Goal: Task Accomplishment & Management: Manage account settings

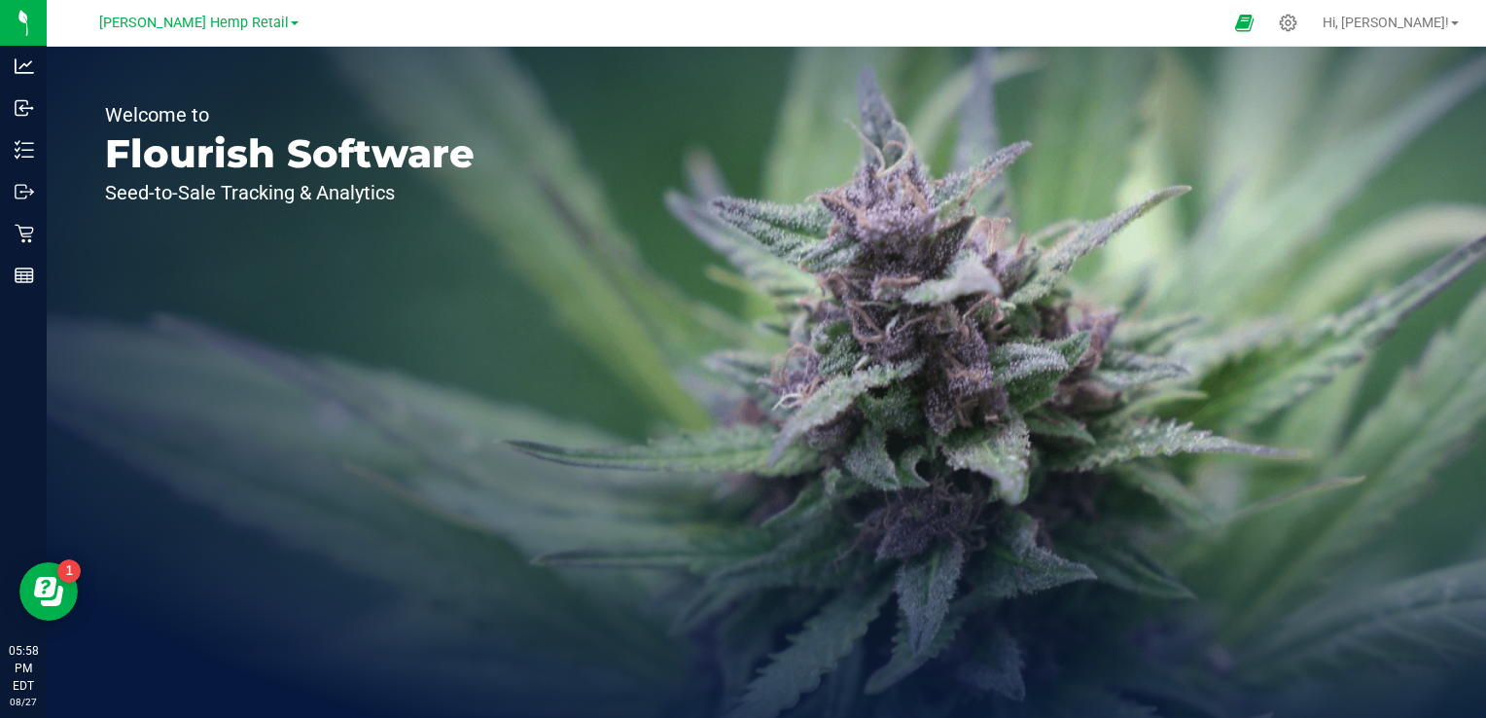
click at [199, 20] on span "[PERSON_NAME] Hemp Retail" at bounding box center [194, 23] width 190 height 17
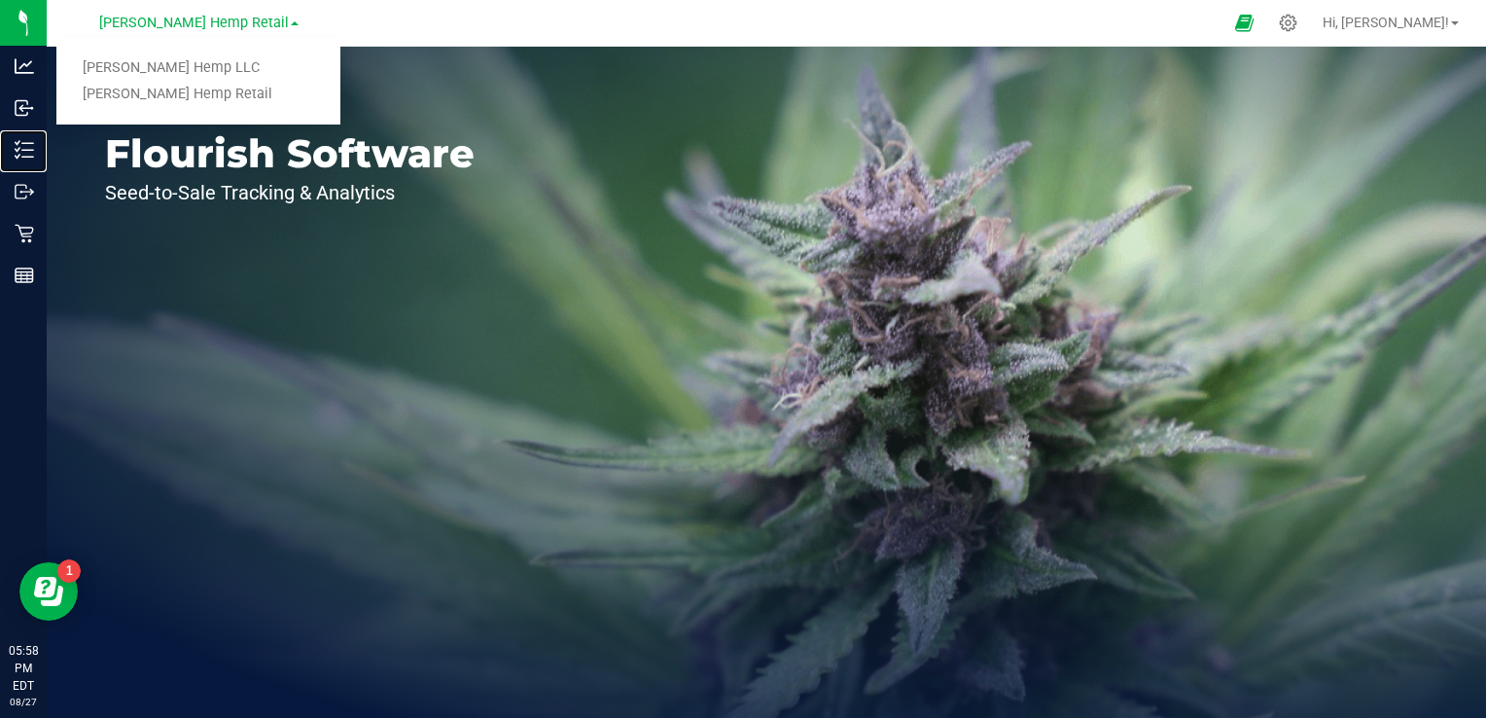
click at [31, 146] on icon at bounding box center [24, 149] width 19 height 19
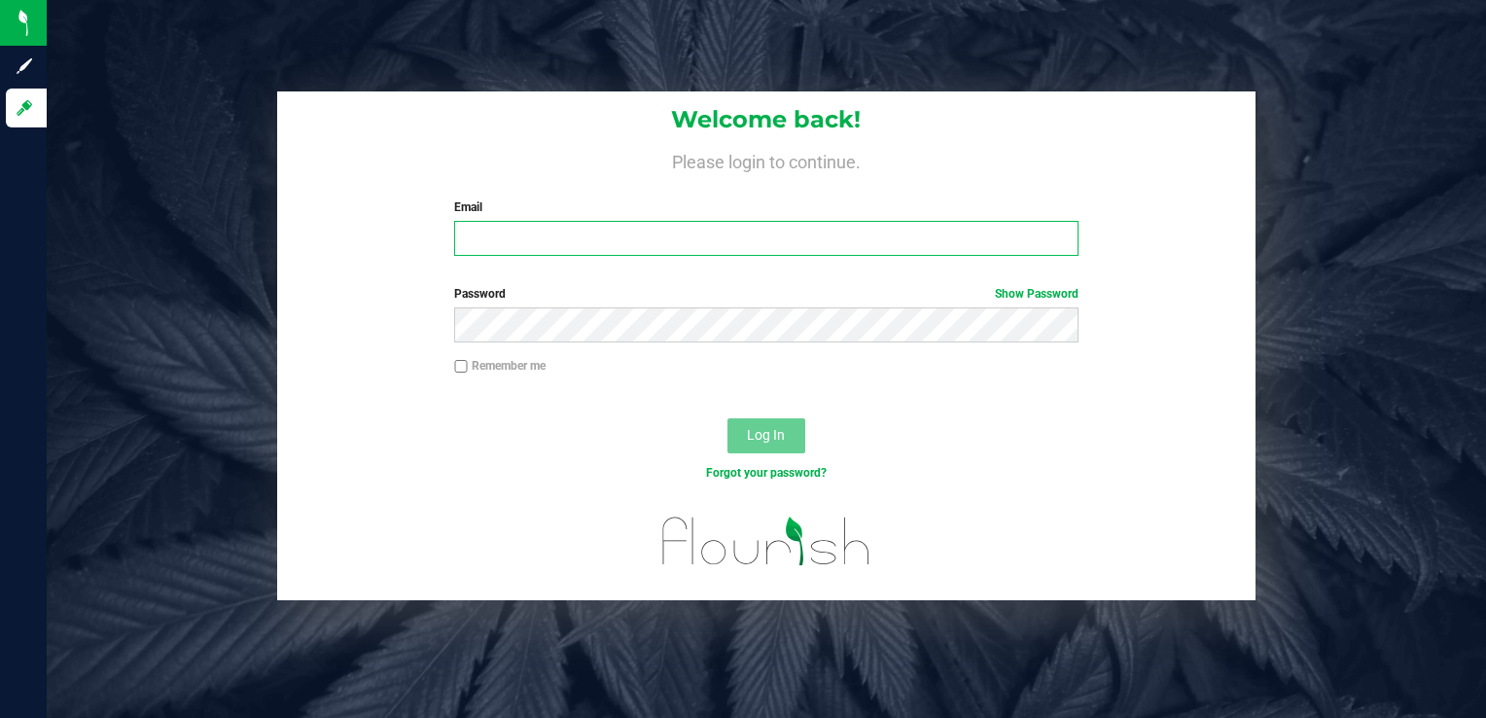
type input "[PERSON_NAME][EMAIL_ADDRESS][DOMAIN_NAME]"
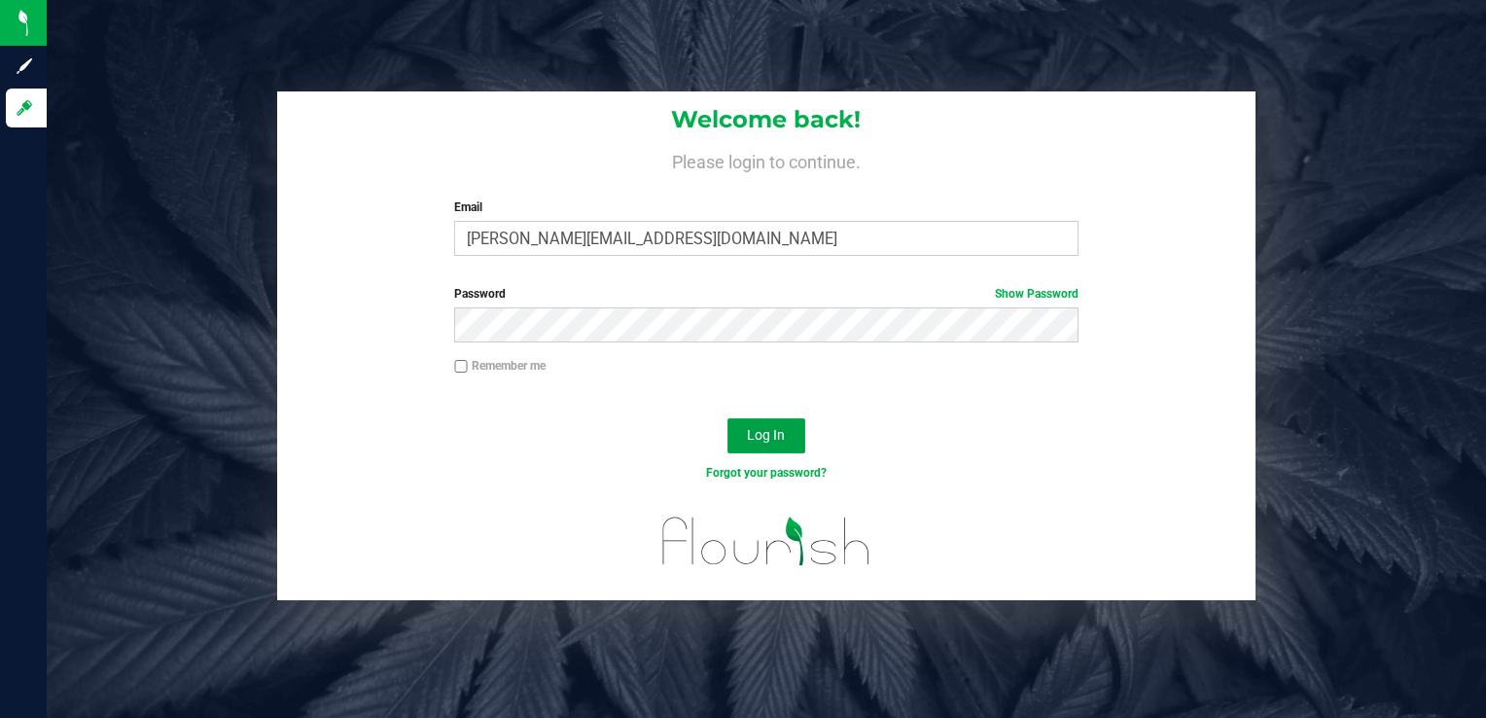
click at [761, 430] on span "Log In" at bounding box center [766, 435] width 38 height 16
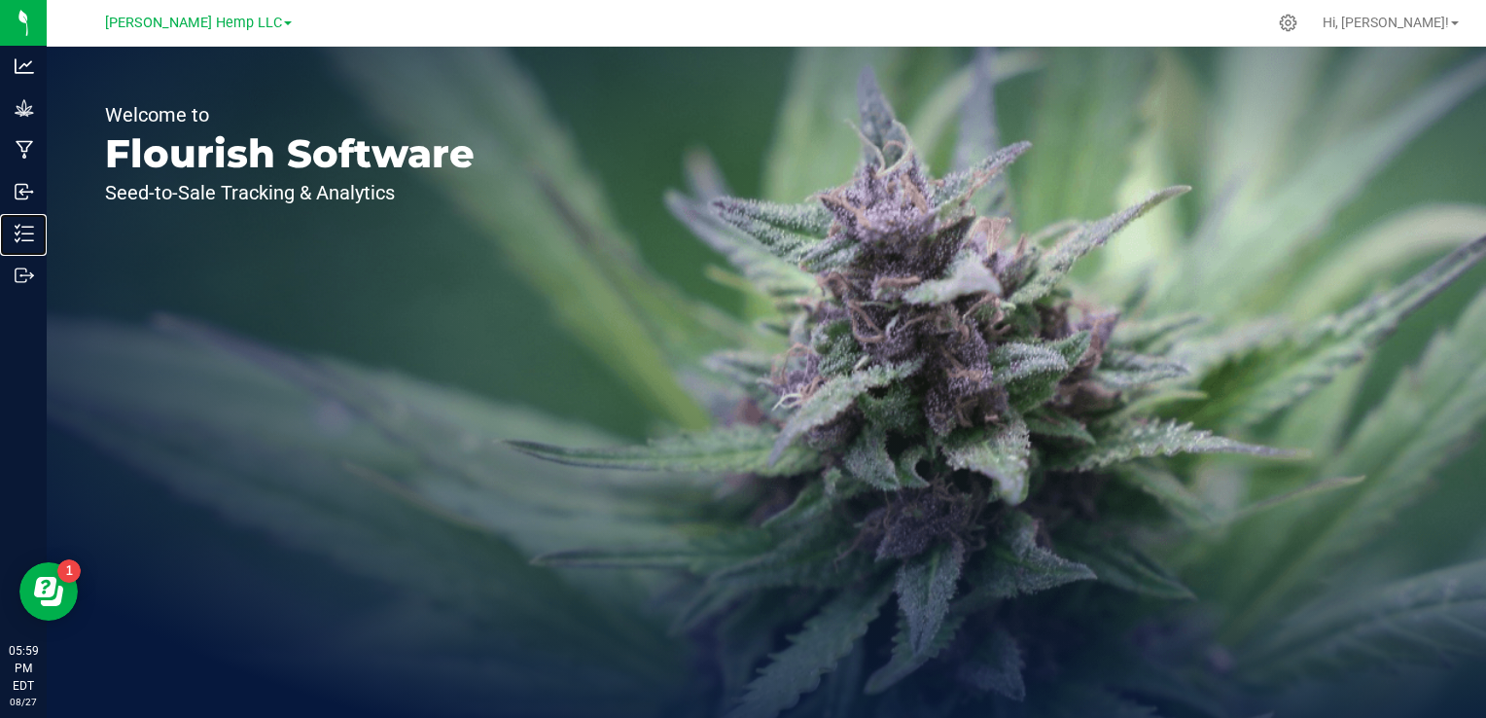
click at [0, 0] on p "Inventory" at bounding box center [0, 0] width 0 height 0
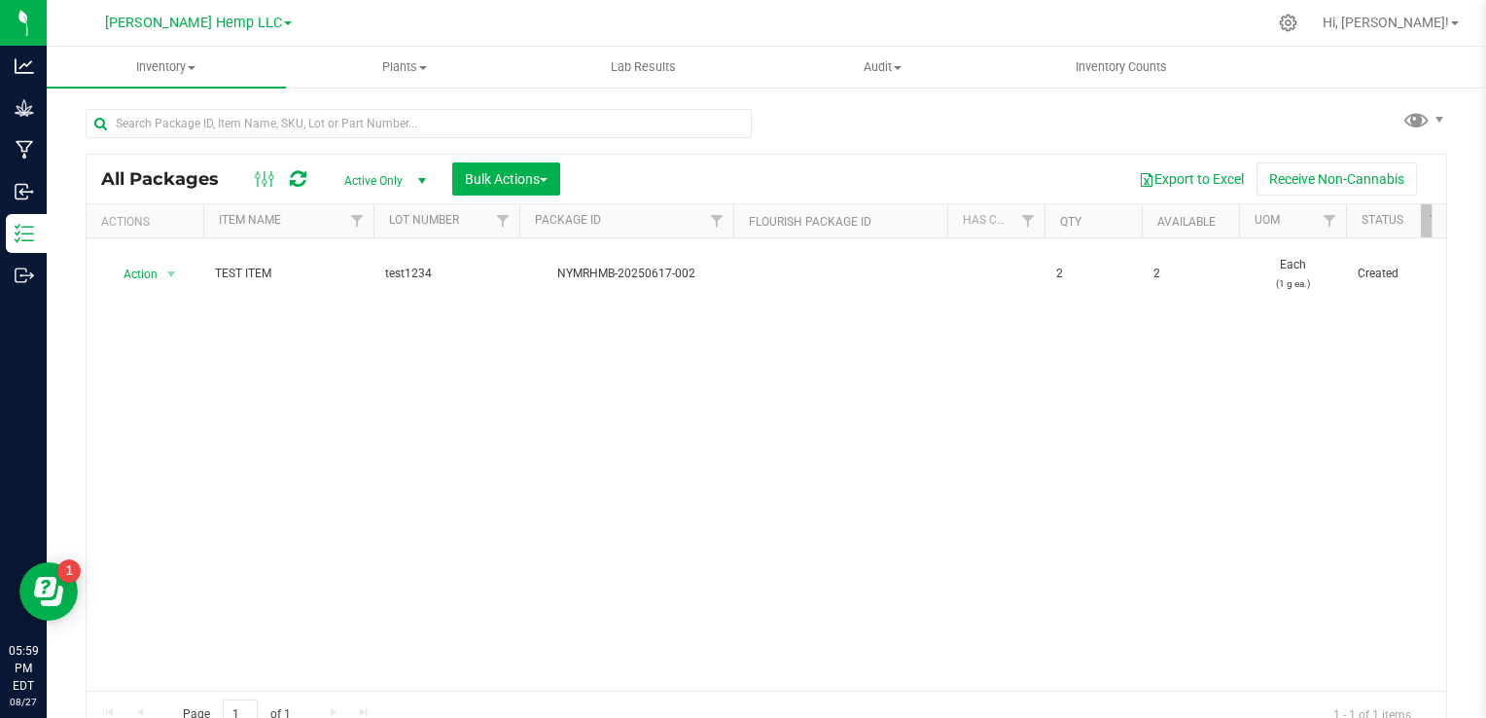
click at [1024, 25] on icon at bounding box center [1288, 23] width 18 height 18
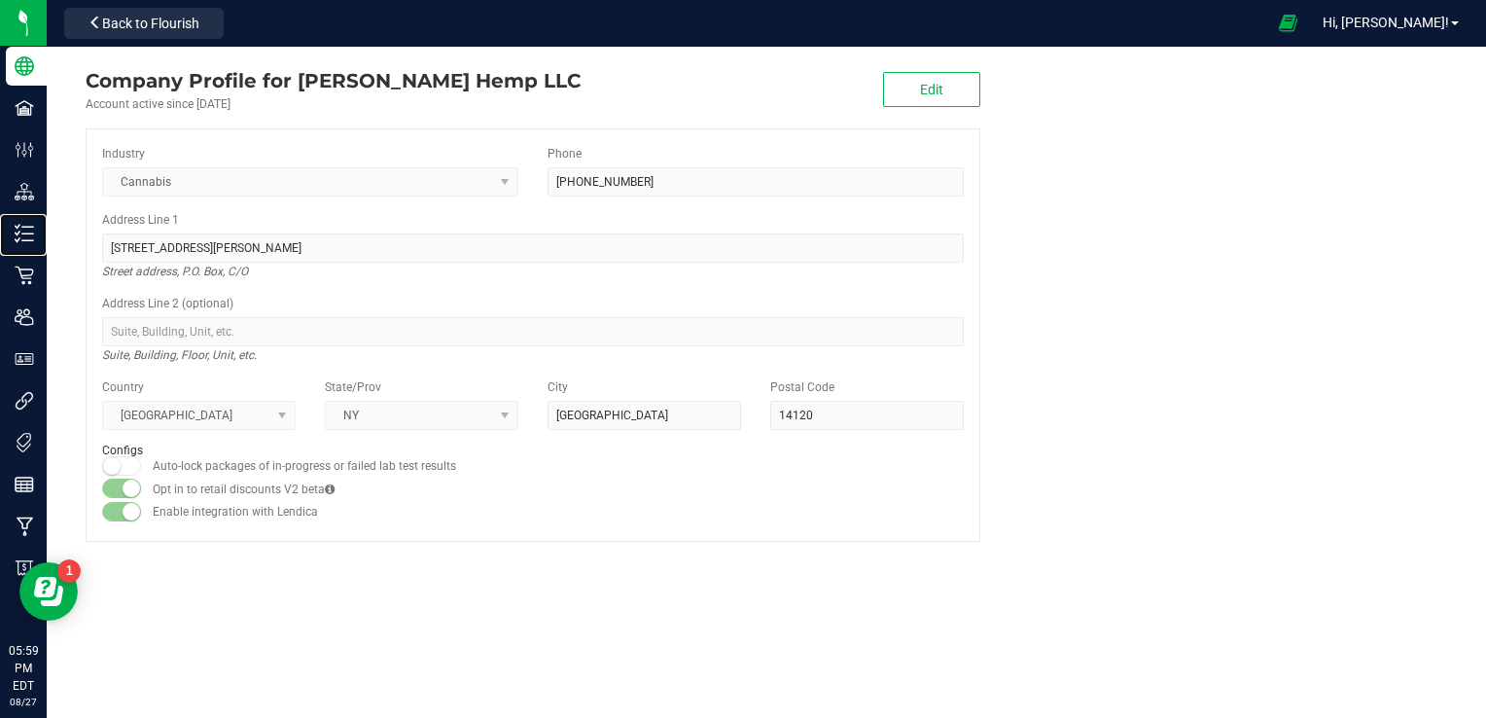
click at [22, 233] on line at bounding box center [27, 233] width 11 height 0
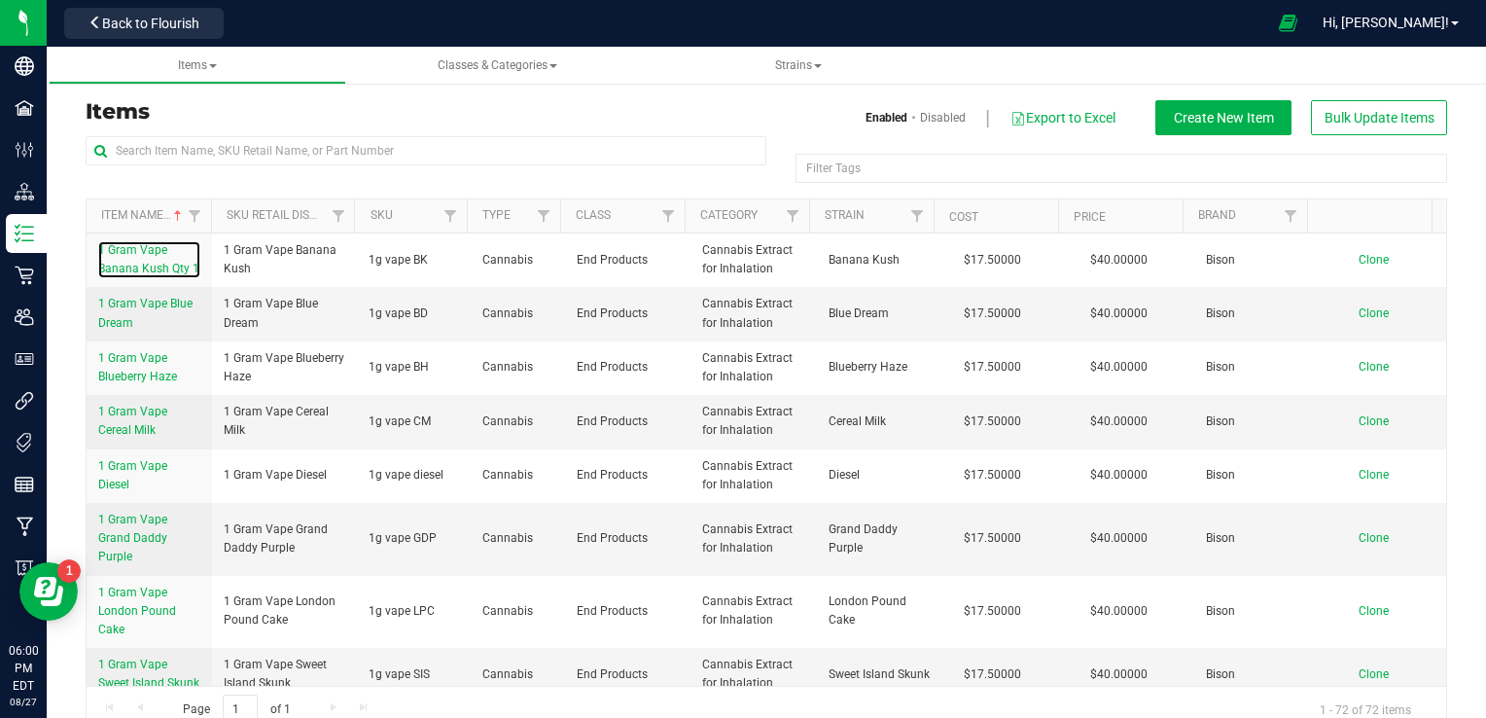
click at [138, 255] on span "1 Gram Vape Banana Kush Qty 1" at bounding box center [148, 259] width 101 height 32
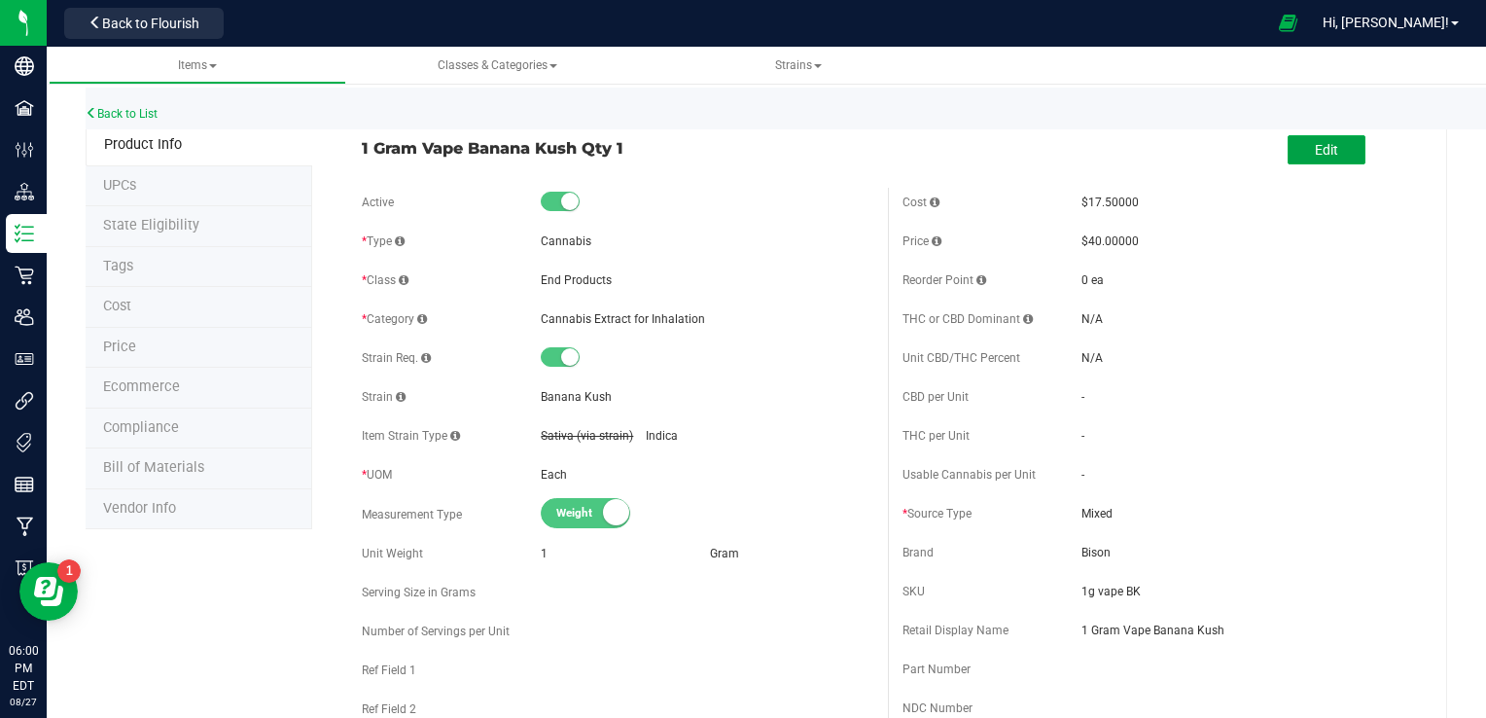
click at [1024, 147] on span "Edit" at bounding box center [1325, 150] width 23 height 16
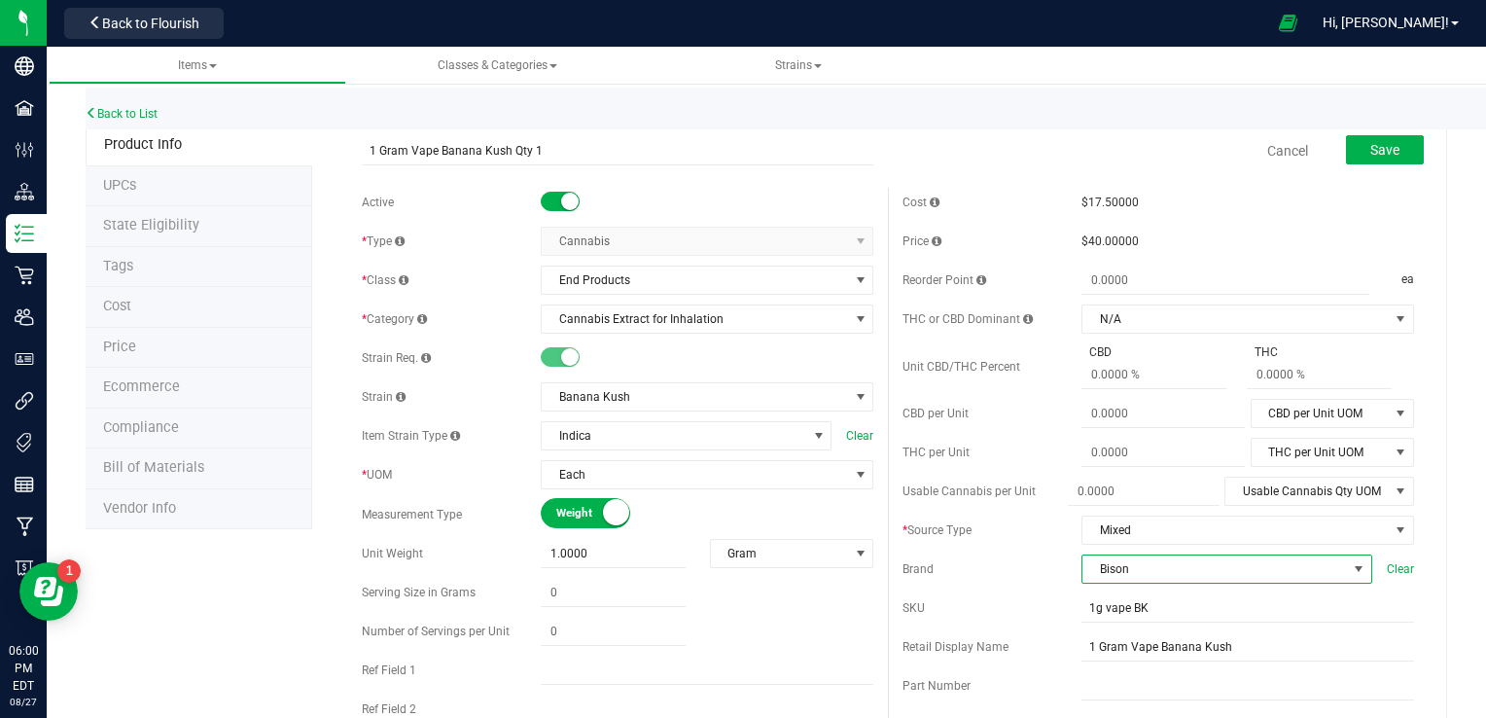
click at [1024, 568] on span "Bison" at bounding box center [1214, 568] width 264 height 27
click at [1024, 500] on li "Aroma" at bounding box center [1213, 501] width 285 height 33
click at [1024, 151] on span "Save" at bounding box center [1384, 150] width 29 height 16
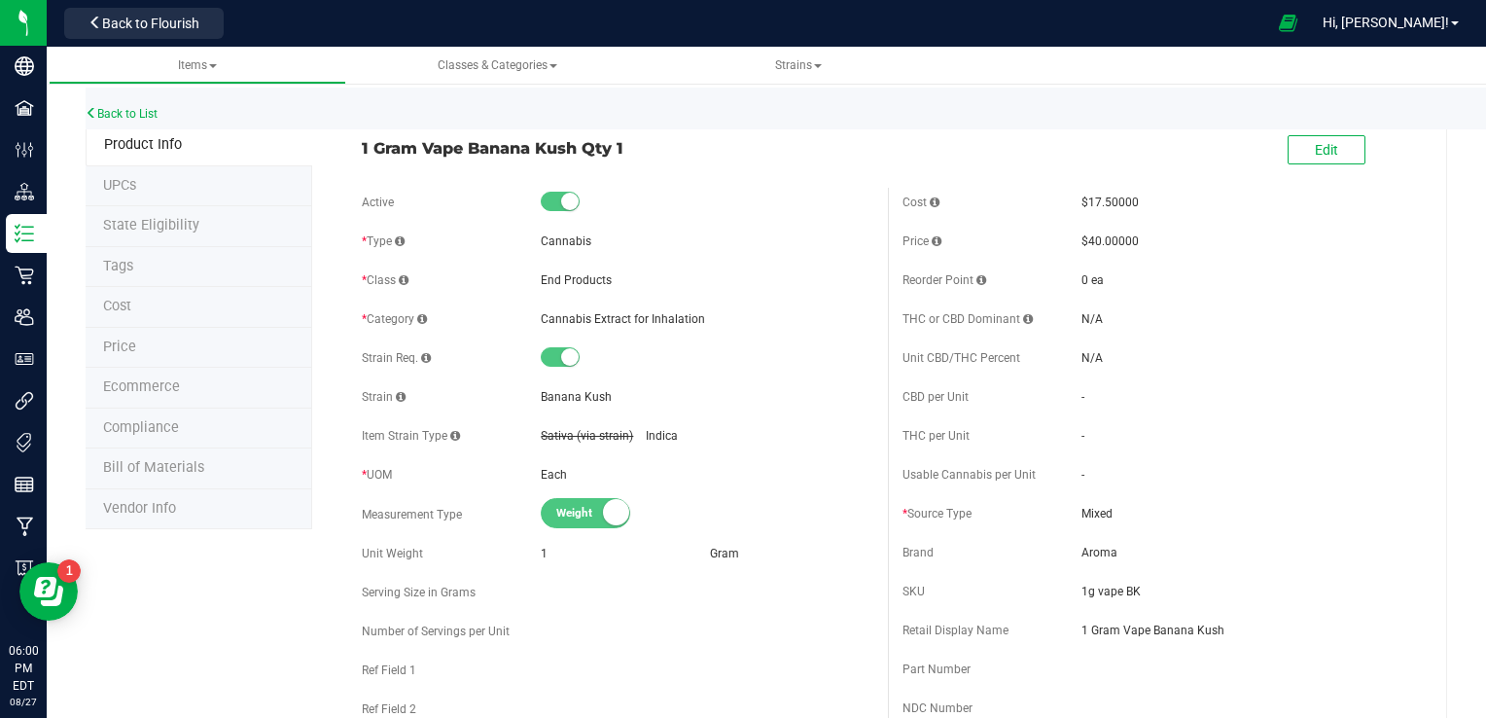
click at [123, 31] on button "Back to Flourish" at bounding box center [143, 23] width 159 height 31
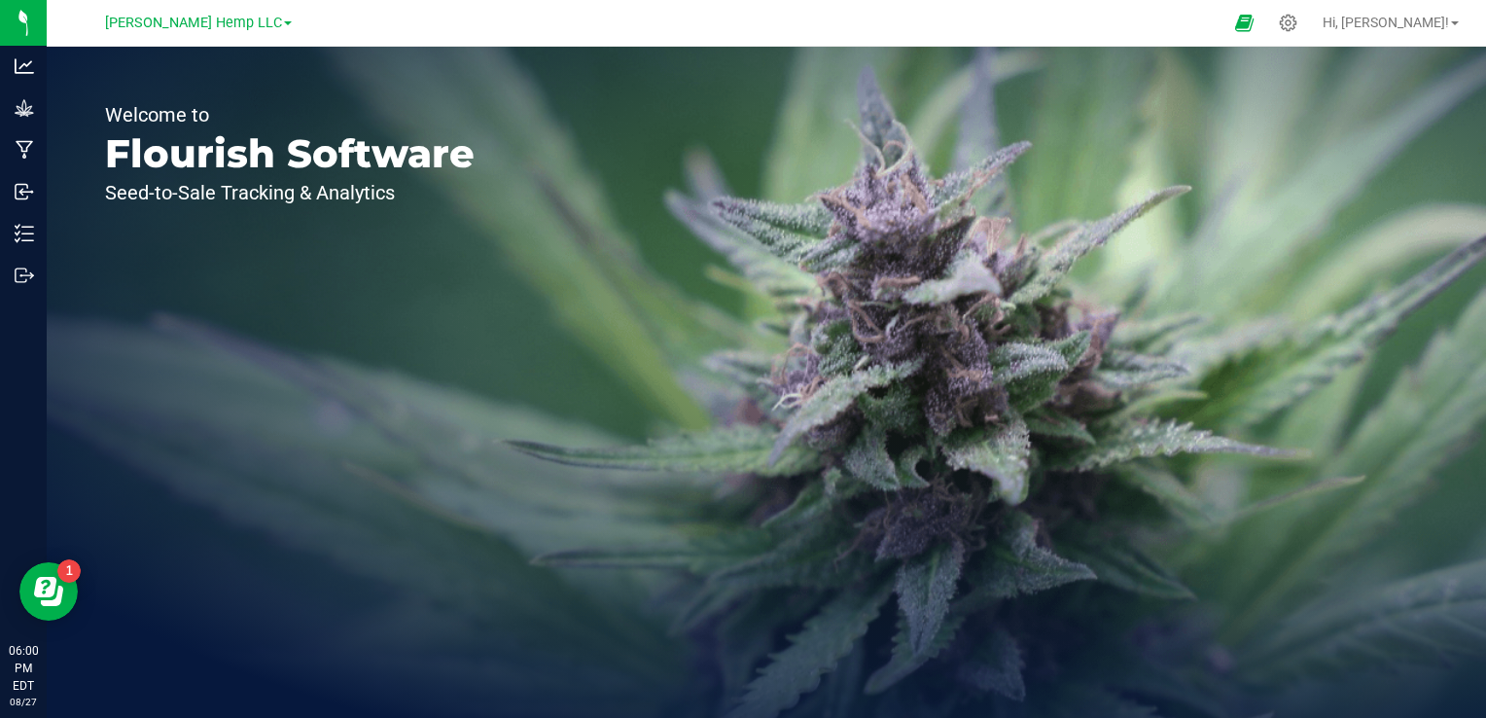
click at [1024, 22] on icon at bounding box center [1288, 24] width 18 height 18
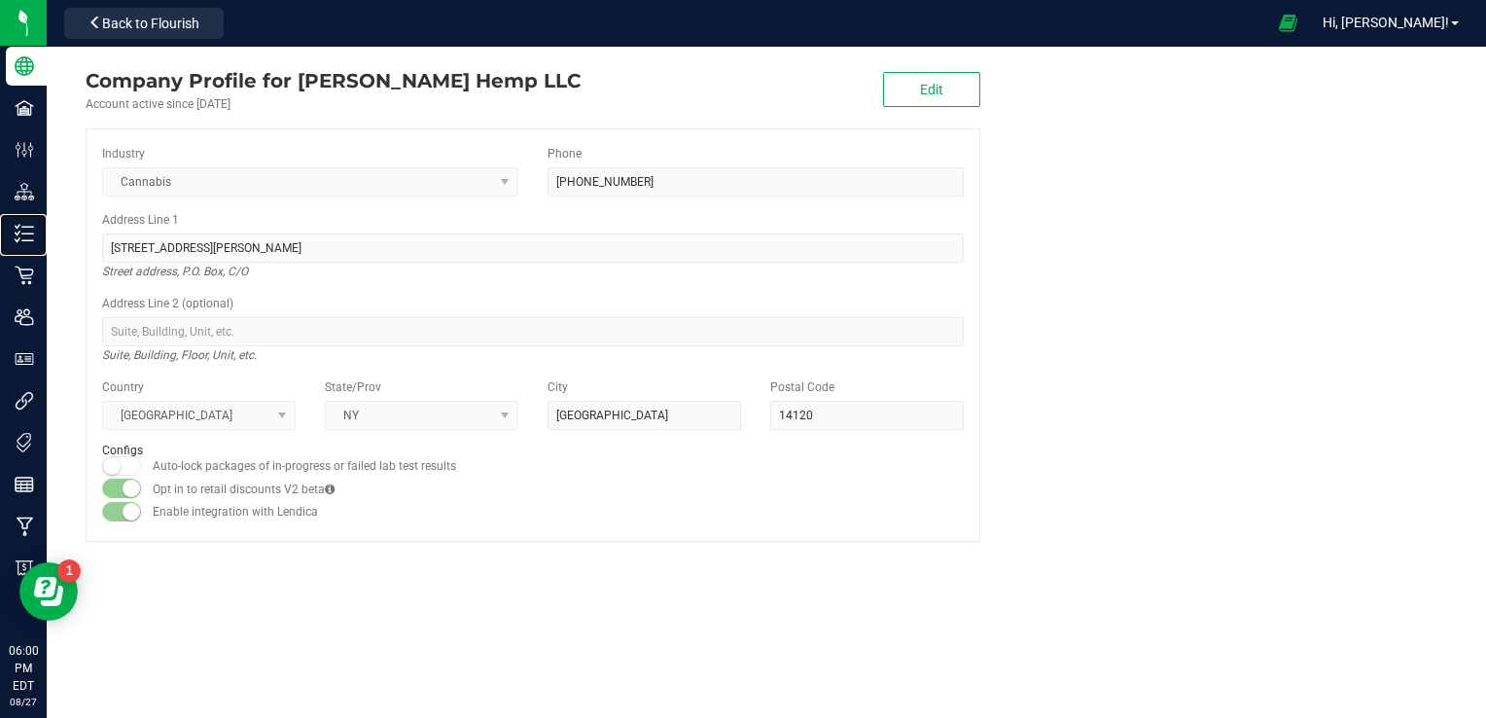
click at [0, 0] on p "Inventory" at bounding box center [0, 0] width 0 height 0
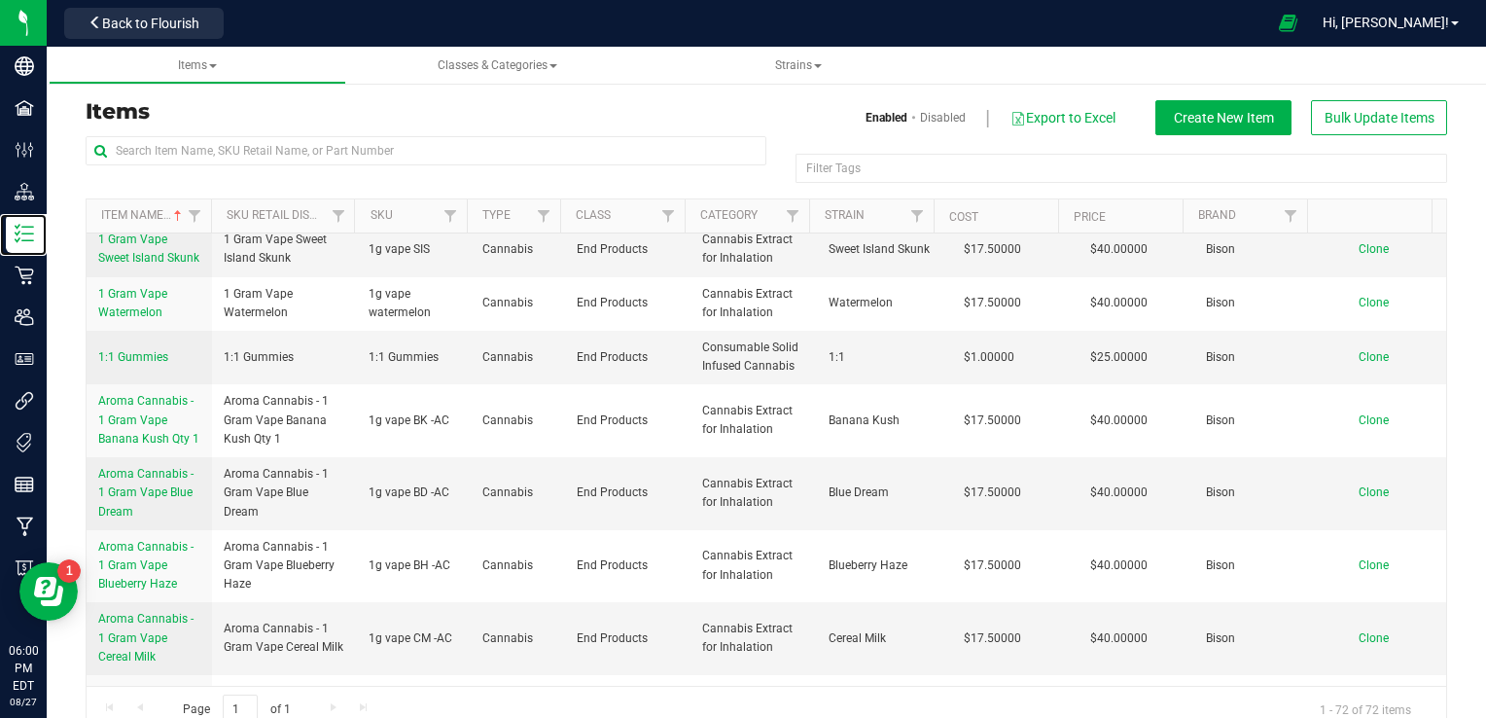
scroll to position [360, 0]
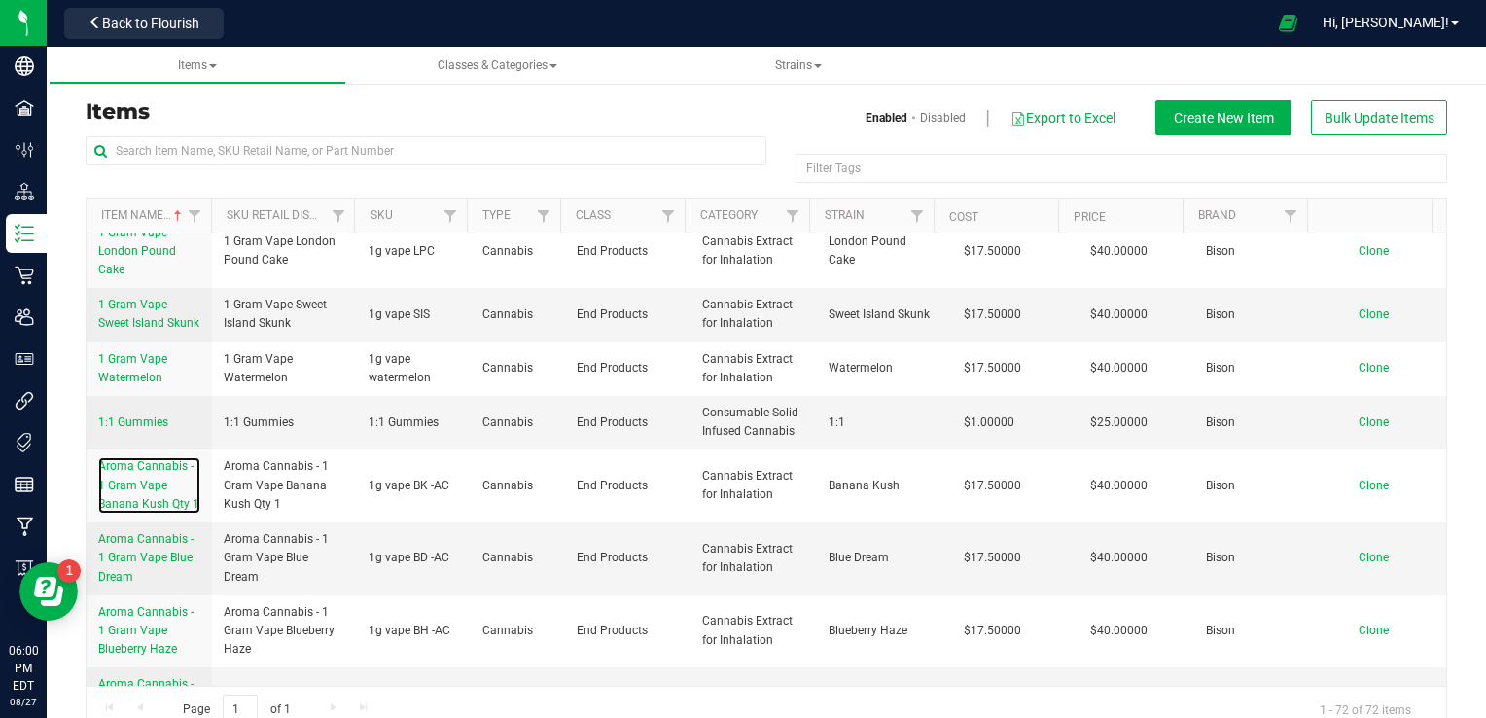
click at [163, 490] on link "Aroma Cannabis - 1 Gram Vape Banana Kush Qty 1" at bounding box center [149, 485] width 102 height 56
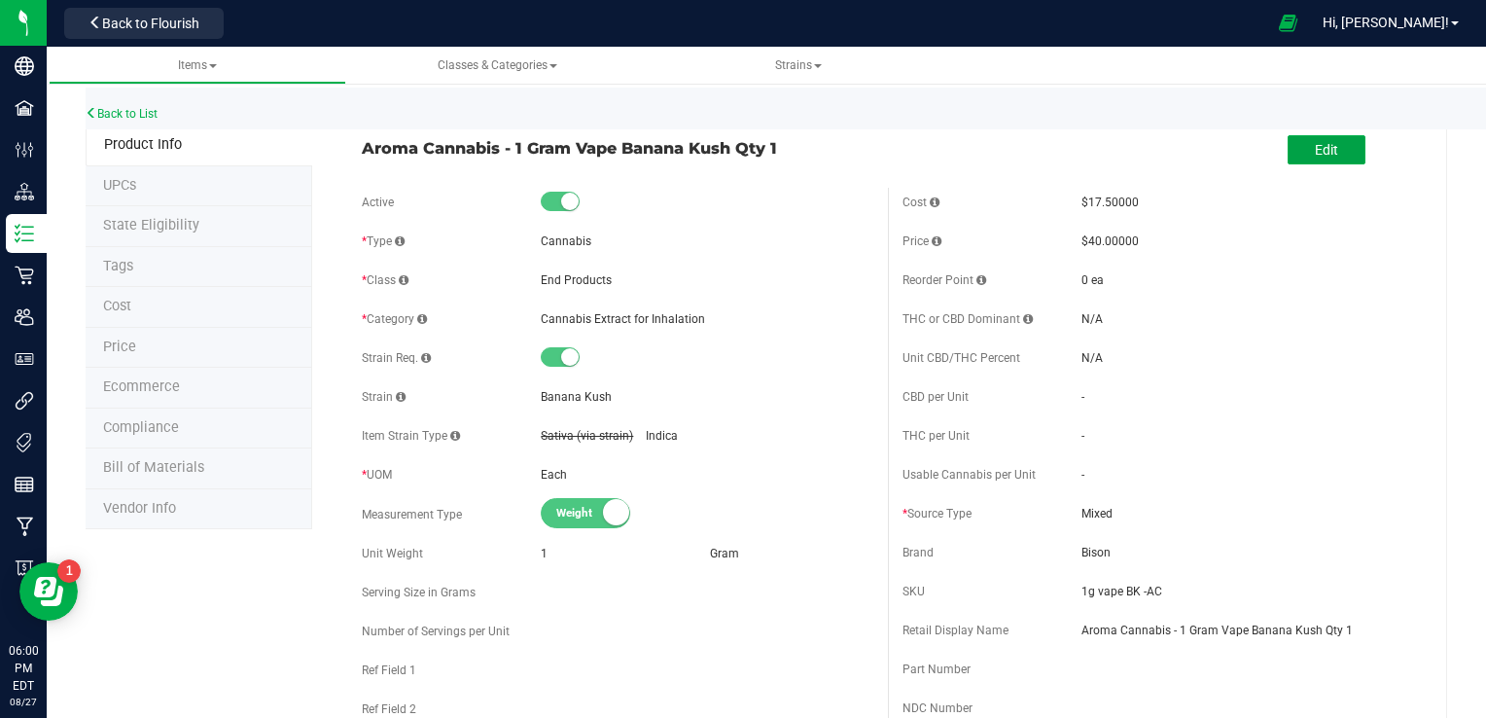
click at [1024, 158] on button "Edit" at bounding box center [1326, 149] width 78 height 29
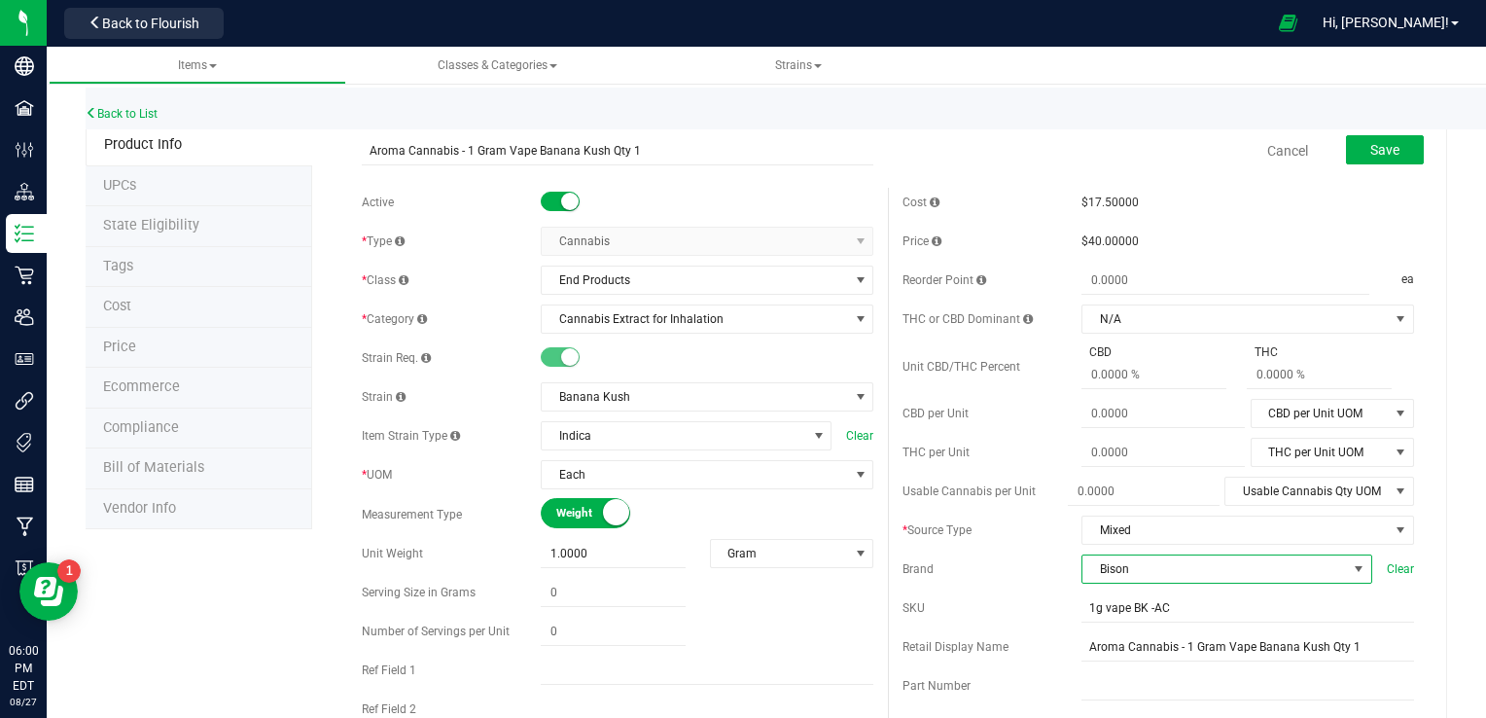
click at [1024, 568] on span at bounding box center [1359, 568] width 24 height 27
click at [1024, 498] on li "Aroma" at bounding box center [1213, 501] width 285 height 33
click at [1024, 158] on button "Save" at bounding box center [1385, 149] width 78 height 29
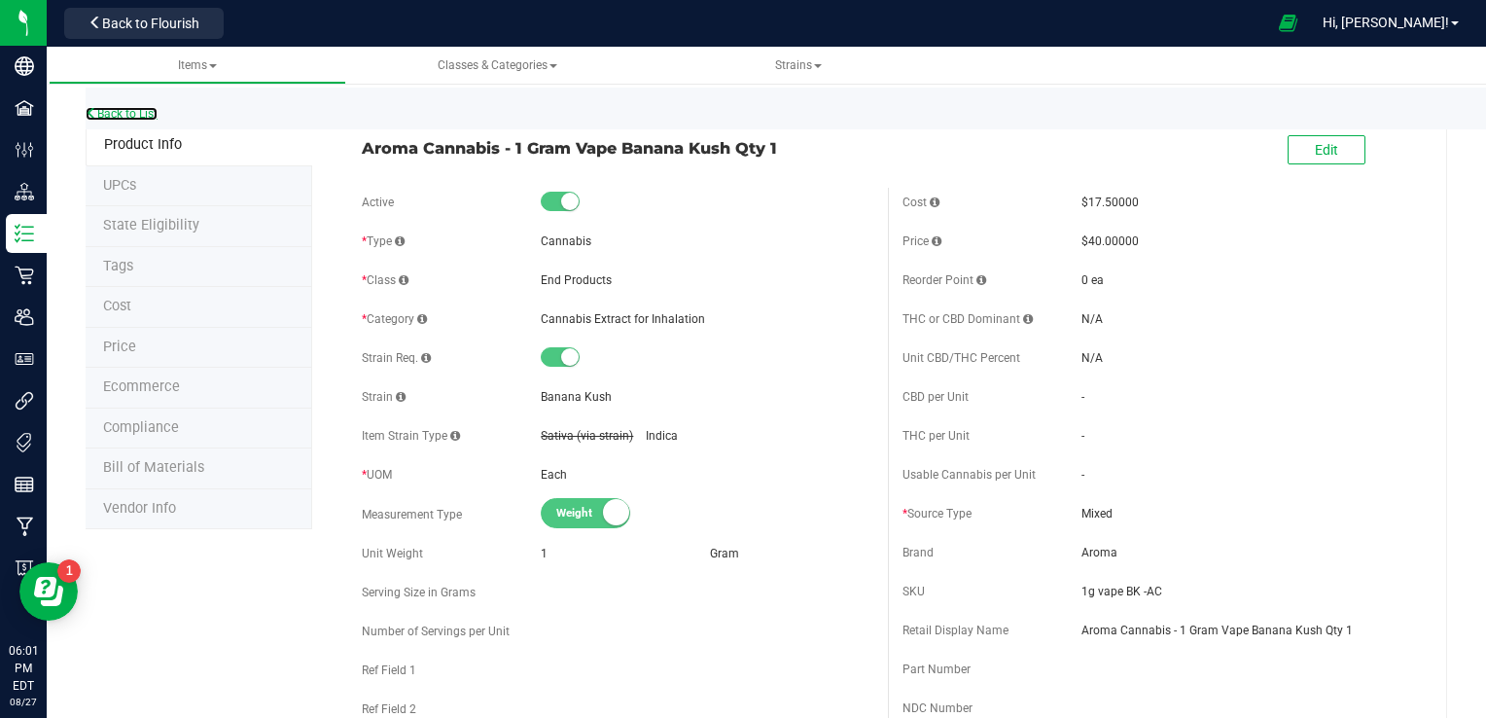
click at [130, 117] on link "Back to List" at bounding box center [122, 114] width 72 height 14
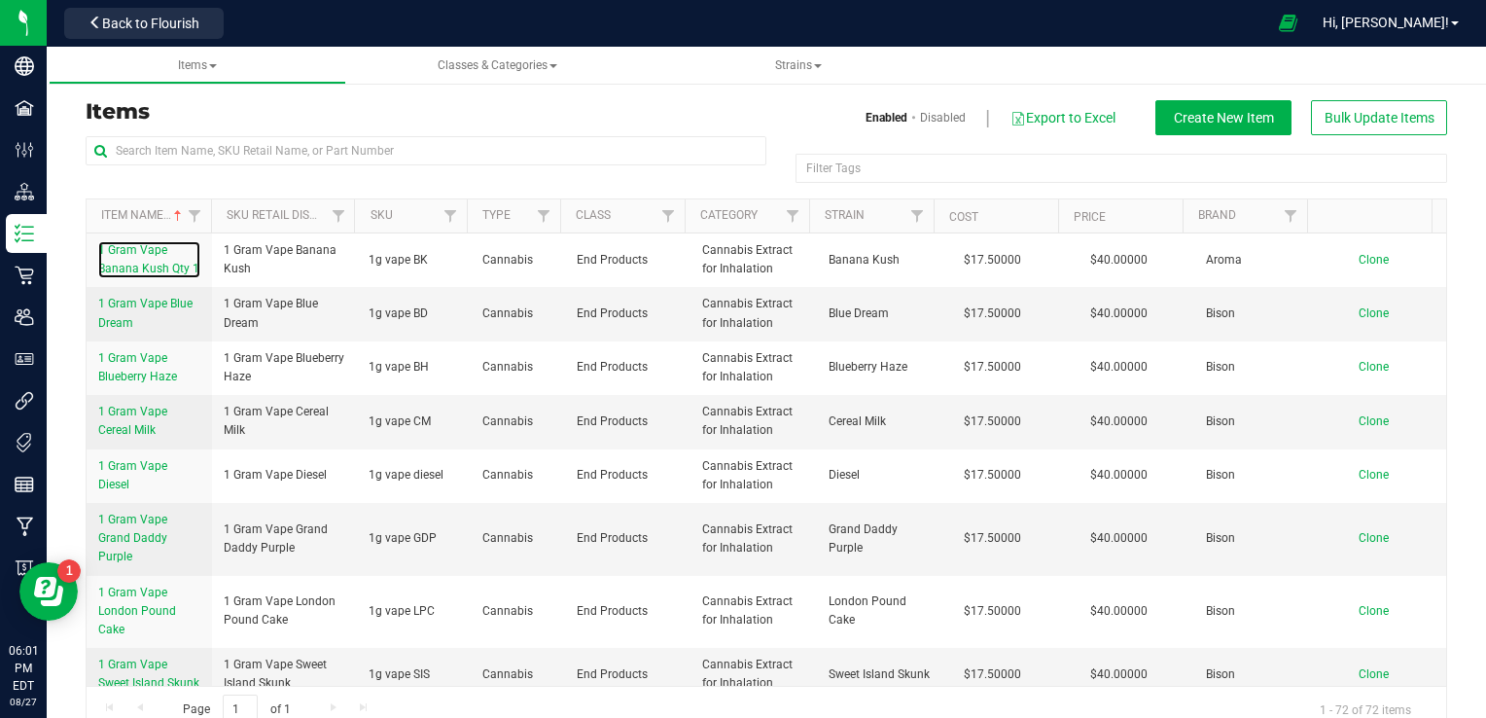
click at [148, 261] on span "1 Gram Vape Banana Kush Qty 1" at bounding box center [148, 259] width 101 height 32
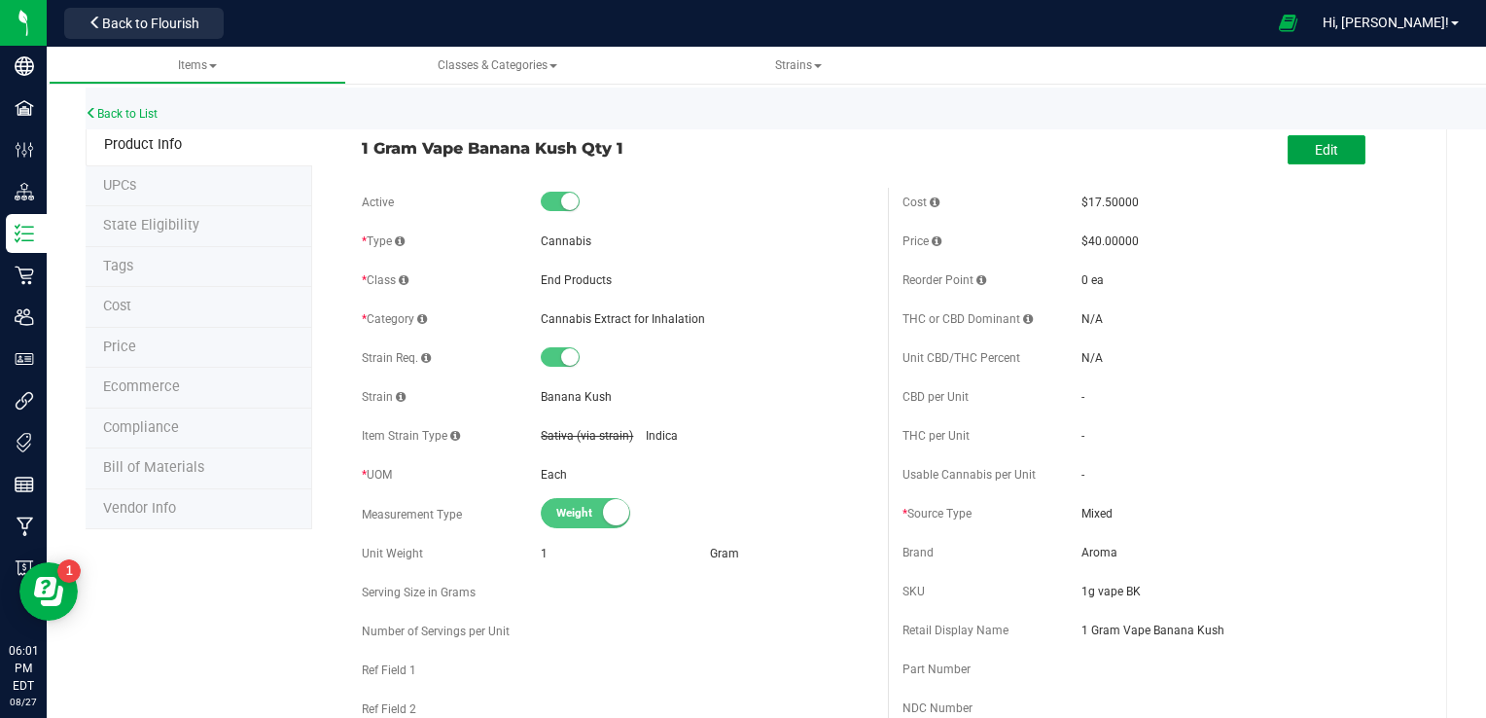
click at [1024, 149] on button "Edit" at bounding box center [1326, 149] width 78 height 29
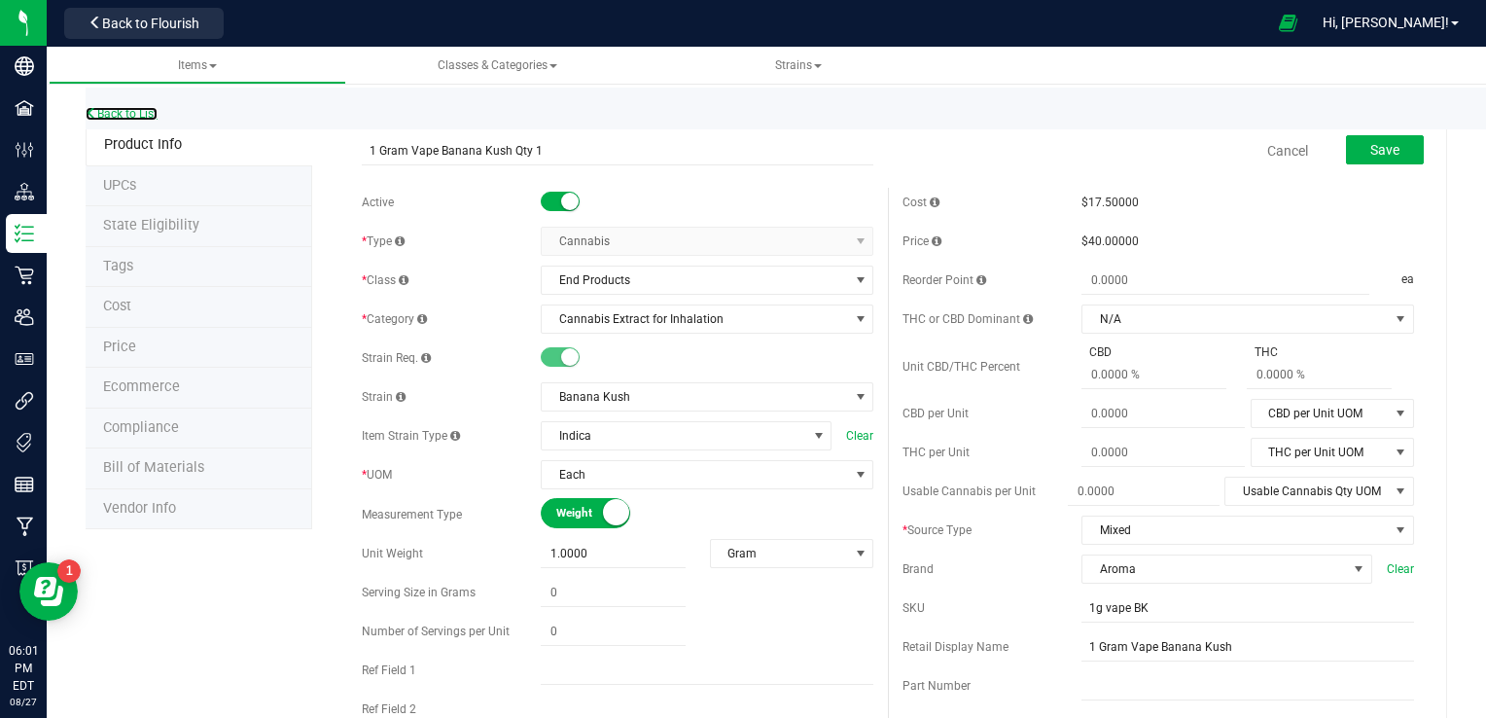
click at [95, 107] on icon at bounding box center [92, 113] width 12 height 12
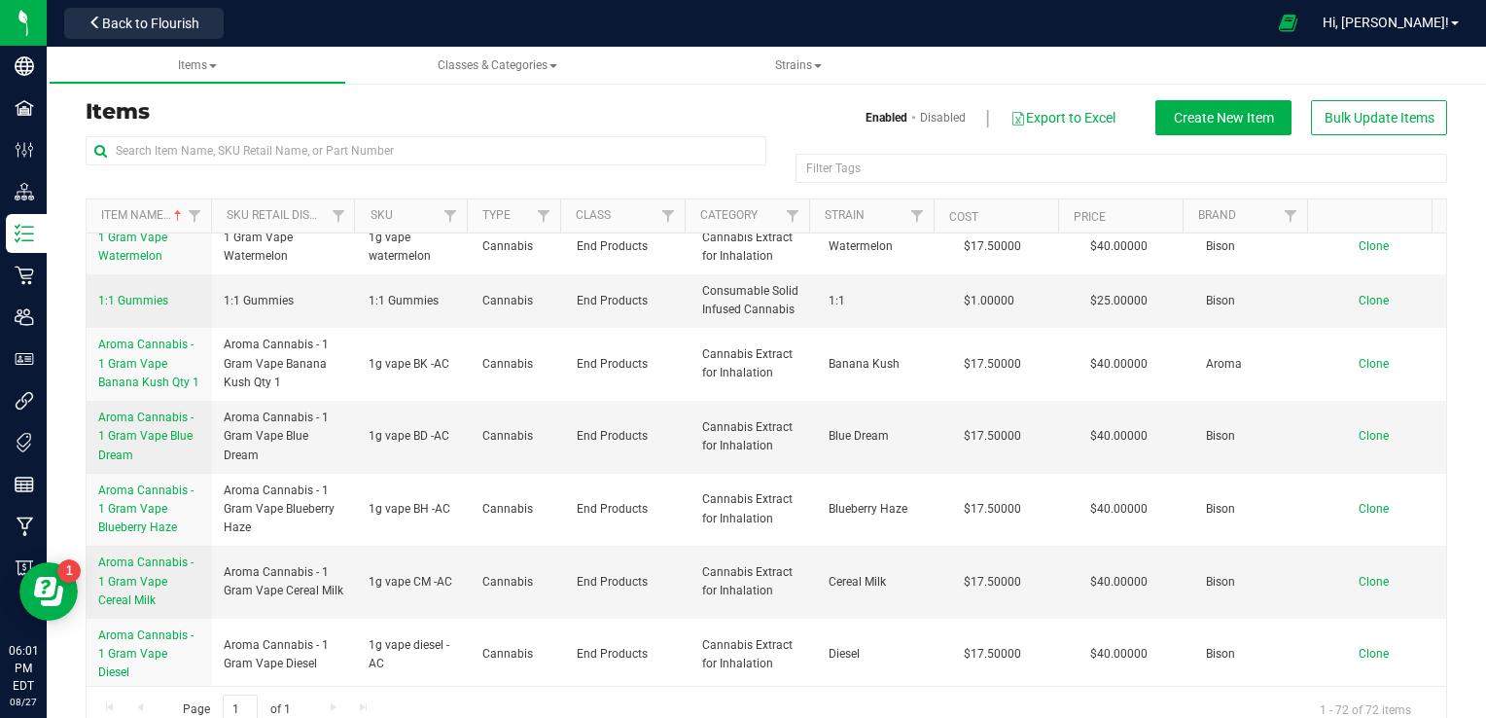
scroll to position [443, 0]
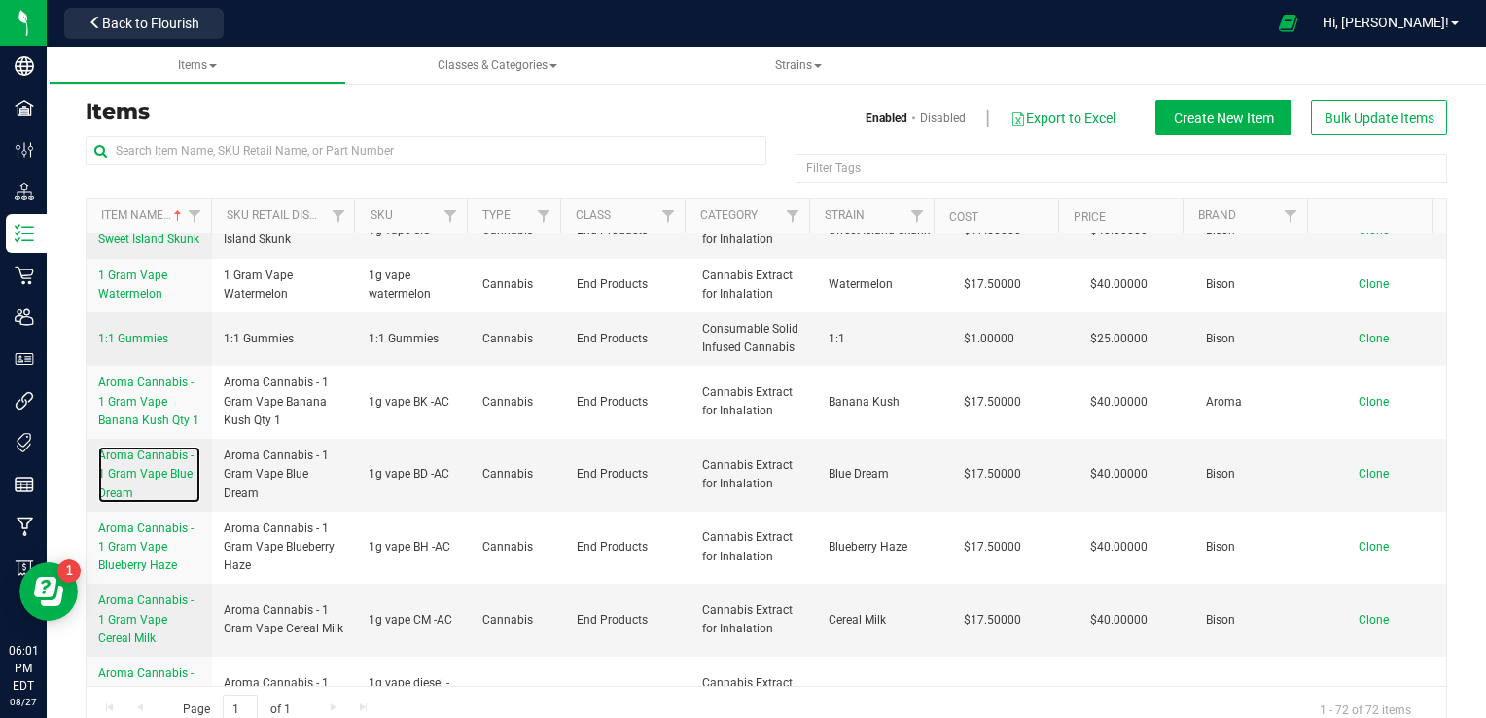
click at [150, 484] on span "Aroma Cannabis - 1 Gram Vape Blue Dream" at bounding box center [145, 473] width 95 height 51
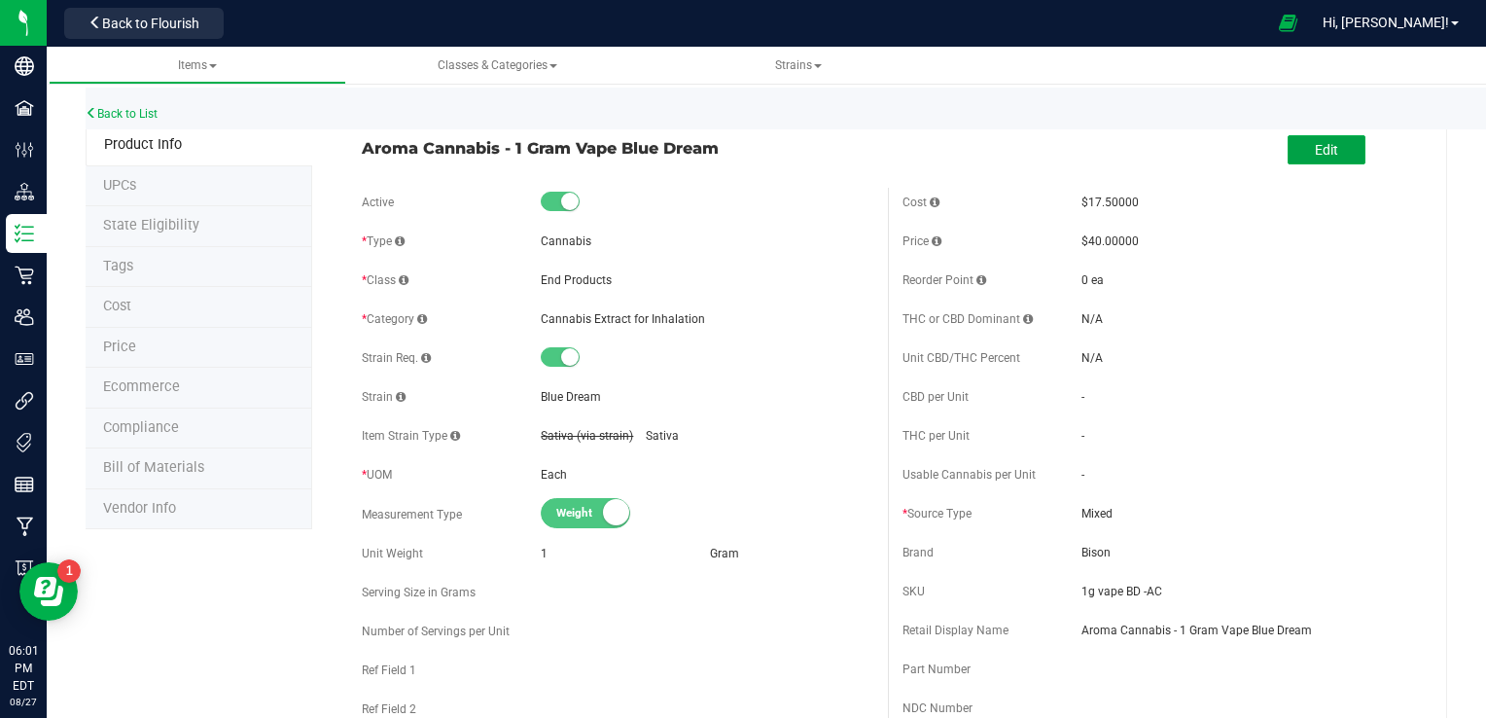
click at [1024, 146] on button "Edit" at bounding box center [1326, 149] width 78 height 29
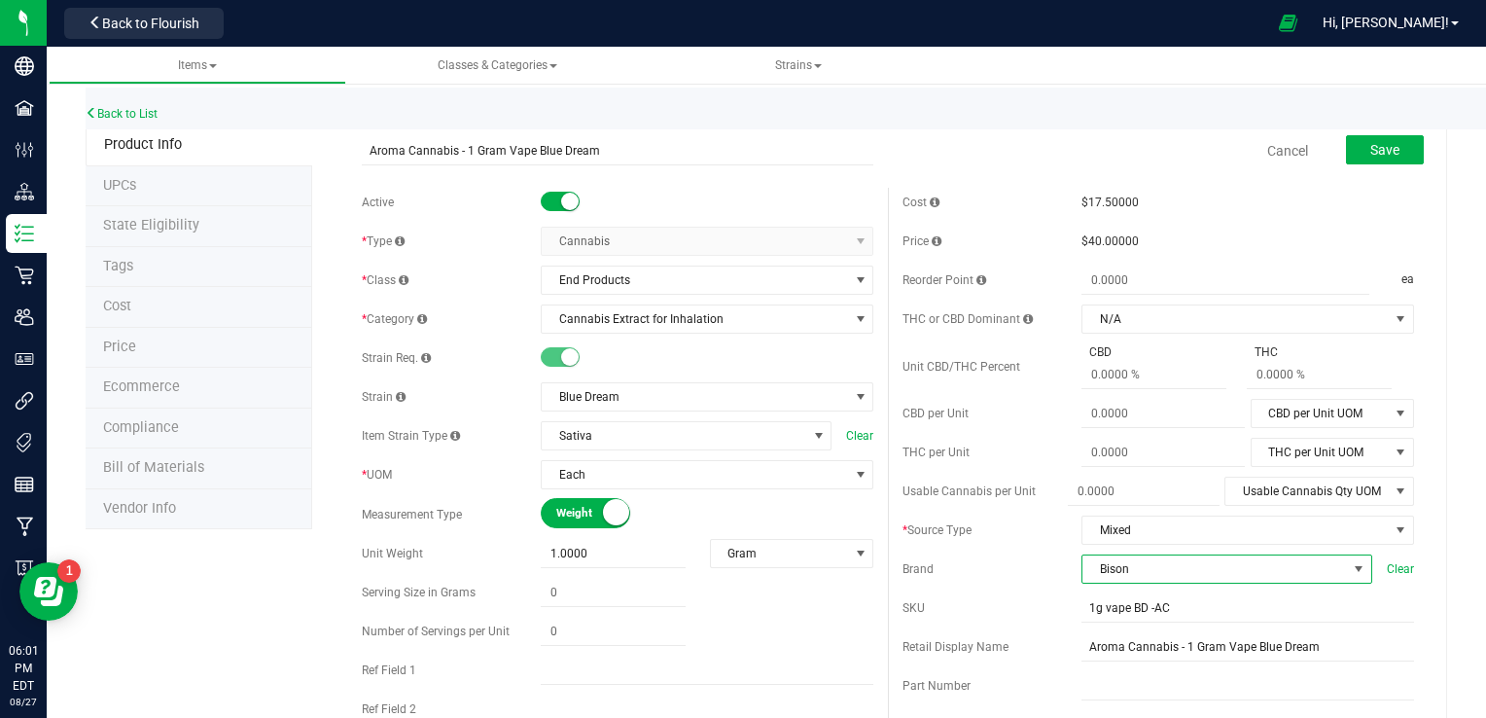
click at [1024, 577] on span "Bison" at bounding box center [1214, 568] width 264 height 27
click at [1024, 508] on li "Aroma" at bounding box center [1213, 501] width 285 height 33
click at [1024, 154] on span "Save" at bounding box center [1384, 150] width 29 height 16
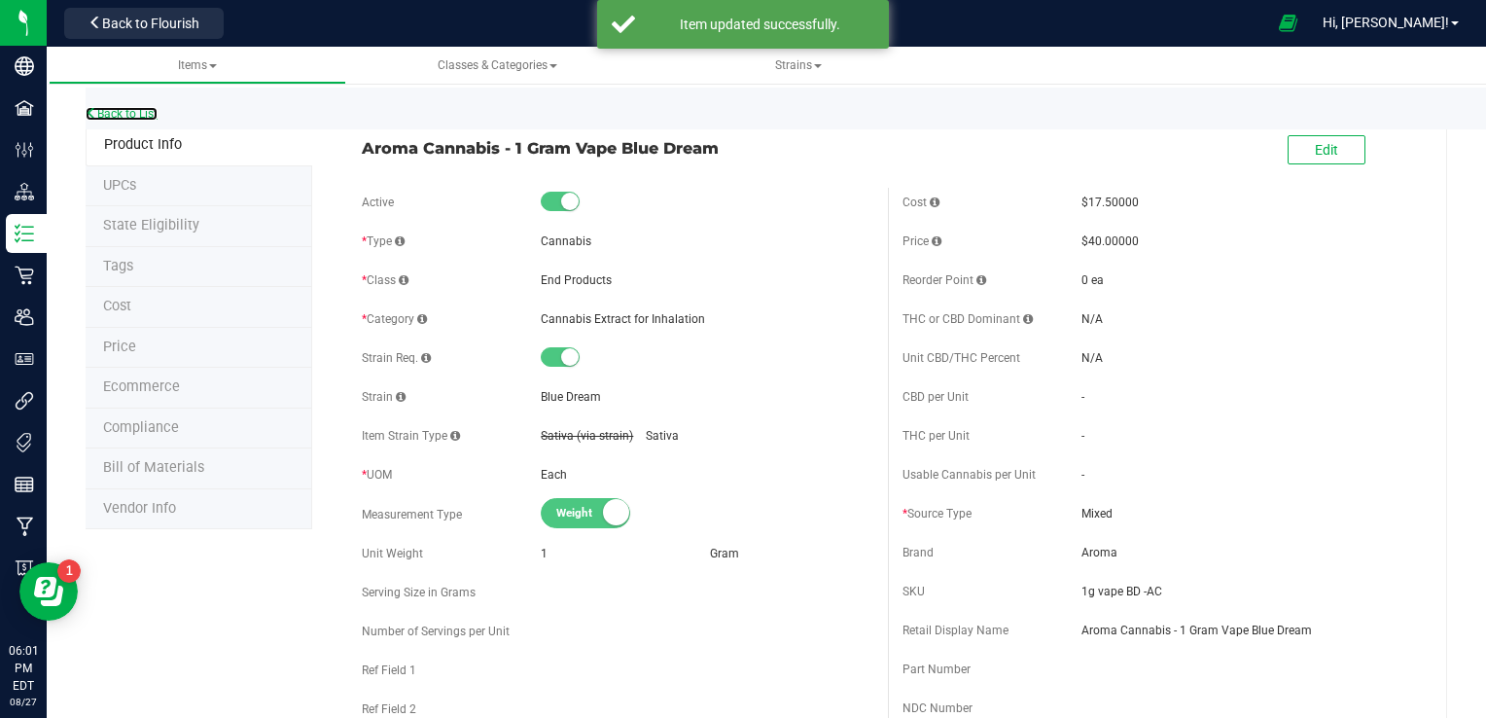
click at [147, 113] on link "Back to List" at bounding box center [122, 114] width 72 height 14
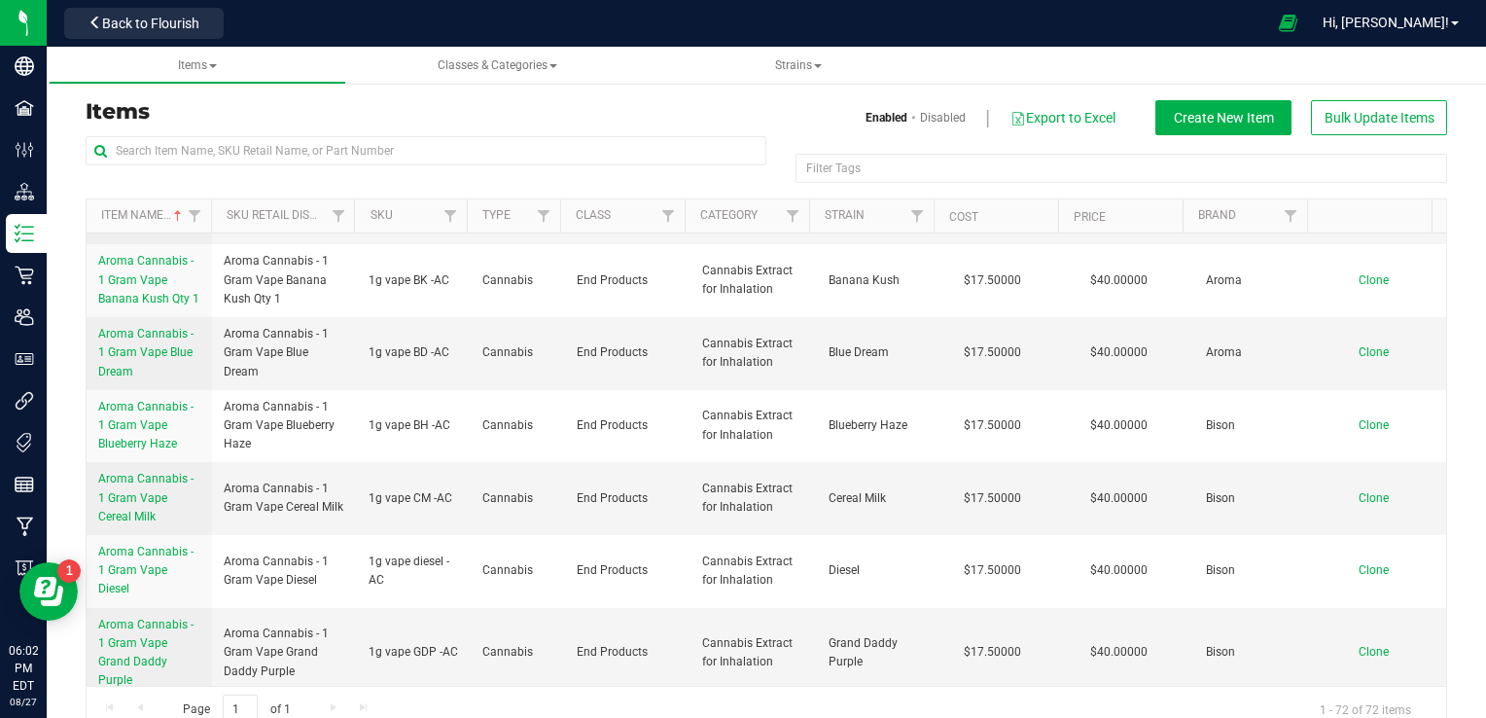
scroll to position [443, 0]
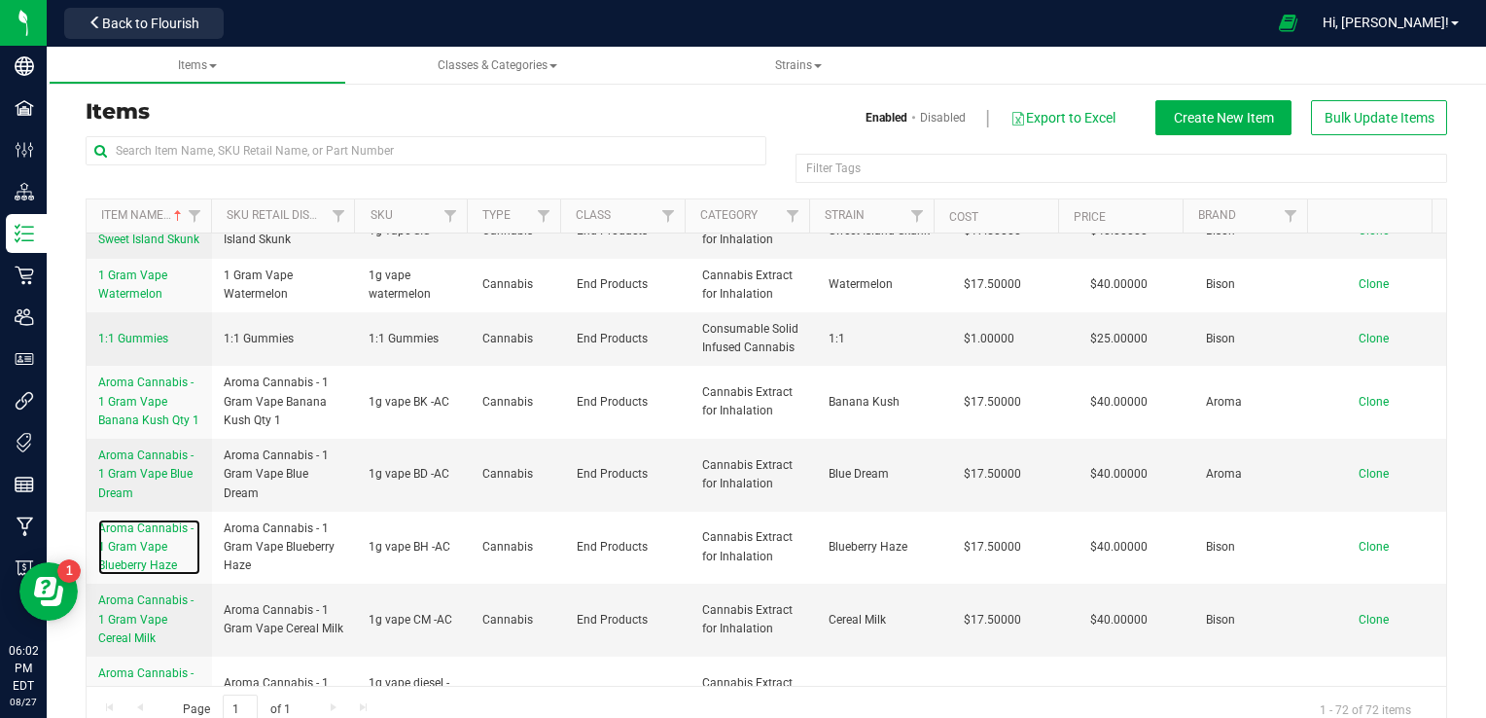
click at [157, 572] on span "Aroma Cannabis - 1 Gram Vape Blueberry Haze" at bounding box center [145, 546] width 95 height 51
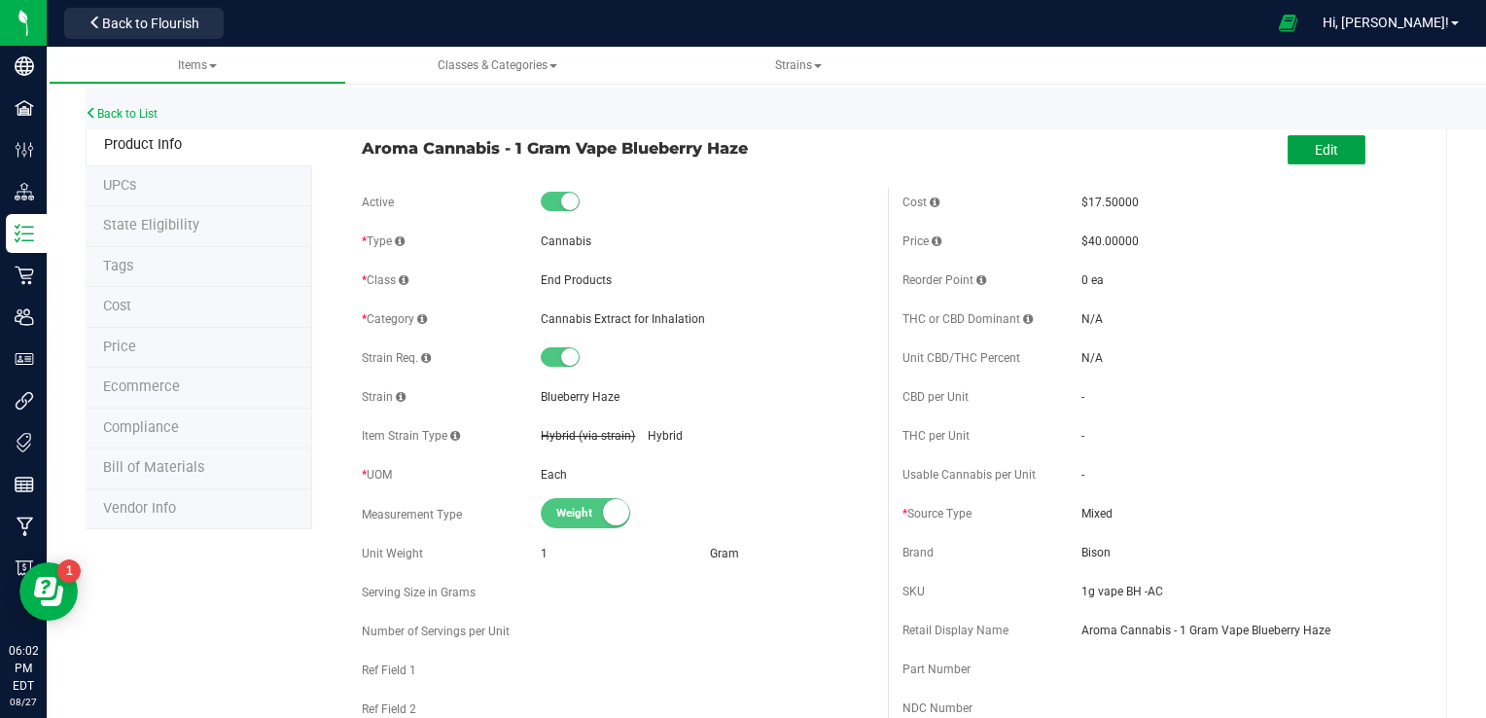
click at [1024, 155] on span "Edit" at bounding box center [1325, 150] width 23 height 16
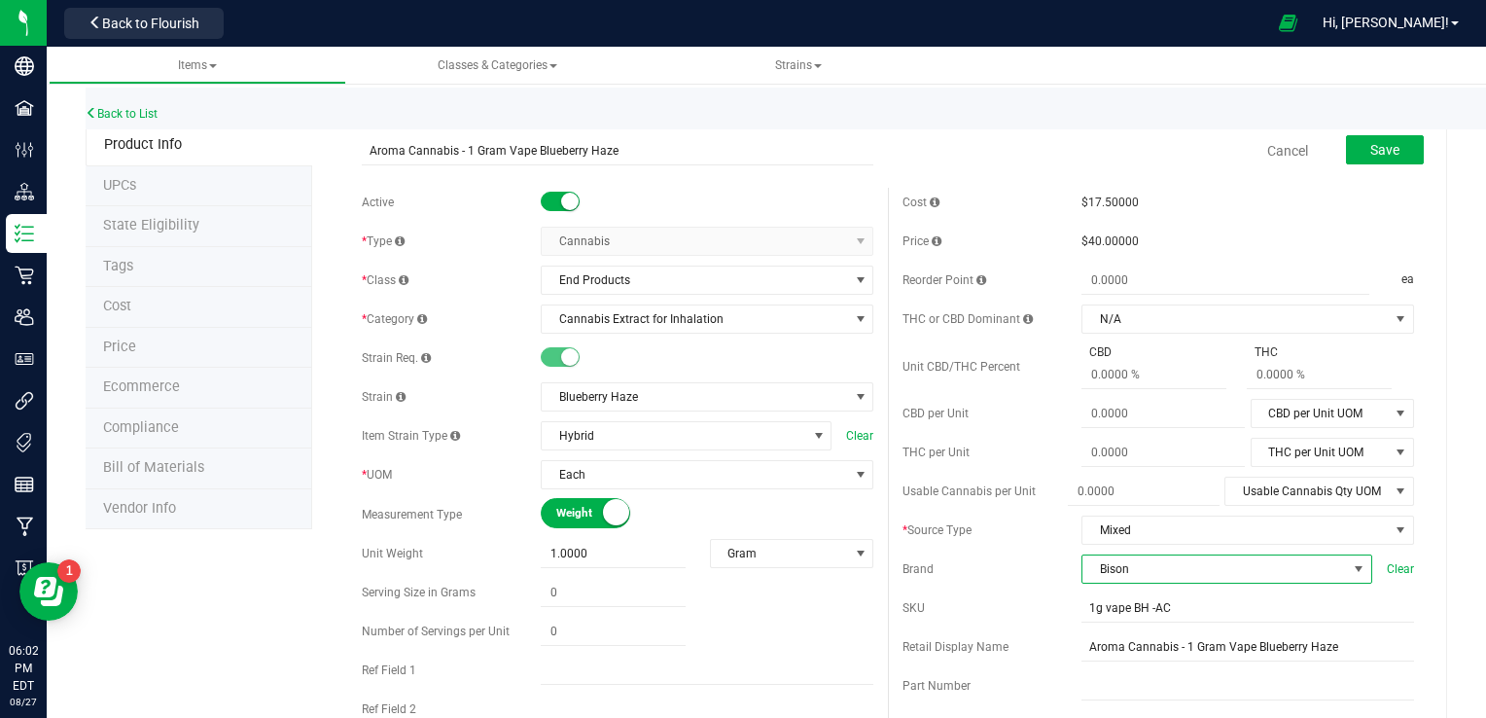
click at [1024, 572] on span "Bison" at bounding box center [1214, 568] width 264 height 27
click at [1024, 500] on li "Aroma" at bounding box center [1213, 501] width 285 height 33
click at [1024, 159] on button "Save" at bounding box center [1385, 149] width 78 height 29
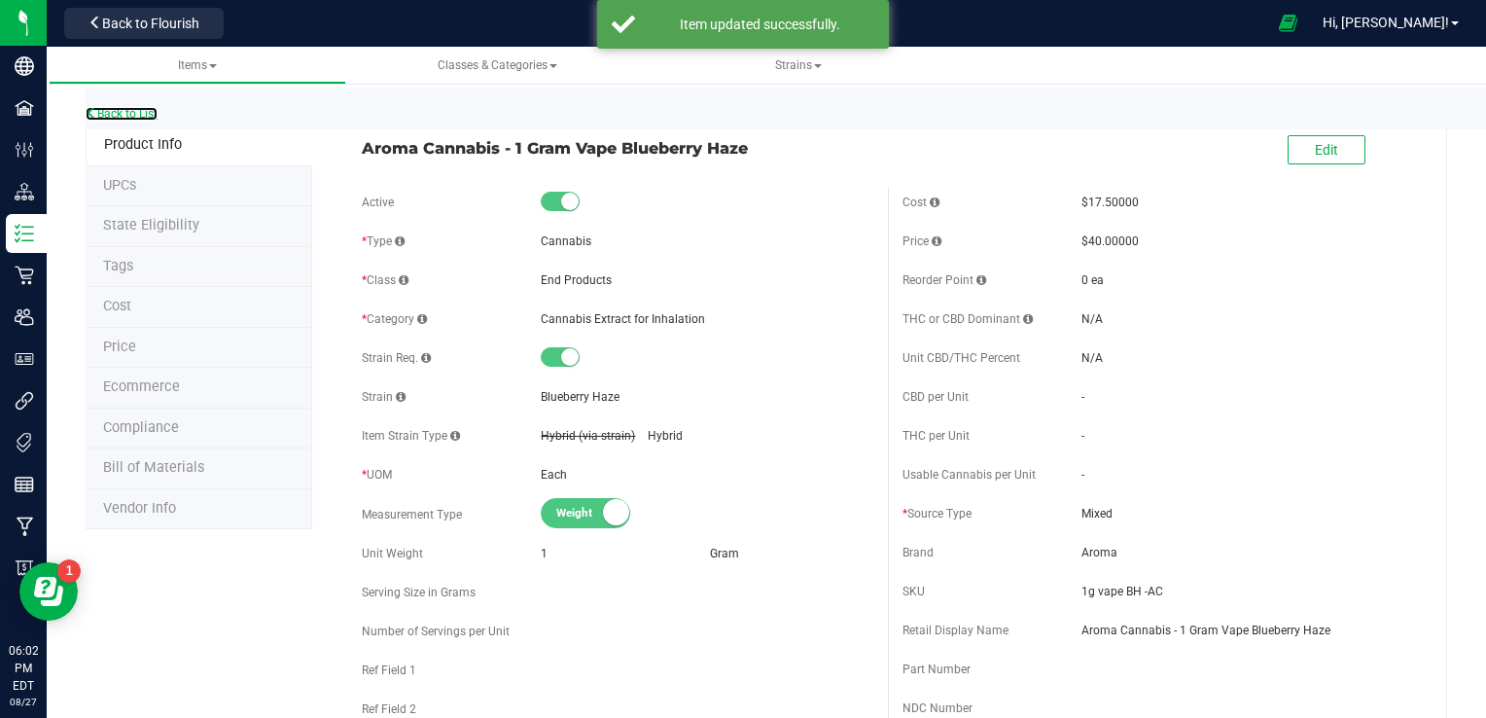
click at [129, 109] on link "Back to List" at bounding box center [122, 114] width 72 height 14
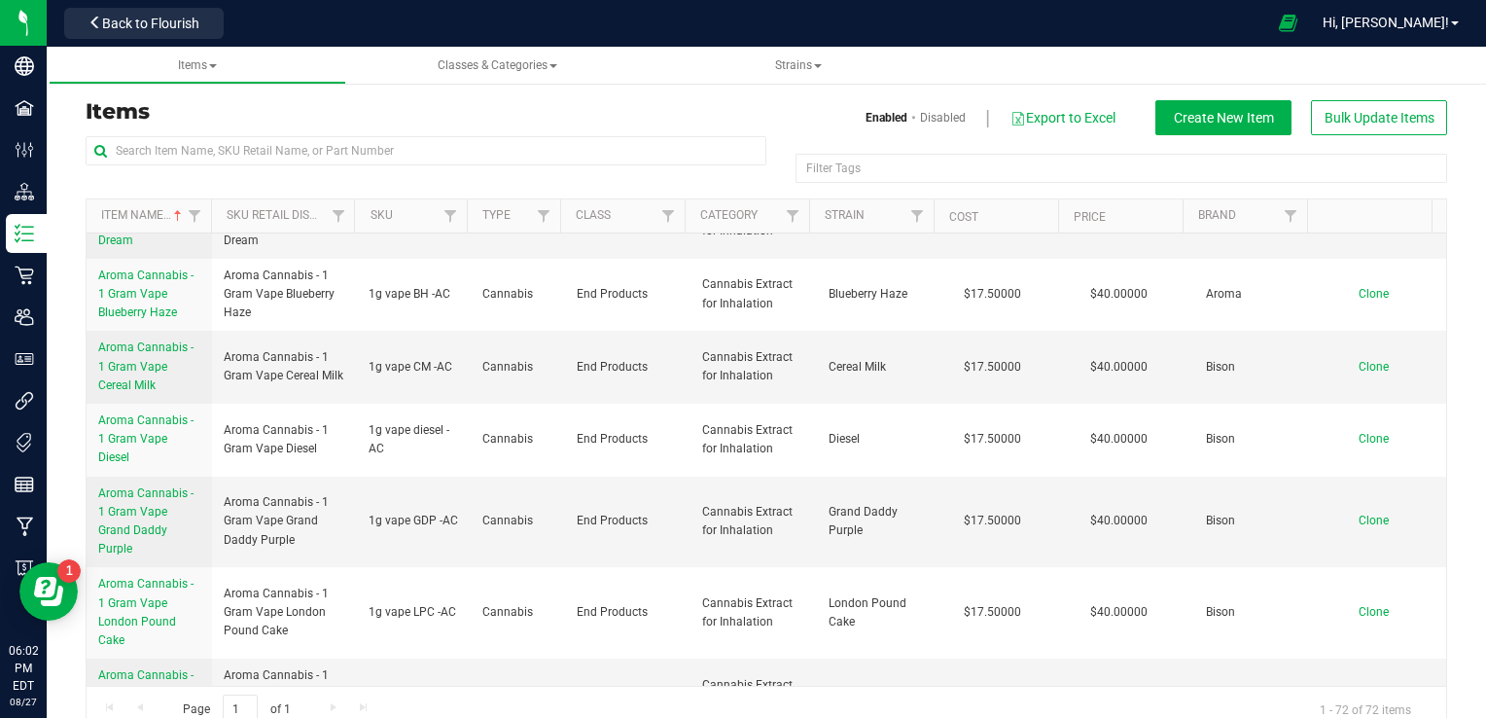
scroll to position [715, 0]
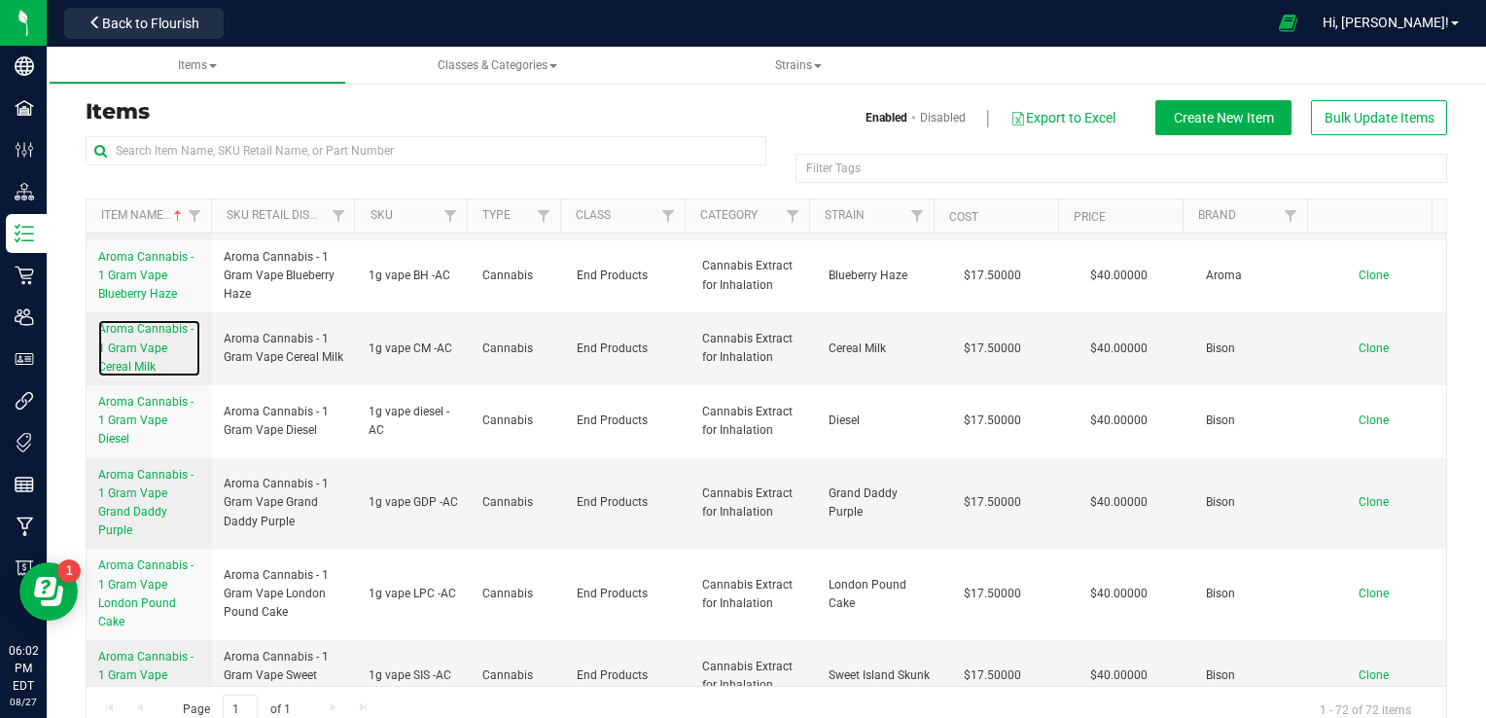
click at [148, 368] on span "Aroma Cannabis - 1 Gram Vape Cereal Milk" at bounding box center [145, 347] width 95 height 51
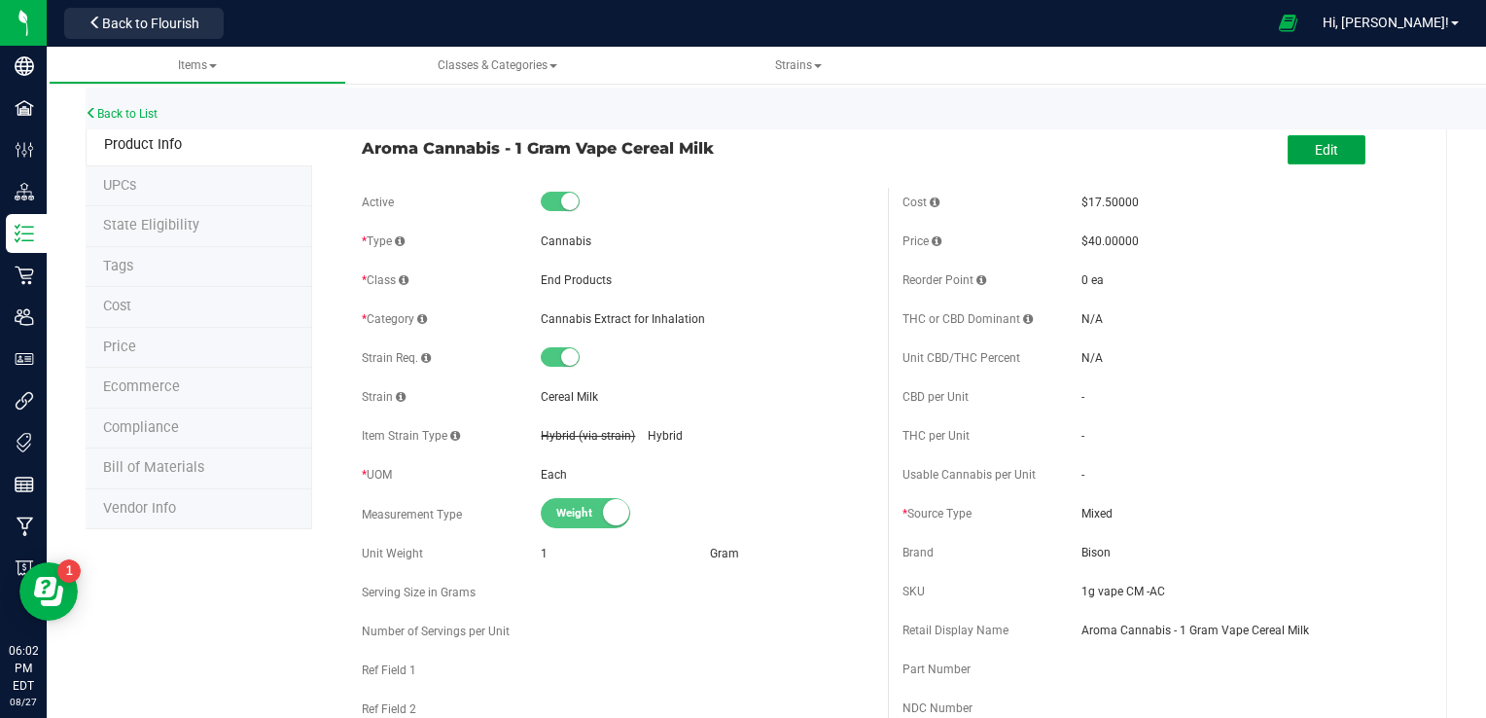
click at [1024, 153] on button "Edit" at bounding box center [1326, 149] width 78 height 29
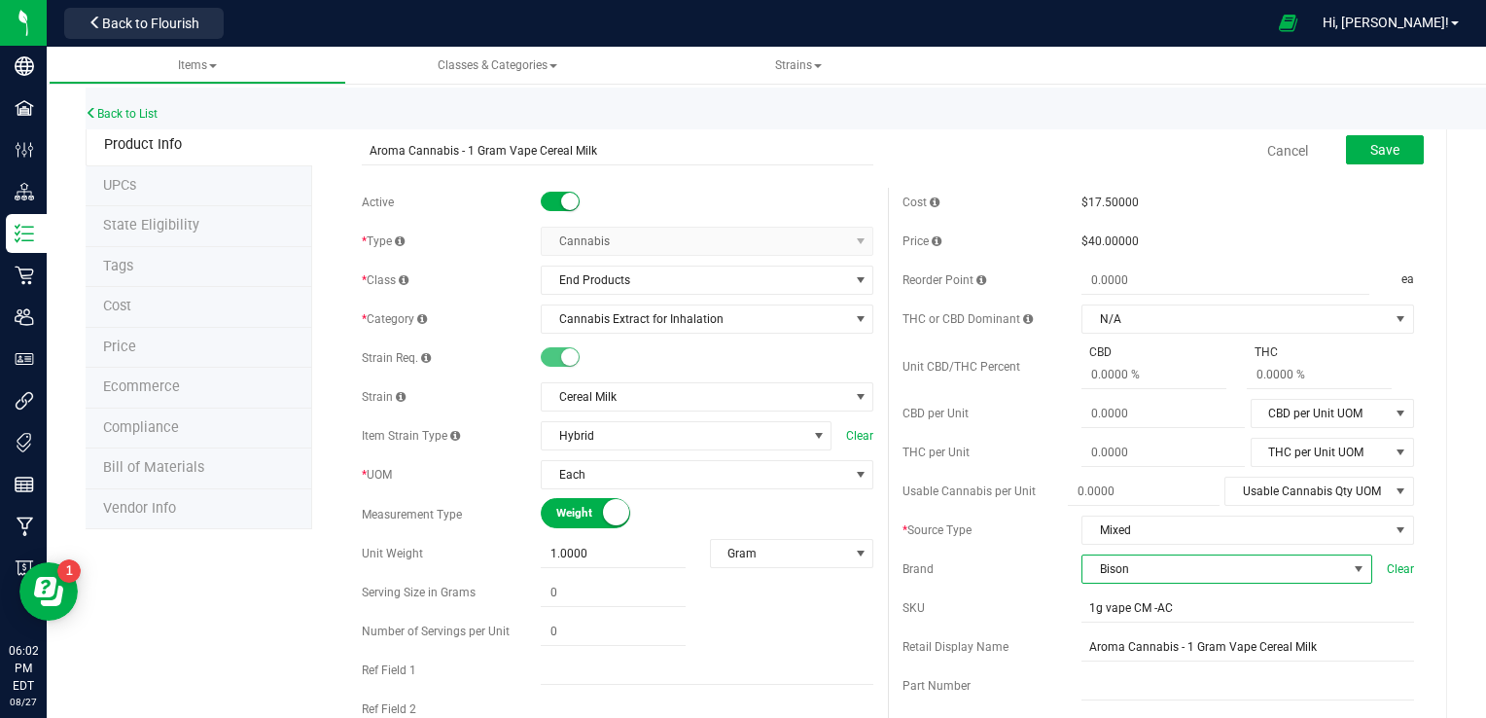
click at [1024, 562] on span "Bison" at bounding box center [1214, 568] width 264 height 27
click at [1024, 494] on li "Aroma" at bounding box center [1213, 501] width 285 height 33
click at [1024, 167] on div "Save" at bounding box center [1369, 151] width 107 height 40
click at [1024, 149] on span "Save" at bounding box center [1384, 150] width 29 height 16
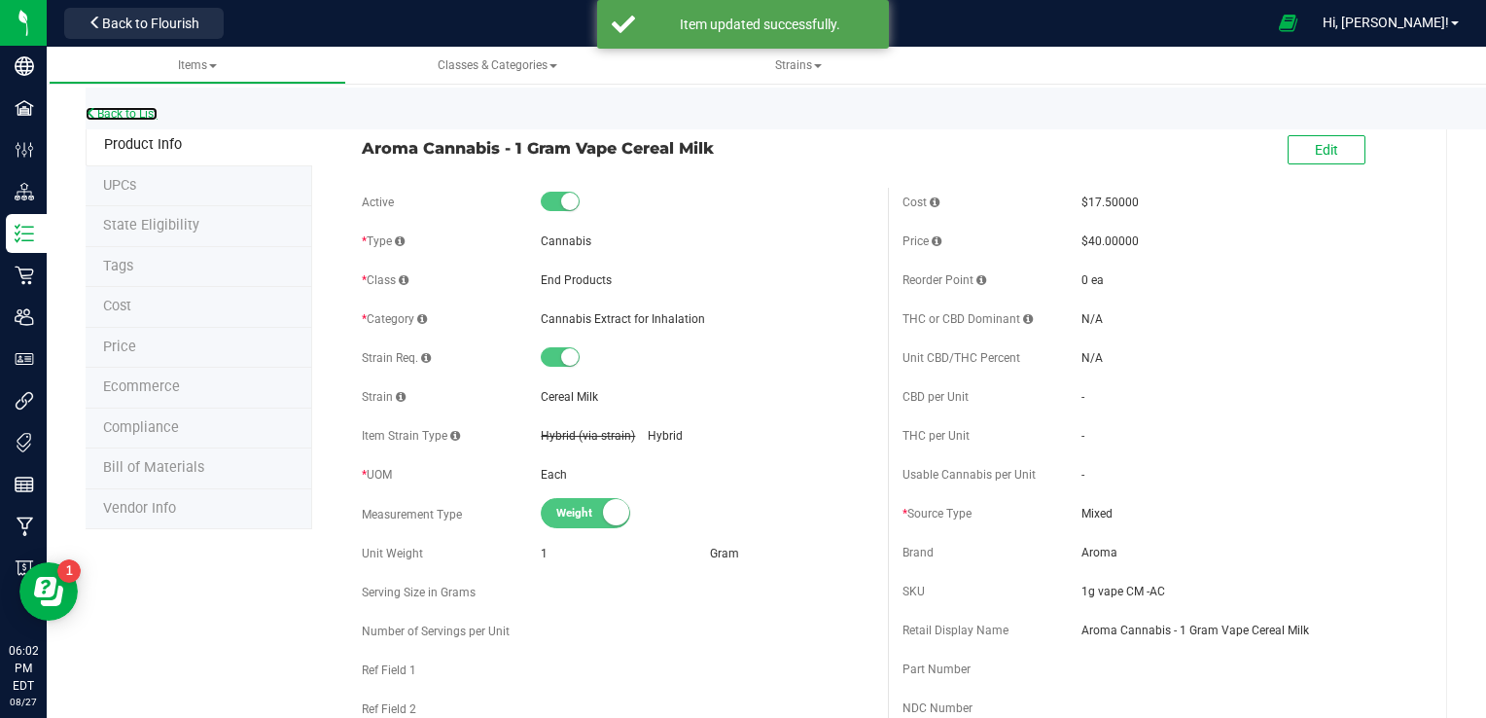
click at [140, 113] on link "Back to List" at bounding box center [122, 114] width 72 height 14
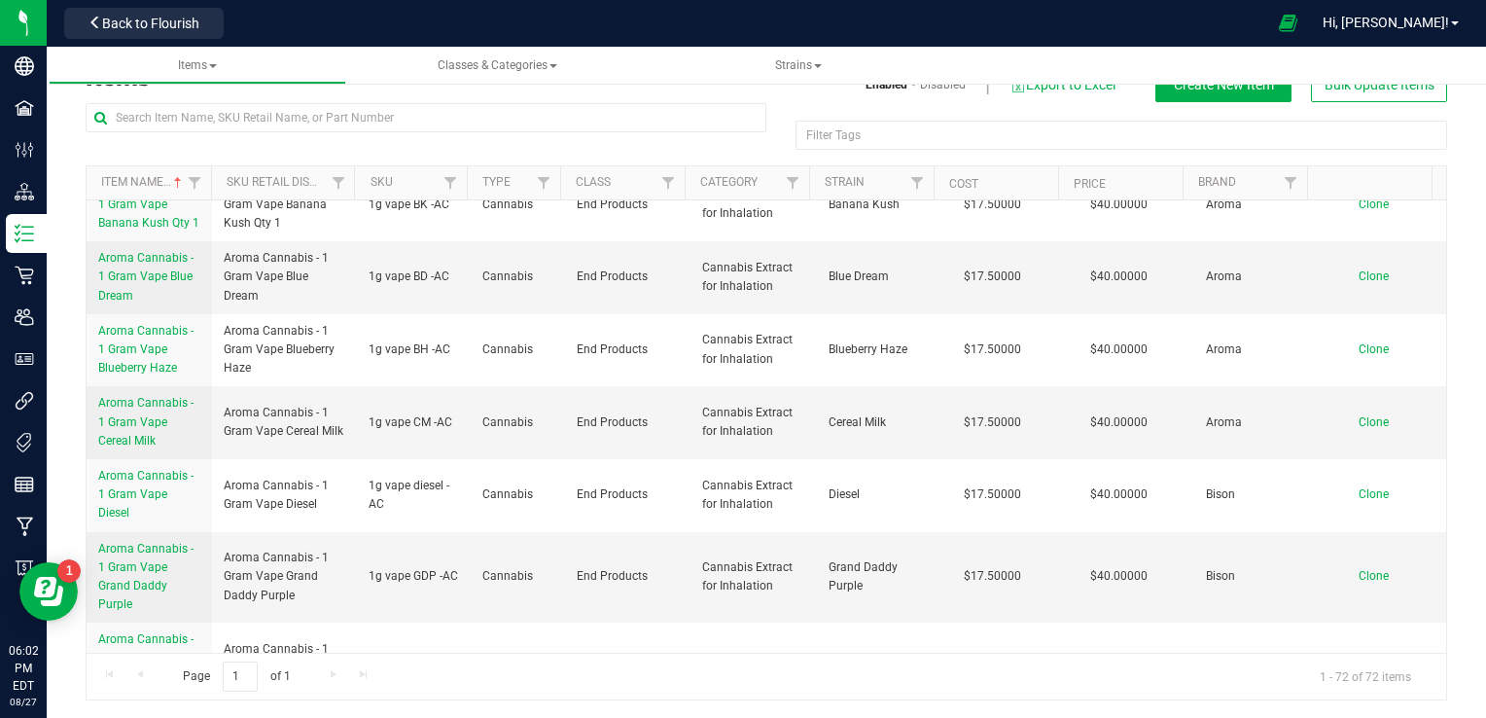
scroll to position [613, 0]
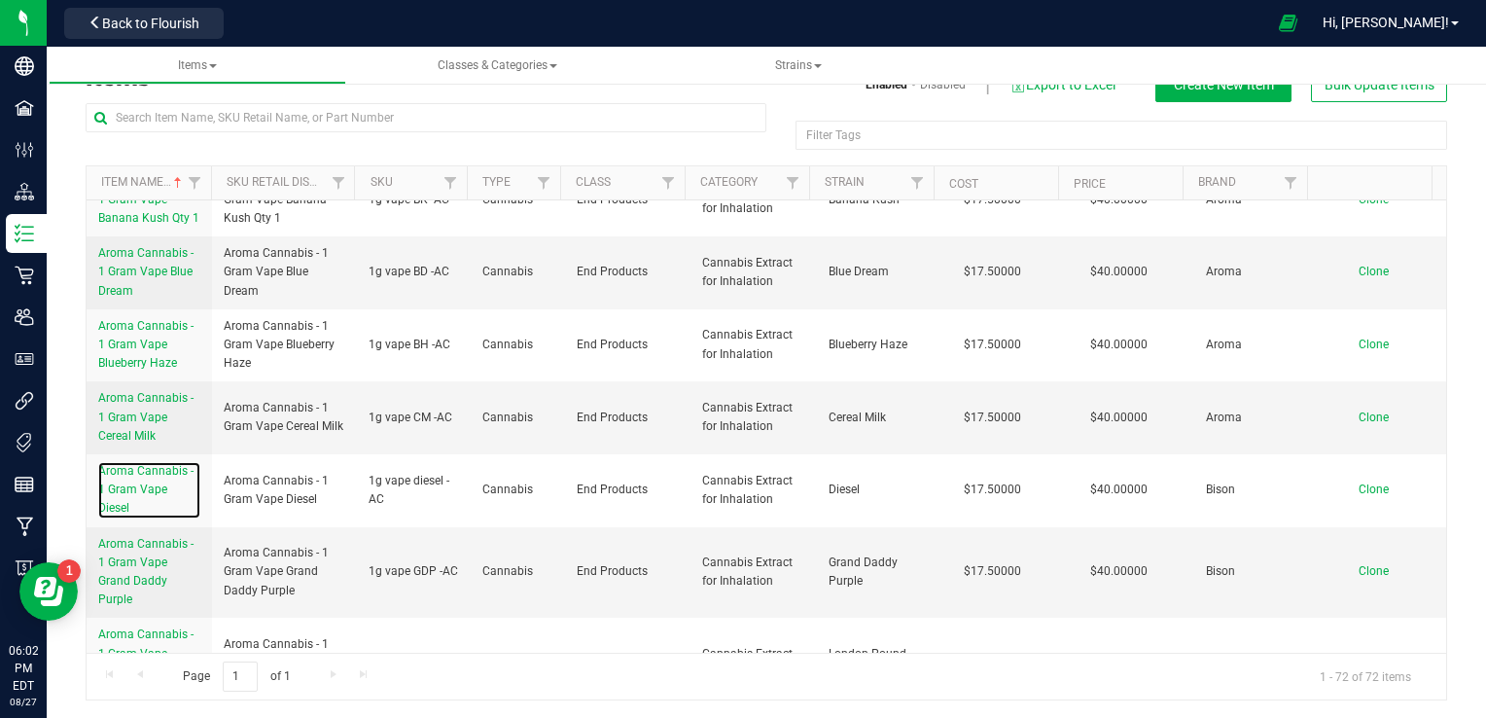
click at [137, 504] on span "Aroma Cannabis - 1 Gram Vape Diesel" at bounding box center [145, 489] width 95 height 51
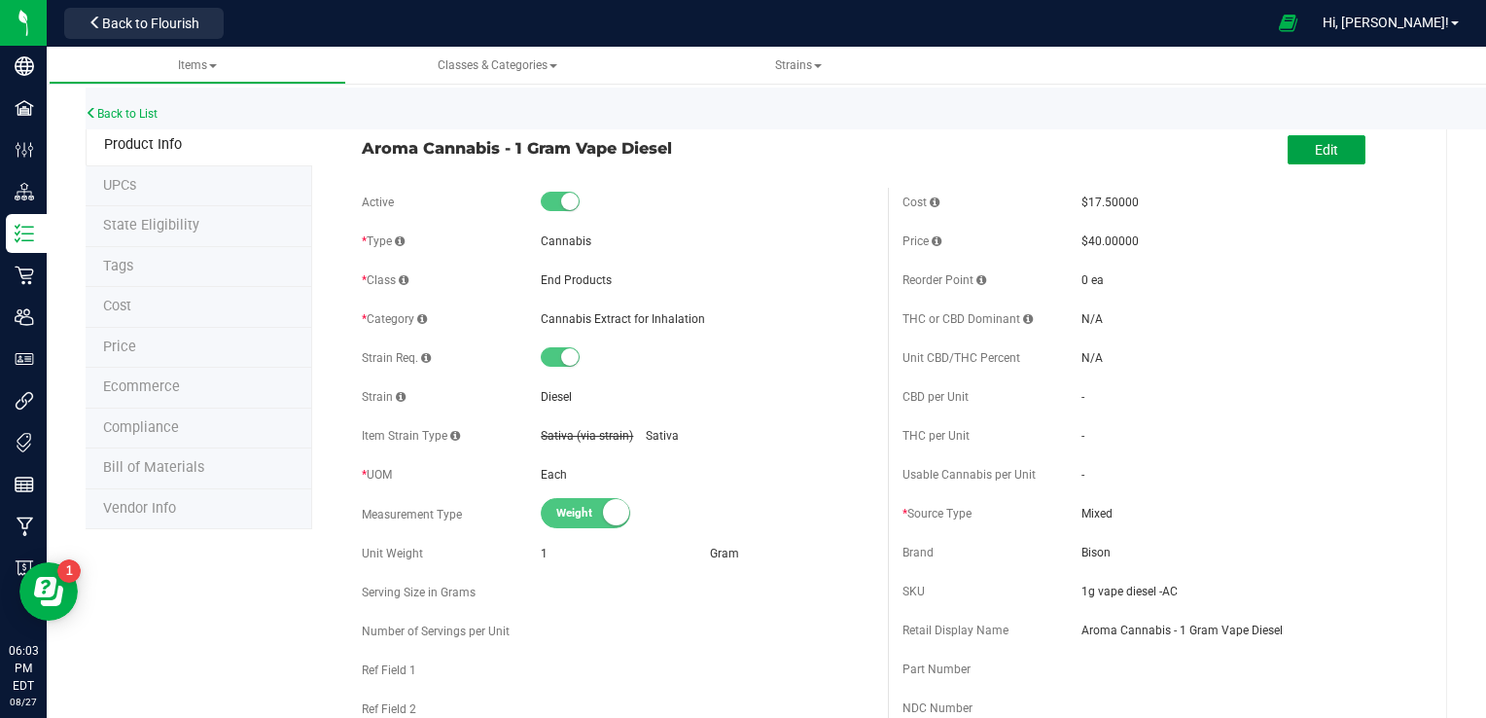
click at [1024, 145] on span "Edit" at bounding box center [1325, 150] width 23 height 16
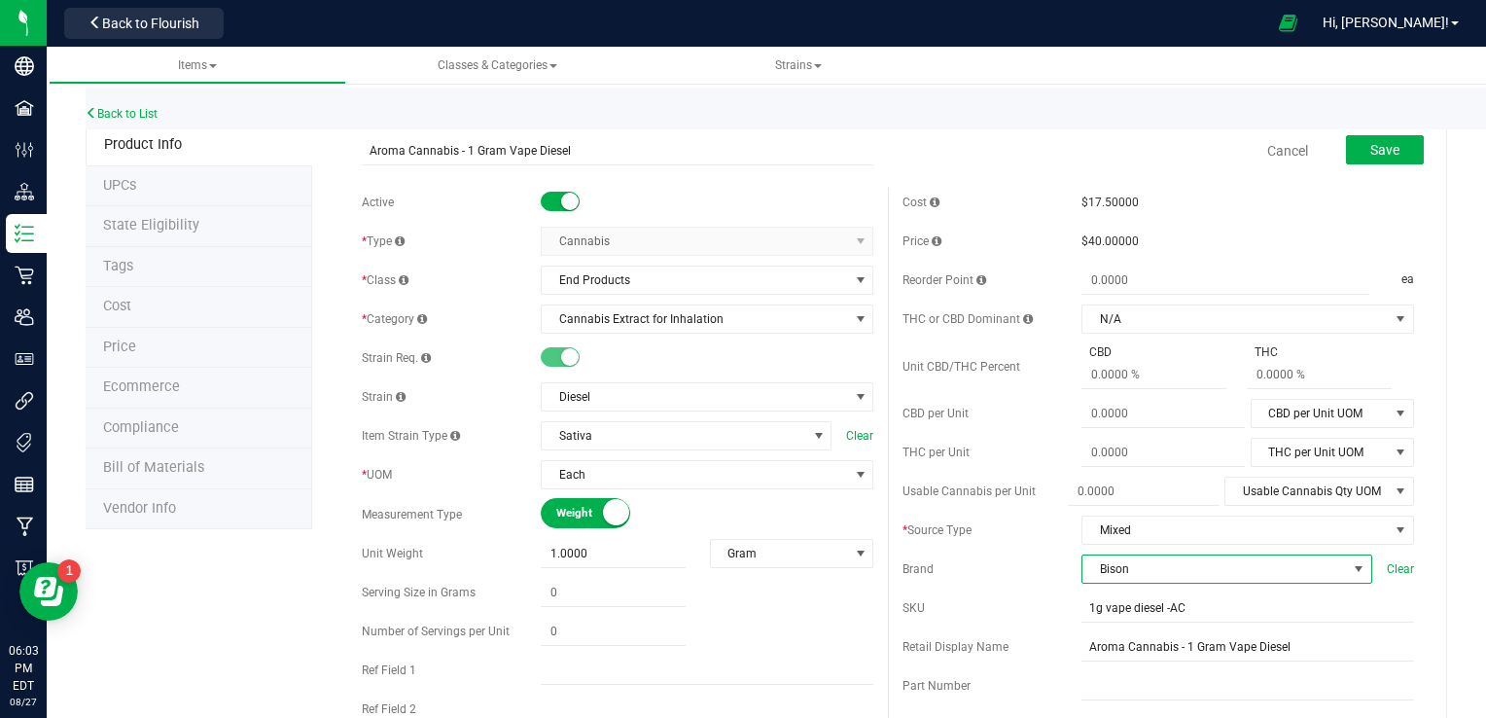
click at [1024, 564] on span "Bison" at bounding box center [1214, 568] width 264 height 27
click at [1024, 606] on input "1g vape diesel -AC" at bounding box center [1247, 607] width 333 height 29
click at [1024, 568] on span at bounding box center [1358, 569] width 16 height 16
click at [1024, 502] on li "Aroma" at bounding box center [1213, 501] width 285 height 33
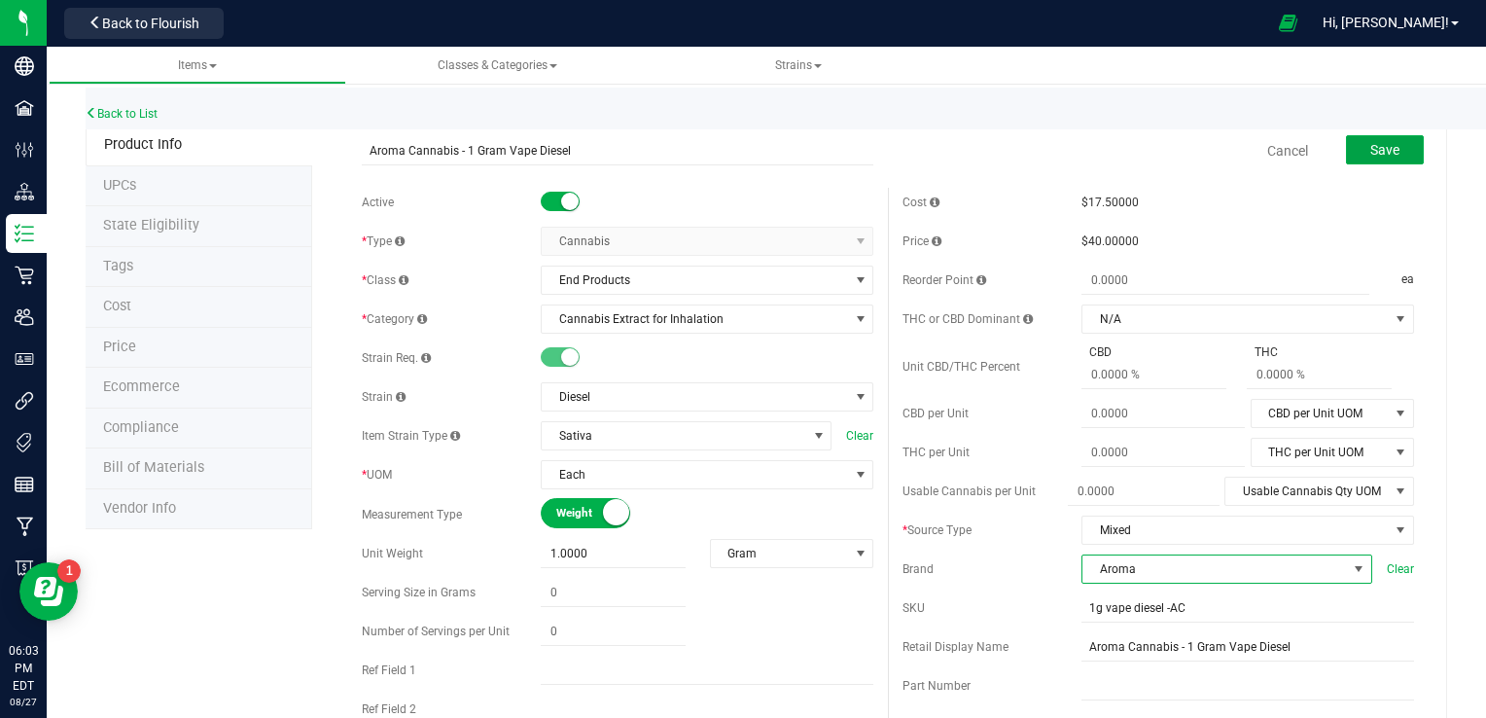
click at [1024, 158] on button "Save" at bounding box center [1385, 149] width 78 height 29
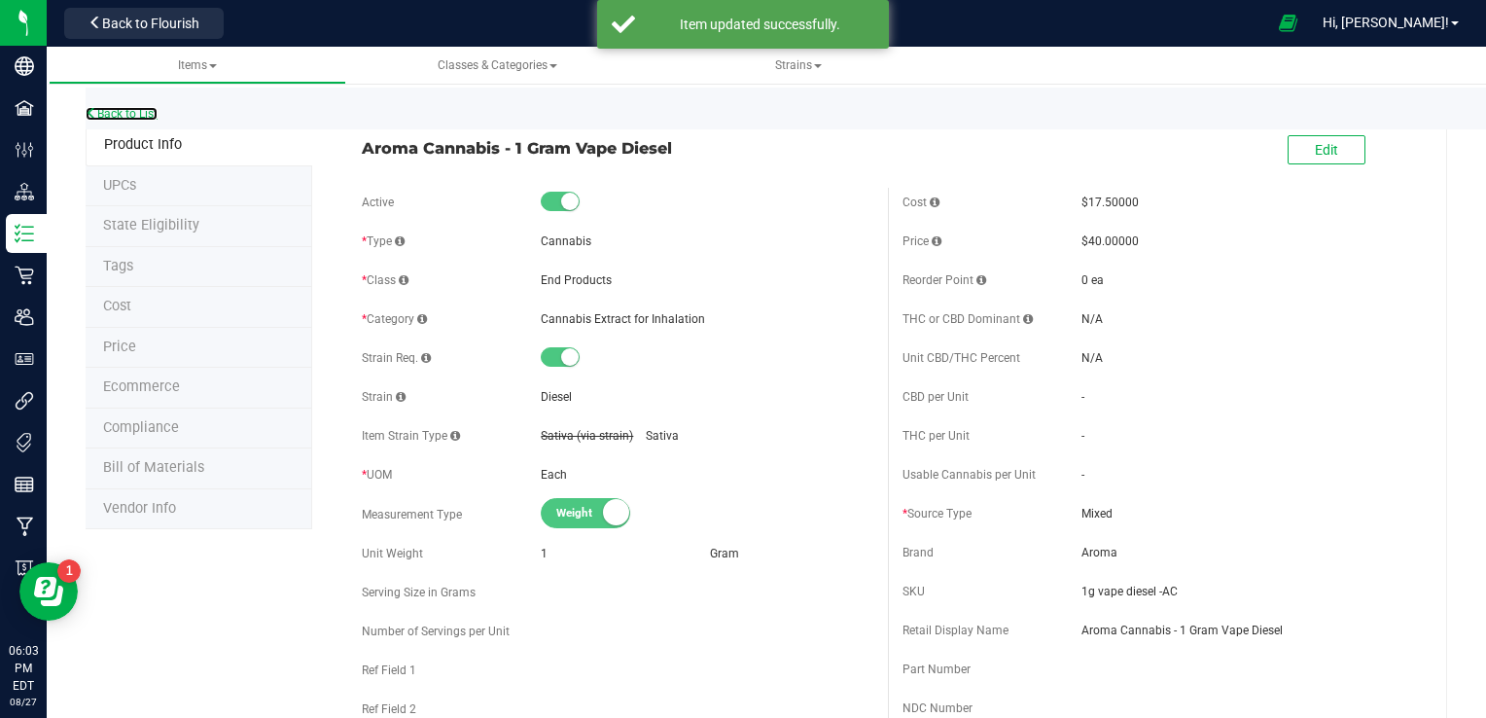
click at [137, 116] on link "Back to List" at bounding box center [122, 114] width 72 height 14
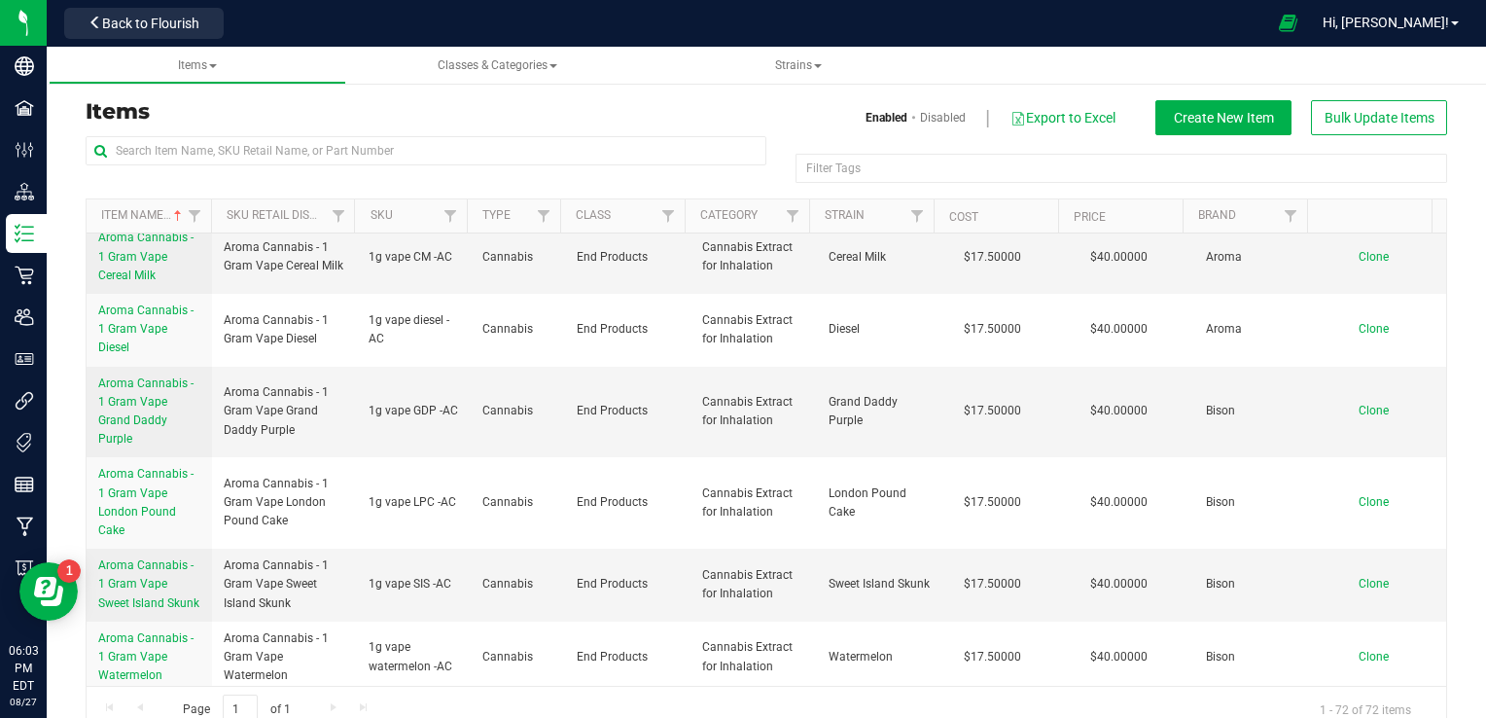
scroll to position [816, 0]
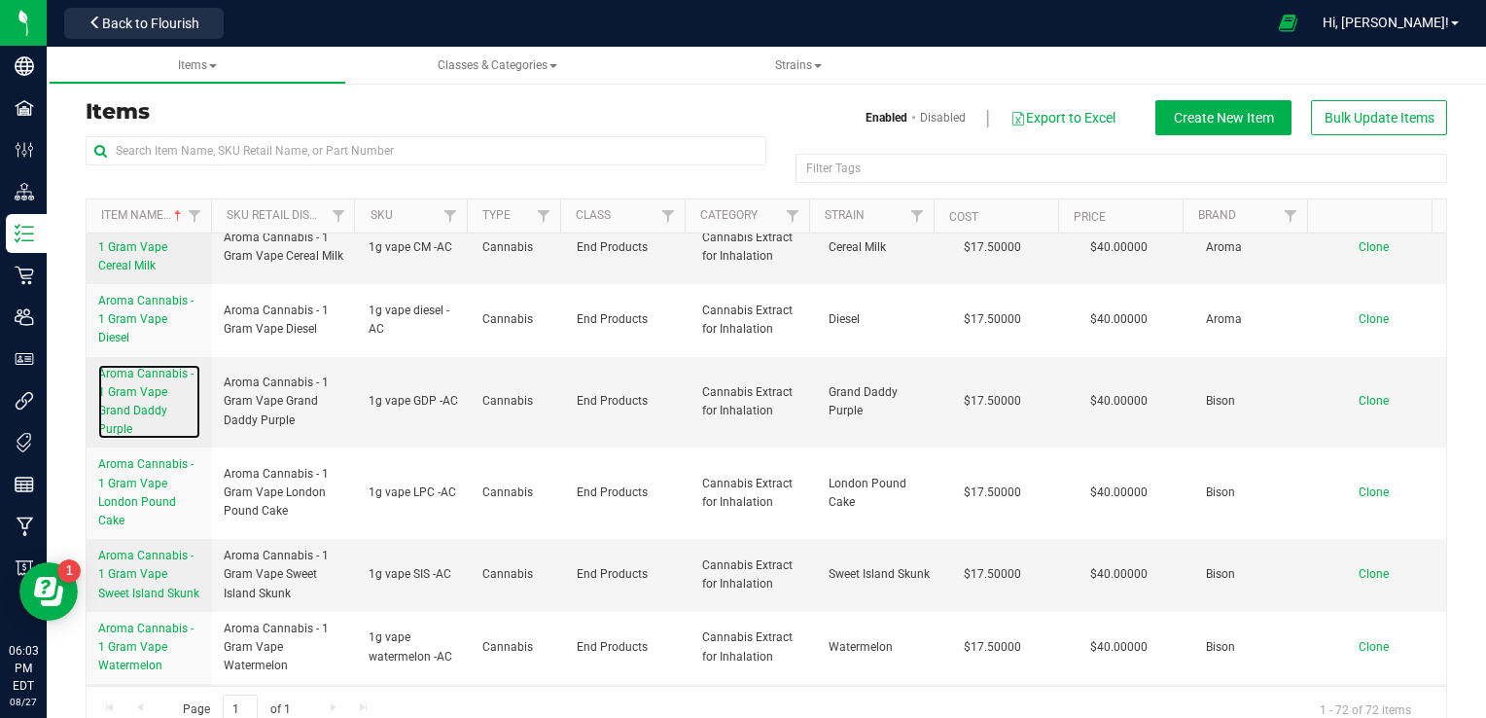
click at [134, 411] on span "Aroma Cannabis - 1 Gram Vape Grand Daddy Purple" at bounding box center [145, 402] width 95 height 70
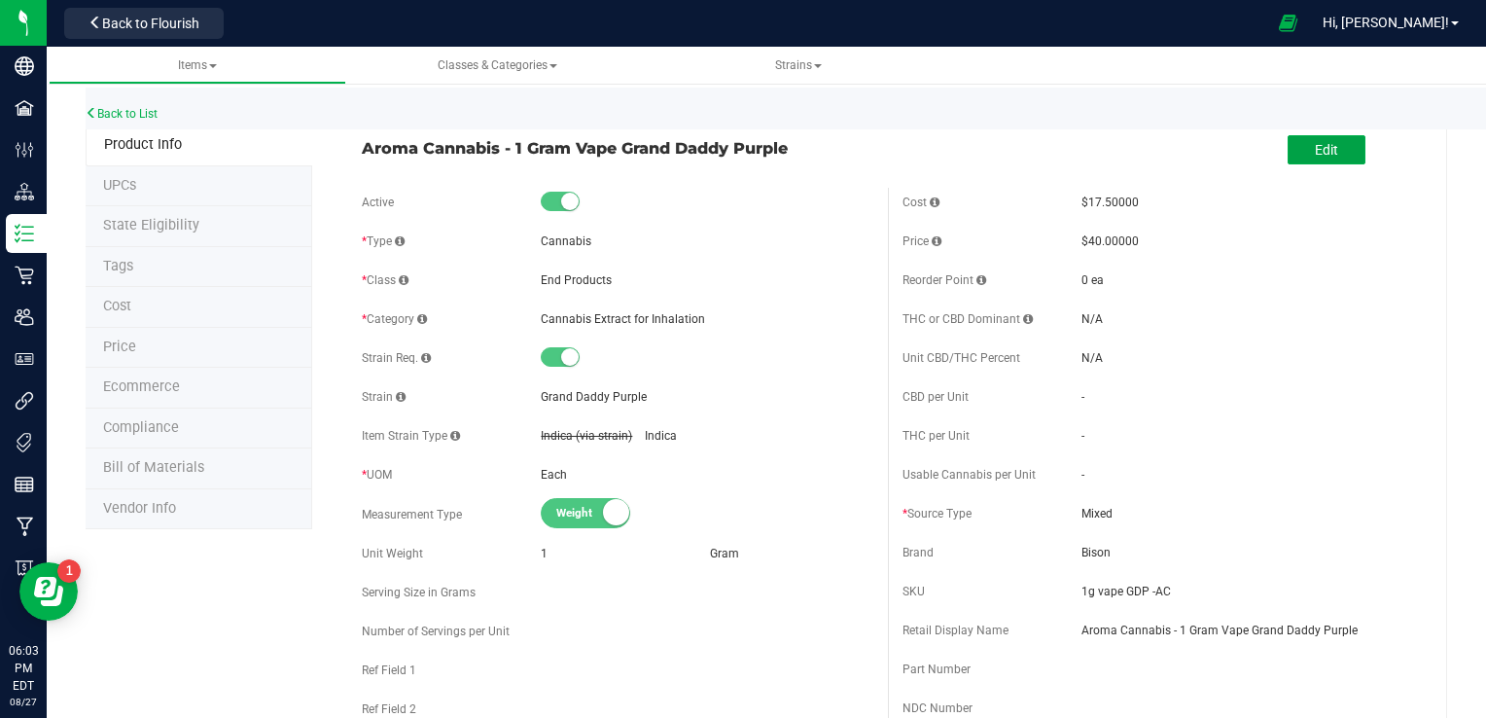
click at [1024, 144] on span "Edit" at bounding box center [1325, 150] width 23 height 16
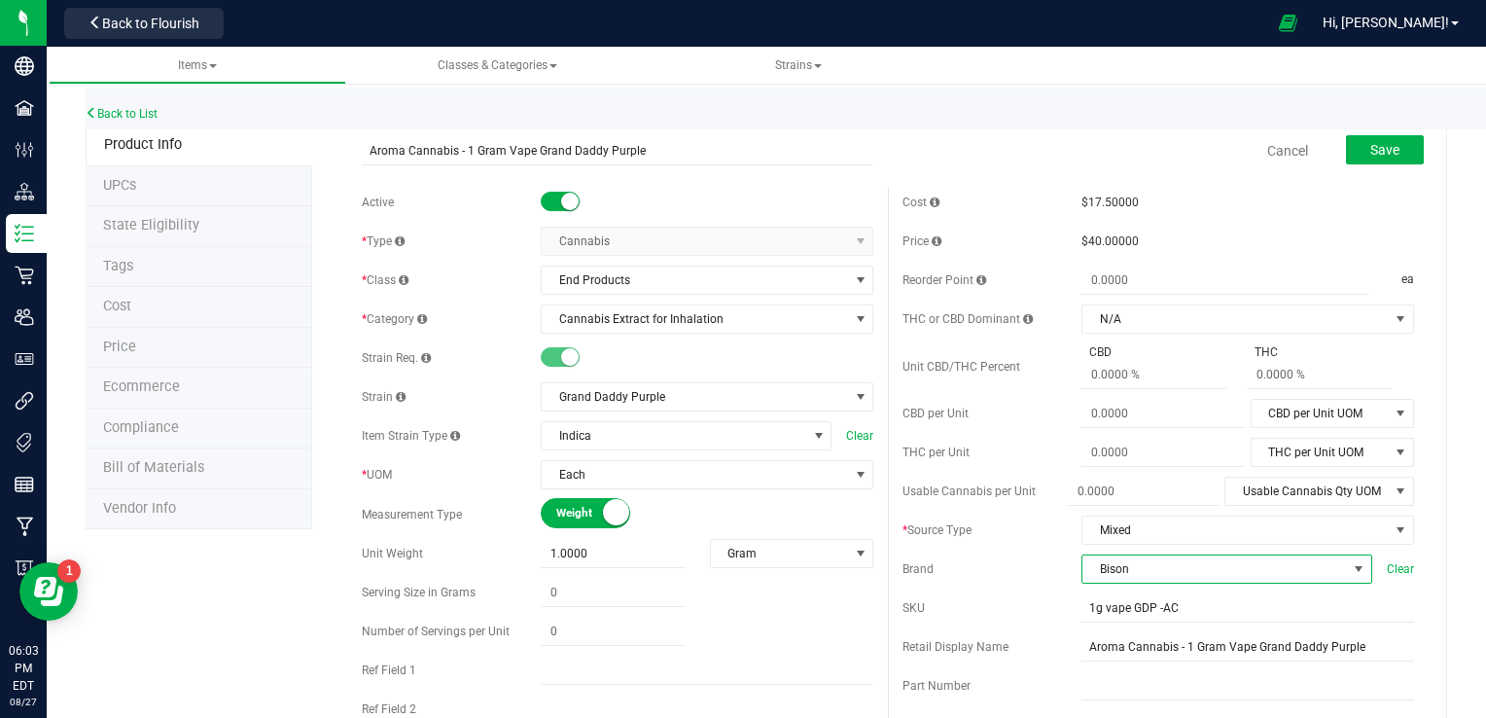
click at [1024, 576] on span "Bison" at bounding box center [1214, 568] width 264 height 27
click at [1024, 498] on li "Aroma" at bounding box center [1213, 501] width 285 height 33
click at [1024, 144] on span "Save" at bounding box center [1384, 150] width 29 height 16
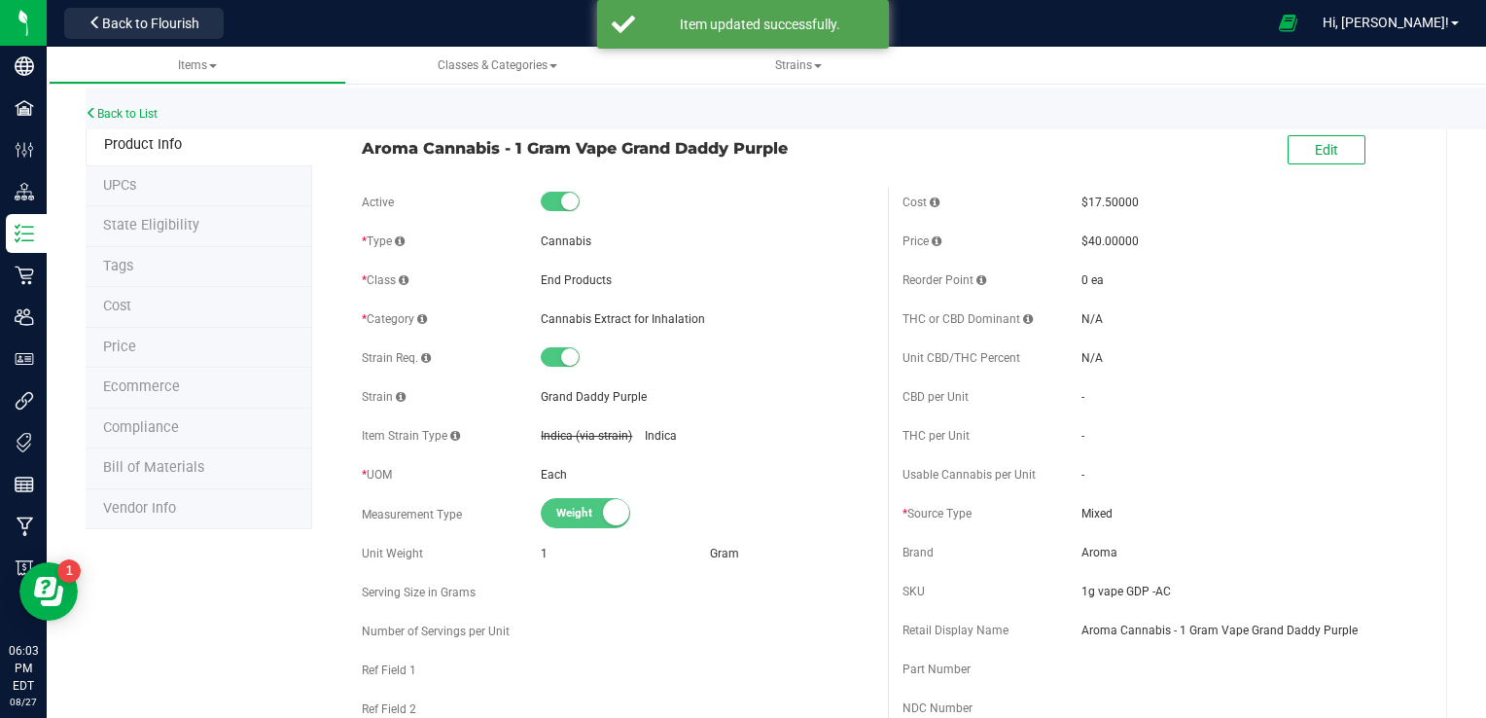
click at [99, 127] on div "Back to List" at bounding box center [829, 109] width 1486 height 42
click at [100, 113] on link "Back to List" at bounding box center [122, 114] width 72 height 14
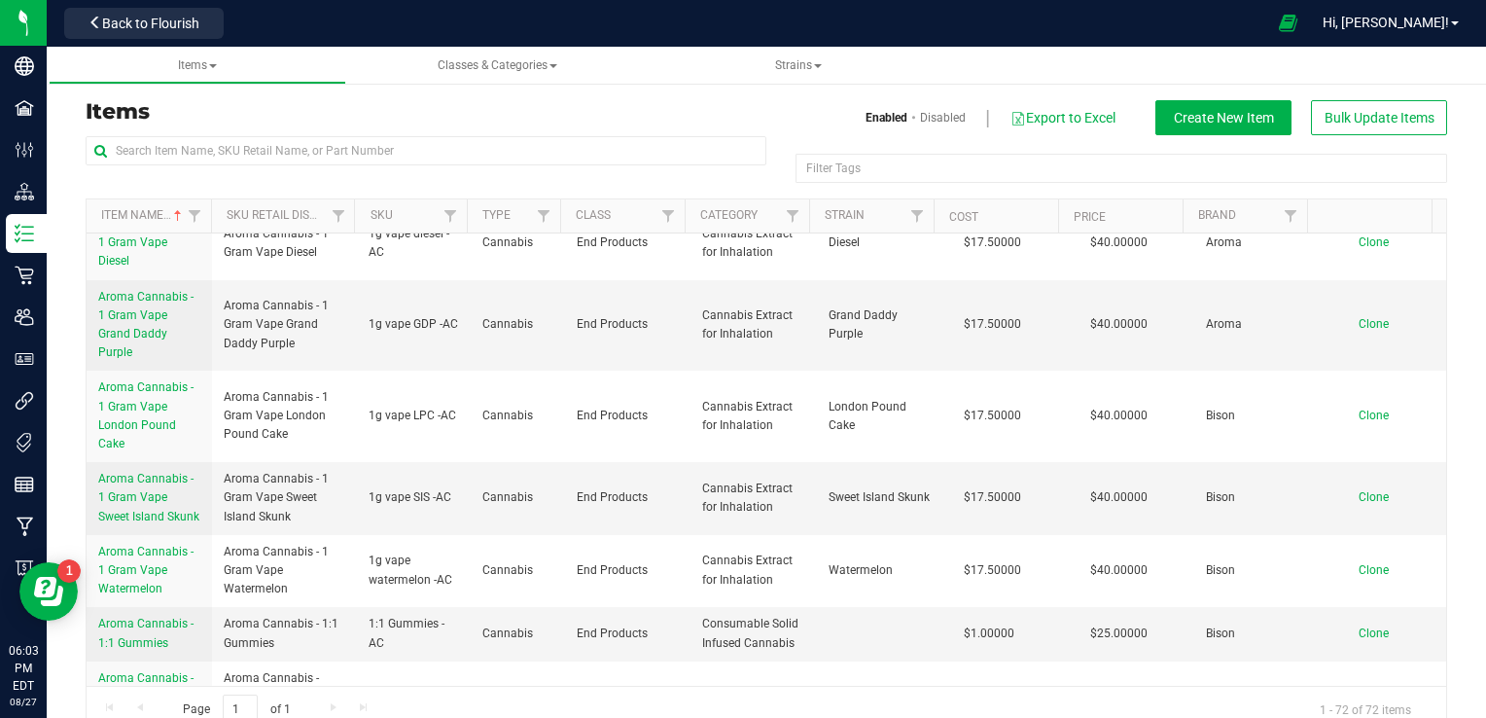
scroll to position [957, 0]
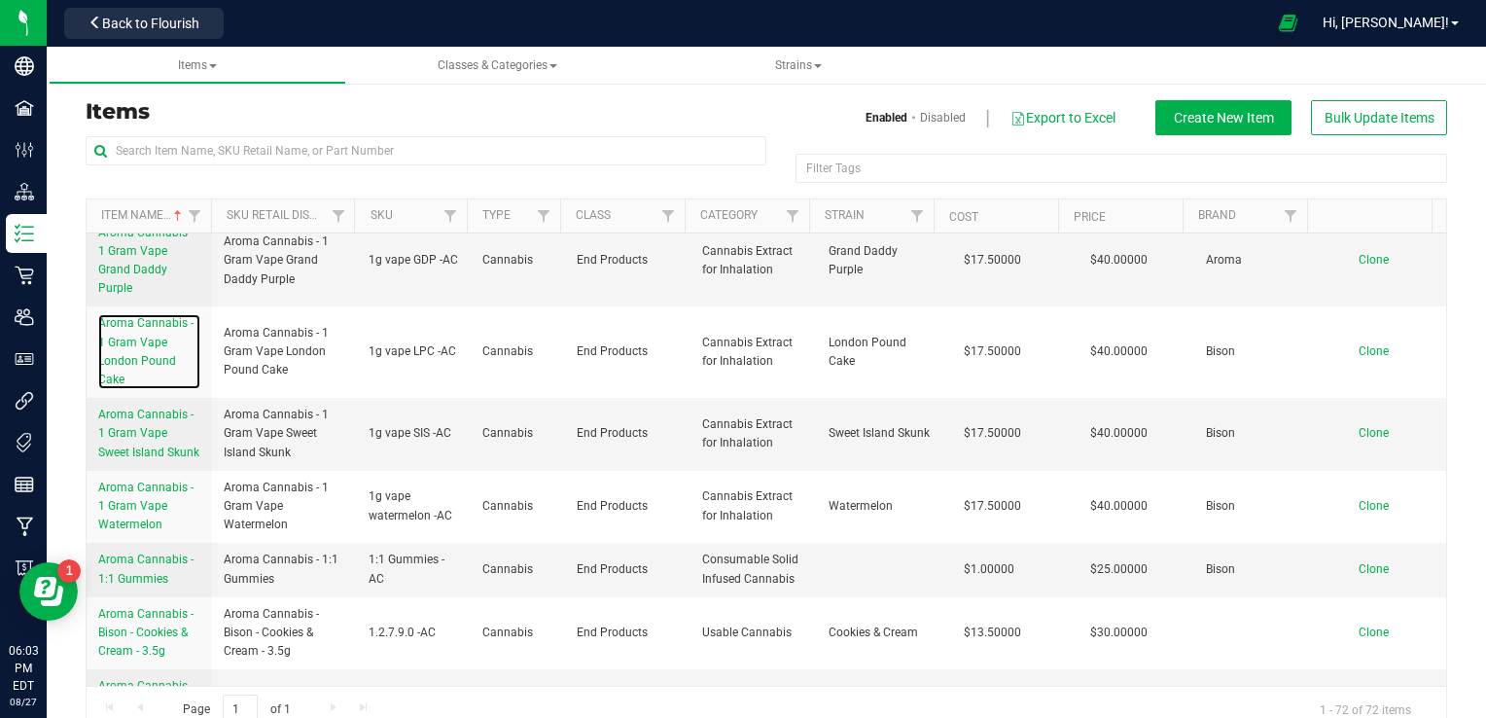
click at [129, 359] on span "Aroma Cannabis - 1 Gram Vape London Pound Cake" at bounding box center [145, 351] width 95 height 70
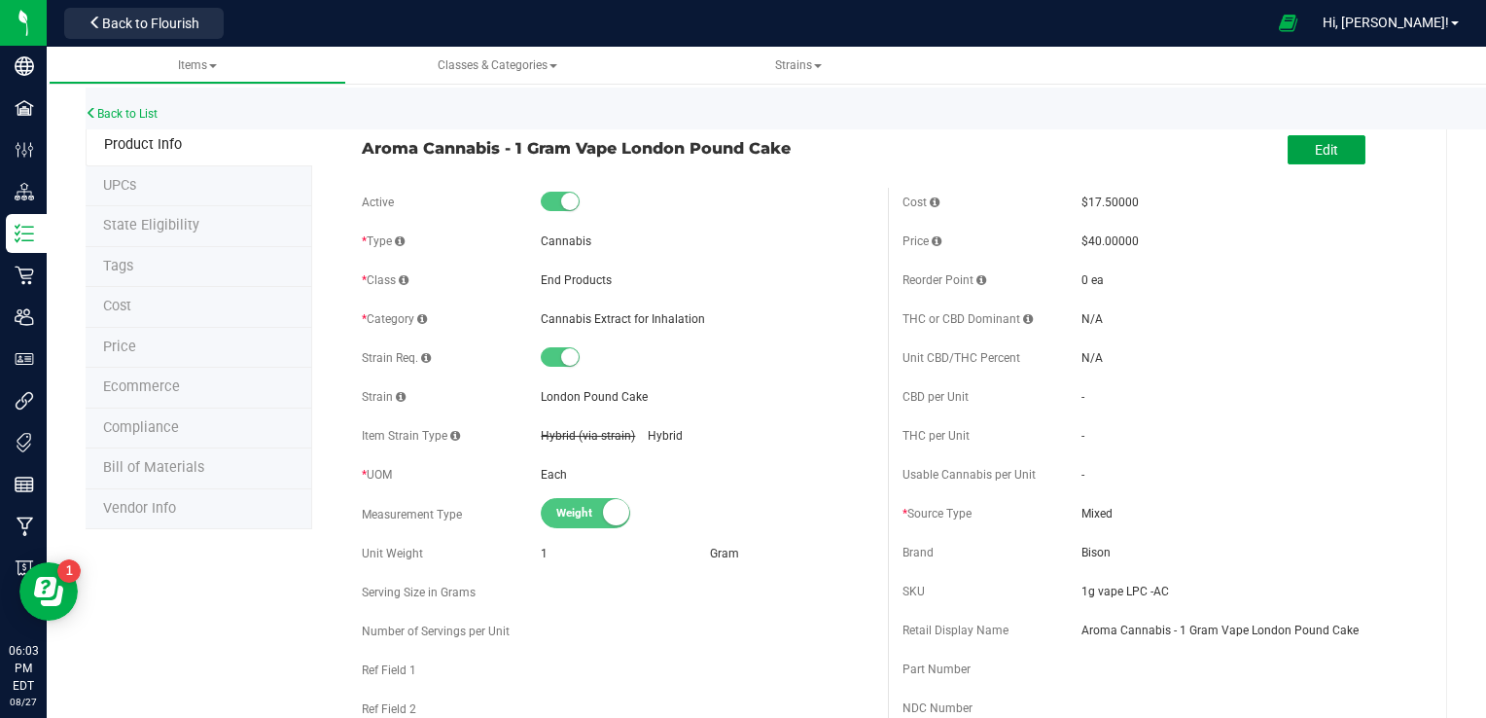
click at [1024, 159] on button "Edit" at bounding box center [1326, 149] width 78 height 29
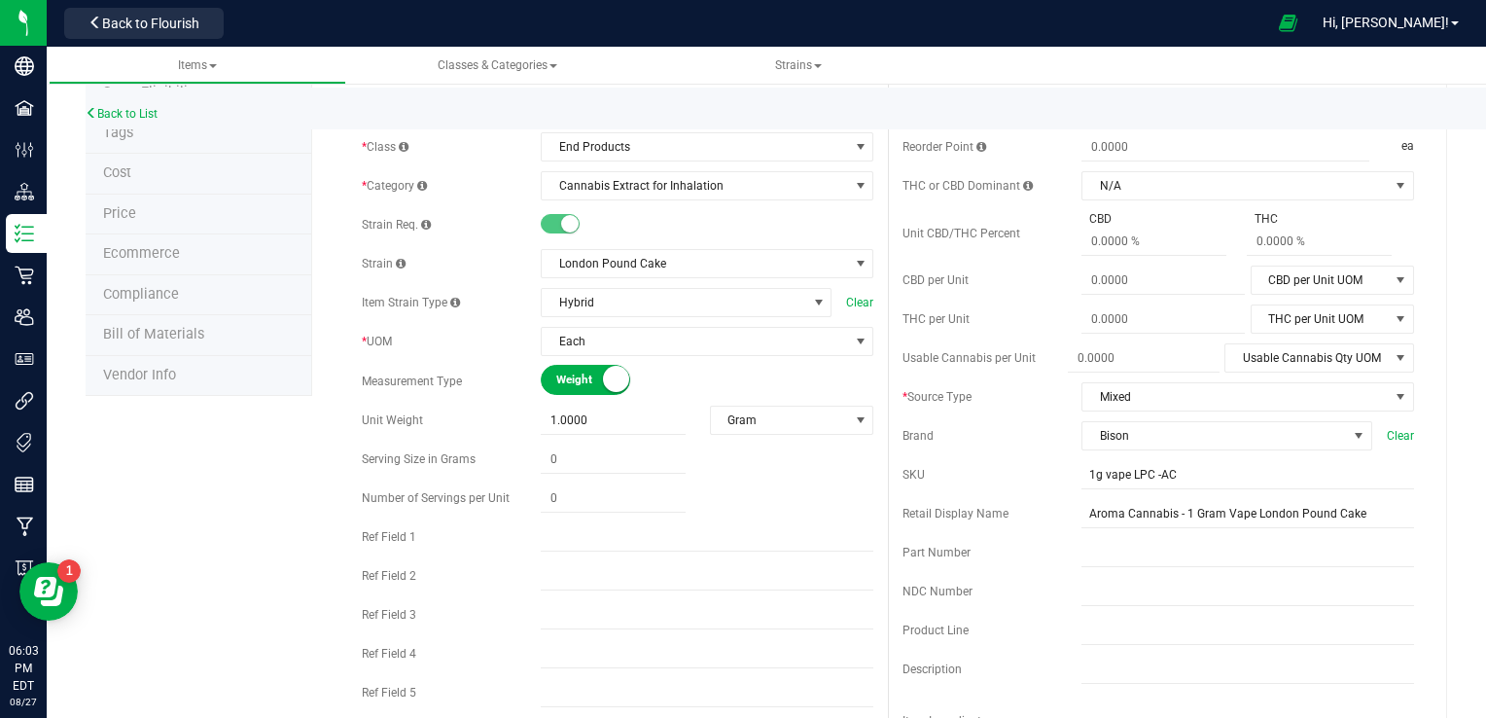
scroll to position [180, 0]
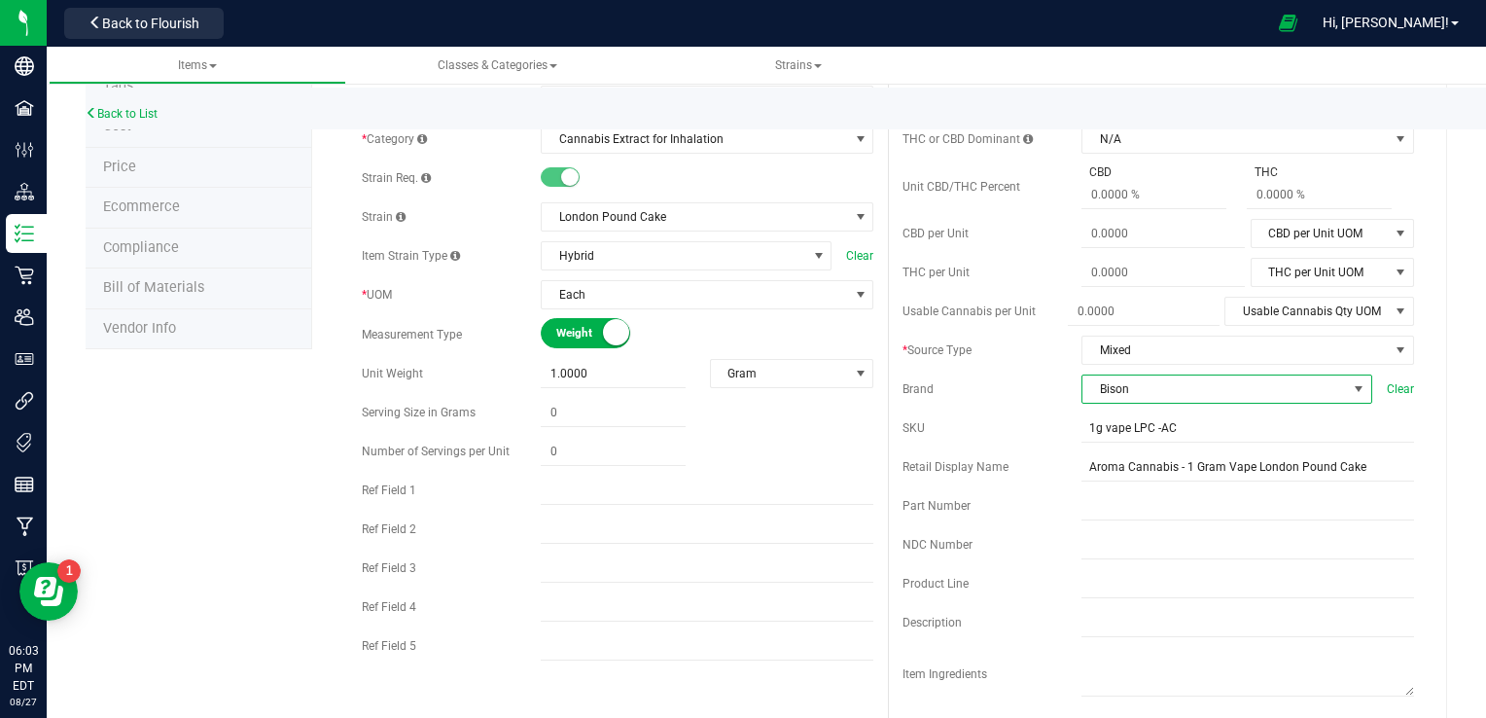
click at [1024, 382] on span "Bison" at bounding box center [1214, 388] width 264 height 27
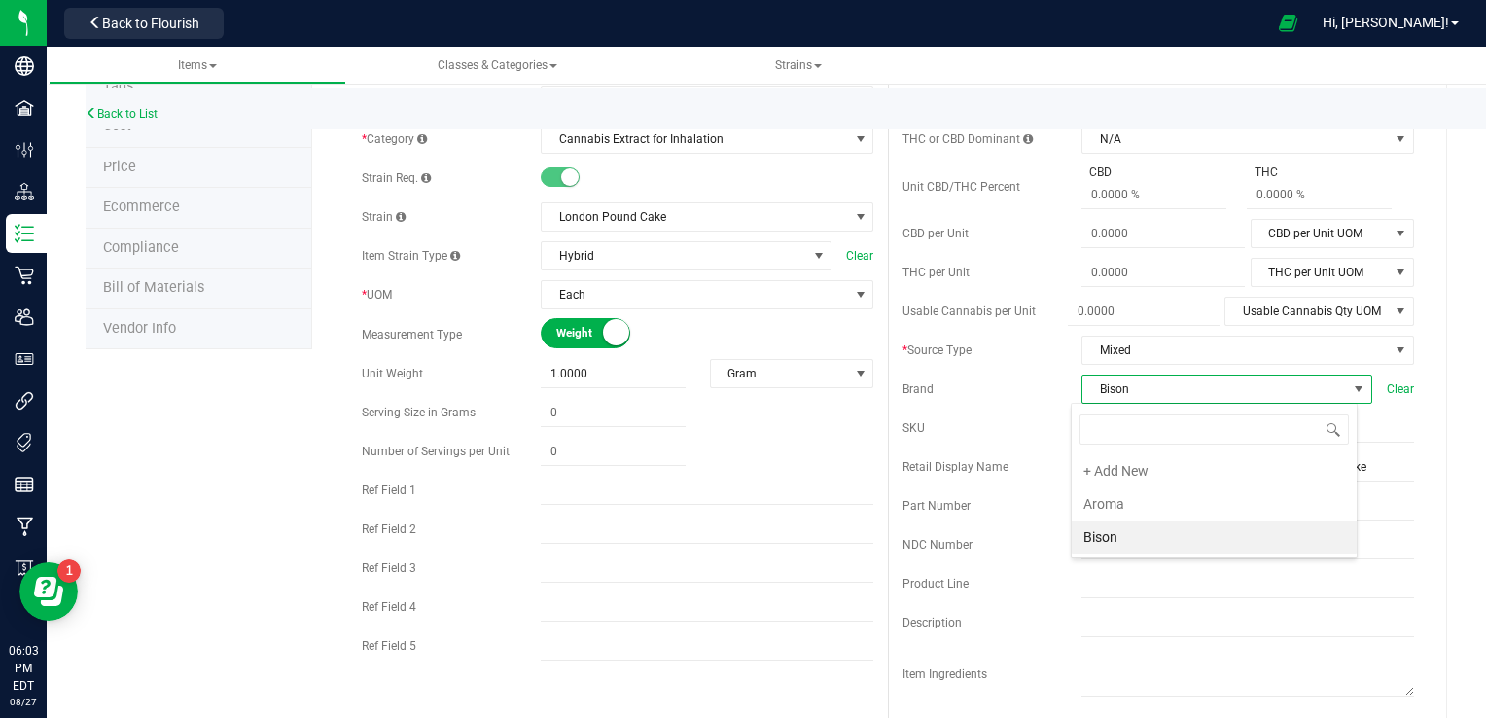
click at [1024, 507] on li "Aroma" at bounding box center [1213, 503] width 285 height 33
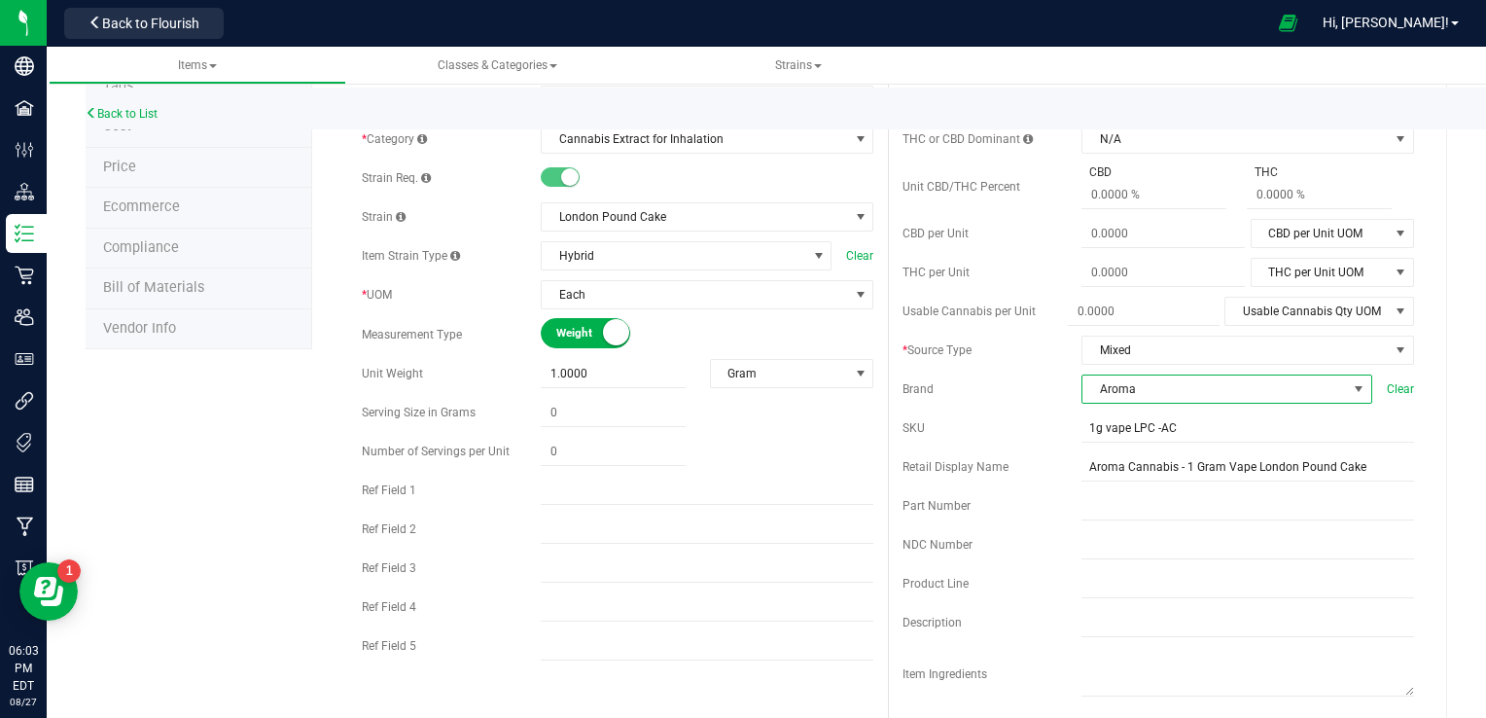
scroll to position [0, 0]
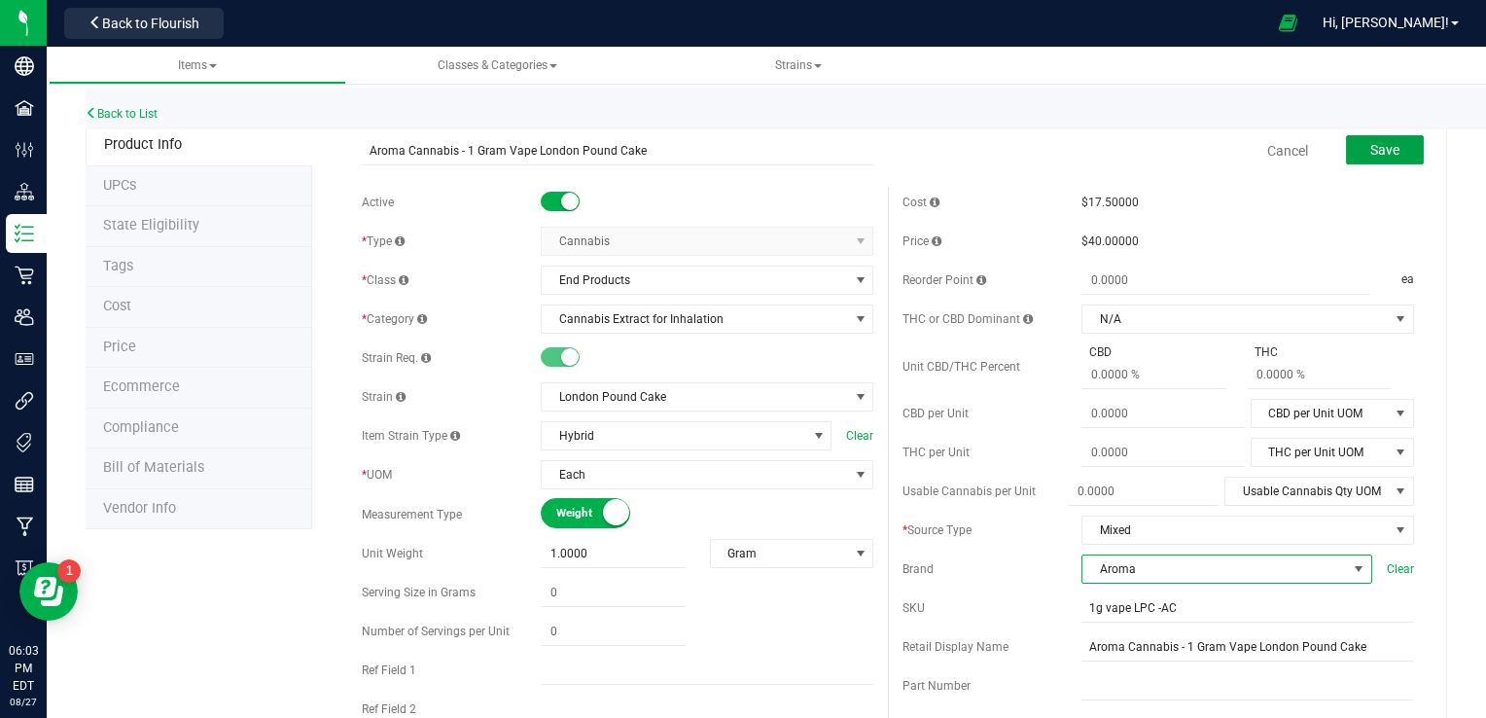
click at [1024, 142] on span "Save" at bounding box center [1384, 150] width 29 height 16
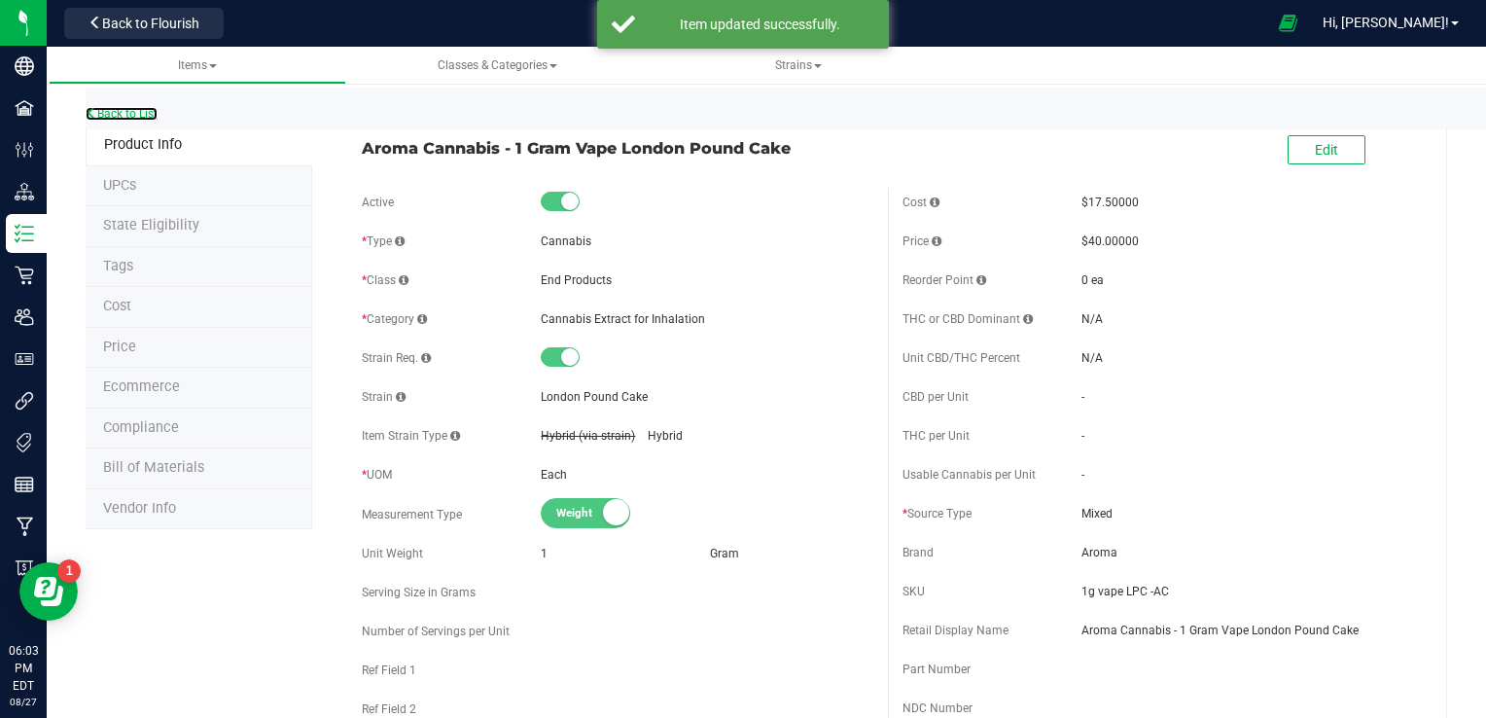
click at [124, 108] on link "Back to List" at bounding box center [122, 114] width 72 height 14
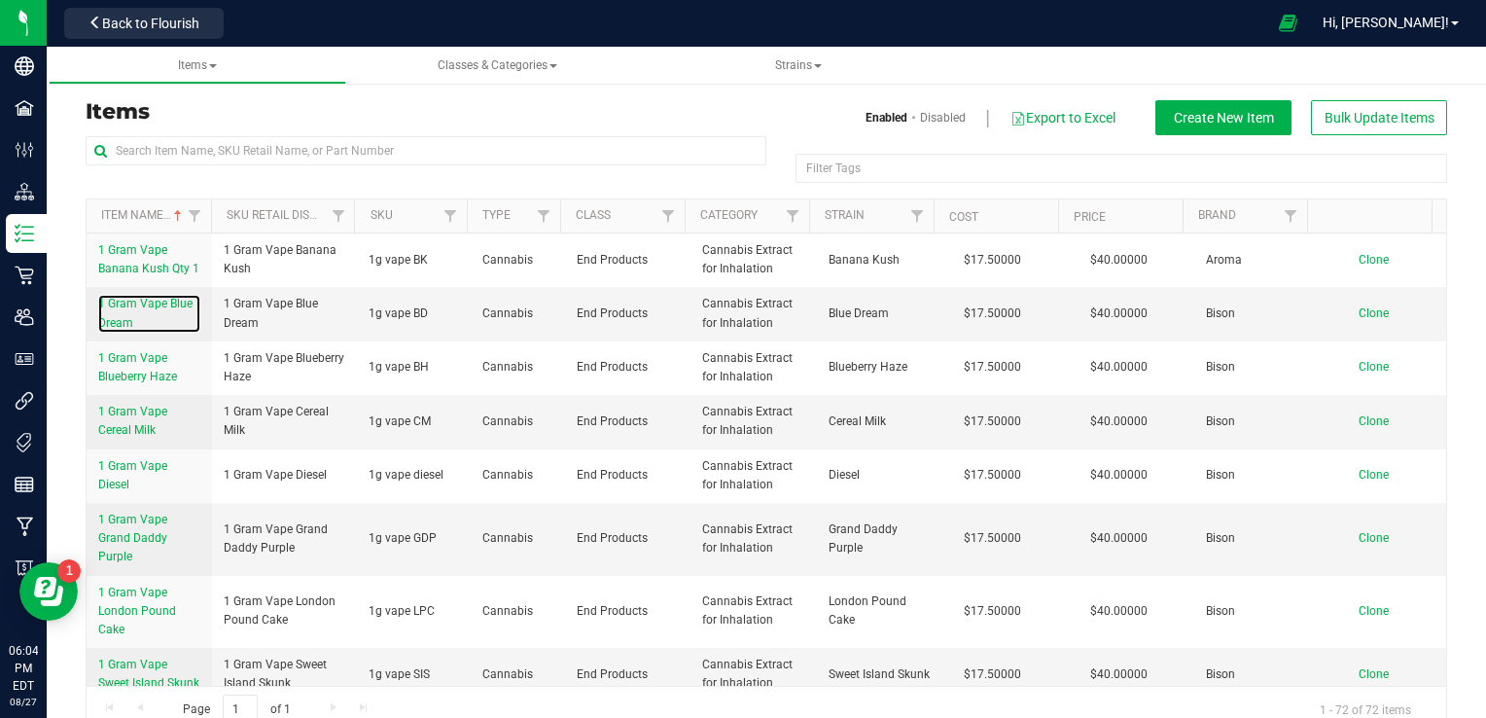
click at [124, 307] on span "1 Gram Vape Blue Dream" at bounding box center [145, 313] width 94 height 32
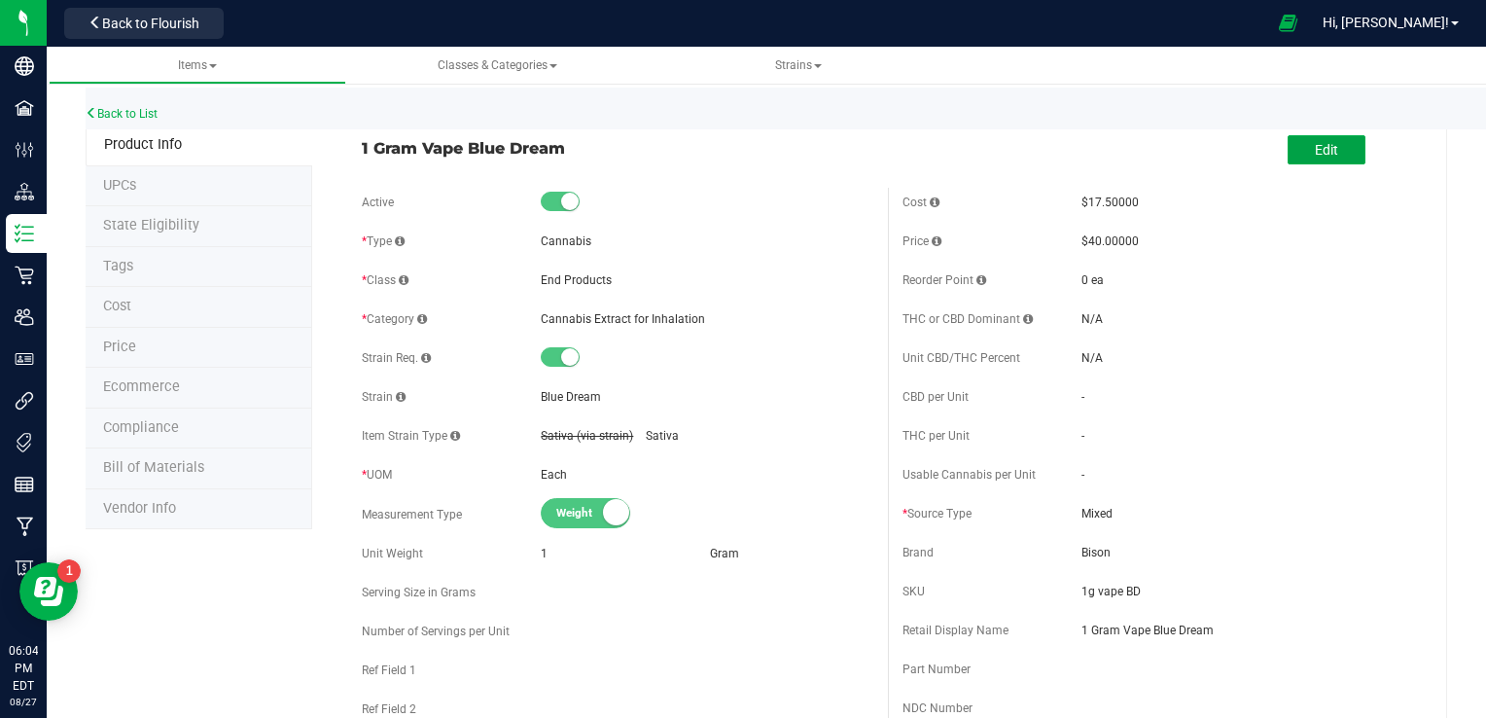
click at [1024, 163] on button "Edit" at bounding box center [1326, 149] width 78 height 29
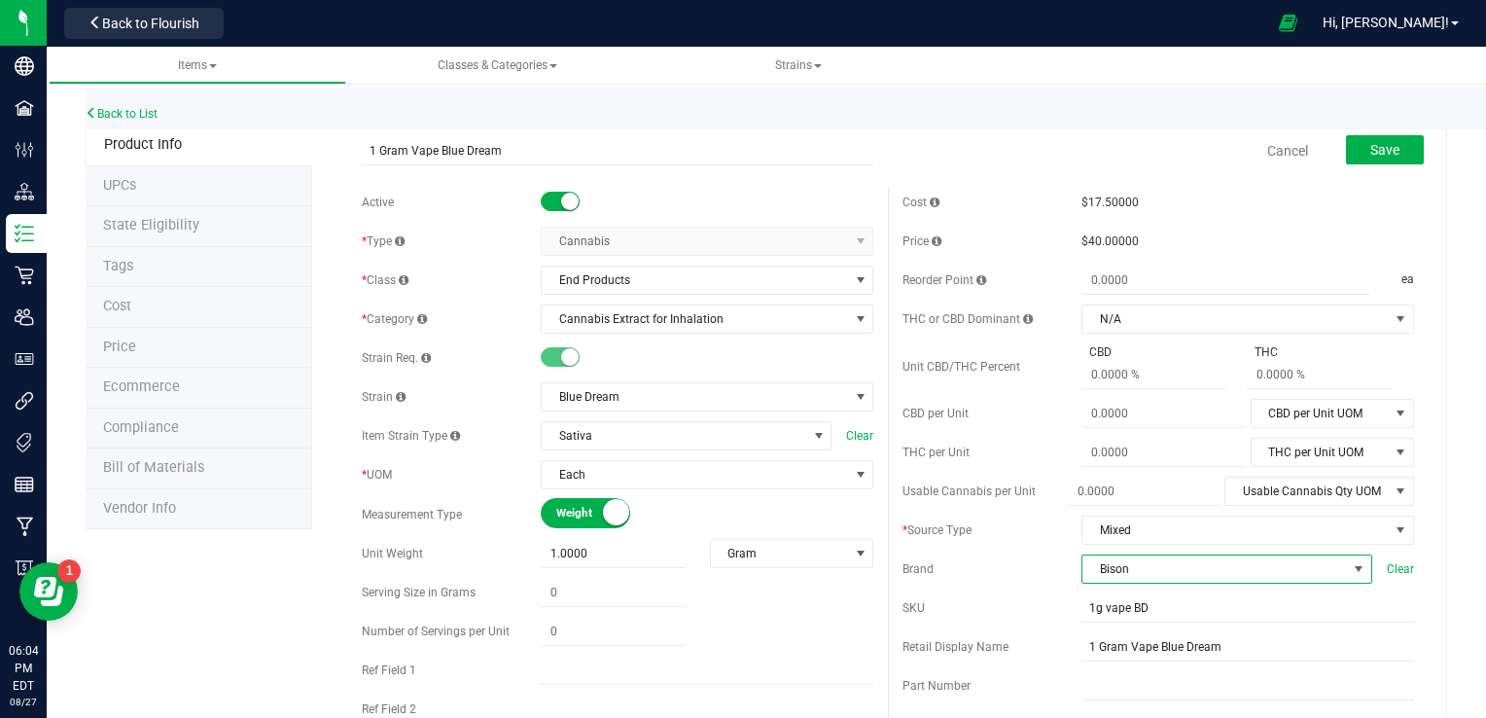
click at [1024, 566] on span "Bison" at bounding box center [1214, 568] width 264 height 27
click at [1024, 500] on li "Aroma" at bounding box center [1213, 501] width 285 height 33
click at [1024, 147] on span "Save" at bounding box center [1384, 150] width 29 height 16
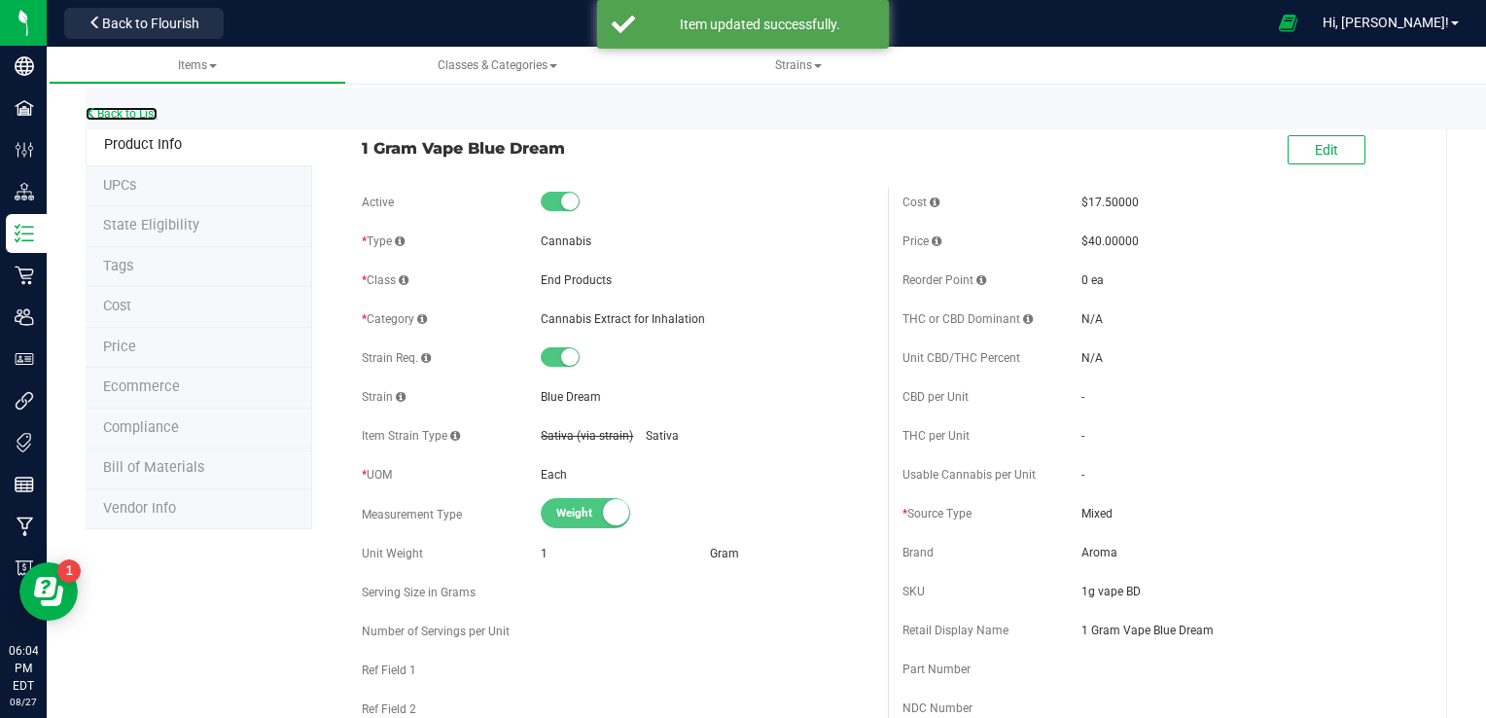
click at [147, 115] on link "Back to List" at bounding box center [122, 114] width 72 height 14
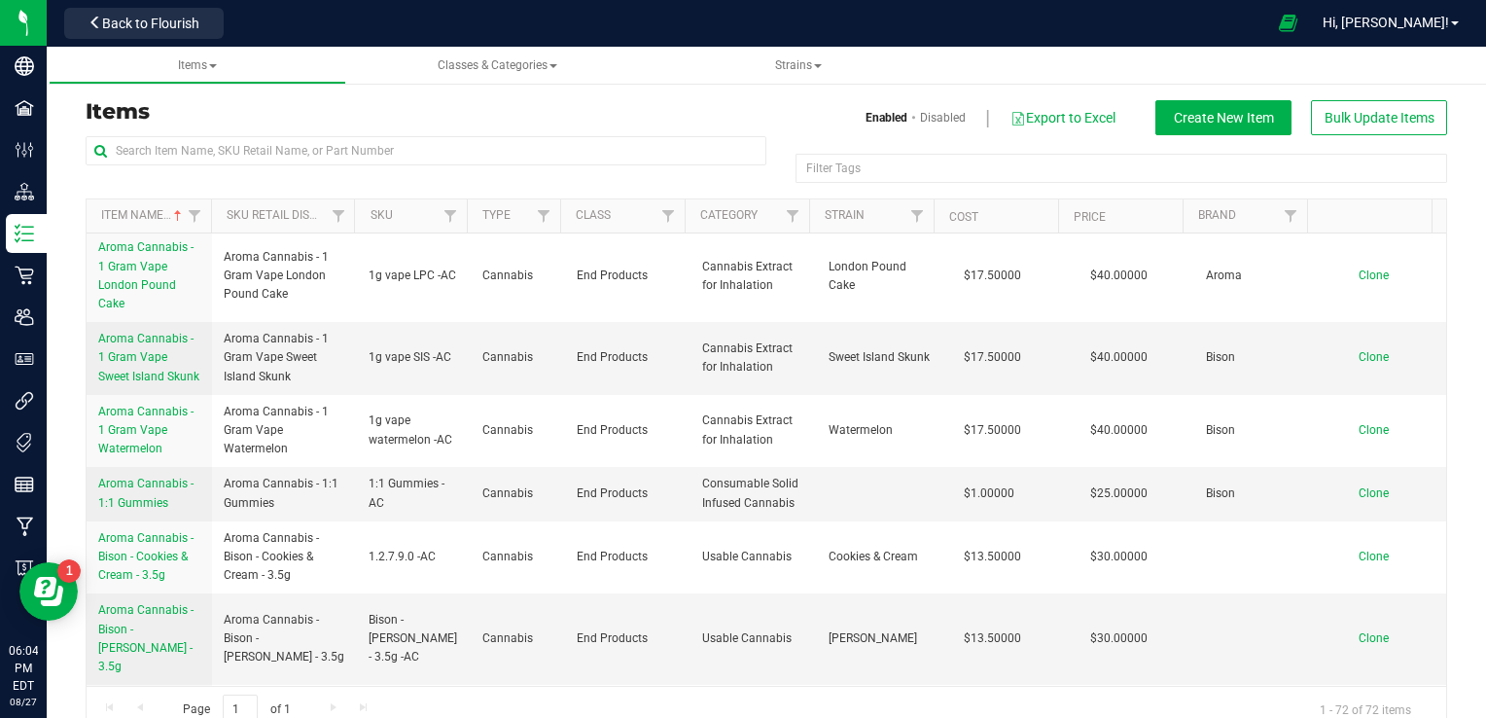
scroll to position [1034, 0]
click at [141, 380] on span "Aroma Cannabis - 1 Gram Vape Sweet Island Skunk" at bounding box center [148, 355] width 101 height 51
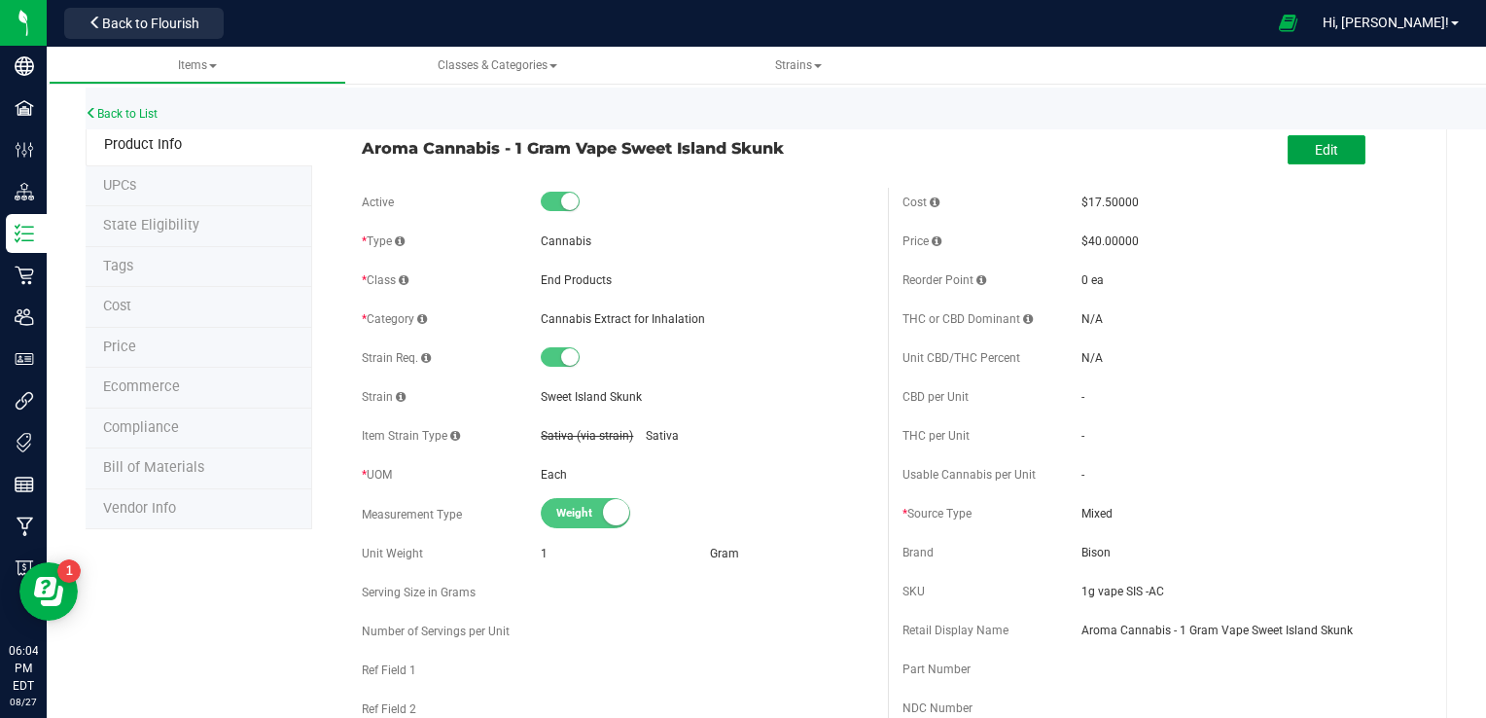
click at [1024, 156] on button "Edit" at bounding box center [1326, 149] width 78 height 29
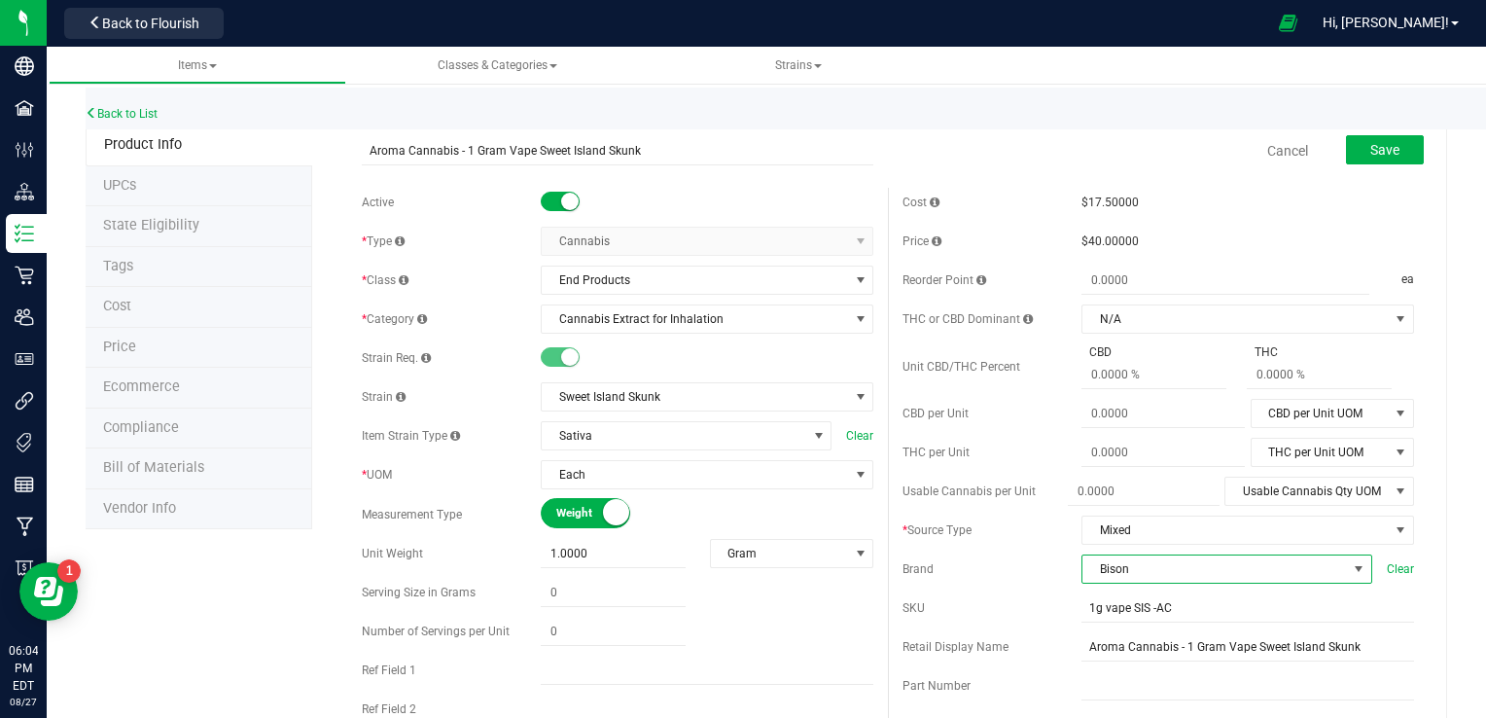
click at [1024, 568] on span "Bison" at bounding box center [1214, 568] width 264 height 27
click at [1024, 505] on li "Aroma" at bounding box center [1213, 501] width 285 height 33
click at [1024, 142] on span "Save" at bounding box center [1384, 150] width 29 height 16
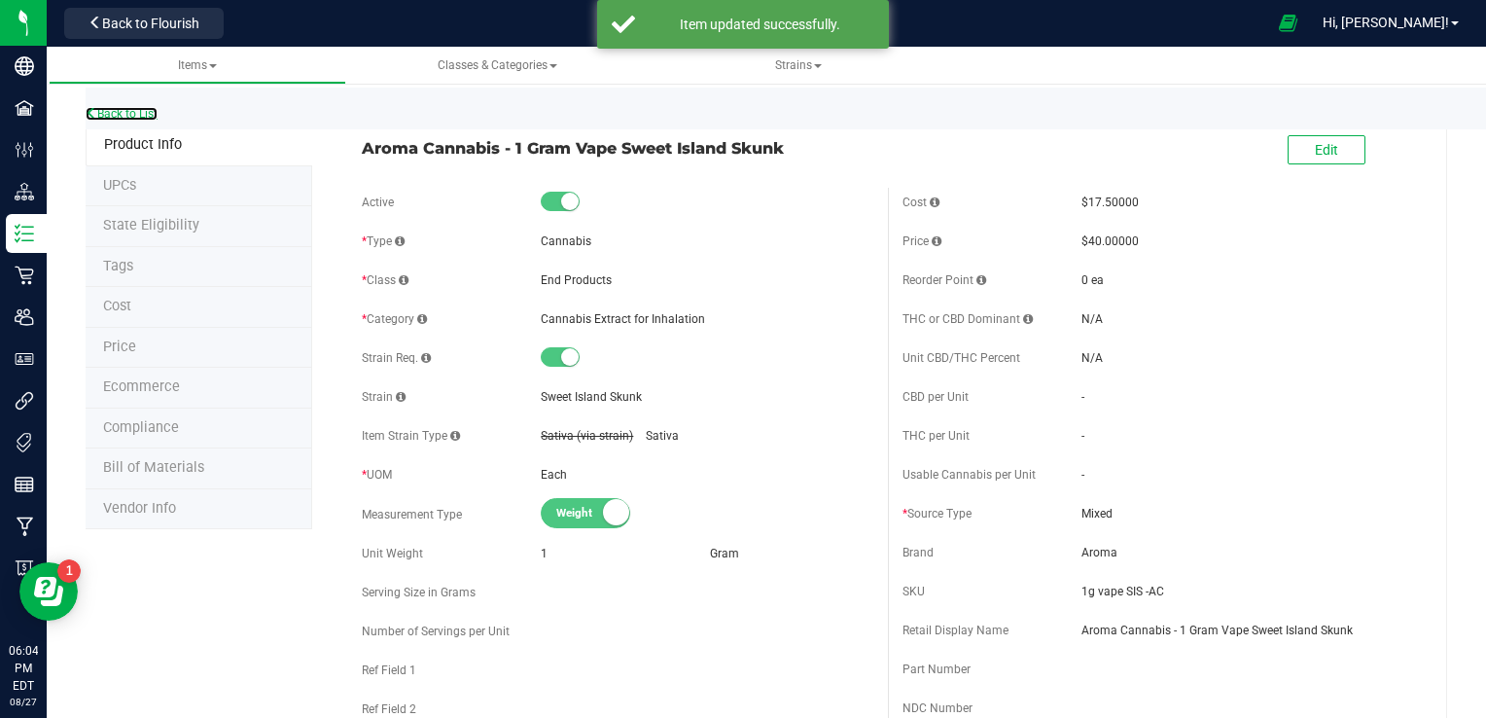
click at [112, 120] on link "Back to List" at bounding box center [122, 114] width 72 height 14
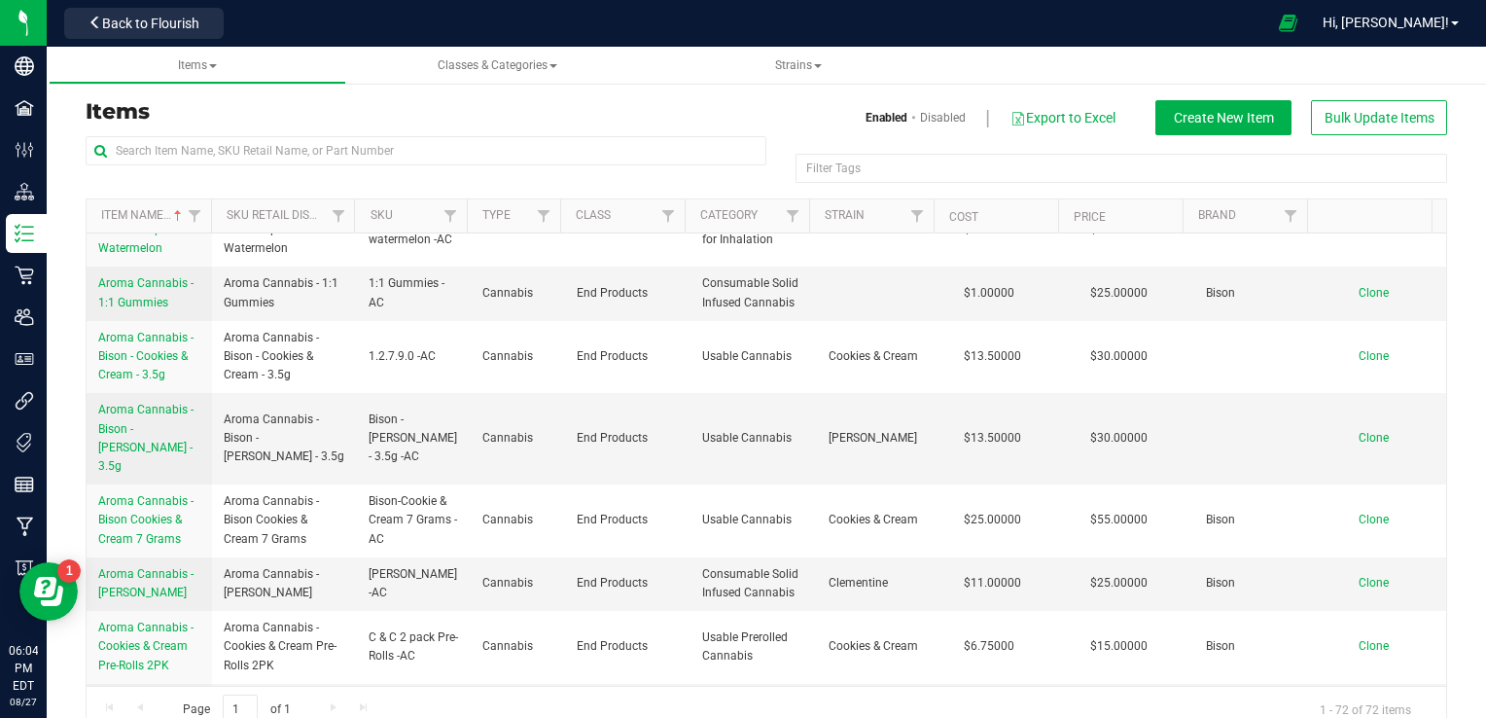
scroll to position [1186, 0]
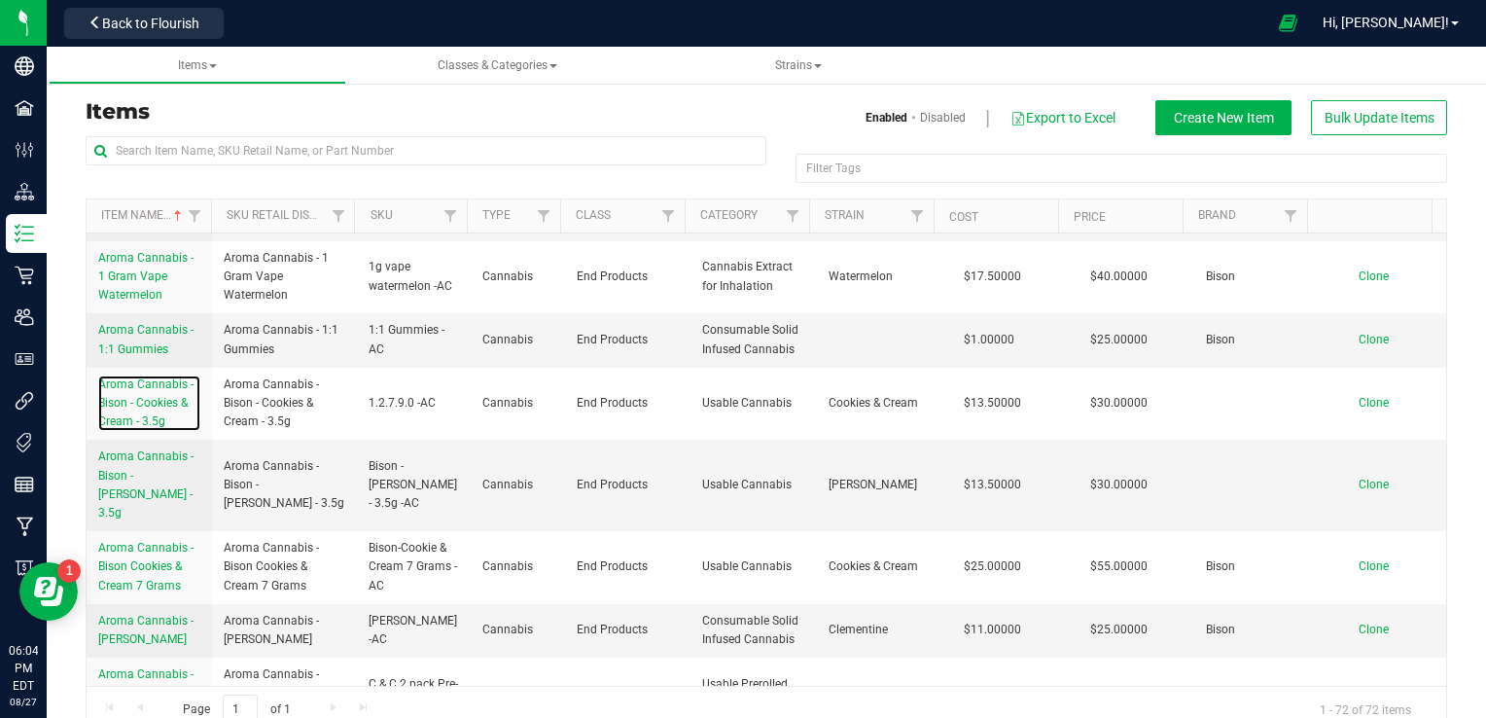
click at [116, 428] on span "Aroma Cannabis - Bison - Cookies & Cream - 3.5g" at bounding box center [145, 402] width 95 height 51
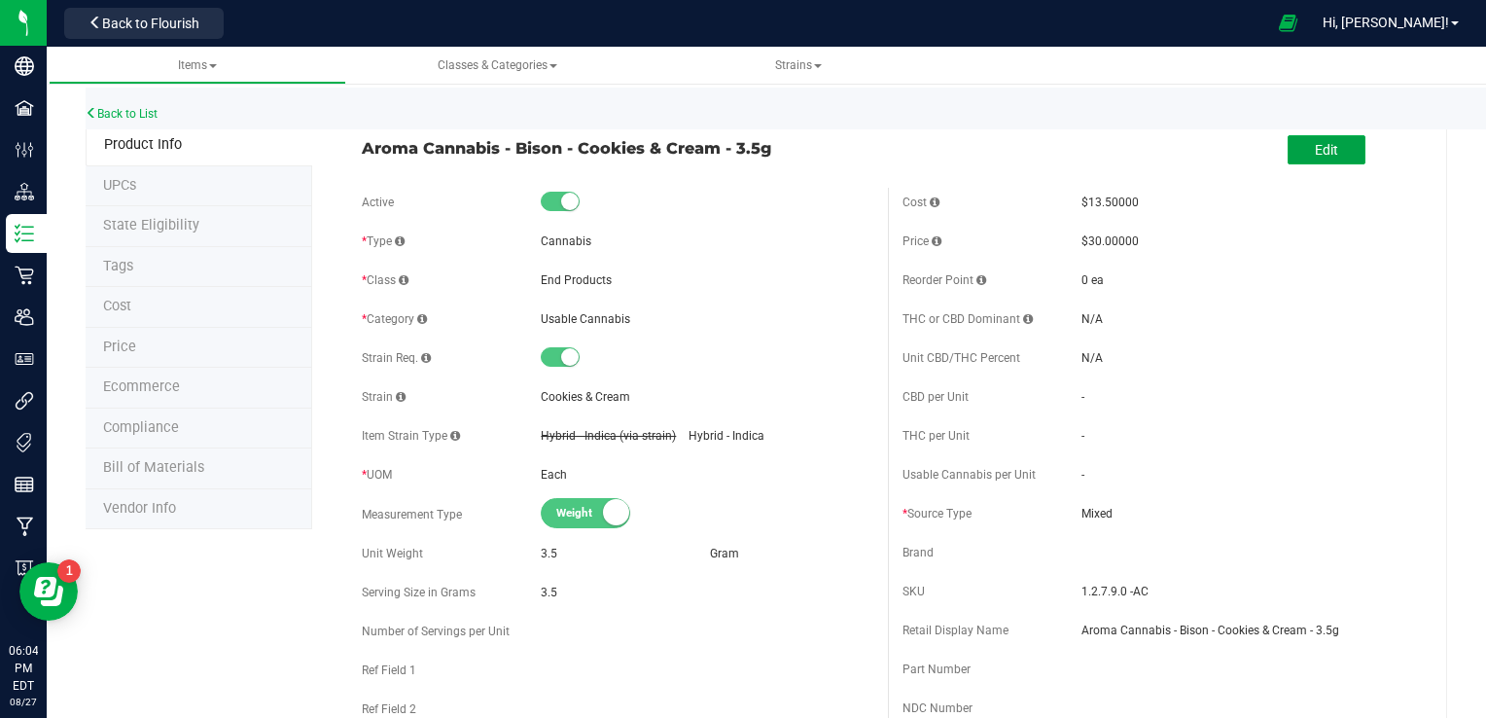
click at [1024, 158] on button "Edit" at bounding box center [1326, 149] width 78 height 29
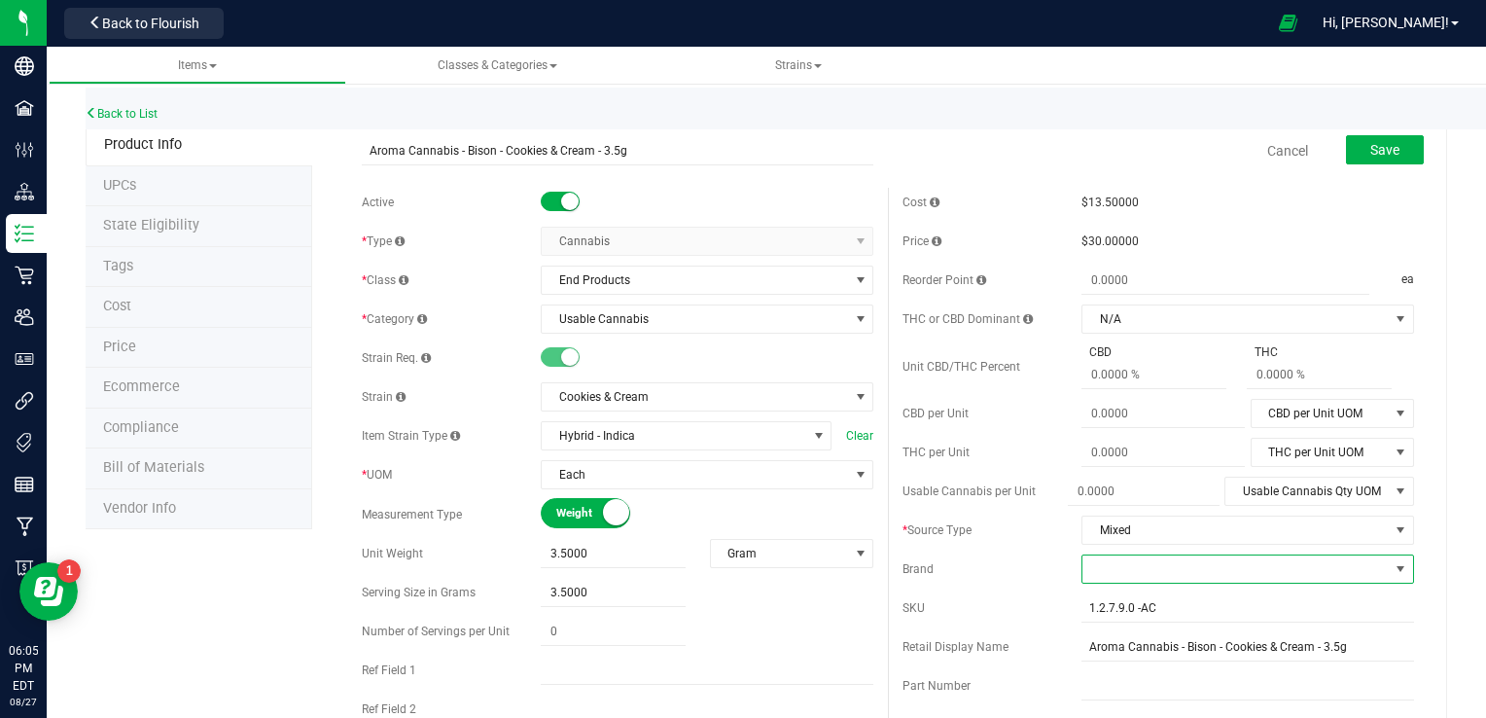
click at [1024, 567] on span at bounding box center [1235, 568] width 306 height 27
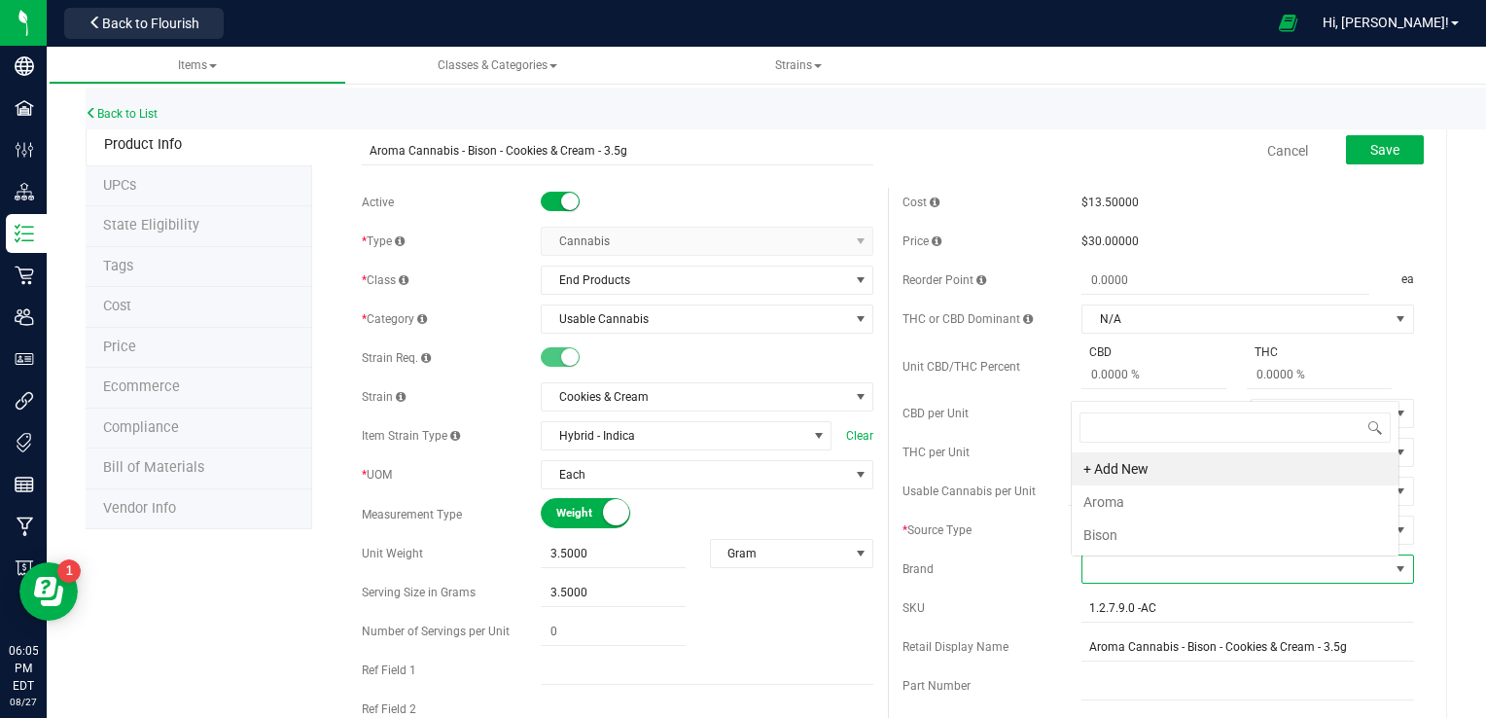
scroll to position [28, 324]
click at [1024, 503] on li "Aroma" at bounding box center [1234, 501] width 327 height 33
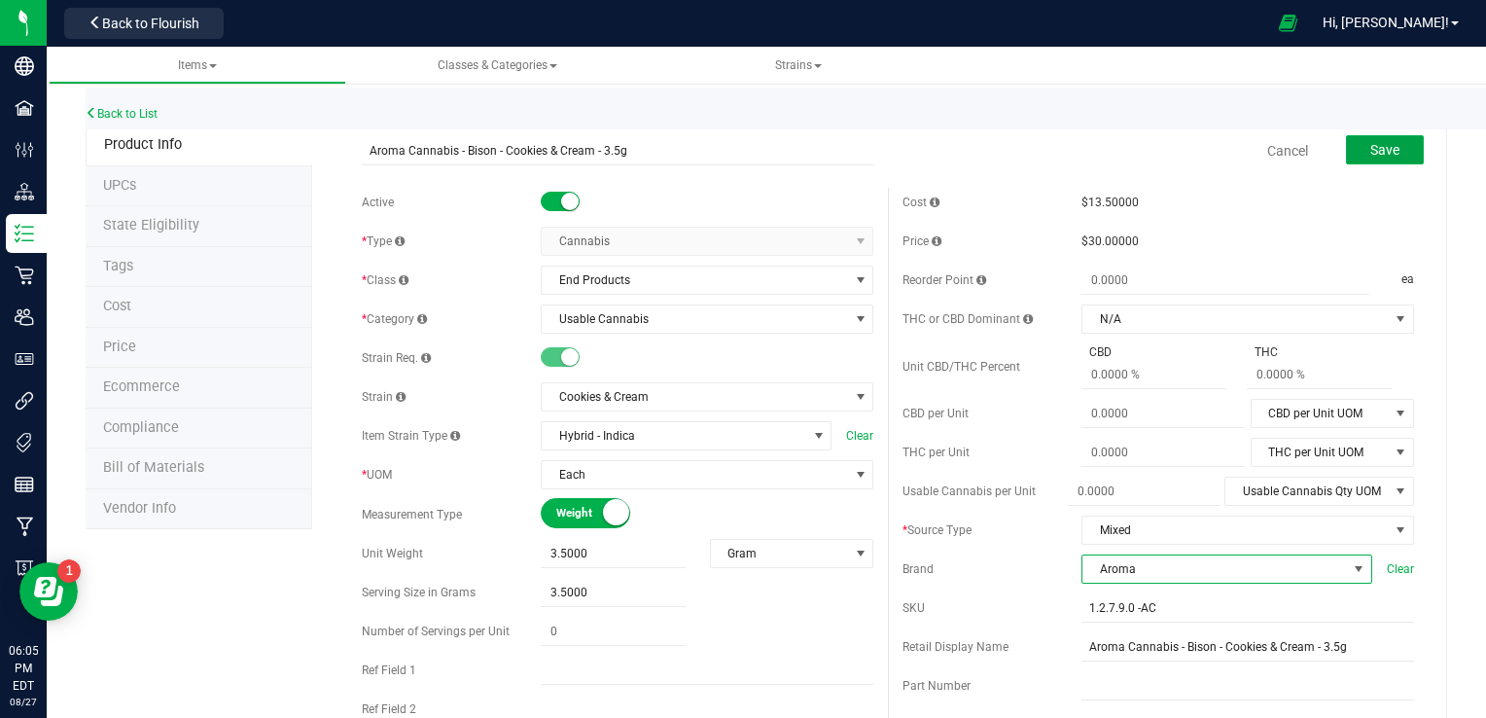
click at [1024, 156] on span "Save" at bounding box center [1384, 150] width 29 height 16
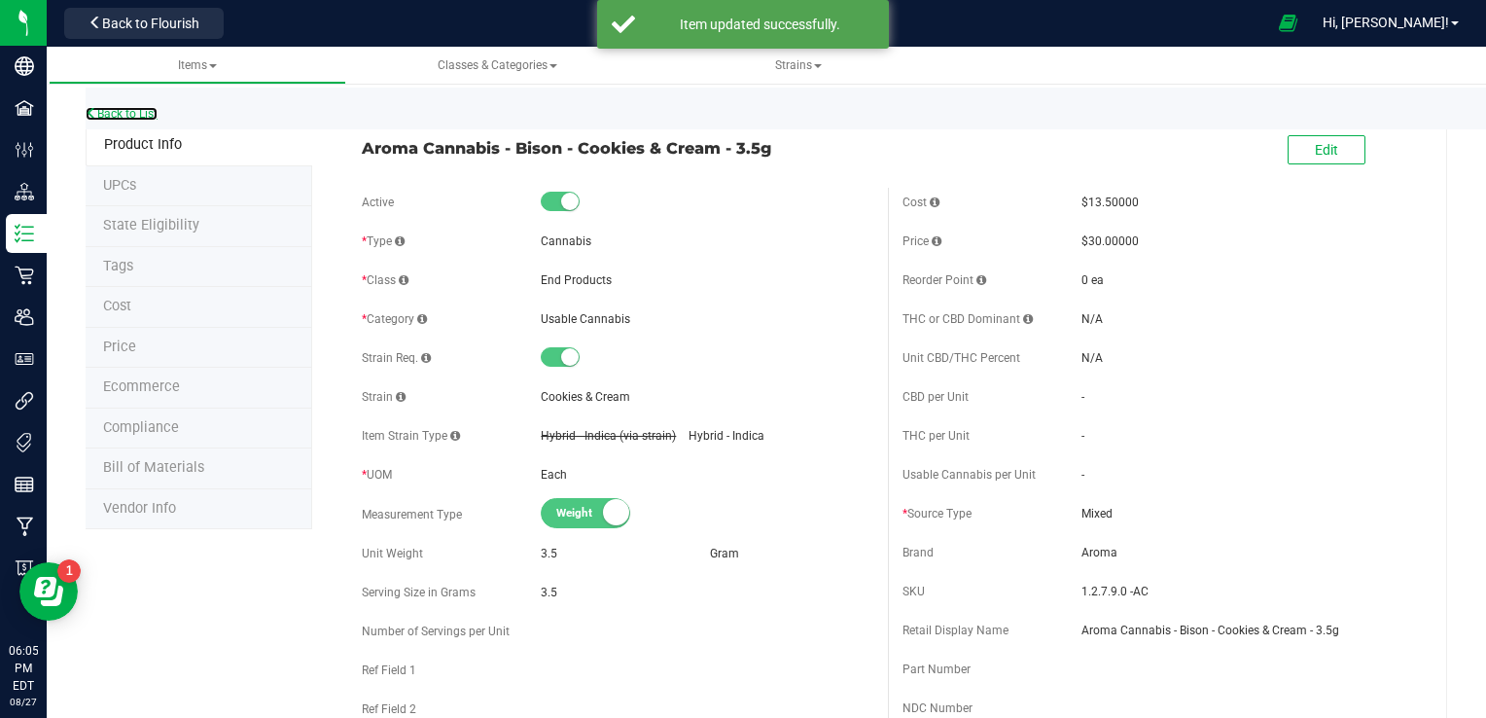
click at [109, 107] on link "Back to List" at bounding box center [122, 114] width 72 height 14
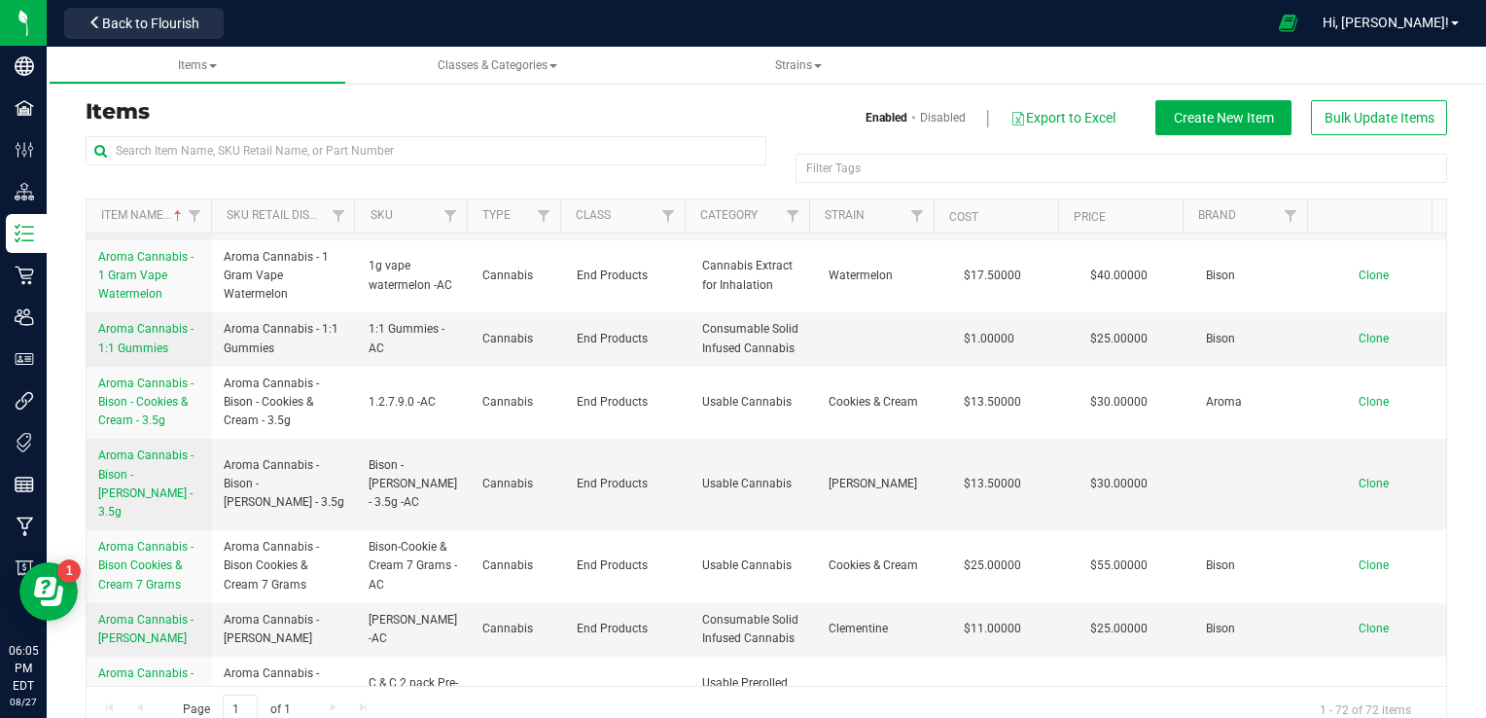
scroll to position [1175, 0]
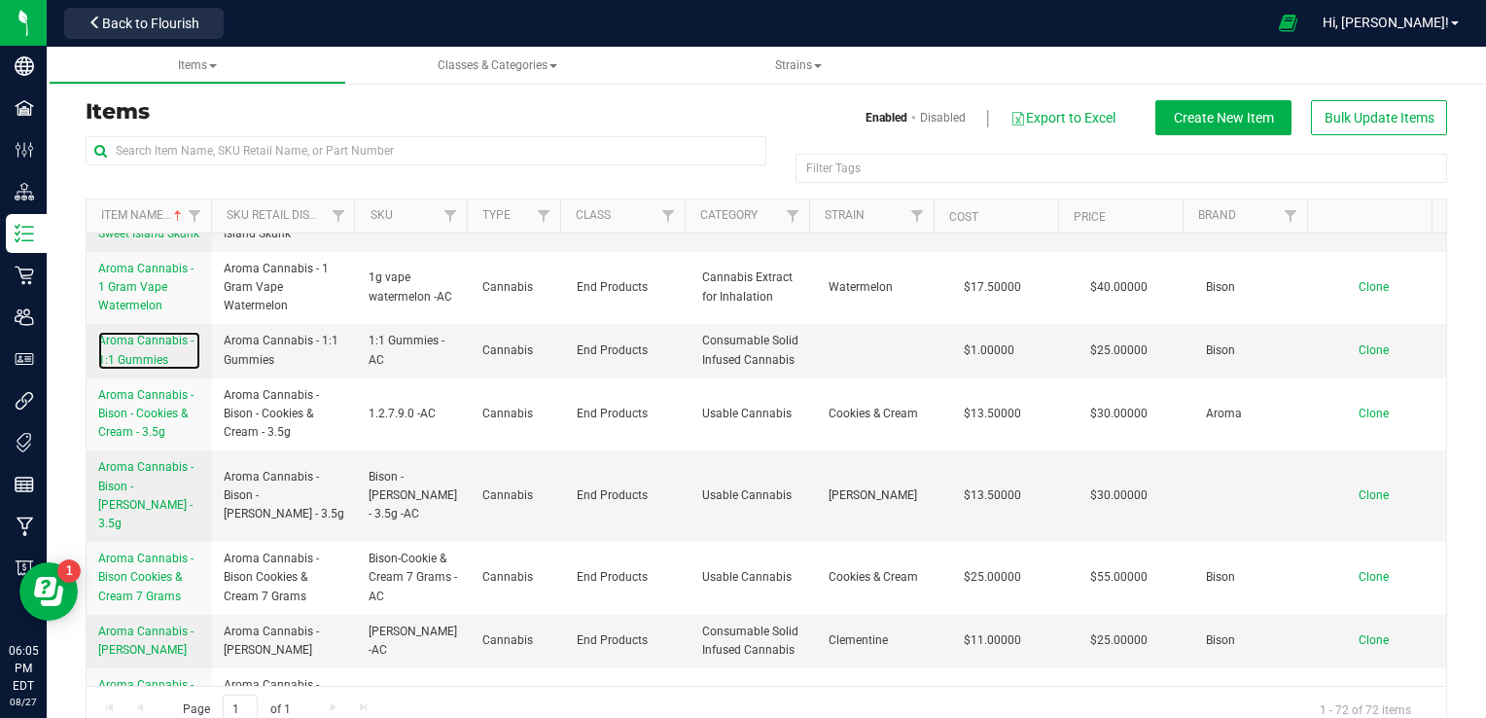
click at [118, 366] on span "Aroma Cannabis - 1:1 Gummies" at bounding box center [145, 349] width 95 height 32
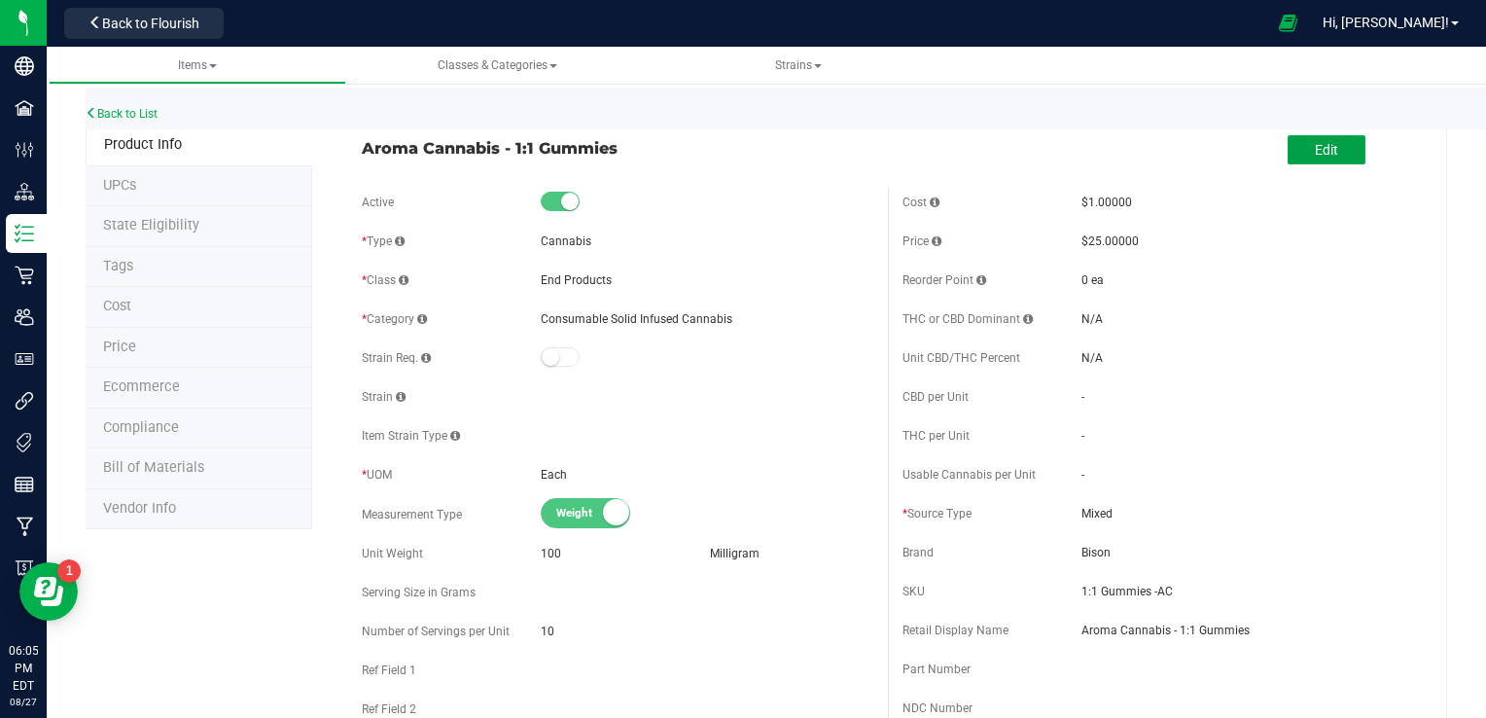
click at [1024, 143] on button "Edit" at bounding box center [1326, 149] width 78 height 29
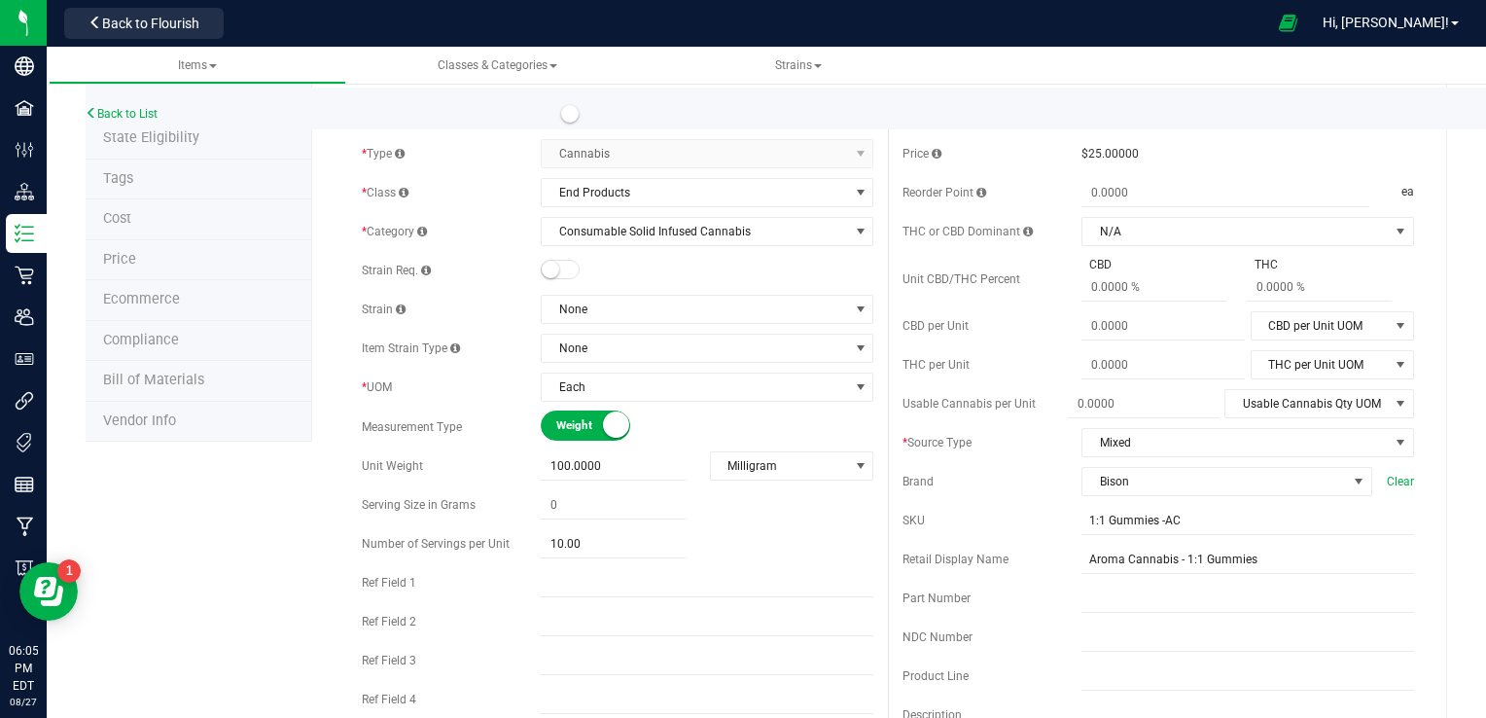
scroll to position [71, 0]
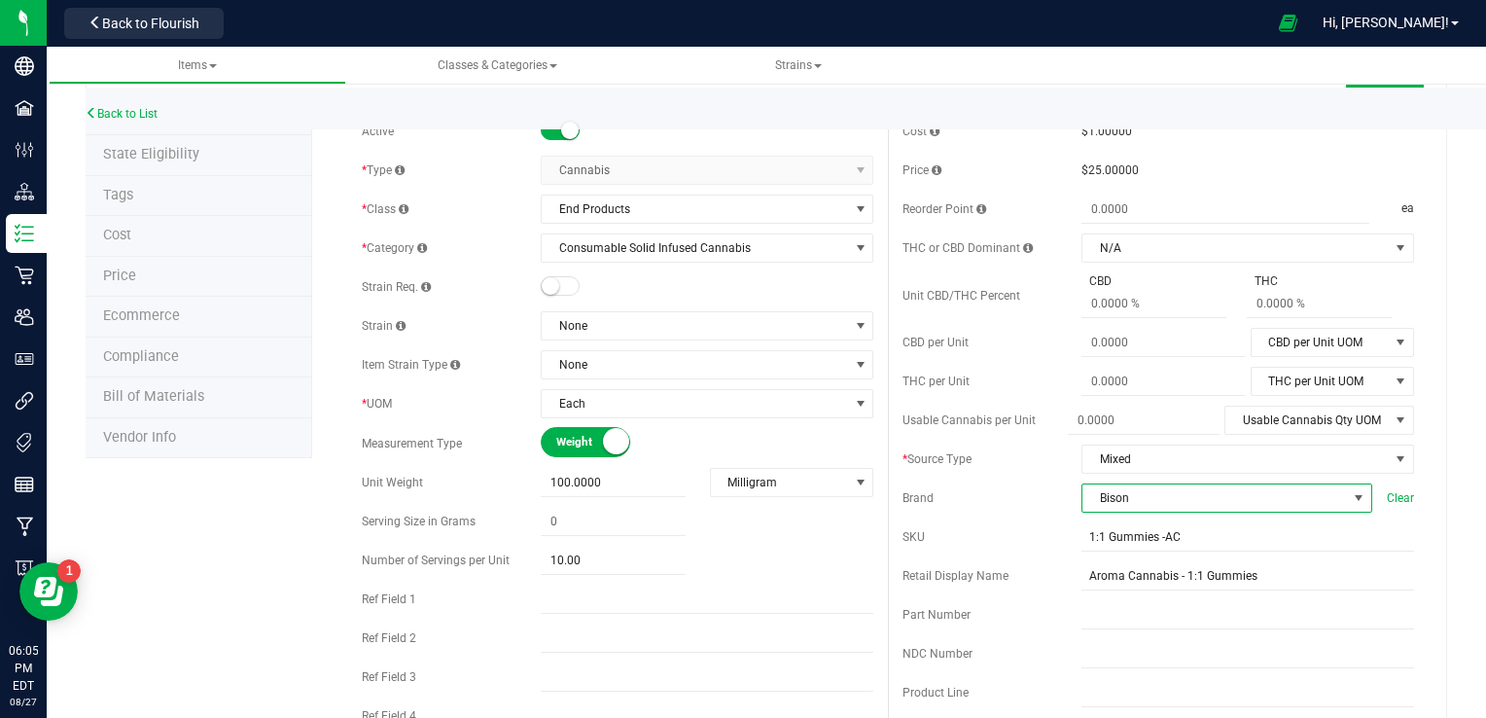
click at [1024, 497] on span "Bison" at bounding box center [1214, 497] width 264 height 27
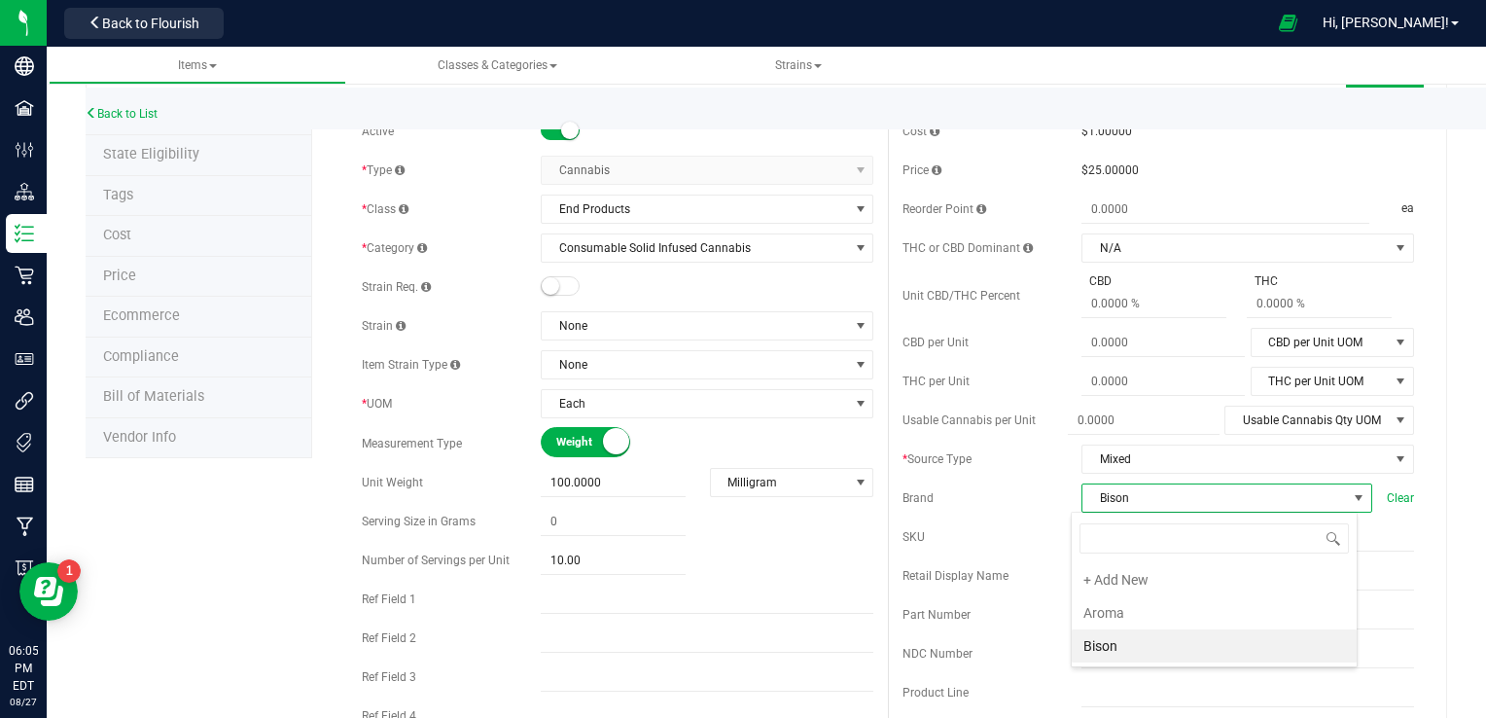
click at [1024, 608] on li "Aroma" at bounding box center [1213, 612] width 285 height 33
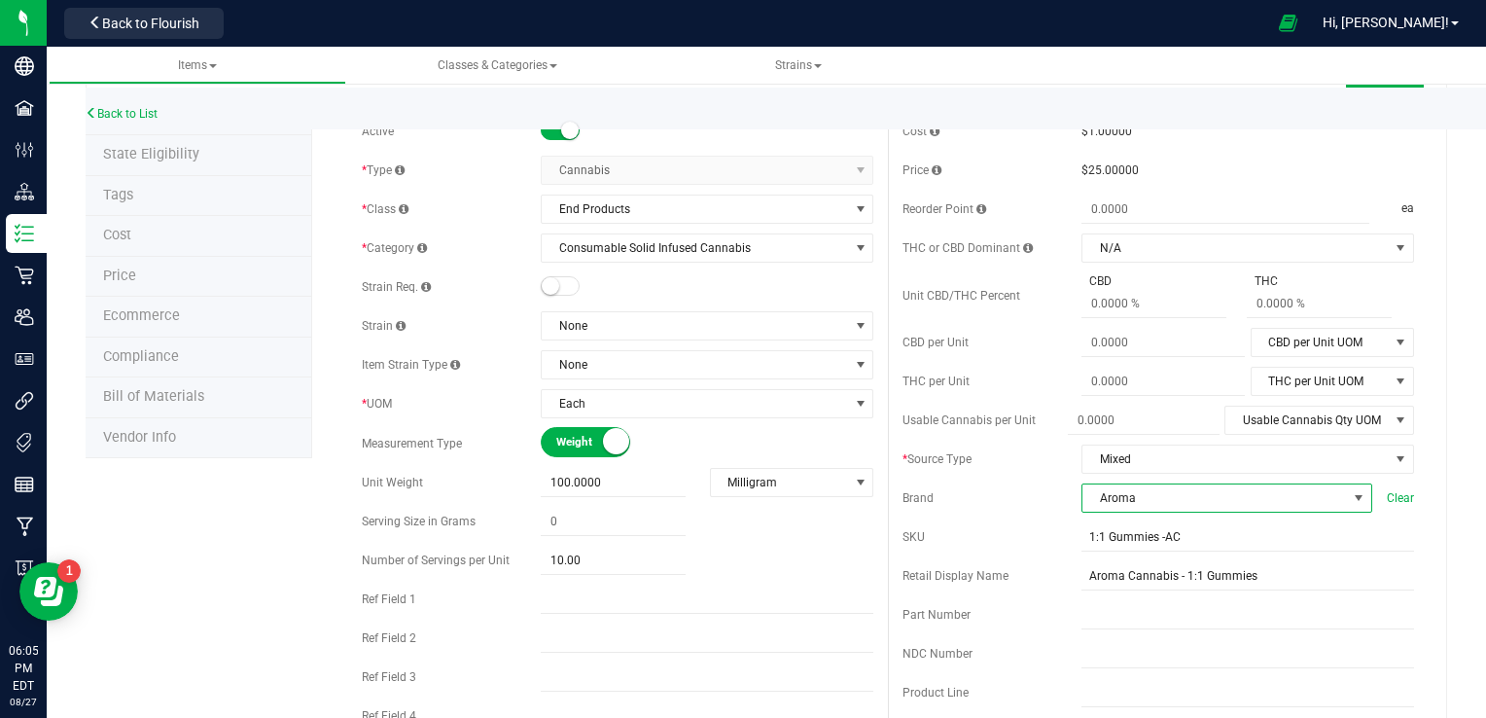
scroll to position [0, 0]
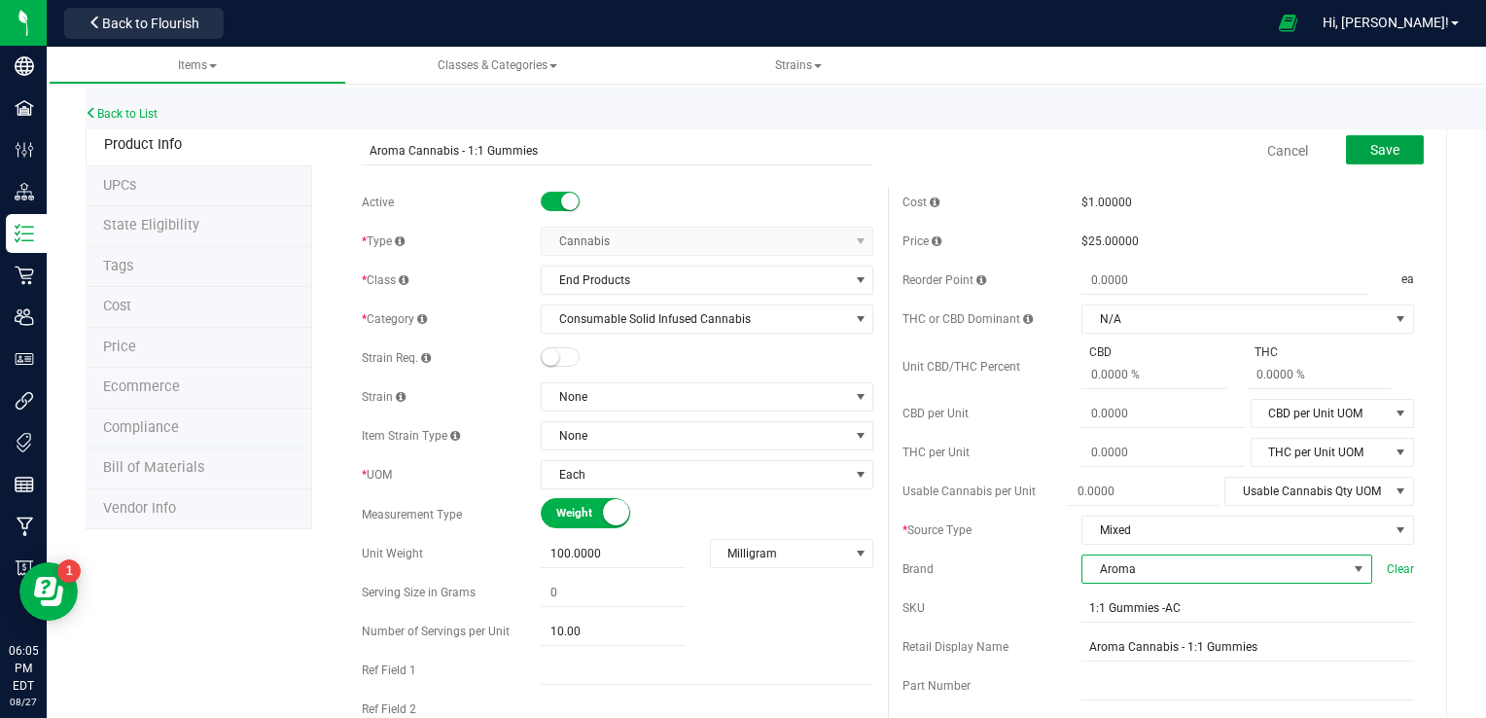
click at [1024, 142] on span "Save" at bounding box center [1384, 150] width 29 height 16
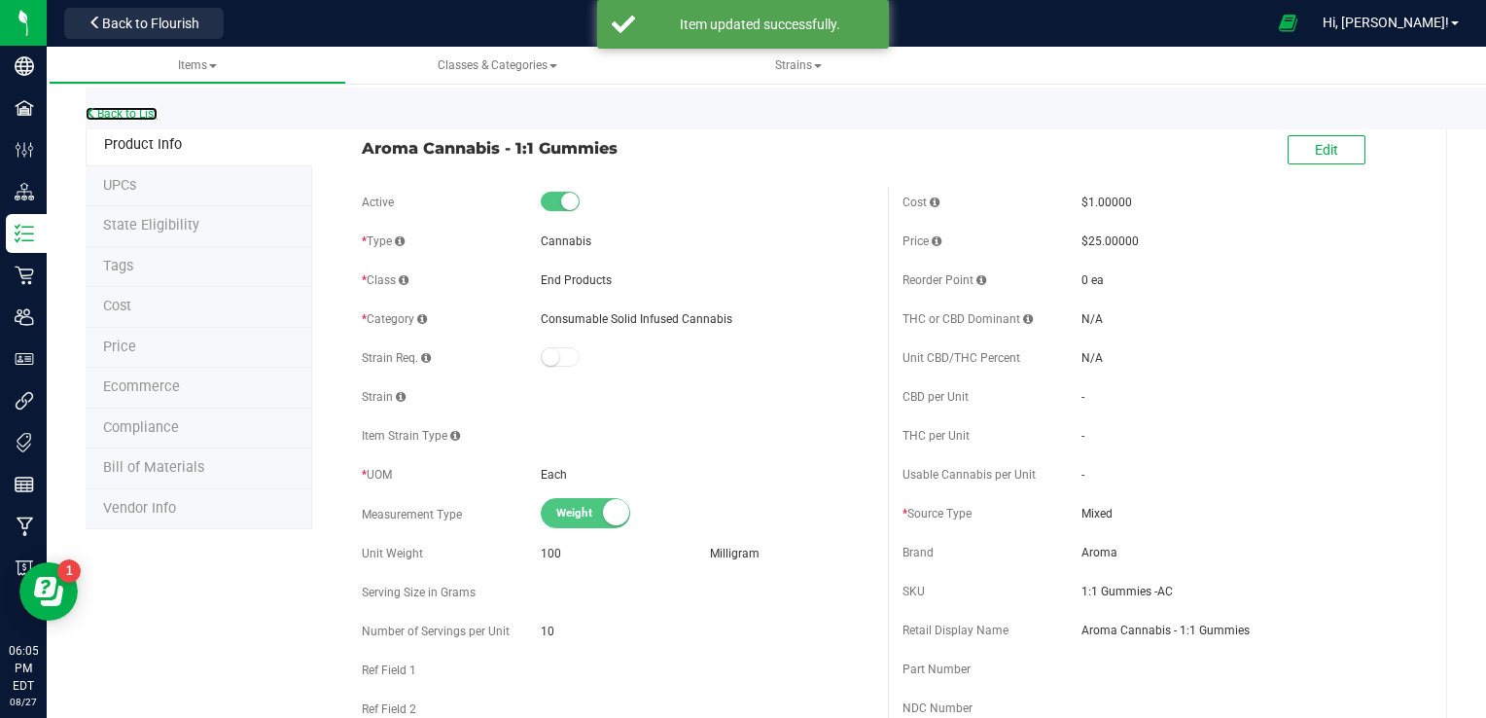
click at [109, 113] on link "Back to List" at bounding box center [122, 114] width 72 height 14
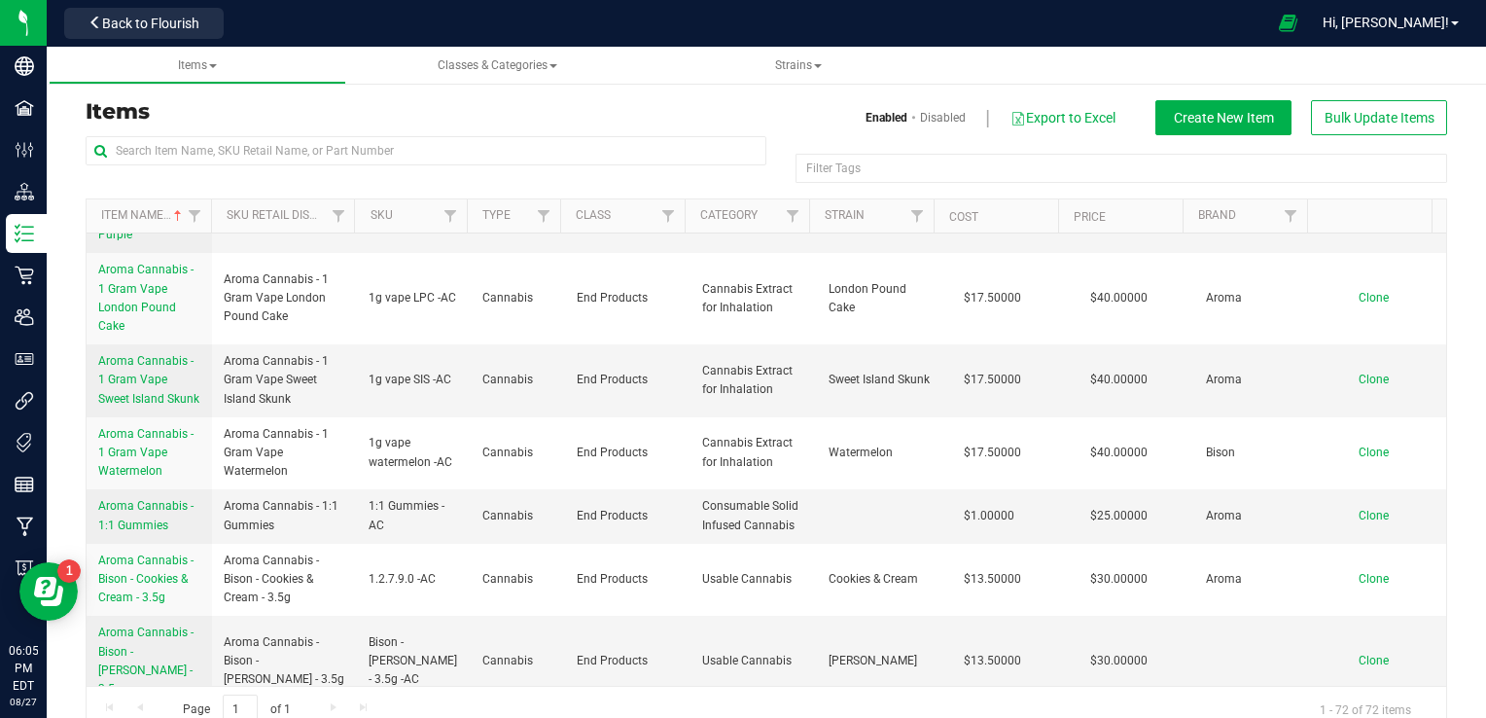
scroll to position [1009, 0]
click at [110, 478] on span "Aroma Cannabis - 1 Gram Vape Watermelon" at bounding box center [145, 453] width 95 height 51
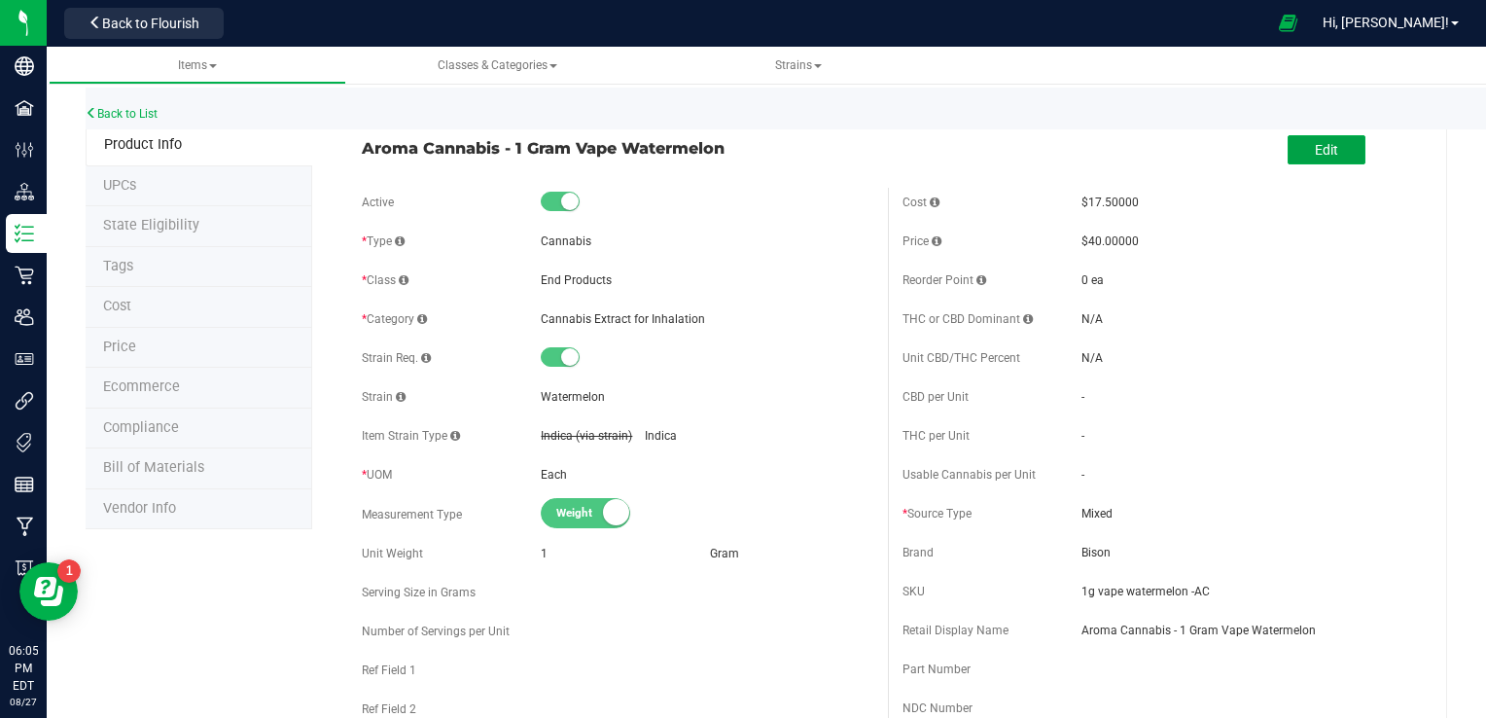
click at [1024, 155] on span "Edit" at bounding box center [1325, 150] width 23 height 16
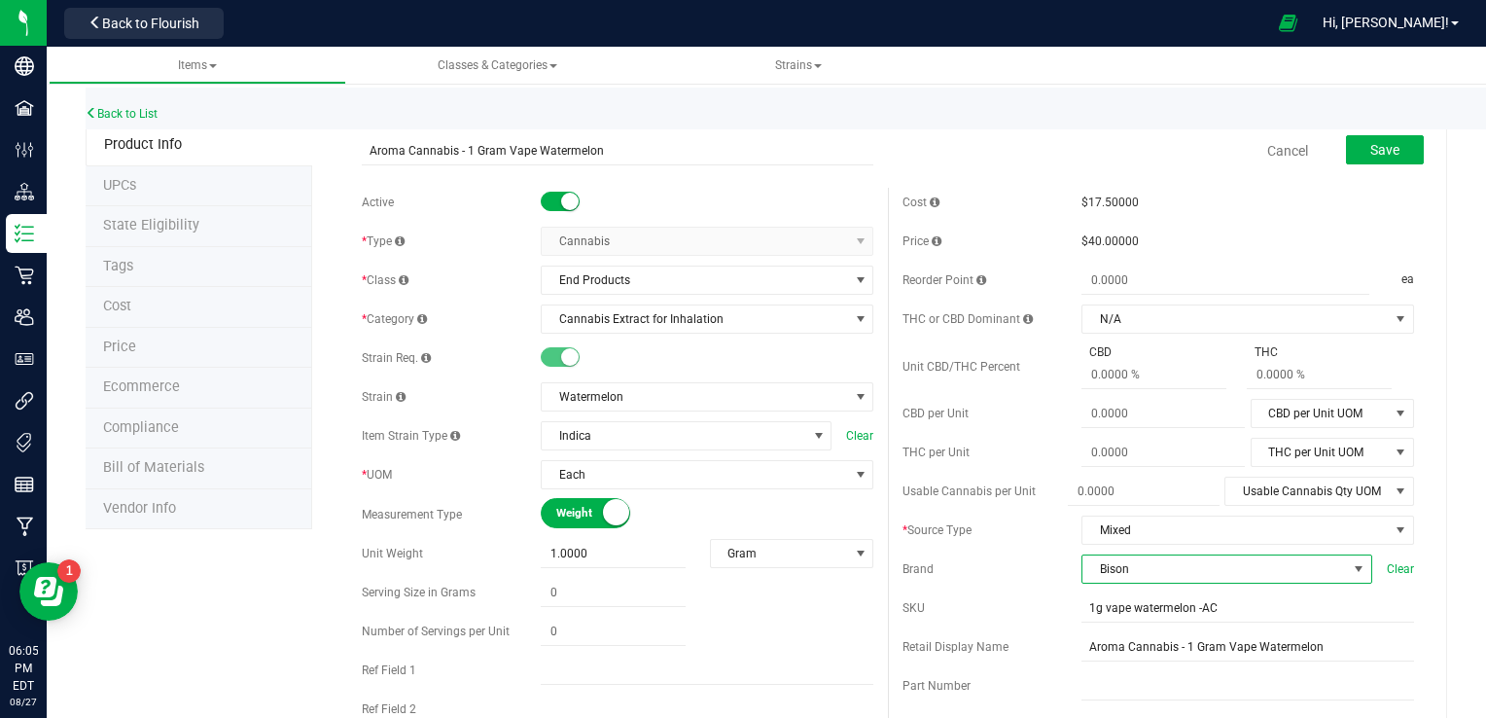
click at [1024, 569] on span at bounding box center [1358, 569] width 16 height 16
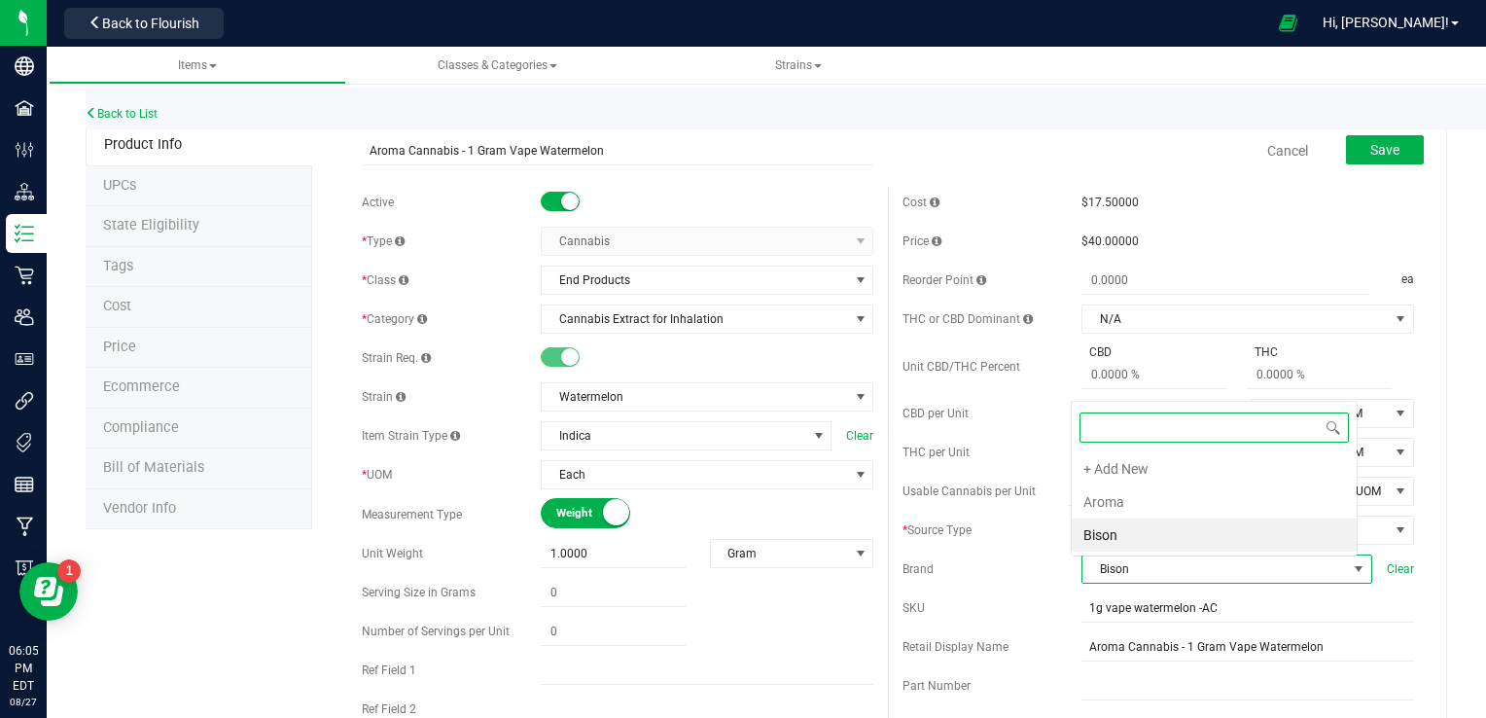
scroll to position [28, 282]
click at [1024, 491] on li "Aroma" at bounding box center [1213, 501] width 285 height 33
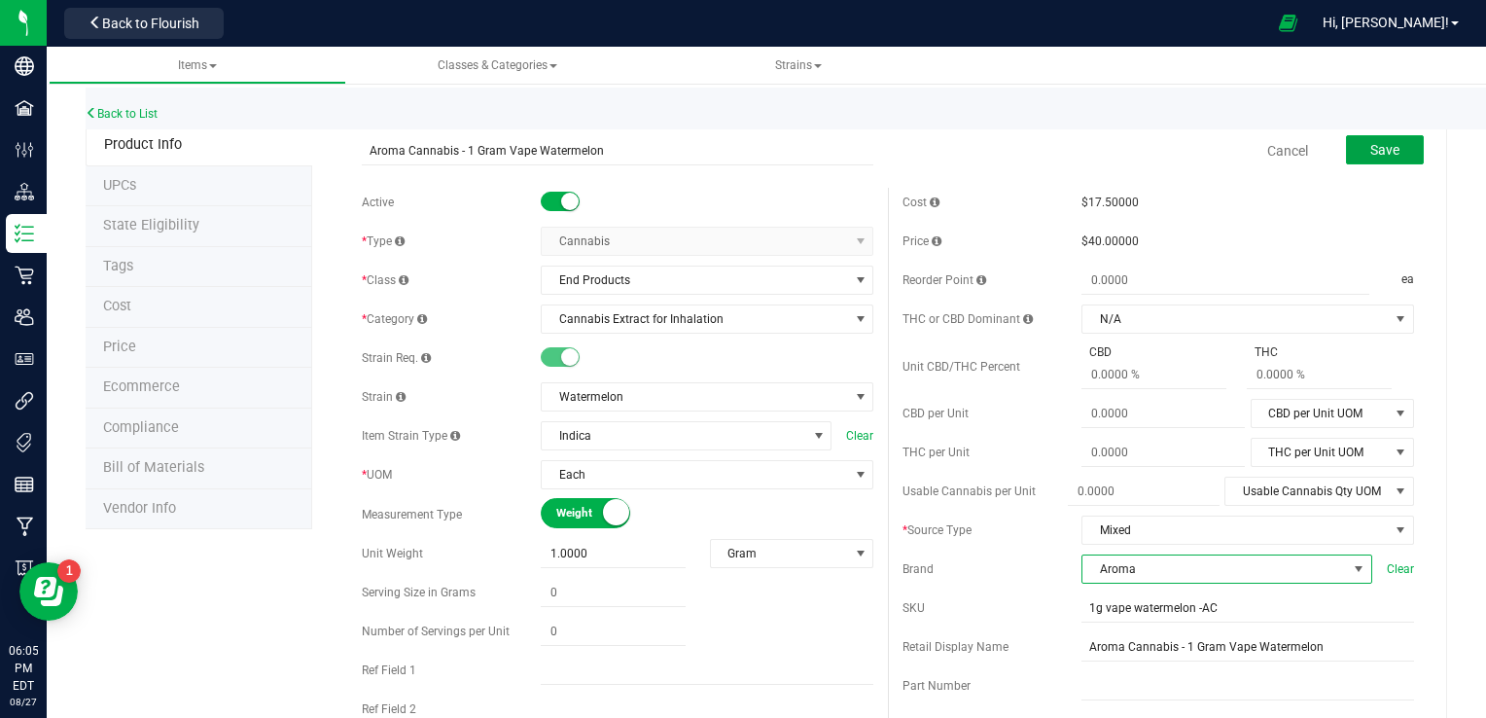
click at [1024, 152] on span "Save" at bounding box center [1384, 150] width 29 height 16
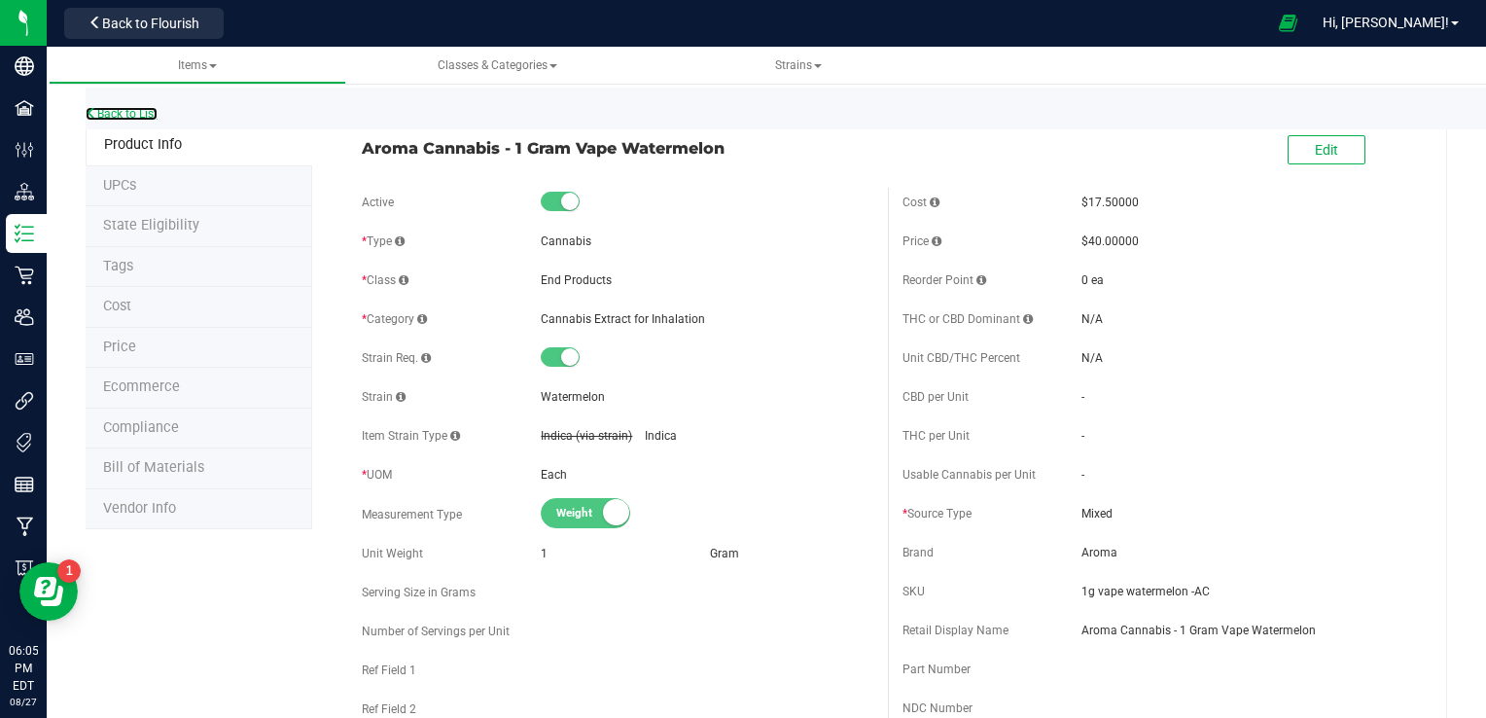
click at [113, 114] on link "Back to List" at bounding box center [122, 114] width 72 height 14
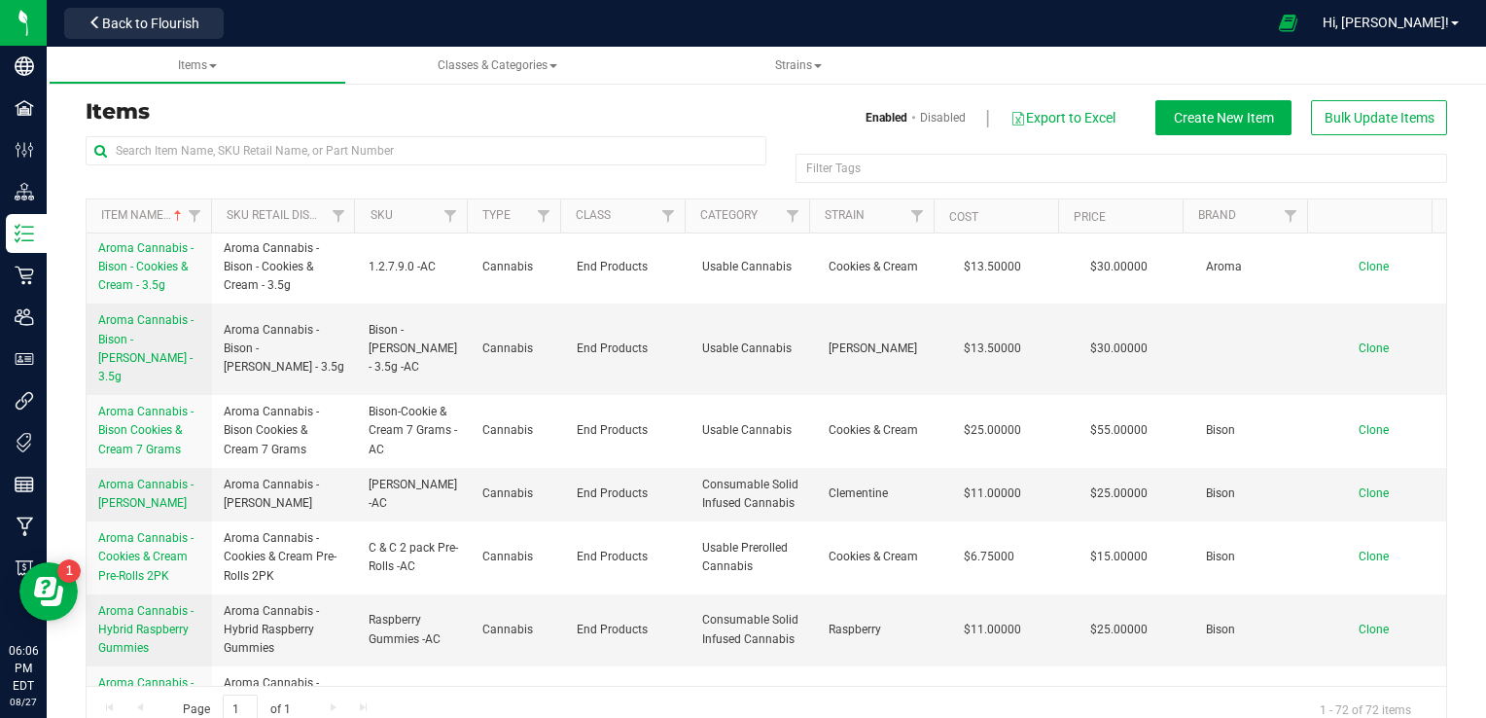
scroll to position [1313, 0]
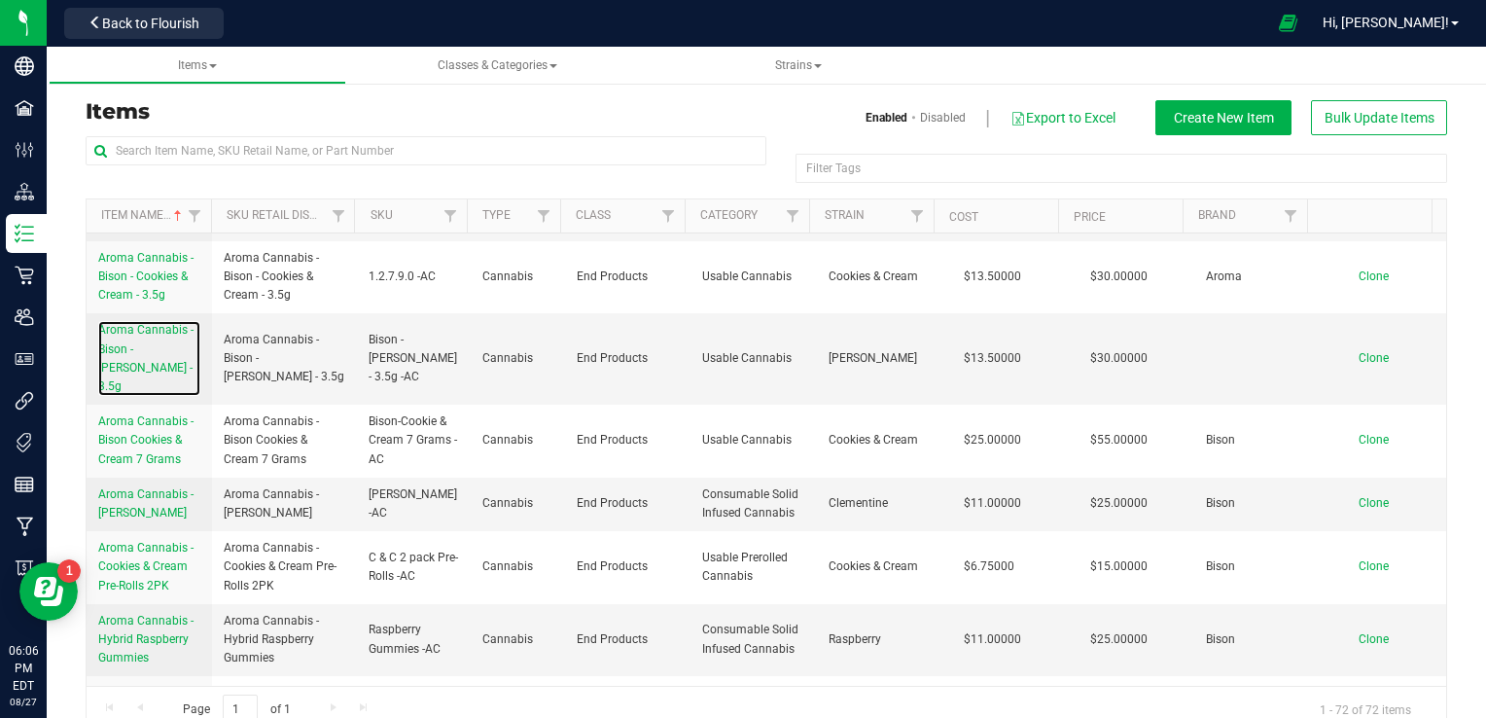
click at [119, 370] on link "Aroma Cannabis - Bison - [PERSON_NAME] - 3.5g" at bounding box center [149, 358] width 102 height 75
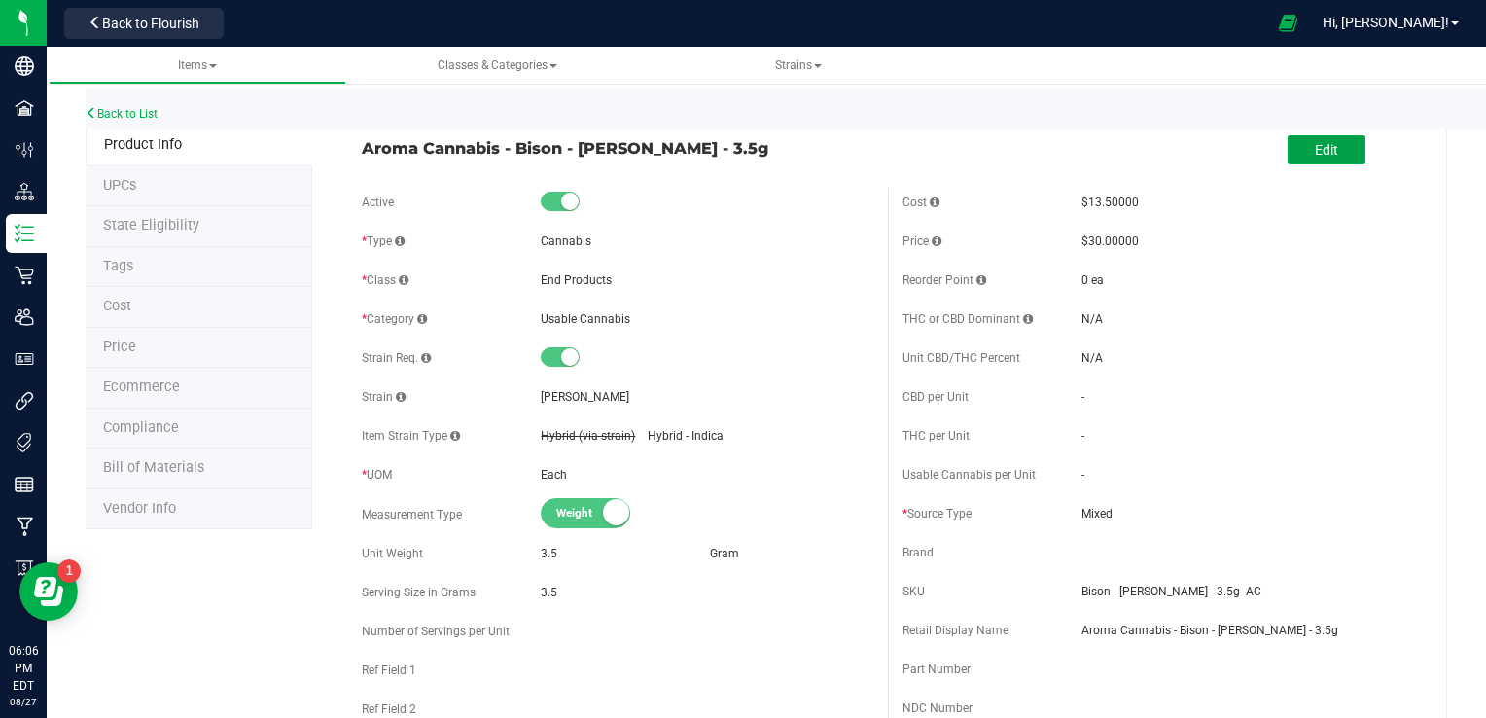
click at [1024, 148] on span "Edit" at bounding box center [1325, 150] width 23 height 16
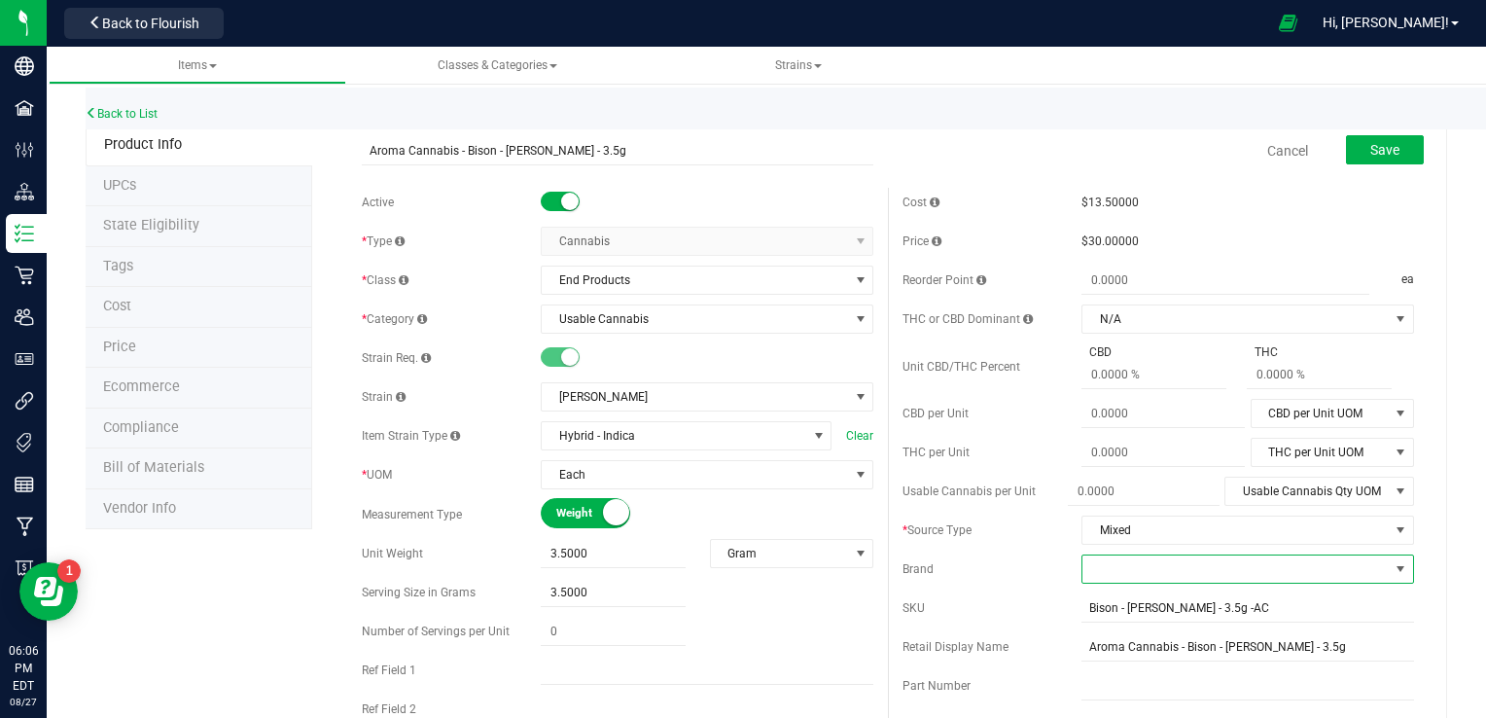
click at [1024, 559] on span at bounding box center [1235, 568] width 306 height 27
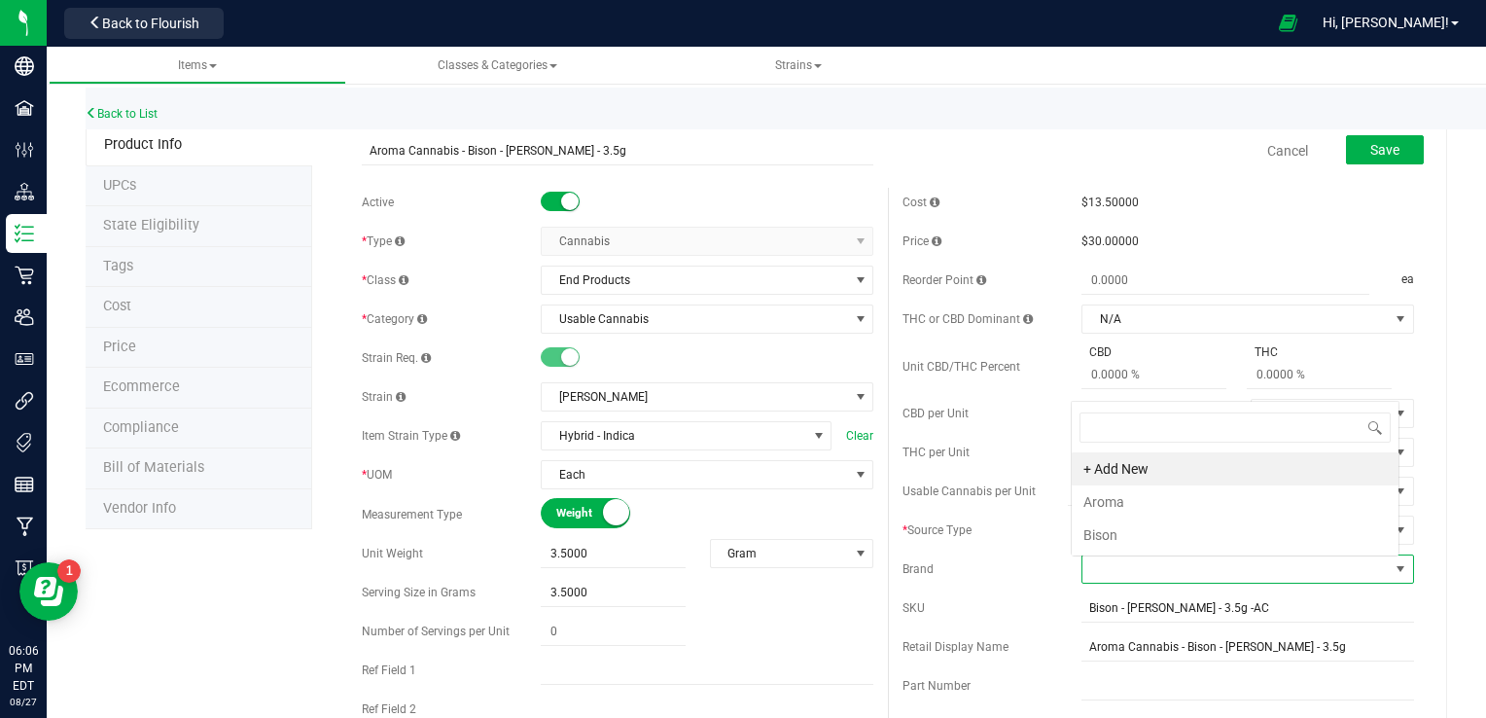
scroll to position [28, 324]
click at [1024, 494] on li "Aroma" at bounding box center [1234, 501] width 327 height 33
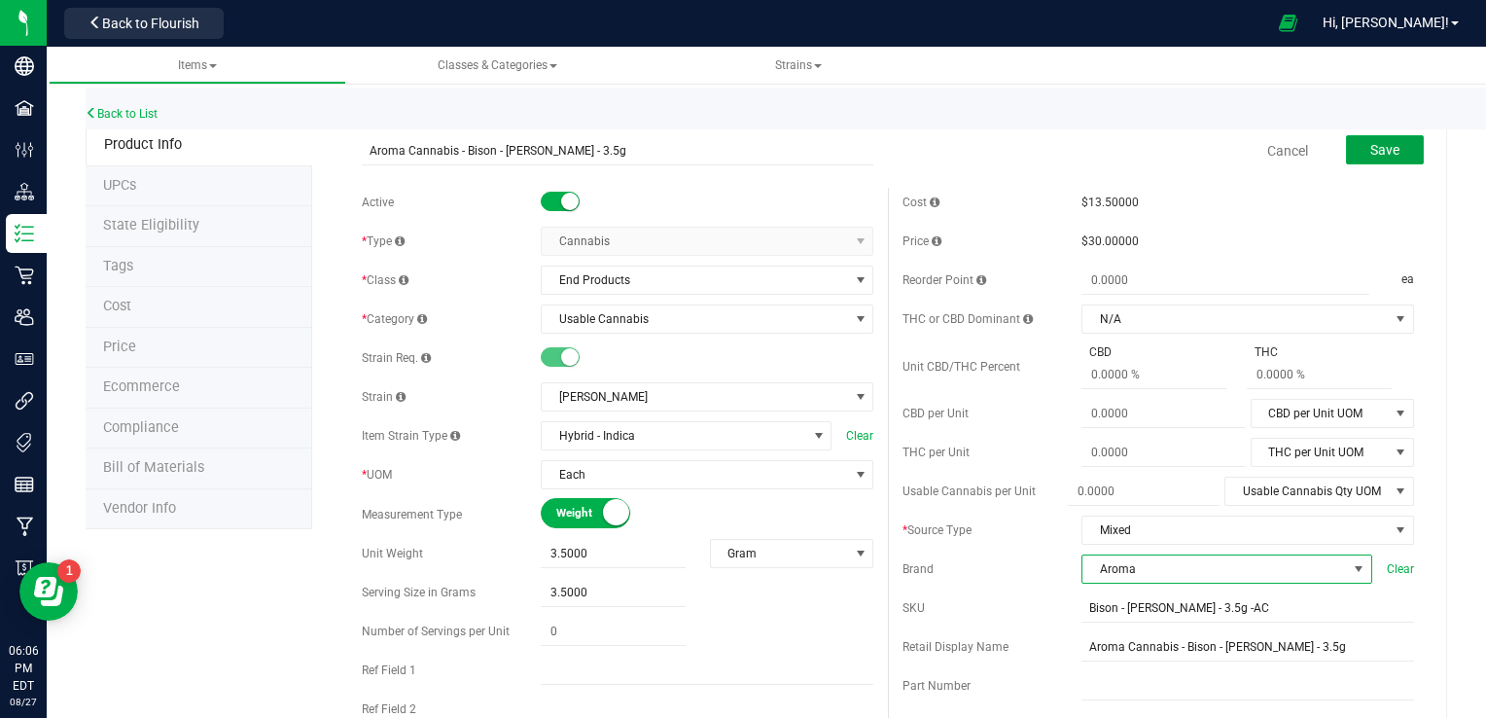
click at [1024, 152] on span "Save" at bounding box center [1384, 150] width 29 height 16
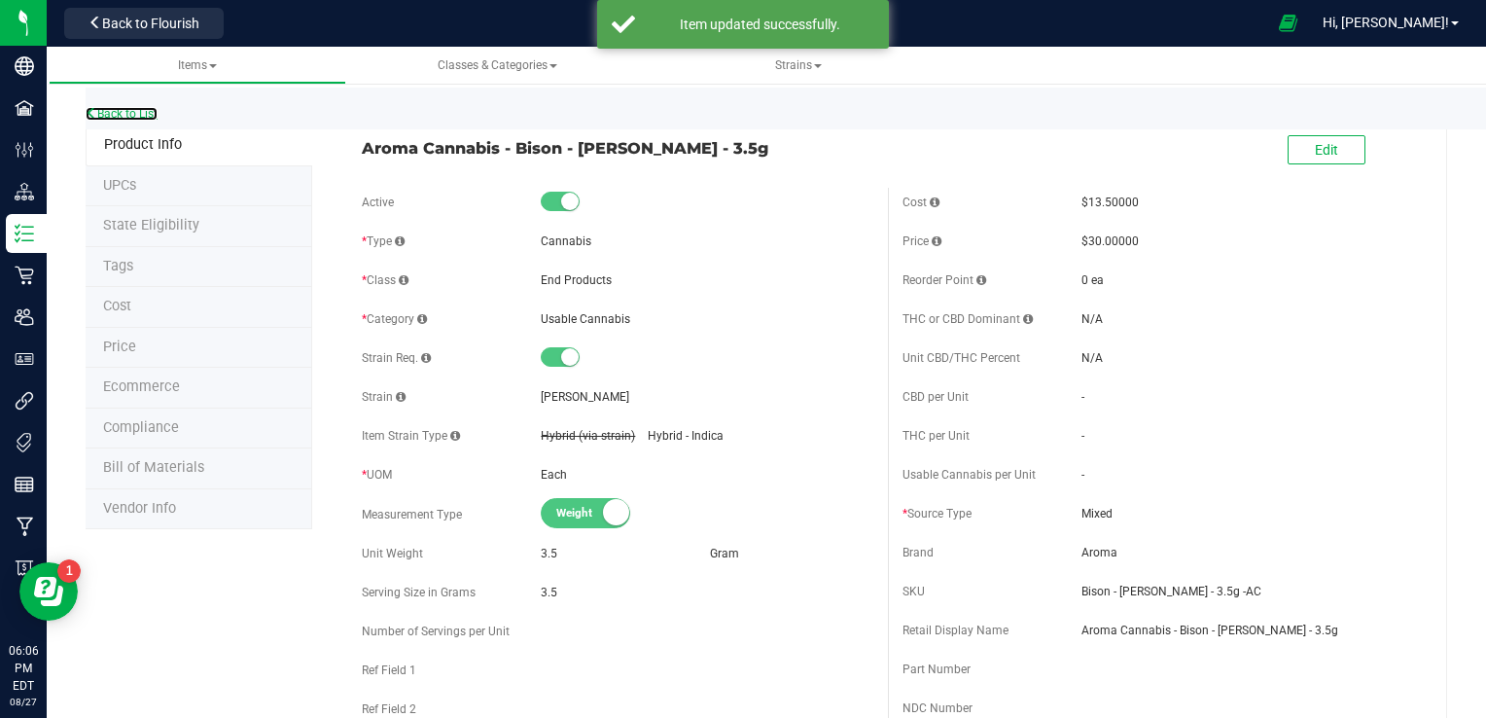
click at [116, 115] on link "Back to List" at bounding box center [122, 114] width 72 height 14
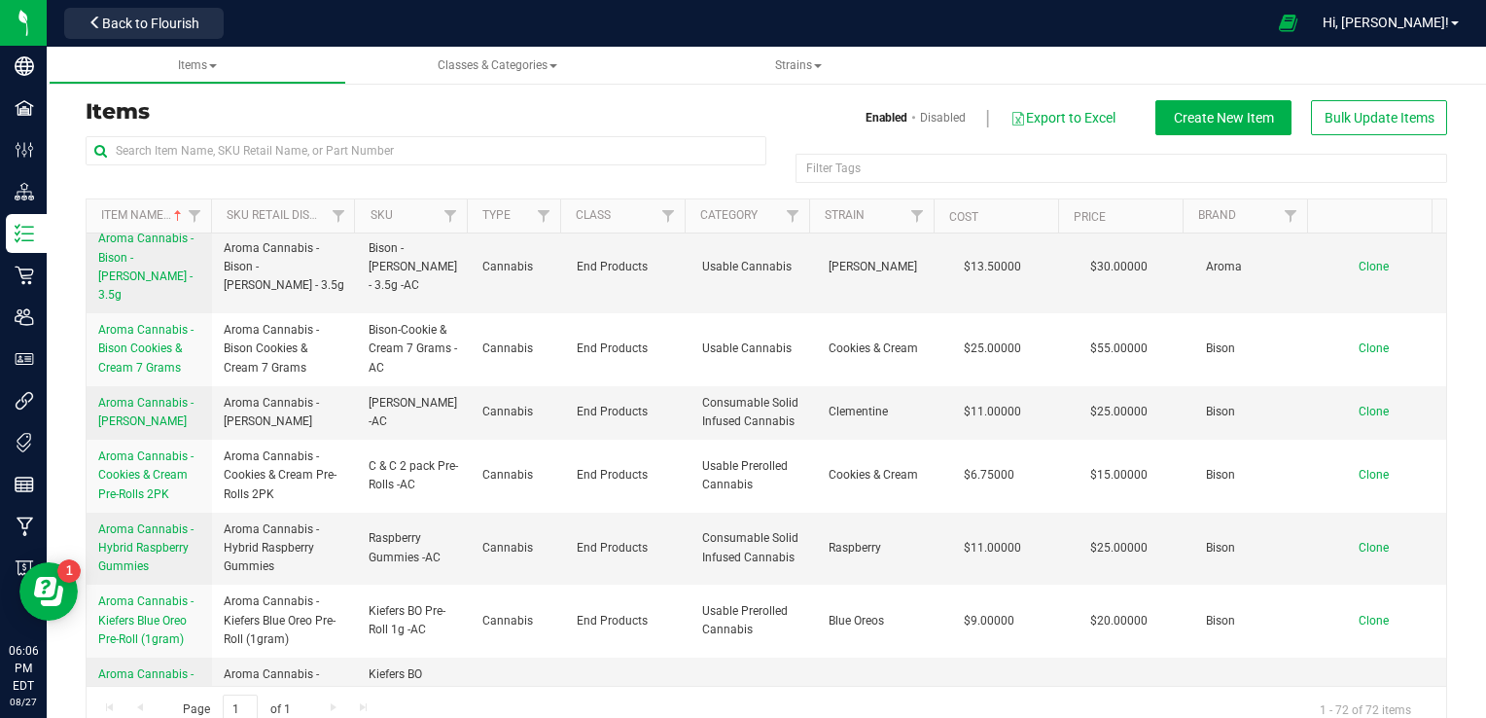
scroll to position [1376, 0]
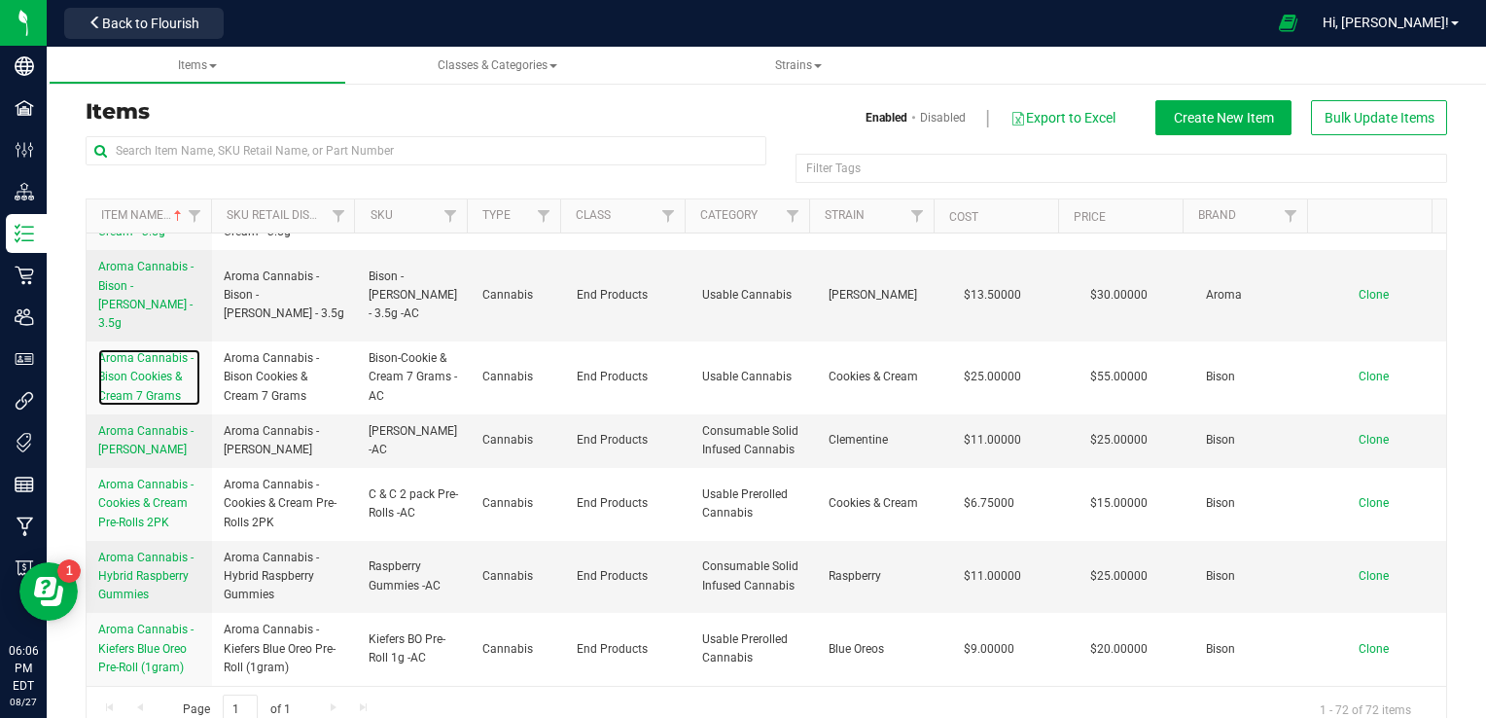
click at [117, 402] on span "Aroma Cannabis - Bison Cookies & Cream 7 Grams" at bounding box center [145, 376] width 95 height 51
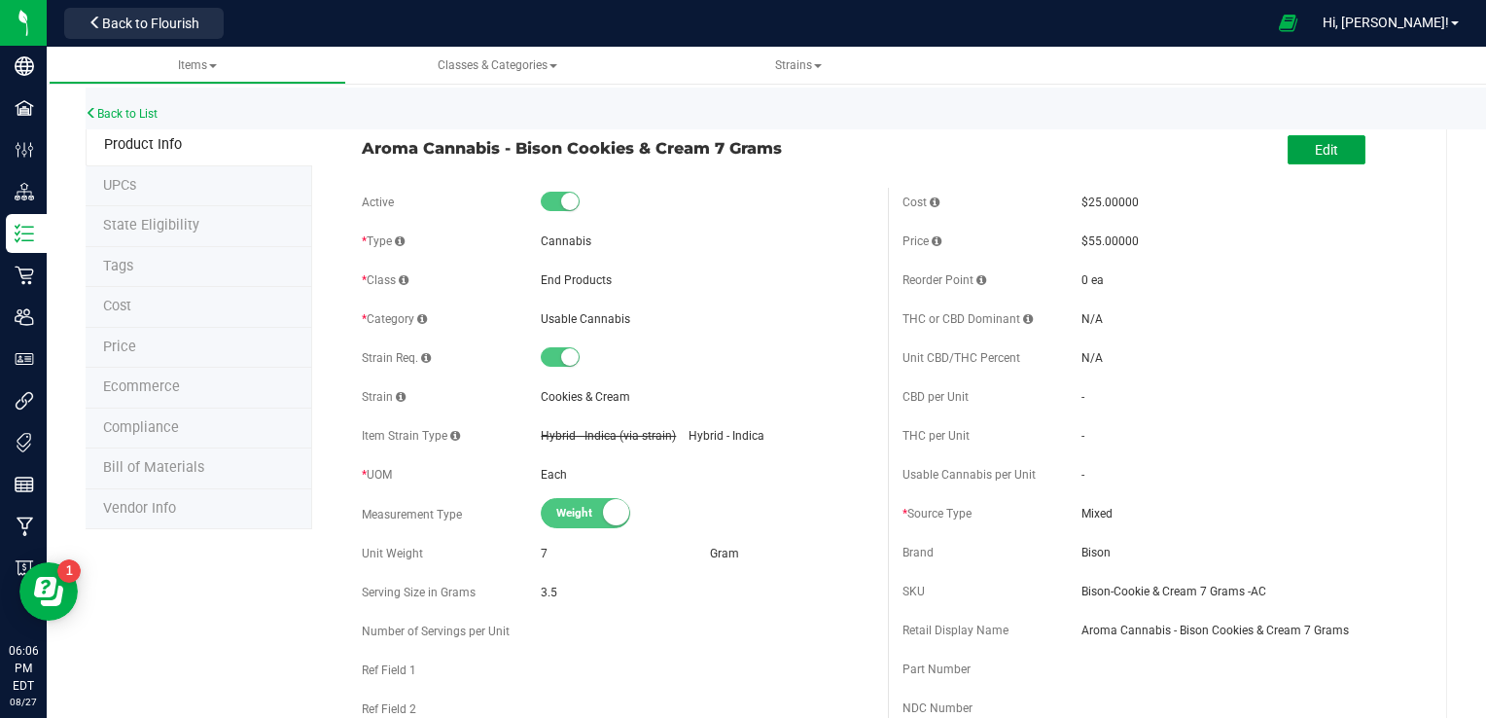
click at [1024, 159] on button "Edit" at bounding box center [1326, 149] width 78 height 29
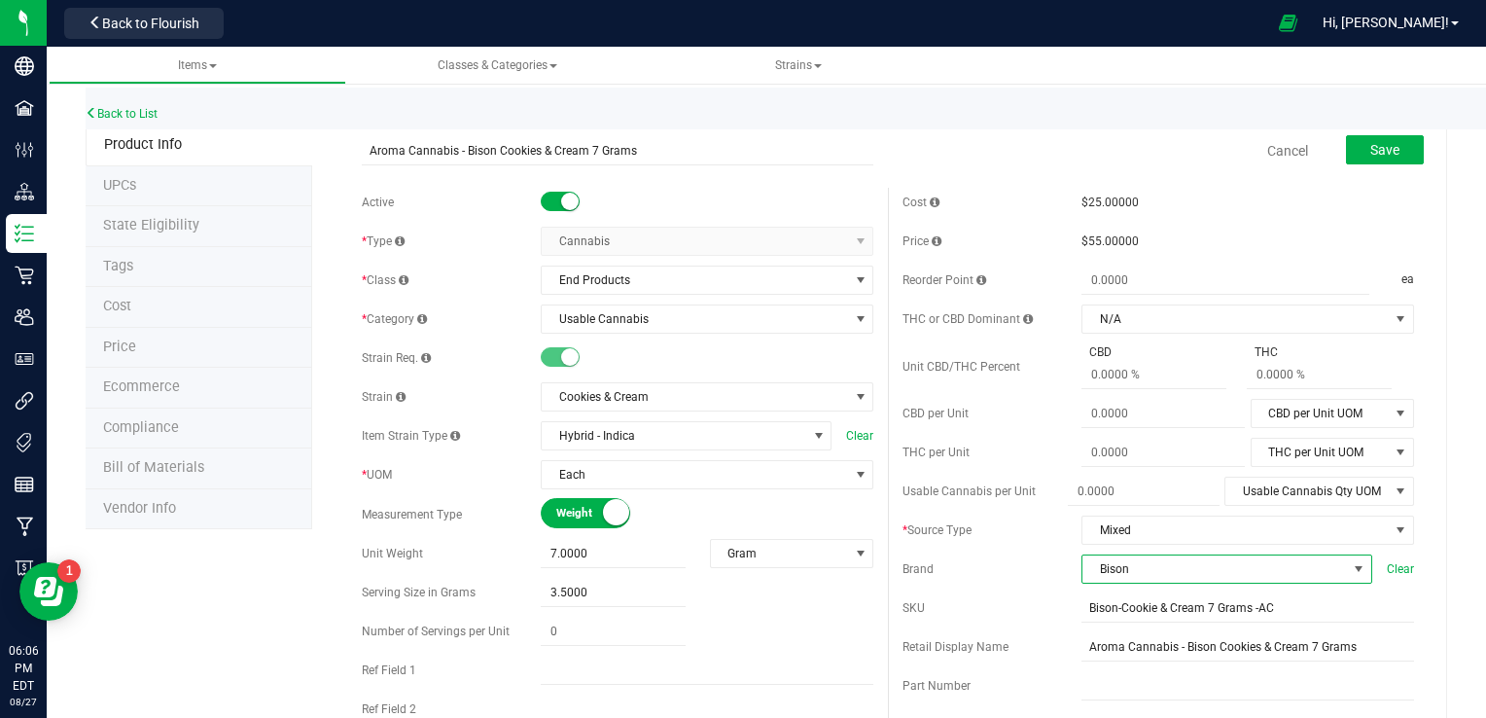
click at [1024, 567] on span "Bison" at bounding box center [1214, 568] width 264 height 27
click at [1024, 490] on li "Aroma" at bounding box center [1213, 501] width 285 height 33
click at [1024, 154] on button "Save" at bounding box center [1385, 149] width 78 height 29
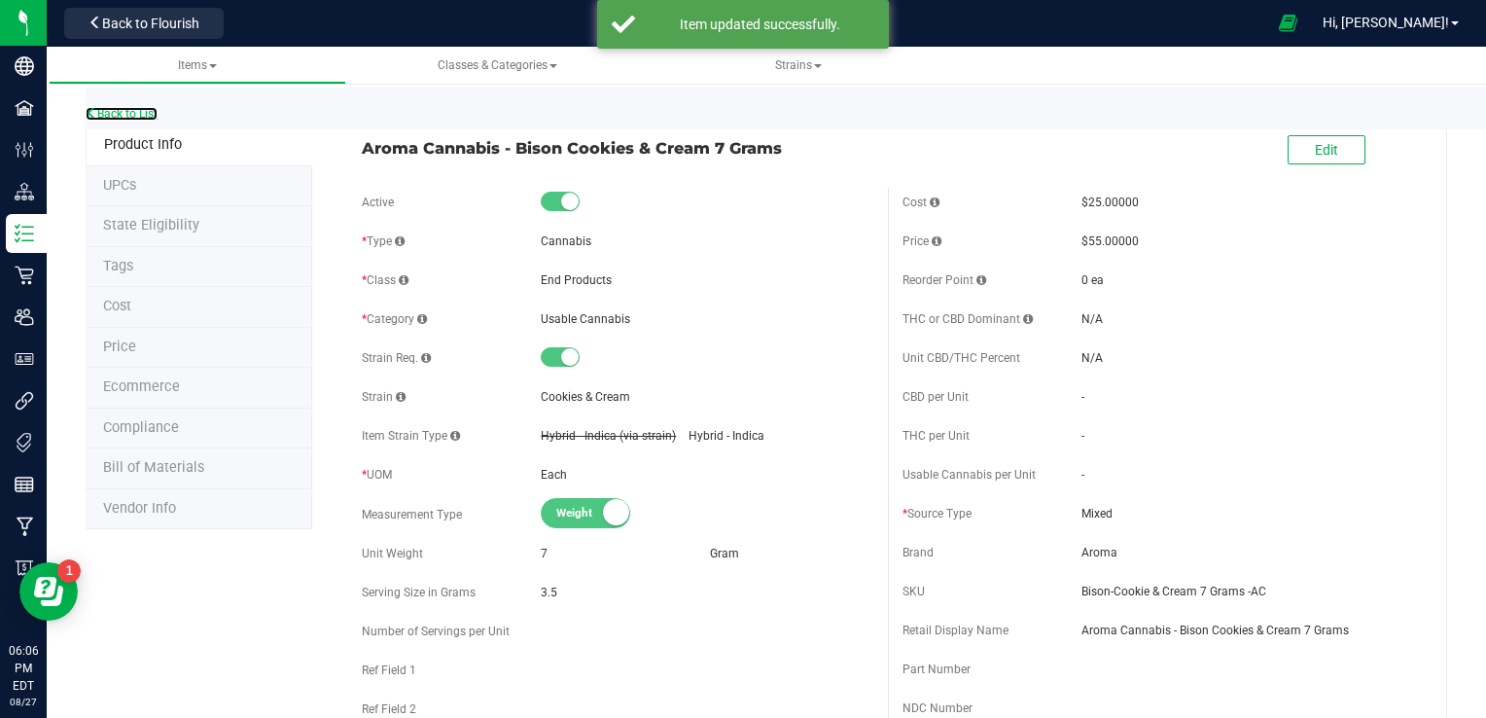
click at [105, 120] on link "Back to List" at bounding box center [122, 114] width 72 height 14
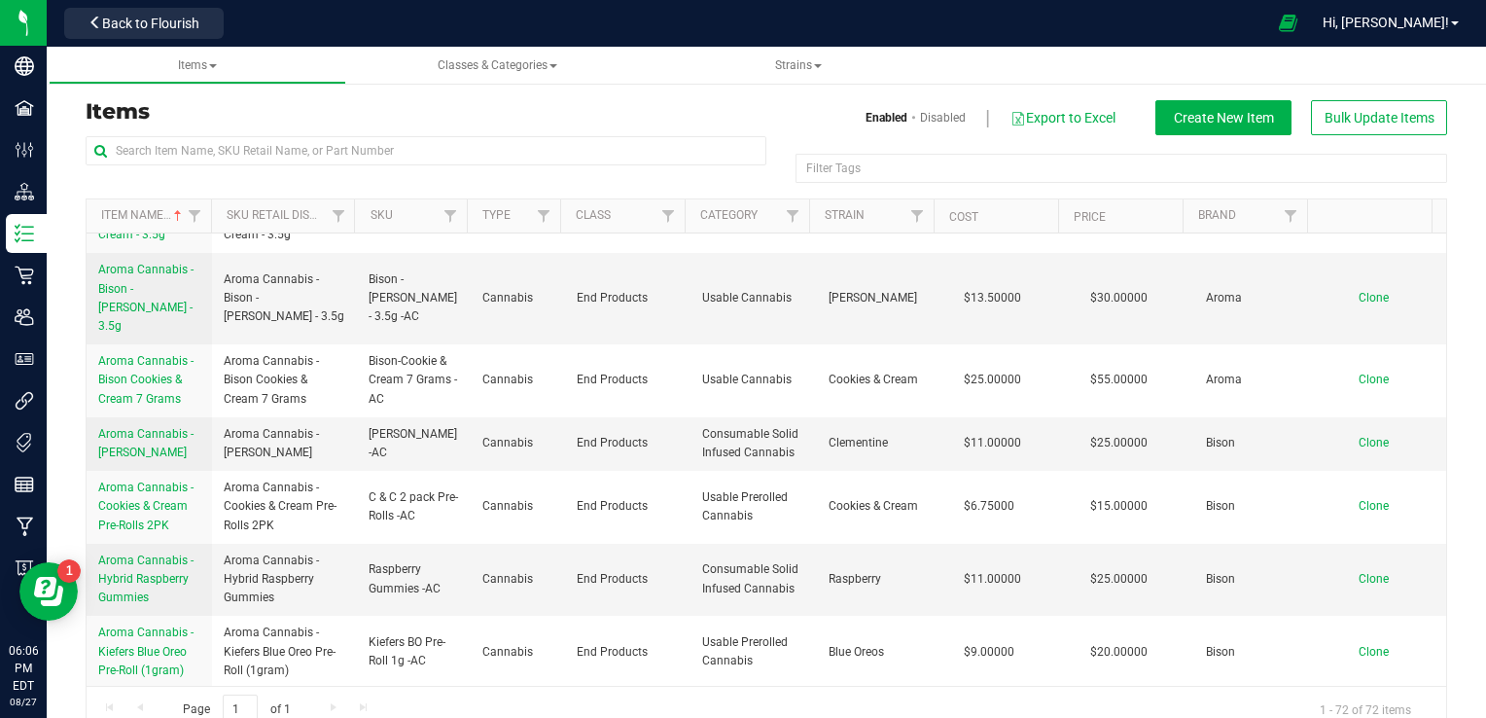
scroll to position [1372, 0]
click at [126, 460] on span "Aroma Cannabis - [PERSON_NAME]" at bounding box center [145, 444] width 95 height 32
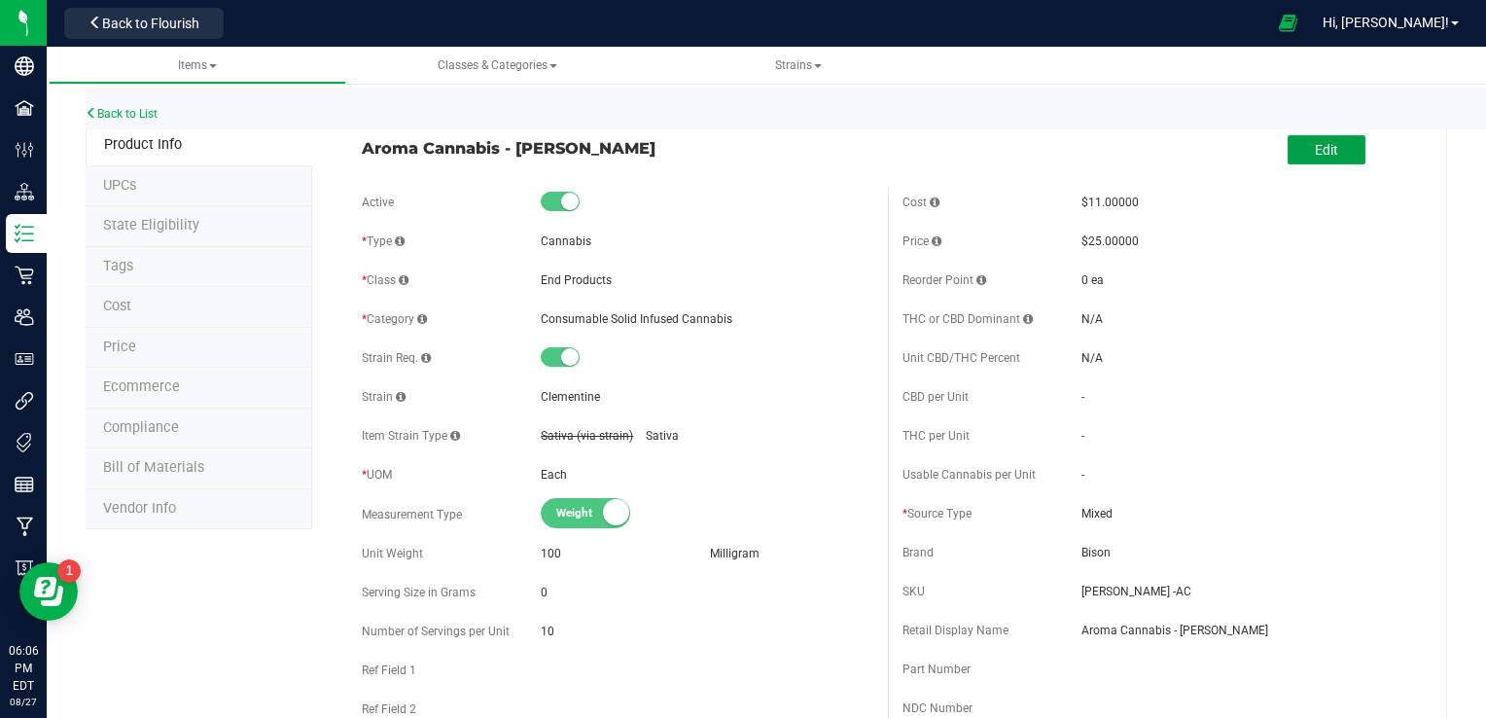
click at [1024, 159] on button "Edit" at bounding box center [1326, 149] width 78 height 29
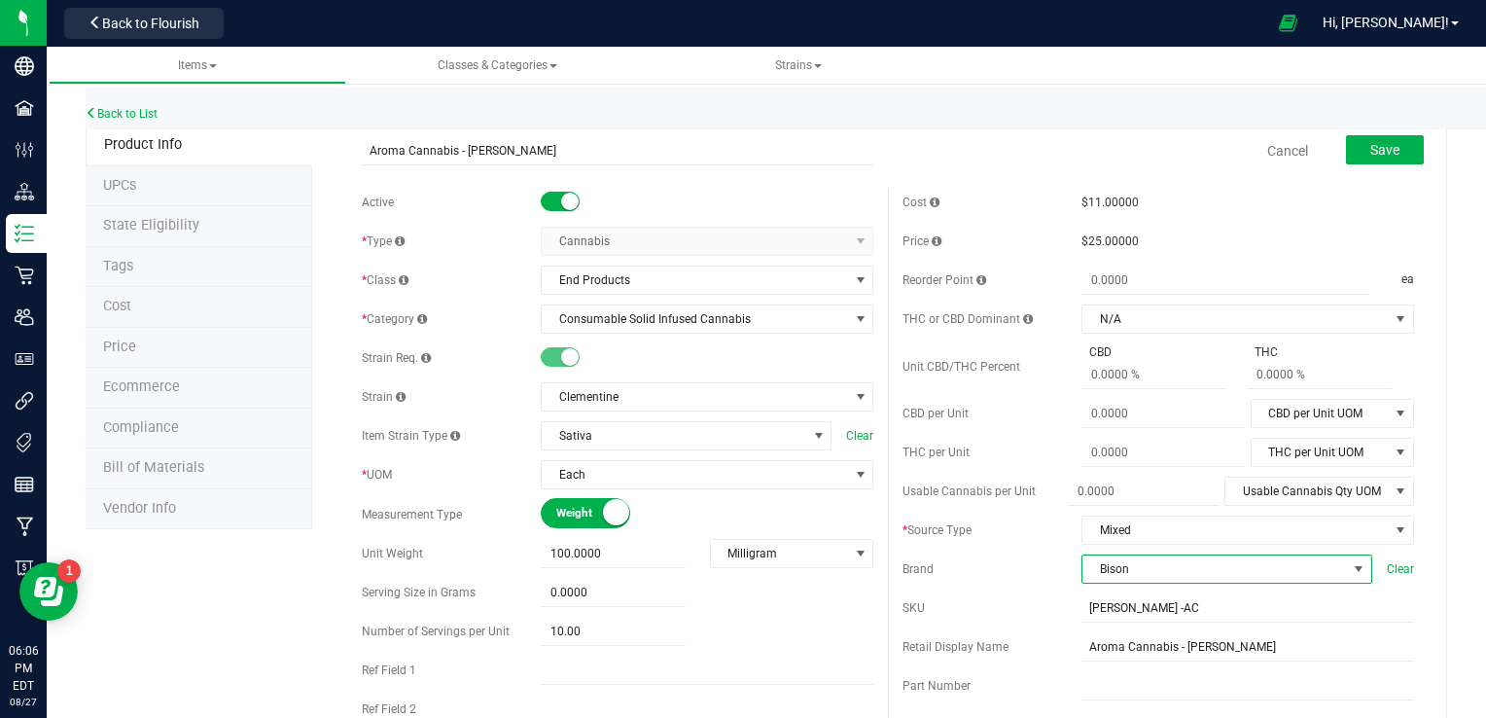
click at [1024, 571] on span "Bison" at bounding box center [1214, 568] width 264 height 27
click at [1024, 495] on li "Aroma" at bounding box center [1213, 501] width 285 height 33
click at [1024, 158] on button "Save" at bounding box center [1385, 149] width 78 height 29
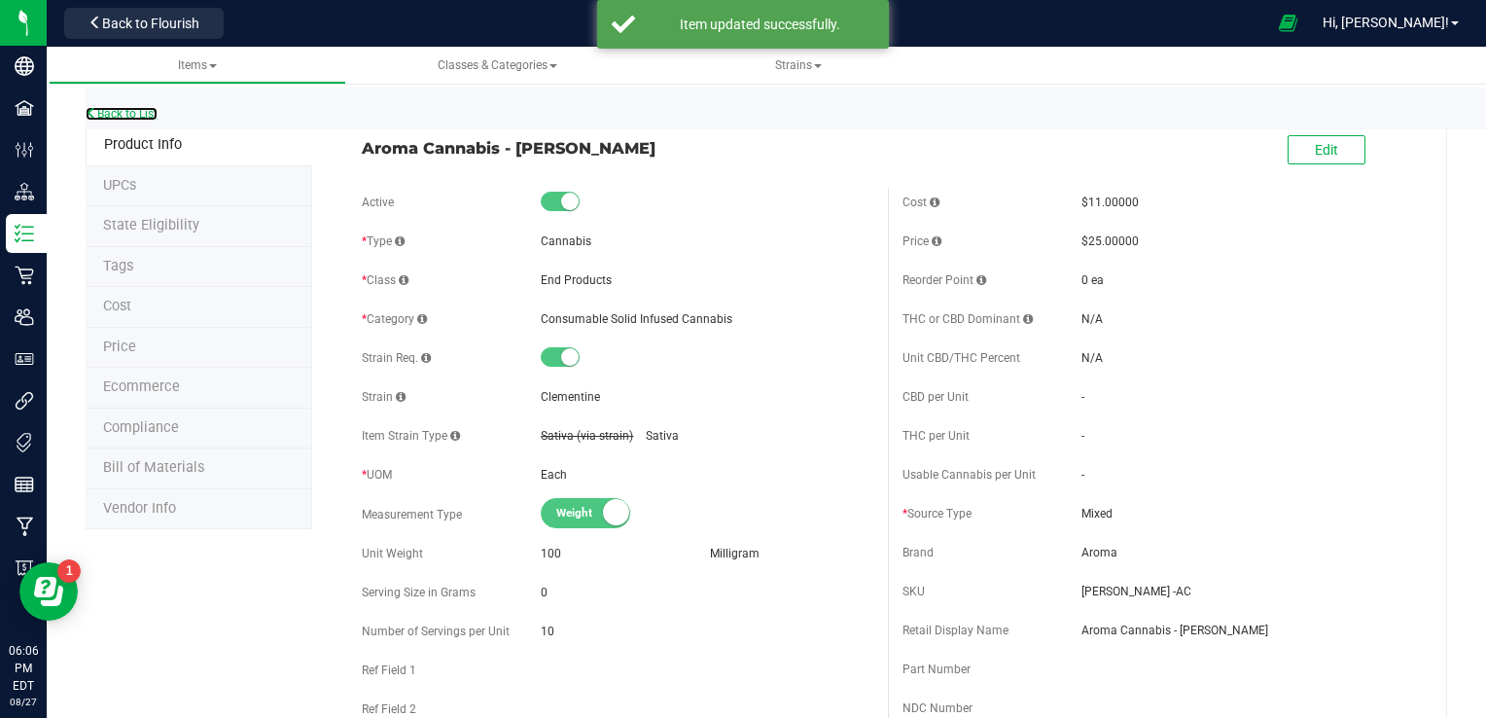
click at [97, 115] on link "Back to List" at bounding box center [122, 114] width 72 height 14
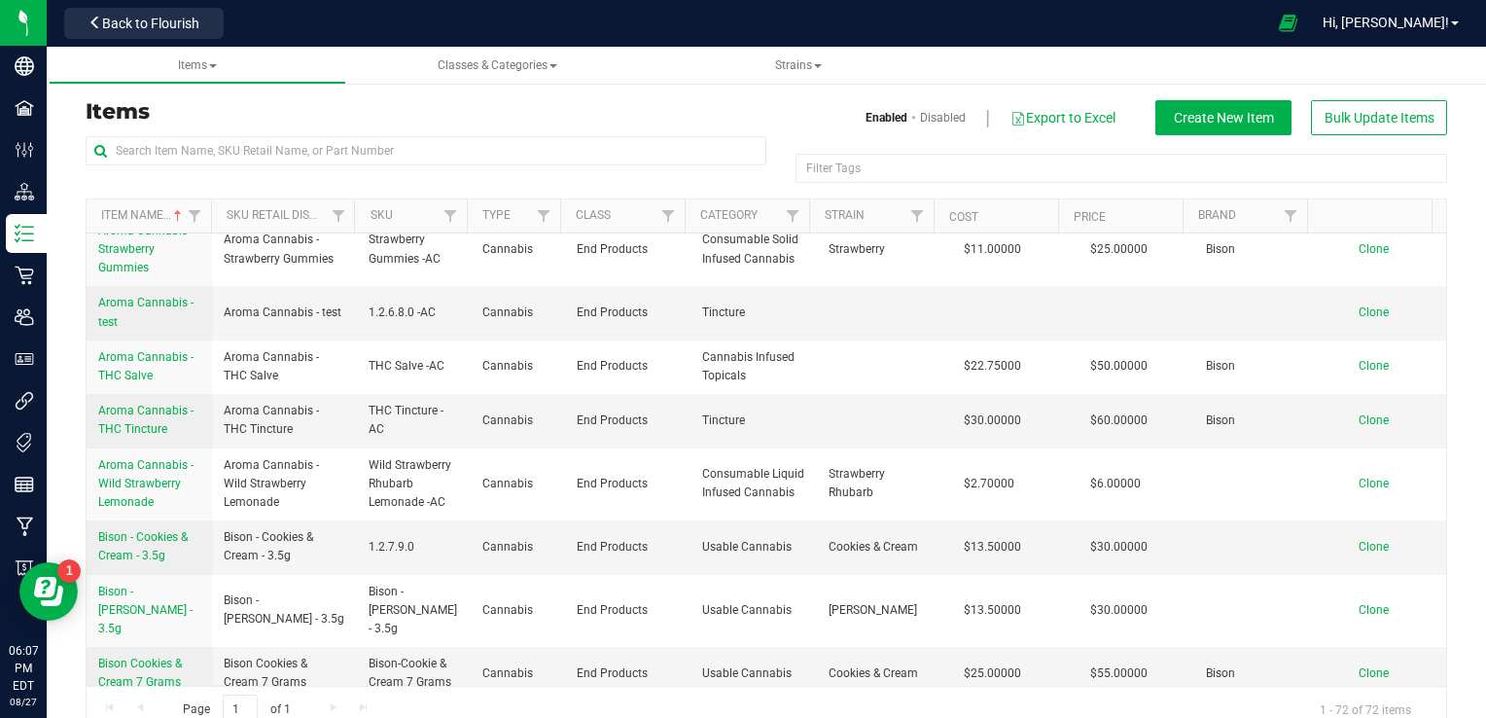
scroll to position [2965, 0]
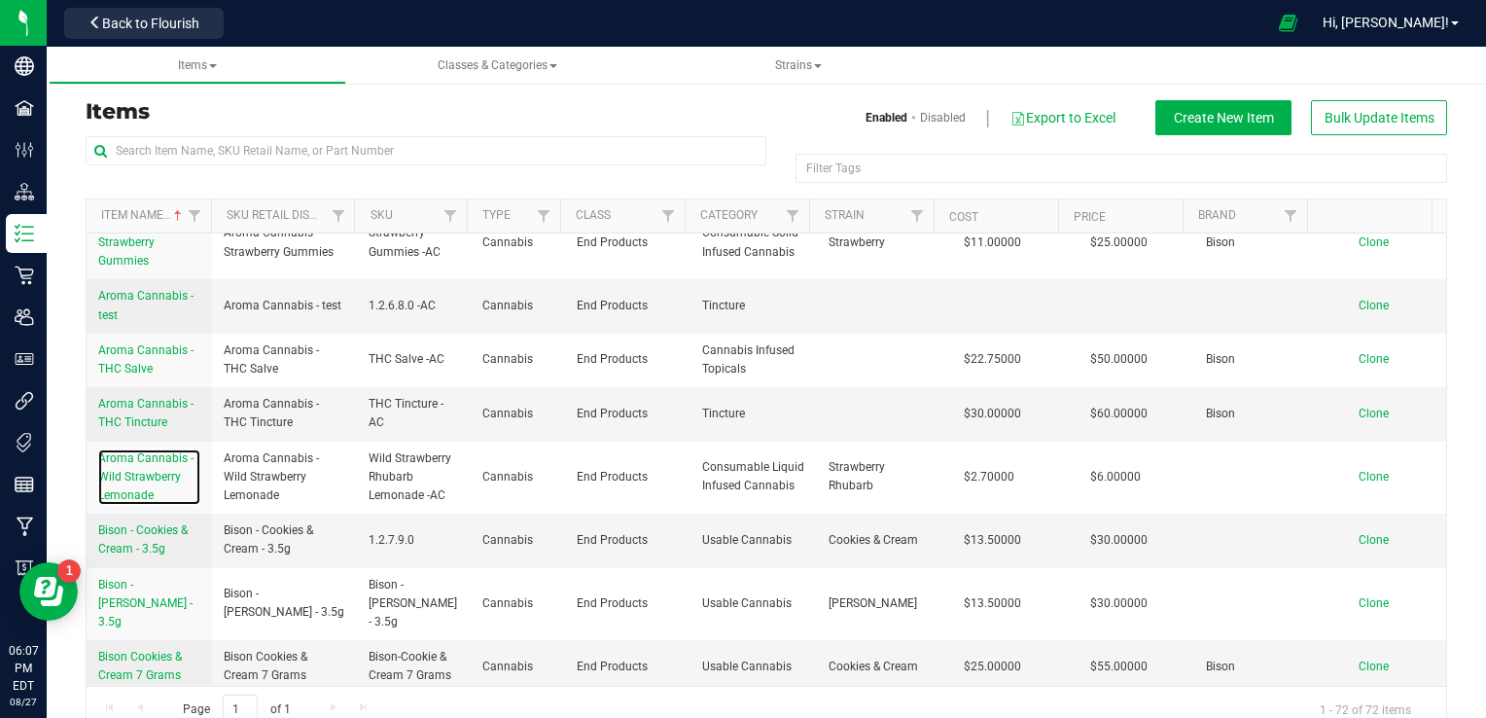
click at [136, 501] on span "Aroma Cannabis - Wild Strawberry Lemonade" at bounding box center [145, 476] width 95 height 51
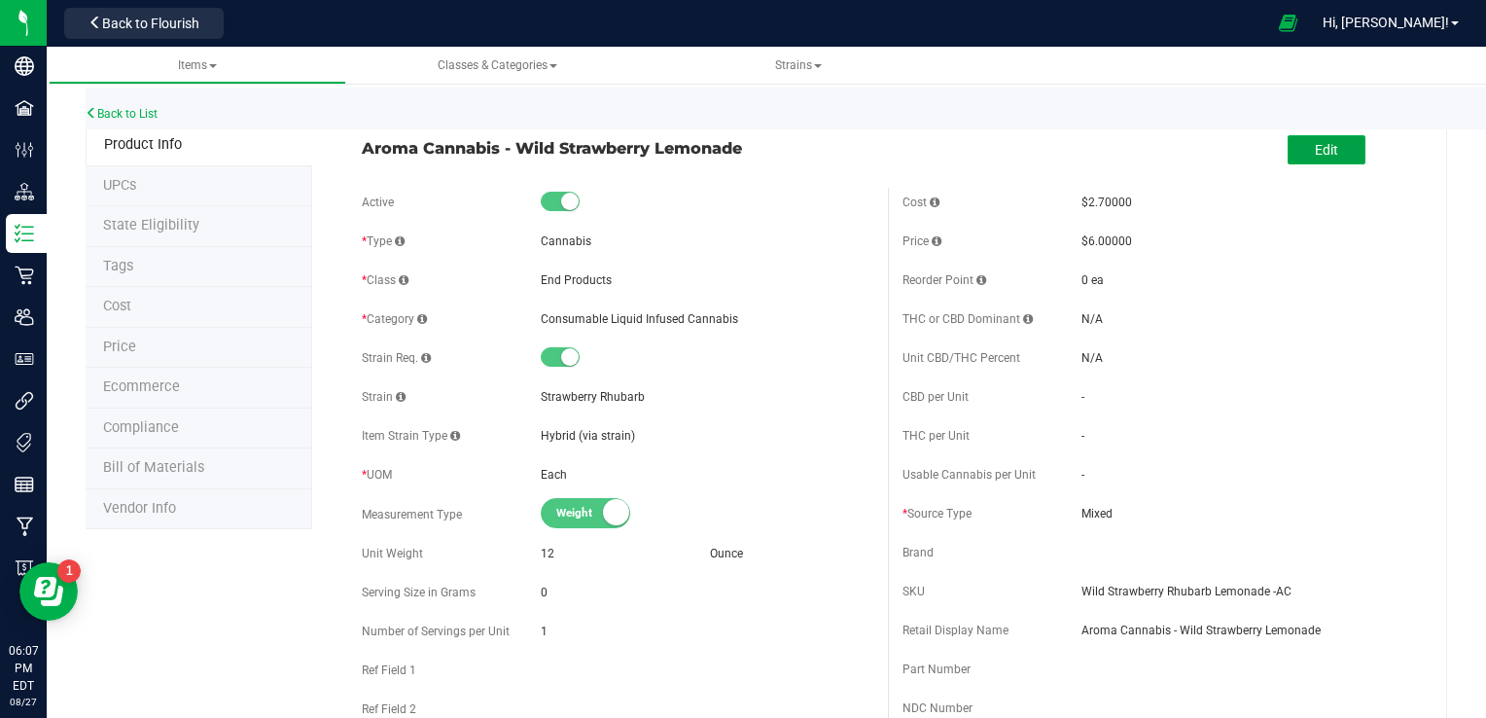
click at [1024, 138] on button "Edit" at bounding box center [1326, 149] width 78 height 29
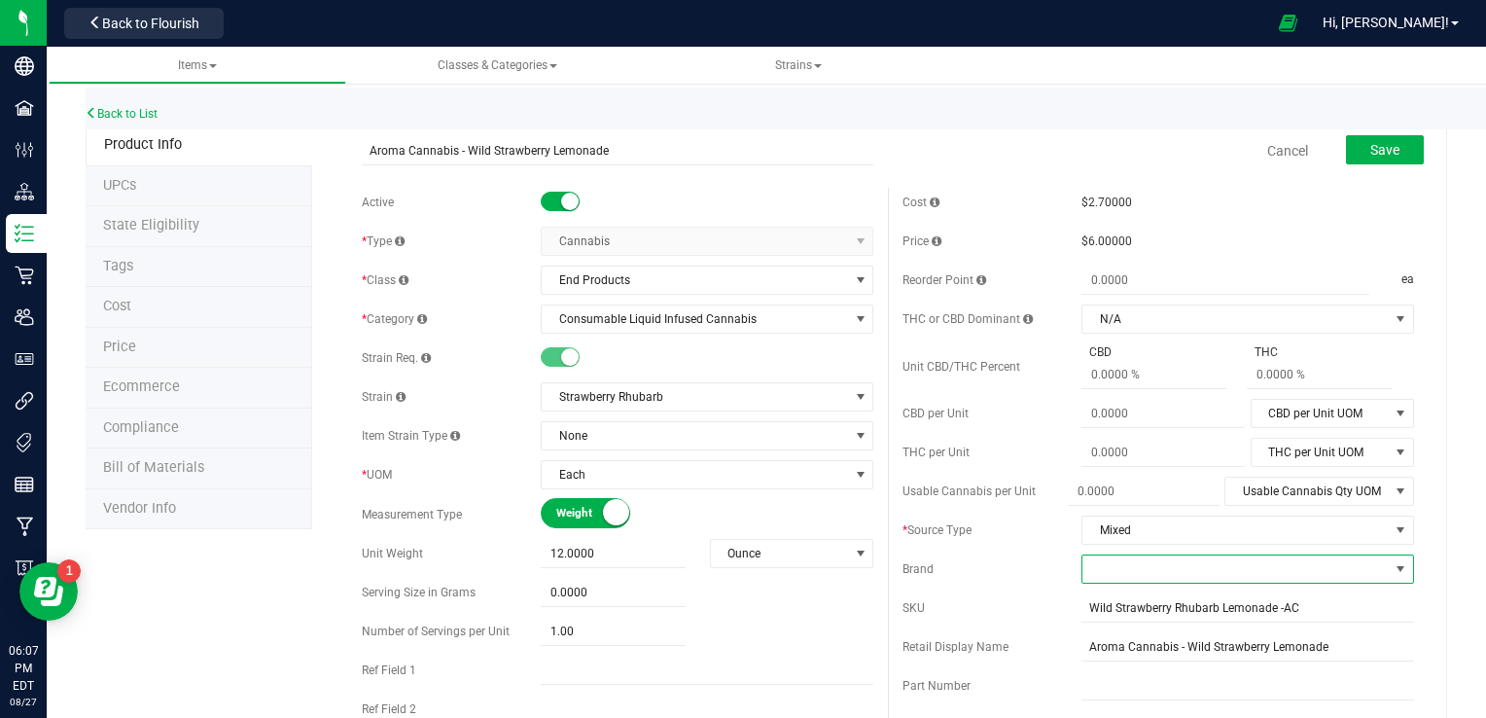
click at [1024, 578] on span at bounding box center [1235, 568] width 306 height 27
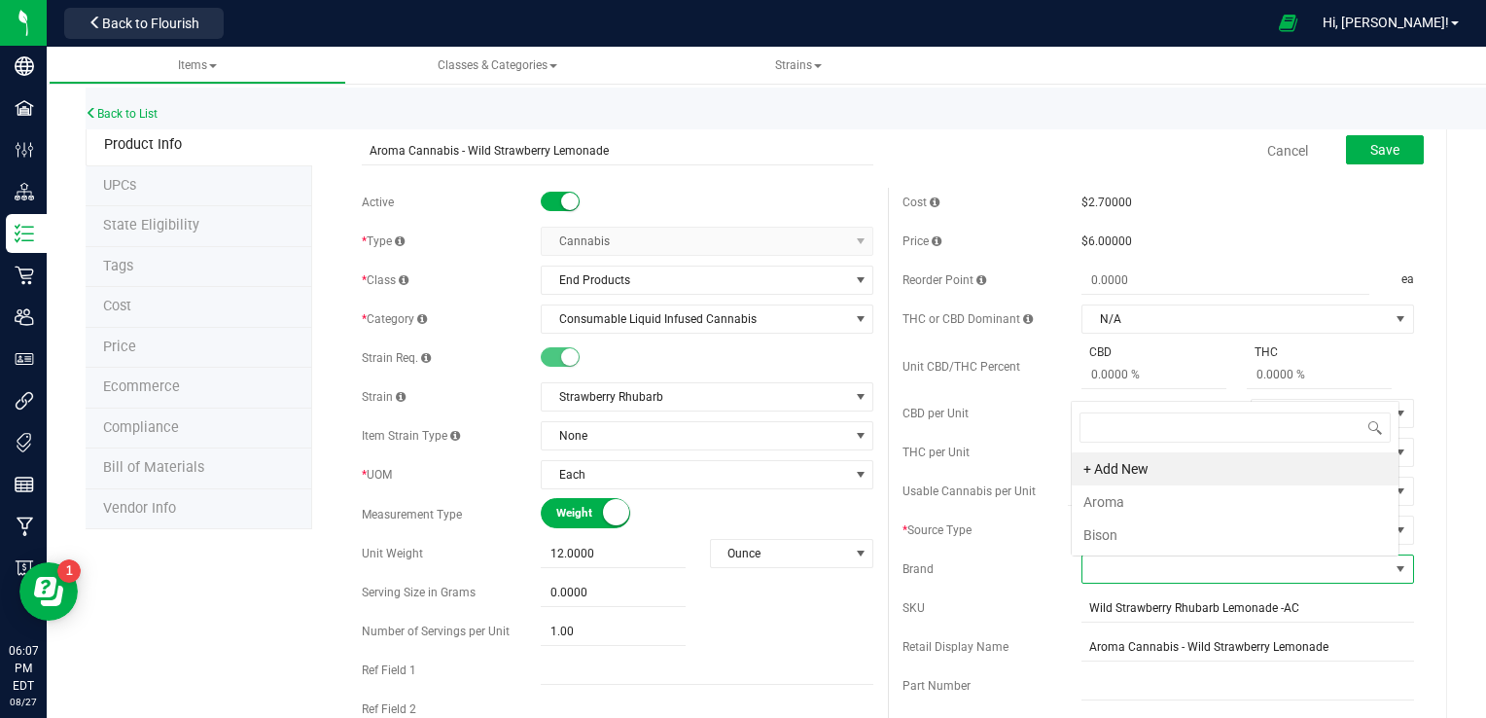
scroll to position [28, 324]
click at [1024, 497] on li "Aroma" at bounding box center [1234, 501] width 327 height 33
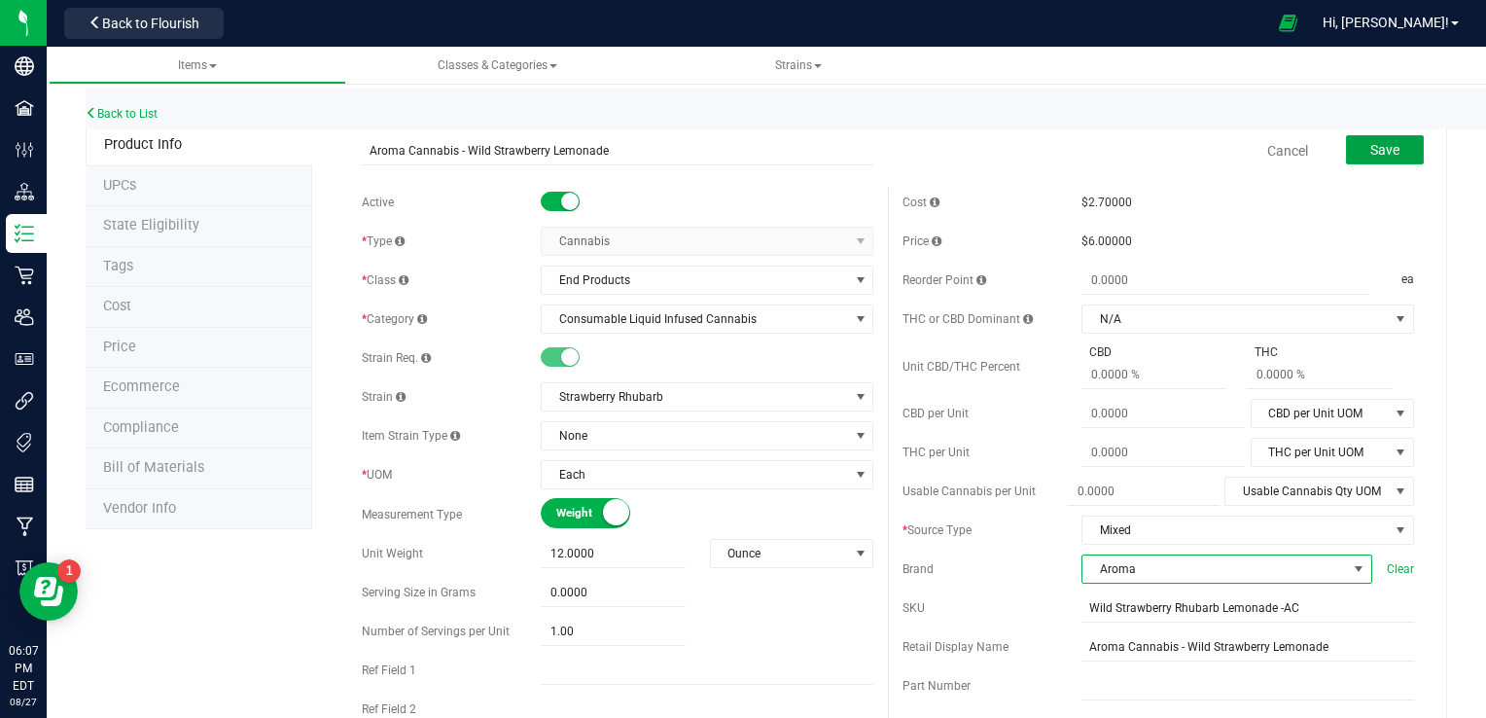
click at [1024, 142] on span "Save" at bounding box center [1384, 150] width 29 height 16
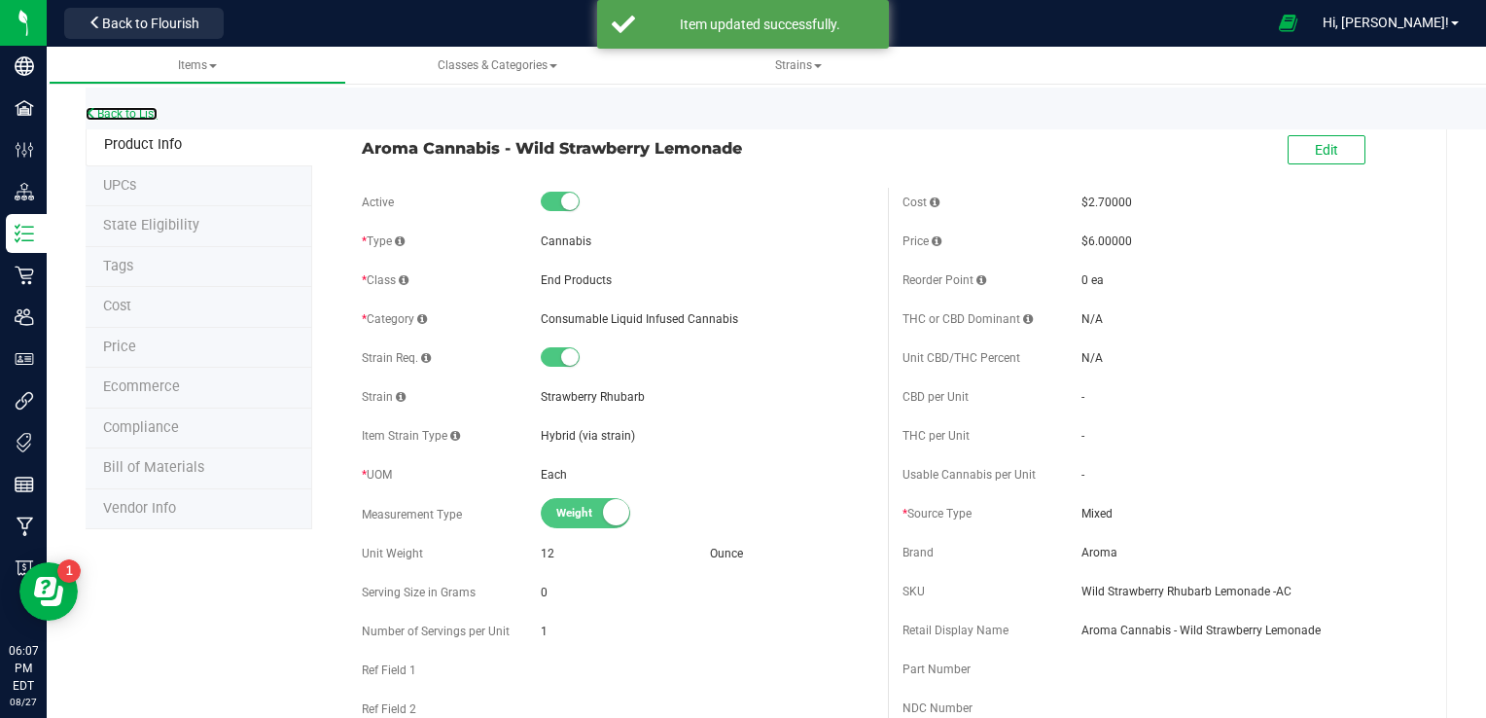
click at [117, 113] on link "Back to List" at bounding box center [122, 114] width 72 height 14
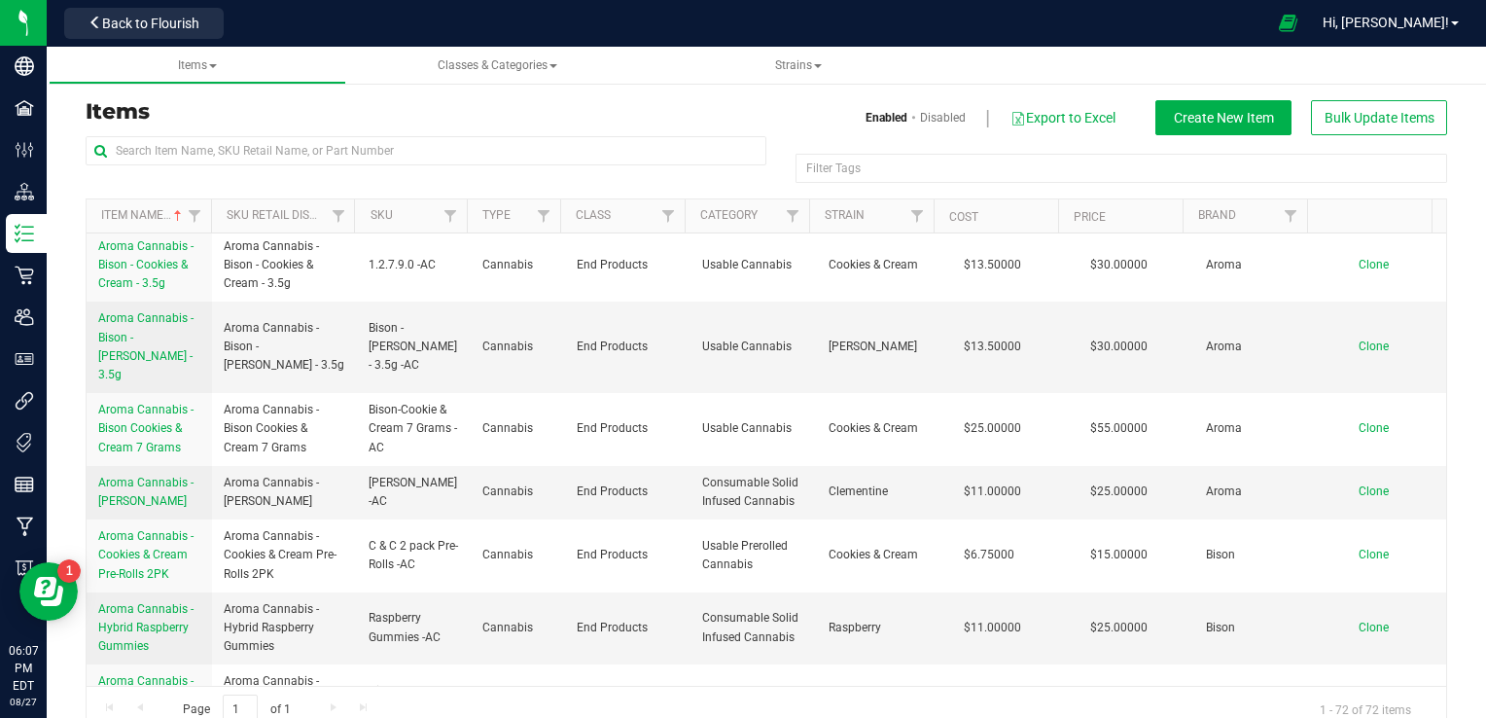
scroll to position [1319, 0]
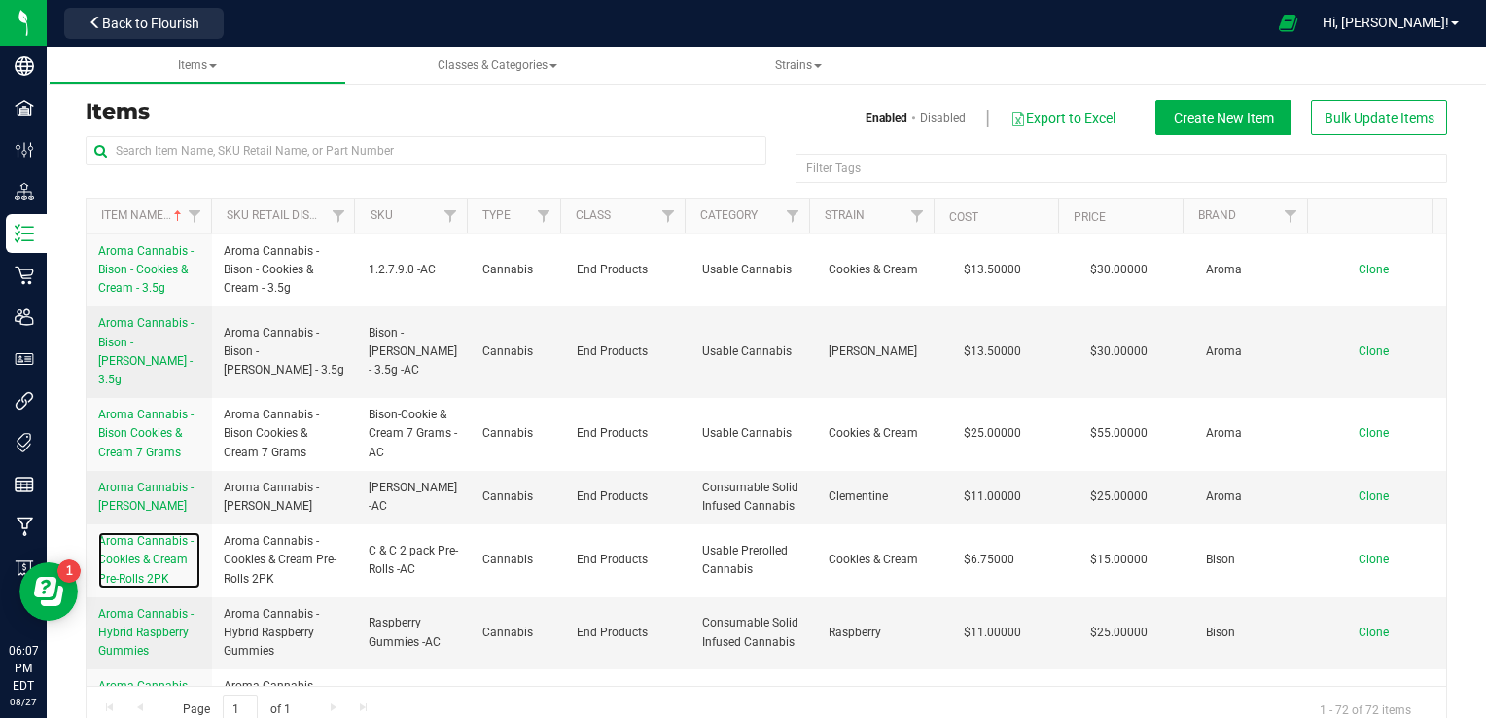
click at [145, 588] on link "Aroma Cannabis - Cookies & Cream Pre-Rolls 2PK" at bounding box center [149, 560] width 102 height 56
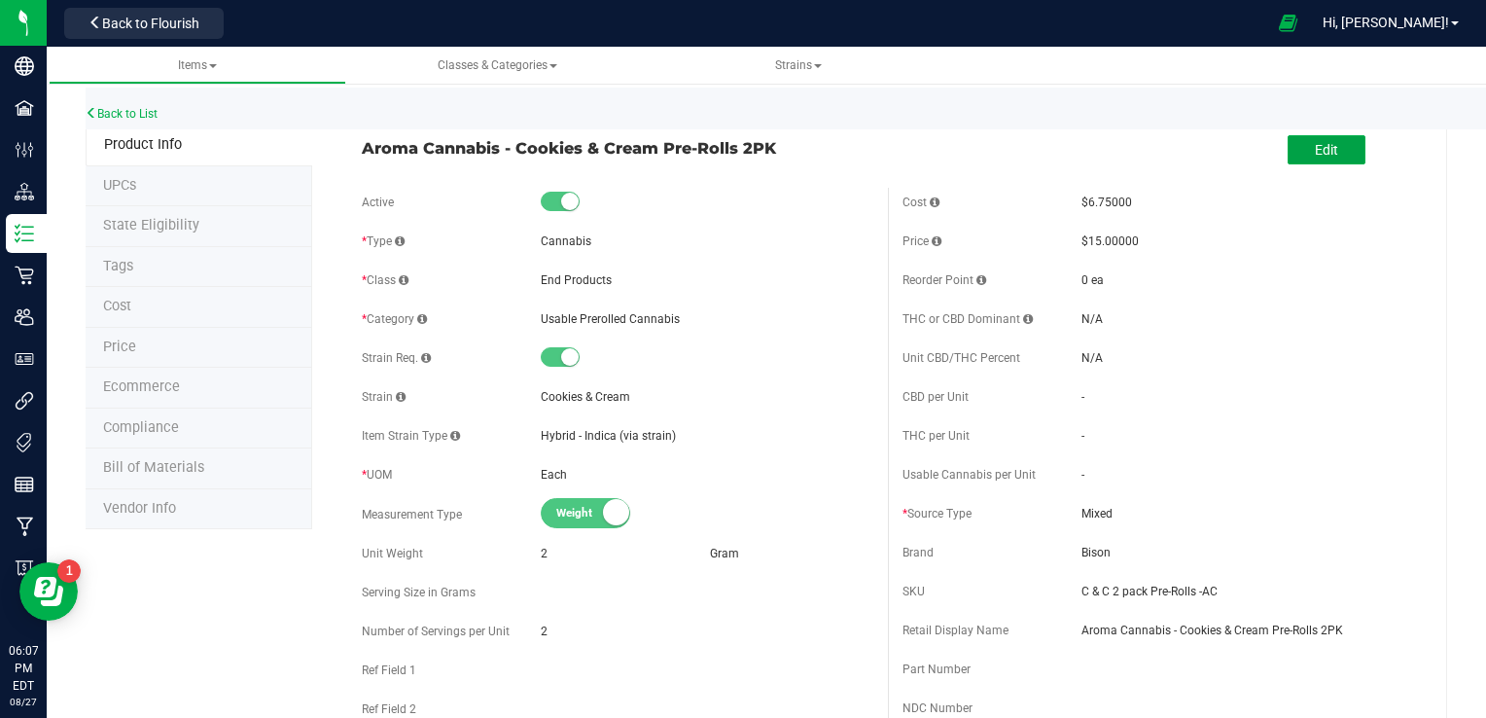
click at [1024, 159] on button "Edit" at bounding box center [1326, 149] width 78 height 29
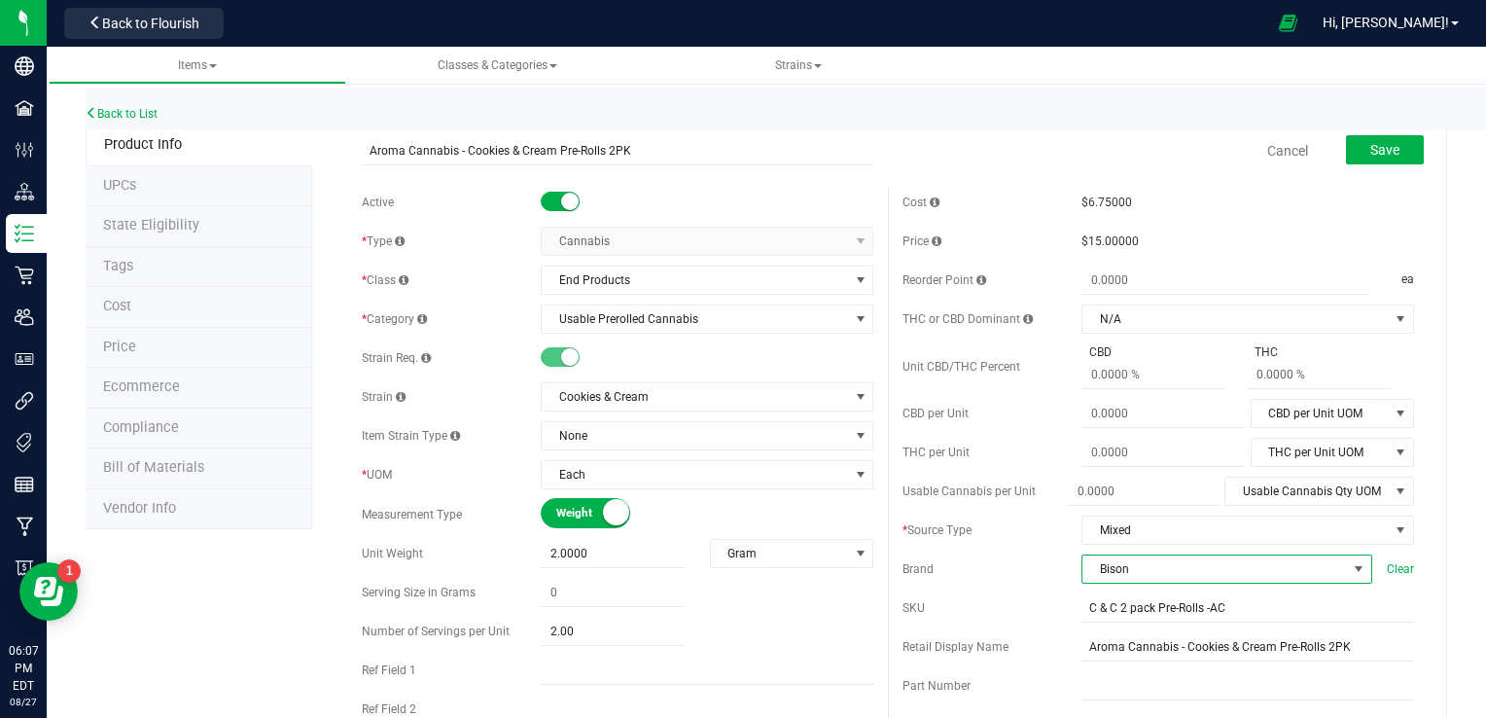
click at [1024, 564] on span at bounding box center [1358, 569] width 16 height 16
click at [1024, 491] on li "Aroma" at bounding box center [1213, 501] width 285 height 33
click at [1024, 152] on span "Save" at bounding box center [1384, 150] width 29 height 16
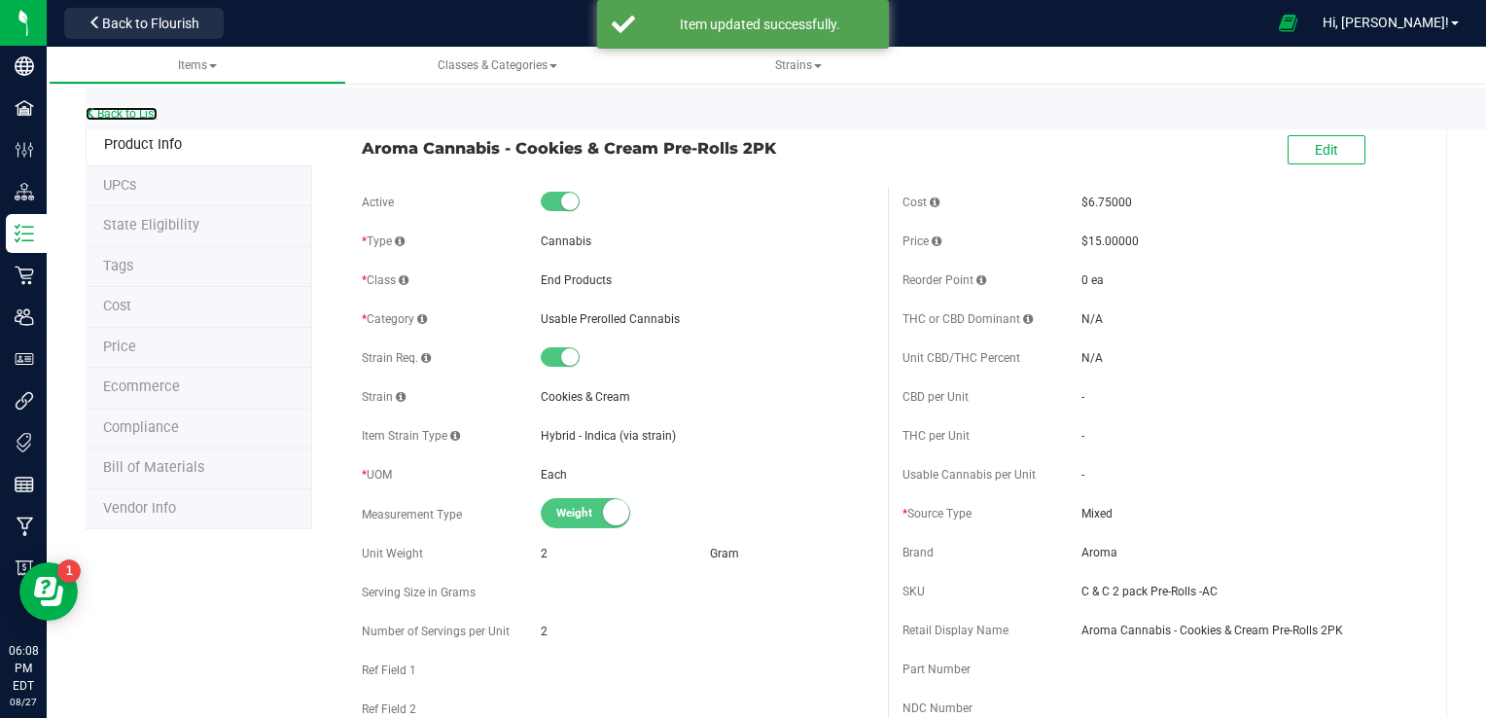
click at [113, 109] on link "Back to List" at bounding box center [122, 114] width 72 height 14
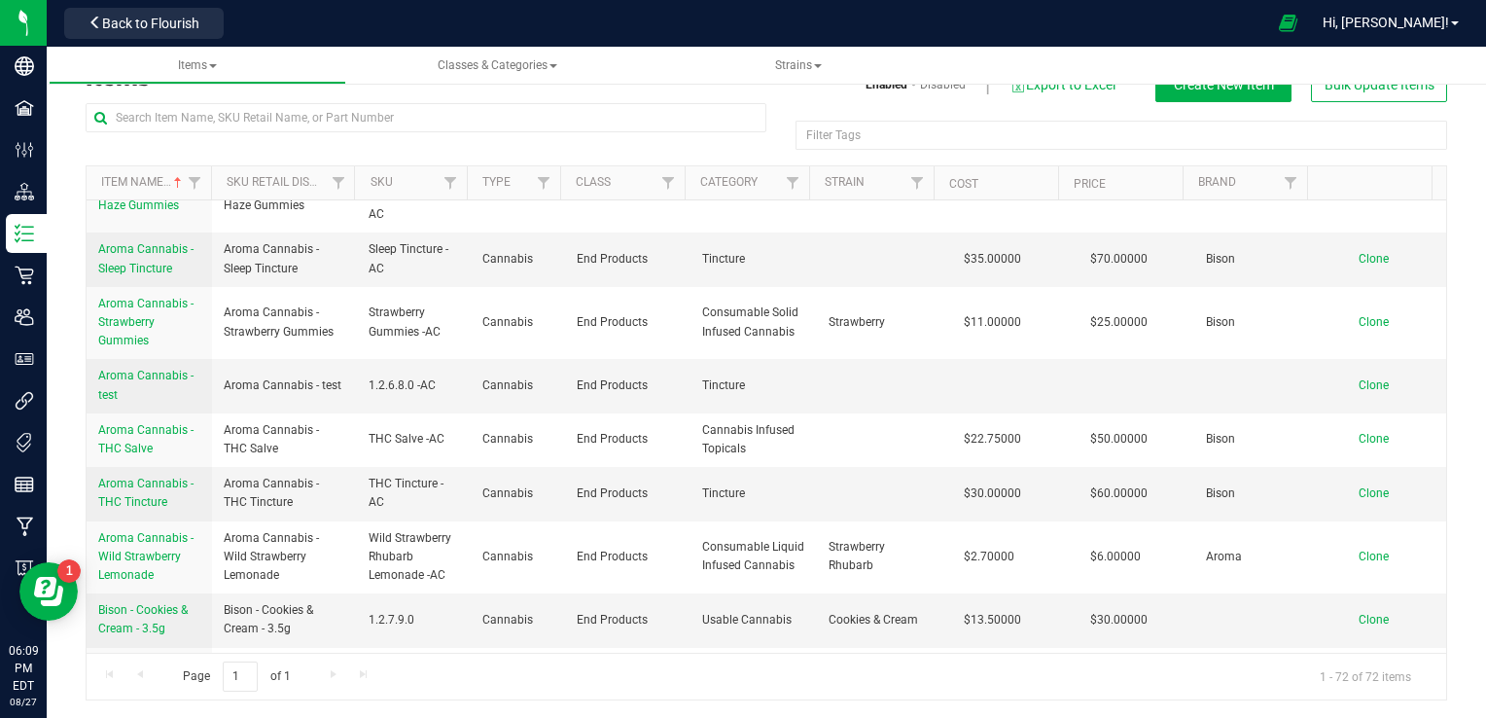
scroll to position [2843, 0]
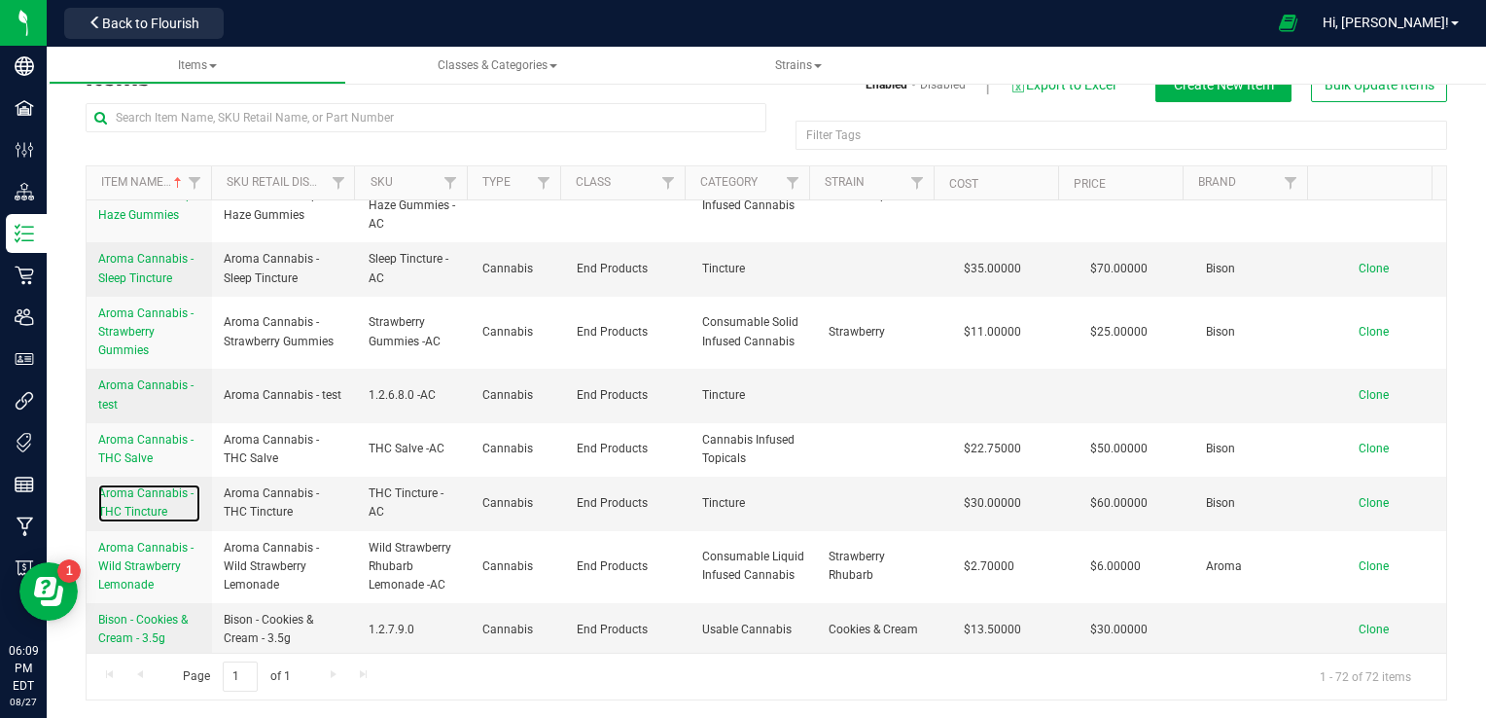
click at [124, 514] on span "Aroma Cannabis - THC Tincture" at bounding box center [145, 502] width 95 height 32
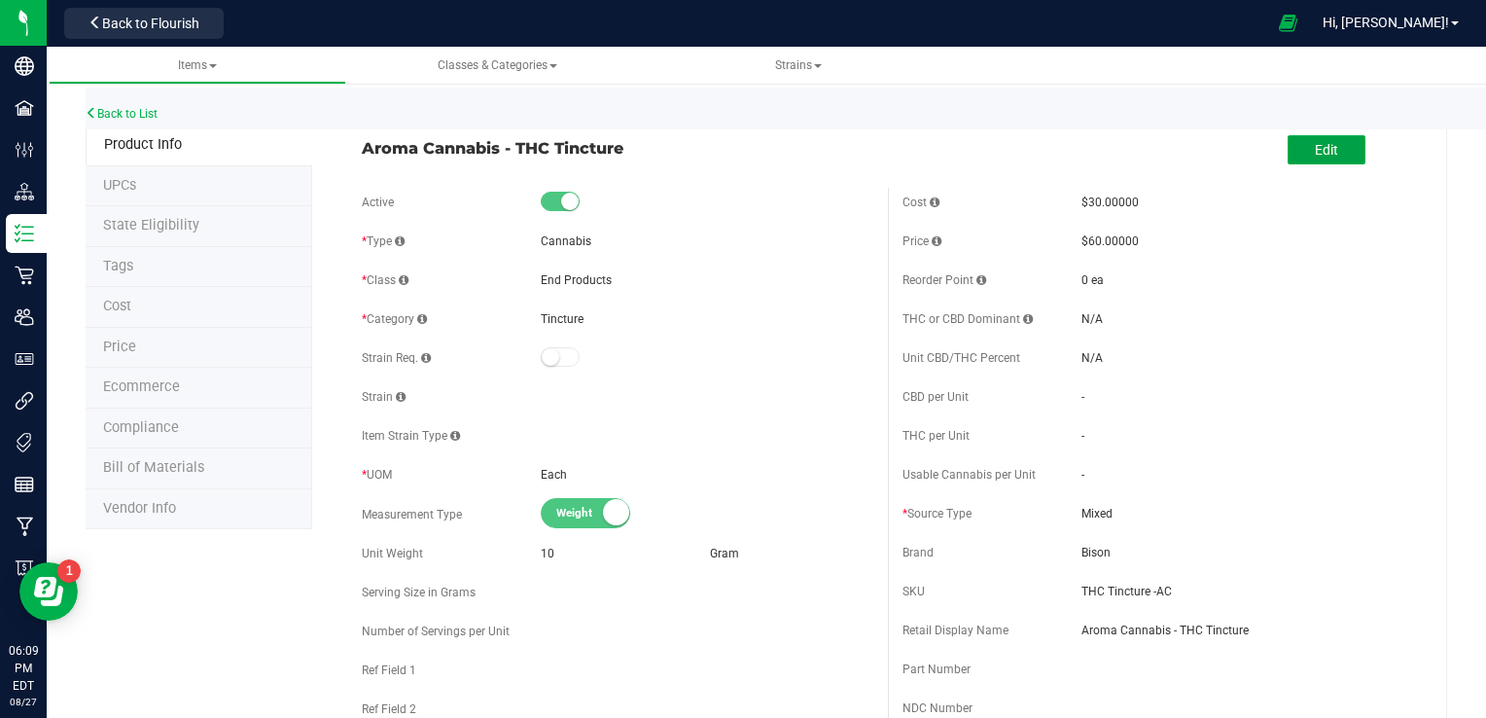
click at [1024, 156] on button "Edit" at bounding box center [1326, 149] width 78 height 29
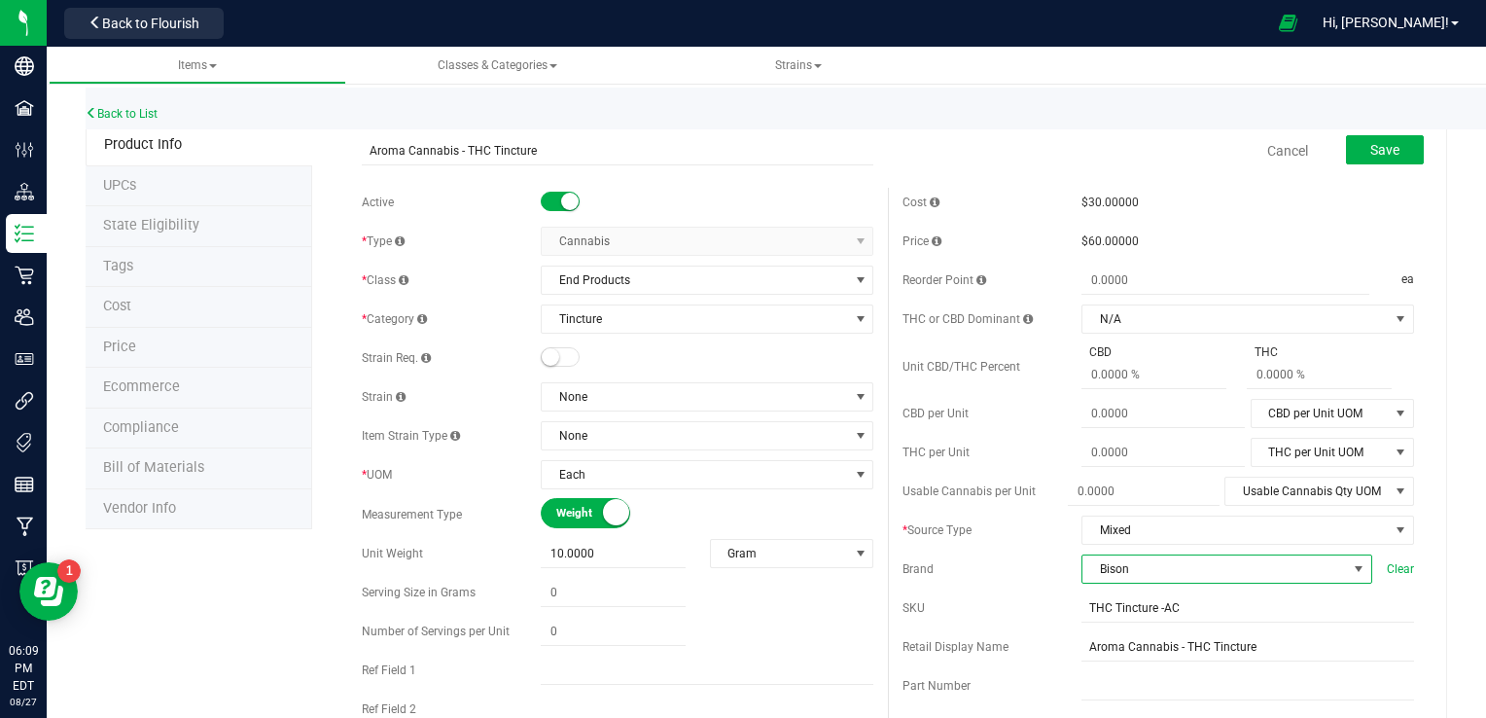
click at [1024, 569] on span at bounding box center [1358, 569] width 16 height 16
click at [1024, 500] on li "Aroma" at bounding box center [1213, 501] width 285 height 33
click at [1024, 152] on span "Save" at bounding box center [1384, 150] width 29 height 16
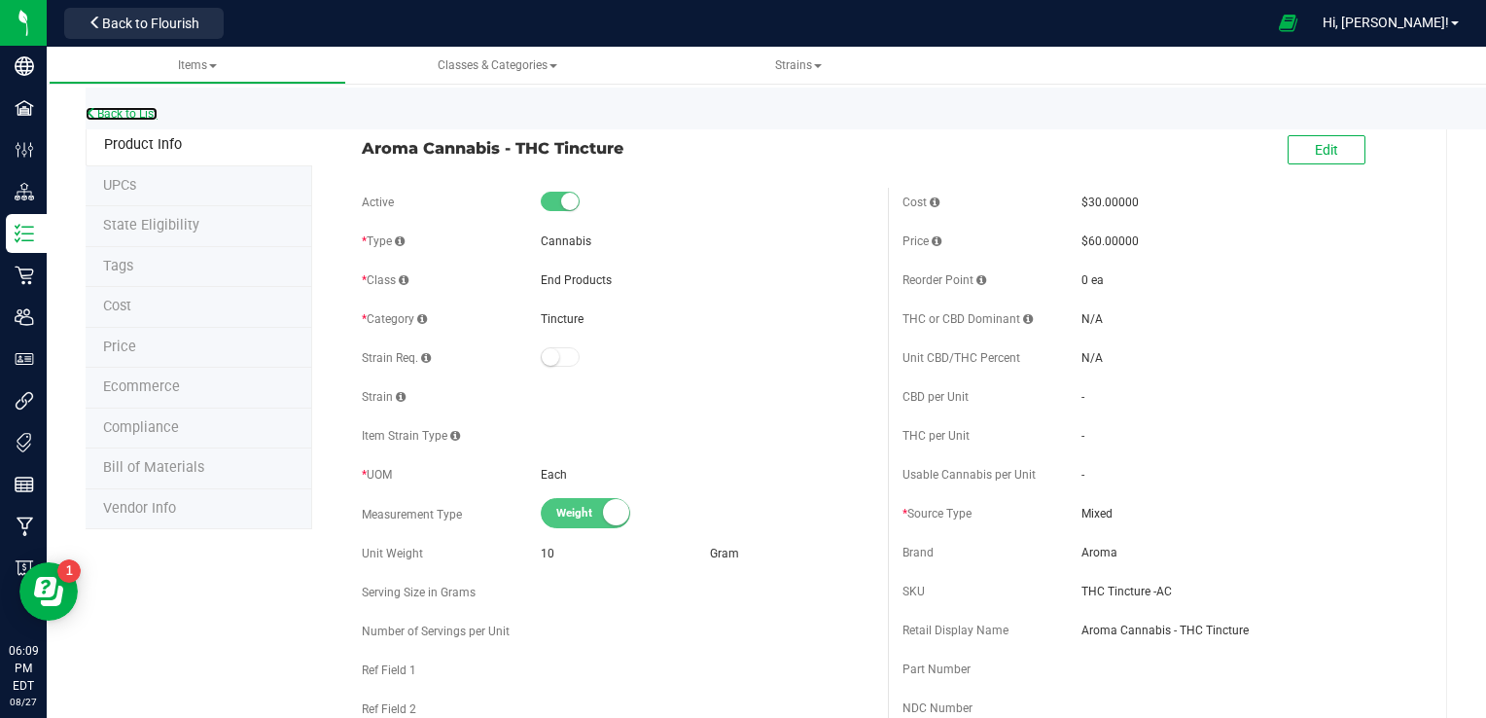
click at [117, 110] on link "Back to List" at bounding box center [122, 114] width 72 height 14
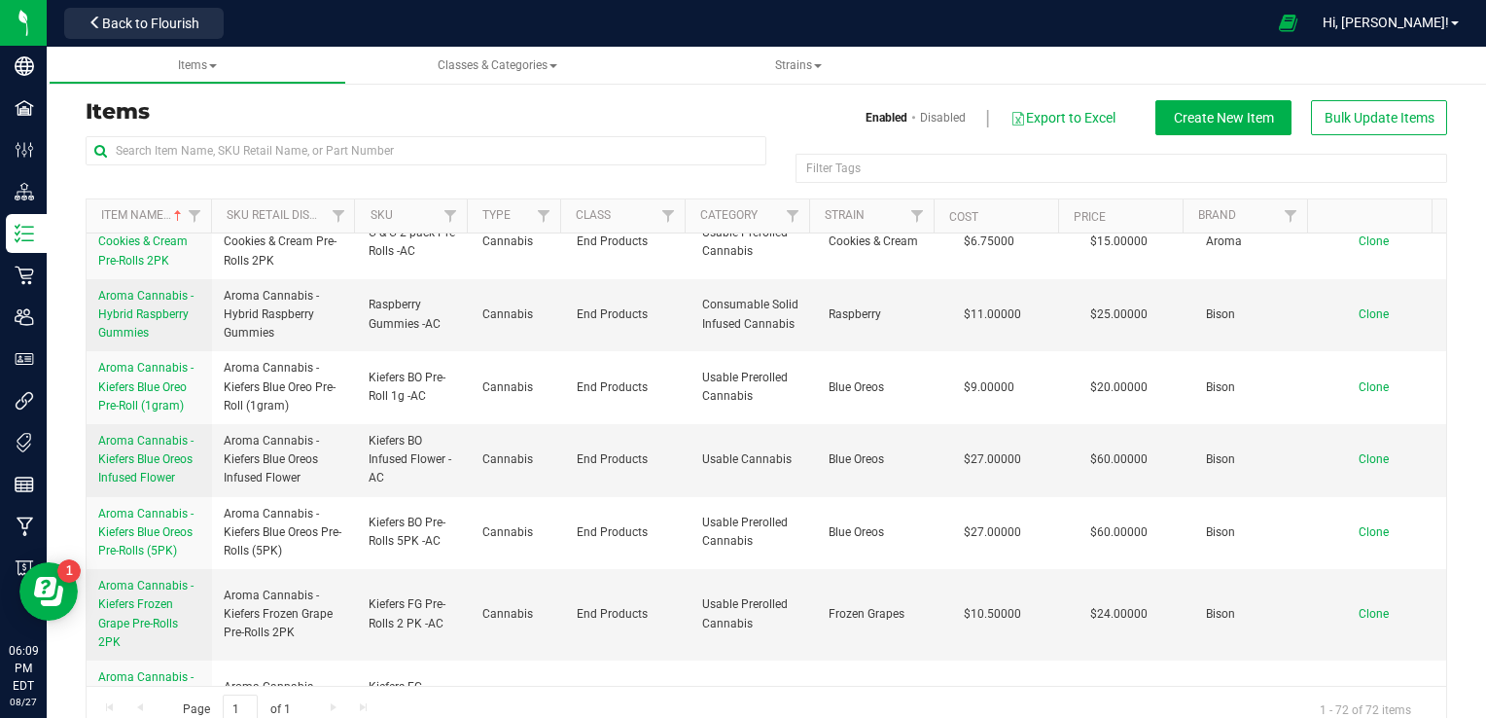
scroll to position [1625, 0]
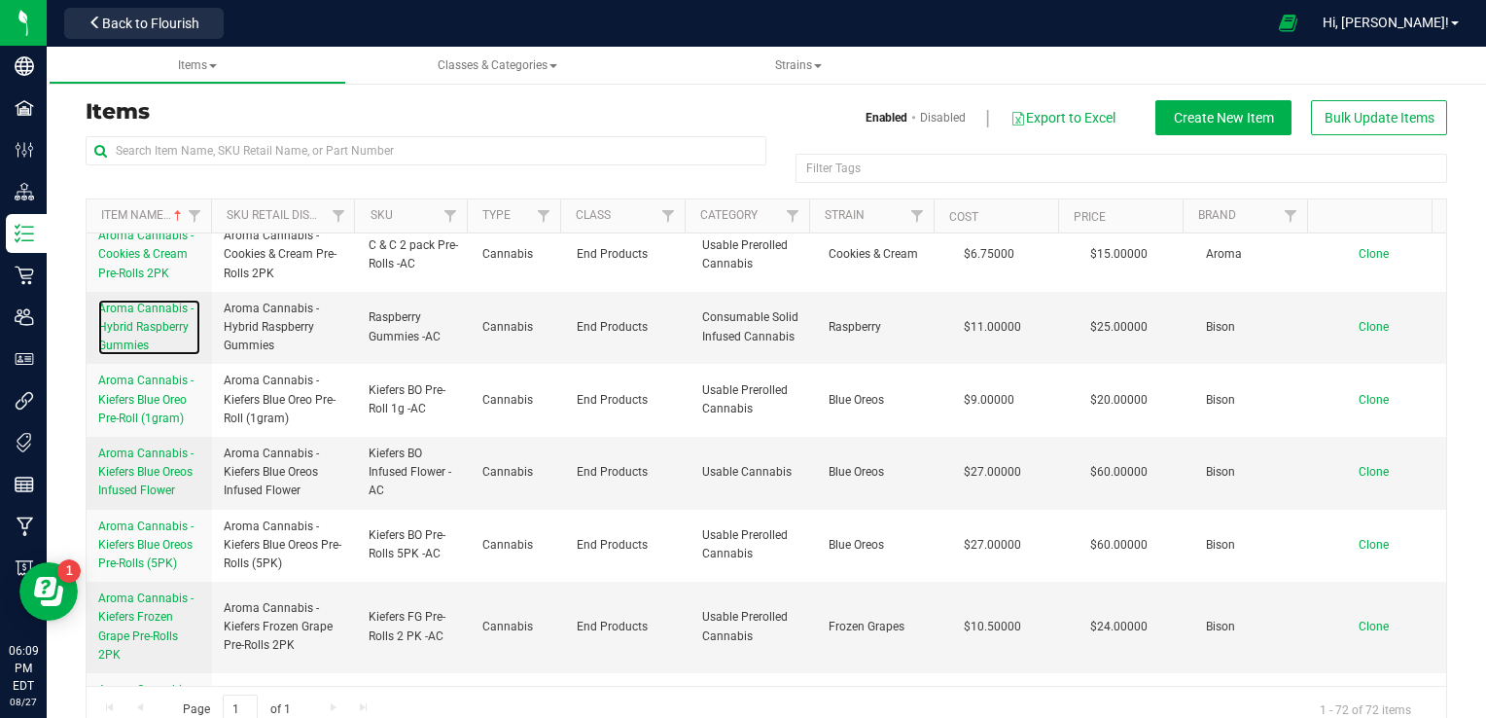
click at [139, 352] on span "Aroma Cannabis - Hybrid Raspberry Gummies" at bounding box center [145, 326] width 95 height 51
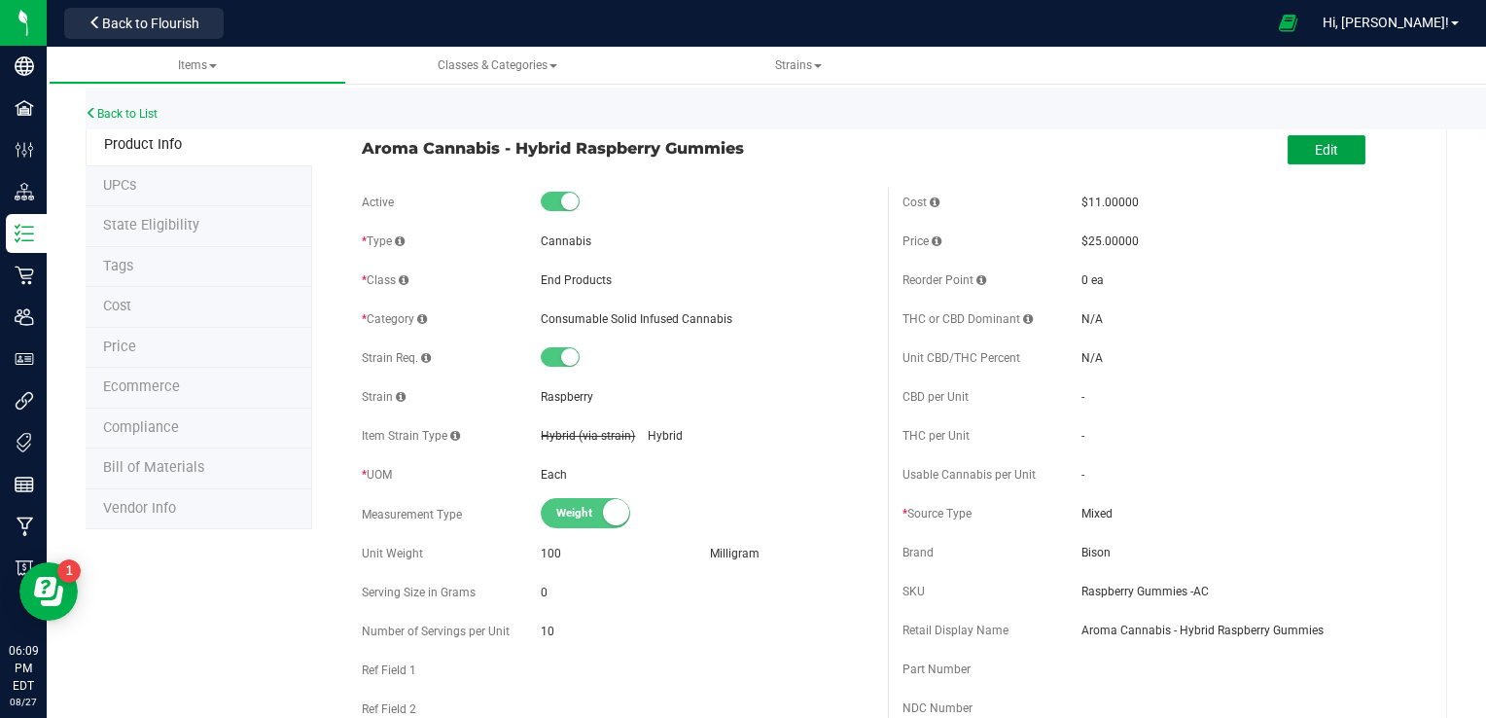
click at [1024, 136] on button "Edit" at bounding box center [1326, 149] width 78 height 29
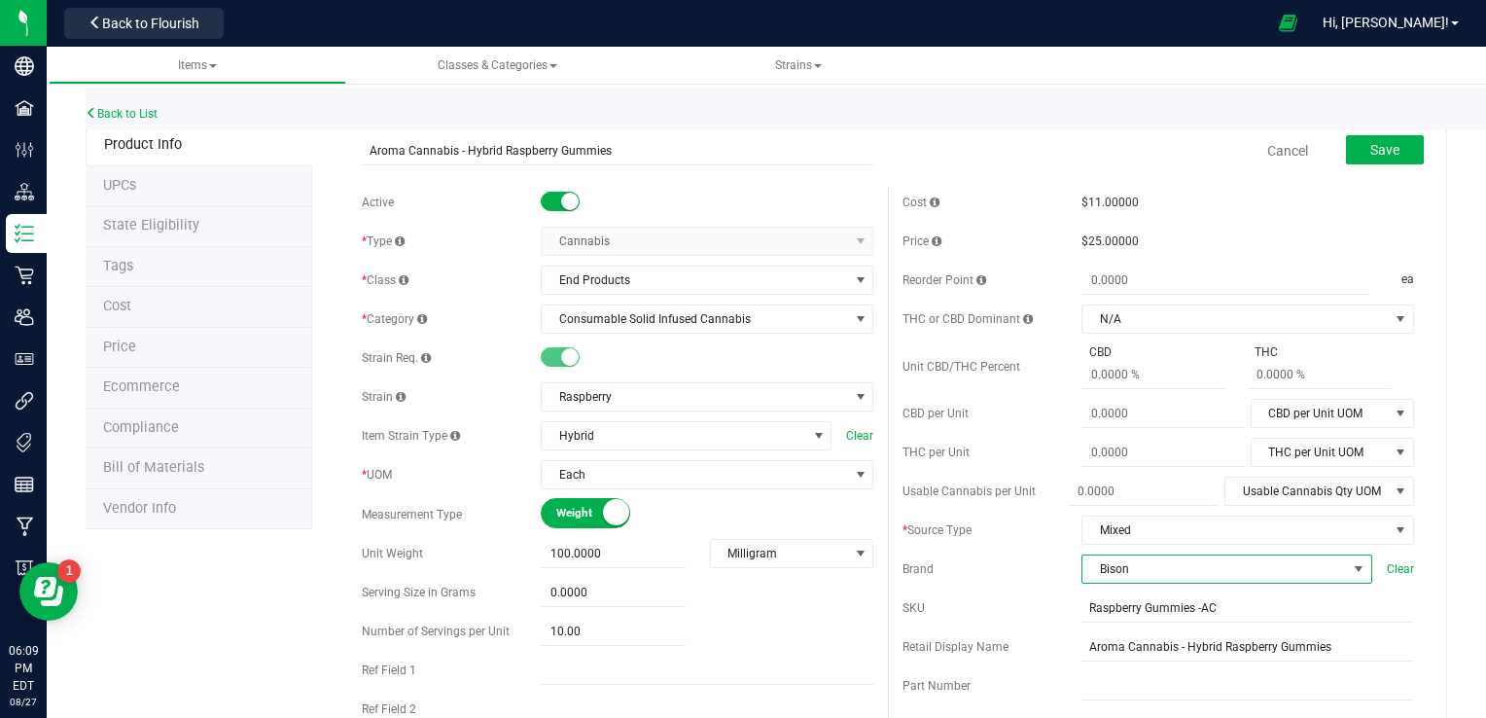
click at [1024, 576] on span "Bison" at bounding box center [1214, 568] width 264 height 27
click at [1024, 498] on li "Aroma" at bounding box center [1213, 501] width 285 height 33
click at [1024, 148] on span "Save" at bounding box center [1384, 150] width 29 height 16
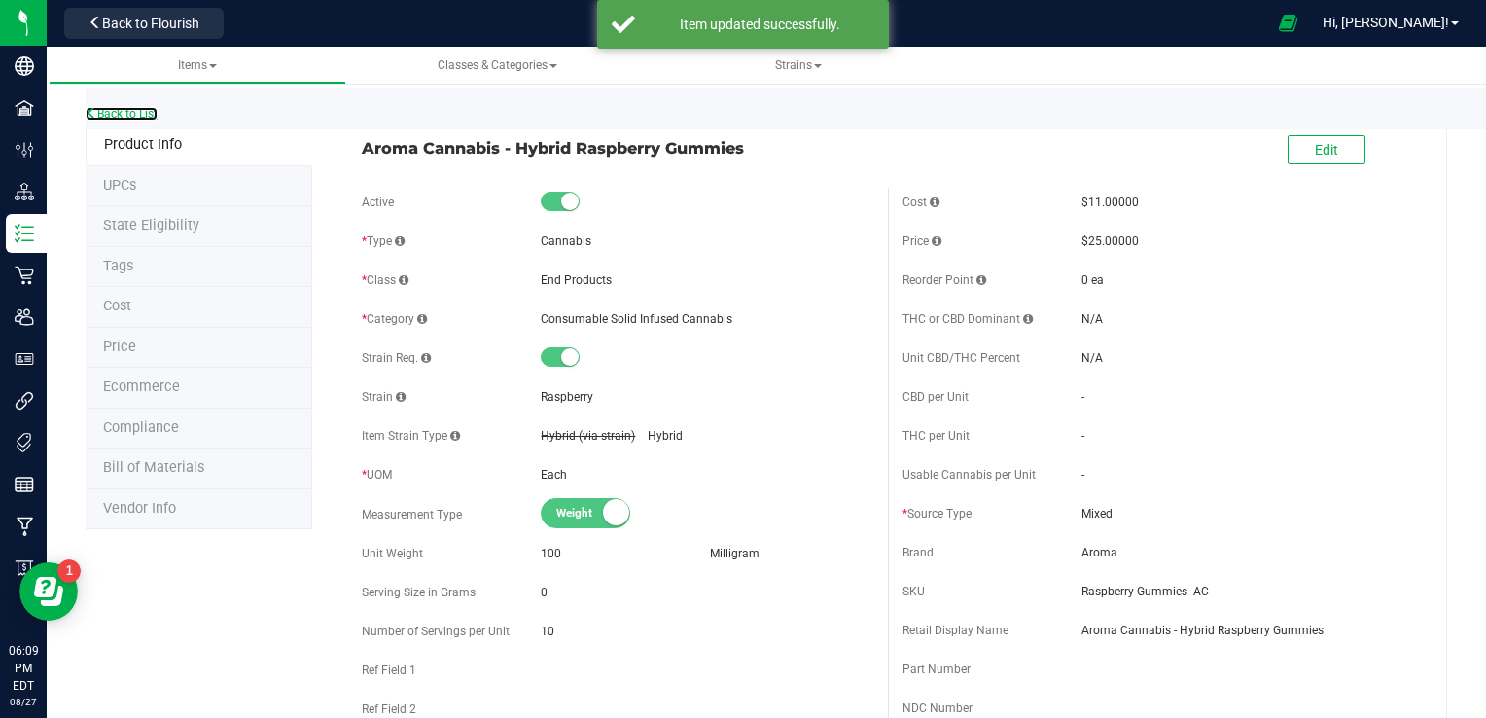
click at [105, 119] on link "Back to List" at bounding box center [122, 114] width 72 height 14
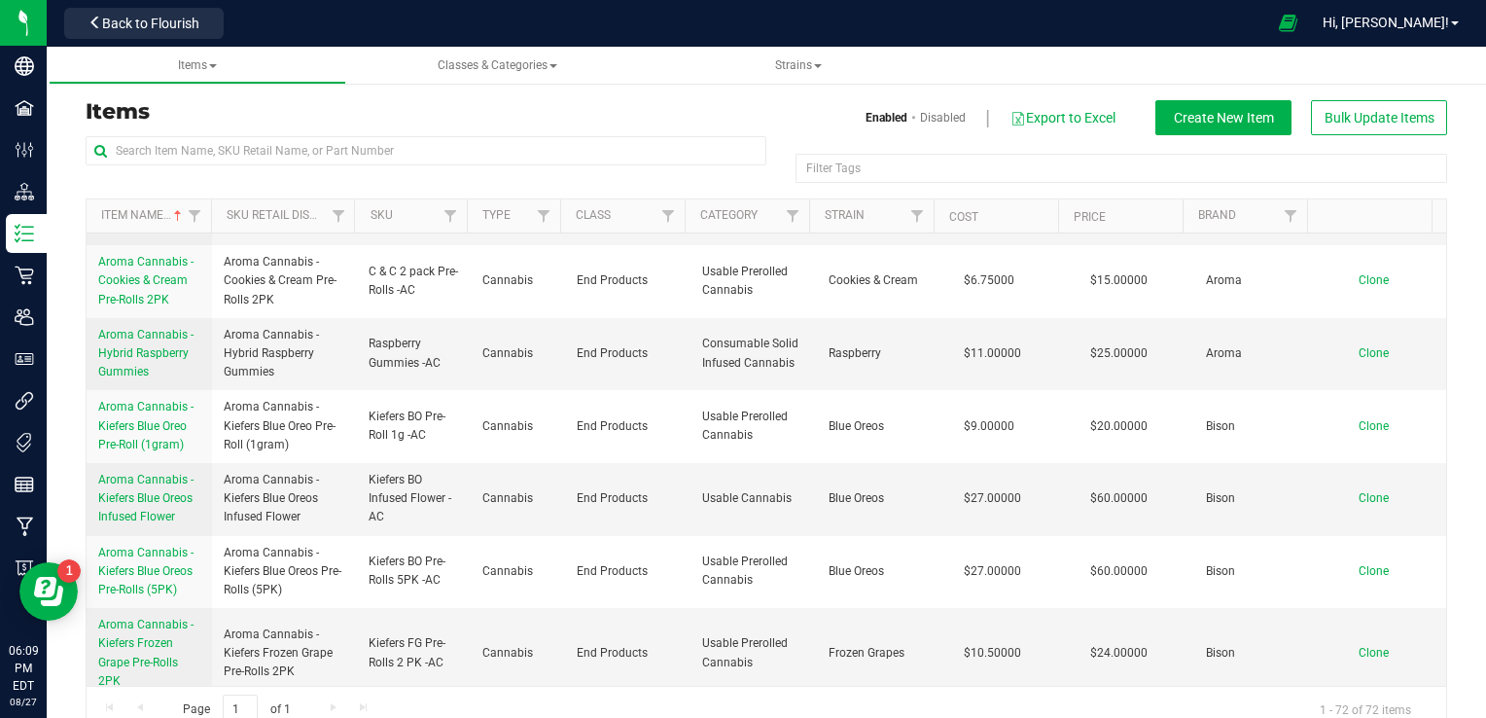
scroll to position [1680, 0]
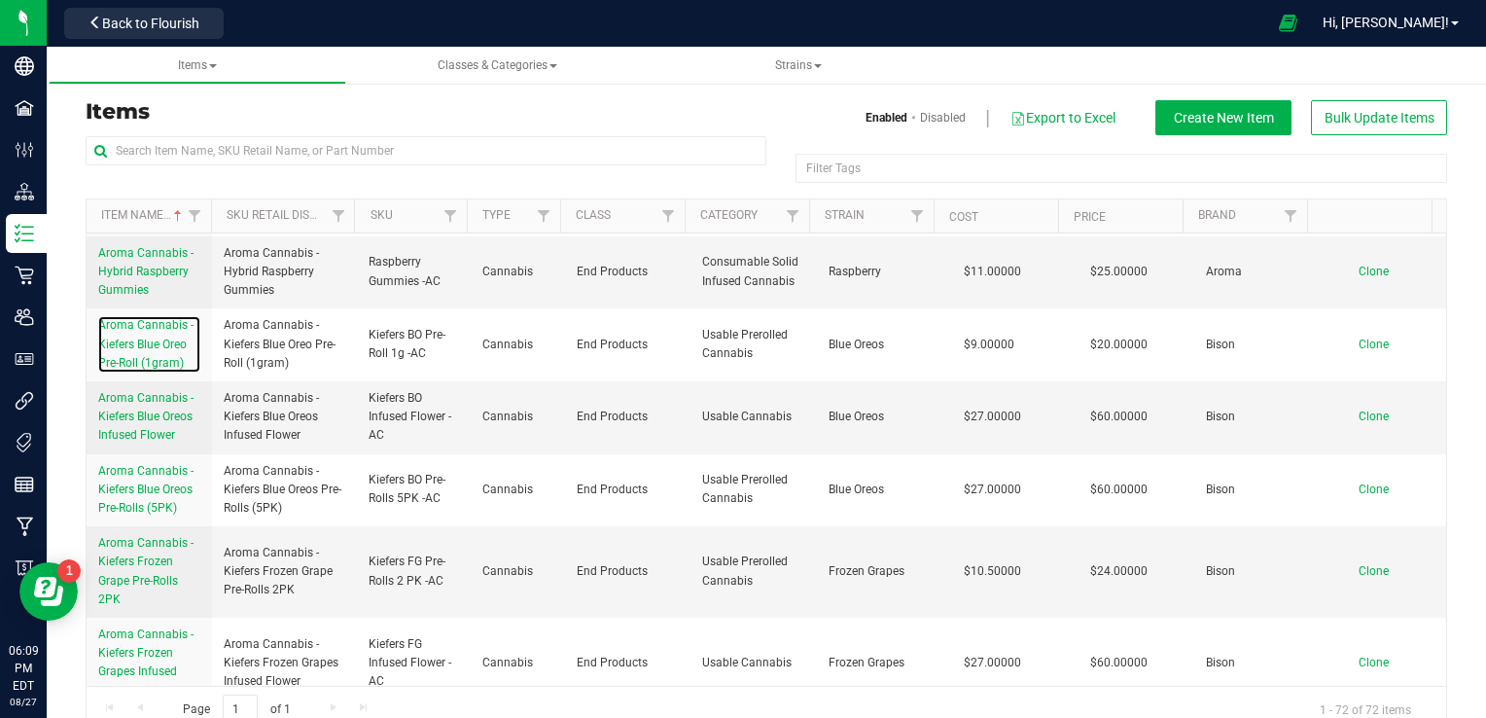
click at [136, 368] on span "Aroma Cannabis - Kiefers Blue Oreo Pre-Roll (1gram)" at bounding box center [145, 343] width 95 height 51
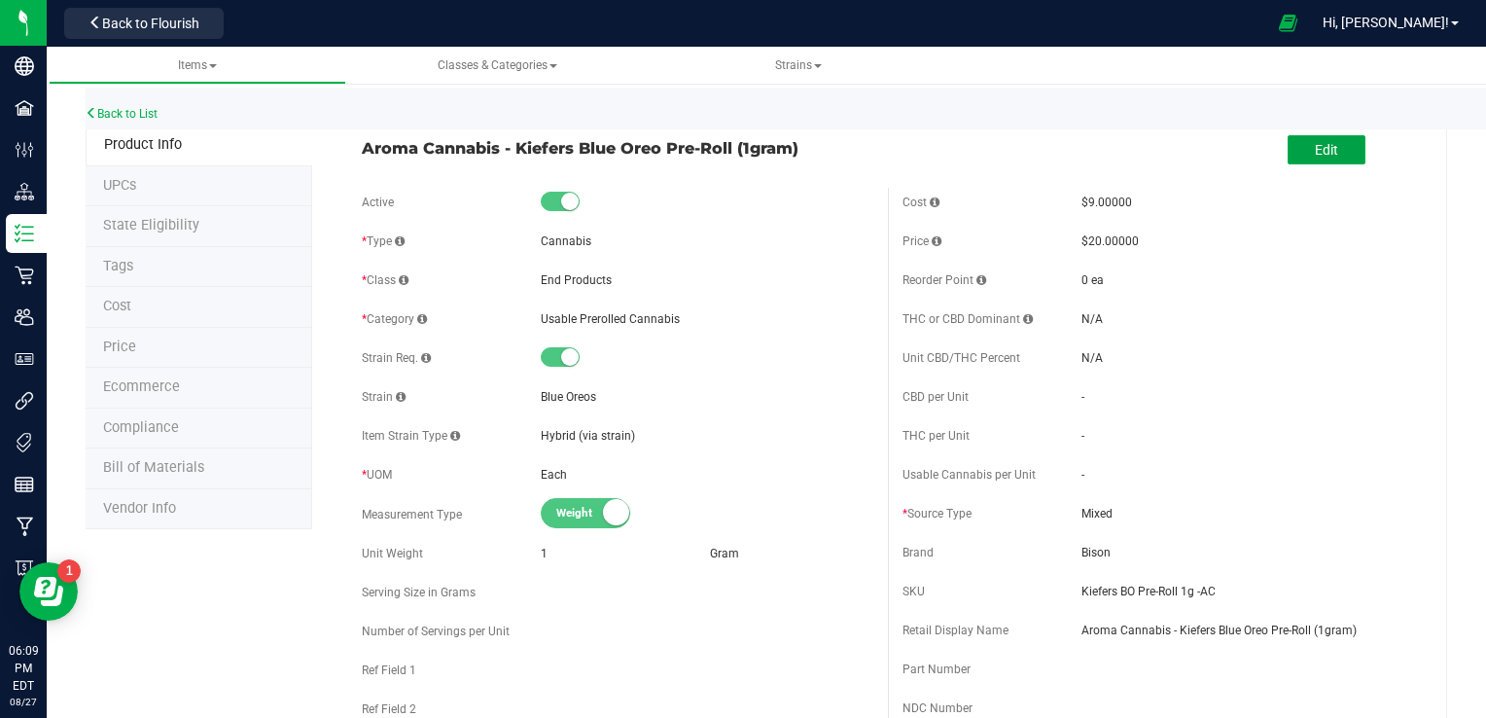
click at [1024, 138] on button "Edit" at bounding box center [1326, 149] width 78 height 29
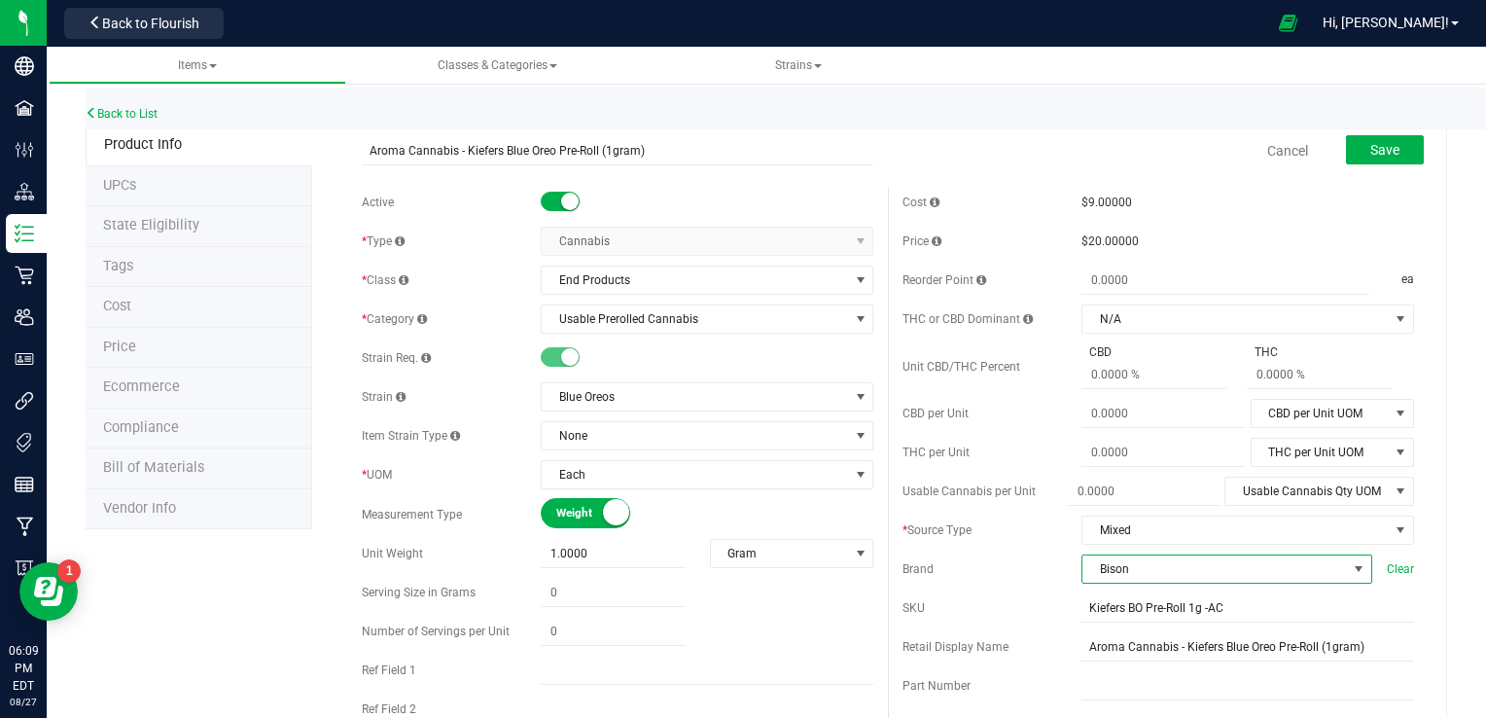
click at [1024, 560] on span "Bison" at bounding box center [1214, 568] width 264 height 27
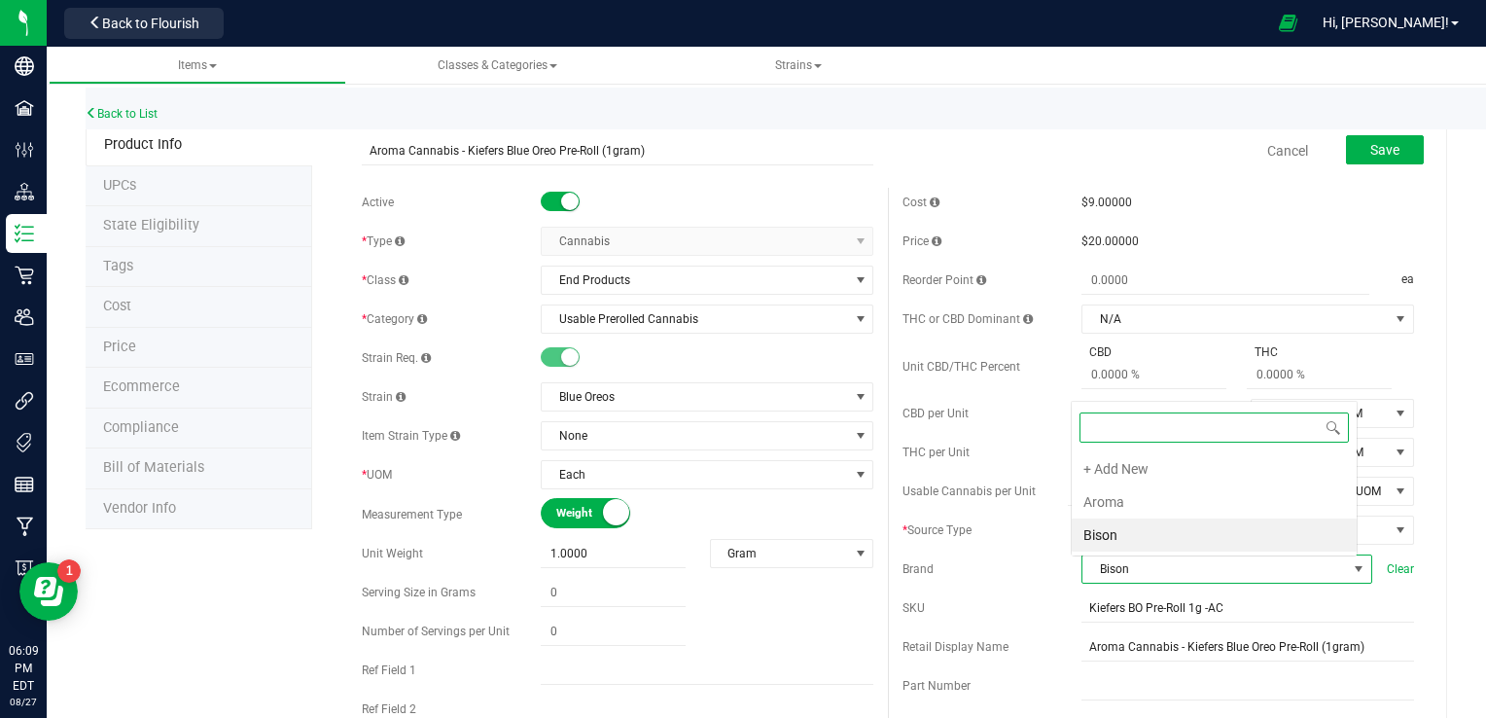
scroll to position [28, 282]
click at [1024, 495] on li "Aroma" at bounding box center [1213, 501] width 285 height 33
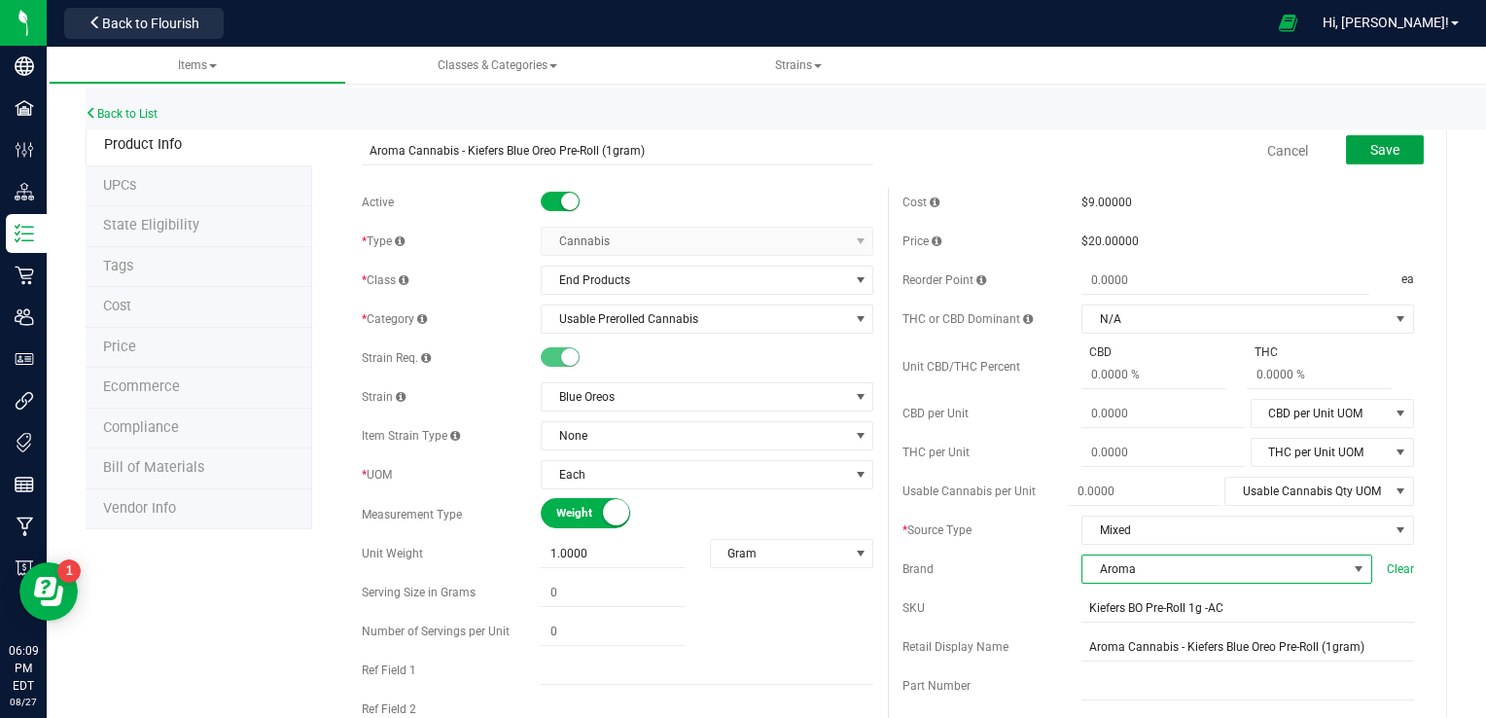
click at [1024, 140] on button "Save" at bounding box center [1385, 149] width 78 height 29
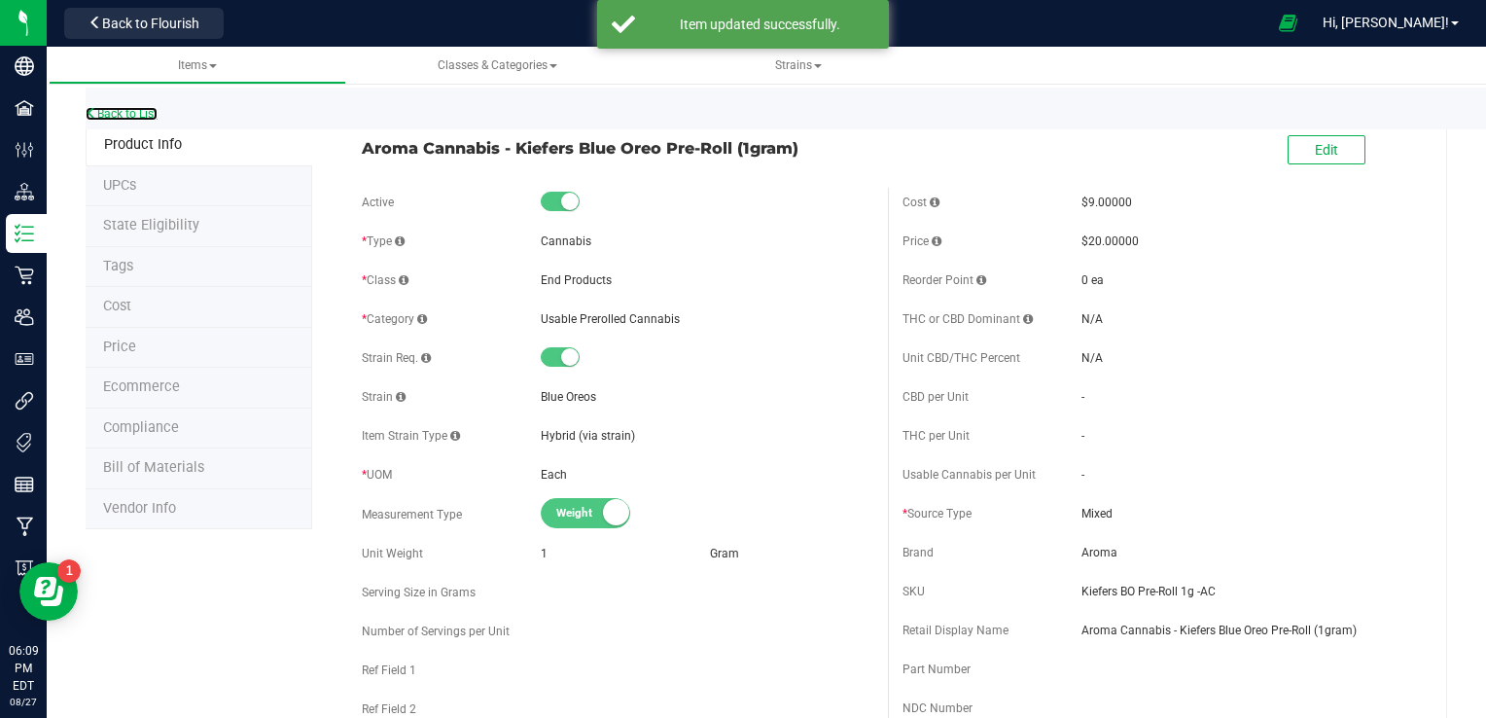
click at [119, 113] on link "Back to List" at bounding box center [122, 114] width 72 height 14
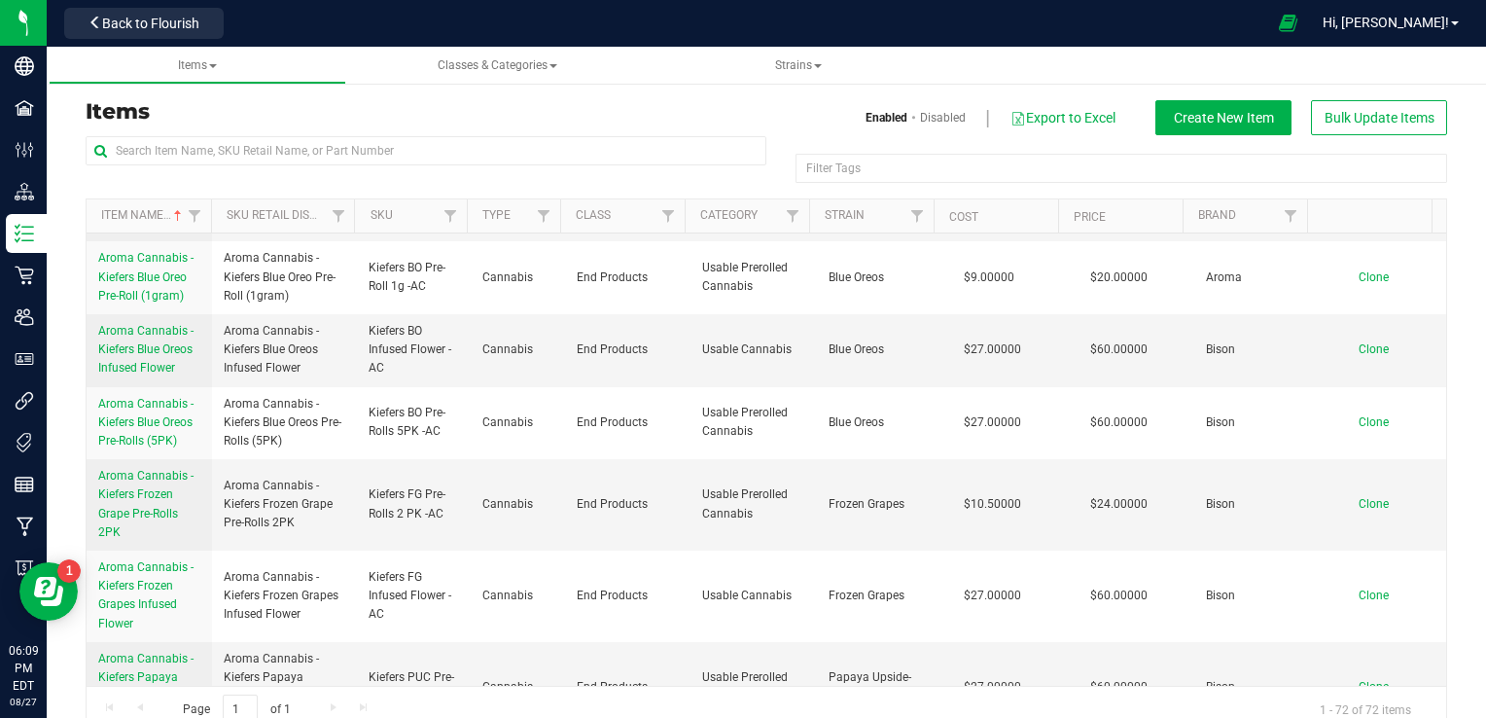
scroll to position [1803, 0]
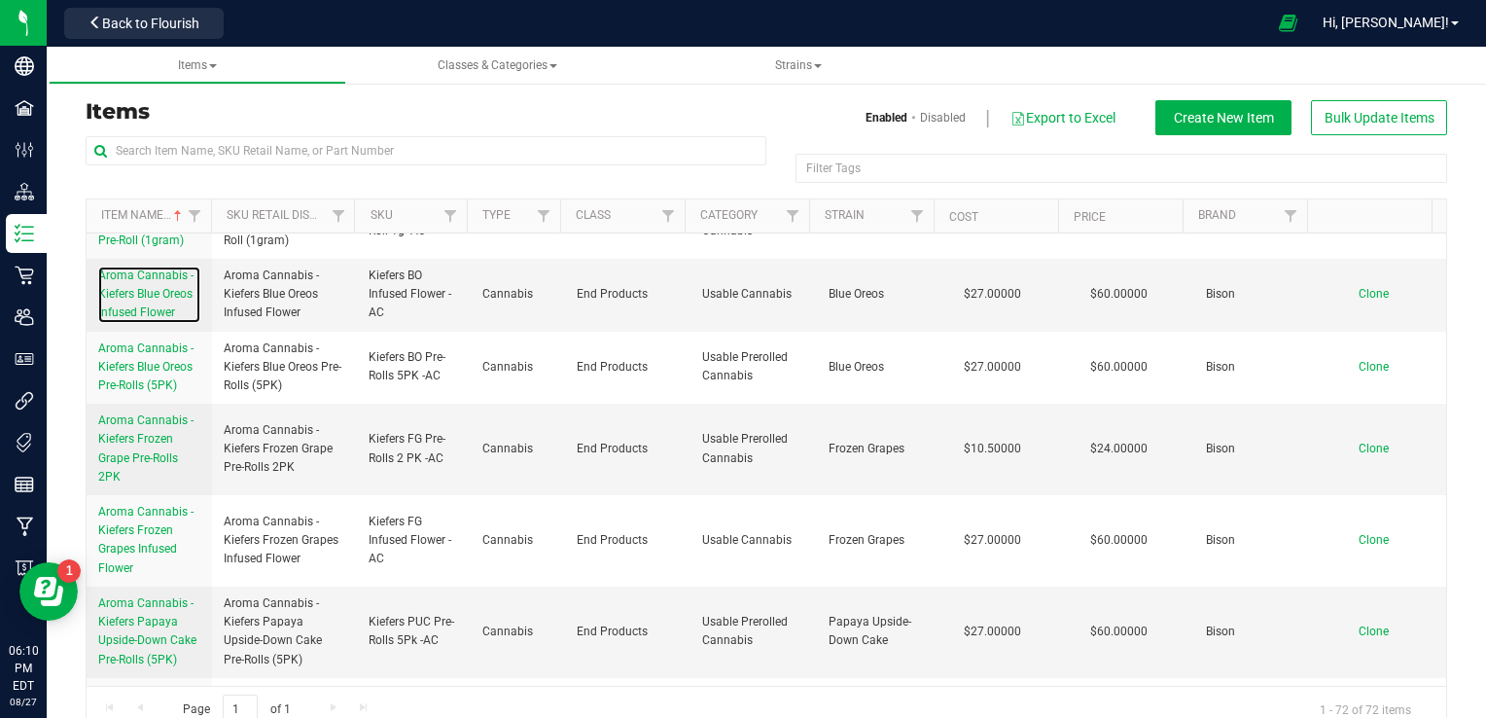
click at [152, 319] on span "Aroma Cannabis - Kiefers Blue Oreos Infused Flower" at bounding box center [145, 293] width 95 height 51
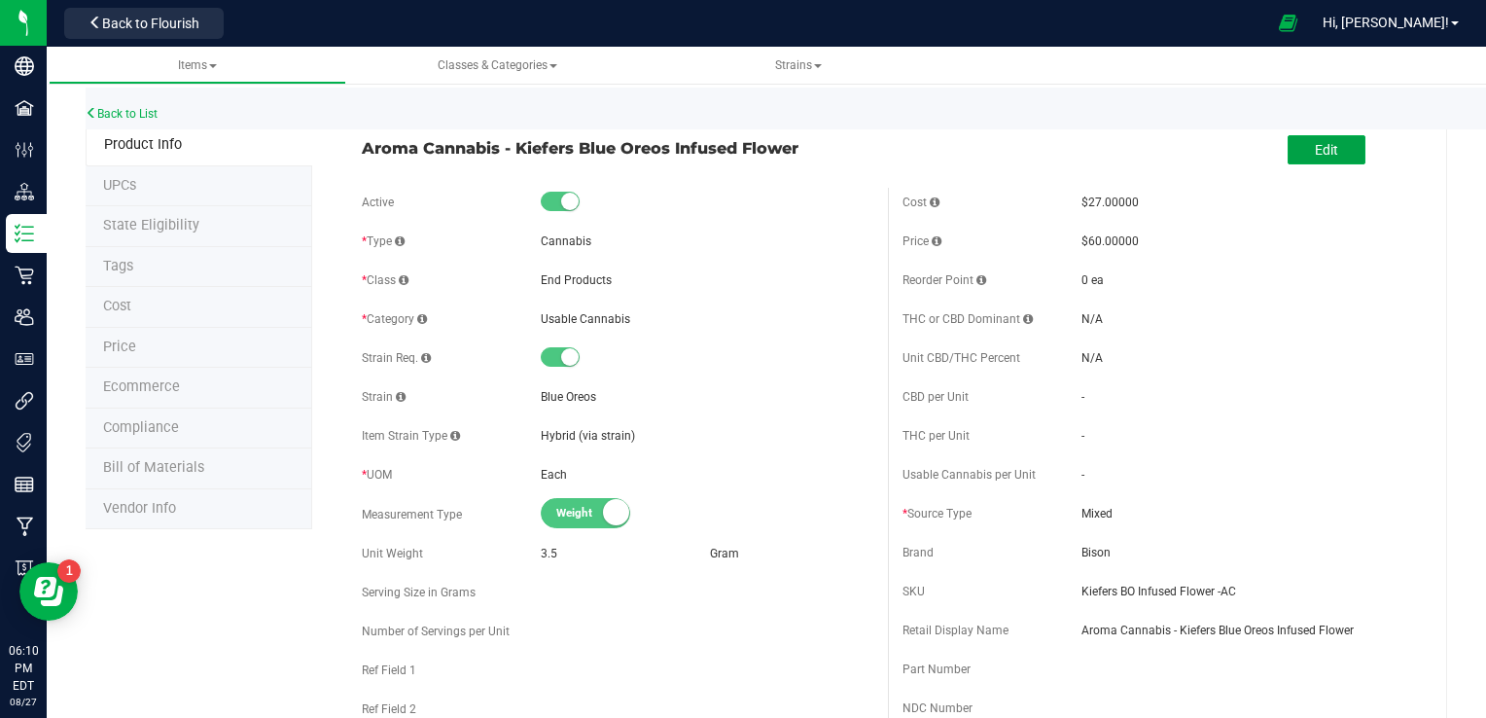
click at [1024, 155] on span "Edit" at bounding box center [1325, 150] width 23 height 16
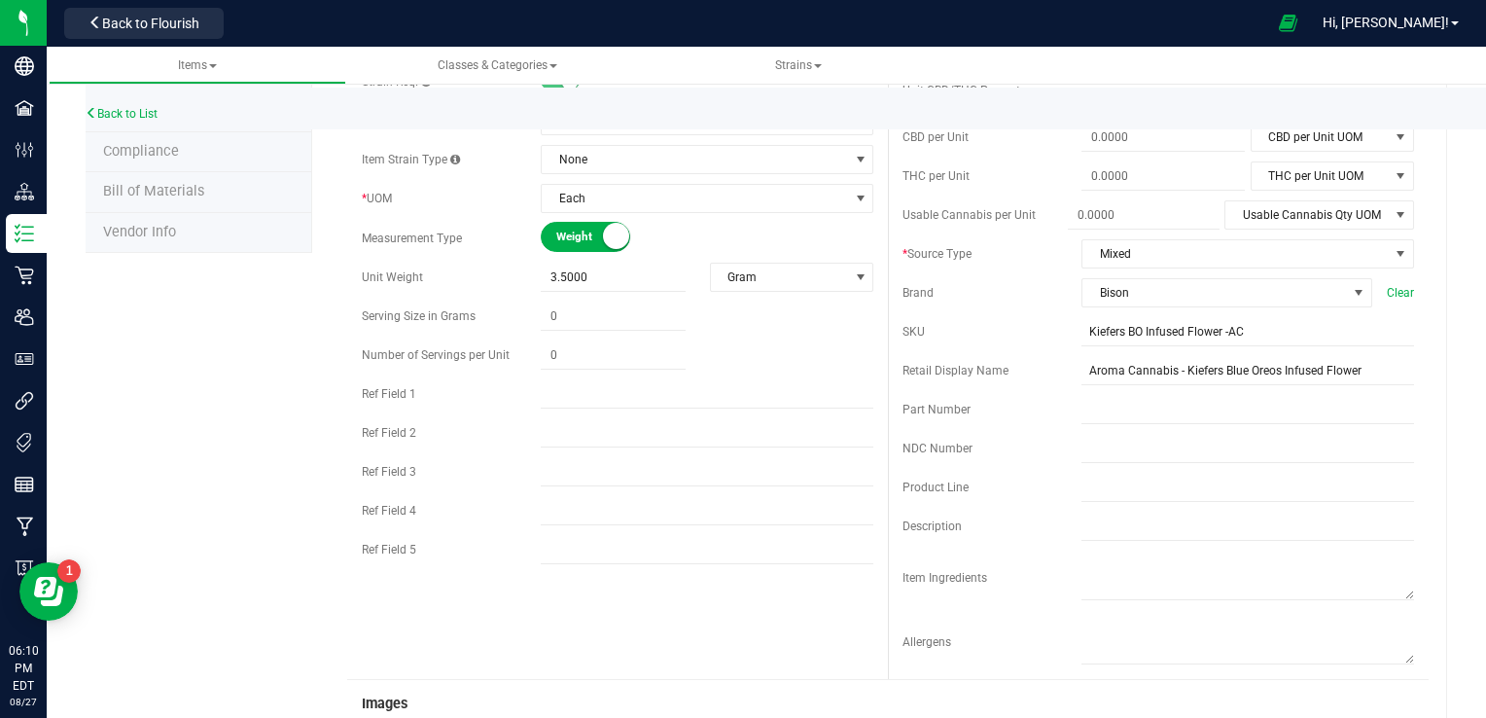
scroll to position [276, 0]
click at [1024, 299] on span "Bison" at bounding box center [1214, 292] width 264 height 27
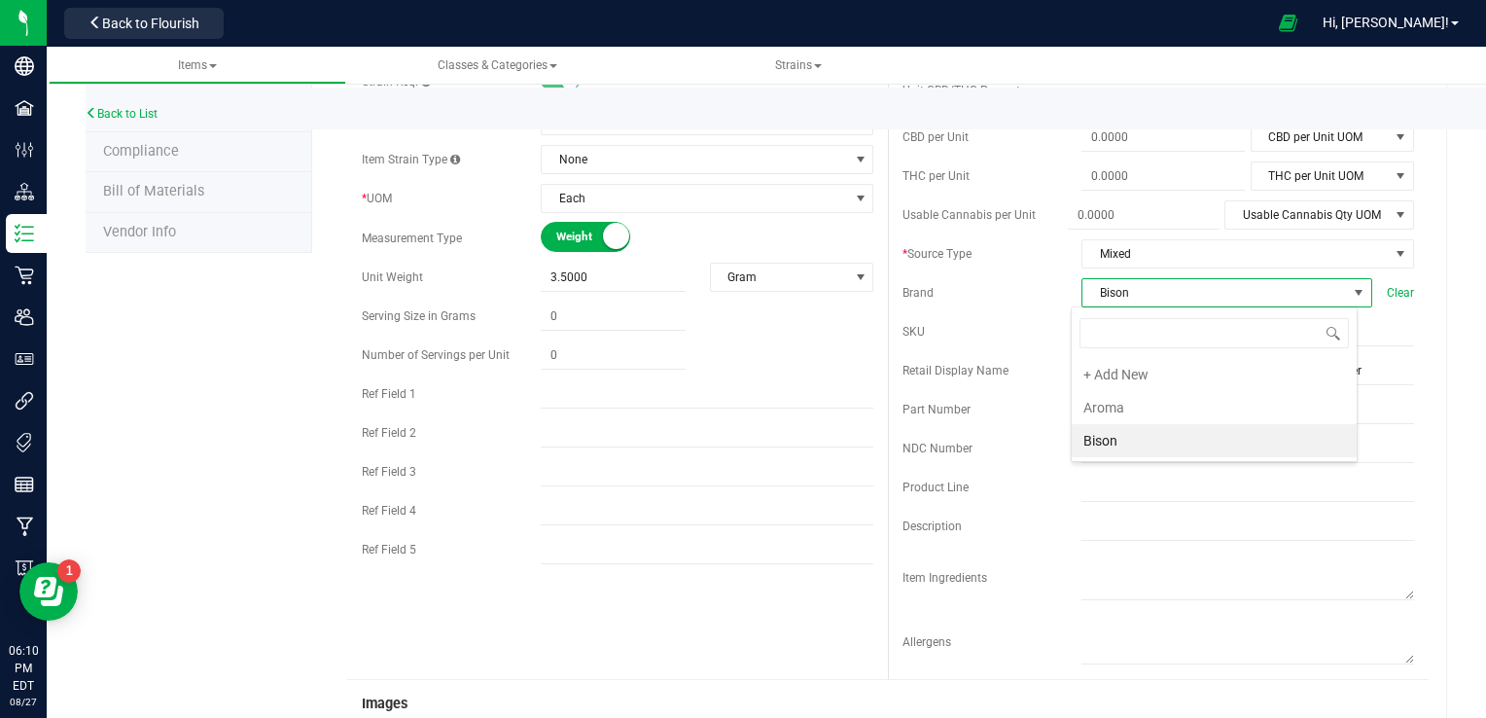
scroll to position [28, 287]
click at [1024, 402] on li "Aroma" at bounding box center [1213, 407] width 285 height 33
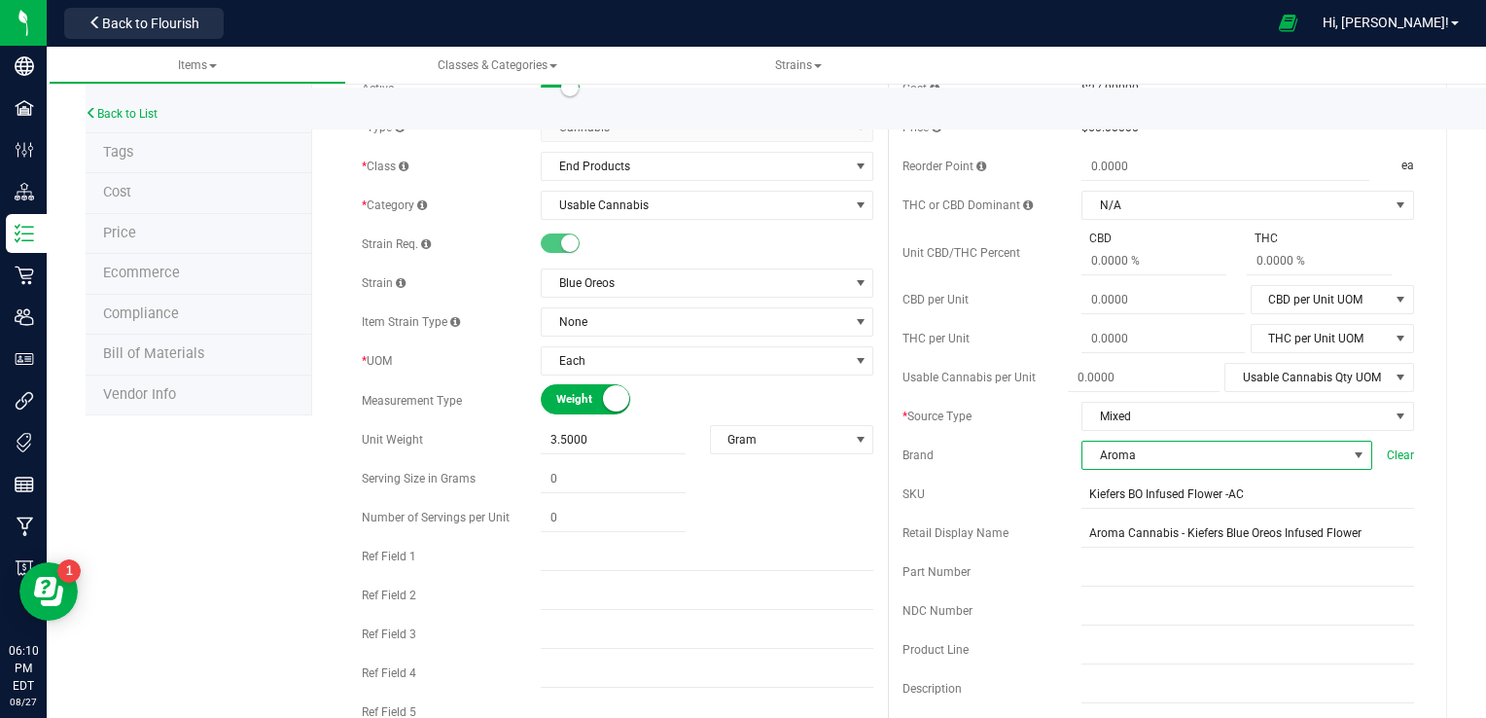
scroll to position [0, 0]
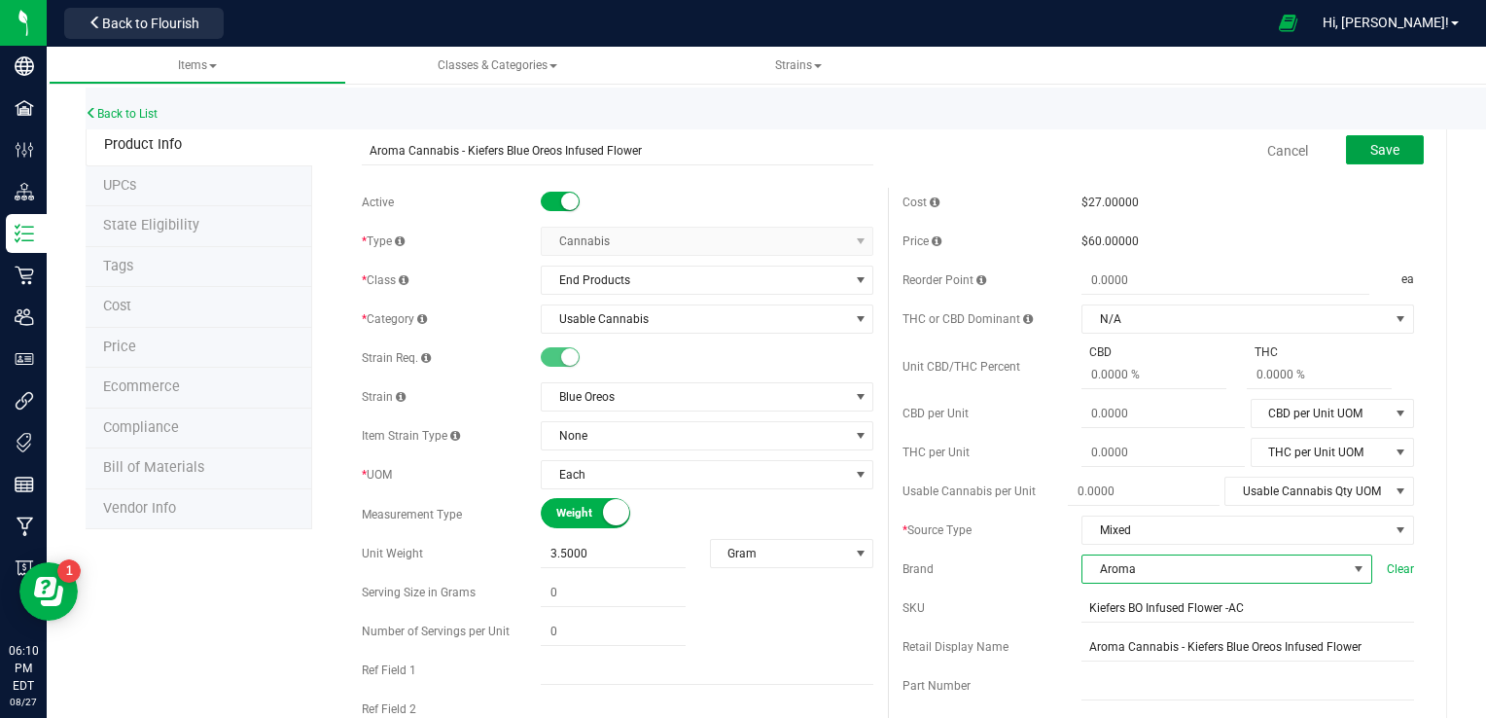
click at [1024, 147] on button "Save" at bounding box center [1385, 149] width 78 height 29
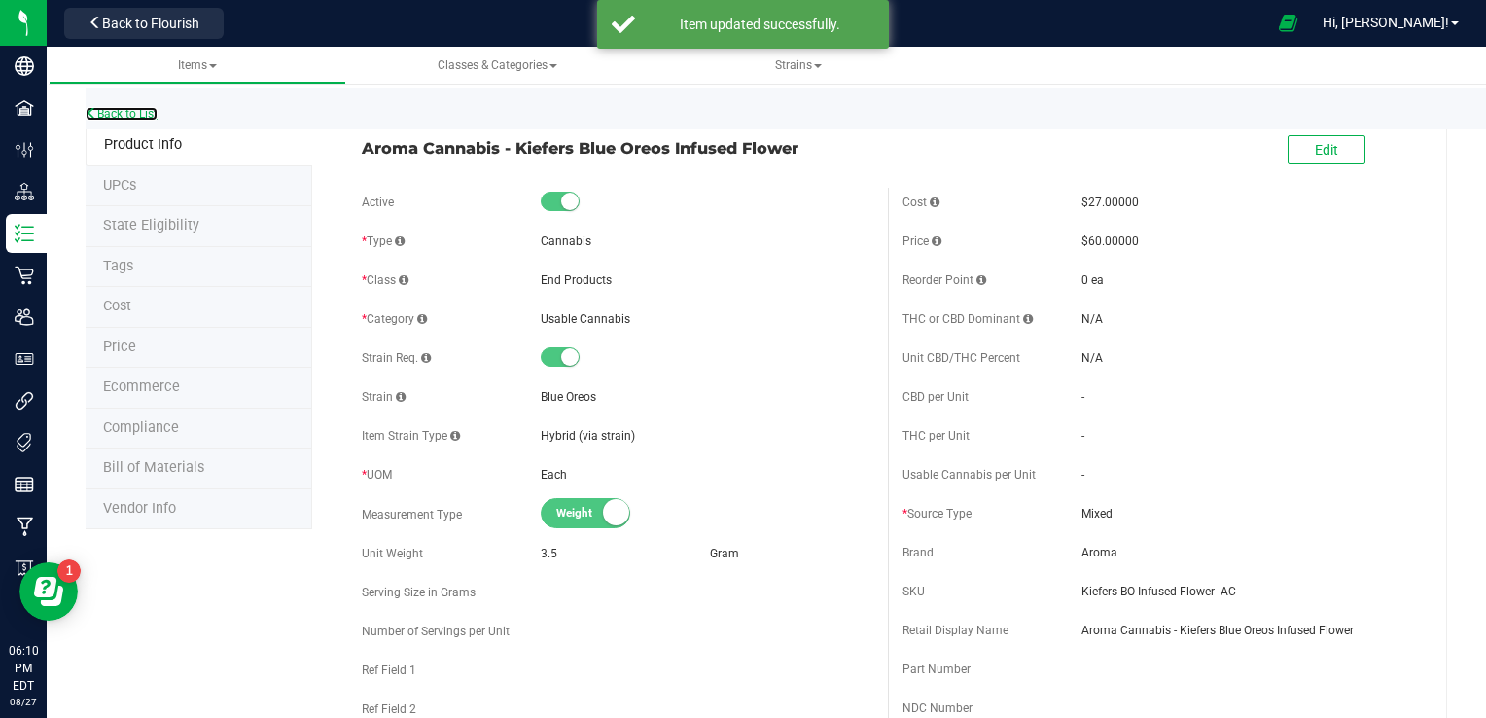
click at [129, 114] on link "Back to List" at bounding box center [122, 114] width 72 height 14
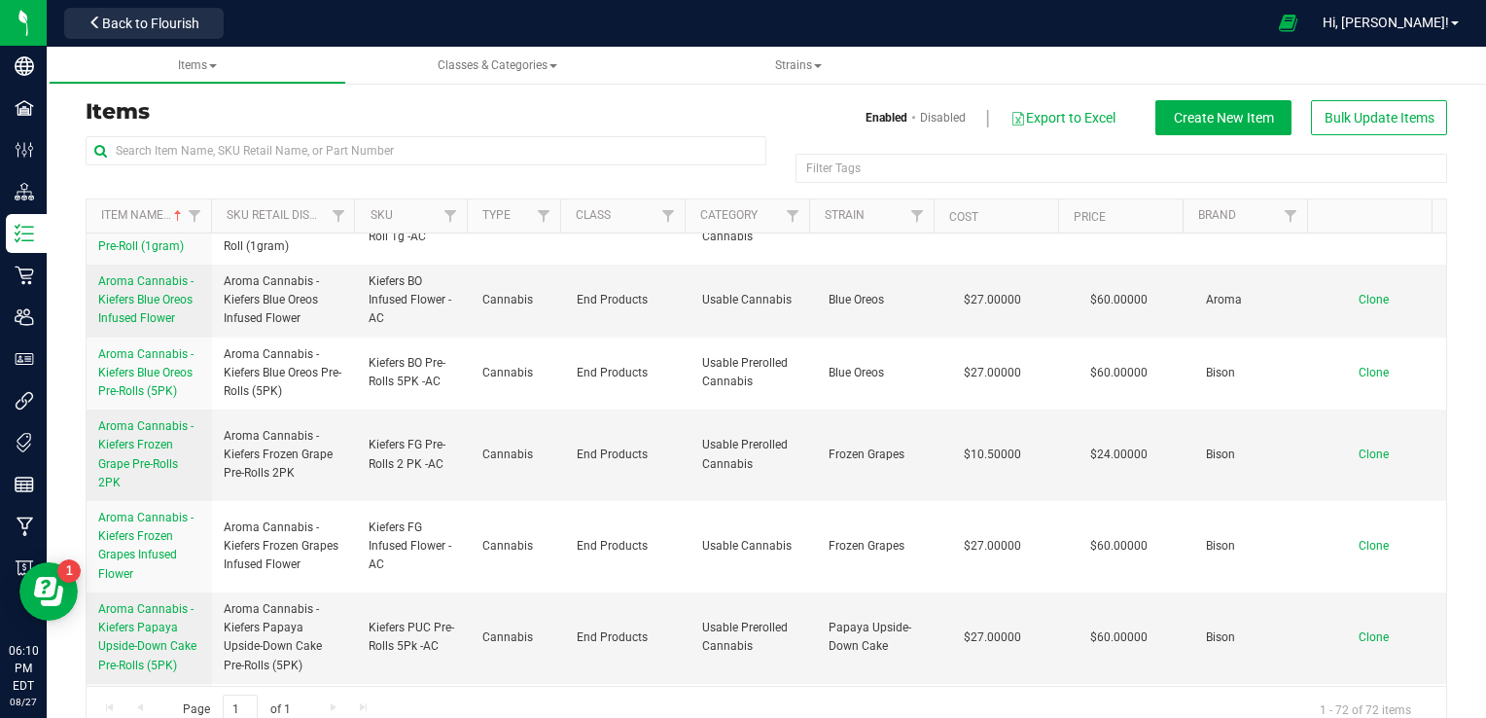
scroll to position [1797, 0]
click at [151, 398] on span "Aroma Cannabis - Kiefers Blue Oreos Pre-Rolls (5PK)" at bounding box center [145, 372] width 95 height 51
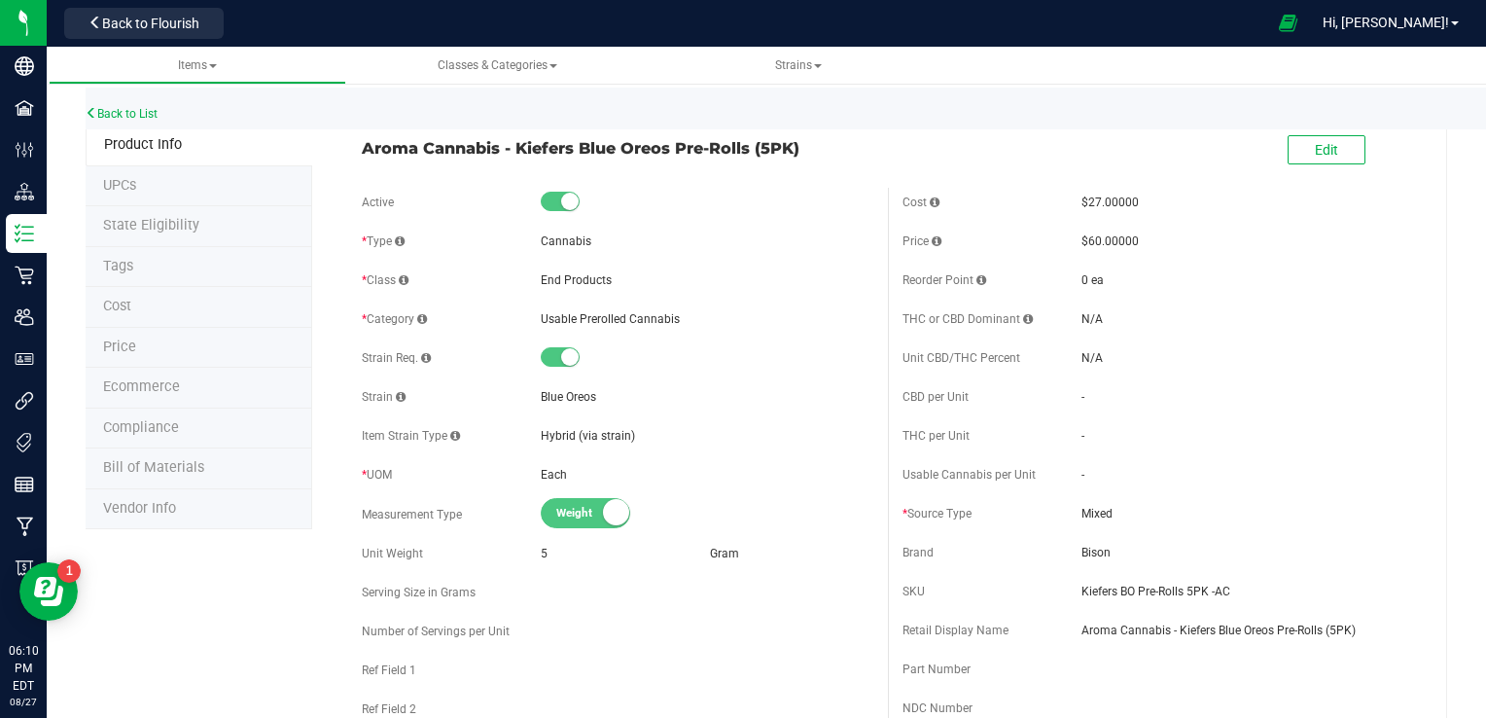
click at [1024, 124] on div "Back to List" at bounding box center [829, 109] width 1486 height 42
click at [1024, 161] on button "Edit" at bounding box center [1326, 149] width 78 height 29
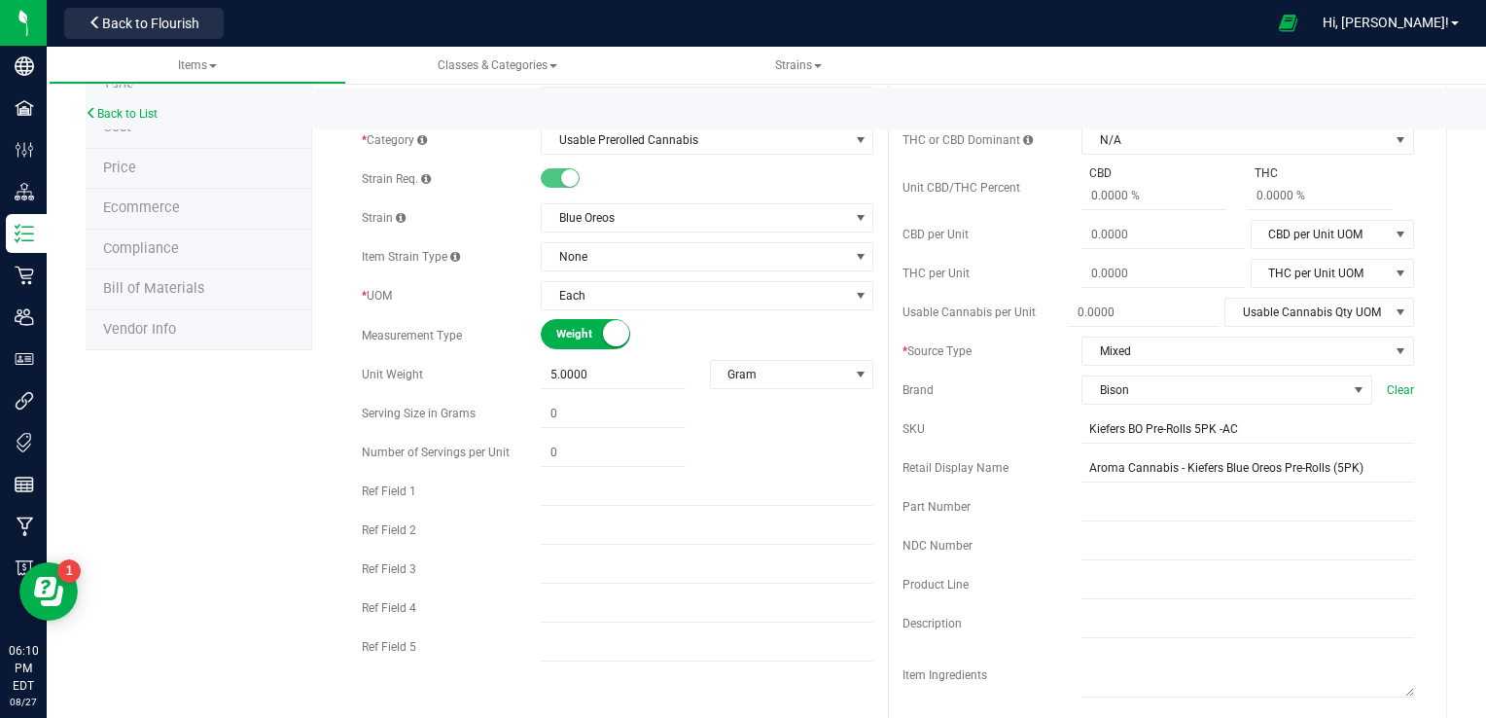
scroll to position [231, 0]
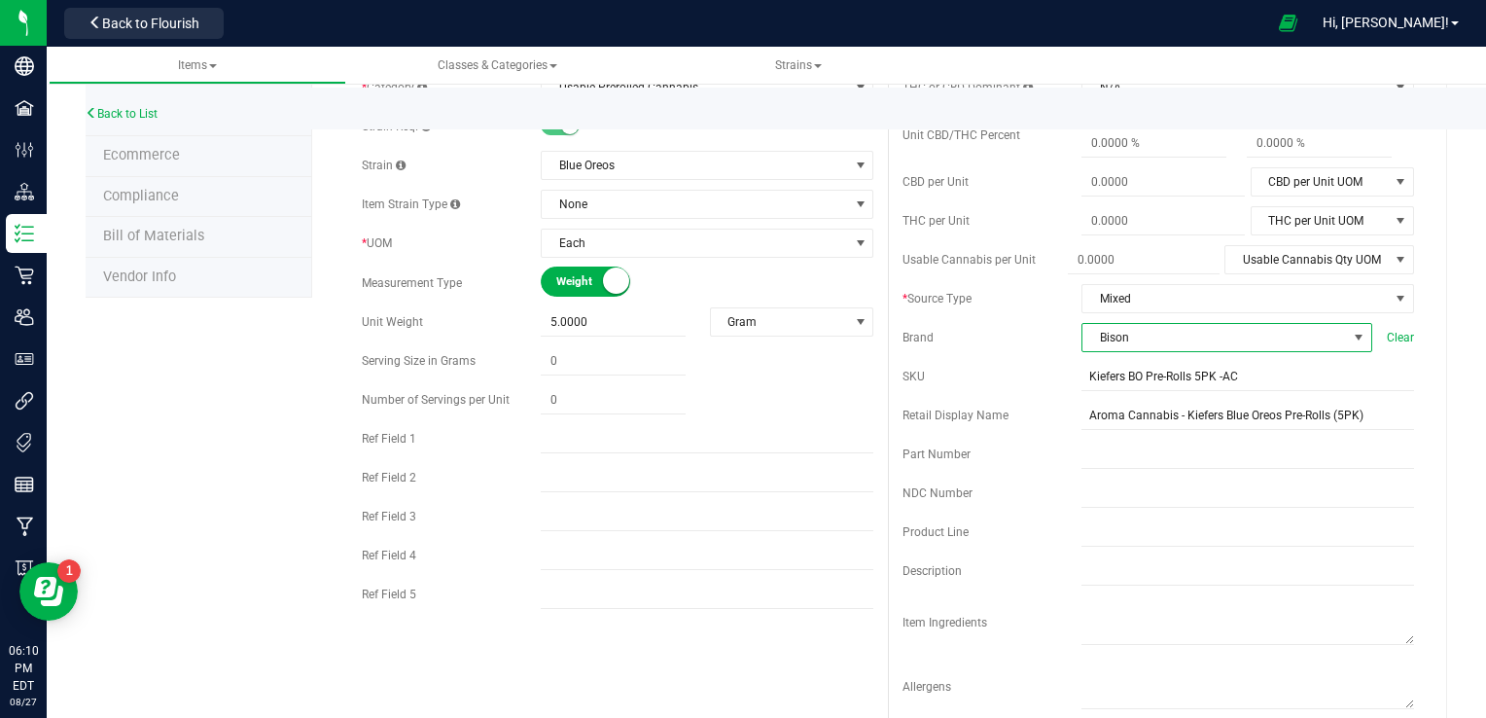
click at [1024, 333] on span "Bison" at bounding box center [1214, 337] width 264 height 27
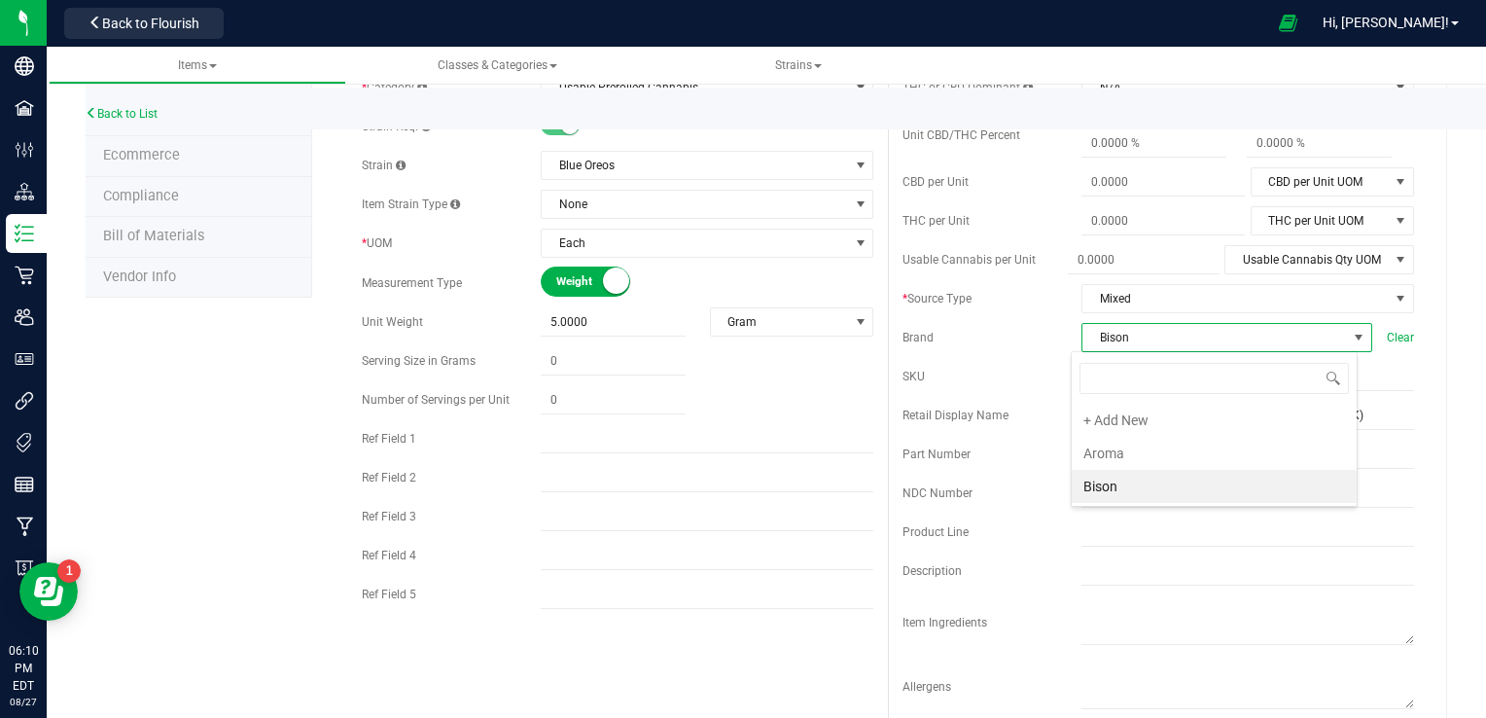
scroll to position [28, 287]
click at [1024, 459] on li "Aroma" at bounding box center [1213, 453] width 285 height 33
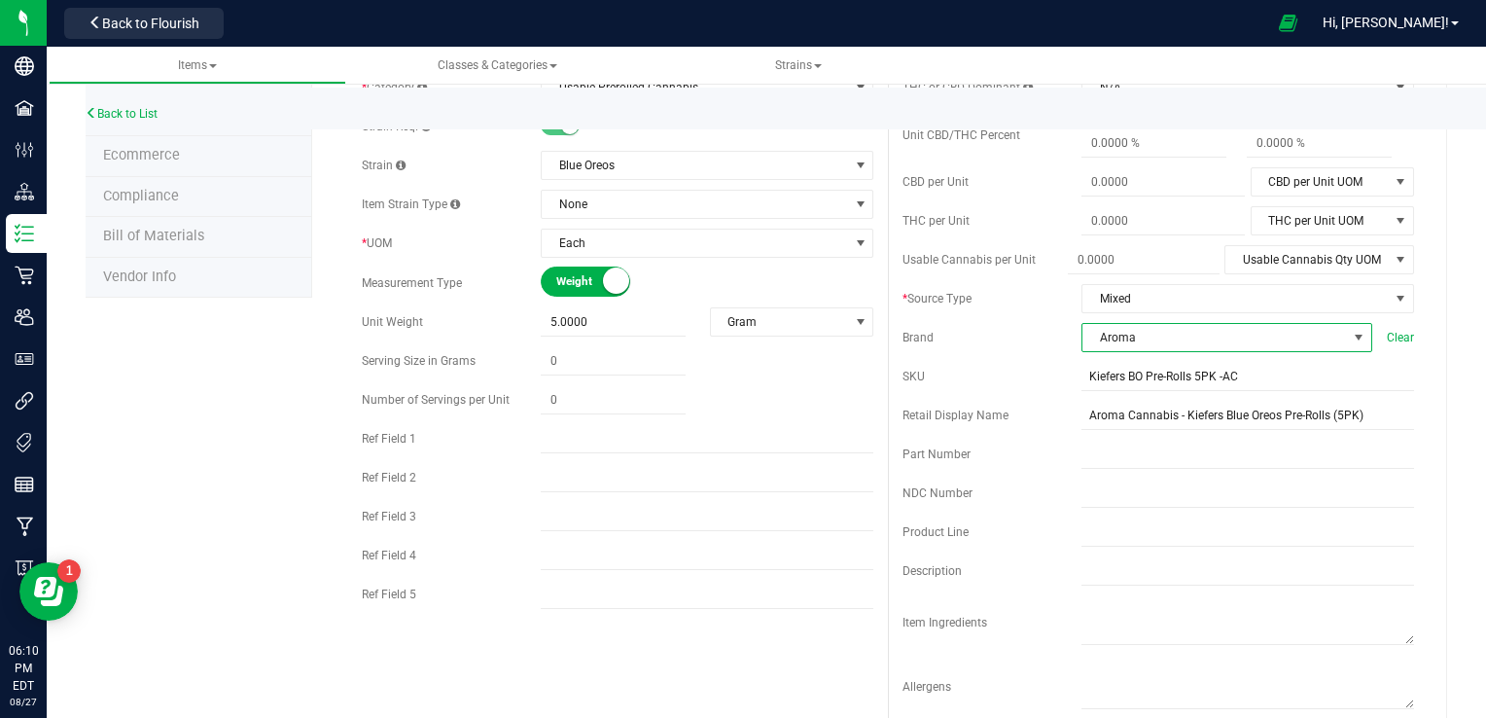
scroll to position [0, 0]
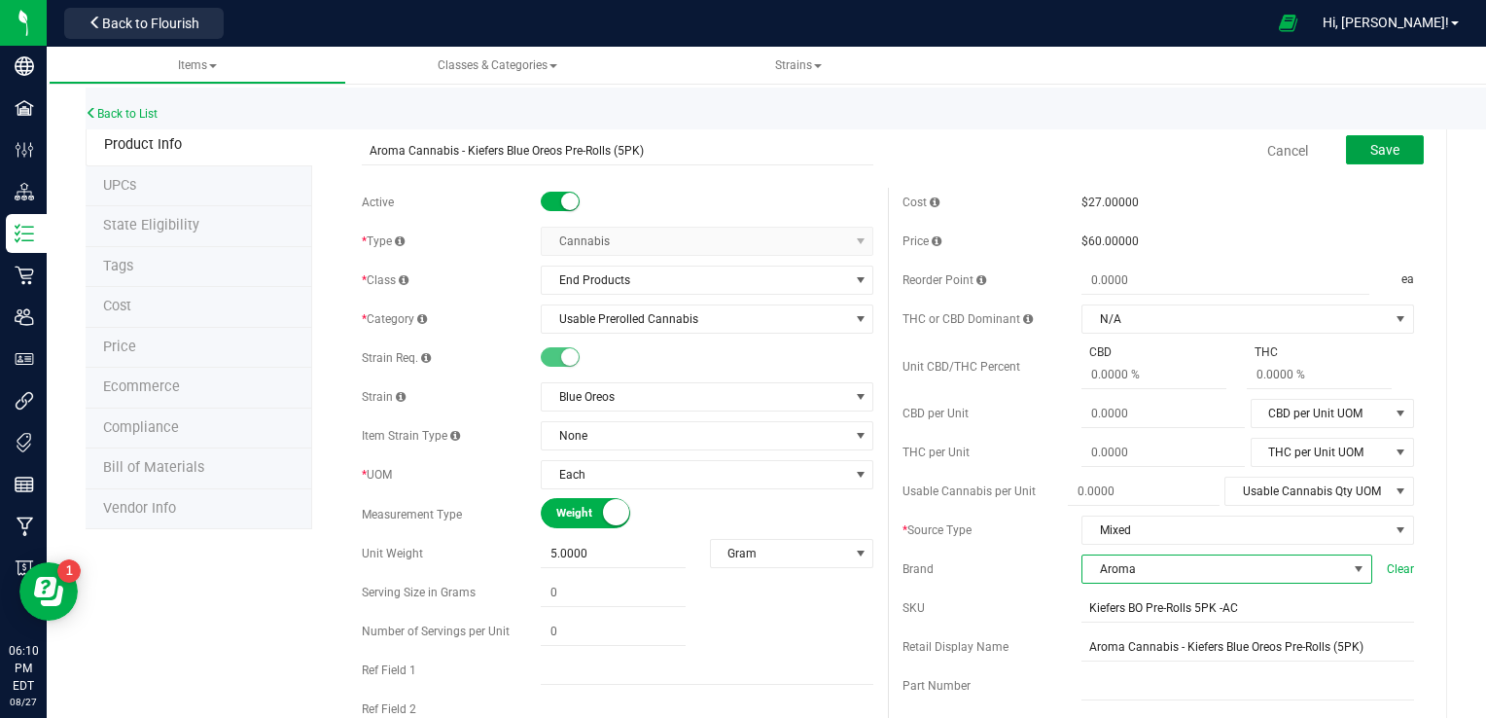
click at [1024, 142] on span "Save" at bounding box center [1384, 150] width 29 height 16
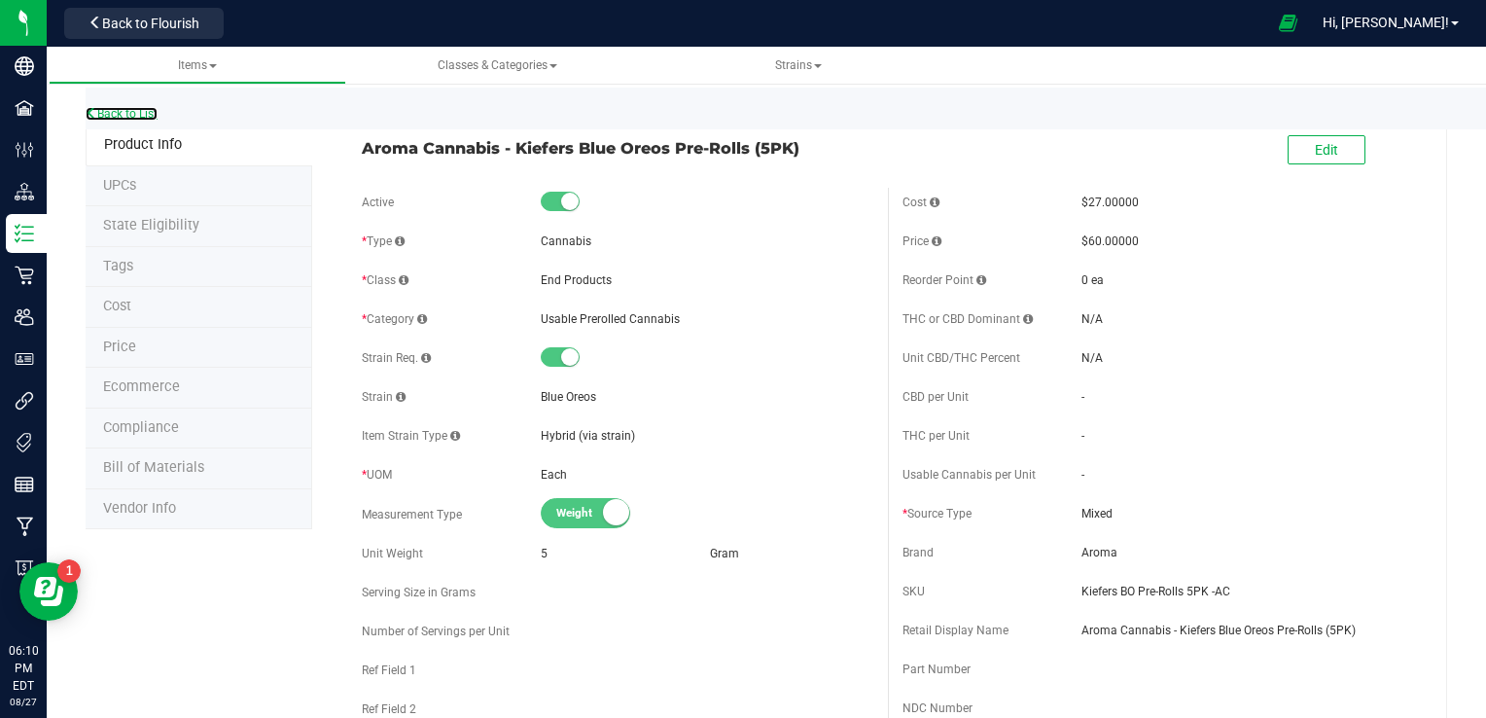
click at [130, 112] on link "Back to List" at bounding box center [122, 114] width 72 height 14
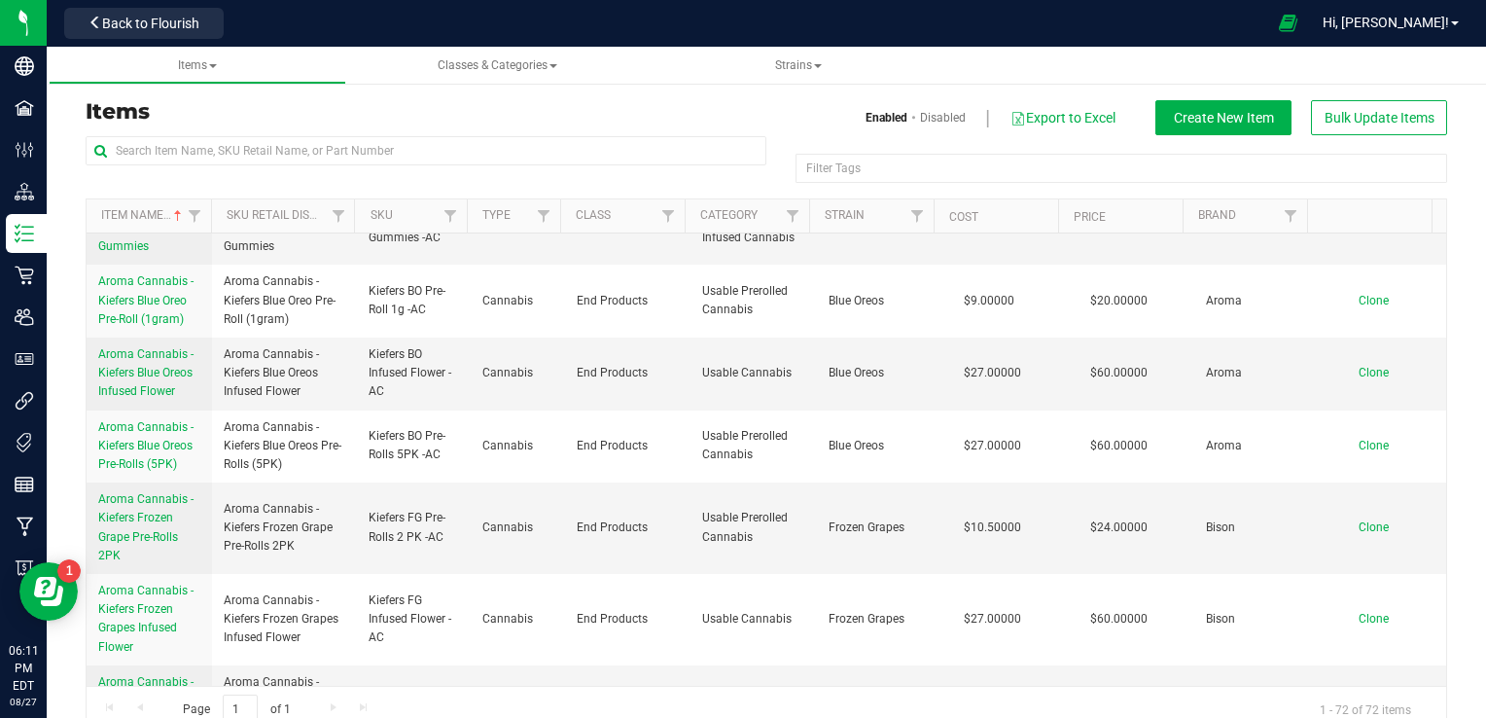
scroll to position [1705, 0]
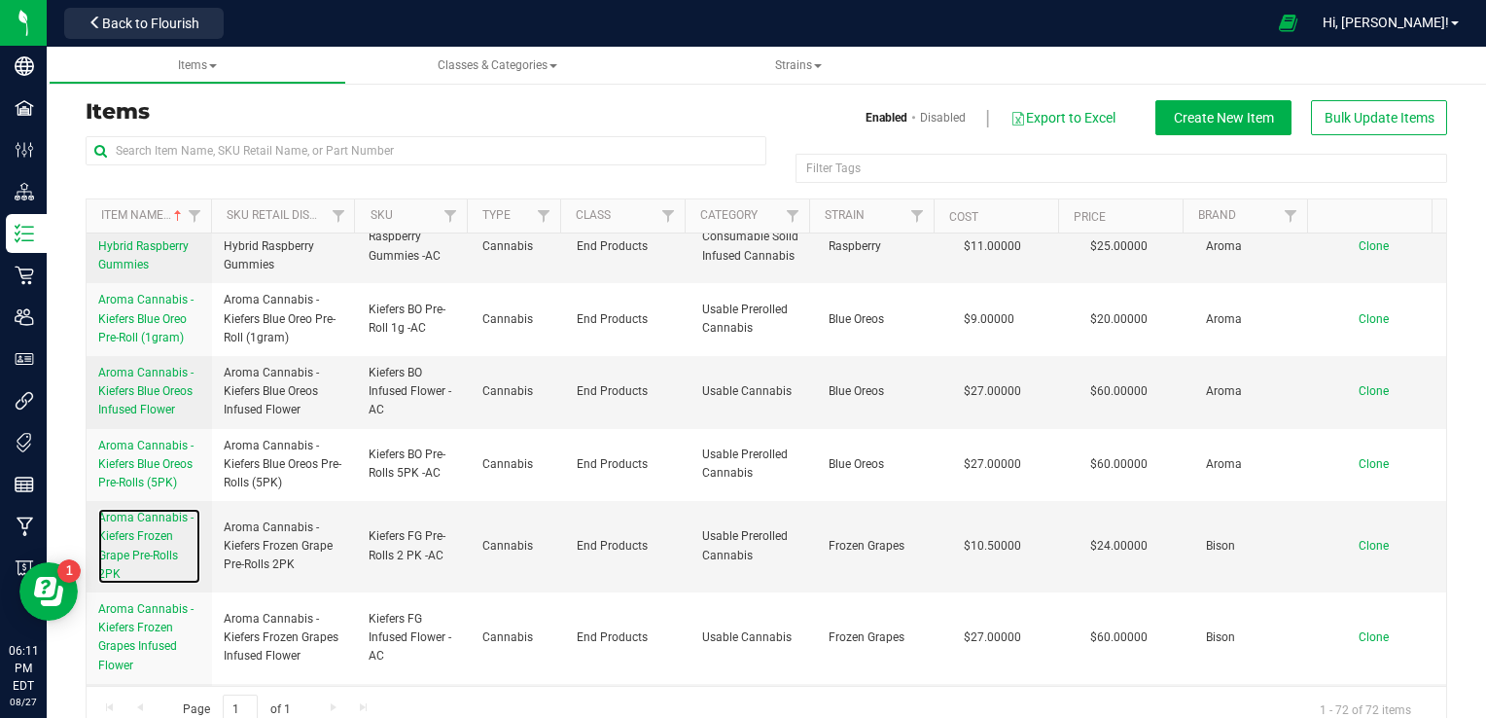
click at [148, 580] on span "Aroma Cannabis - Kiefers Frozen Grape Pre-Rolls 2PK" at bounding box center [145, 545] width 95 height 70
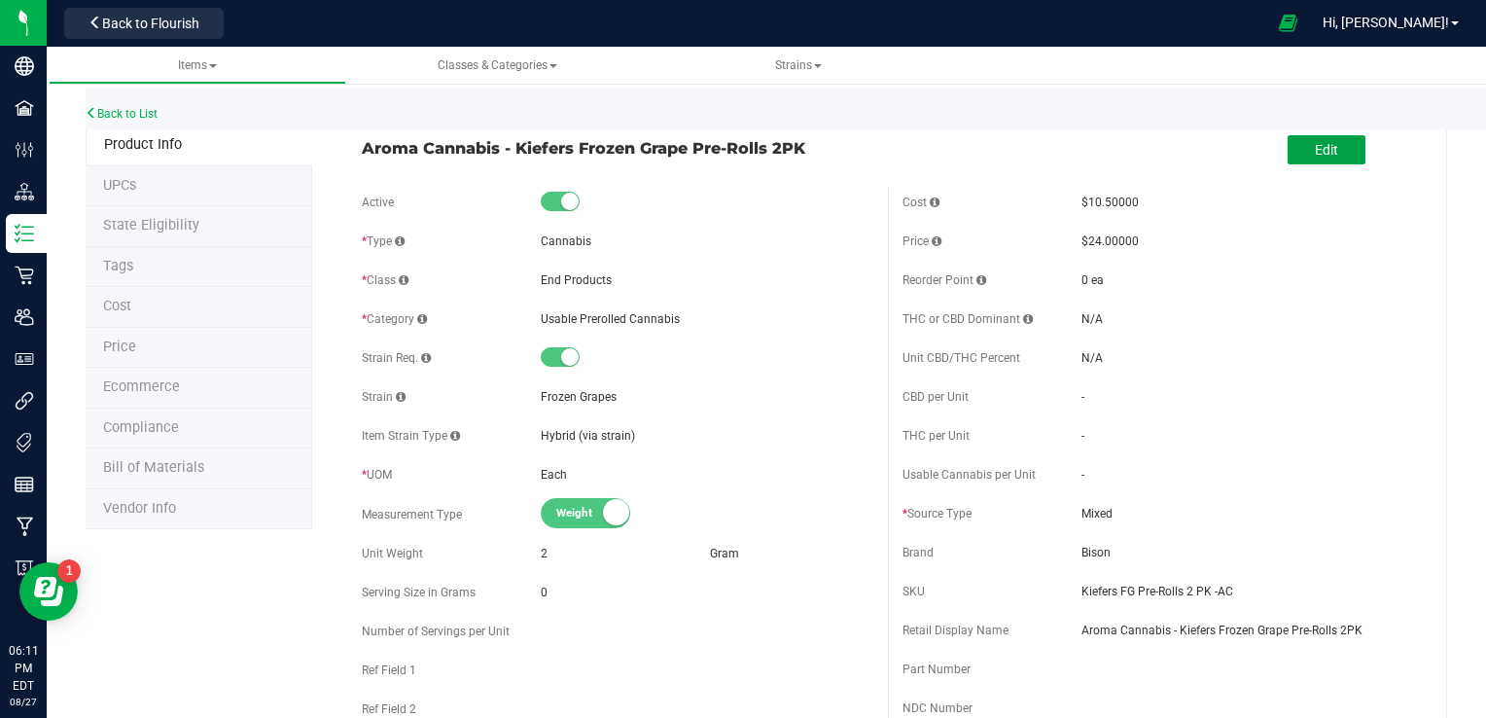
click at [1024, 158] on button "Edit" at bounding box center [1326, 149] width 78 height 29
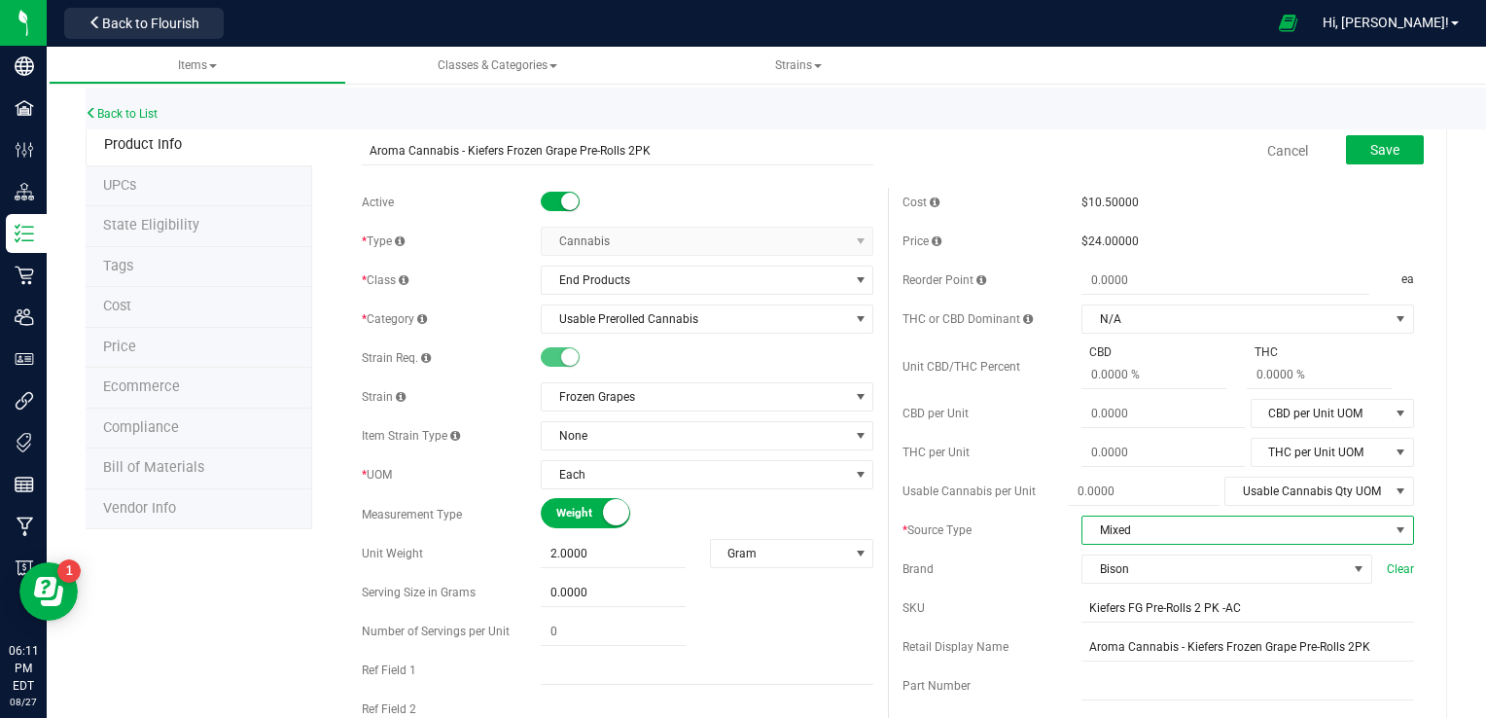
click at [1024, 535] on span "Mixed" at bounding box center [1235, 529] width 306 height 27
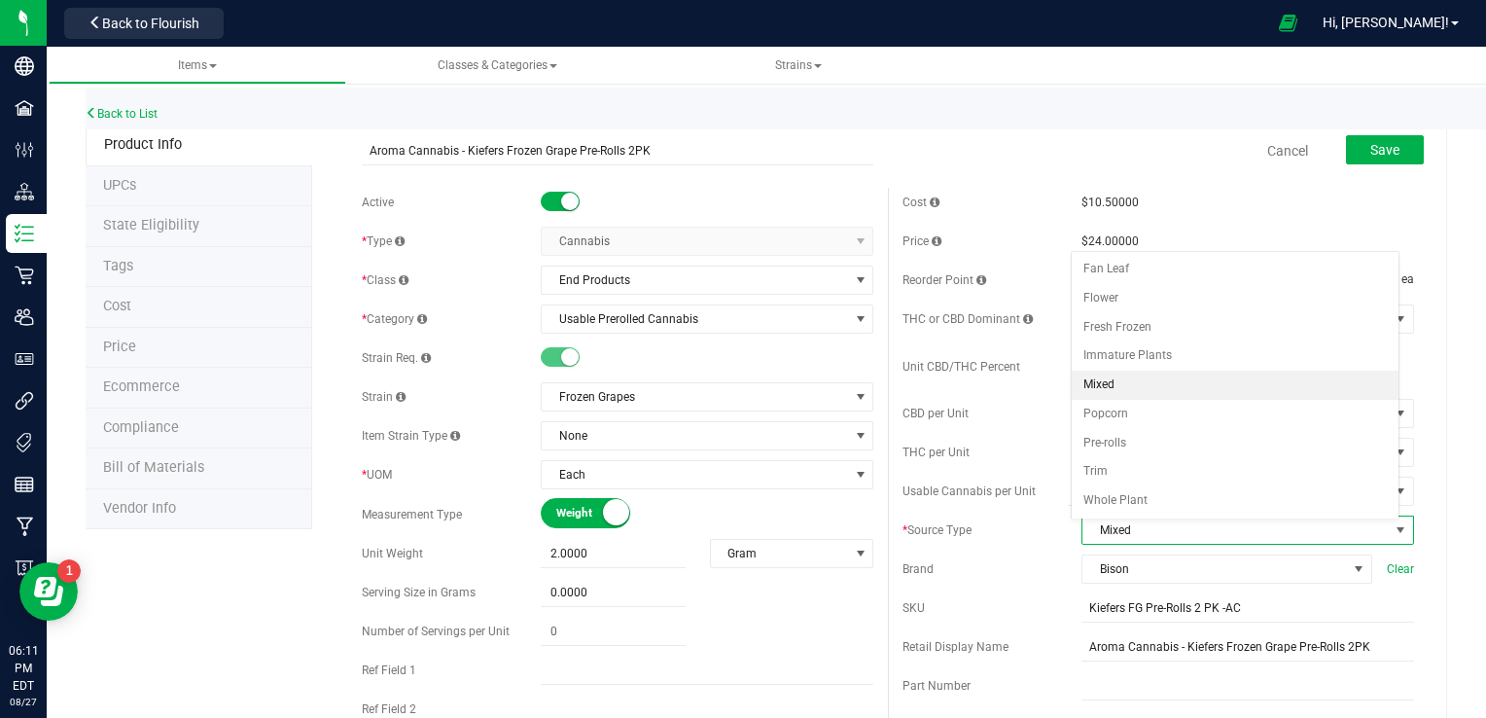
click at [1024, 535] on span "Mixed" at bounding box center [1235, 529] width 306 height 27
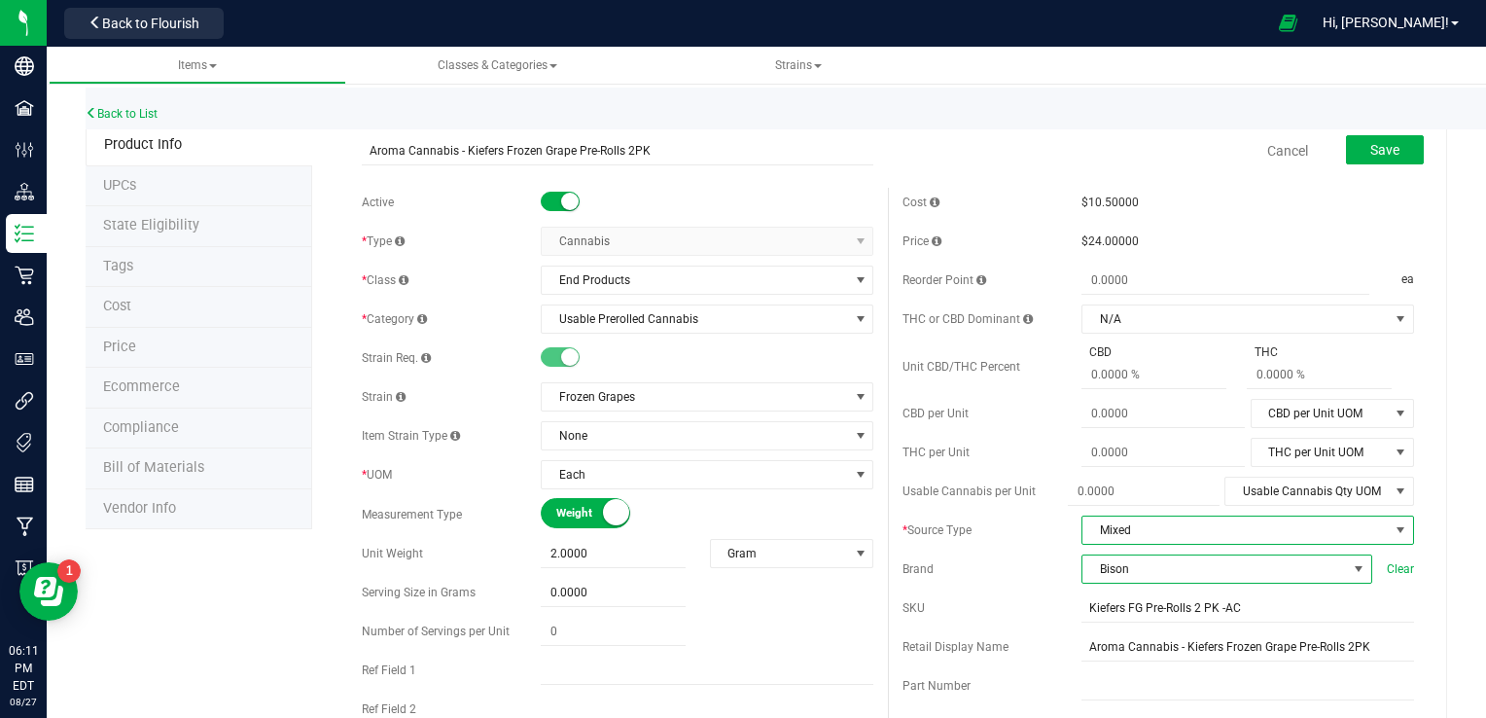
click at [1024, 575] on span "Bison" at bounding box center [1214, 568] width 264 height 27
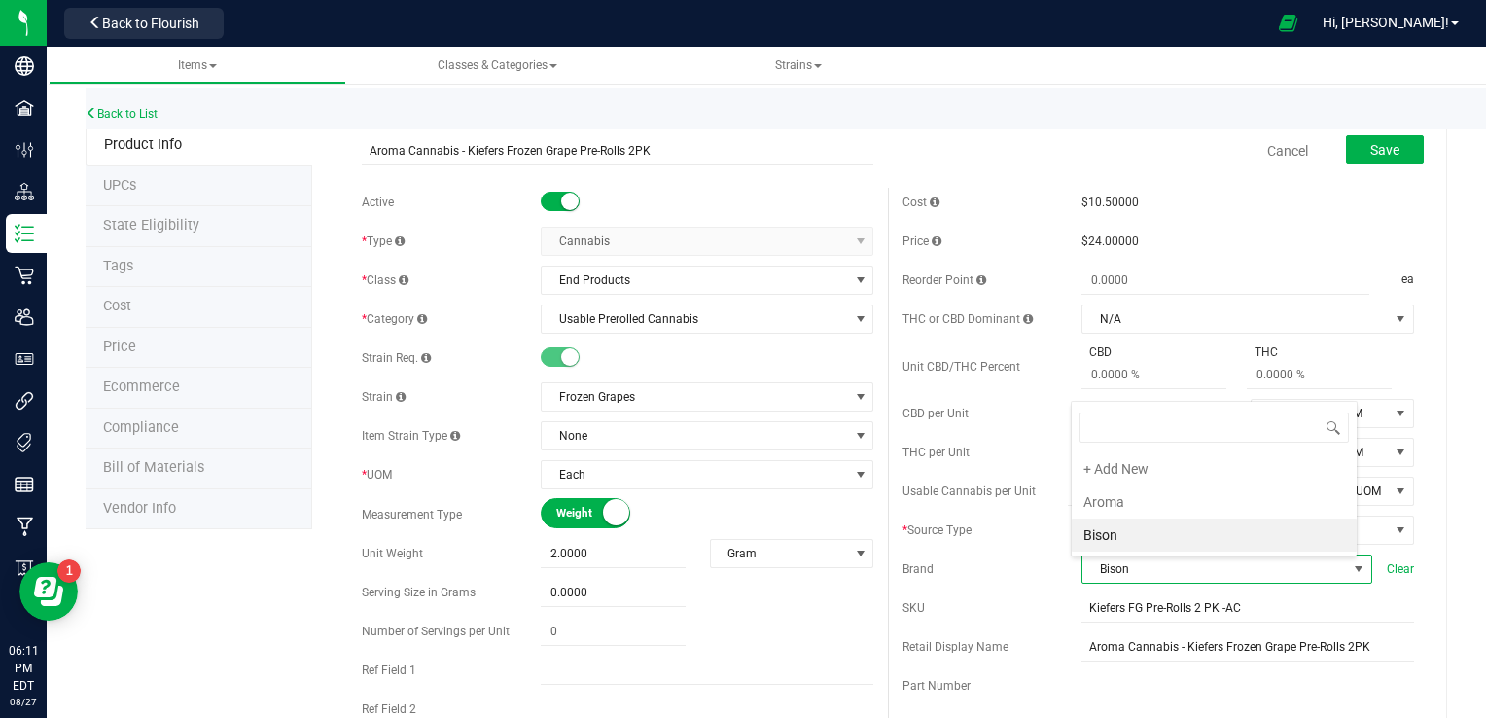
click at [1024, 502] on li "Aroma" at bounding box center [1213, 501] width 285 height 33
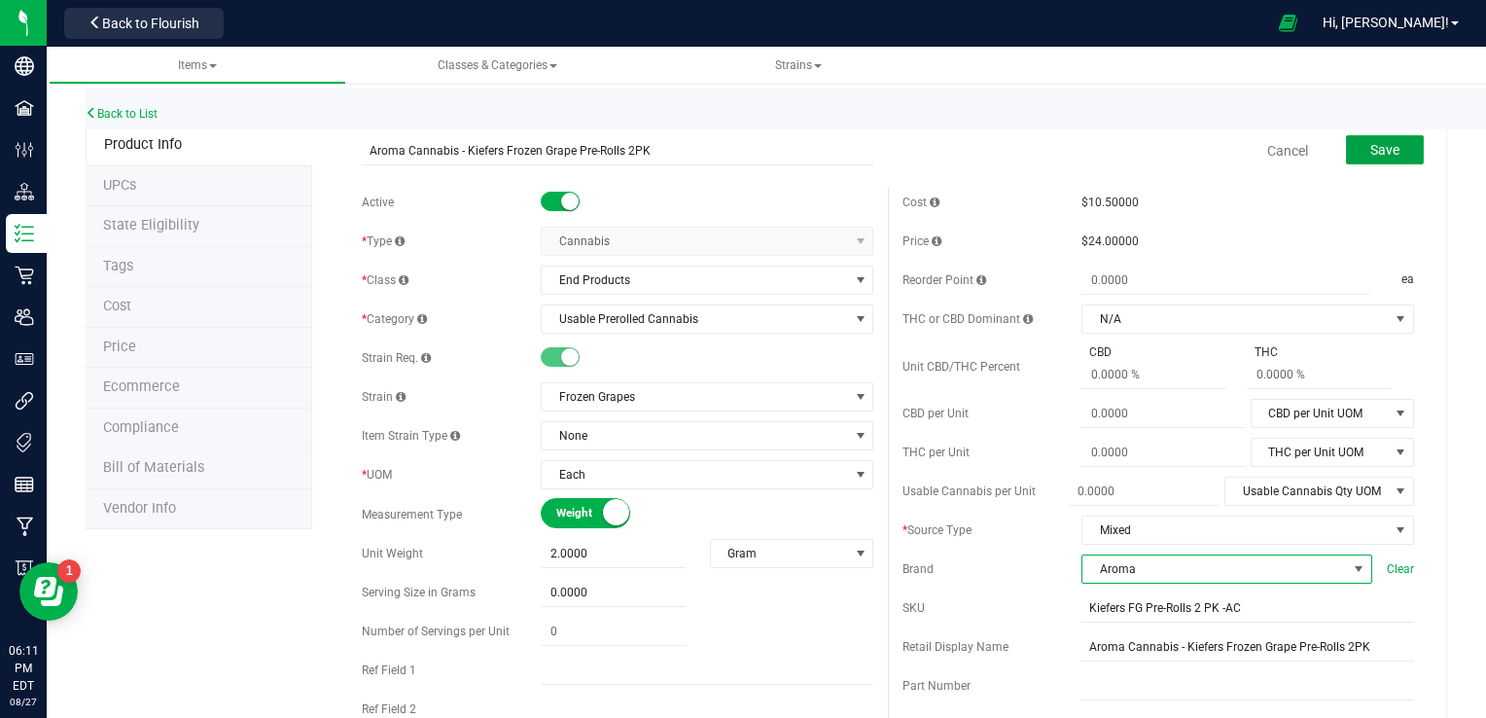
click at [1024, 149] on span "Save" at bounding box center [1384, 150] width 29 height 16
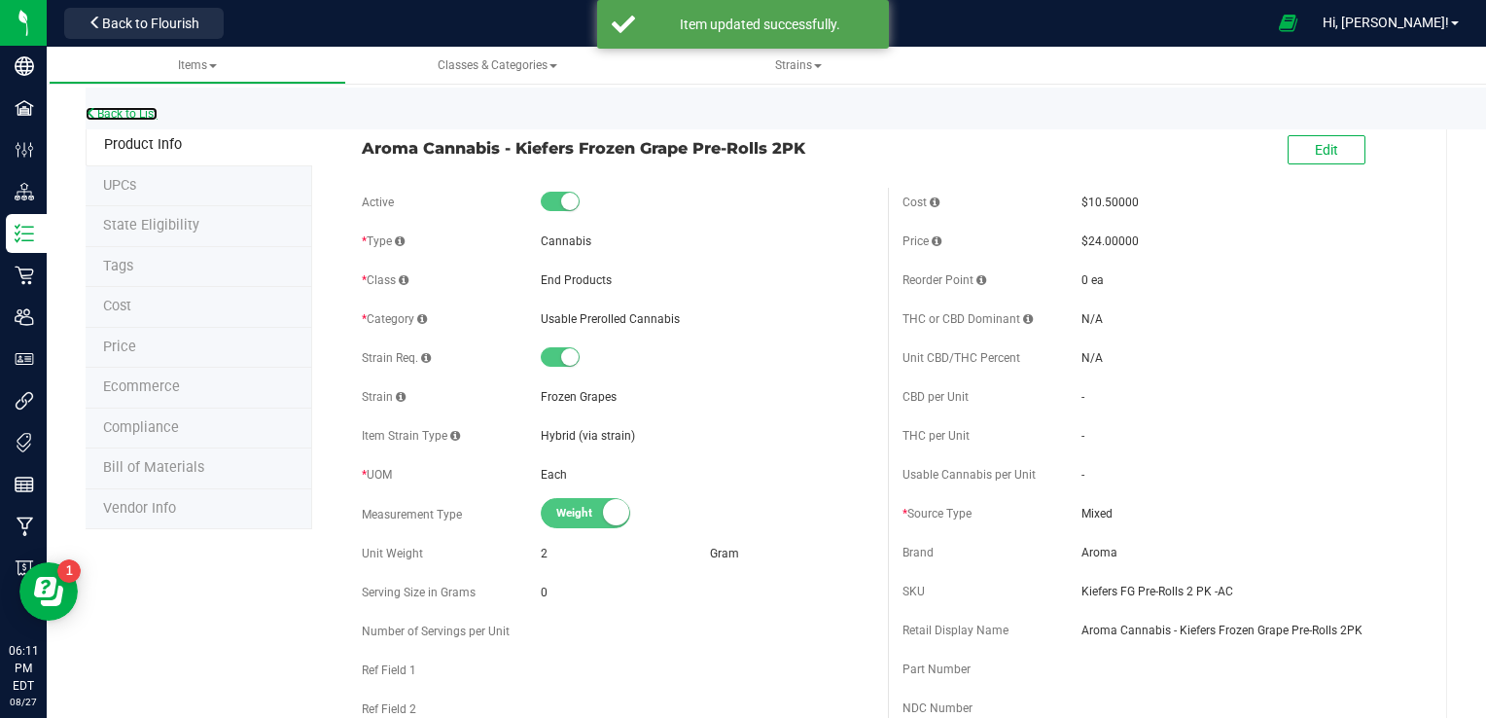
click at [103, 117] on link "Back to List" at bounding box center [122, 114] width 72 height 14
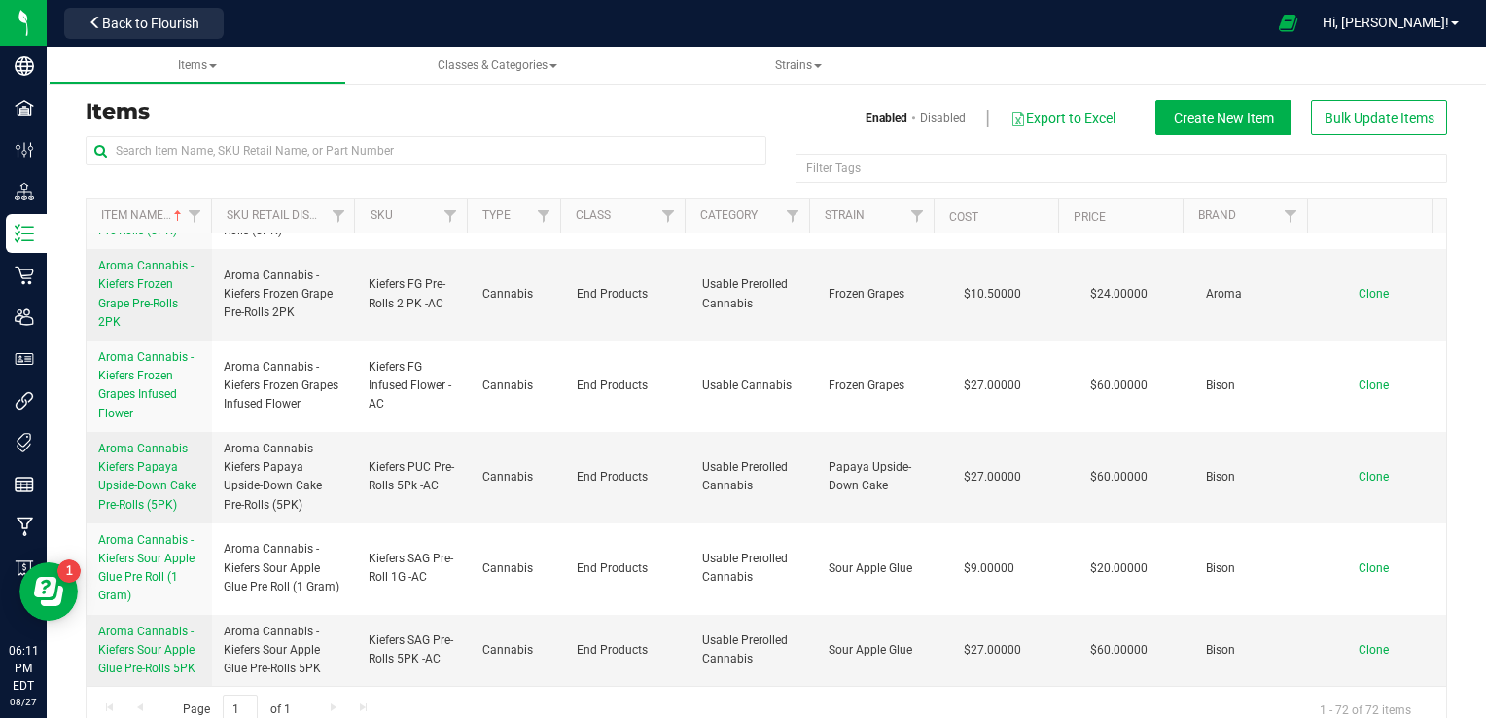
scroll to position [1976, 0]
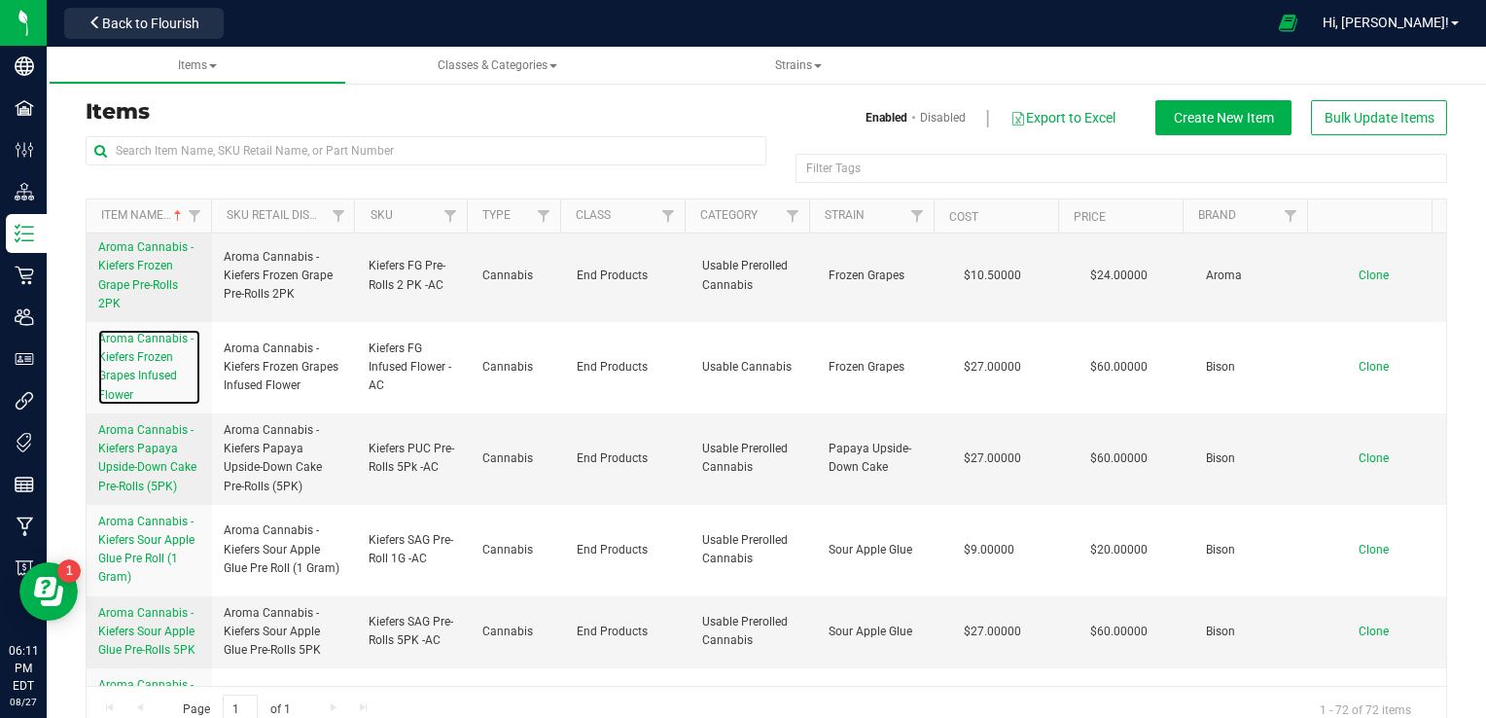
click at [154, 402] on span "Aroma Cannabis - Kiefers Frozen Grapes Infused Flower" at bounding box center [145, 367] width 95 height 70
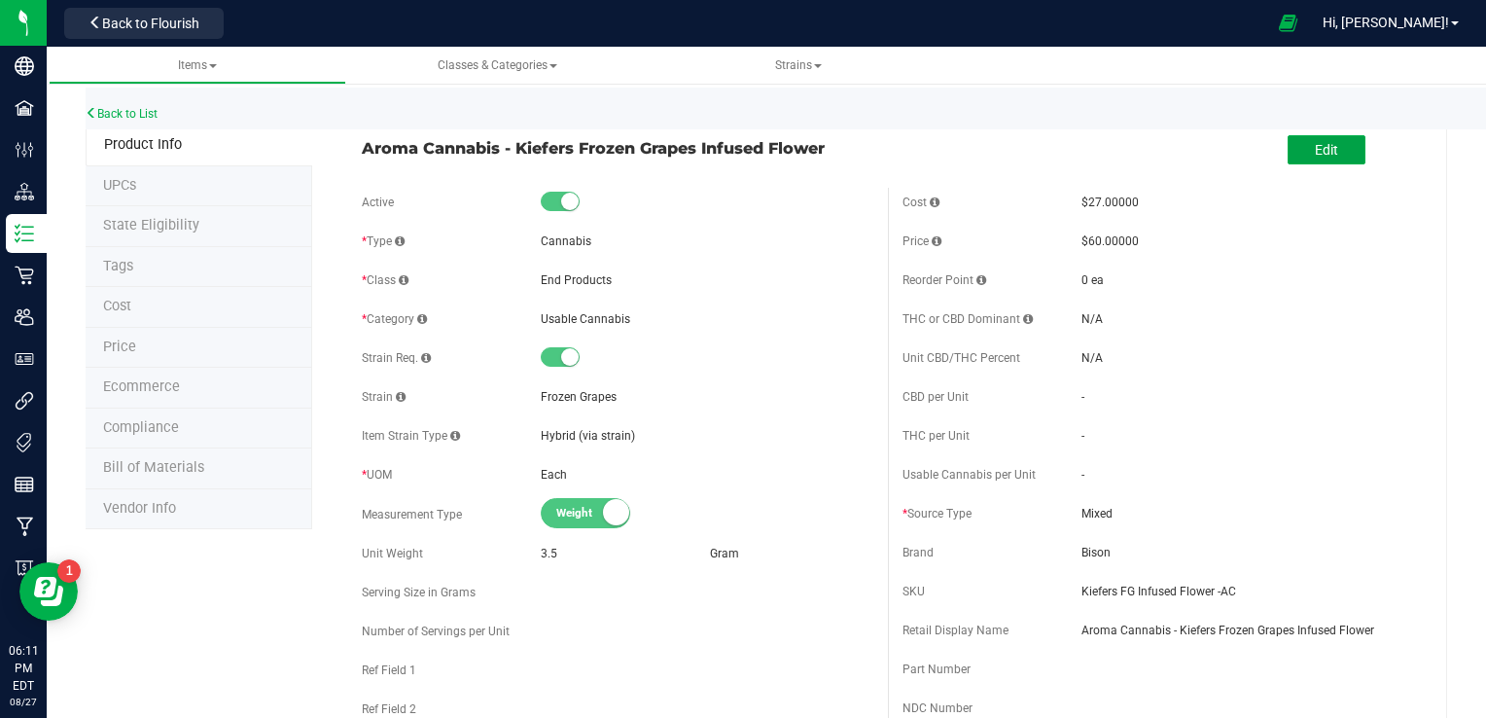
click at [1024, 158] on button "Edit" at bounding box center [1326, 149] width 78 height 29
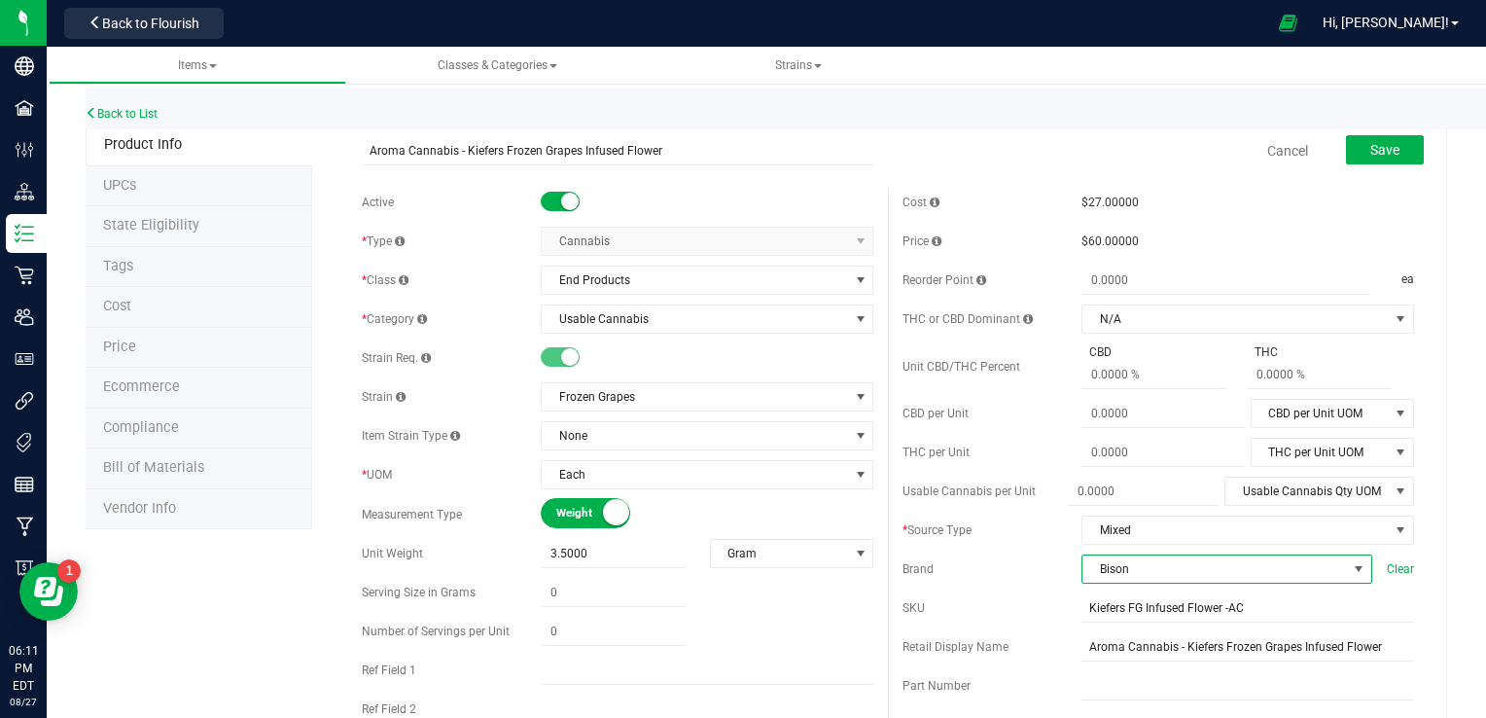
click at [1024, 573] on span "Bison" at bounding box center [1214, 568] width 264 height 27
click at [1024, 511] on li "Aroma" at bounding box center [1213, 501] width 285 height 33
click at [1024, 158] on button "Save" at bounding box center [1385, 149] width 78 height 29
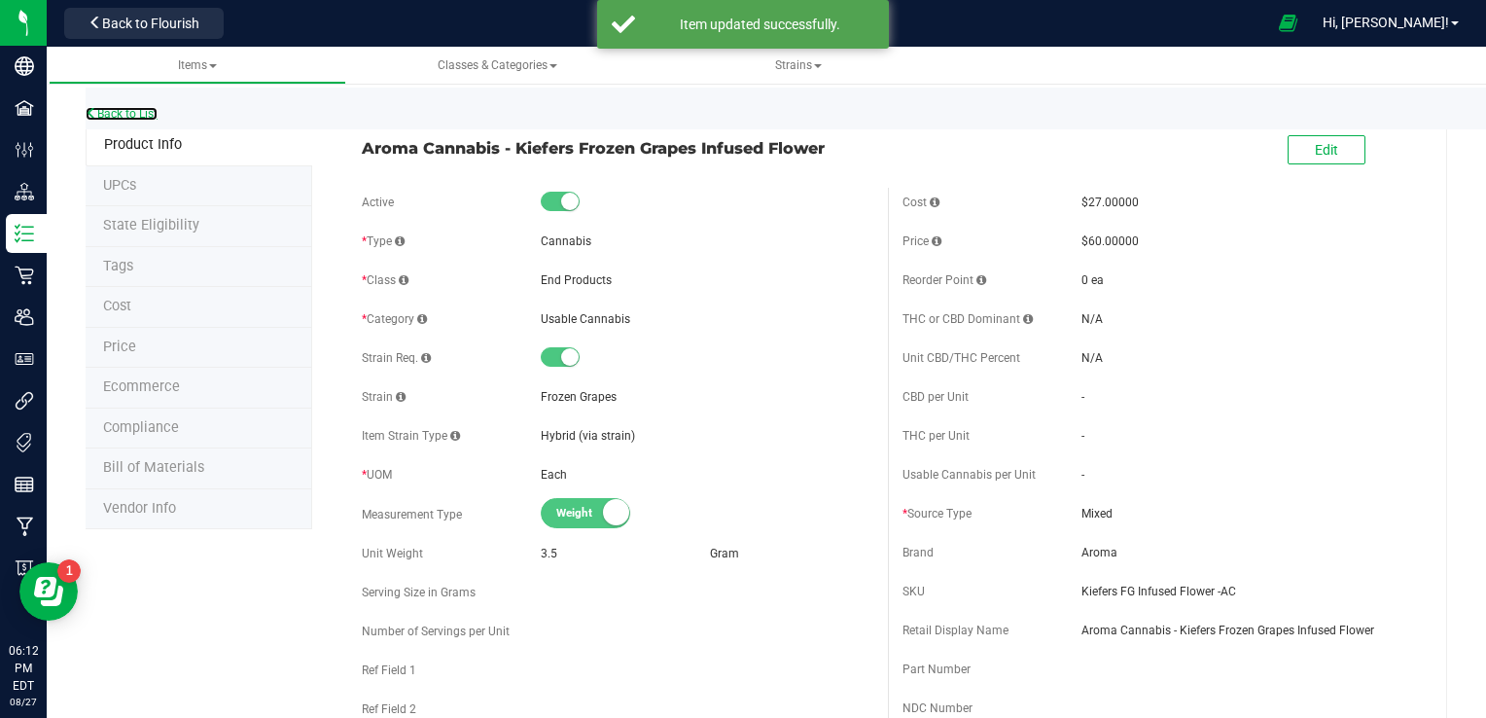
click at [119, 117] on link "Back to List" at bounding box center [122, 114] width 72 height 14
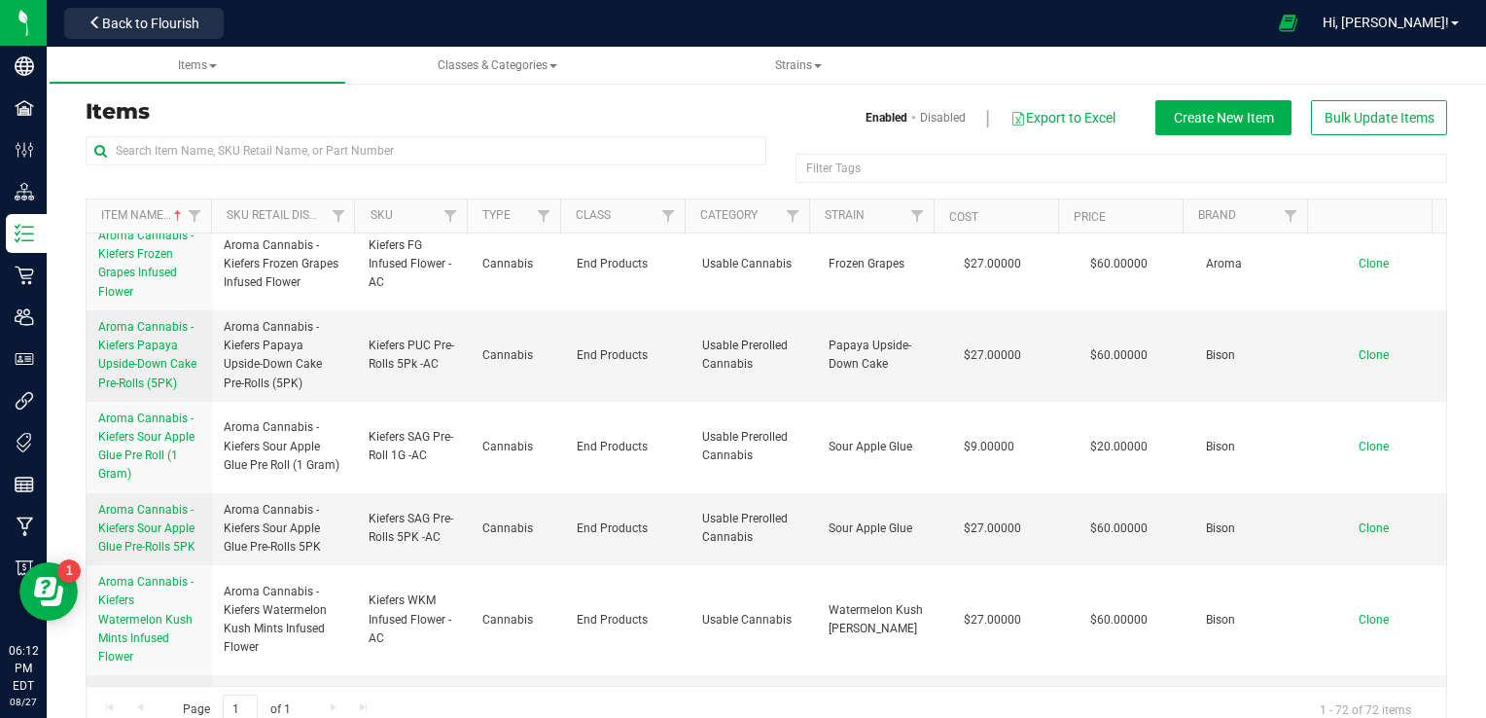
scroll to position [2042, 0]
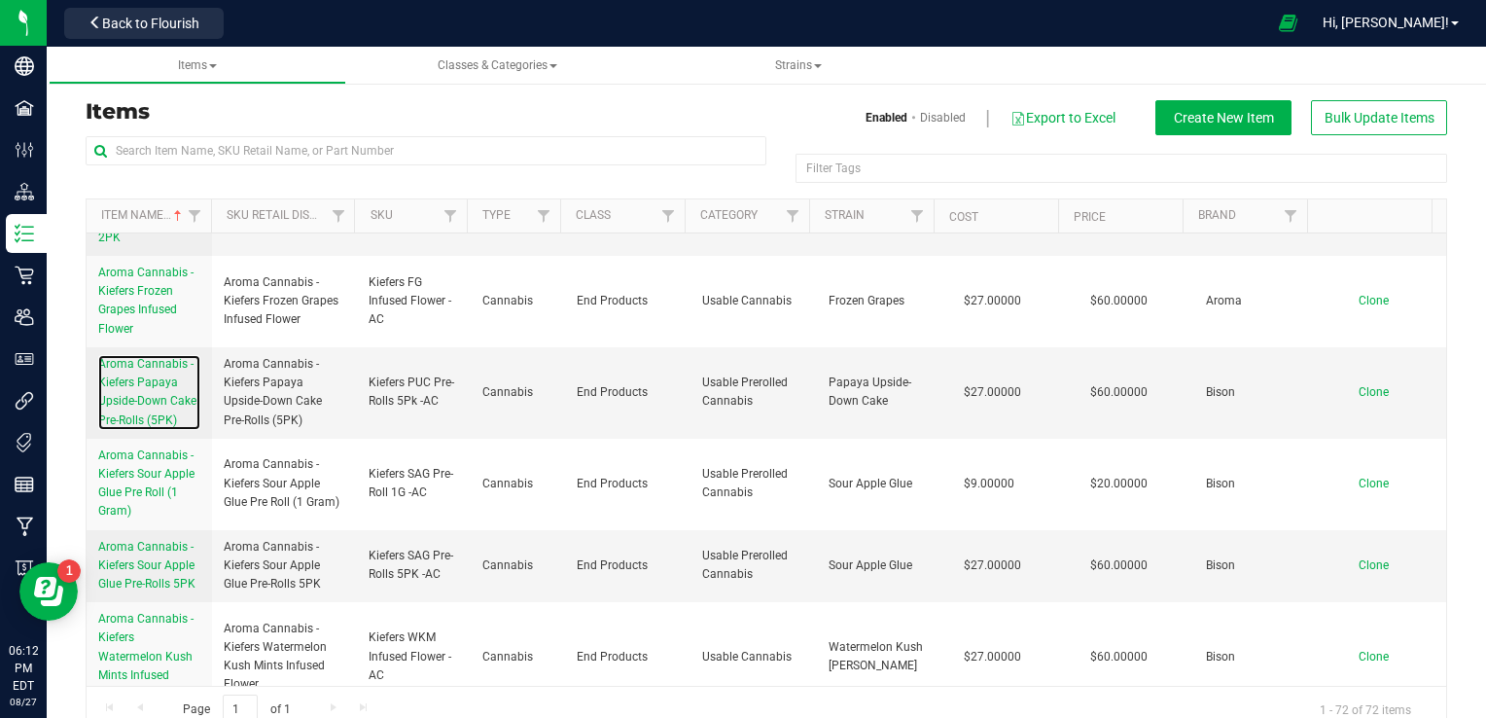
click at [138, 426] on span "Aroma Cannabis - Kiefers Papaya Upside-Down Cake Pre-Rolls (5PK)" at bounding box center [147, 392] width 98 height 70
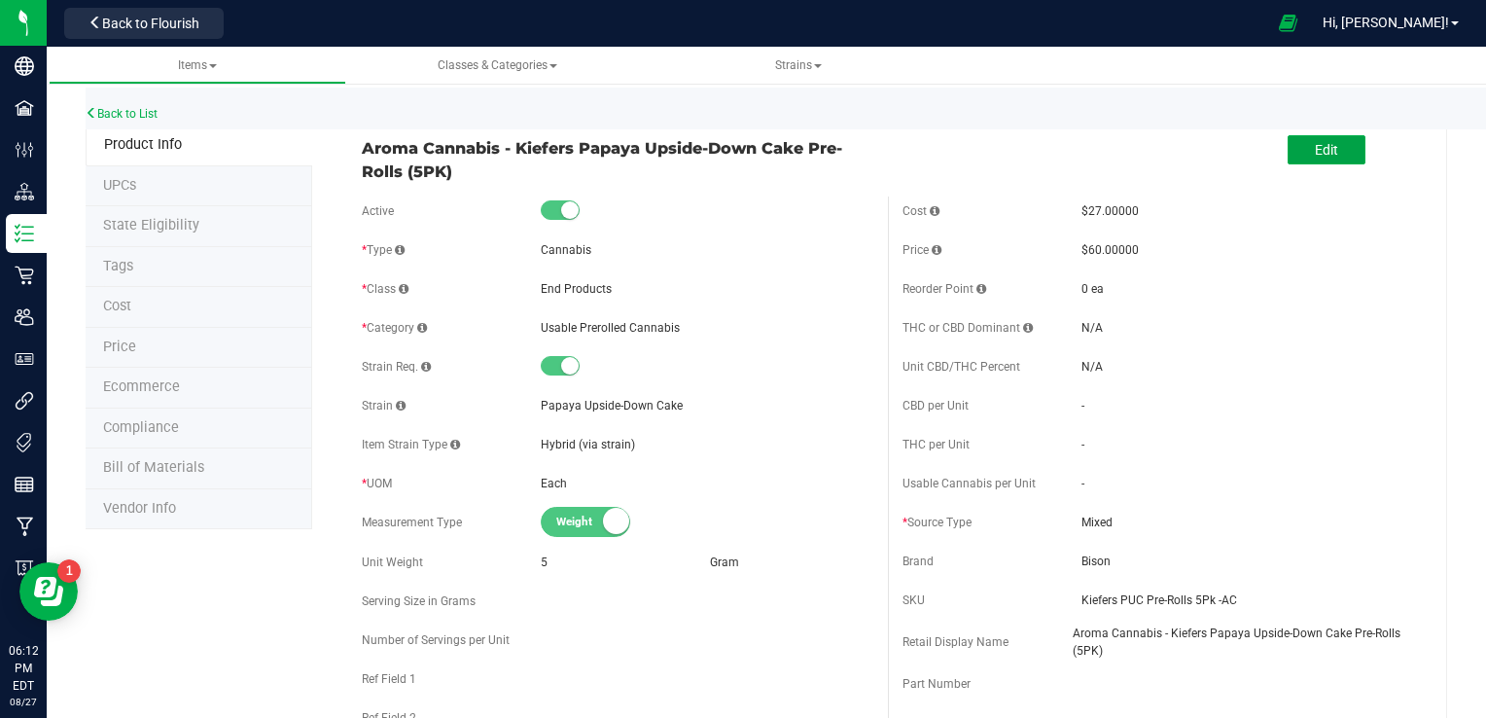
click at [1024, 150] on span "Edit" at bounding box center [1325, 150] width 23 height 16
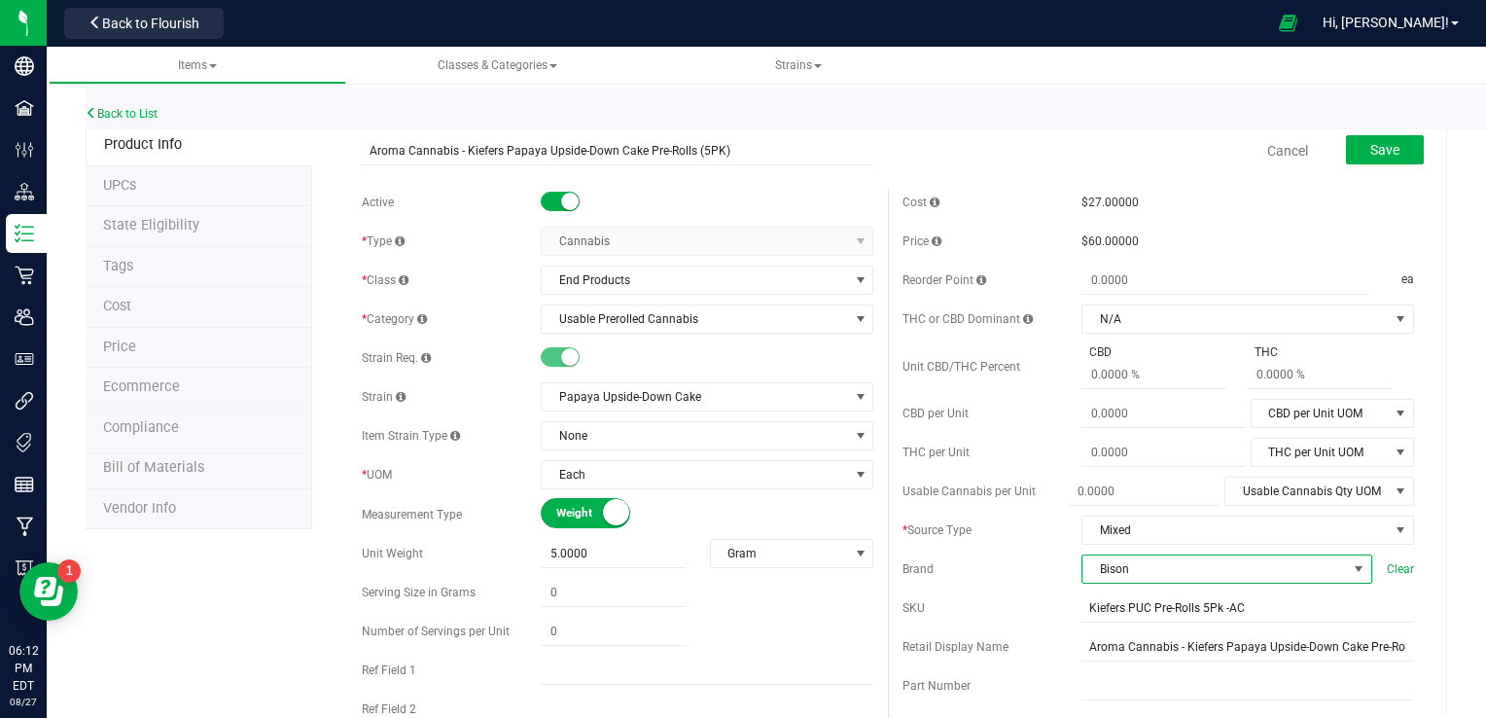
click at [1024, 574] on span "Bison" at bounding box center [1214, 568] width 264 height 27
click at [1024, 506] on li "Aroma" at bounding box center [1213, 501] width 285 height 33
click at [1024, 147] on span "Save" at bounding box center [1384, 150] width 29 height 16
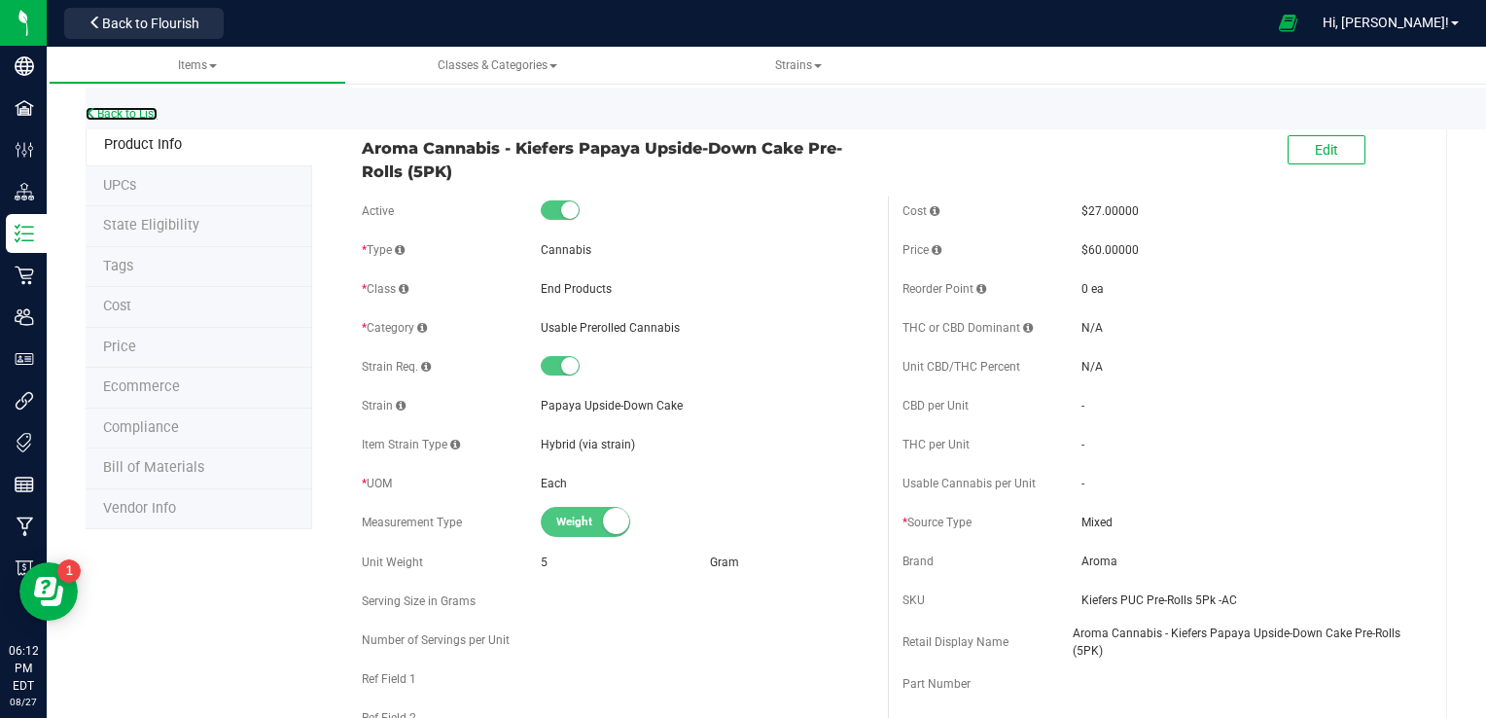
click at [156, 114] on link "Back to List" at bounding box center [122, 114] width 72 height 14
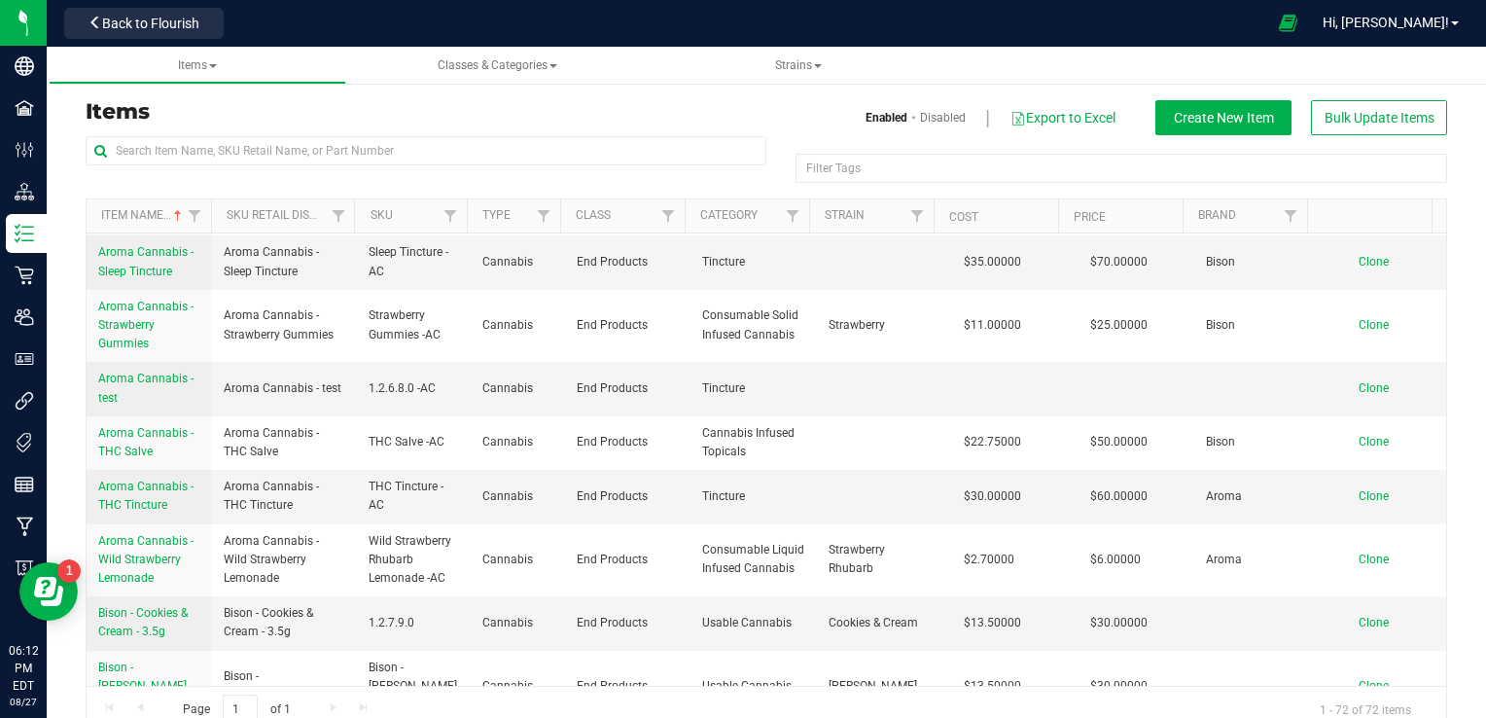
scroll to position [2808, 0]
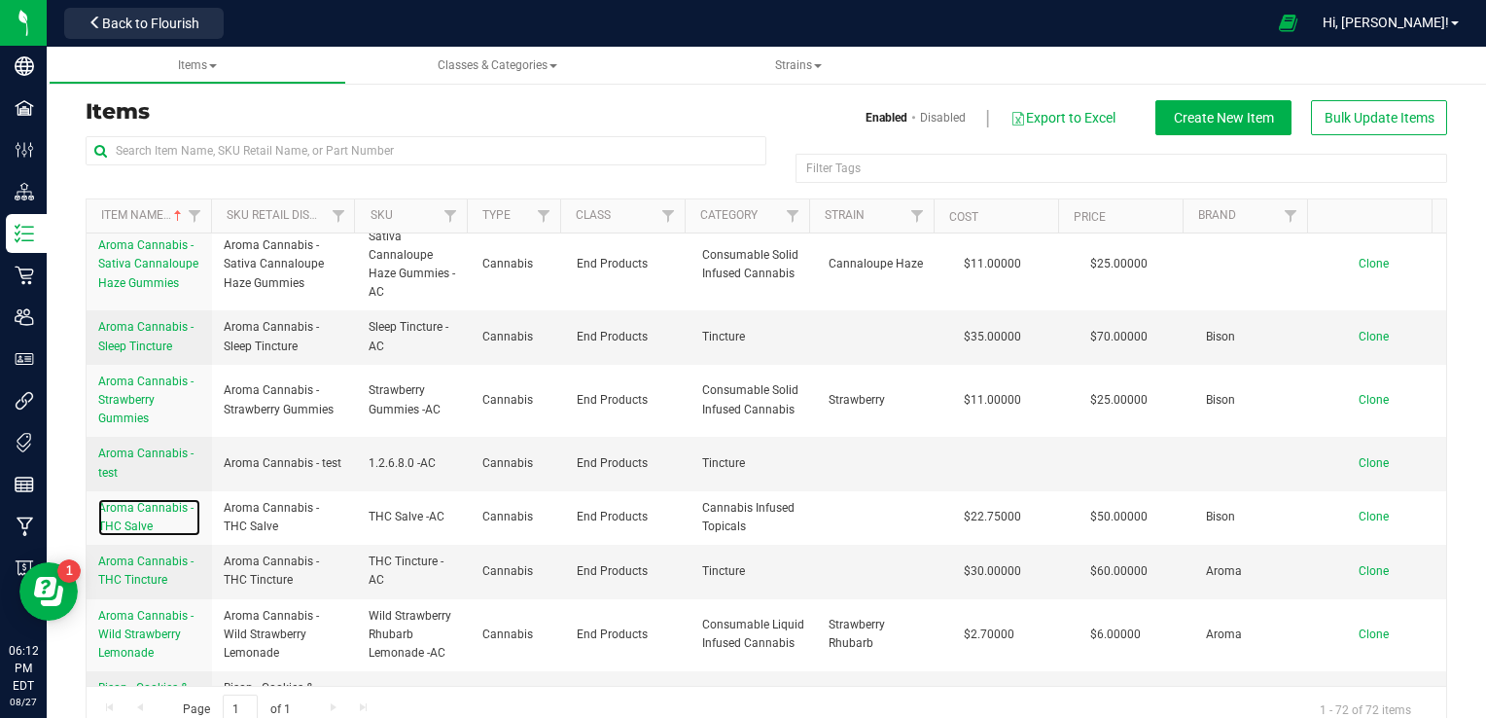
click at [132, 536] on link "Aroma Cannabis - THC Salve" at bounding box center [149, 517] width 102 height 37
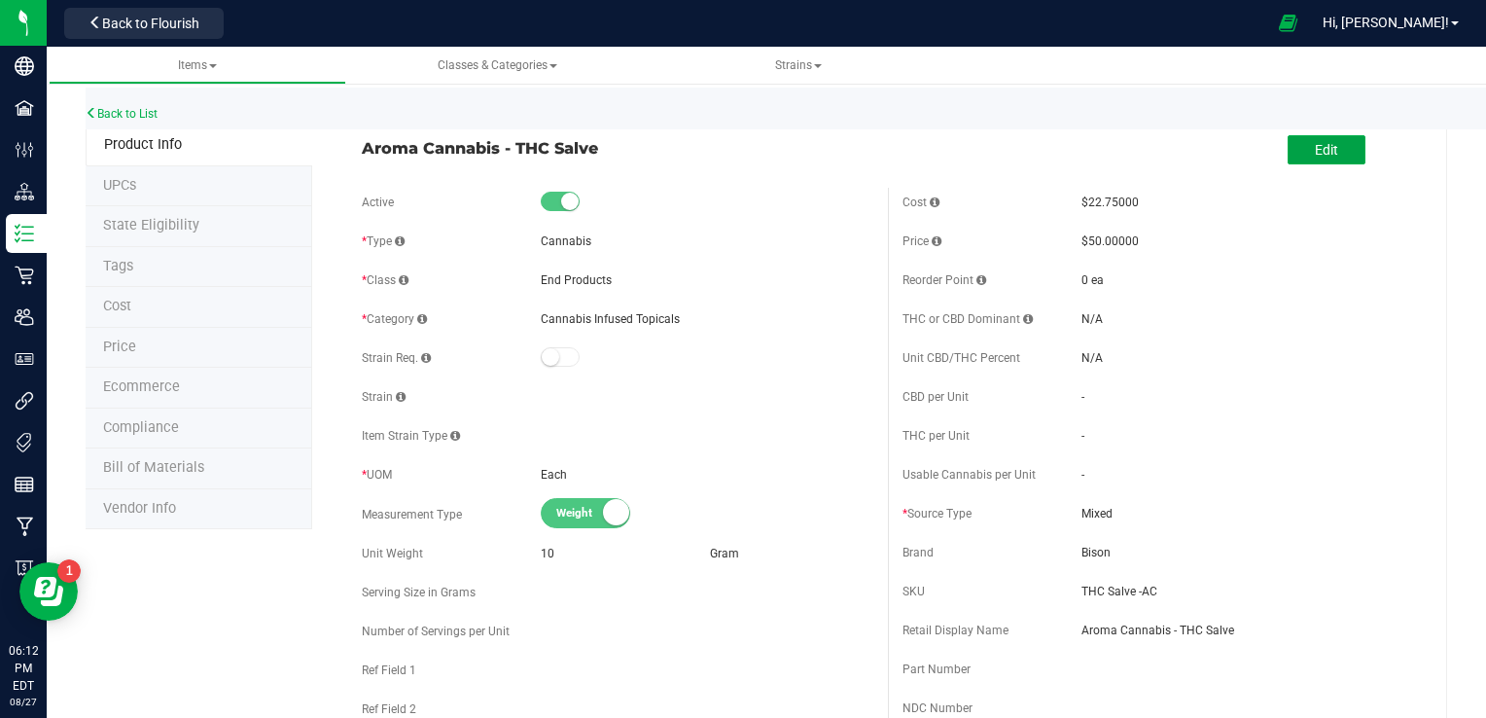
click at [1024, 142] on span "Edit" at bounding box center [1325, 150] width 23 height 16
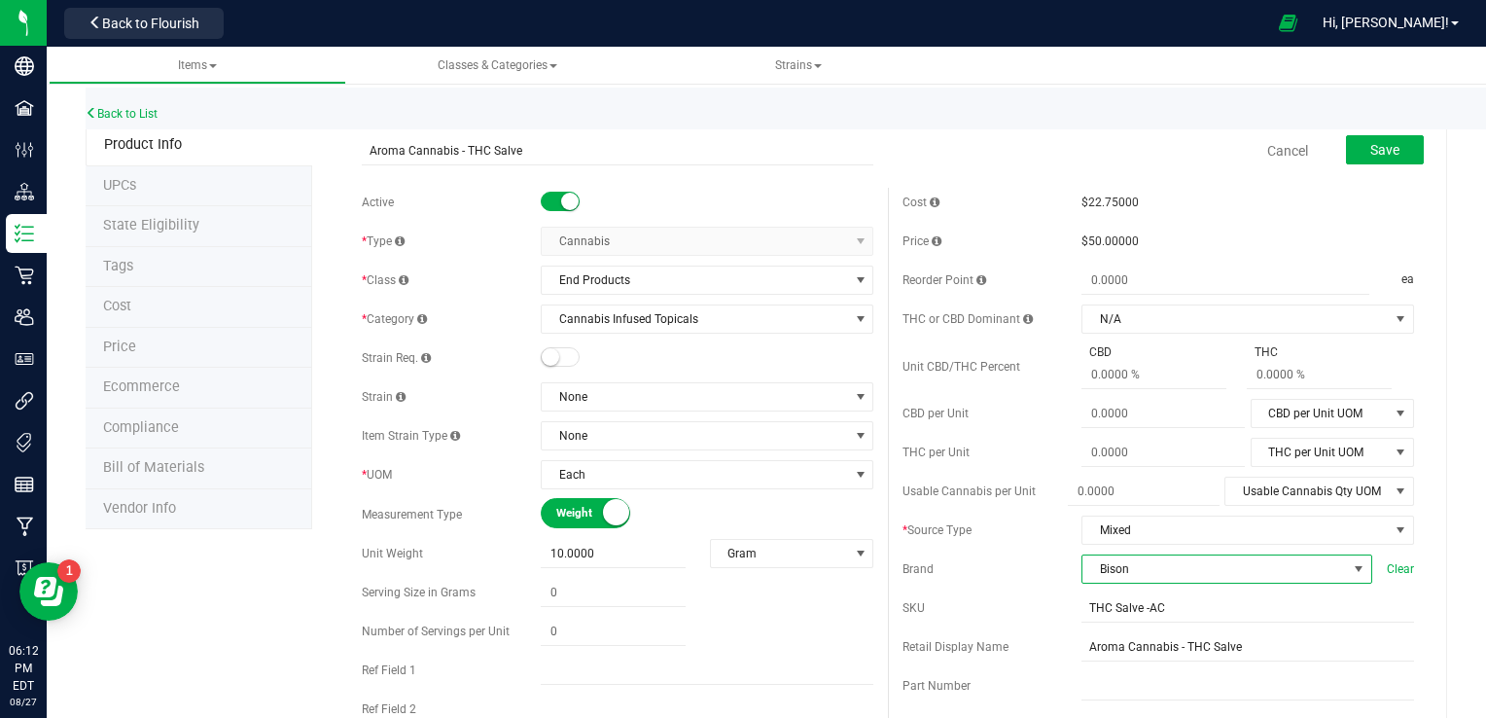
click at [1024, 572] on span "Bison" at bounding box center [1214, 568] width 264 height 27
click at [1024, 509] on li "Aroma" at bounding box center [1213, 501] width 285 height 33
click at [1024, 165] on div "Save" at bounding box center [1369, 151] width 107 height 40
click at [1024, 154] on span "Save" at bounding box center [1384, 150] width 29 height 16
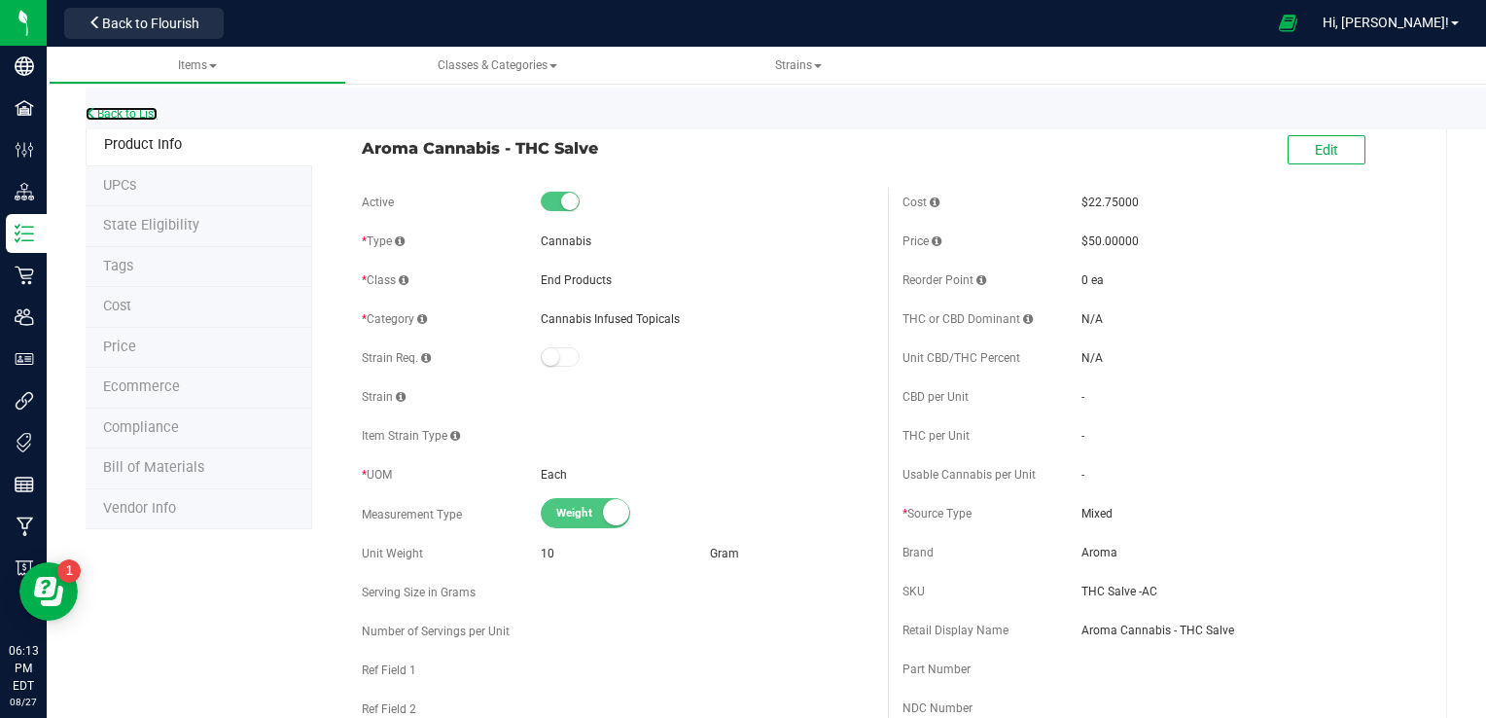
click at [147, 113] on link "Back to List" at bounding box center [122, 114] width 72 height 14
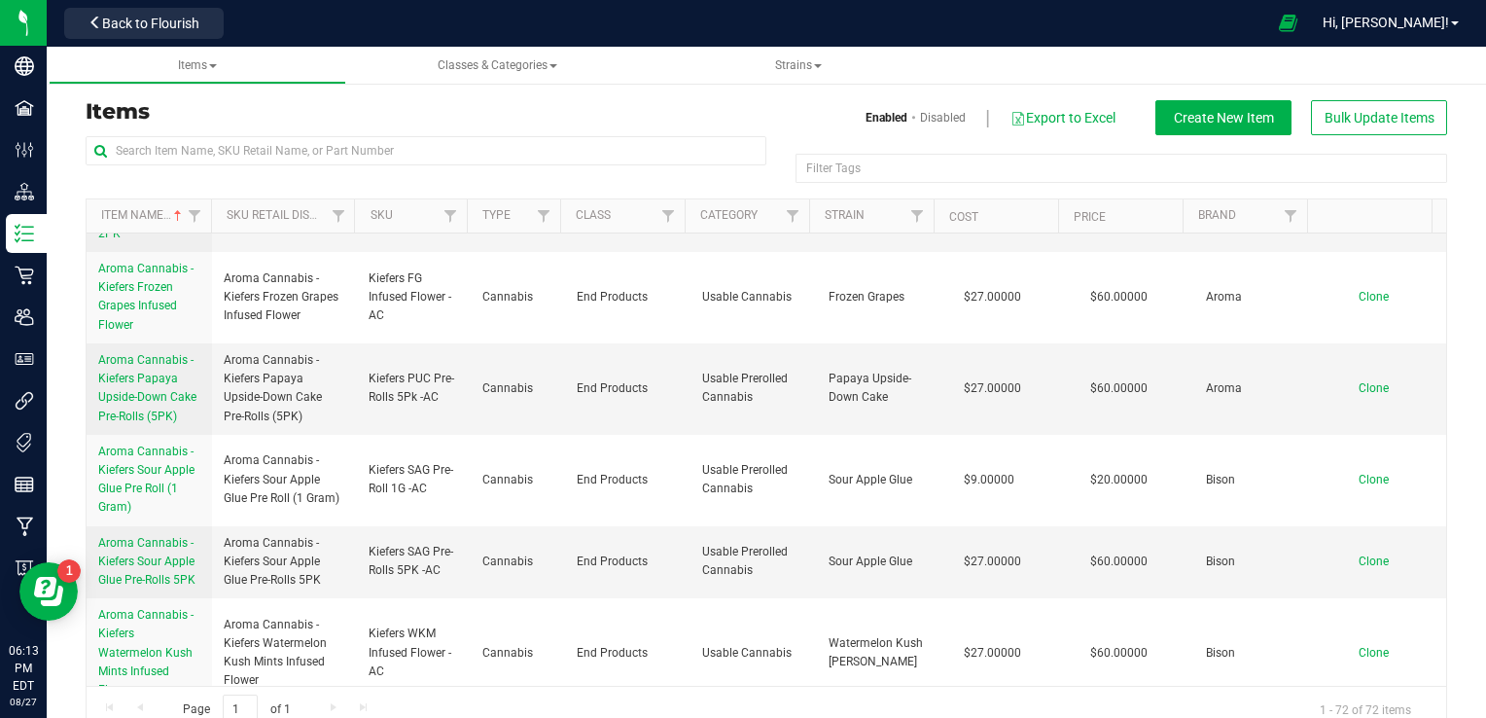
scroll to position [2065, 0]
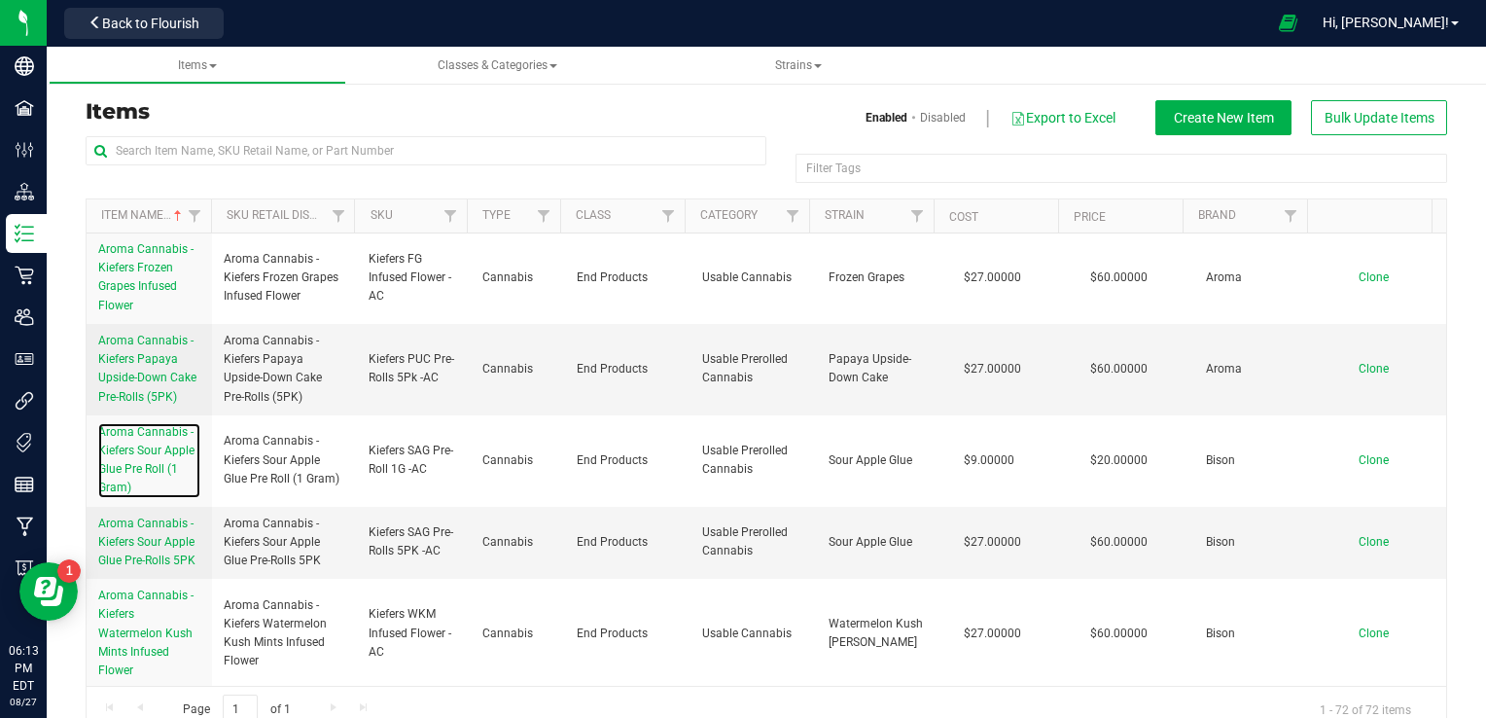
click at [152, 481] on span "Aroma Cannabis - Kiefers Sour Apple Glue Pre Roll (1 Gram)" at bounding box center [146, 460] width 96 height 70
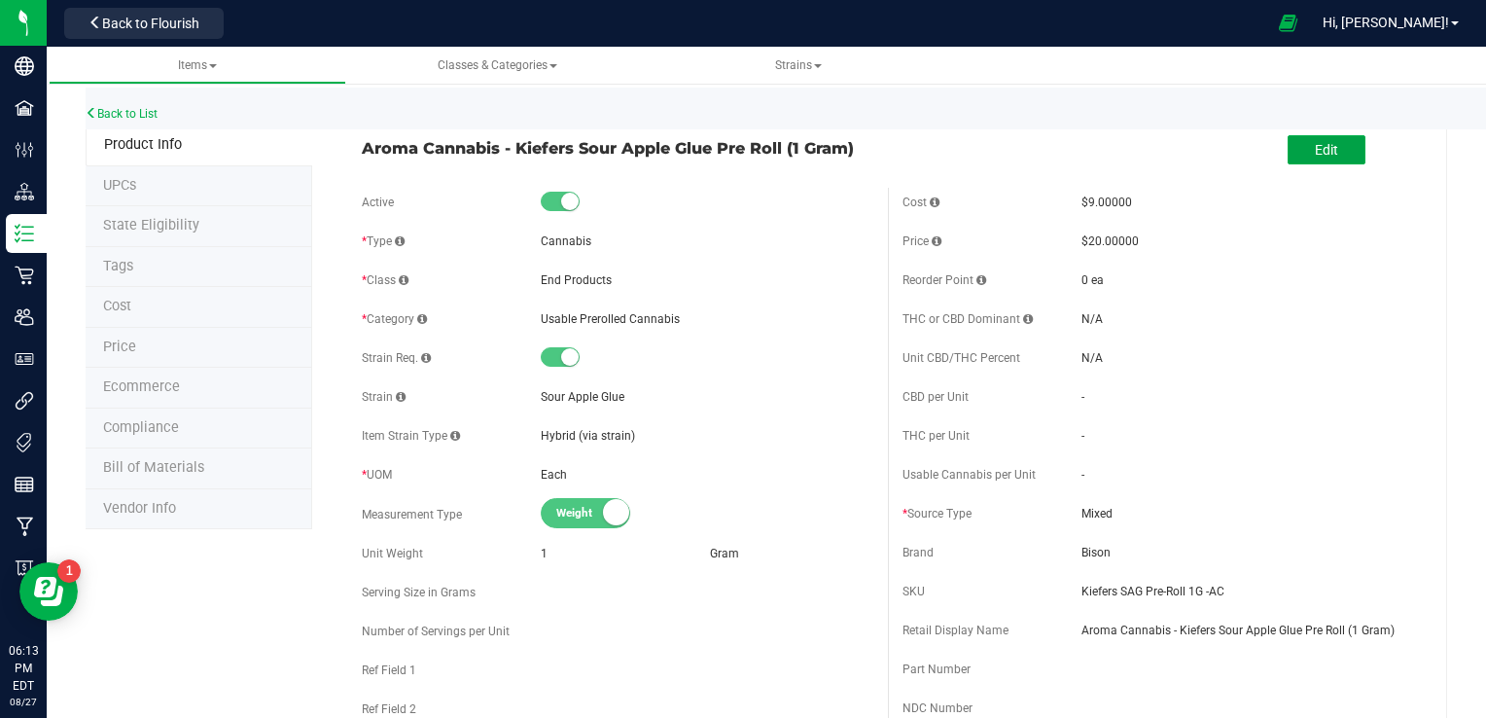
click at [1024, 158] on button "Edit" at bounding box center [1326, 149] width 78 height 29
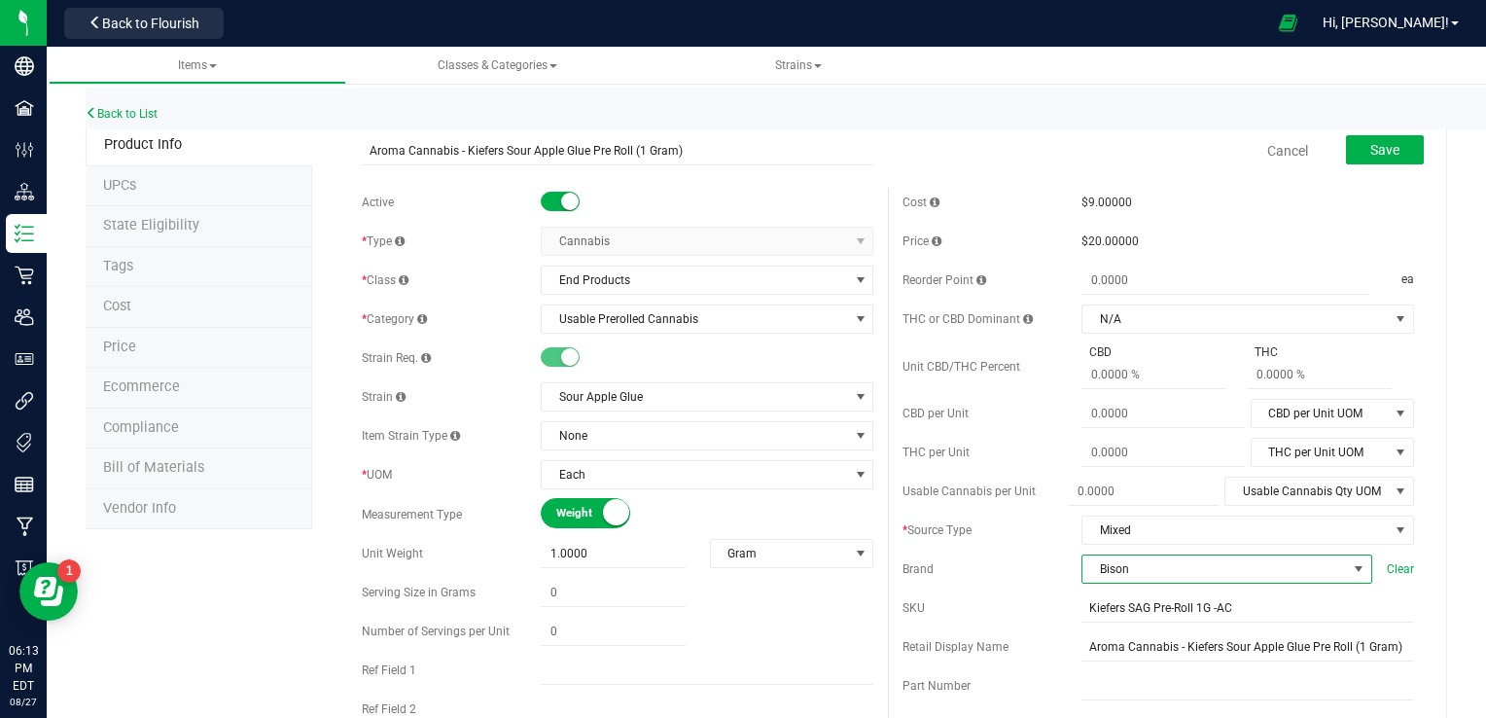
click at [1024, 570] on span "Bison" at bounding box center [1214, 568] width 264 height 27
click at [1024, 504] on li "Aroma" at bounding box center [1213, 501] width 285 height 33
click at [1024, 148] on span "Save" at bounding box center [1384, 150] width 29 height 16
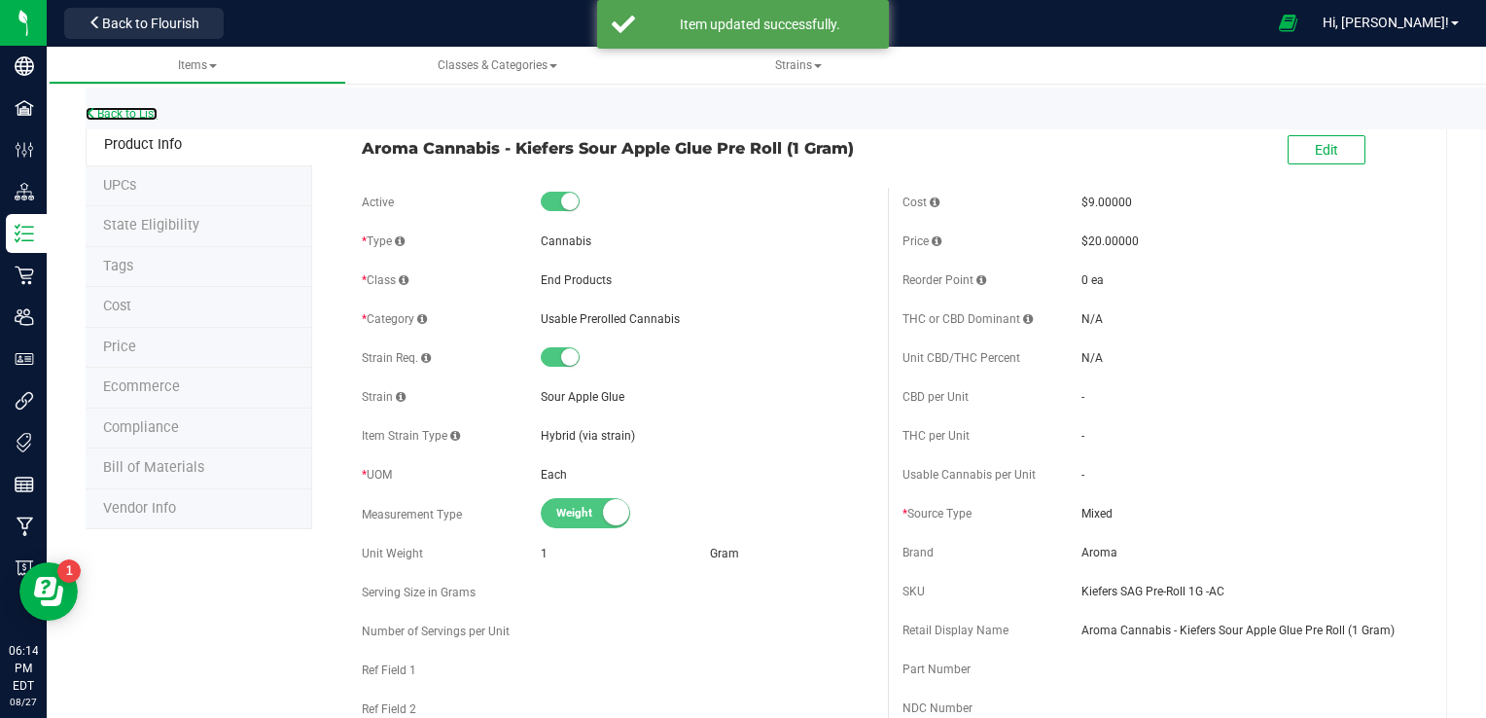
click at [150, 114] on link "Back to List" at bounding box center [122, 114] width 72 height 14
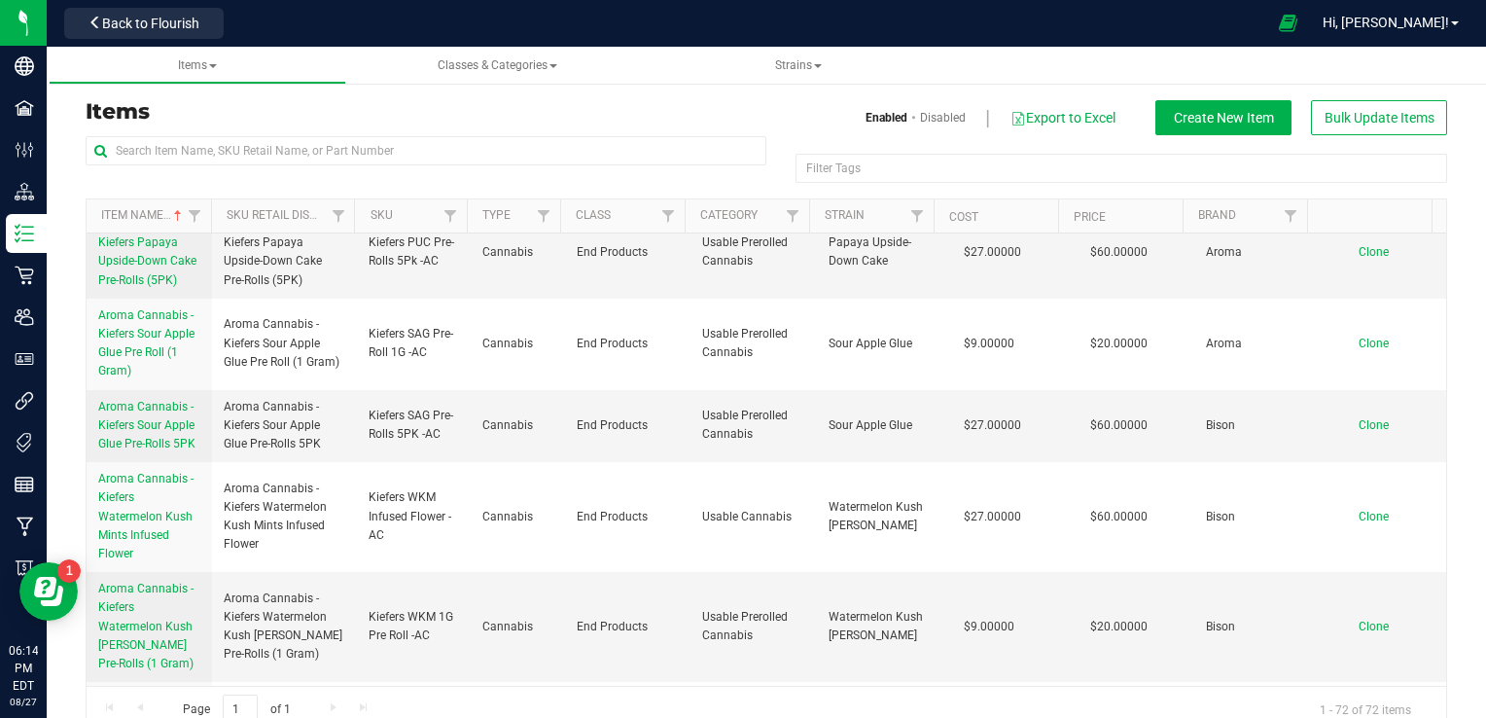
scroll to position [2275, 0]
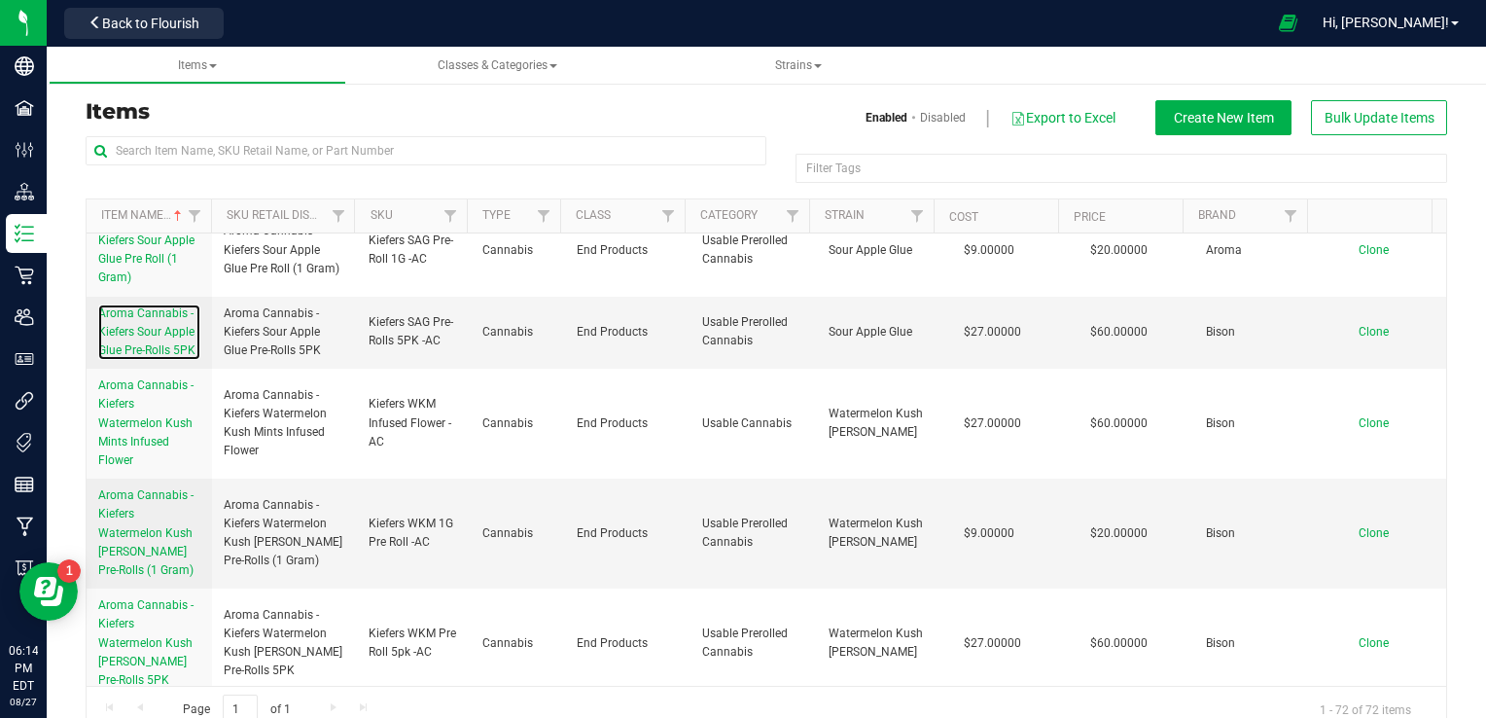
click at [156, 355] on span "Aroma Cannabis - Kiefers Sour Apple Glue Pre-Rolls 5PK" at bounding box center [146, 331] width 97 height 51
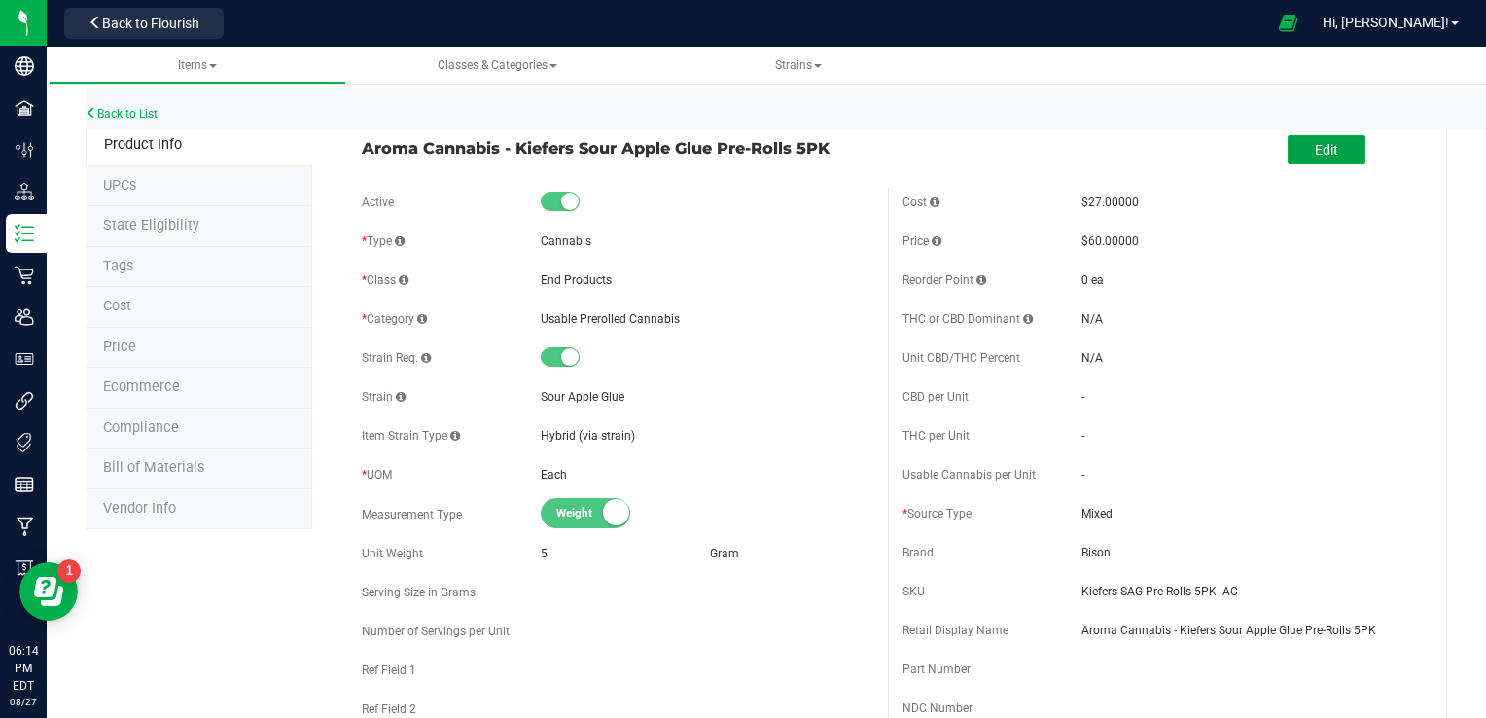
click at [1024, 147] on span "Edit" at bounding box center [1325, 150] width 23 height 16
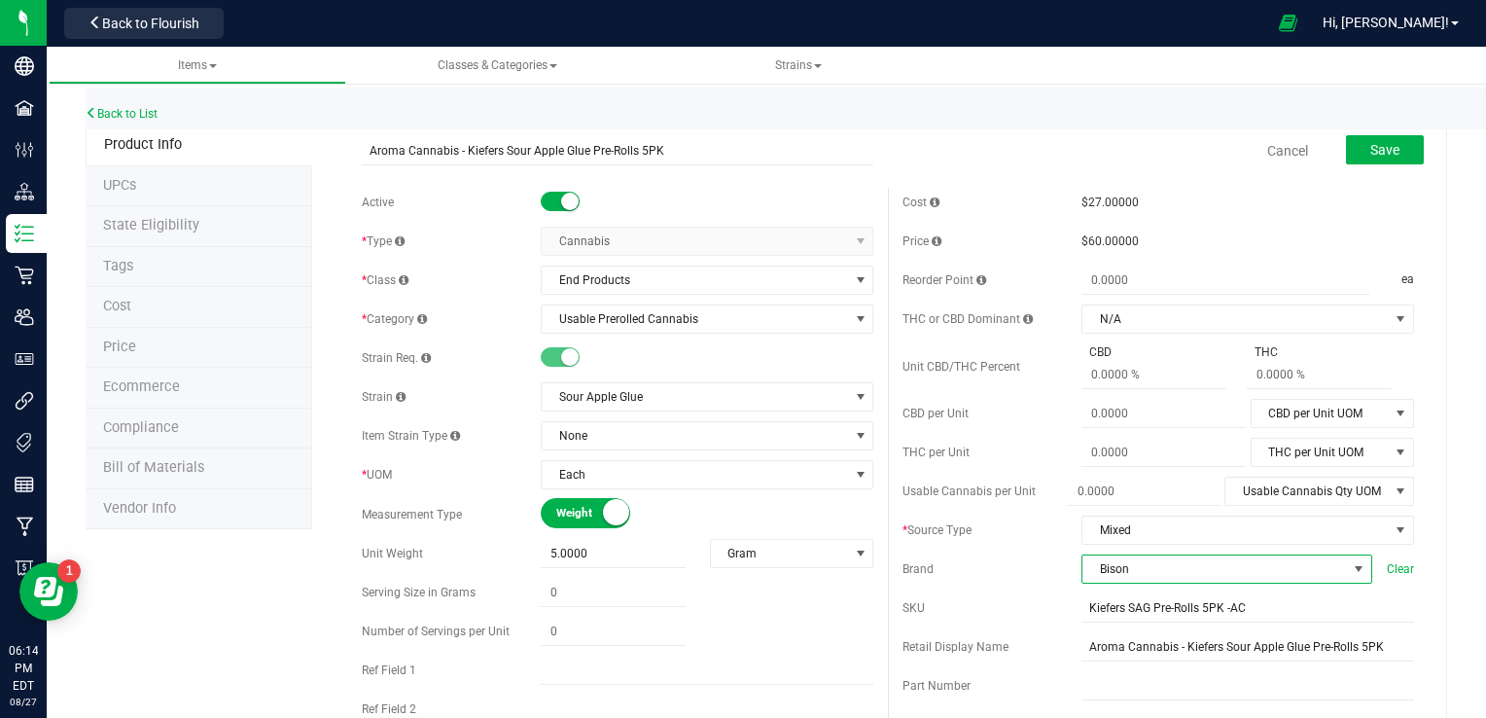
click at [1024, 568] on span "Bison" at bounding box center [1214, 568] width 264 height 27
click at [1024, 502] on li "Aroma" at bounding box center [1213, 501] width 285 height 33
click at [1024, 146] on span "Save" at bounding box center [1384, 150] width 29 height 16
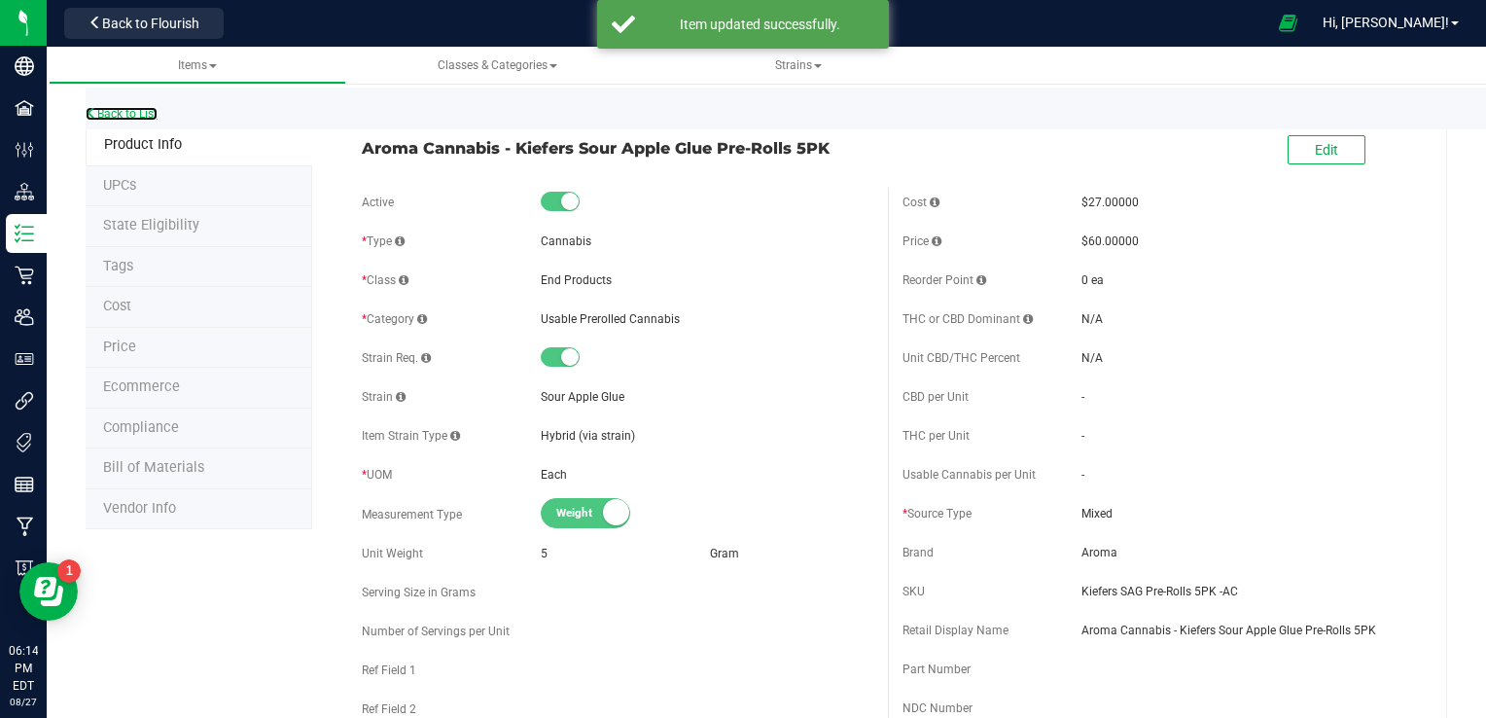
click at [130, 115] on link "Back to List" at bounding box center [122, 114] width 72 height 14
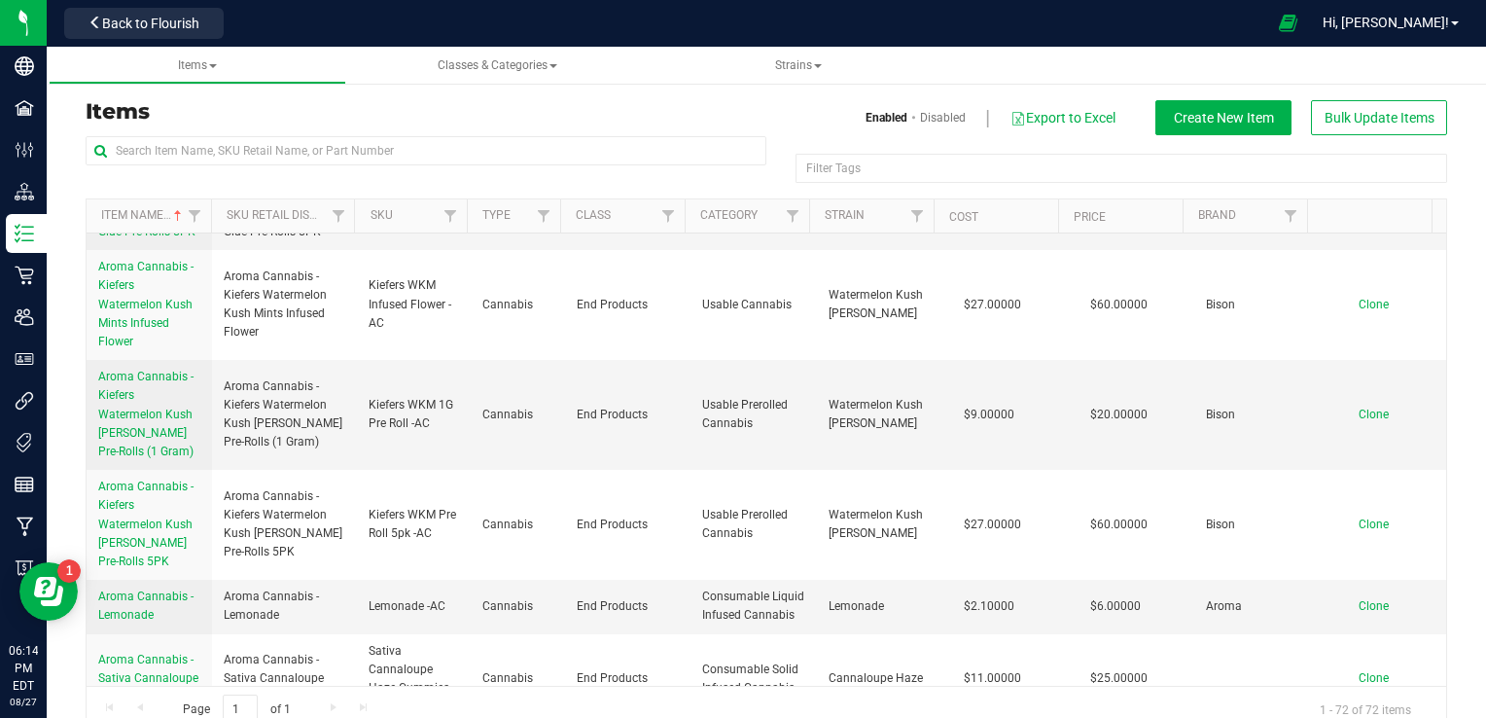
scroll to position [2355, 0]
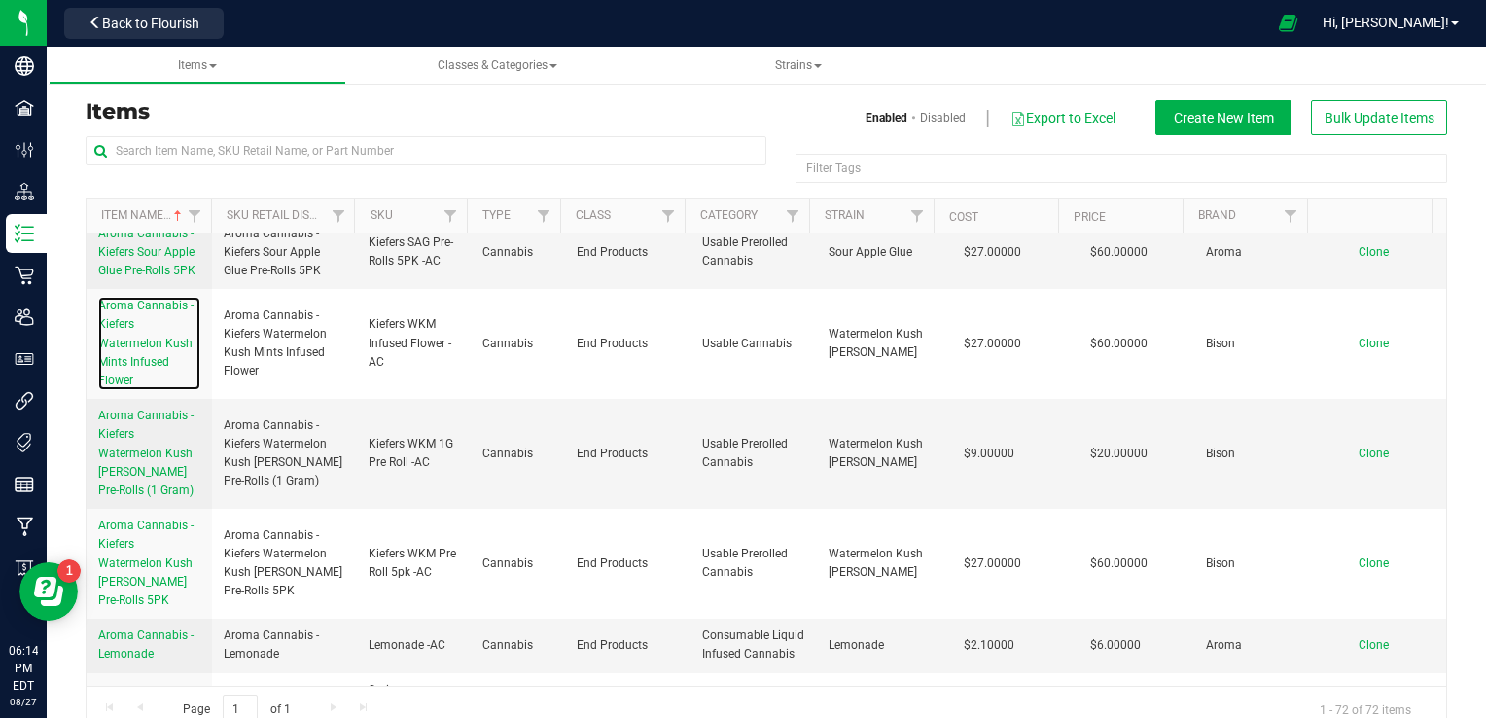
click at [136, 358] on link "Aroma Cannabis - Kiefers Watermelon Kush Mints Infused Flower" at bounding box center [149, 343] width 102 height 93
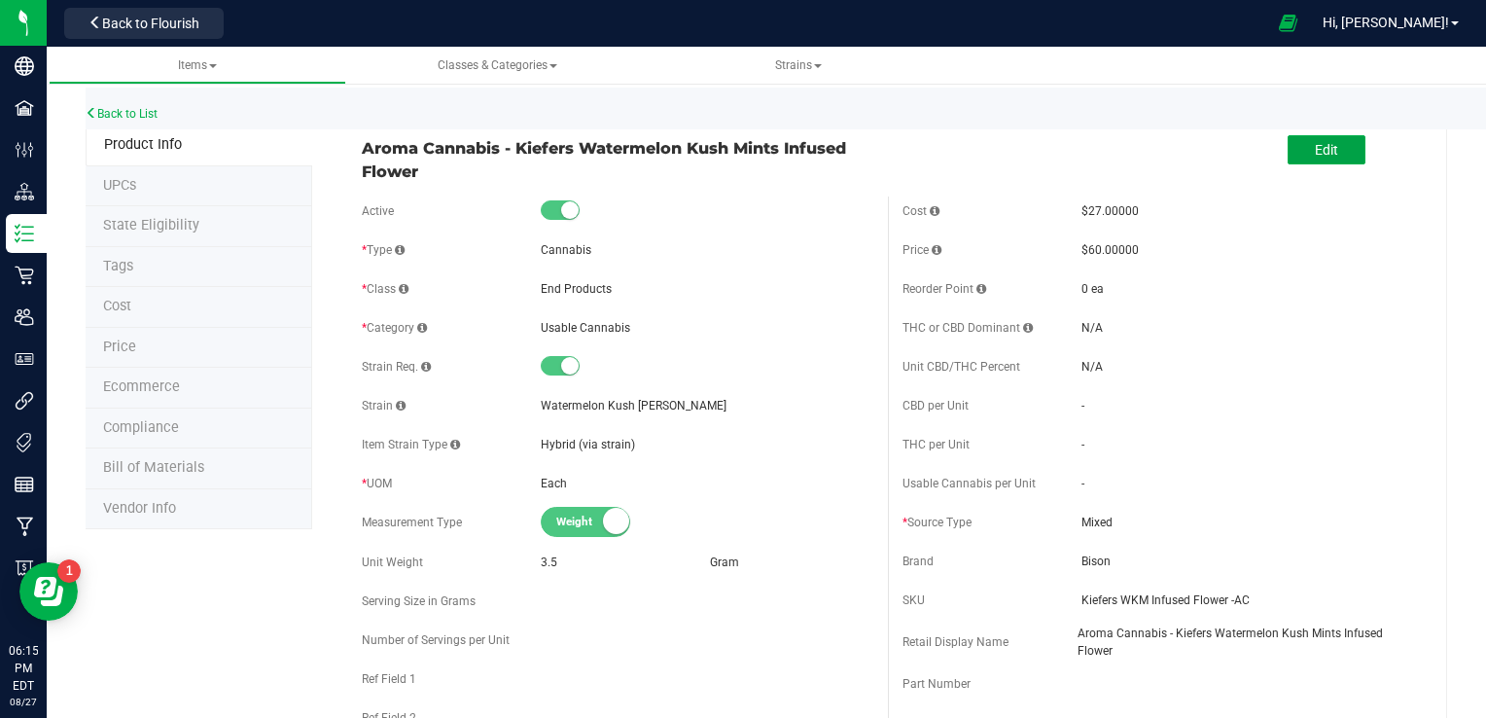
click at [1024, 142] on span "Edit" at bounding box center [1325, 150] width 23 height 16
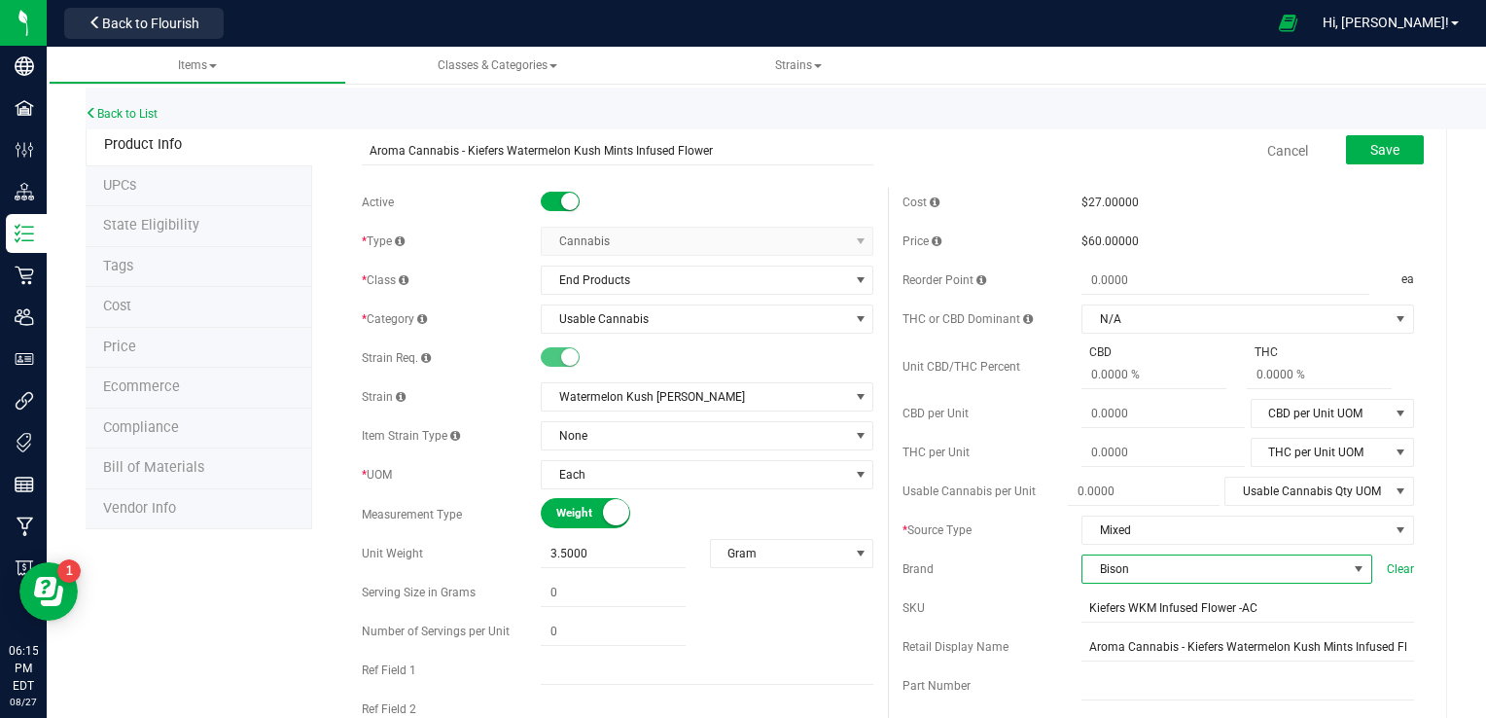
click at [1024, 571] on span "Bison" at bounding box center [1214, 568] width 264 height 27
click at [1024, 508] on li "Aroma" at bounding box center [1213, 501] width 285 height 33
click at [1024, 146] on span "Save" at bounding box center [1384, 150] width 29 height 16
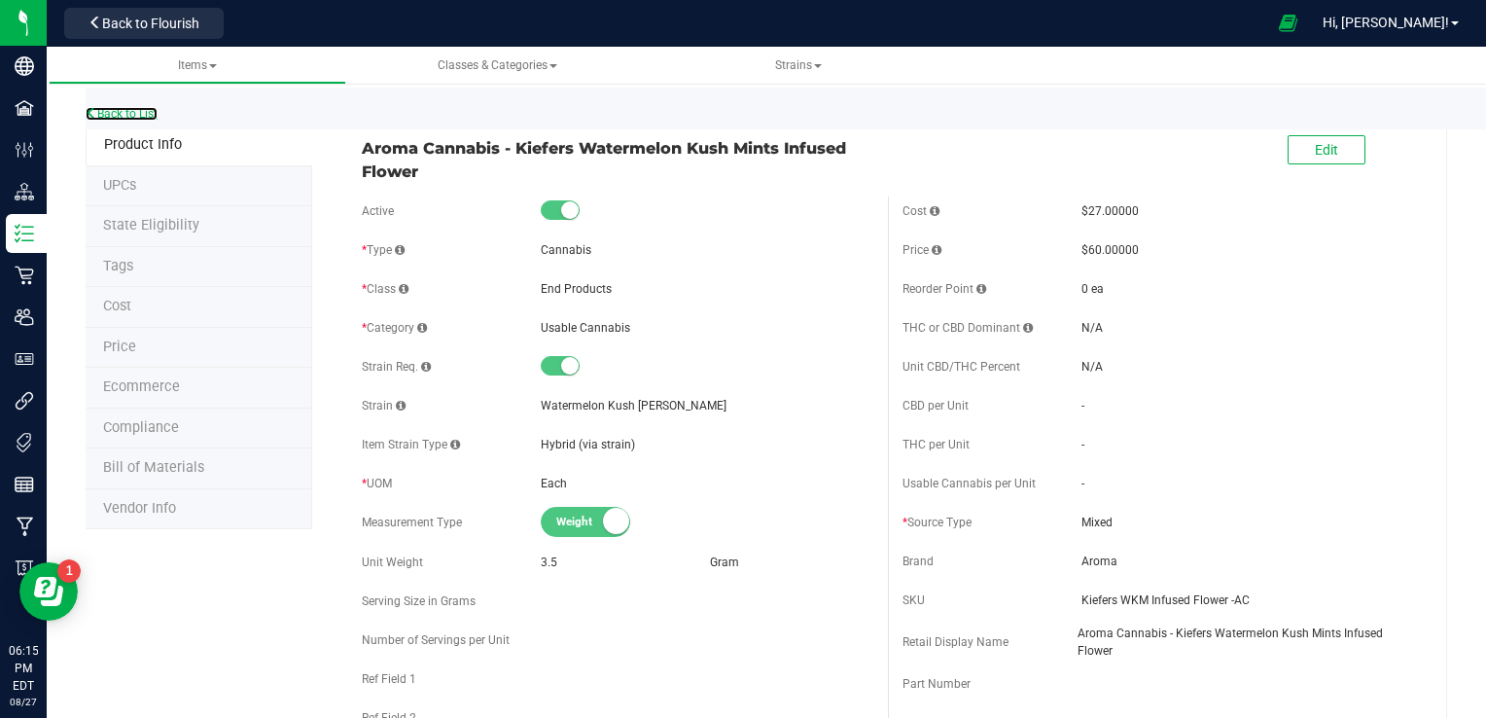
click at [110, 114] on link "Back to List" at bounding box center [122, 114] width 72 height 14
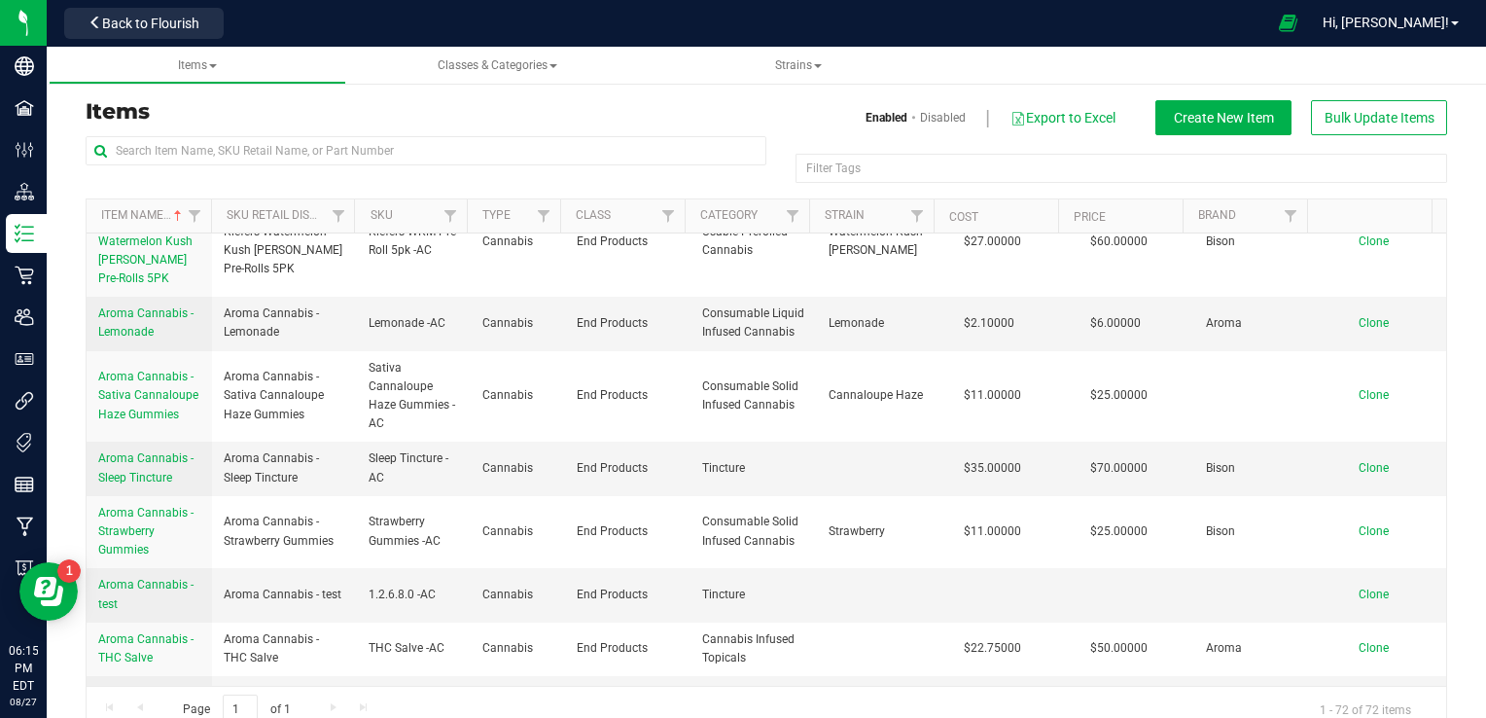
scroll to position [2658, 0]
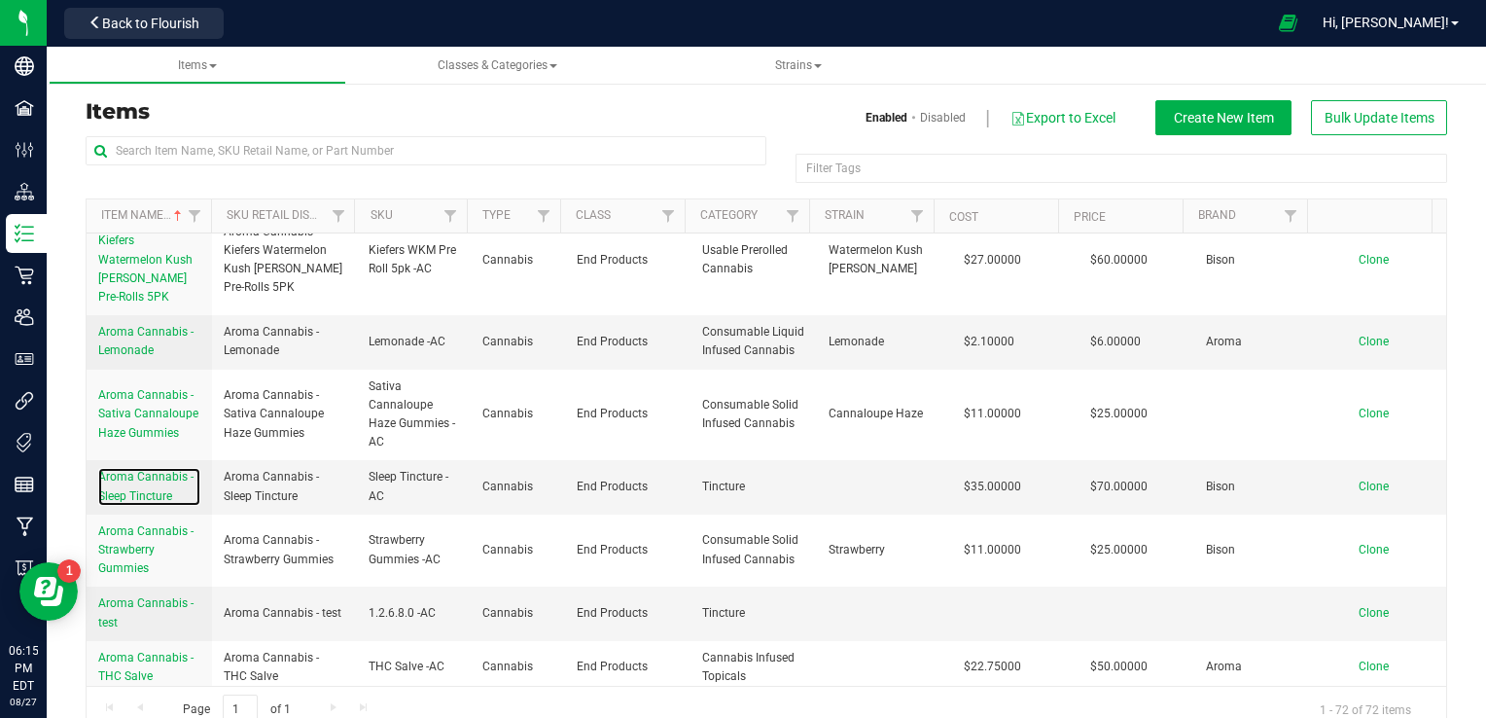
click at [121, 505] on link "Aroma Cannabis - Sleep Tincture" at bounding box center [149, 486] width 102 height 37
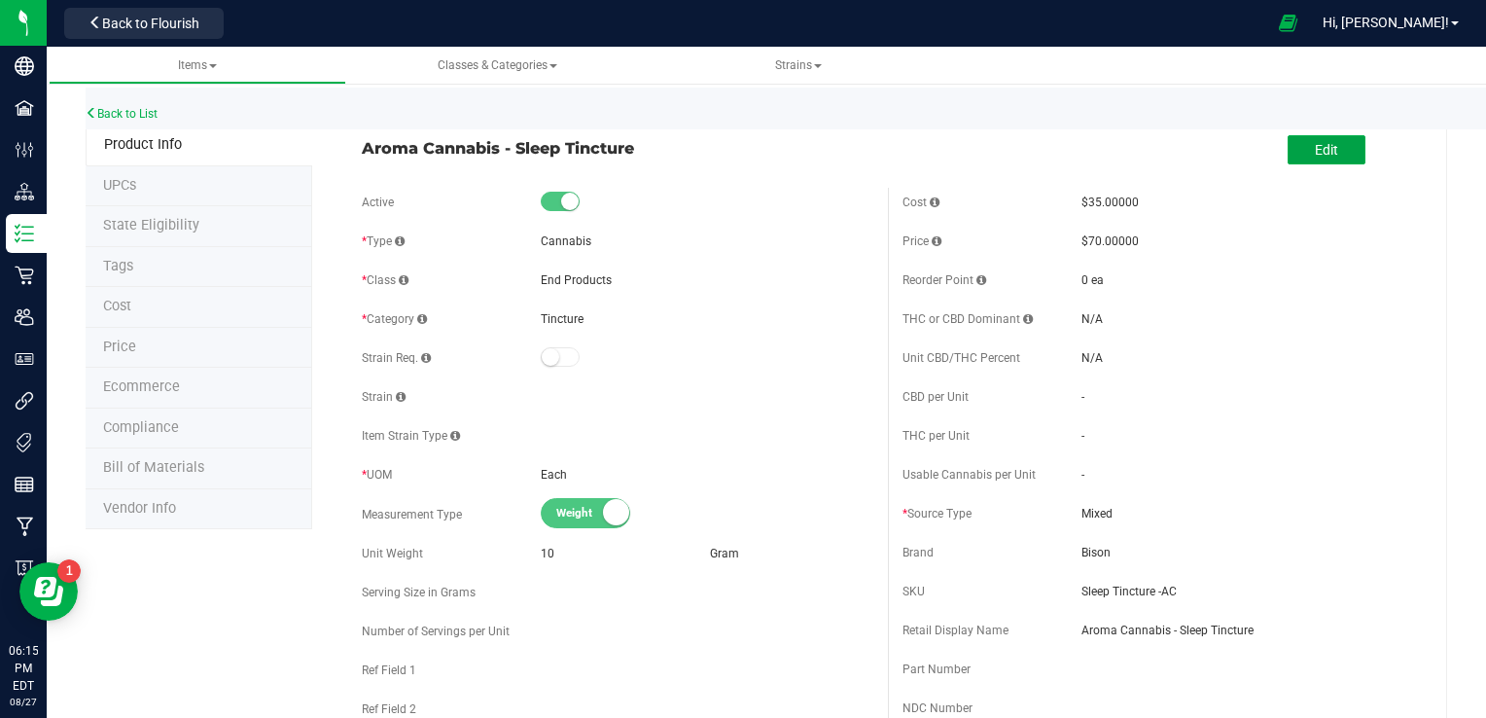
click at [1024, 148] on span "Edit" at bounding box center [1325, 150] width 23 height 16
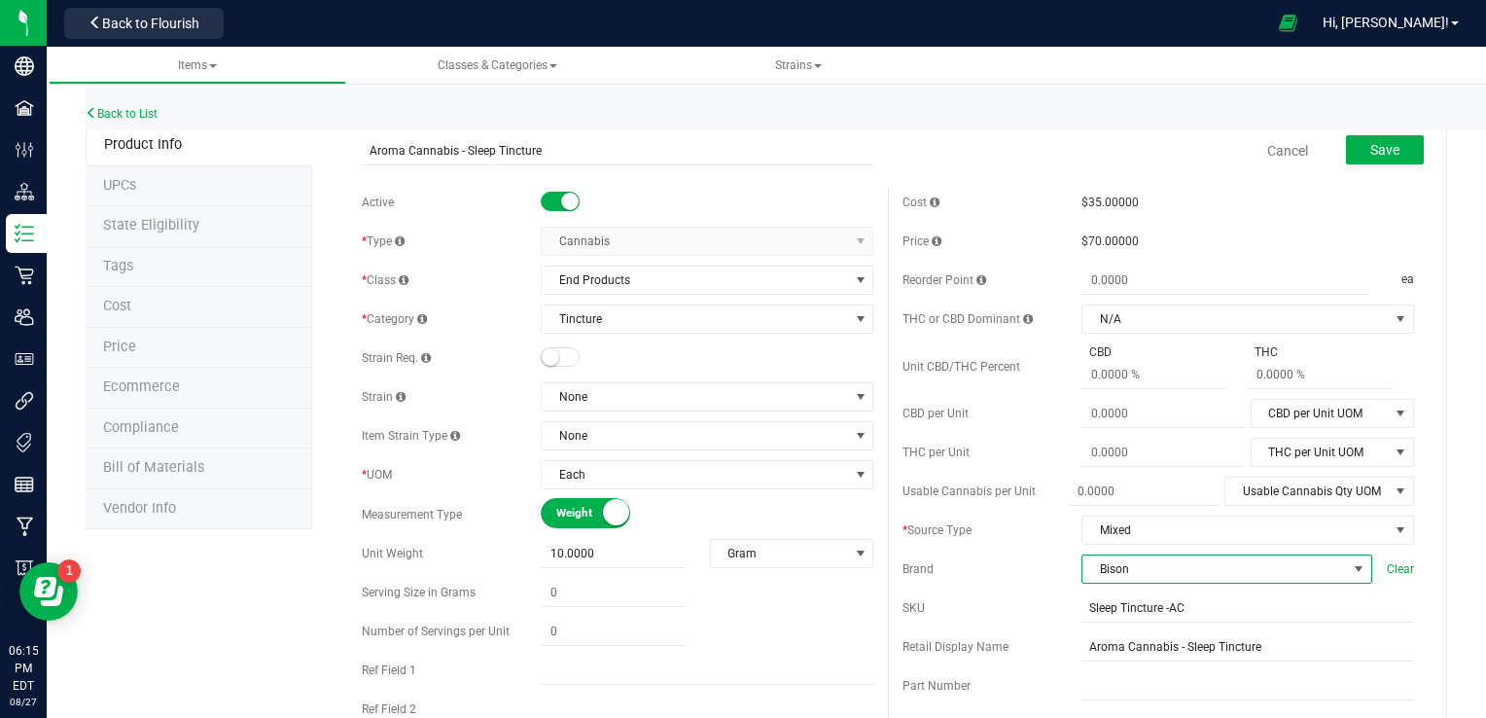
click at [1024, 569] on span "Bison" at bounding box center [1214, 568] width 264 height 27
click at [1024, 493] on li "Aroma" at bounding box center [1213, 501] width 285 height 33
click at [1024, 154] on button "Save" at bounding box center [1385, 149] width 78 height 29
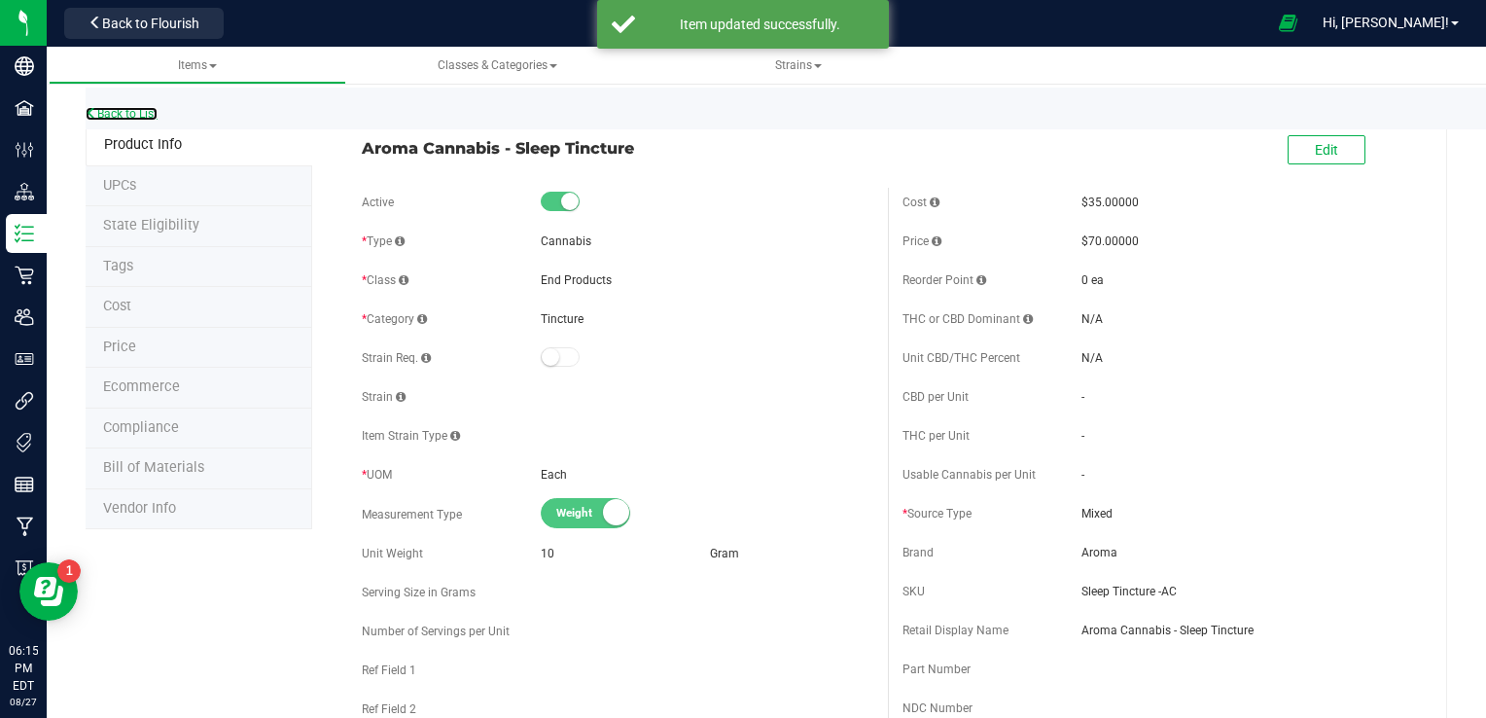
click at [113, 108] on link "Back to List" at bounding box center [122, 114] width 72 height 14
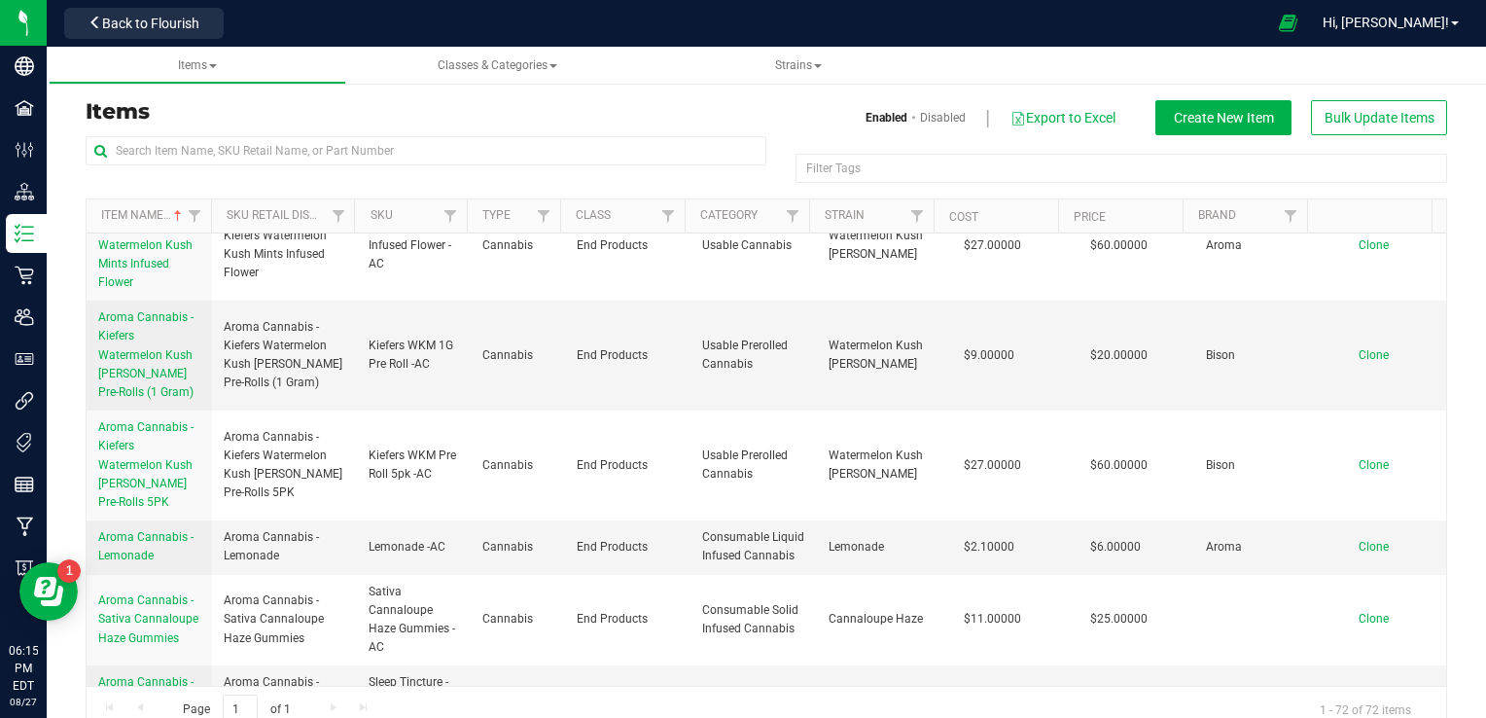
scroll to position [2462, 0]
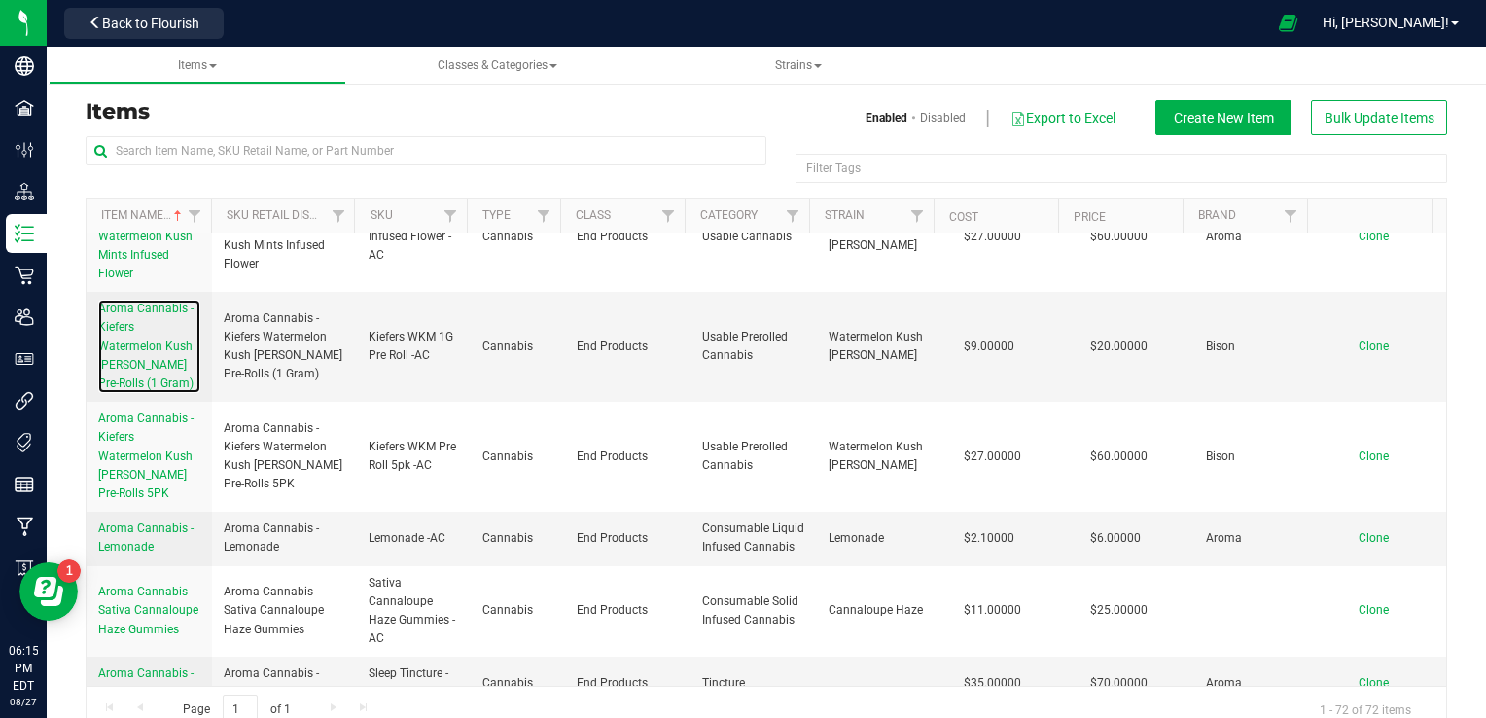
click at [144, 360] on link "Aroma Cannabis - Kiefers Watermelon Kush [PERSON_NAME] Pre-Rolls (1 Gram)" at bounding box center [149, 345] width 102 height 93
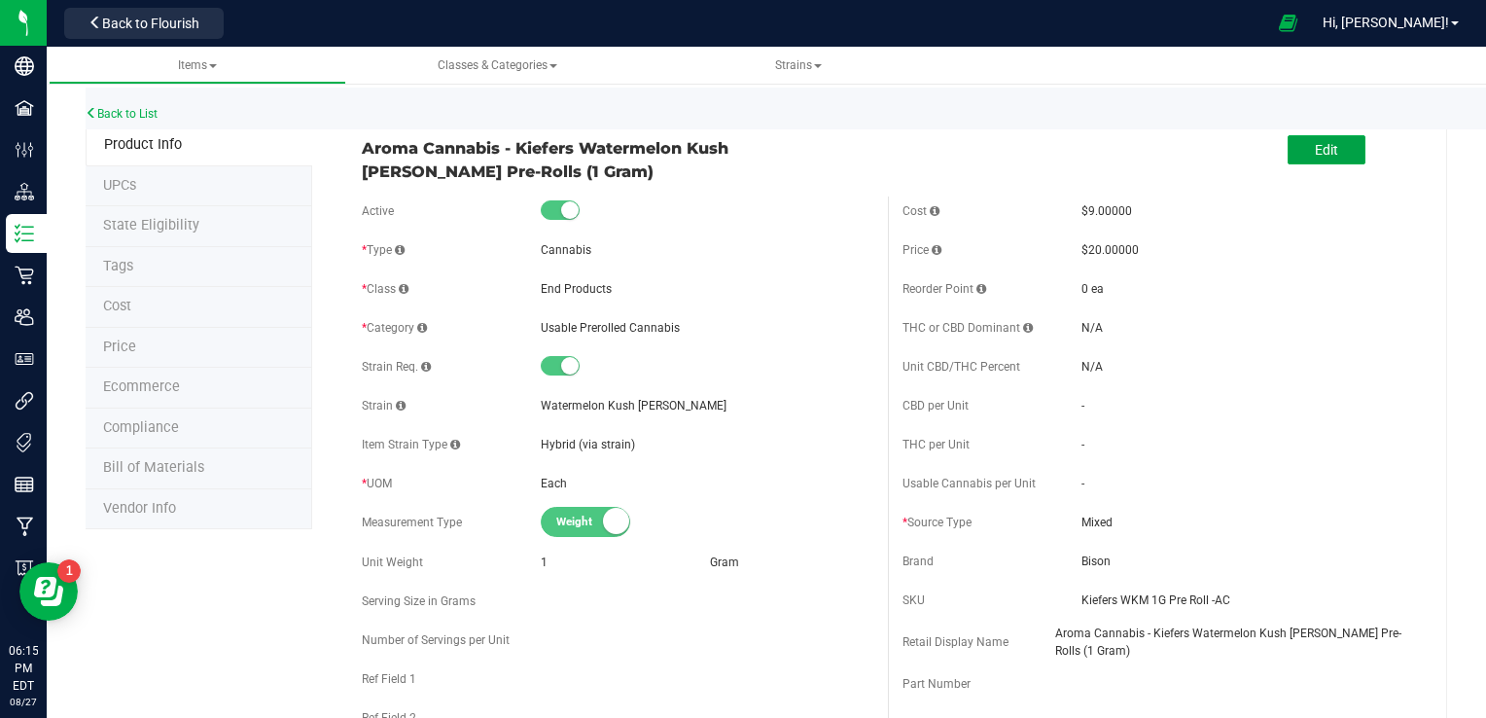
click at [1024, 161] on button "Edit" at bounding box center [1326, 149] width 78 height 29
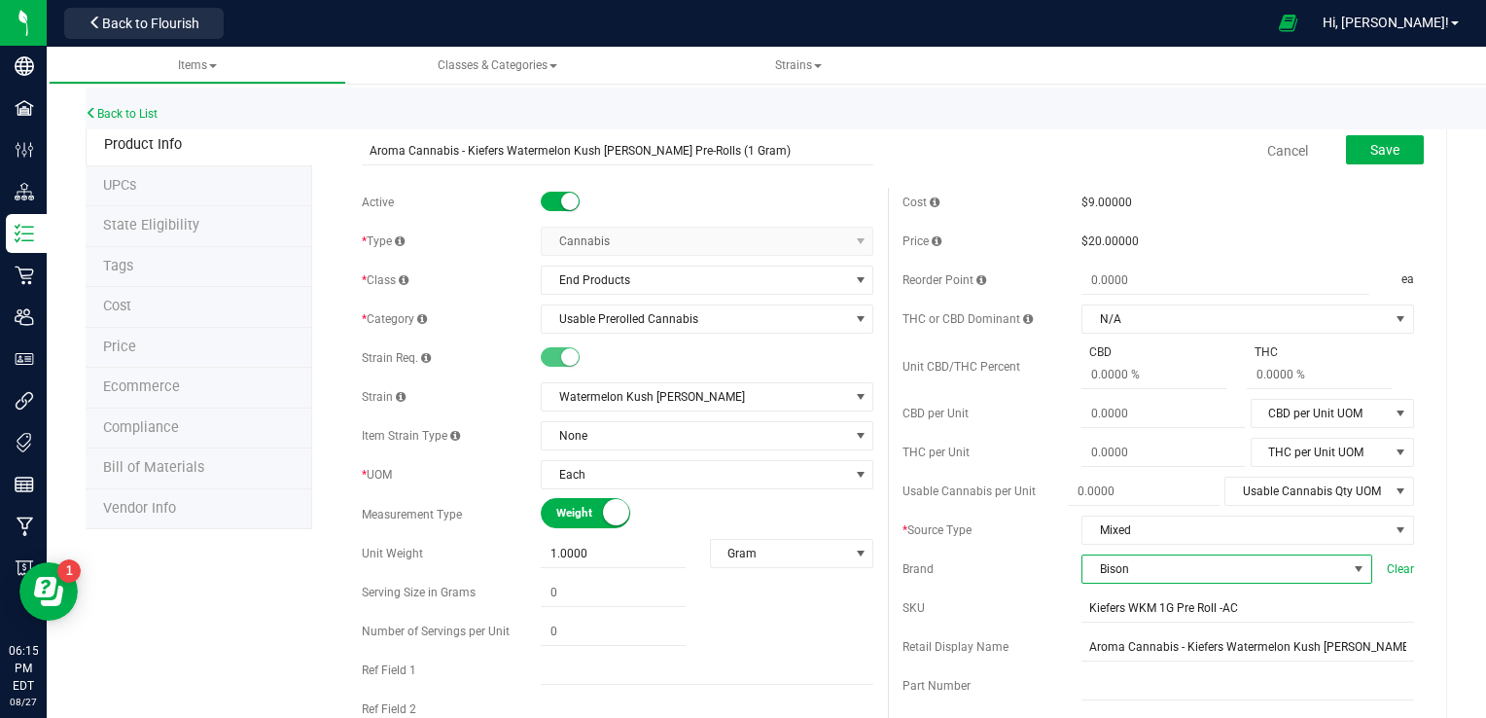
click at [1024, 574] on span "Bison" at bounding box center [1214, 568] width 264 height 27
click at [1024, 501] on li "Aroma" at bounding box center [1213, 501] width 285 height 33
click at [1024, 160] on button "Save" at bounding box center [1385, 149] width 78 height 29
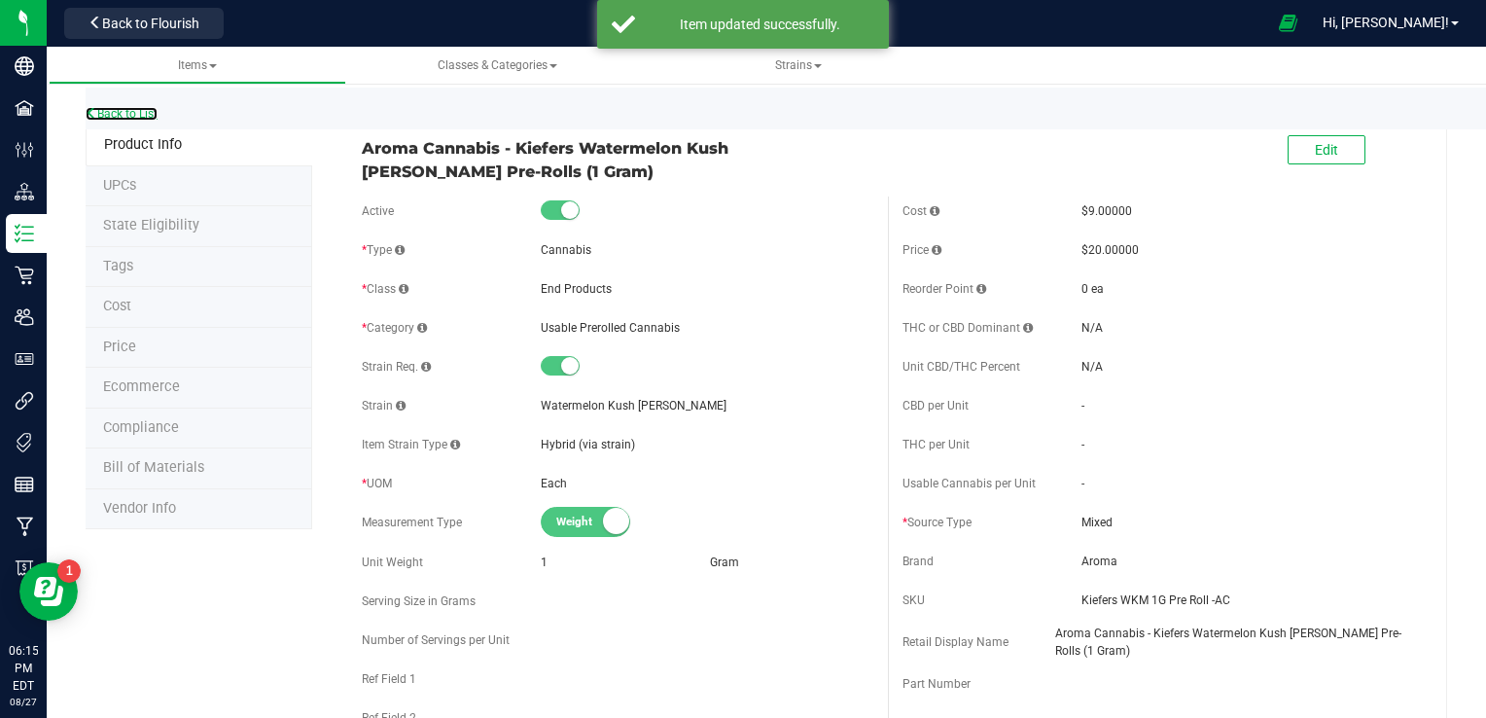
click at [142, 111] on link "Back to List" at bounding box center [122, 114] width 72 height 14
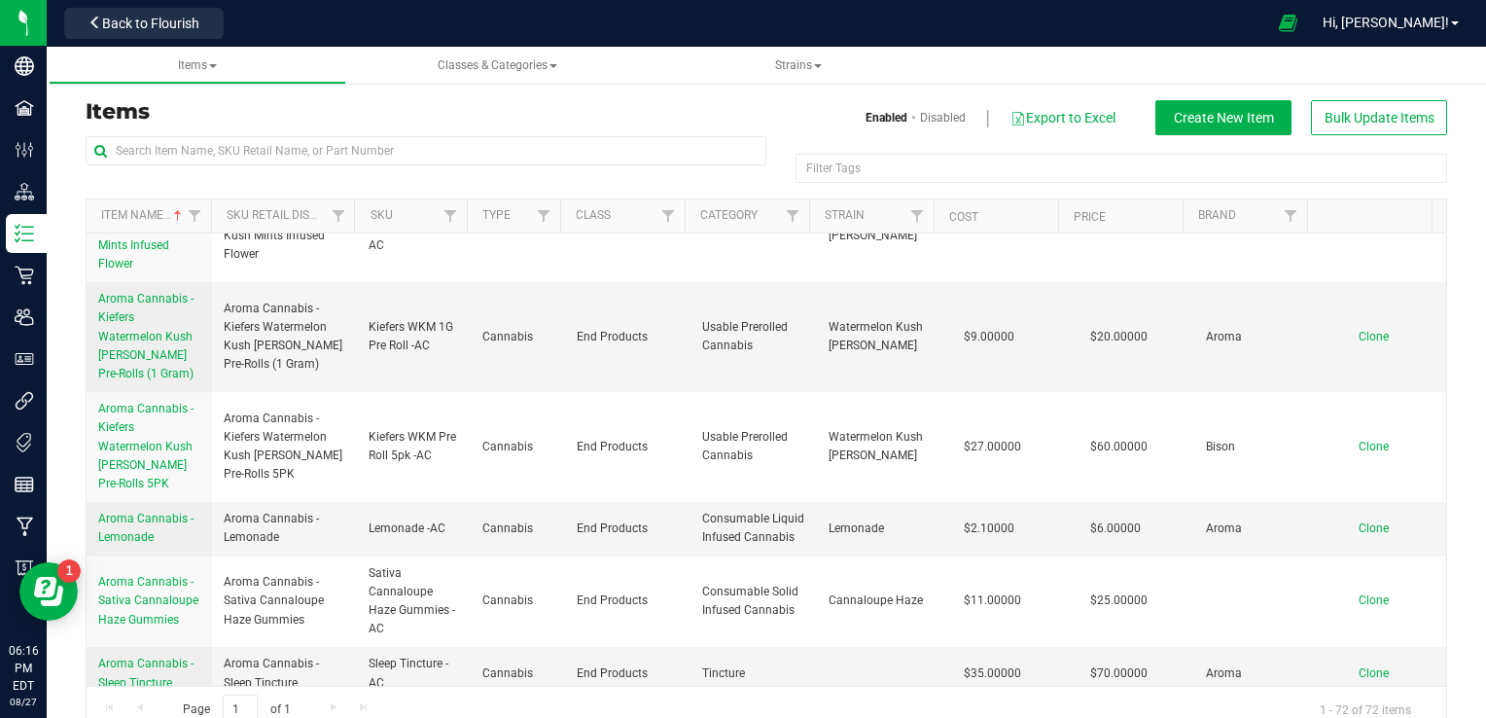
scroll to position [2518, 0]
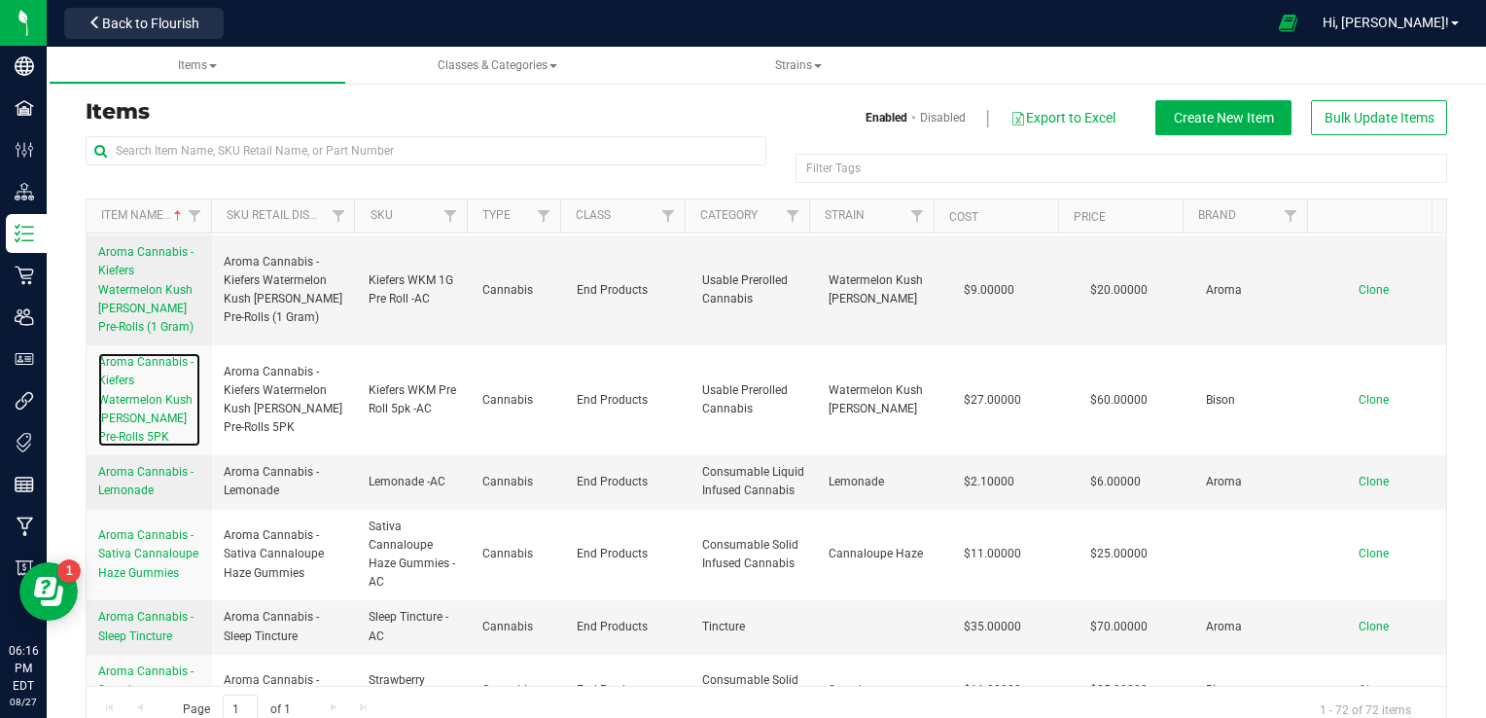
click at [155, 409] on link "Aroma Cannabis - Kiefers Watermelon Kush [PERSON_NAME] Pre-Rolls 5PK" at bounding box center [149, 399] width 102 height 93
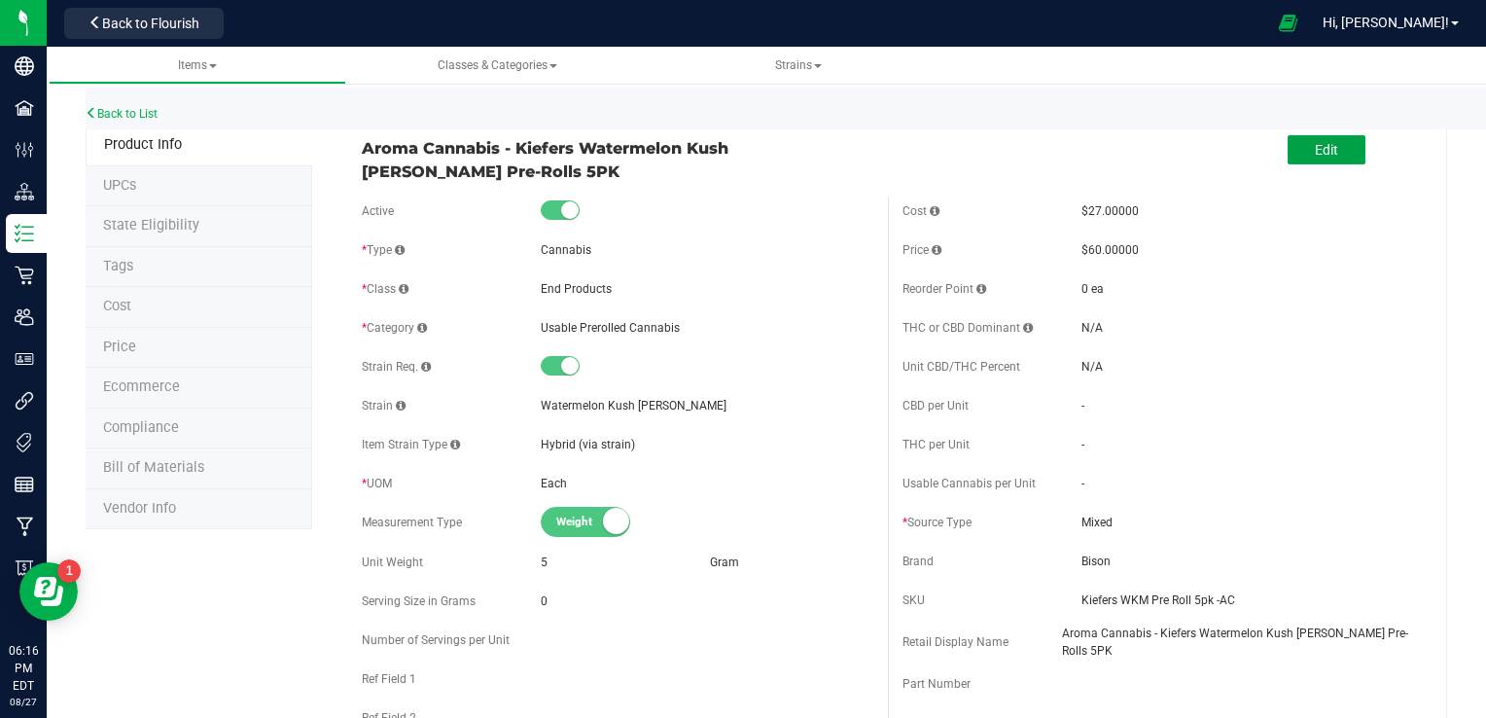
click at [1024, 158] on button "Edit" at bounding box center [1326, 149] width 78 height 29
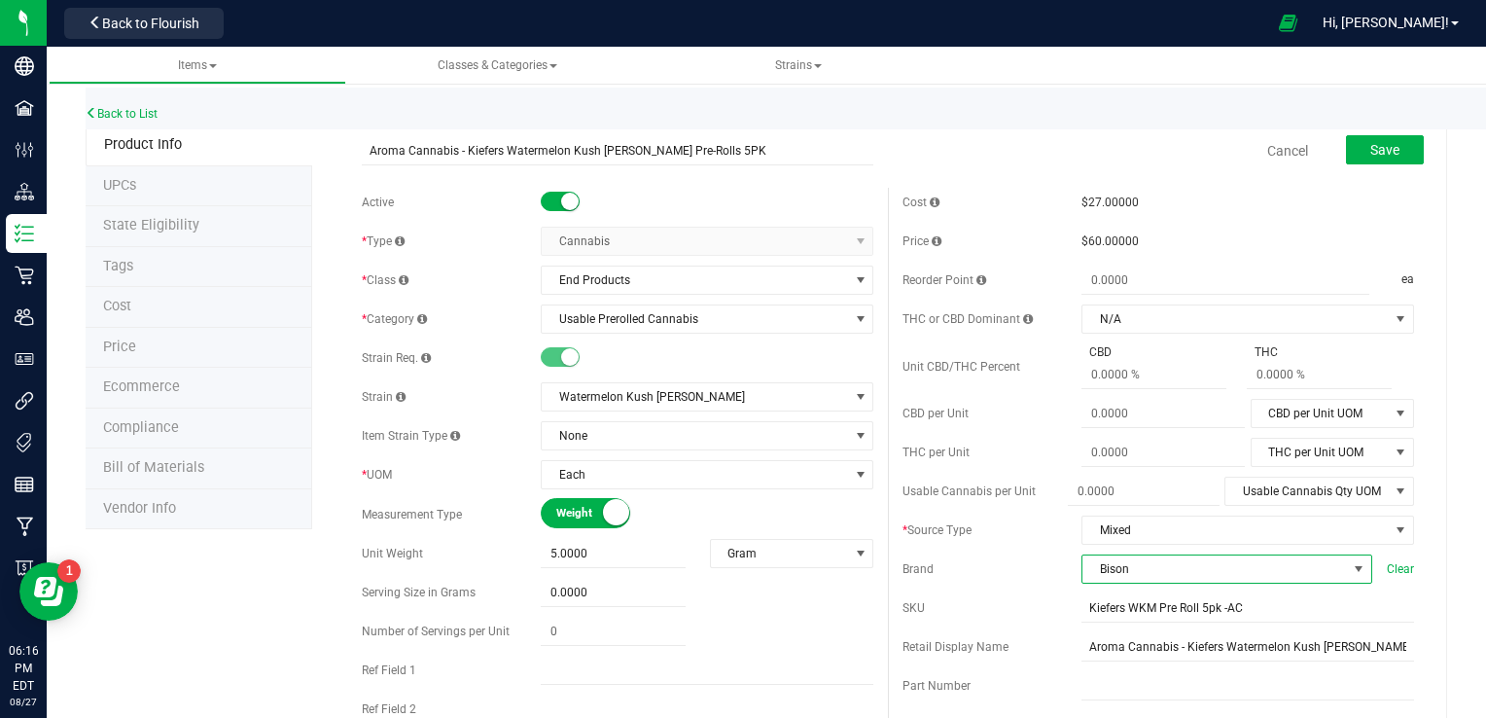
click at [1024, 565] on span "Bison" at bounding box center [1214, 568] width 264 height 27
click at [1024, 495] on li "Aroma" at bounding box center [1213, 501] width 285 height 33
click at [1024, 155] on span "Save" at bounding box center [1384, 150] width 29 height 16
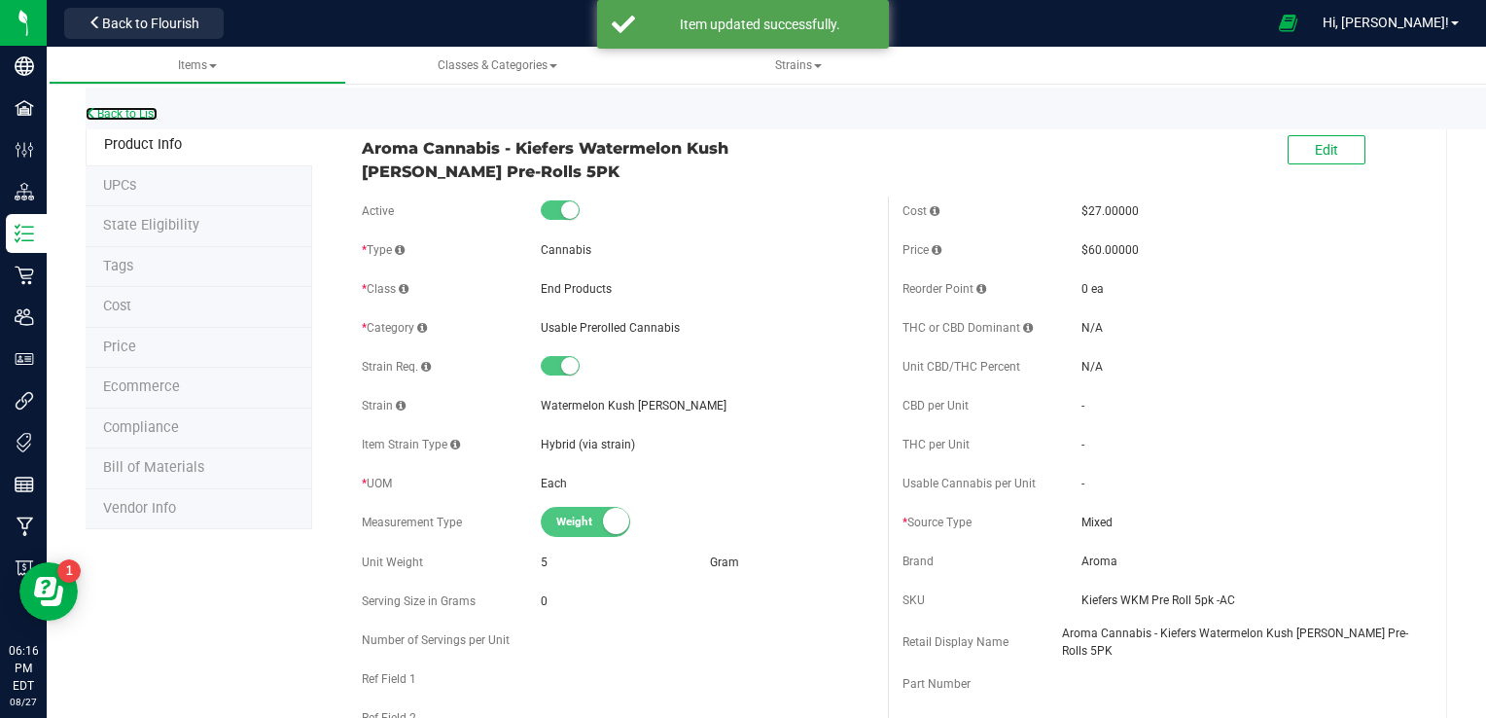
click at [136, 110] on link "Back to List" at bounding box center [122, 114] width 72 height 14
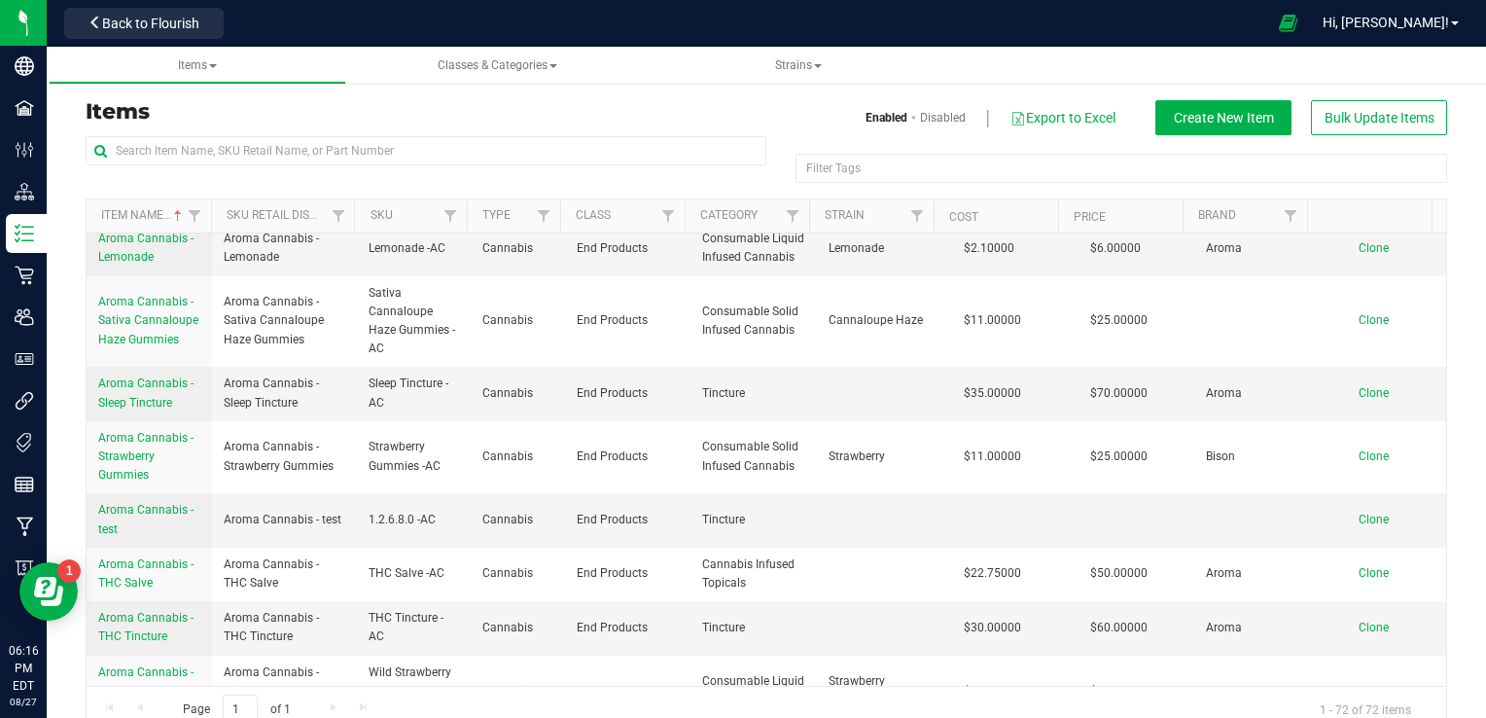
scroll to position [2742, 0]
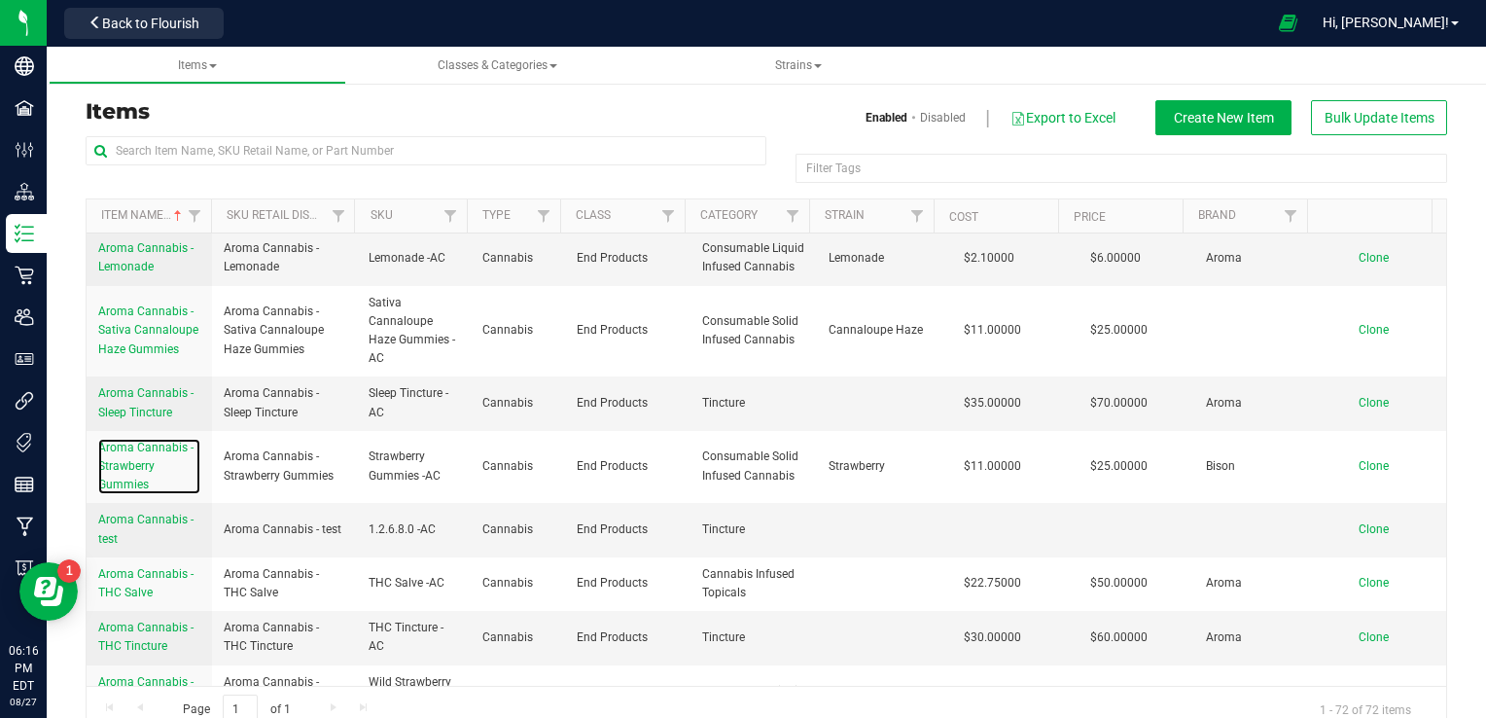
click at [131, 491] on span "Aroma Cannabis - Strawberry Gummies" at bounding box center [145, 465] width 95 height 51
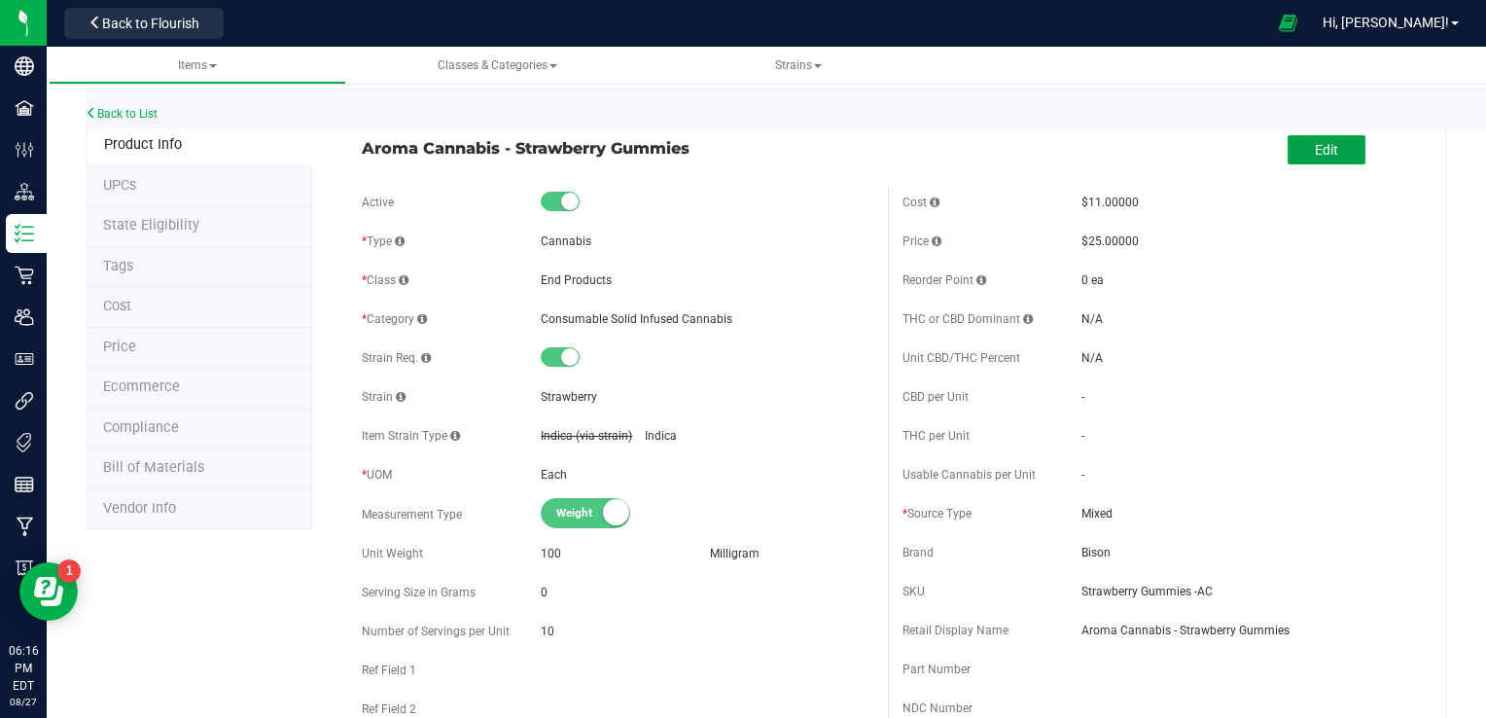
click at [1024, 160] on button "Edit" at bounding box center [1326, 149] width 78 height 29
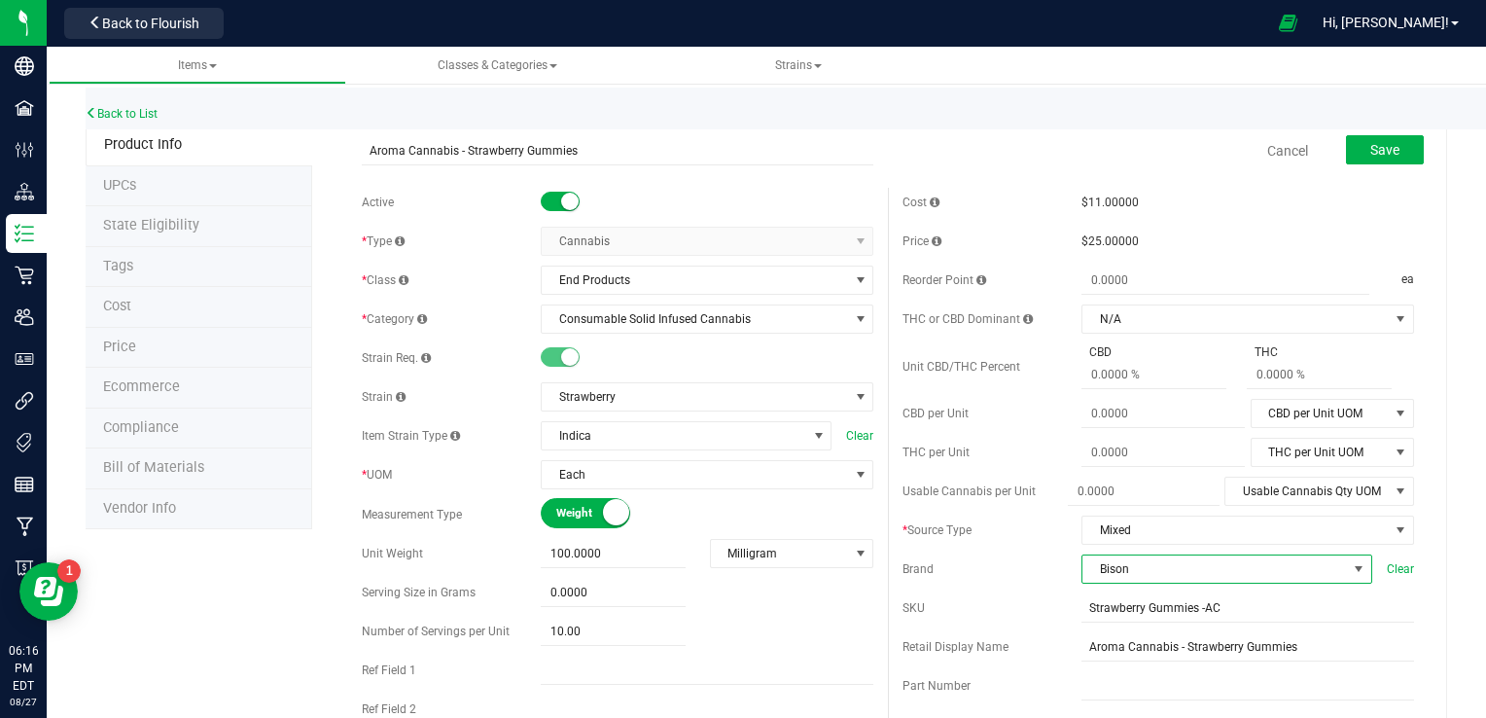
click at [1024, 564] on span "Bison" at bounding box center [1214, 568] width 264 height 27
click at [1024, 496] on li "Aroma" at bounding box center [1213, 501] width 285 height 33
click at [1024, 155] on button "Save" at bounding box center [1385, 149] width 78 height 29
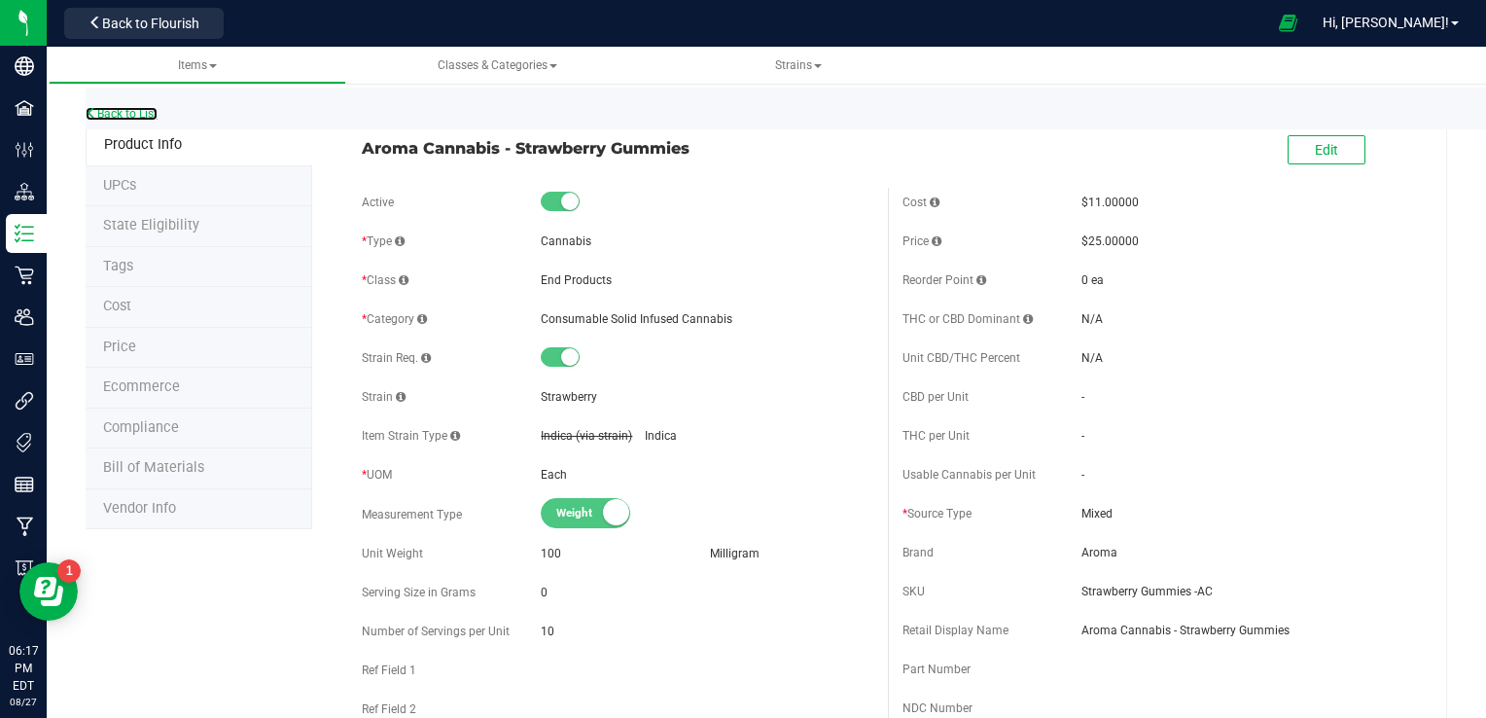
click at [134, 119] on link "Back to List" at bounding box center [122, 114] width 72 height 14
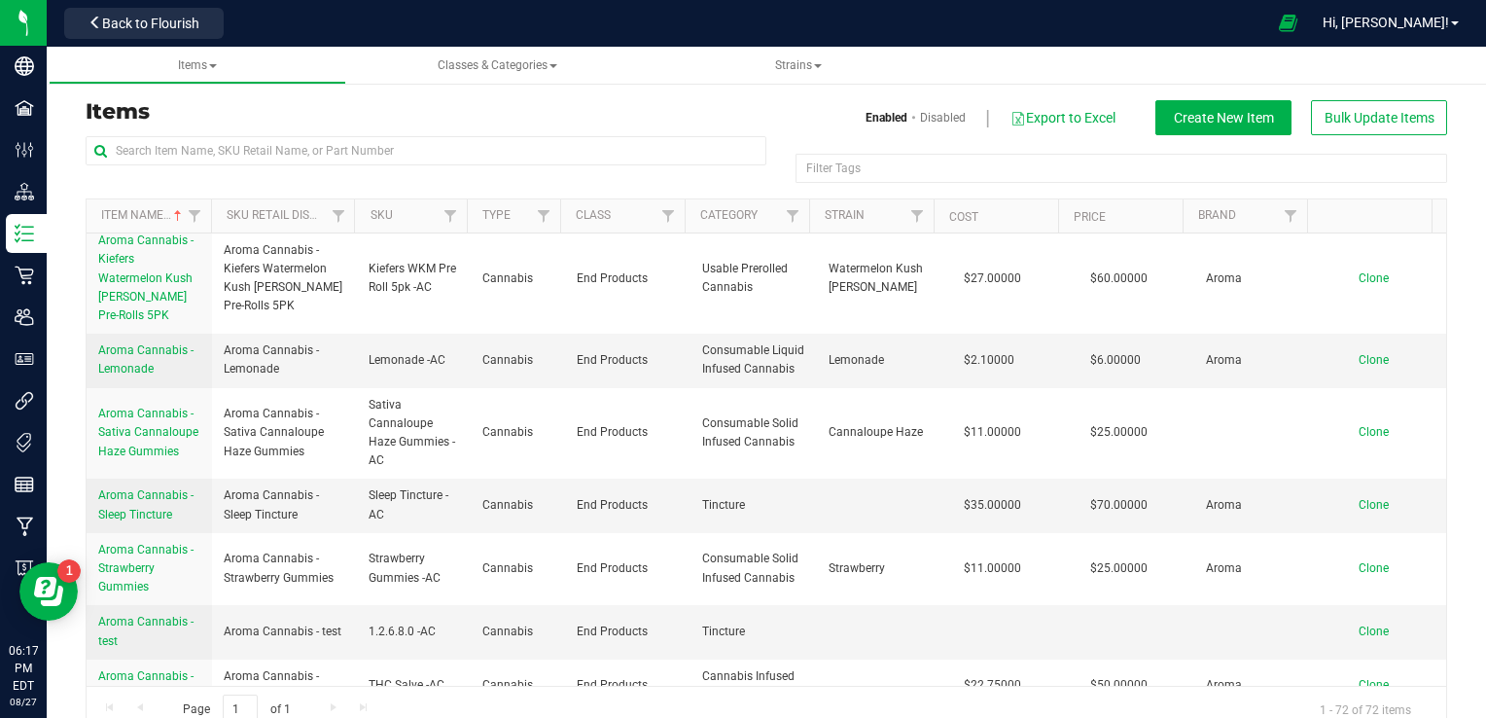
scroll to position [2630, 0]
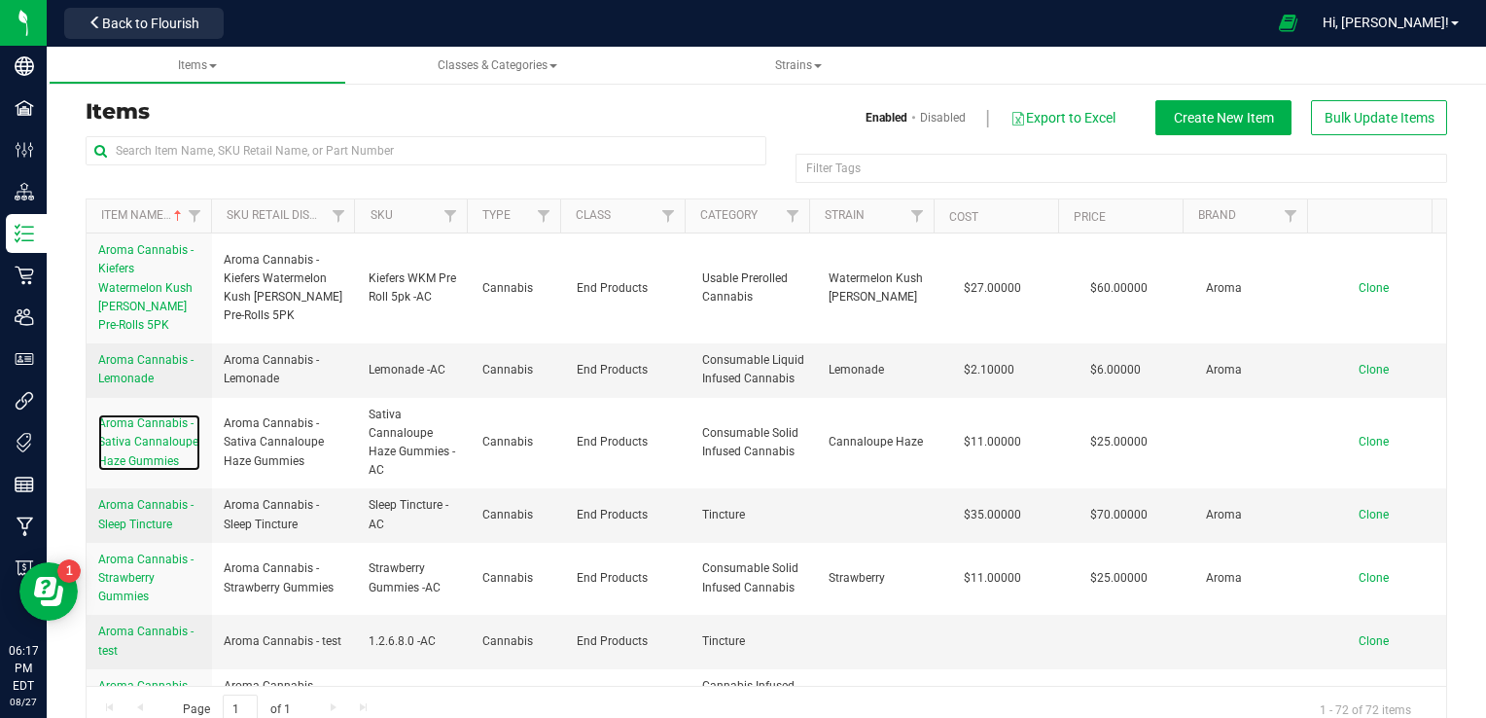
click at [148, 467] on span "Aroma Cannabis - Sativa Cannaloupe Haze Gummies" at bounding box center [148, 441] width 100 height 51
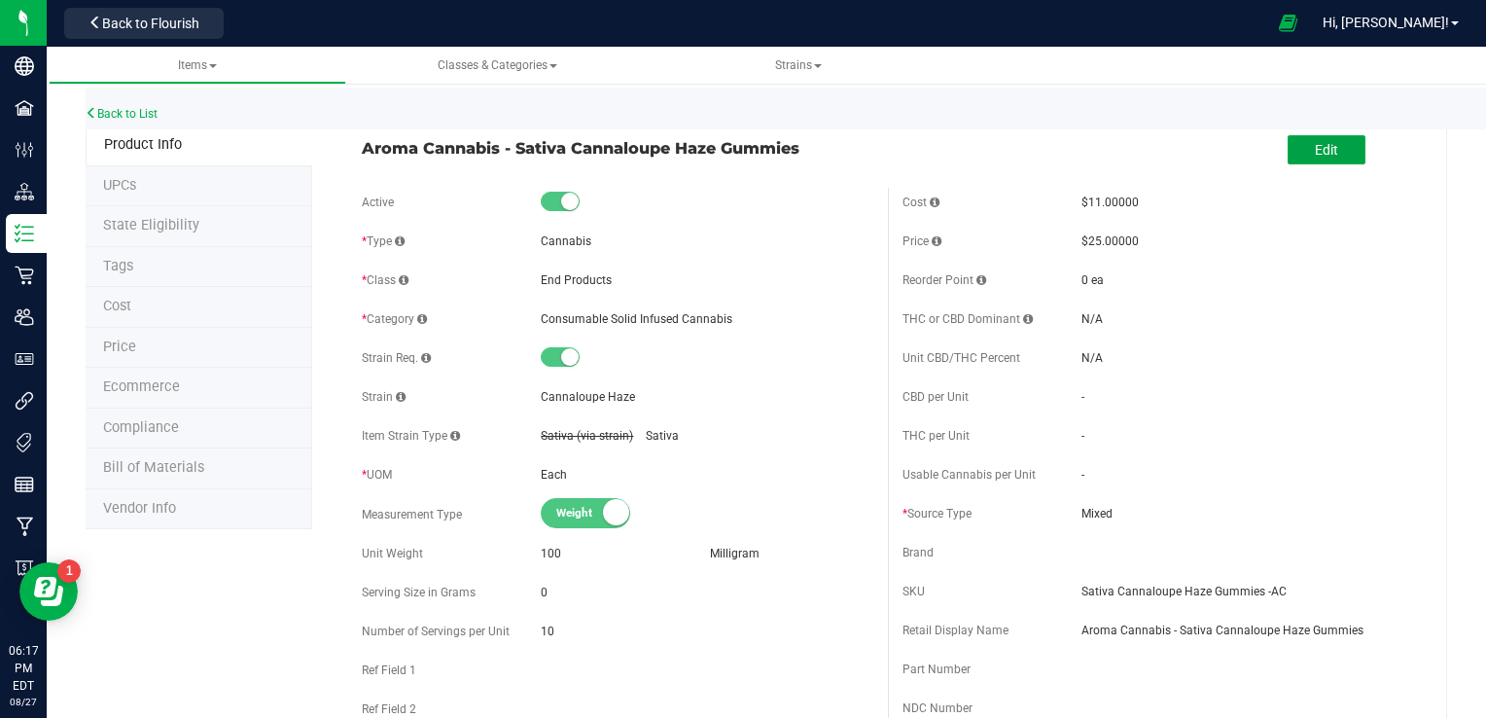
click at [1024, 156] on span "Edit" at bounding box center [1325, 150] width 23 height 16
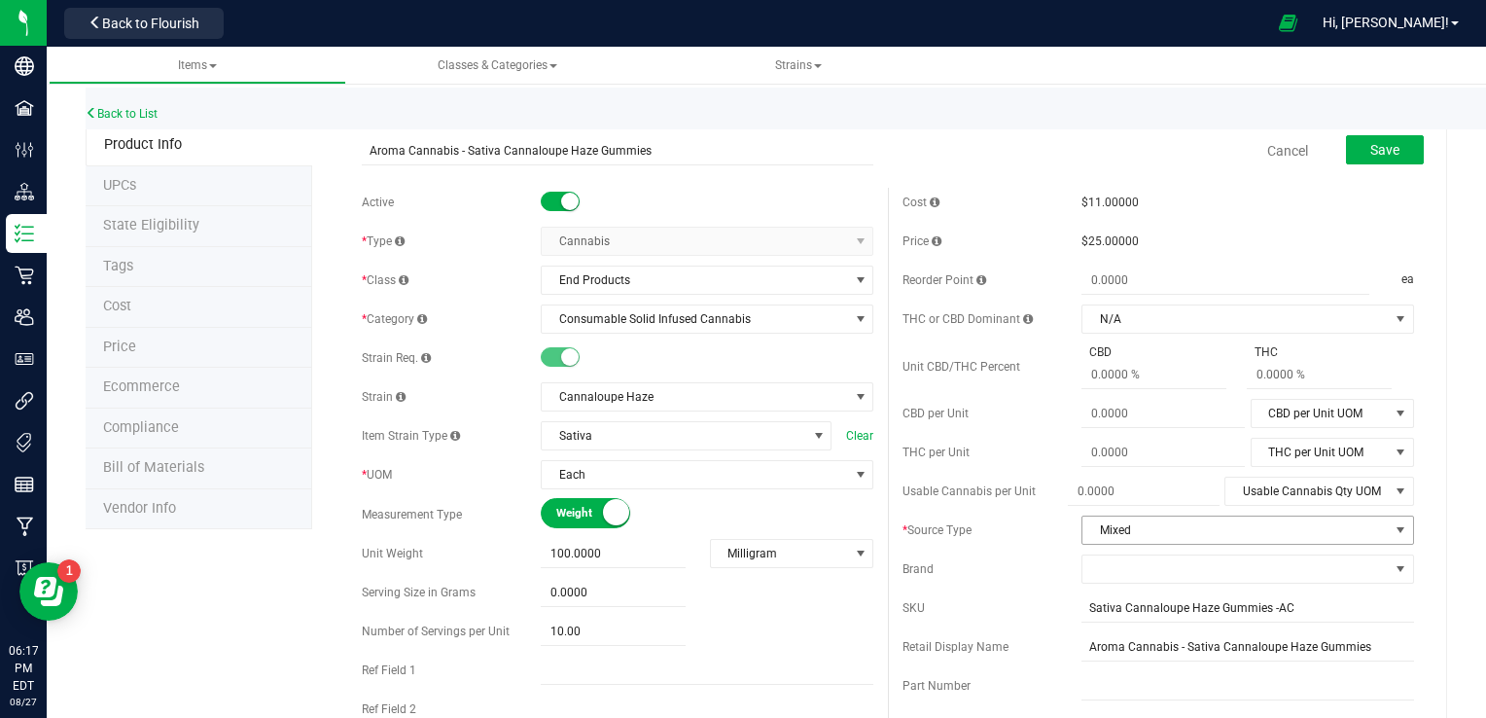
click at [1024, 533] on span "Mixed" at bounding box center [1235, 529] width 306 height 27
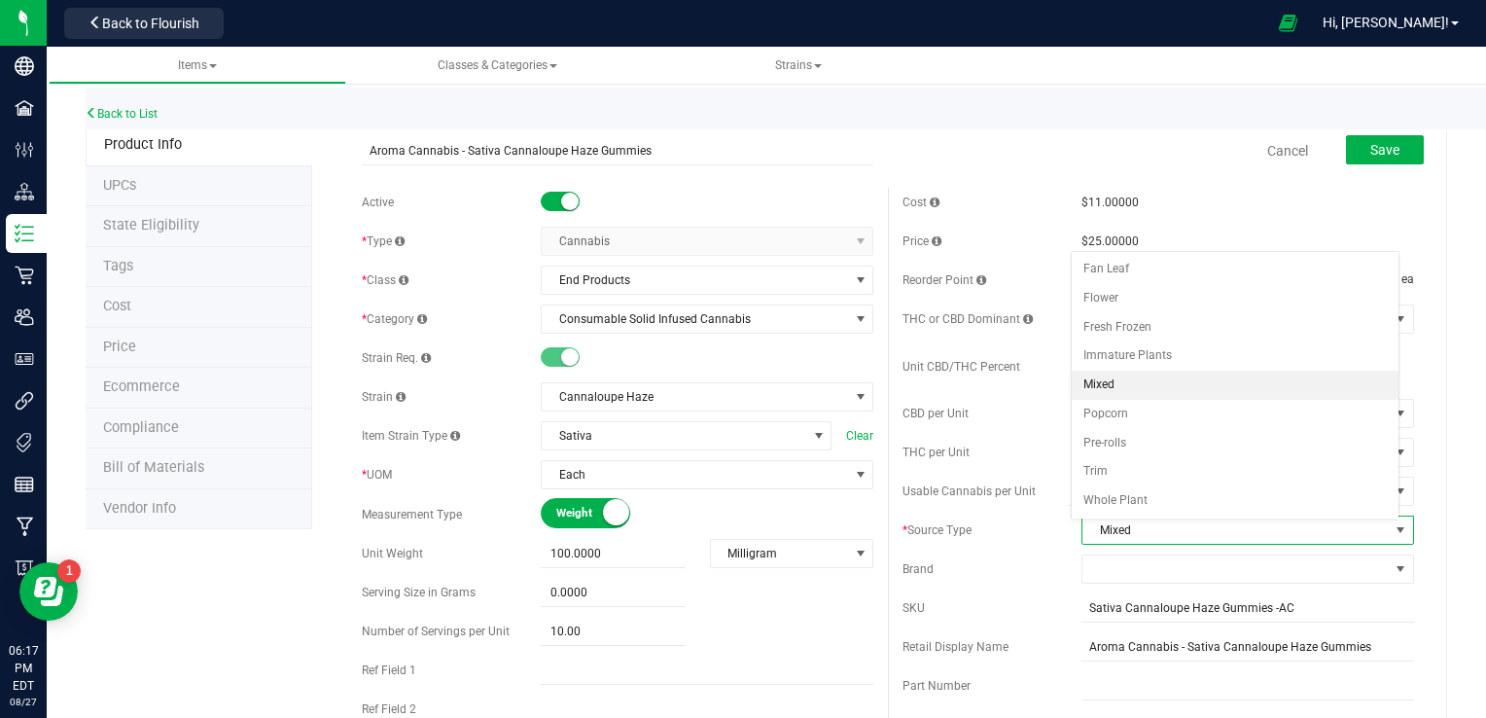
click at [1024, 511] on div "Cost $11.00000 Price $25.00000 Reorder Point ea THC or CBD Dominant" at bounding box center [1158, 571] width 541 height 767
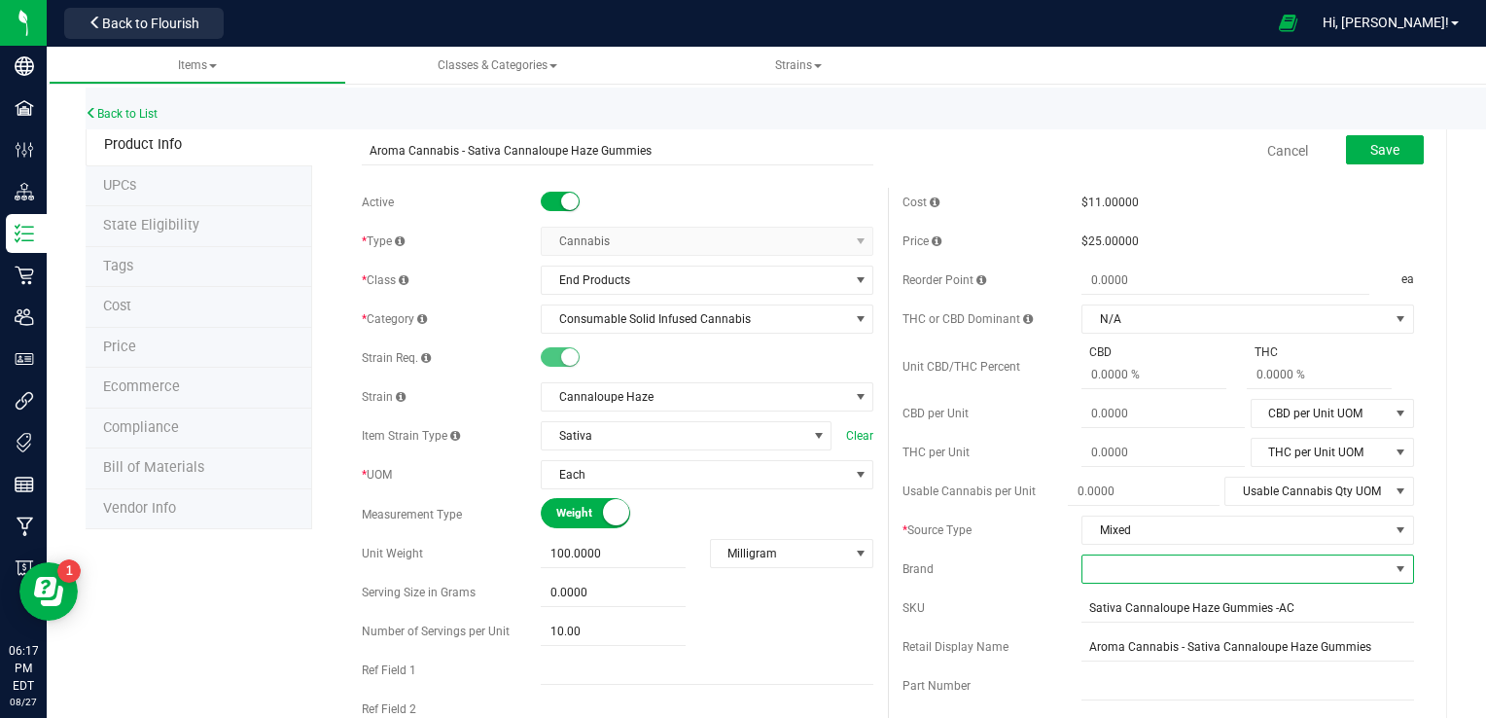
click at [1024, 573] on span at bounding box center [1235, 568] width 306 height 27
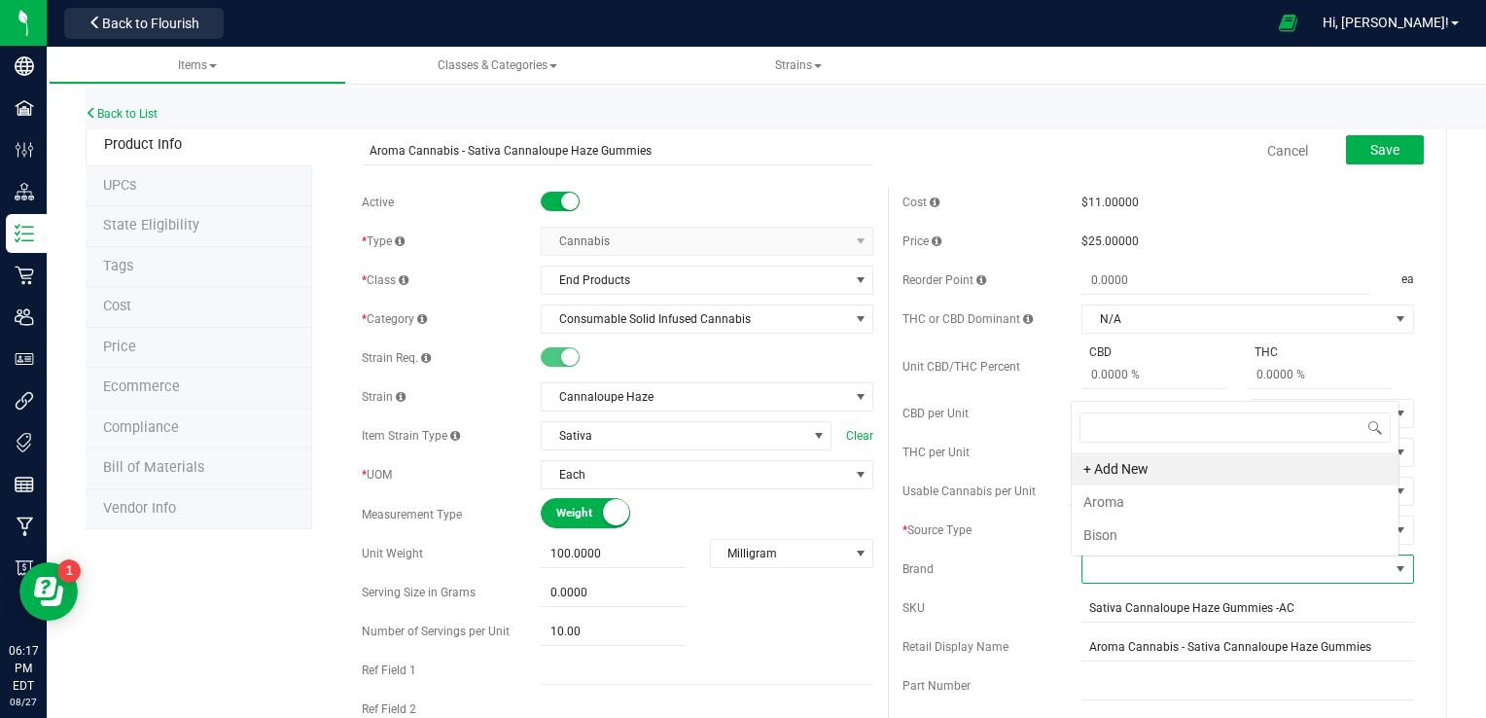
scroll to position [28, 324]
click at [1024, 496] on li "Aroma" at bounding box center [1234, 501] width 327 height 33
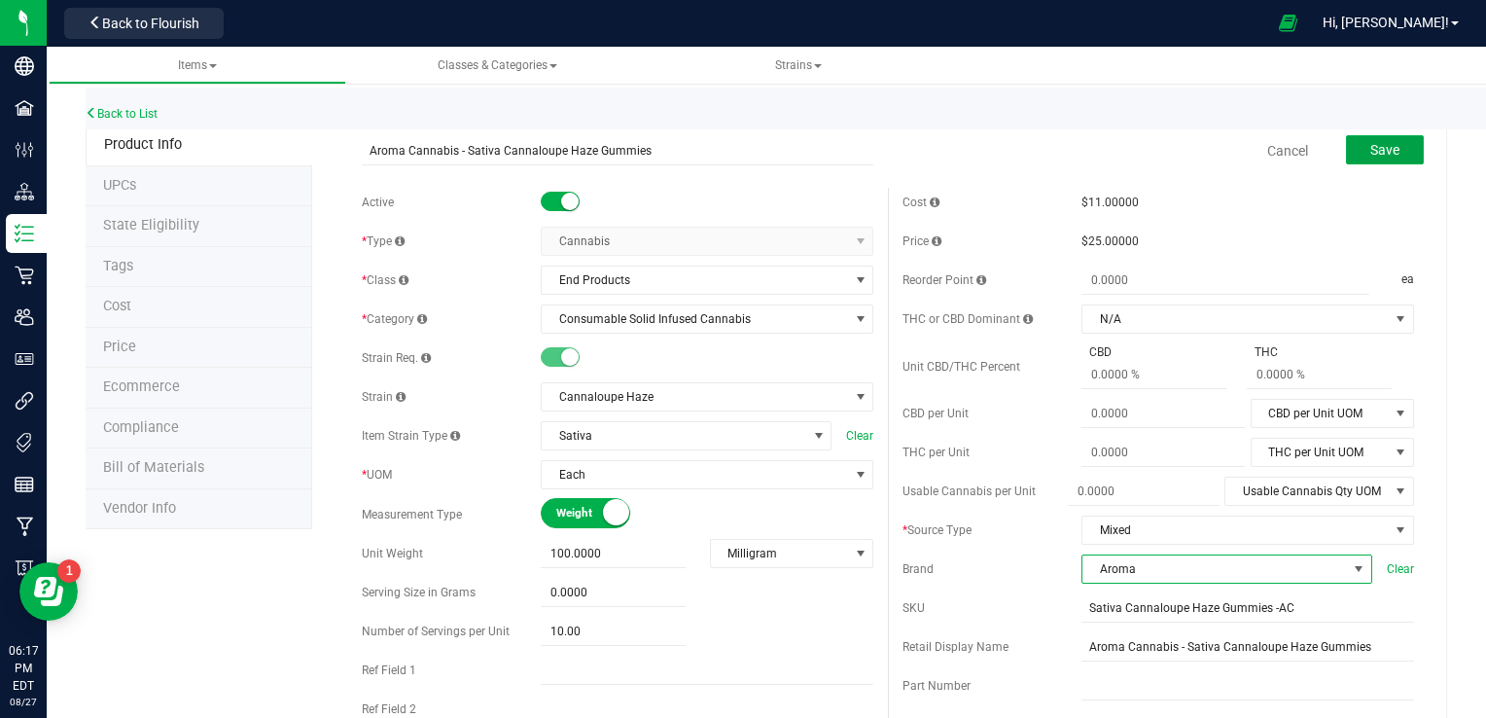
click at [1024, 144] on span "Save" at bounding box center [1384, 150] width 29 height 16
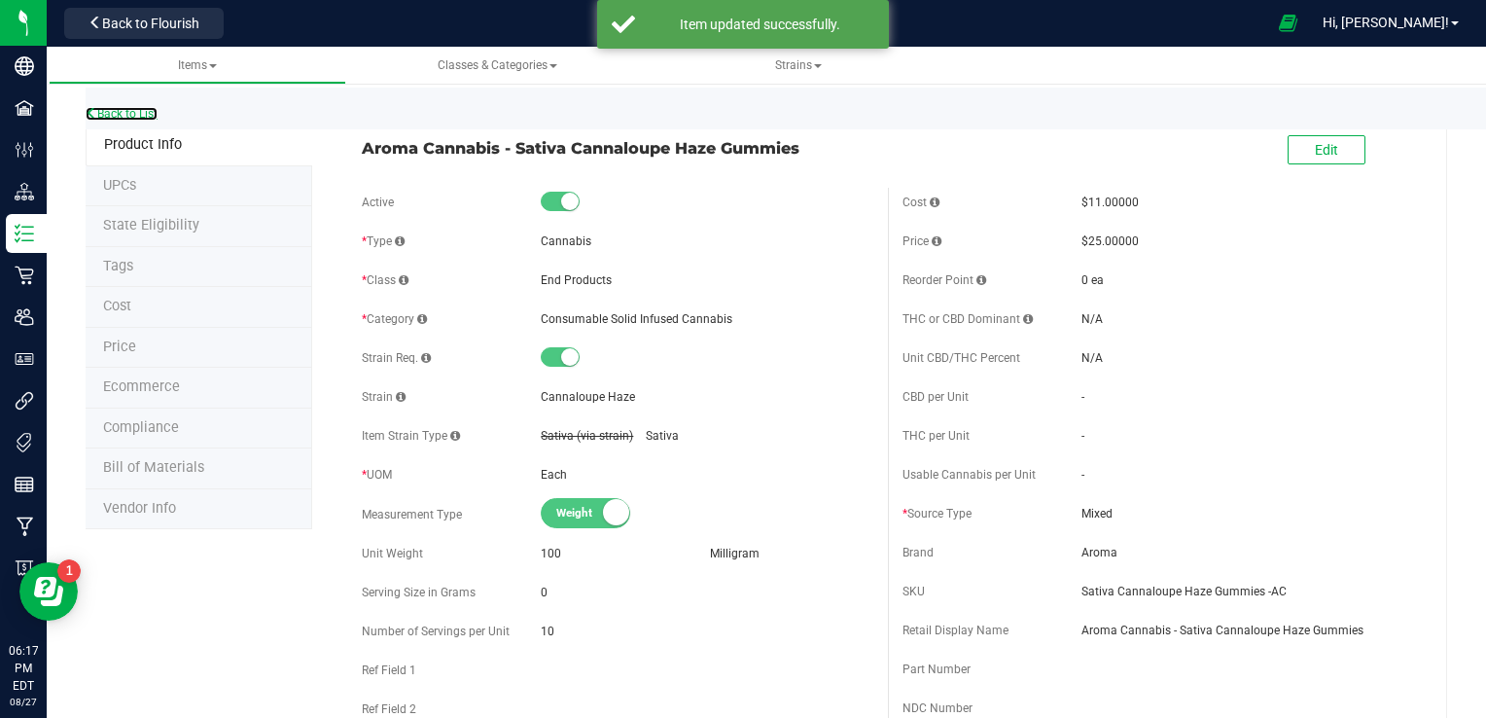
click at [145, 111] on link "Back to List" at bounding box center [122, 114] width 72 height 14
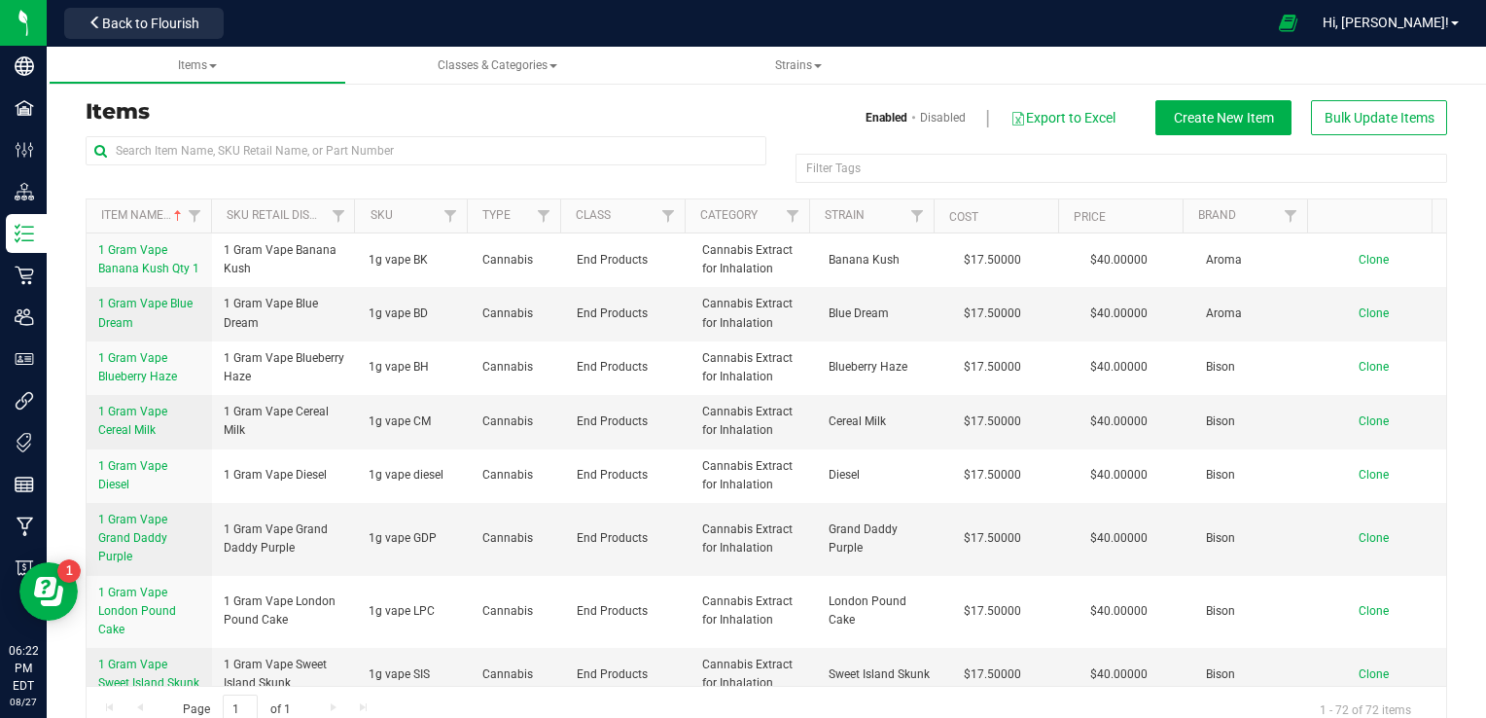
click at [105, 18] on span "Back to Flourish" at bounding box center [150, 24] width 97 height 16
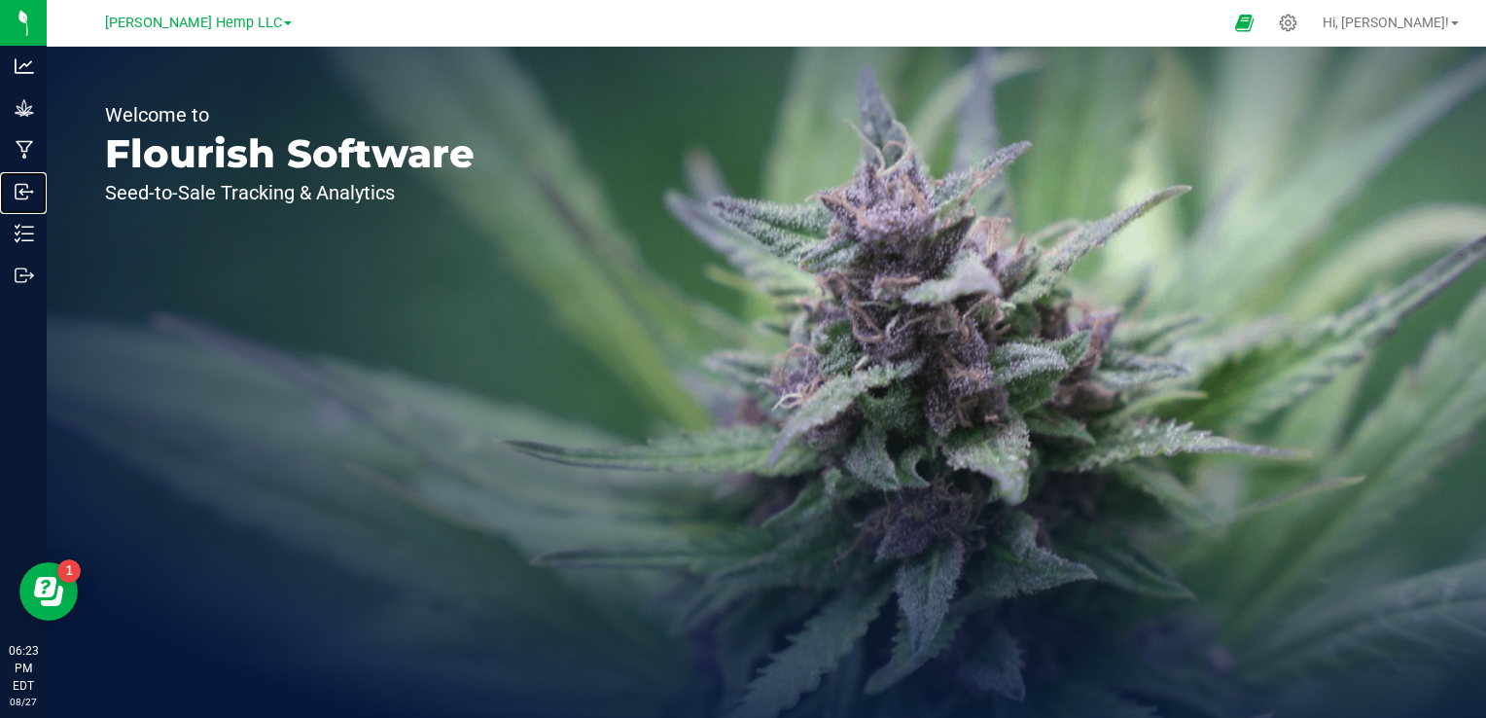
click at [25, 190] on icon at bounding box center [24, 191] width 19 height 19
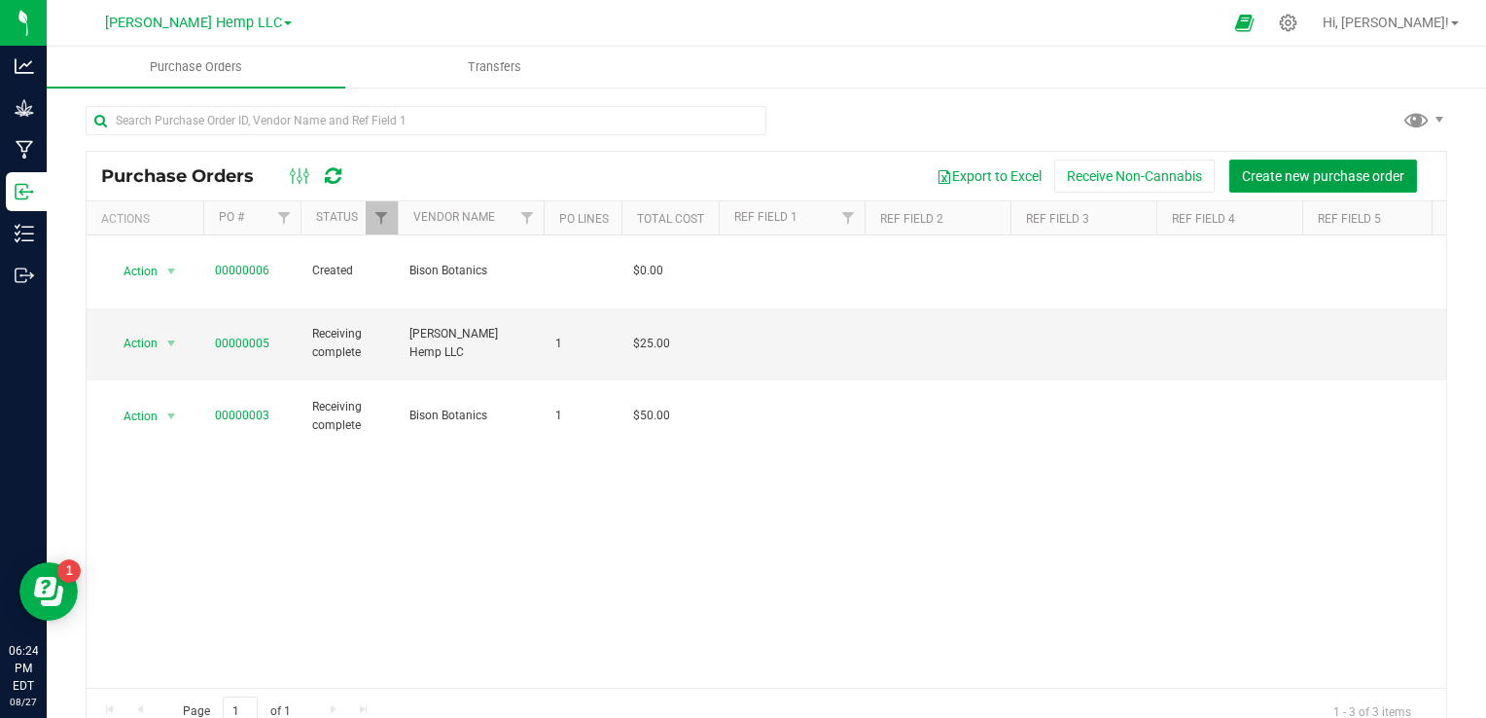
click at [1024, 168] on span "Create new purchase order" at bounding box center [1323, 176] width 162 height 16
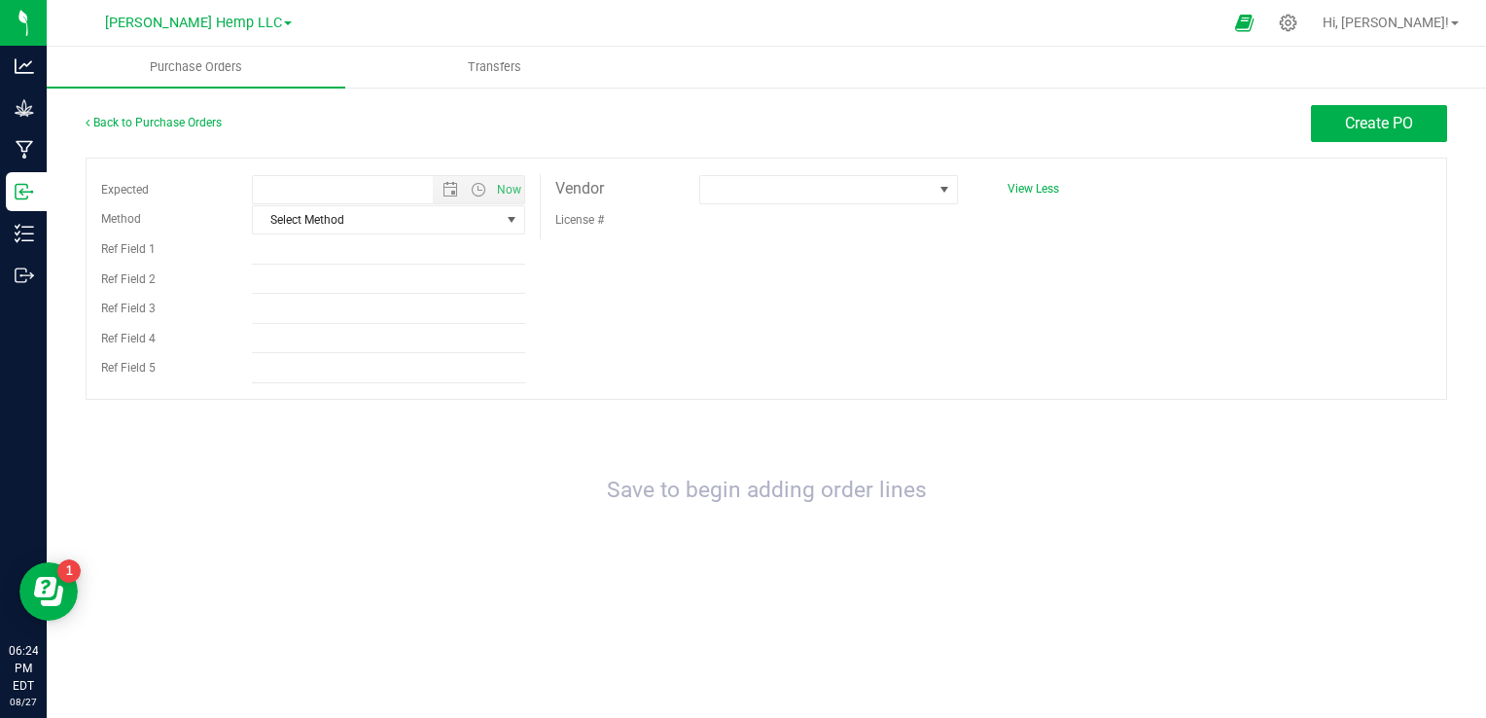
type input "8/27/2025 6:24 PM"
click at [751, 196] on span at bounding box center [816, 189] width 232 height 27
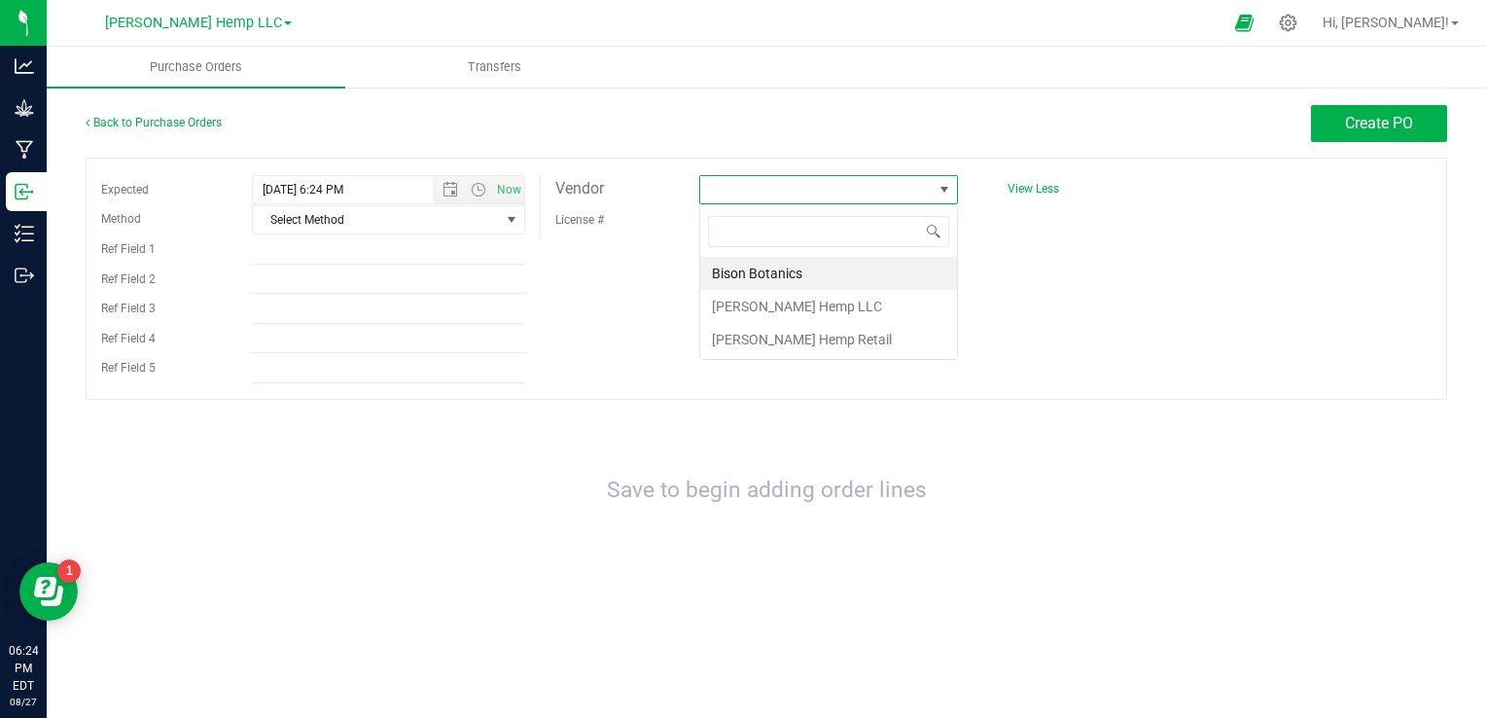
scroll to position [28, 259]
click at [753, 277] on li "Bison Botanics" at bounding box center [828, 273] width 257 height 33
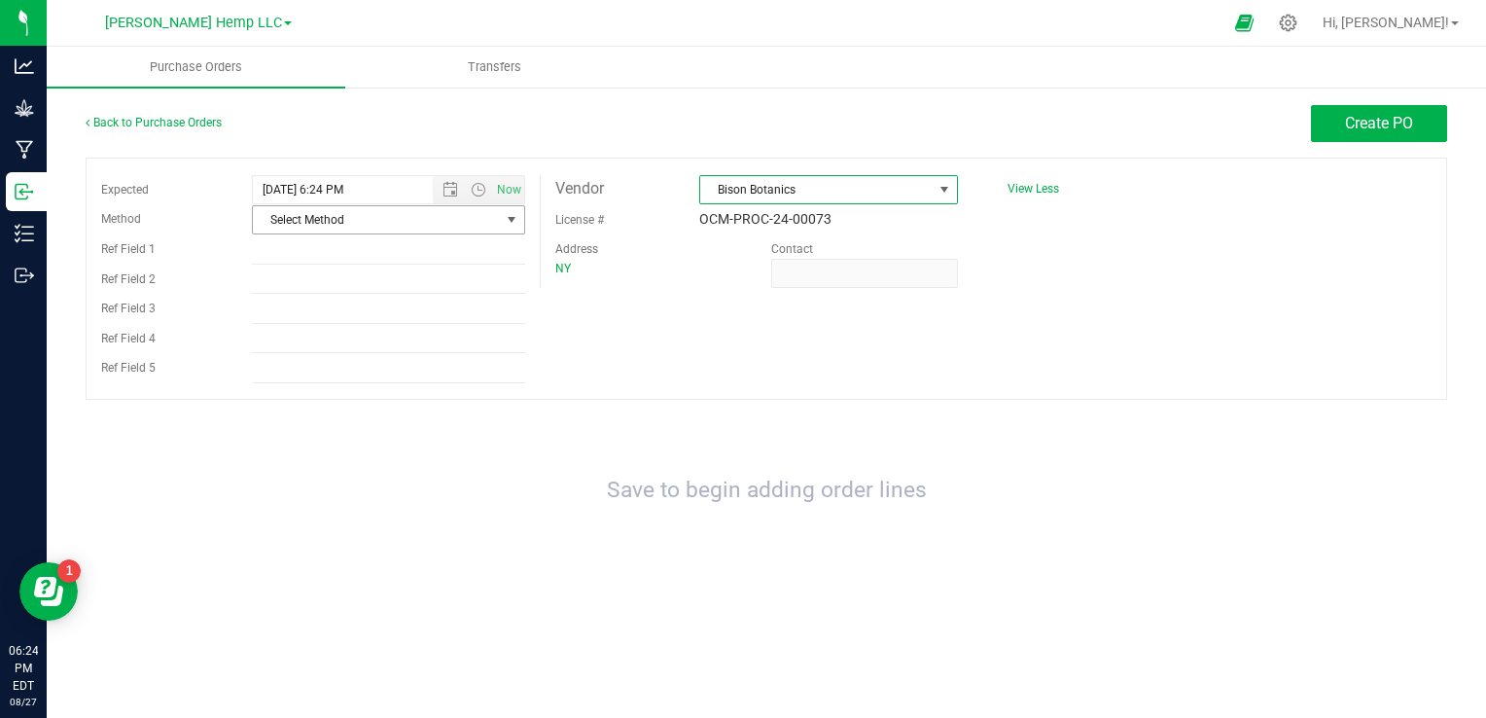
click at [449, 219] on span "Select Method" at bounding box center [376, 219] width 247 height 27
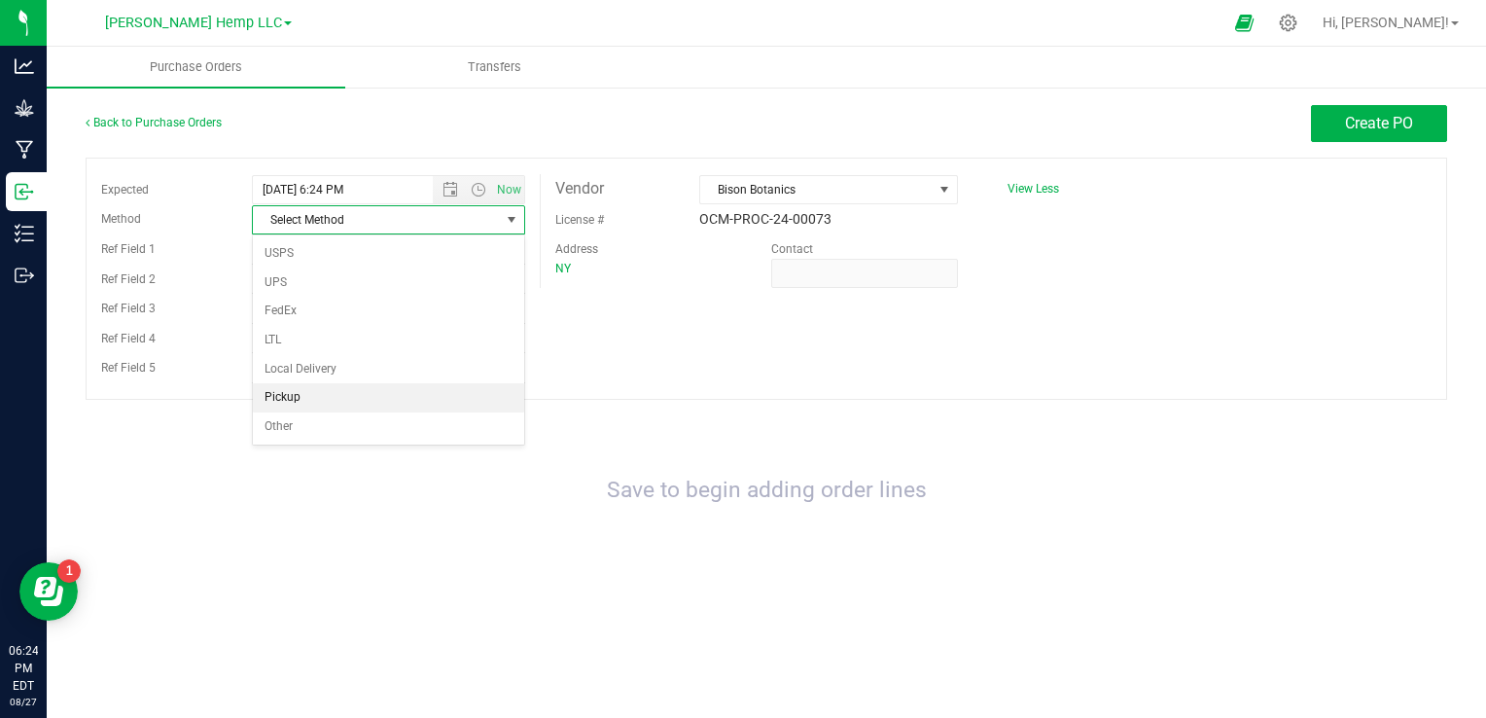
click at [342, 394] on li "Pickup" at bounding box center [388, 397] width 271 height 29
click at [508, 220] on span "select" at bounding box center [512, 220] width 16 height 16
click at [298, 369] on li "Local Delivery" at bounding box center [388, 369] width 271 height 29
click at [1024, 134] on button "Create PO" at bounding box center [1379, 123] width 136 height 37
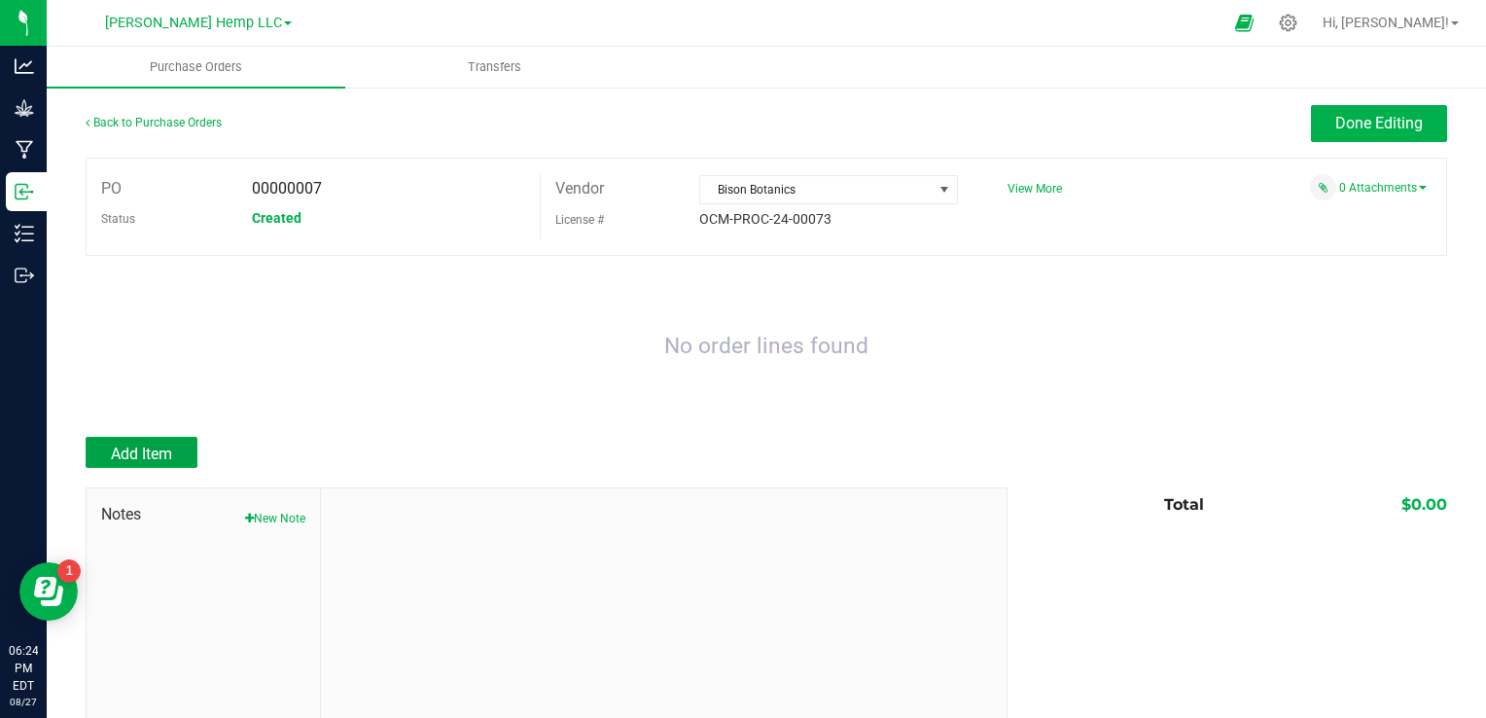
click at [158, 463] on button "Add Item" at bounding box center [142, 452] width 112 height 31
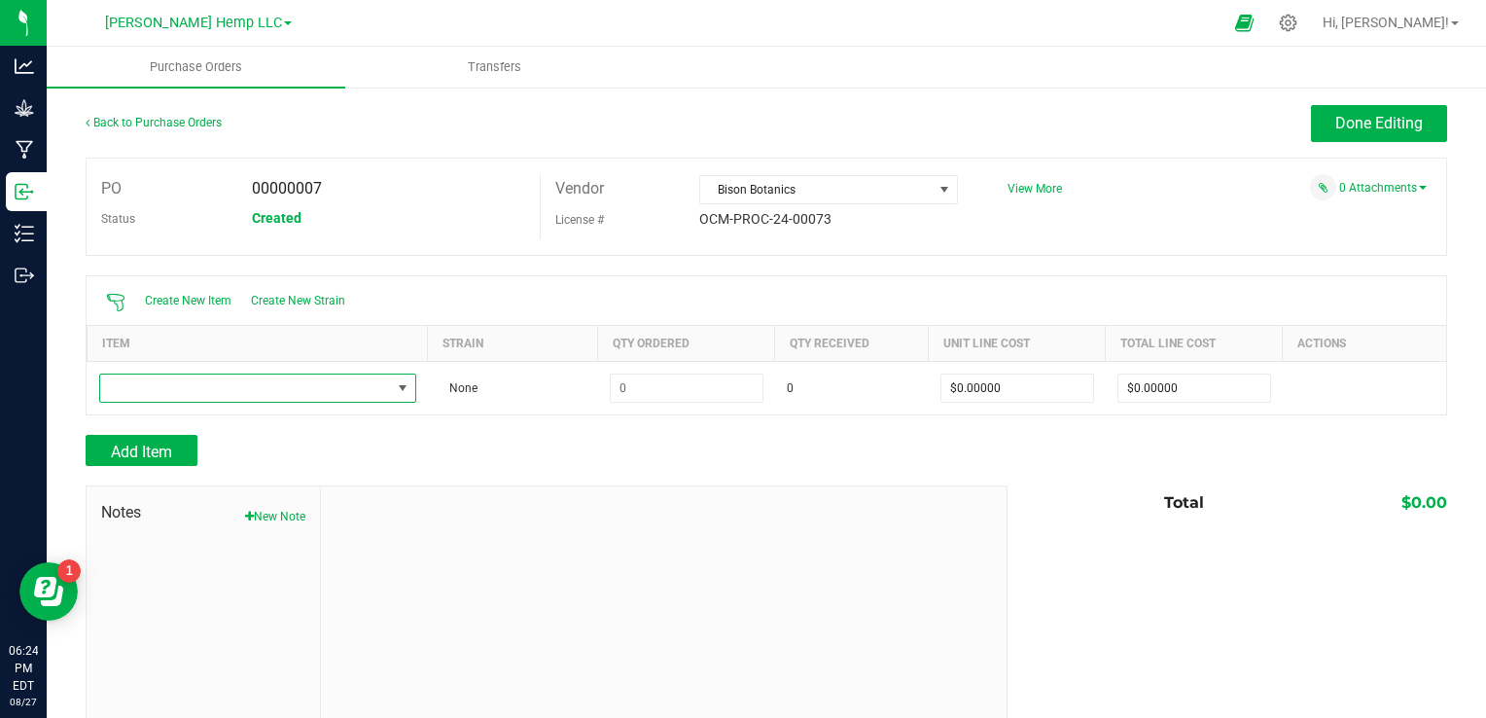
click at [408, 391] on span "NO DATA FOUND" at bounding box center [402, 387] width 24 height 27
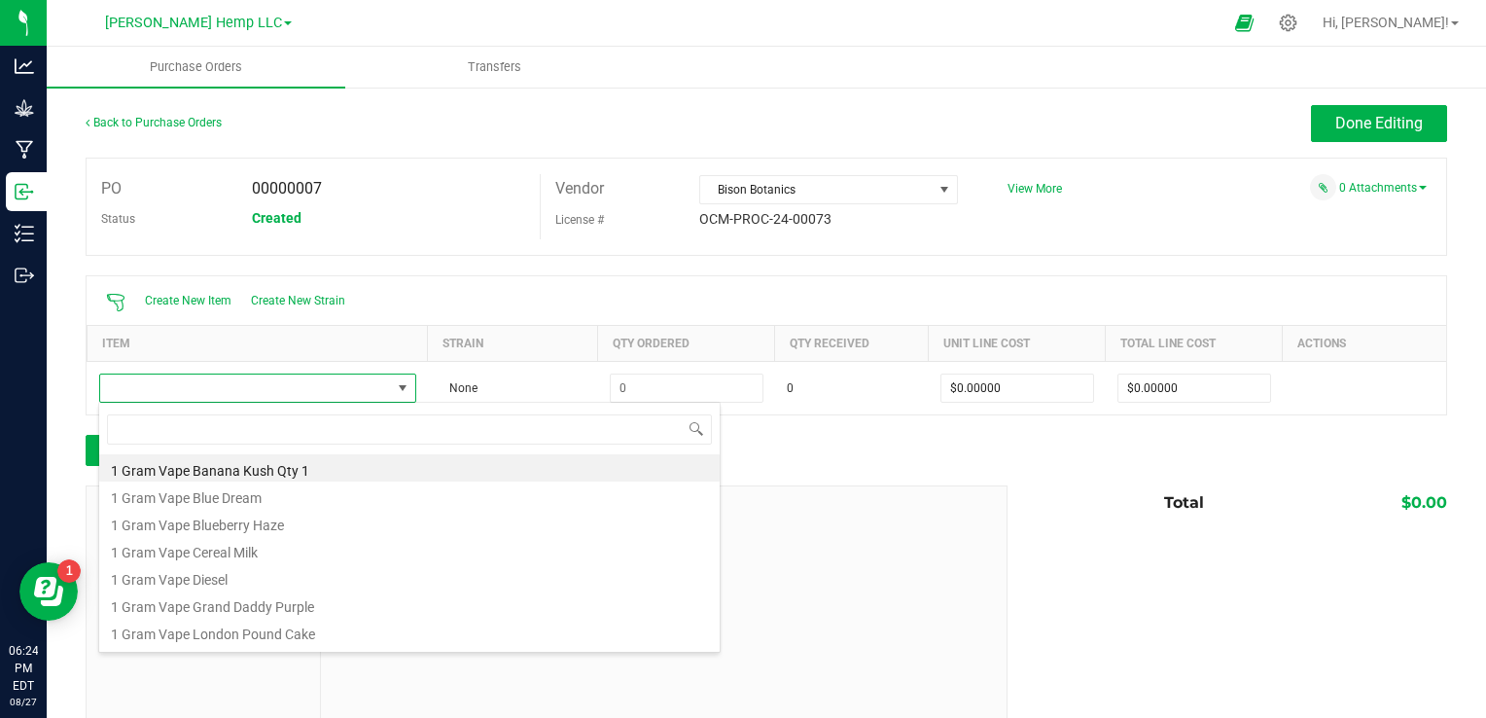
scroll to position [28, 310]
click at [408, 390] on span at bounding box center [402, 387] width 24 height 27
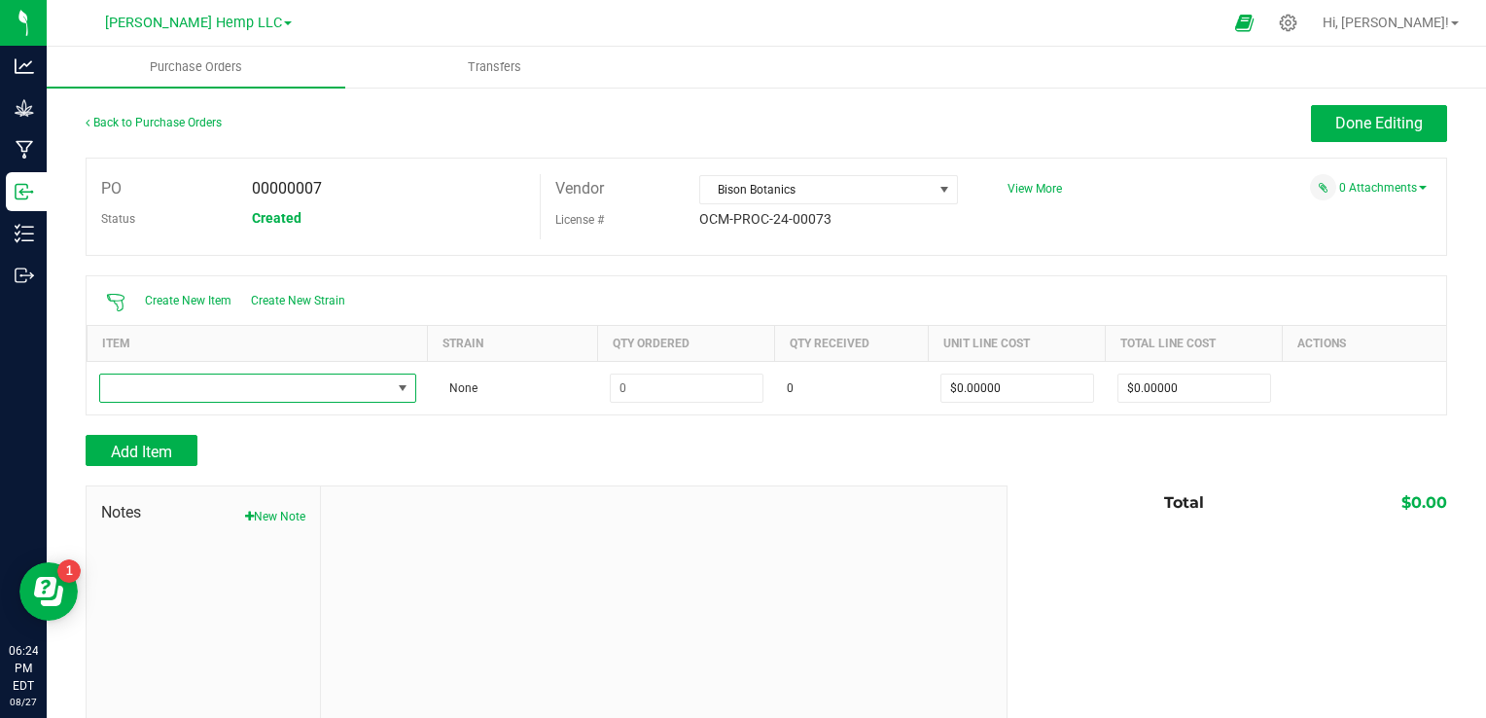
click at [408, 390] on span "NO DATA FOUND" at bounding box center [402, 387] width 24 height 27
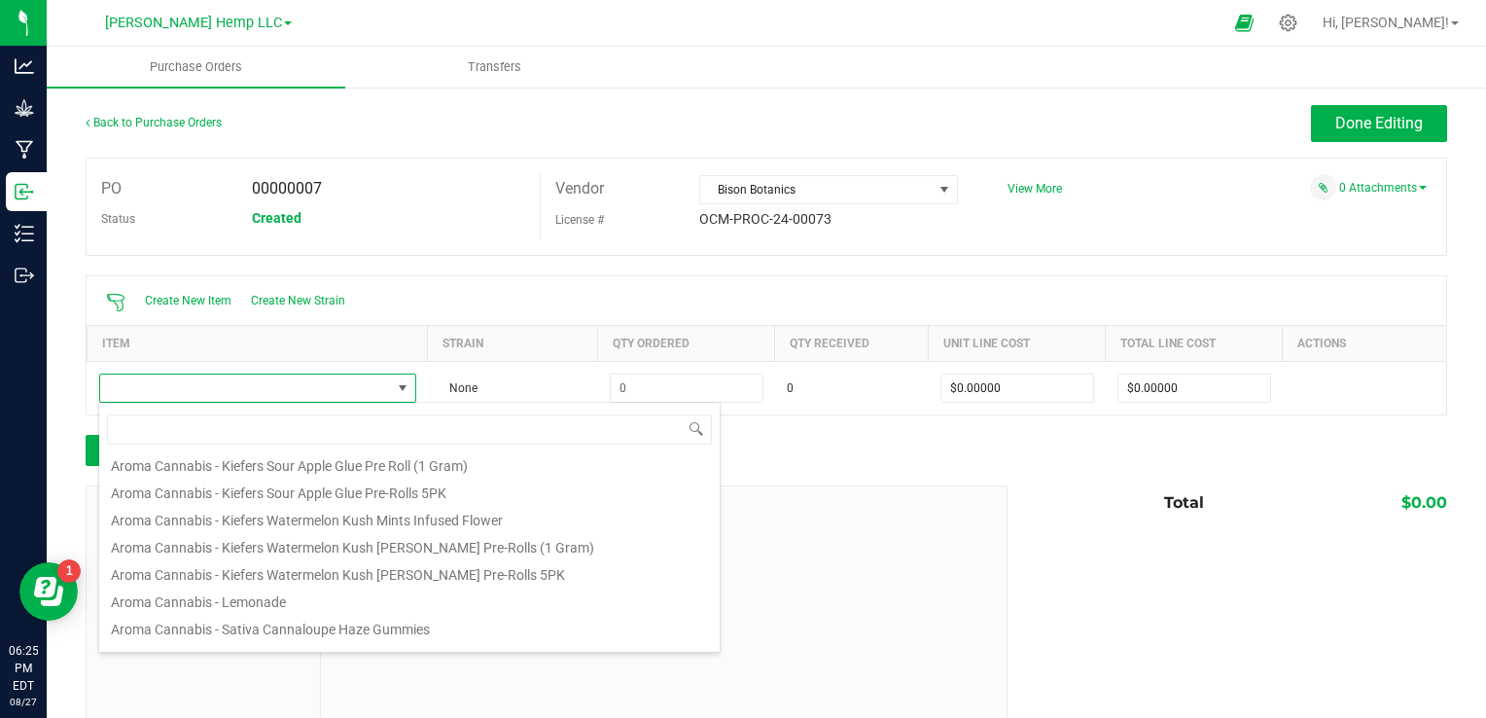
scroll to position [848, 0]
click at [149, 628] on li "Aroma Cannabis - Lemonade" at bounding box center [409, 626] width 620 height 27
type input "$2.10000"
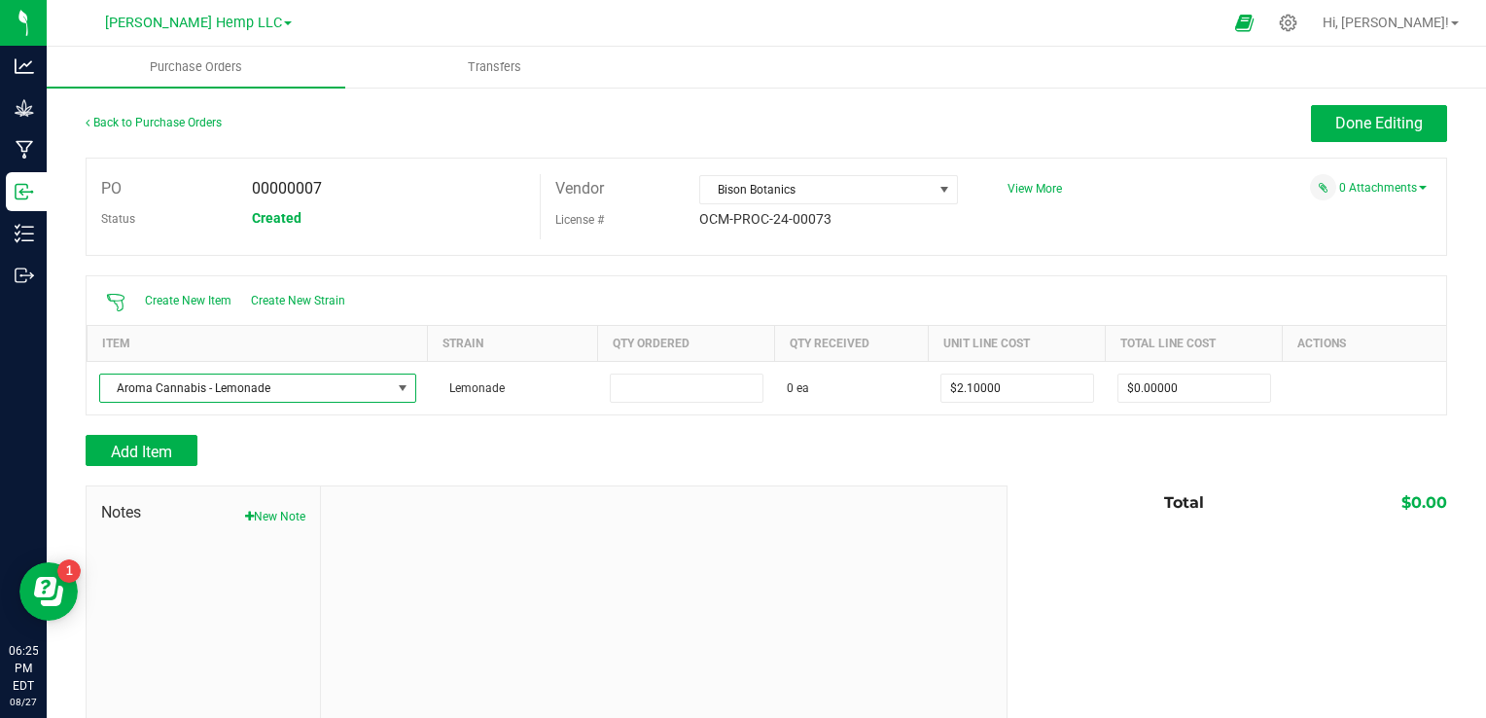
click at [626, 387] on input at bounding box center [687, 387] width 152 height 27
type input "72 ea"
click at [819, 441] on div "Add Item" at bounding box center [539, 450] width 907 height 31
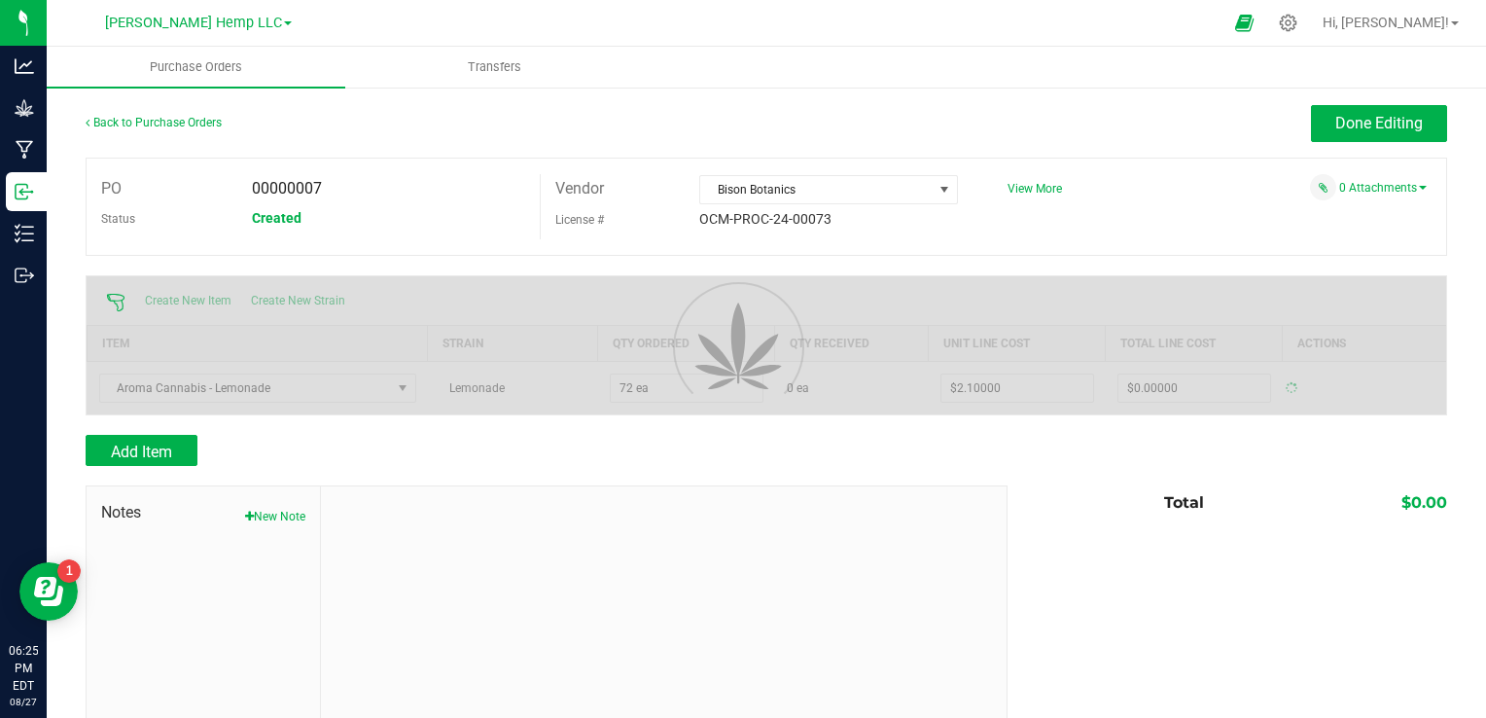
type input "$151.20000"
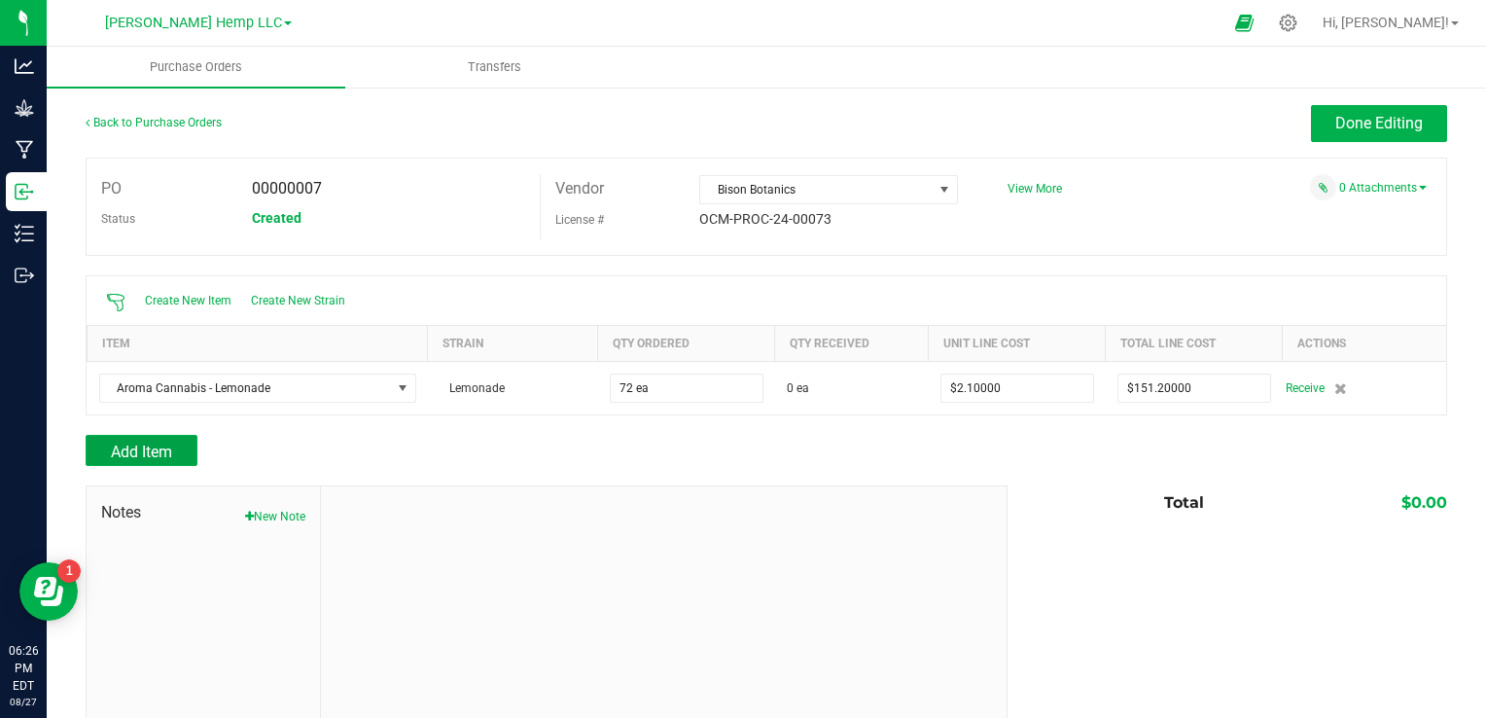
click at [150, 446] on span "Add Item" at bounding box center [141, 451] width 61 height 18
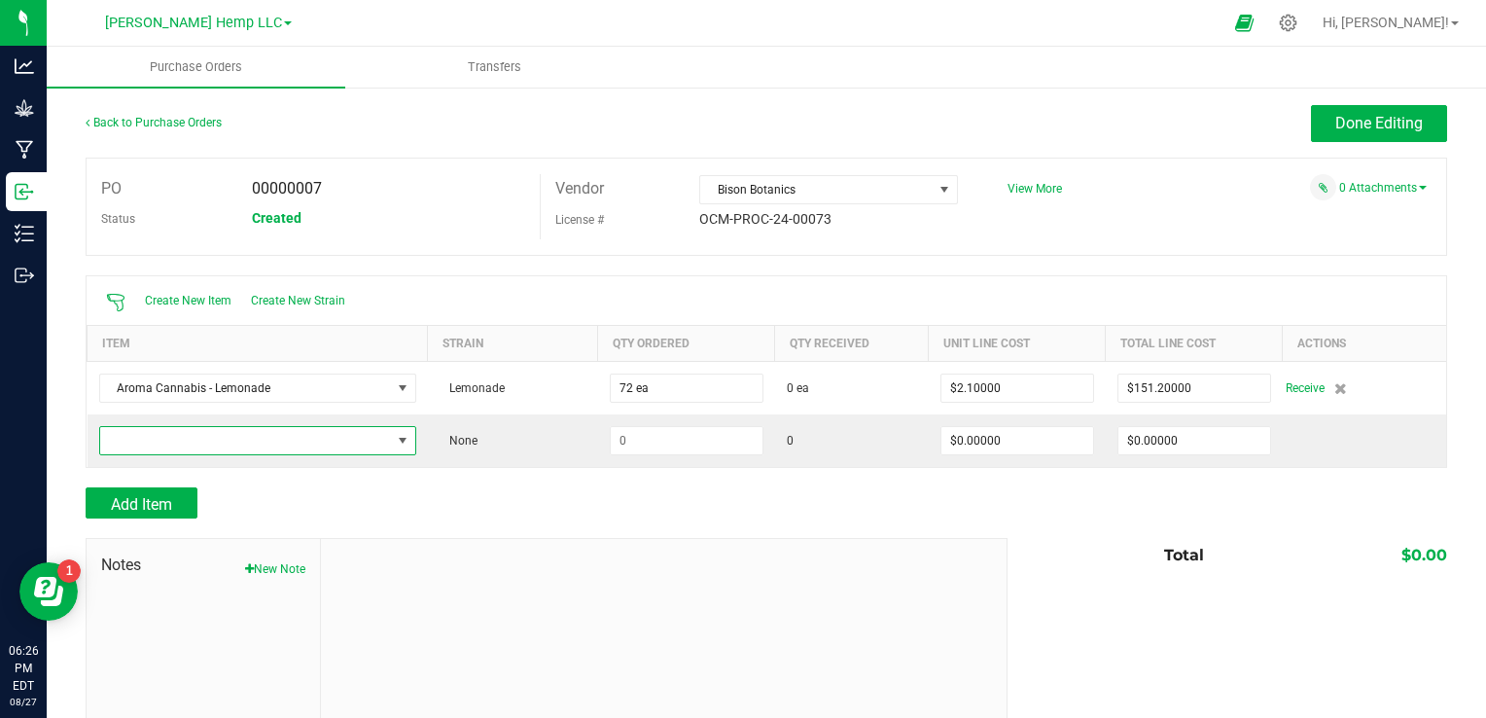
click at [398, 439] on span "NO DATA FOUND" at bounding box center [403, 441] width 16 height 16
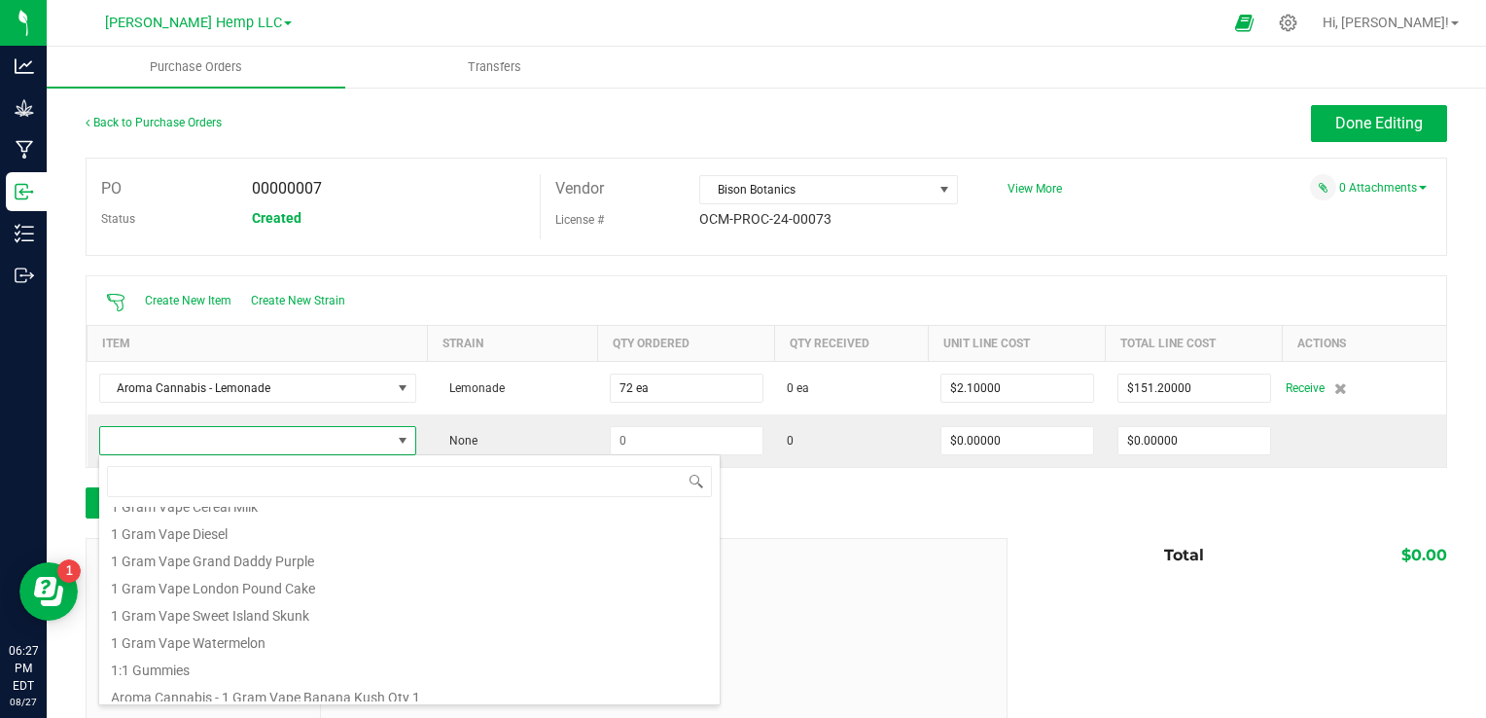
scroll to position [0, 0]
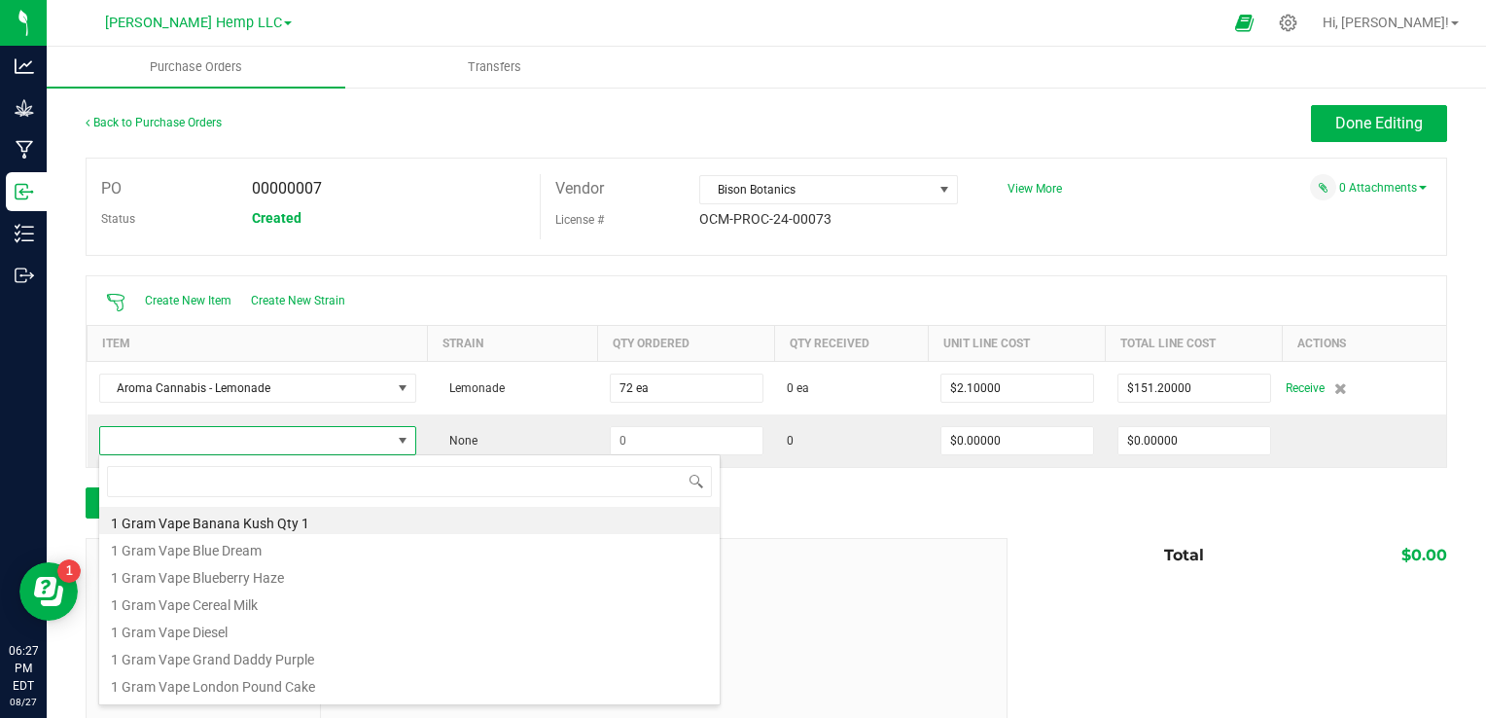
click at [1024, 22] on icon at bounding box center [1288, 23] width 18 height 18
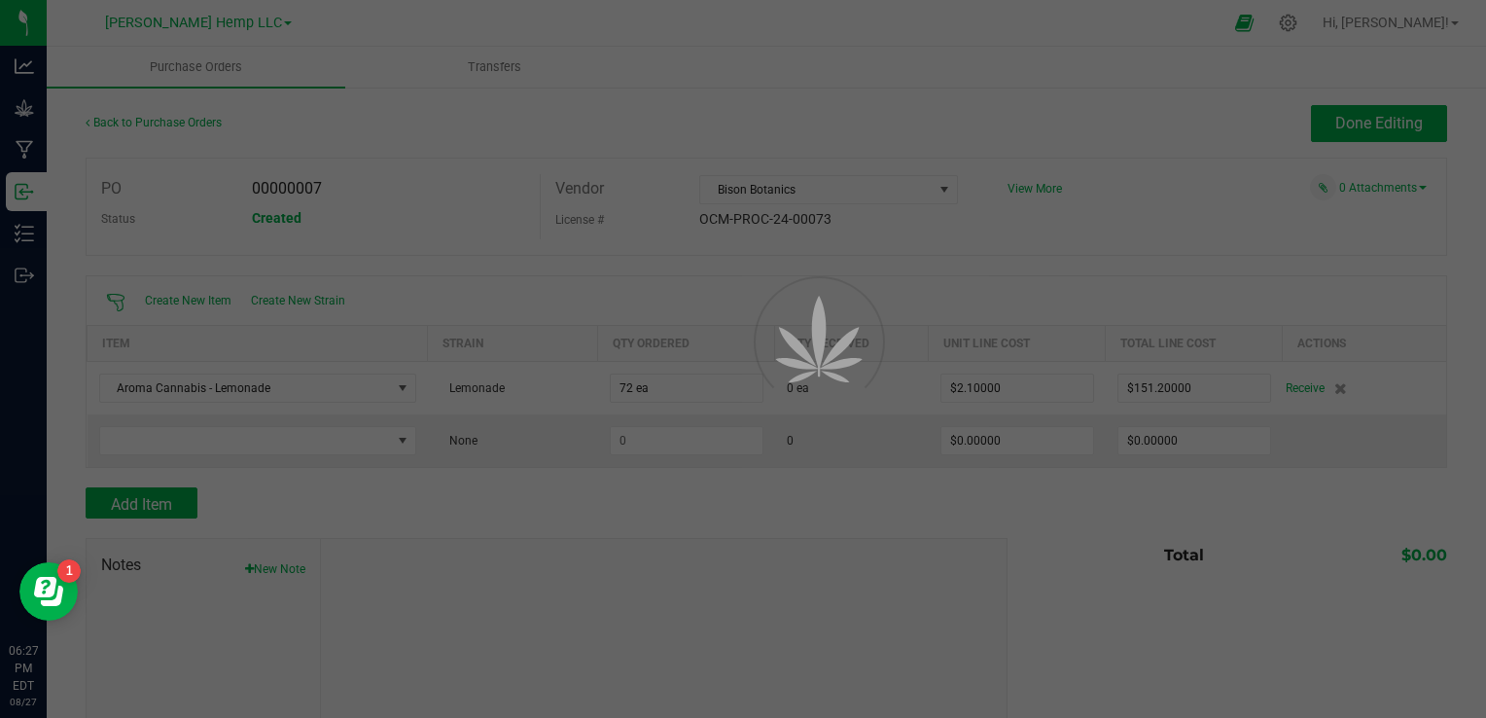
click at [443, 143] on div at bounding box center [743, 359] width 1486 height 718
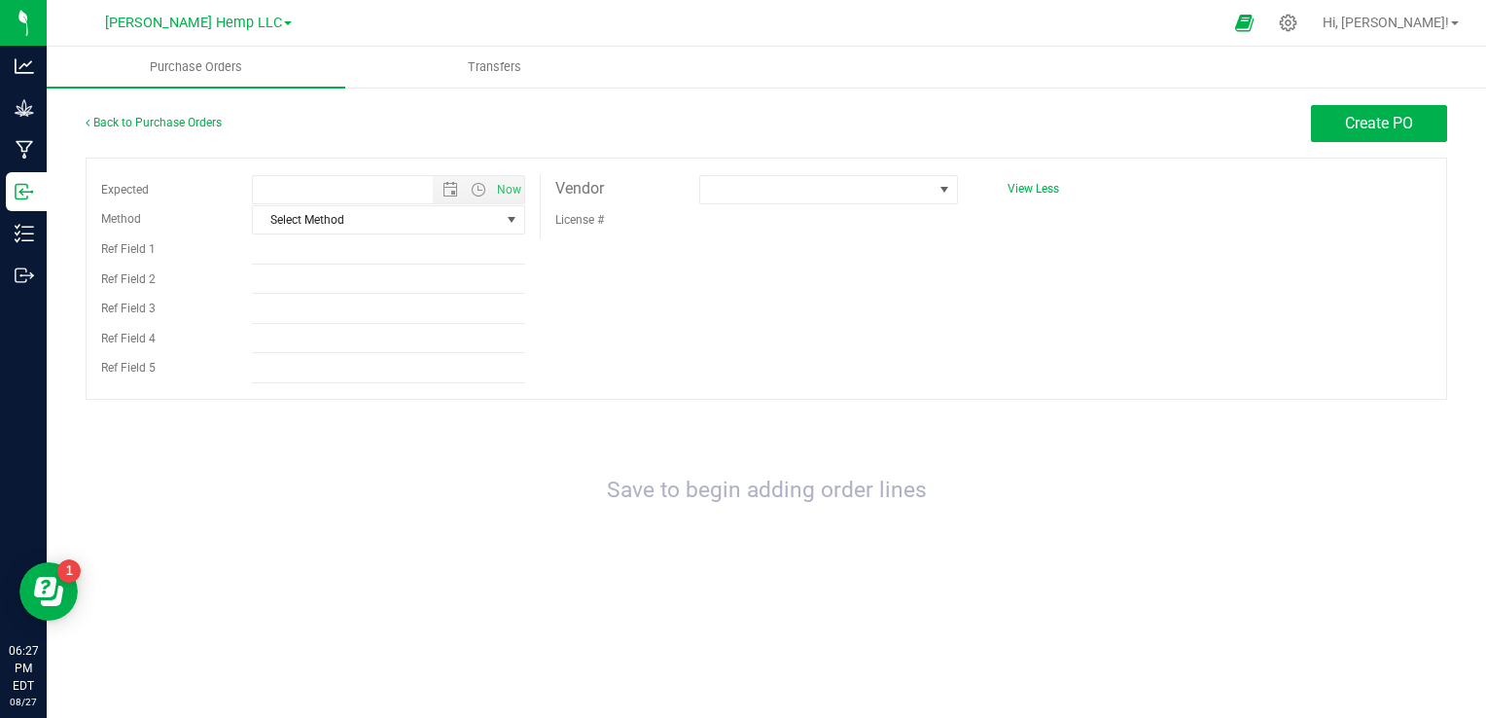
type input "8/27/2025 6:27 PM"
click at [18, 189] on icon at bounding box center [24, 191] width 19 height 19
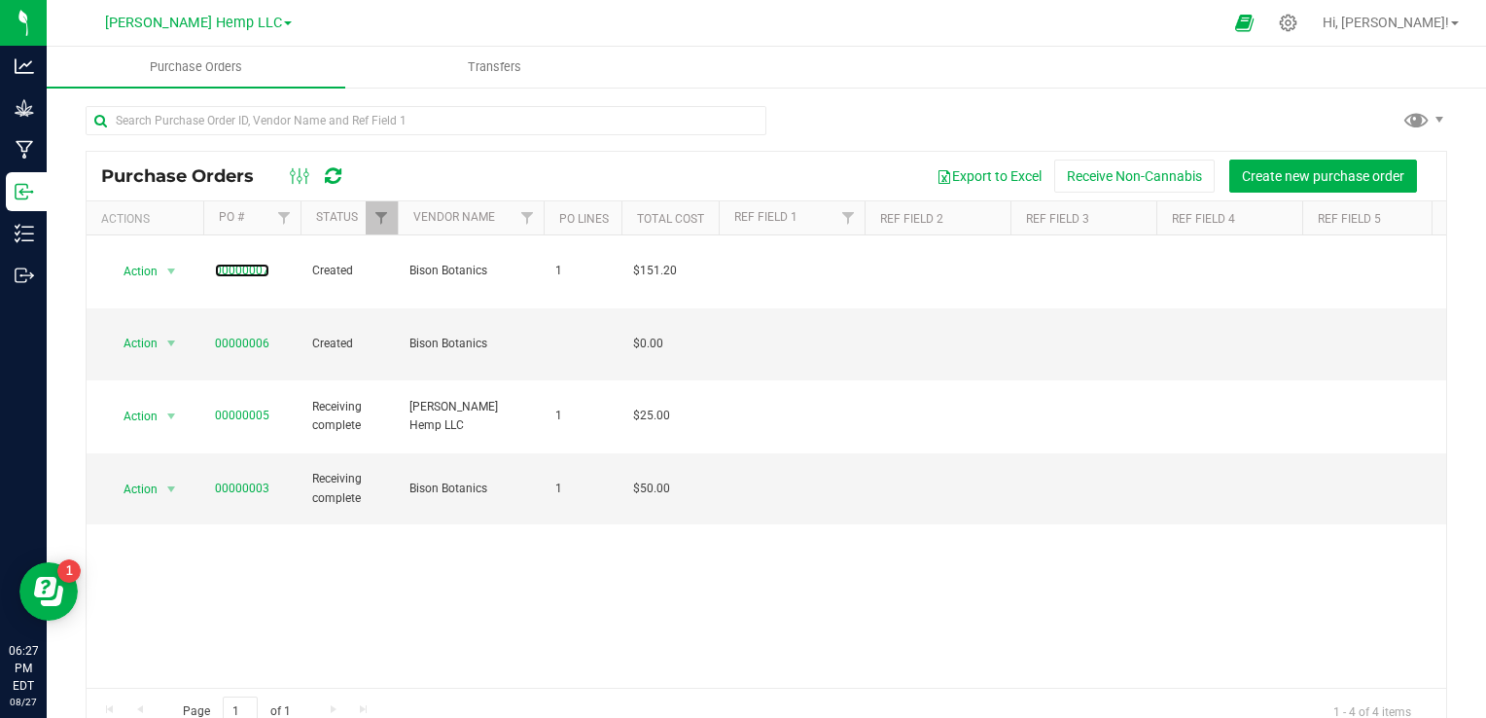
click at [245, 263] on link "00000007" at bounding box center [242, 270] width 54 height 14
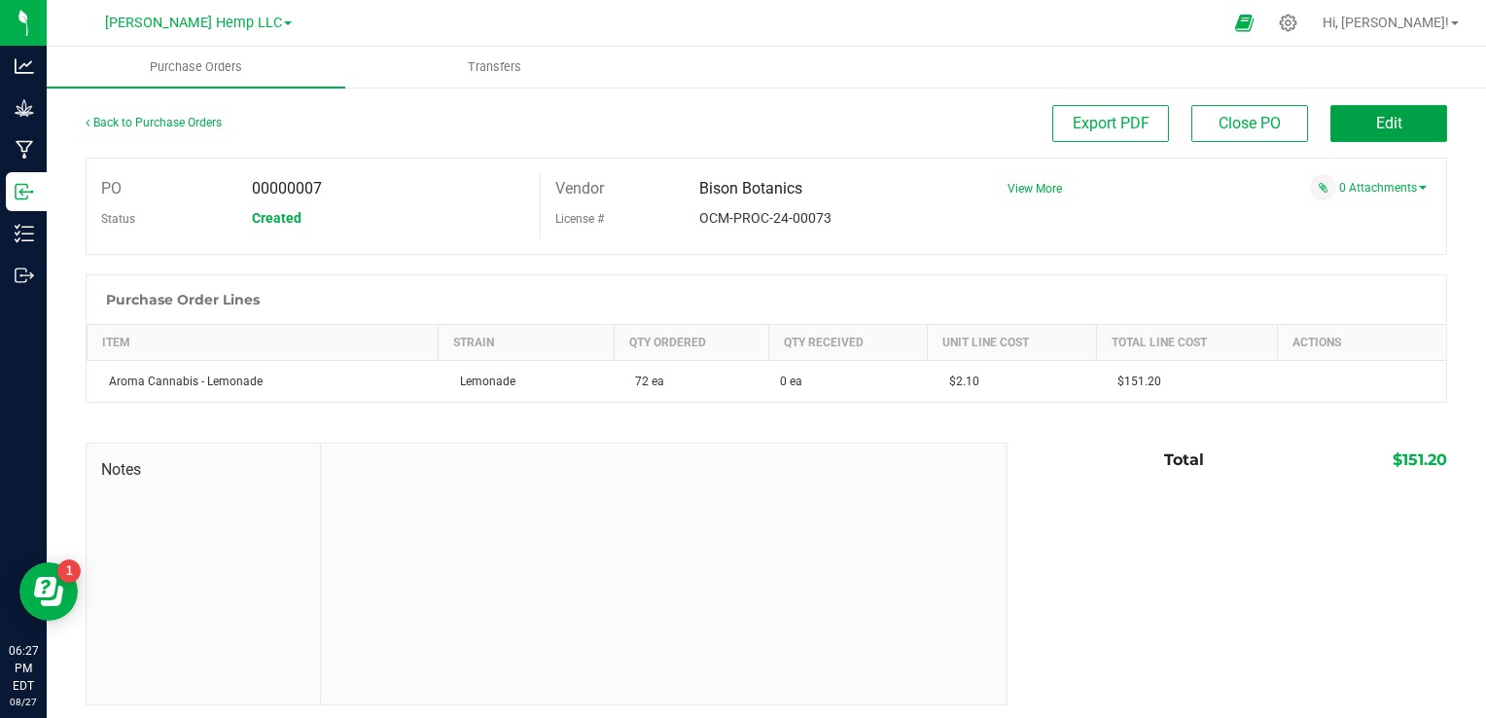
click at [1024, 135] on button "Edit" at bounding box center [1388, 123] width 117 height 37
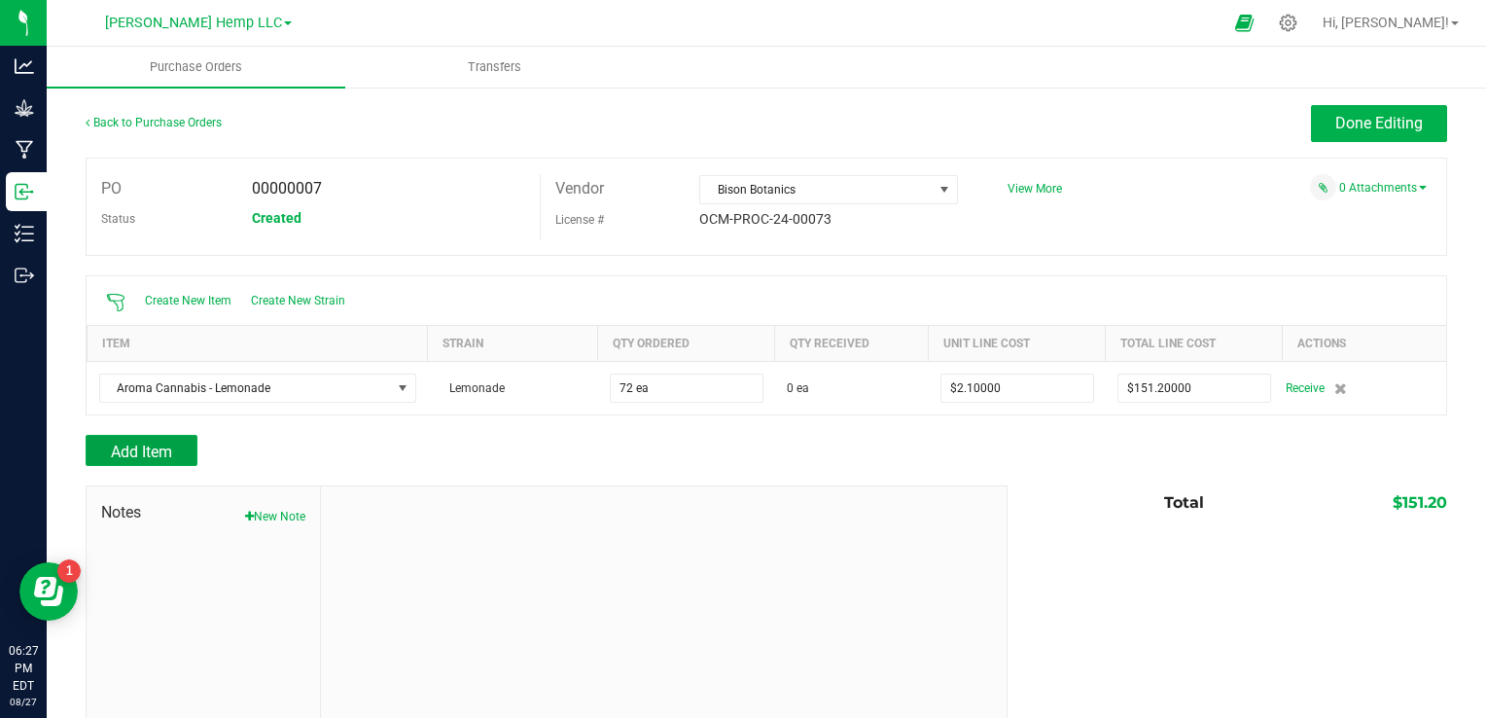
click at [144, 445] on span "Add Item" at bounding box center [141, 451] width 61 height 18
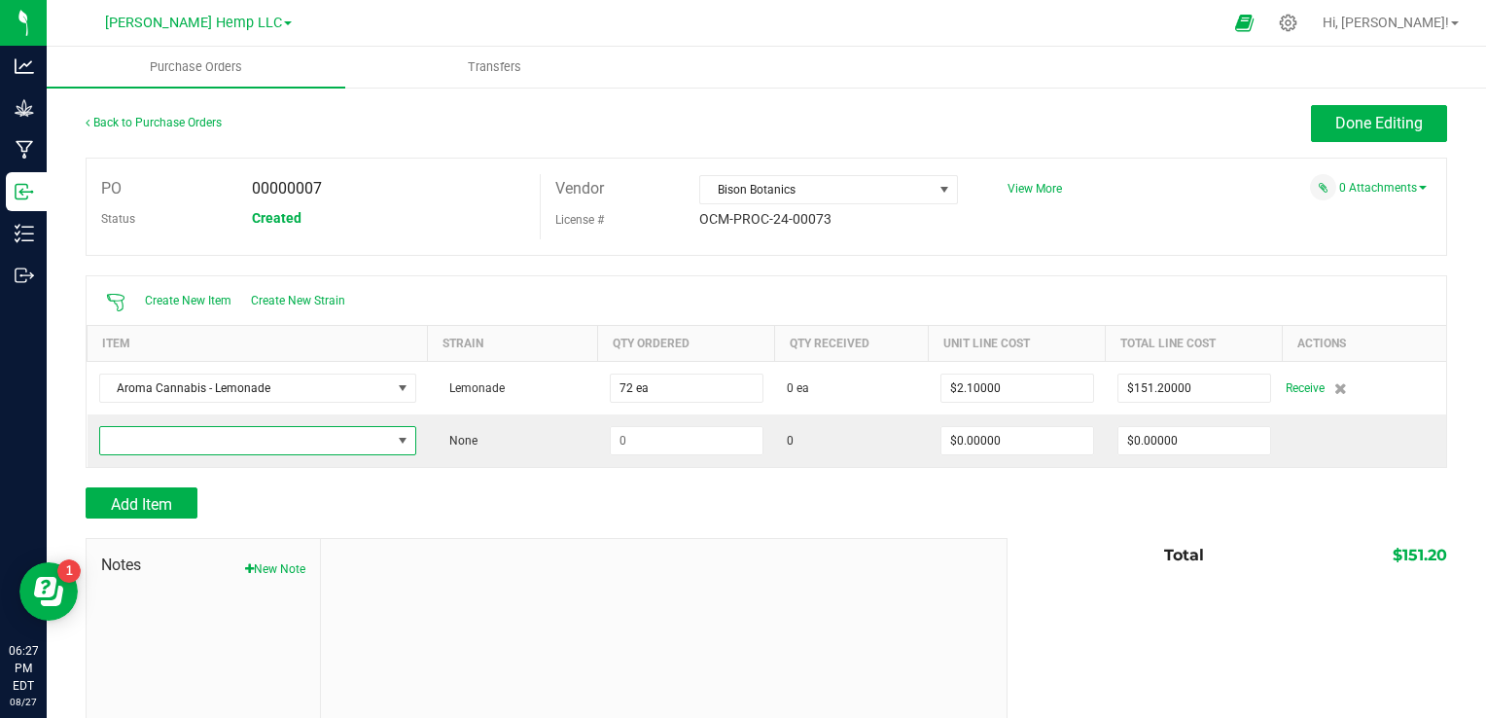
click at [400, 438] on span "NO DATA FOUND" at bounding box center [403, 441] width 16 height 16
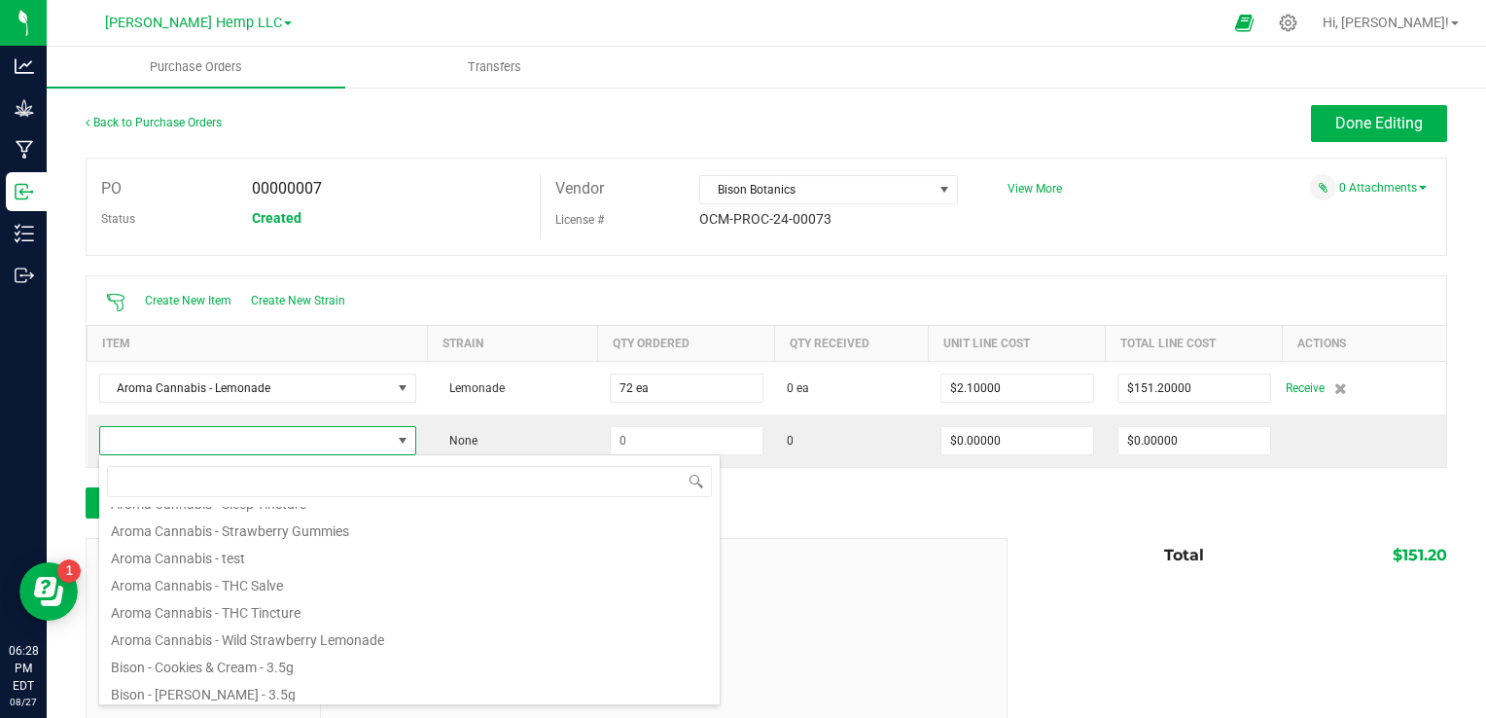
scroll to position [1074, 0]
click at [380, 647] on li "Aroma Cannabis - Wild Strawberry Lemonade" at bounding box center [409, 643] width 620 height 27
type input "$2.70000"
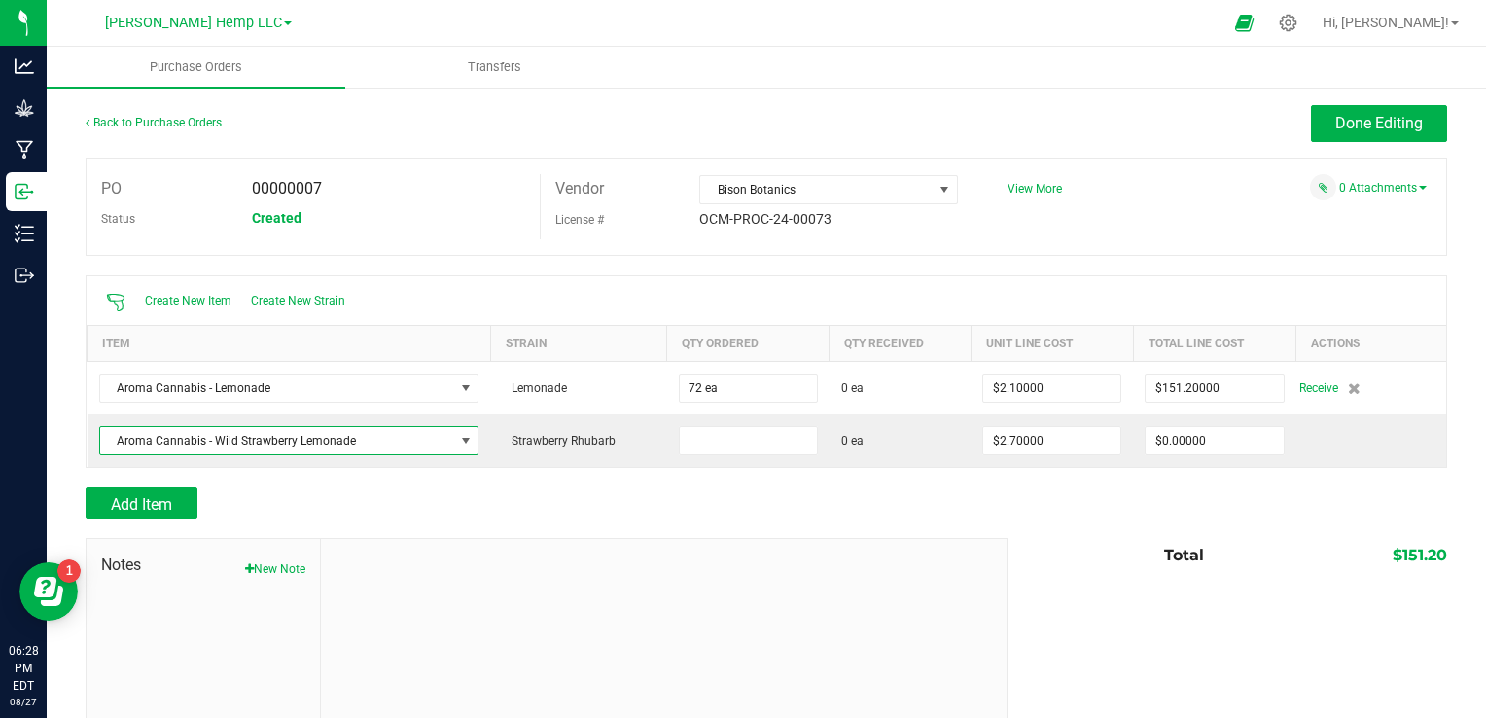
click at [685, 438] on input at bounding box center [748, 440] width 137 height 27
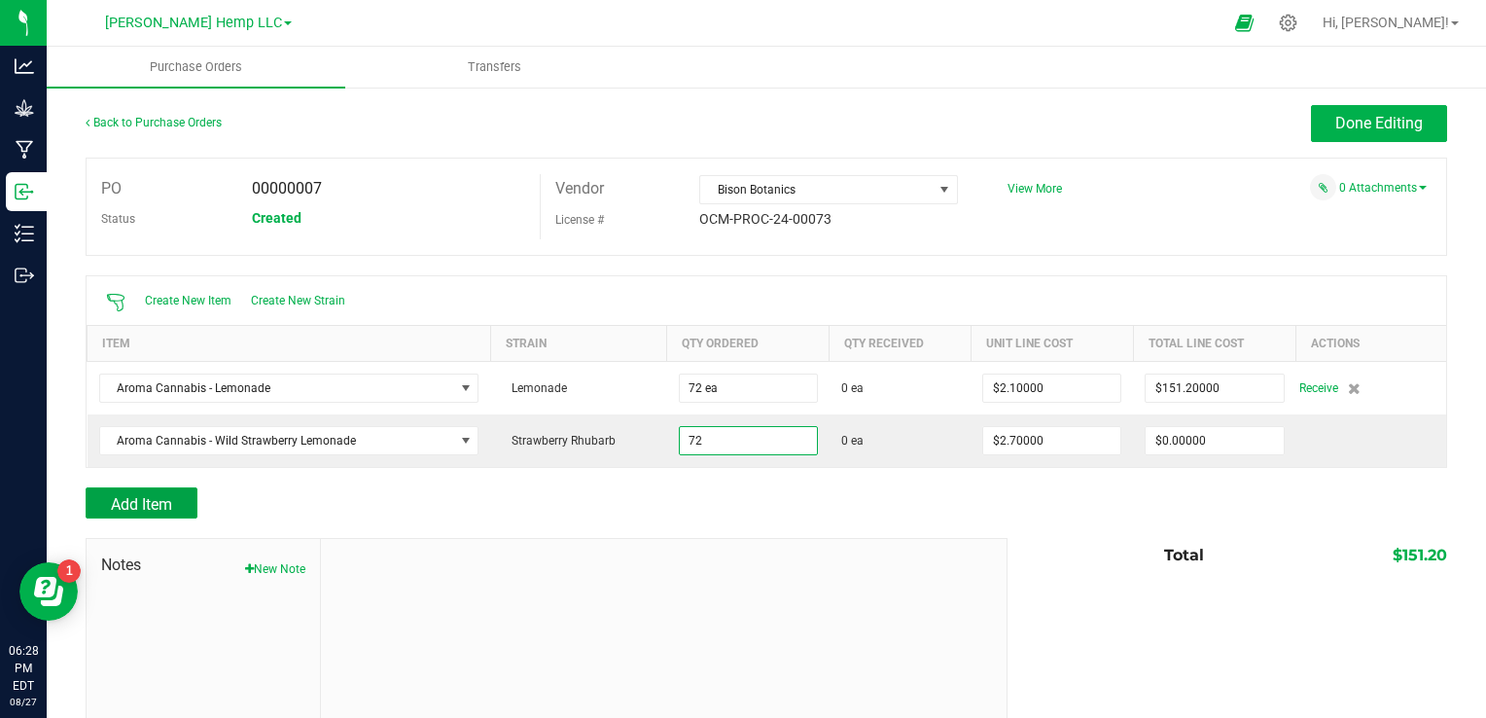
type input "72 ea"
click at [187, 489] on button "Add Item" at bounding box center [142, 502] width 112 height 31
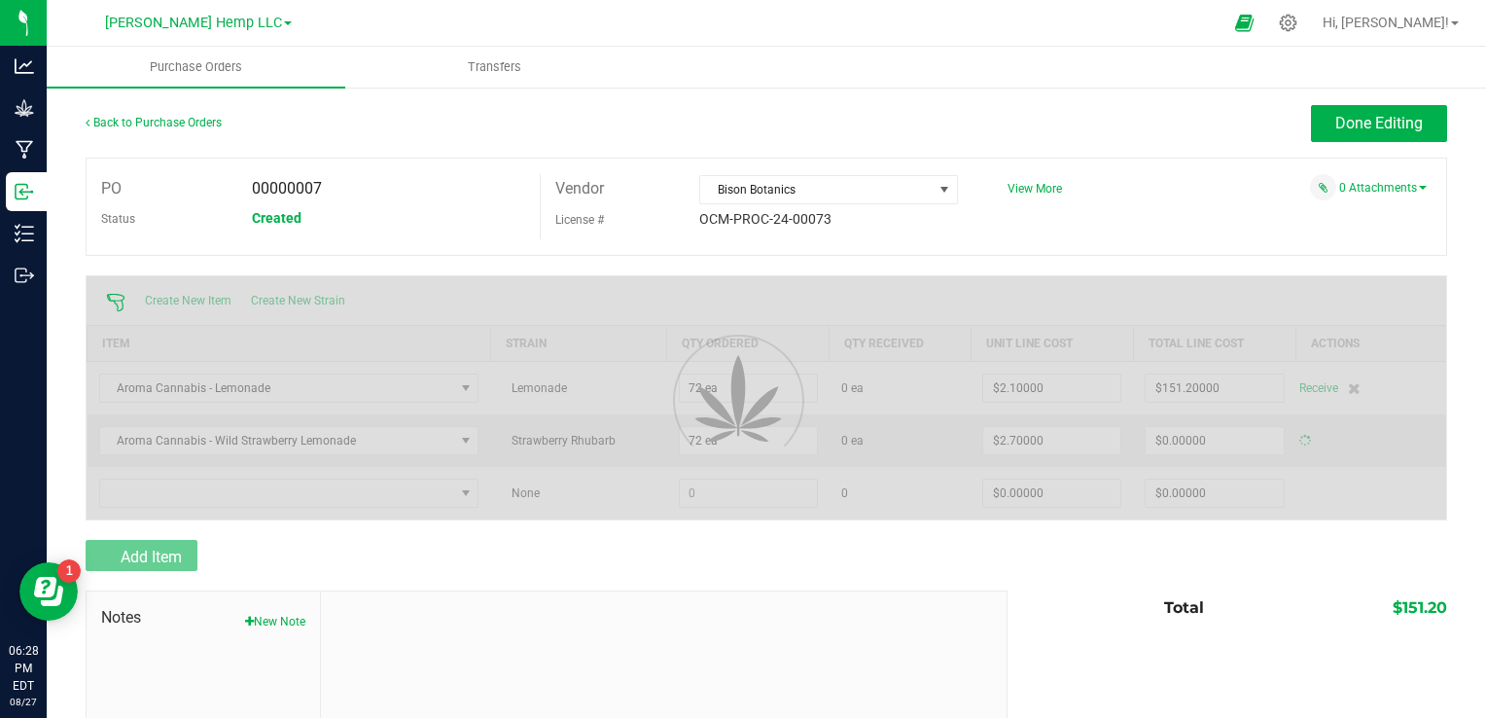
type input "$194.40000"
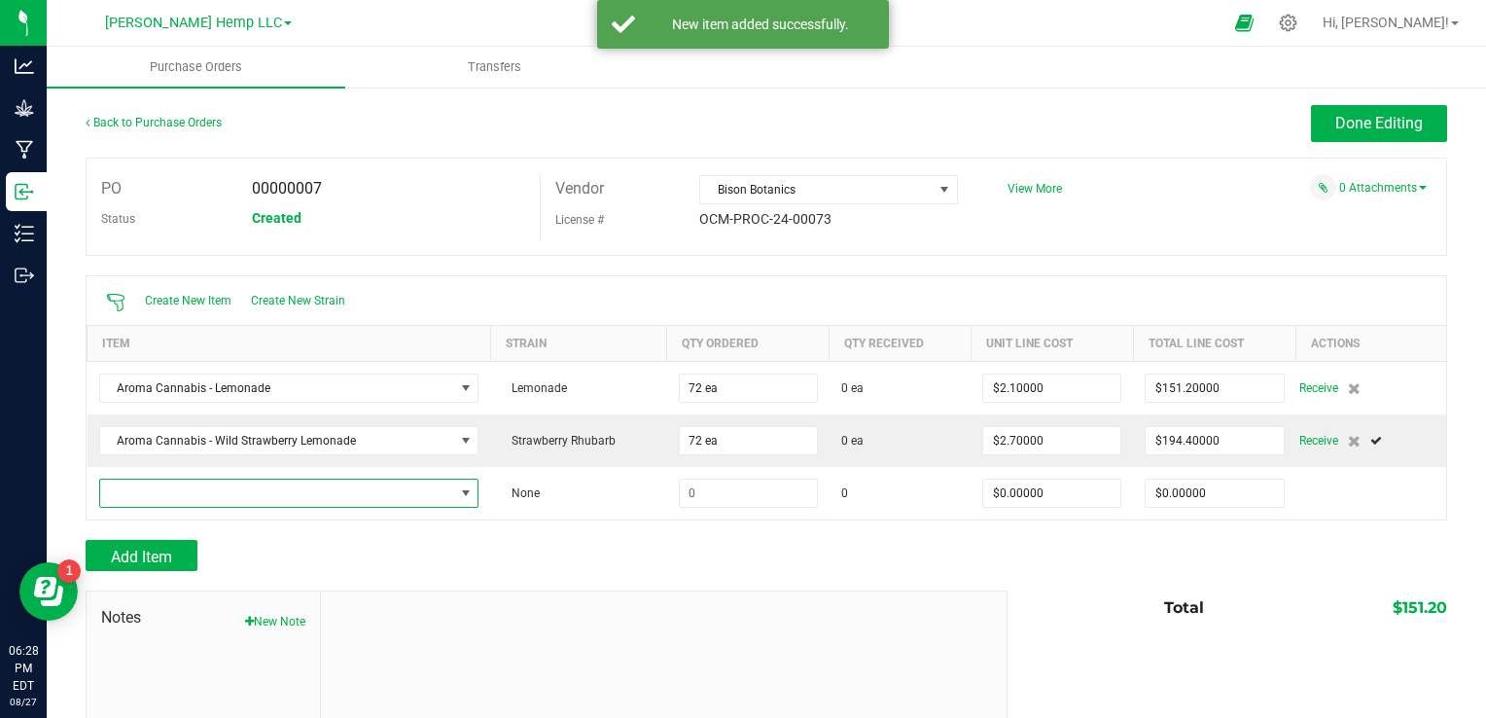
click at [464, 488] on span "NO DATA FOUND" at bounding box center [466, 493] width 16 height 16
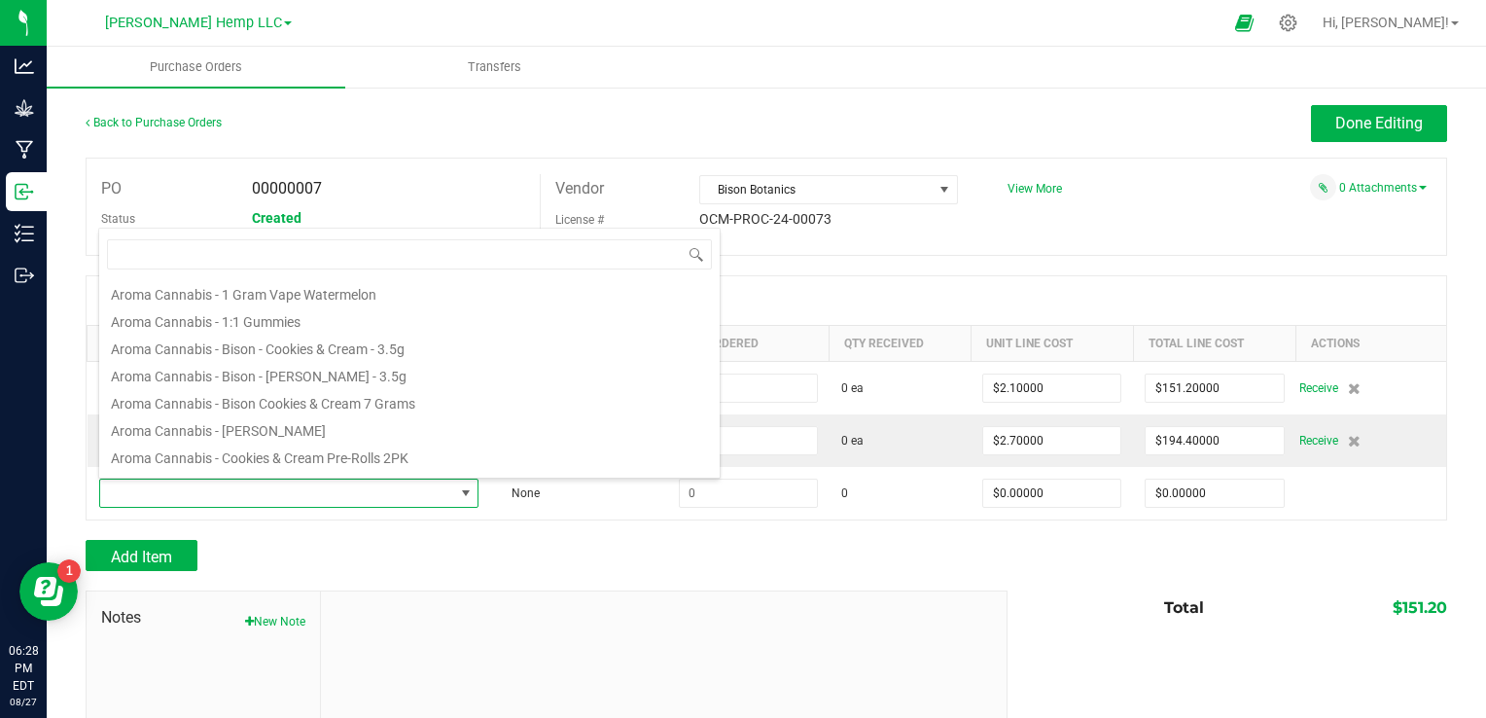
scroll to position [511, 0]
click at [401, 334] on li "Aroma Cannabis - Bison - Cookies & Cream - 3.5g" at bounding box center [409, 325] width 620 height 27
type input "$13.50000"
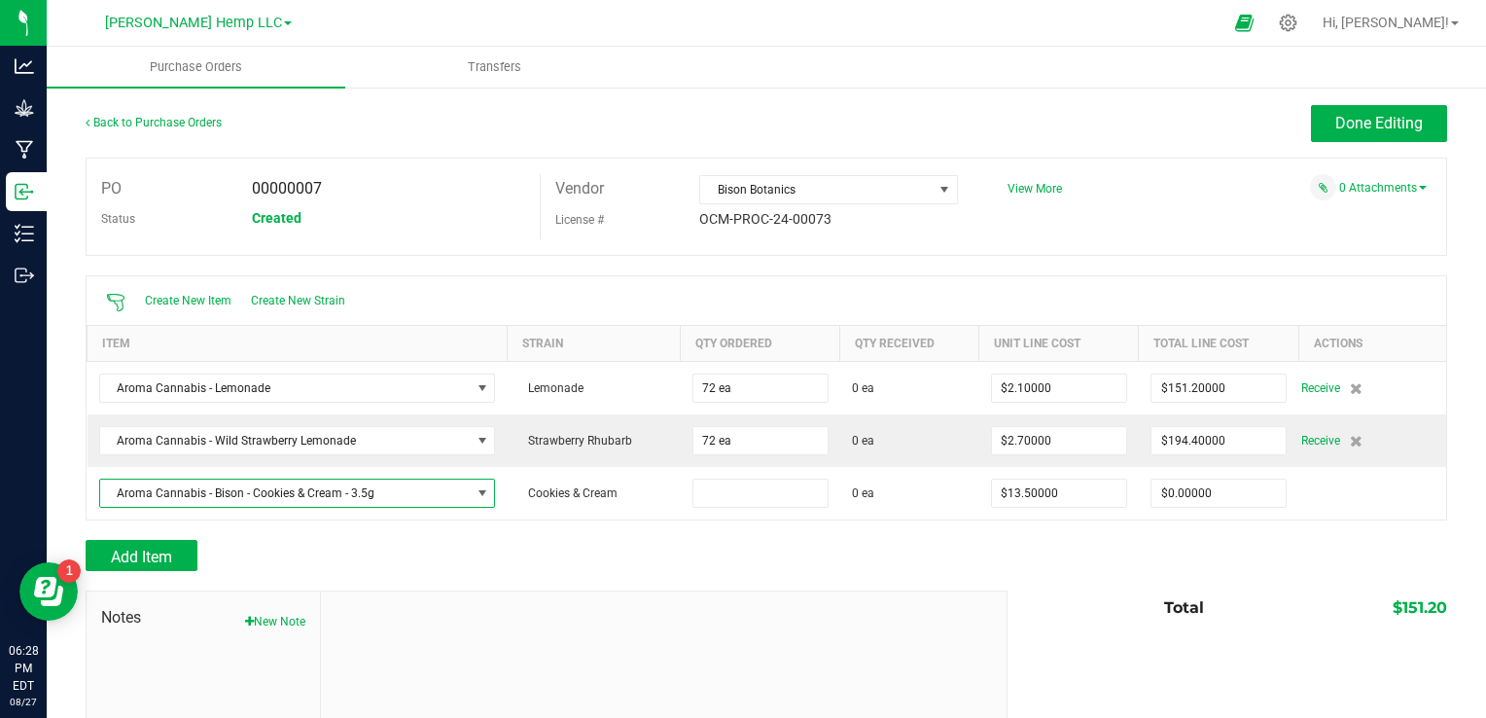
click at [749, 494] on input at bounding box center [760, 492] width 134 height 27
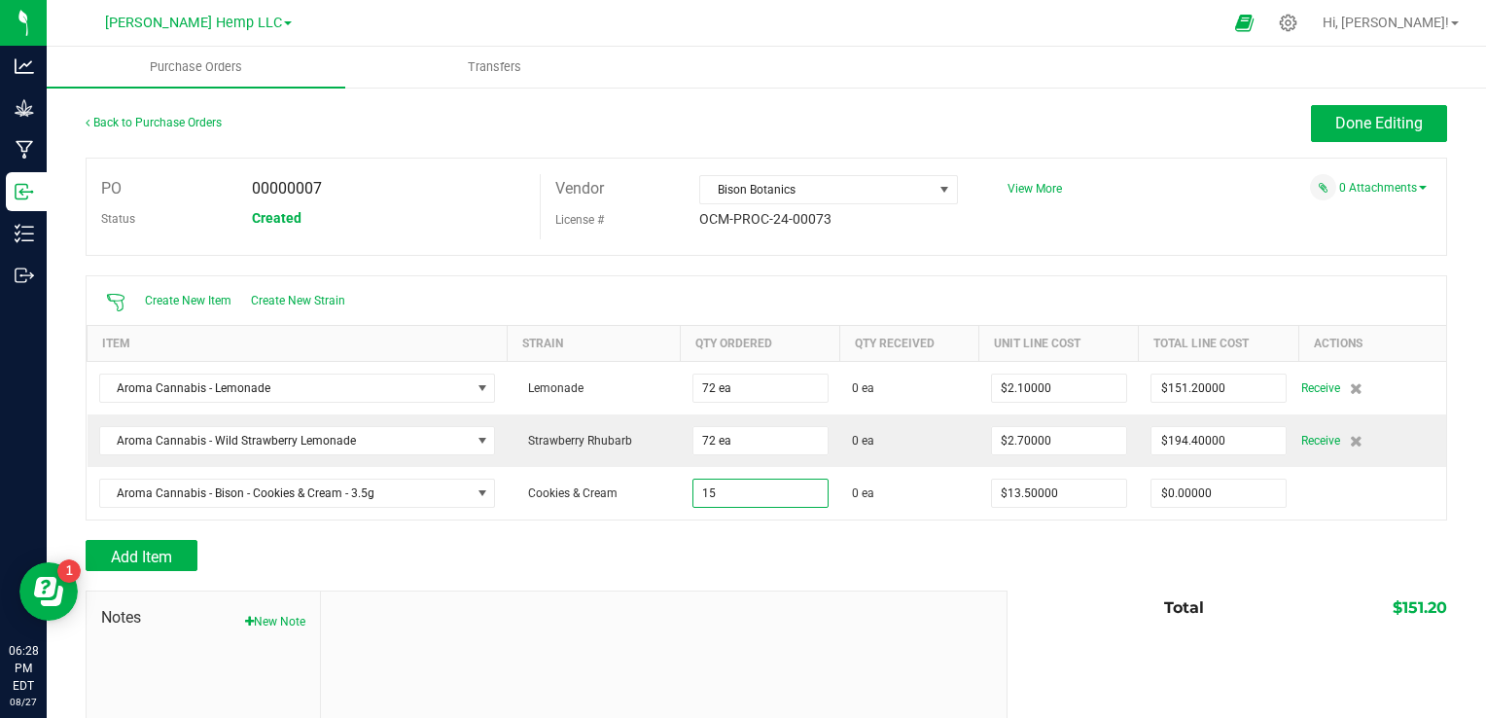
type input "15 ea"
click at [730, 545] on div "Add Item" at bounding box center [539, 555] width 907 height 31
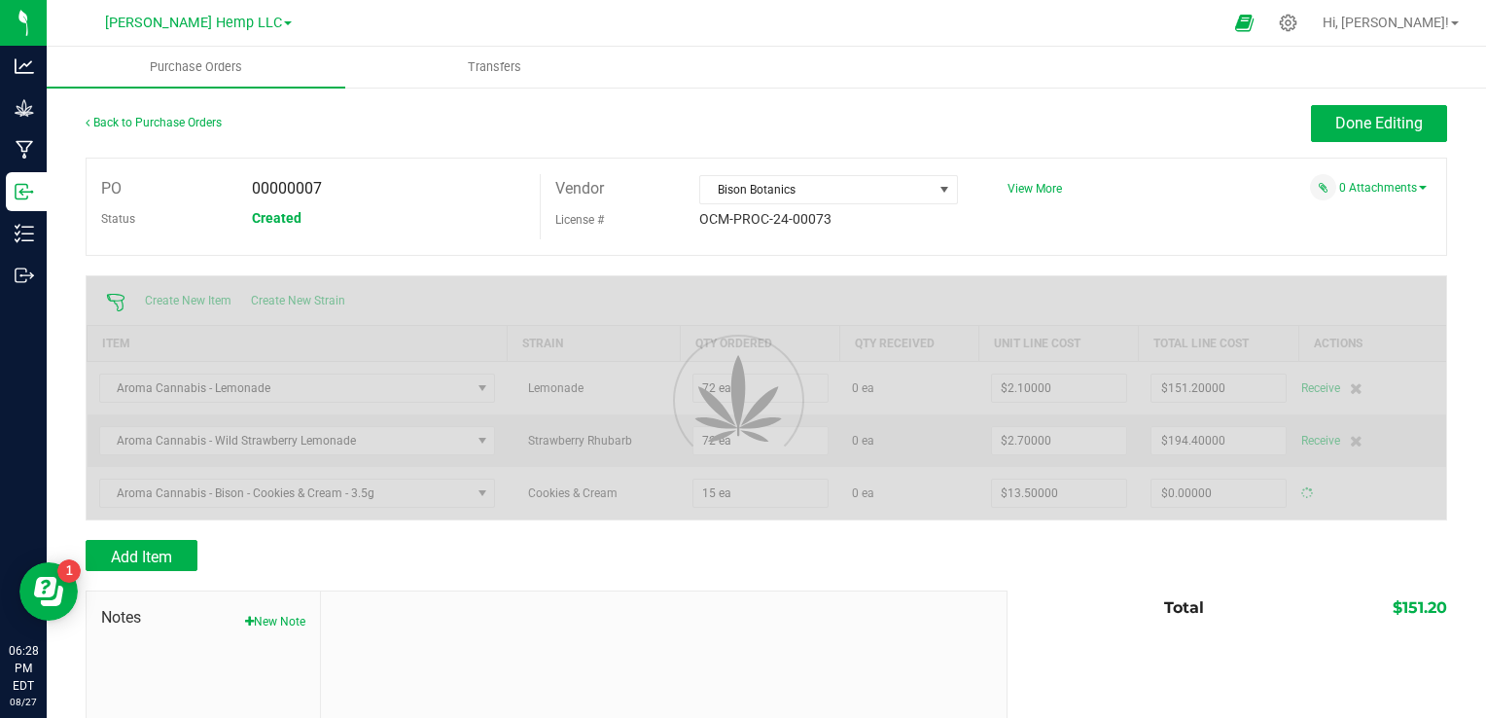
type input "$202.50000"
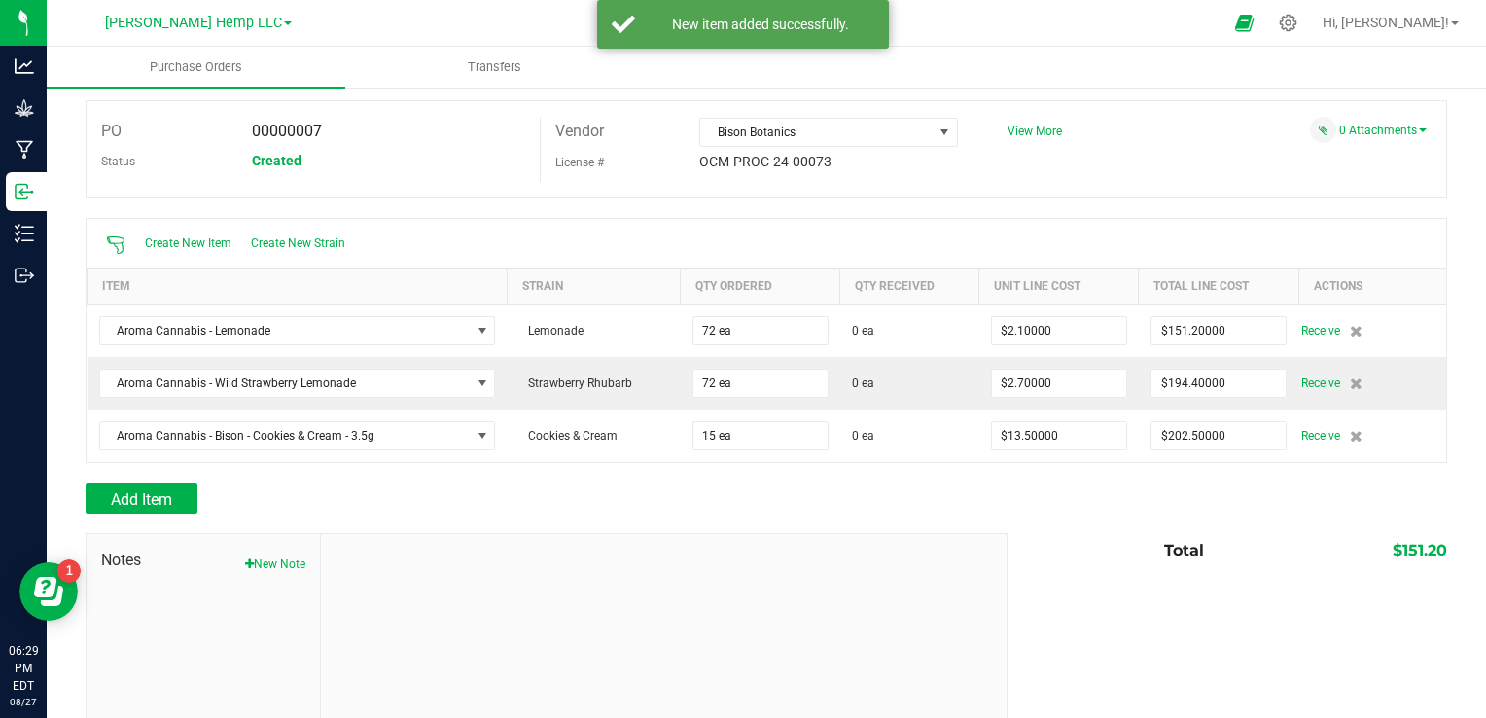
scroll to position [60, 0]
click at [169, 487] on span "Add Item" at bounding box center [141, 496] width 61 height 18
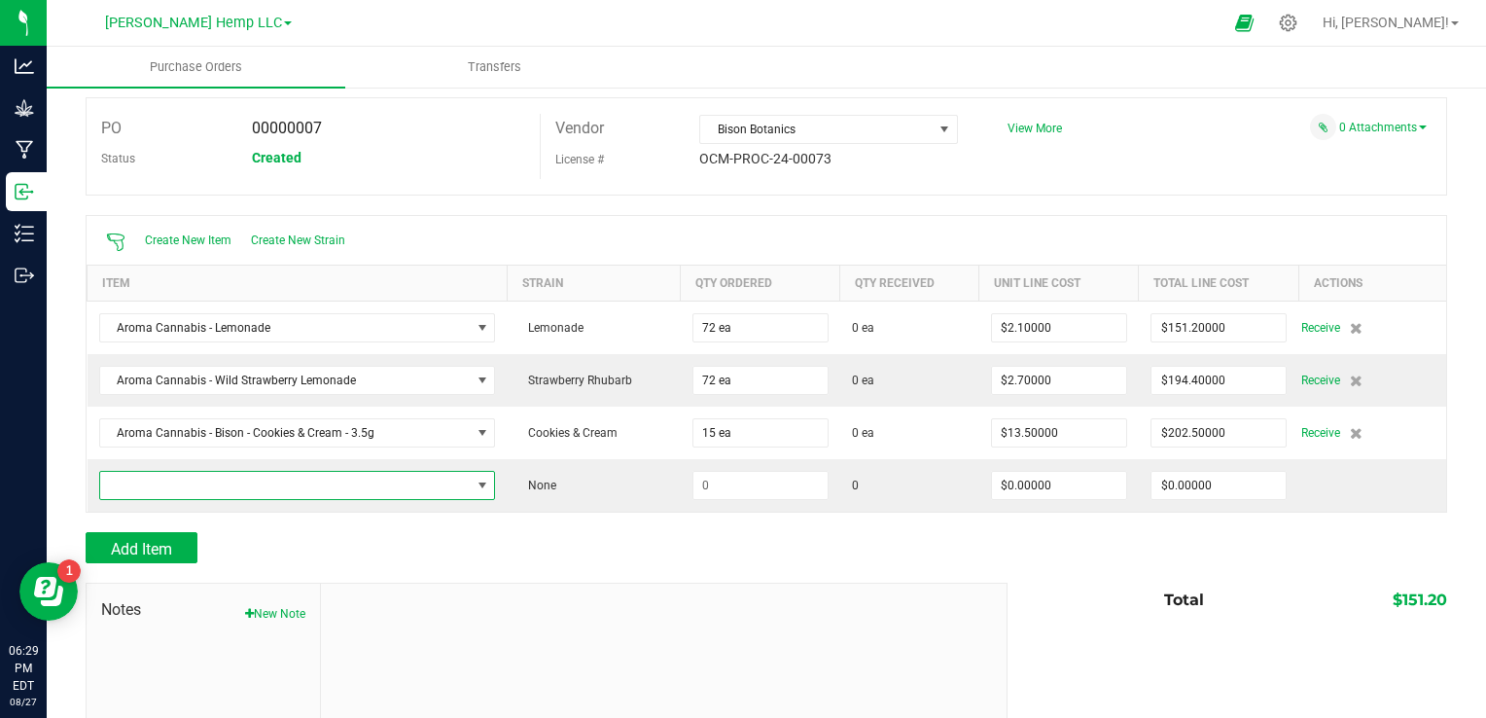
click at [478, 488] on span "NO DATA FOUND" at bounding box center [482, 485] width 16 height 16
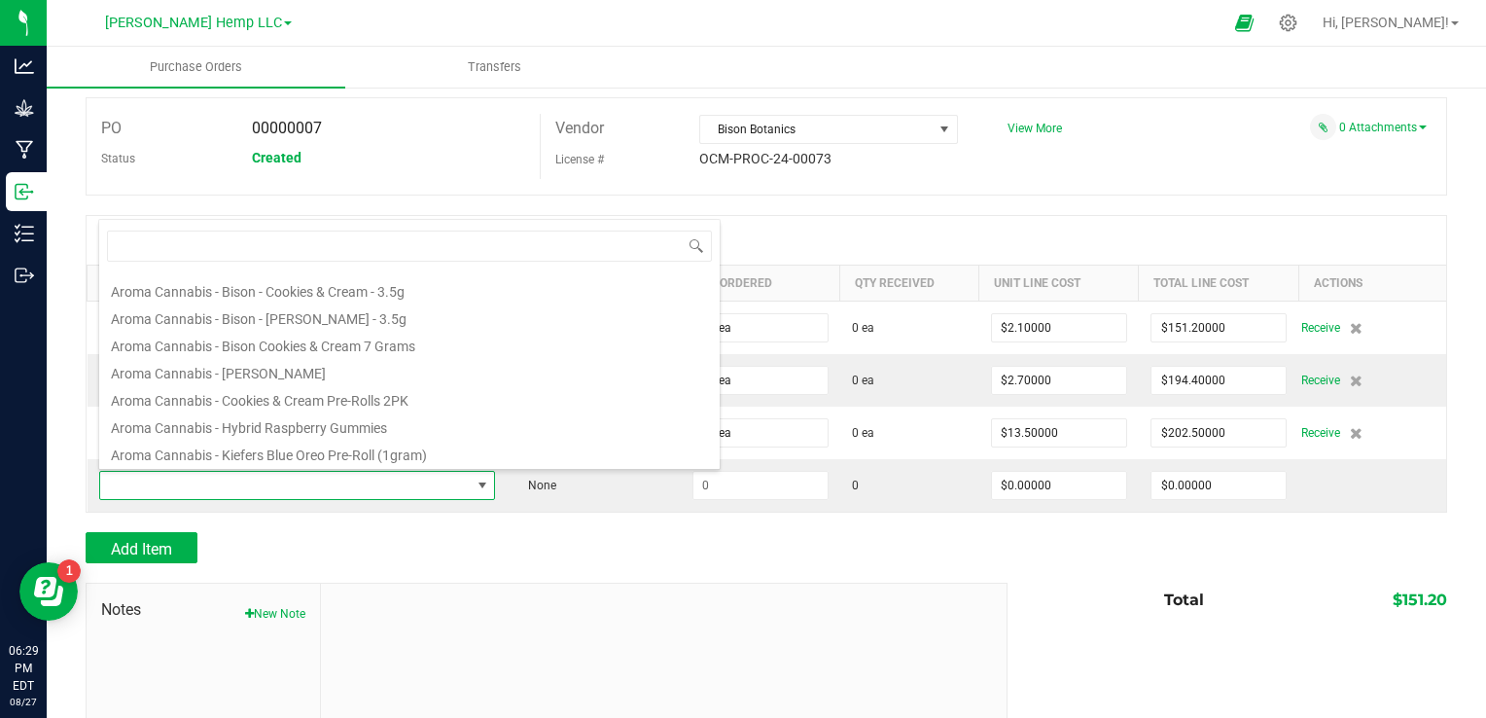
scroll to position [525, 0]
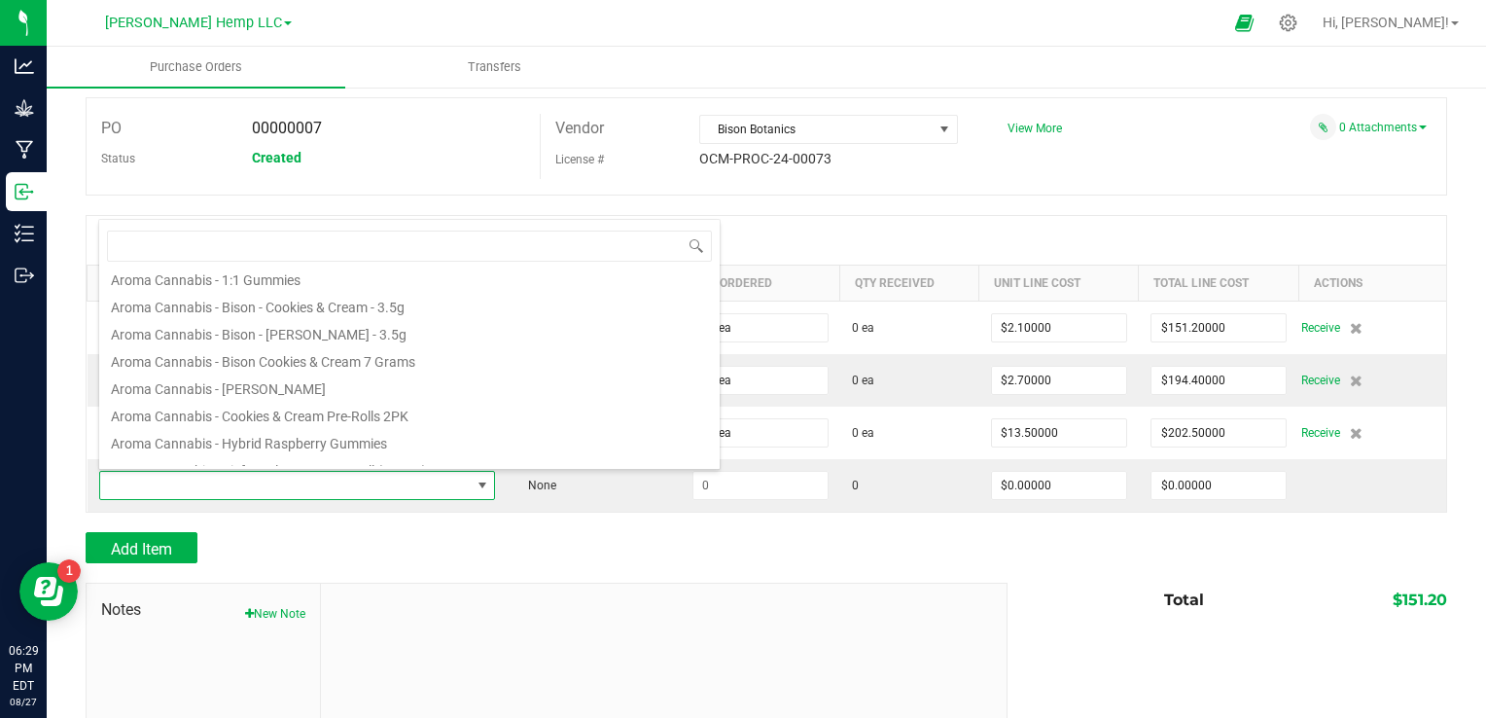
click at [351, 334] on li "Aroma Cannabis - Bison - [PERSON_NAME] - 3.5g" at bounding box center [409, 331] width 620 height 27
type input "$13.50000"
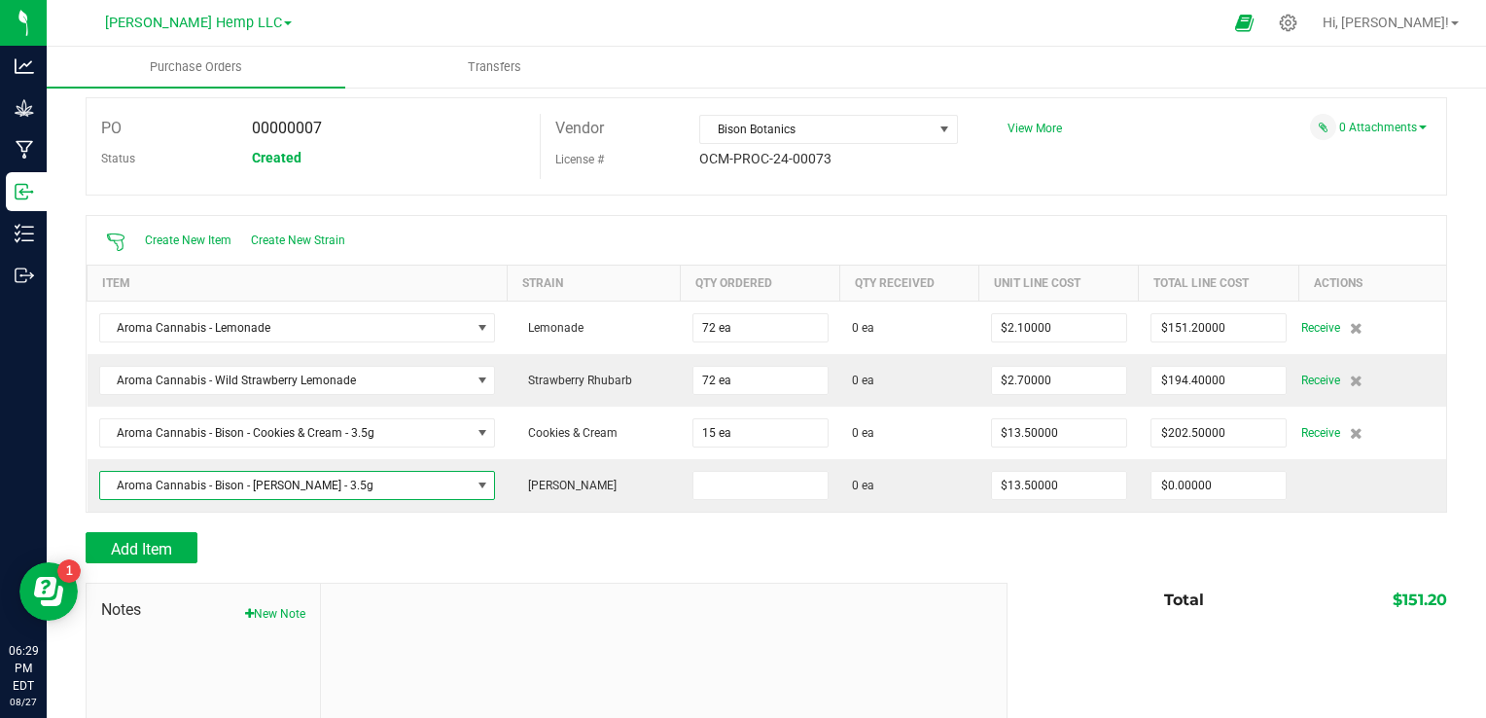
click at [722, 484] on input at bounding box center [760, 485] width 134 height 27
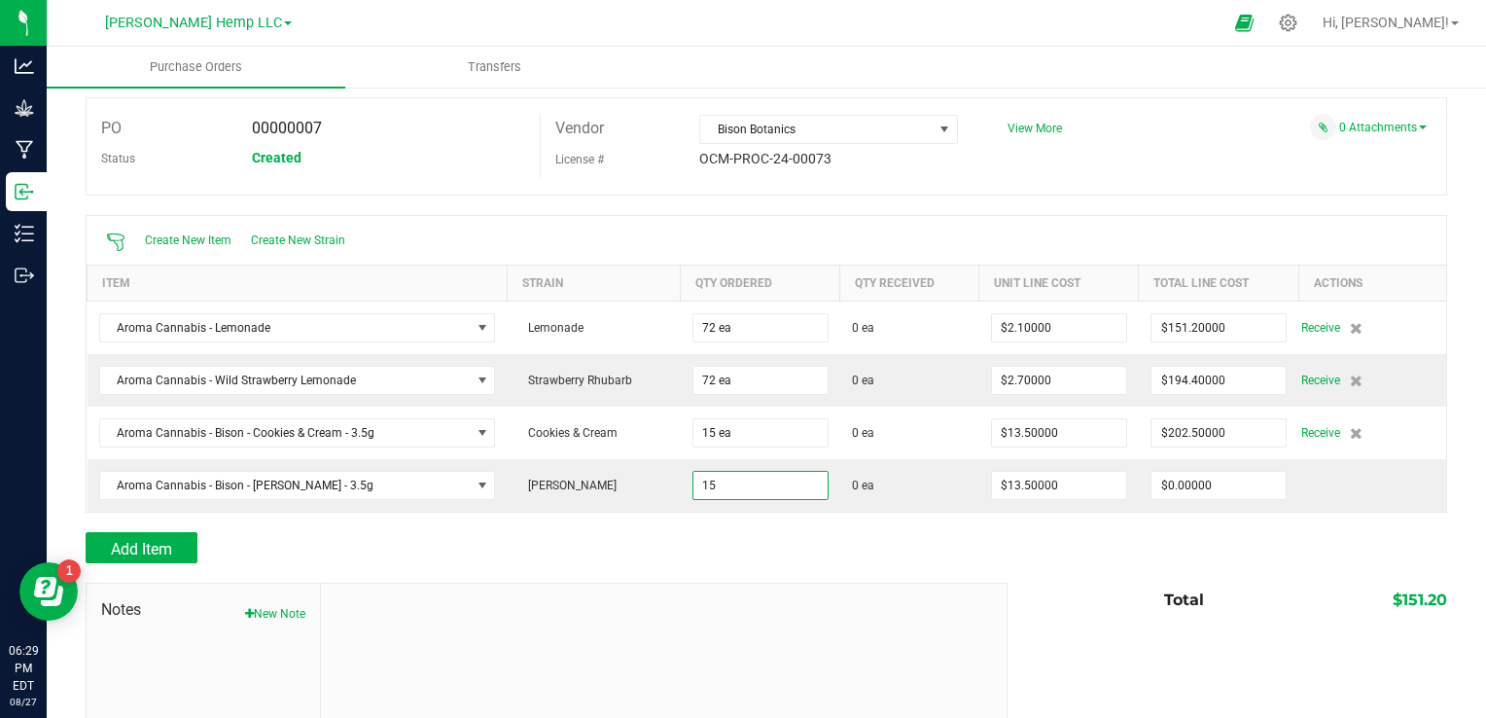
click at [775, 578] on div at bounding box center [766, 572] width 1361 height 19
type input "15 ea"
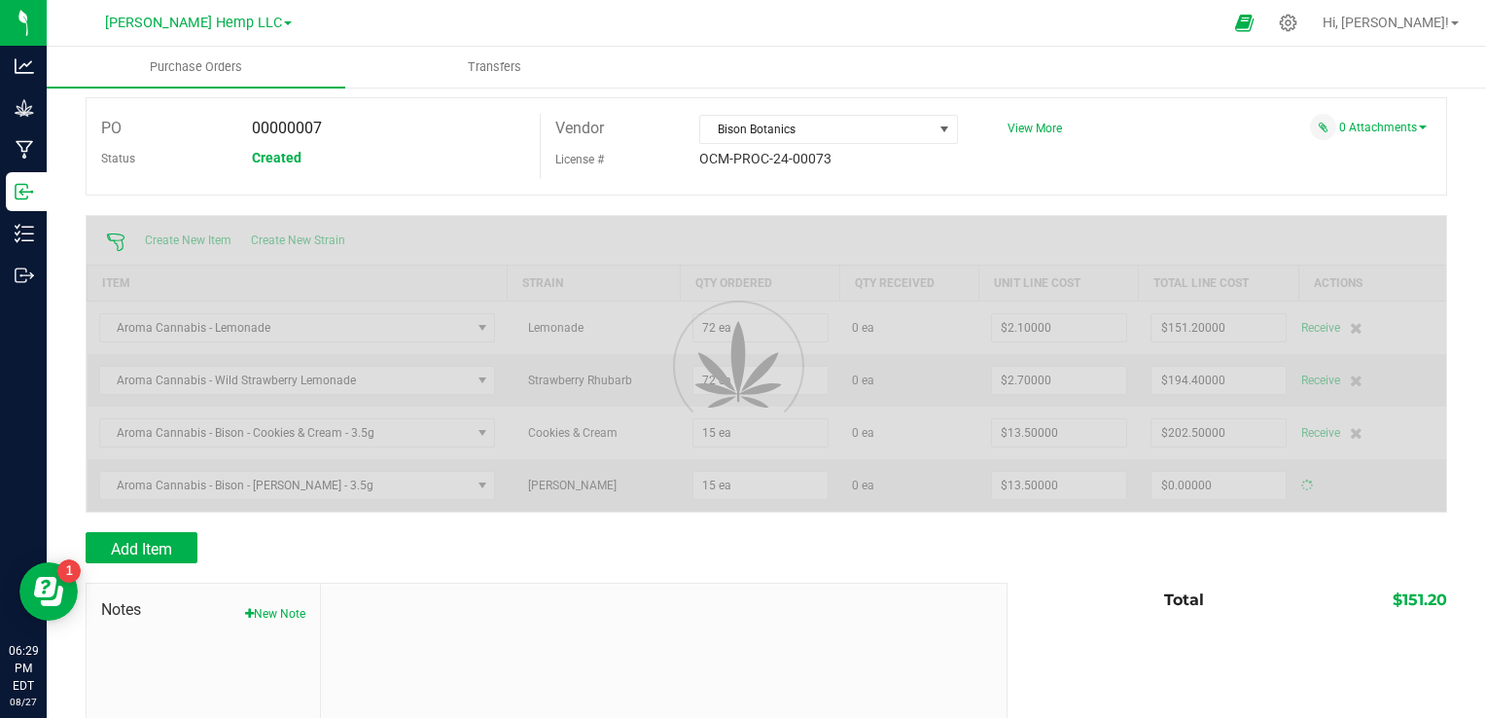
type input "$202.50000"
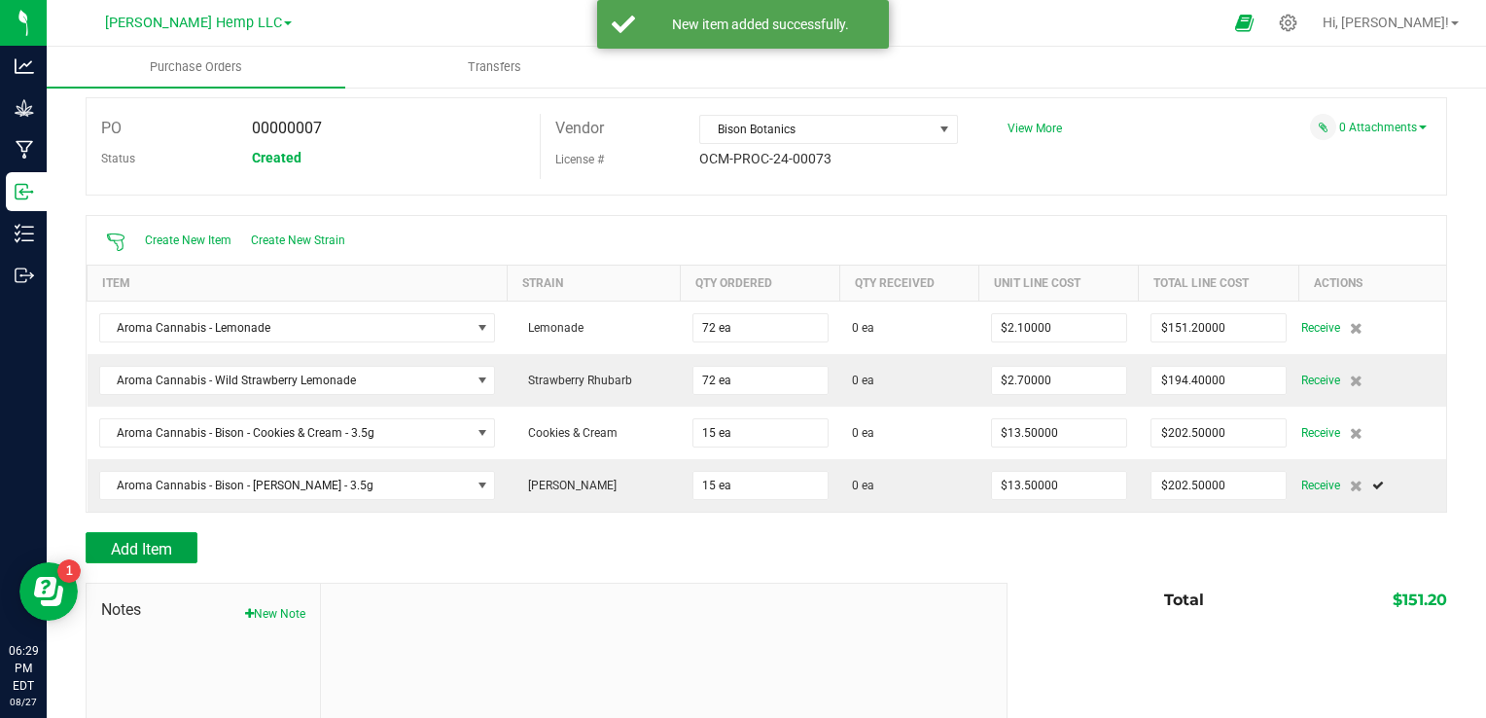
click at [193, 556] on button "Add Item" at bounding box center [142, 547] width 112 height 31
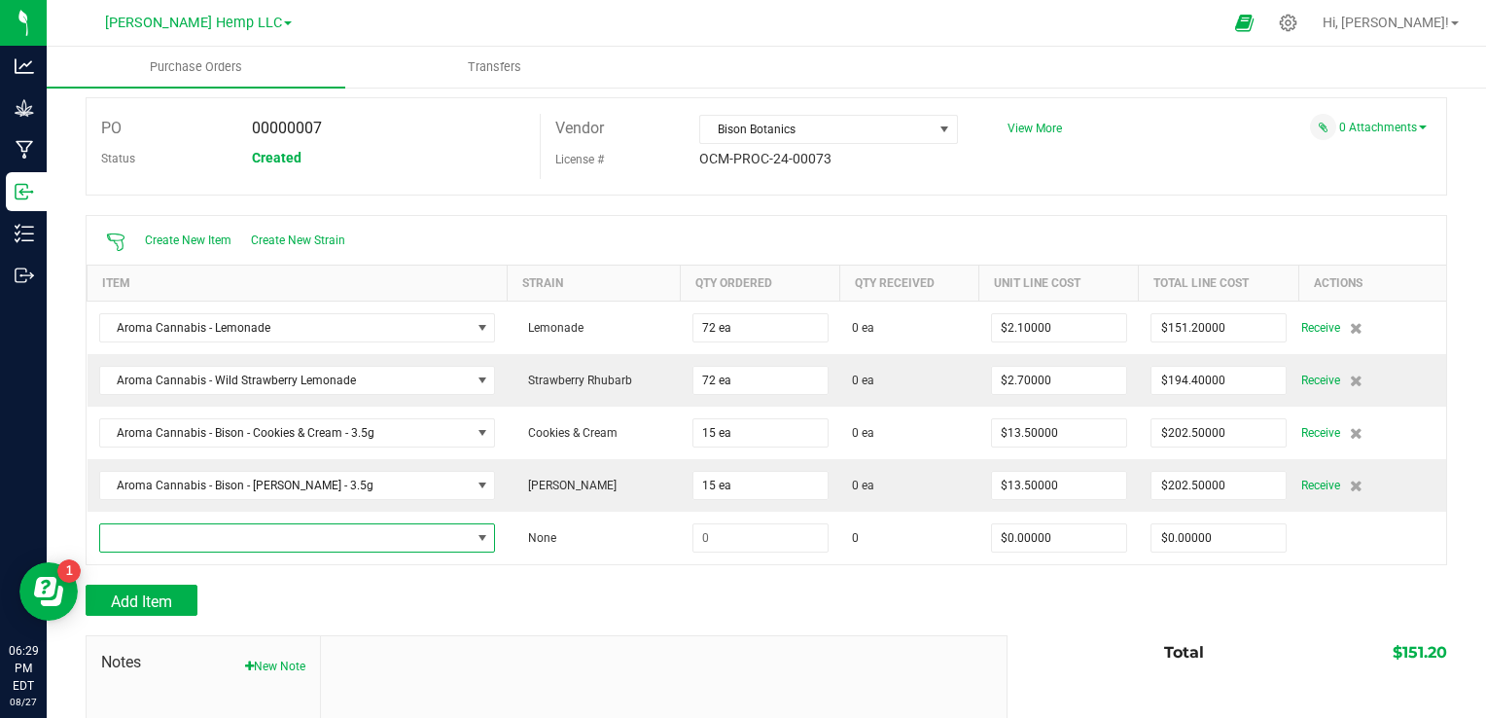
click at [474, 530] on span "NO DATA FOUND" at bounding box center [482, 538] width 16 height 16
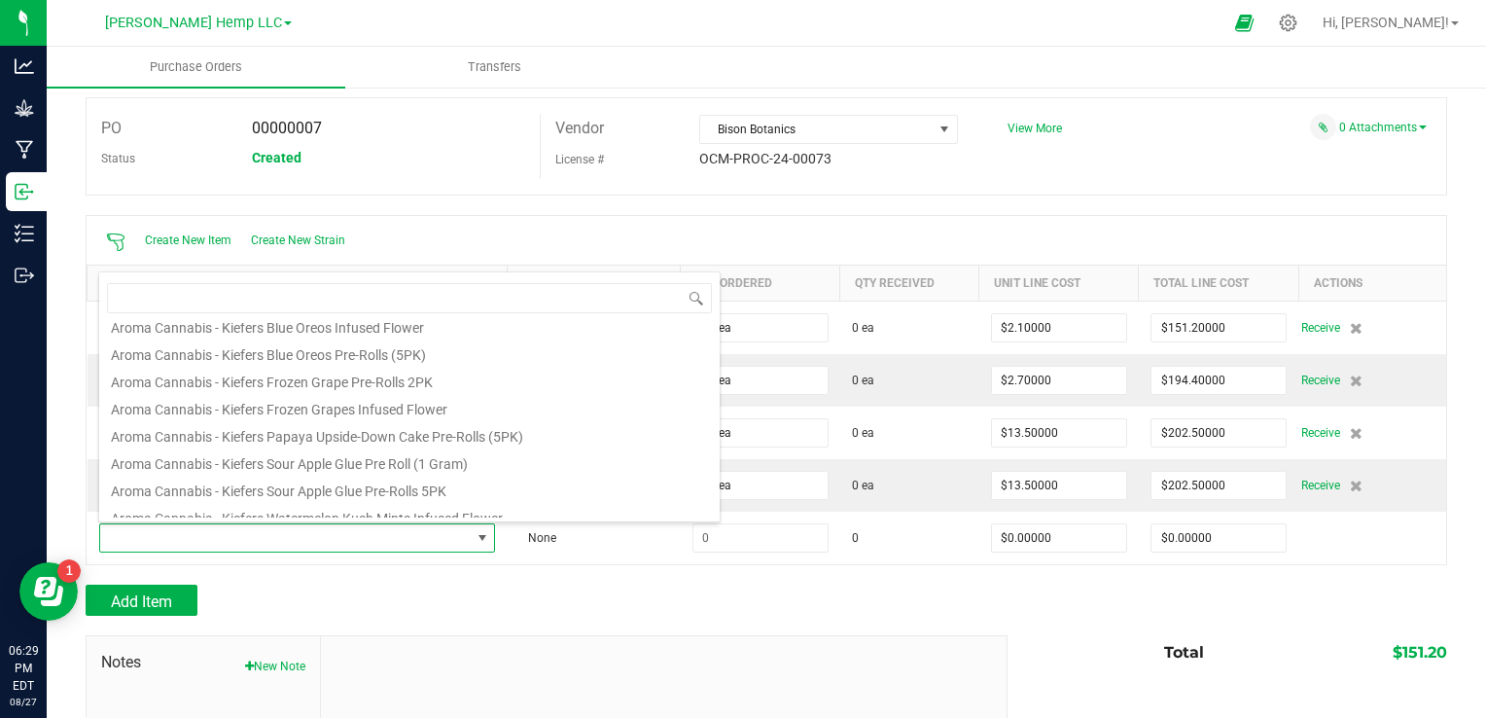
scroll to position [746, 0]
click at [698, 629] on div at bounding box center [766, 624] width 1361 height 19
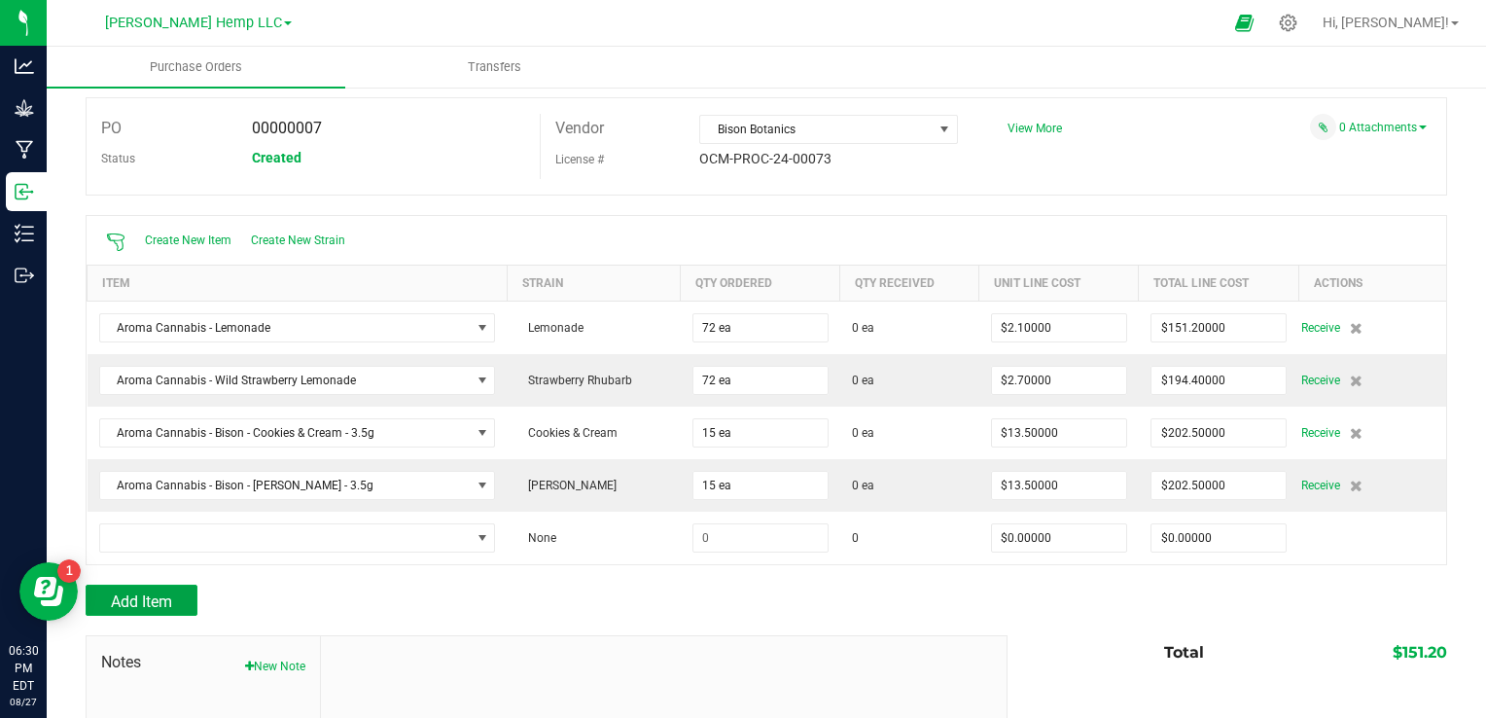
click at [167, 596] on span "Add Item" at bounding box center [141, 601] width 61 height 18
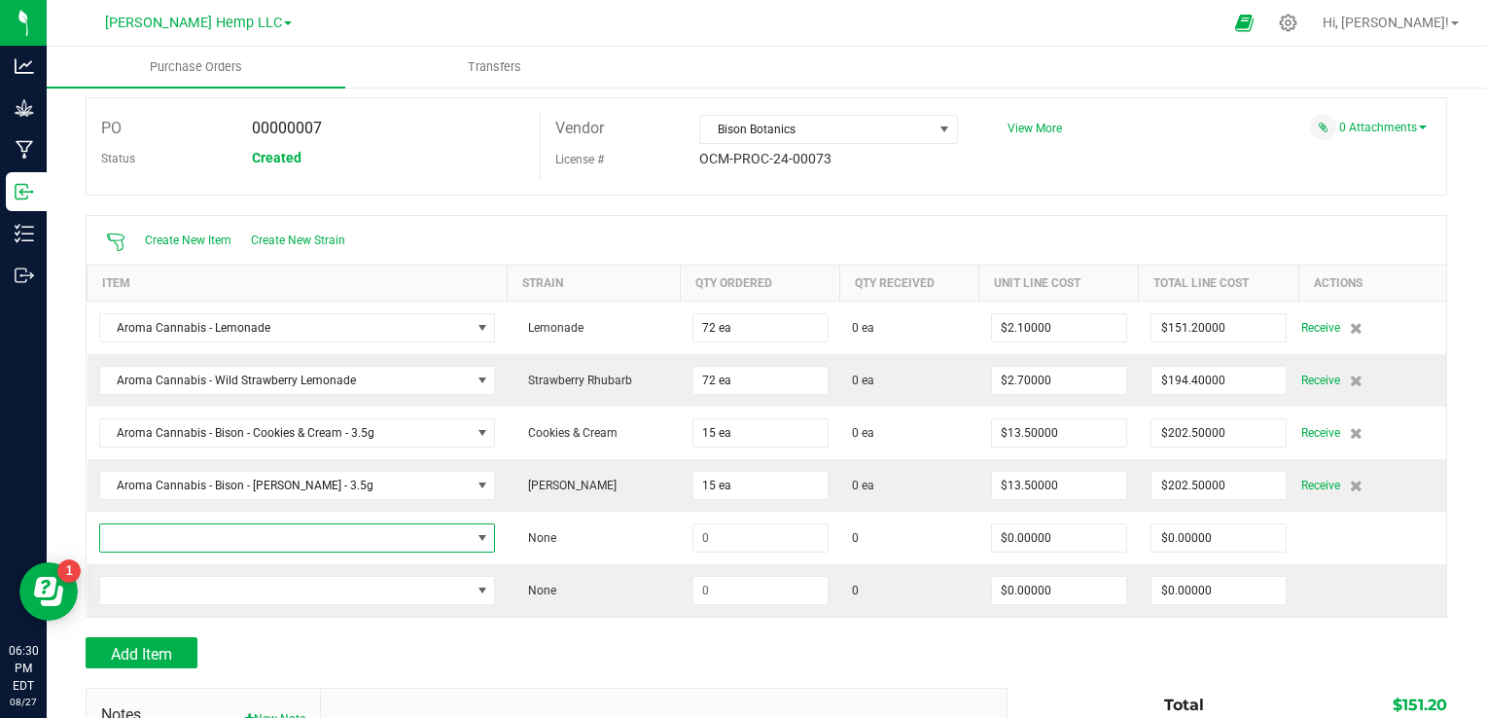
click at [476, 531] on span "NO DATA FOUND" at bounding box center [482, 538] width 16 height 16
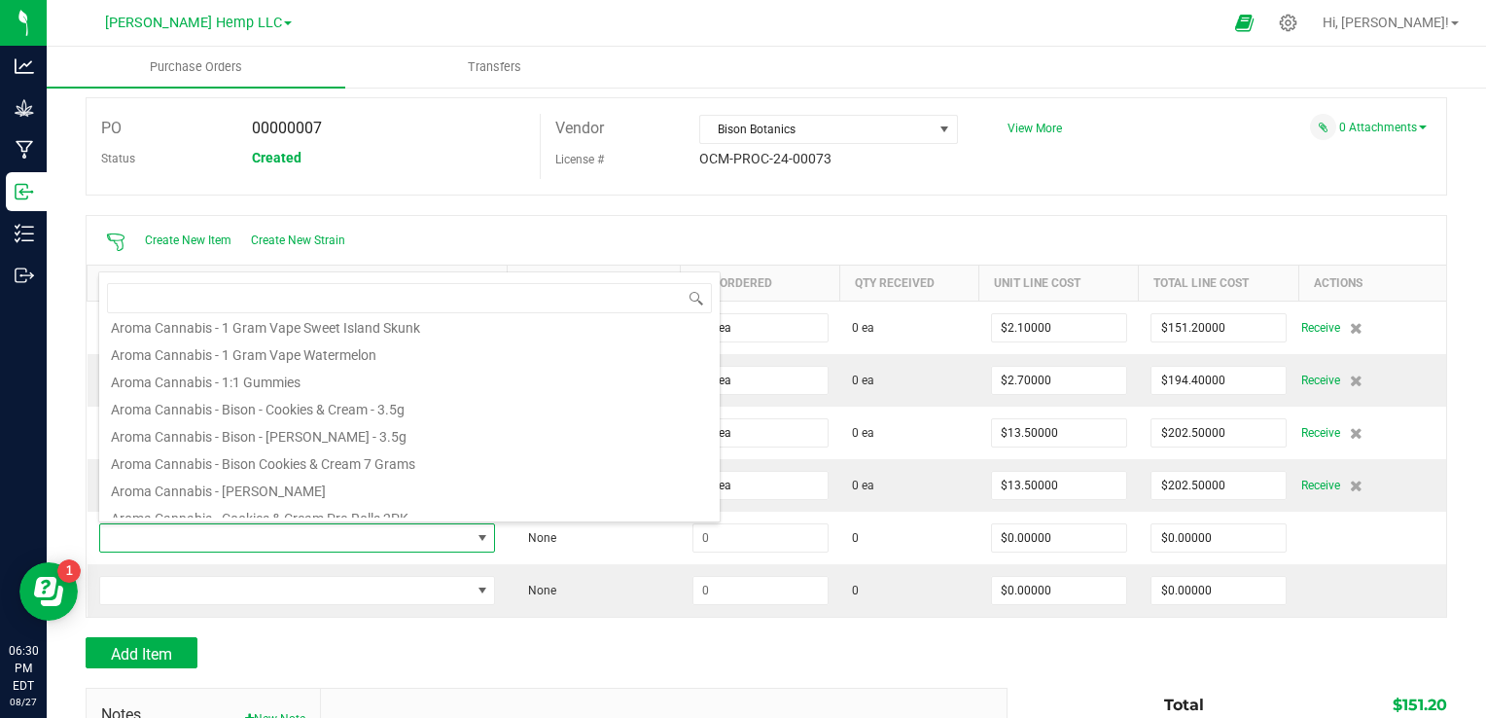
scroll to position [499, 0]
click at [397, 438] on li "Aroma Cannabis - Bison Cookies & Cream 7 Grams" at bounding box center [409, 436] width 620 height 27
type input "$25.00000"
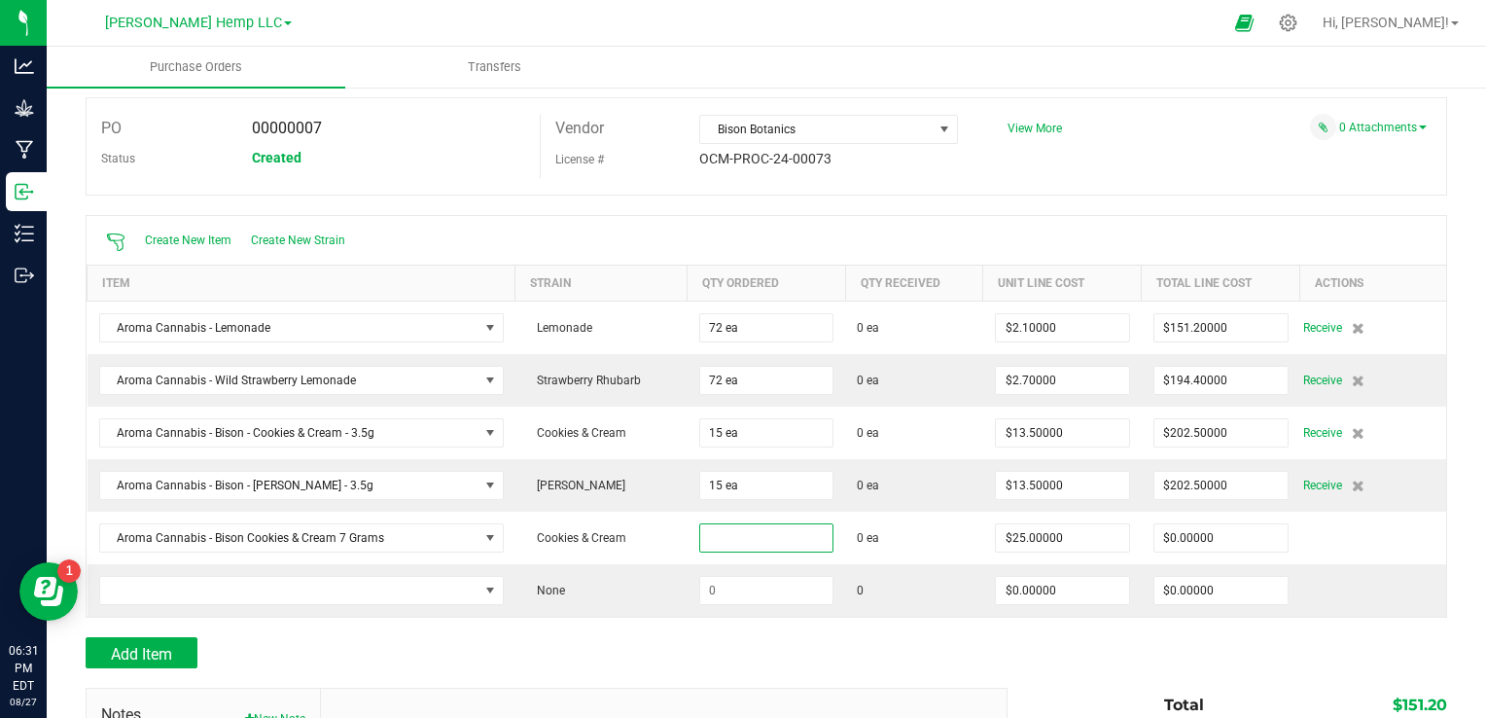
click at [726, 530] on input at bounding box center [766, 537] width 133 height 27
type input "10 ea"
click at [530, 652] on div "Add Item" at bounding box center [539, 652] width 907 height 31
type input "$250.00000"
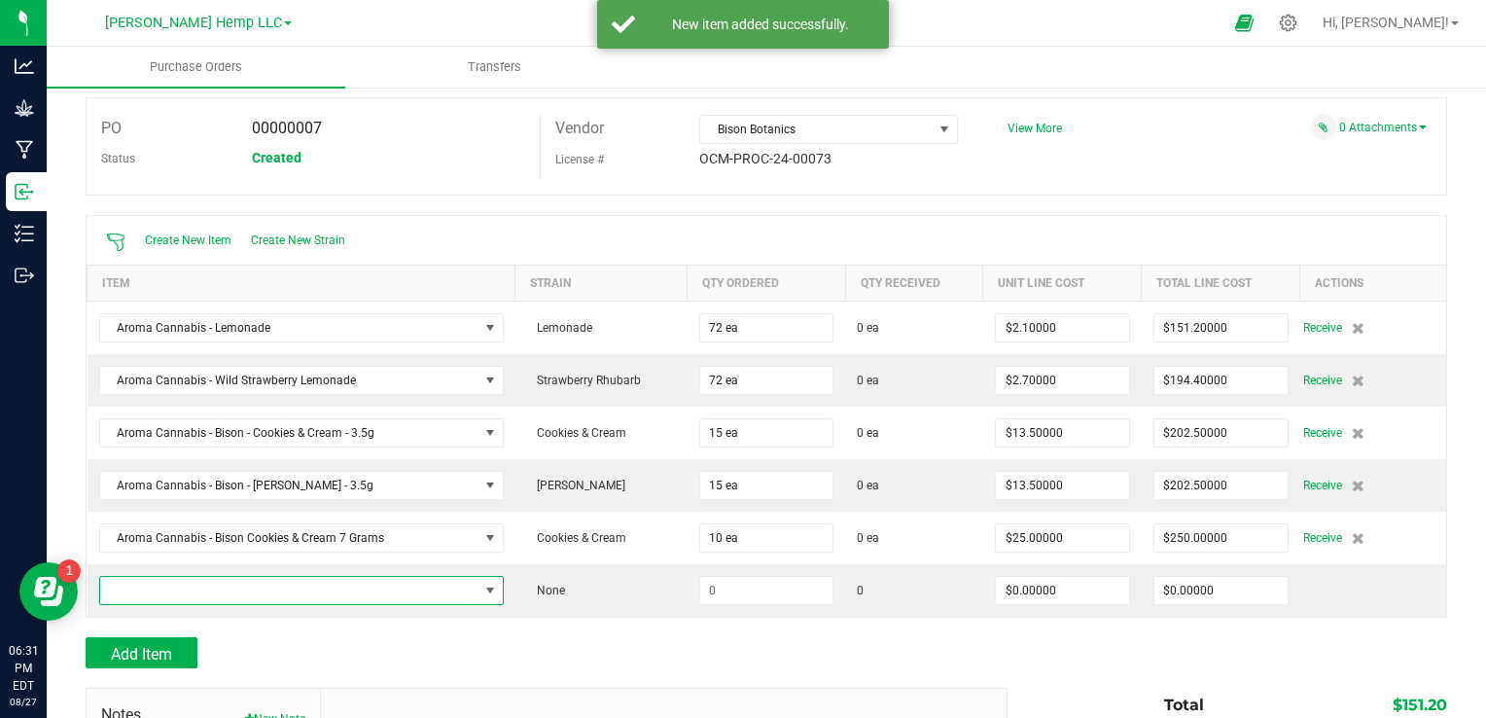
click at [482, 593] on span "NO DATA FOUND" at bounding box center [490, 590] width 16 height 16
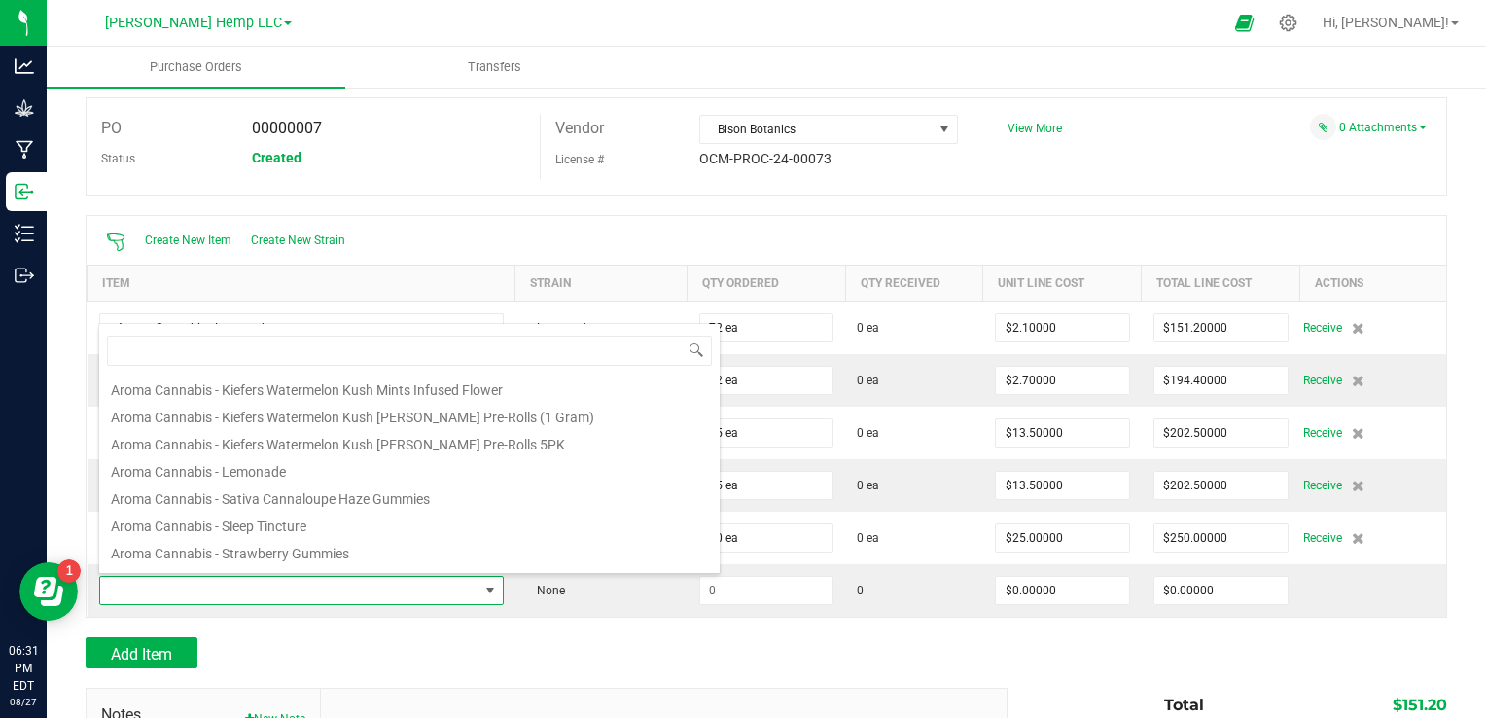
scroll to position [931, 0]
click at [411, 497] on li "Aroma Cannabis - Sativa Cannaloupe Haze Gummies" at bounding box center [409, 491] width 620 height 27
type input "$11.00000"
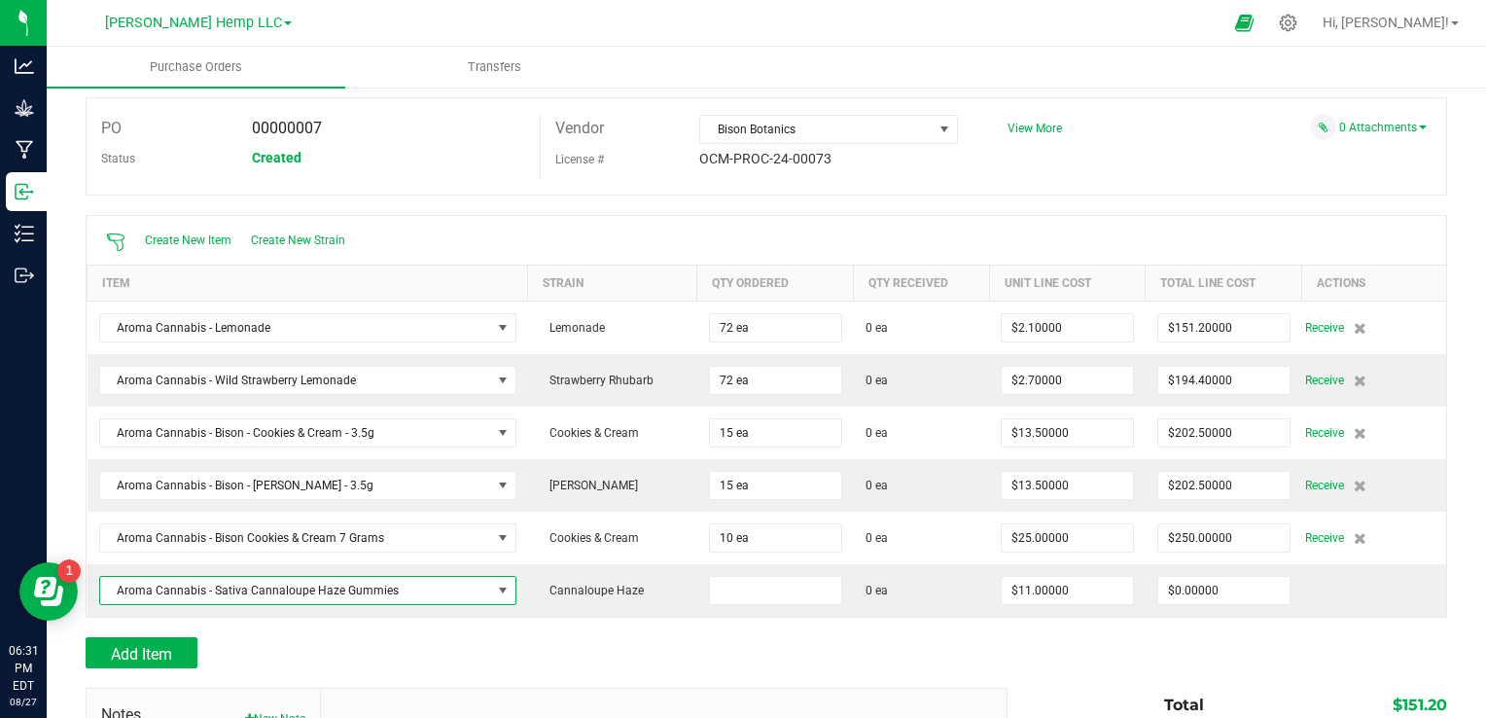
click at [753, 581] on input at bounding box center [775, 590] width 131 height 27
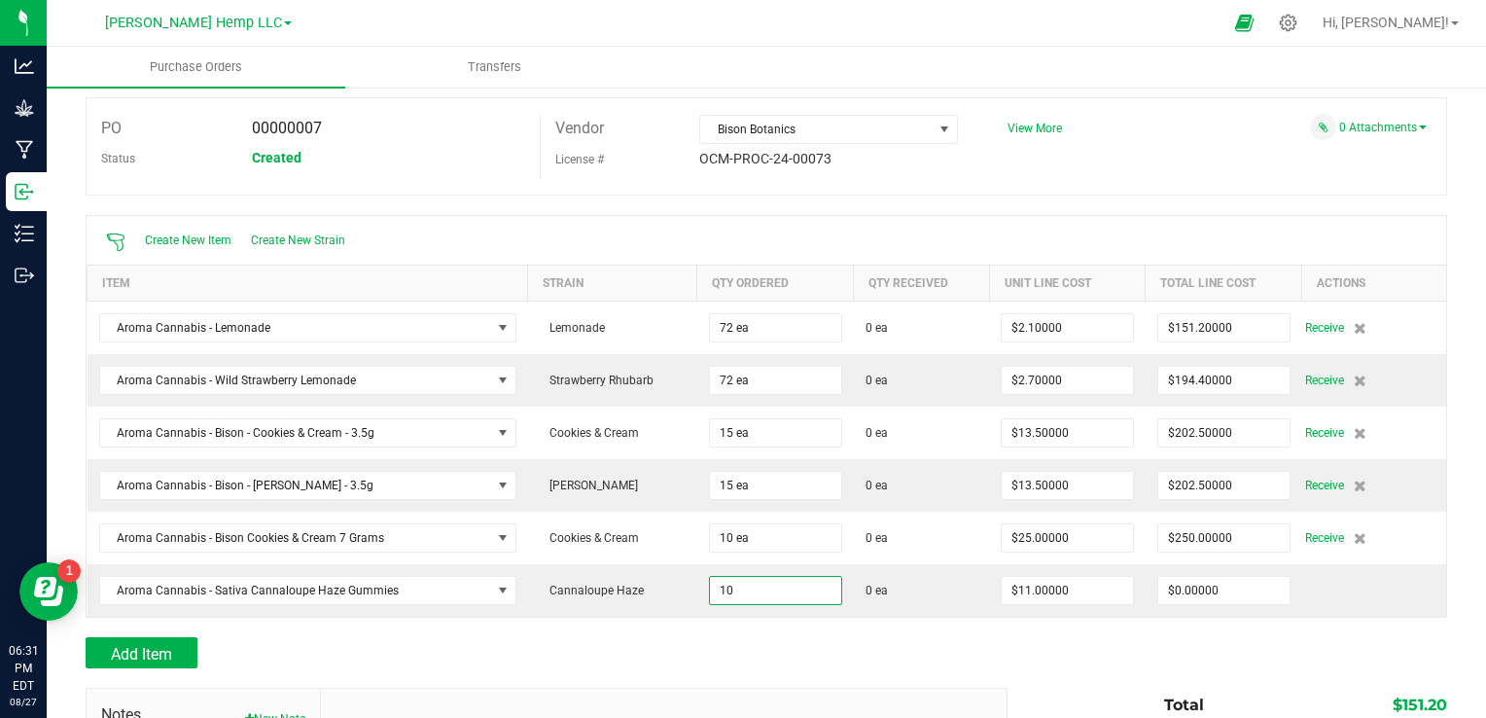
click at [738, 657] on div "Add Item" at bounding box center [539, 652] width 907 height 31
type input "10 ea"
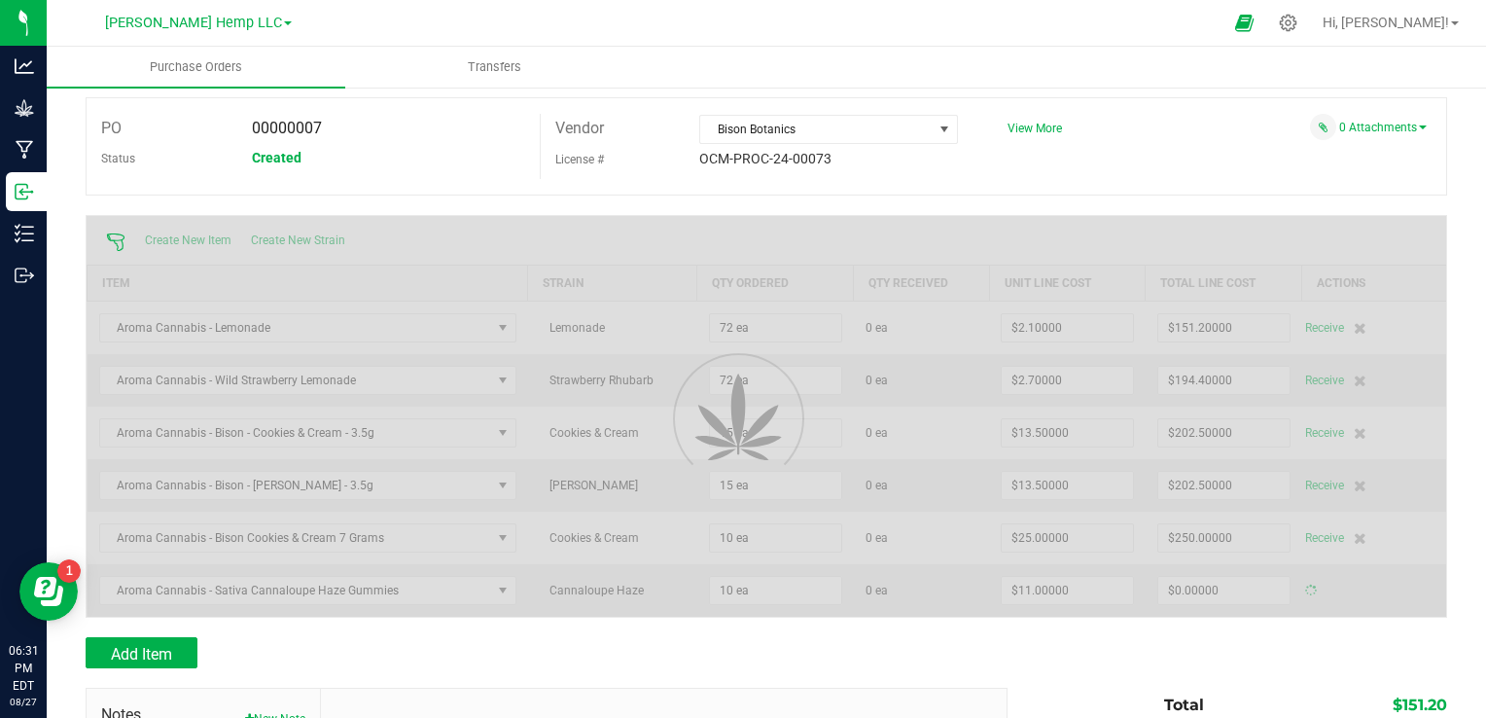
type input "$110.00000"
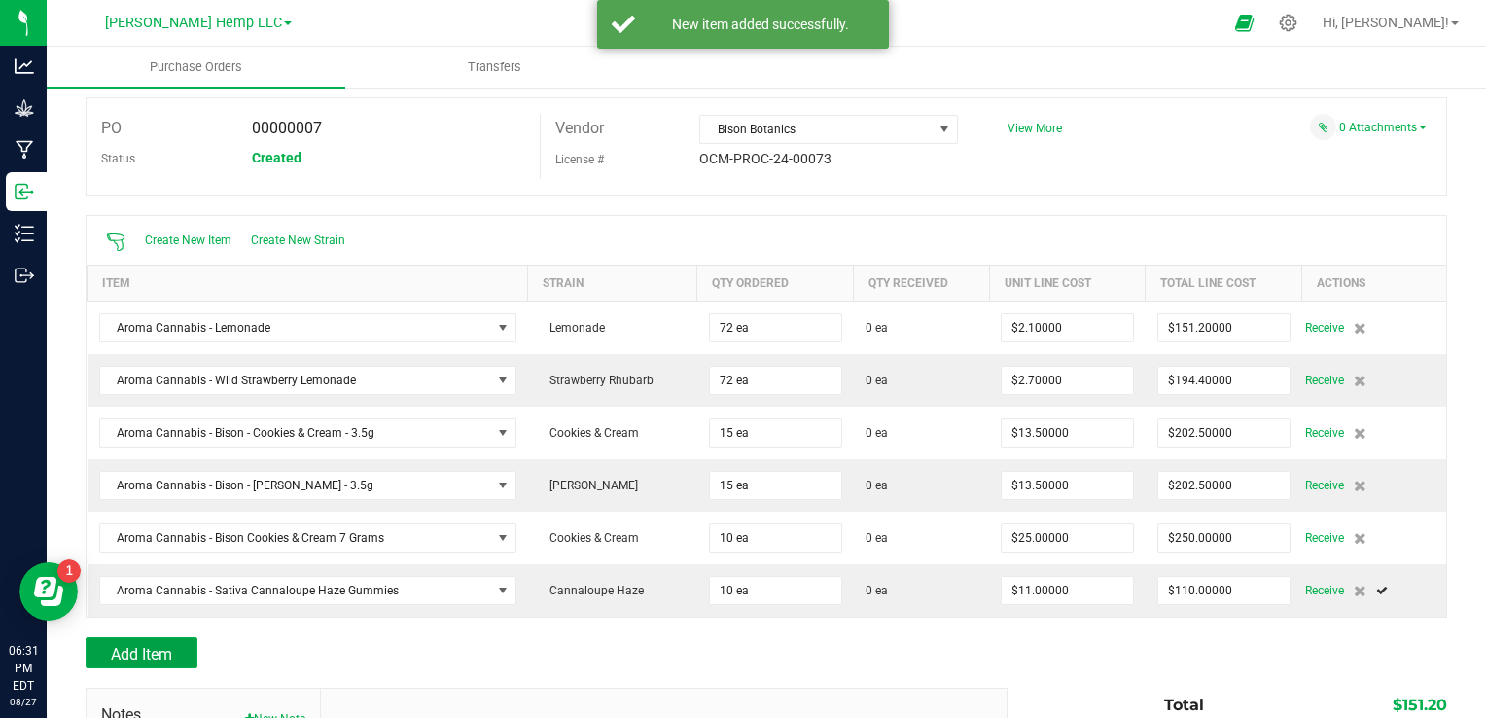
click at [172, 648] on span "Add Item" at bounding box center [141, 654] width 61 height 18
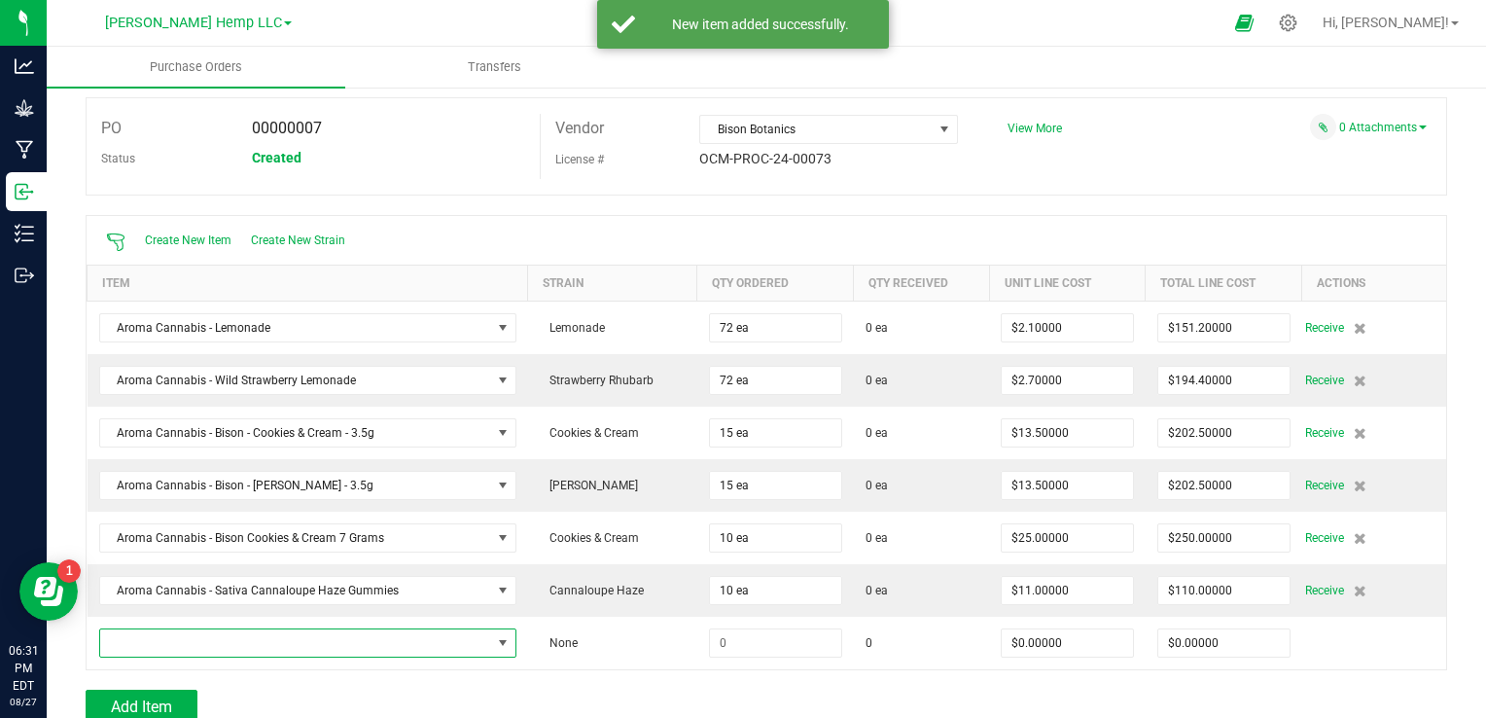
click at [495, 638] on span "NO DATA FOUND" at bounding box center [503, 643] width 16 height 16
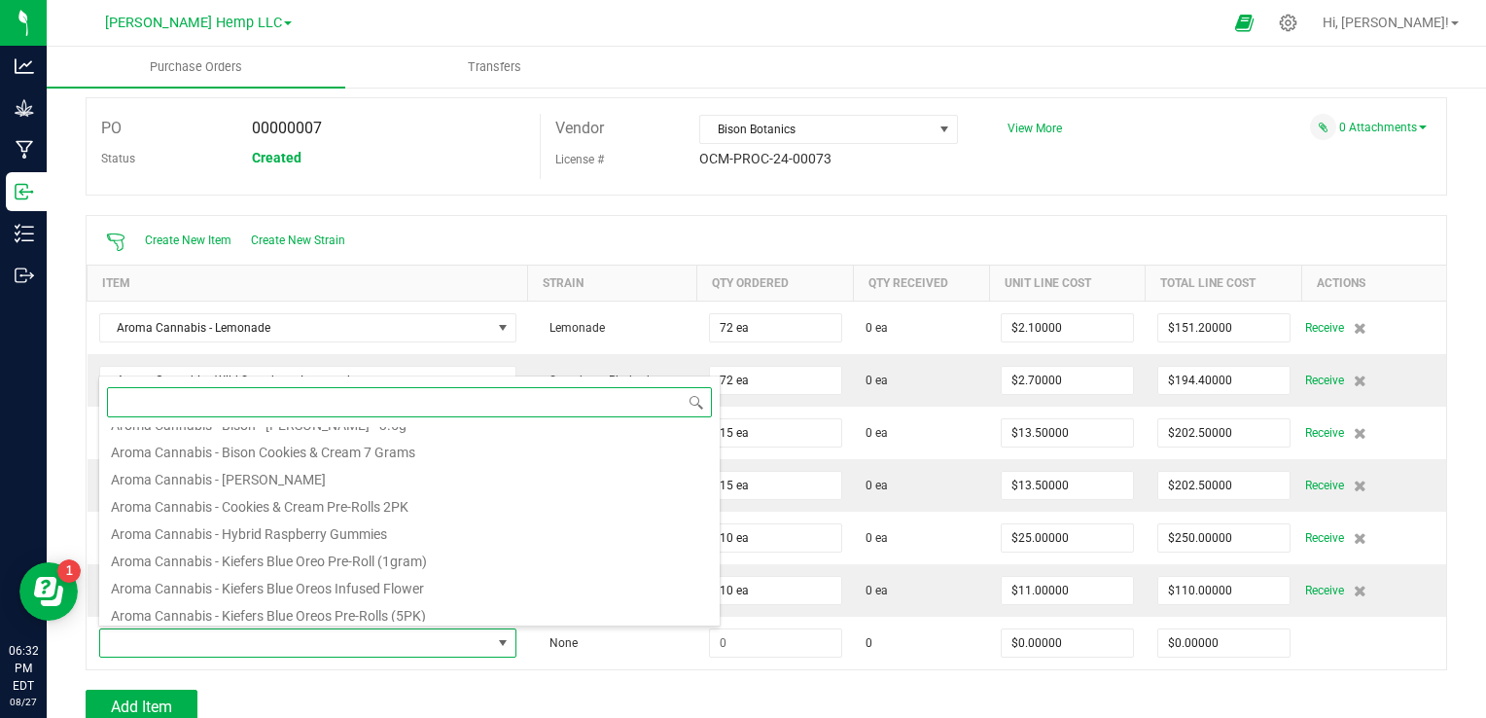
scroll to position [591, 0]
click at [373, 529] on li "Aroma Cannabis - Hybrid Raspberry Gummies" at bounding box center [409, 529] width 620 height 27
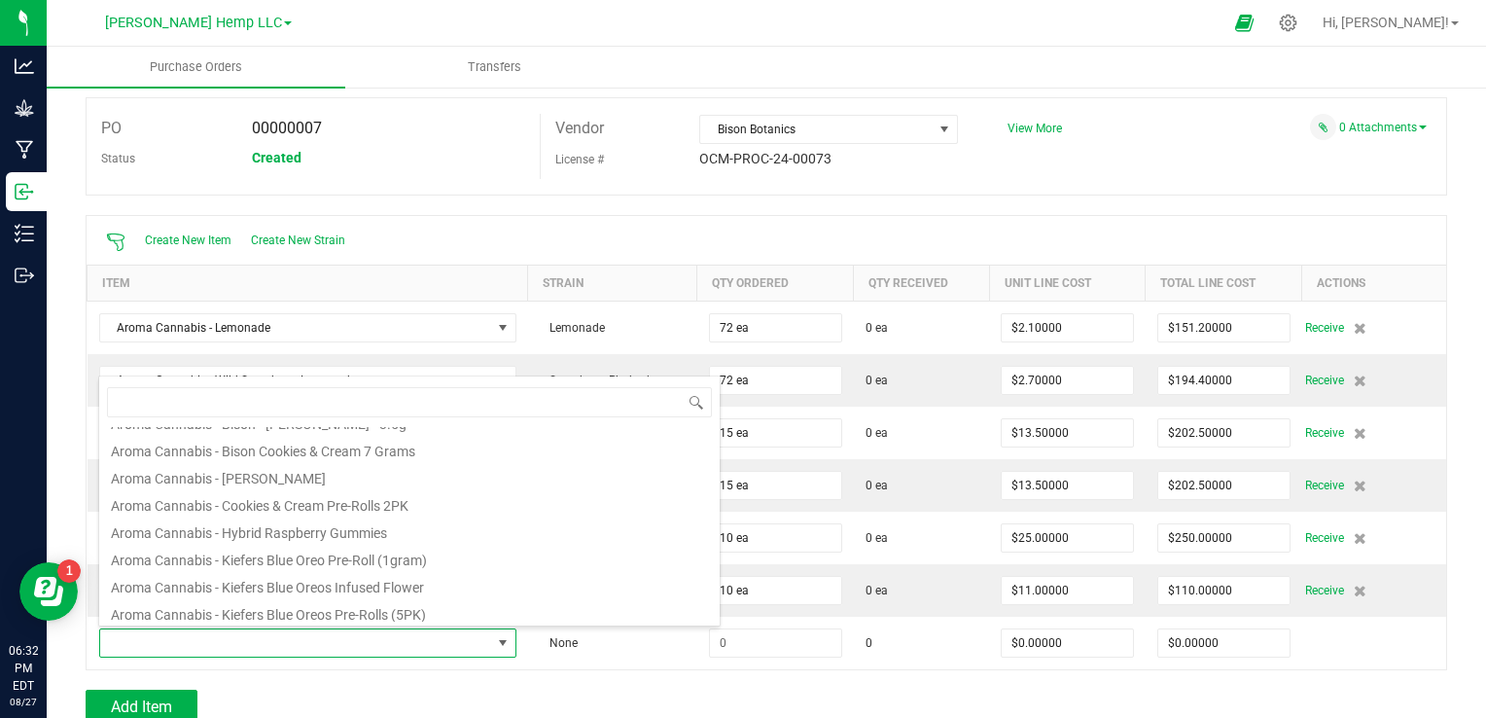
type input "$11.00000"
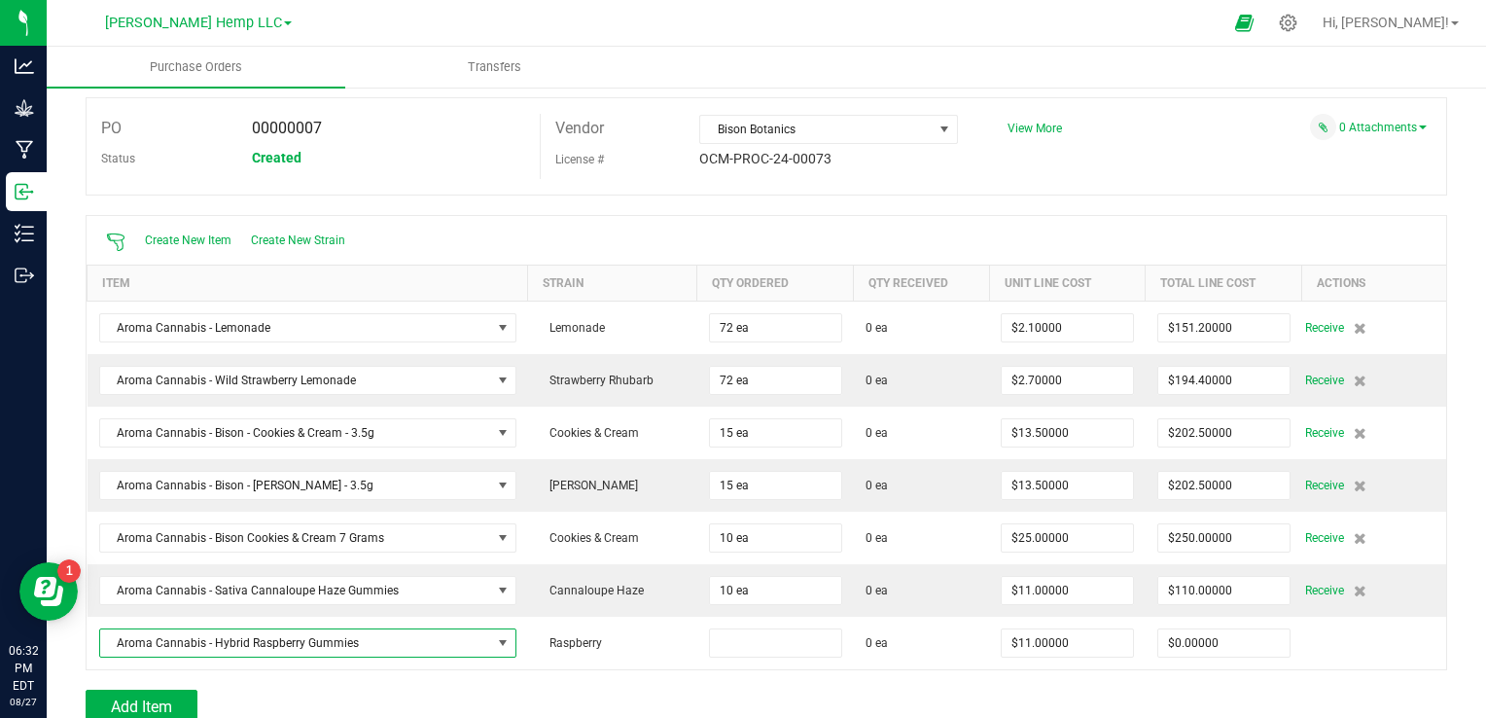
click at [742, 634] on input at bounding box center [775, 642] width 131 height 27
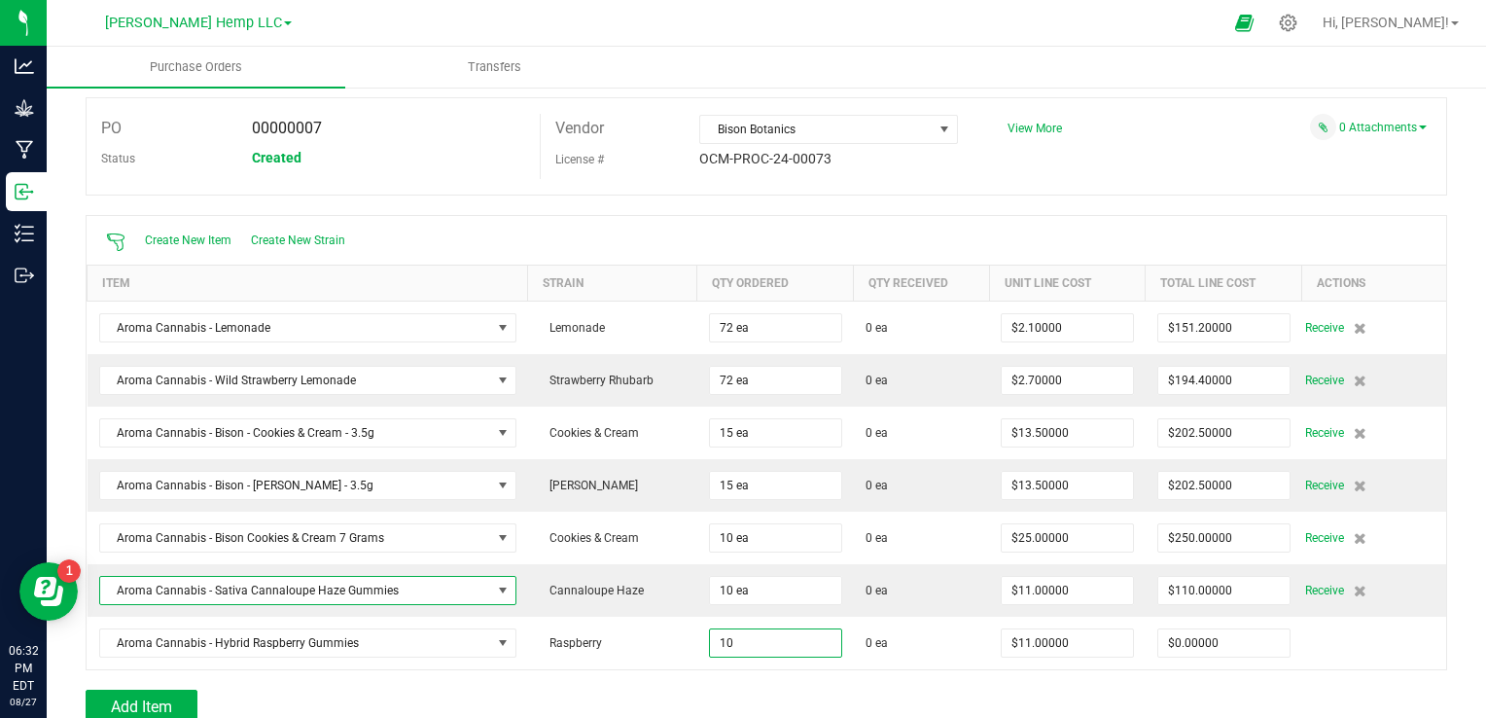
type input "10 ea"
click at [480, 593] on div "Create New Item Create New Strain Item Strain Qty Ordered Qty Received Unit Lin…" at bounding box center [766, 442] width 1361 height 455
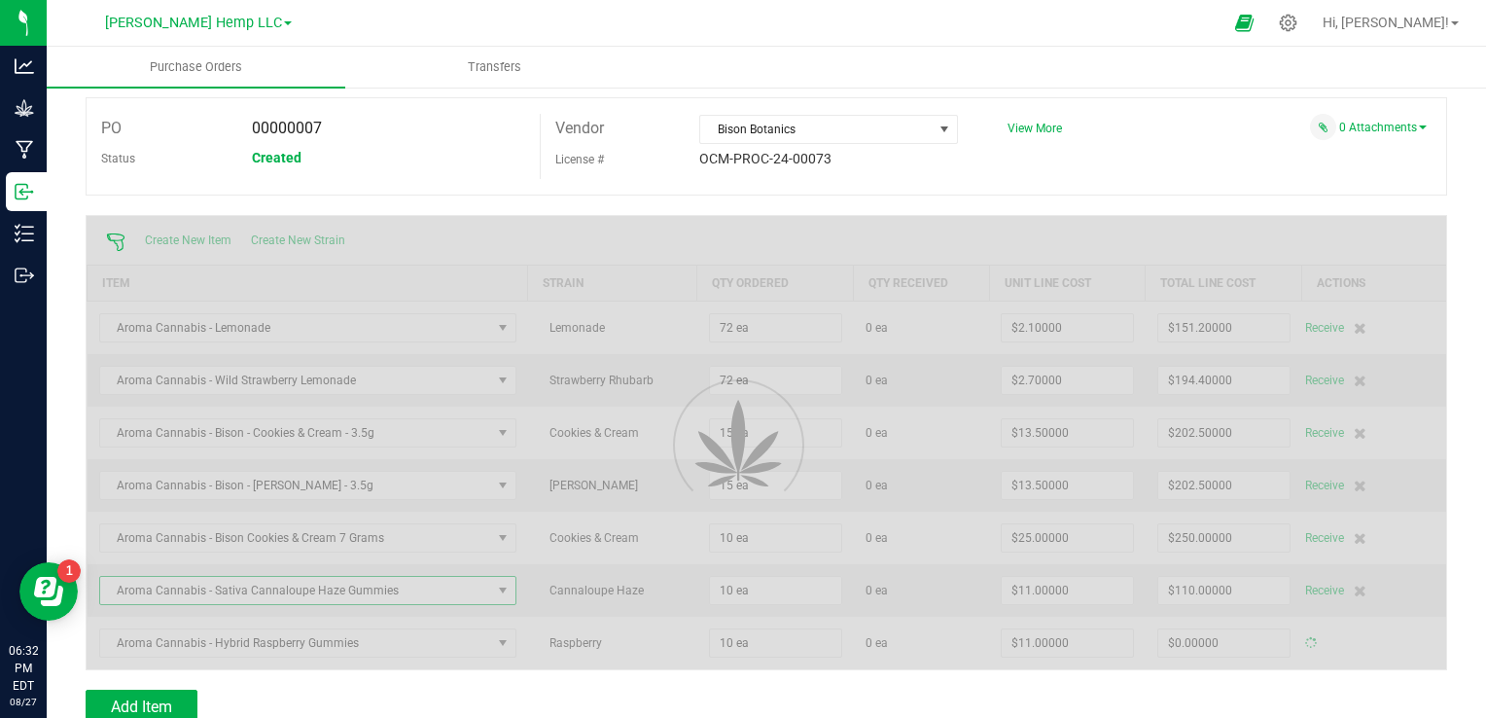
type input "$110.00000"
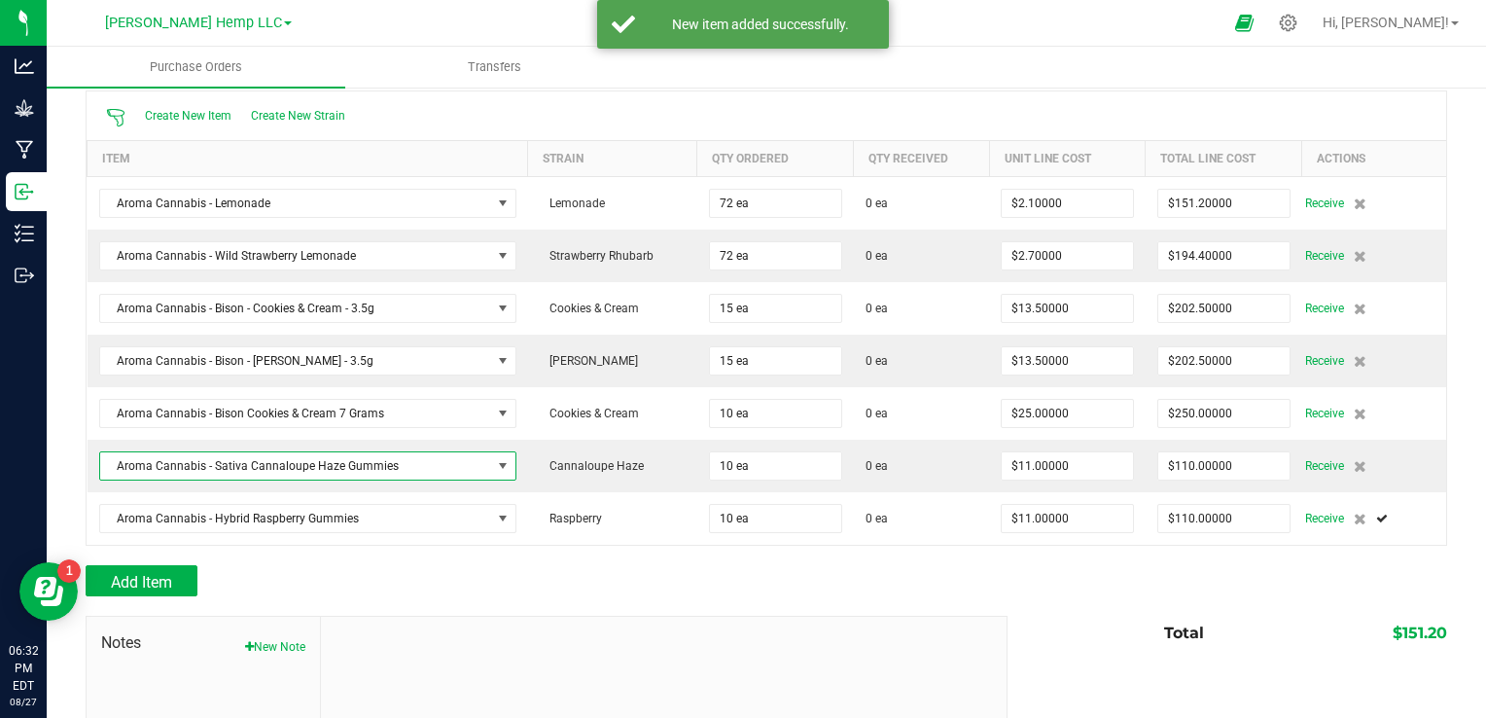
scroll to position [186, 0]
click at [148, 576] on span "Add Item" at bounding box center [141, 581] width 61 height 18
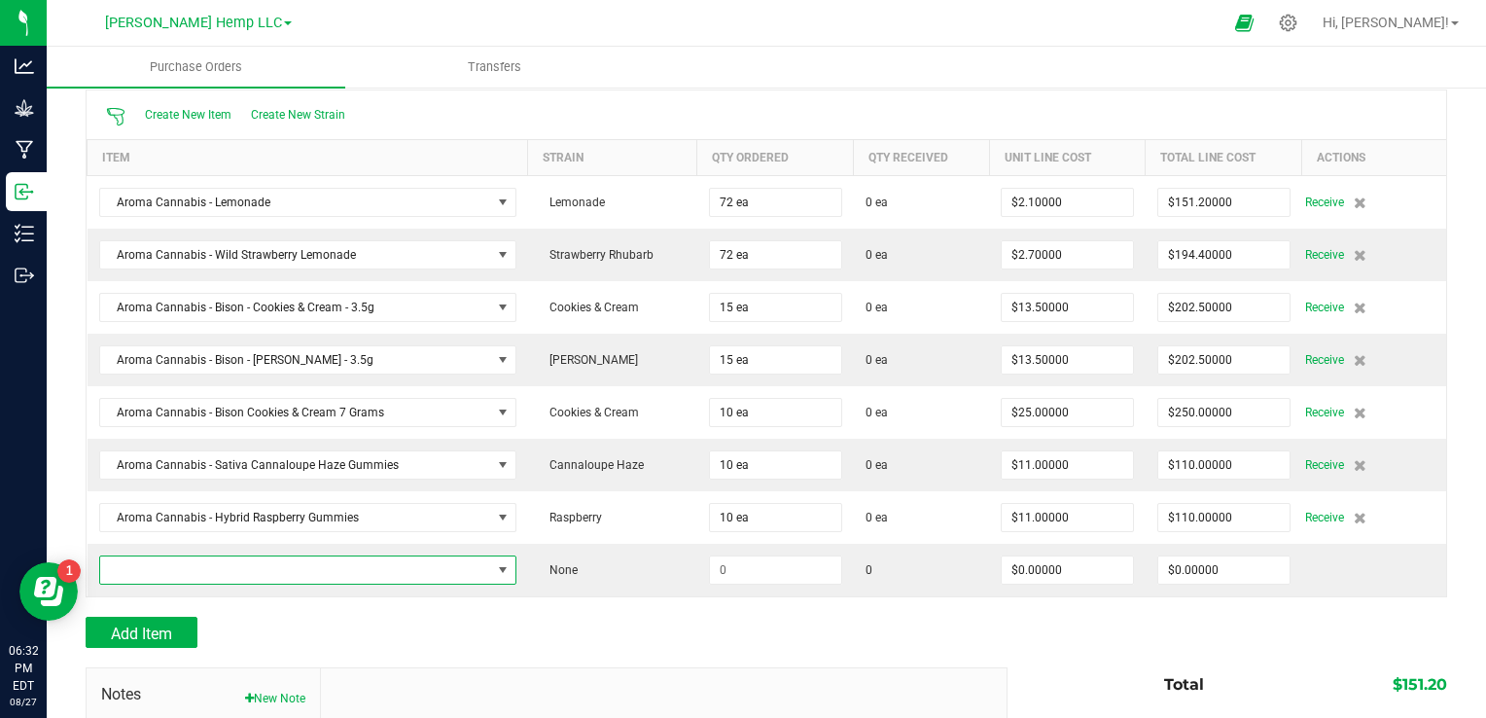
click at [495, 570] on span "NO DATA FOUND" at bounding box center [503, 570] width 16 height 16
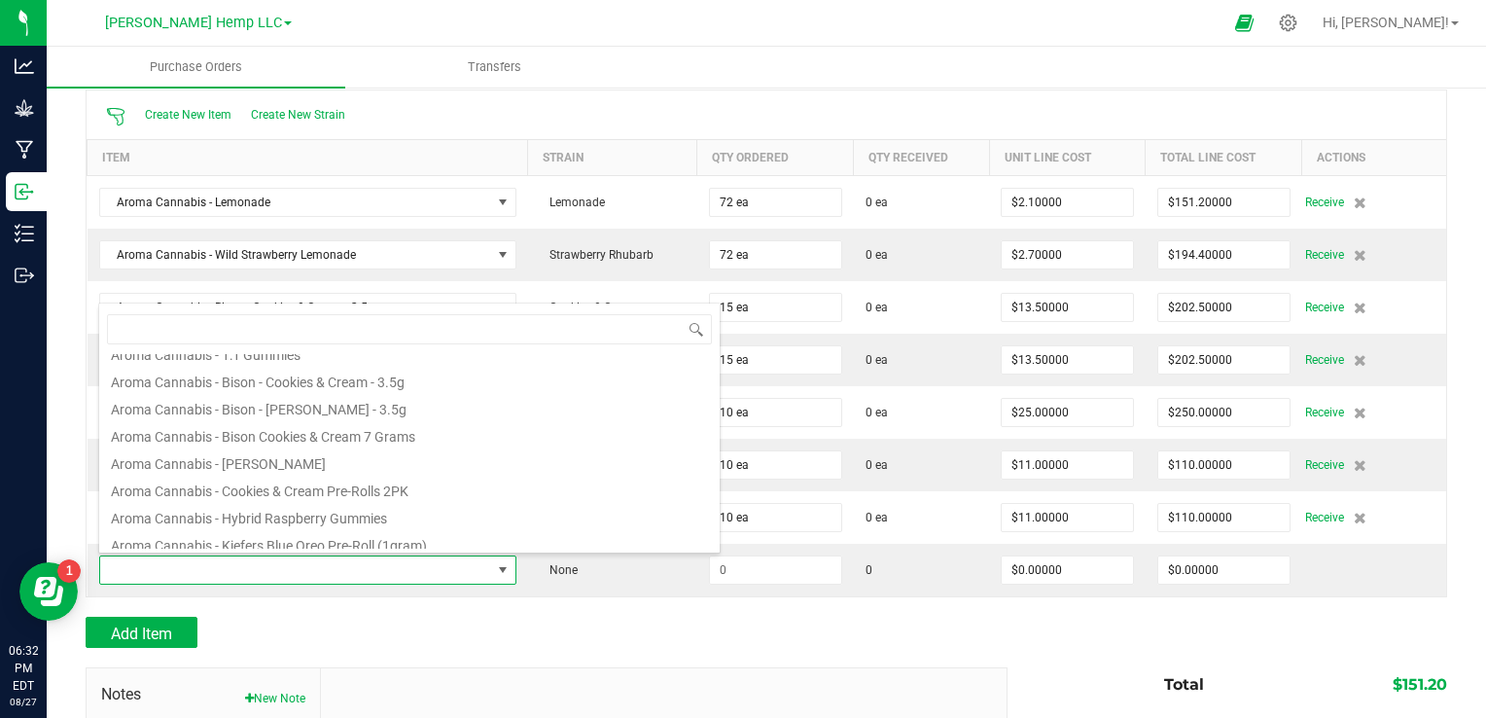
scroll to position [522, 0]
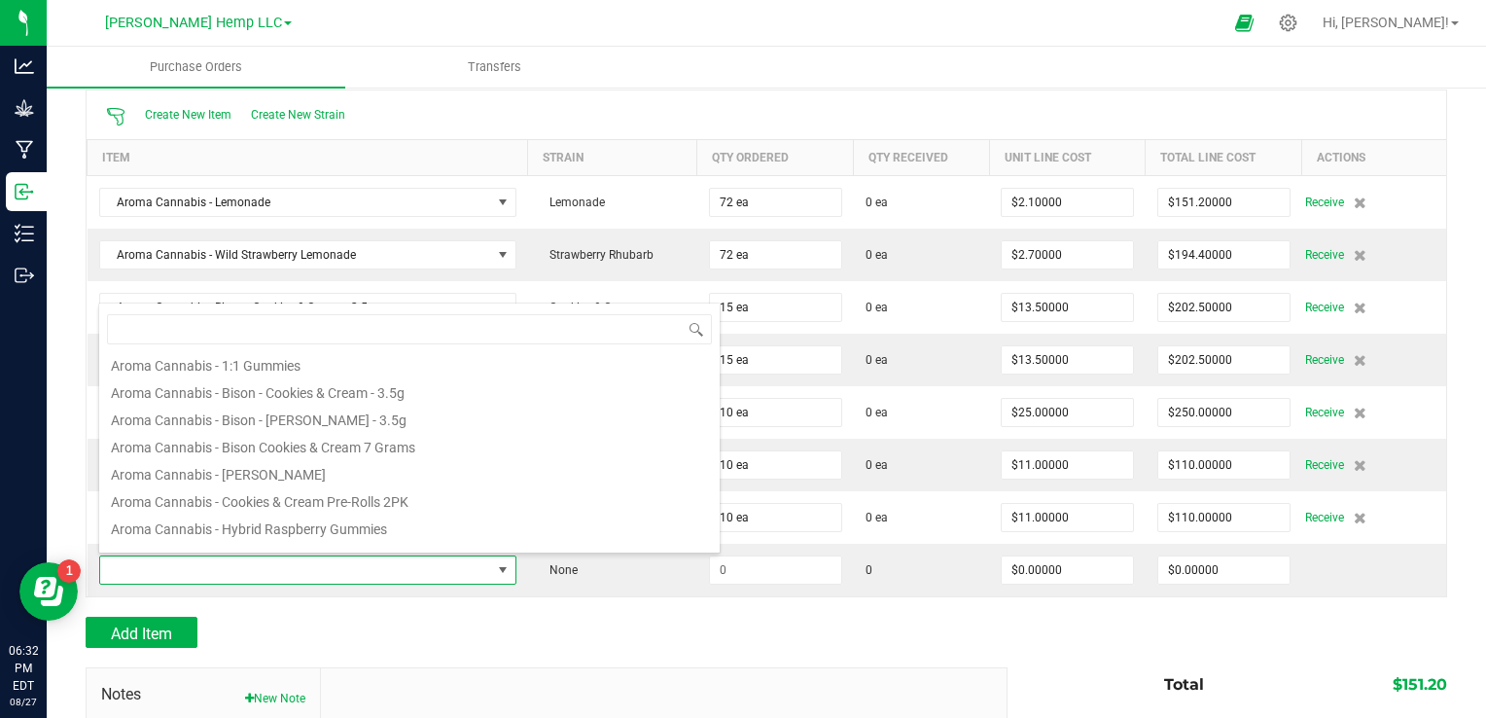
click at [346, 474] on li "Aroma Cannabis - [PERSON_NAME]" at bounding box center [409, 471] width 620 height 27
type input "$11.00000"
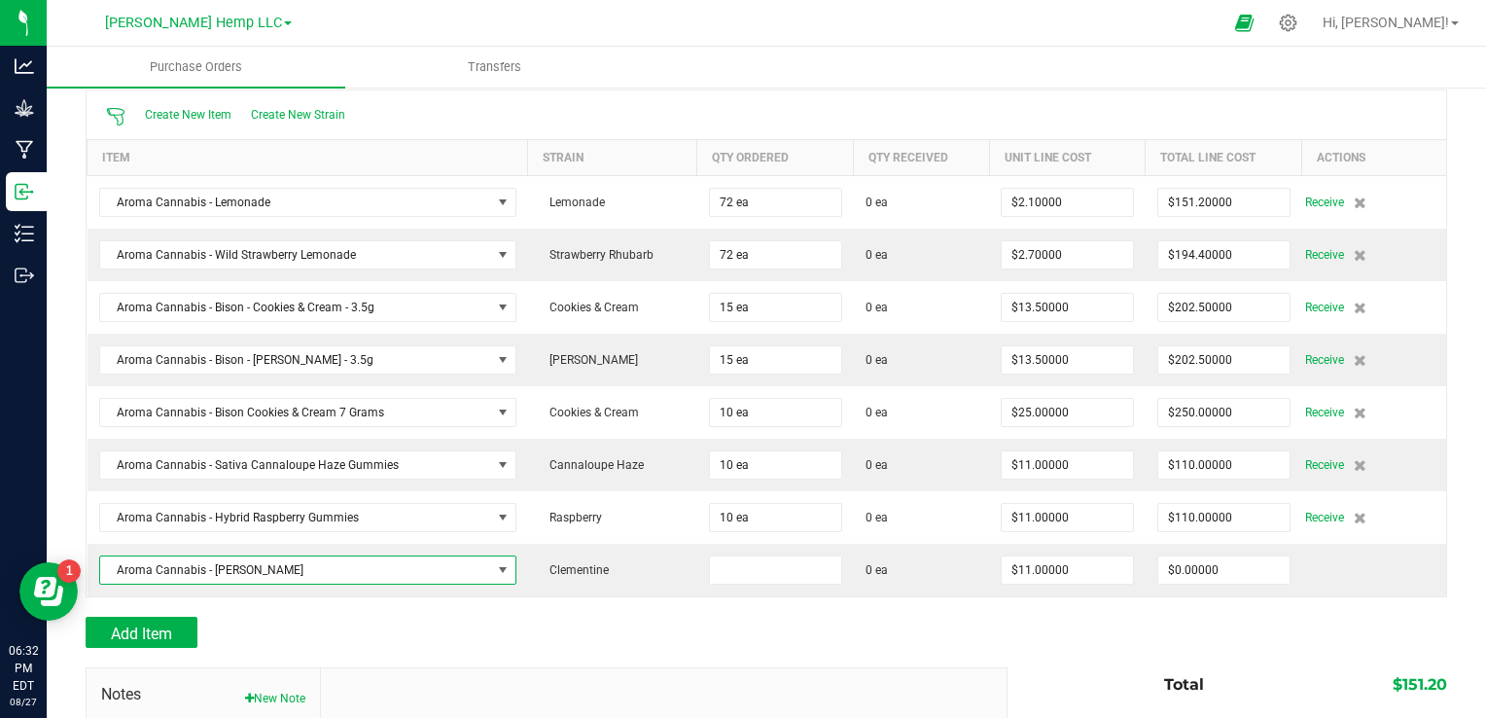
click at [754, 564] on input at bounding box center [775, 569] width 131 height 27
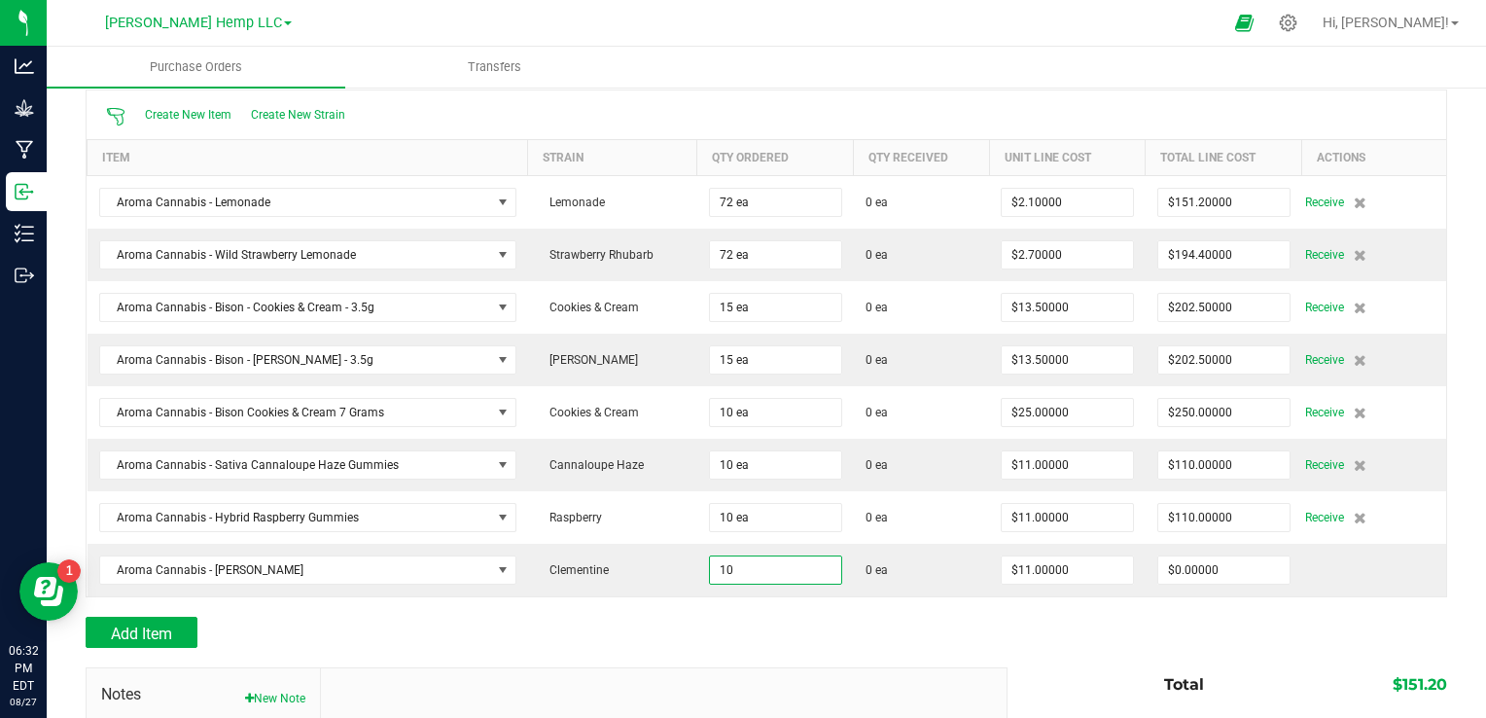
click at [702, 632] on div "Add Item" at bounding box center [539, 631] width 907 height 31
type input "10 ea"
type input "$110.00000"
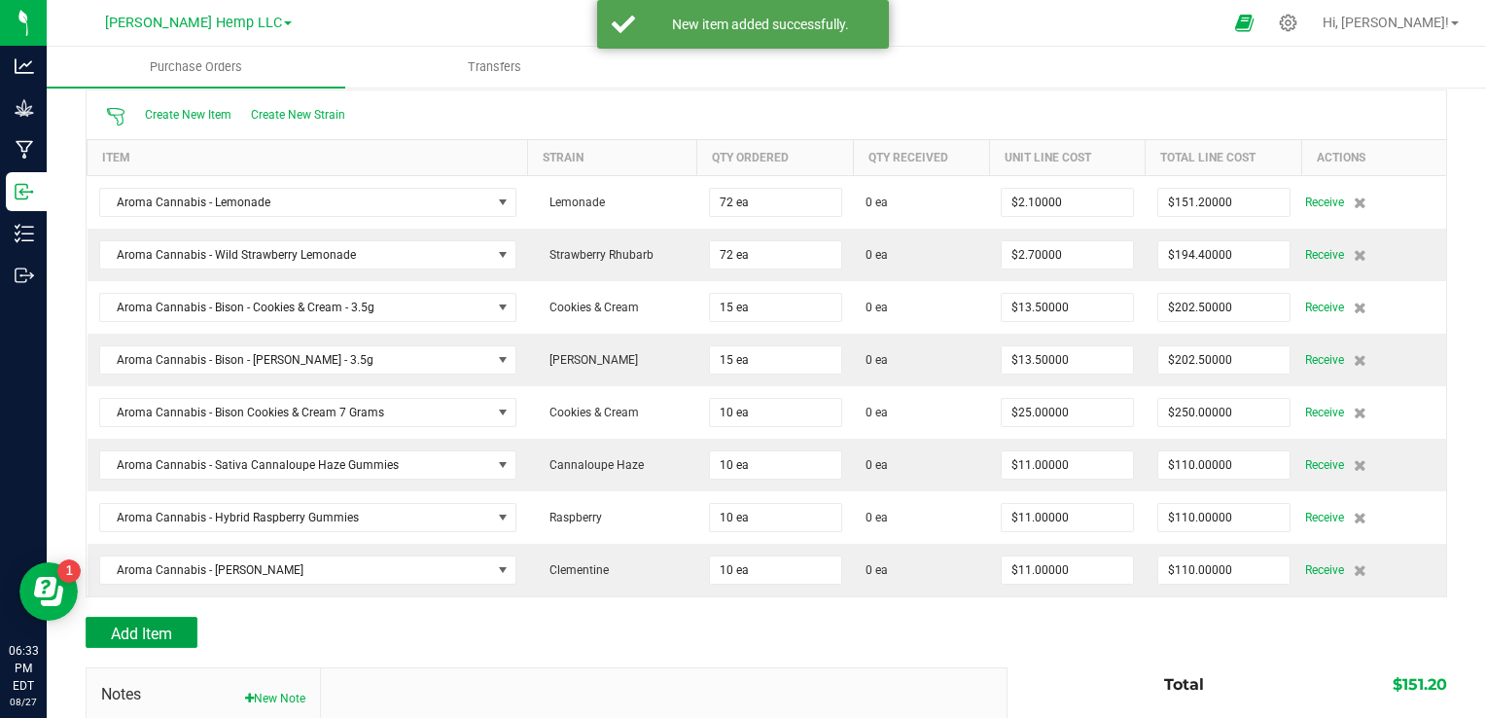
click at [157, 633] on span "Add Item" at bounding box center [141, 633] width 61 height 18
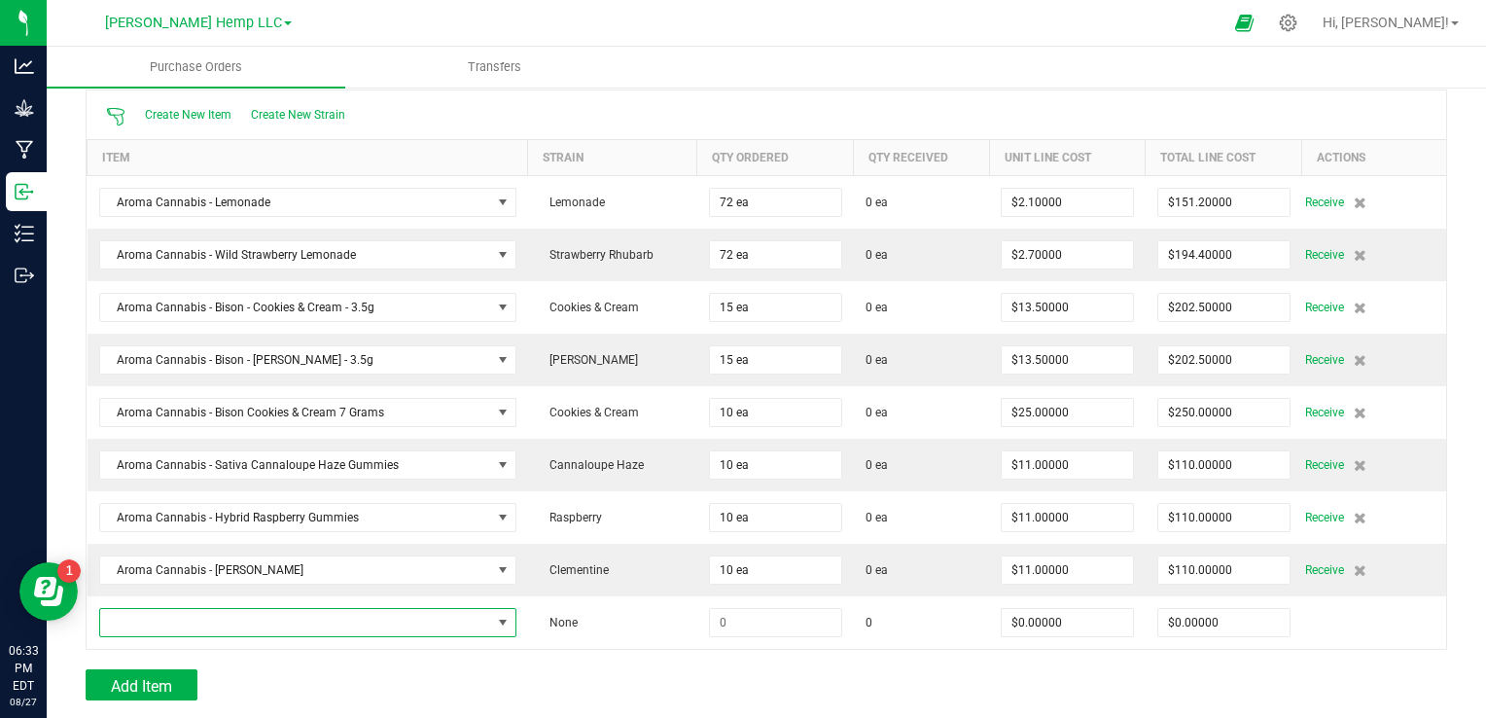
click at [233, 609] on span "NO DATA FOUND" at bounding box center [295, 622] width 391 height 27
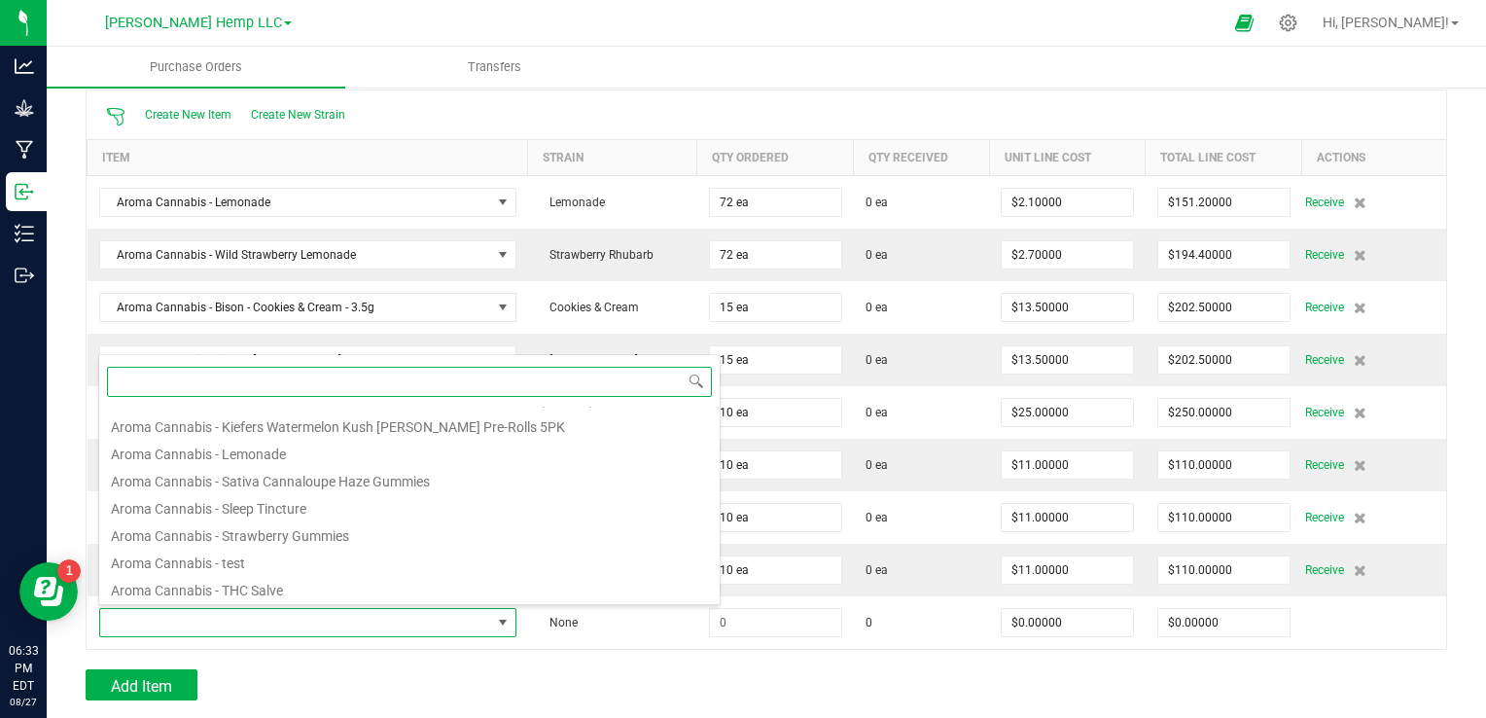
scroll to position [968, 0]
click at [350, 547] on li "Aroma Cannabis - Strawberry Gummies" at bounding box center [409, 540] width 620 height 27
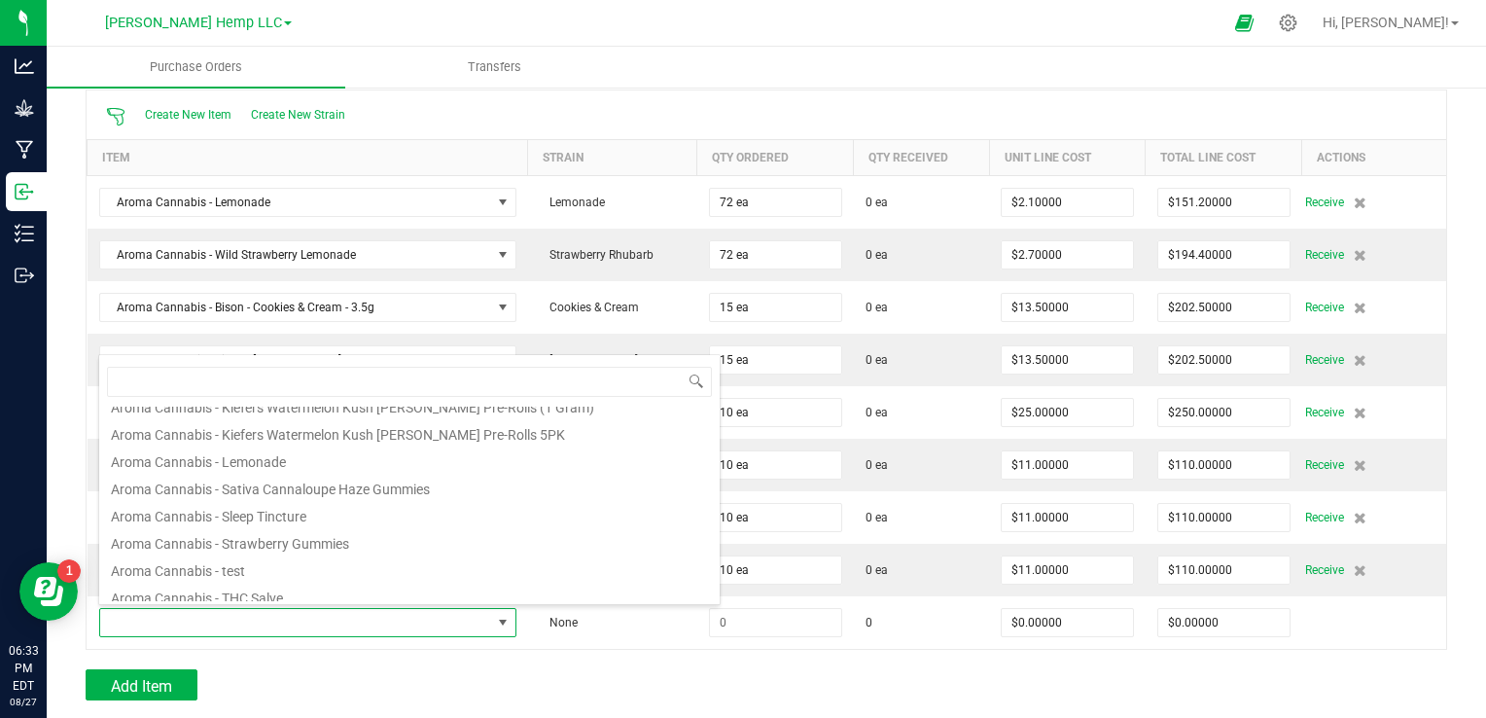
type input "$11.00000"
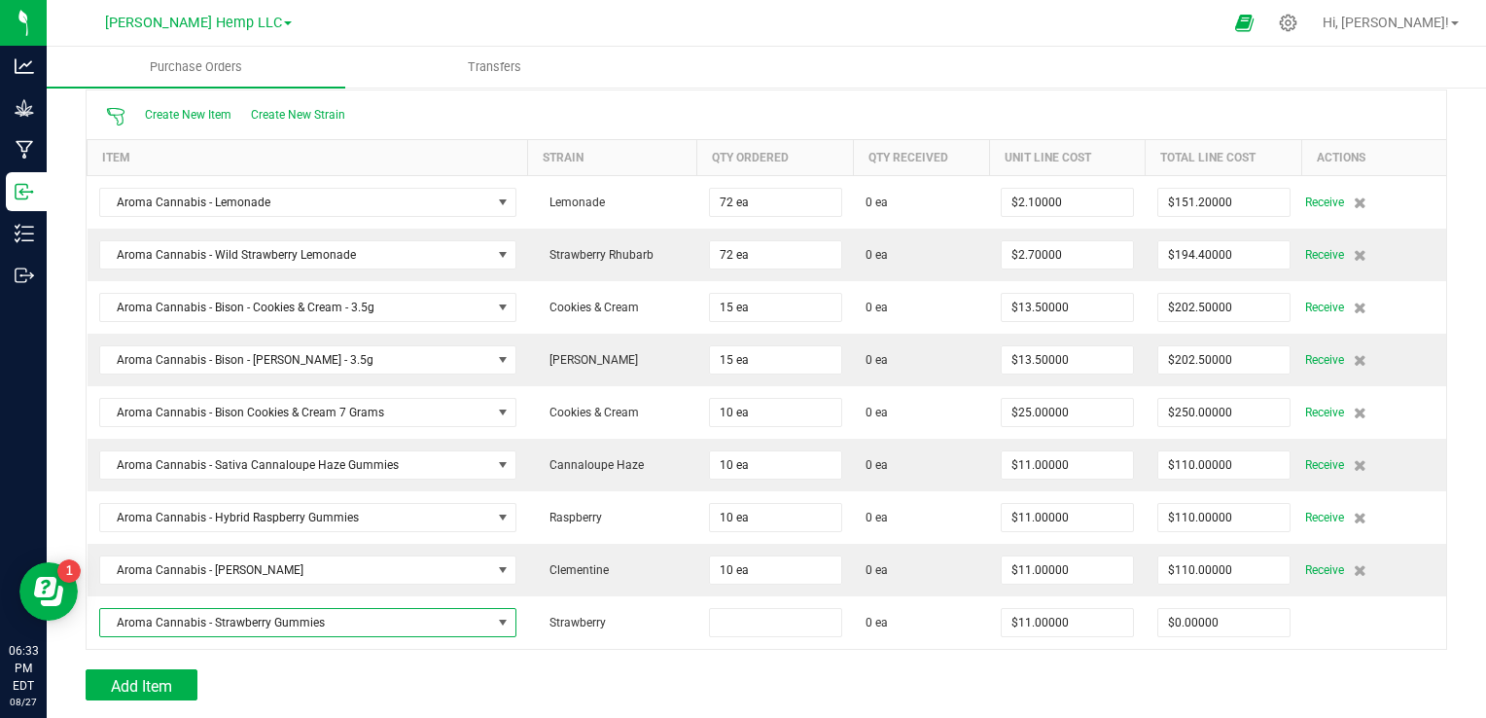
click at [774, 613] on input at bounding box center [775, 622] width 131 height 27
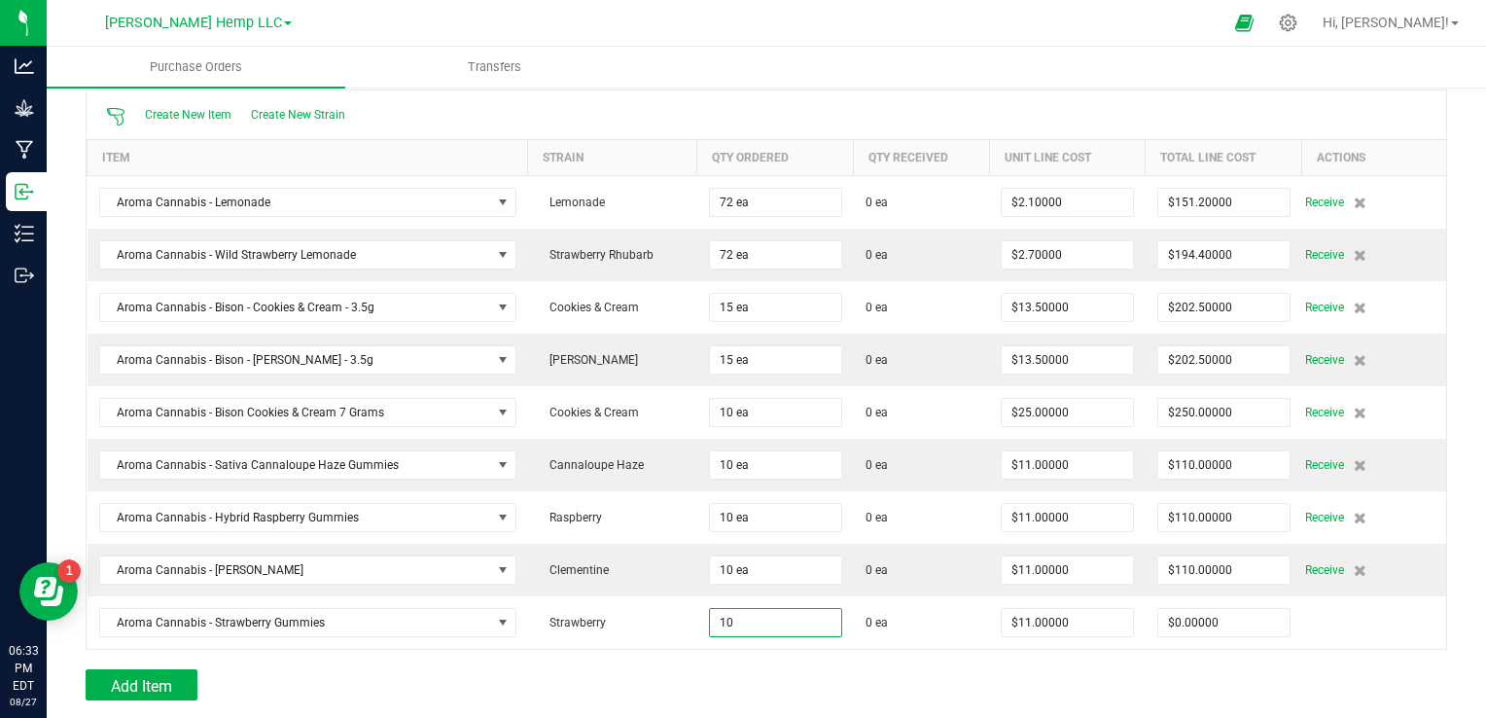
click at [671, 680] on div "Add Item" at bounding box center [539, 684] width 907 height 31
type input "10 ea"
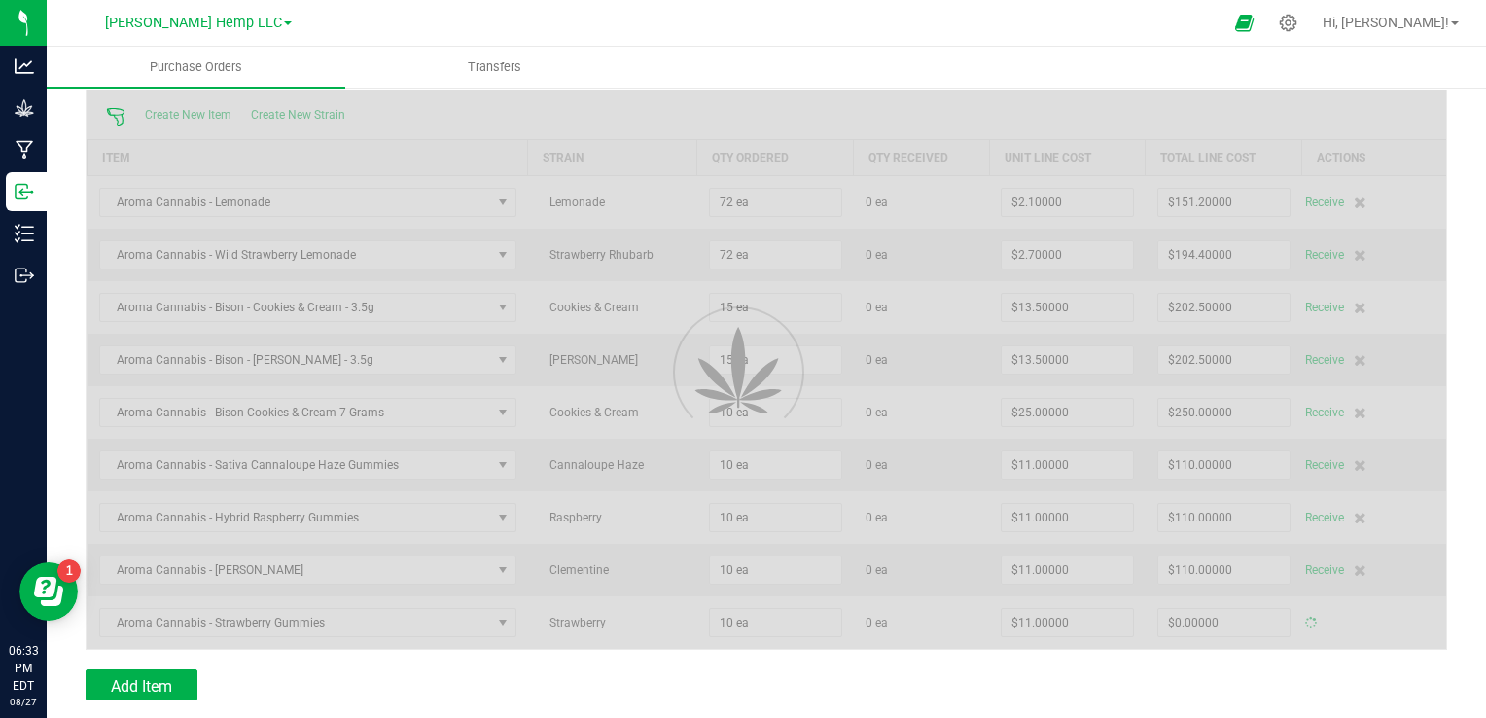
type input "$110.00000"
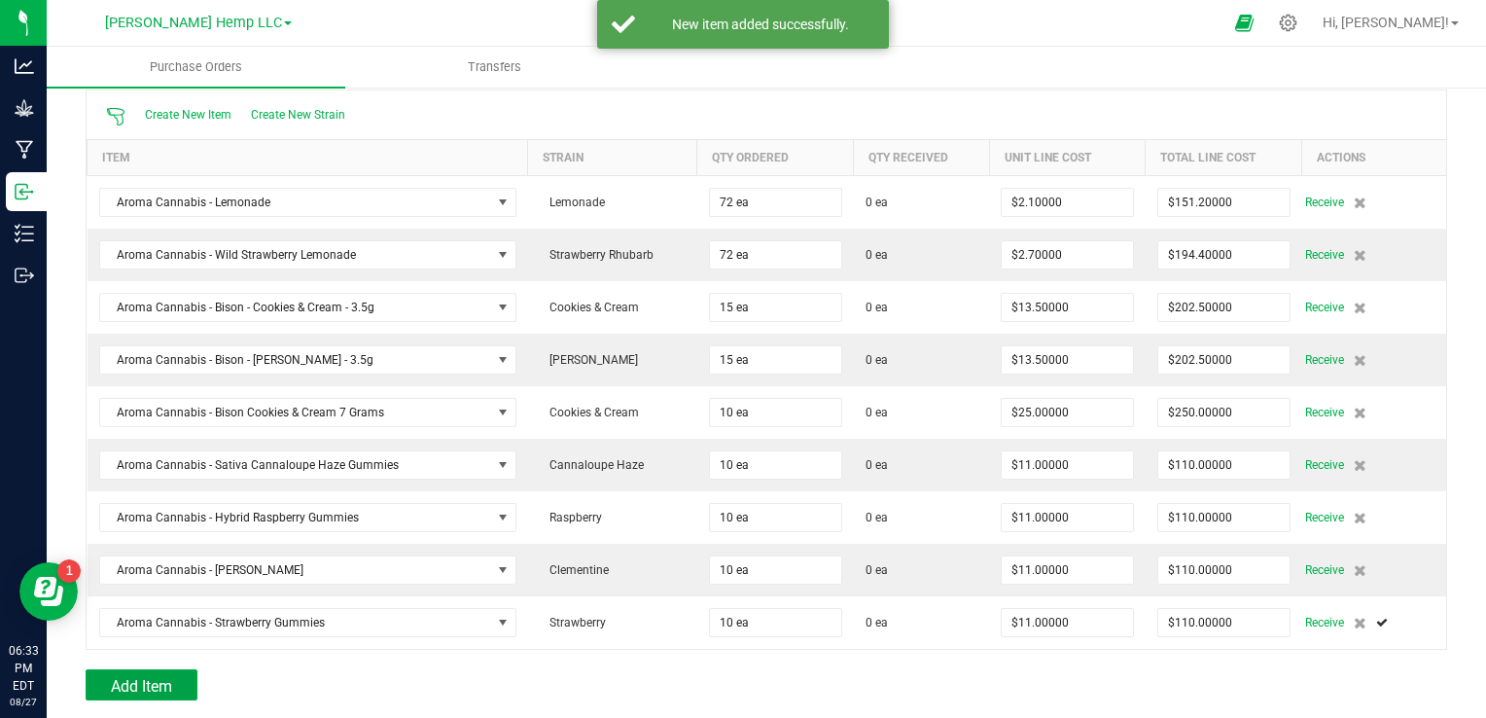
click at [181, 673] on button "Add Item" at bounding box center [142, 684] width 112 height 31
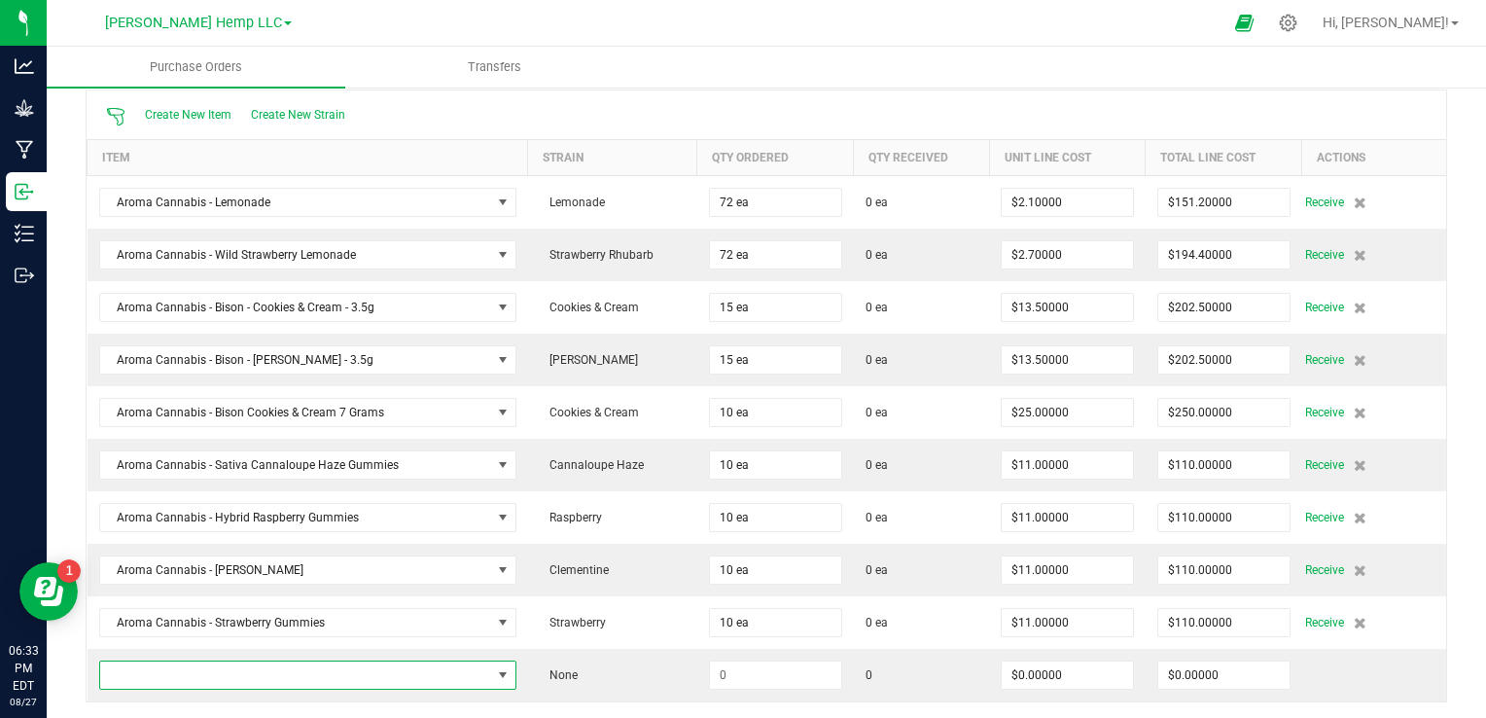
click at [496, 673] on span "NO DATA FOUND" at bounding box center [503, 675] width 16 height 16
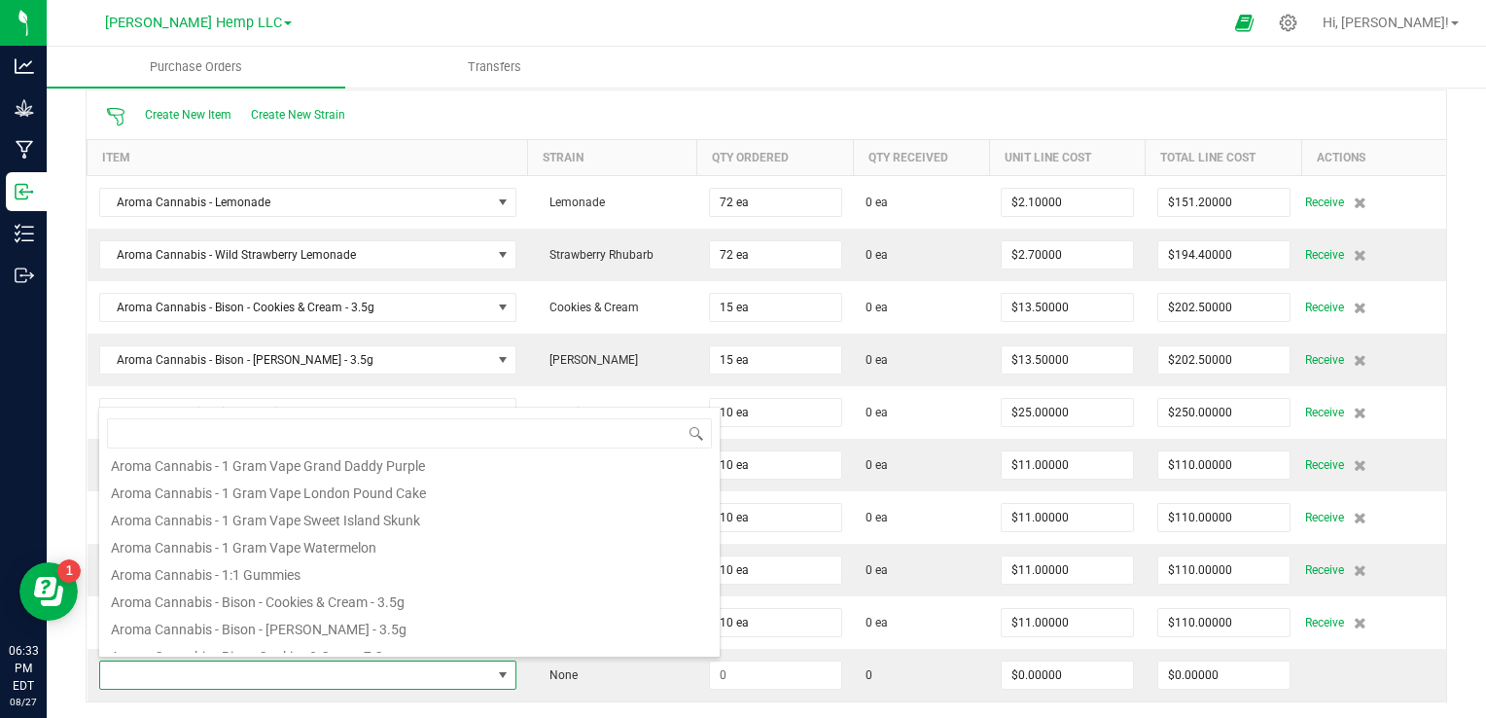
scroll to position [428, 0]
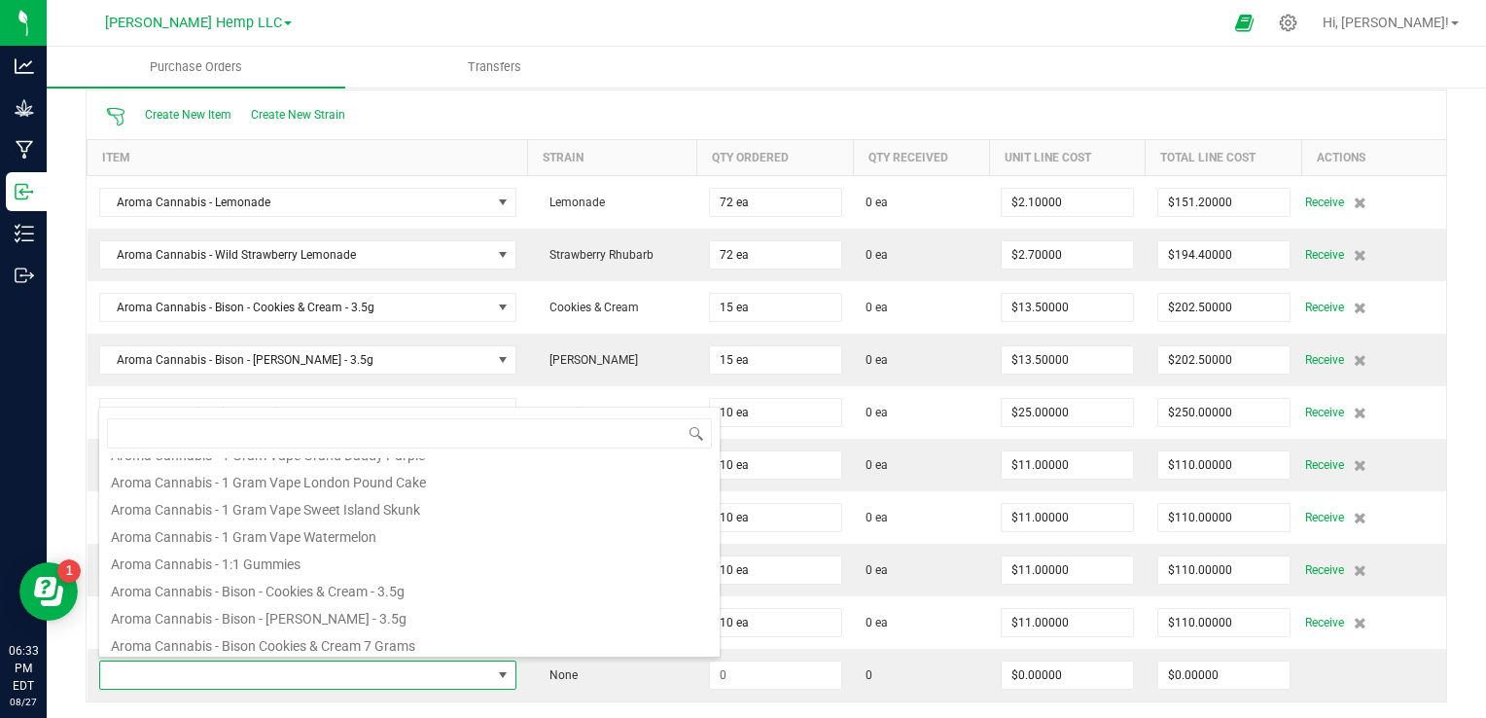
click at [307, 564] on li "Aroma Cannabis - 1:1 Gummies" at bounding box center [409, 560] width 620 height 27
type input "$1.00000"
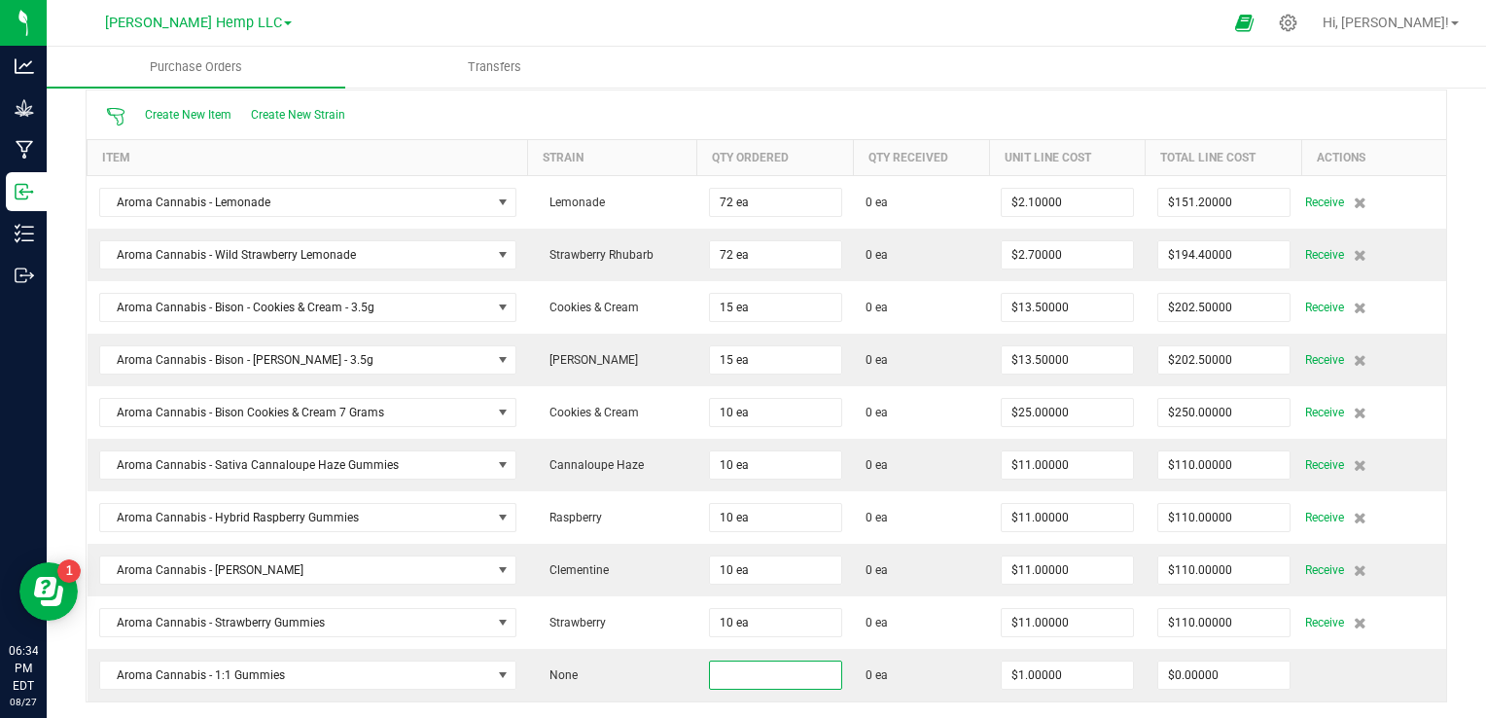
click at [747, 667] on input at bounding box center [775, 674] width 131 height 27
click at [747, 667] on input "0" at bounding box center [775, 674] width 131 height 27
type input "0 ea"
click at [742, 703] on div at bounding box center [766, 711] width 1361 height 19
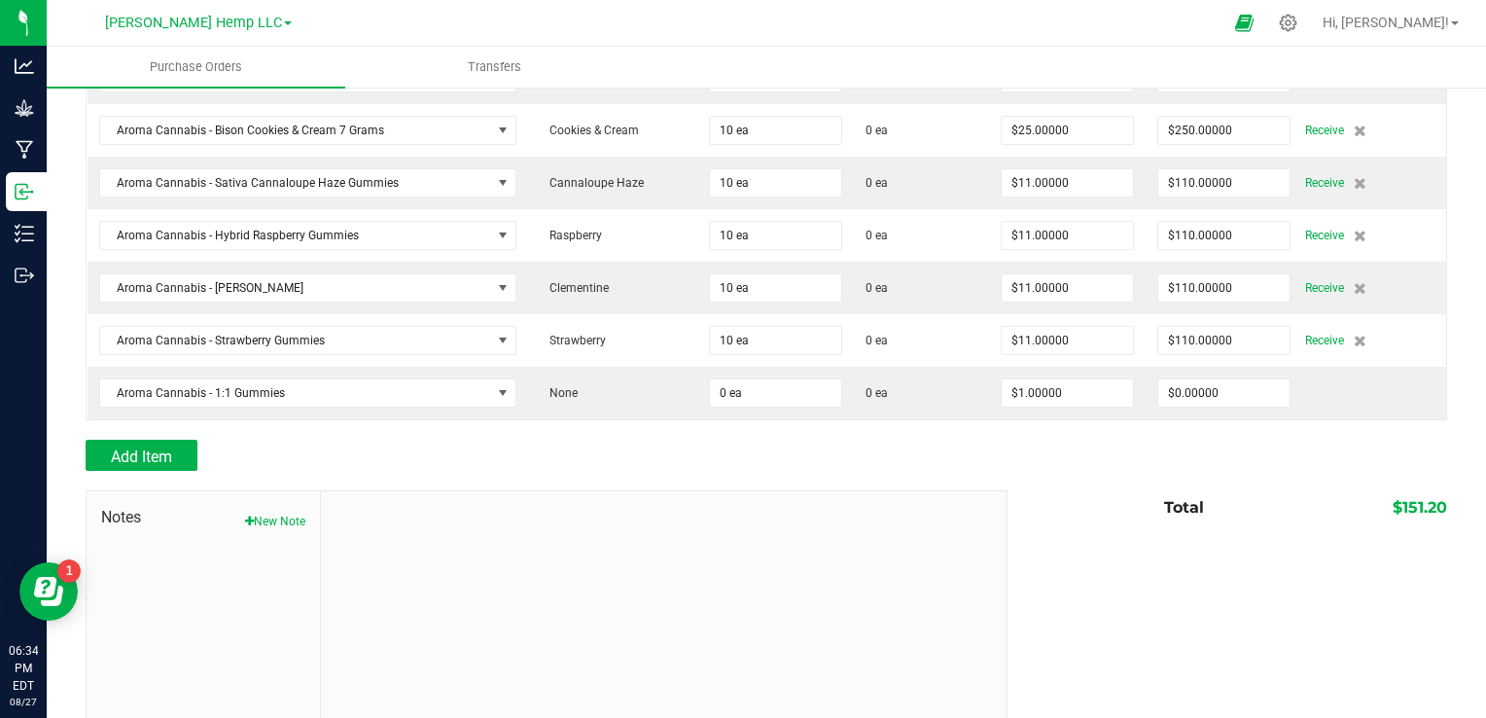
scroll to position [470, 0]
click at [172, 449] on span "Add Item" at bounding box center [141, 454] width 61 height 18
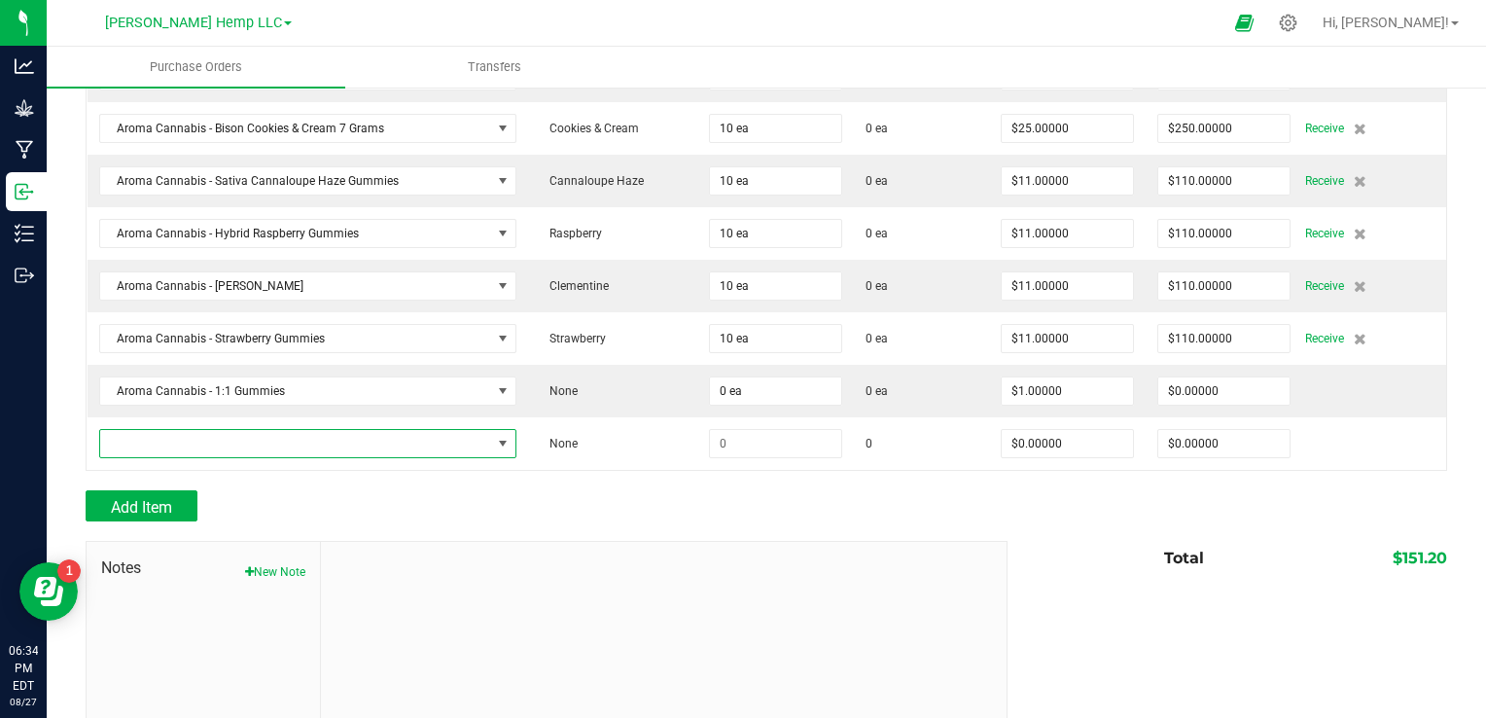
click at [495, 439] on span "NO DATA FOUND" at bounding box center [503, 444] width 16 height 16
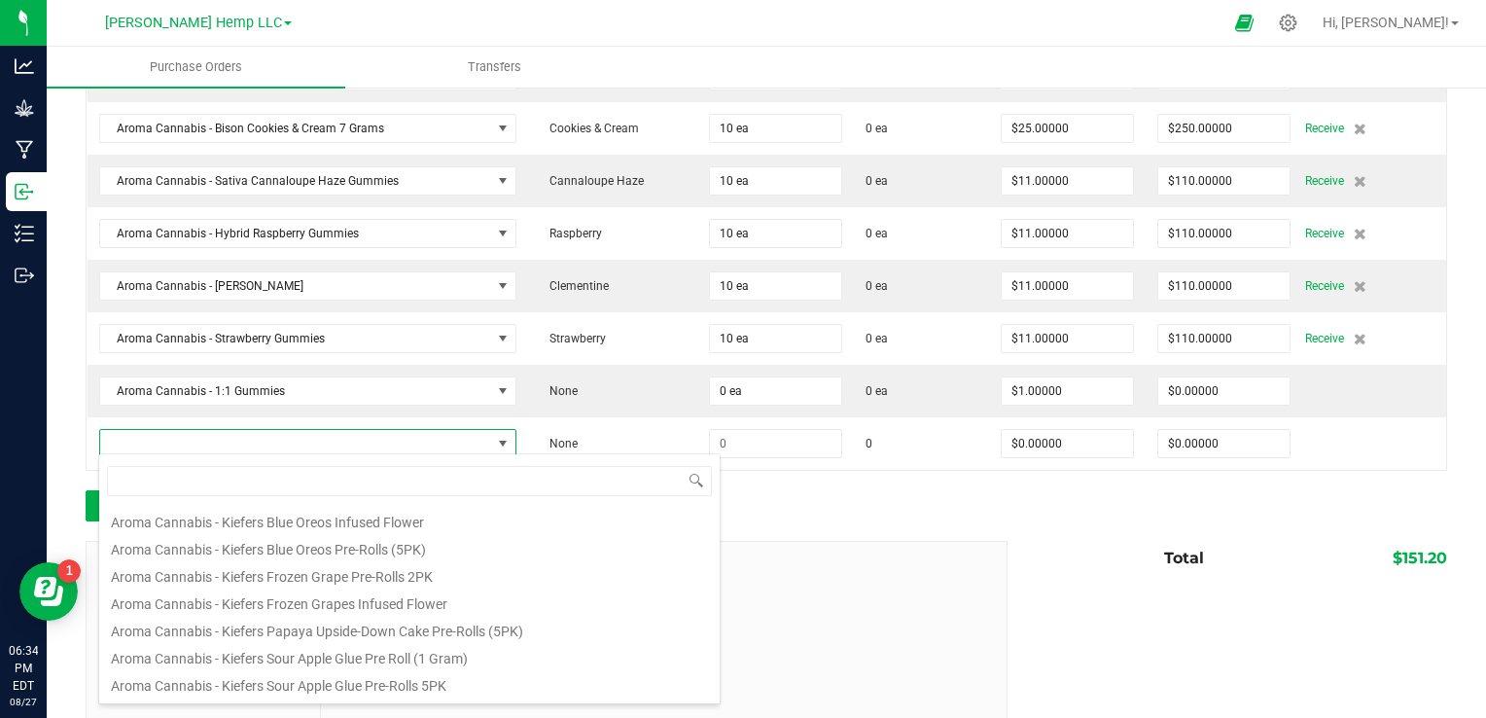
scroll to position [738, 0]
click at [428, 600] on li "Aroma Cannabis - Kiefers Frozen Grapes Infused Flower" at bounding box center [409, 597] width 620 height 27
type input "$27.00000"
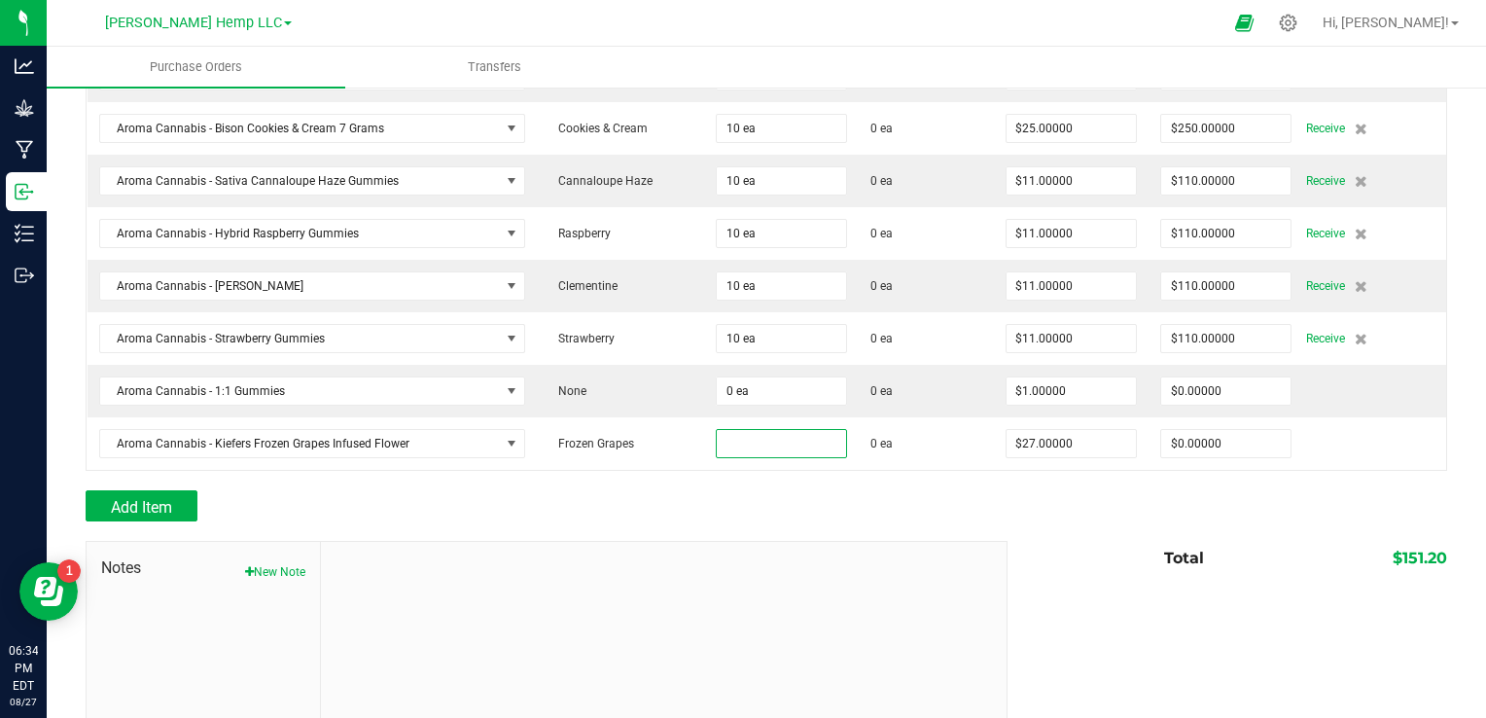
click at [731, 444] on input at bounding box center [781, 443] width 129 height 27
type input "5 ea"
click at [673, 494] on div "Add Item" at bounding box center [539, 505] width 907 height 31
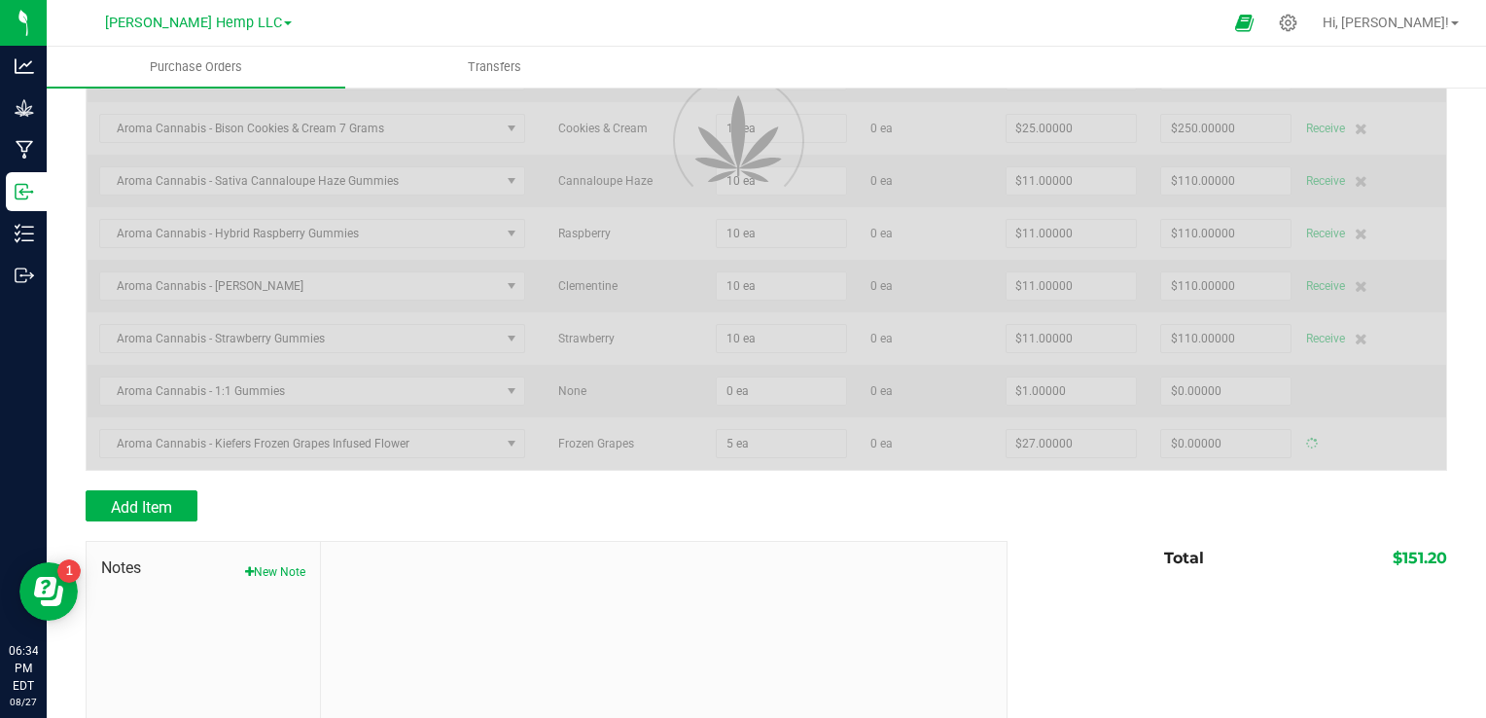
type input "$135.00000"
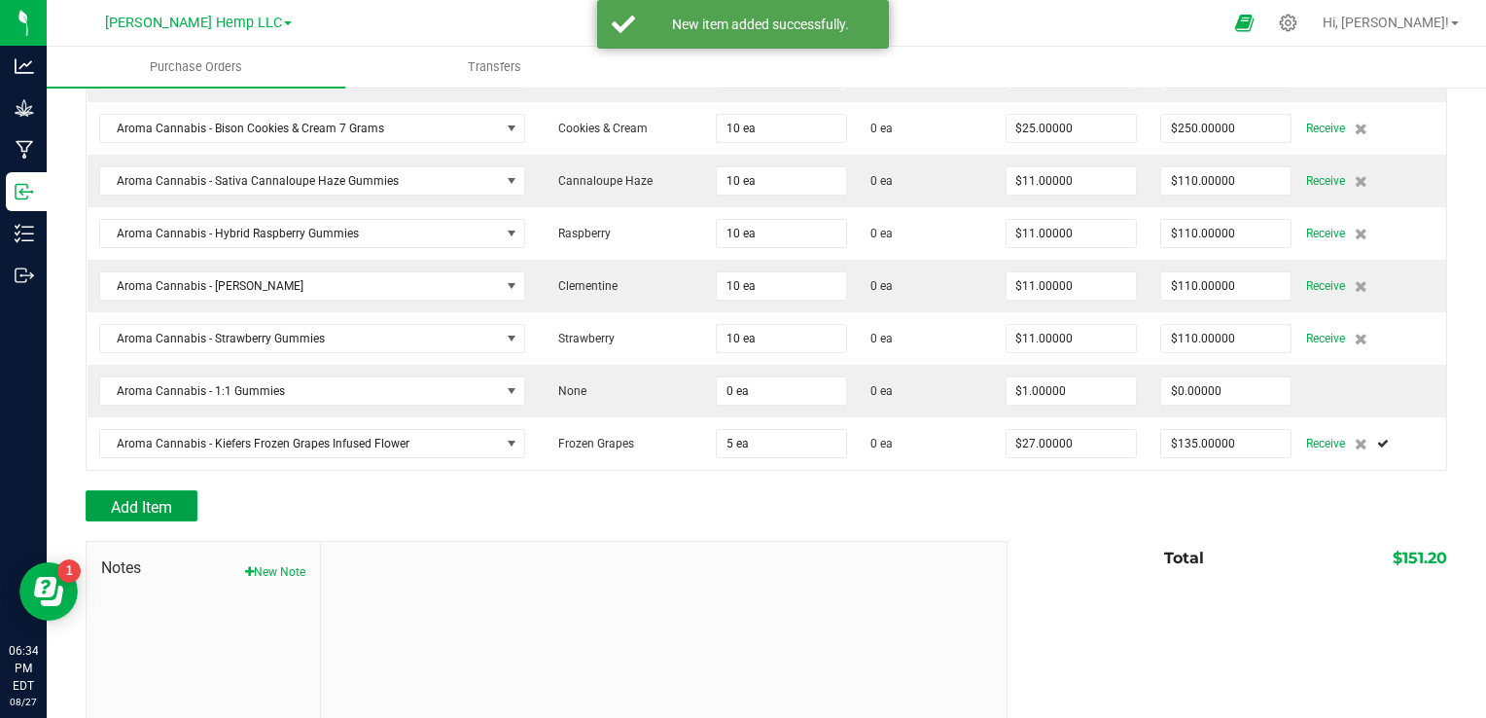
click at [169, 503] on span "Add Item" at bounding box center [141, 507] width 61 height 18
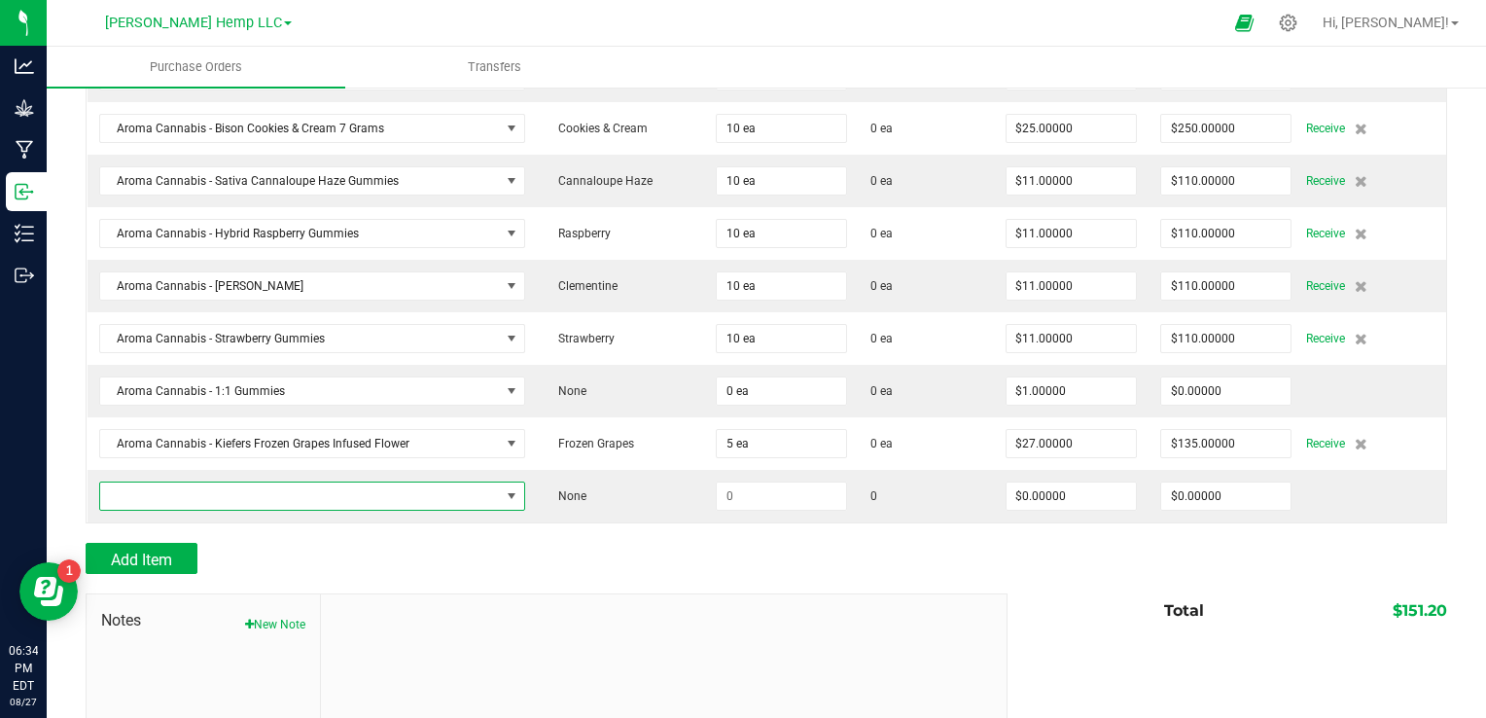
click at [504, 496] on span "NO DATA FOUND" at bounding box center [512, 496] width 16 height 16
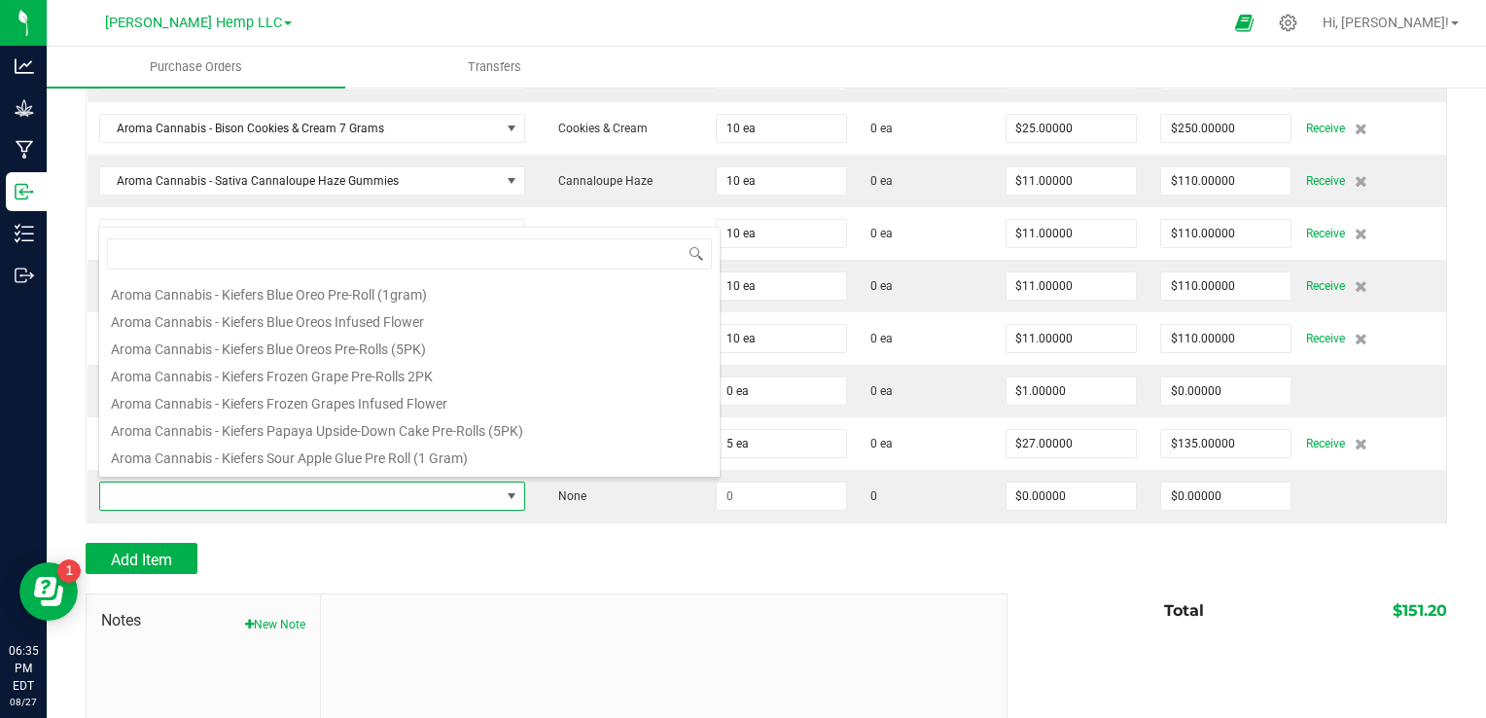
scroll to position [701, 0]
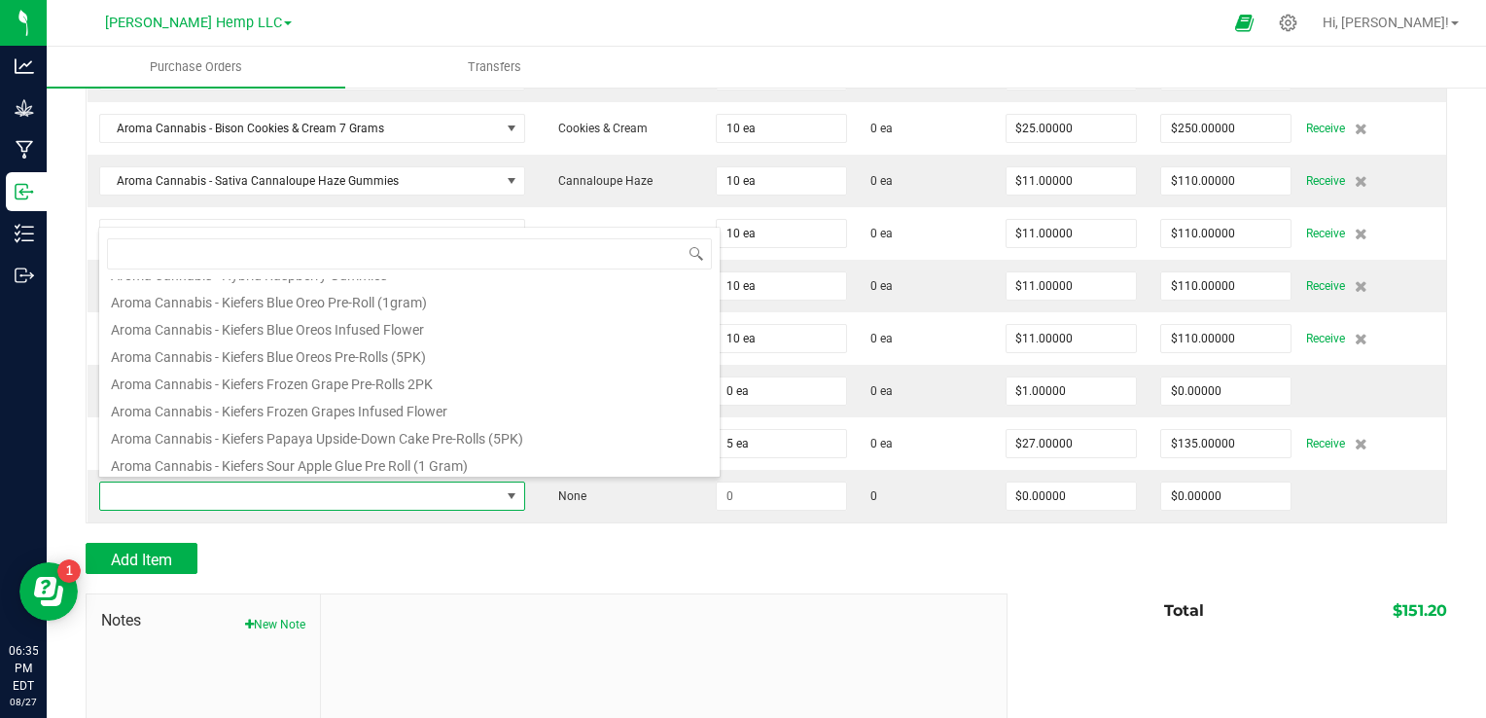
click at [372, 326] on li "Aroma Cannabis - Kiefers Blue Oreos Infused Flower" at bounding box center [409, 326] width 620 height 27
type input "$27.00000"
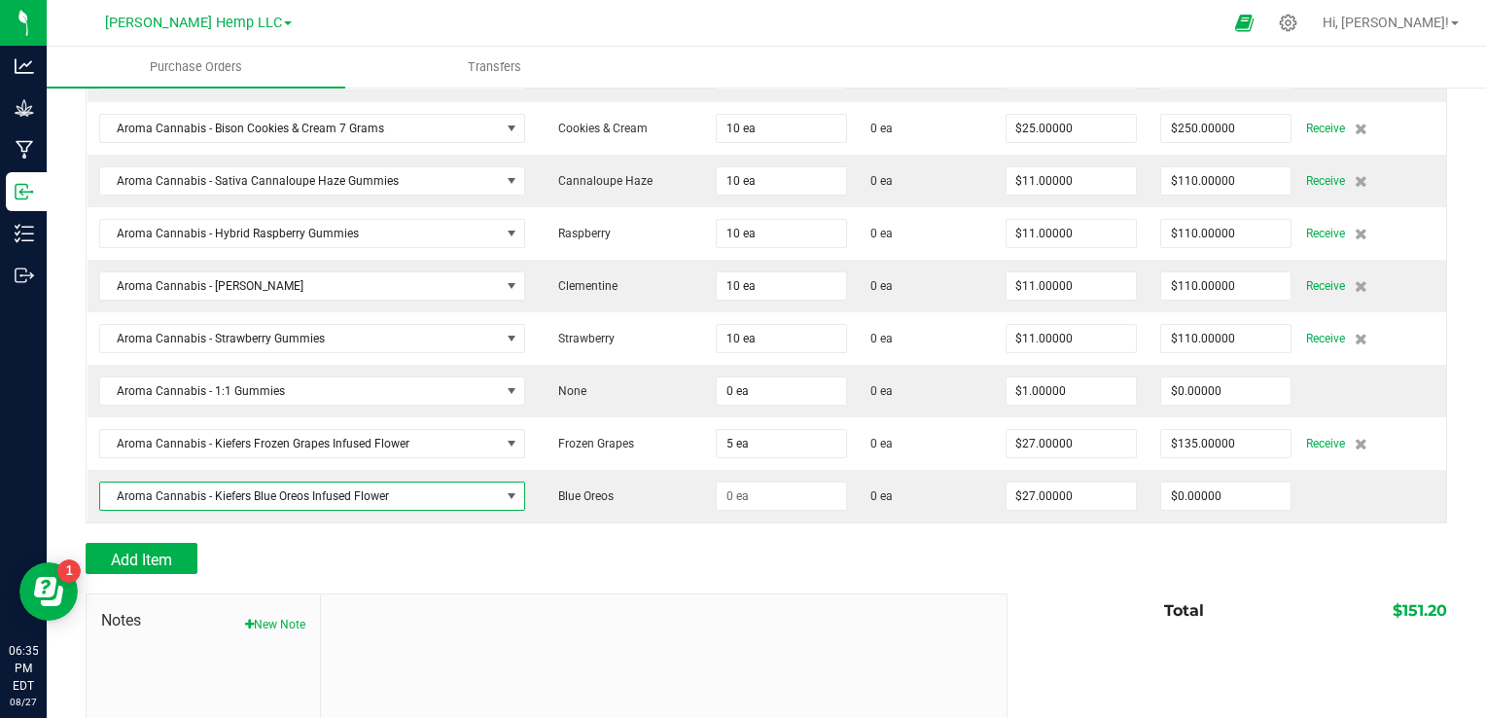
click at [875, 515] on td "0 ea" at bounding box center [925, 496] width 134 height 53
click at [778, 486] on input at bounding box center [781, 495] width 129 height 27
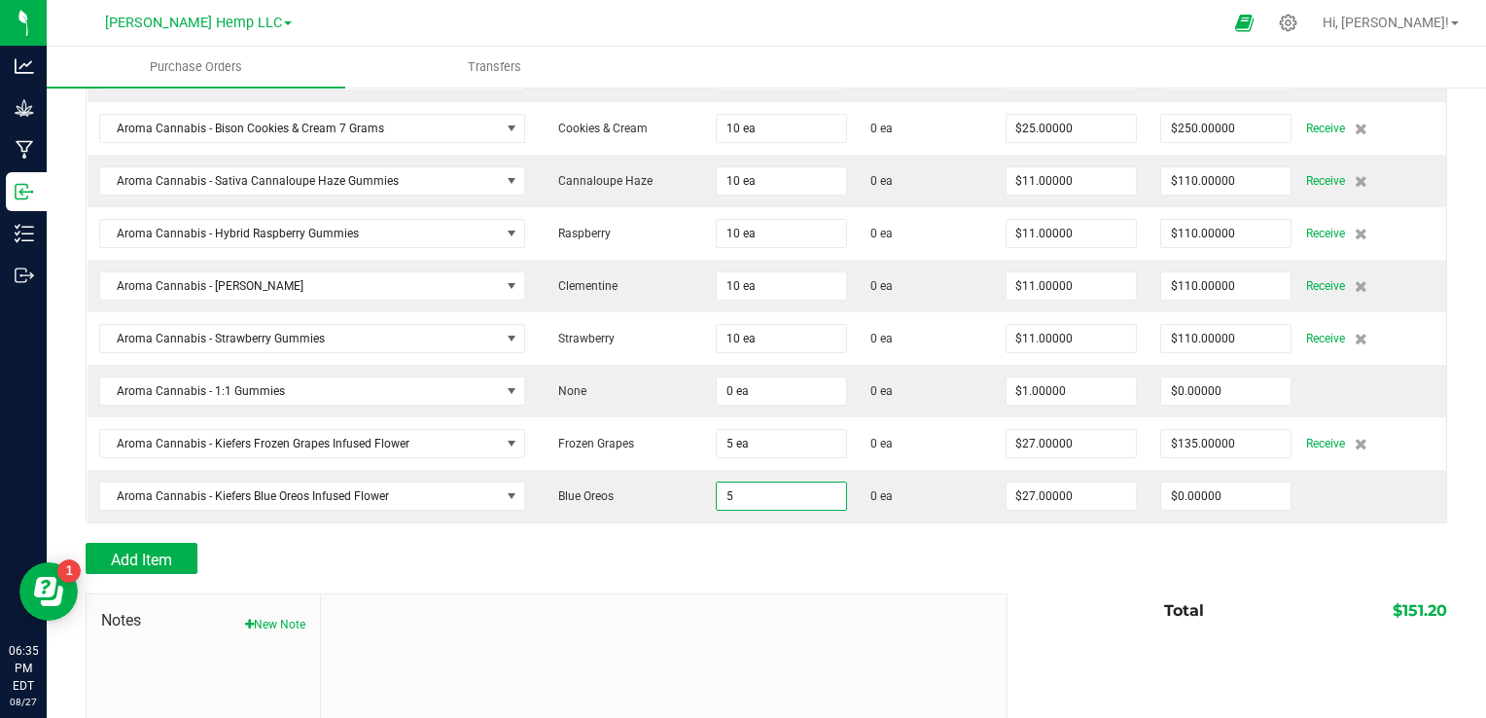
click at [536, 557] on div "Add Item" at bounding box center [539, 558] width 907 height 31
type input "5 ea"
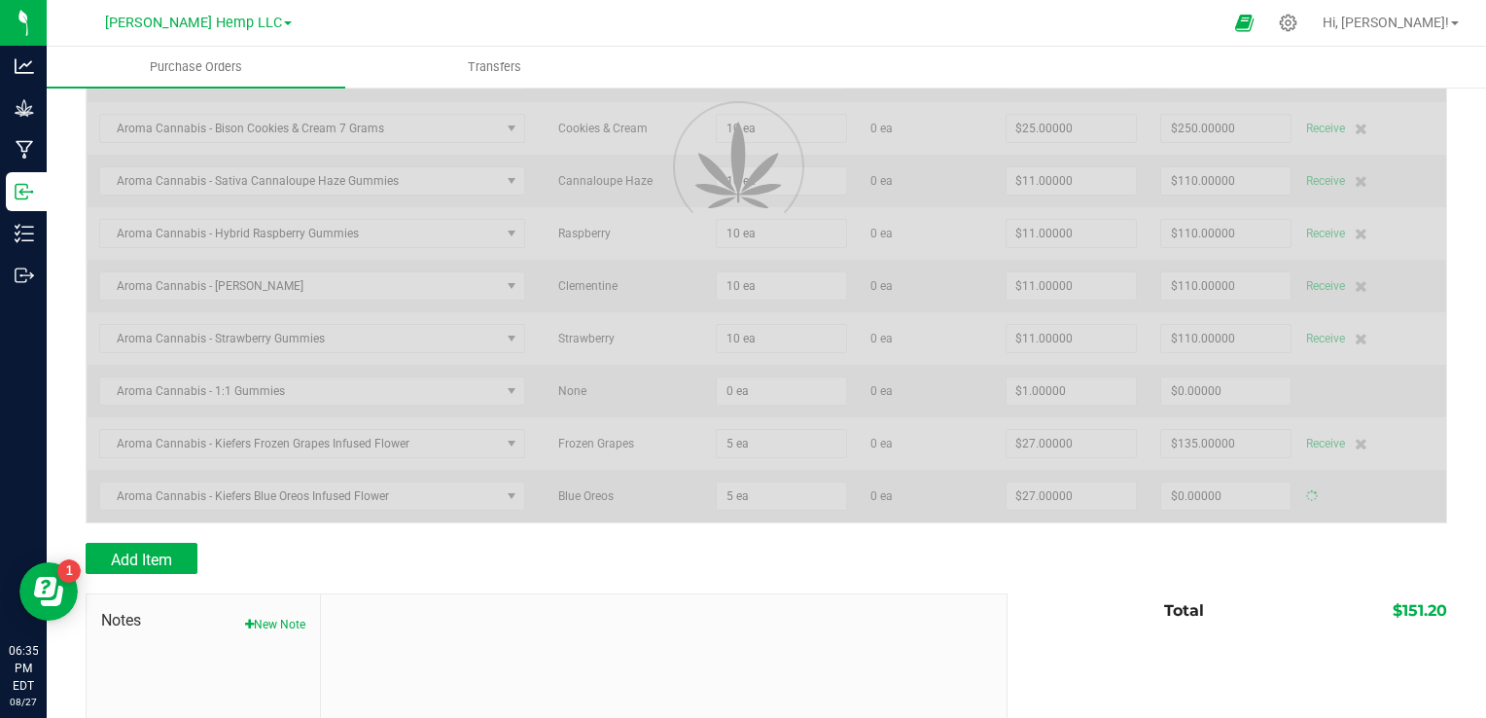
type input "$135.00000"
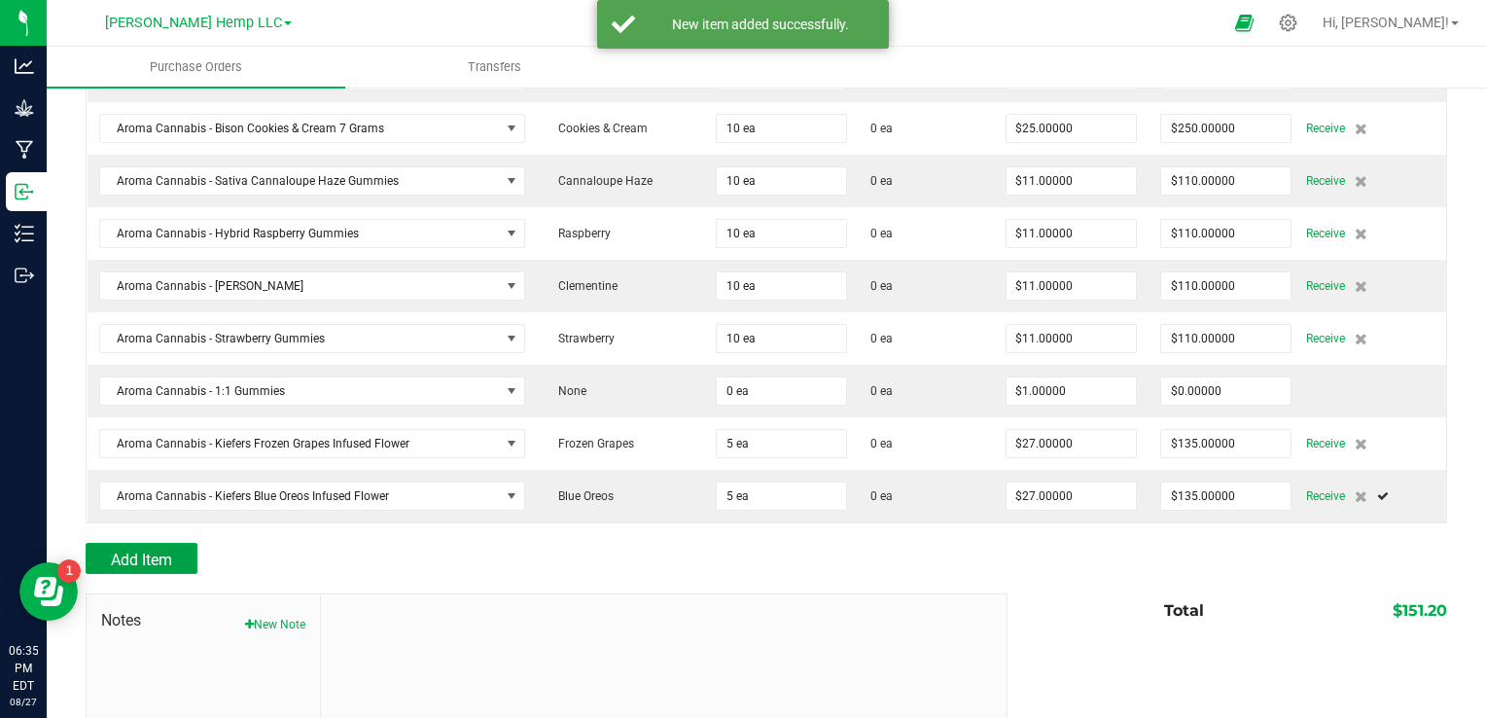
click at [168, 552] on span "Add Item" at bounding box center [141, 559] width 61 height 18
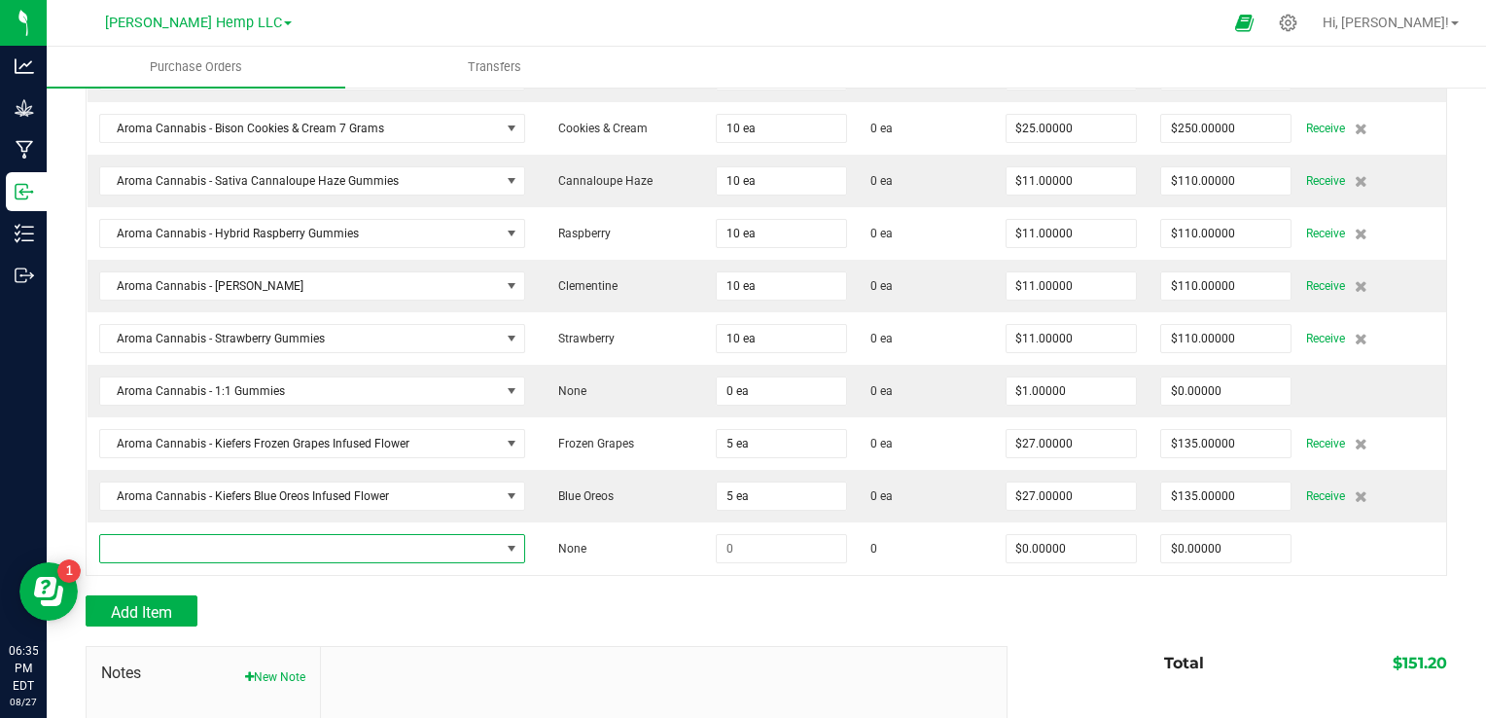
click at [504, 543] on span "NO DATA FOUND" at bounding box center [512, 549] width 16 height 16
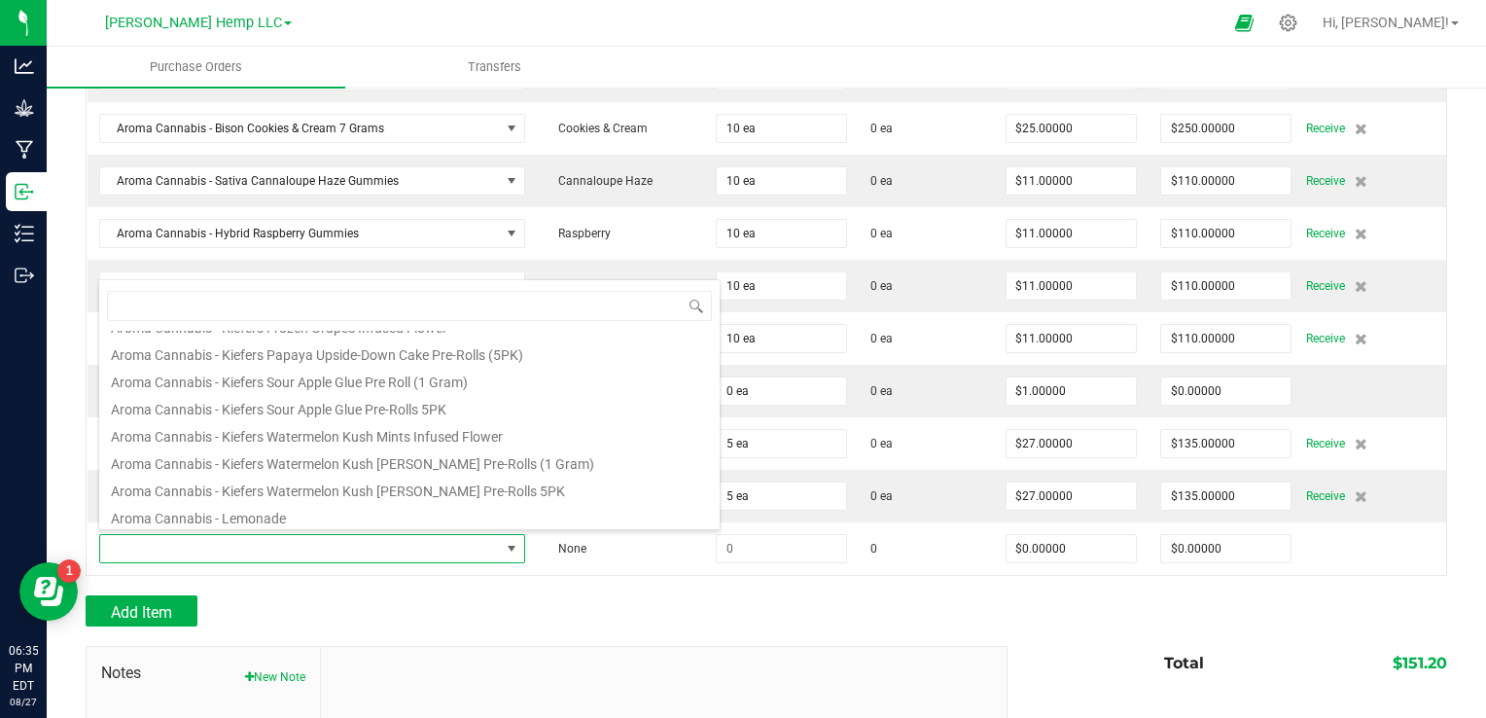
scroll to position [844, 0]
click at [485, 436] on li "Aroma Cannabis - Kiefers Watermelon Kush Mints Infused Flower" at bounding box center [409, 425] width 620 height 27
type input "$27.00000"
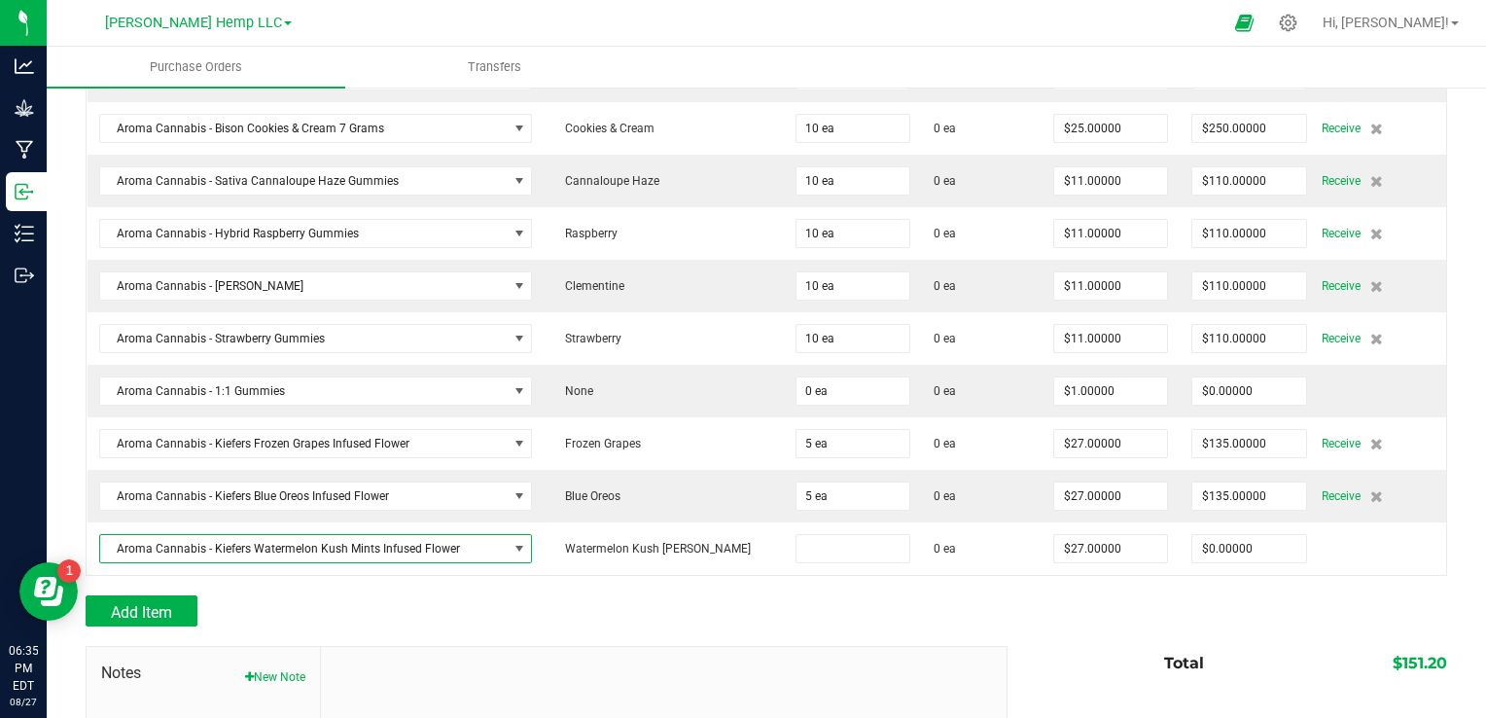
click at [821, 546] on input at bounding box center [852, 548] width 113 height 27
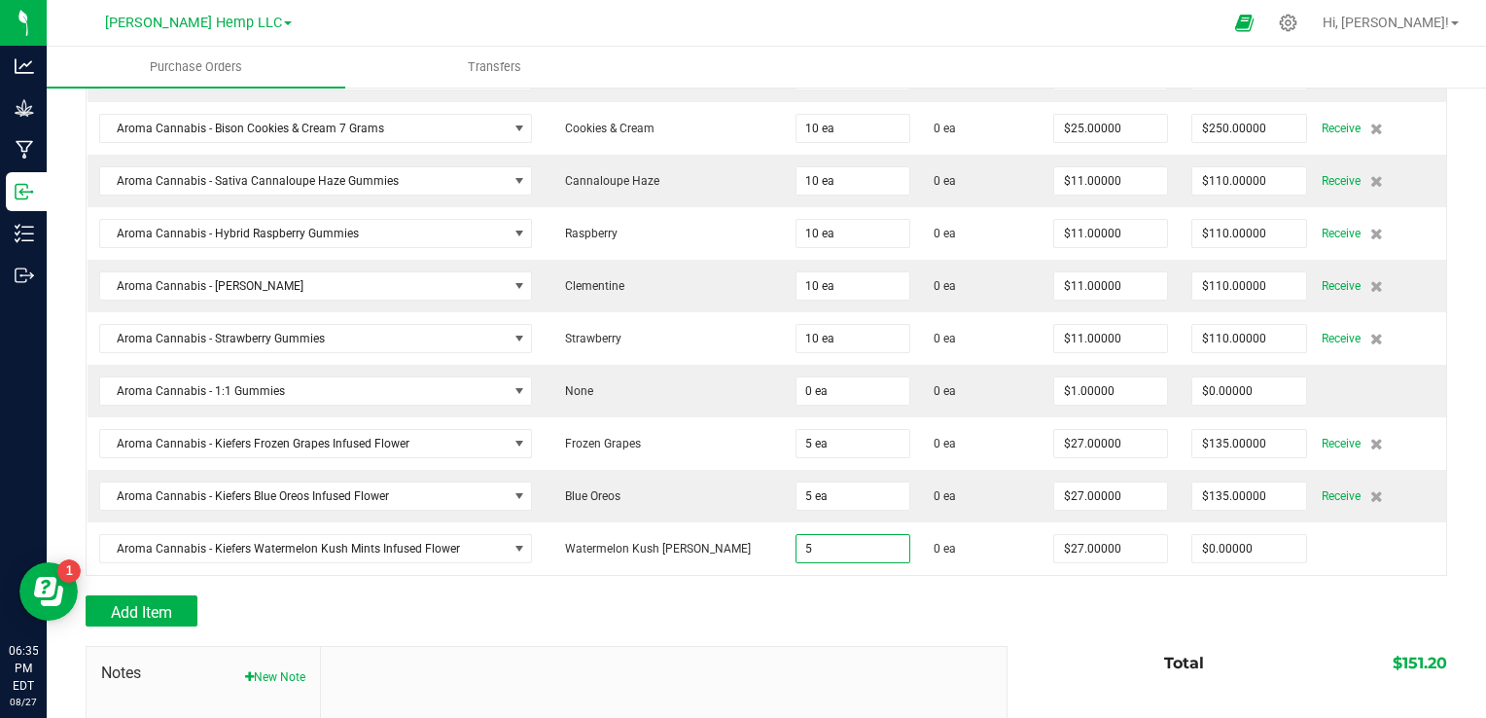
click at [518, 613] on div "Add Item" at bounding box center [539, 610] width 907 height 31
type input "5 ea"
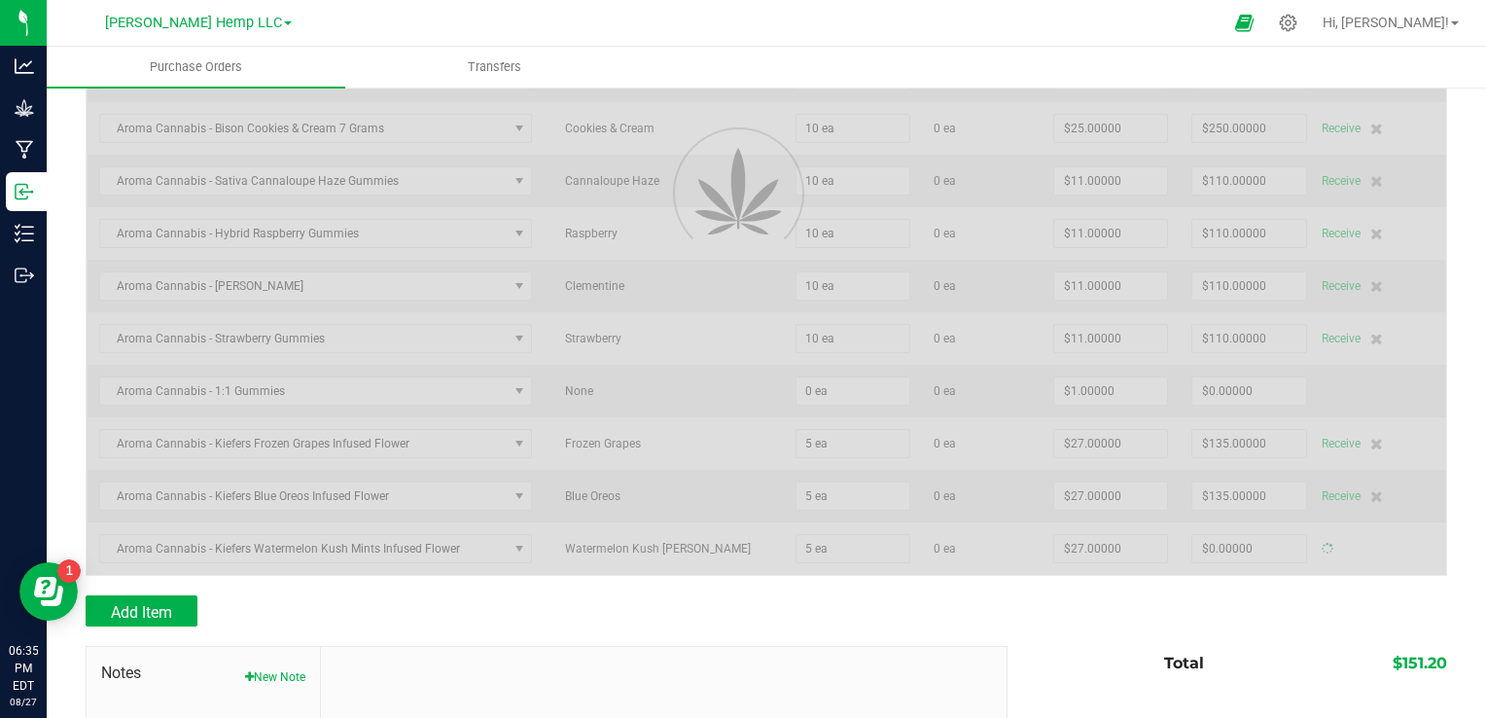
type input "$135.00000"
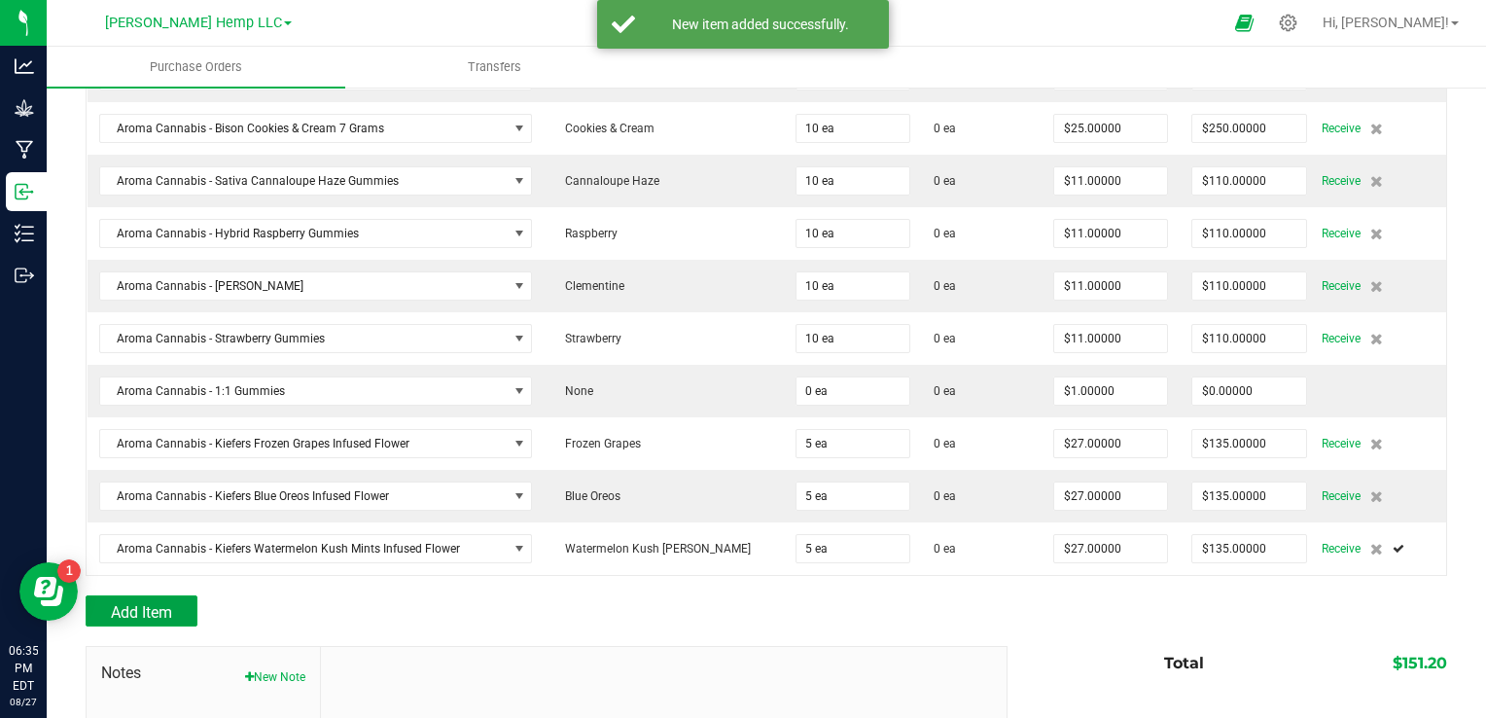
click at [167, 607] on span "Add Item" at bounding box center [141, 612] width 61 height 18
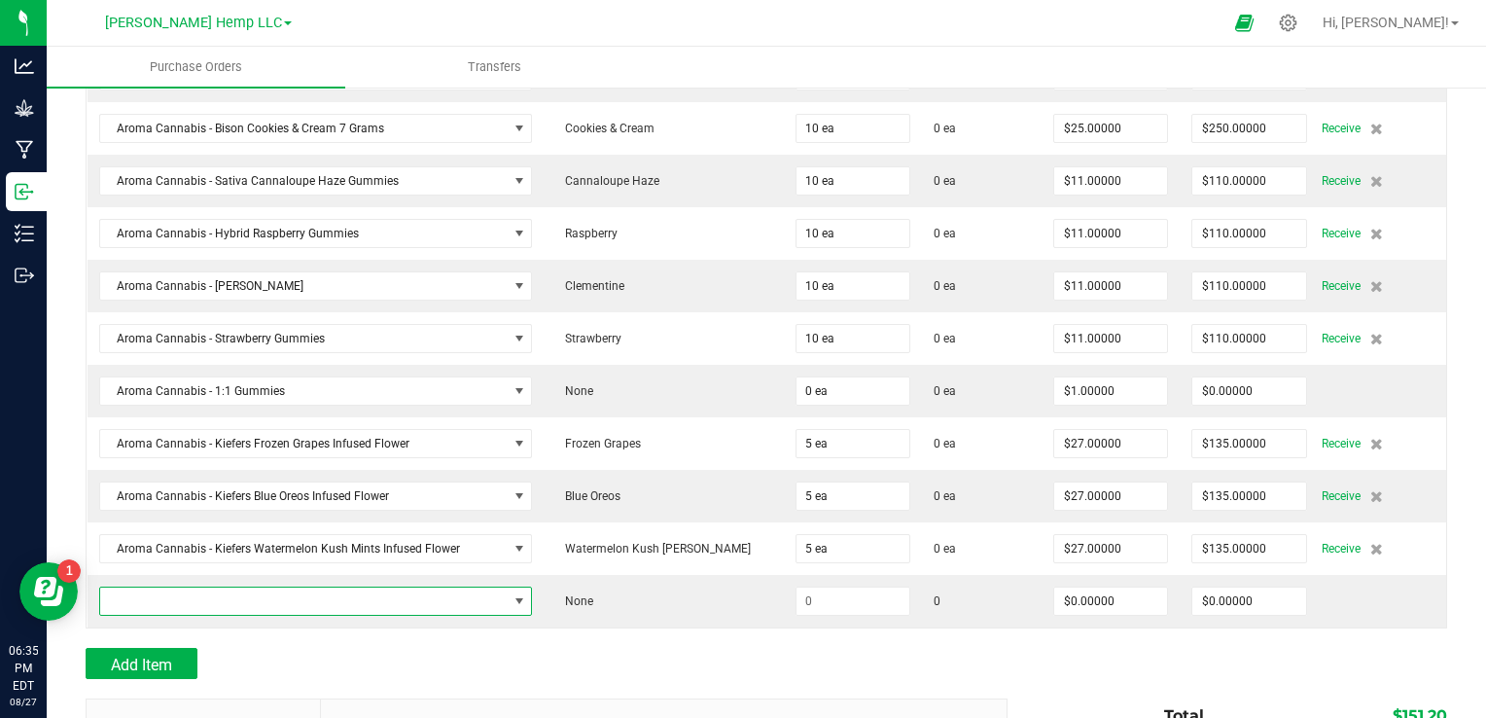
click at [527, 593] on span "NO DATA FOUND" at bounding box center [519, 601] width 16 height 16
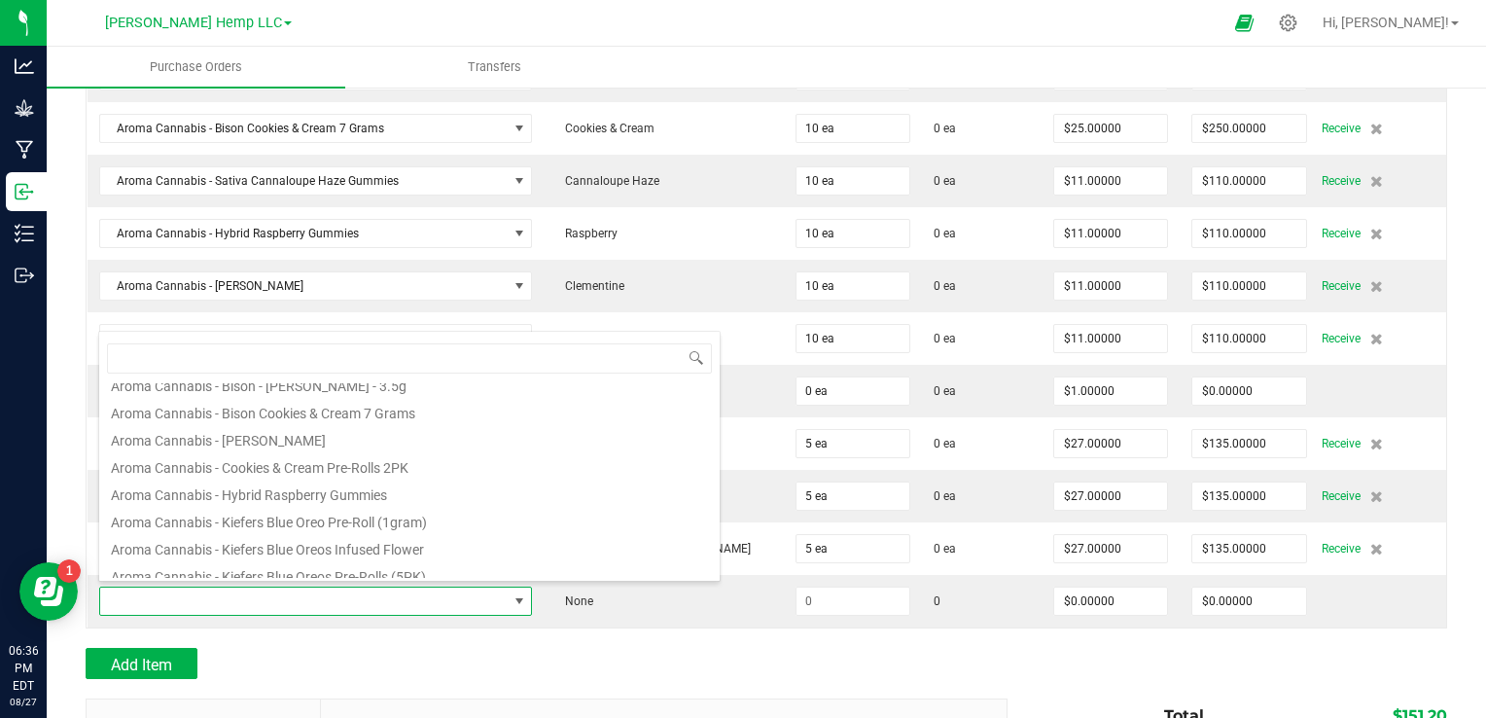
scroll to position [582, 0]
click at [390, 471] on li "Aroma Cannabis - Cookies & Cream Pre-Rolls 2PK" at bounding box center [409, 467] width 620 height 27
type input "$6.75000"
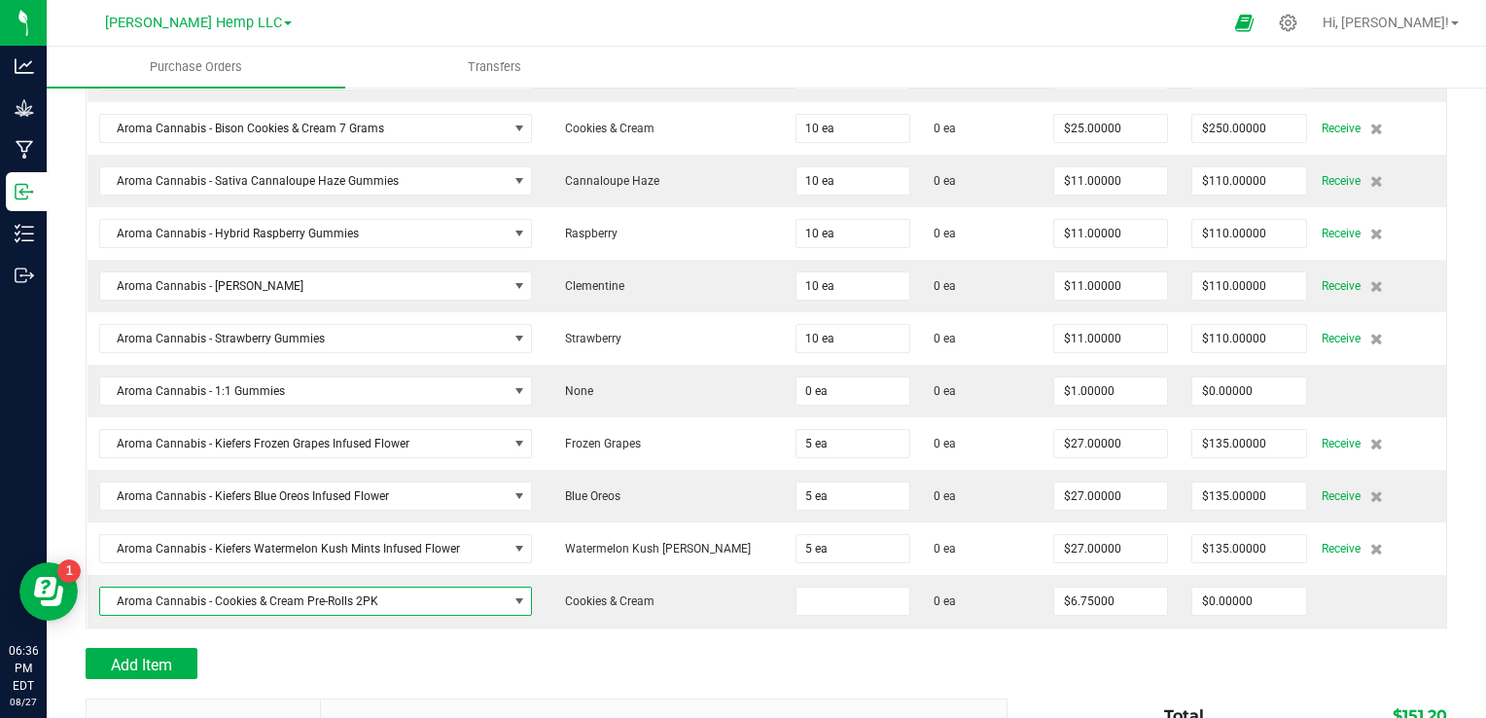
click at [821, 599] on input at bounding box center [852, 600] width 113 height 27
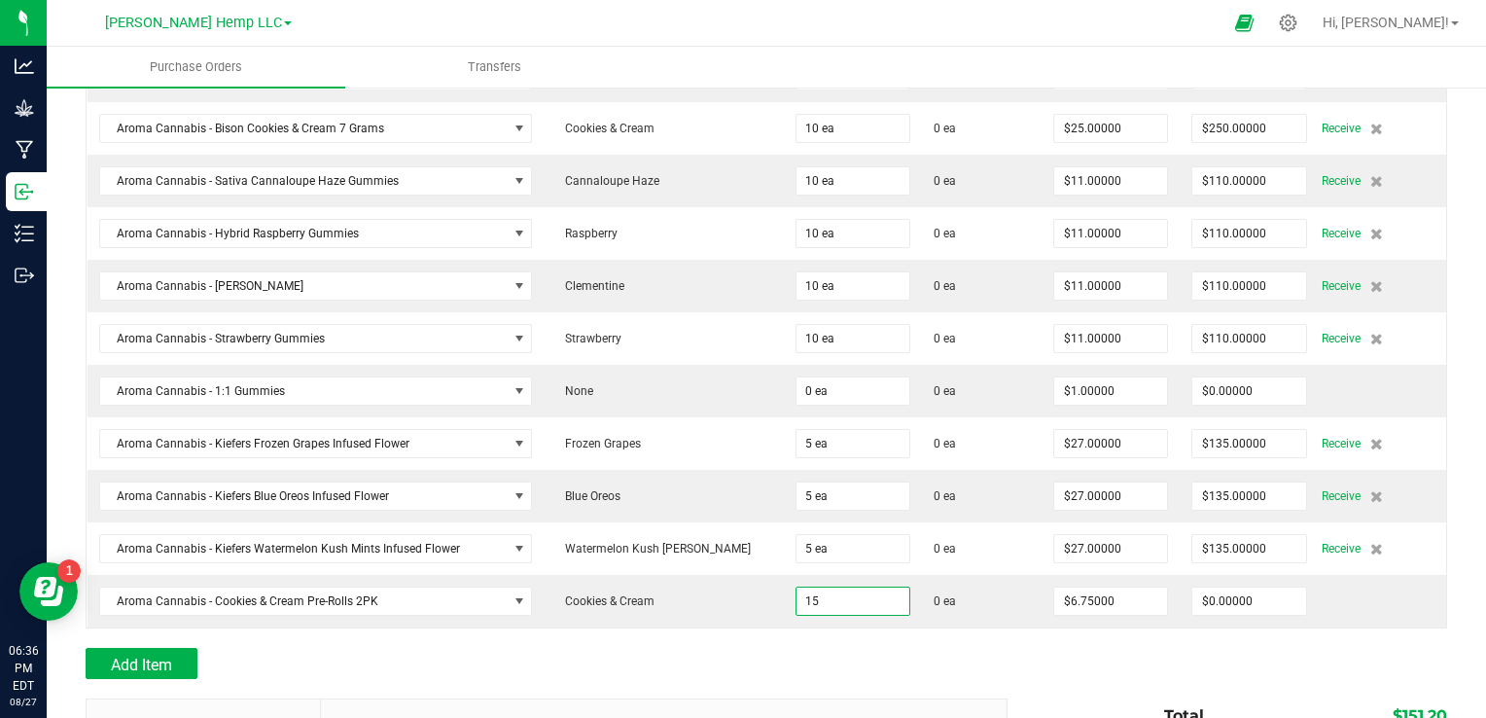
click at [499, 662] on div "Add Item" at bounding box center [539, 663] width 907 height 31
type input "15 ea"
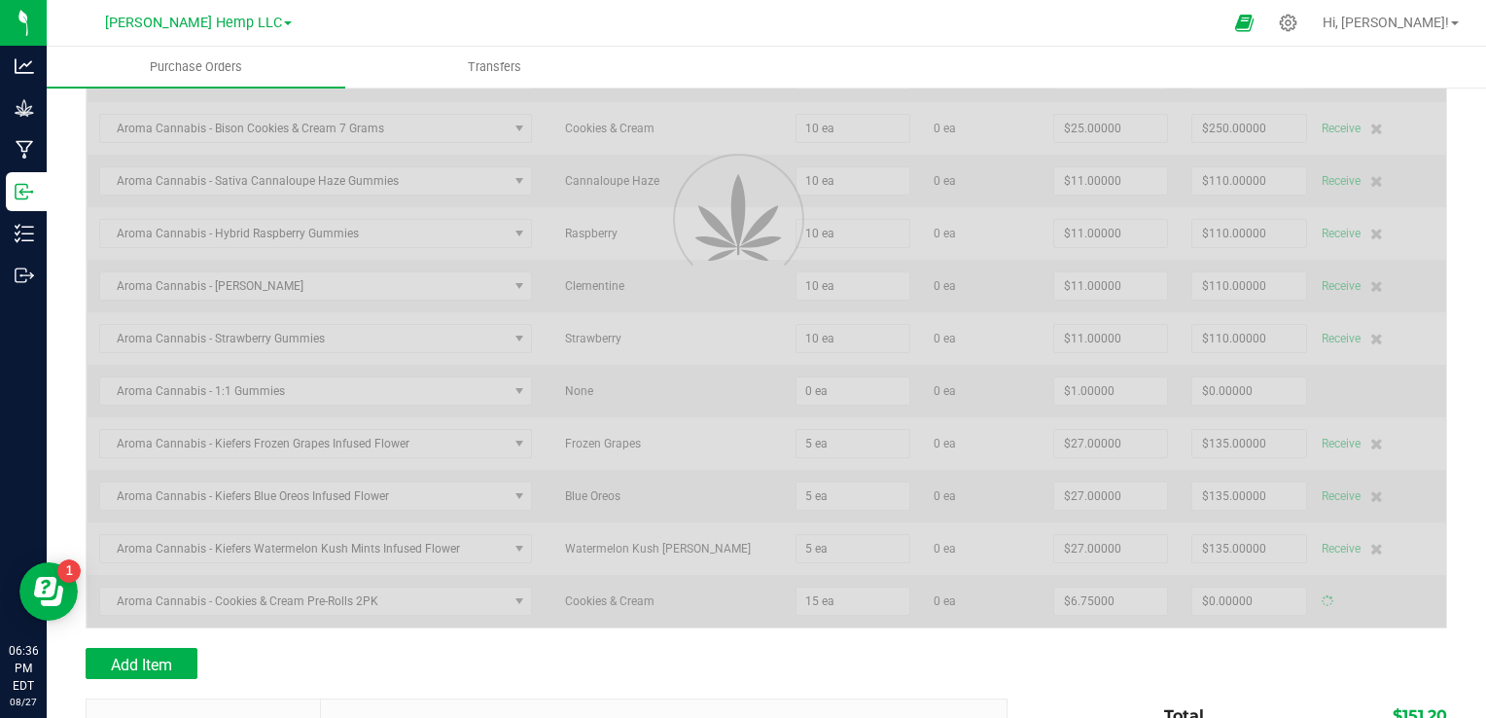
type input "$101.25000"
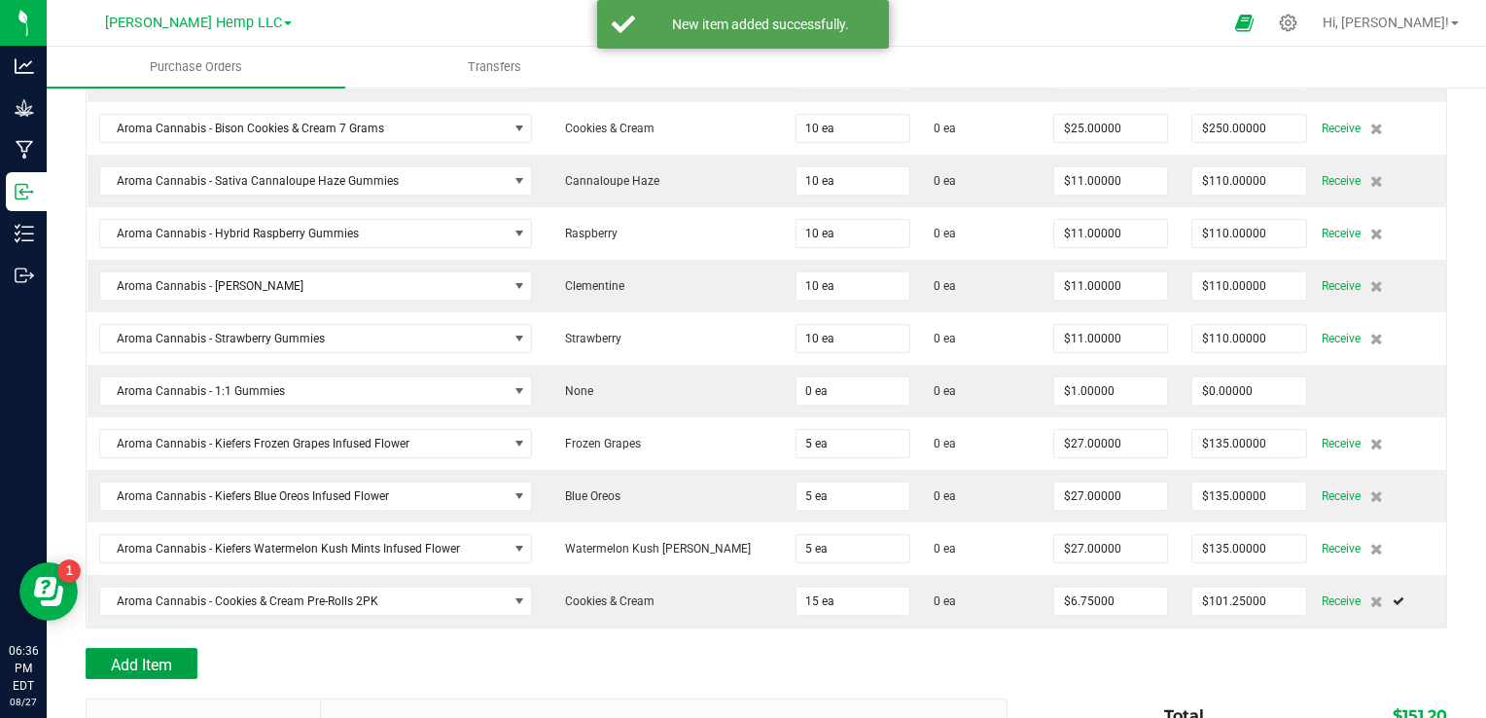
click at [145, 655] on span "Add Item" at bounding box center [141, 664] width 61 height 18
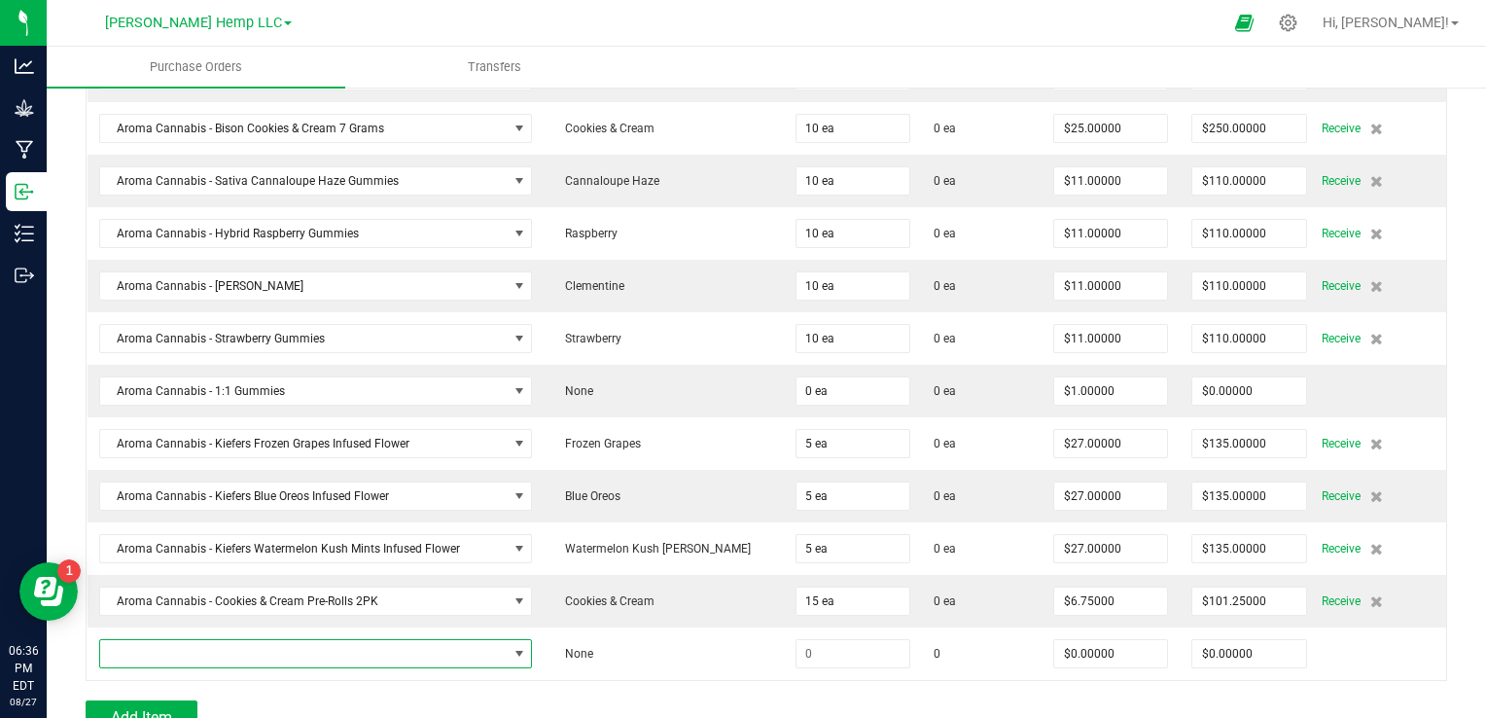
click at [527, 653] on span "NO DATA FOUND" at bounding box center [519, 654] width 16 height 16
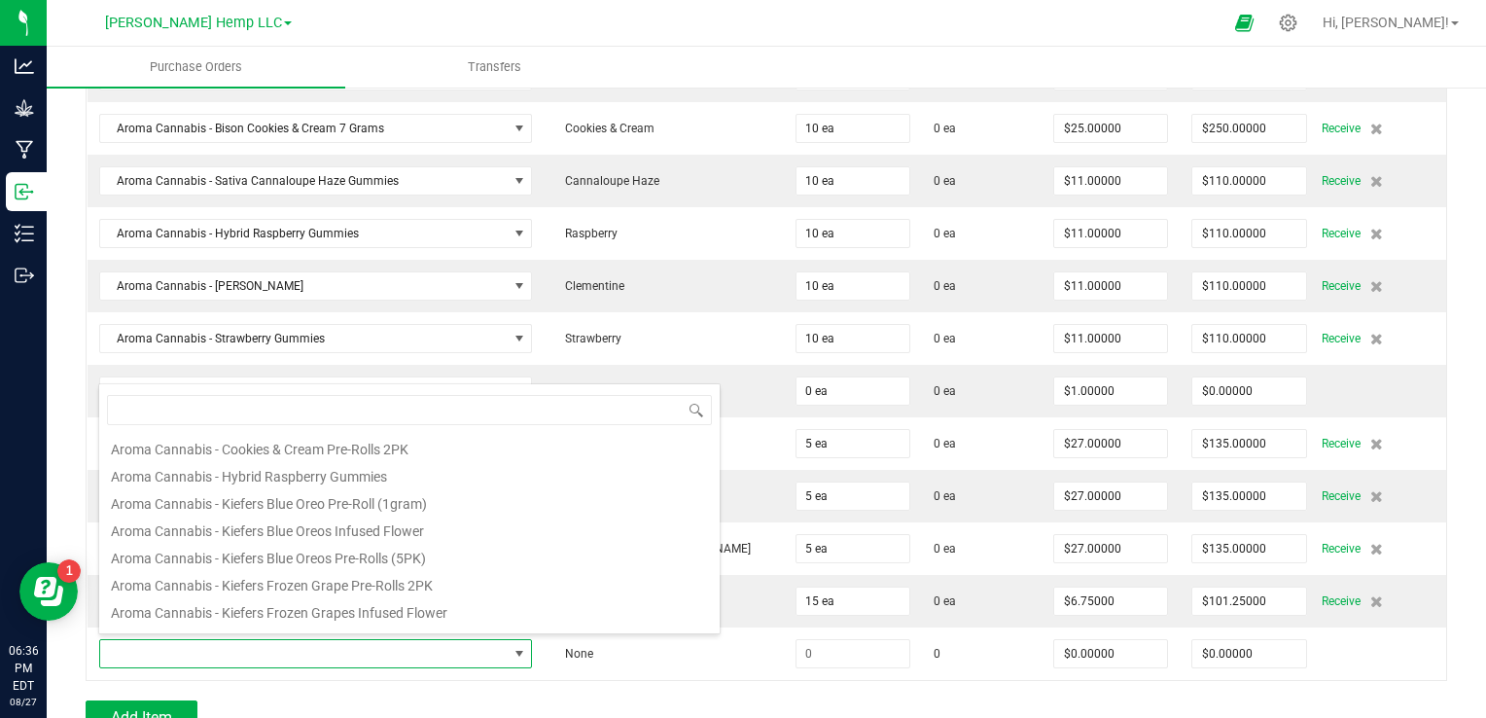
scroll to position [642, 0]
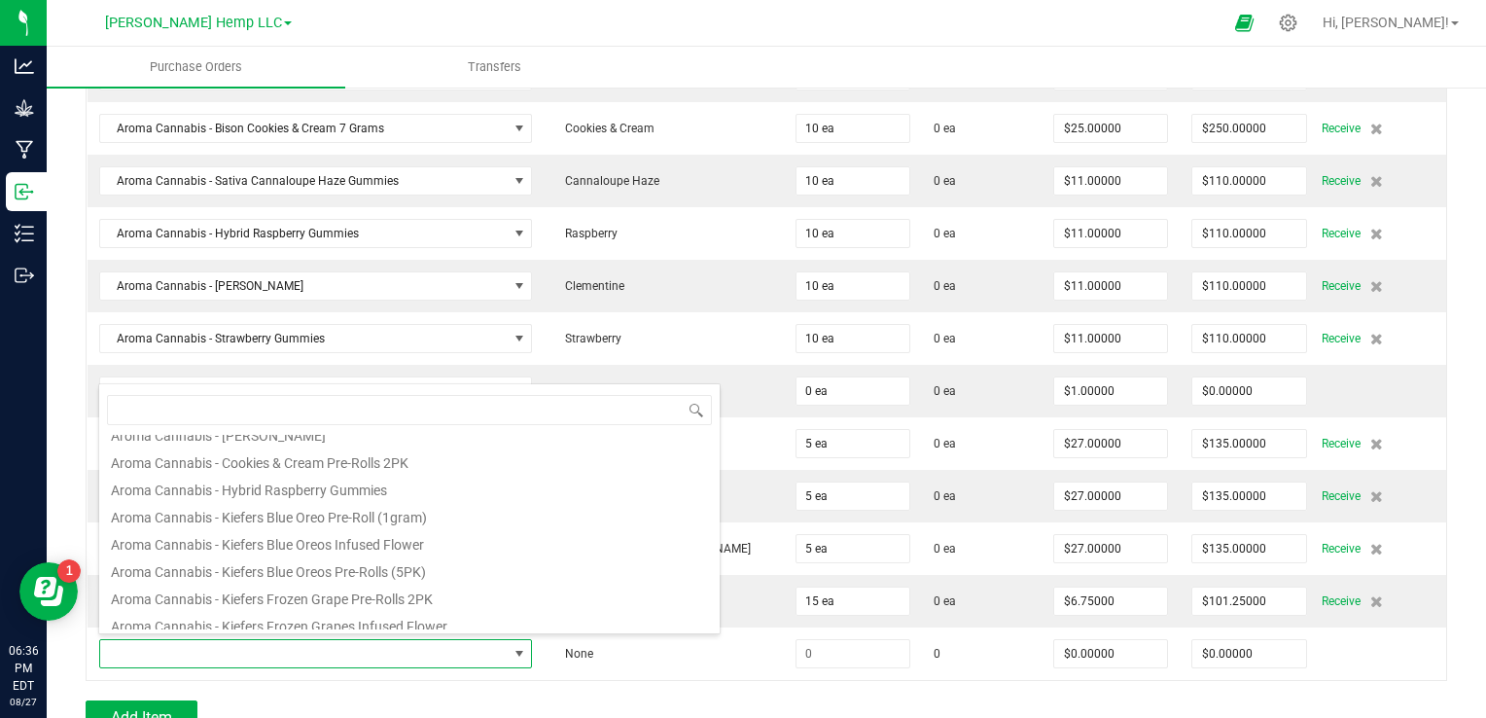
click at [383, 523] on li "Aroma Cannabis - Kiefers Blue Oreo Pre-Roll (1gram)" at bounding box center [409, 514] width 620 height 27
type input "$9.00000"
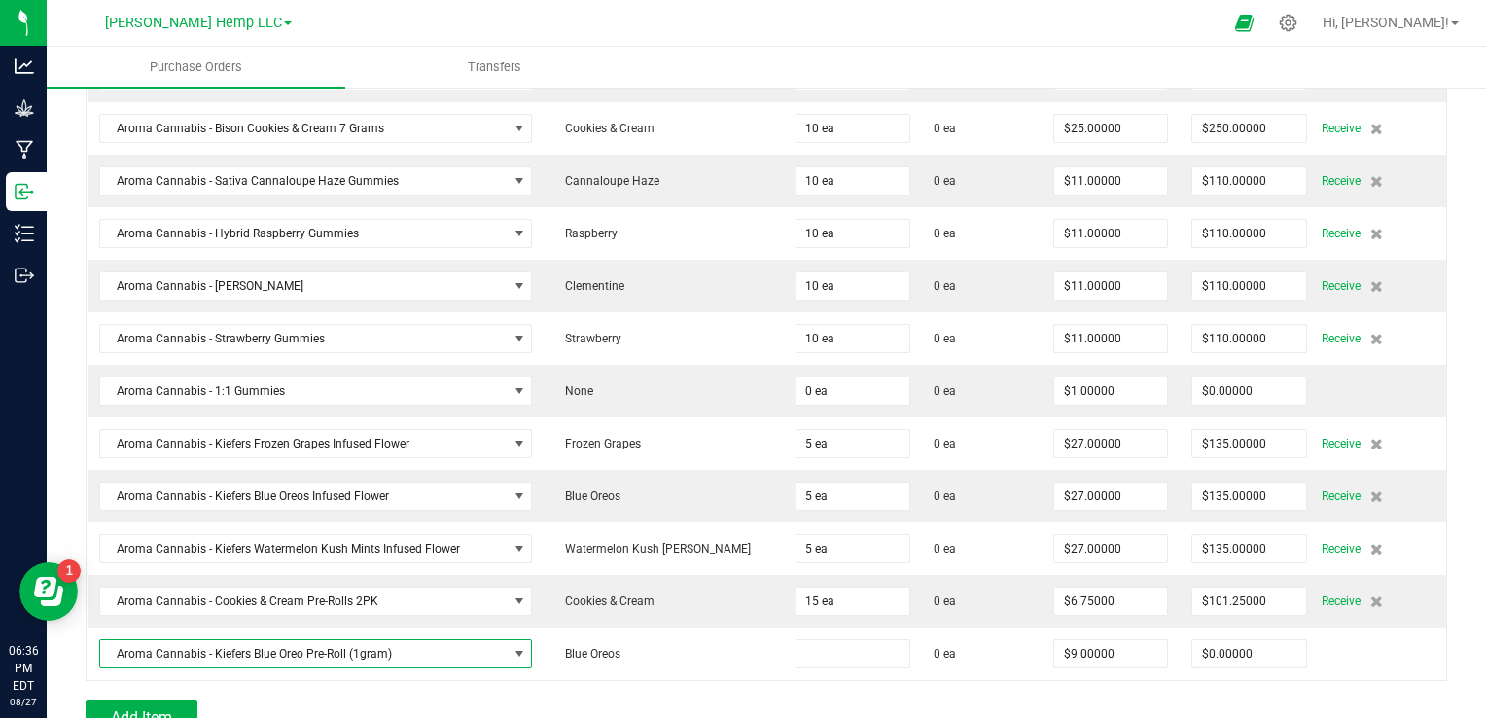
click at [819, 650] on input at bounding box center [852, 653] width 113 height 27
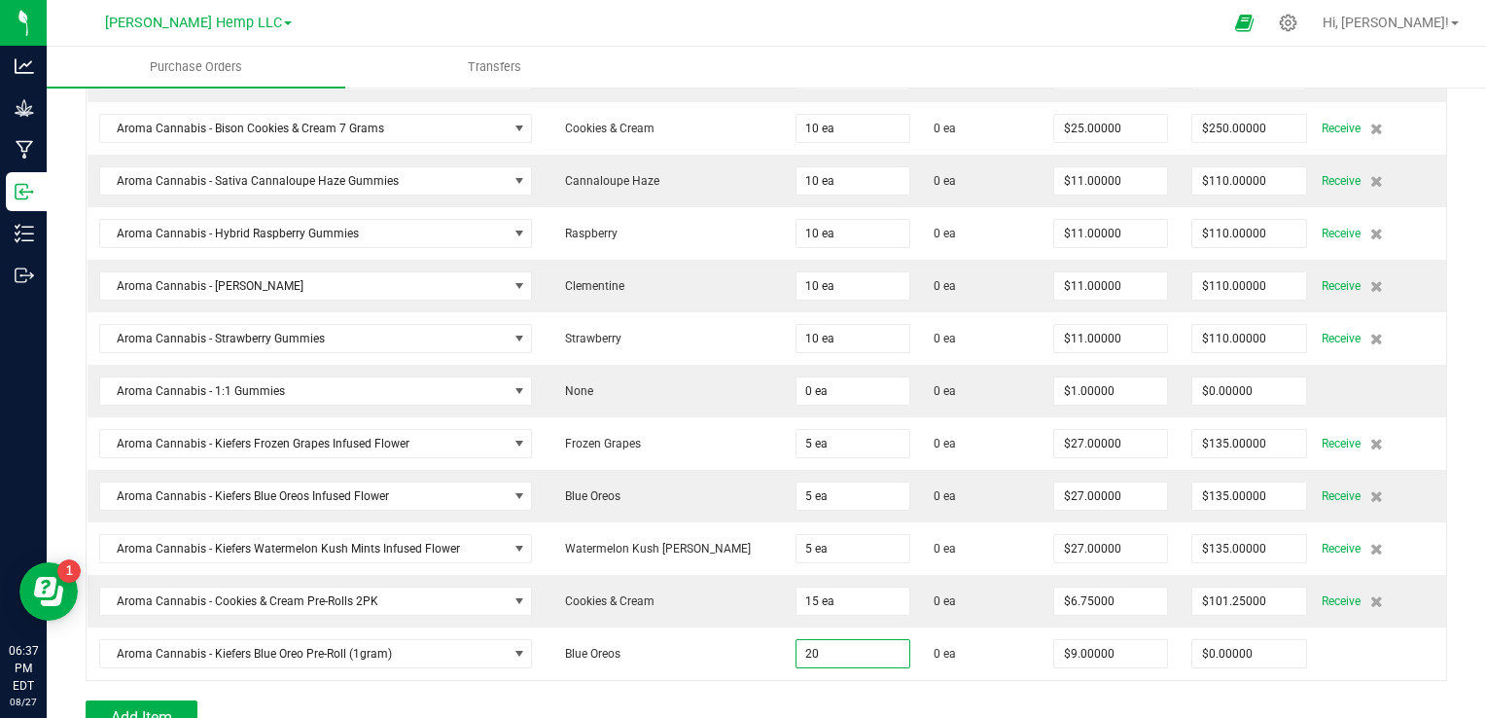
click at [673, 700] on div "Add Item" at bounding box center [539, 715] width 907 height 31
type input "20 ea"
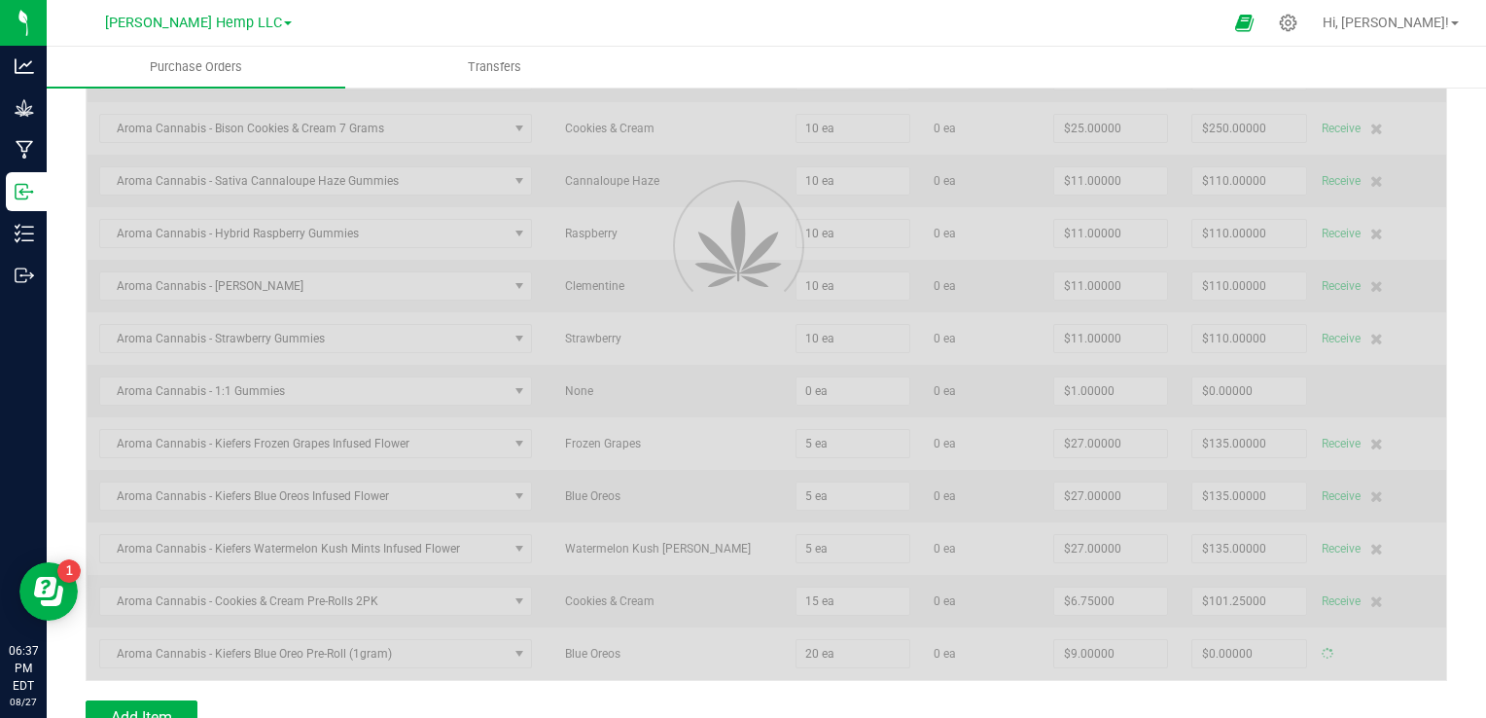
type input "$180.00000"
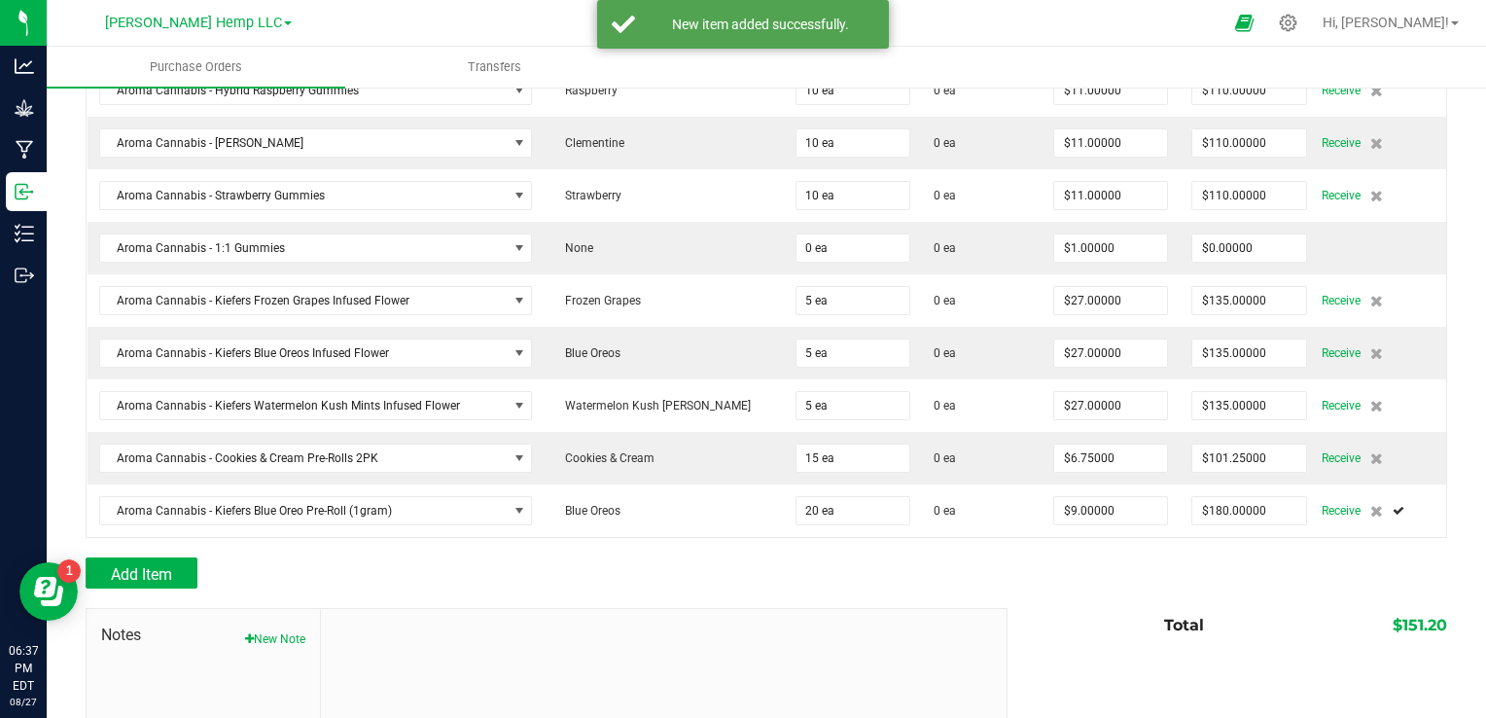
scroll to position [613, 0]
click at [160, 564] on span "Add Item" at bounding box center [141, 573] width 61 height 18
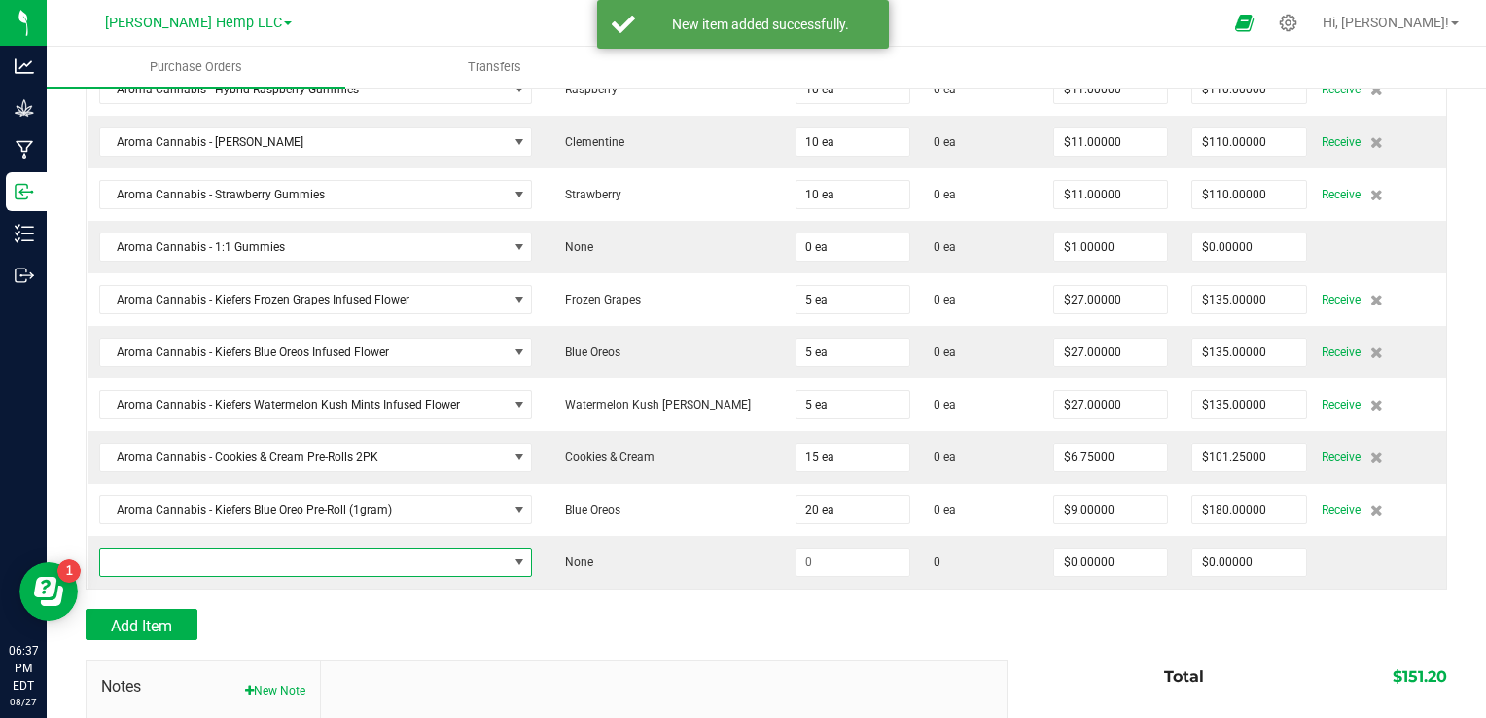
click at [527, 556] on span "NO DATA FOUND" at bounding box center [519, 562] width 16 height 16
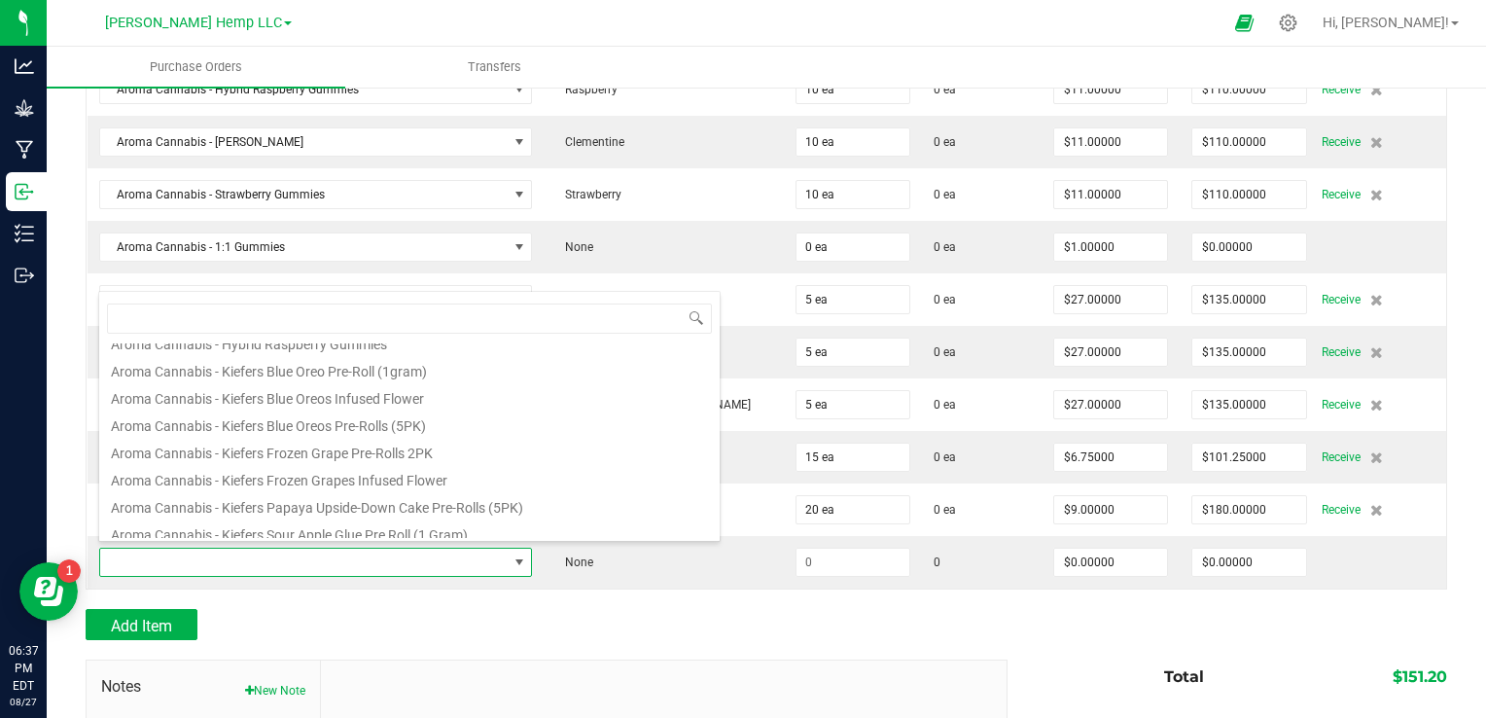
scroll to position [697, 0]
click at [408, 456] on li "Aroma Cannabis - Kiefers Frozen Grape Pre-Rolls 2PK" at bounding box center [409, 449] width 620 height 27
type input "$10.50000"
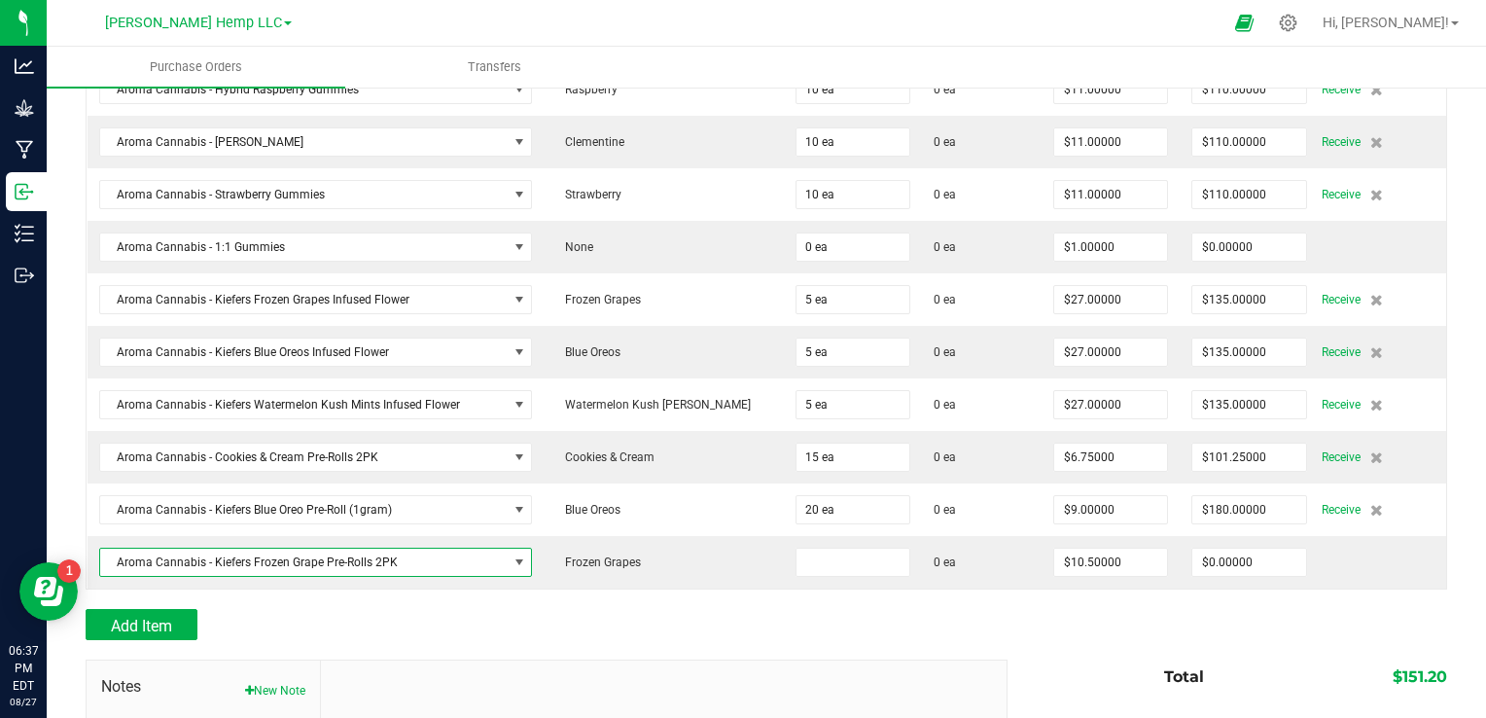
click at [816, 560] on input at bounding box center [852, 561] width 113 height 27
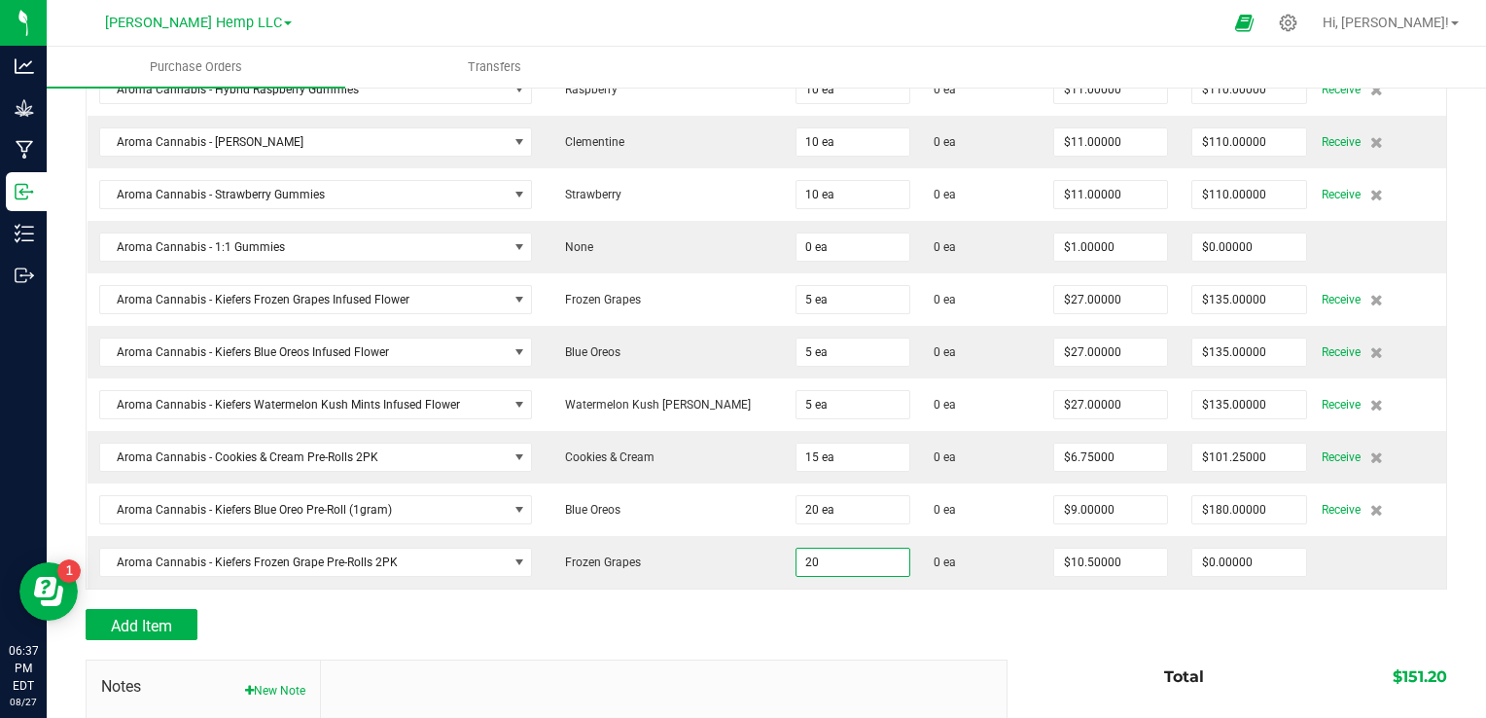
click at [719, 615] on div "Add Item" at bounding box center [539, 624] width 907 height 31
type input "20 ea"
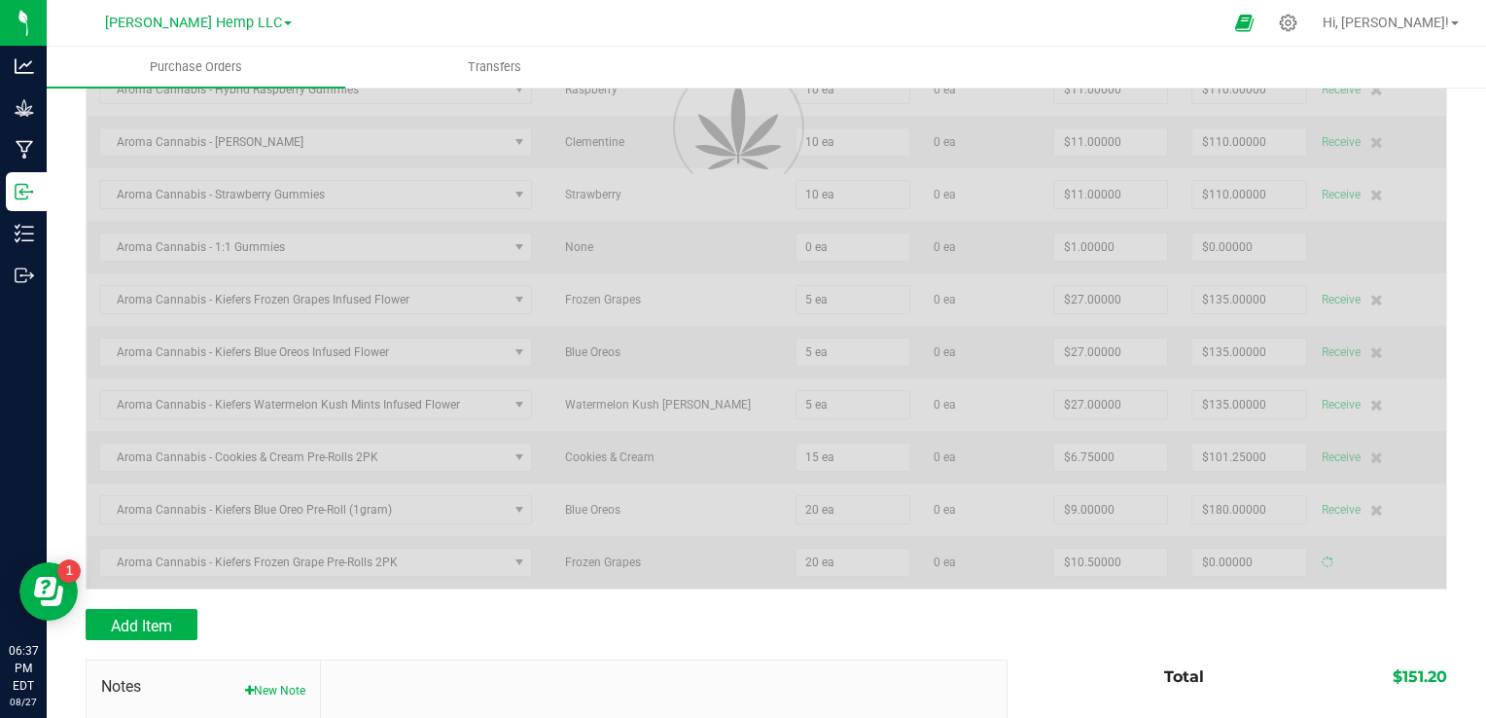
type input "$210.00000"
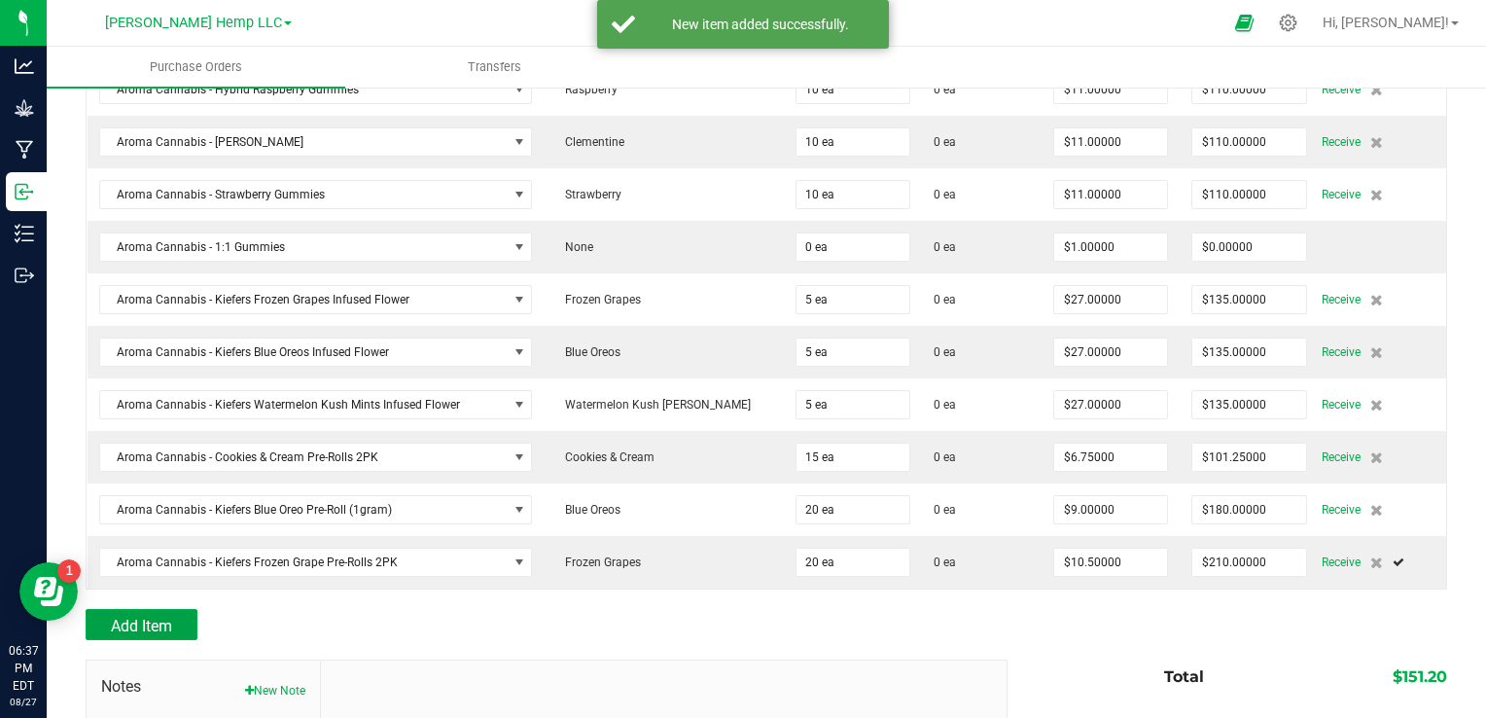
click at [174, 614] on button "Add Item" at bounding box center [142, 624] width 112 height 31
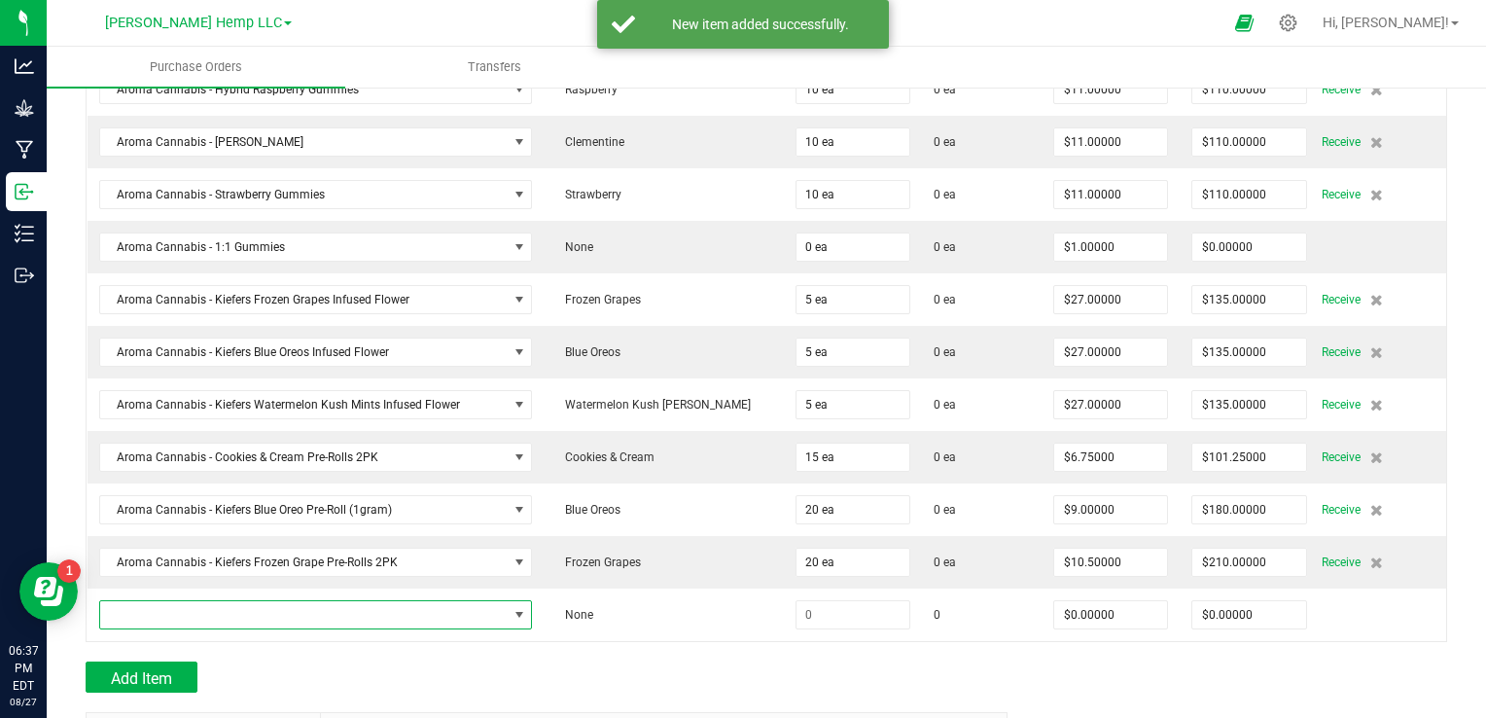
click at [527, 613] on span "NO DATA FOUND" at bounding box center [519, 615] width 16 height 16
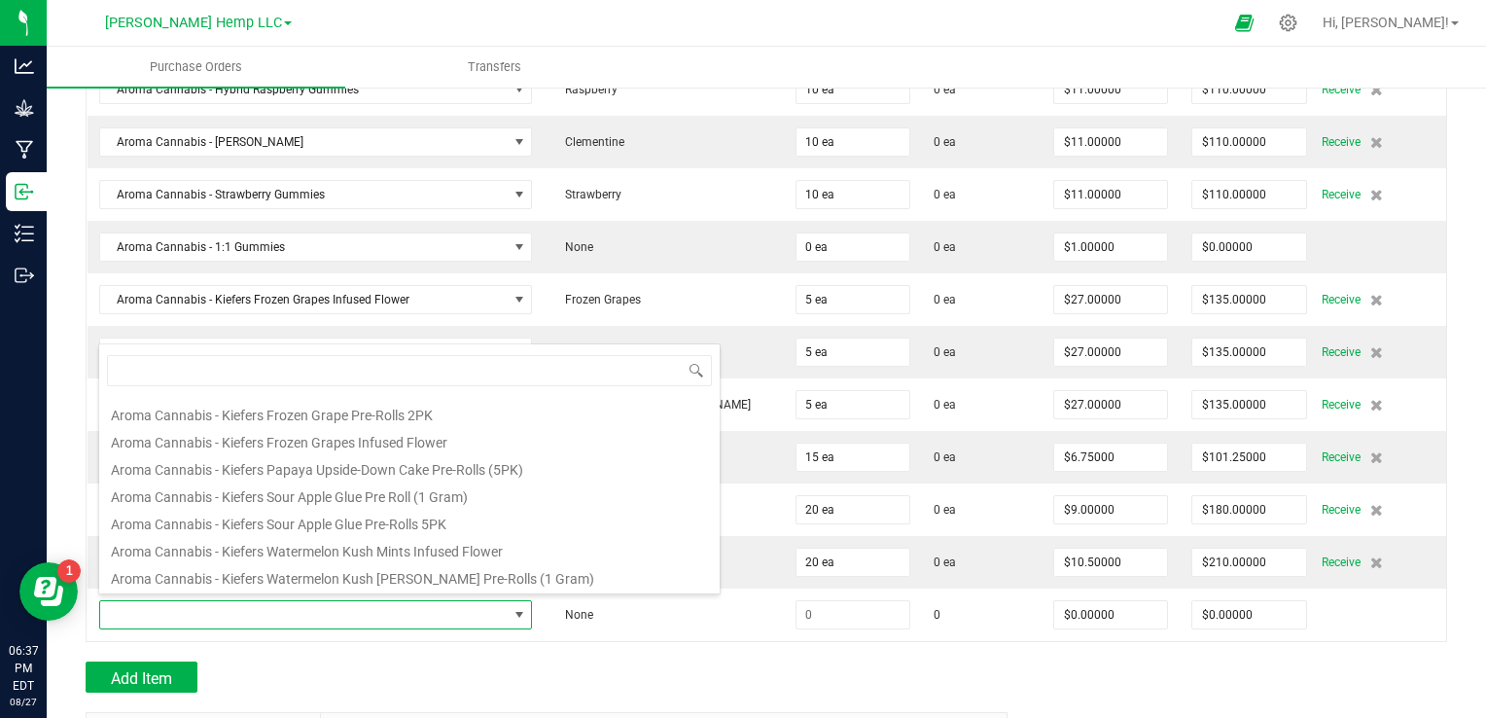
scroll to position [796, 0]
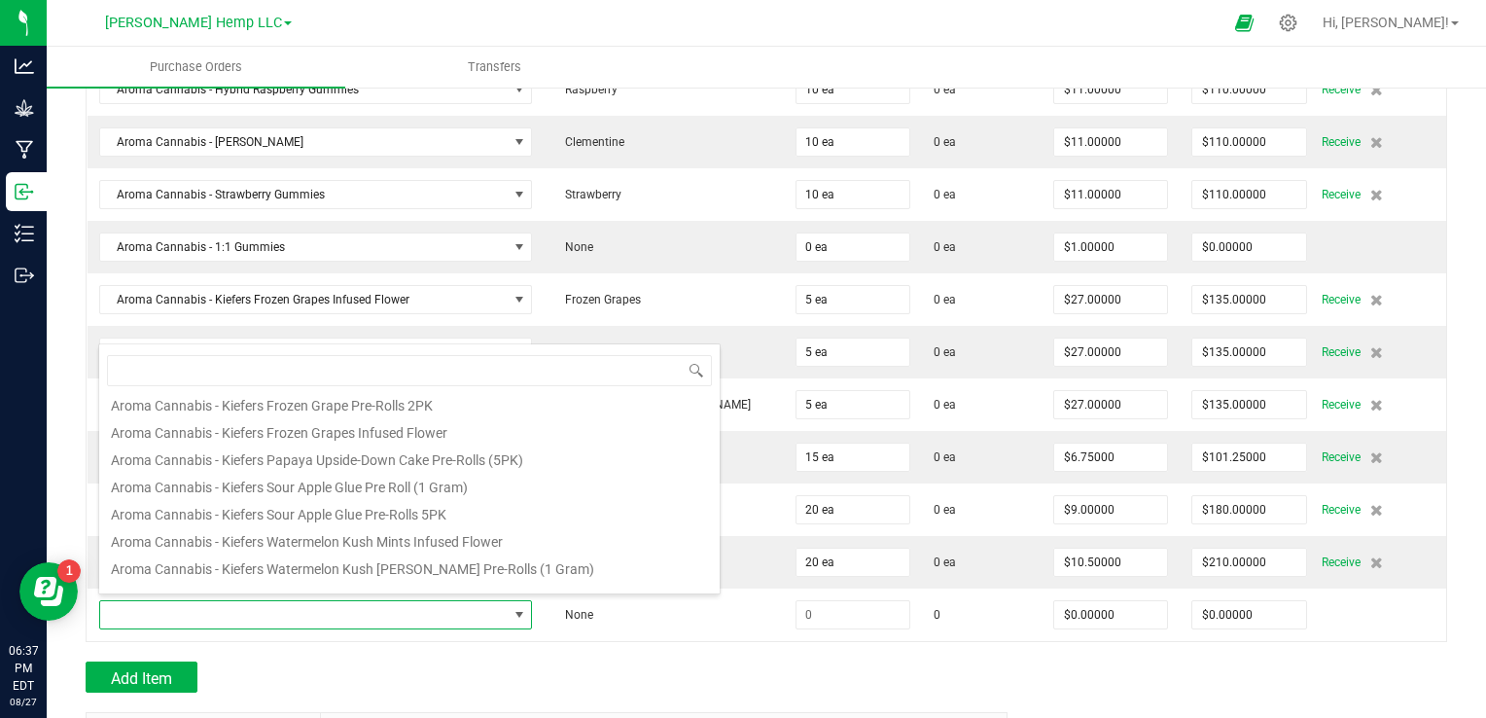
click at [439, 519] on li "Aroma Cannabis - Kiefers Sour Apple Glue Pre-Rolls 5PK" at bounding box center [409, 511] width 620 height 27
type input "$27.00000"
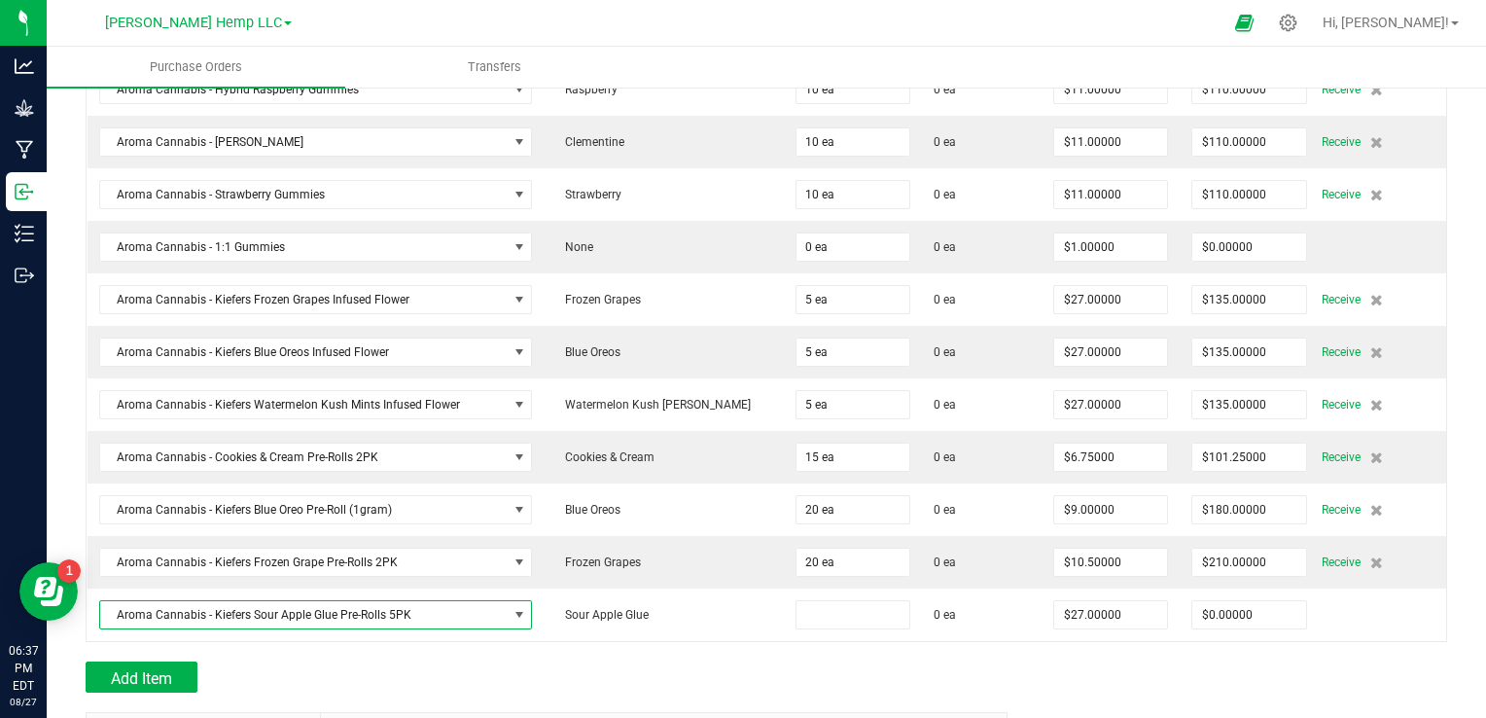
click at [796, 603] on input at bounding box center [852, 614] width 113 height 27
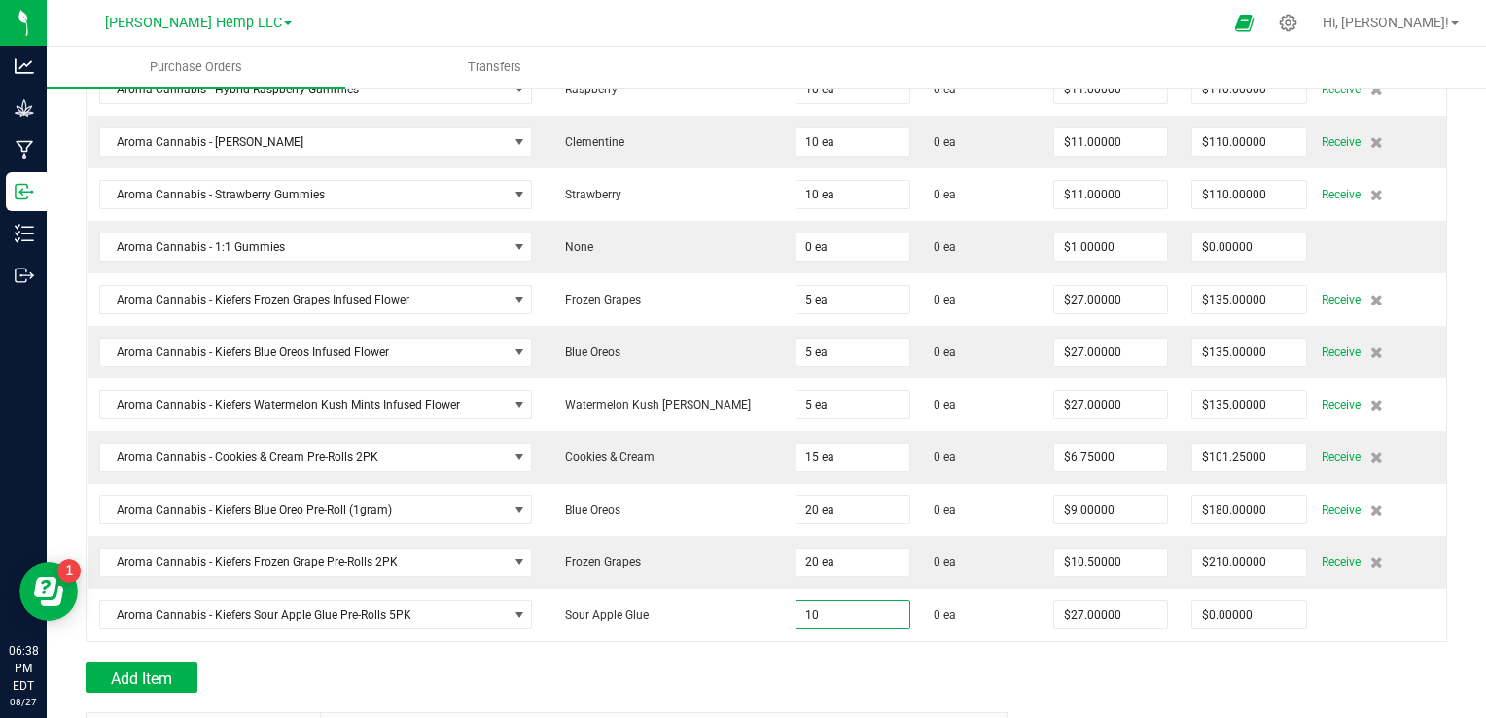
click at [751, 680] on div "Add Item" at bounding box center [539, 676] width 907 height 31
type input "10 ea"
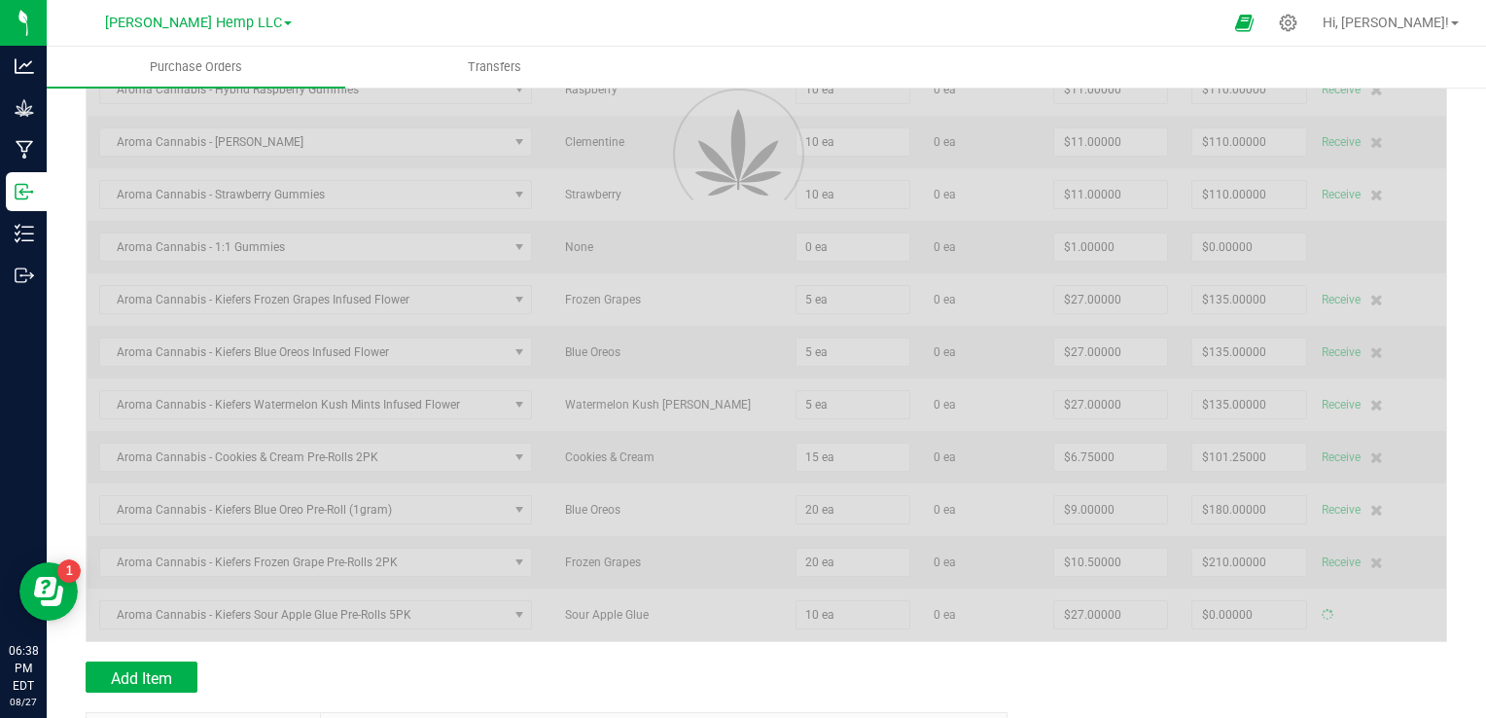
type input "$270.00000"
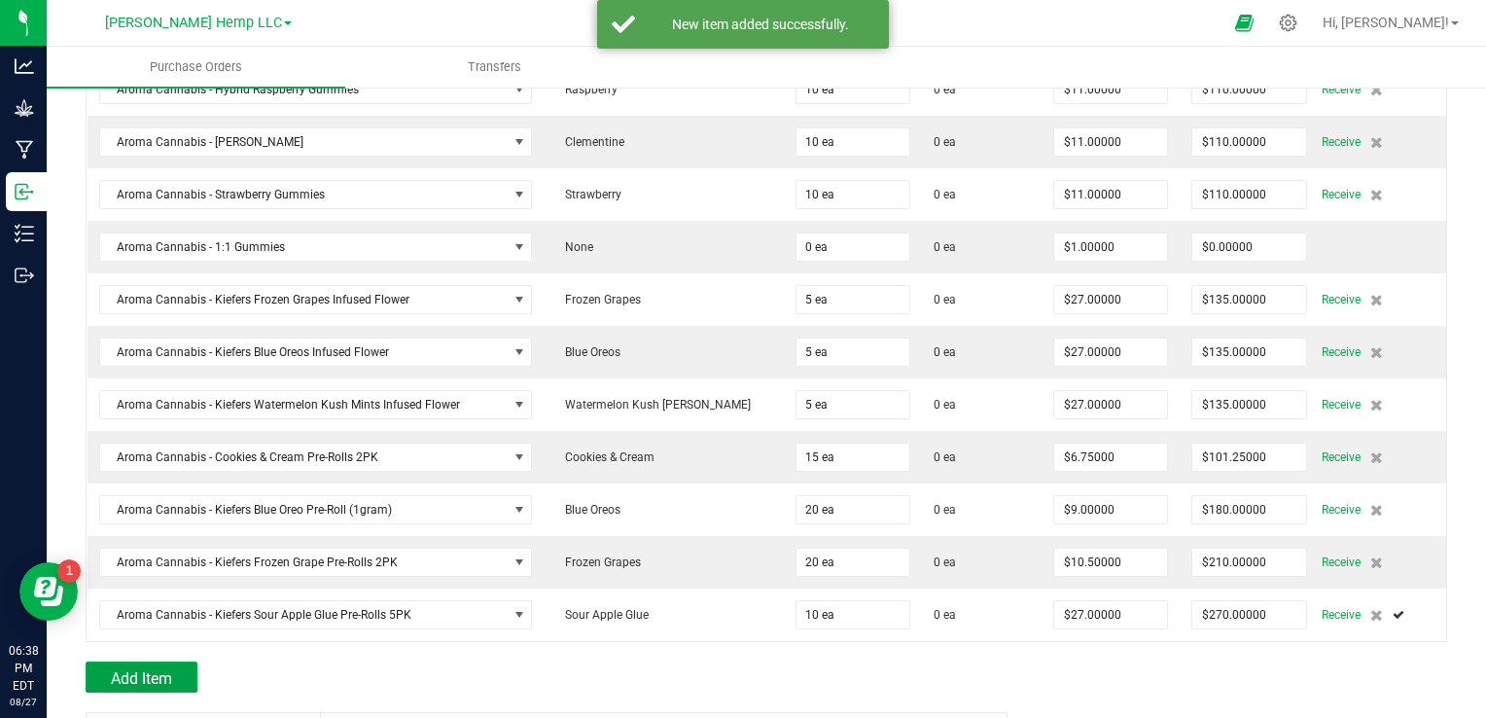
click at [152, 661] on button "Add Item" at bounding box center [142, 676] width 112 height 31
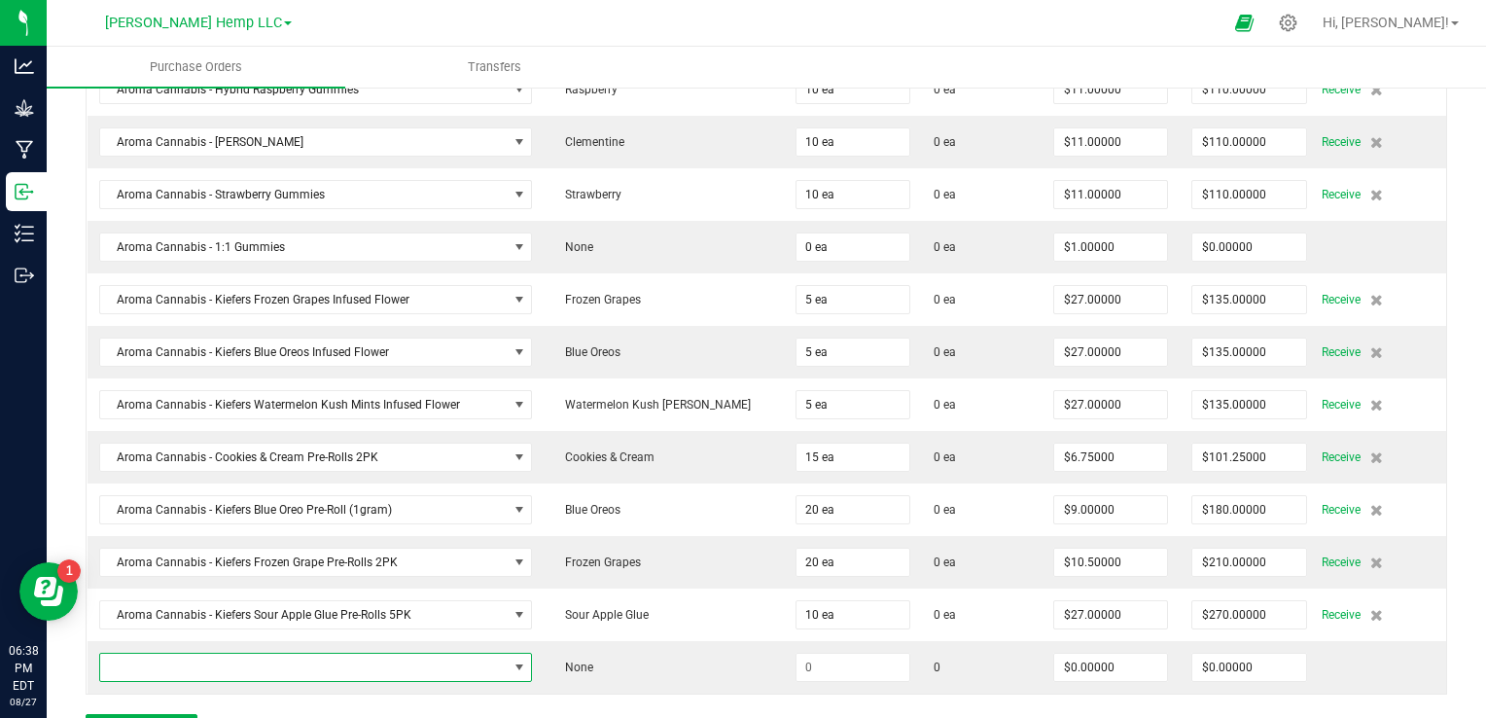
click at [527, 661] on span "NO DATA FOUND" at bounding box center [519, 667] width 16 height 16
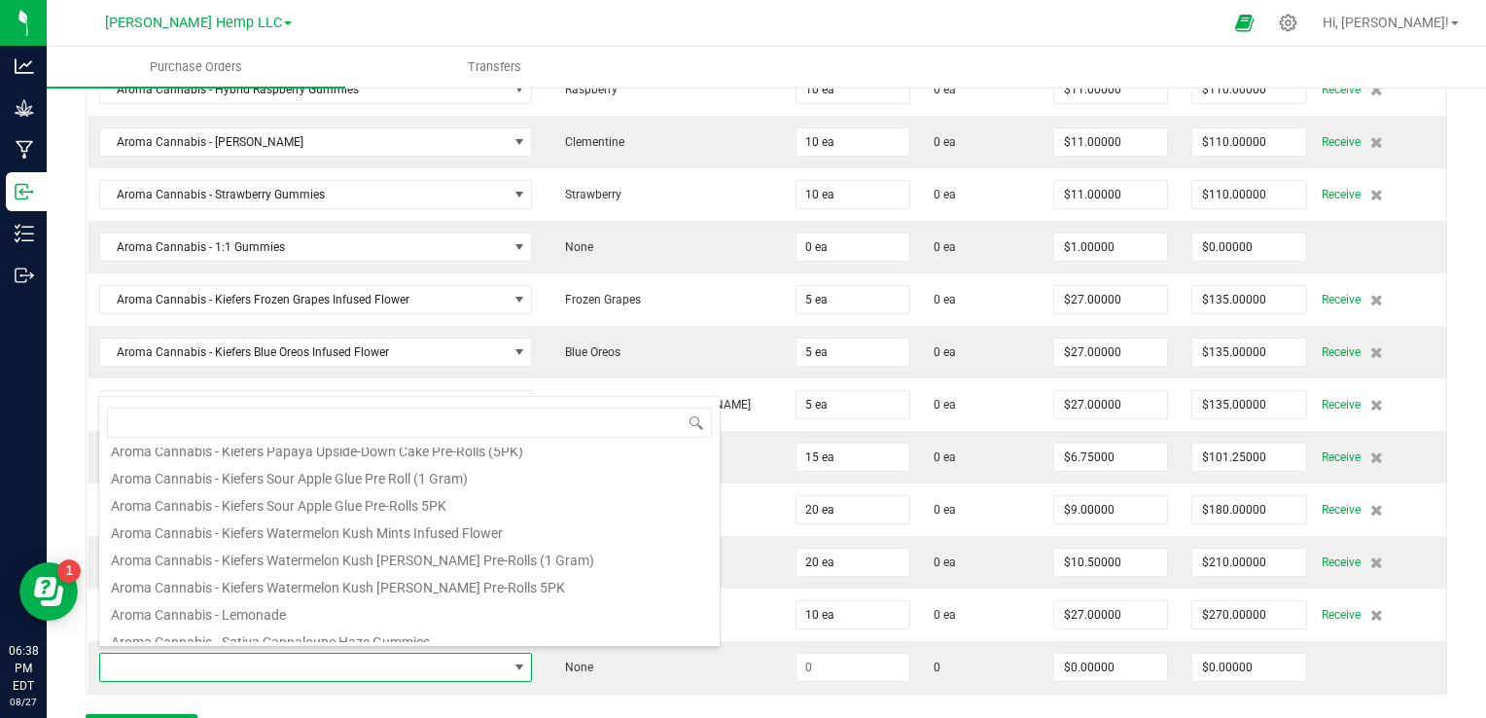
scroll to position [859, 0]
click at [486, 590] on li "Aroma Cannabis - Kiefers Watermelon Kush [PERSON_NAME] Pre-Rolls 5PK" at bounding box center [409, 581] width 620 height 27
type input "$27.00000"
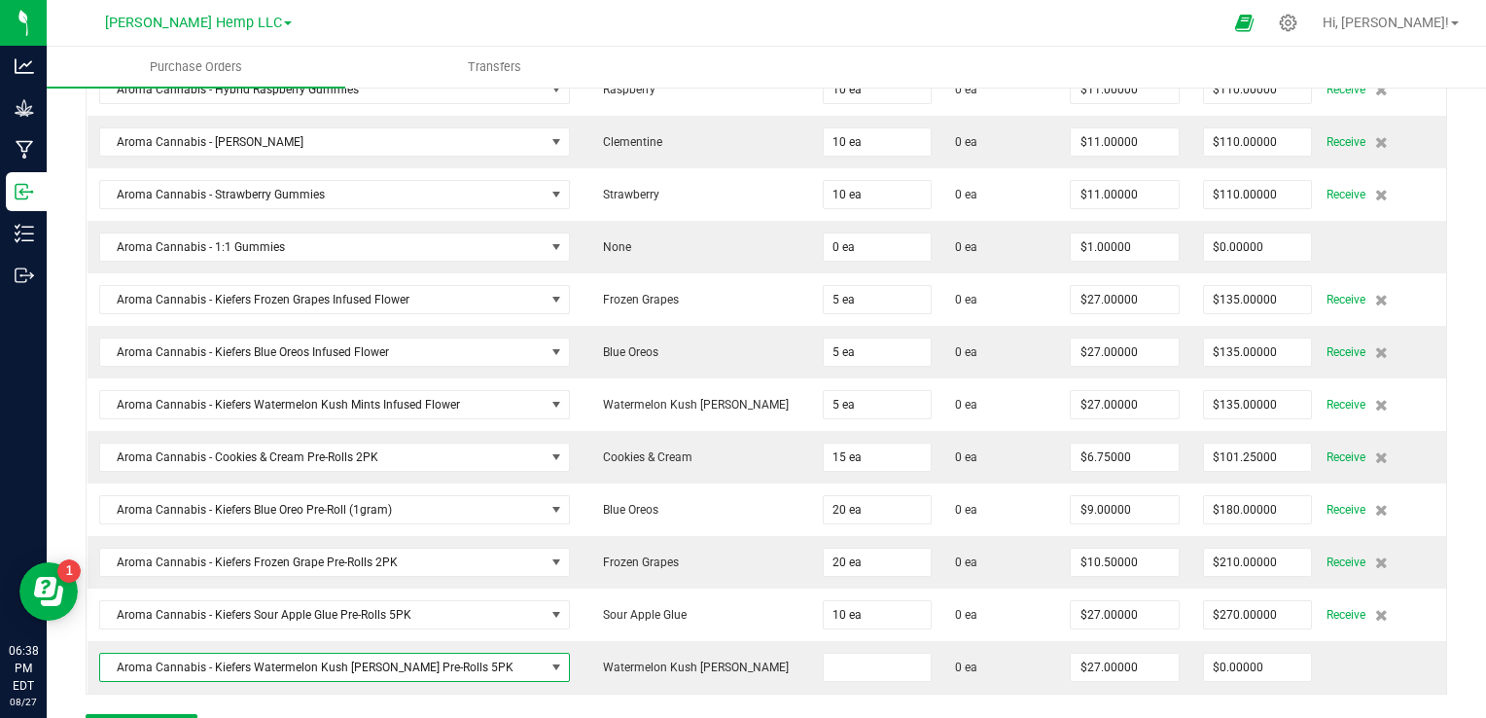
click at [823, 662] on input at bounding box center [876, 666] width 107 height 27
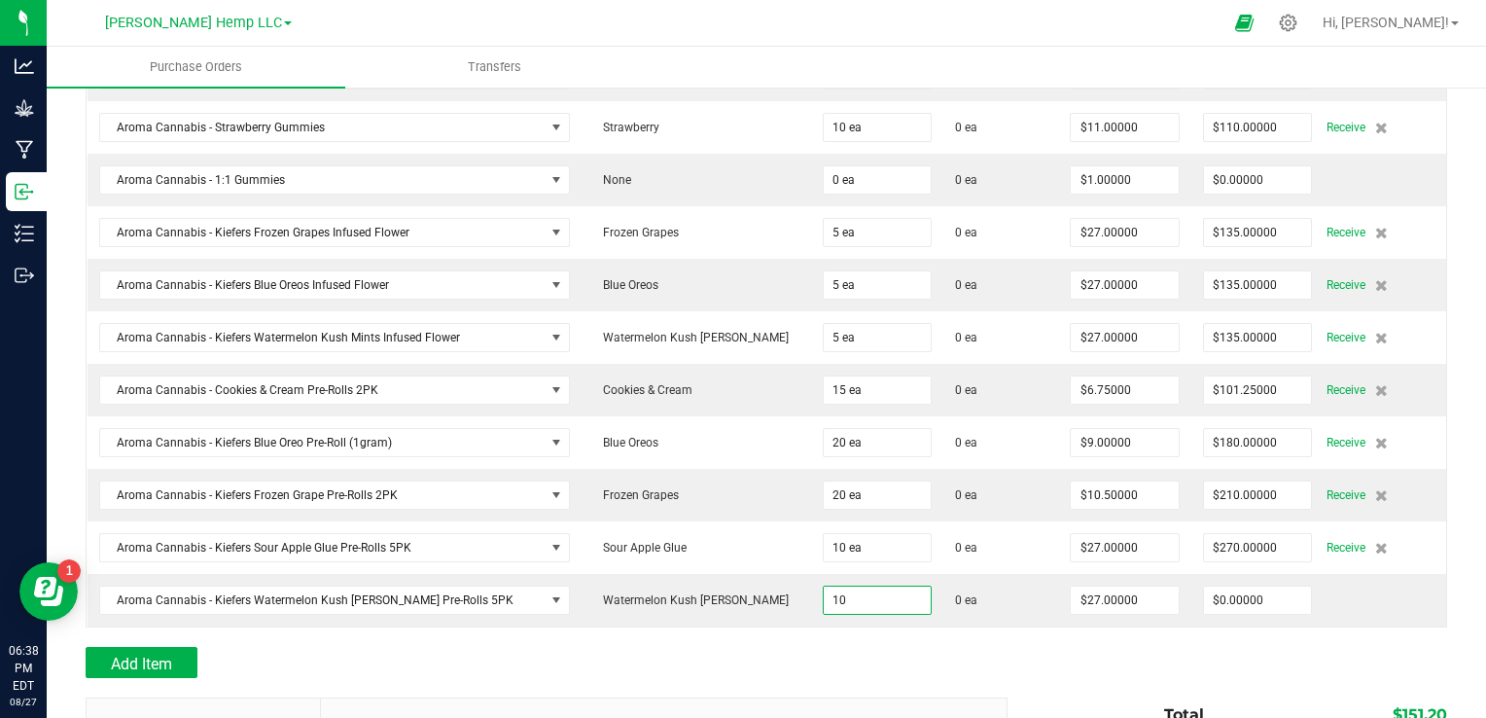
scroll to position [682, 0]
click at [699, 656] on div "Add Item" at bounding box center [539, 661] width 907 height 31
type input "10 ea"
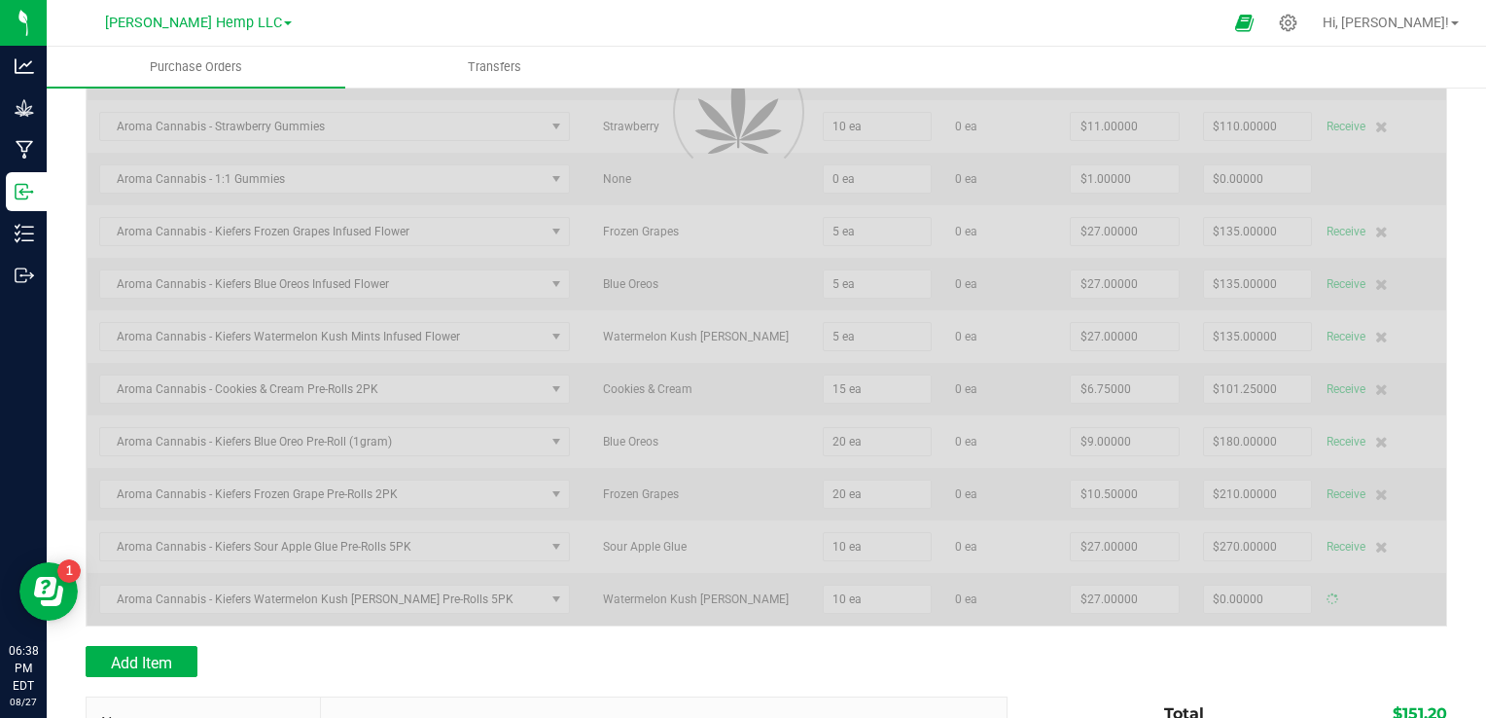
type input "$270.00000"
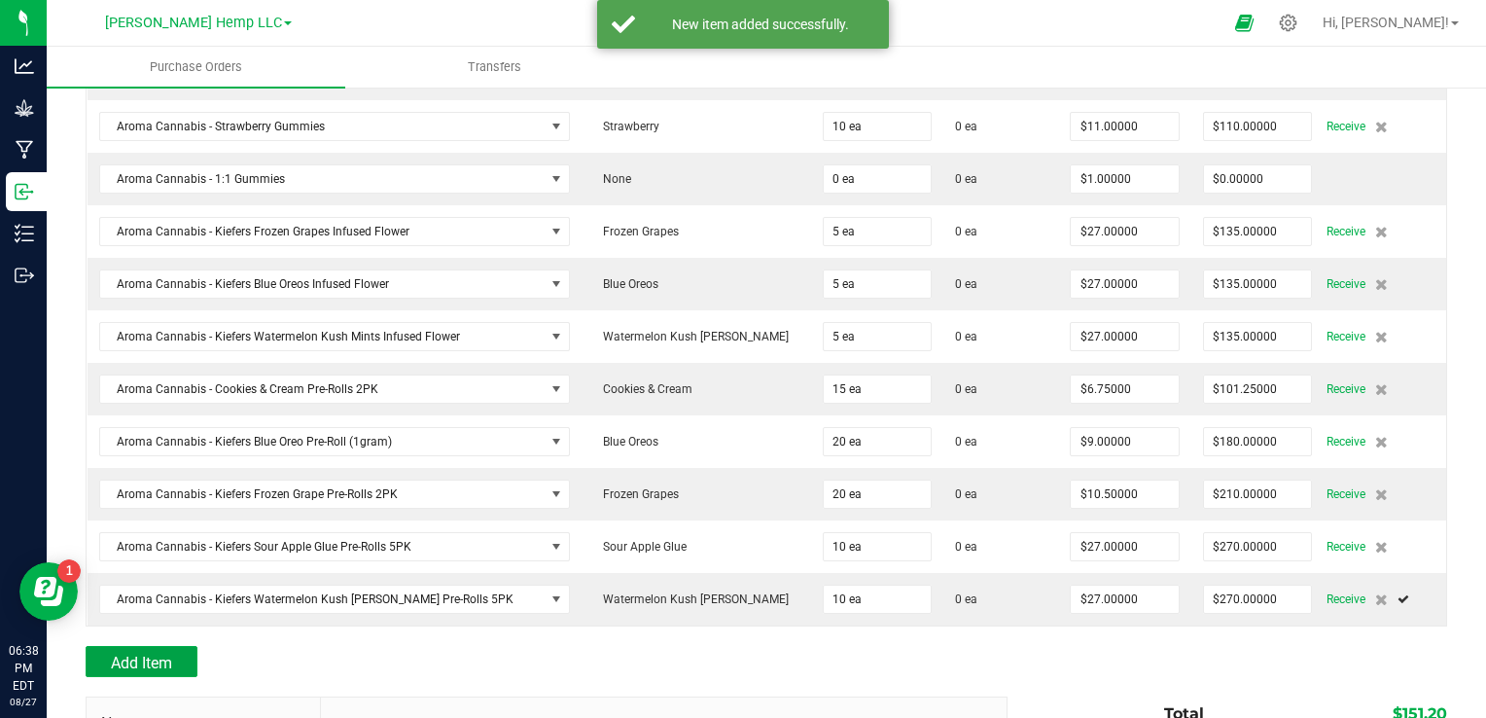
click at [166, 653] on span "Add Item" at bounding box center [141, 662] width 61 height 18
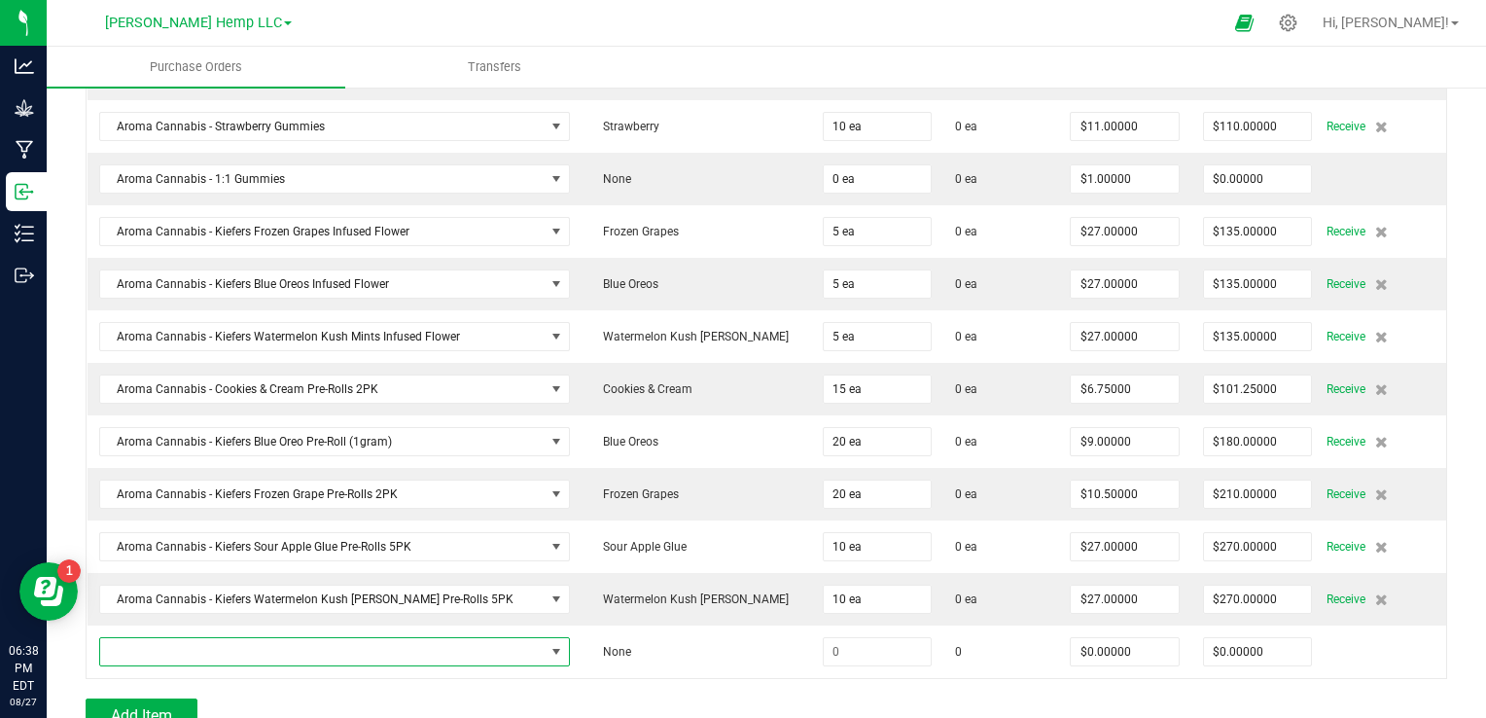
click at [548, 648] on span "NO DATA FOUND" at bounding box center [556, 652] width 16 height 16
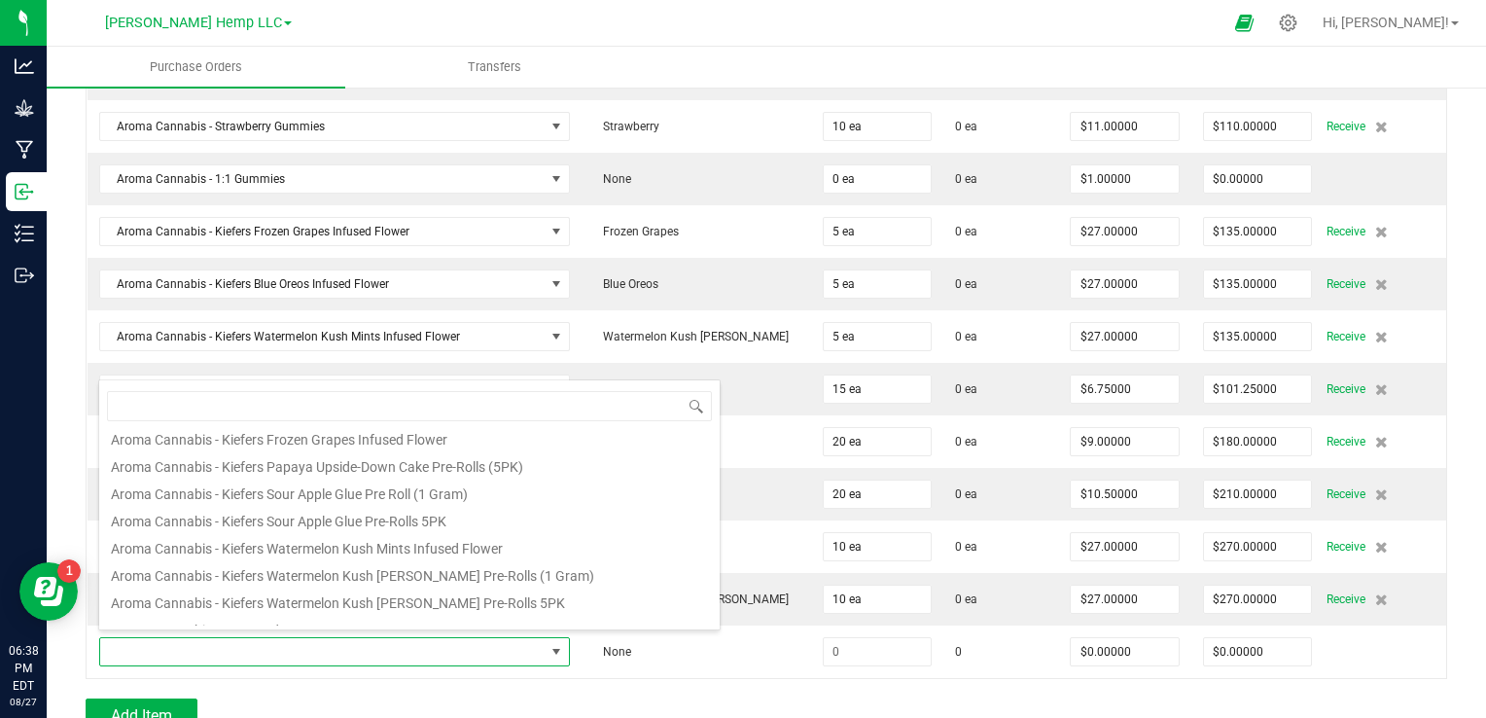
scroll to position [823, 0]
click at [508, 583] on li "Aroma Cannabis - Kiefers Watermelon Kush [PERSON_NAME] Pre-Rolls (1 Gram)" at bounding box center [409, 574] width 620 height 27
type input "$9.00000"
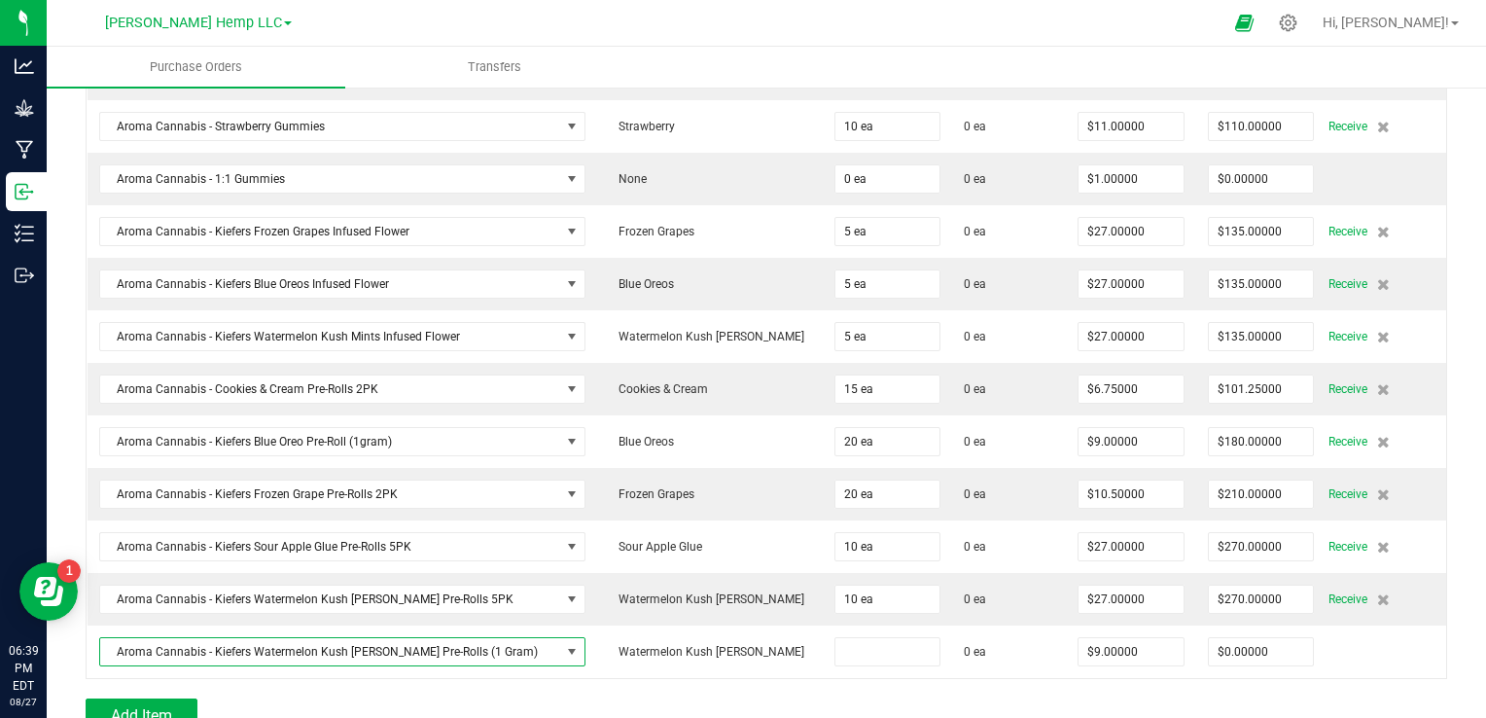
click at [840, 643] on input at bounding box center [887, 651] width 105 height 27
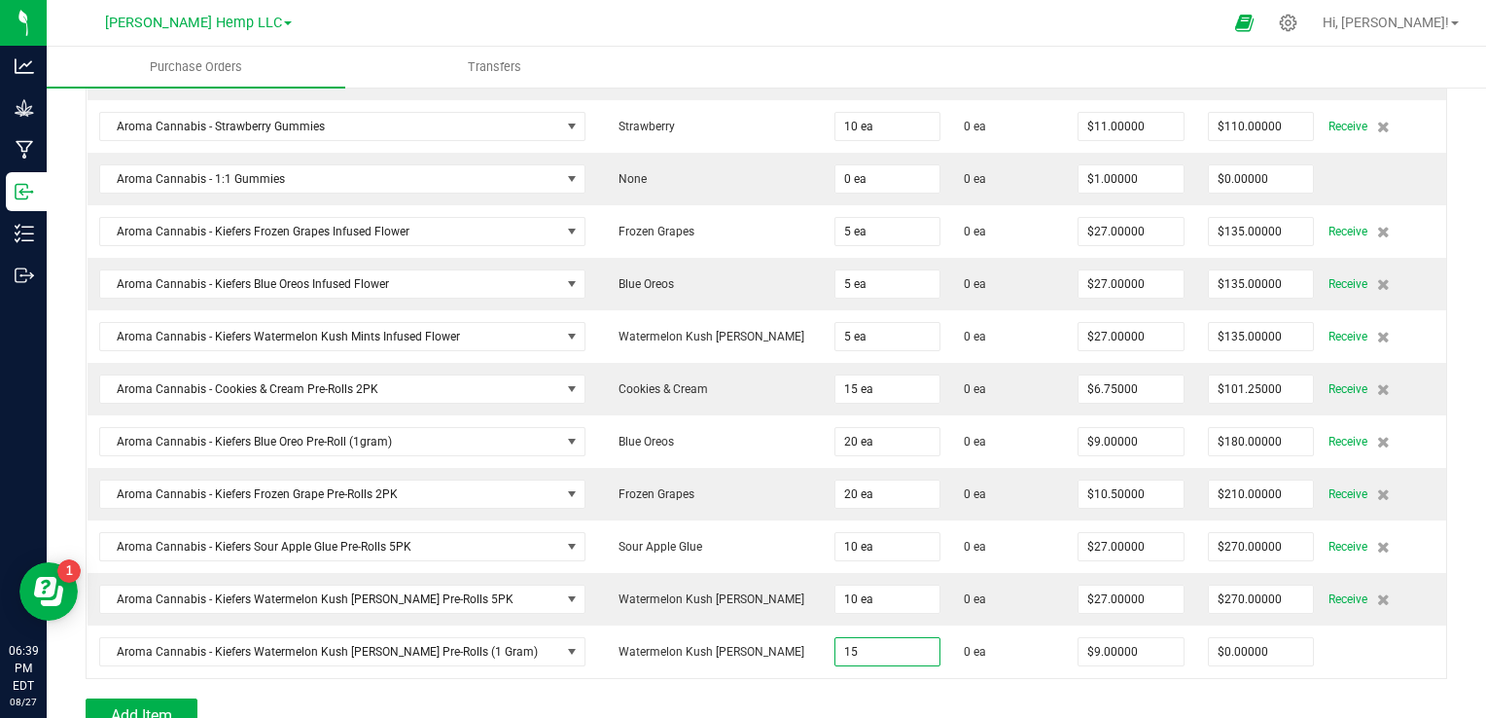
click at [770, 698] on div "Add Item" at bounding box center [539, 713] width 907 height 31
type input "15 ea"
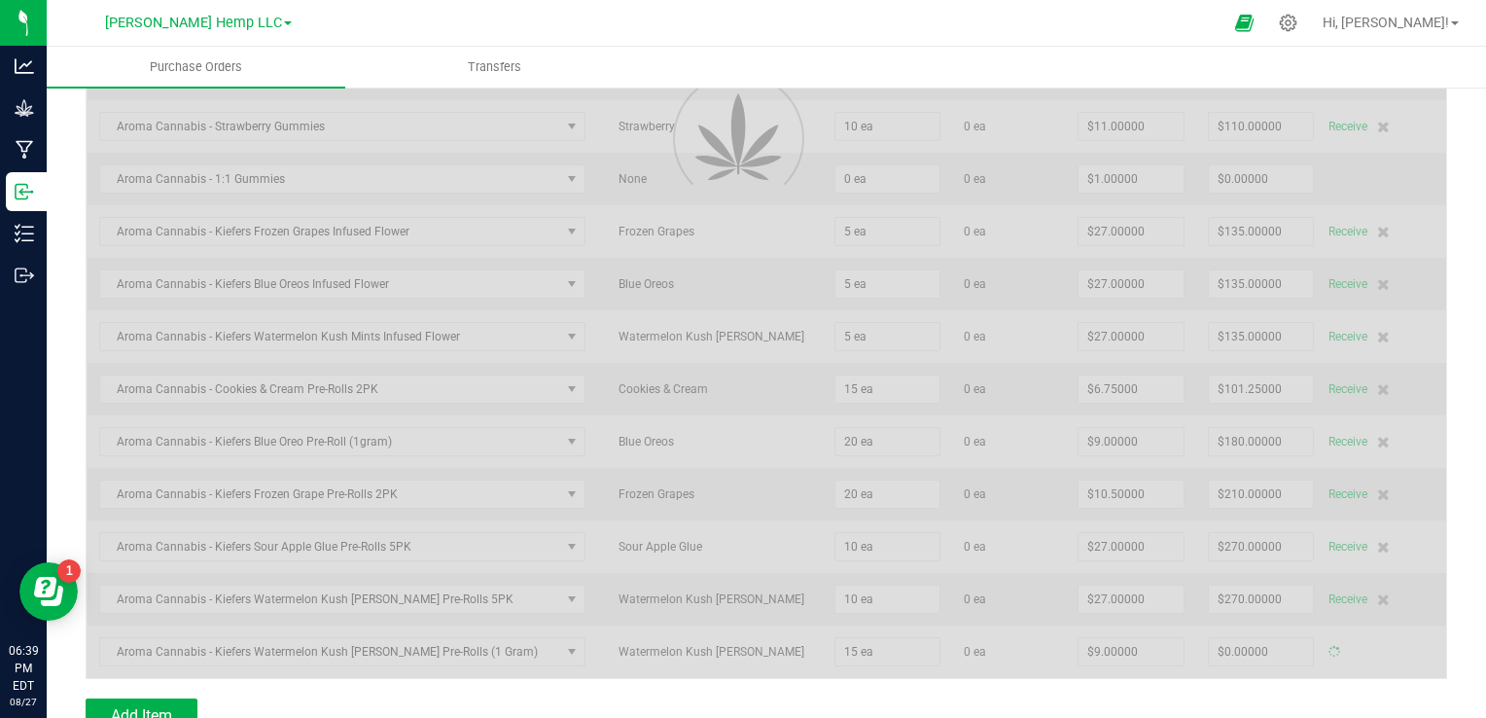
type input "$135.00000"
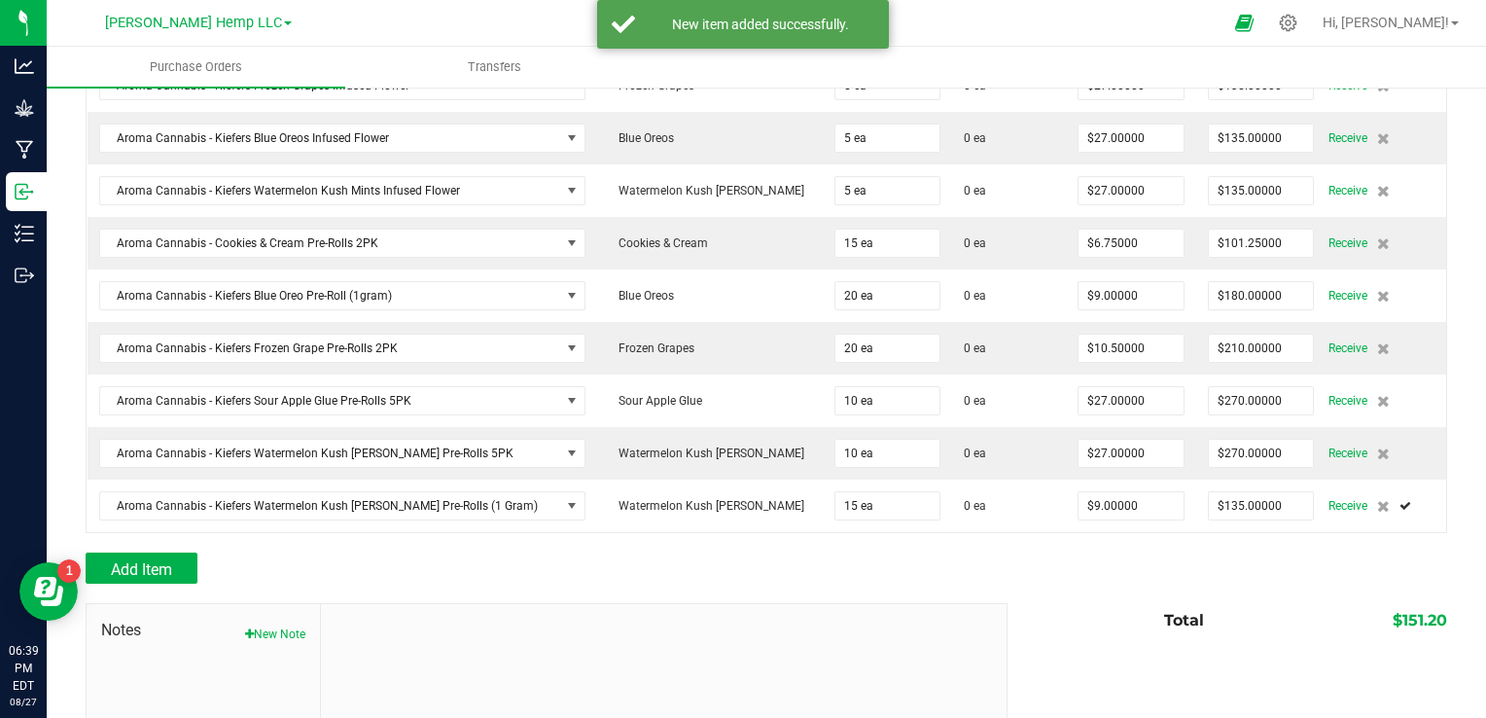
scroll to position [836, 0]
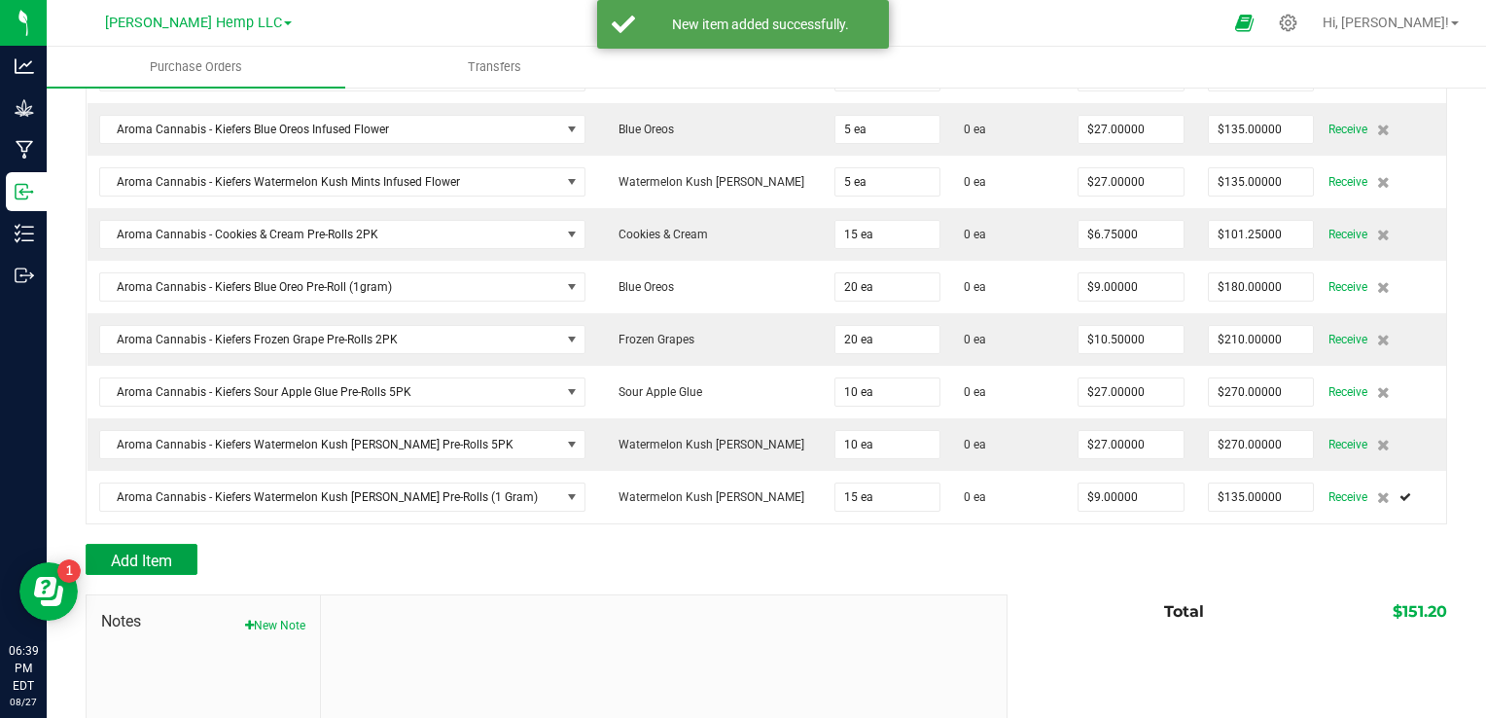
click at [141, 543] on button "Add Item" at bounding box center [142, 558] width 112 height 31
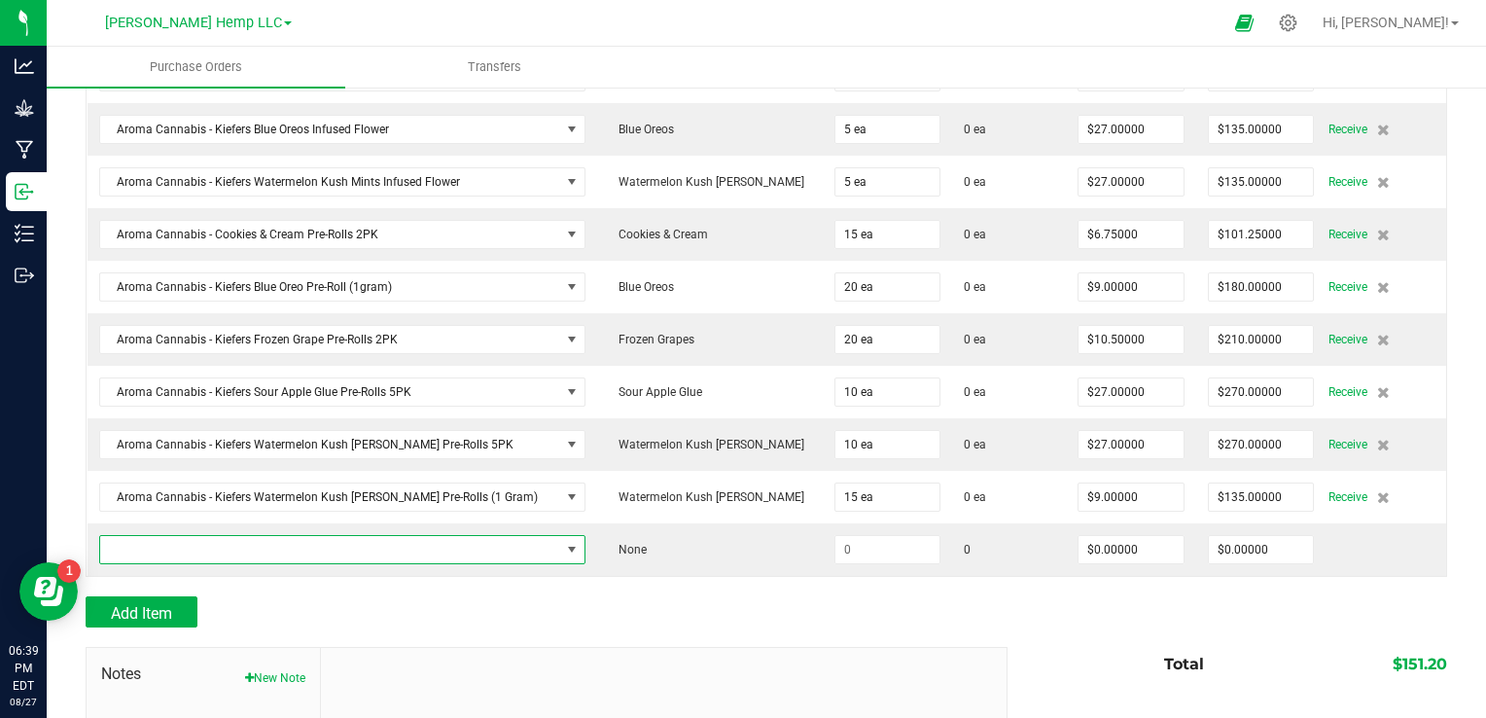
click at [564, 547] on span "NO DATA FOUND" at bounding box center [572, 550] width 16 height 16
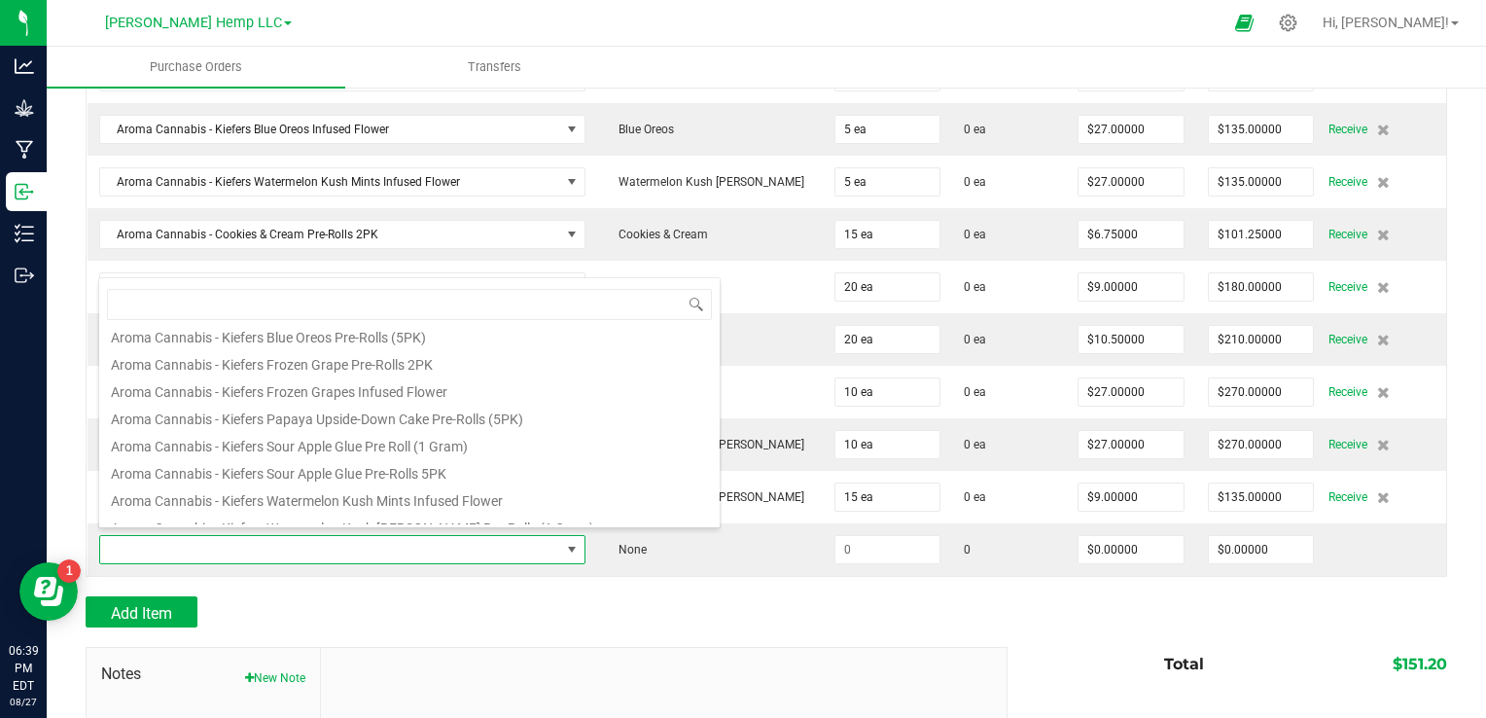
scroll to position [774, 0]
click at [440, 448] on li "Aroma Cannabis - Kiefers Sour Apple Glue Pre Roll (1 Gram)" at bounding box center [409, 440] width 620 height 27
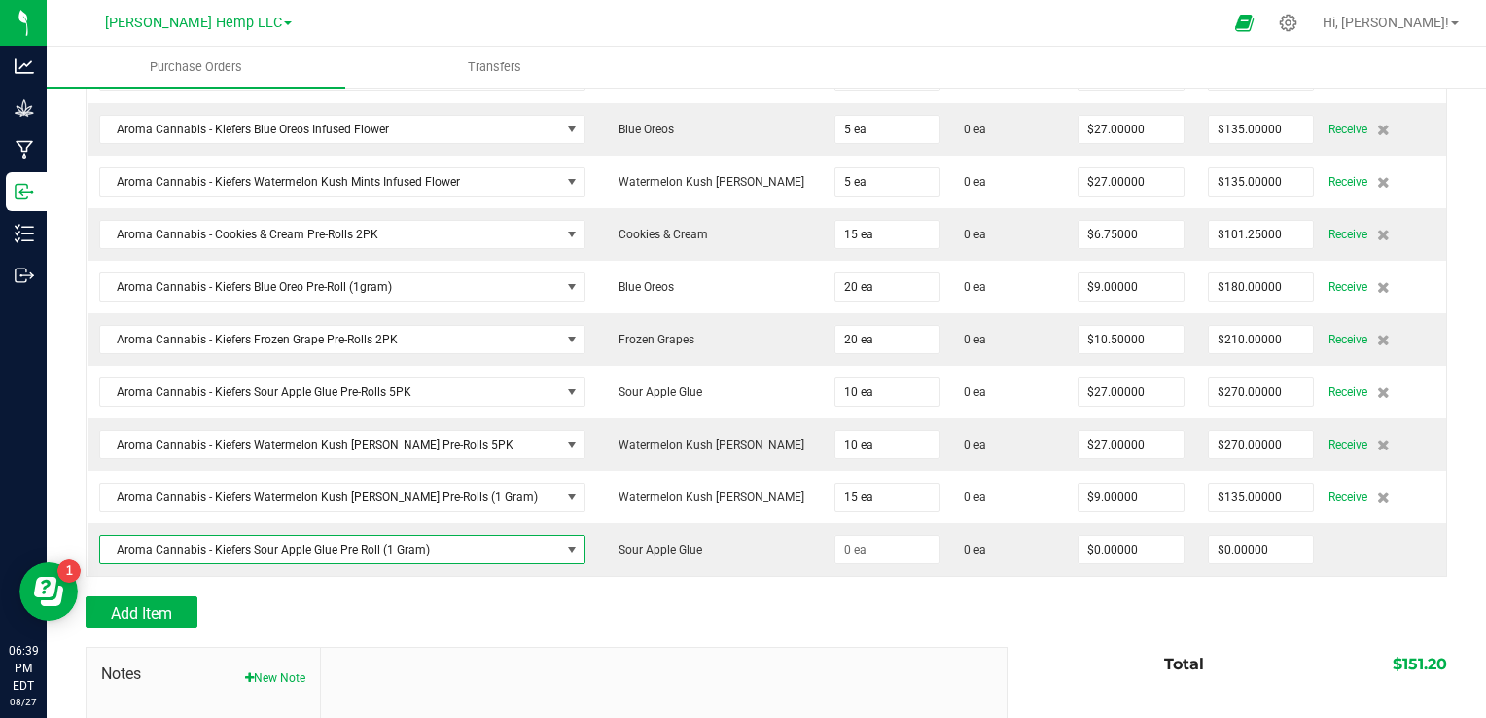
type input "$9.00000"
click at [835, 546] on input at bounding box center [887, 549] width 105 height 27
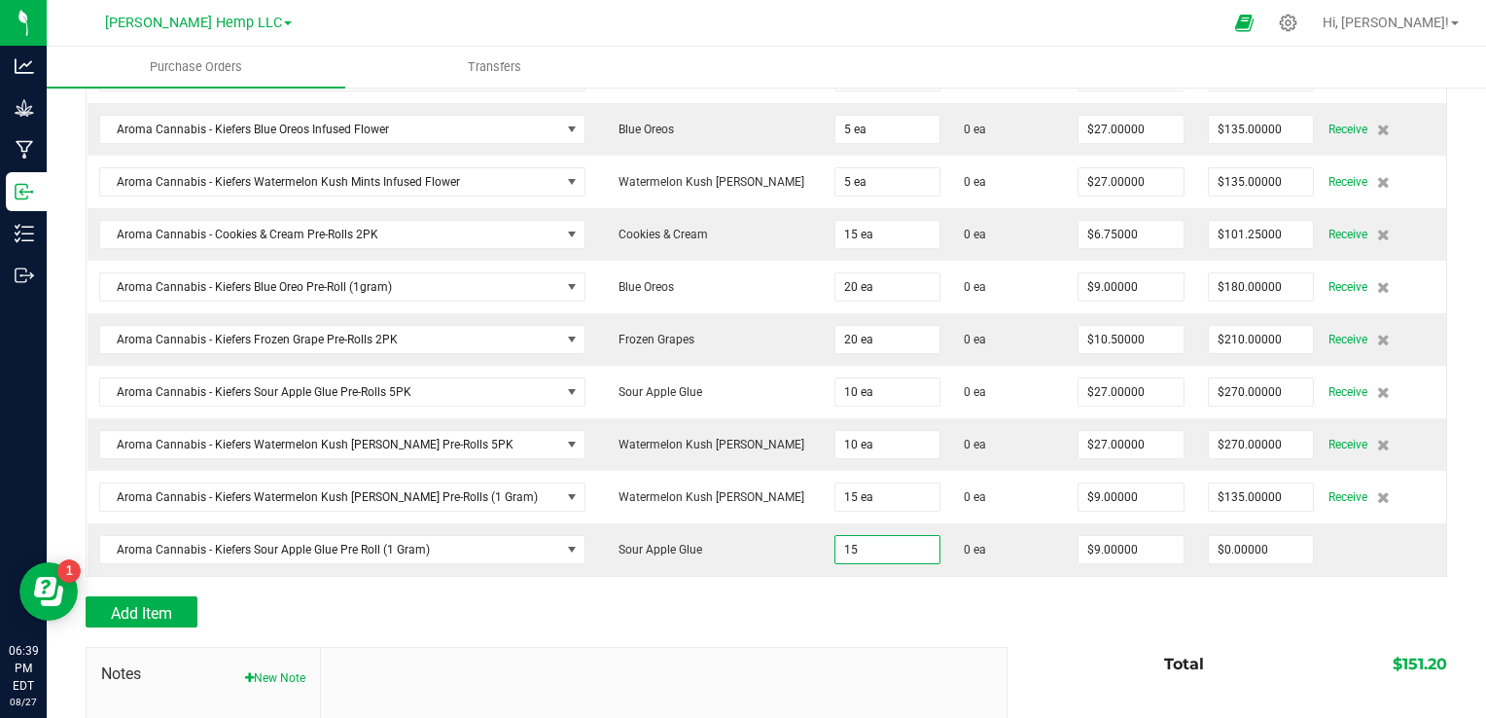
click at [470, 609] on div "Add Item" at bounding box center [539, 611] width 907 height 31
type input "15 ea"
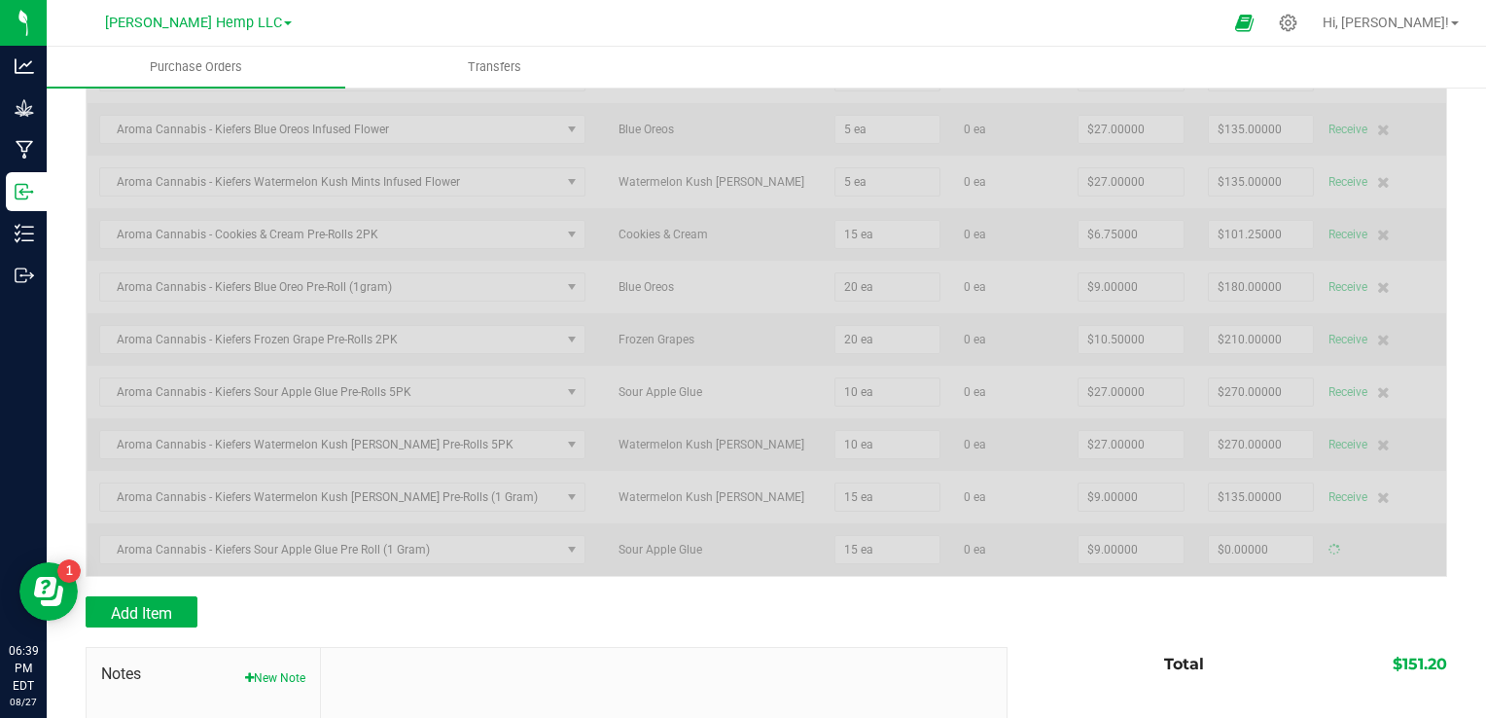
type input "$135.00000"
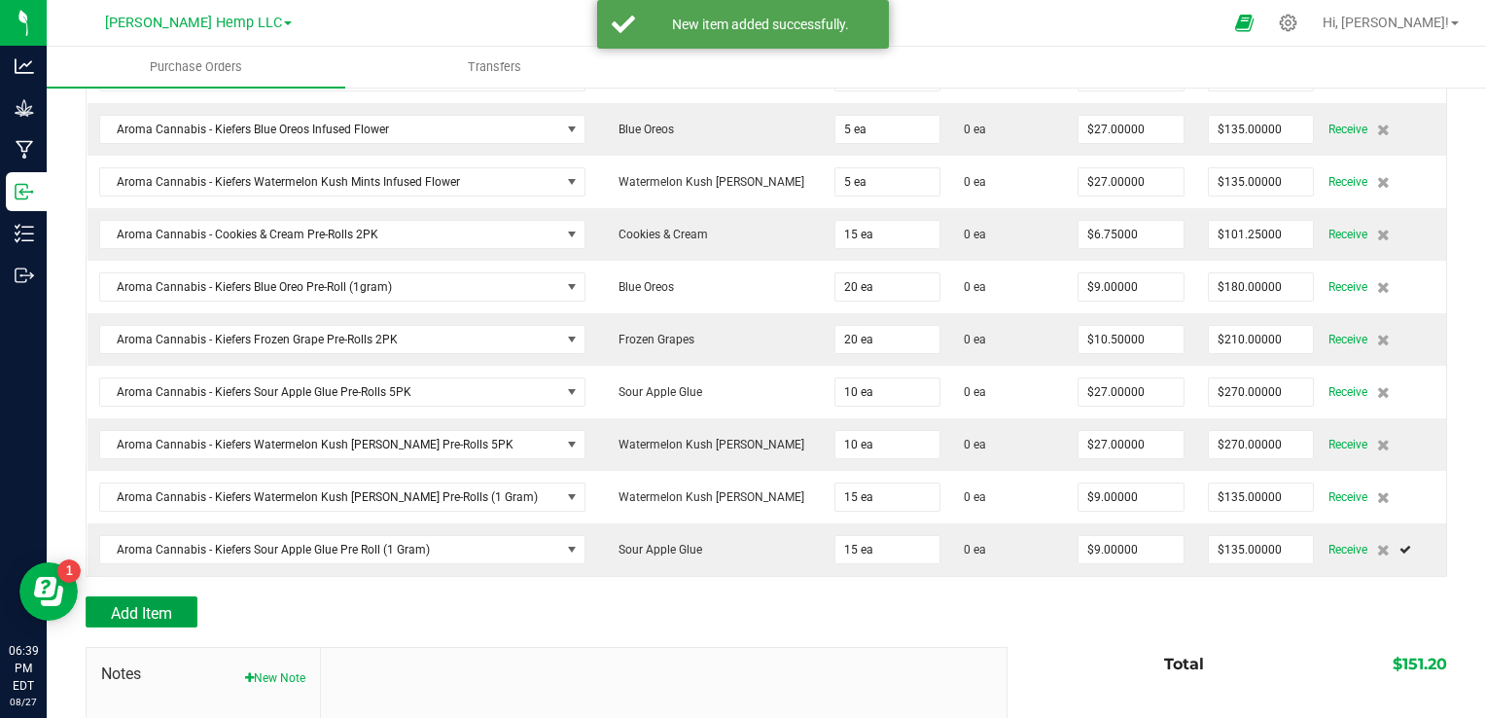
click at [145, 604] on span "Add Item" at bounding box center [141, 613] width 61 height 18
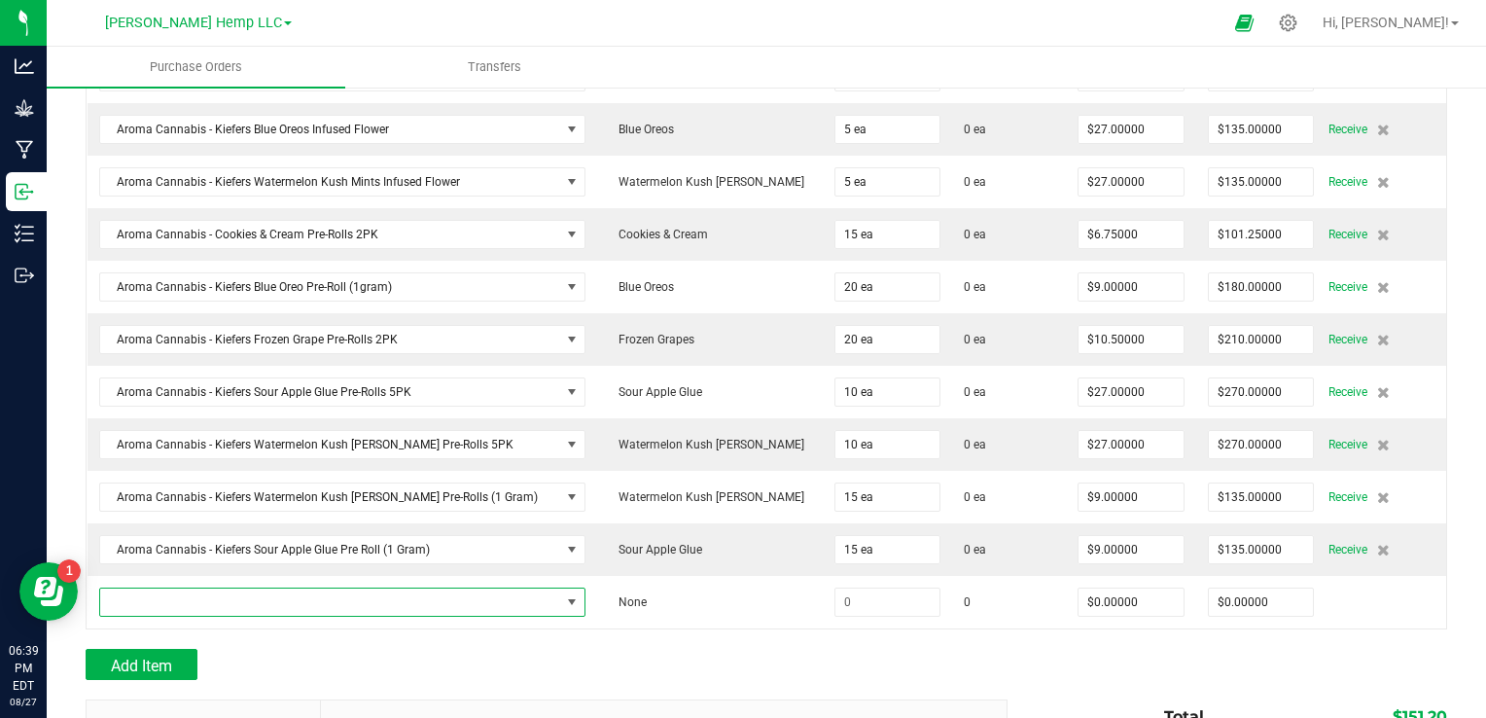
click at [564, 594] on span "NO DATA FOUND" at bounding box center [572, 602] width 16 height 16
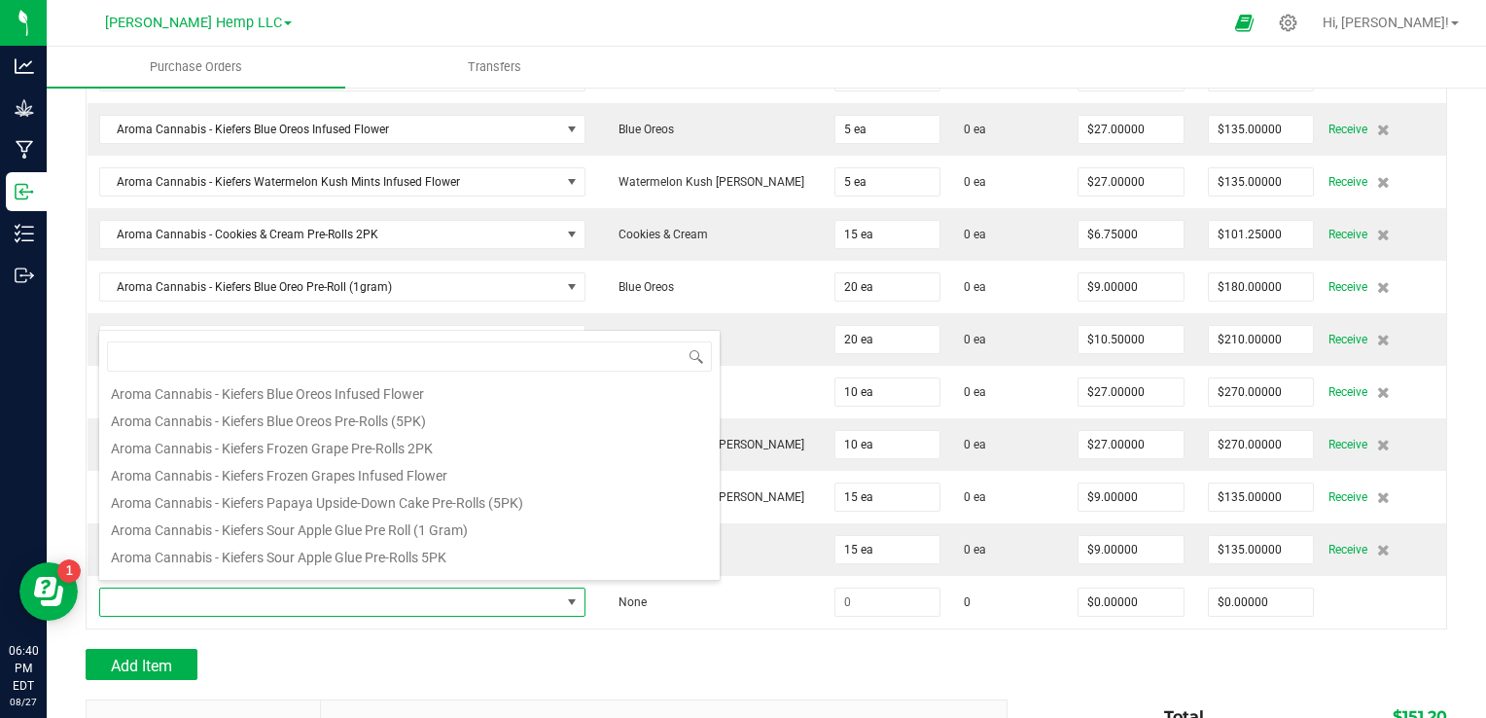
scroll to position [712, 0]
click at [412, 453] on li "Aroma Cannabis - Kiefers Blue Oreos Pre-Rolls (5PK)" at bounding box center [409, 445] width 620 height 27
type input "$27.00000"
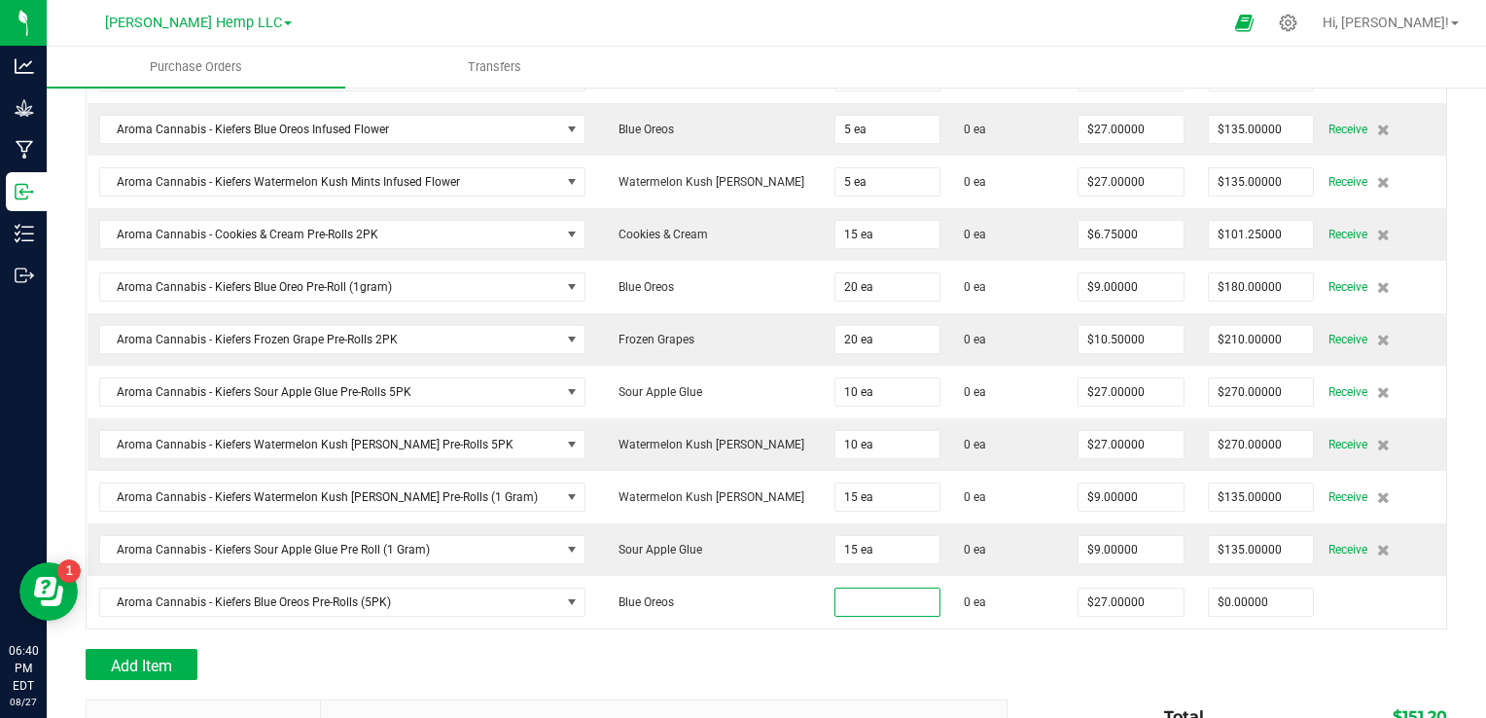
click at [835, 592] on input at bounding box center [887, 601] width 105 height 27
click at [521, 657] on div "Add Item" at bounding box center [539, 663] width 907 height 31
type input "10 ea"
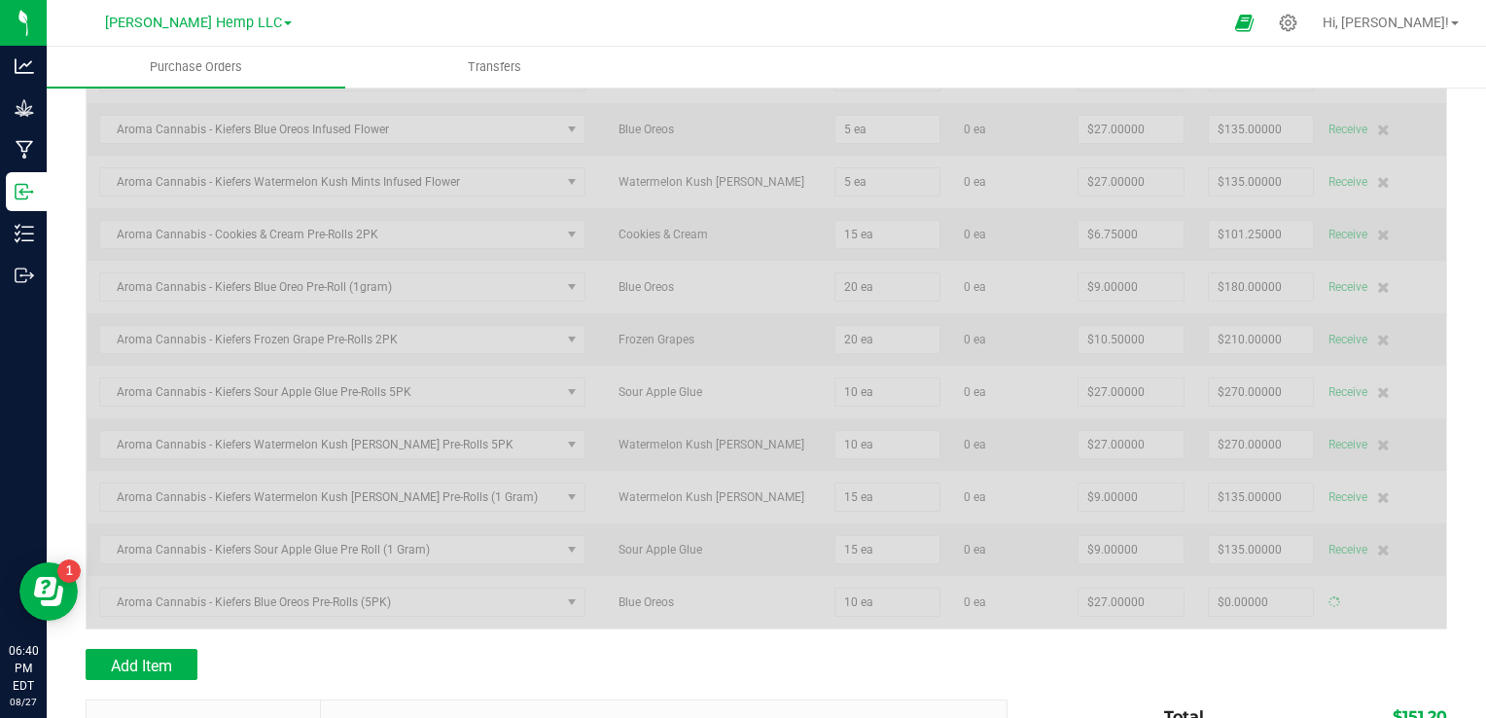
type input "$270.00000"
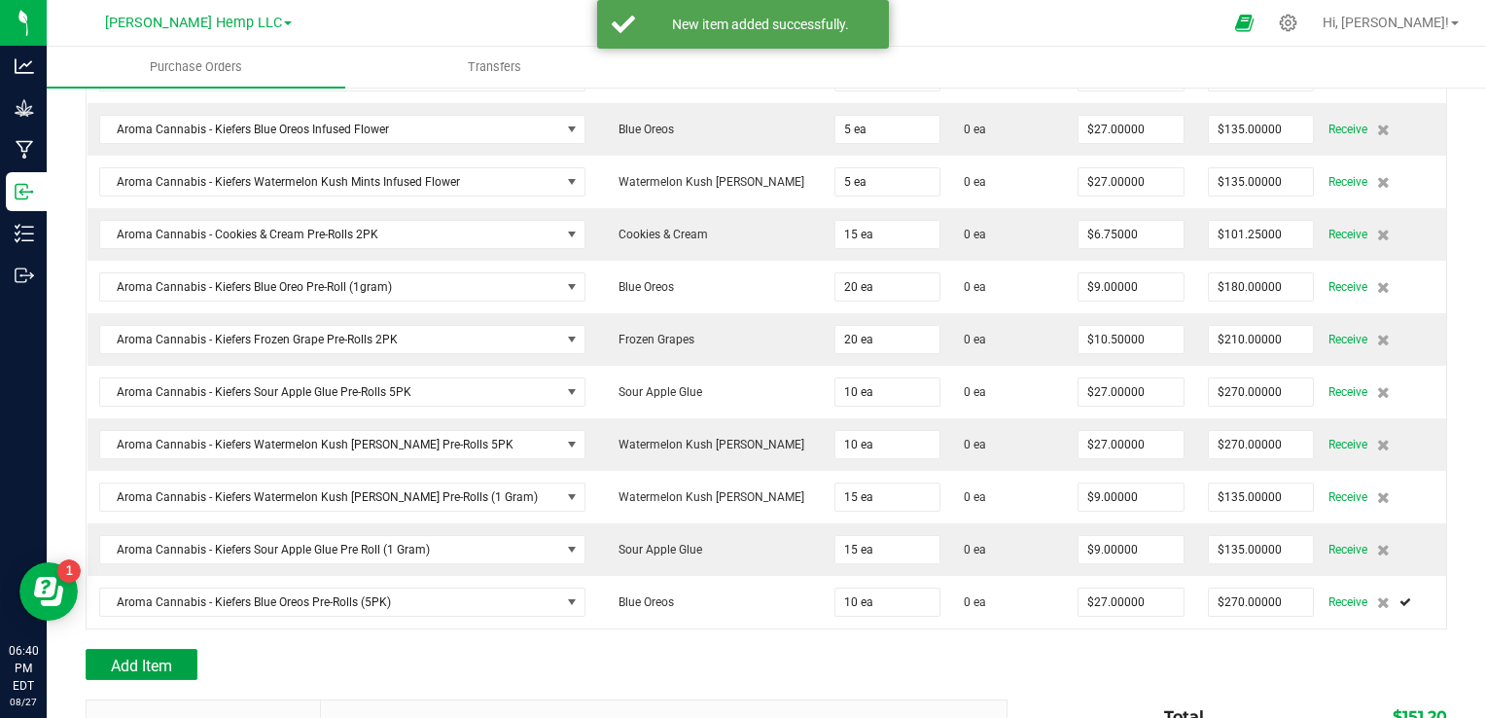
click at [165, 656] on span "Add Item" at bounding box center [141, 665] width 61 height 18
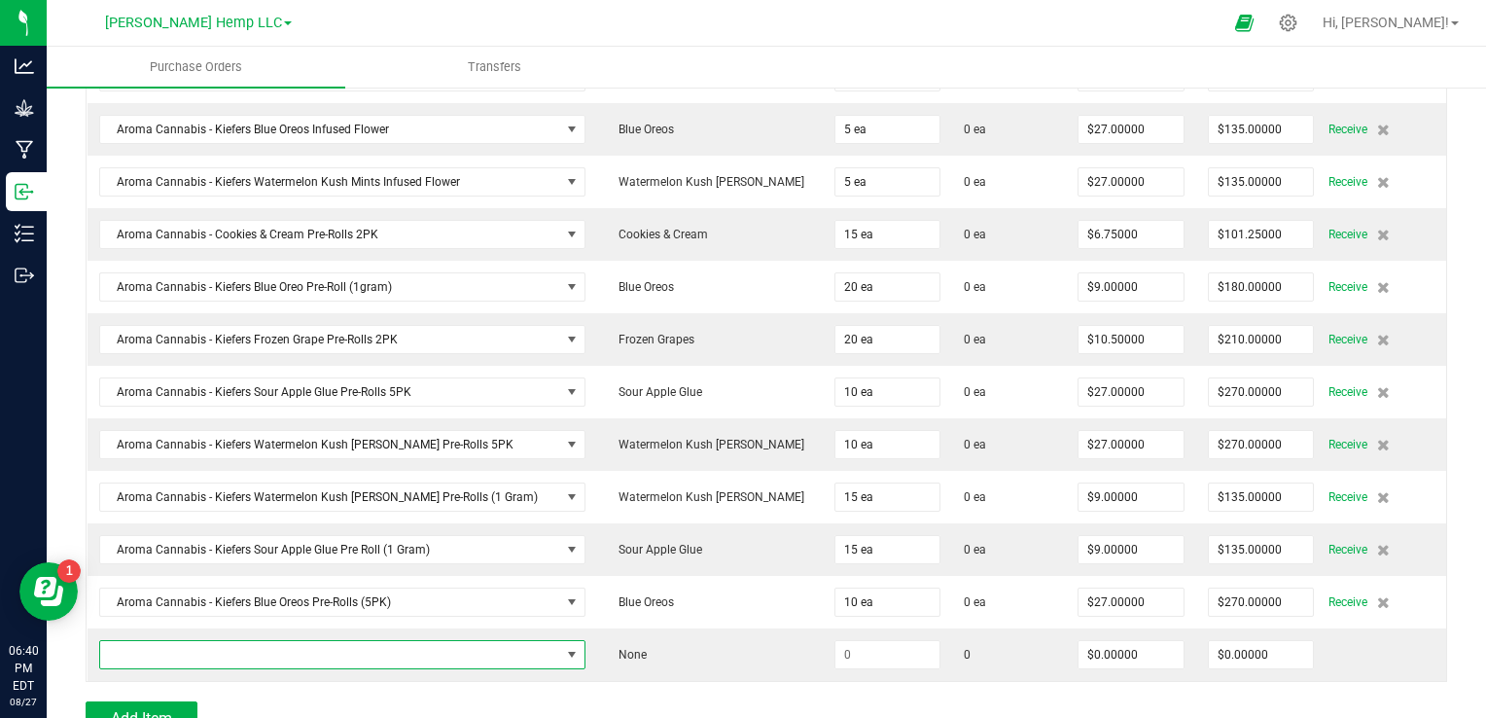
click at [564, 652] on span "NO DATA FOUND" at bounding box center [572, 655] width 16 height 16
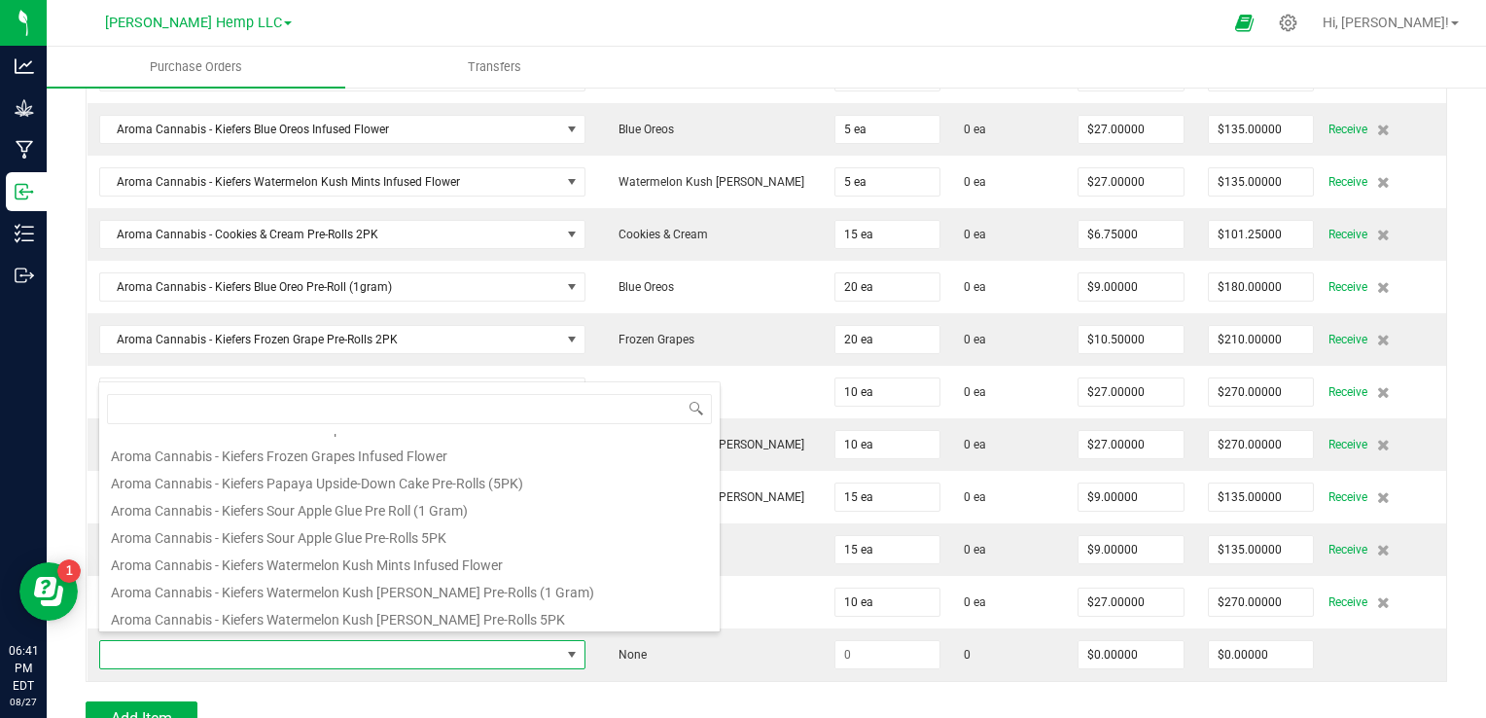
scroll to position [790, 0]
click at [511, 508] on li "Aroma Cannabis - Kiefers Papaya Upside-Down Cake Pre-Rolls (5PK)" at bounding box center [409, 500] width 620 height 27
type input "$27.00000"
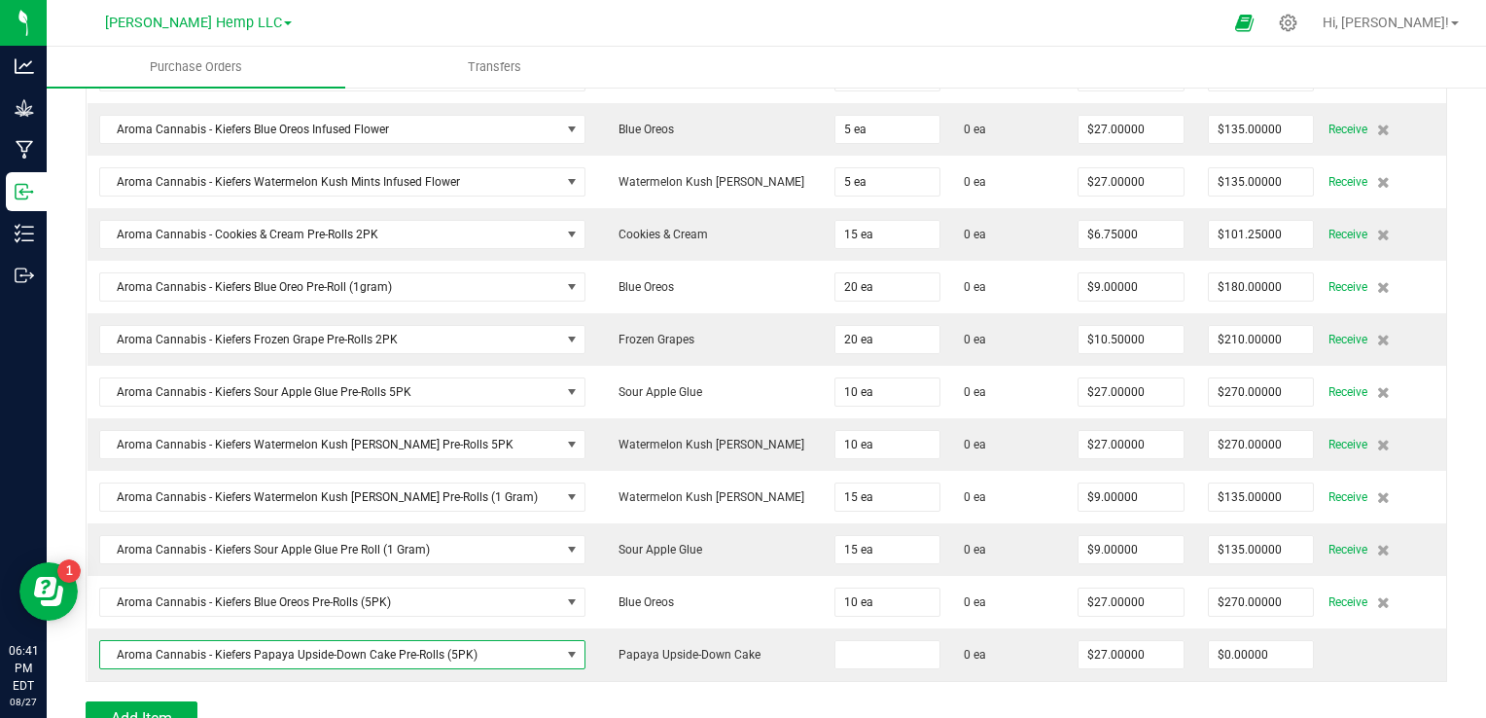
click at [840, 647] on input at bounding box center [887, 654] width 105 height 27
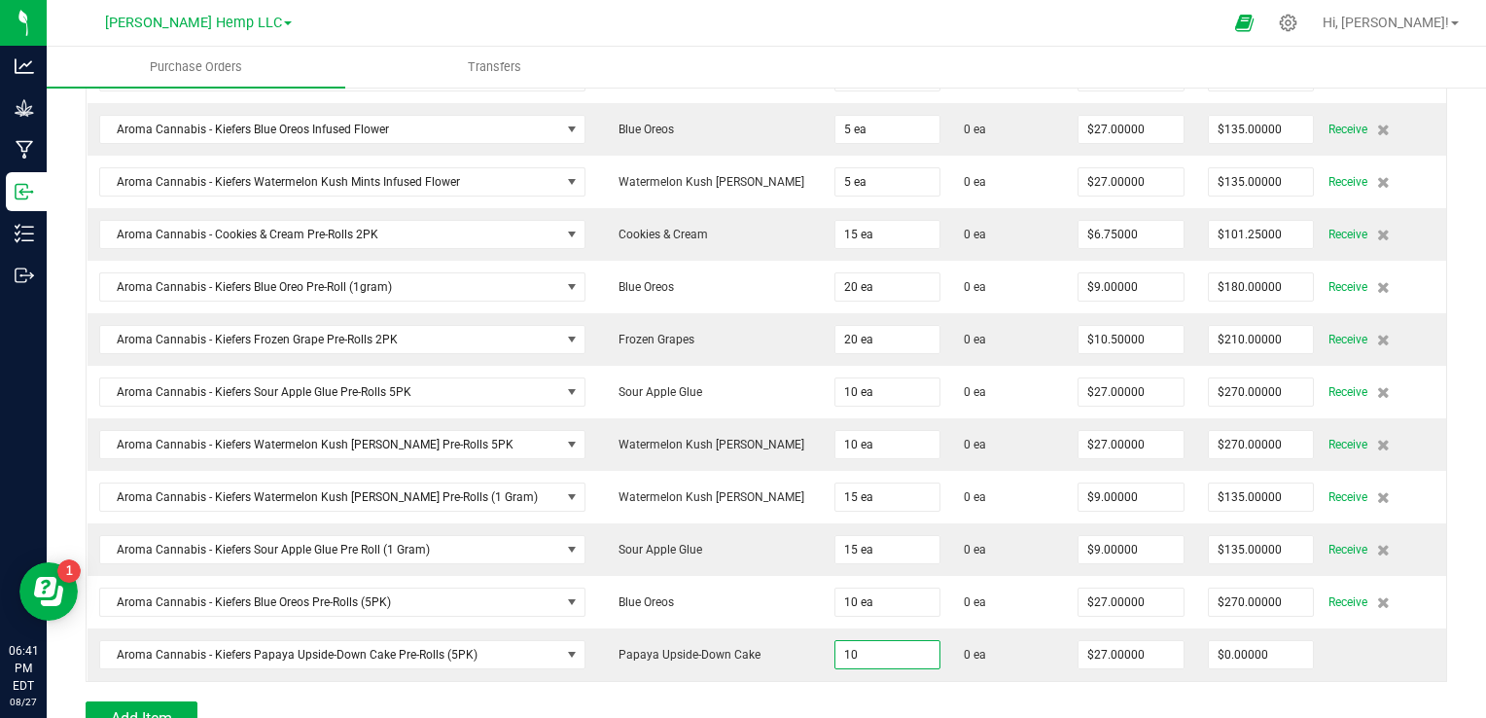
click at [638, 689] on div at bounding box center [766, 691] width 1361 height 19
type input "10 ea"
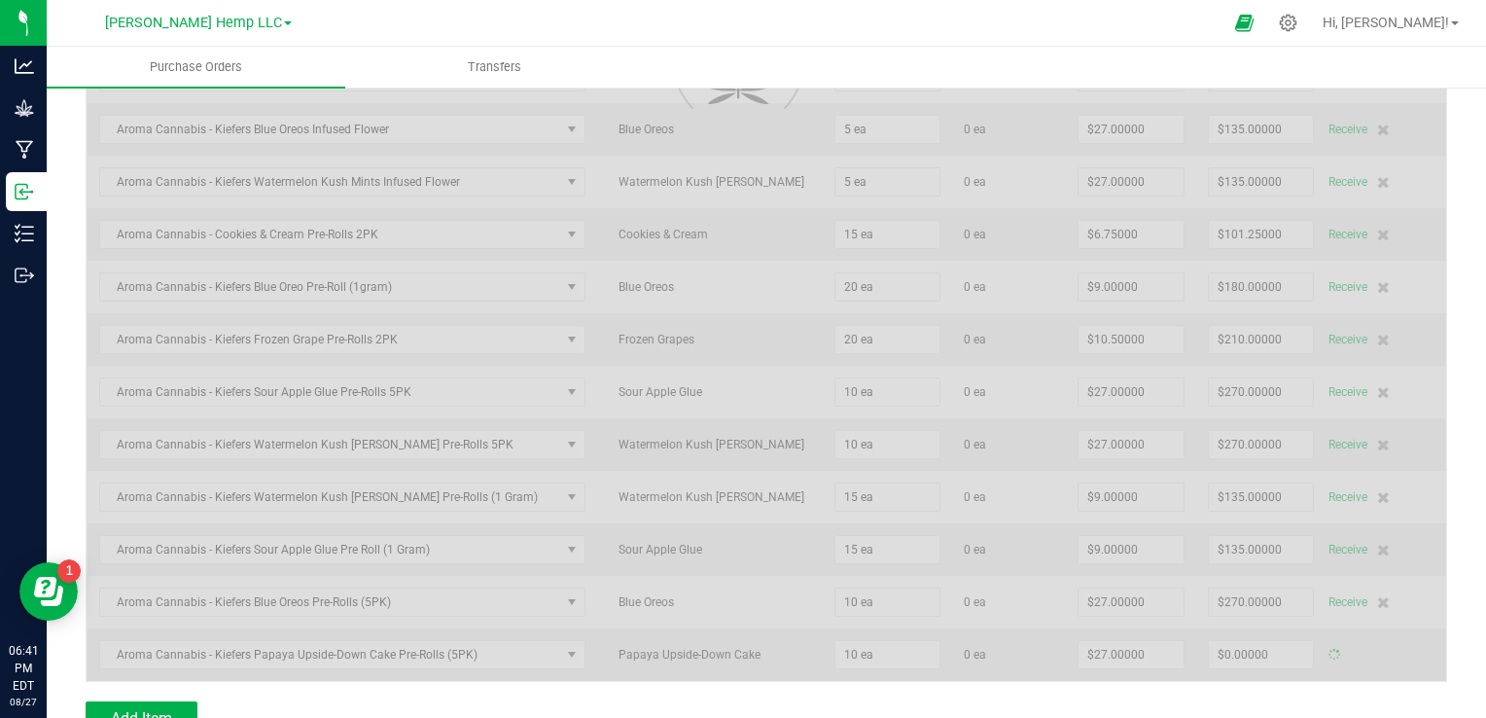
type input "$270.00000"
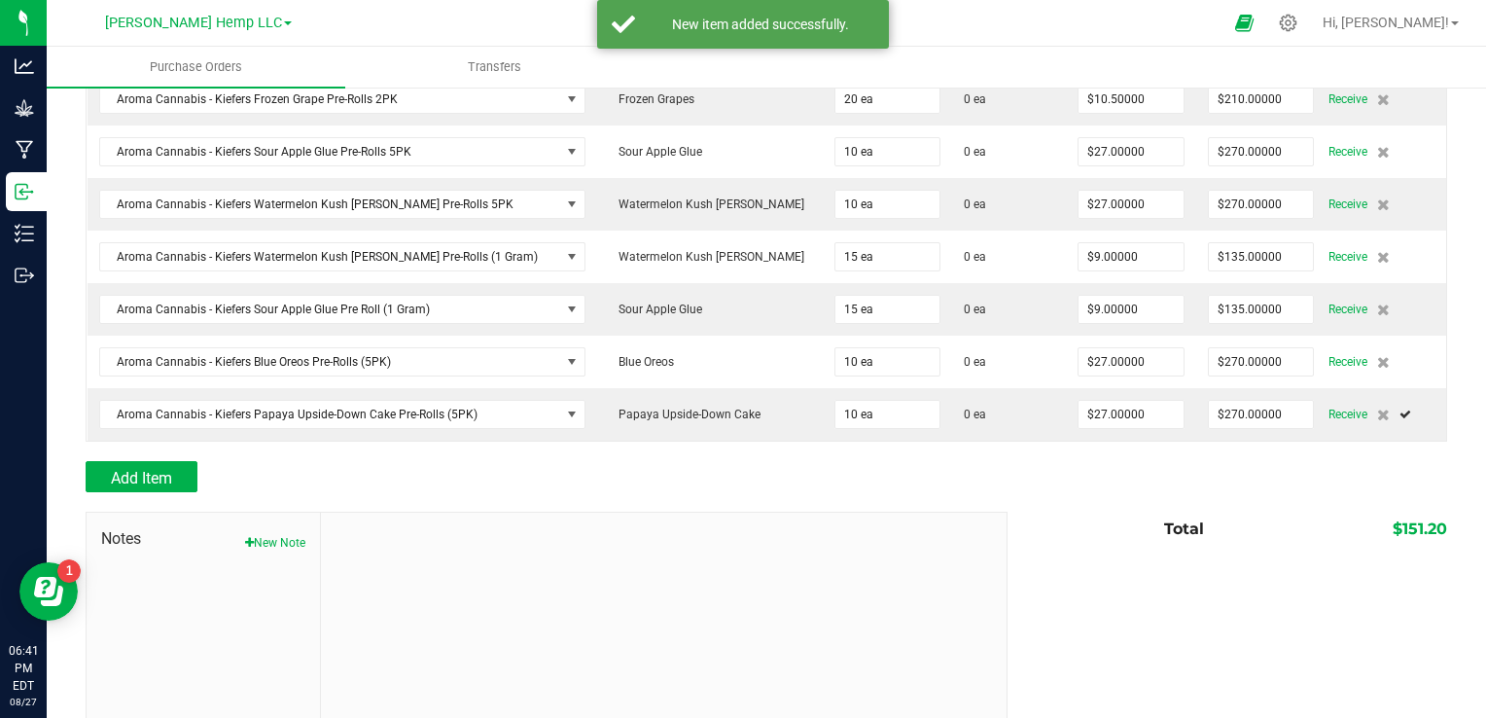
scroll to position [1083, 0]
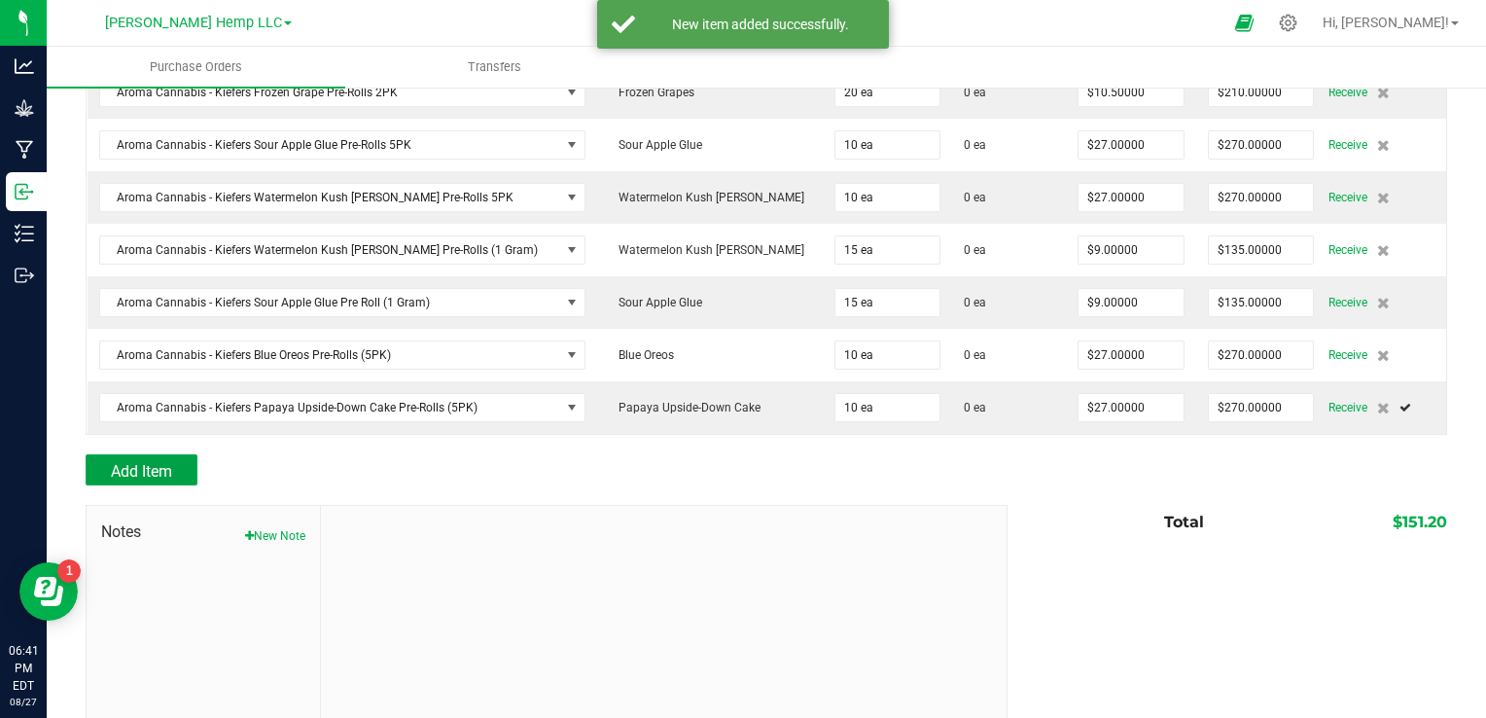
click at [140, 467] on span "Add Item" at bounding box center [141, 471] width 61 height 18
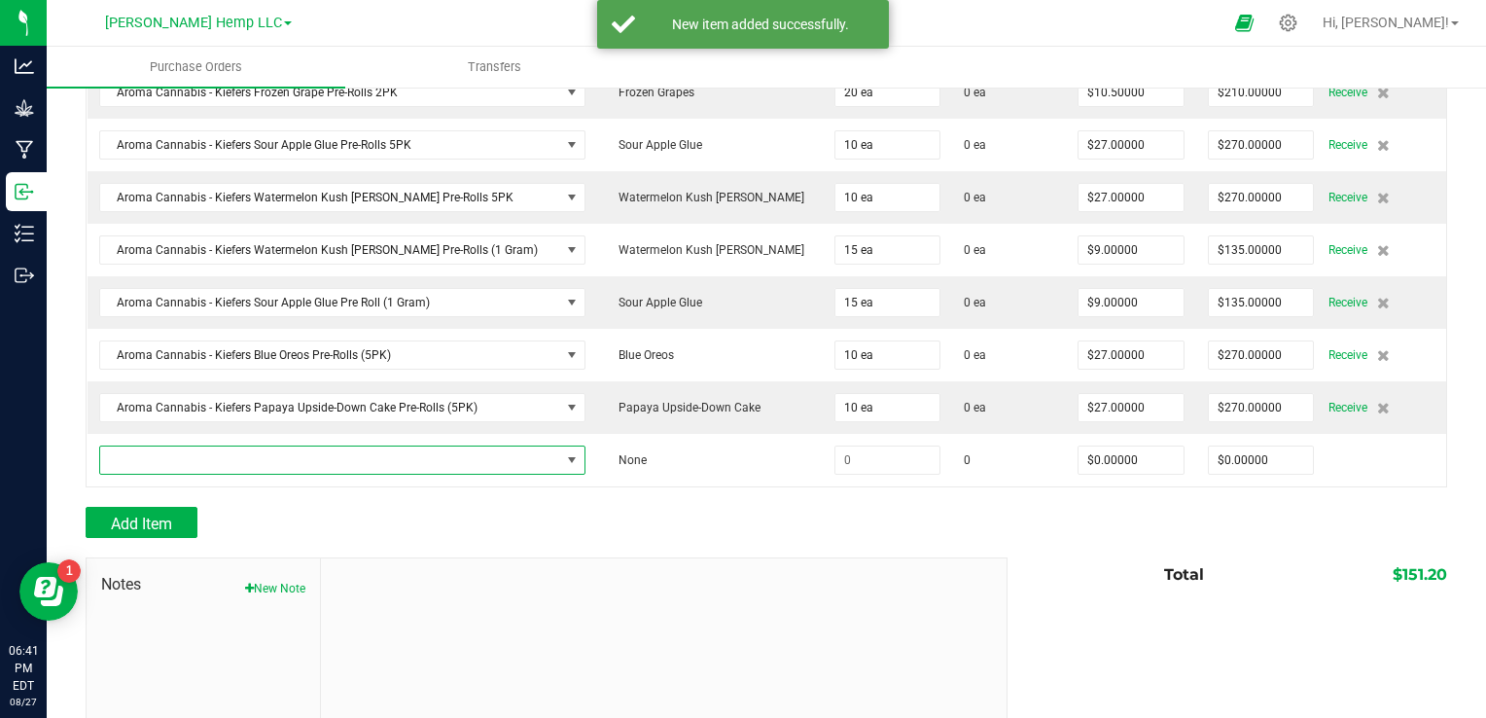
click at [564, 452] on span "NO DATA FOUND" at bounding box center [572, 460] width 16 height 16
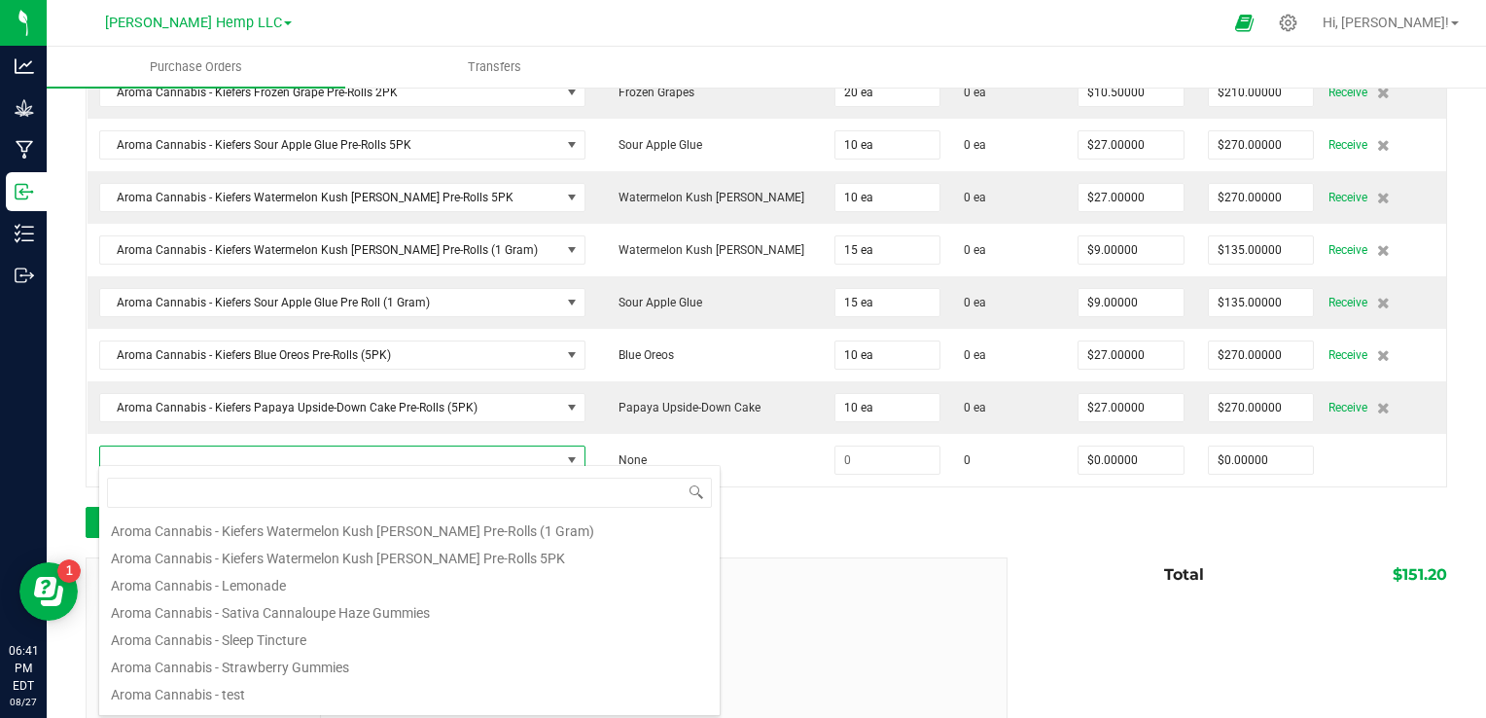
scroll to position [972, 0]
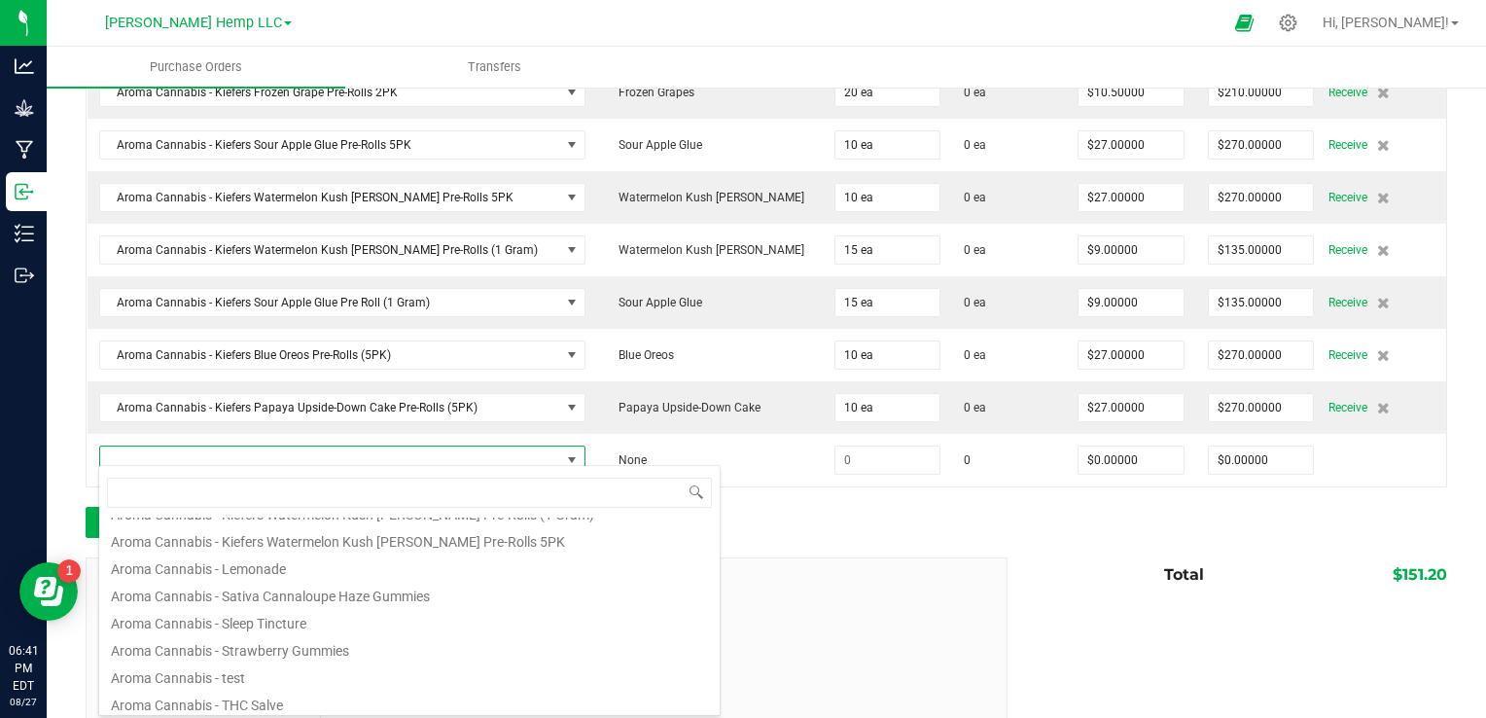
click at [442, 703] on li "Aroma Cannabis - THC Salve" at bounding box center [409, 701] width 620 height 27
type input "$22.75000"
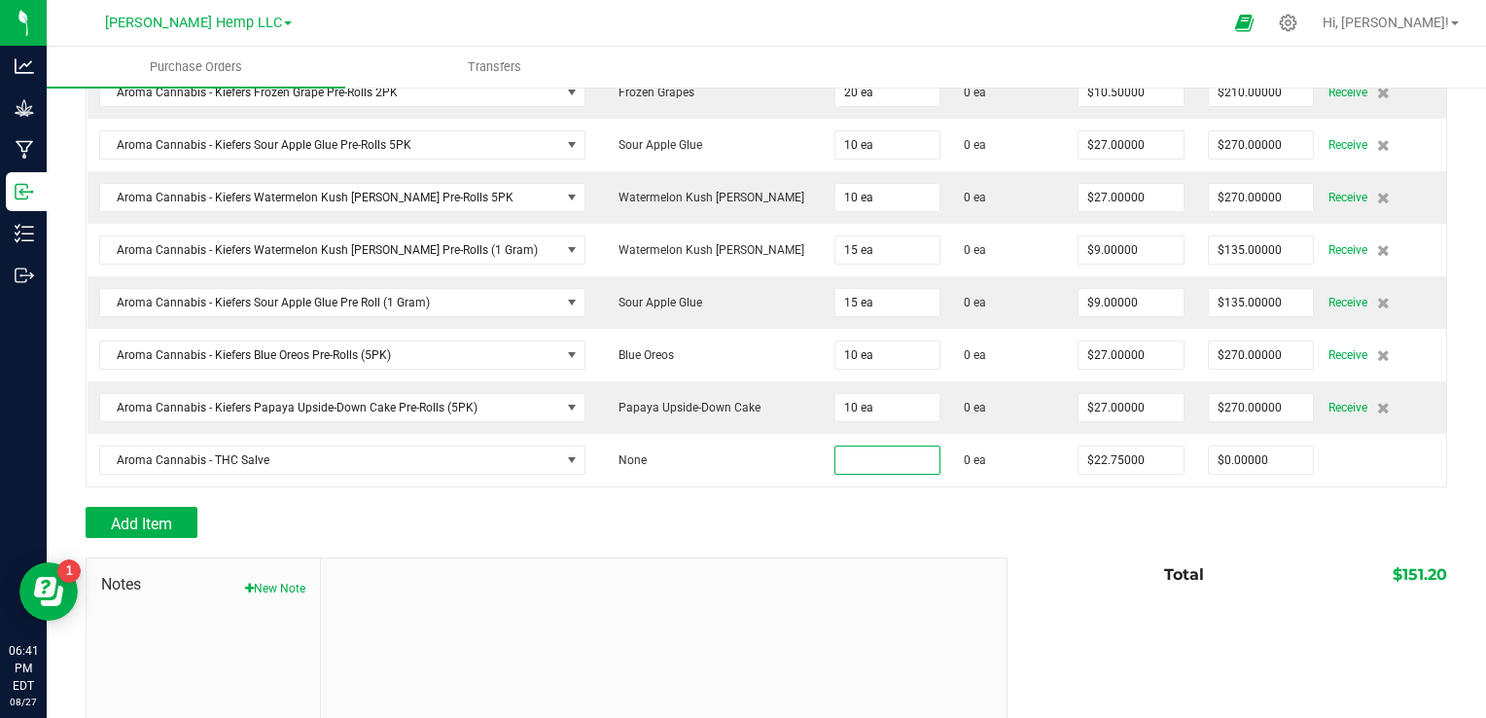
click at [835, 450] on input at bounding box center [887, 459] width 105 height 27
click at [681, 513] on div "Add Item" at bounding box center [539, 522] width 907 height 31
type input "10 ea"
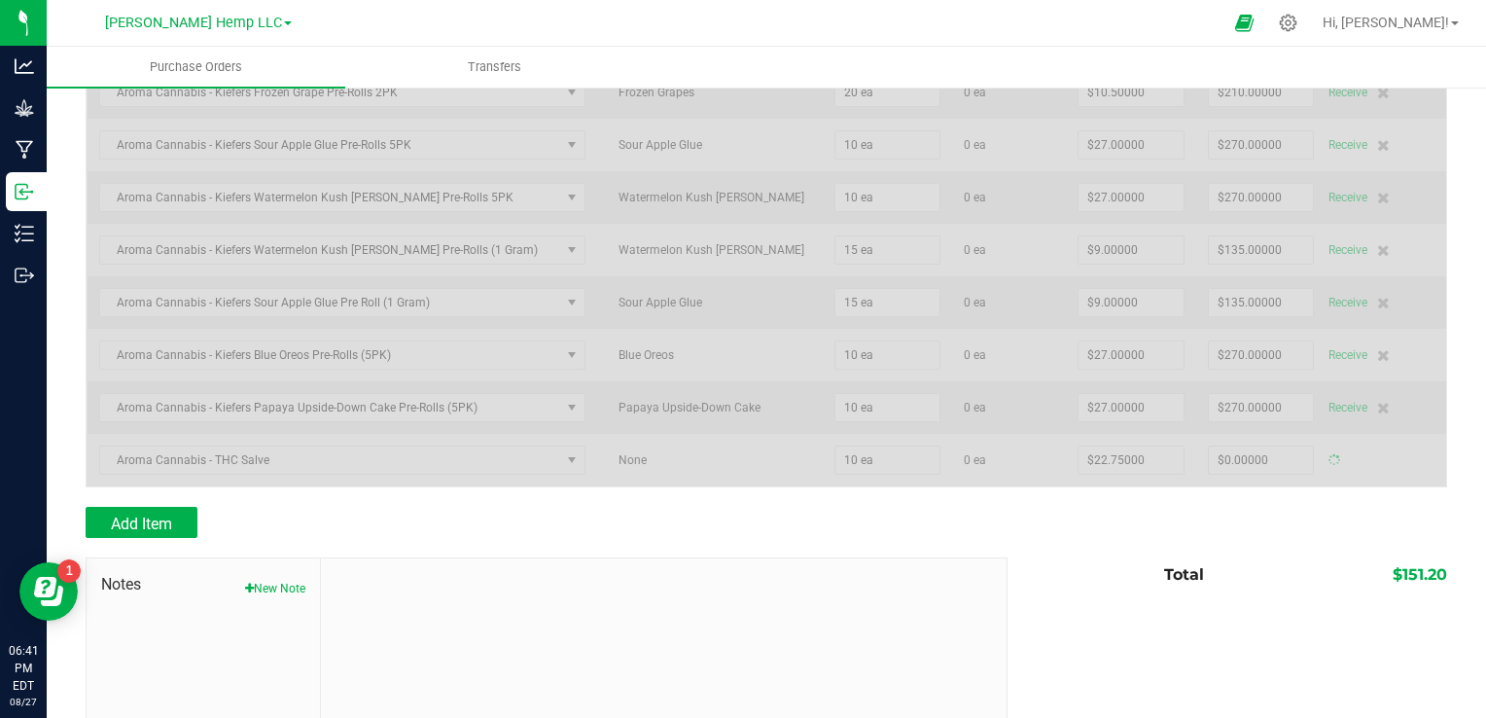
type input "$227.50000"
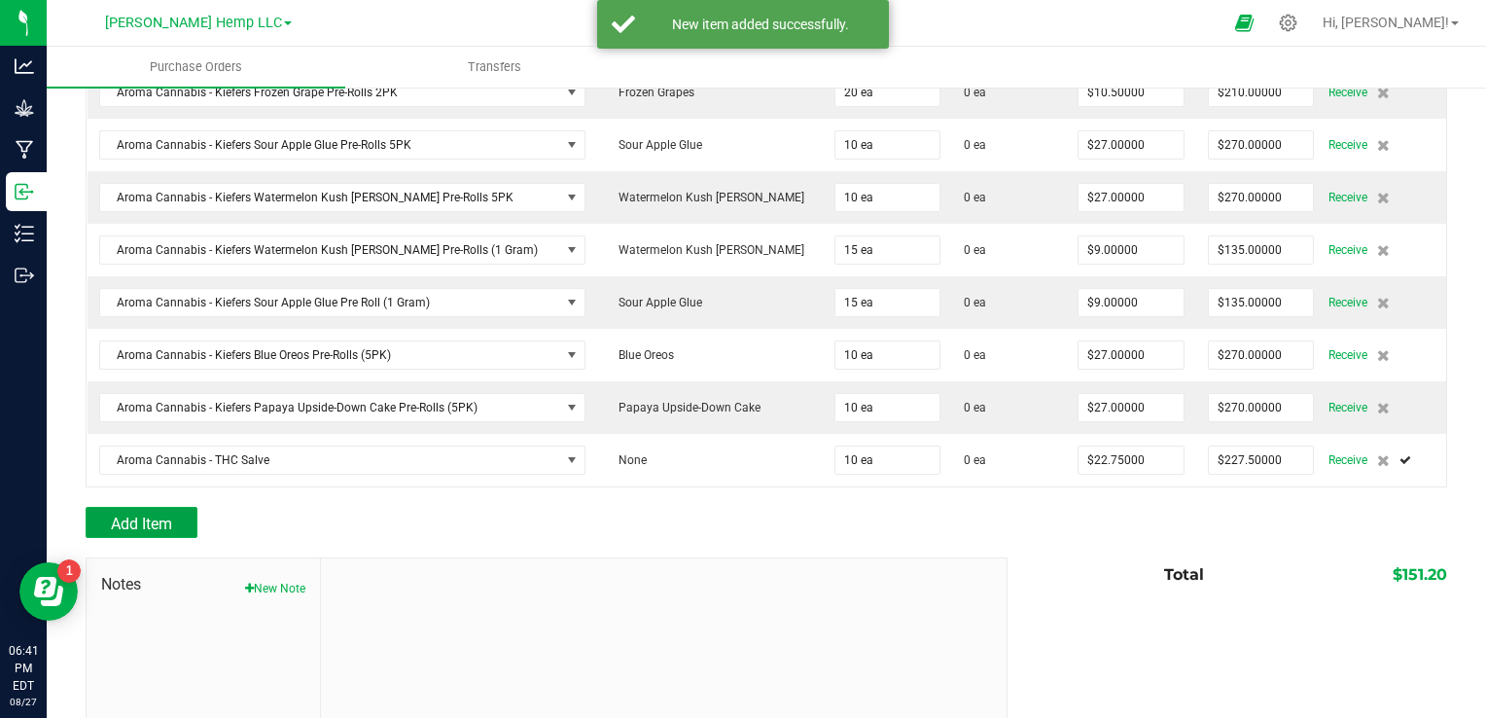
click at [167, 514] on span "Add Item" at bounding box center [141, 523] width 61 height 18
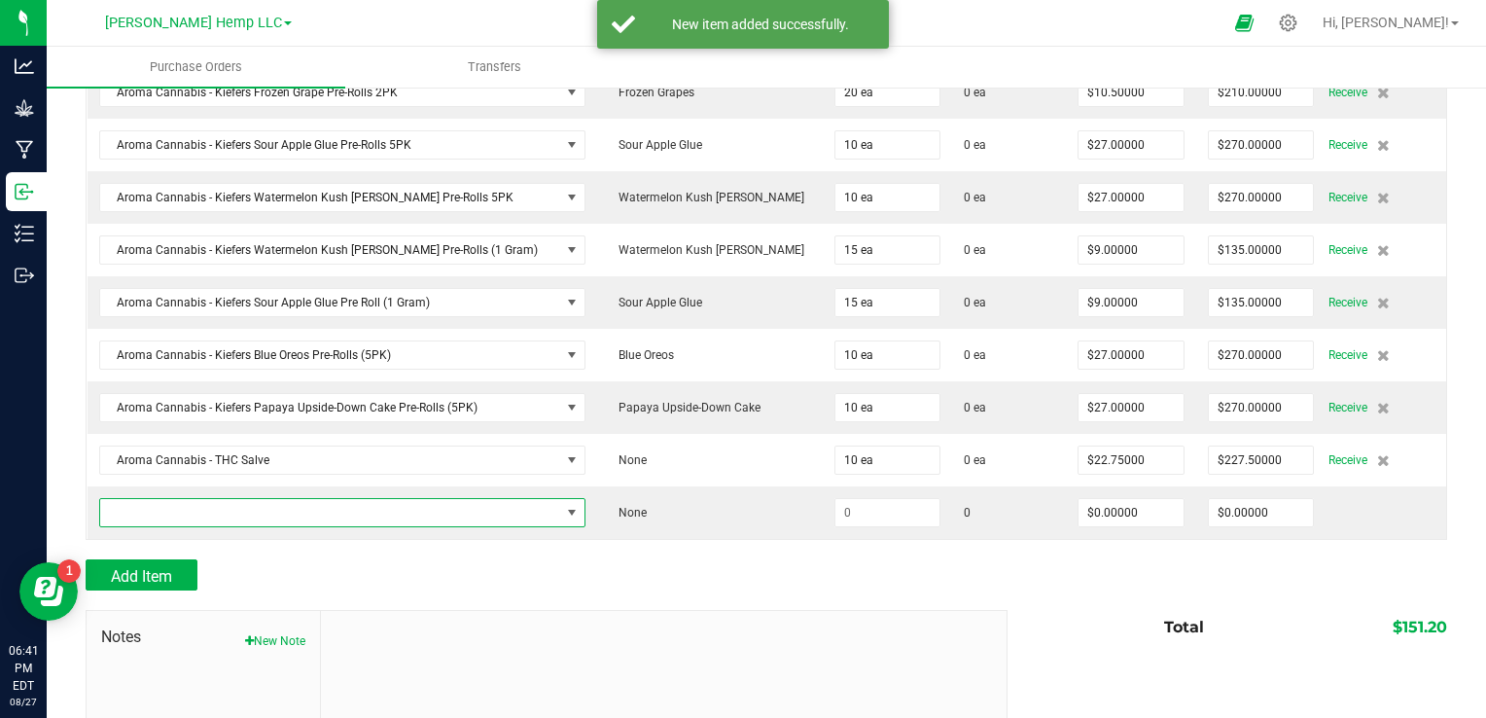
click at [171, 499] on span "NO DATA FOUND" at bounding box center [330, 512] width 461 height 27
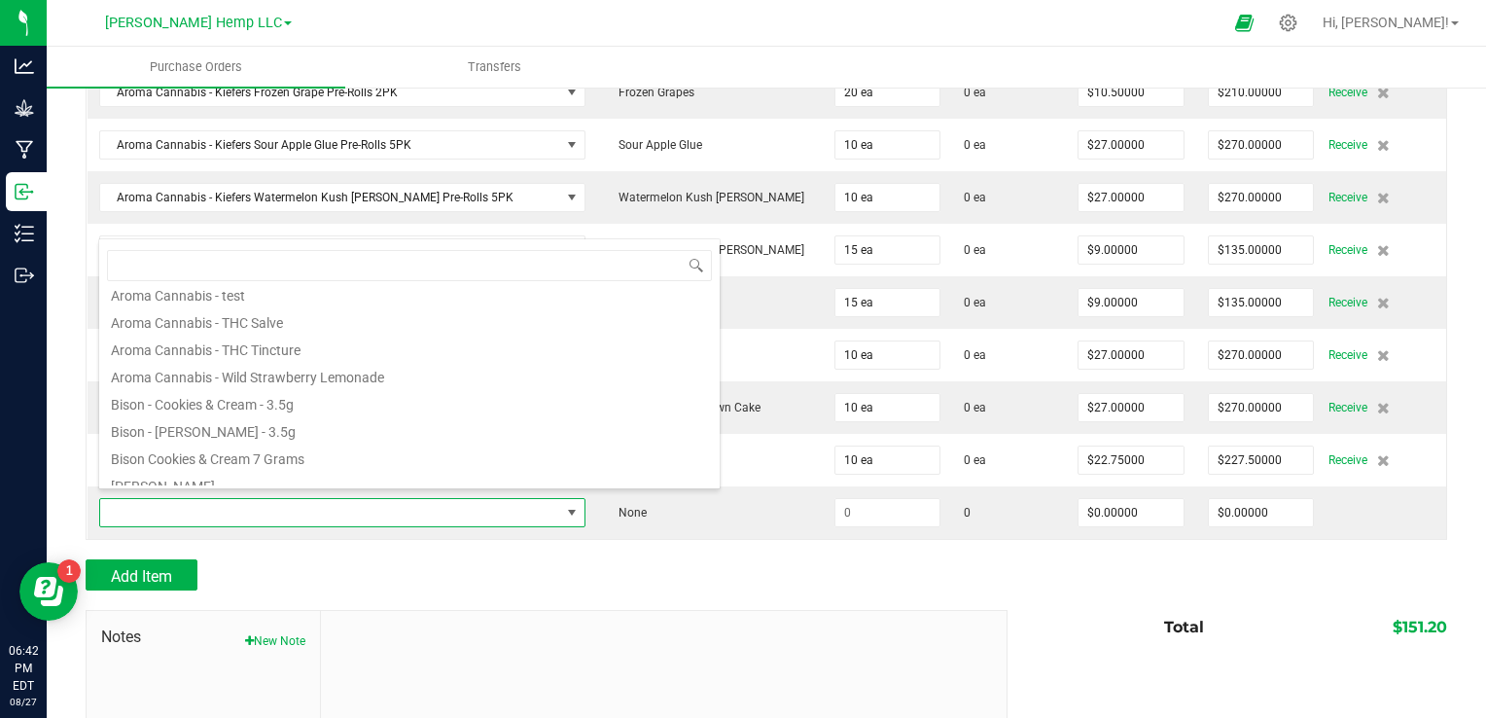
scroll to position [1167, 0]
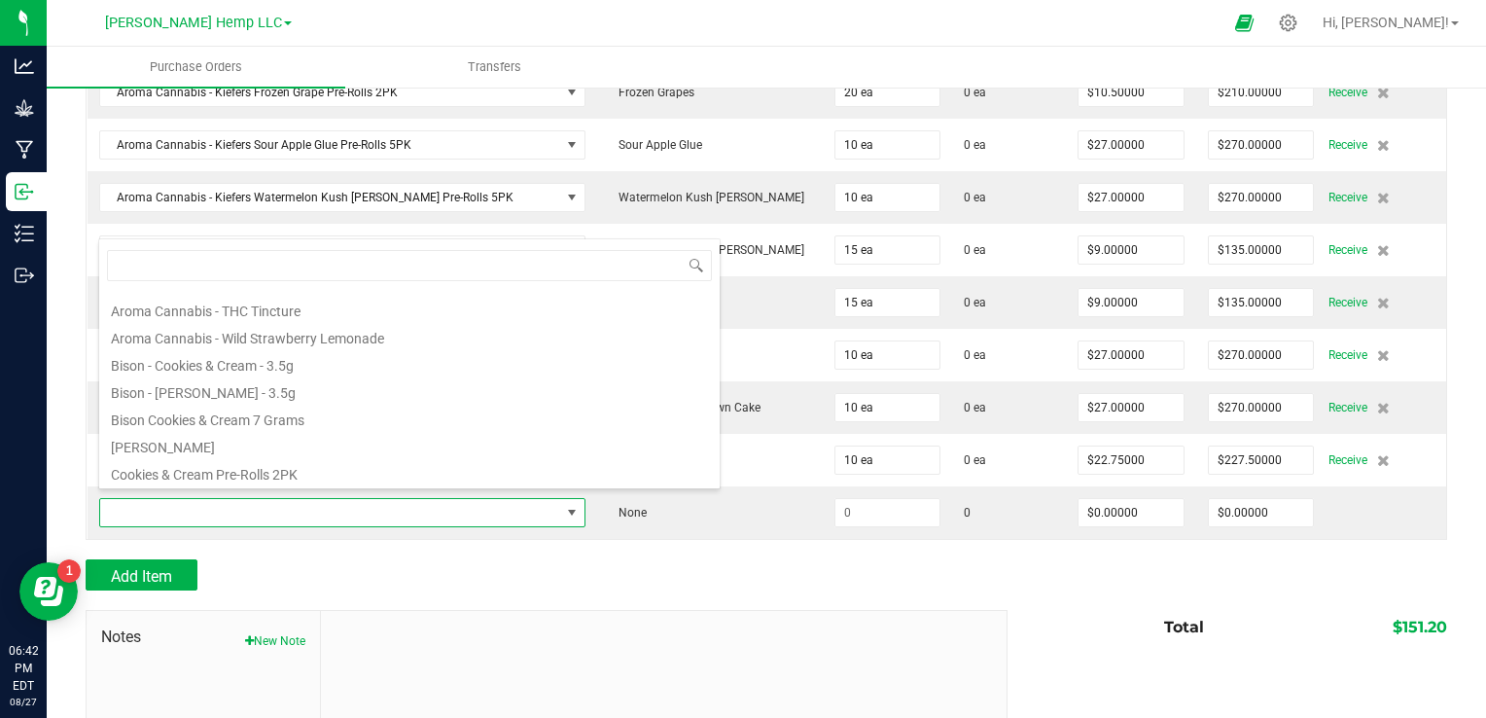
click at [299, 304] on li "Aroma Cannabis - THC Tincture" at bounding box center [409, 308] width 620 height 27
type input "$30.00000"
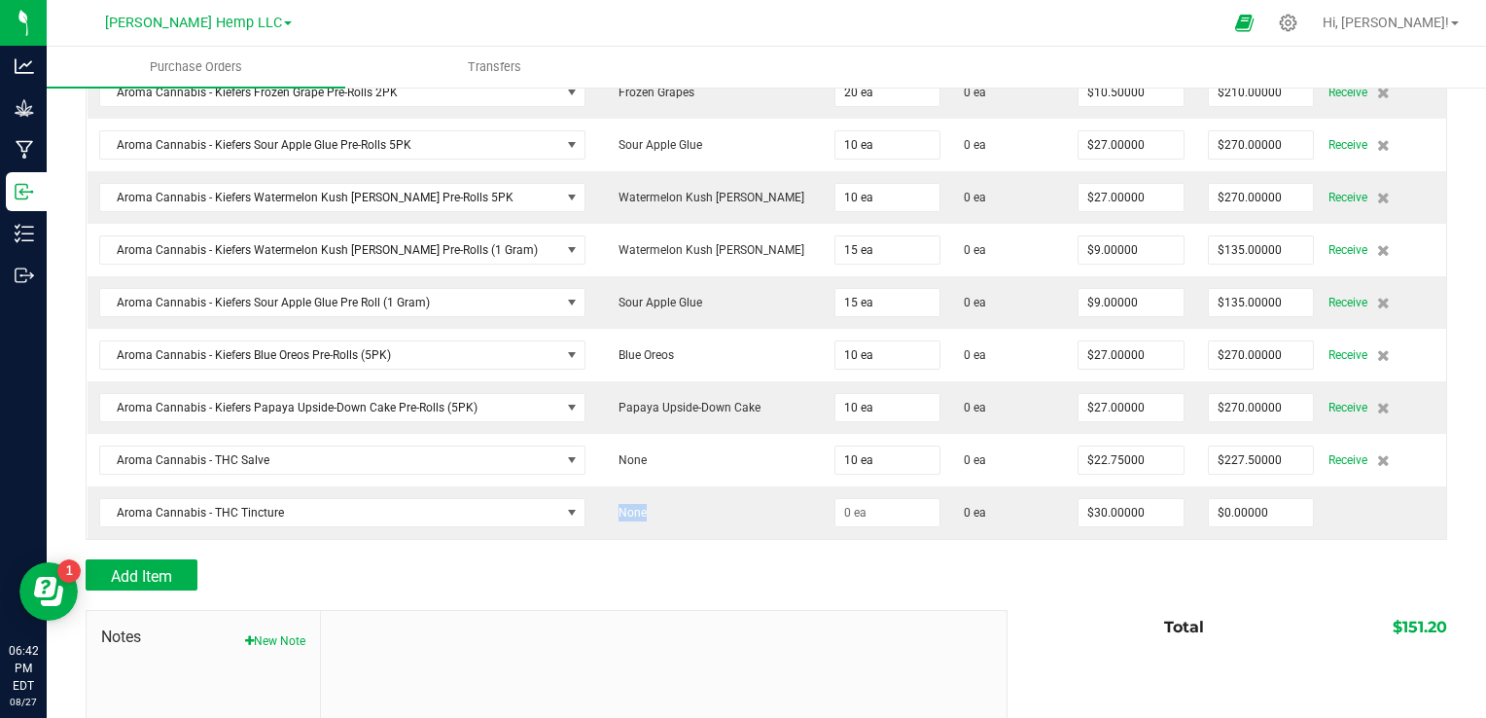
drag, startPoint x: 563, startPoint y: 511, endPoint x: 815, endPoint y: 502, distance: 252.0
click at [815, 502] on purchase-order-line-row "Aroma Cannabis - THC Tincture None 0 ea $30.00000 $0.00000" at bounding box center [767, 512] width 1359 height 53
click at [835, 502] on input at bounding box center [887, 512] width 105 height 27
click at [620, 575] on div "Add Item" at bounding box center [539, 574] width 907 height 31
type input "10 ea"
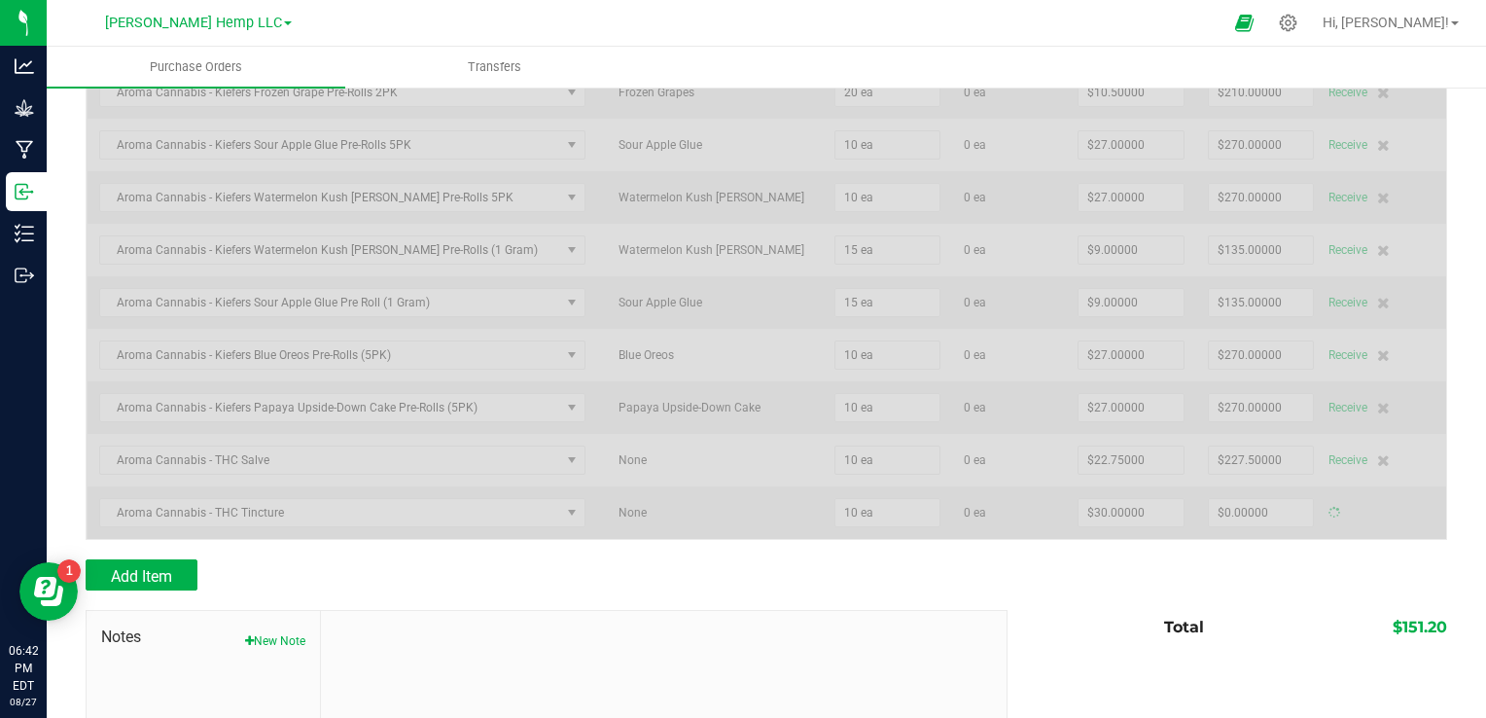
type input "$300.00000"
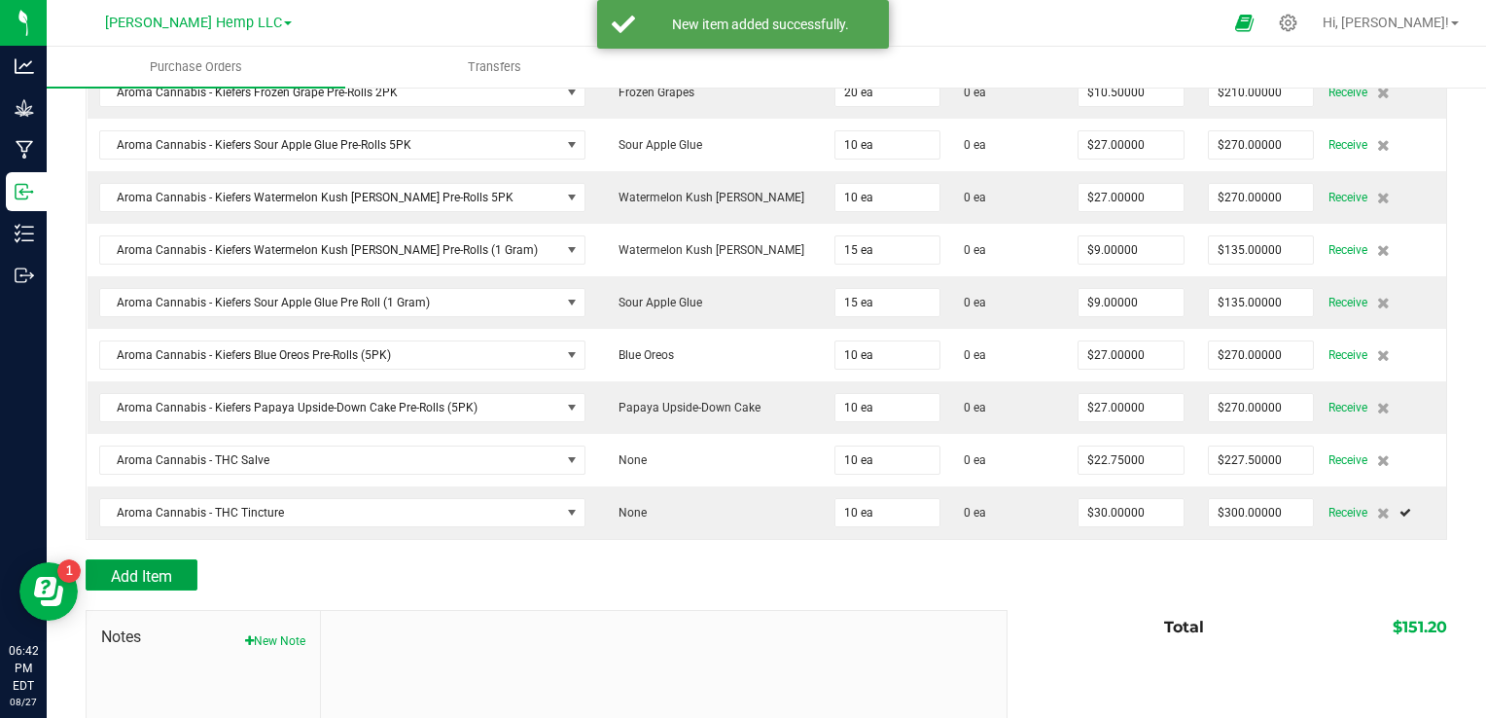
click at [149, 567] on span "Add Item" at bounding box center [141, 576] width 61 height 18
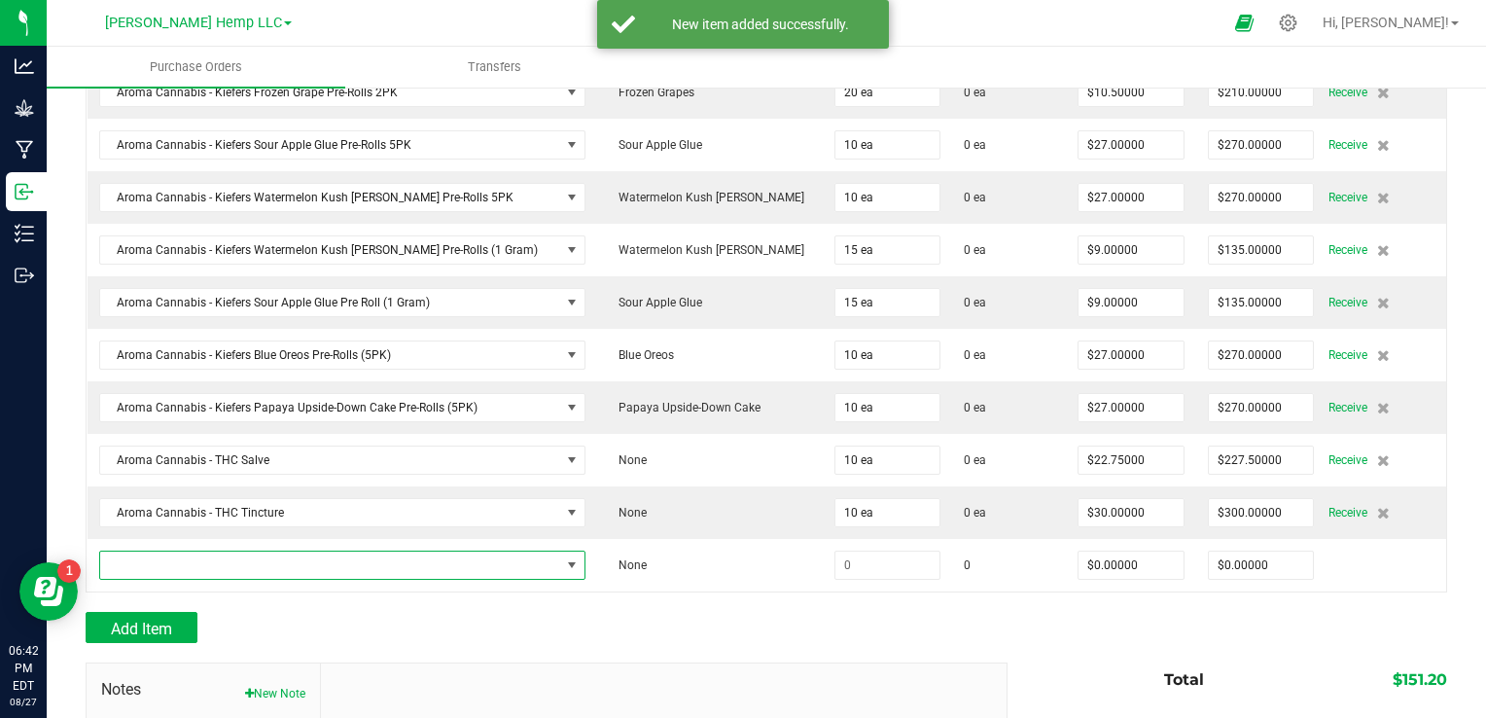
click at [564, 561] on span "NO DATA FOUND" at bounding box center [572, 565] width 16 height 16
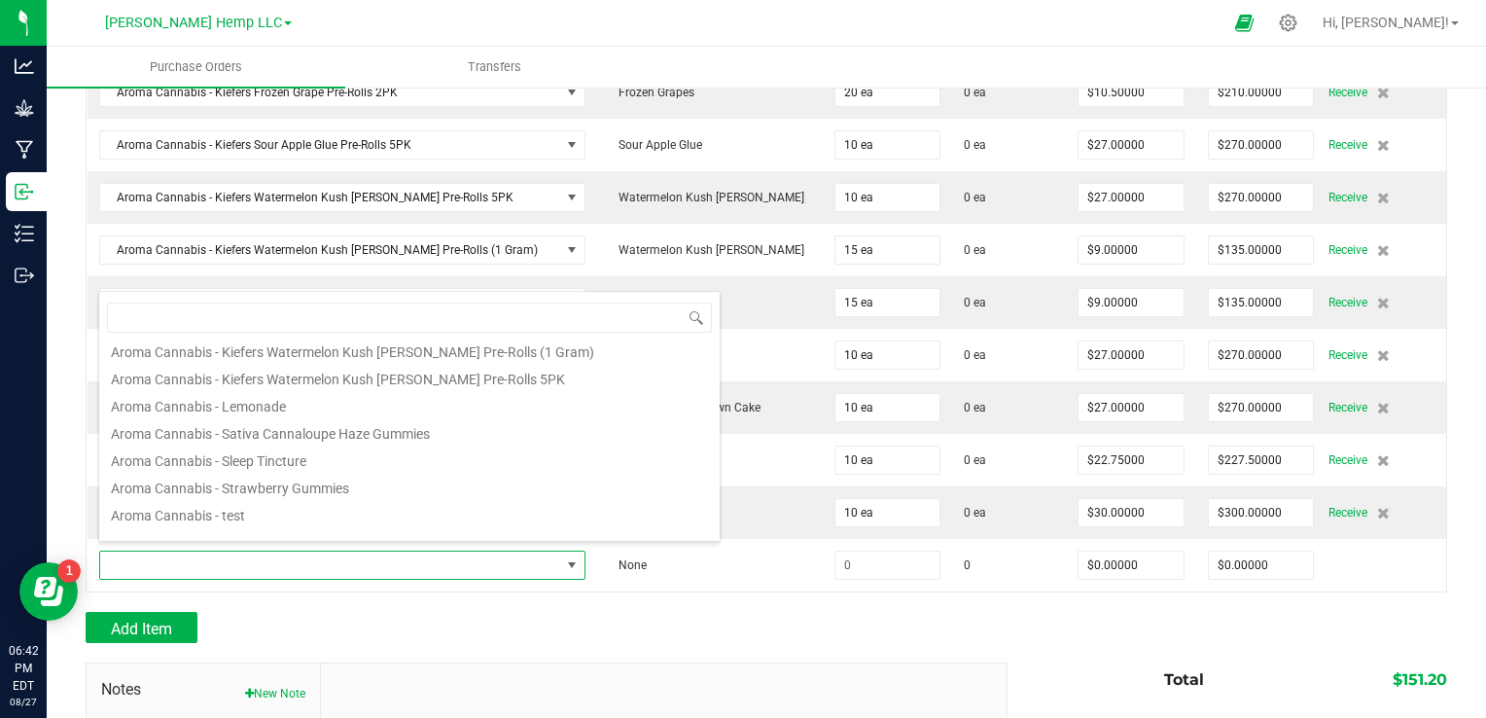
scroll to position [964, 0]
click at [295, 456] on li "Aroma Cannabis - Sleep Tincture" at bounding box center [409, 452] width 620 height 27
type input "$35.00000"
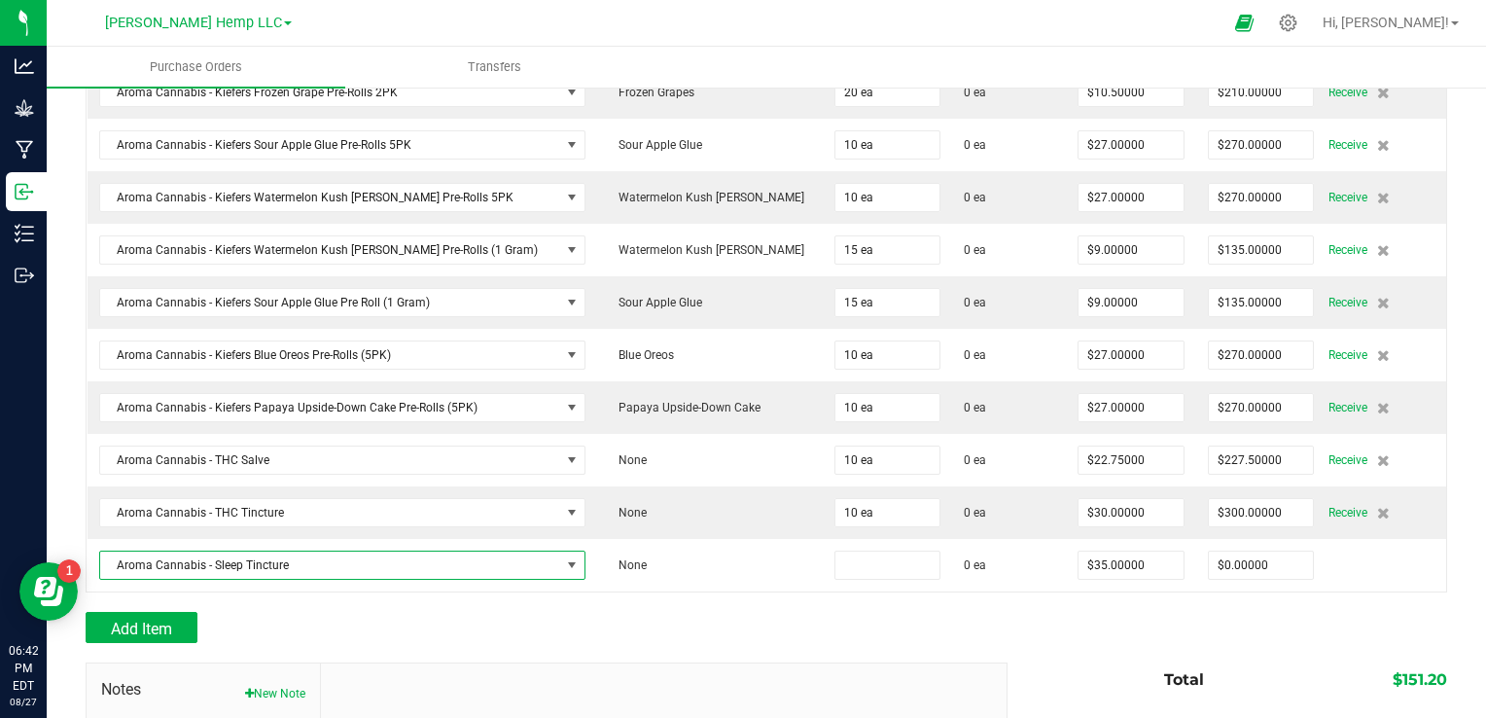
click at [836, 556] on input at bounding box center [887, 564] width 105 height 27
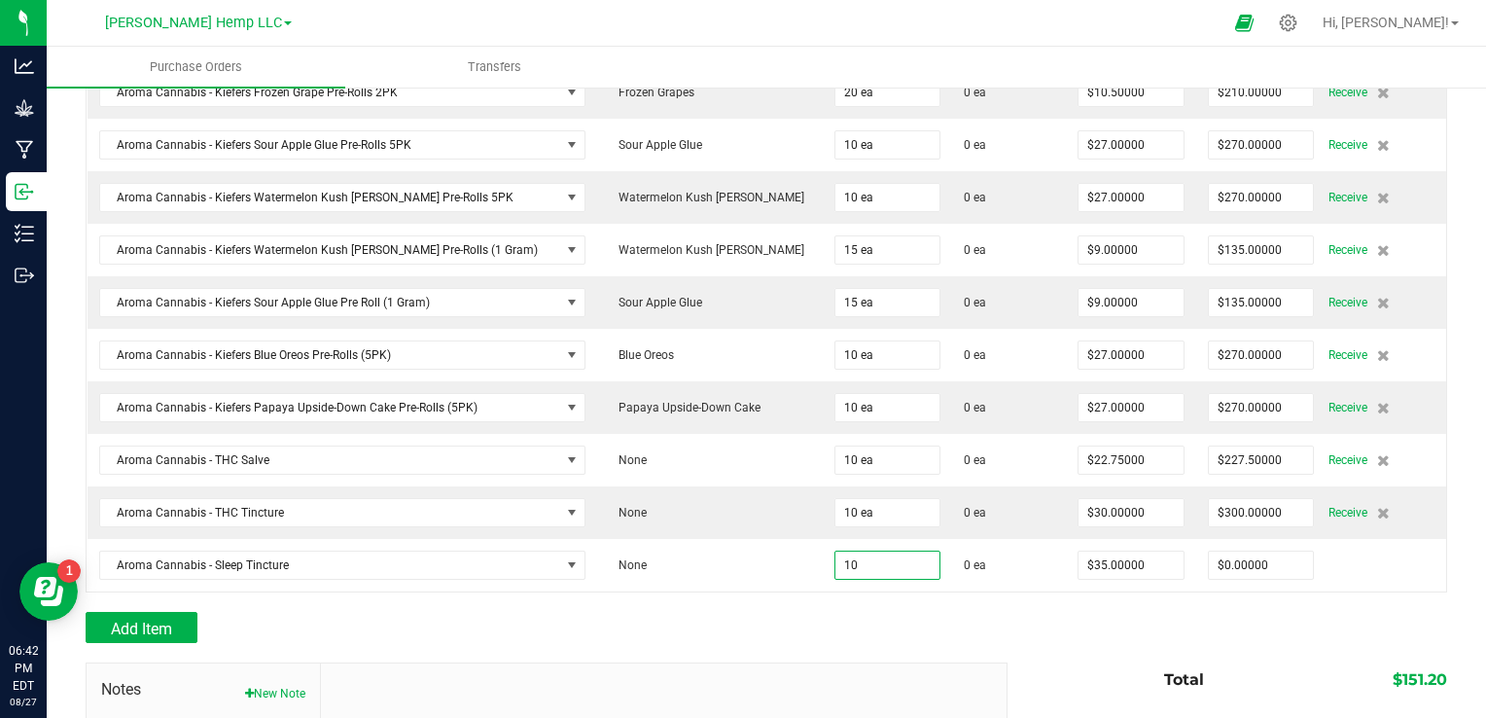
click at [603, 620] on div "Add Item" at bounding box center [539, 627] width 907 height 31
type input "10 ea"
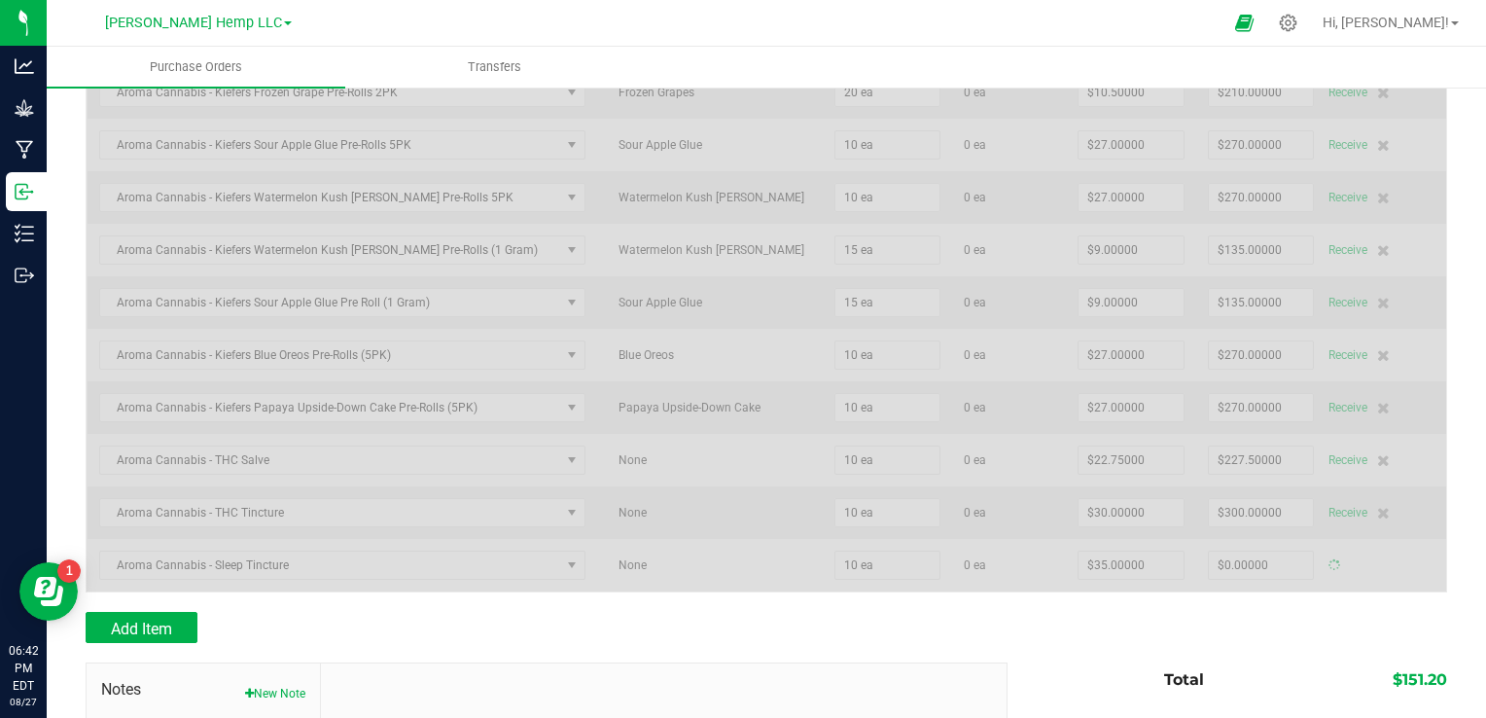
type input "$350.00000"
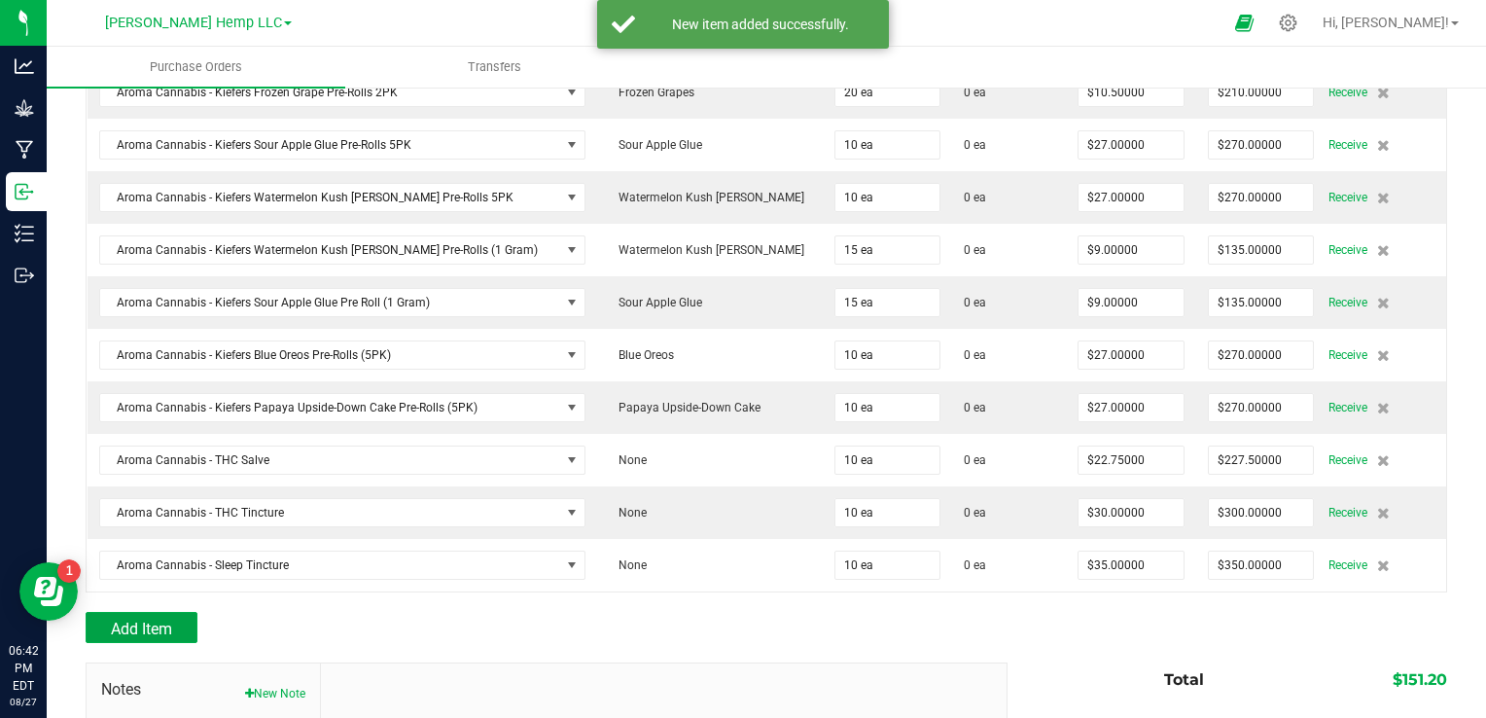
click at [161, 622] on span "Add Item" at bounding box center [141, 628] width 61 height 18
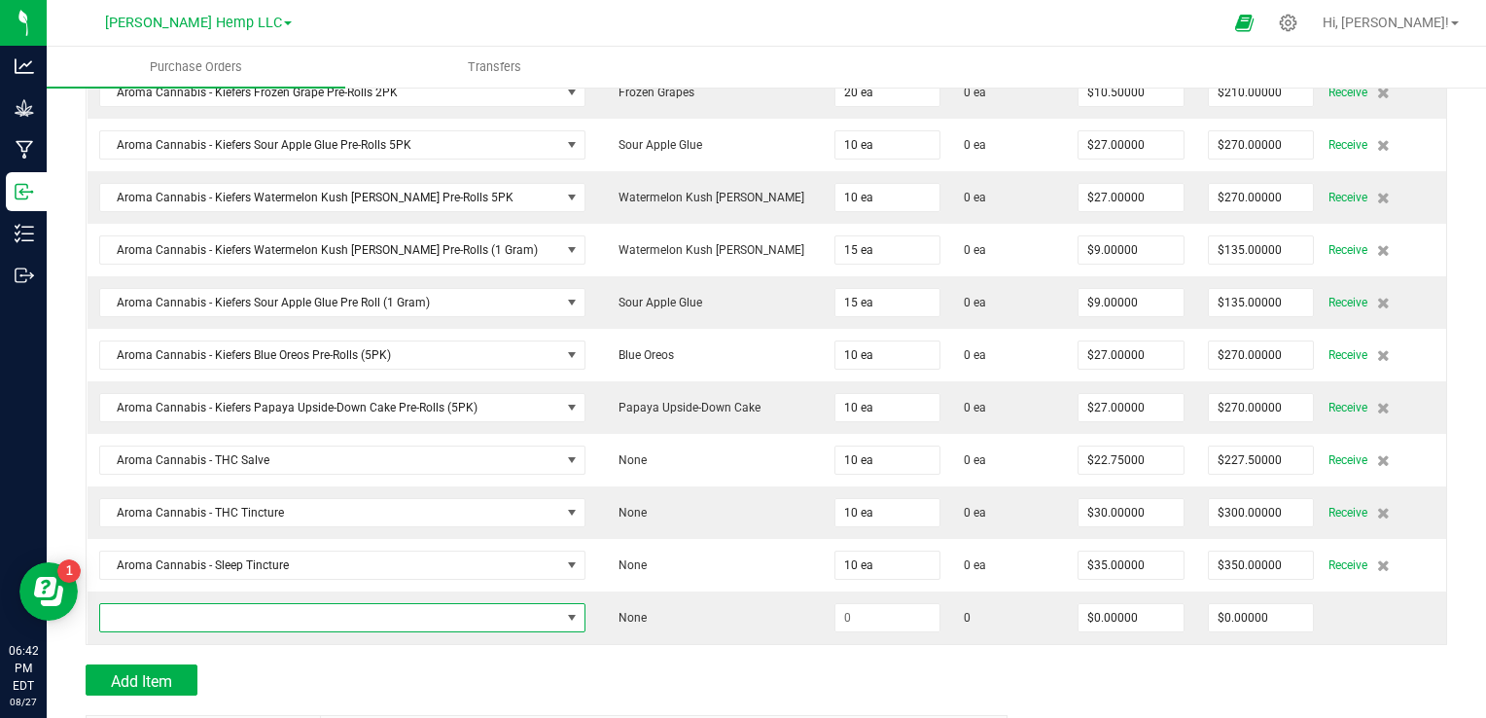
click at [564, 613] on span "NO DATA FOUND" at bounding box center [572, 618] width 16 height 16
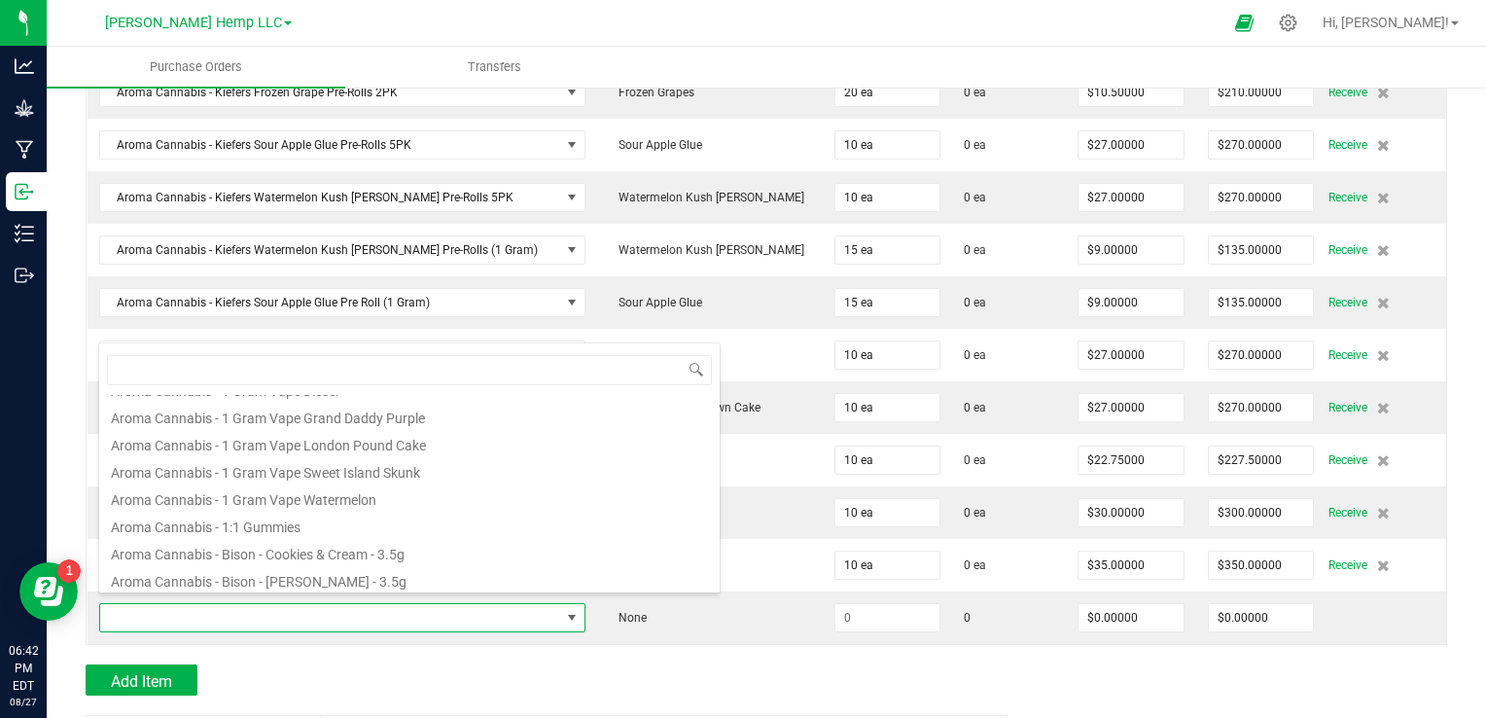
scroll to position [408, 0]
click at [406, 439] on li "Aroma Cannabis - 1 Gram Vape London Pound Cake" at bounding box center [409, 435] width 620 height 27
type input "$17.50000"
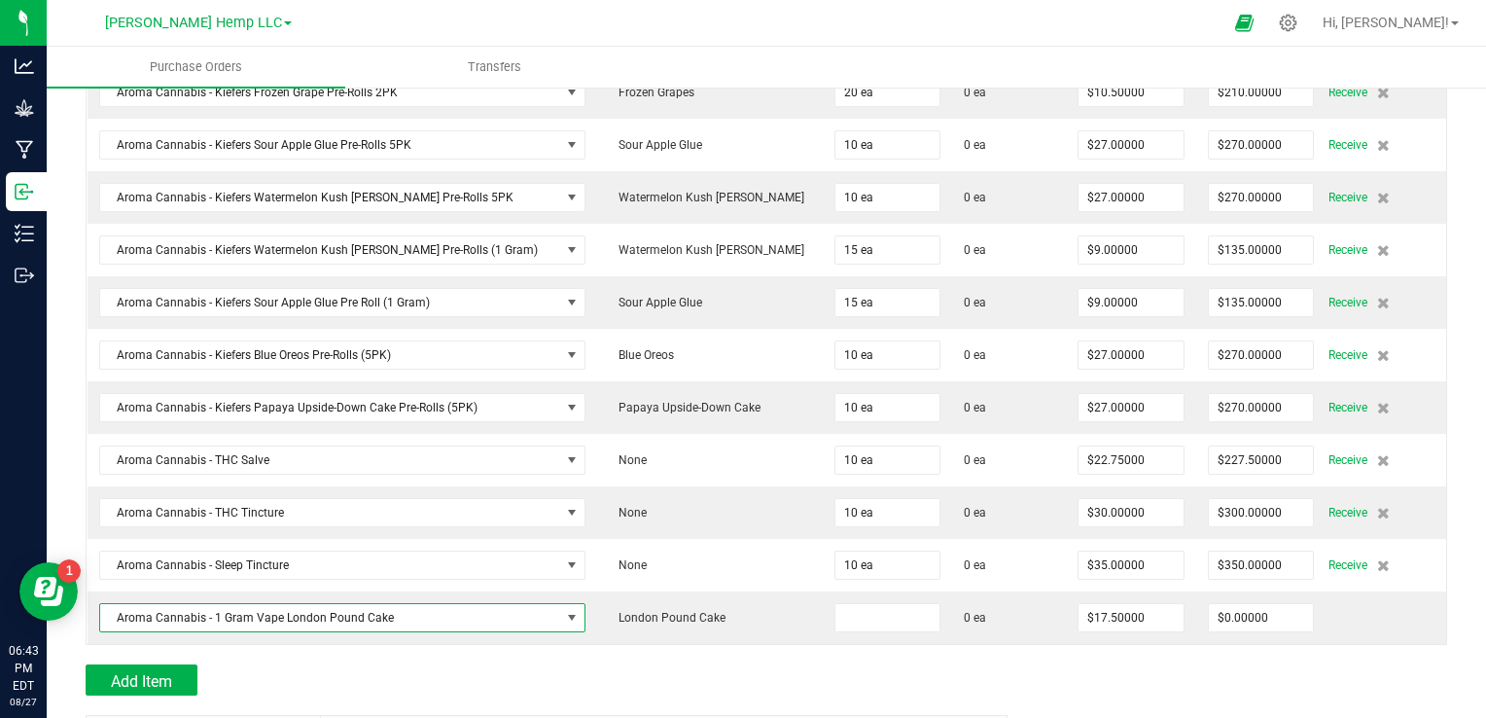
click at [836, 606] on input at bounding box center [887, 617] width 105 height 27
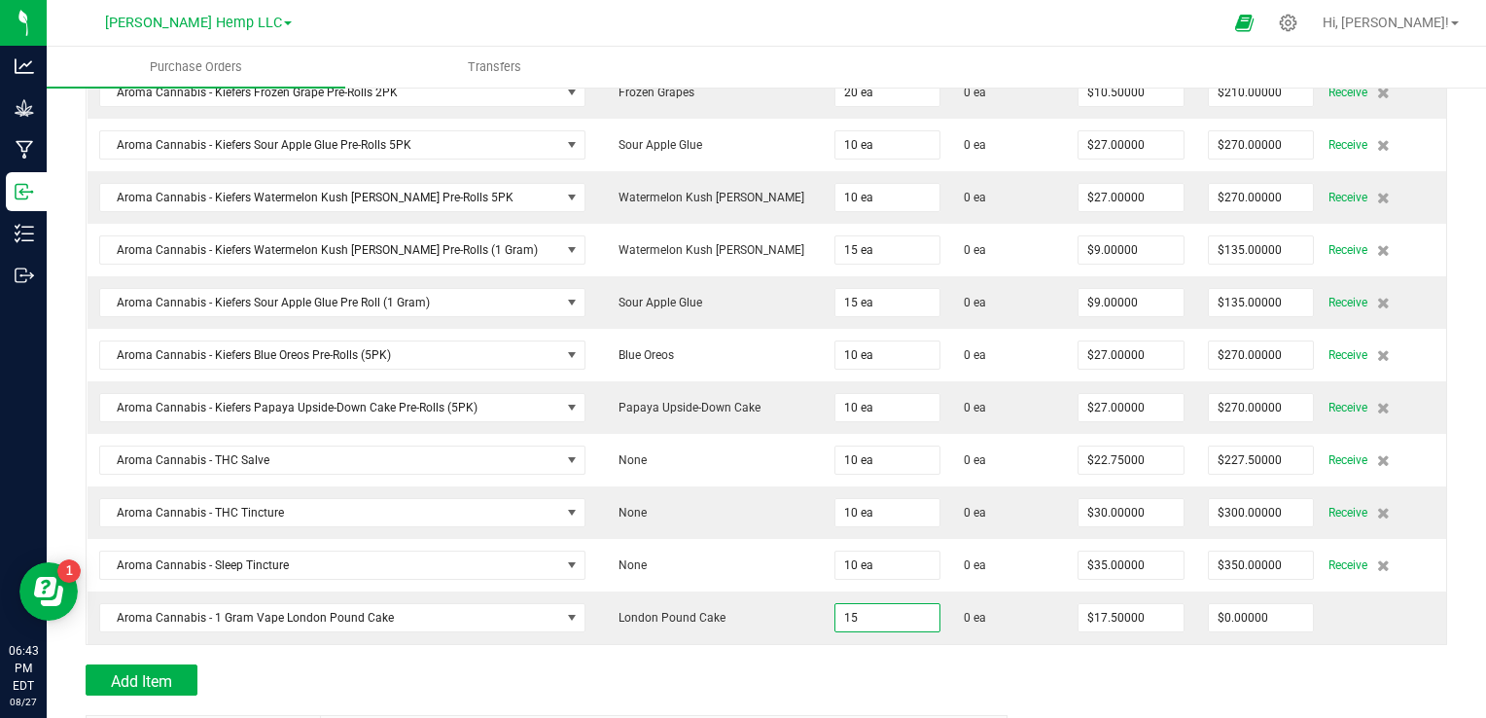
click at [809, 665] on div "Add Item" at bounding box center [539, 679] width 907 height 31
type input "15 ea"
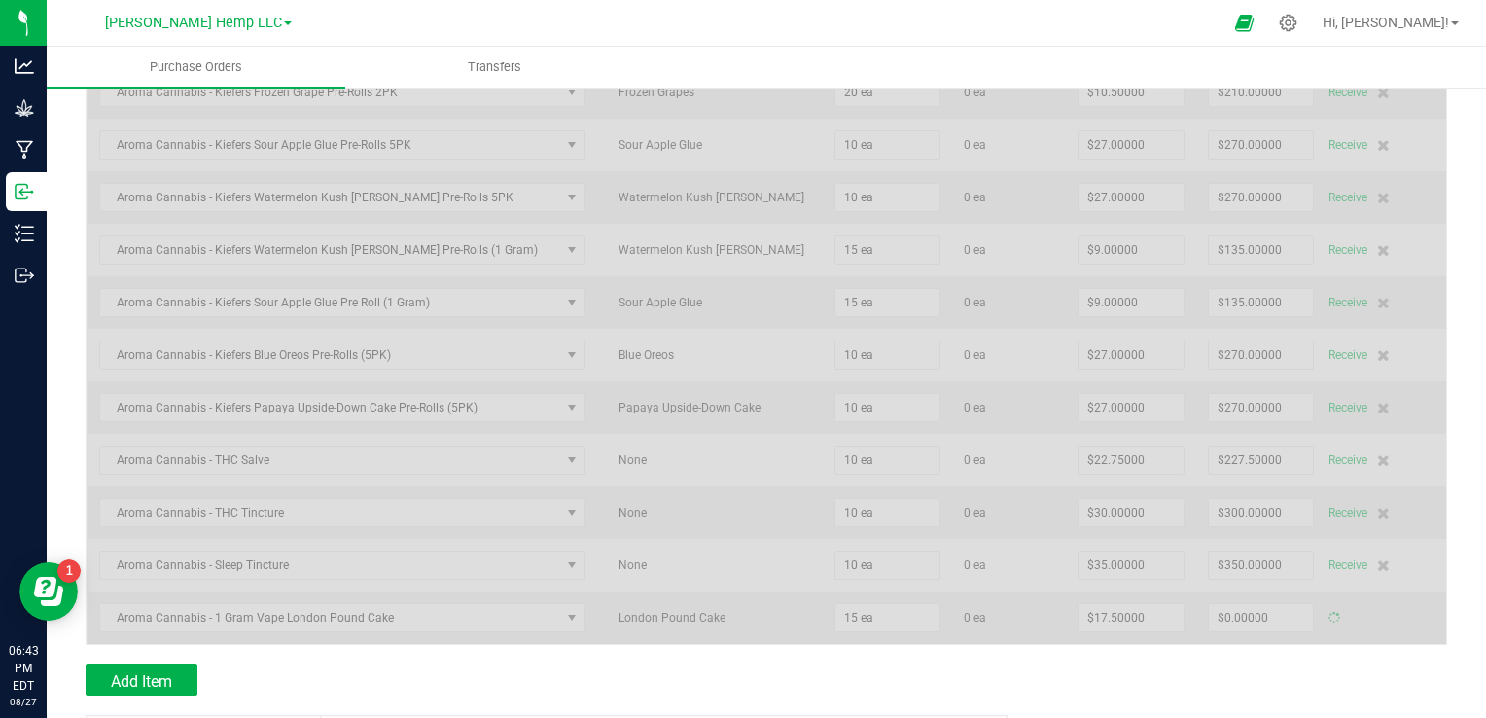
type input "$262.50000"
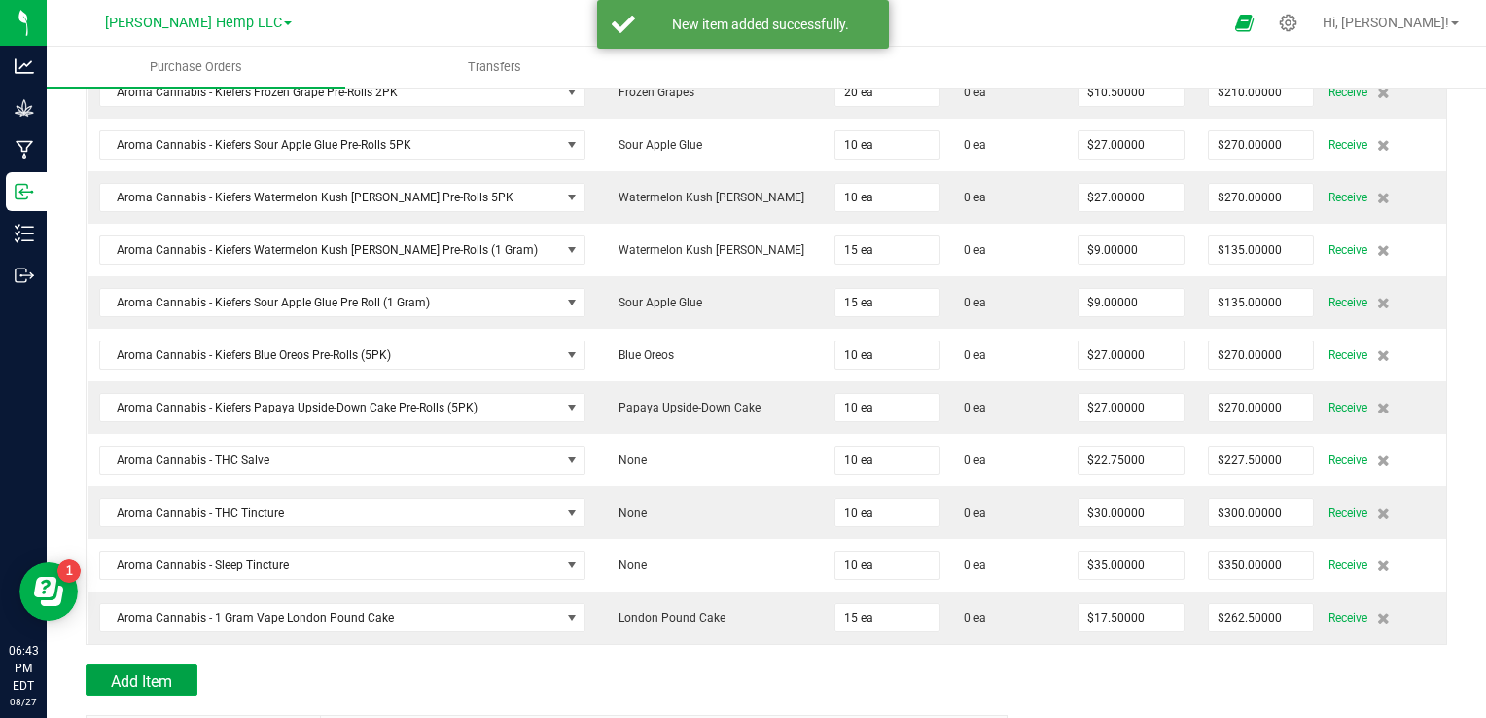
click at [169, 672] on span "Add Item" at bounding box center [141, 681] width 61 height 18
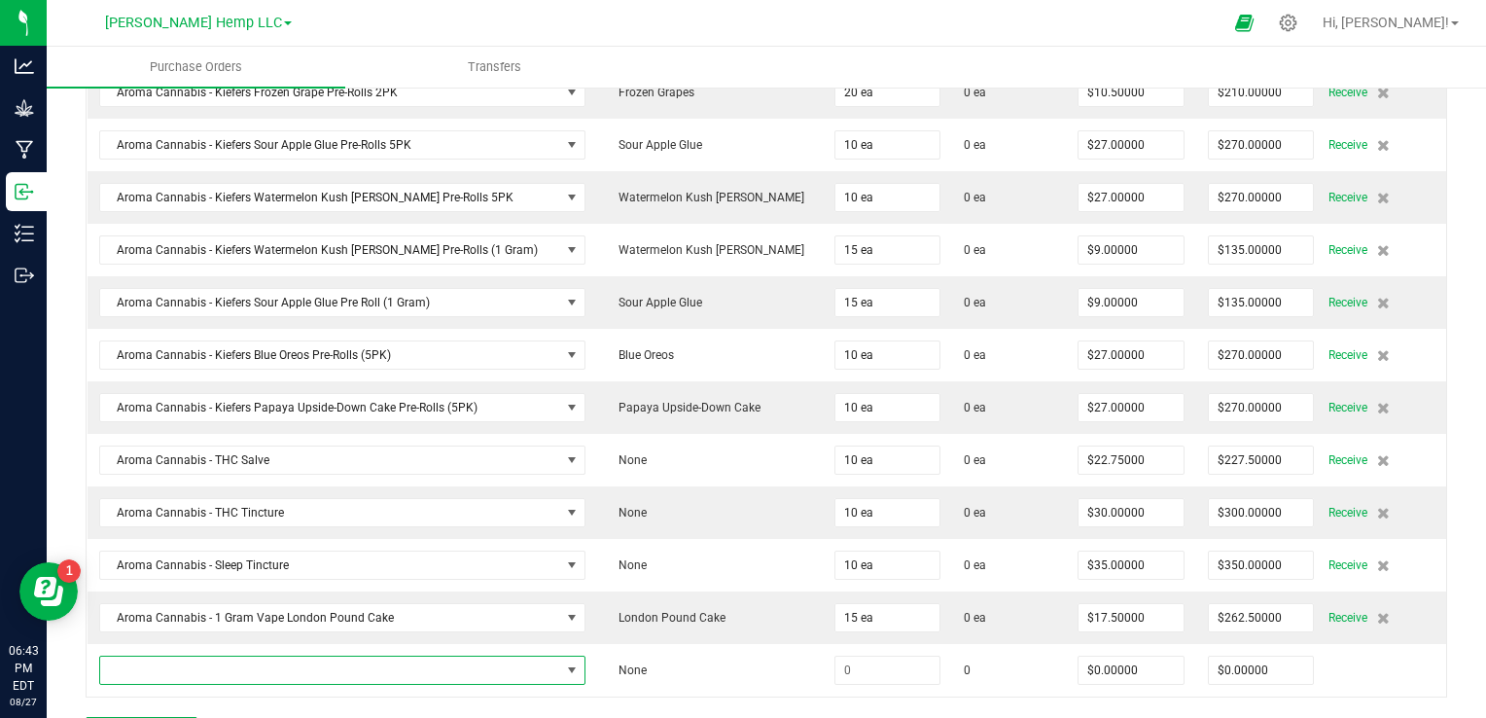
click at [564, 662] on span "NO DATA FOUND" at bounding box center [572, 670] width 16 height 16
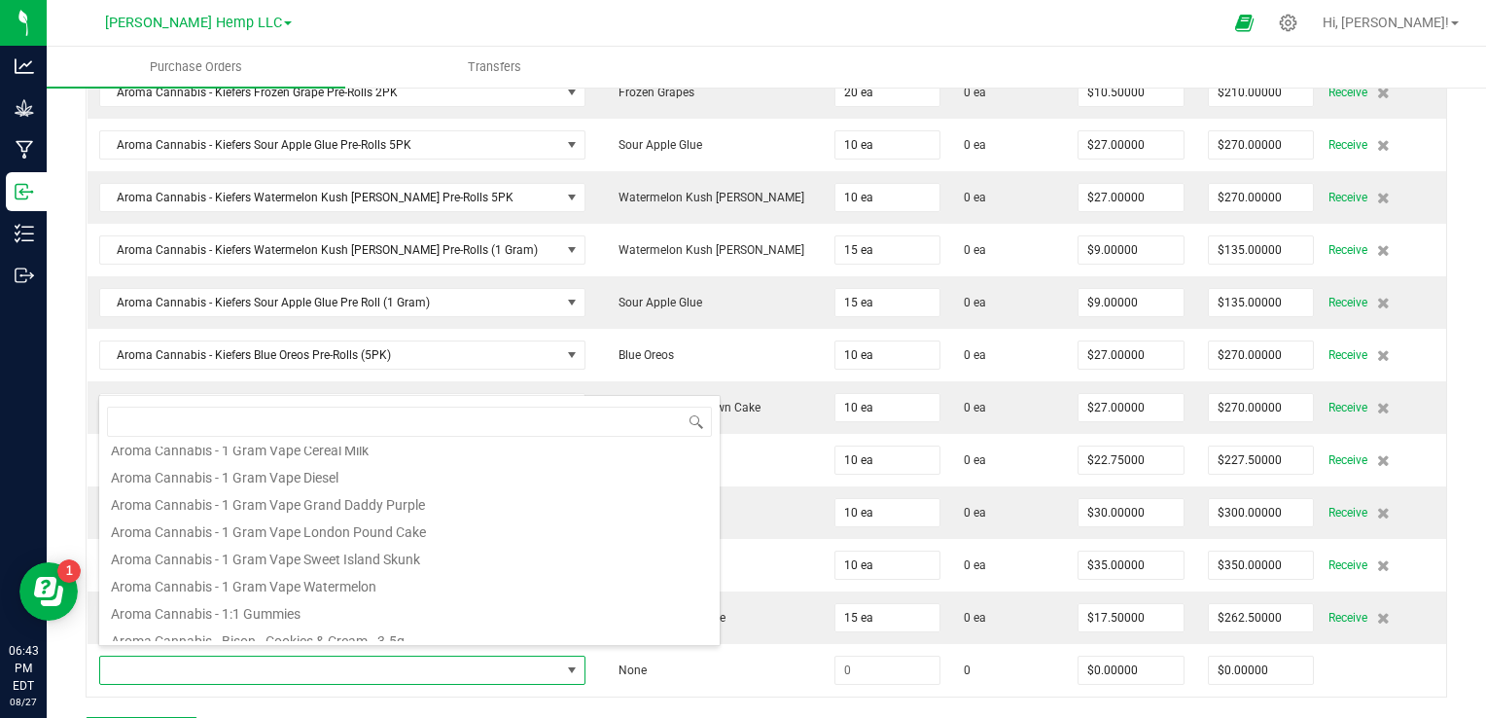
scroll to position [357, 0]
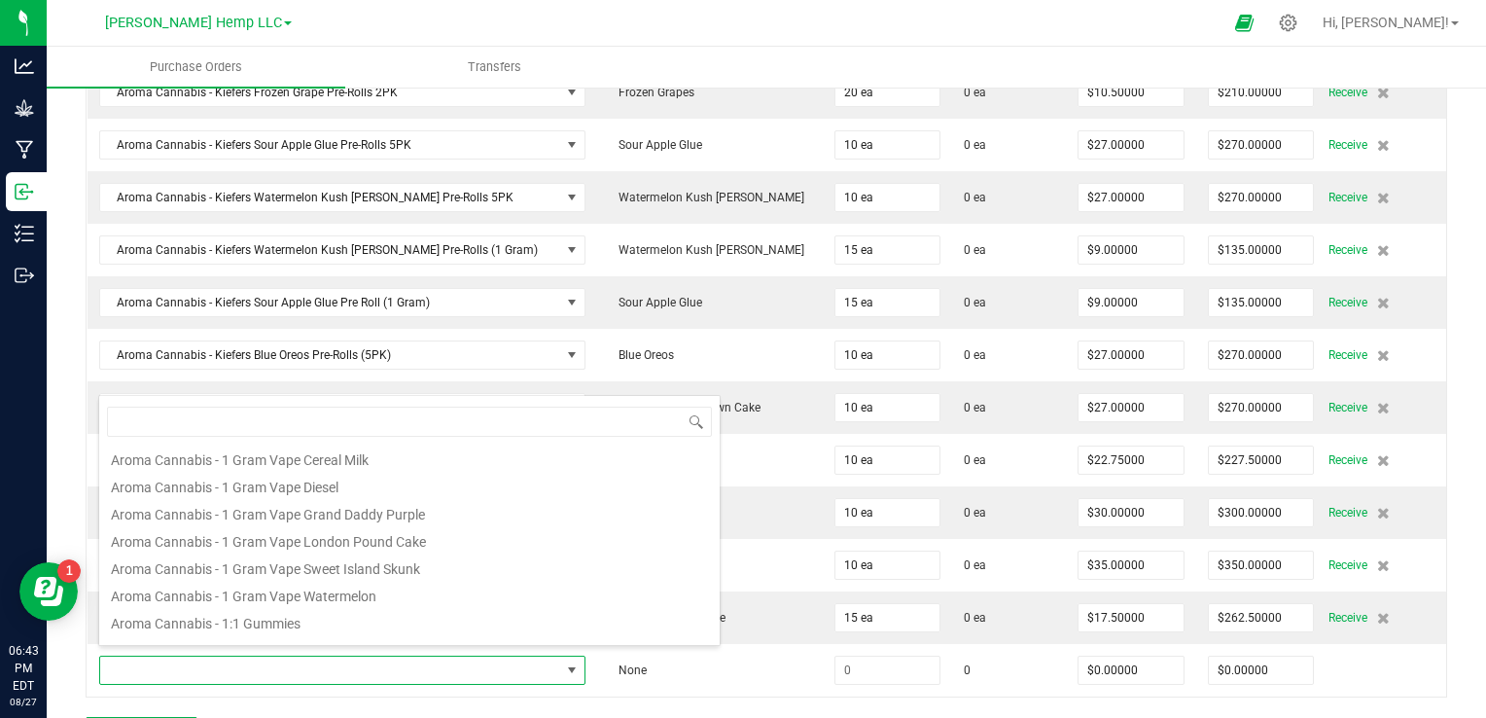
click at [402, 569] on li "Aroma Cannabis - 1 Gram Vape Sweet Island Skunk" at bounding box center [409, 565] width 620 height 27
type input "$17.50000"
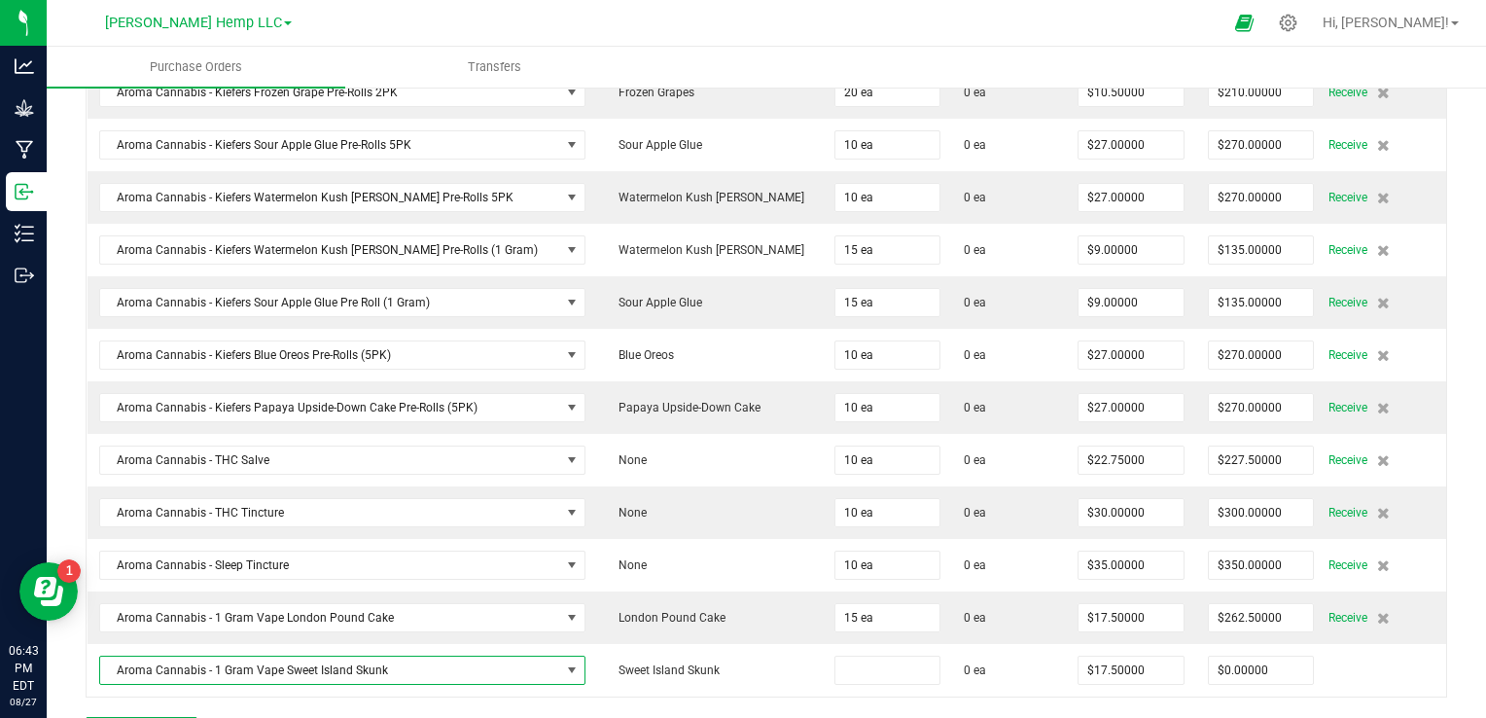
click at [839, 657] on input at bounding box center [887, 669] width 105 height 27
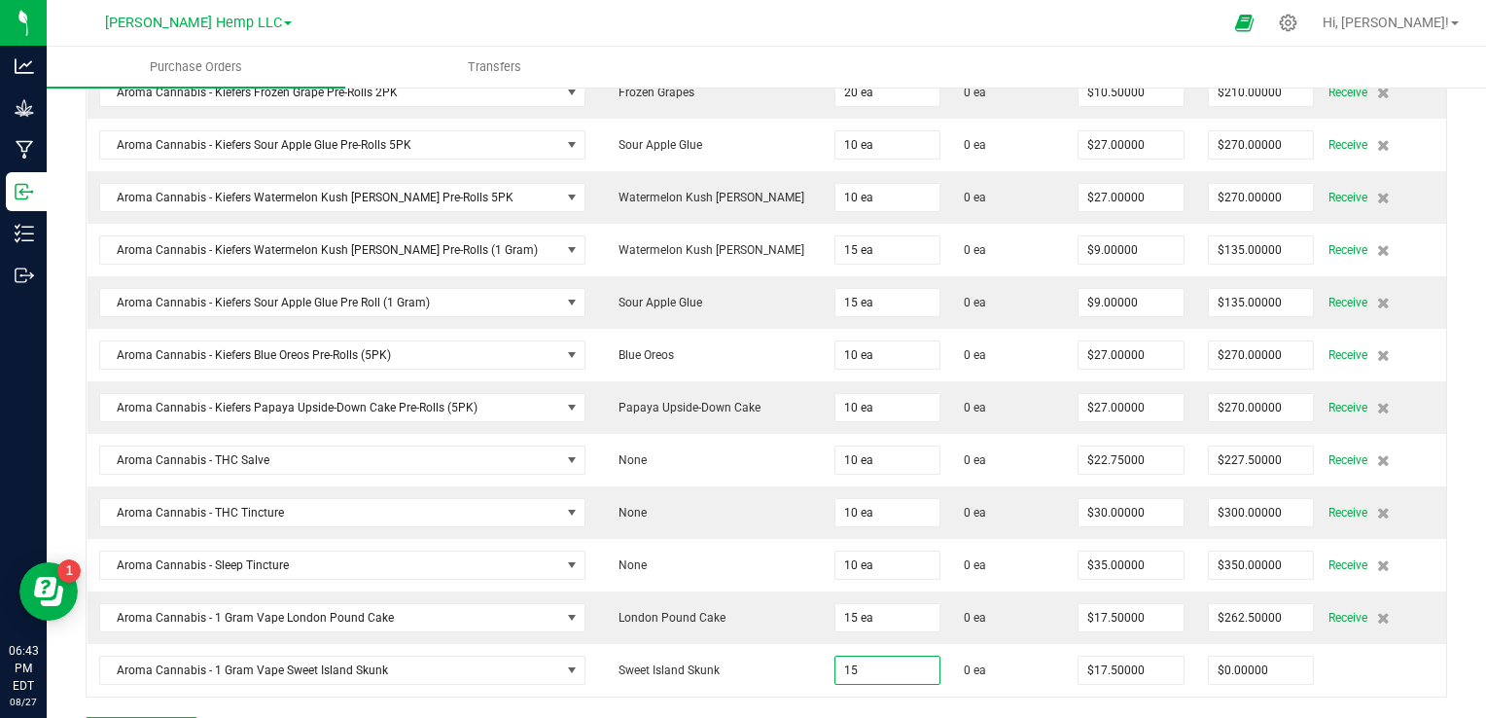
click at [675, 698] on div at bounding box center [766, 706] width 1361 height 19
type input "15 ea"
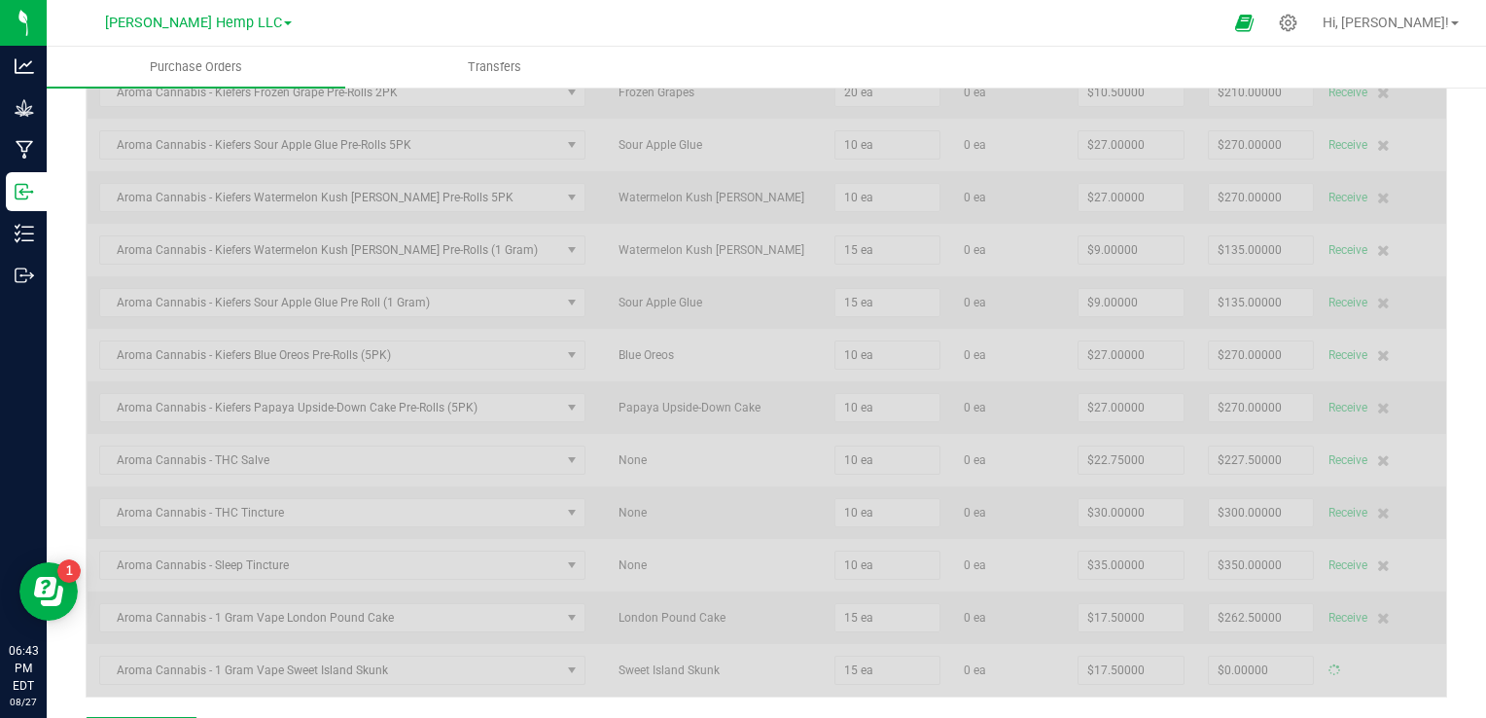
type input "$262.50000"
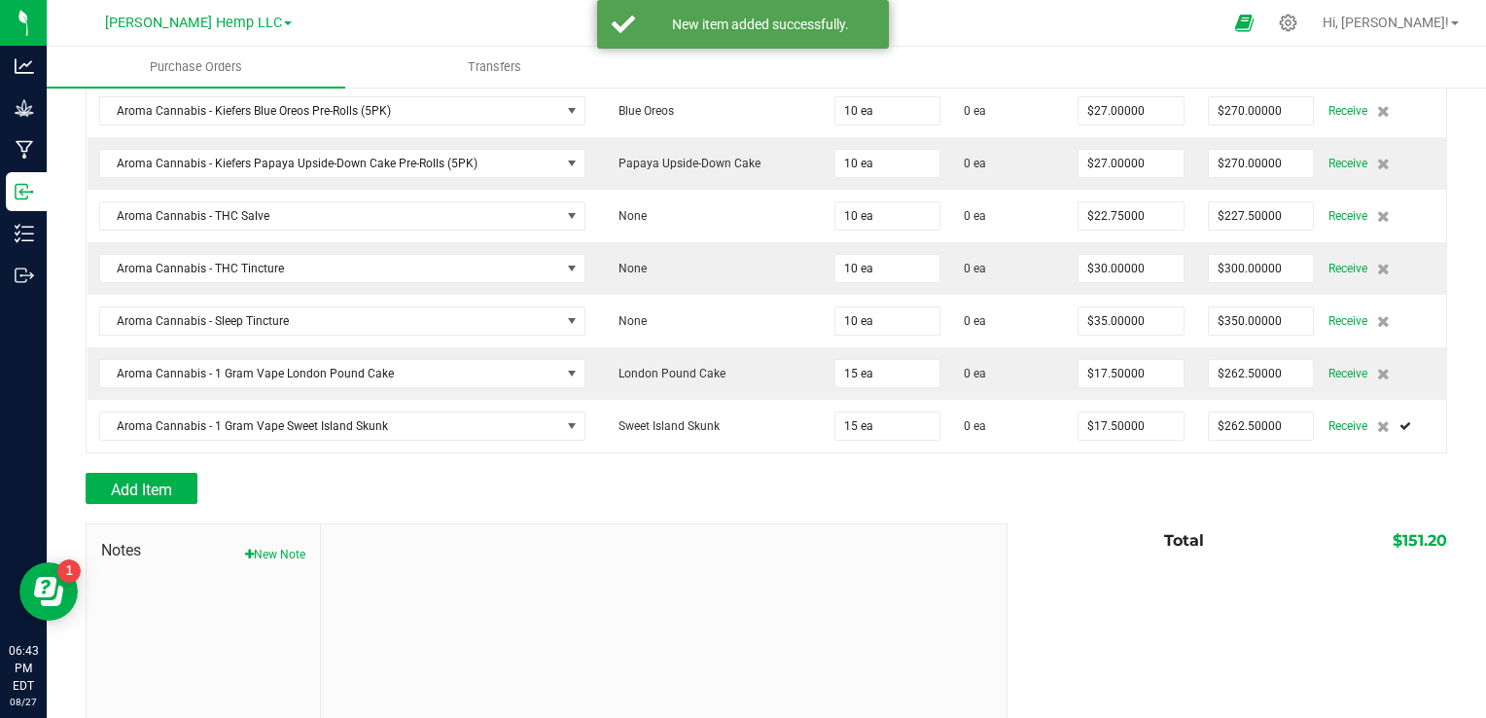
scroll to position [1330, 0]
click at [688, 292] on td "None" at bounding box center [710, 318] width 226 height 53
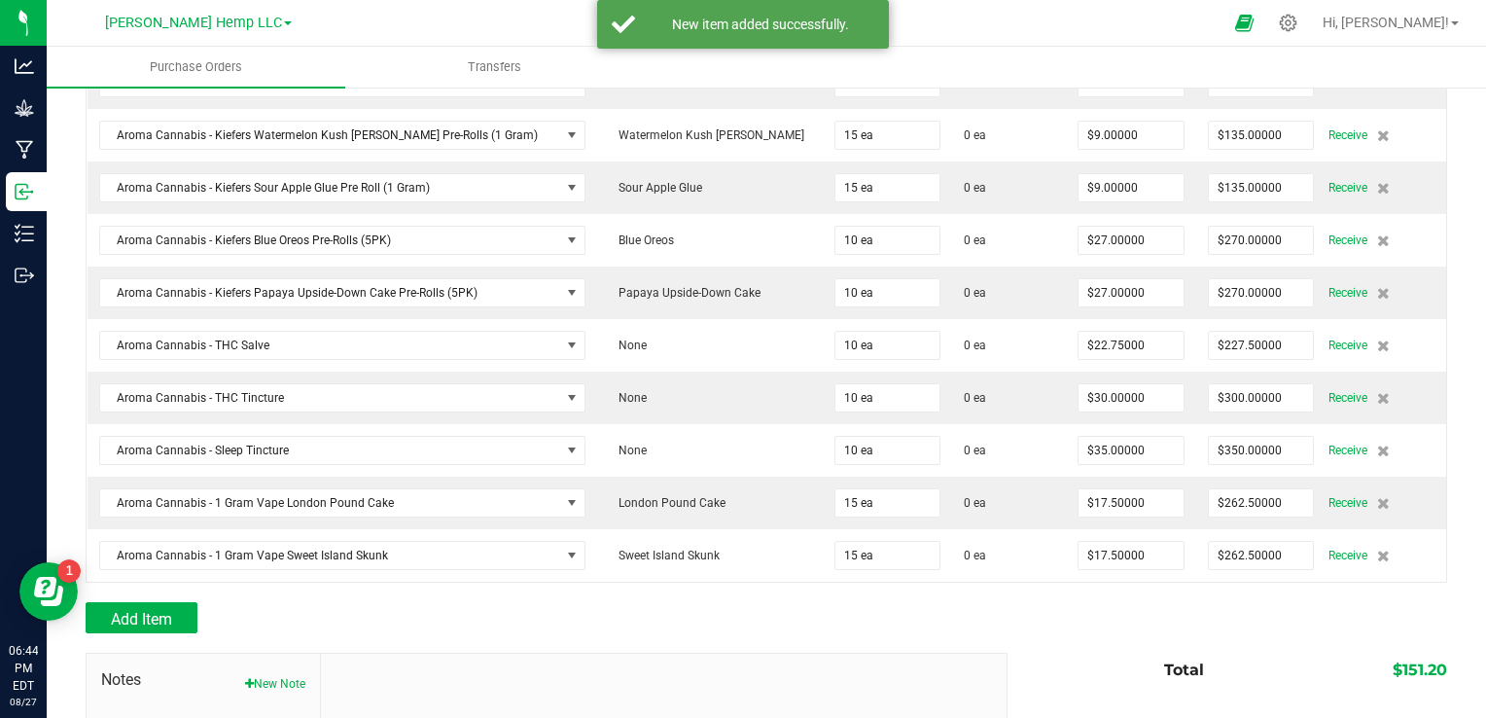
scroll to position [1197, 0]
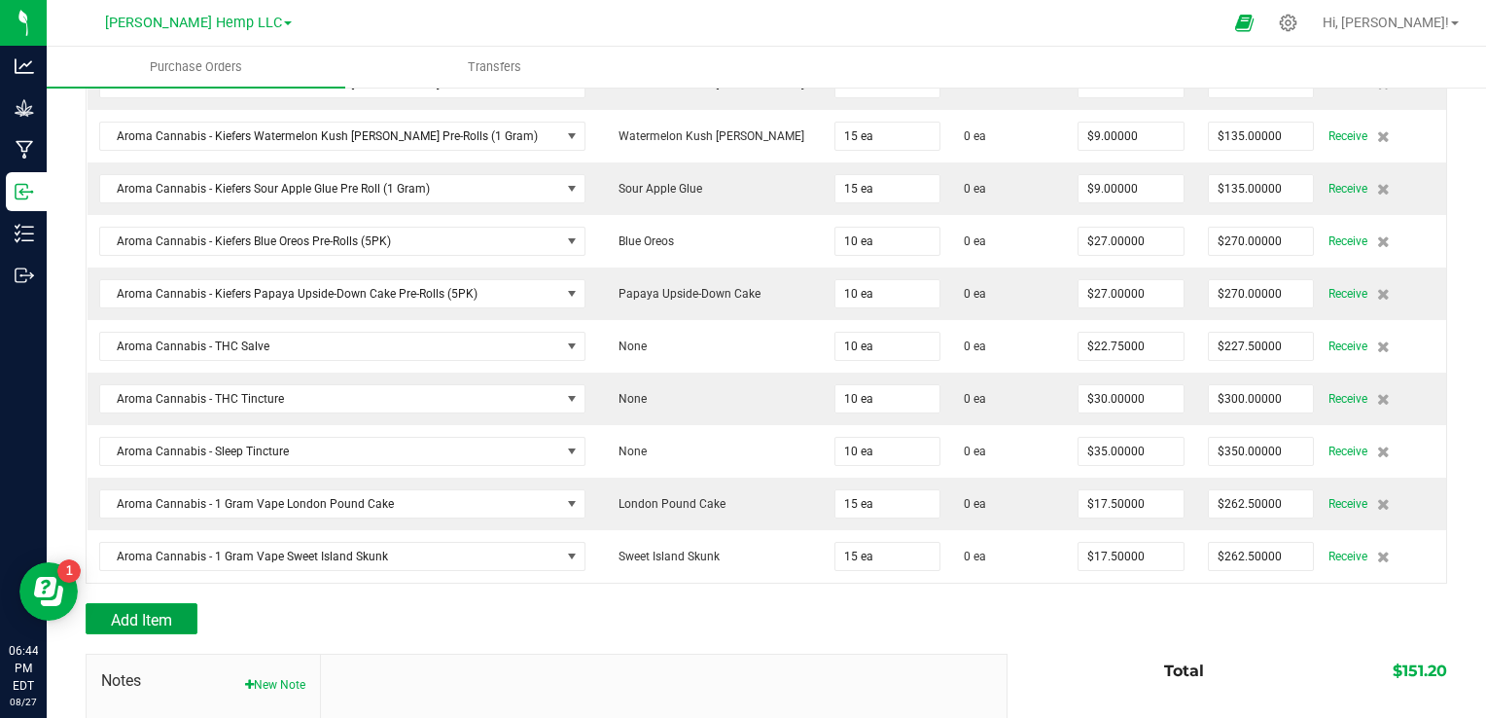
click at [179, 609] on button "Add Item" at bounding box center [142, 618] width 112 height 31
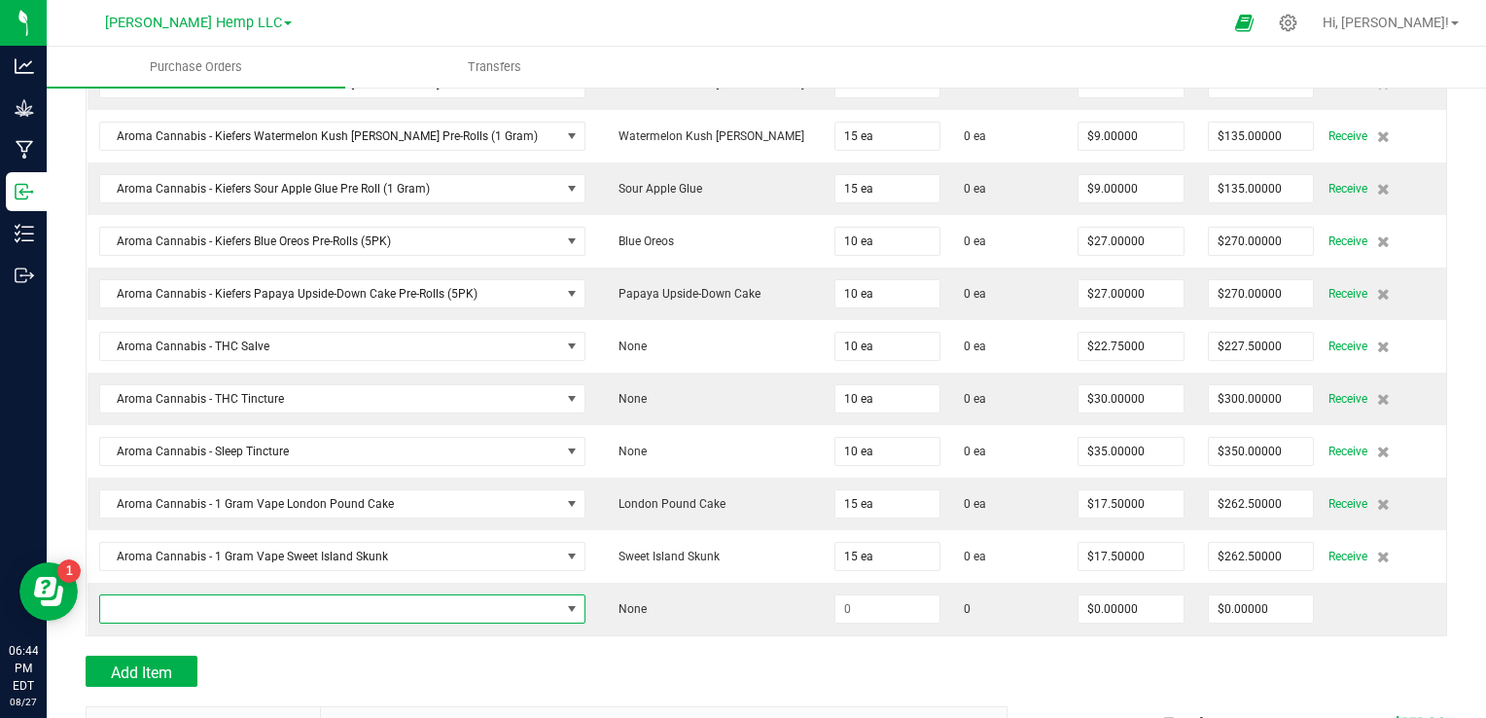
click at [564, 602] on span "NO DATA FOUND" at bounding box center [572, 609] width 16 height 16
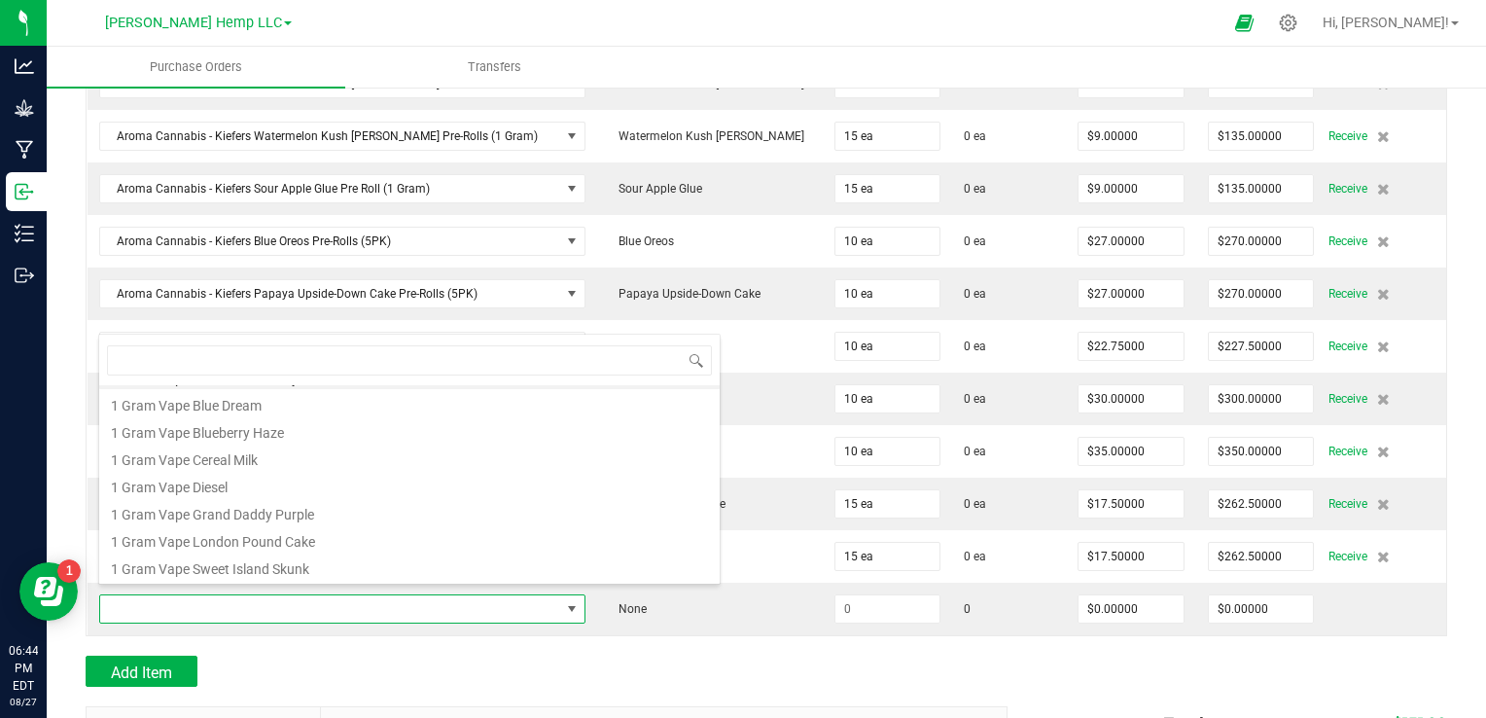
scroll to position [0, 0]
click at [358, 397] on li "1 Gram Vape Banana Kush Qty 1" at bounding box center [409, 398] width 620 height 27
type input "$17.50000"
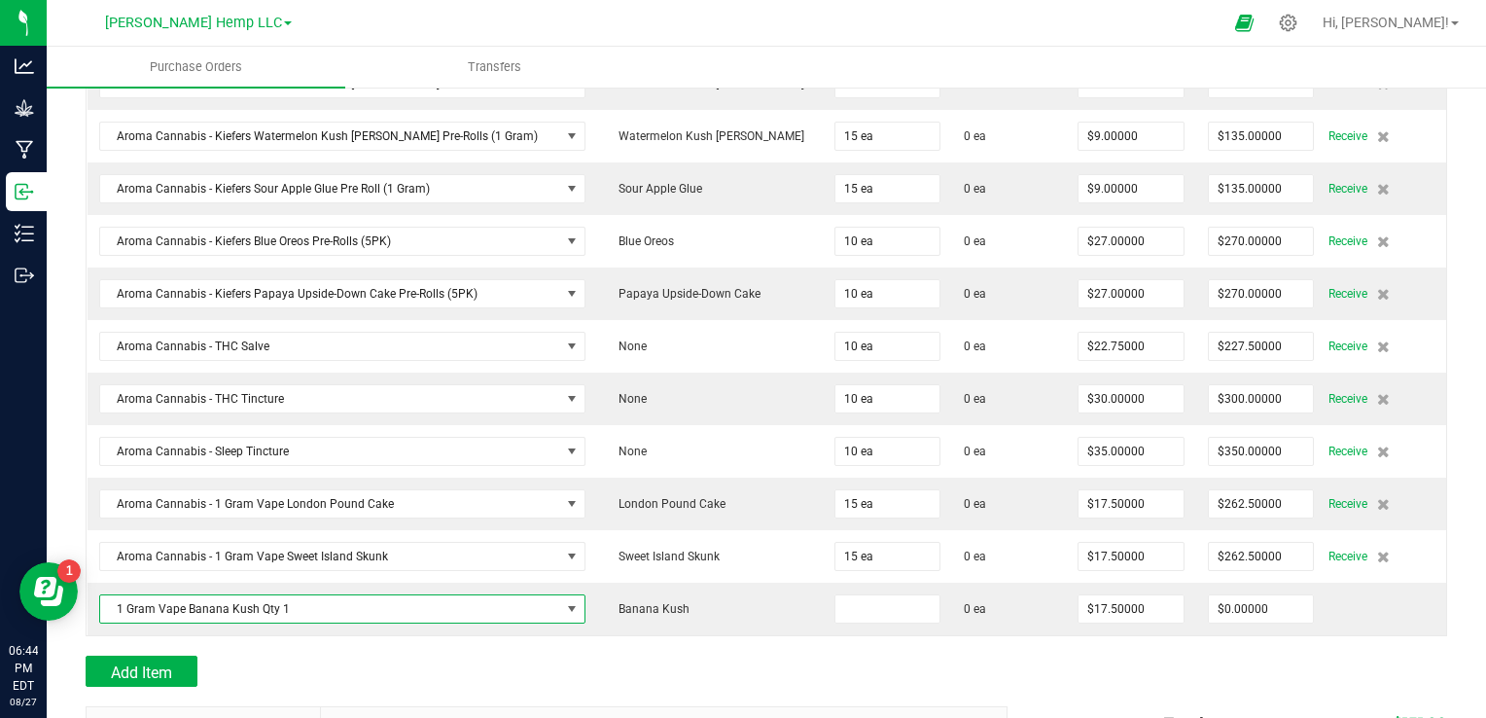
click at [843, 599] on input at bounding box center [887, 608] width 105 height 27
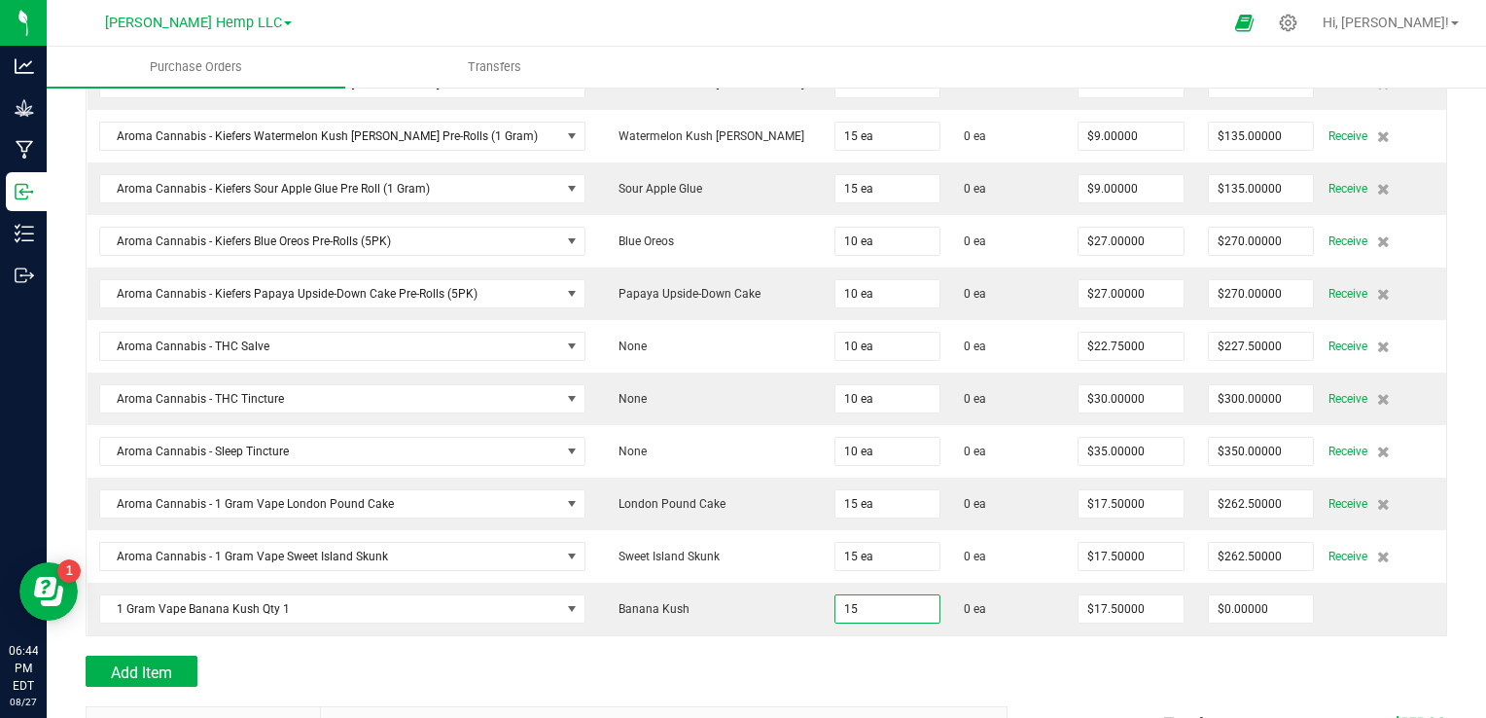
click at [705, 655] on div "Add Item" at bounding box center [539, 670] width 907 height 31
type input "15 ea"
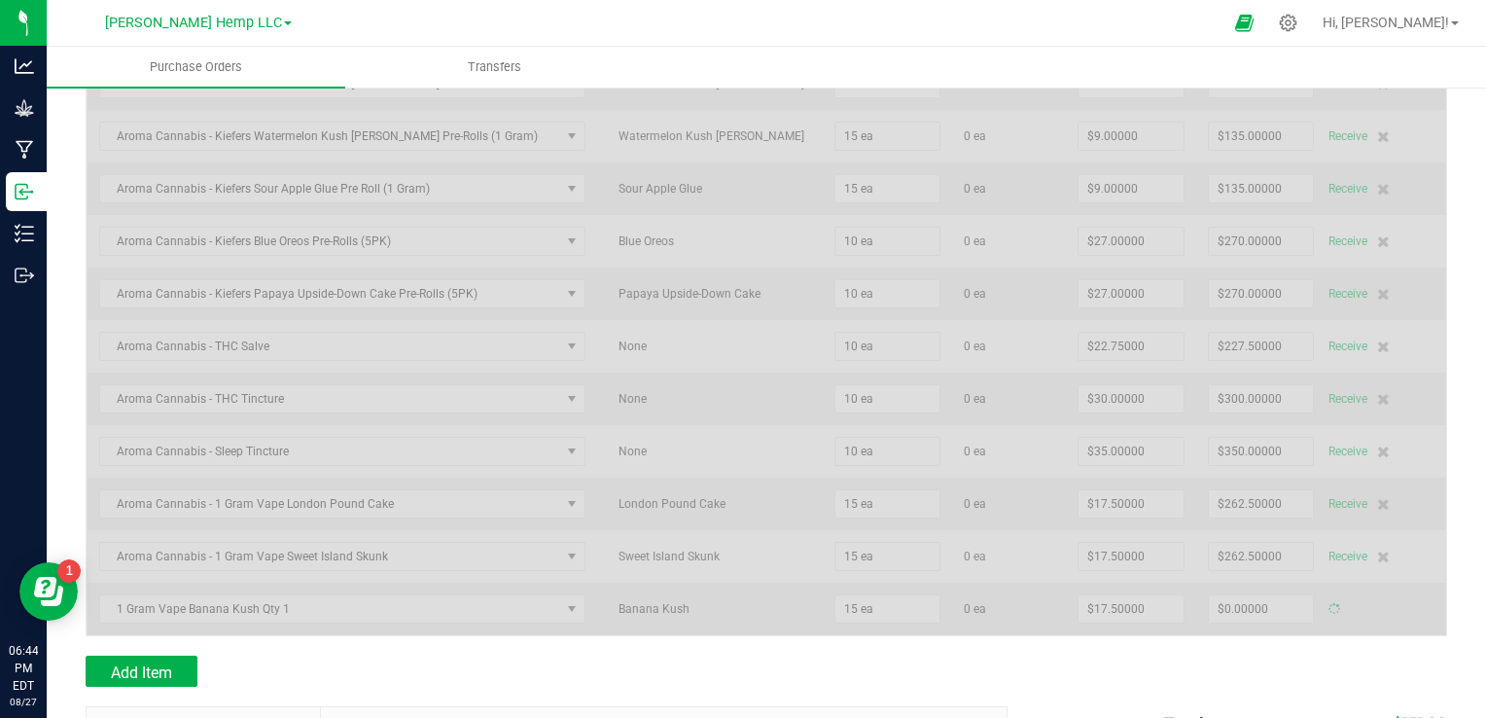
type input "$262.50000"
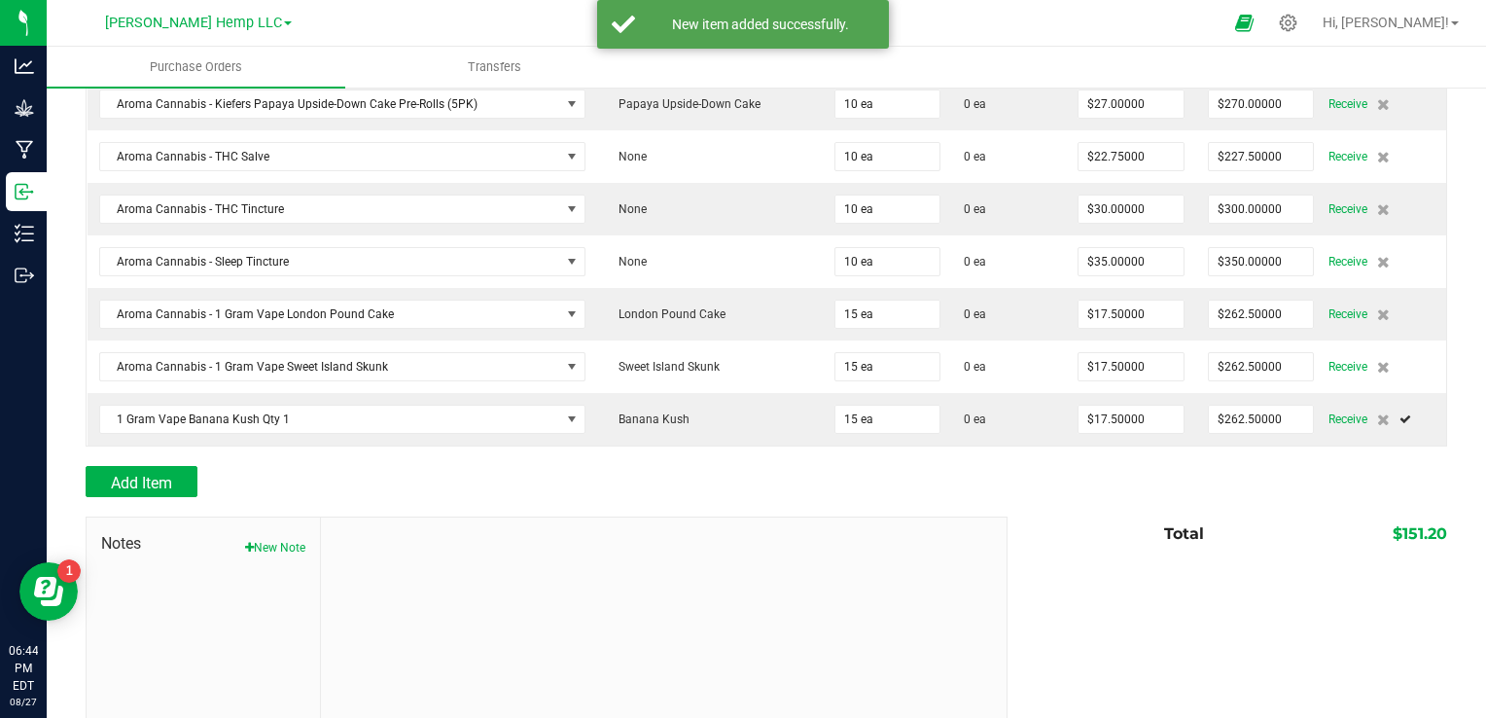
scroll to position [1416, 0]
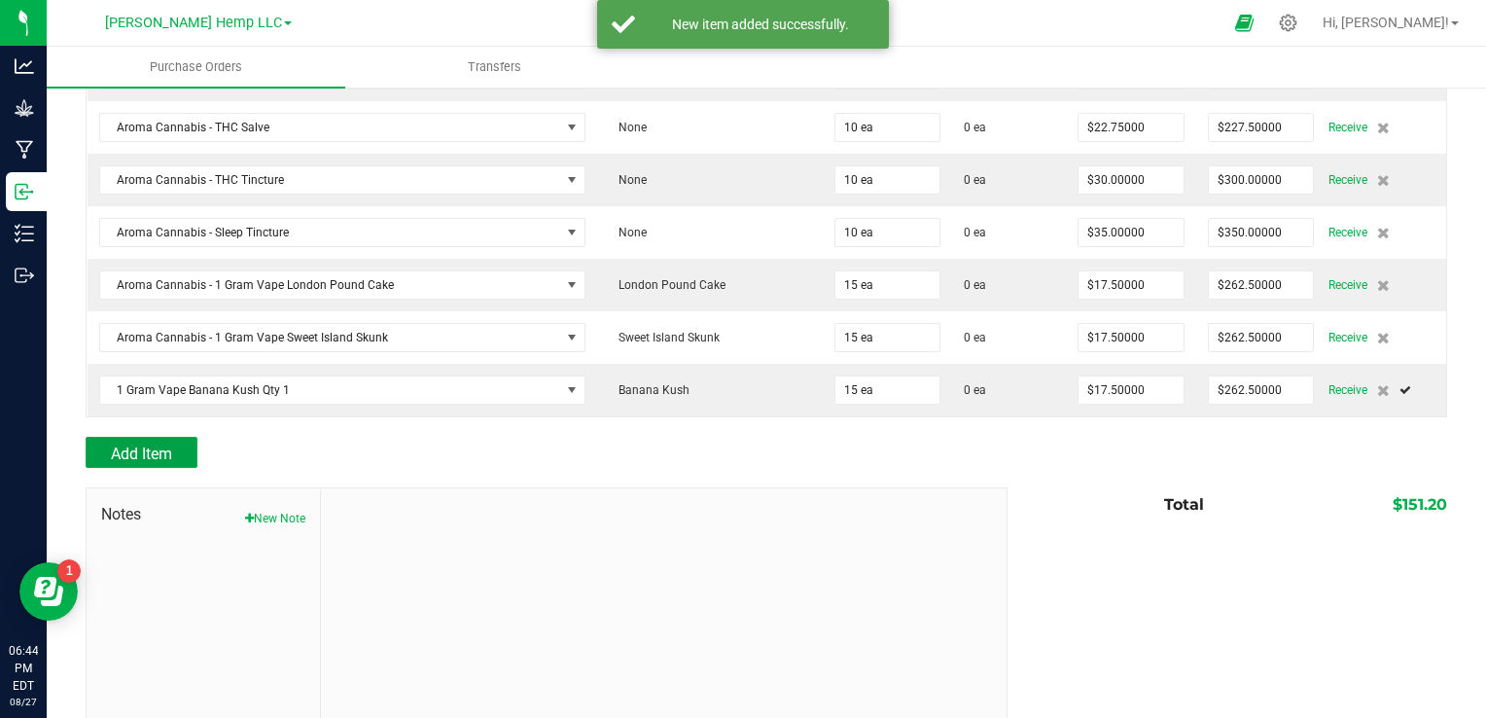
click at [146, 444] on span "Add Item" at bounding box center [141, 453] width 61 height 18
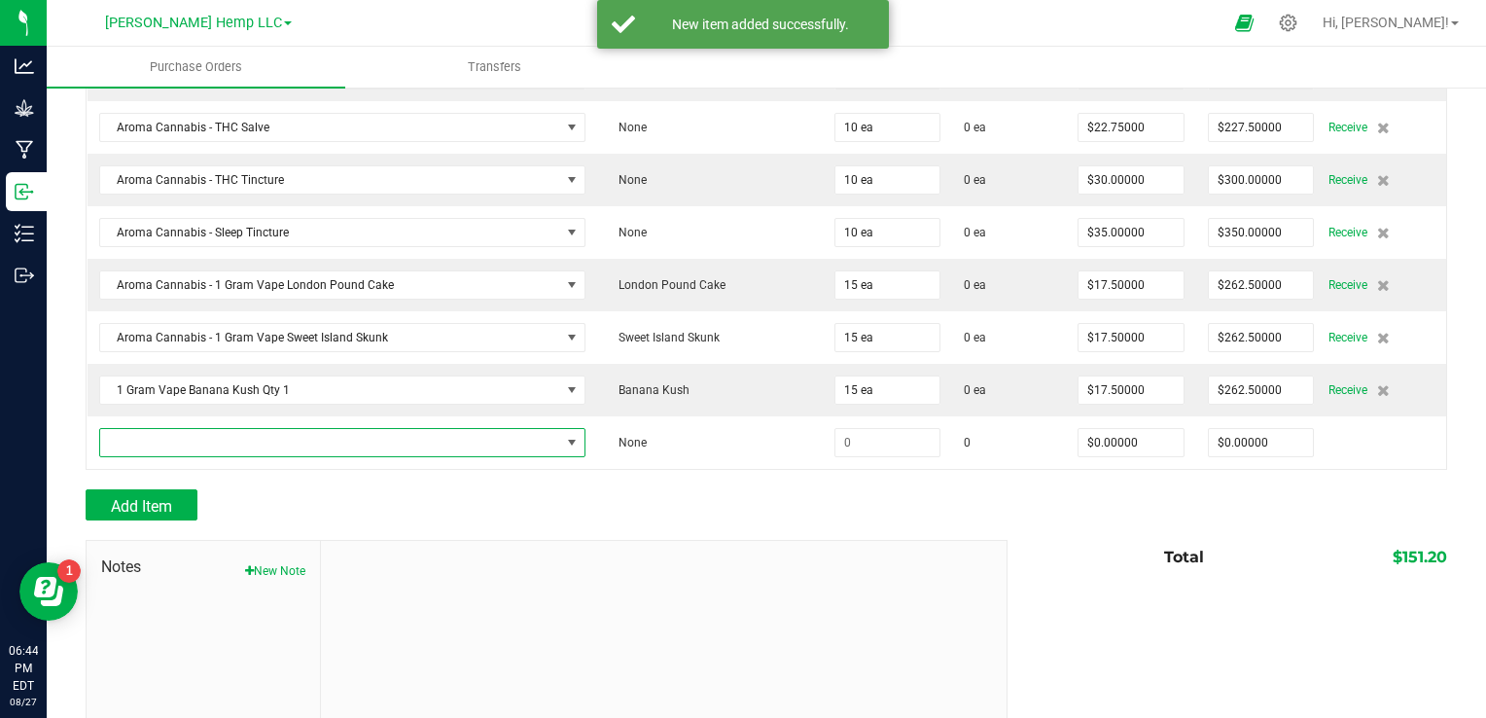
click at [564, 436] on span "NO DATA FOUND" at bounding box center [572, 443] width 16 height 16
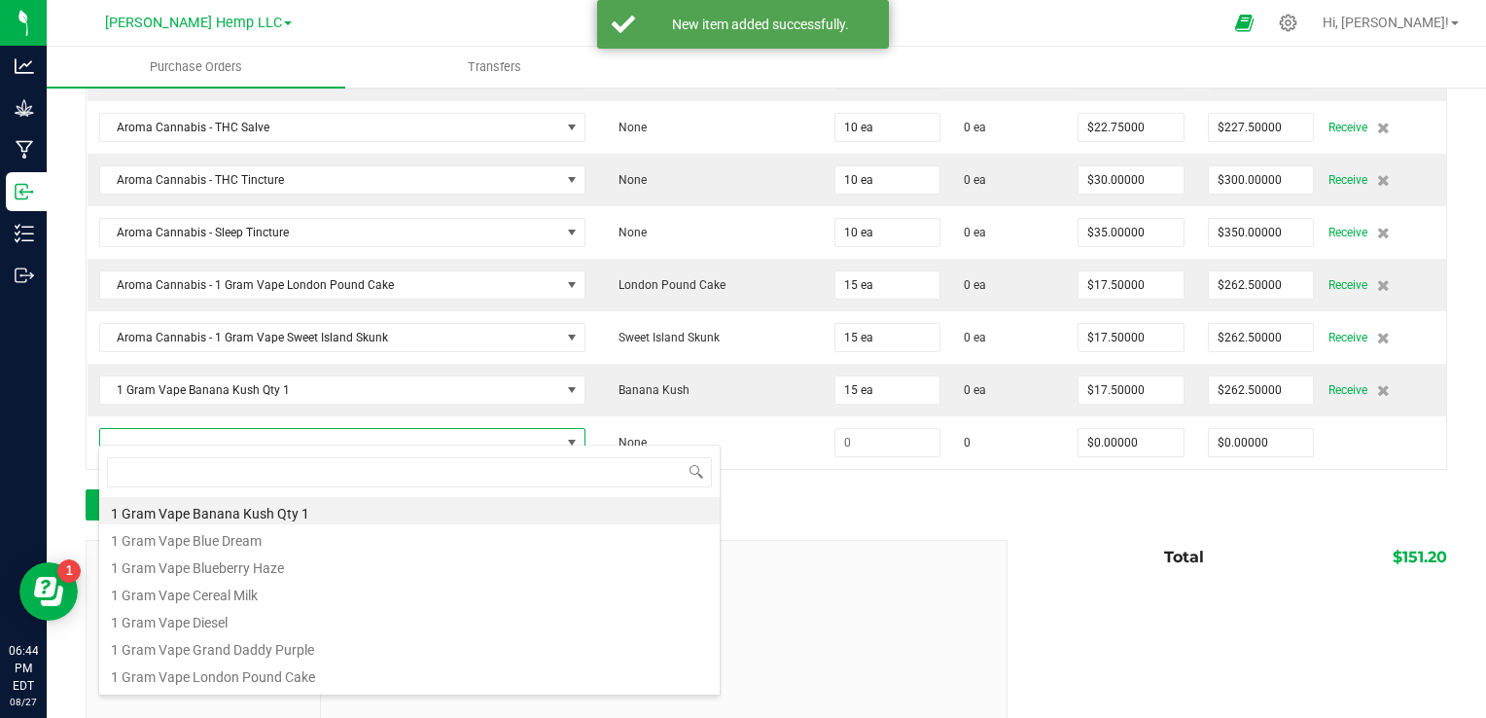
scroll to position [28, 450]
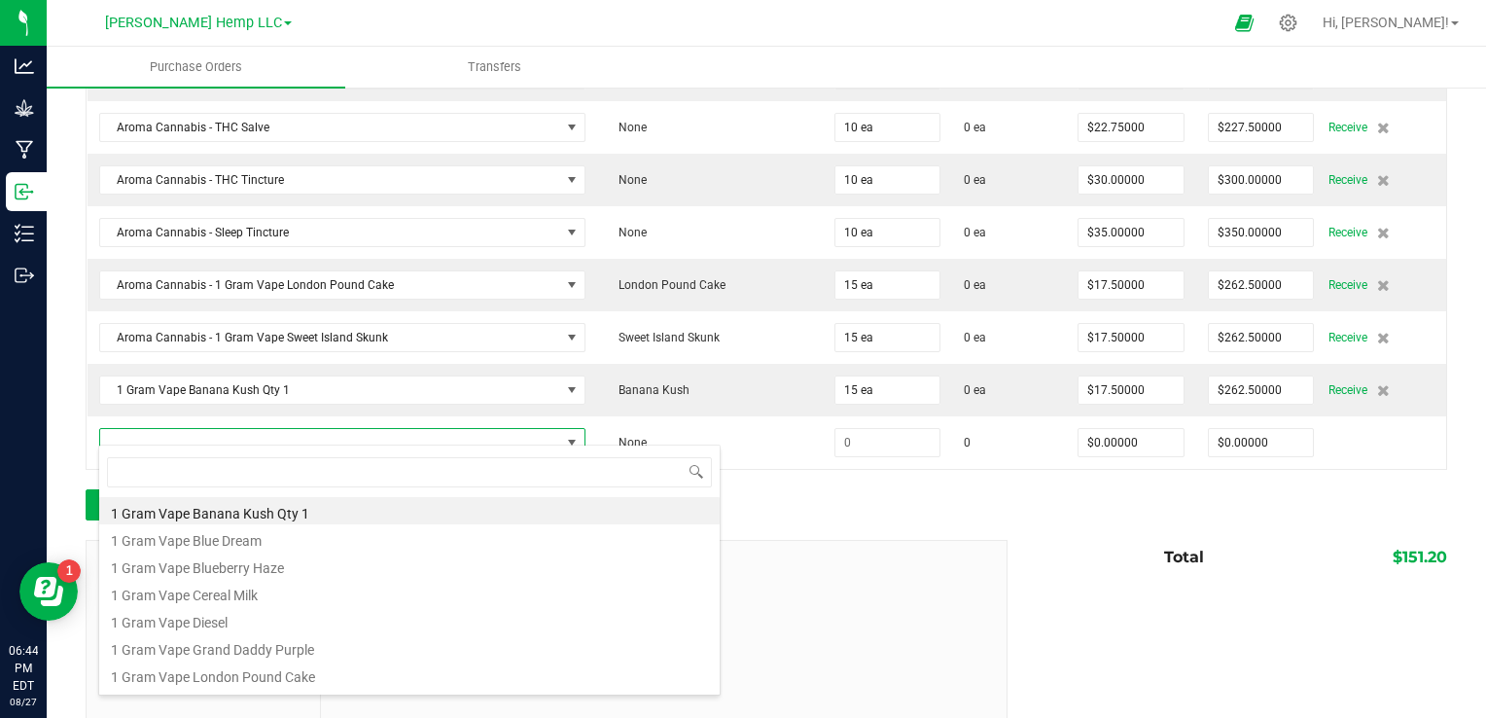
click at [253, 543] on li "1 Gram Vape Blue Dream" at bounding box center [409, 537] width 620 height 27
type input "$17.50000"
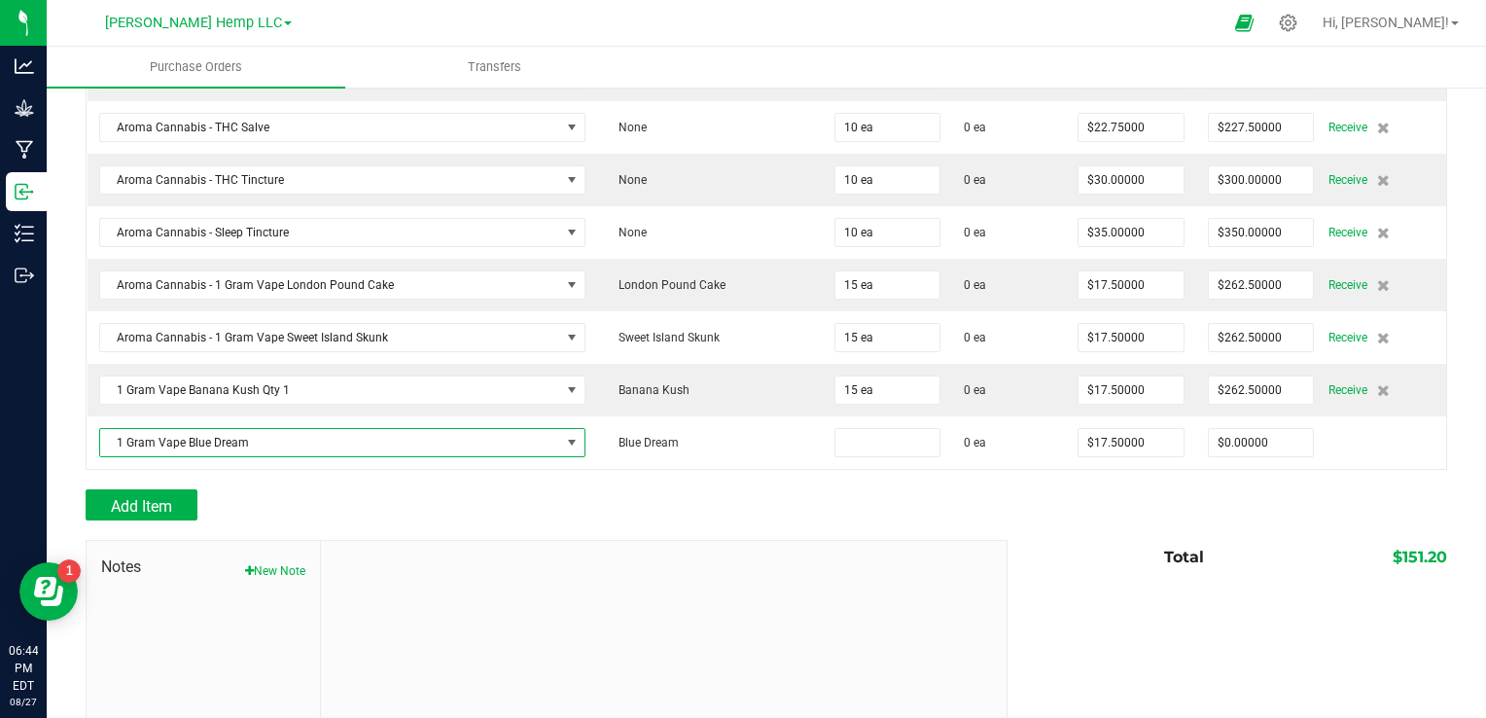
click at [835, 429] on input at bounding box center [887, 442] width 105 height 27
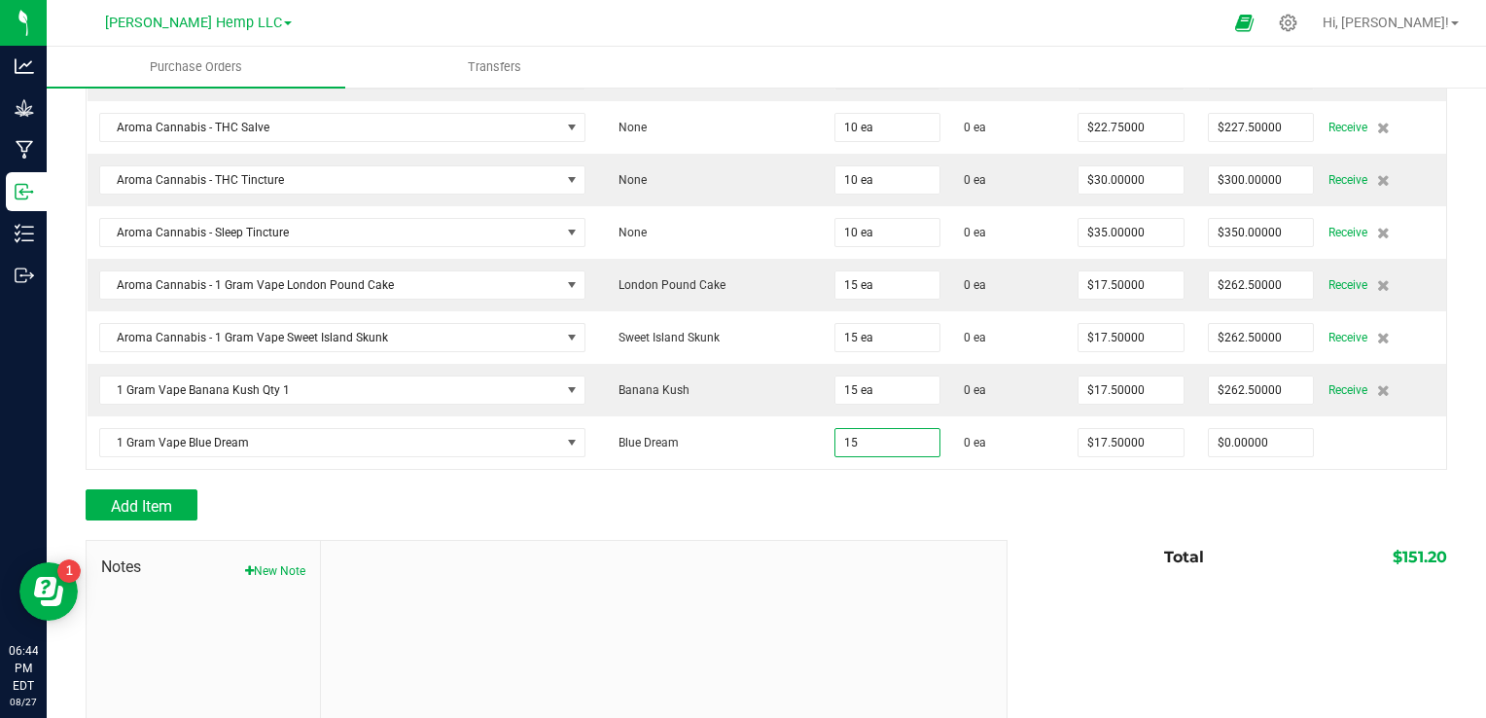
click at [646, 490] on div "Add Item" at bounding box center [539, 504] width 907 height 31
type input "15 ea"
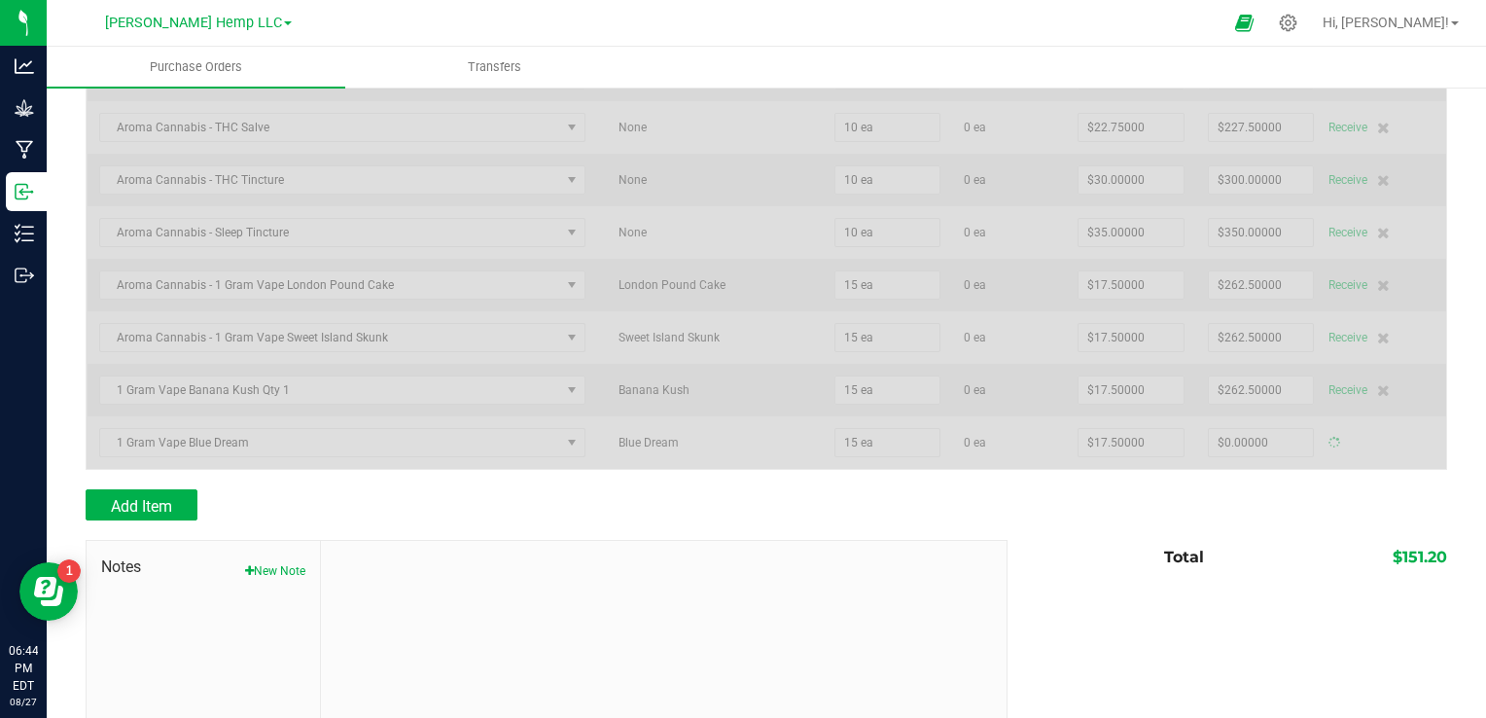
type input "$262.50000"
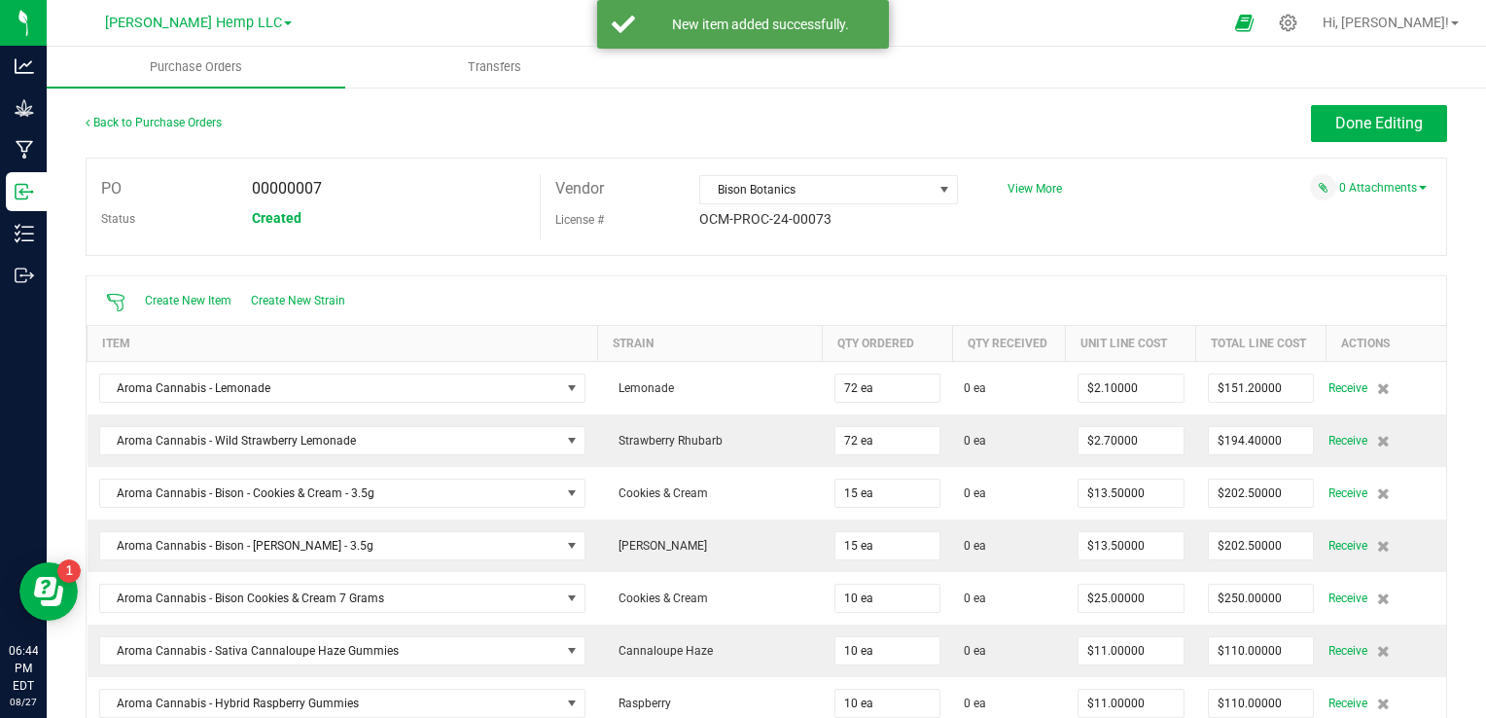
scroll to position [1416, 0]
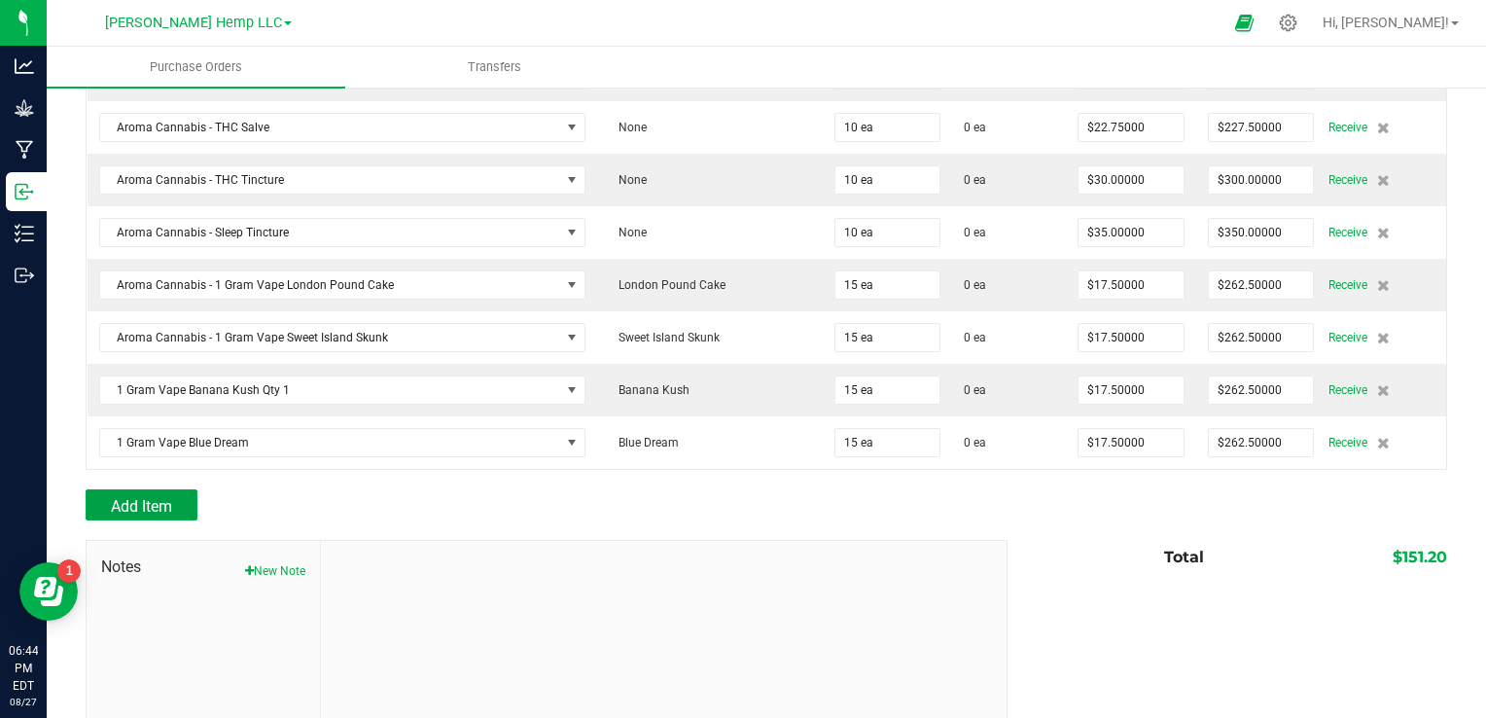
click at [152, 497] on span "Add Item" at bounding box center [141, 506] width 61 height 18
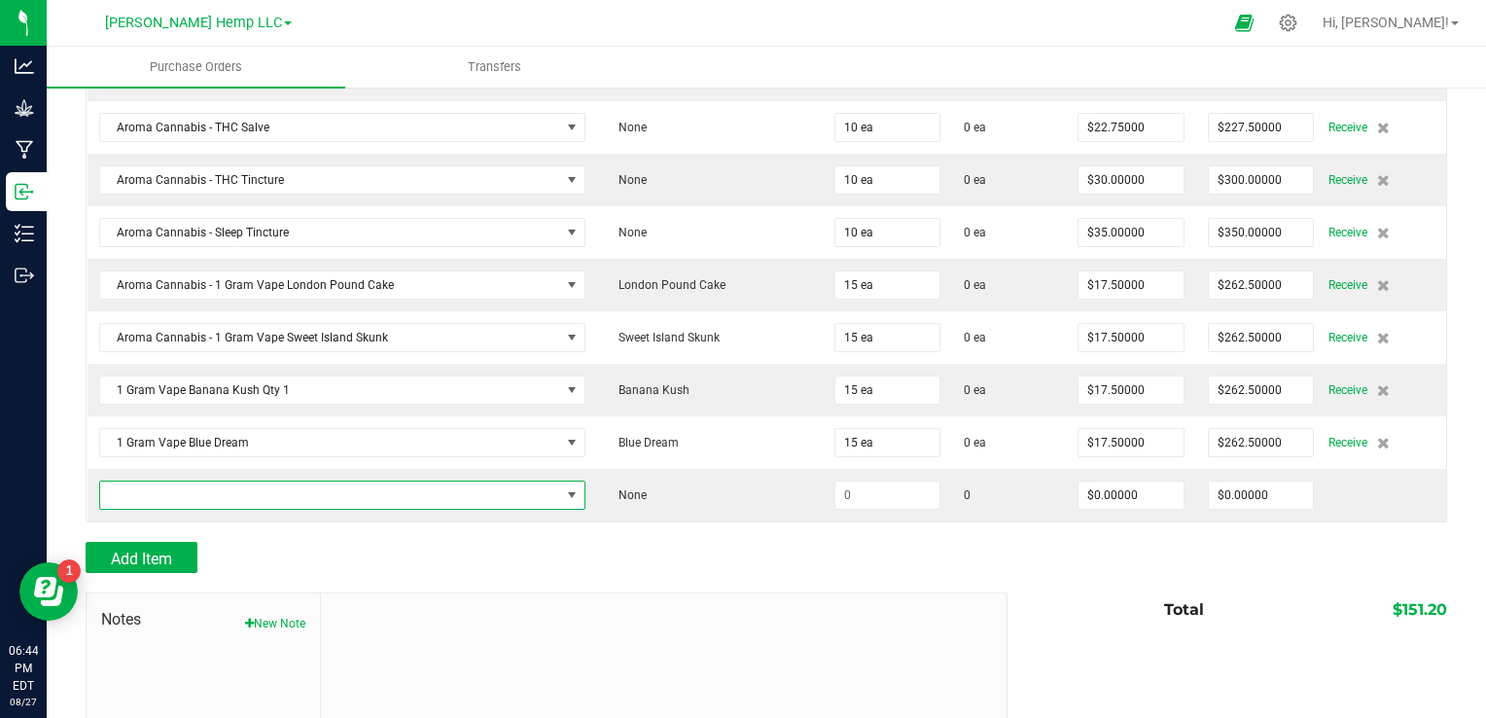
click at [564, 488] on span "NO DATA FOUND" at bounding box center [572, 495] width 16 height 16
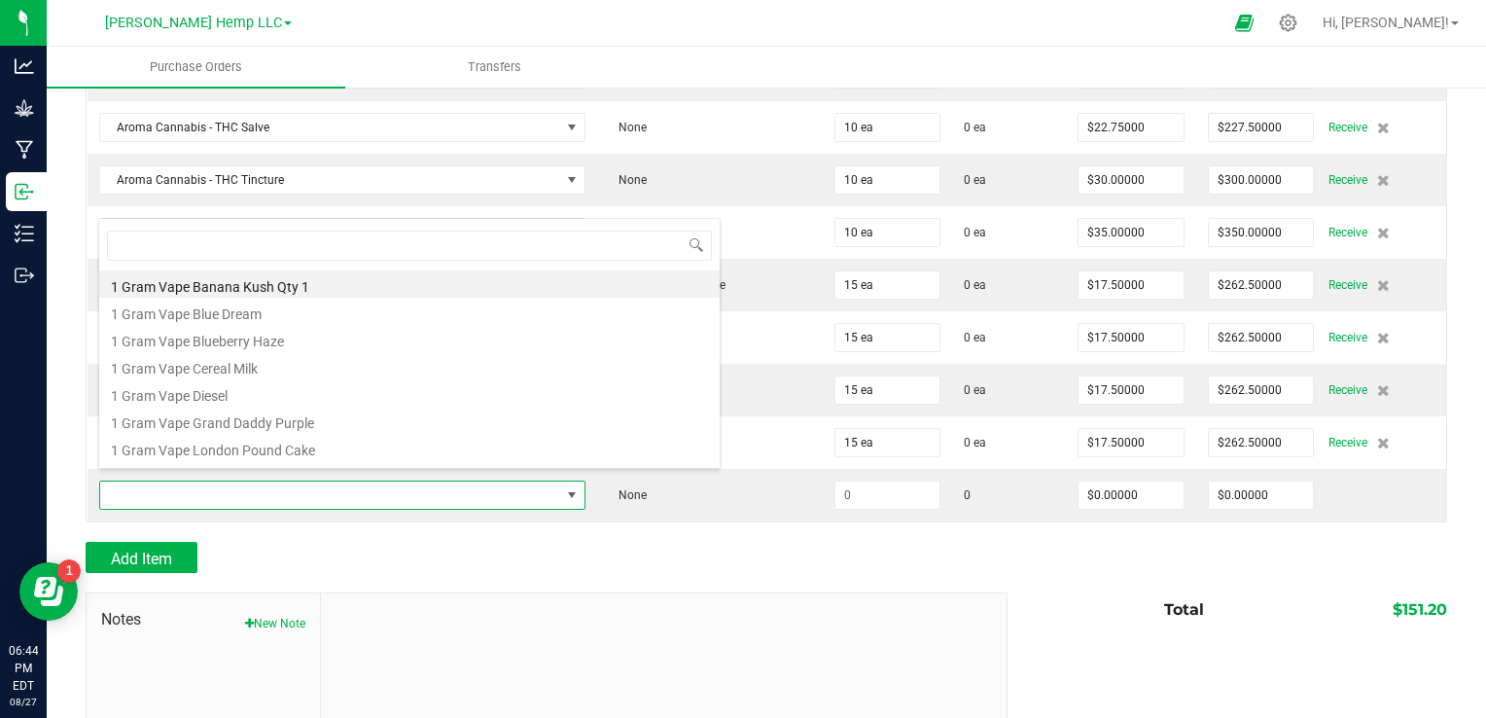
scroll to position [28, 450]
click at [218, 400] on li "1 Gram Vape Diesel" at bounding box center [409, 392] width 620 height 27
type input "$17.50000"
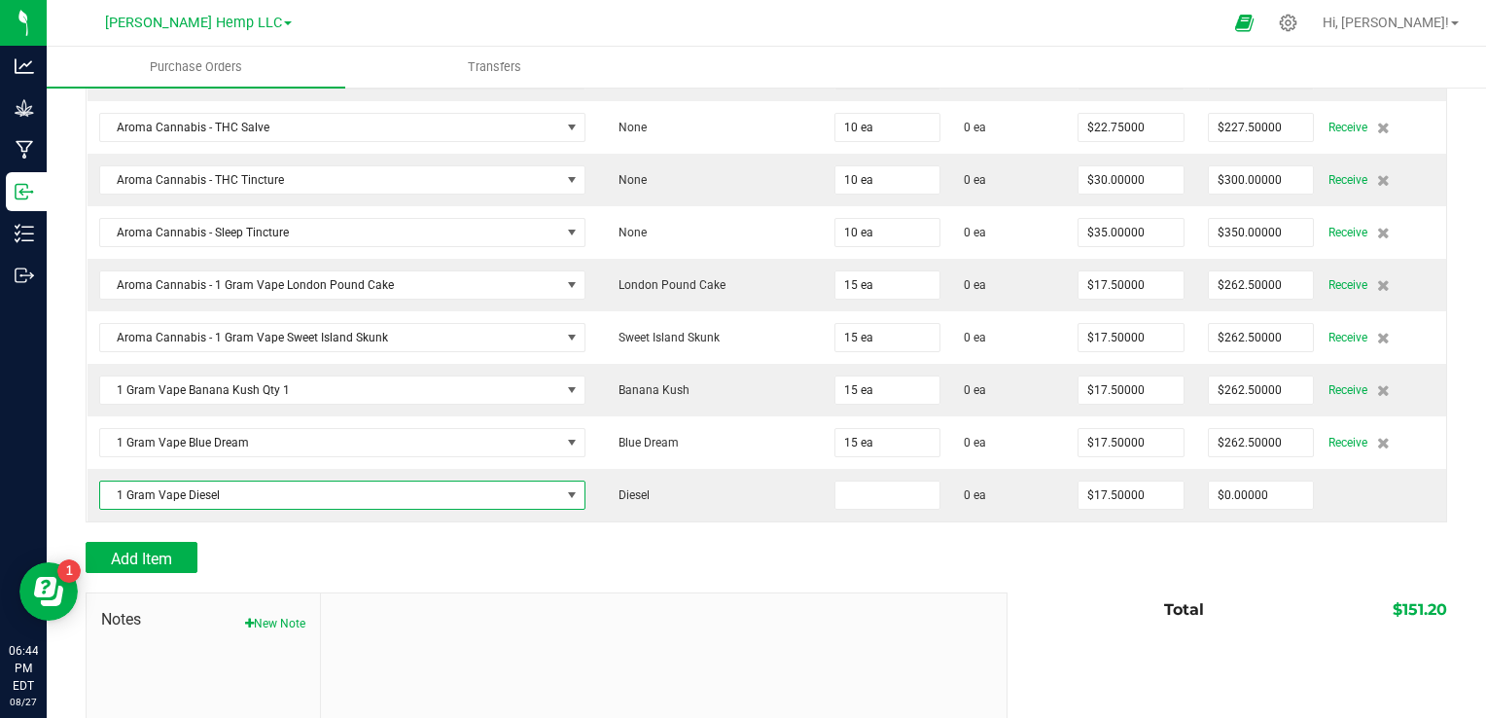
click at [835, 482] on input at bounding box center [887, 494] width 105 height 27
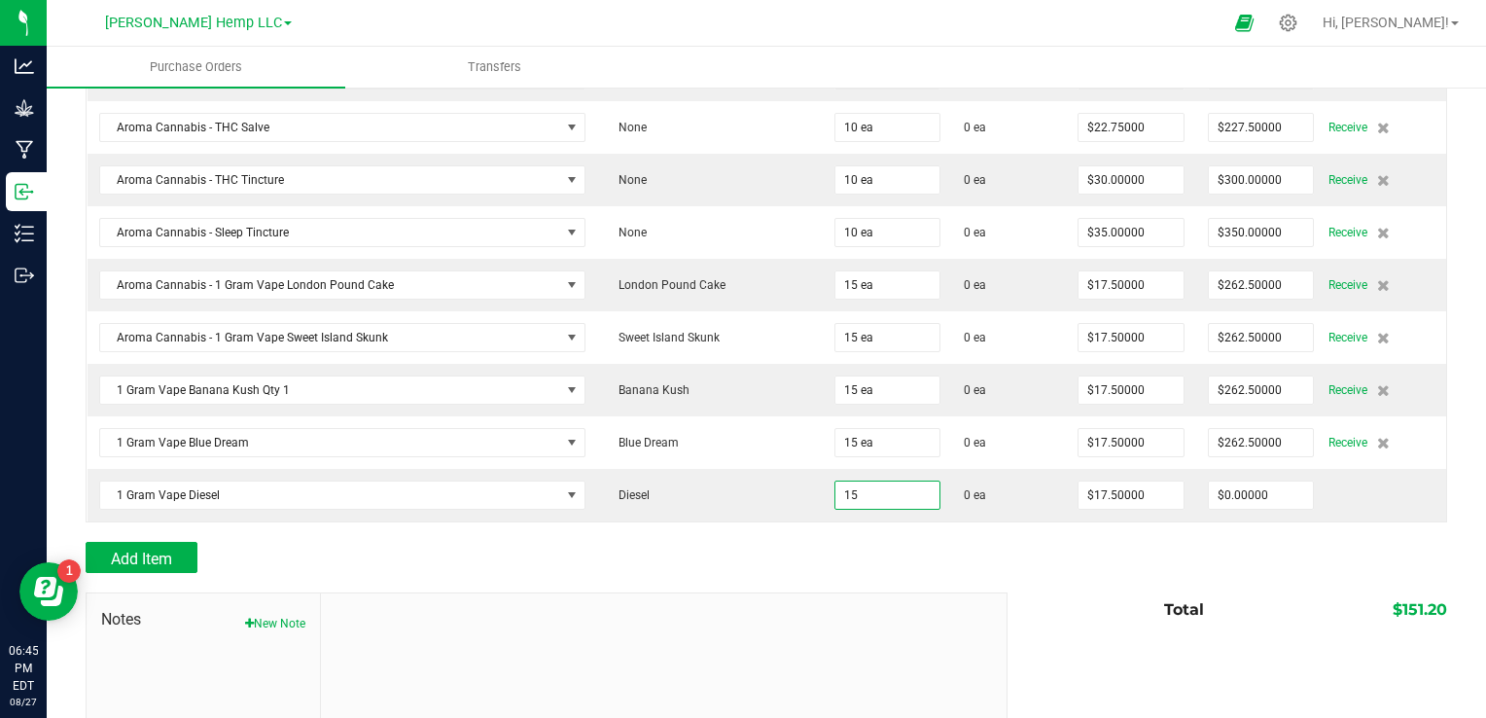
click at [673, 548] on div "Add Item" at bounding box center [539, 557] width 907 height 31
type input "15 ea"
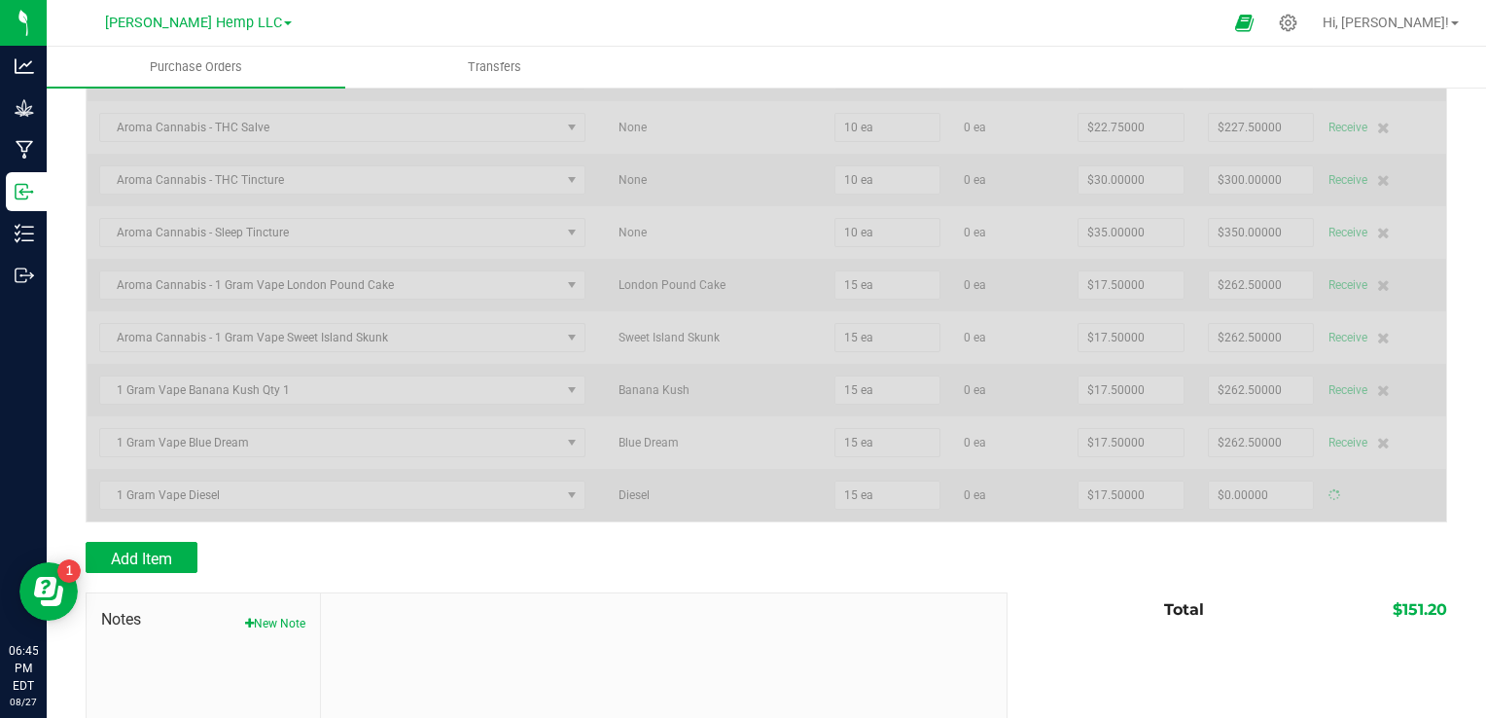
type input "$262.50000"
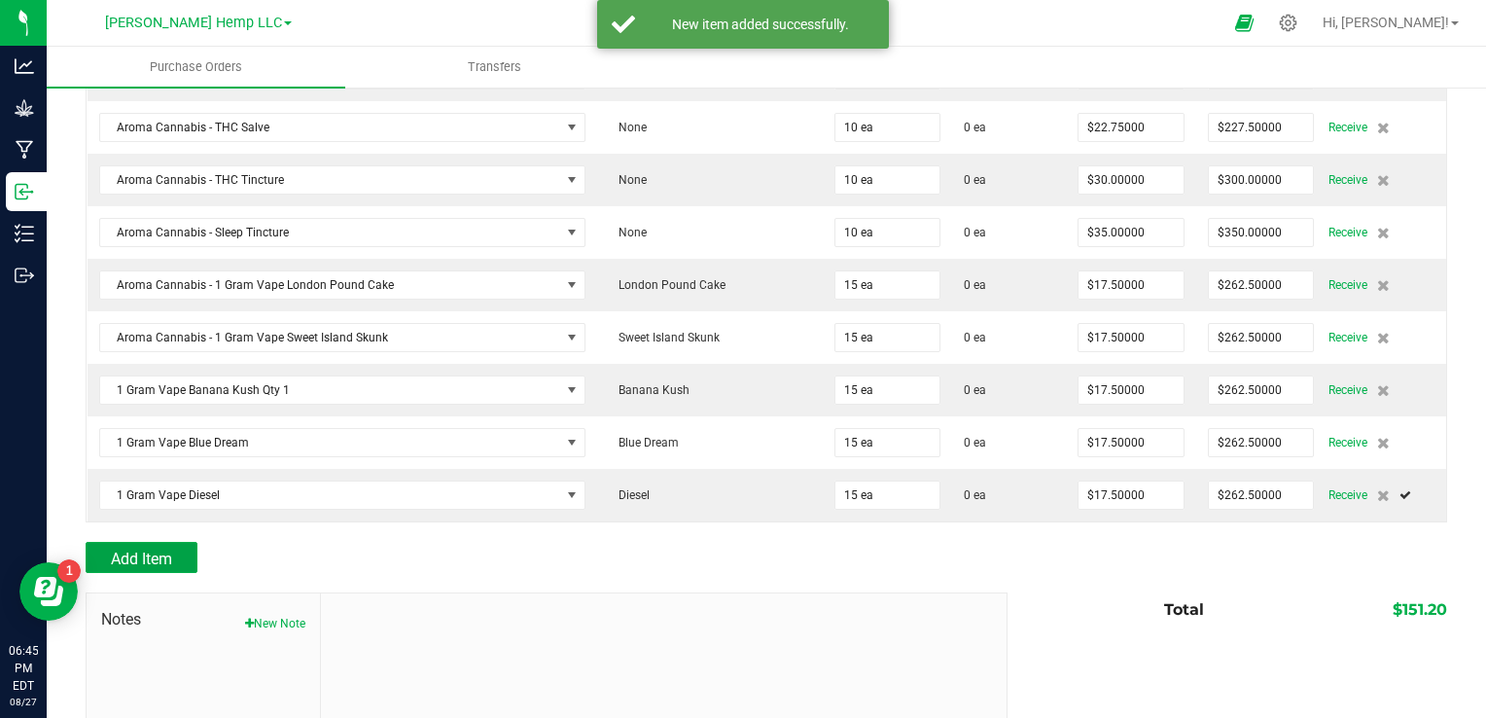
click at [157, 549] on span "Add Item" at bounding box center [141, 558] width 61 height 18
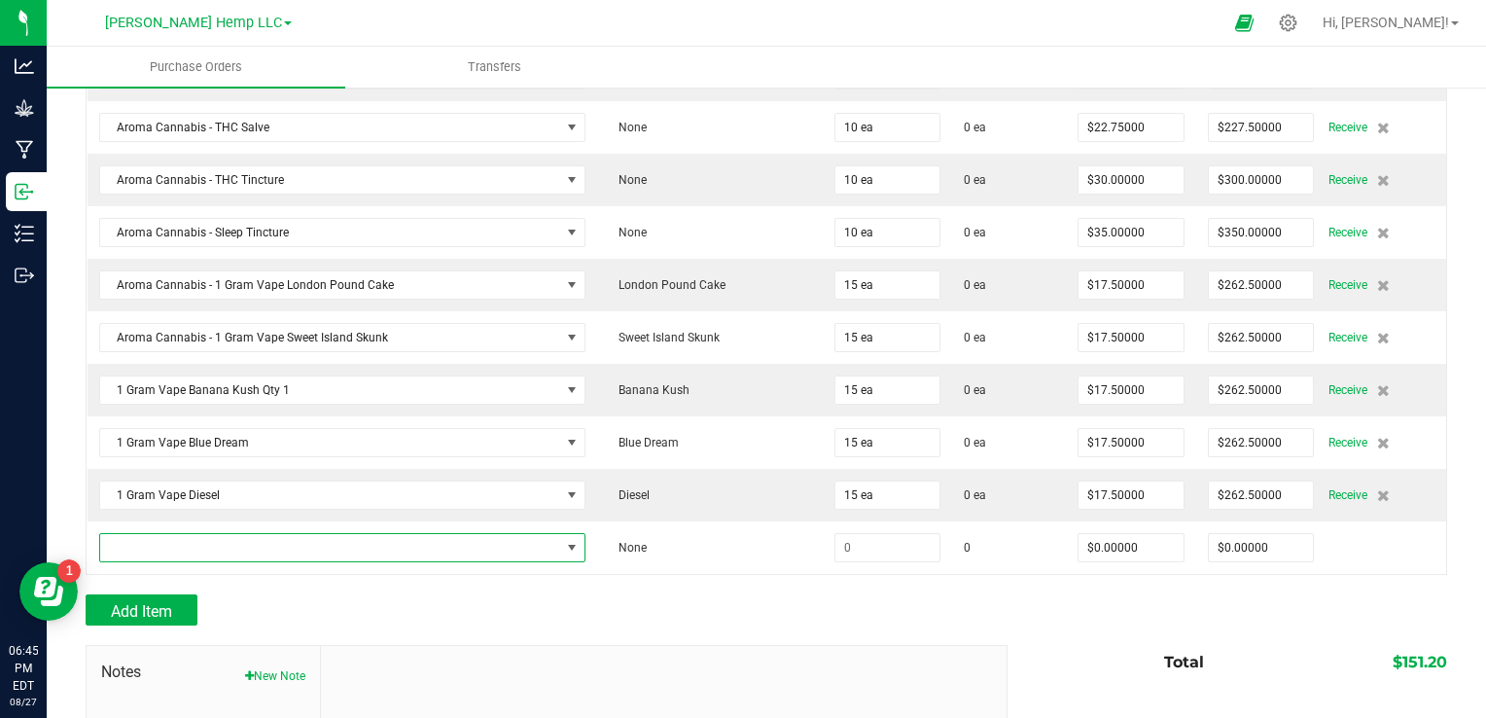
click at [564, 540] on span "NO DATA FOUND" at bounding box center [572, 548] width 16 height 16
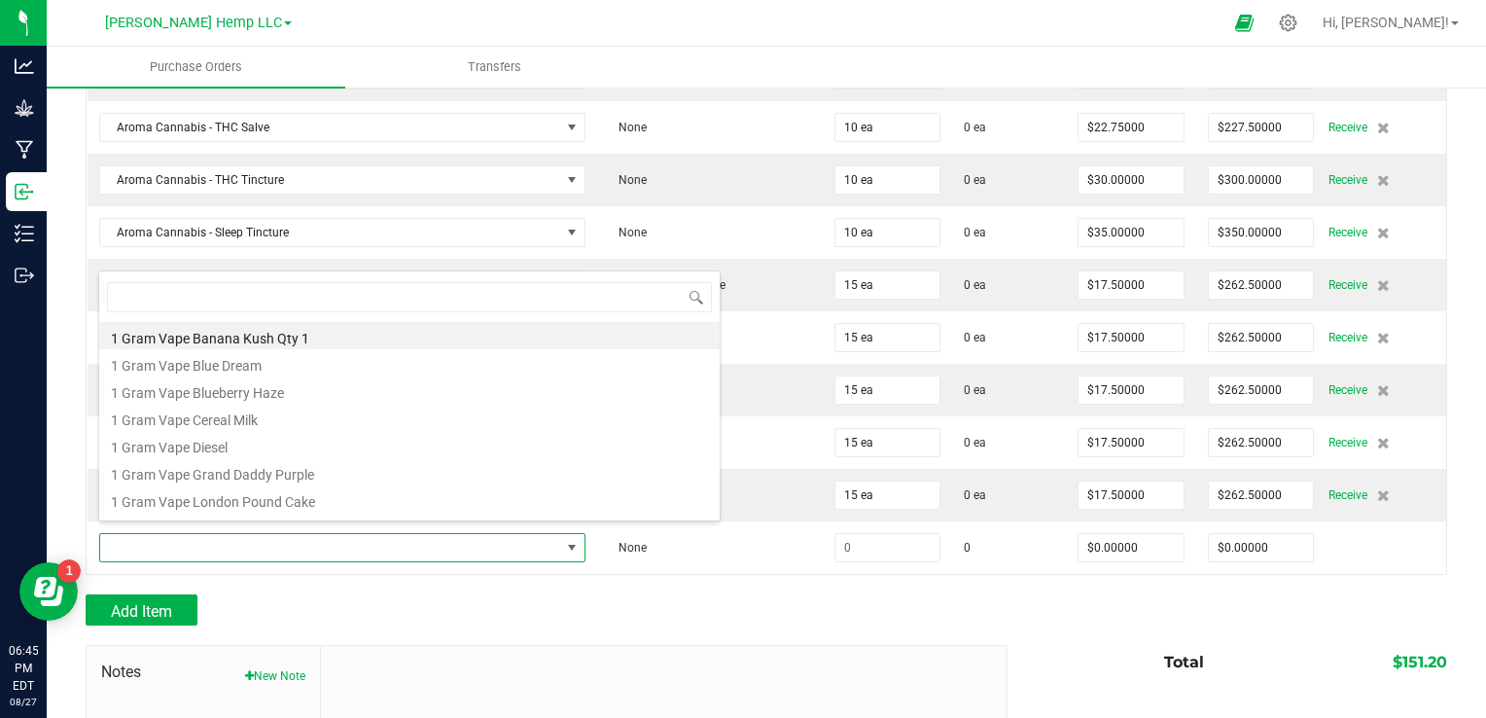
click at [256, 421] on li "1 Gram Vape Cereal Milk" at bounding box center [409, 416] width 620 height 27
type input "$17.50000"
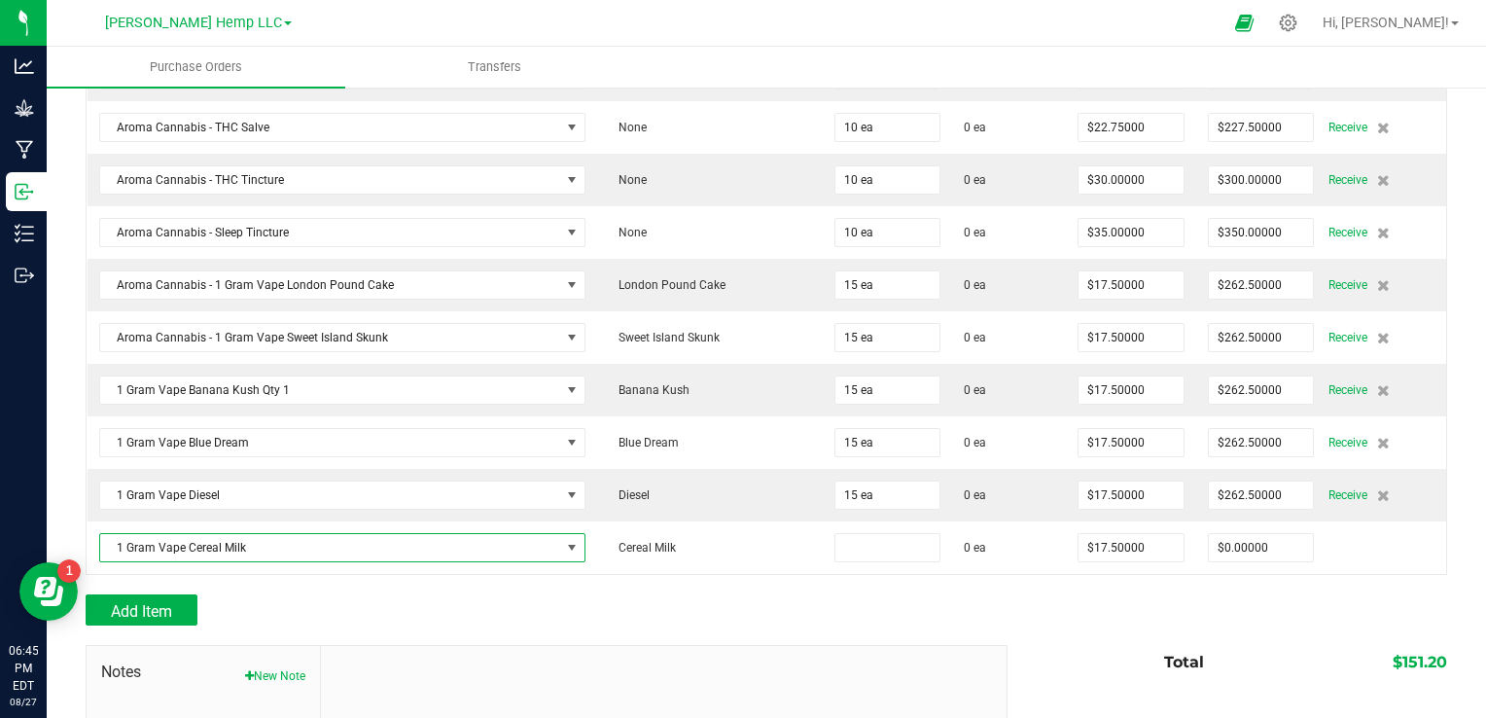
click at [843, 535] on input at bounding box center [887, 547] width 105 height 27
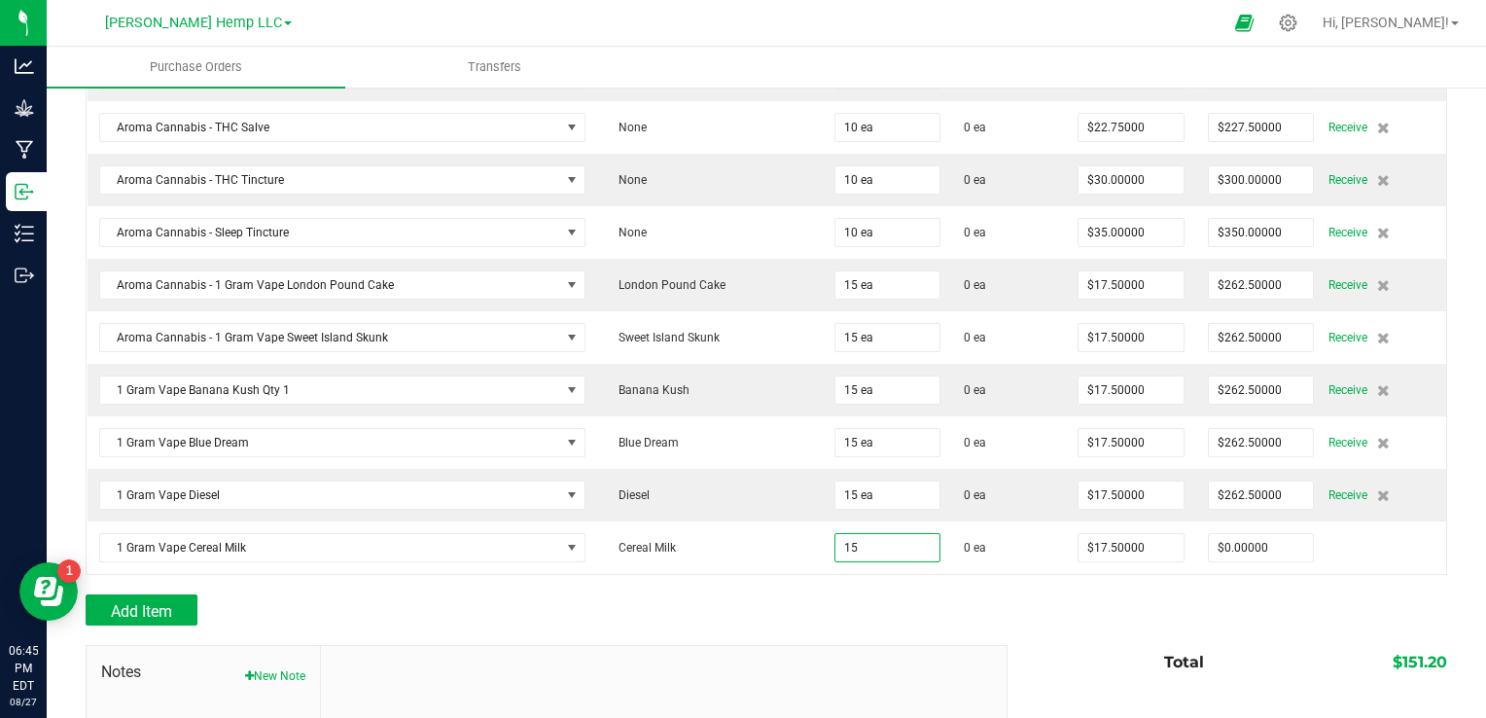
click at [790, 594] on div "Add Item" at bounding box center [539, 609] width 907 height 31
type input "15 ea"
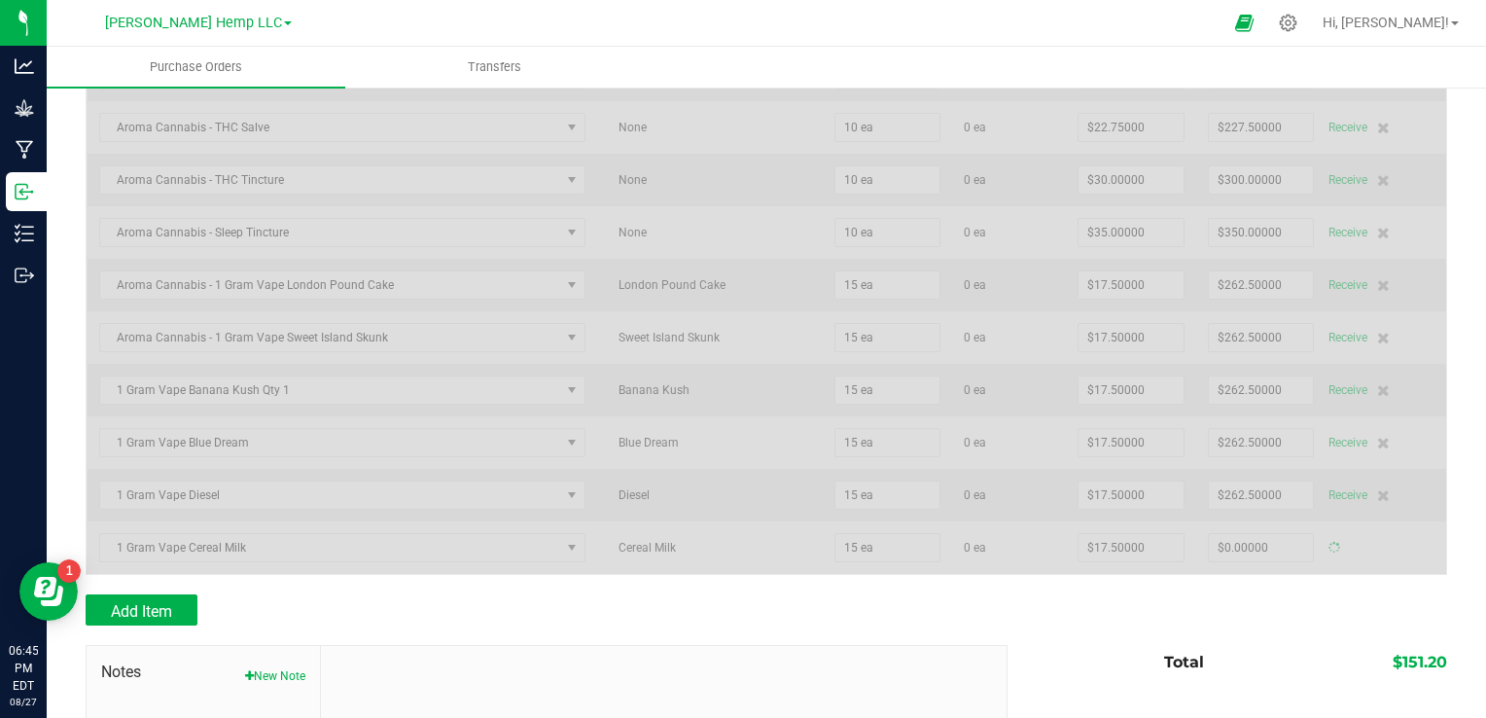
type input "$262.50000"
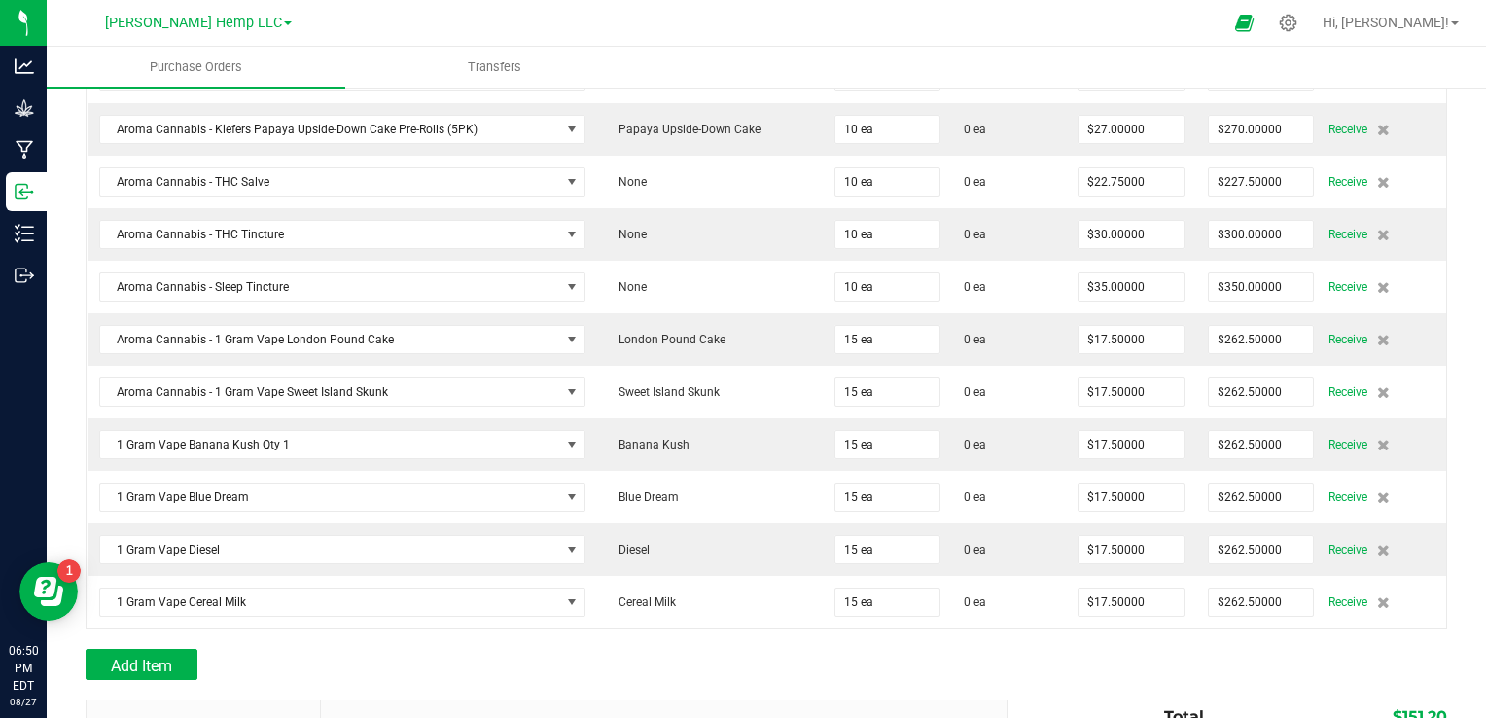
scroll to position [1355, 0]
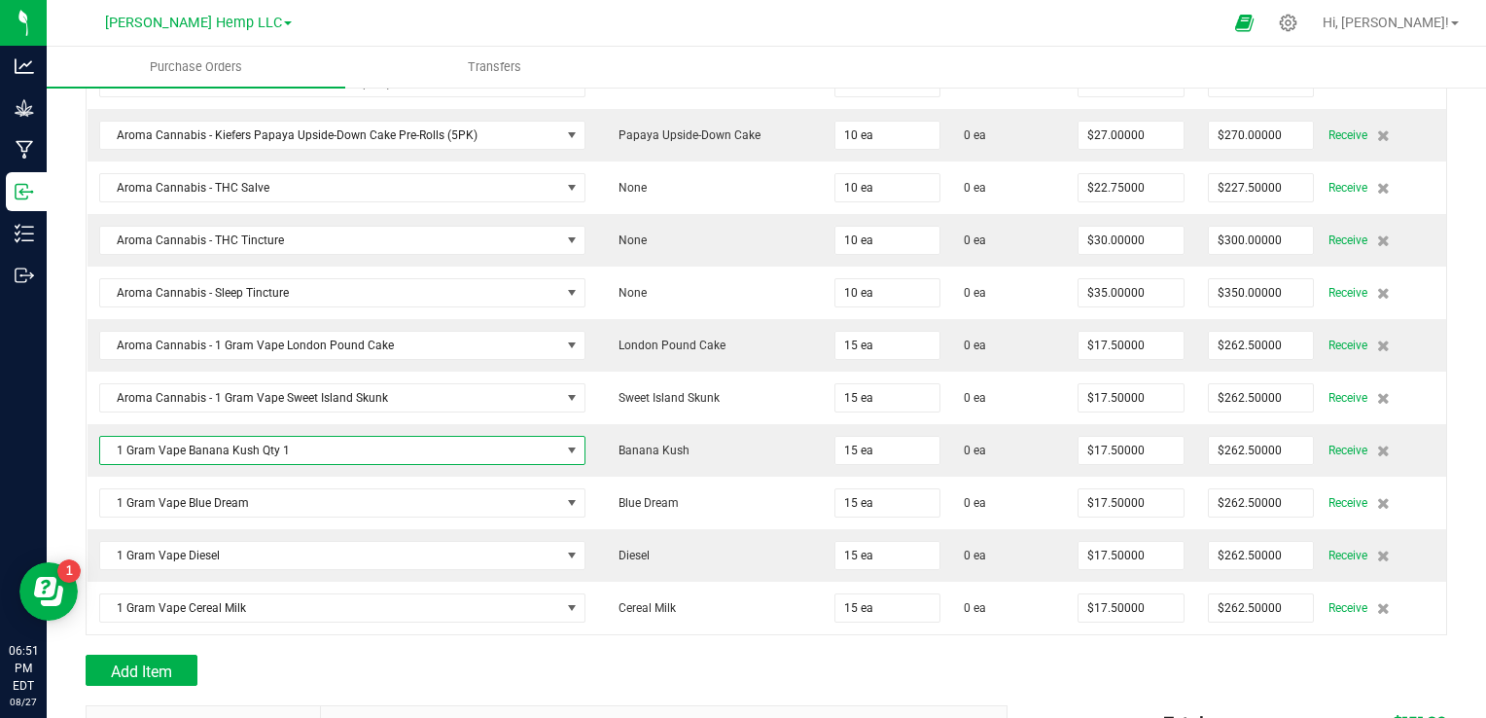
click at [564, 443] on span at bounding box center [572, 450] width 16 height 16
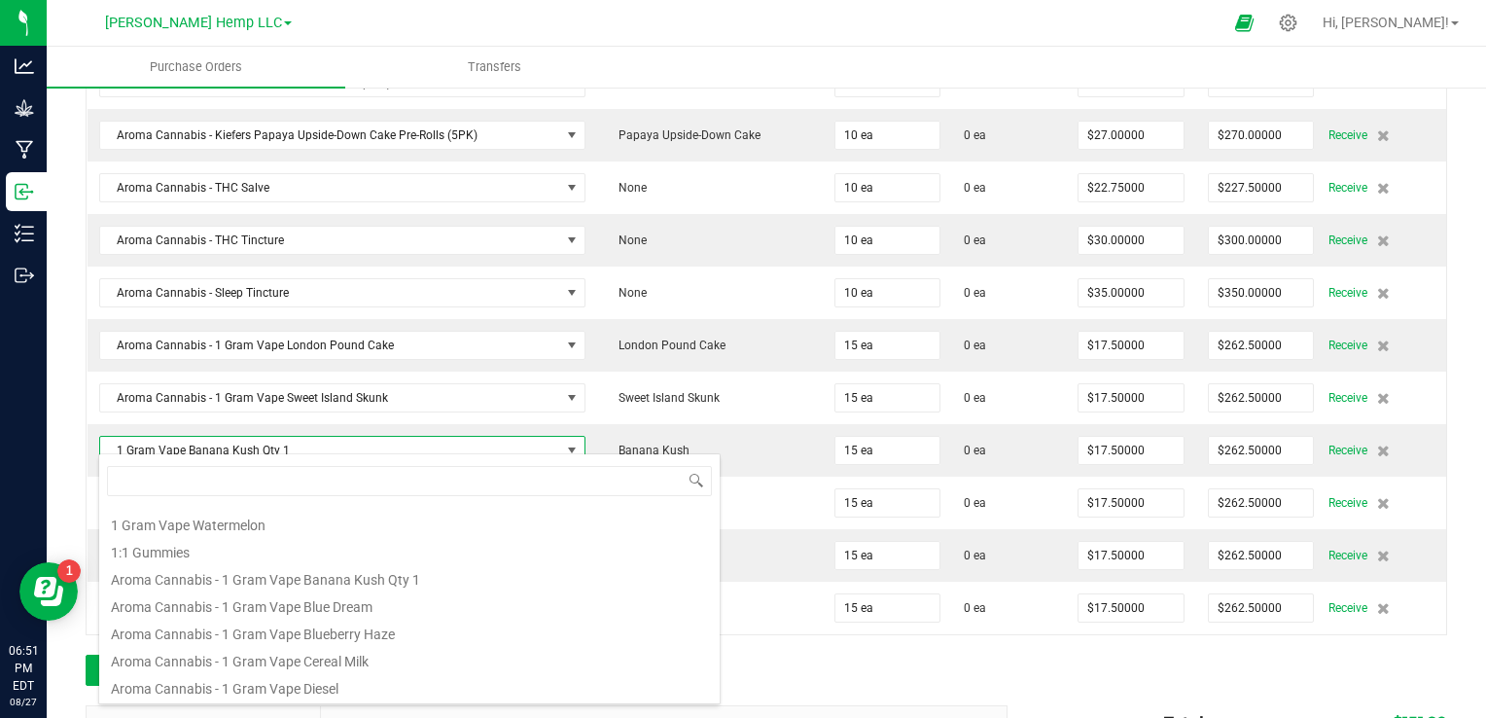
scroll to position [222, 0]
click at [282, 566] on li "Aroma Cannabis - 1 Gram Vape Banana Kush Qty 1" at bounding box center [409, 569] width 620 height 27
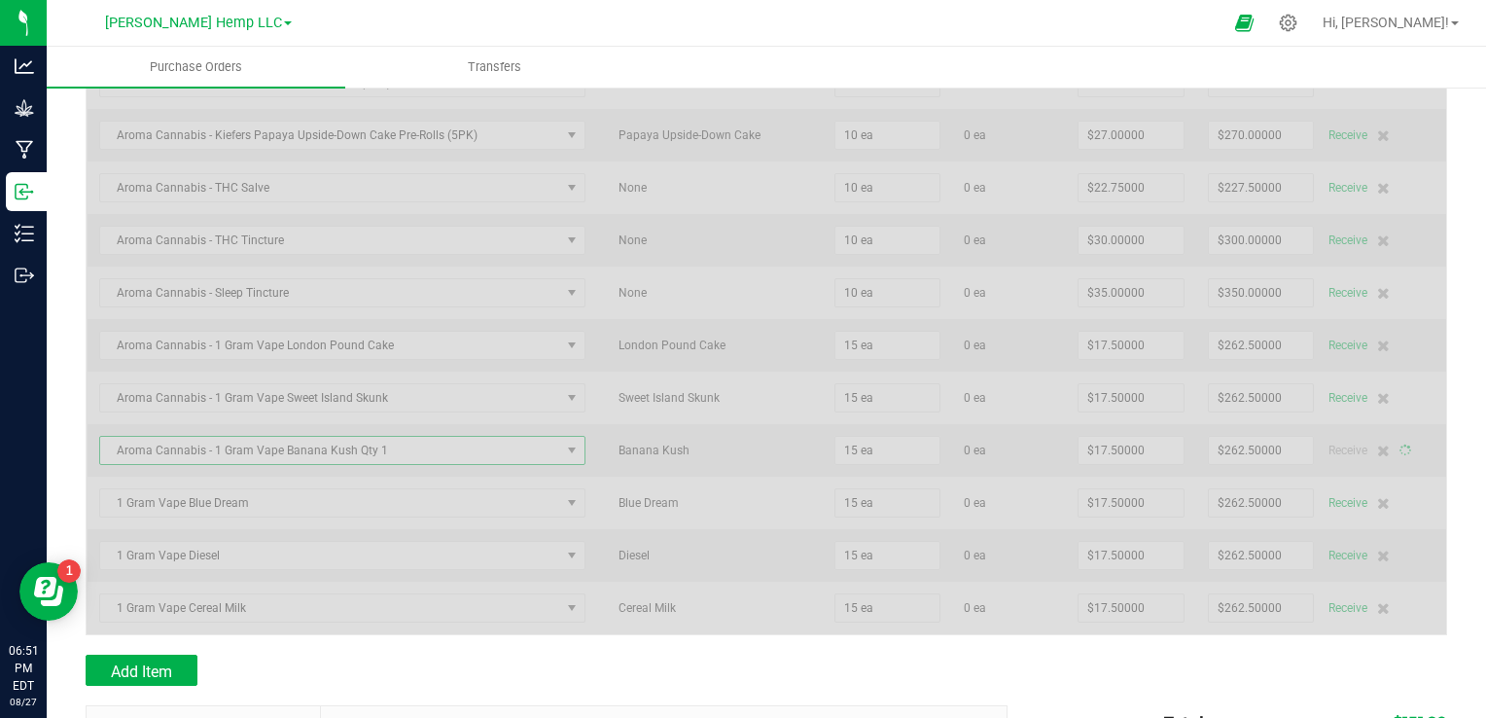
scroll to position [1512, 0]
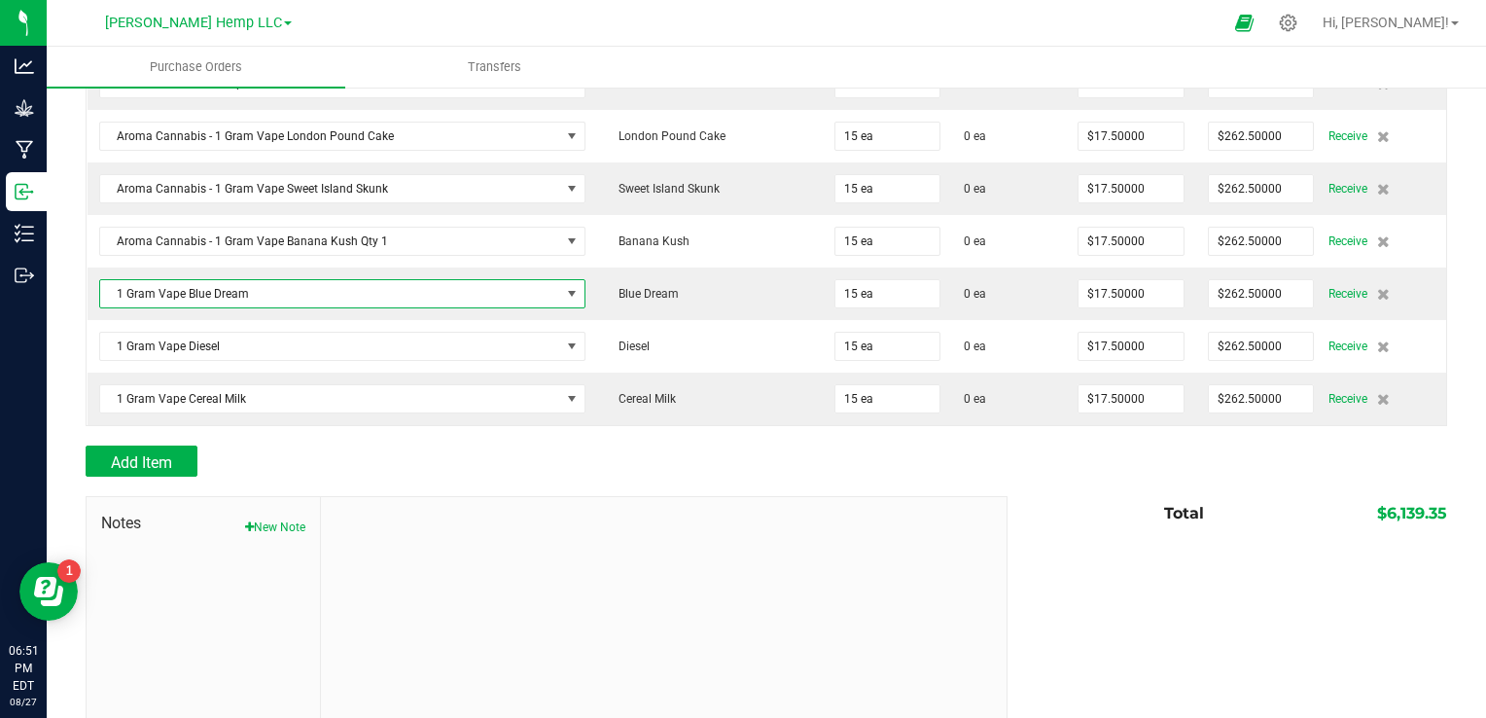
click at [473, 291] on span "1 Gram Vape Blue Dream" at bounding box center [330, 293] width 461 height 27
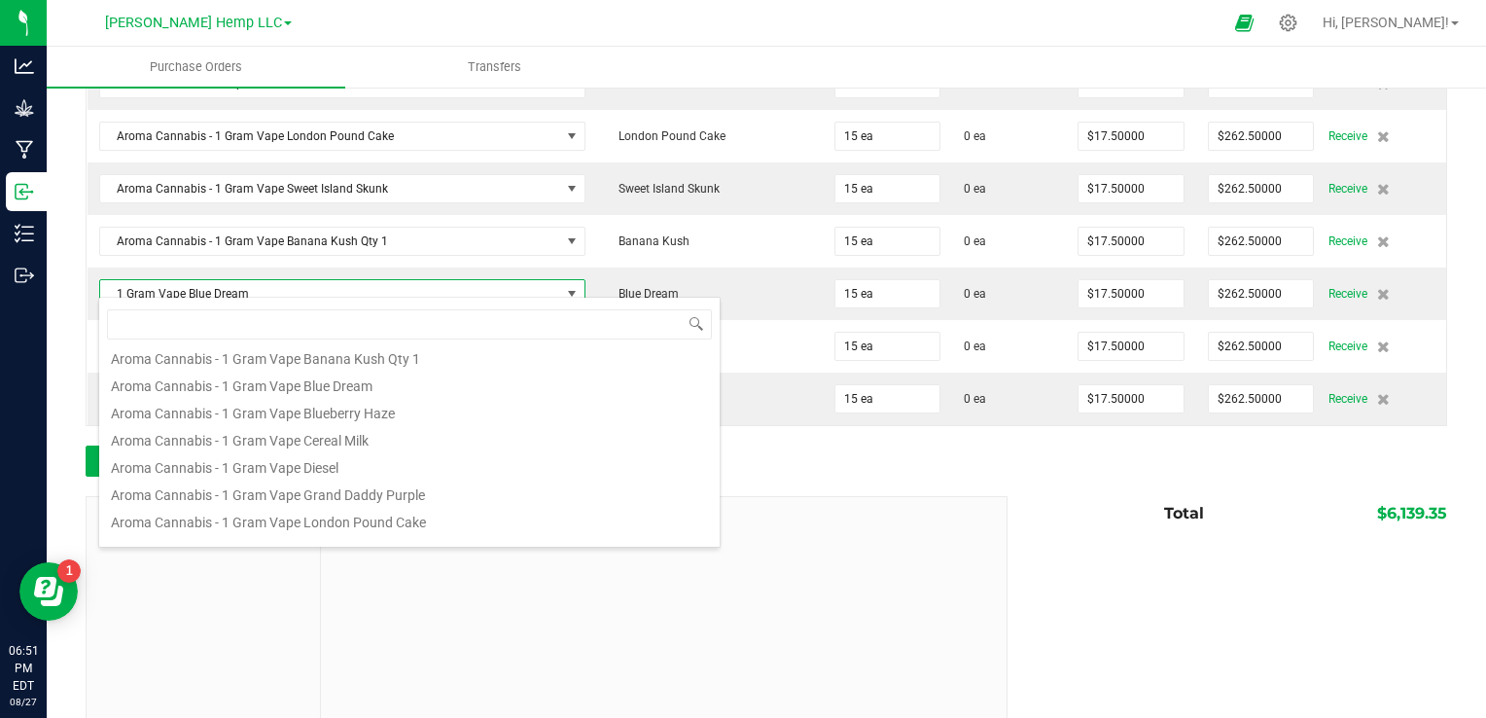
scroll to position [272, 0]
click at [348, 389] on li "Aroma Cannabis - 1 Gram Vape Blue Dream" at bounding box center [409, 389] width 620 height 27
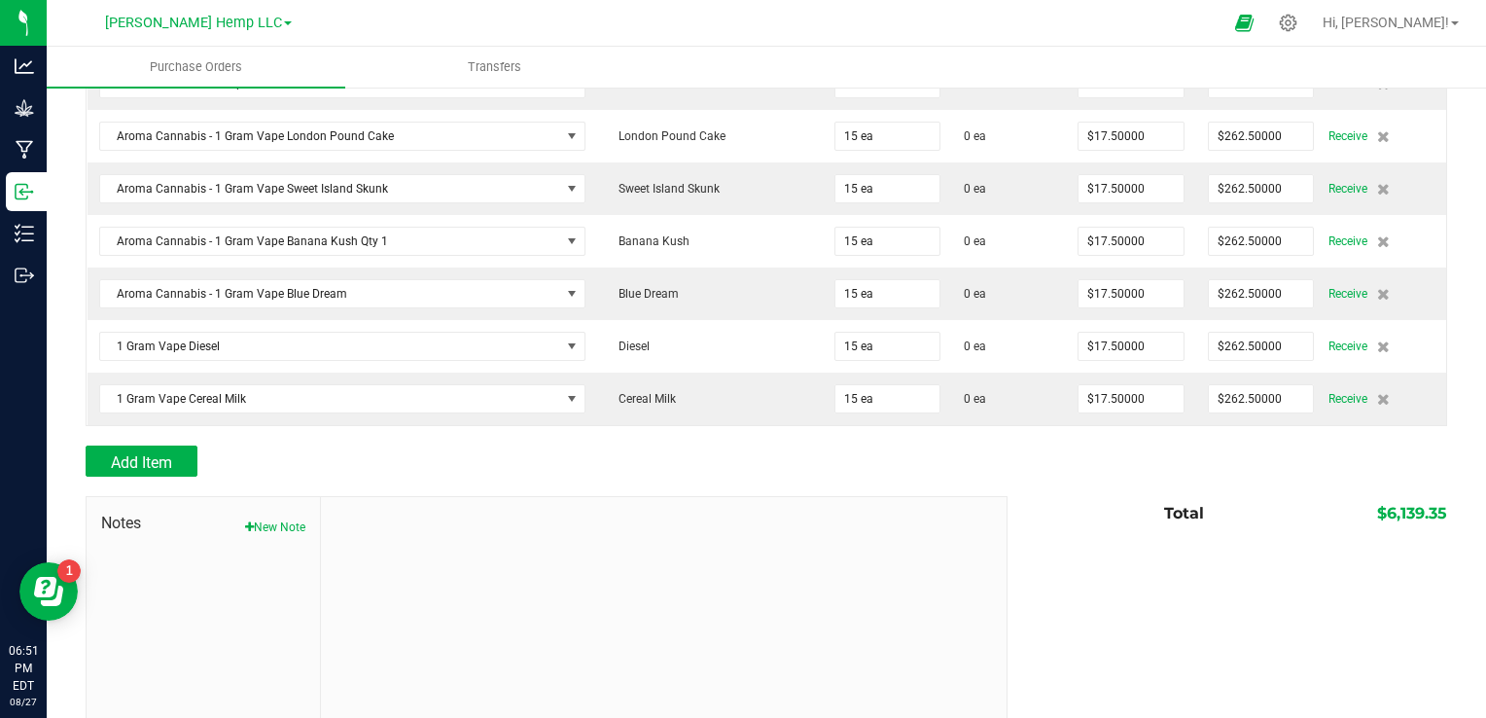
scroll to position [1559, 0]
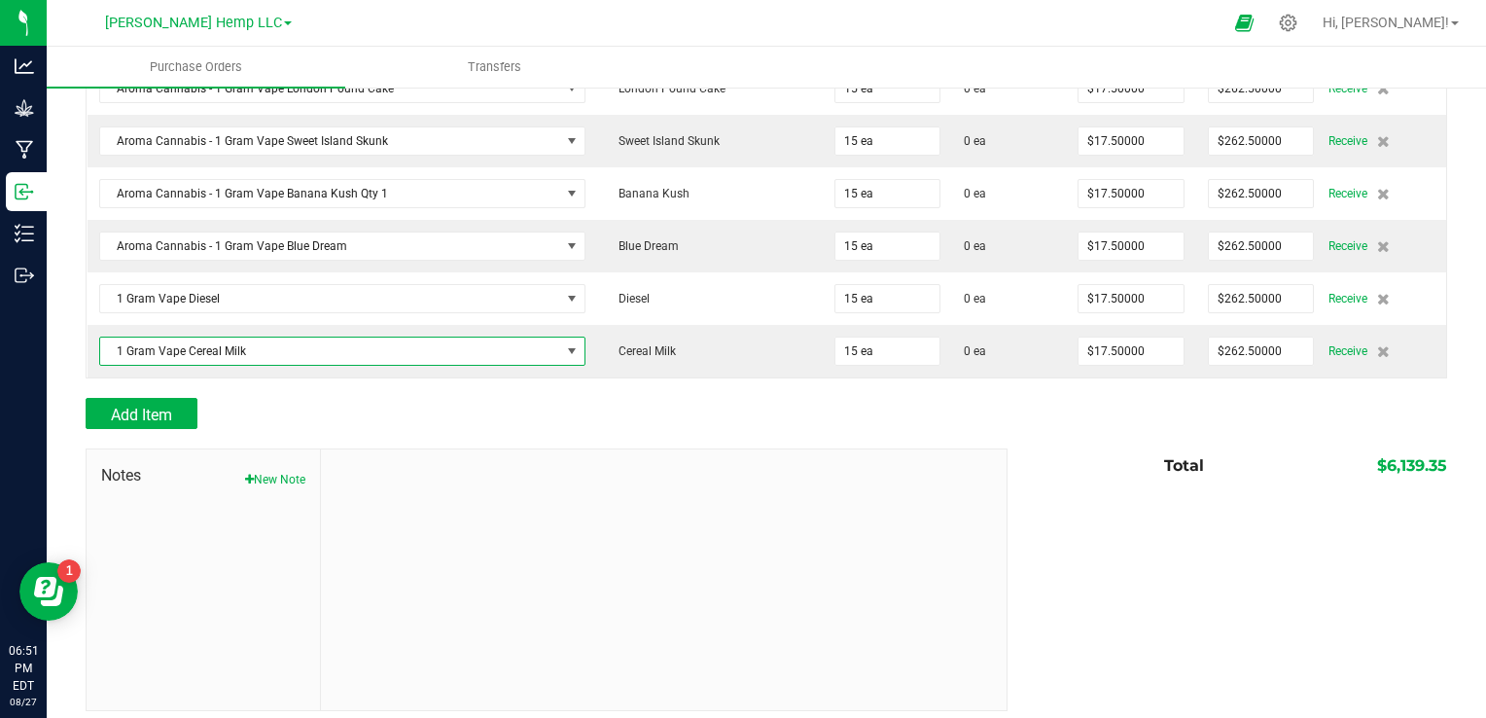
click at [525, 340] on span "1 Gram Vape Cereal Milk" at bounding box center [330, 350] width 461 height 27
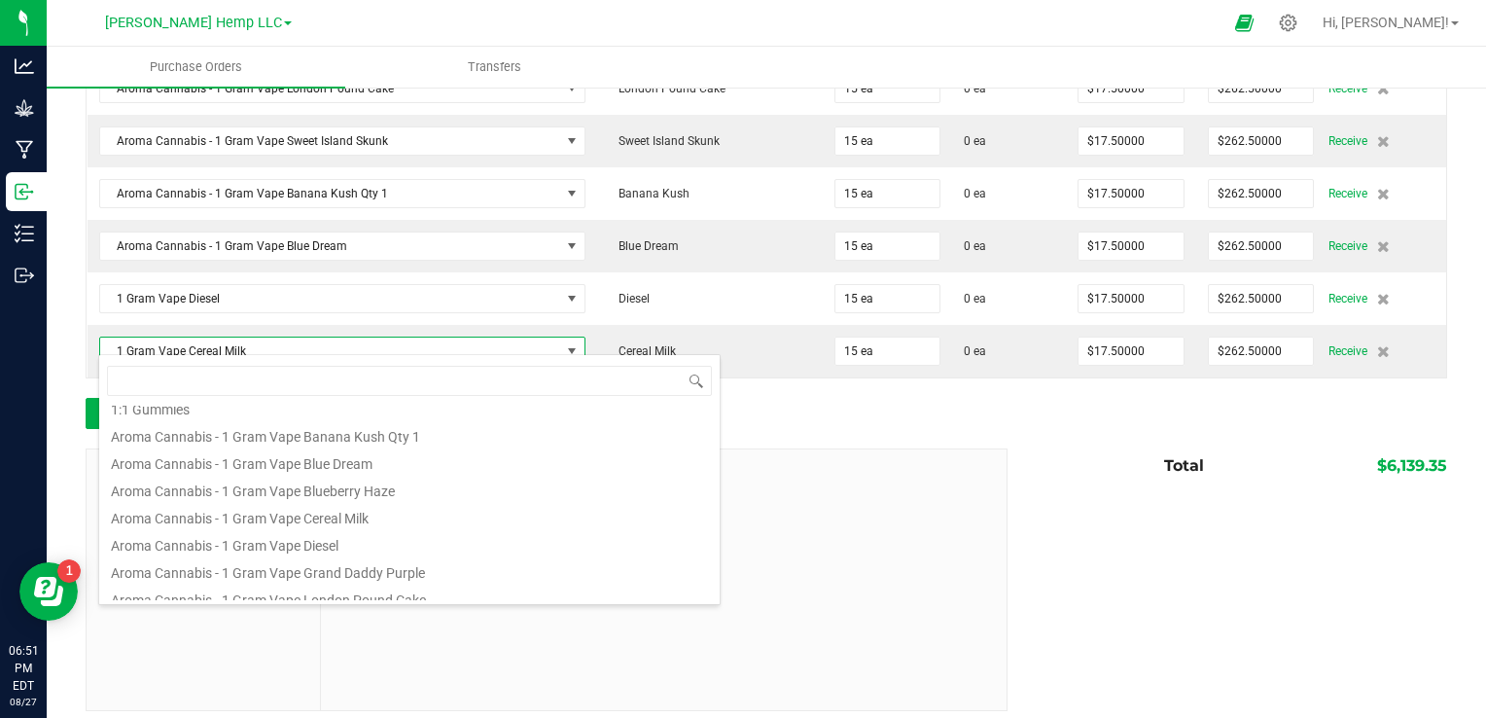
scroll to position [264, 0]
click at [340, 508] on li "Aroma Cannabis - 1 Gram Vape Cereal Milk" at bounding box center [409, 508] width 620 height 27
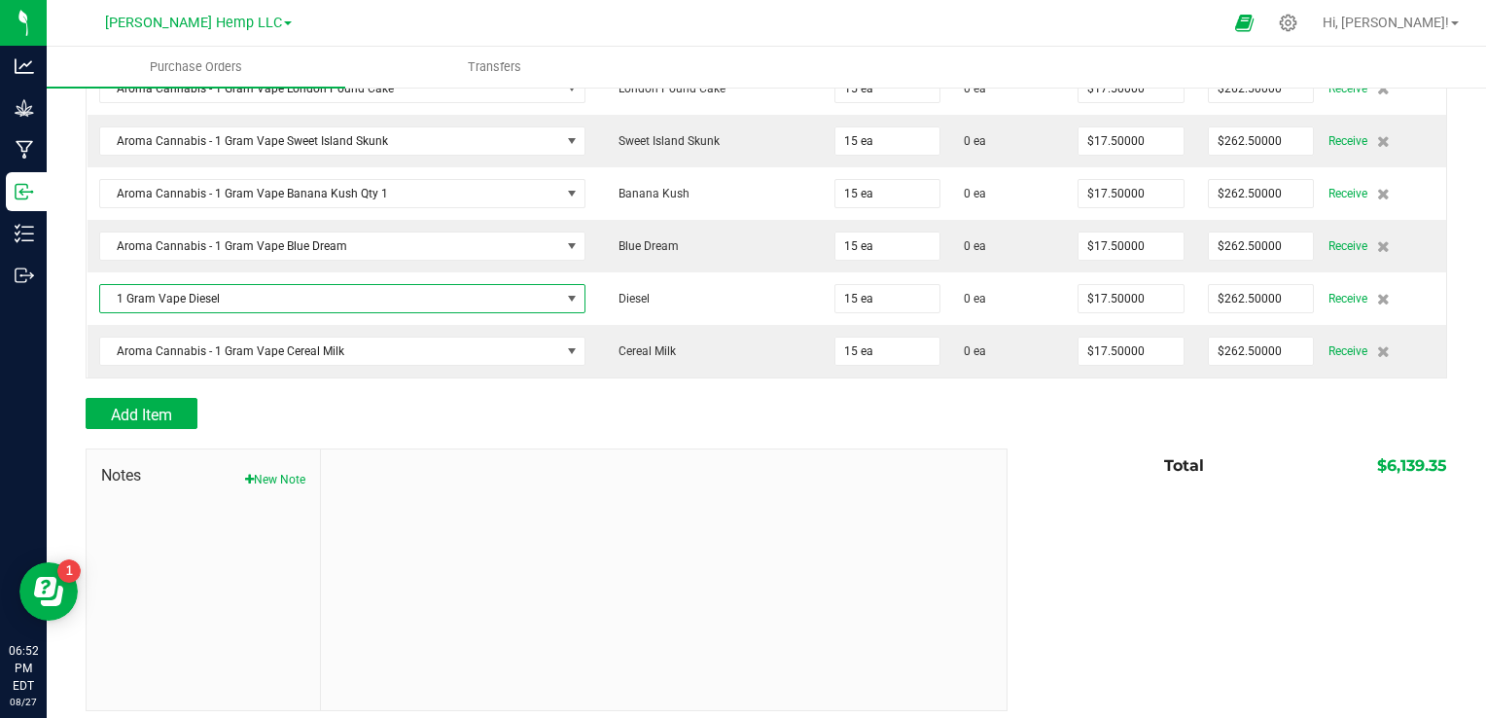
click at [564, 291] on span "NO DATA FOUND" at bounding box center [572, 299] width 16 height 16
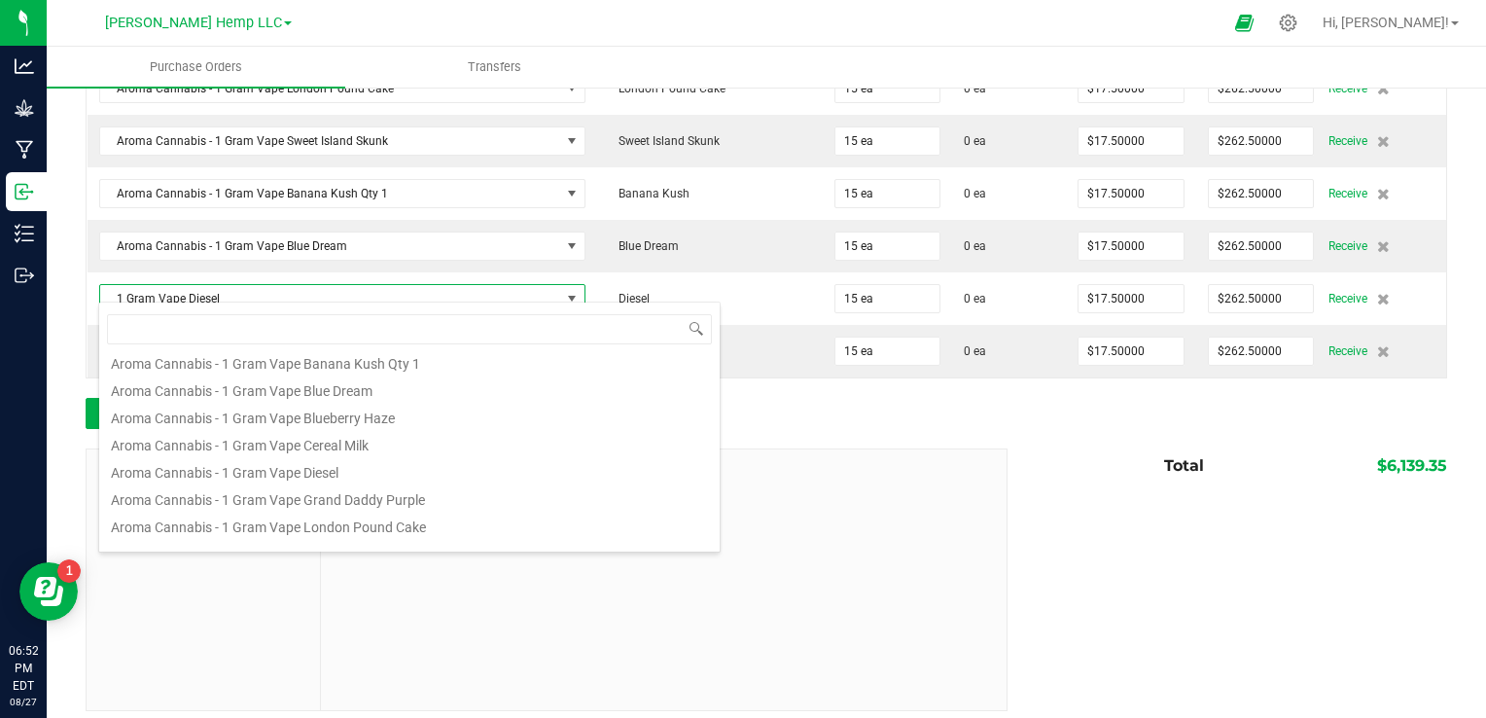
scroll to position [237, 0]
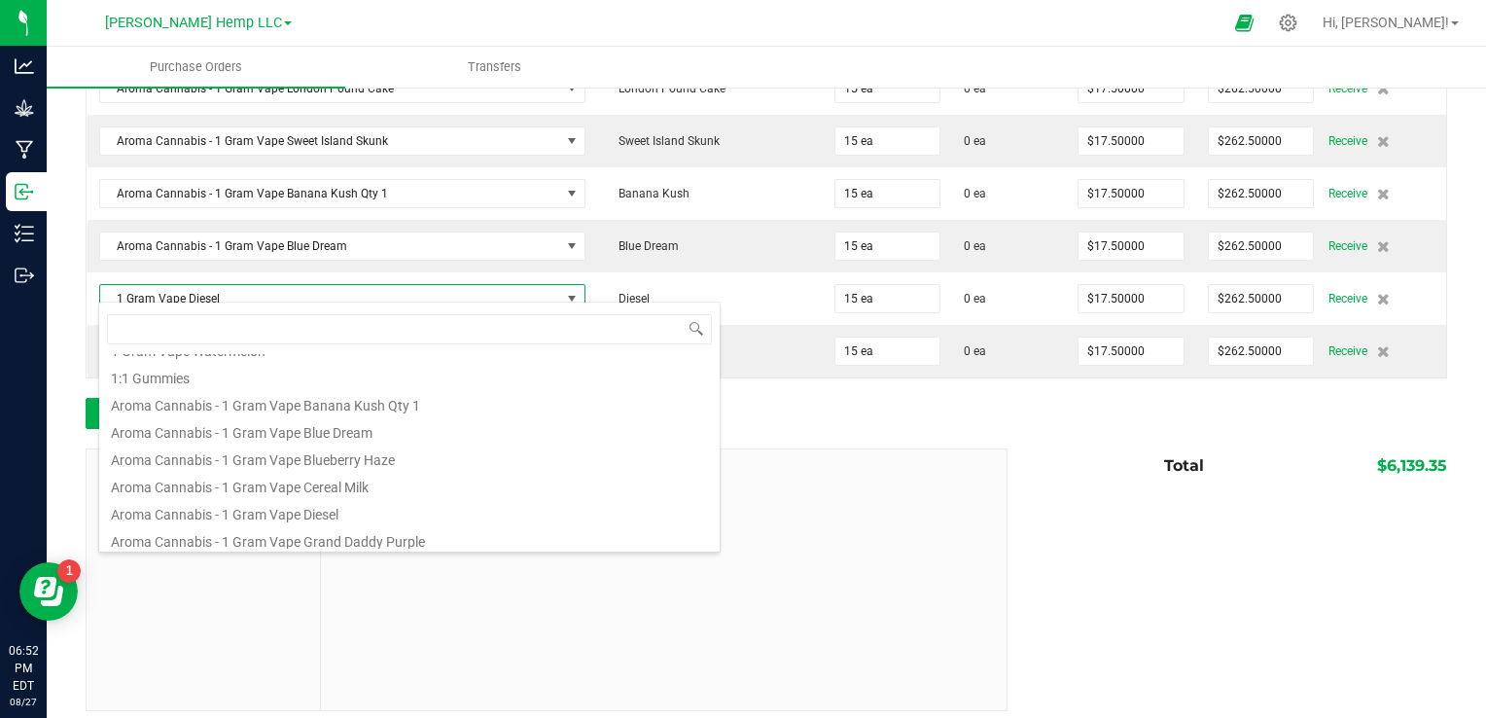
click at [339, 508] on li "Aroma Cannabis - 1 Gram Vape Diesel" at bounding box center [409, 511] width 620 height 27
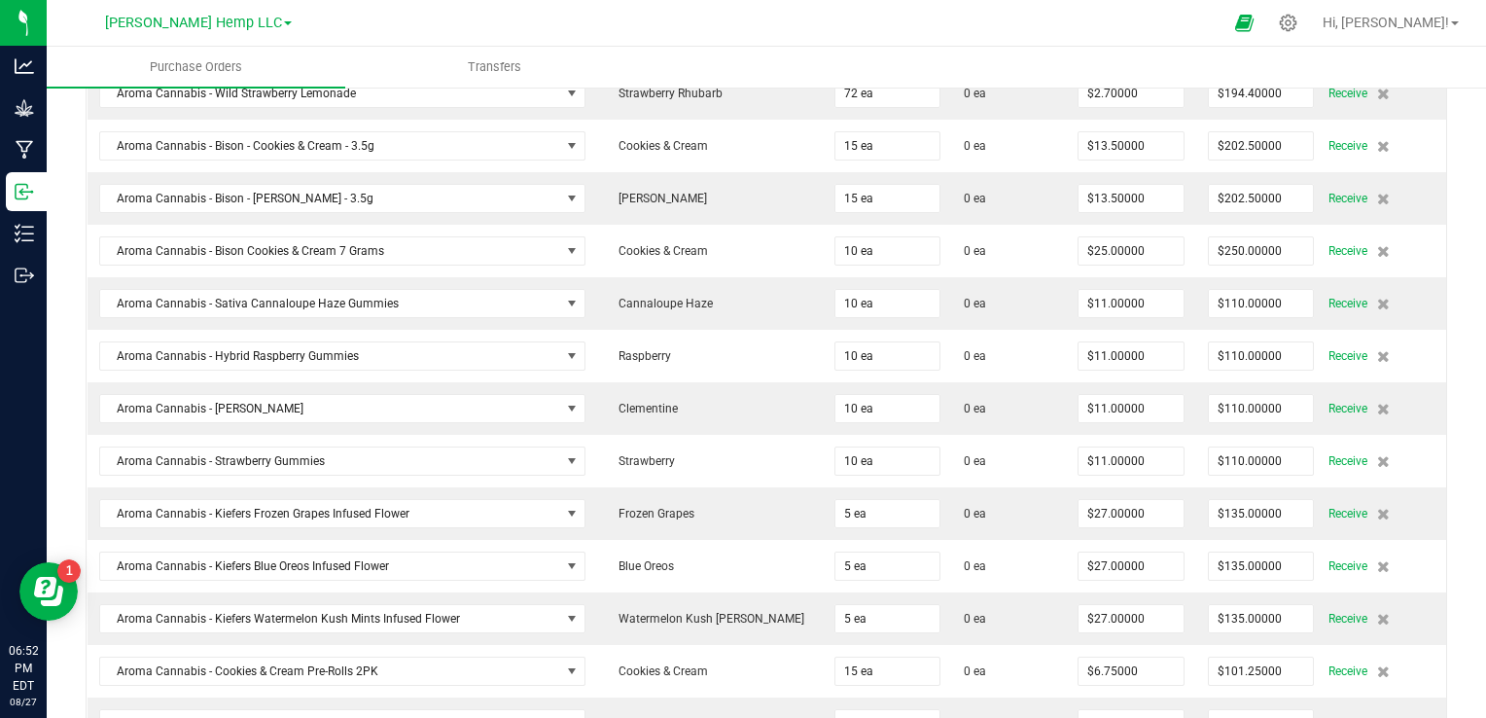
scroll to position [338, 0]
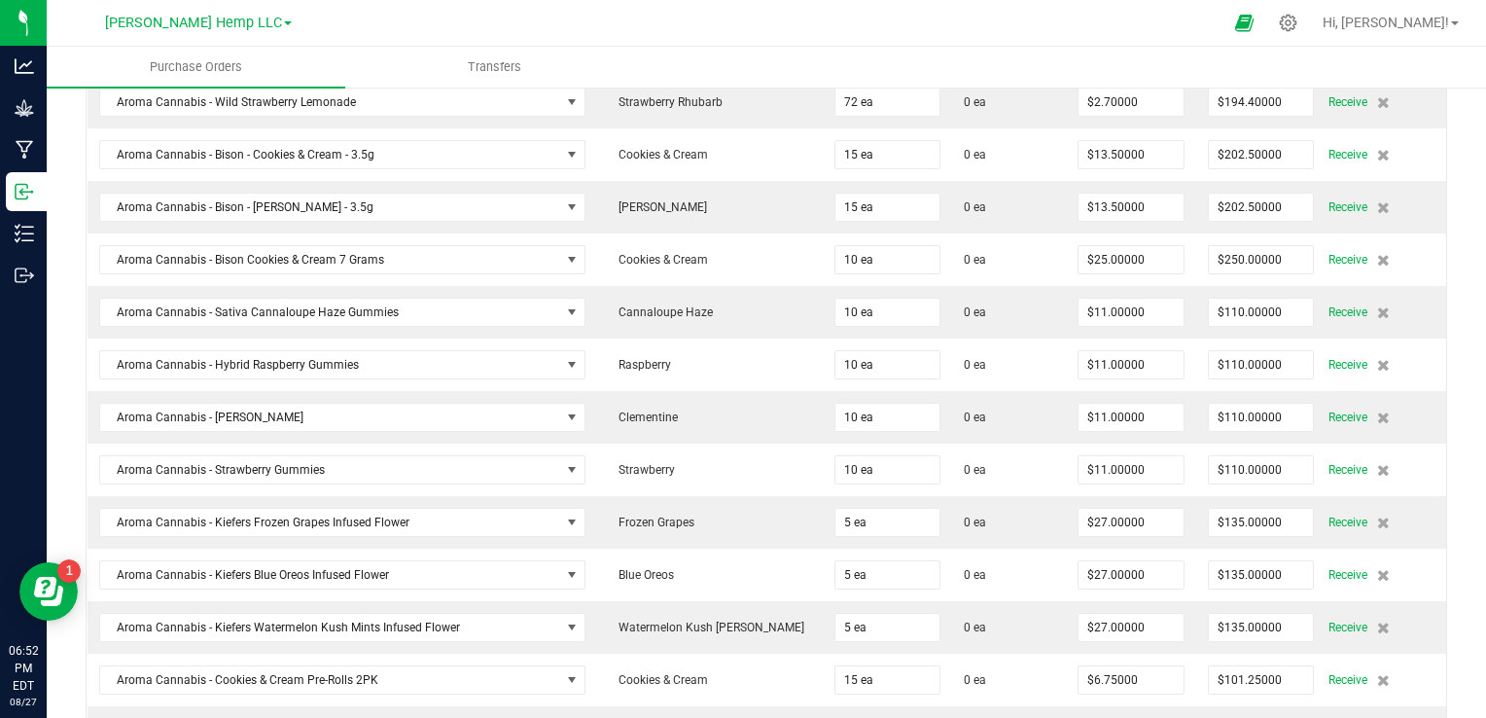
click at [1297, 25] on icon at bounding box center [1288, 24] width 18 height 18
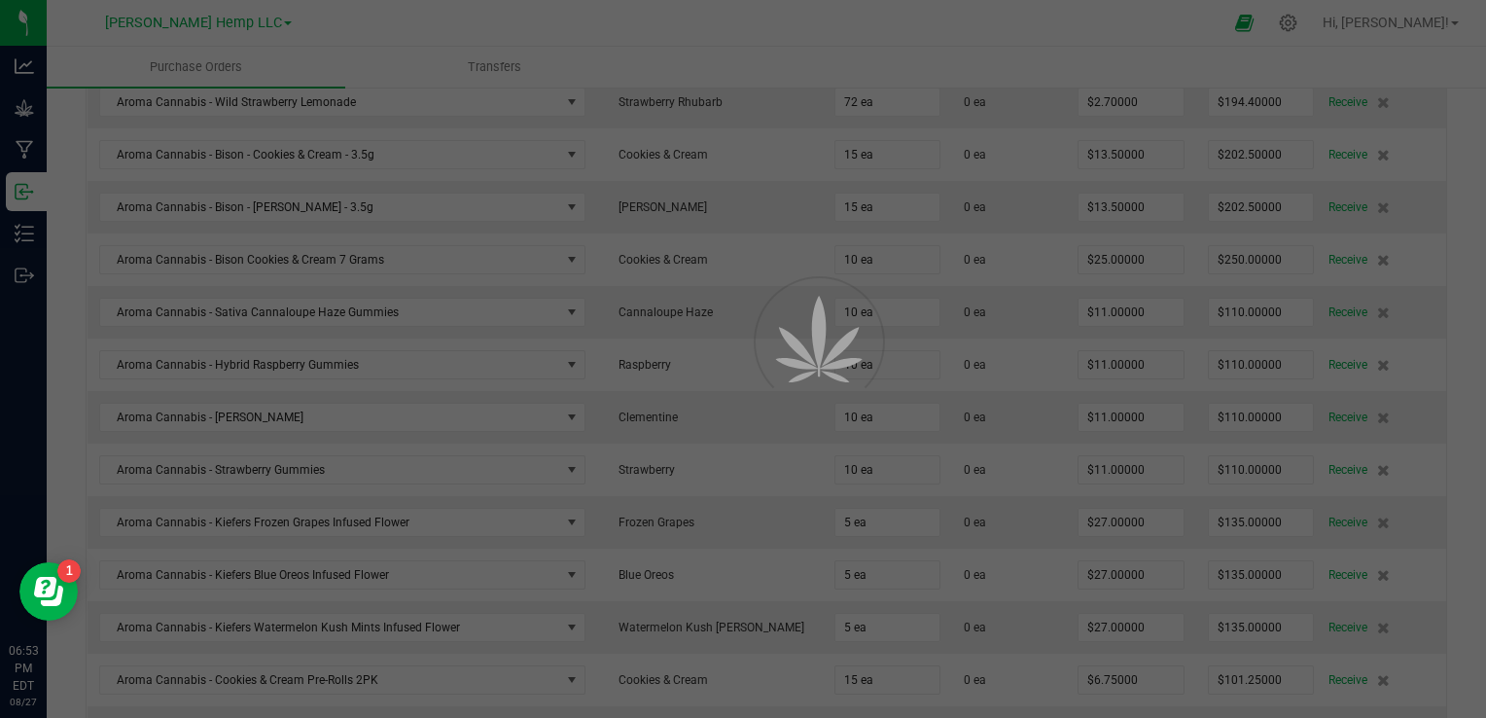
click at [1369, 22] on div at bounding box center [743, 359] width 1486 height 718
click at [327, 29] on div at bounding box center [743, 359] width 1486 height 718
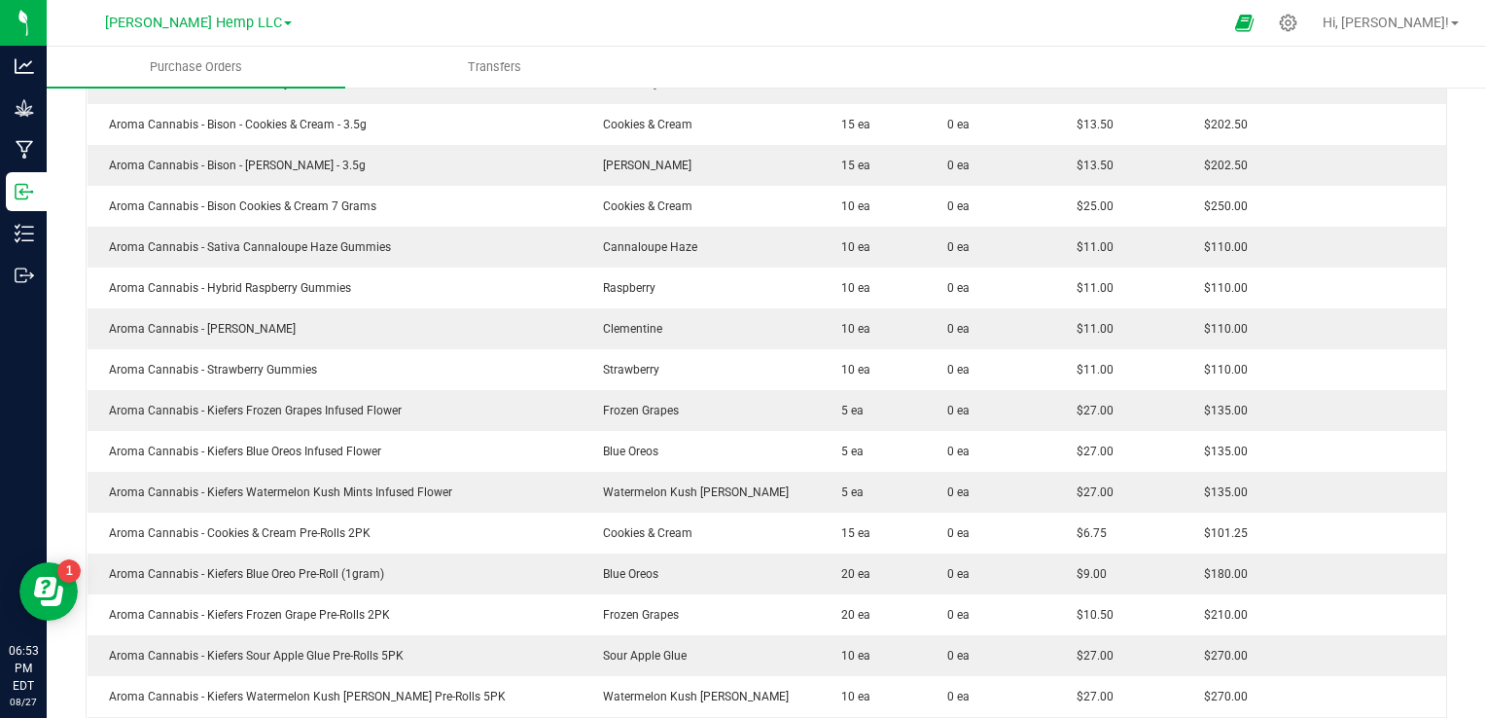
click at [202, 17] on span "[PERSON_NAME] Hemp LLC" at bounding box center [193, 23] width 177 height 17
click at [139, 86] on link "[PERSON_NAME] Hemp Retail" at bounding box center [198, 95] width 284 height 26
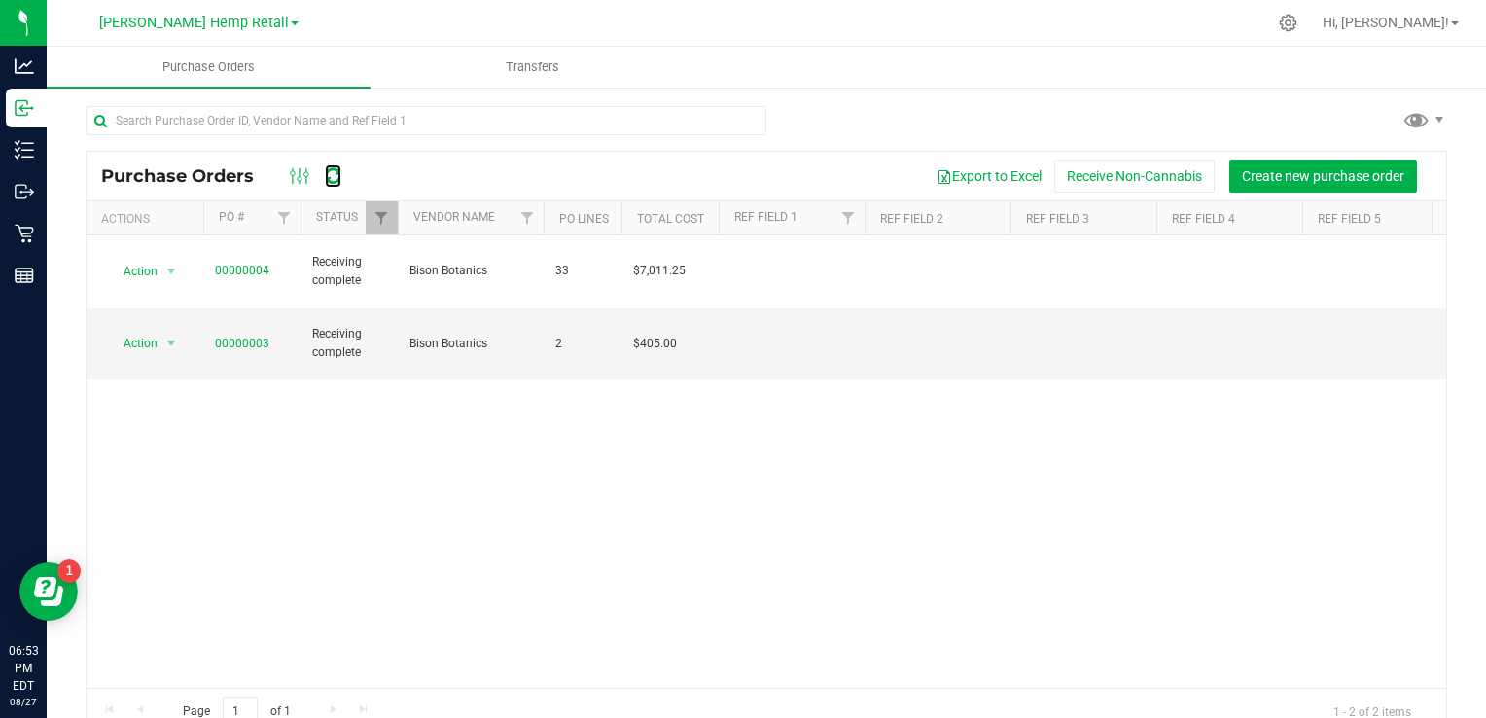
click at [328, 179] on icon at bounding box center [333, 175] width 17 height 19
click at [26, 145] on icon at bounding box center [24, 149] width 19 height 19
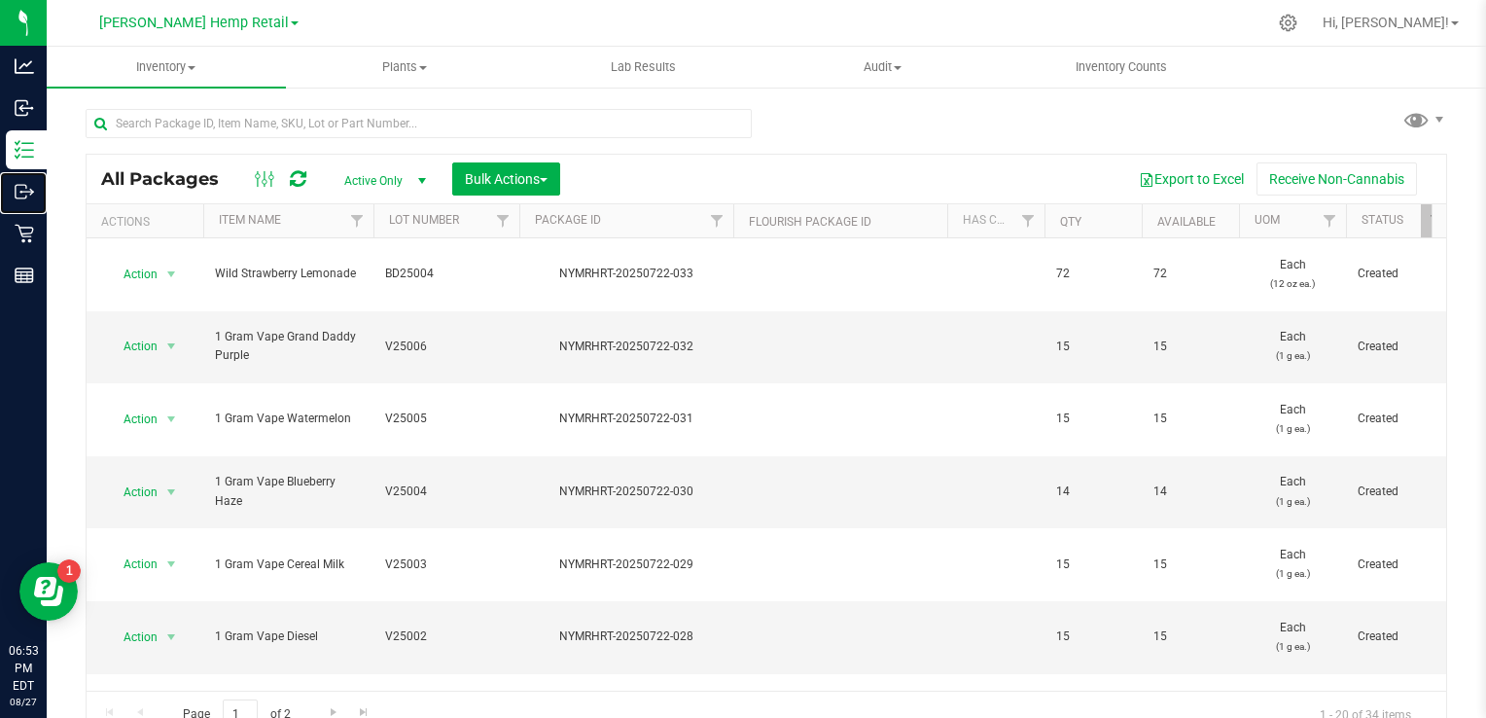
click at [31, 185] on icon at bounding box center [24, 191] width 19 height 19
click at [30, 146] on icon at bounding box center [24, 149] width 19 height 19
click at [29, 187] on icon at bounding box center [24, 191] width 19 height 19
click at [241, 26] on span "[PERSON_NAME] Hemp Retail" at bounding box center [194, 23] width 190 height 17
click at [167, 91] on link "[PERSON_NAME] Hemp Retail" at bounding box center [198, 95] width 284 height 26
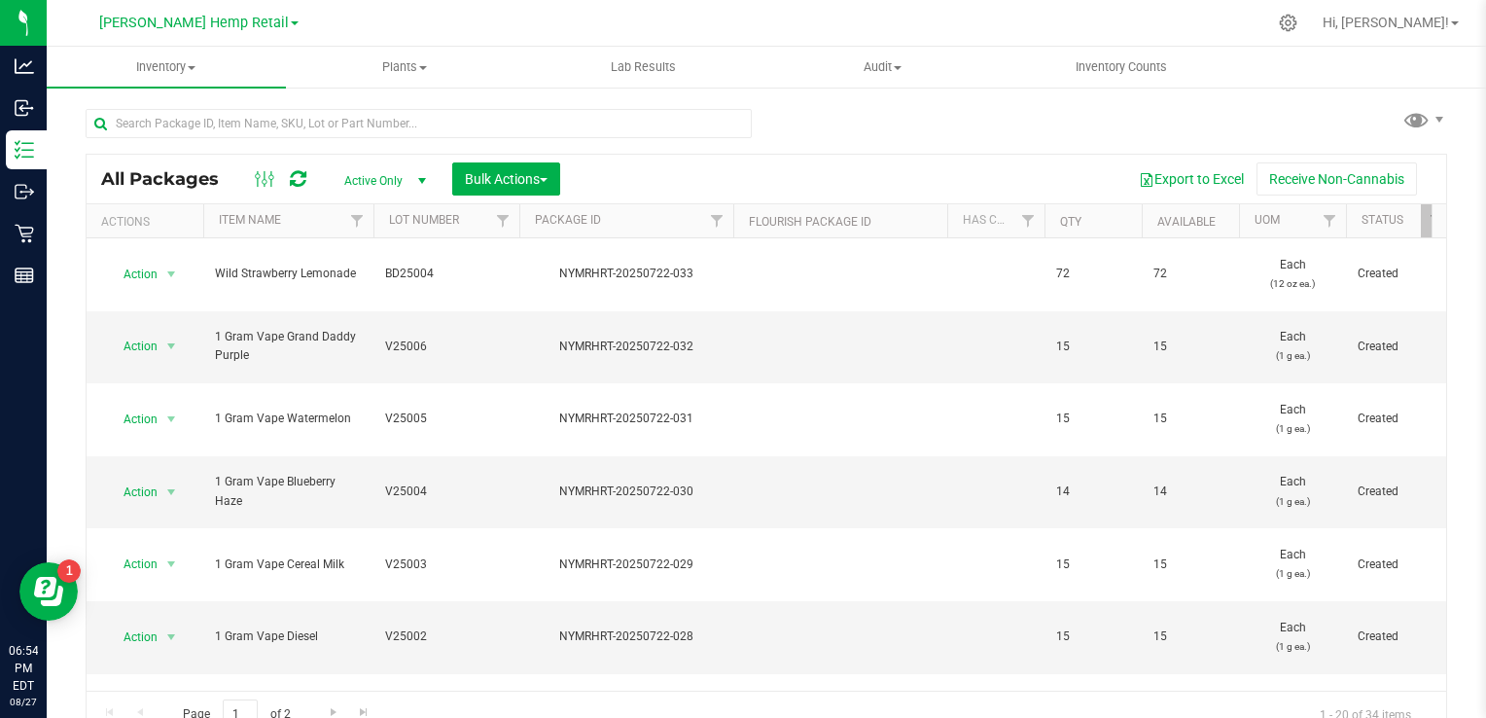
click at [232, 26] on span "[PERSON_NAME] Hemp Retail" at bounding box center [194, 23] width 190 height 17
click at [112, 89] on link "[PERSON_NAME] Hemp Retail" at bounding box center [198, 95] width 284 height 26
click at [1297, 25] on icon at bounding box center [1288, 23] width 18 height 18
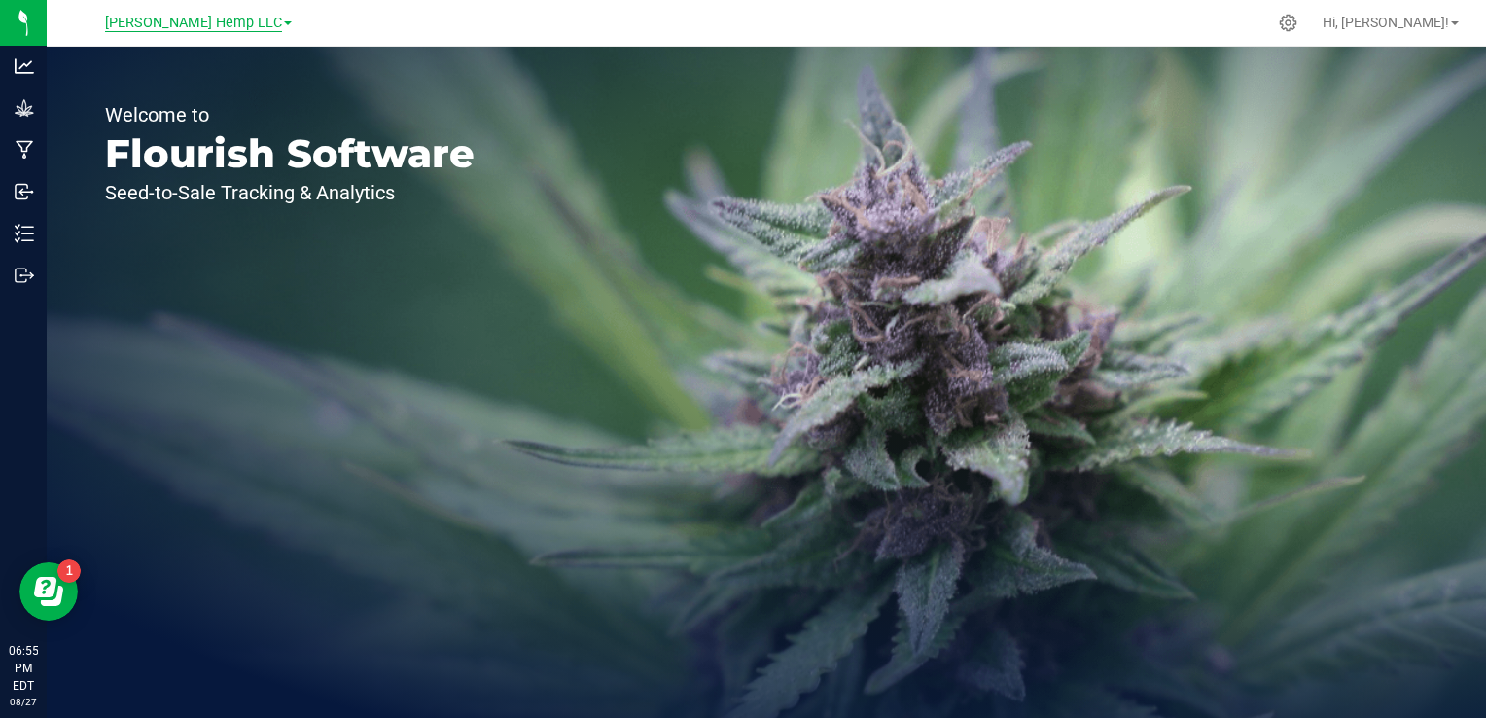
click at [245, 22] on span "[PERSON_NAME] Hemp LLC" at bounding box center [193, 24] width 177 height 18
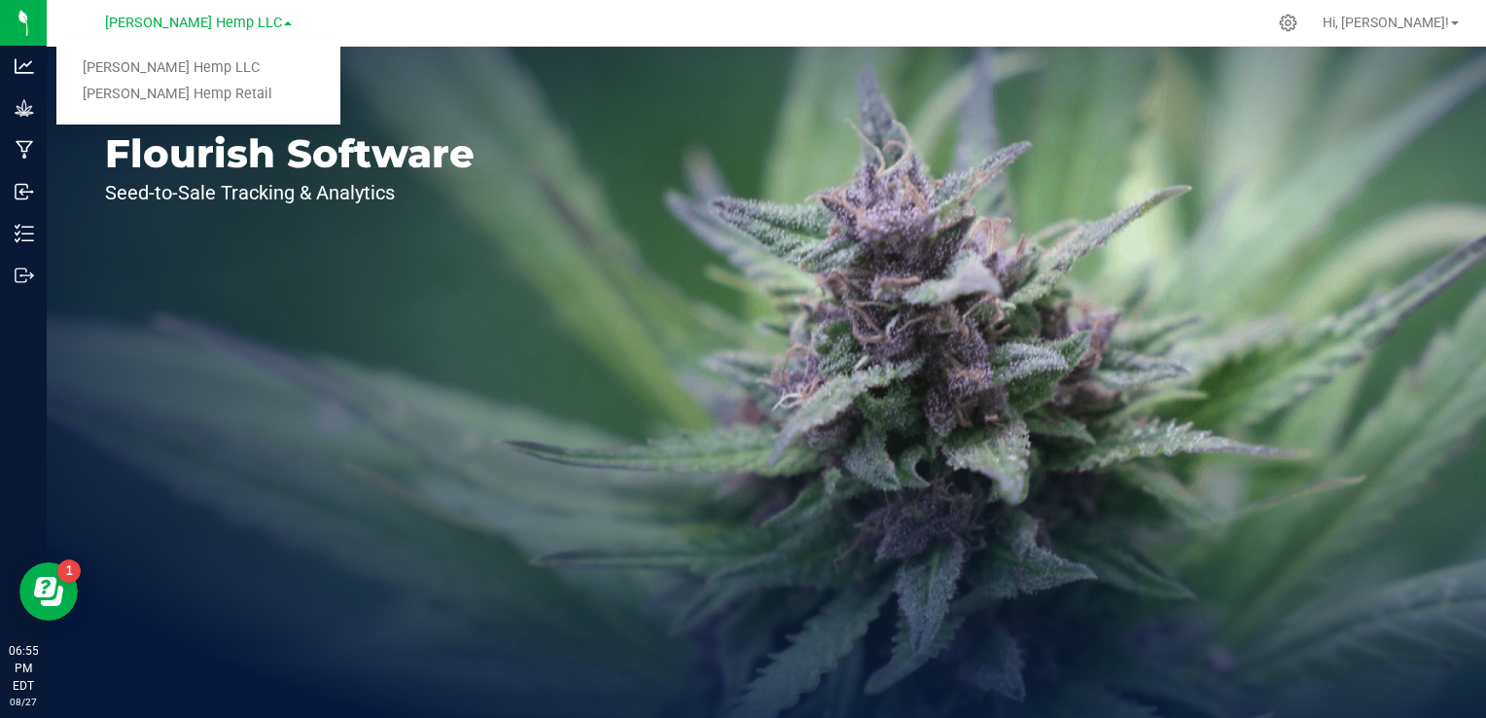
click at [599, 138] on div "Welcome to Flourish Software Seed-to-Sale Tracking & Analytics" at bounding box center [766, 382] width 1439 height 671
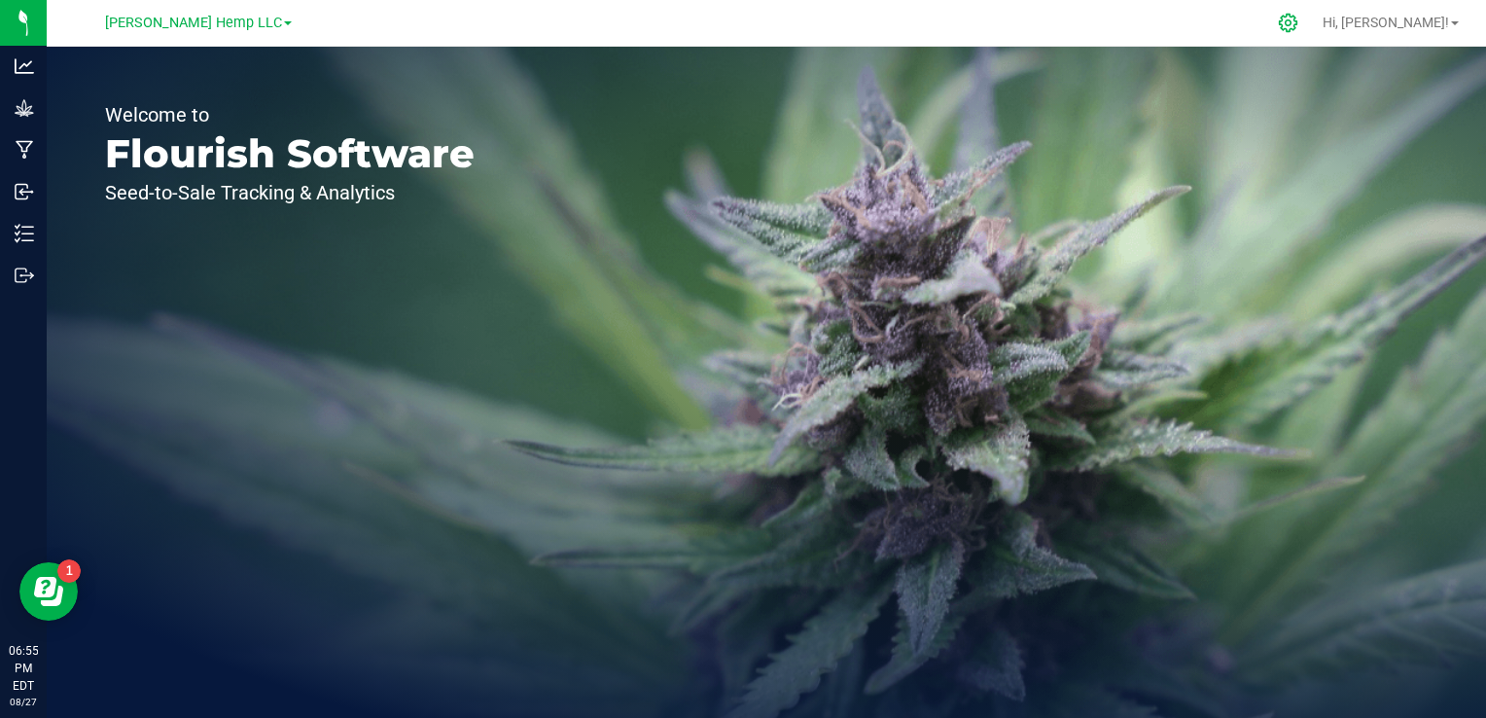
click at [1298, 23] on icon at bounding box center [1288, 23] width 20 height 20
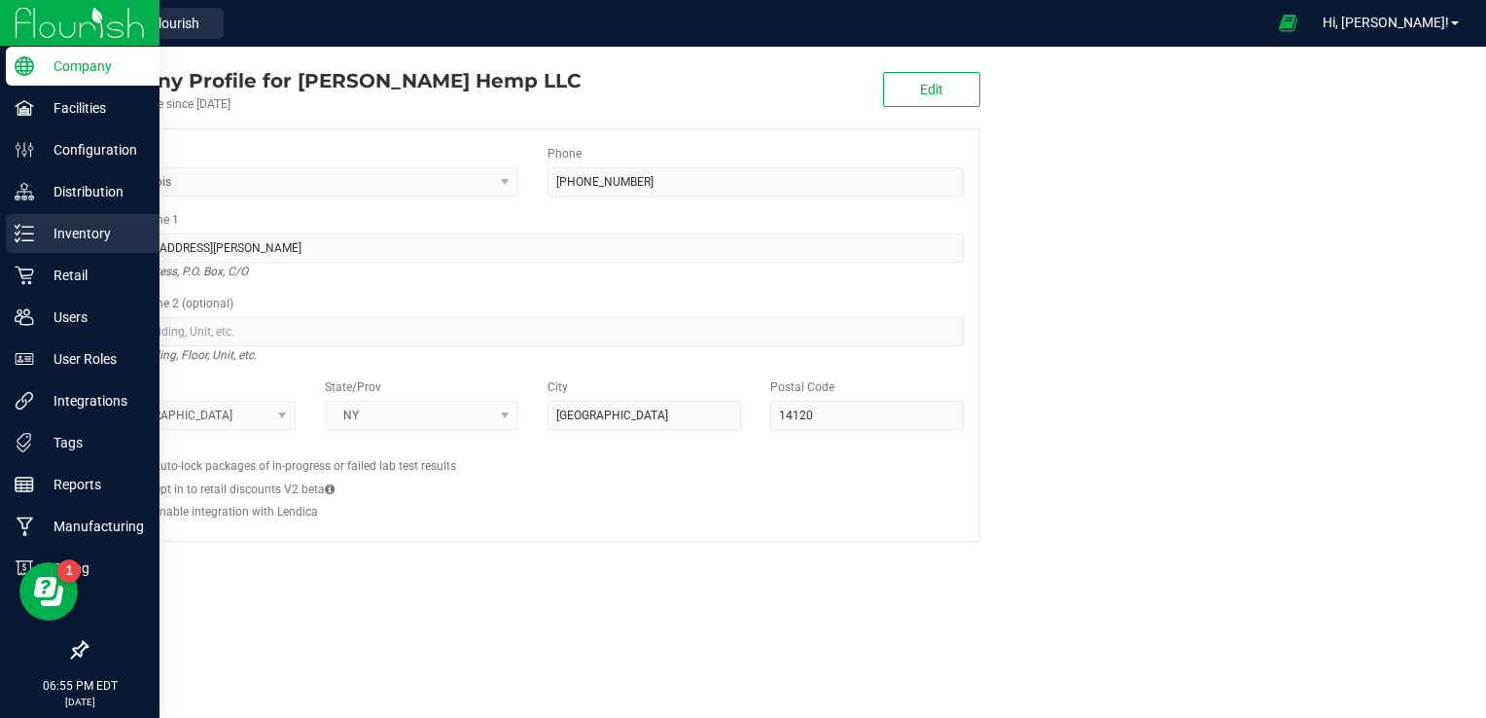
click at [50, 246] on div "Inventory" at bounding box center [83, 233] width 154 height 39
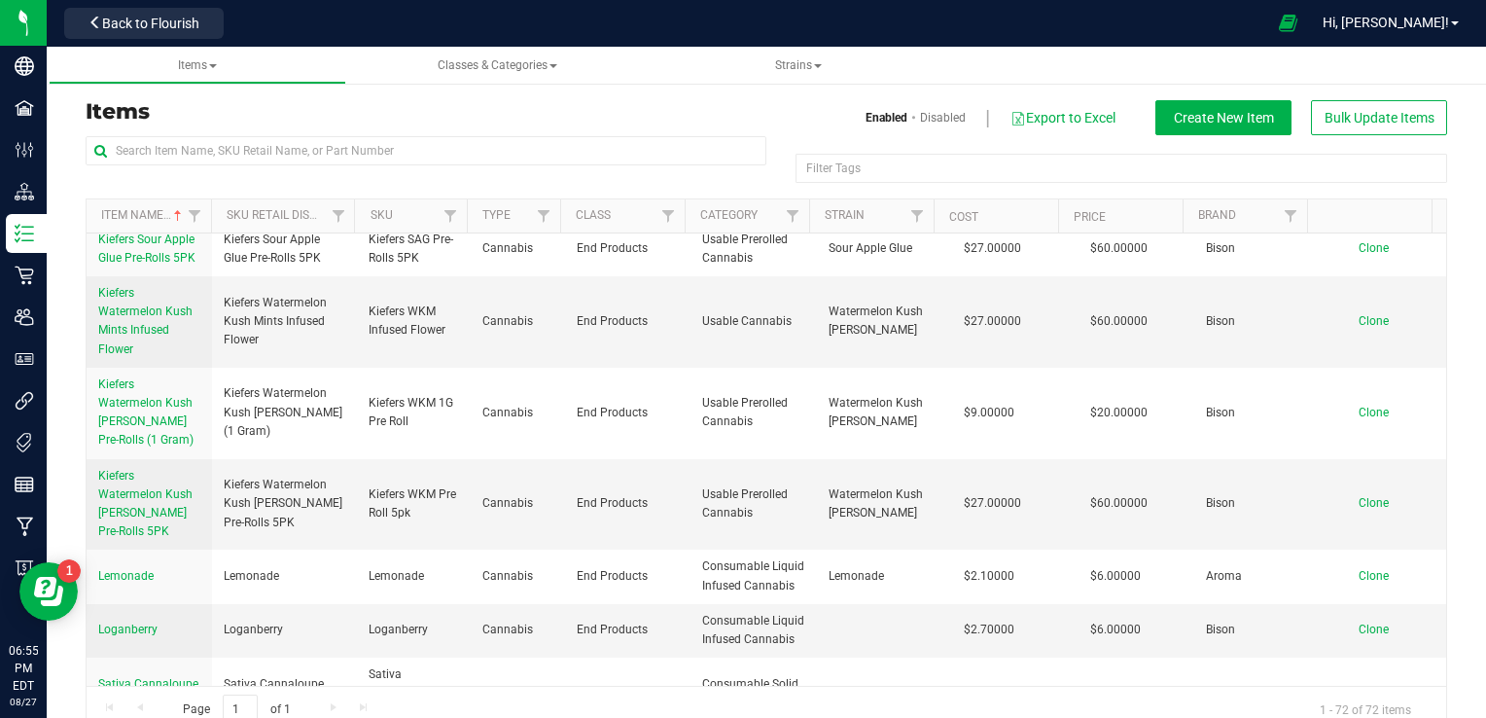
scroll to position [4060, 0]
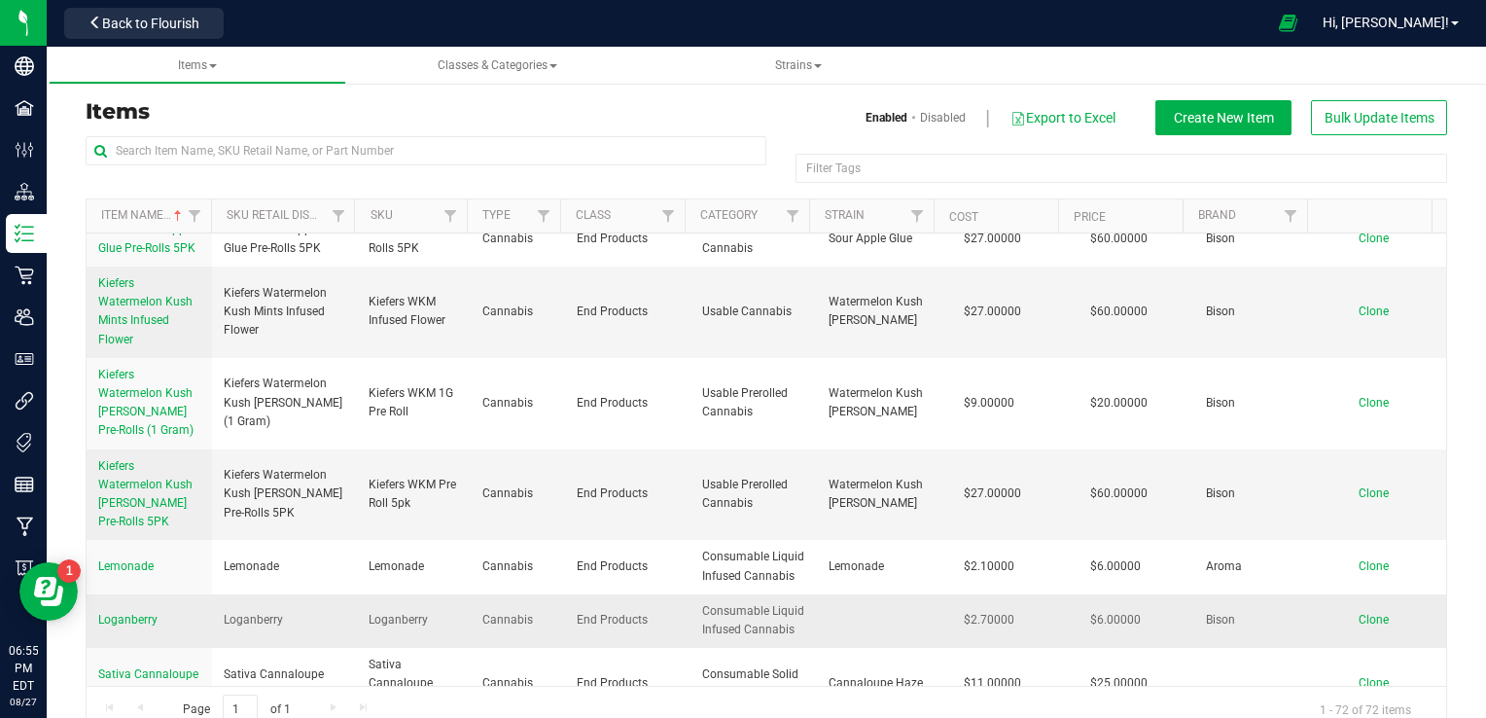
click at [137, 623] on span "Loganberry" at bounding box center [127, 620] width 59 height 14
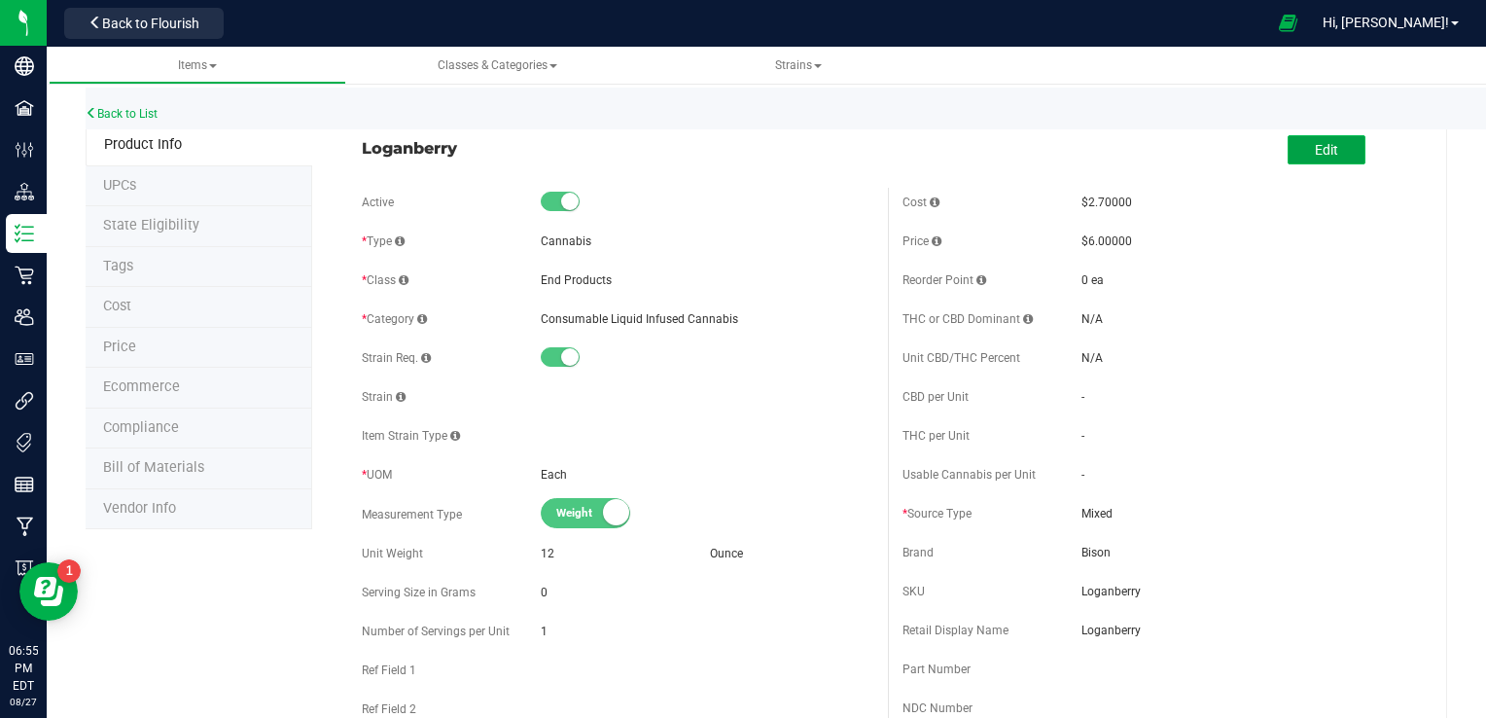
click at [1314, 153] on span "Edit" at bounding box center [1325, 150] width 23 height 16
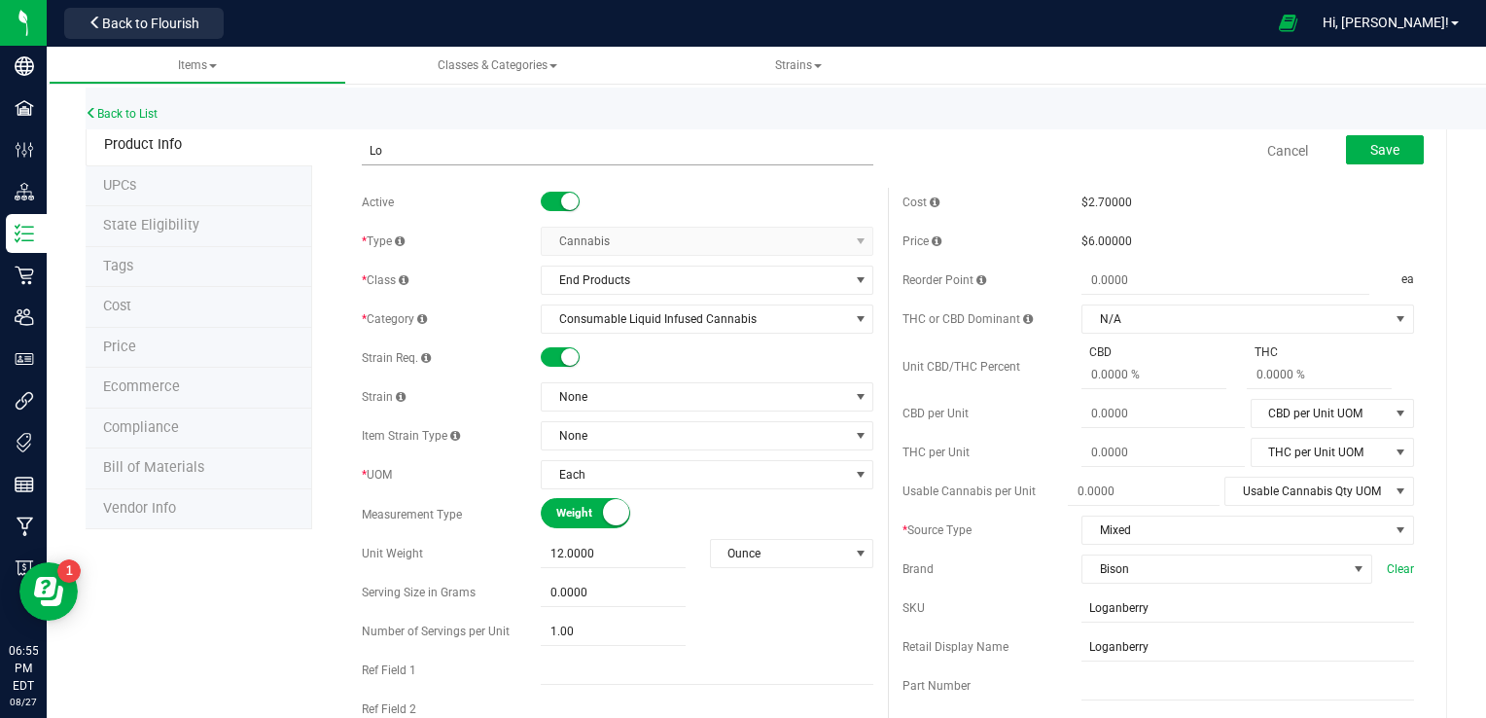
type input "L"
type input "Aroma Cannabis- Loganberry"
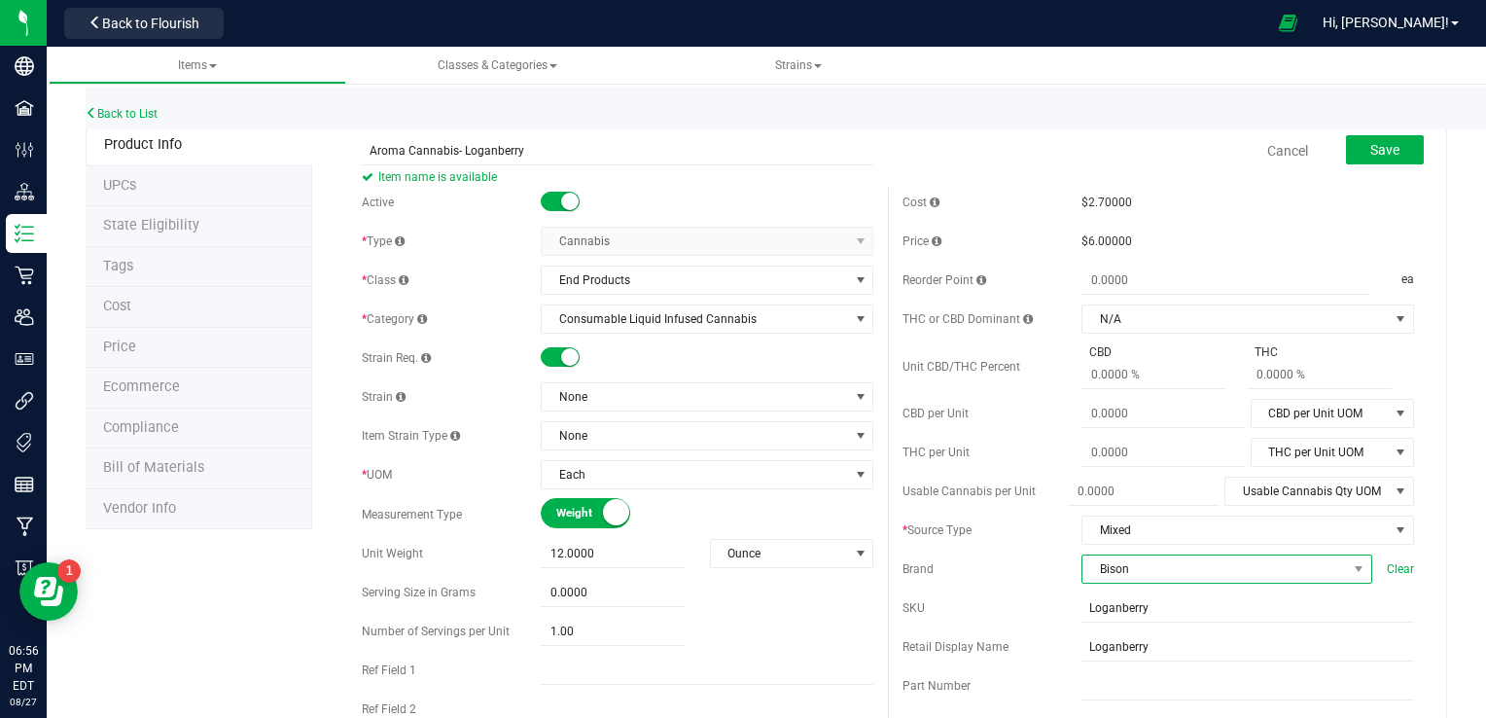
click at [1190, 562] on span "Bison" at bounding box center [1214, 568] width 264 height 27
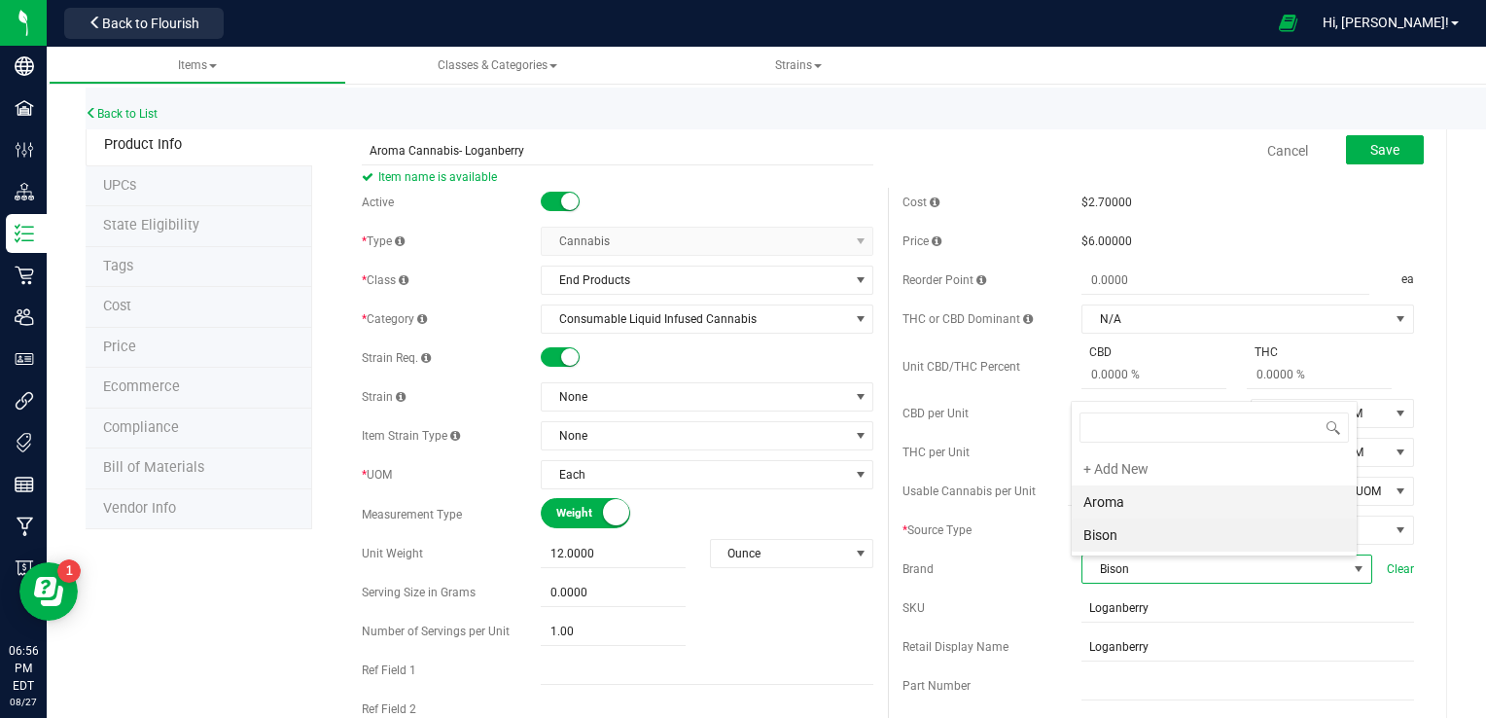
click at [1143, 491] on li "Aroma" at bounding box center [1213, 501] width 285 height 33
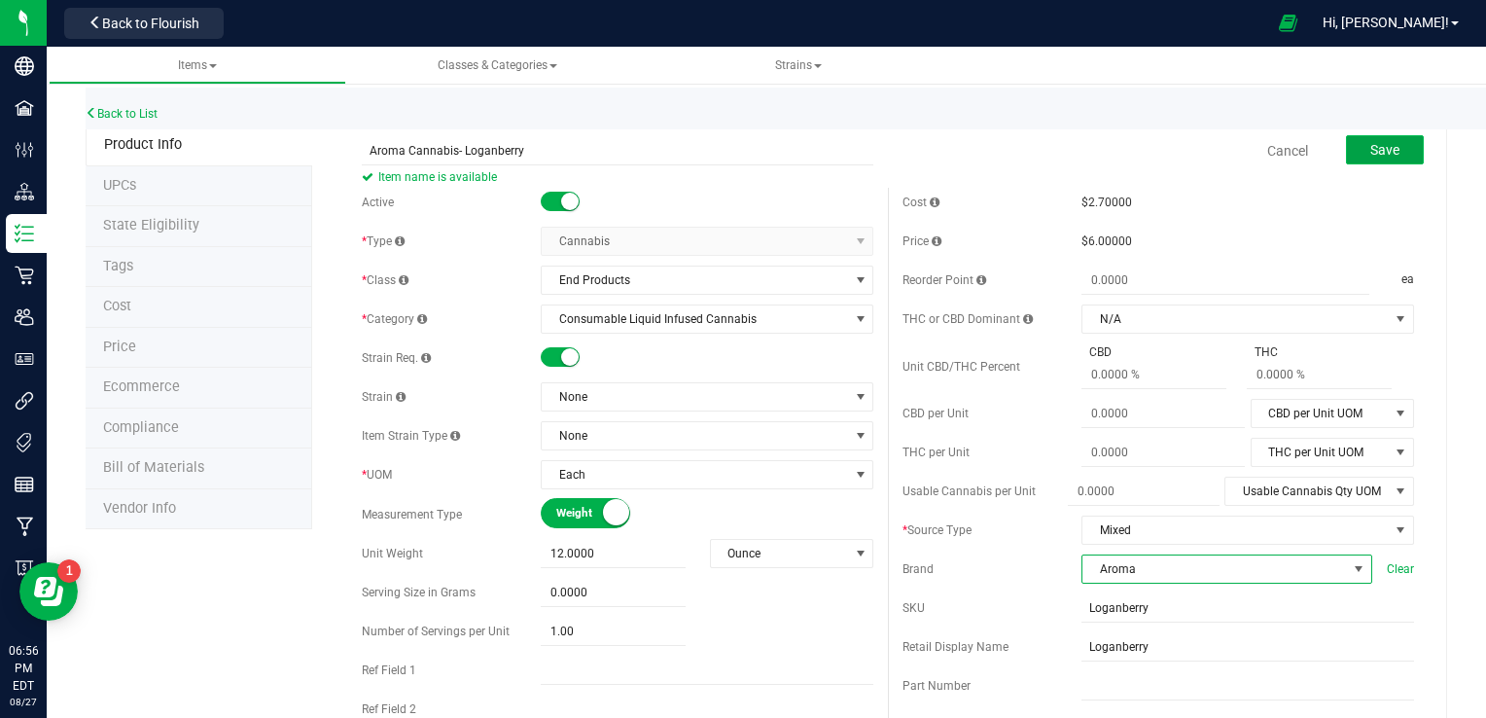
click at [1370, 143] on span "Save" at bounding box center [1384, 150] width 29 height 16
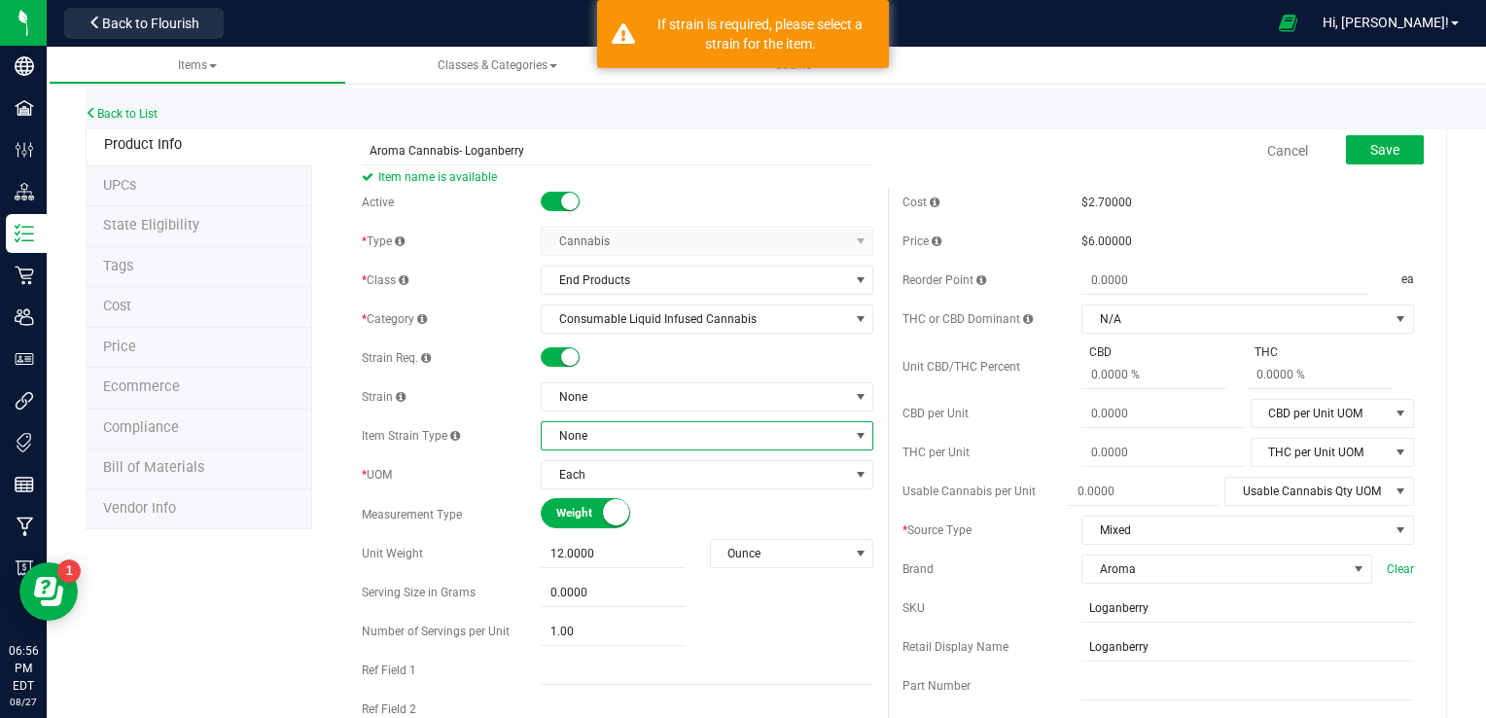
click at [639, 434] on span "None" at bounding box center [695, 435] width 306 height 27
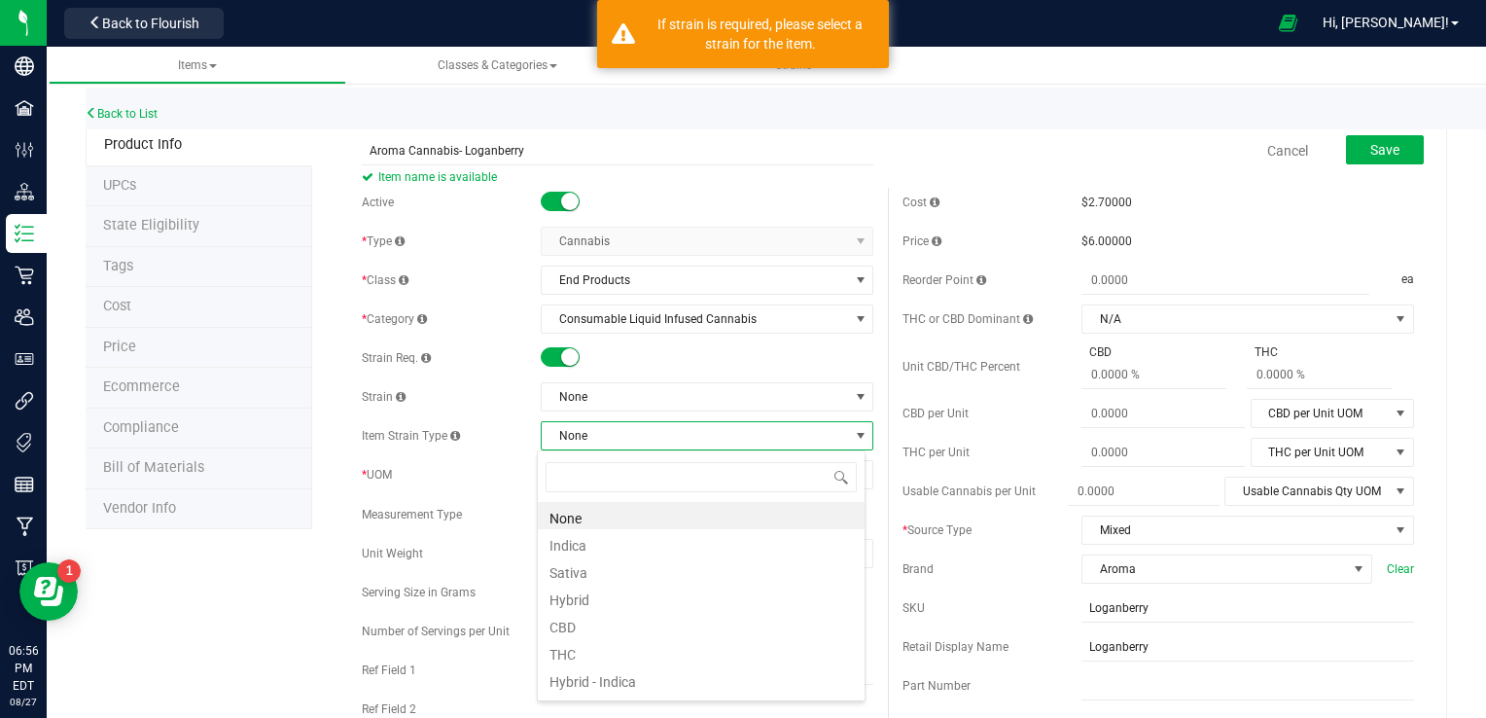
scroll to position [28, 328]
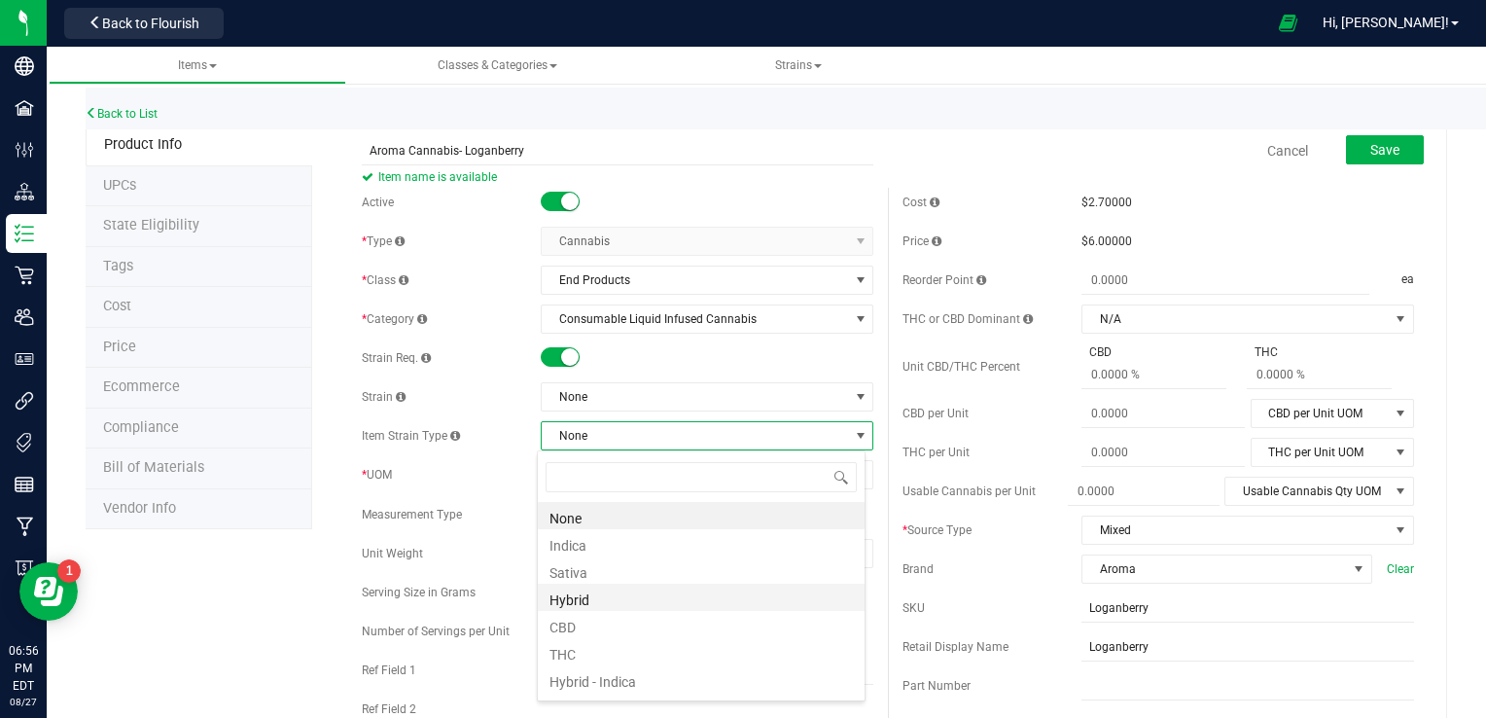
click at [631, 601] on li "Hybrid" at bounding box center [701, 596] width 327 height 27
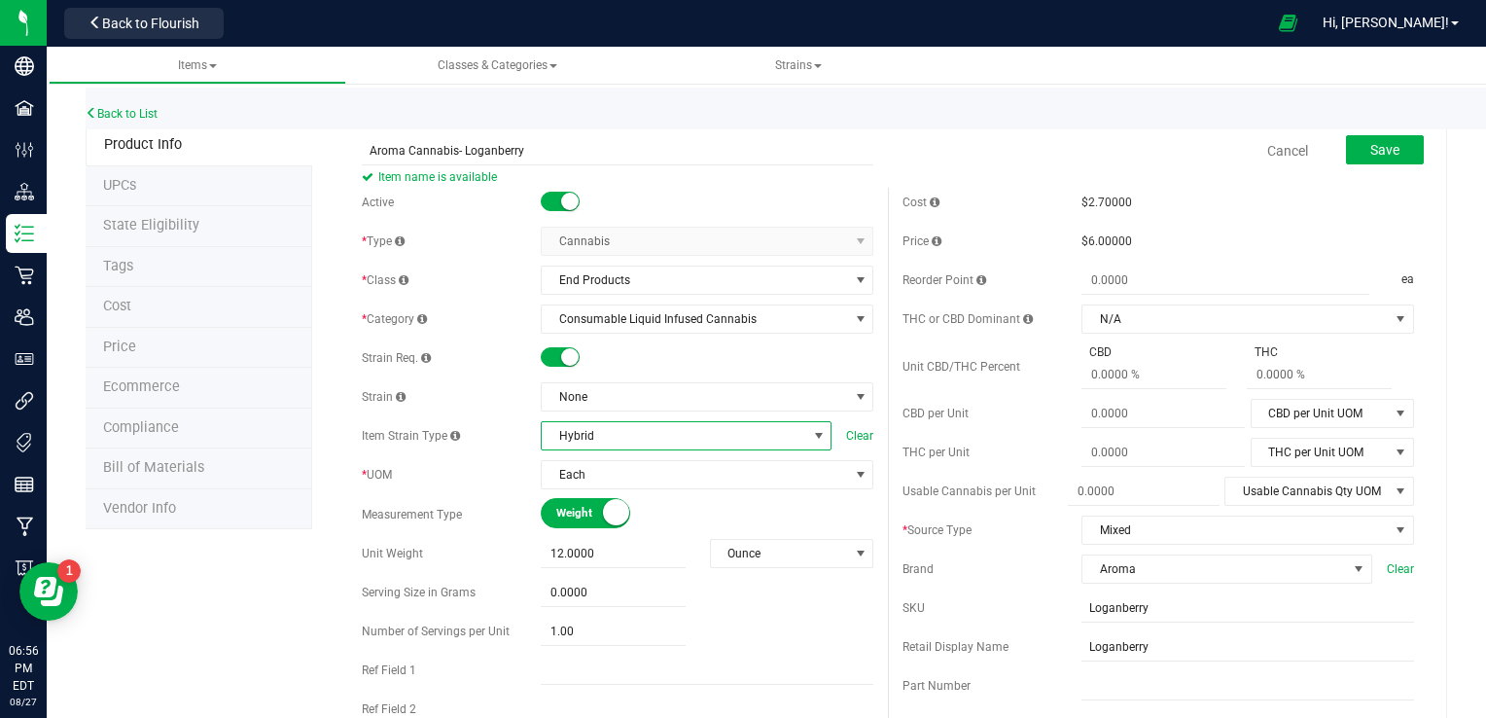
click at [811, 428] on span at bounding box center [819, 436] width 16 height 16
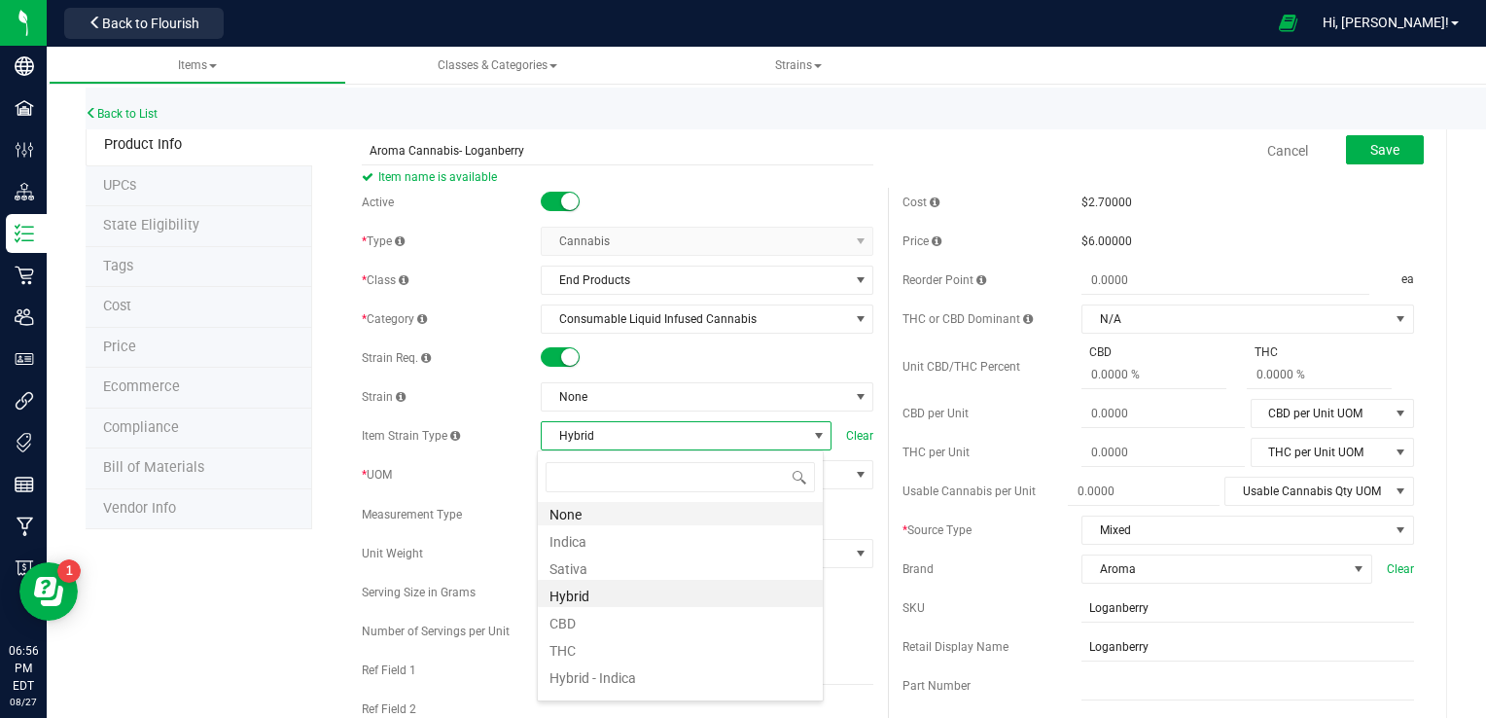
click at [554, 520] on li "None" at bounding box center [680, 511] width 285 height 27
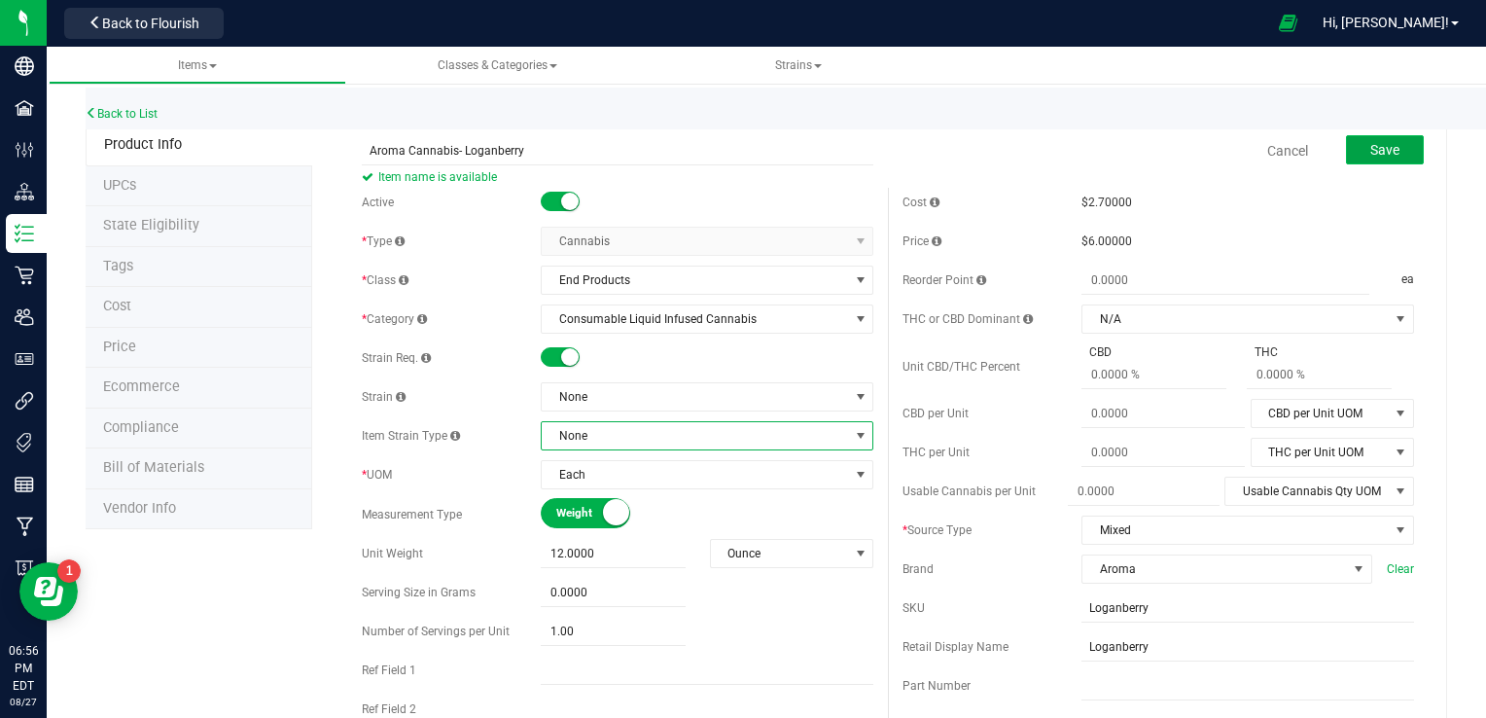
click at [1370, 145] on span "Save" at bounding box center [1384, 150] width 29 height 16
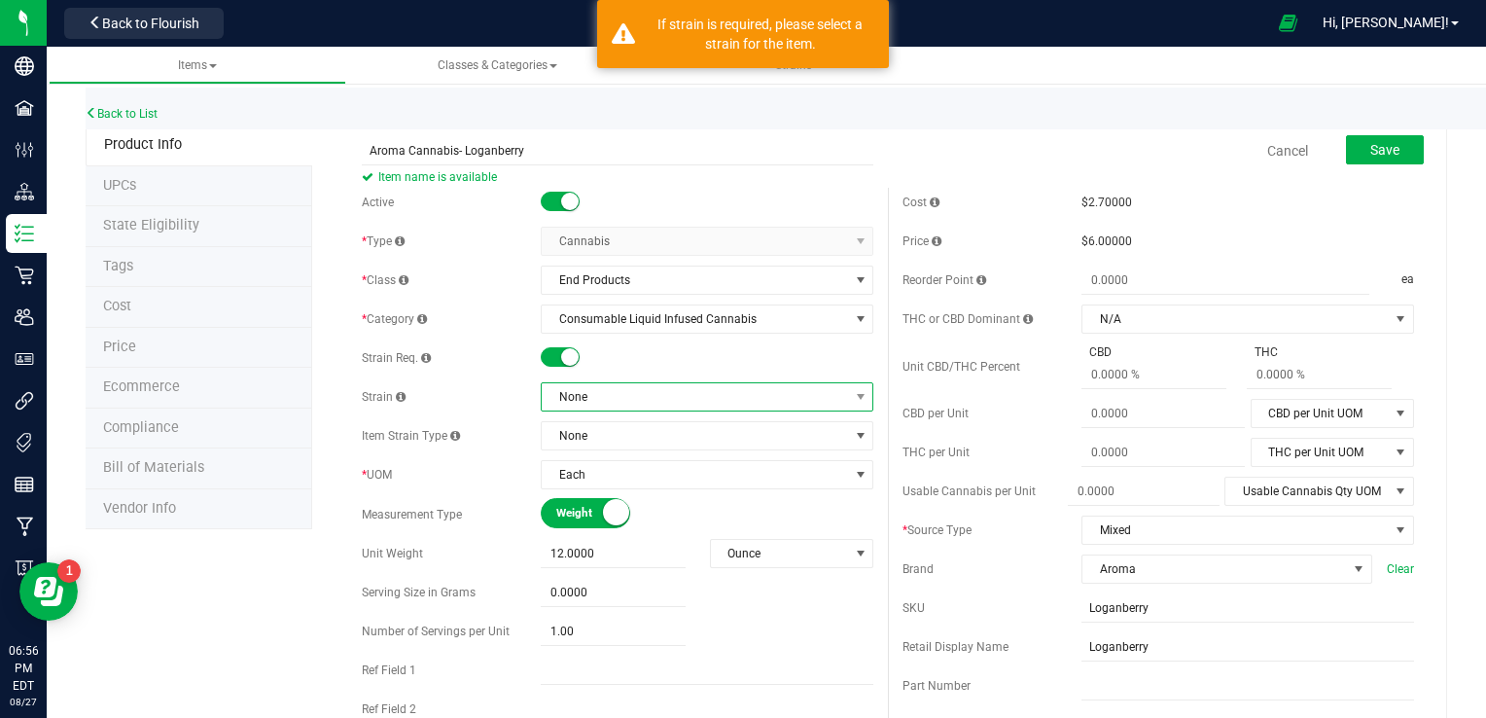
click at [638, 399] on span "None" at bounding box center [695, 396] width 306 height 27
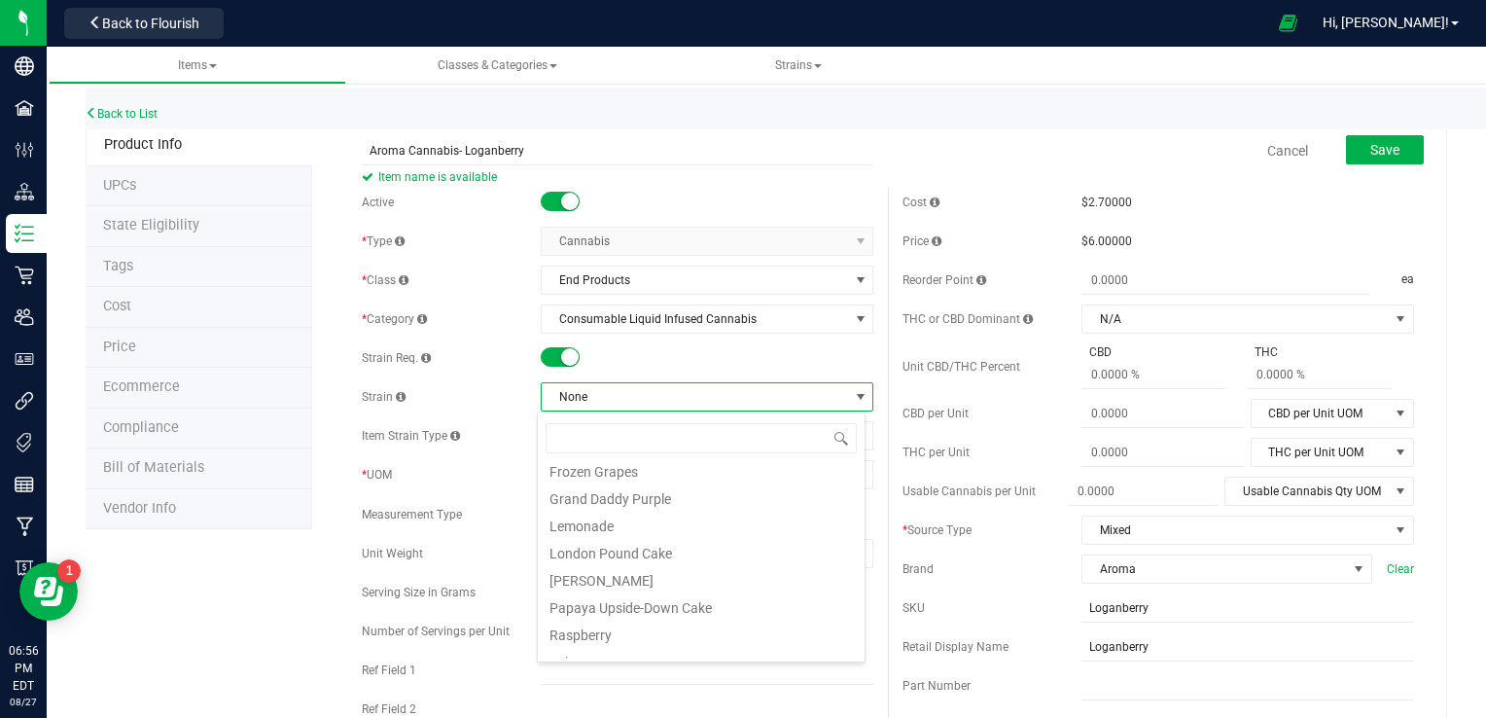
scroll to position [261, 0]
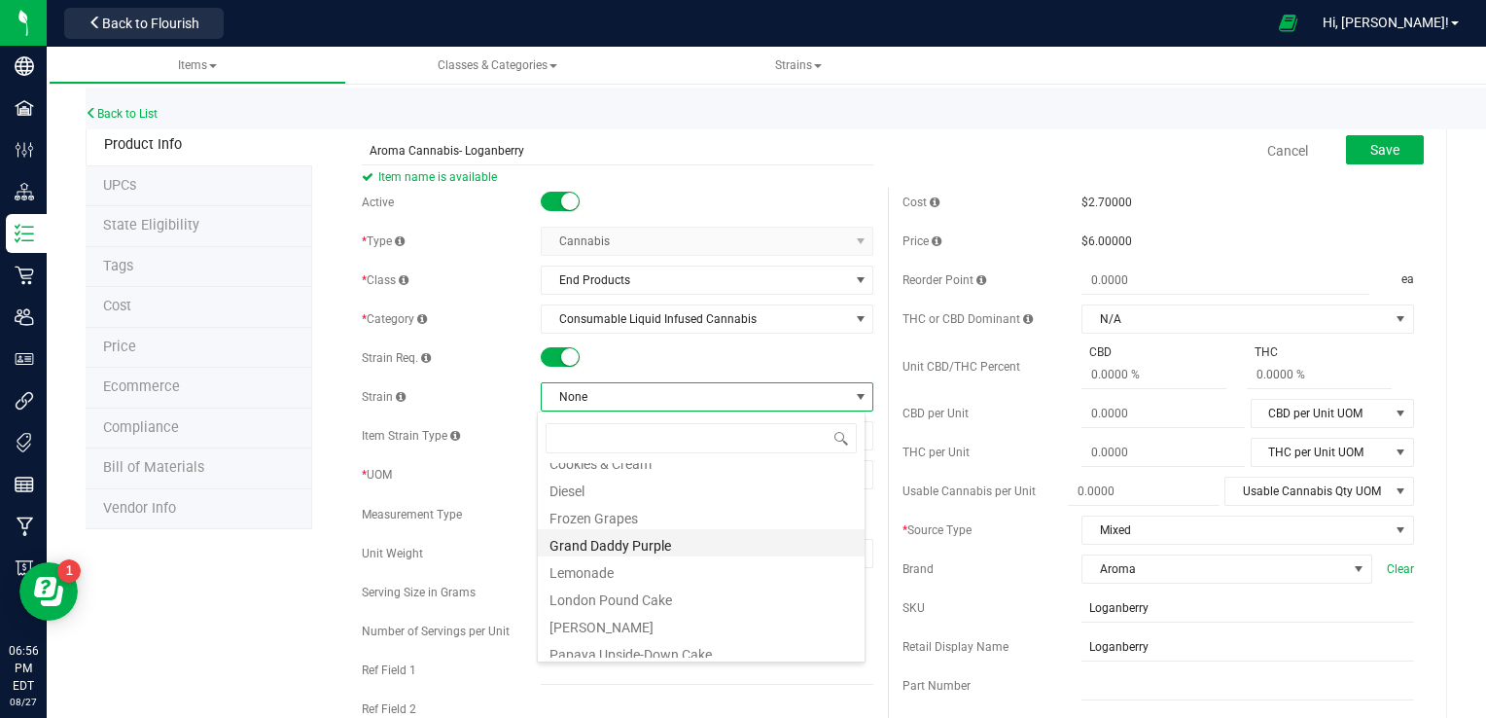
drag, startPoint x: 840, startPoint y: 567, endPoint x: 836, endPoint y: 539, distance: 28.5
click at [836, 202] on ul "None 1:1 Banana Kush Blue Dream Blue Oreos Blueberry Haze Cannaloupe Haze Cerea…" at bounding box center [701, 202] width 327 height 0
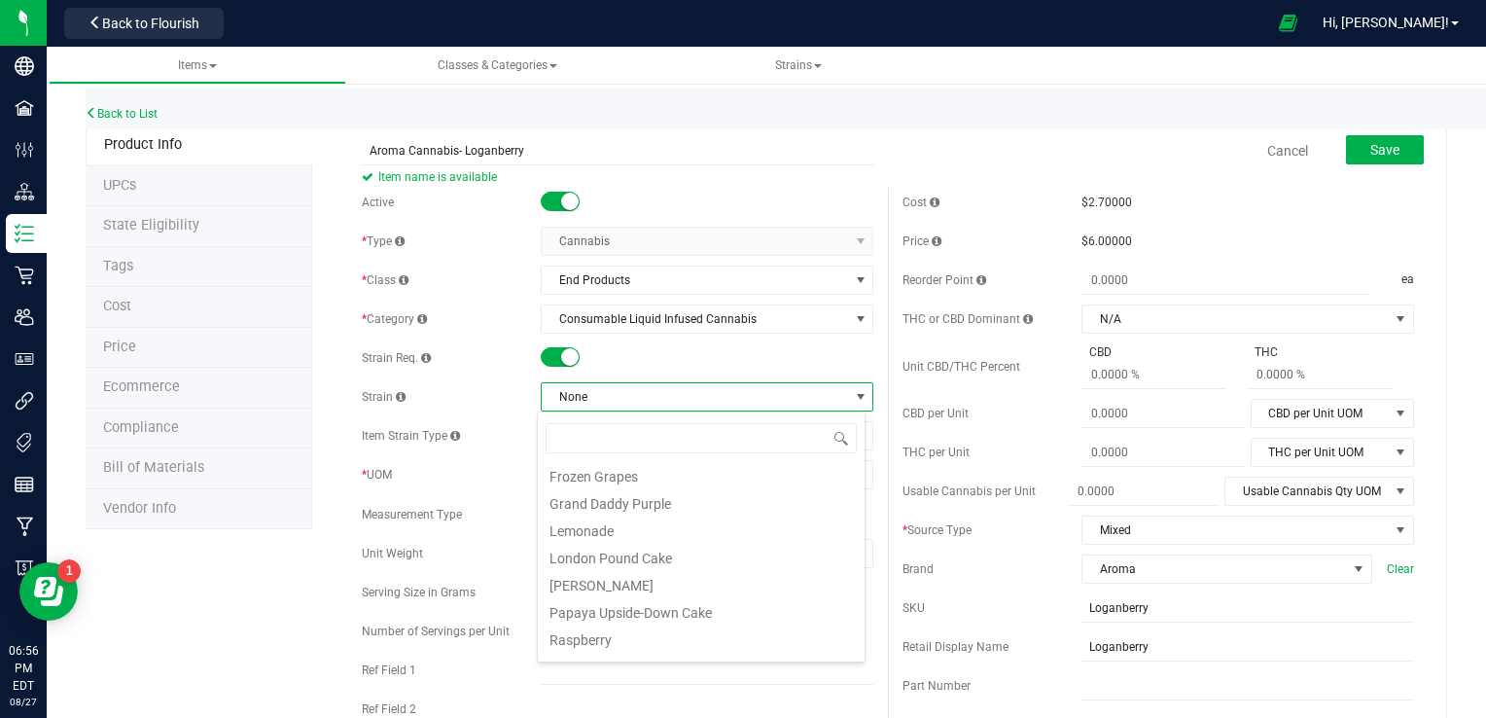
scroll to position [513, 0]
click at [680, 395] on span "None" at bounding box center [695, 396] width 306 height 27
click at [679, 399] on span "None" at bounding box center [695, 396] width 306 height 27
click at [785, 394] on span "None" at bounding box center [695, 396] width 306 height 27
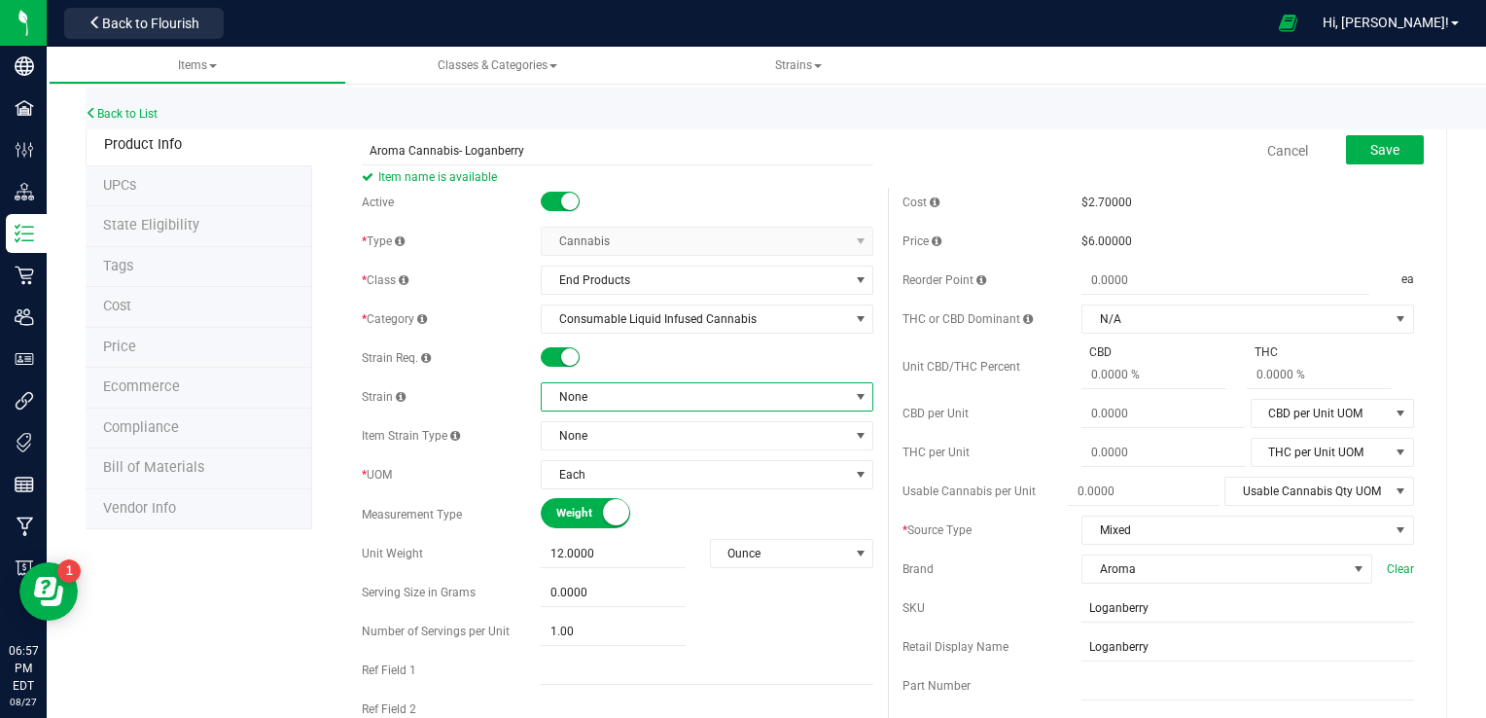
click at [785, 394] on span "None" at bounding box center [695, 396] width 306 height 27
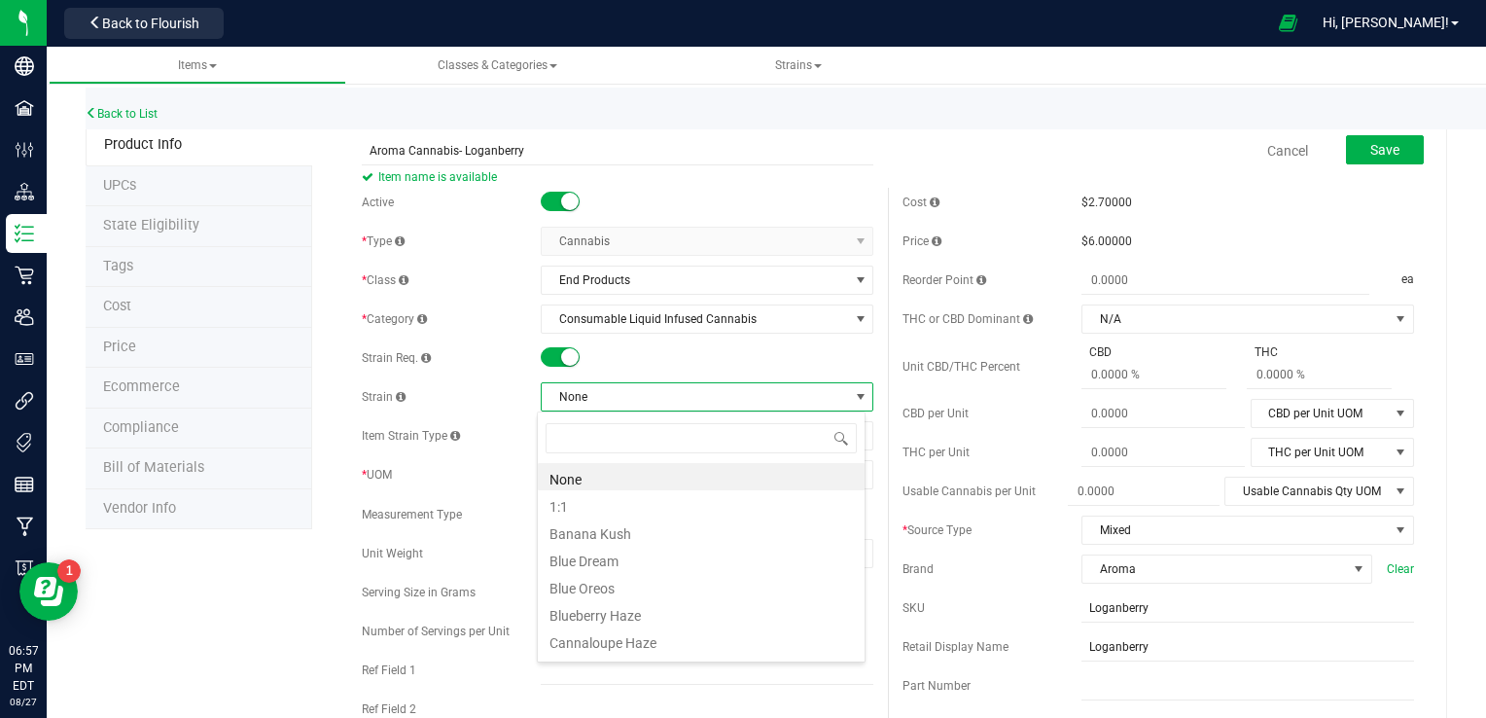
click at [753, 479] on li "None" at bounding box center [701, 476] width 327 height 27
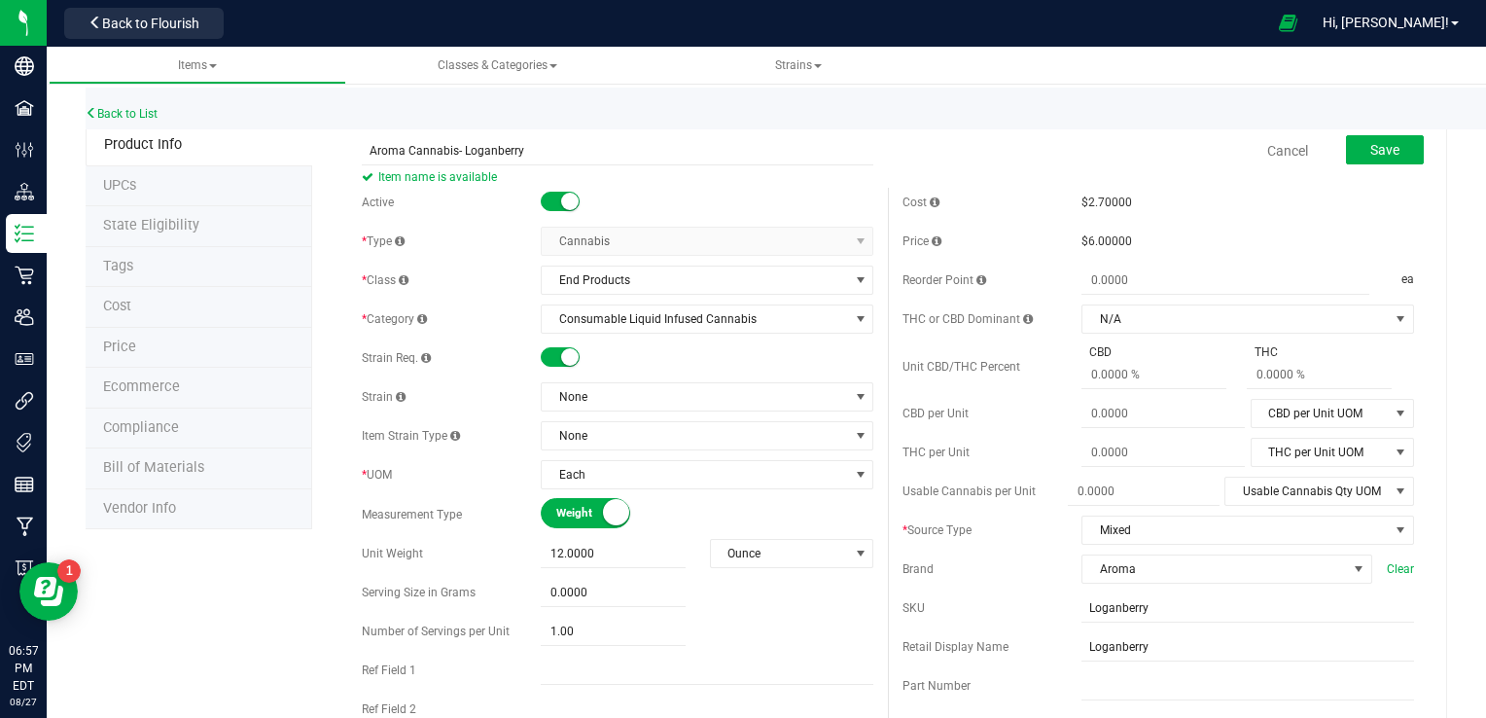
click at [673, 412] on div "Active * Type Cannabis Select type Cannabis Non-Inventory Raw Materials Supplie…" at bounding box center [617, 519] width 541 height 662
click at [667, 401] on span "None" at bounding box center [695, 396] width 306 height 27
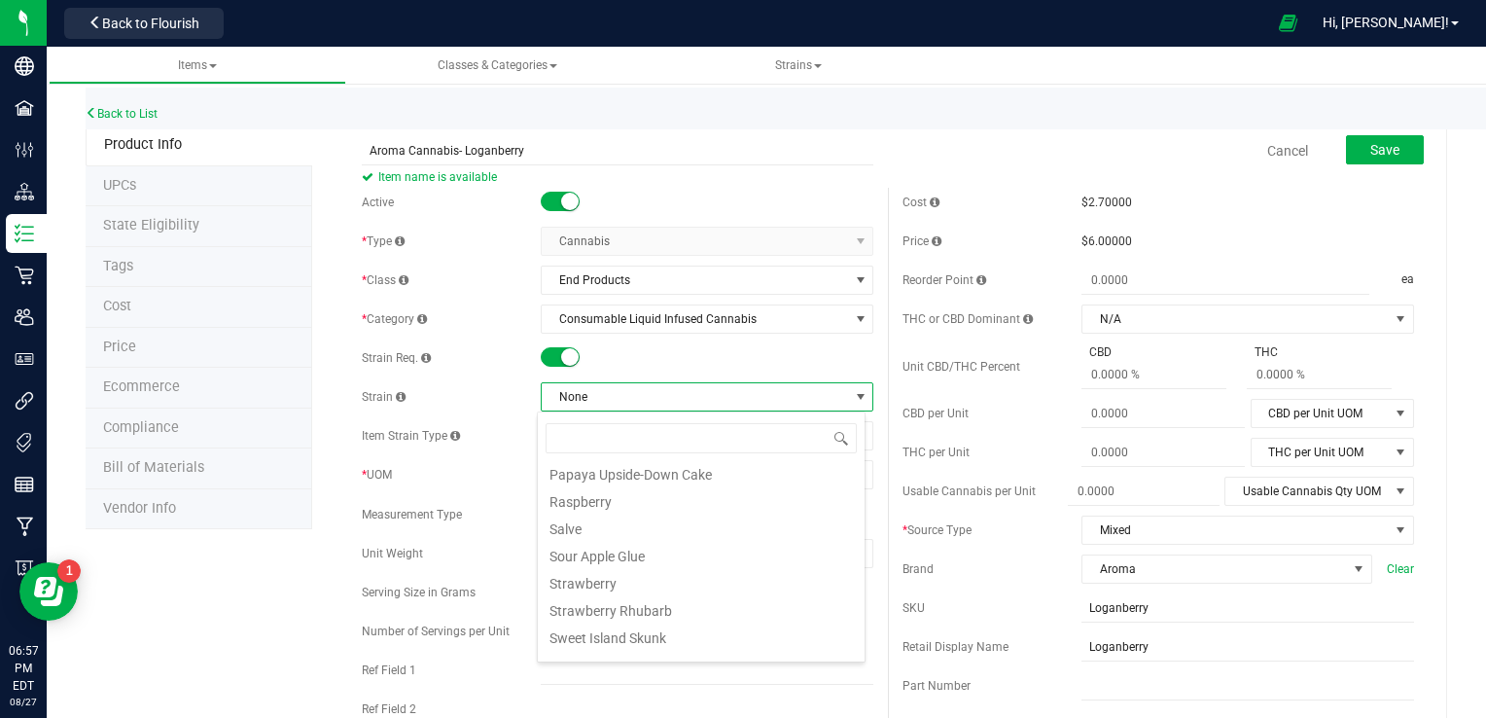
scroll to position [444, 0]
click at [659, 582] on li "Strawberry" at bounding box center [701, 576] width 327 height 27
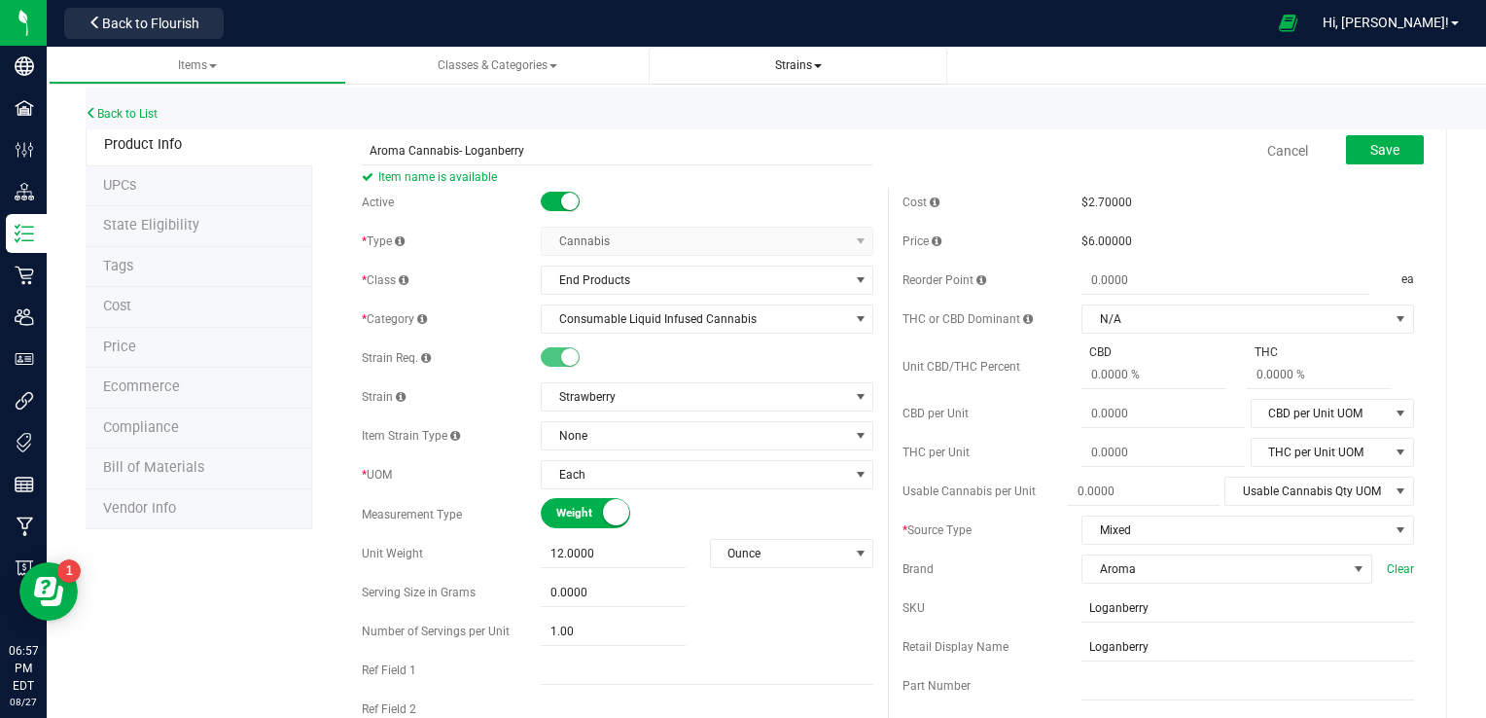
click at [796, 68] on span "Strains" at bounding box center [798, 65] width 47 height 14
click at [694, 140] on span "Create new strain" at bounding box center [732, 146] width 106 height 16
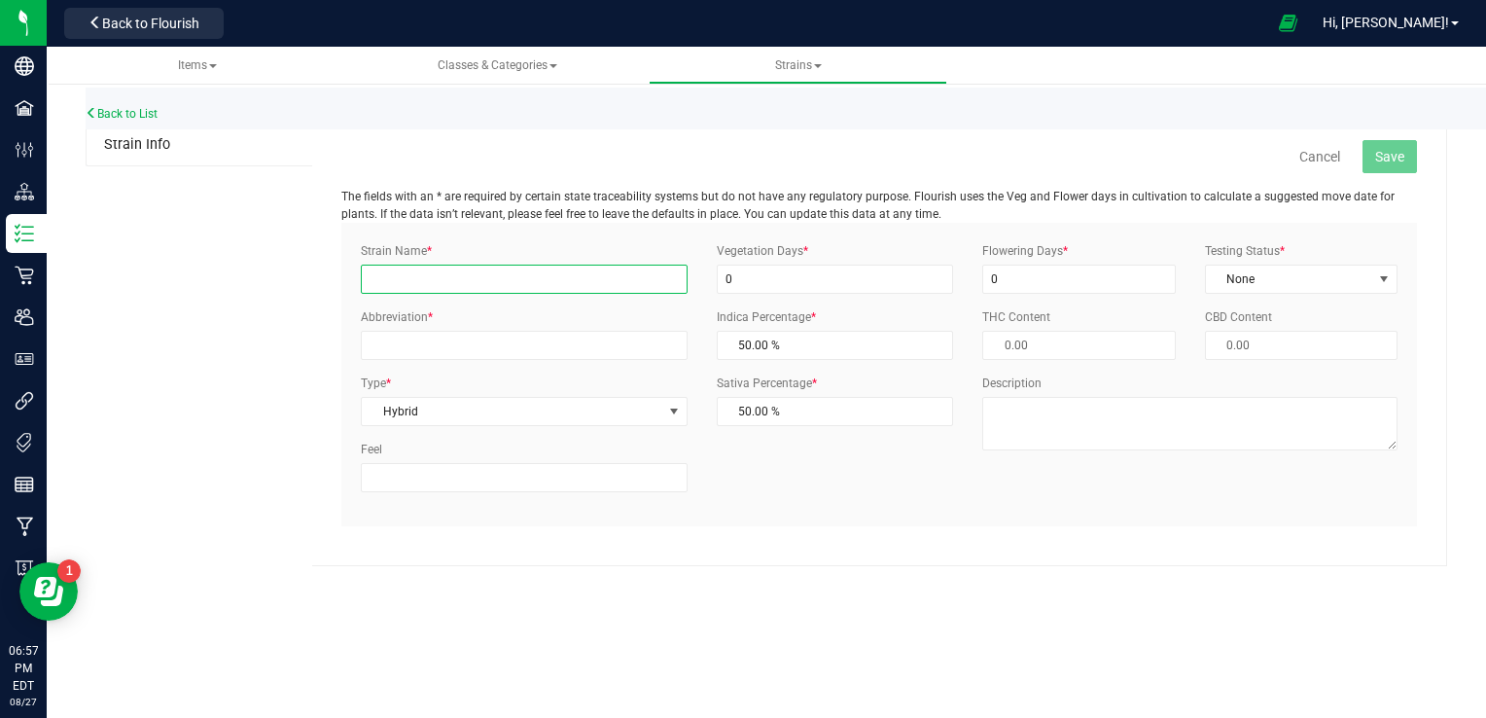
click at [464, 290] on input "Strain Name *" at bounding box center [524, 278] width 326 height 29
type input "Loganberry"
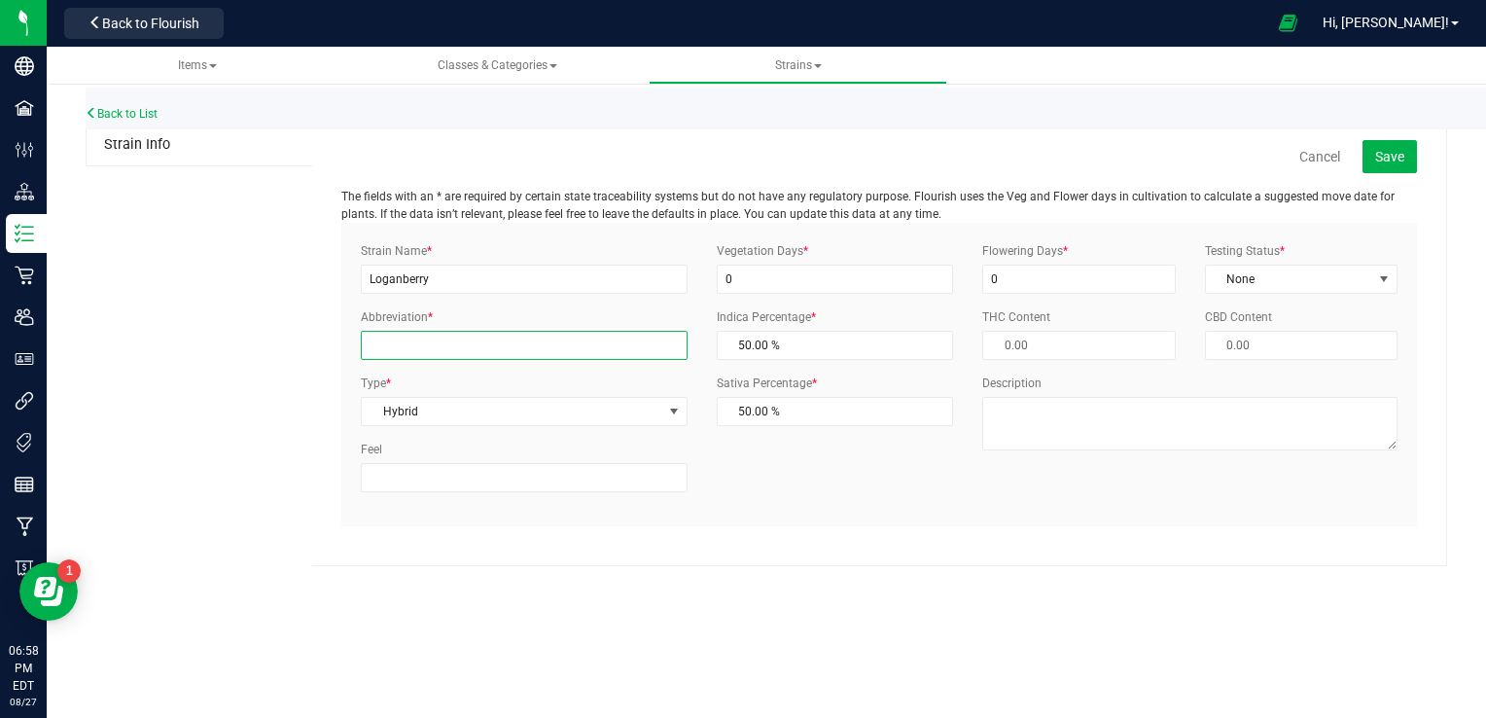
click at [471, 342] on input "Abbreviation *" at bounding box center [524, 345] width 326 height 29
type input "LB"
click at [1365, 161] on button "Save" at bounding box center [1389, 156] width 54 height 33
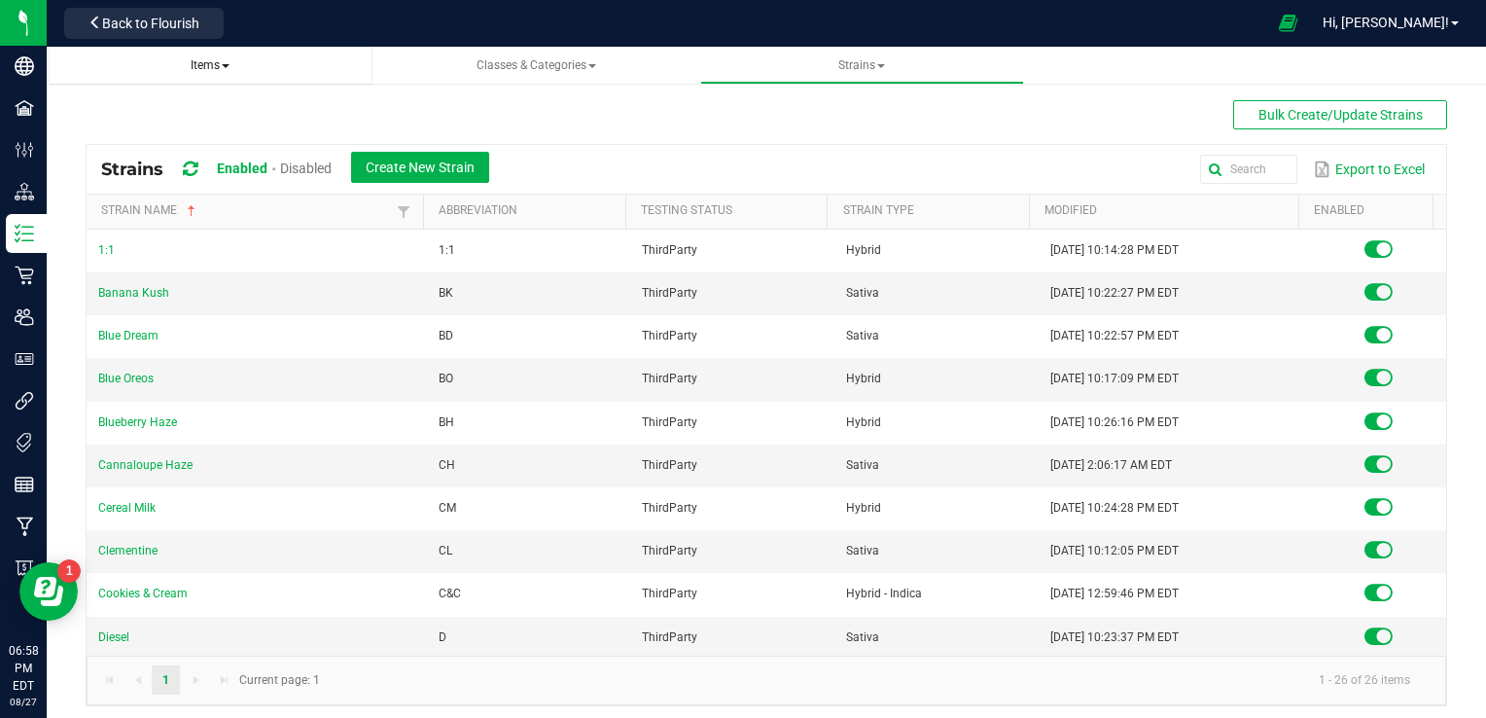
click at [212, 76] on link "Items" at bounding box center [211, 66] width 324 height 38
click at [208, 61] on span "Items" at bounding box center [210, 65] width 39 height 14
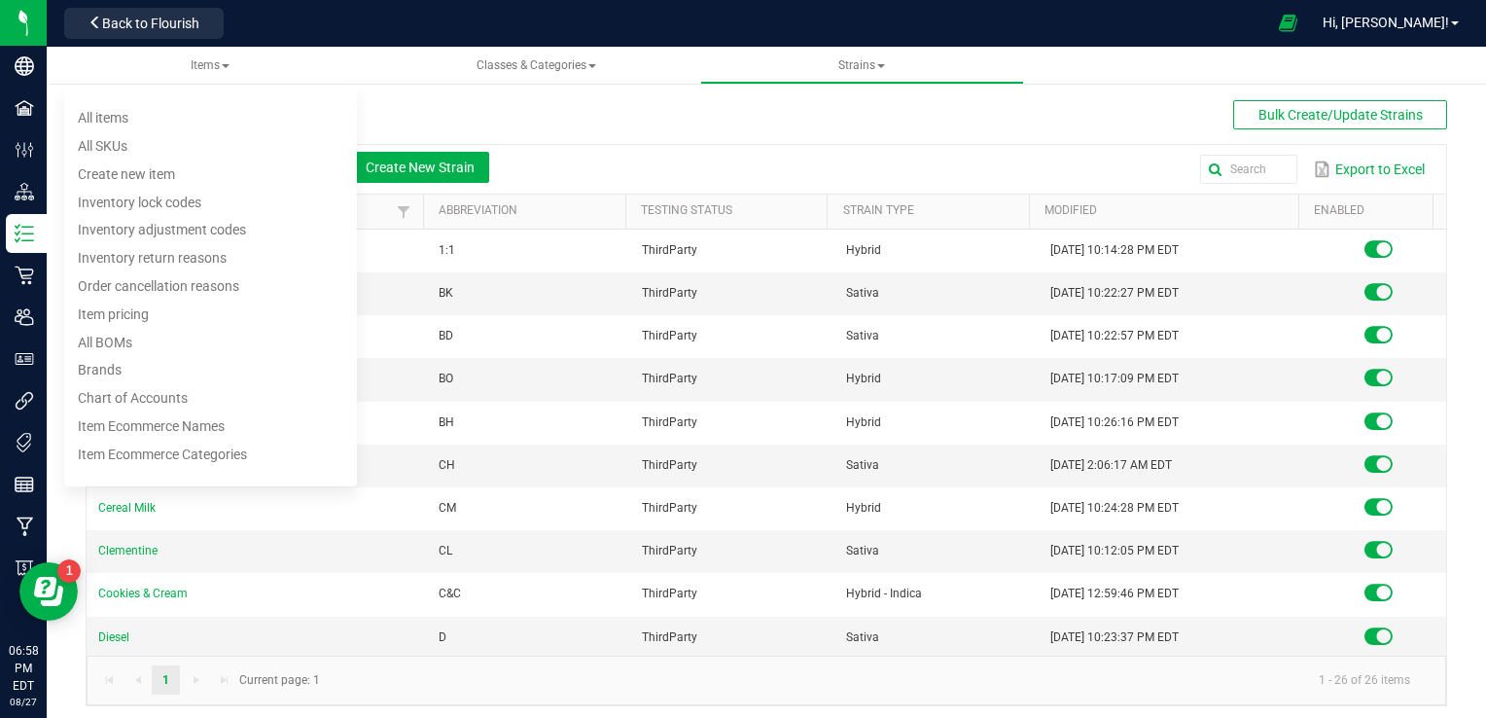
click at [403, 111] on div "Bulk Create/Update Strains Strains Enabled Disabled Create New Strain Export to…" at bounding box center [766, 403] width 1361 height 606
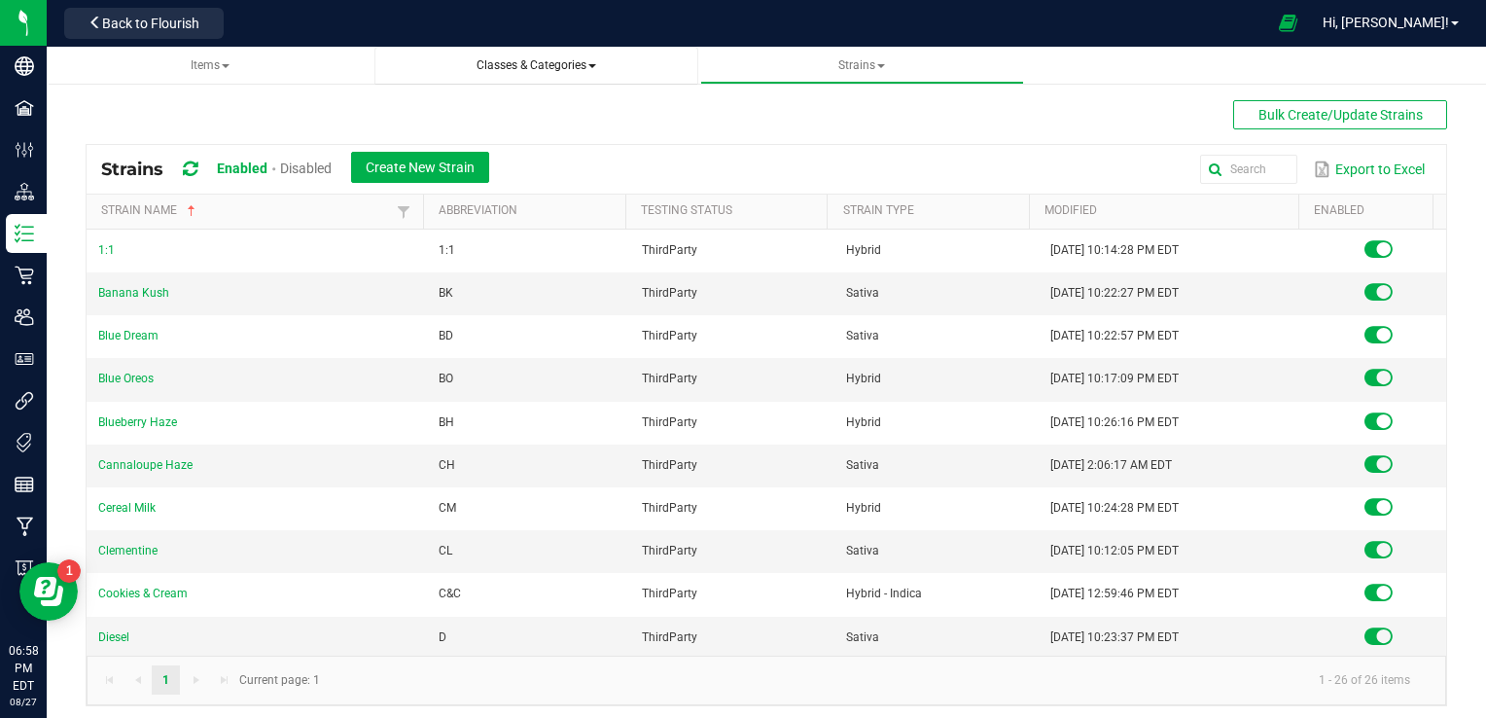
click at [552, 60] on span "Classes & Categories" at bounding box center [536, 65] width 120 height 14
click at [245, 113] on div "Bulk Create/Update Strains Strains Enabled Disabled Create New Strain Export to…" at bounding box center [766, 403] width 1361 height 606
click at [560, 58] on span "Classes & Categories" at bounding box center [536, 65] width 120 height 14
click at [420, 117] on span "All classes" at bounding box center [434, 118] width 62 height 16
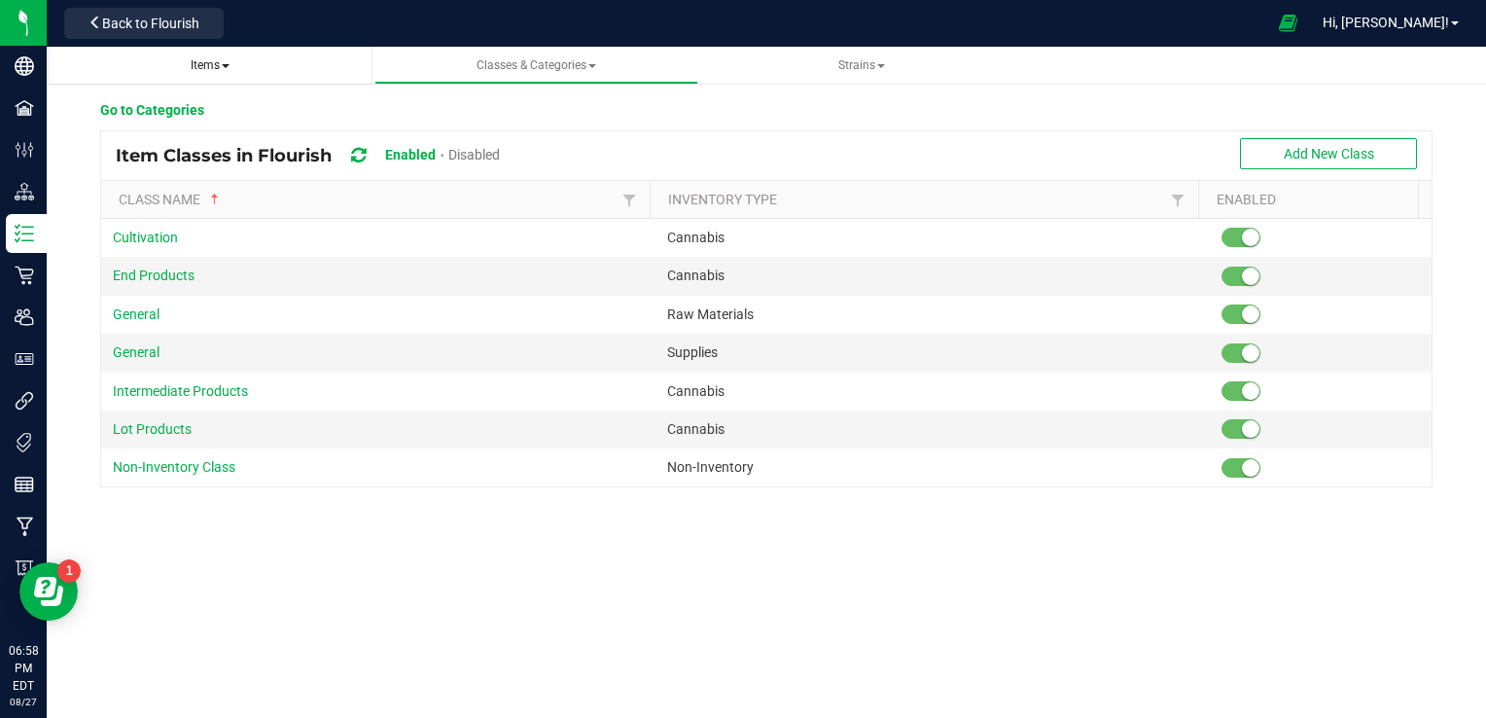
click at [202, 58] on span "Items" at bounding box center [210, 65] width 39 height 14
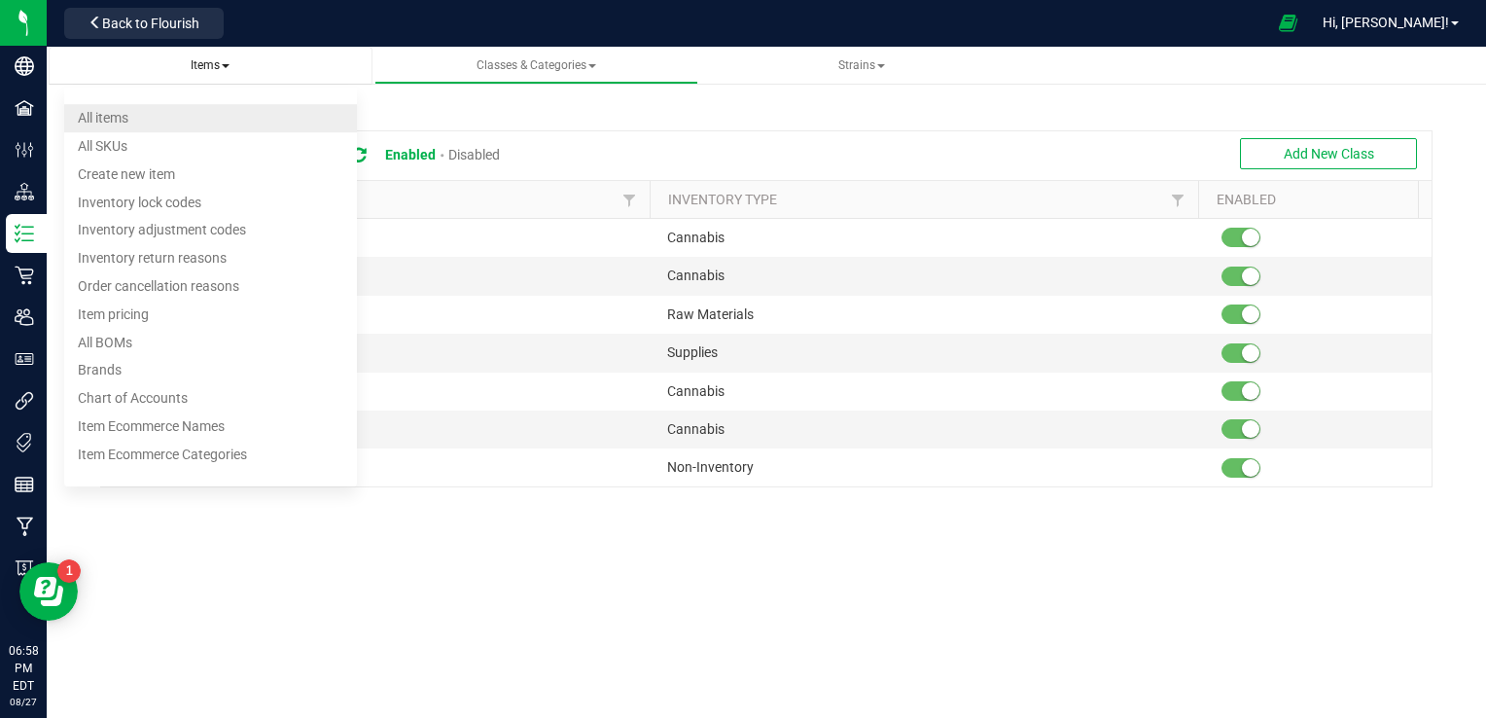
click at [112, 122] on span "All items" at bounding box center [103, 118] width 51 height 16
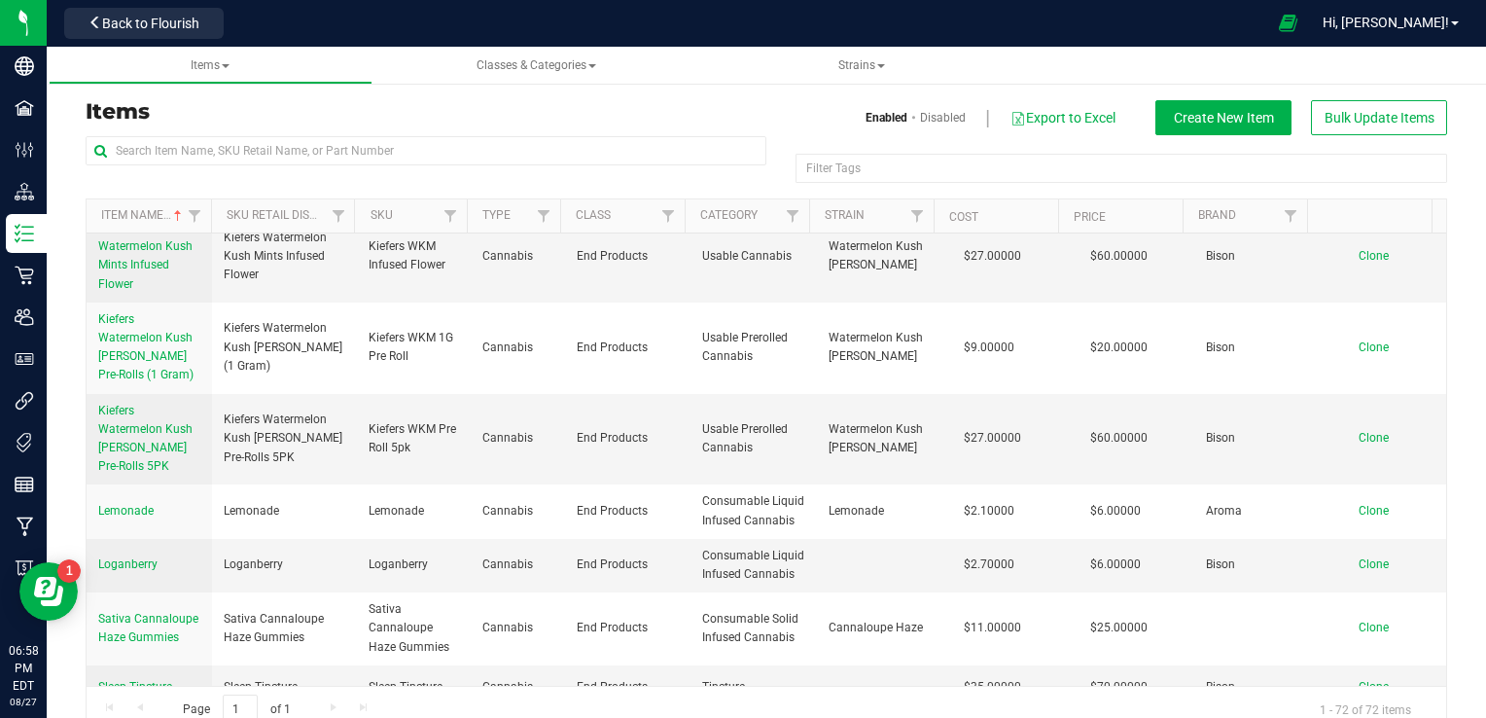
scroll to position [4125, 0]
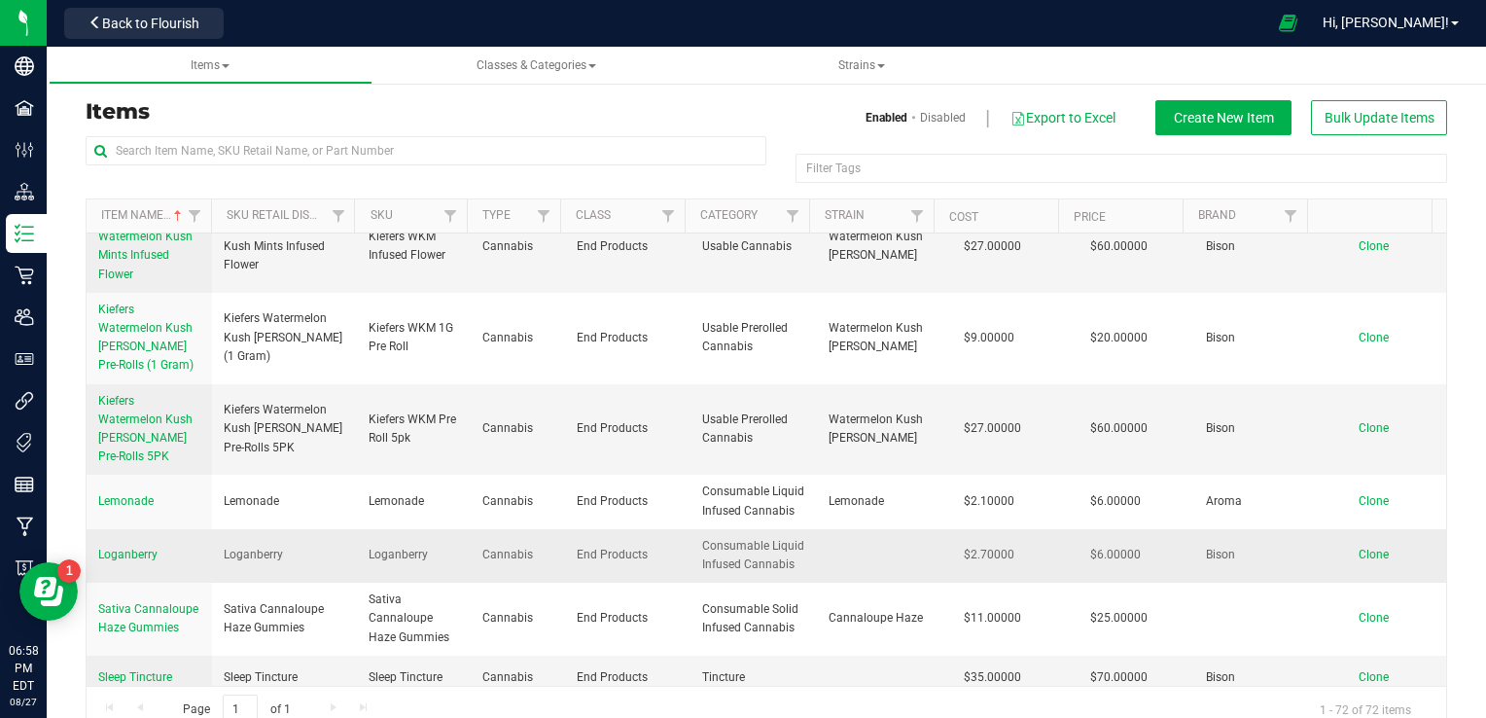
click at [132, 560] on span "Loganberry" at bounding box center [127, 554] width 59 height 14
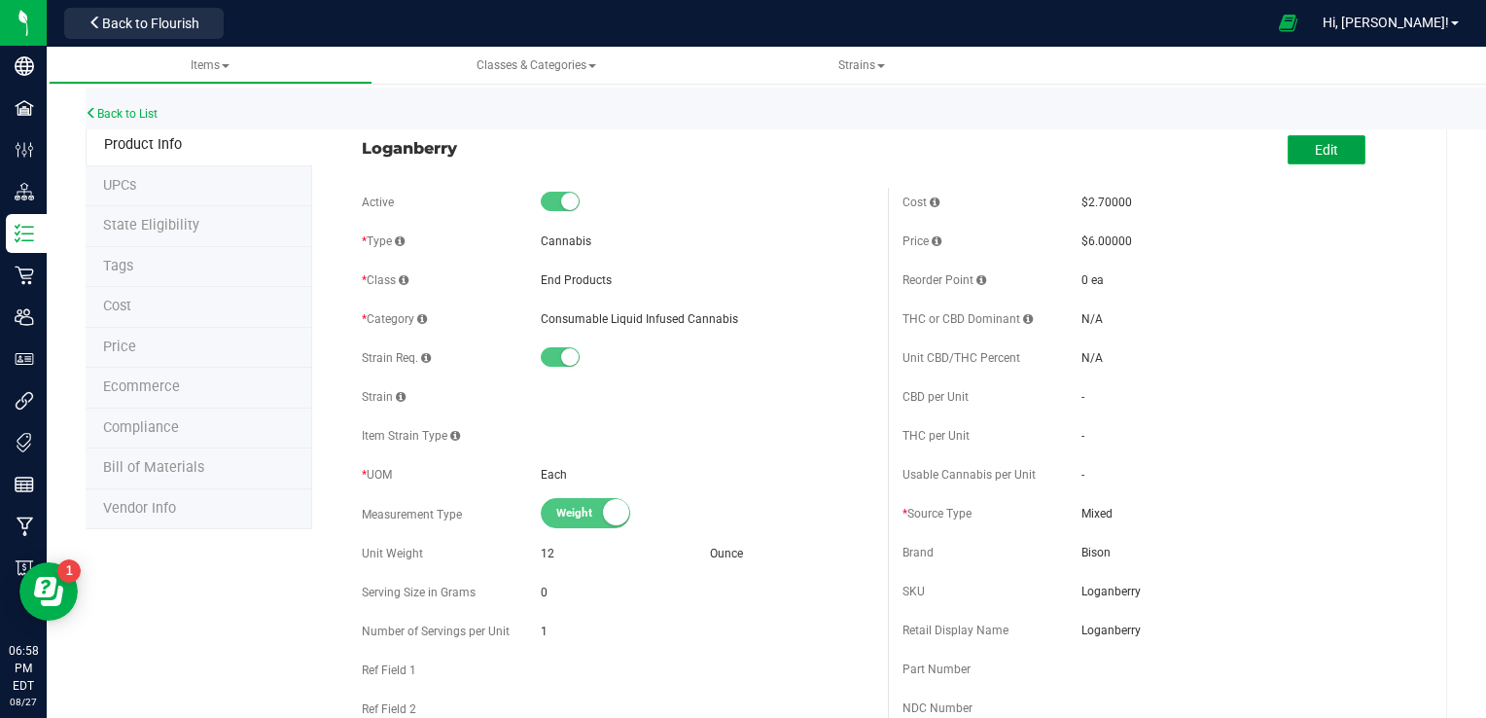
click at [1314, 156] on span "Edit" at bounding box center [1325, 150] width 23 height 16
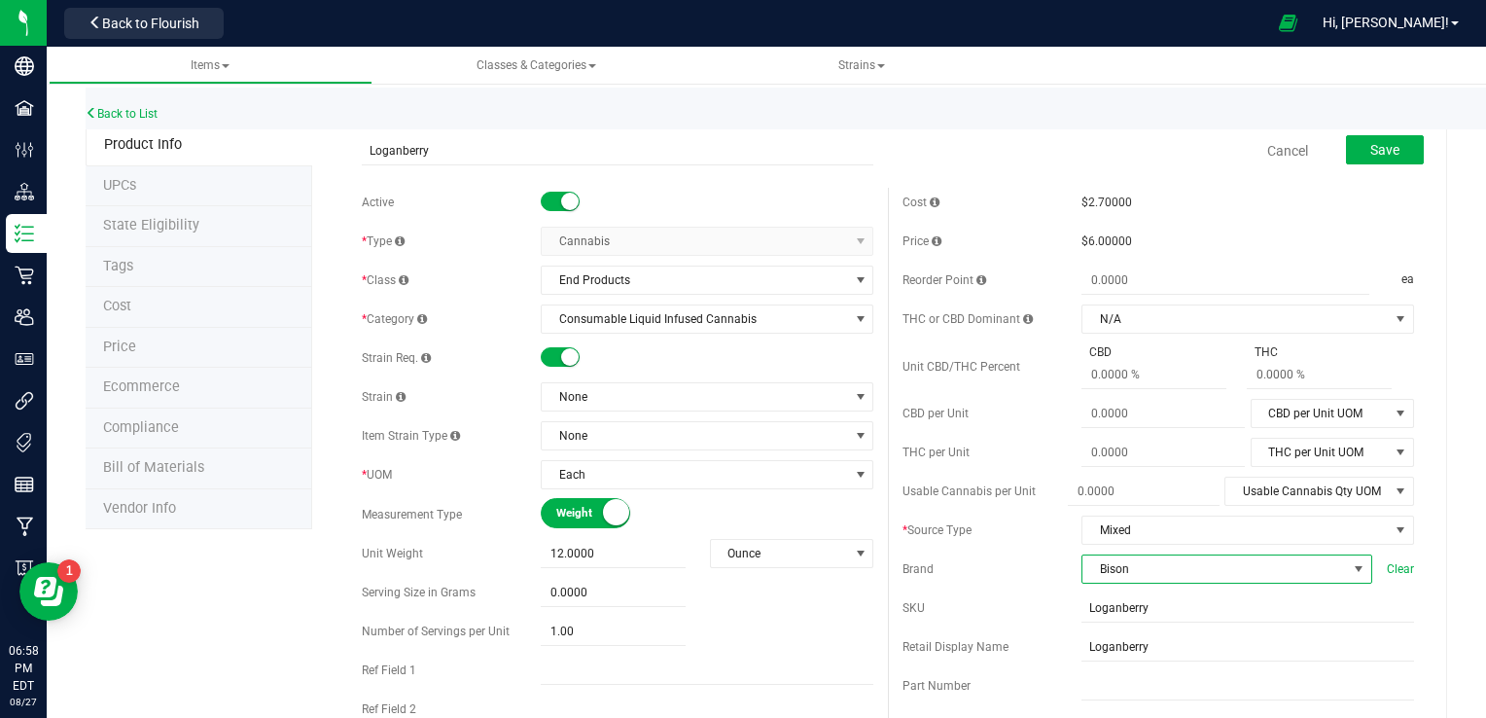
click at [1136, 572] on span "Bison" at bounding box center [1214, 568] width 264 height 27
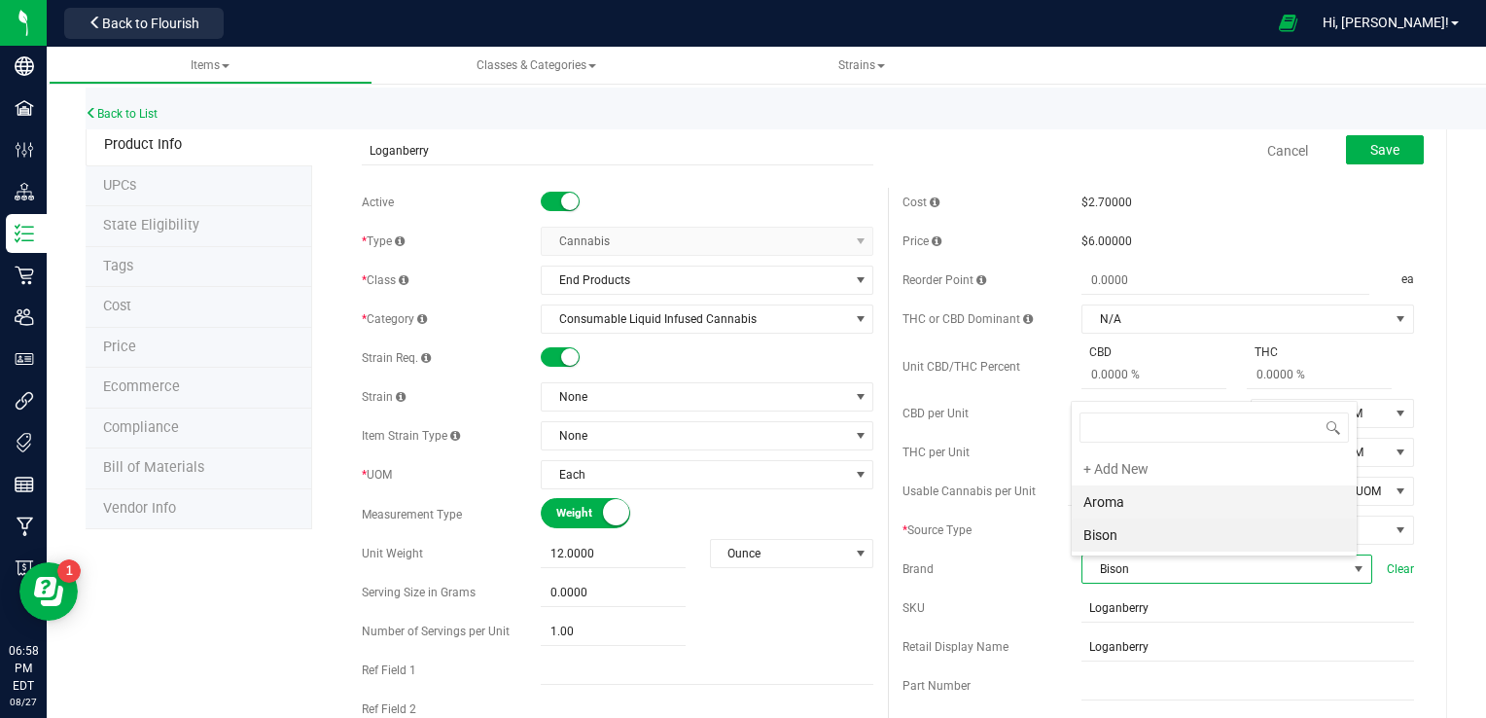
click at [1106, 504] on li "Aroma" at bounding box center [1213, 501] width 285 height 33
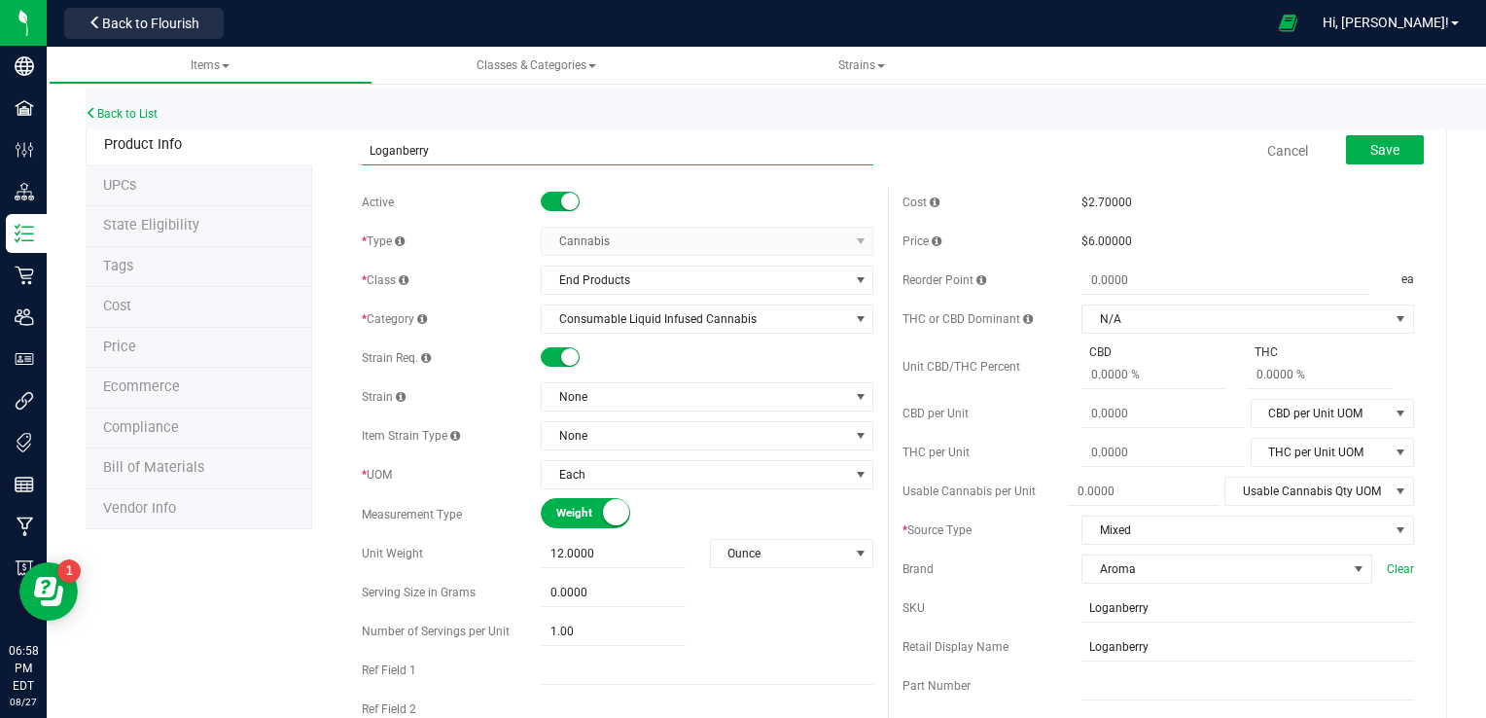
click at [371, 149] on input "Loganberry" at bounding box center [617, 150] width 511 height 29
click at [369, 148] on input "Loganberry" at bounding box center [617, 150] width 511 height 29
type input "Aroma Cannabis- Loganberry"
click at [1370, 149] on span "Save" at bounding box center [1384, 150] width 29 height 16
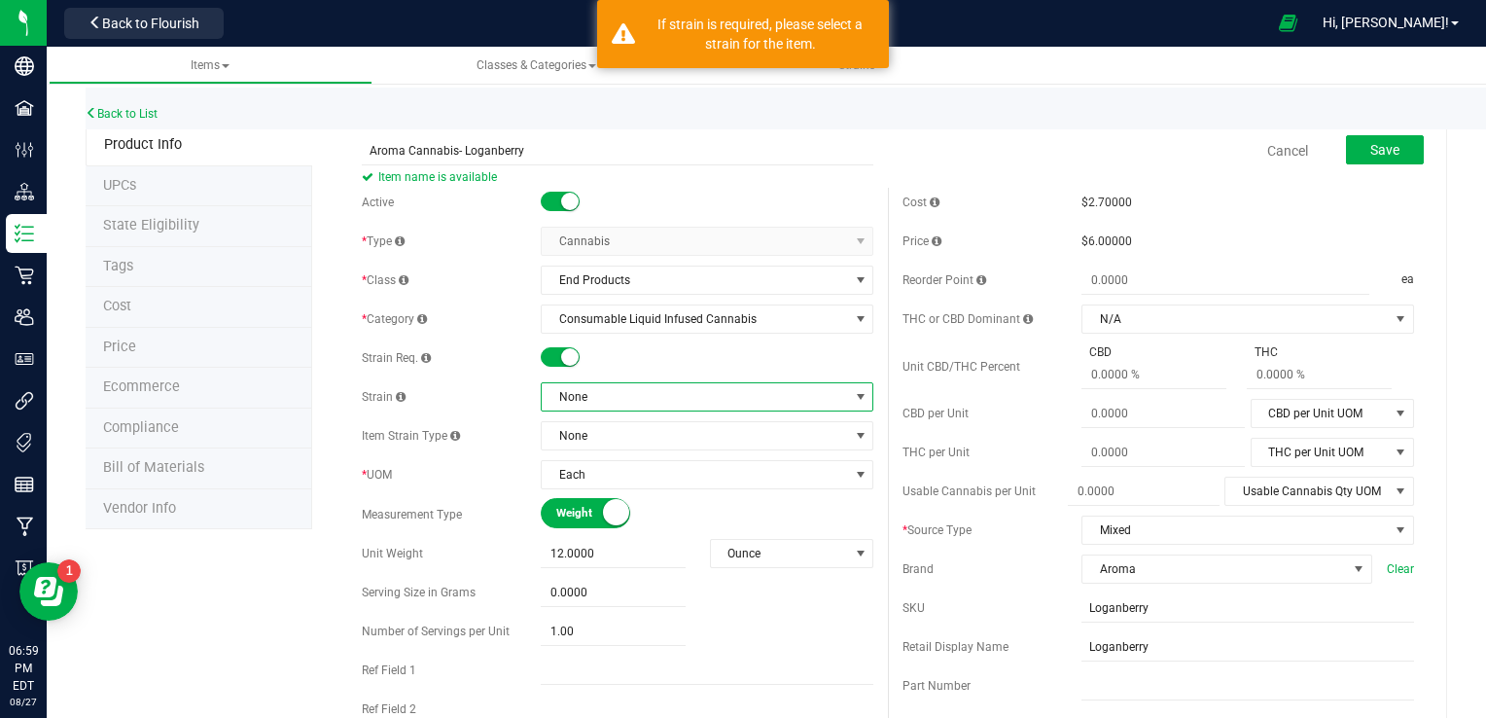
click at [677, 390] on span "None" at bounding box center [695, 396] width 306 height 27
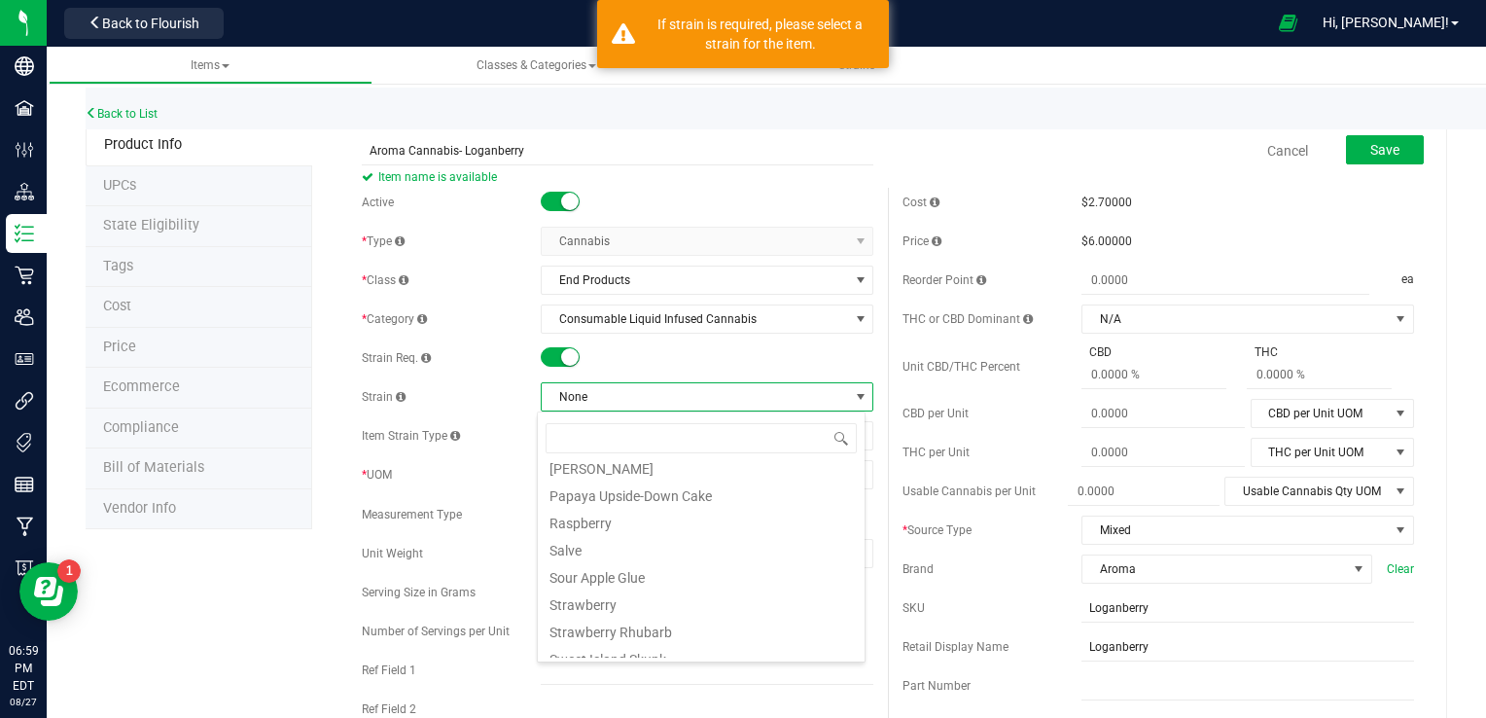
scroll to position [346, 0]
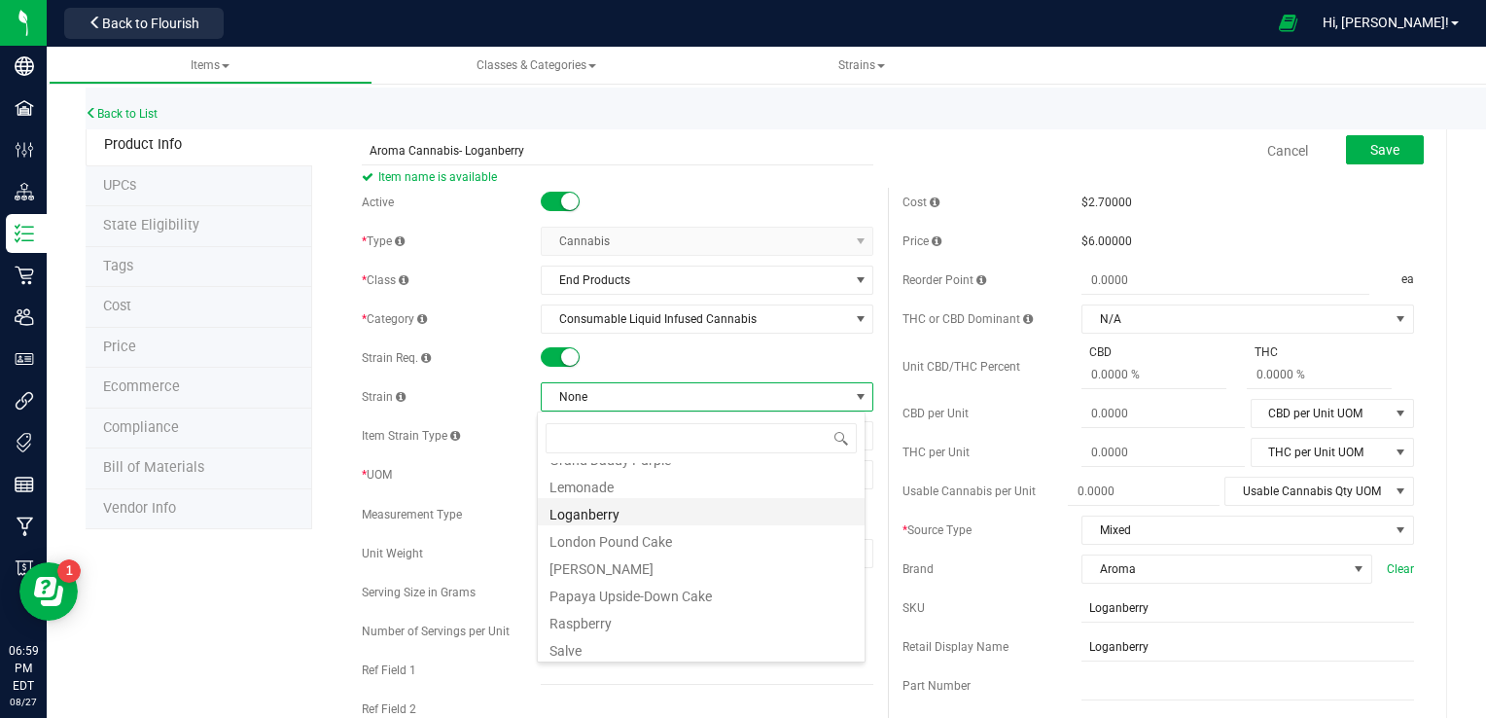
click at [595, 508] on li "Loganberry" at bounding box center [701, 511] width 327 height 27
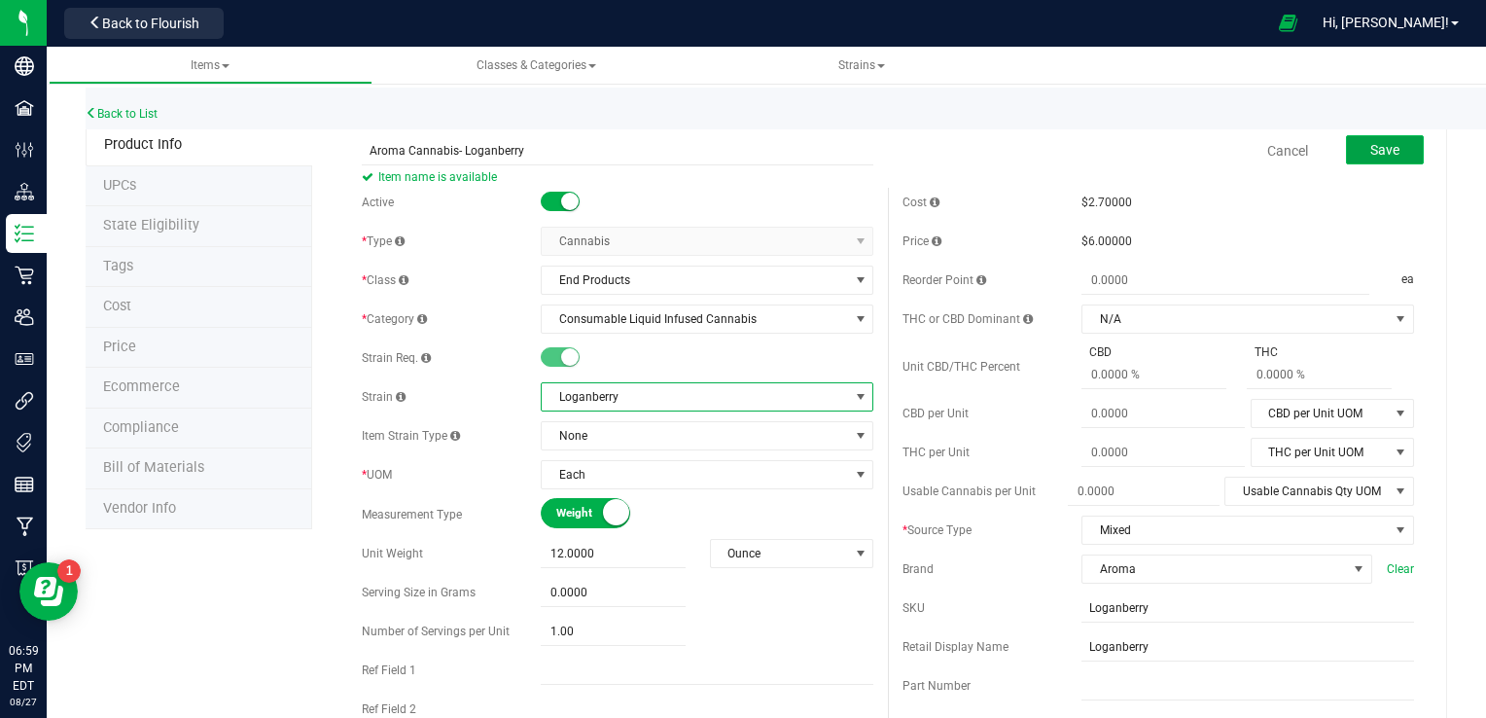
click at [1370, 149] on span "Save" at bounding box center [1384, 150] width 29 height 16
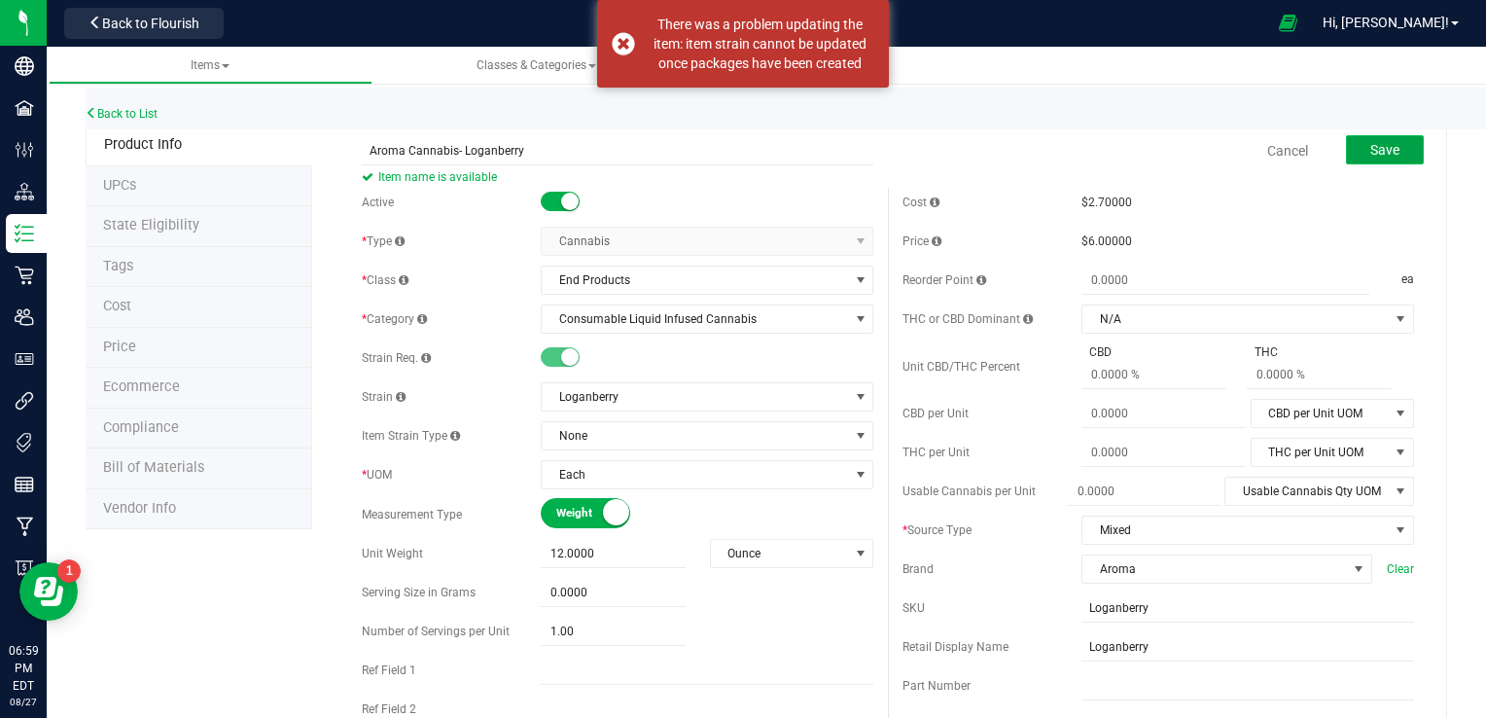
click at [1370, 149] on span "Save" at bounding box center [1384, 150] width 29 height 16
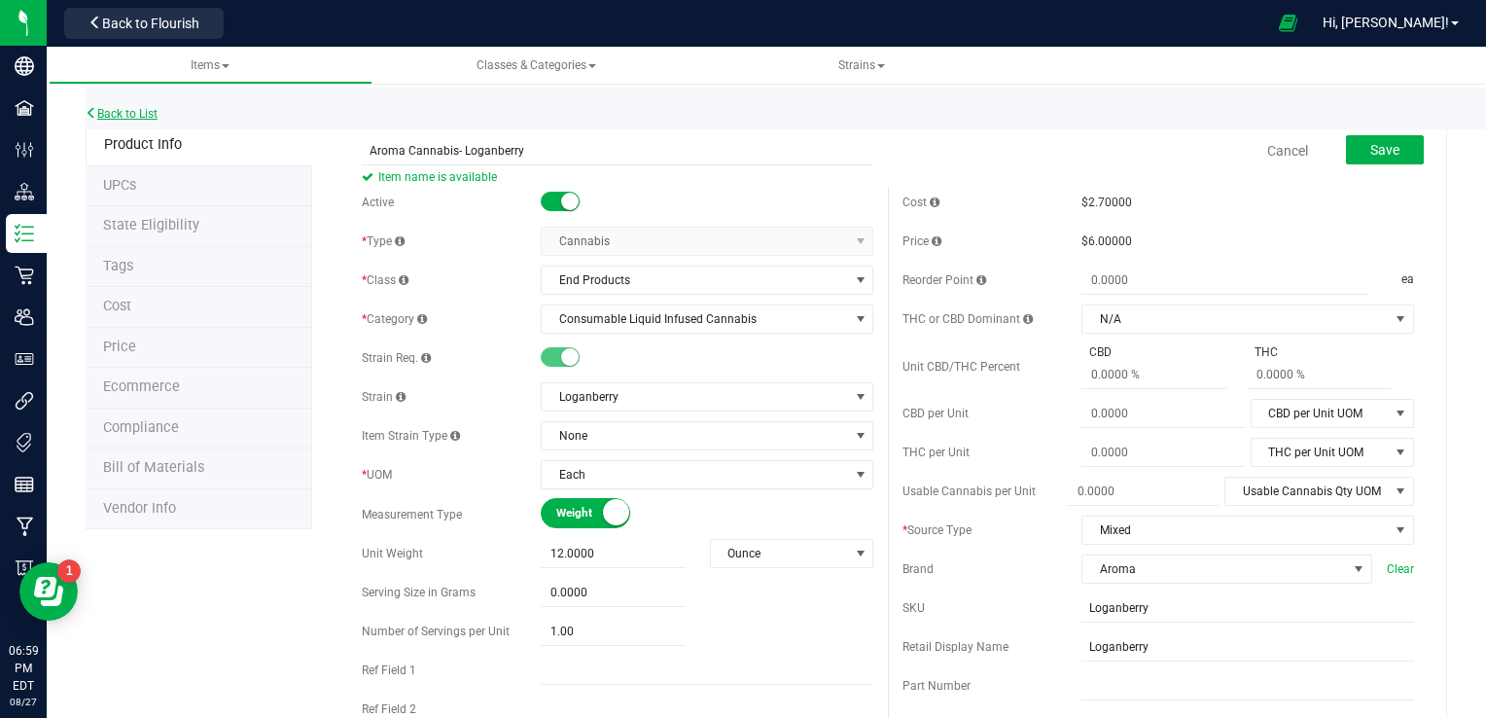
click at [133, 115] on link "Back to List" at bounding box center [122, 114] width 72 height 14
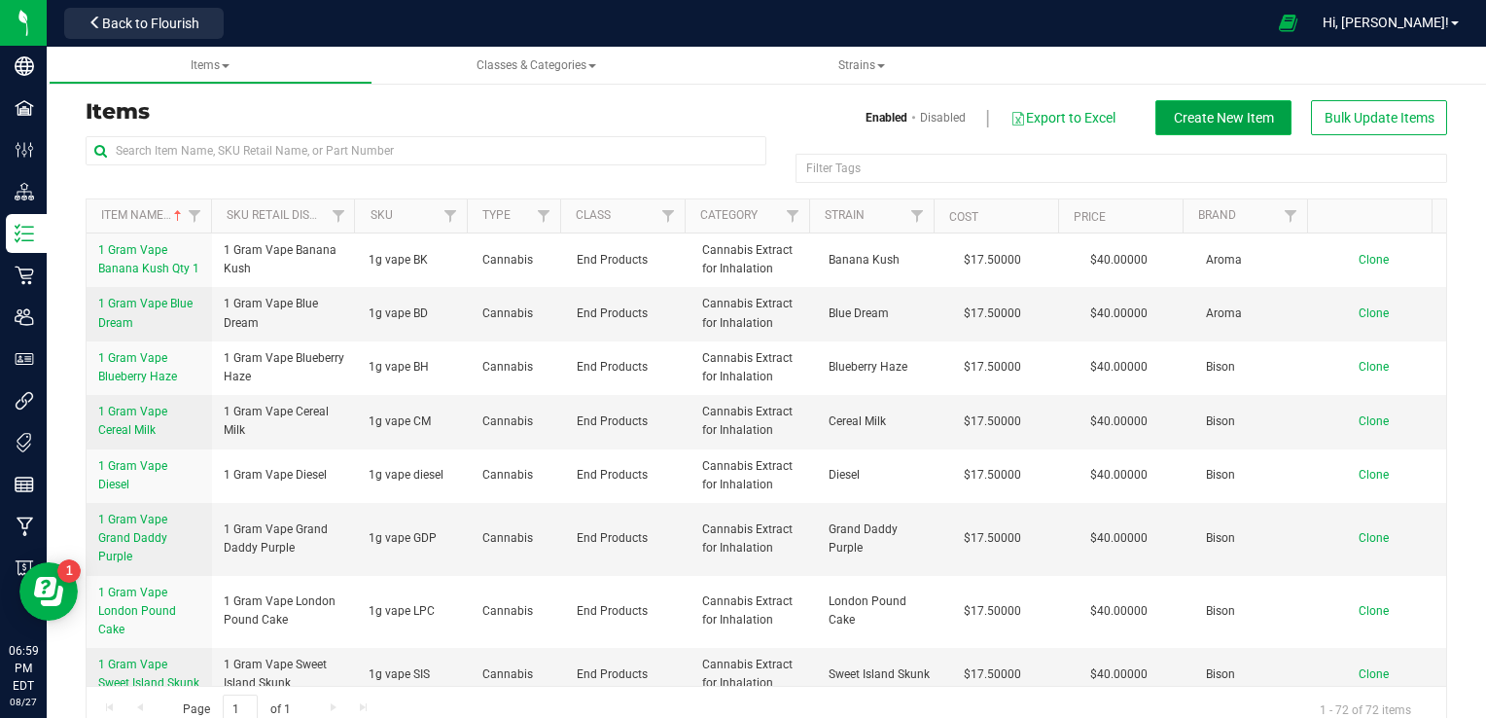
click at [1195, 115] on span "Create New Item" at bounding box center [1224, 118] width 100 height 16
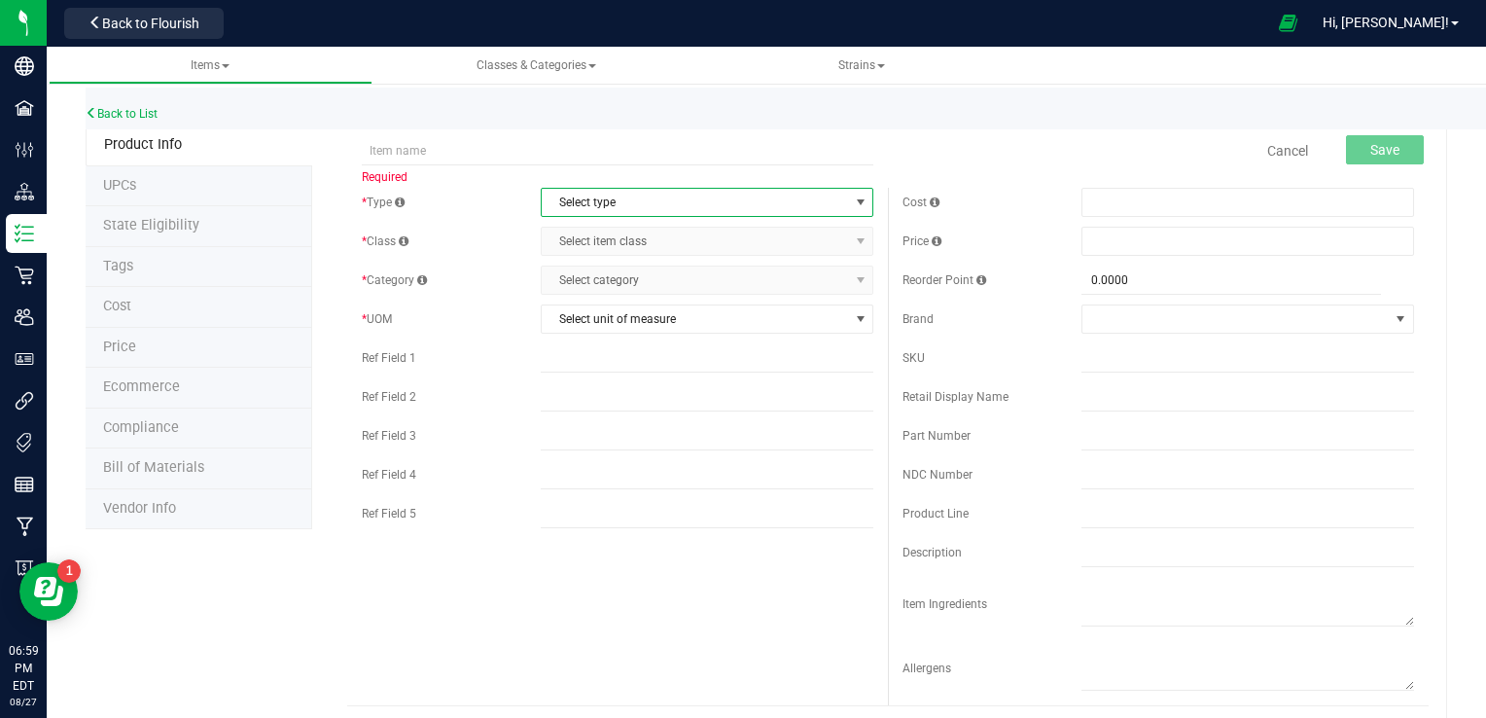
click at [604, 208] on span "Select type" at bounding box center [695, 202] width 306 height 27
click at [564, 239] on li "Cannabis" at bounding box center [701, 235] width 327 height 29
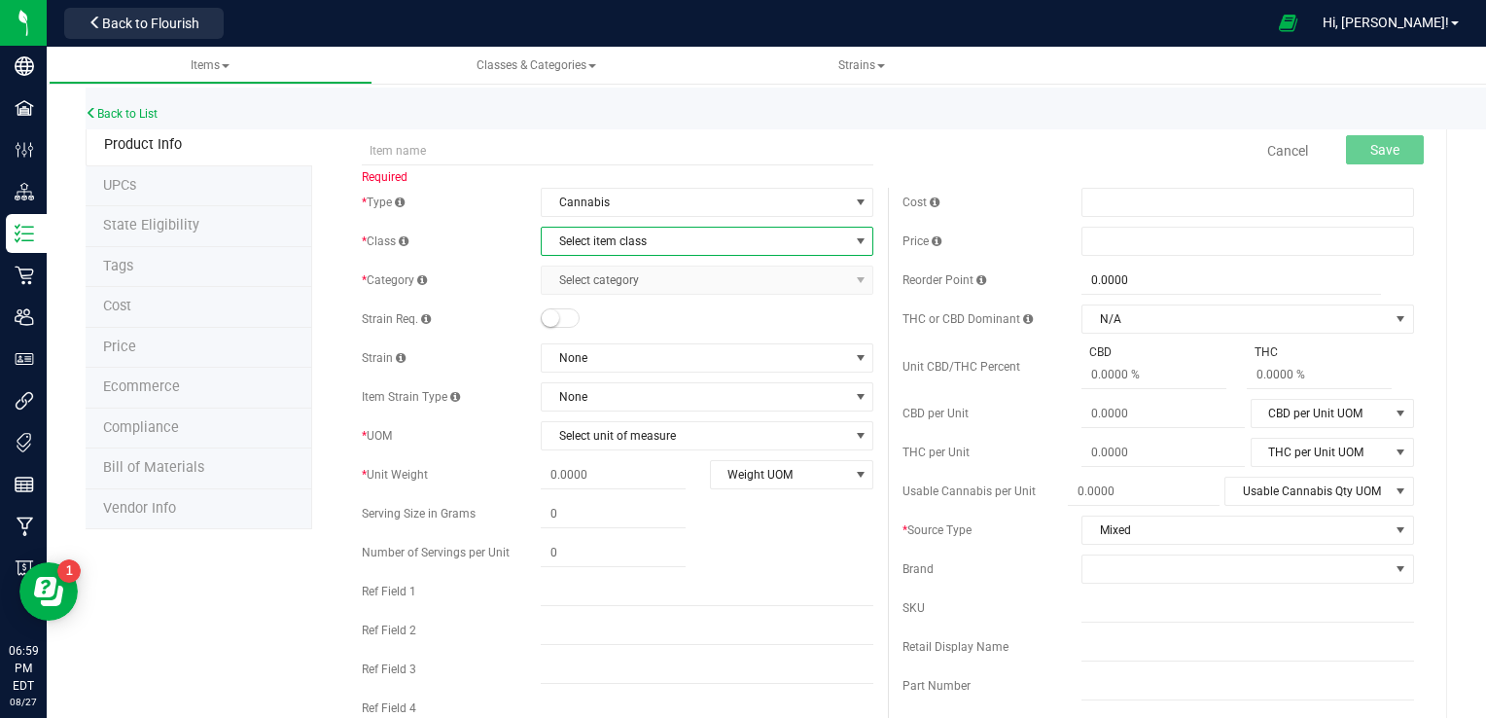
click at [655, 241] on span "Select item class" at bounding box center [695, 241] width 306 height 27
click at [584, 301] on li "End Products" at bounding box center [701, 303] width 327 height 29
click at [580, 286] on span "Select category" at bounding box center [695, 279] width 306 height 27
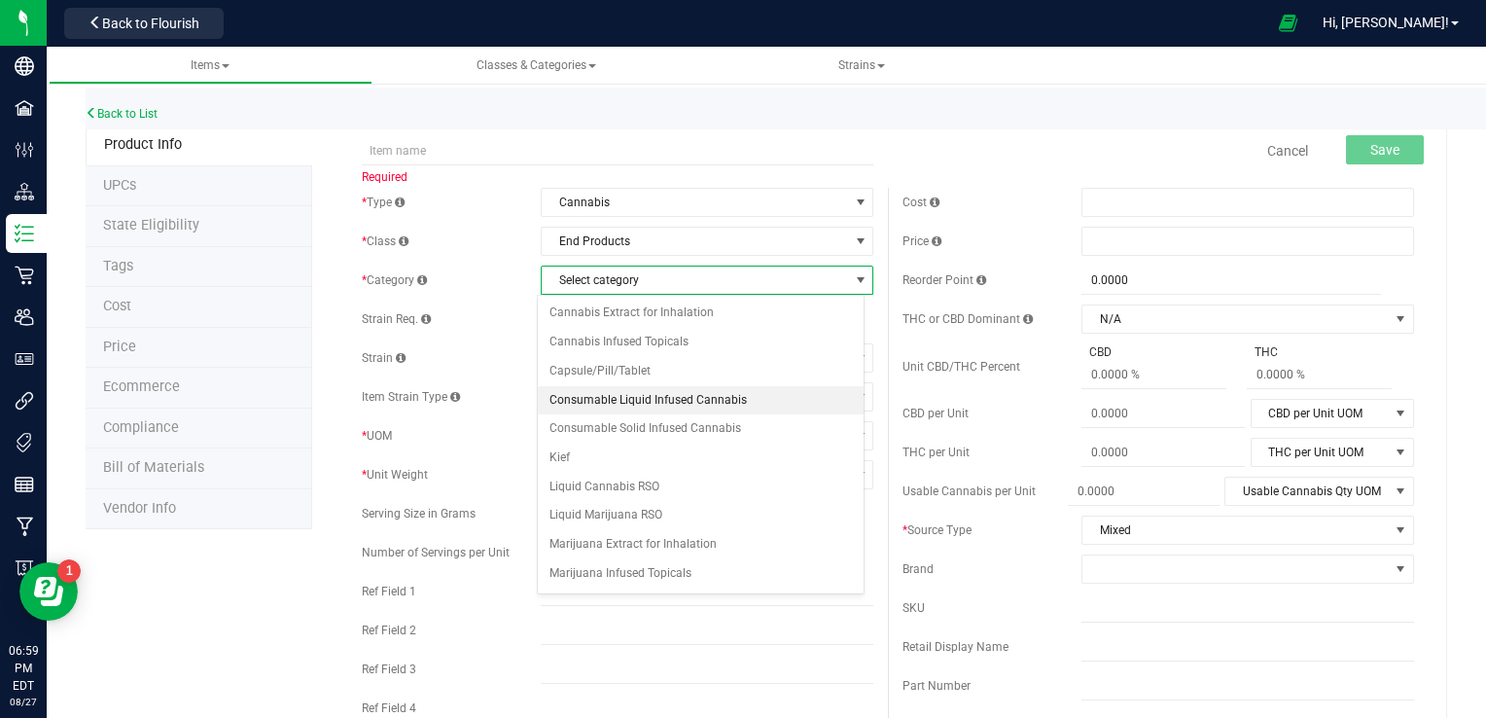
click at [708, 399] on li "Consumable Liquid Infused Cannabis" at bounding box center [701, 400] width 327 height 29
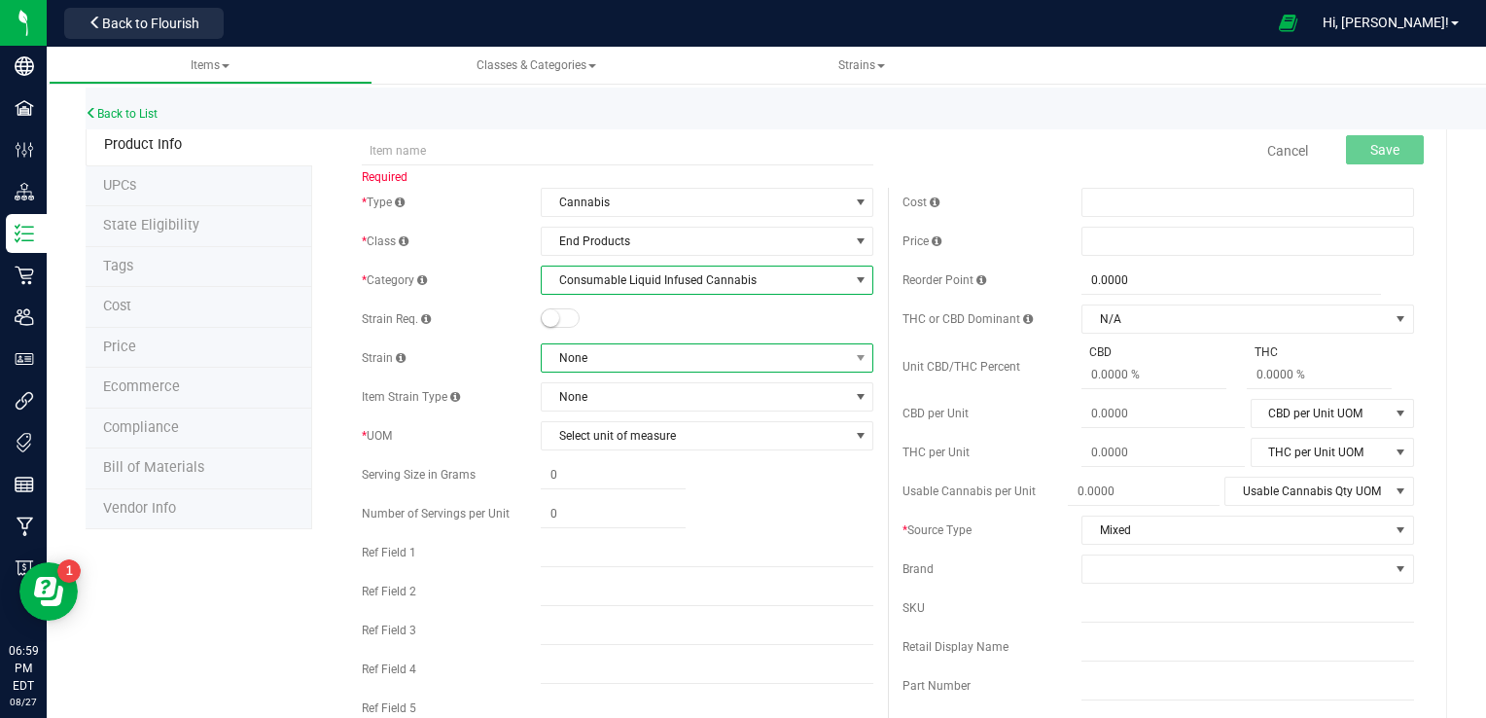
click at [609, 368] on span "None" at bounding box center [695, 357] width 306 height 27
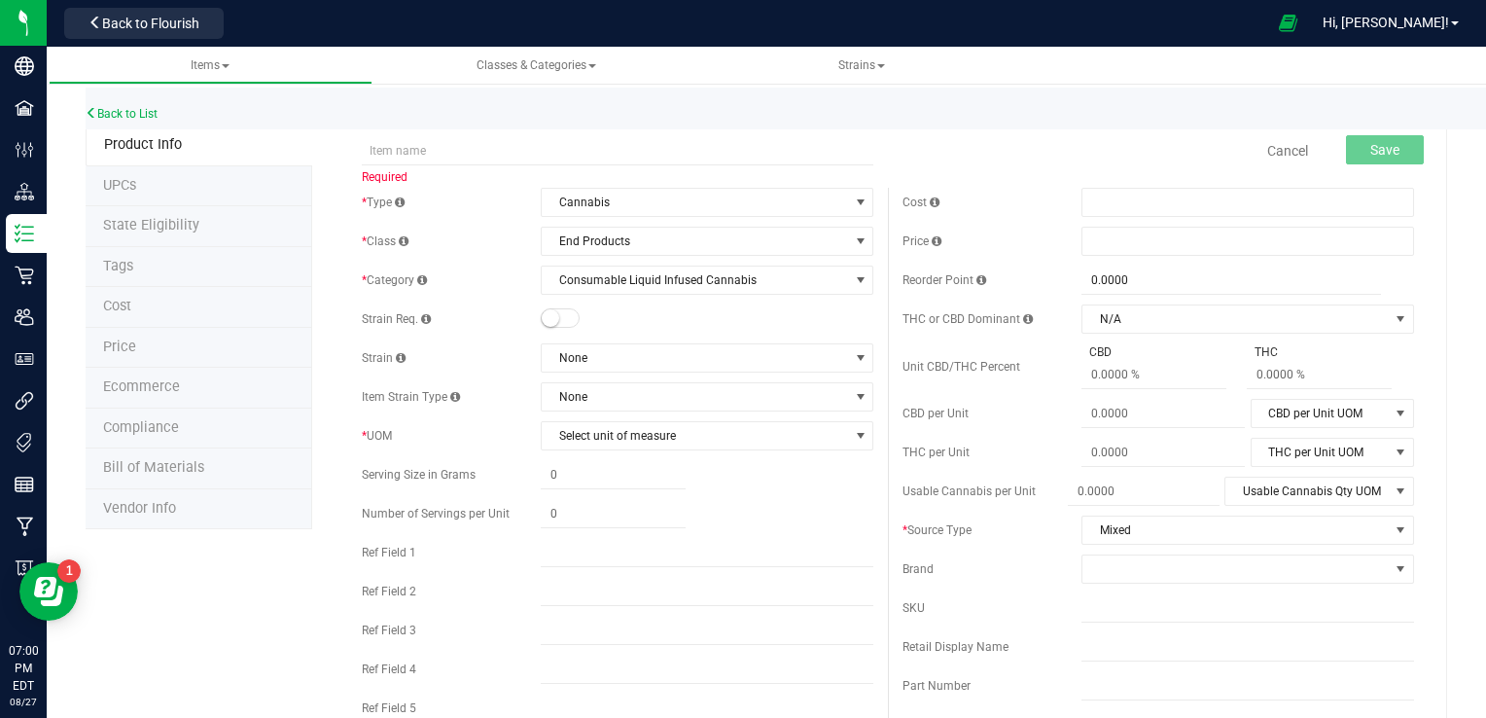
click at [751, 323] on div at bounding box center [707, 318] width 333 height 19
click at [646, 436] on span "Select unit of measure" at bounding box center [695, 435] width 306 height 27
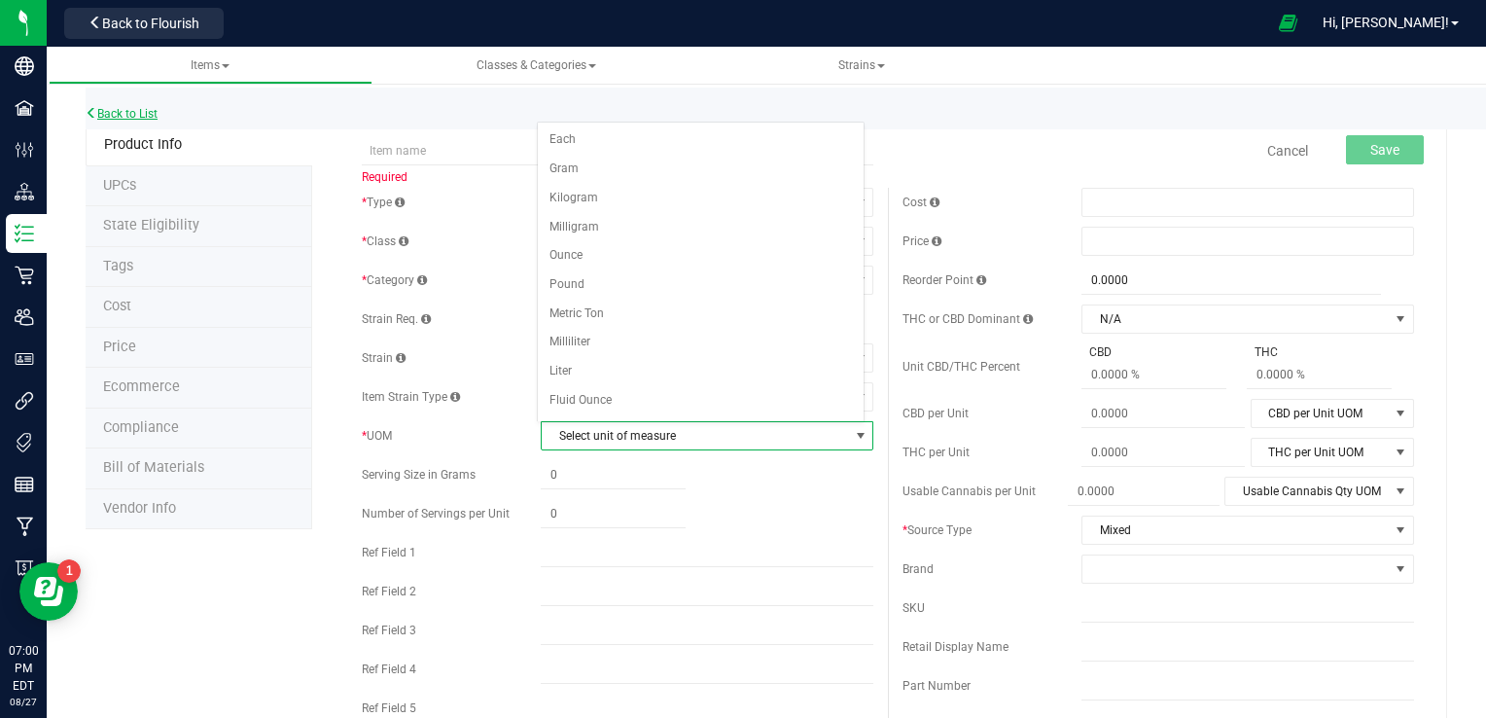
click at [136, 109] on link "Back to List" at bounding box center [122, 114] width 72 height 14
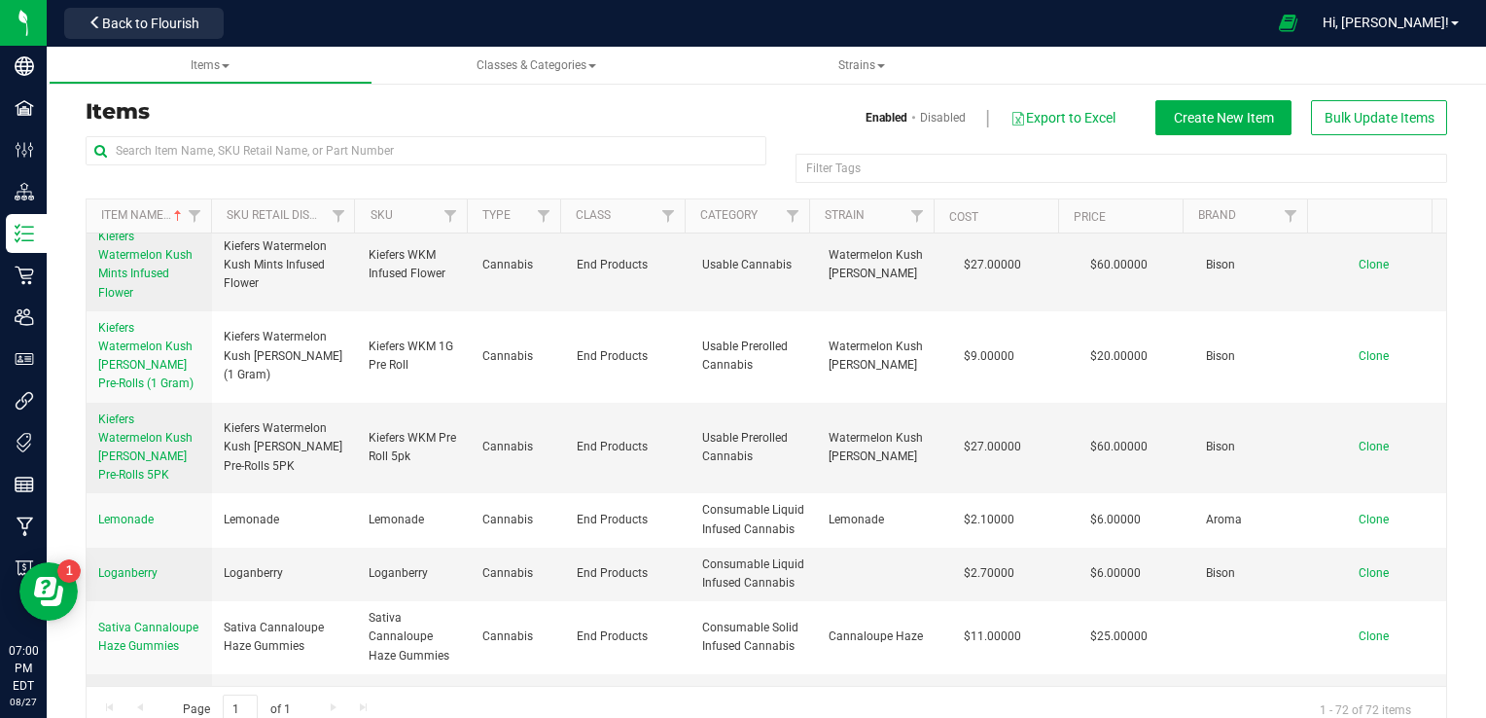
scroll to position [4116, 0]
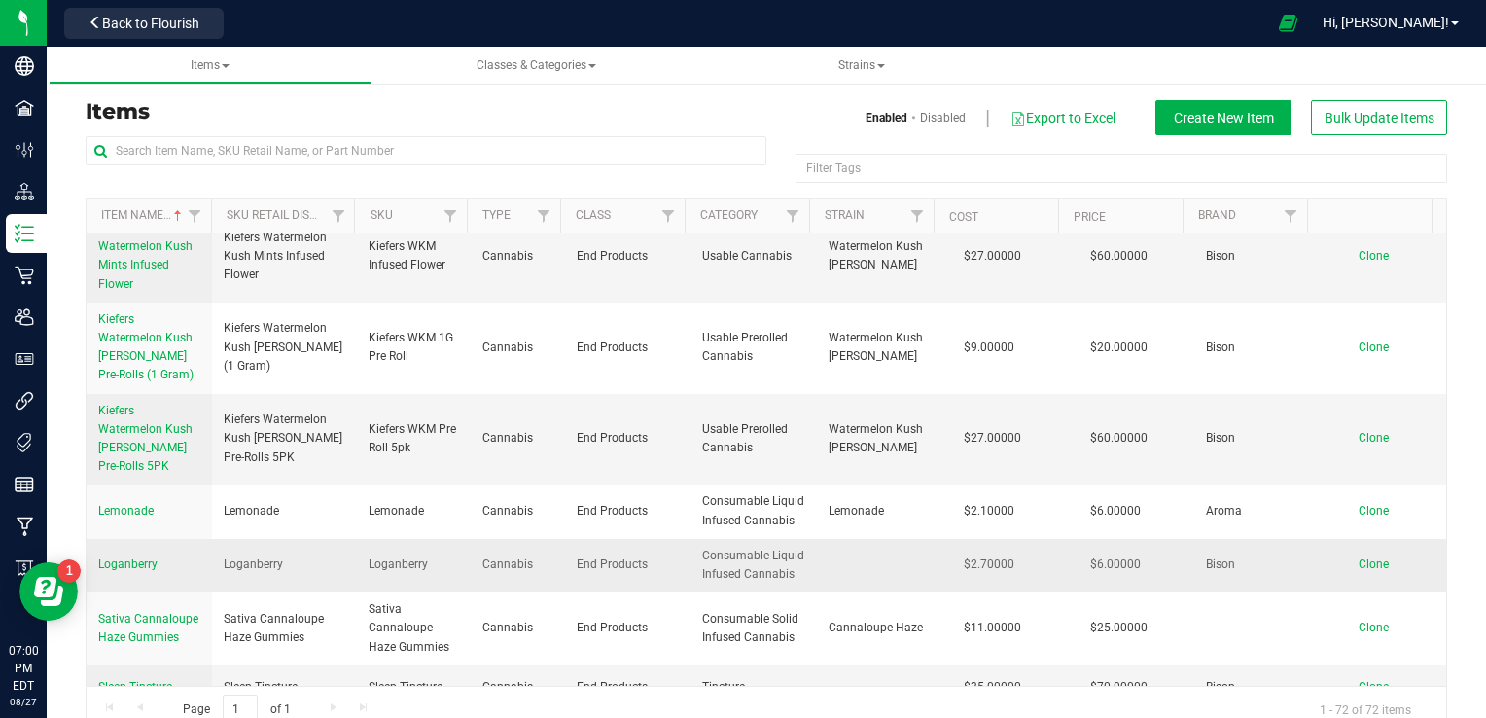
click at [1358, 569] on span "Clone" at bounding box center [1373, 564] width 30 height 14
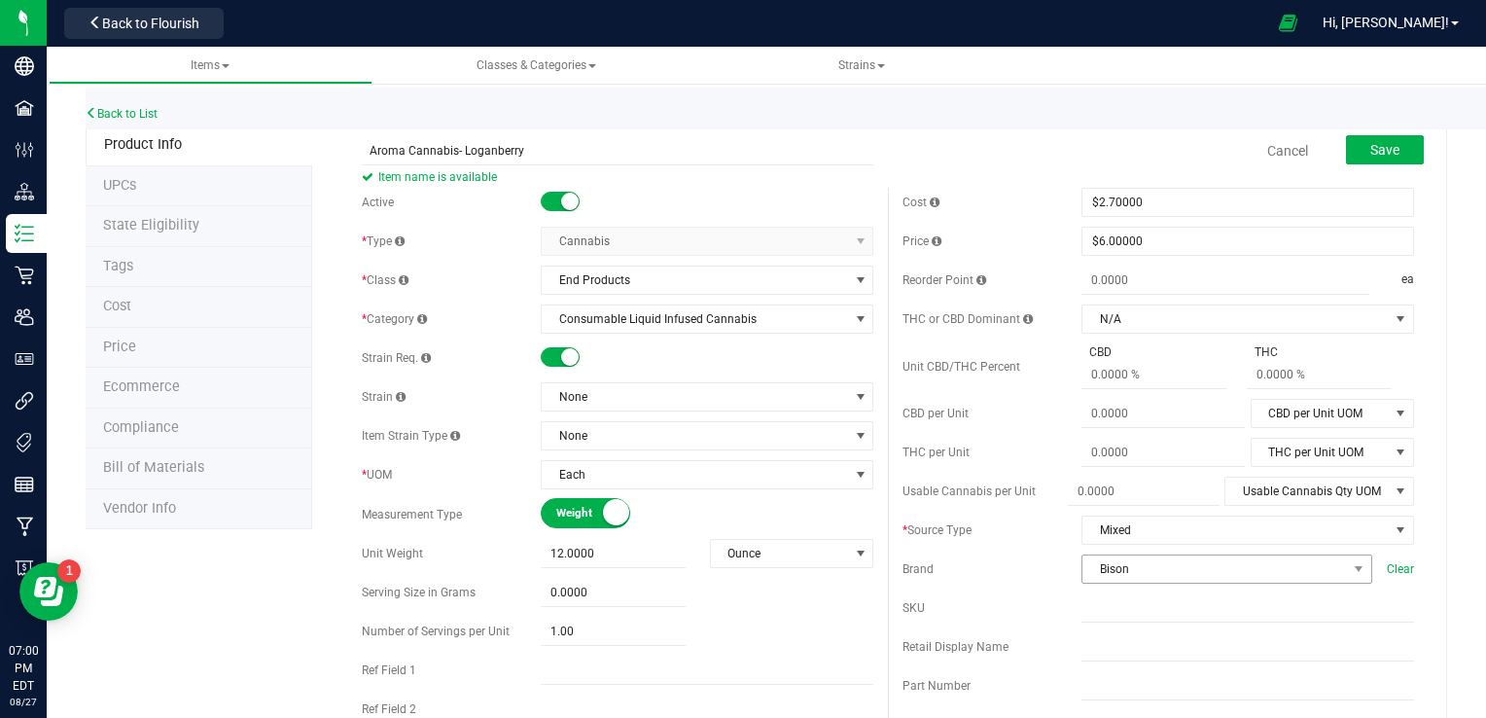
type input "Aroma Cannabis- Loganberry"
click at [1112, 556] on span "Bison" at bounding box center [1214, 568] width 264 height 27
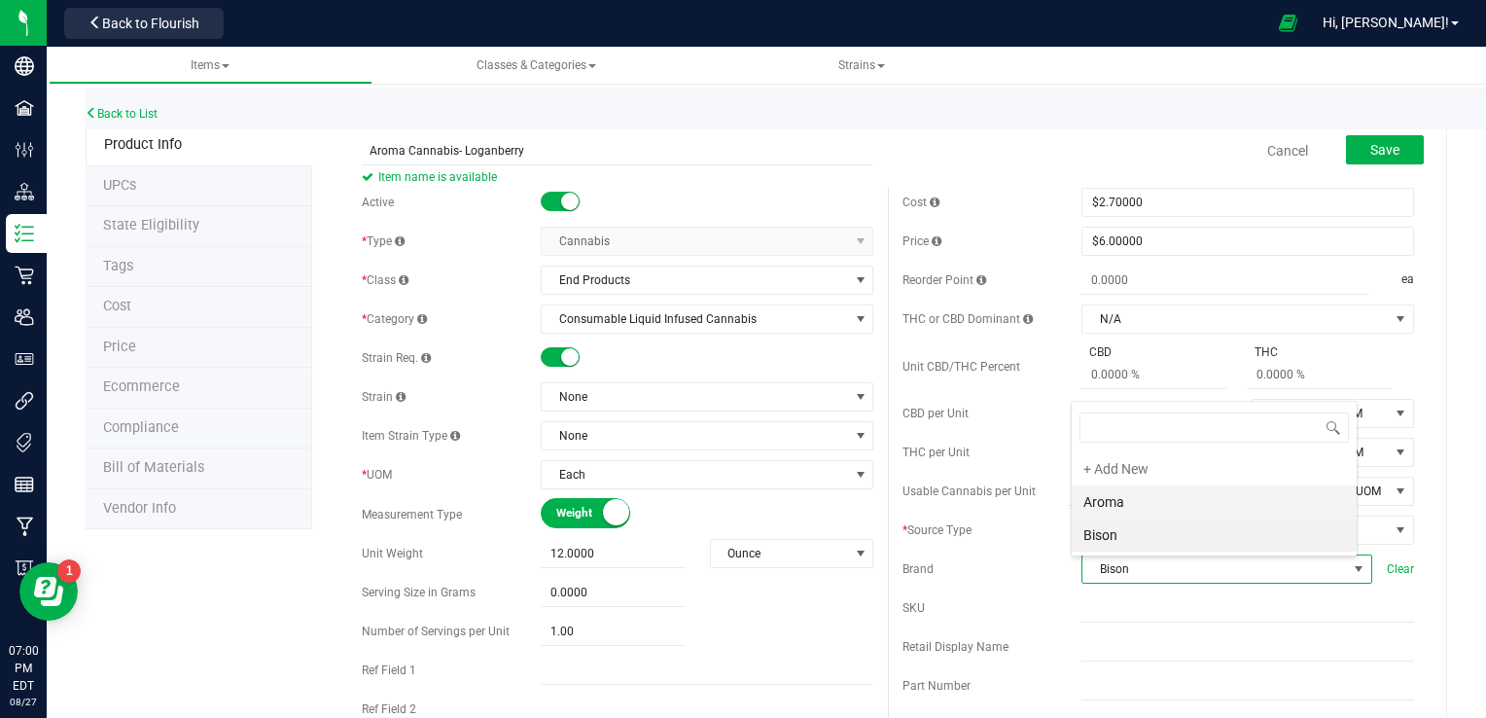
click at [1093, 498] on li "Aroma" at bounding box center [1213, 501] width 285 height 33
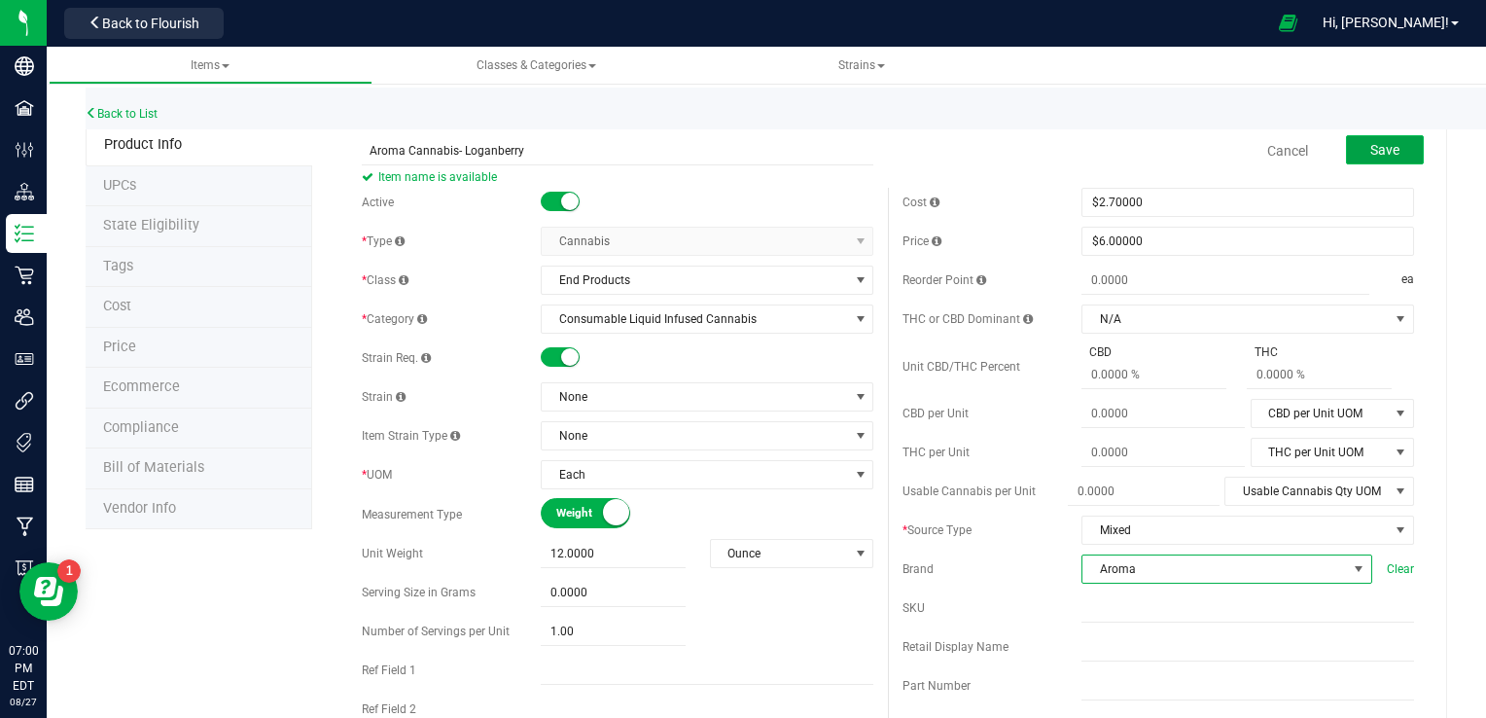
click at [1370, 154] on span "Save" at bounding box center [1384, 150] width 29 height 16
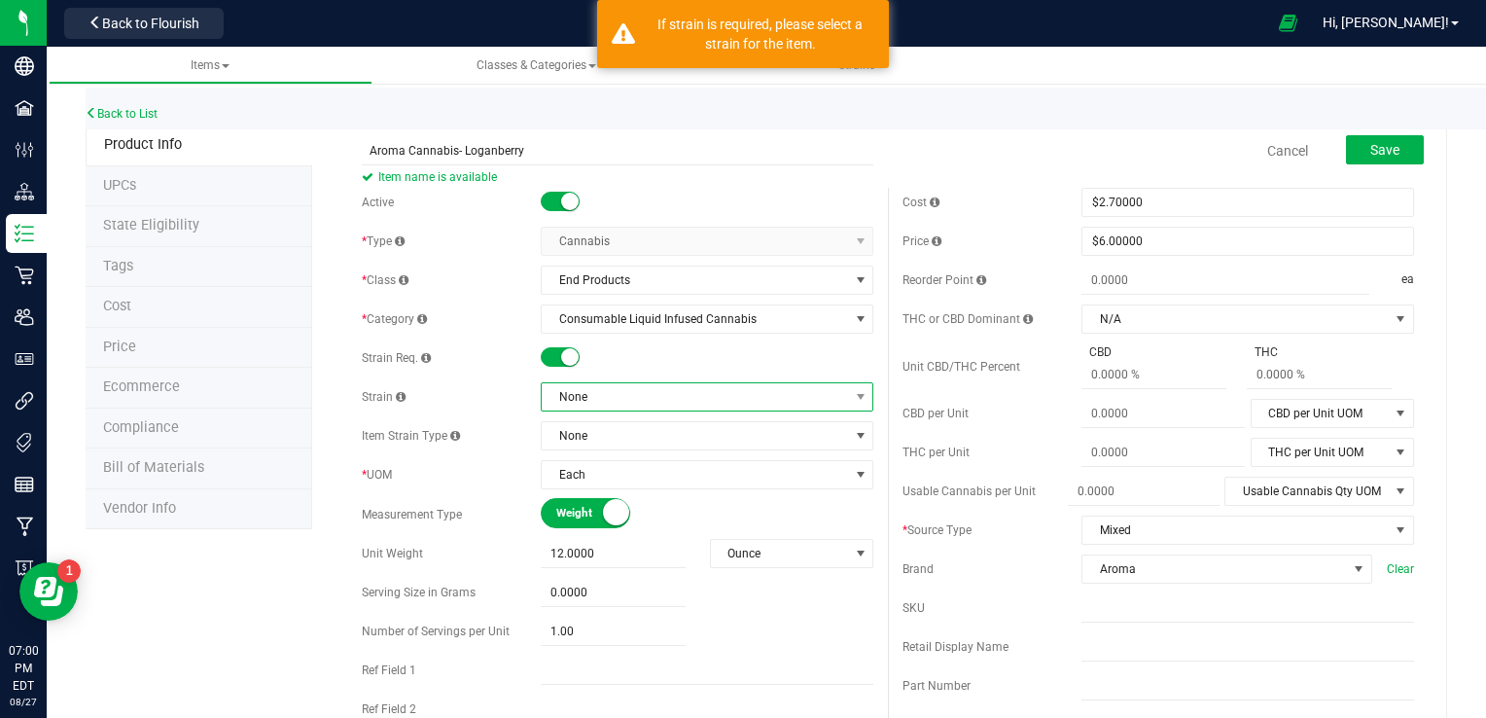
click at [623, 388] on span "None" at bounding box center [695, 396] width 306 height 27
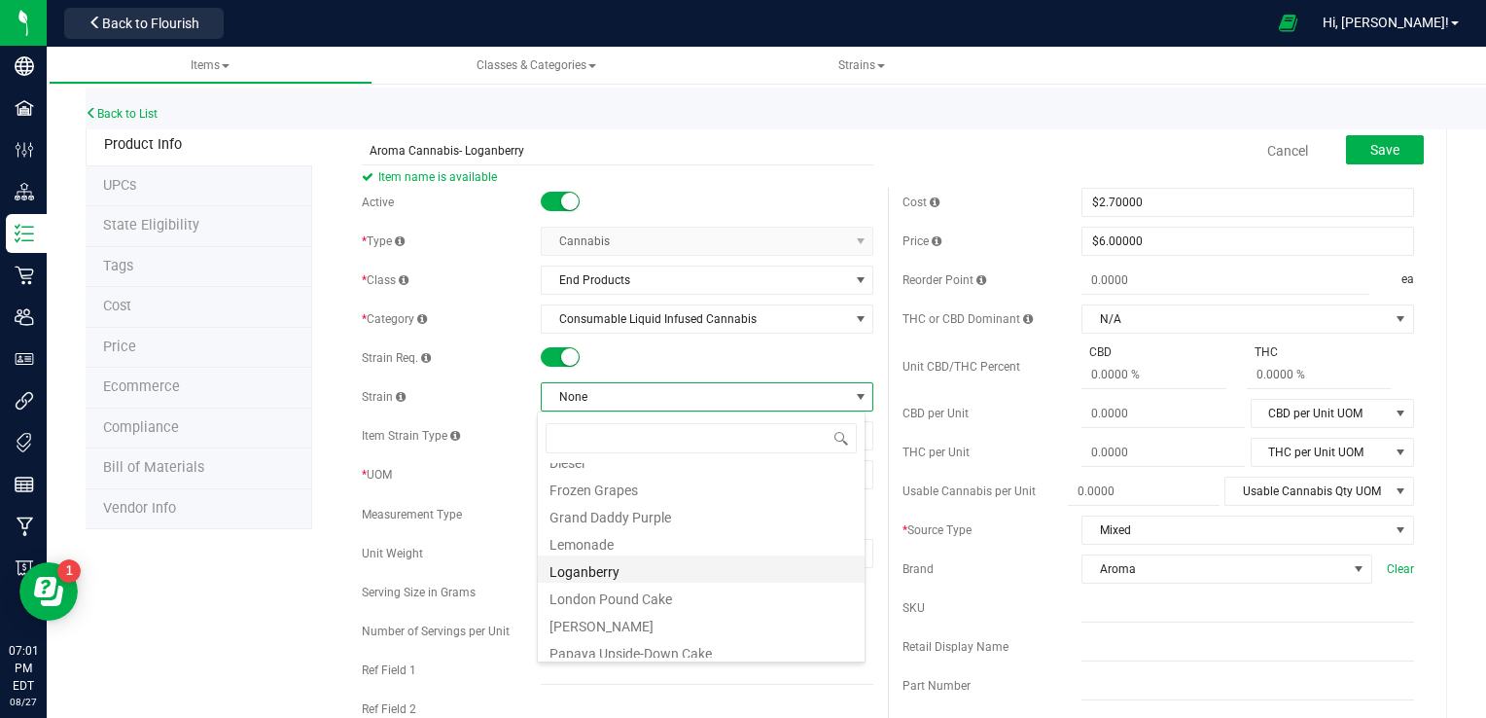
click at [657, 565] on li "Loganberry" at bounding box center [701, 568] width 327 height 27
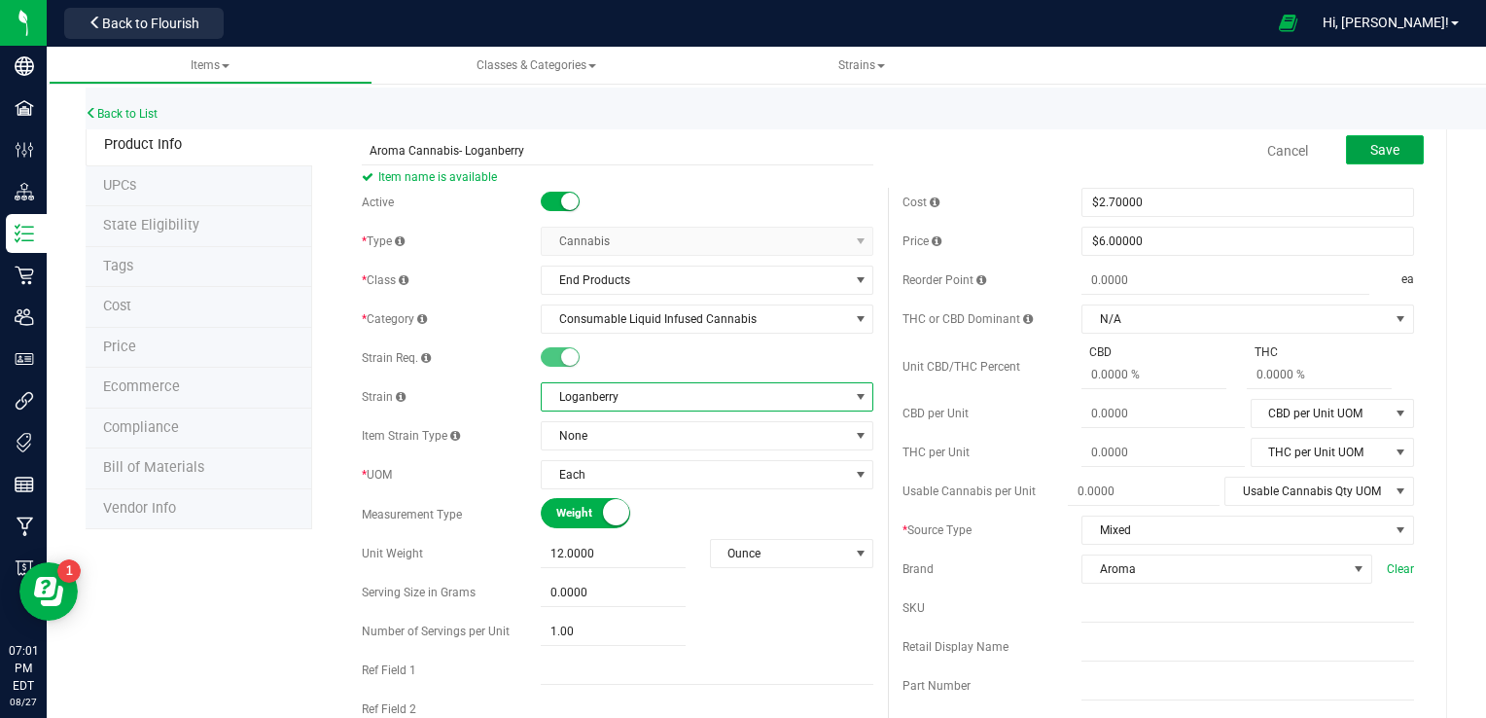
click at [1378, 149] on span "Save" at bounding box center [1384, 150] width 29 height 16
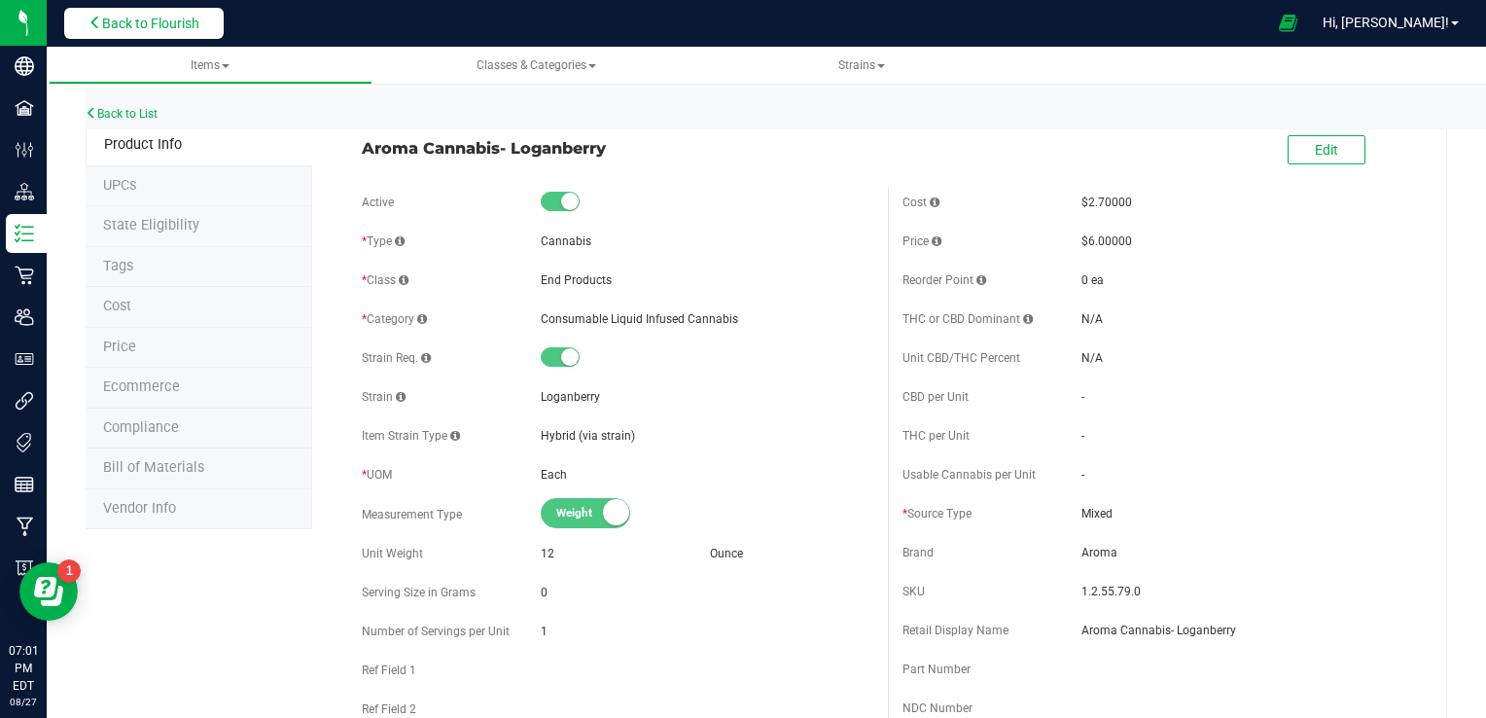
click at [173, 21] on span "Back to Flourish" at bounding box center [150, 24] width 97 height 16
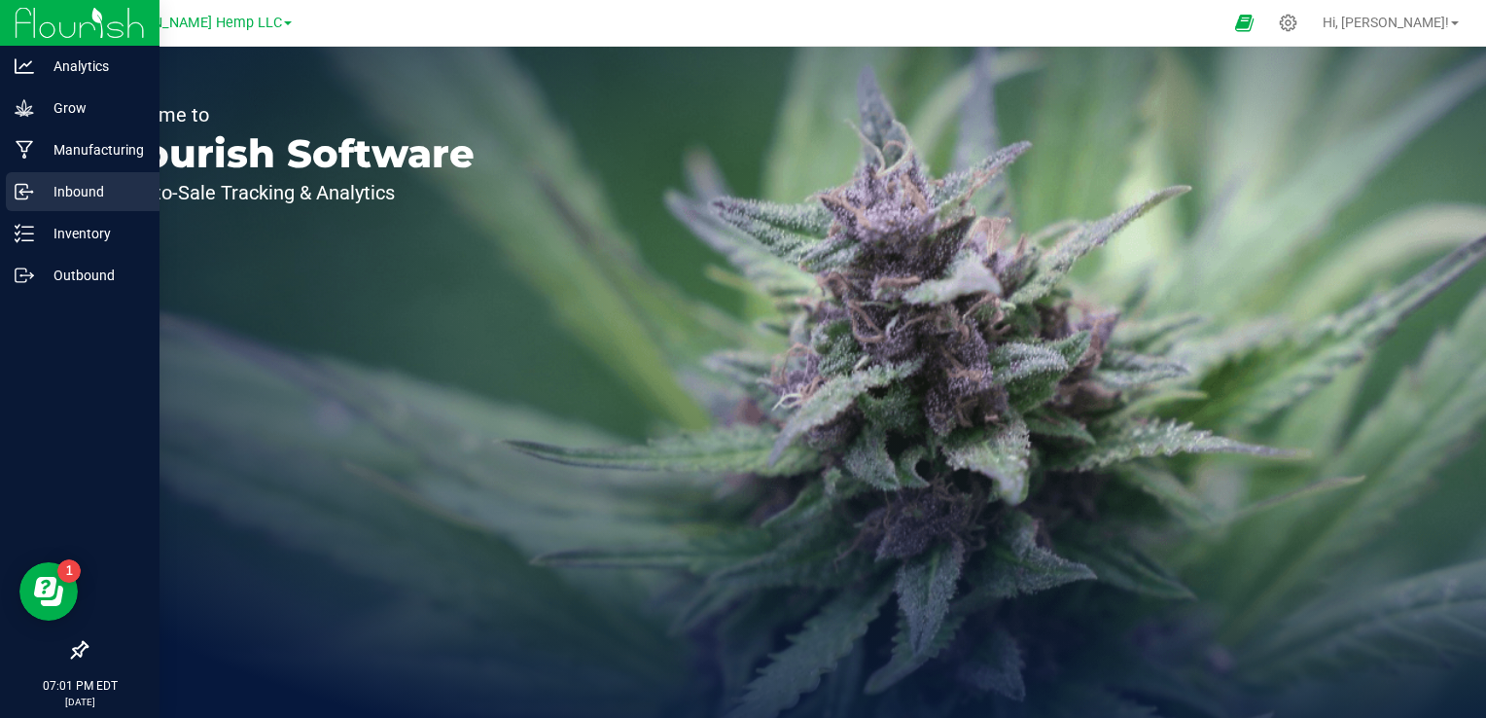
click at [29, 189] on icon at bounding box center [24, 191] width 19 height 19
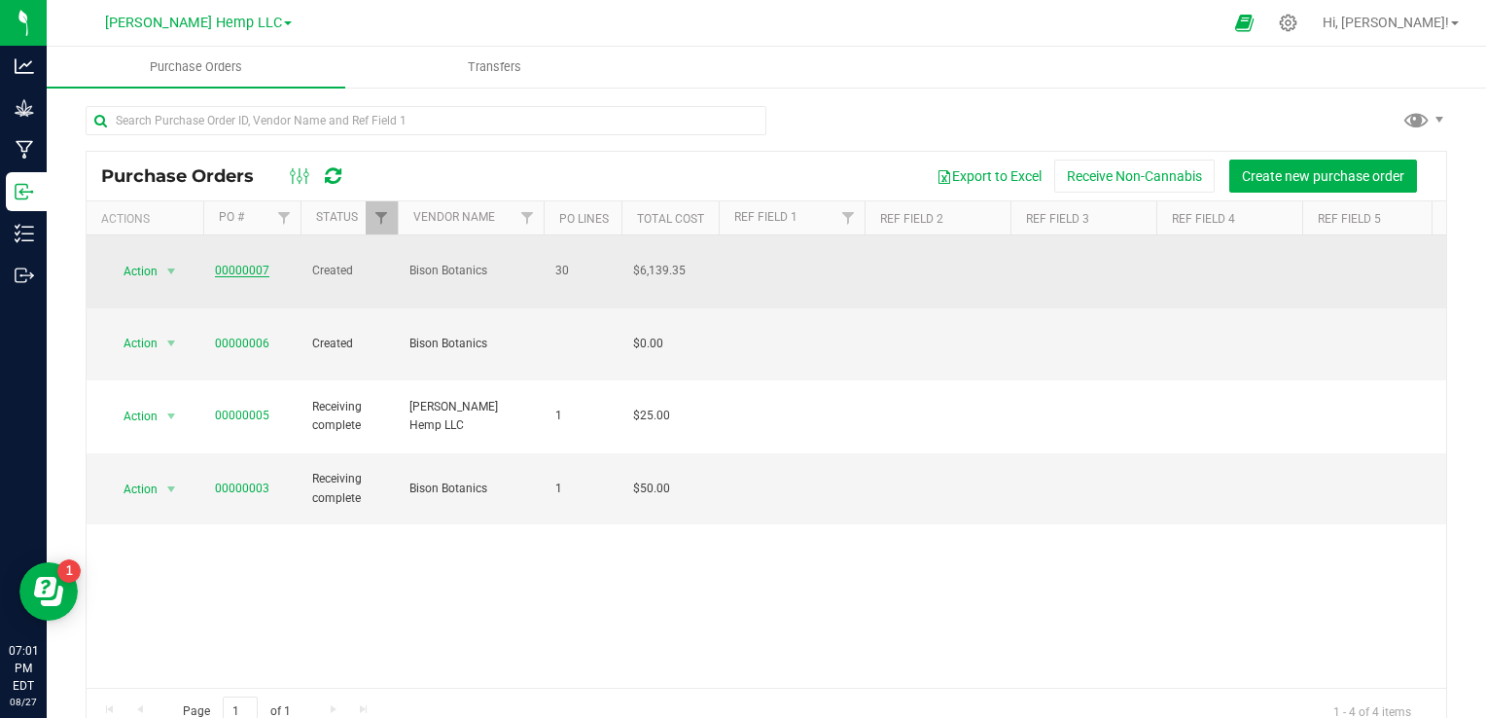
click at [254, 263] on link "00000007" at bounding box center [242, 270] width 54 height 14
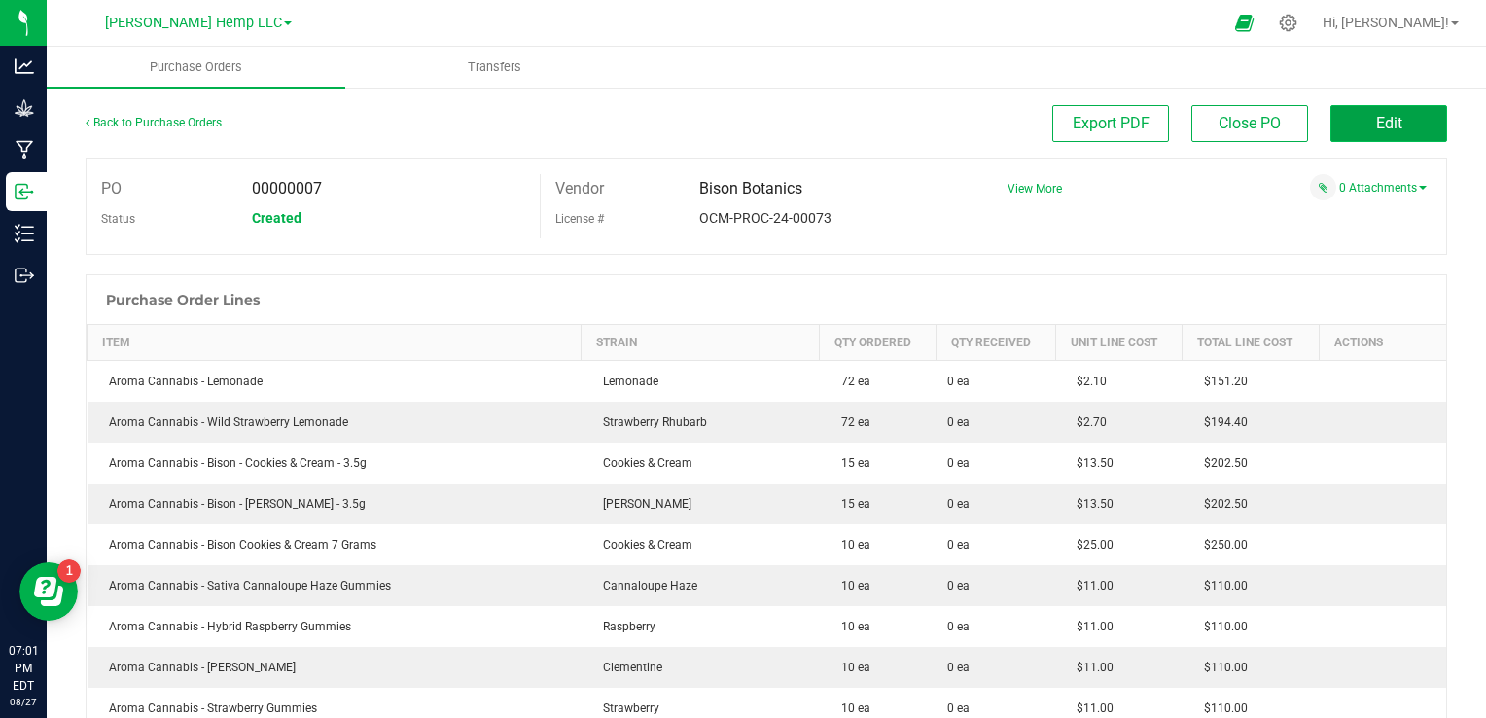
click at [1376, 115] on span "Edit" at bounding box center [1389, 123] width 26 height 18
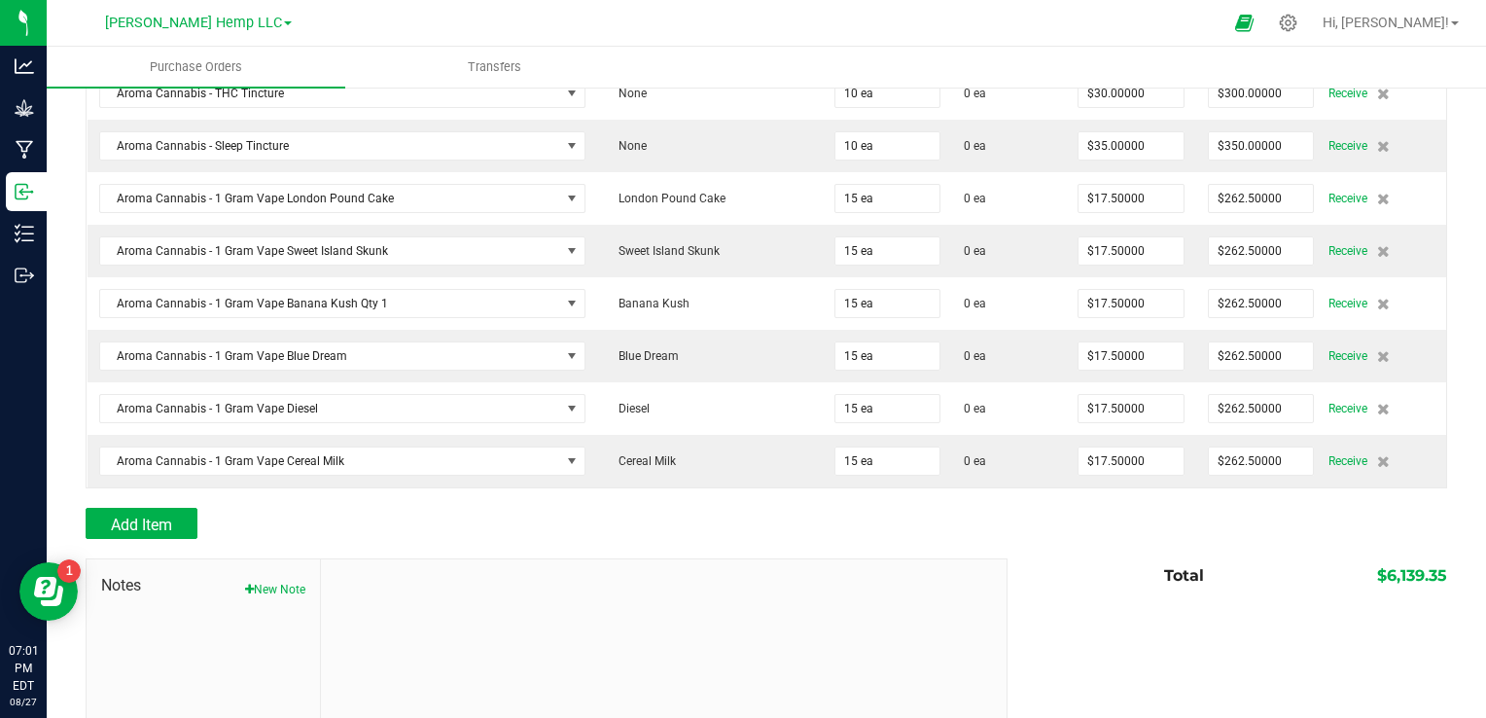
scroll to position [1444, 0]
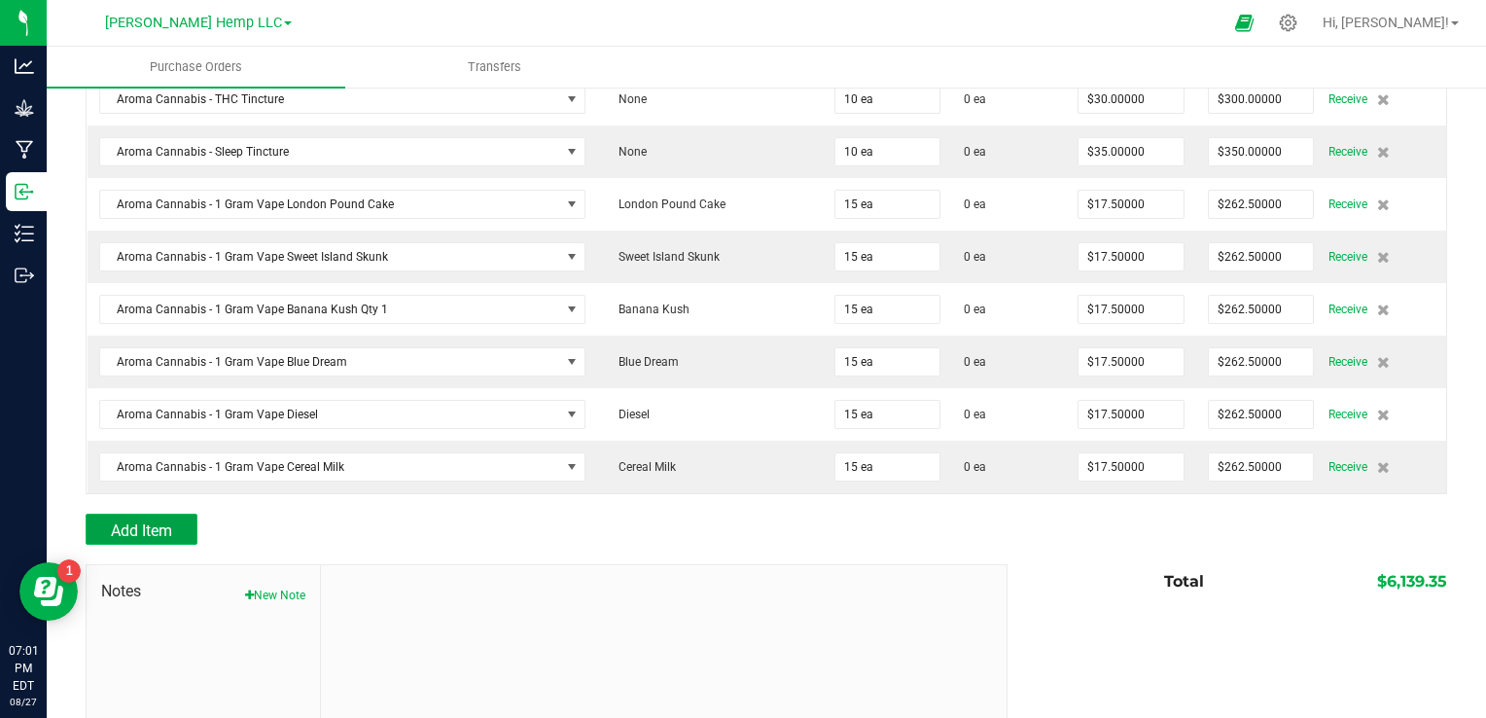
click at [146, 523] on span "Add Item" at bounding box center [141, 530] width 61 height 18
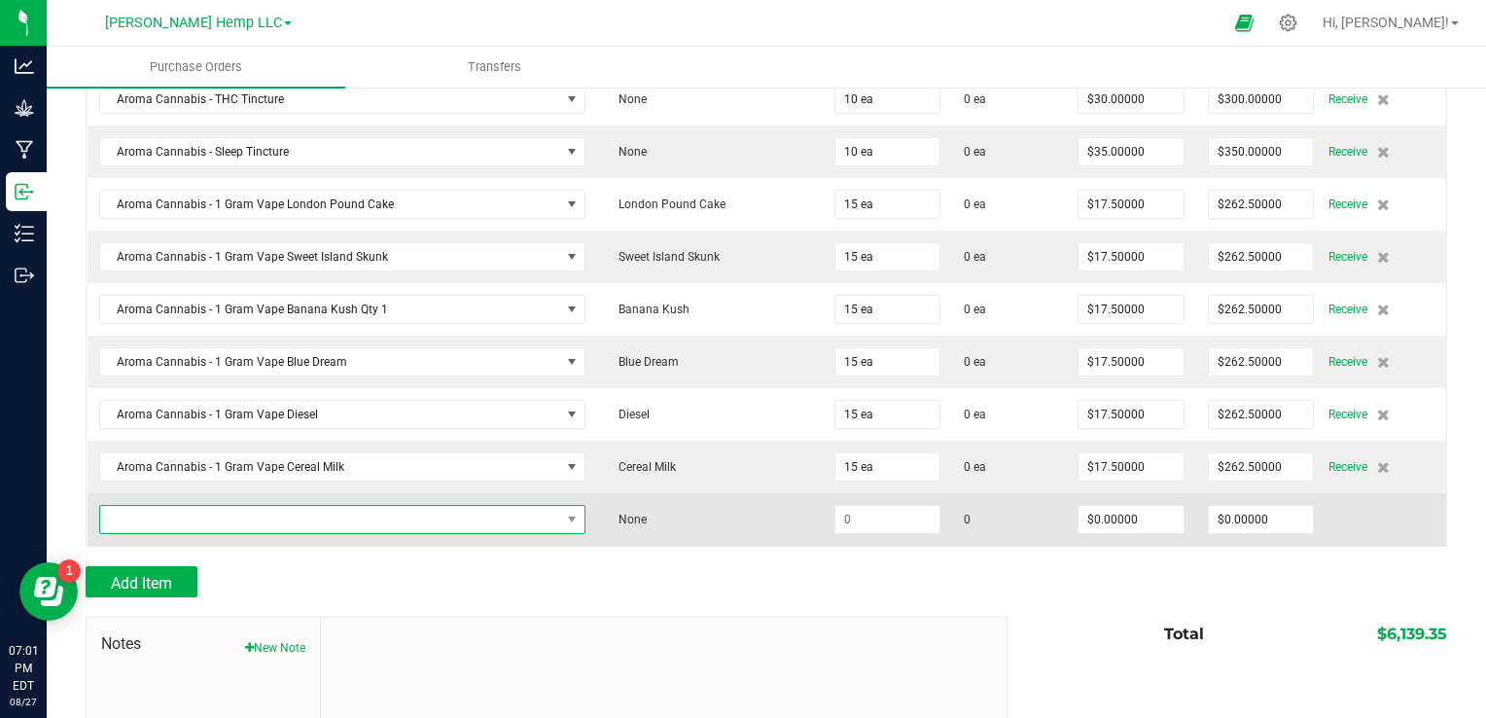
click at [375, 517] on span "NO DATA FOUND" at bounding box center [330, 519] width 461 height 27
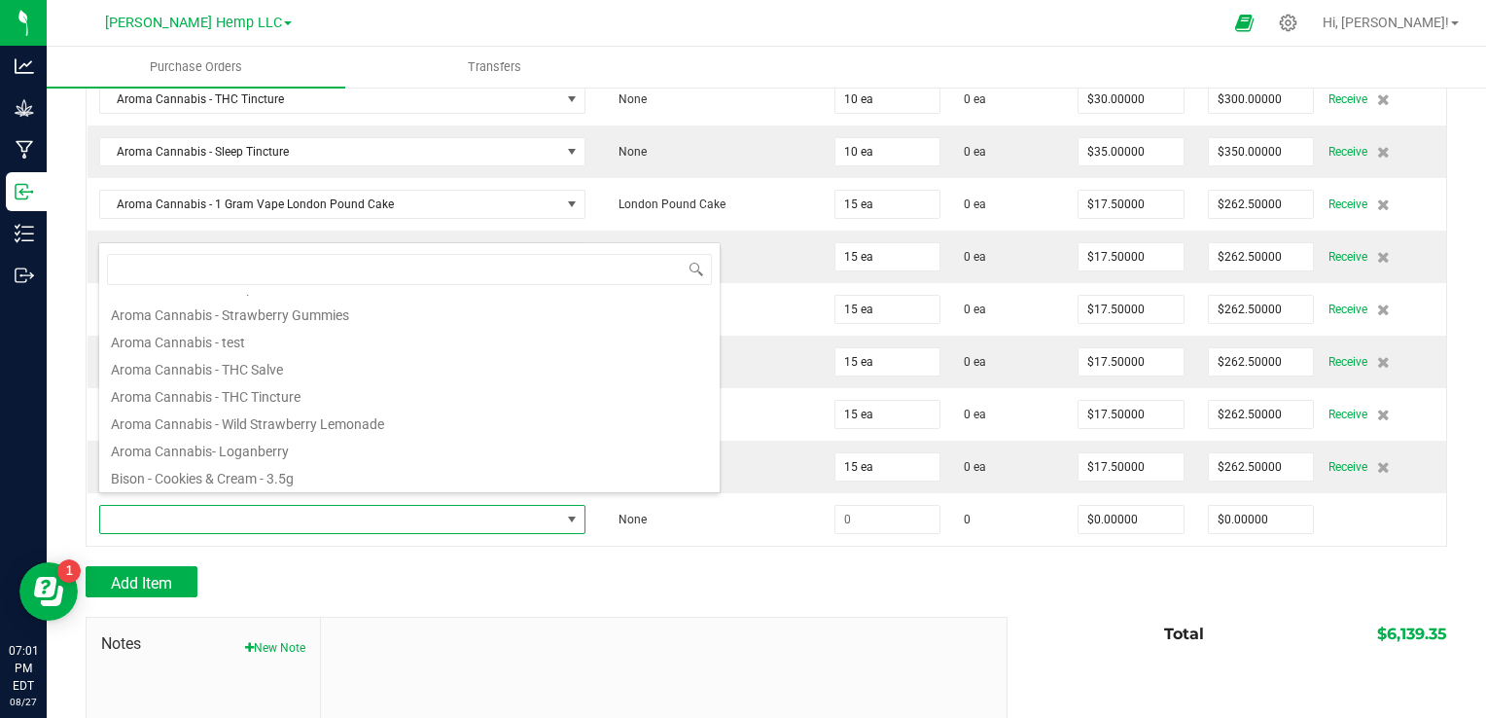
scroll to position [1106, 0]
click at [323, 421] on li "Aroma Cannabis- Loganberry" at bounding box center [409, 426] width 620 height 27
type input "$2.70000"
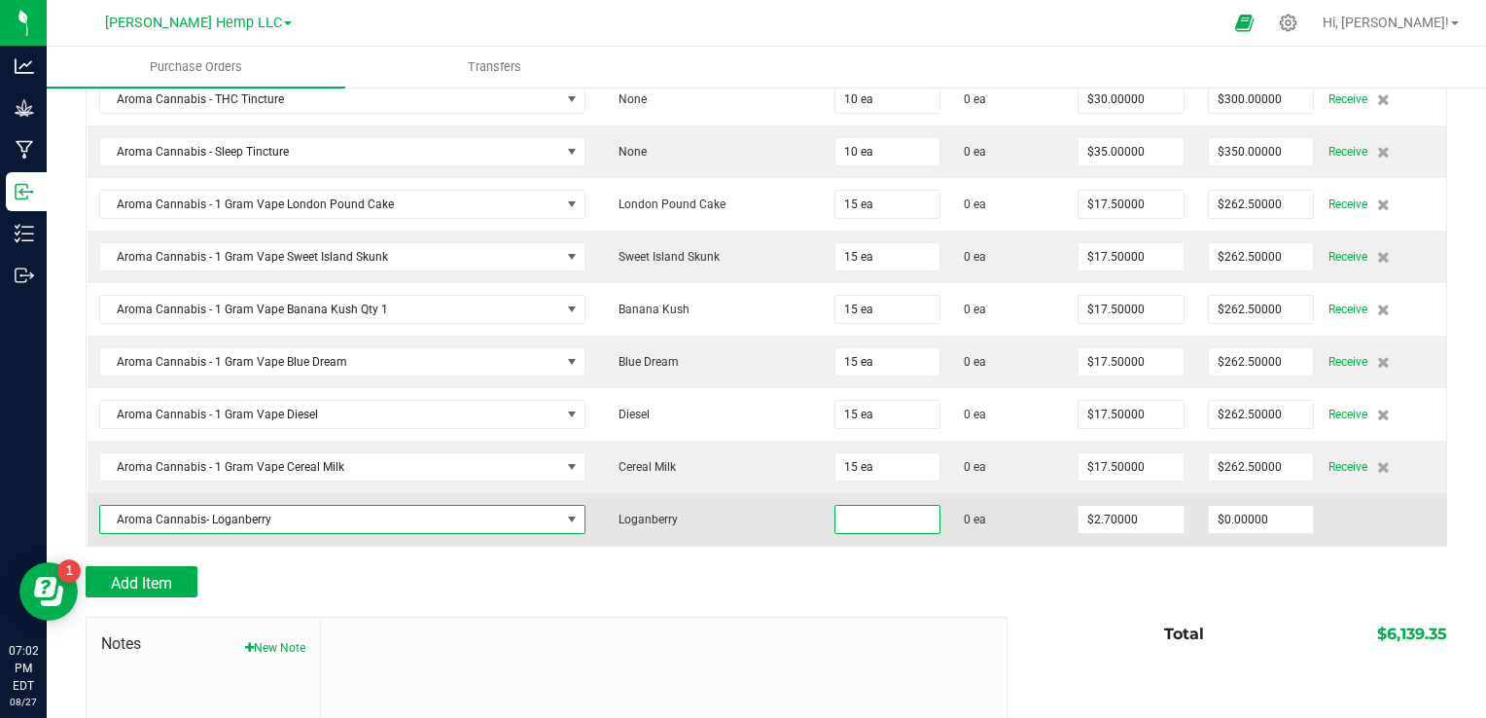
click at [835, 511] on input at bounding box center [887, 519] width 105 height 27
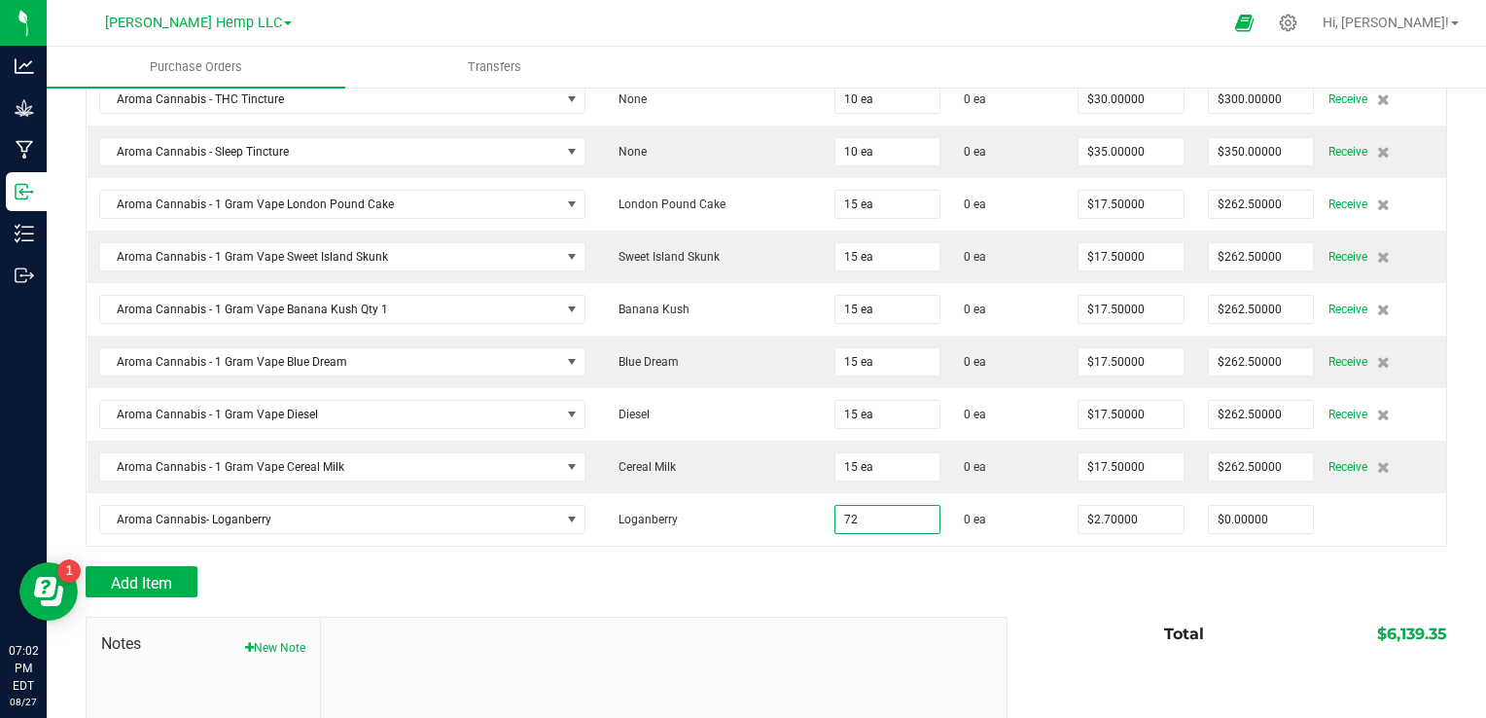
type input "72 ea"
click at [961, 572] on div "Add Item" at bounding box center [539, 581] width 907 height 31
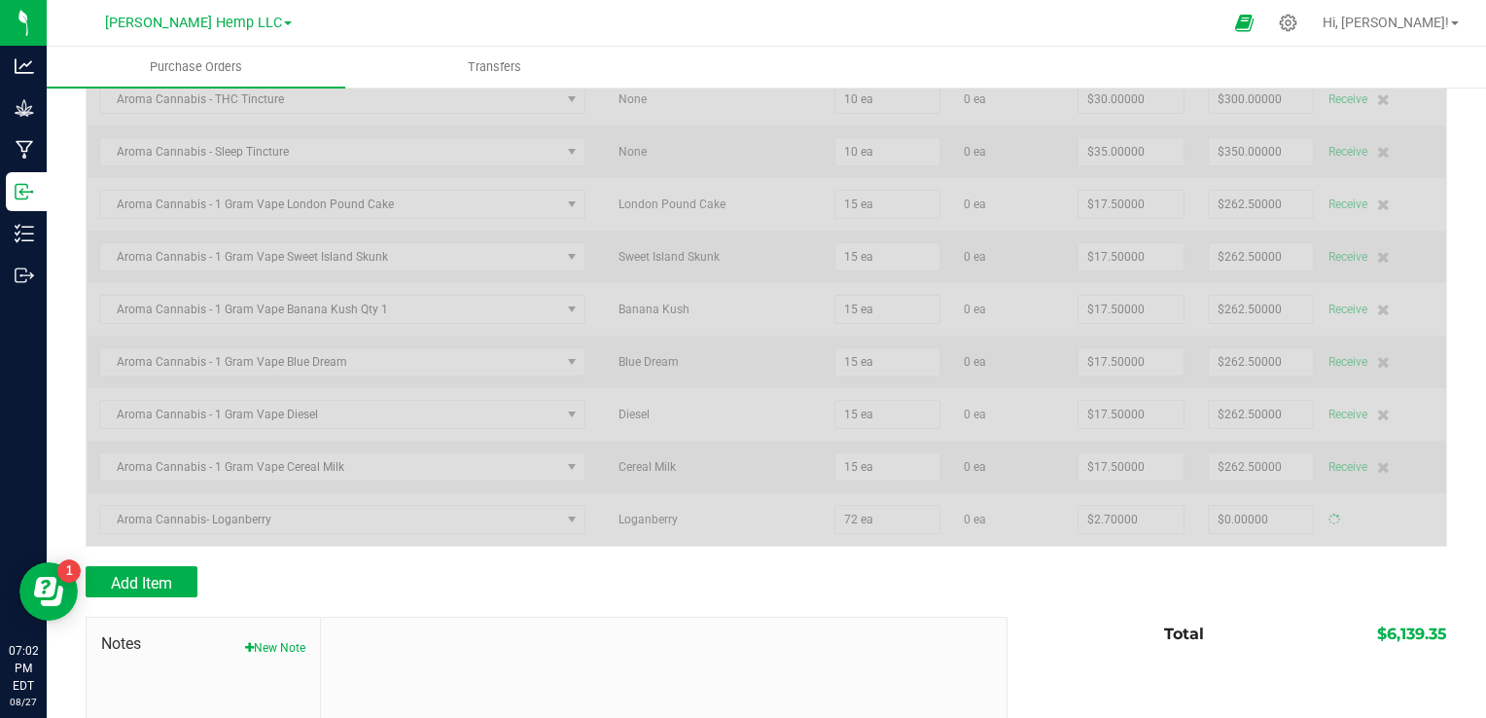
type input "$194.40000"
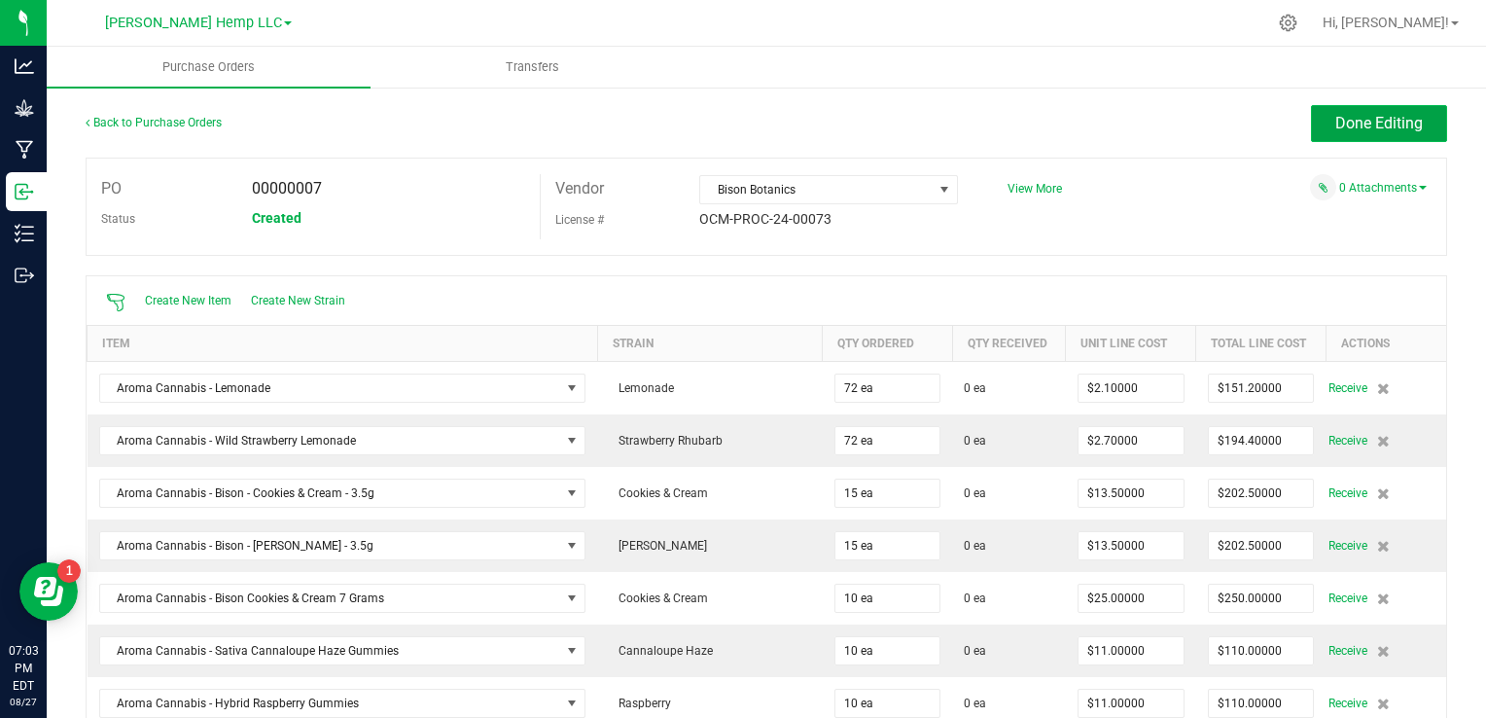
click at [1374, 116] on span "Done Editing" at bounding box center [1379, 123] width 88 height 18
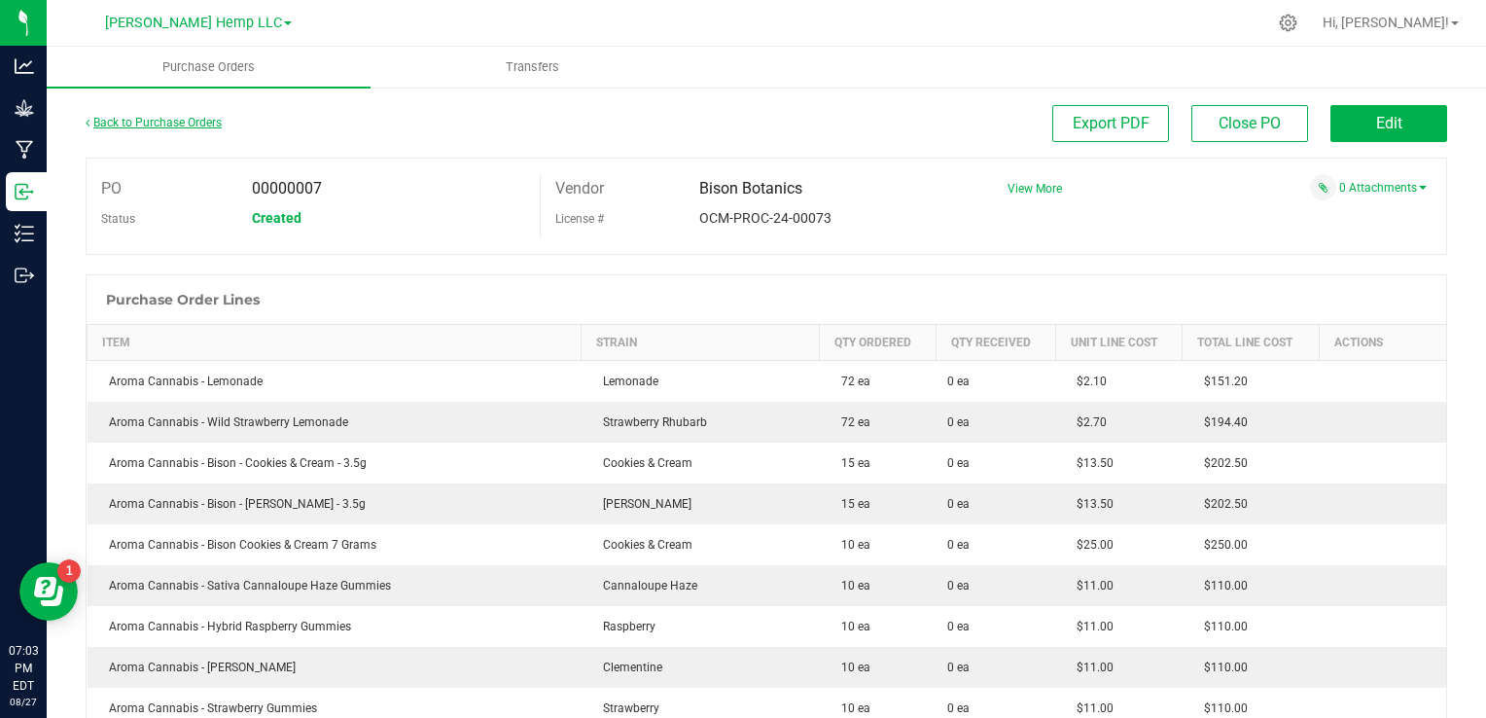
click at [148, 120] on link "Back to Purchase Orders" at bounding box center [154, 123] width 136 height 14
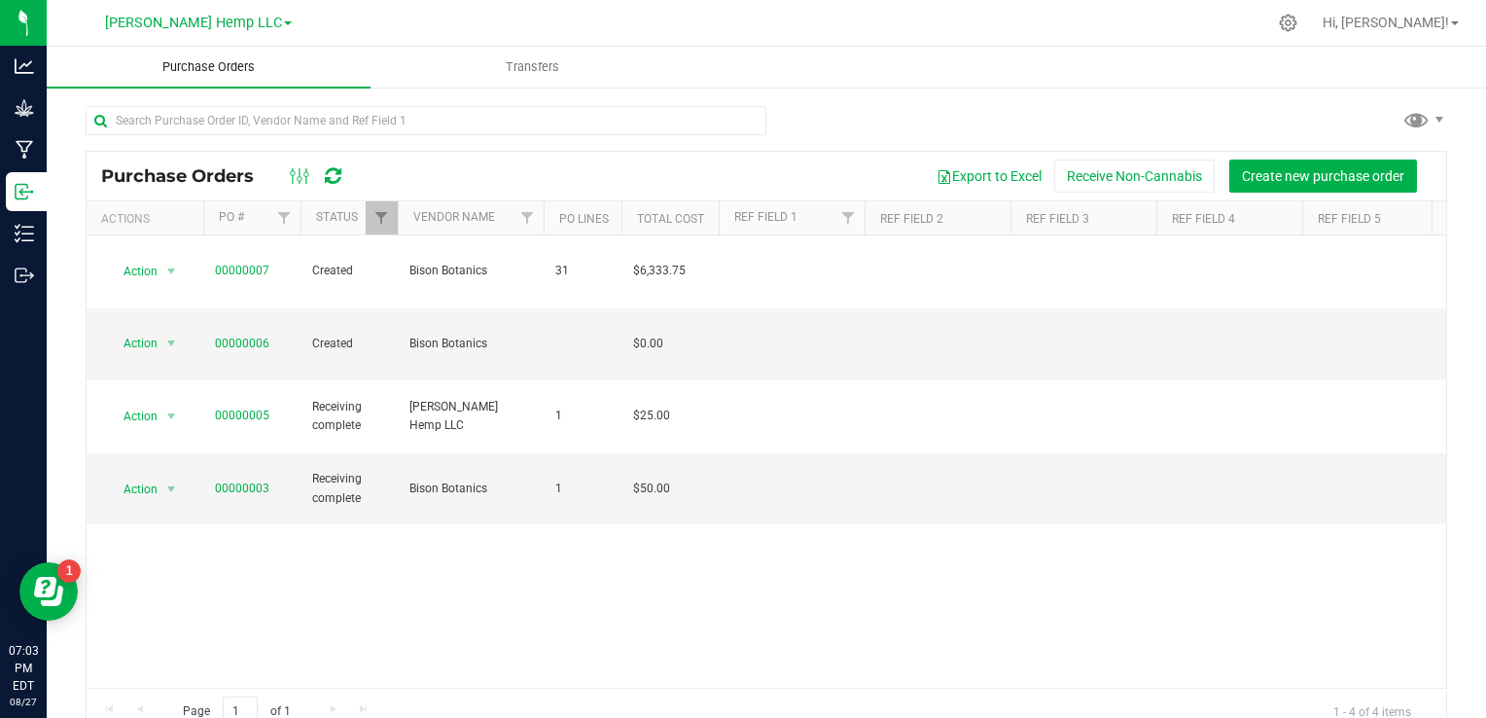
click at [239, 64] on span "Purchase Orders" at bounding box center [208, 67] width 145 height 18
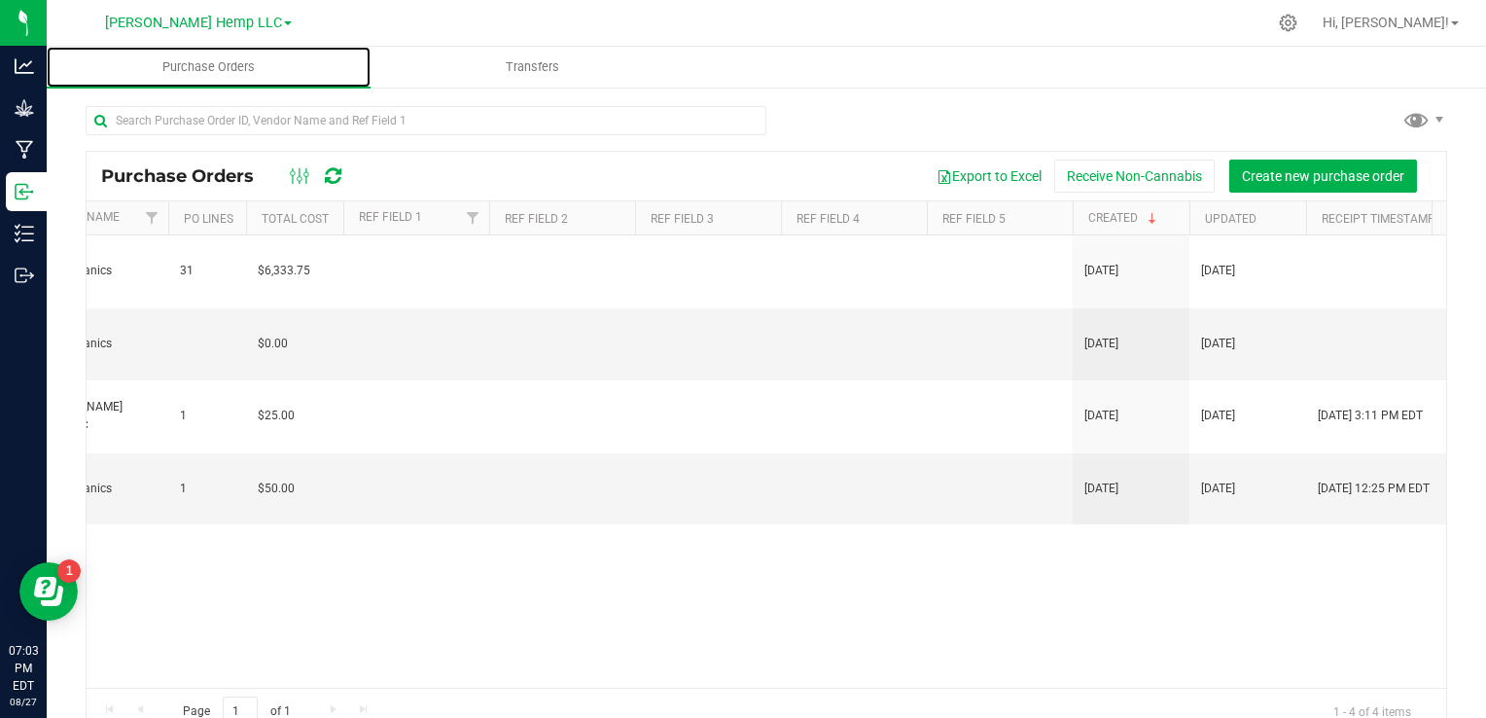
scroll to position [0, 107]
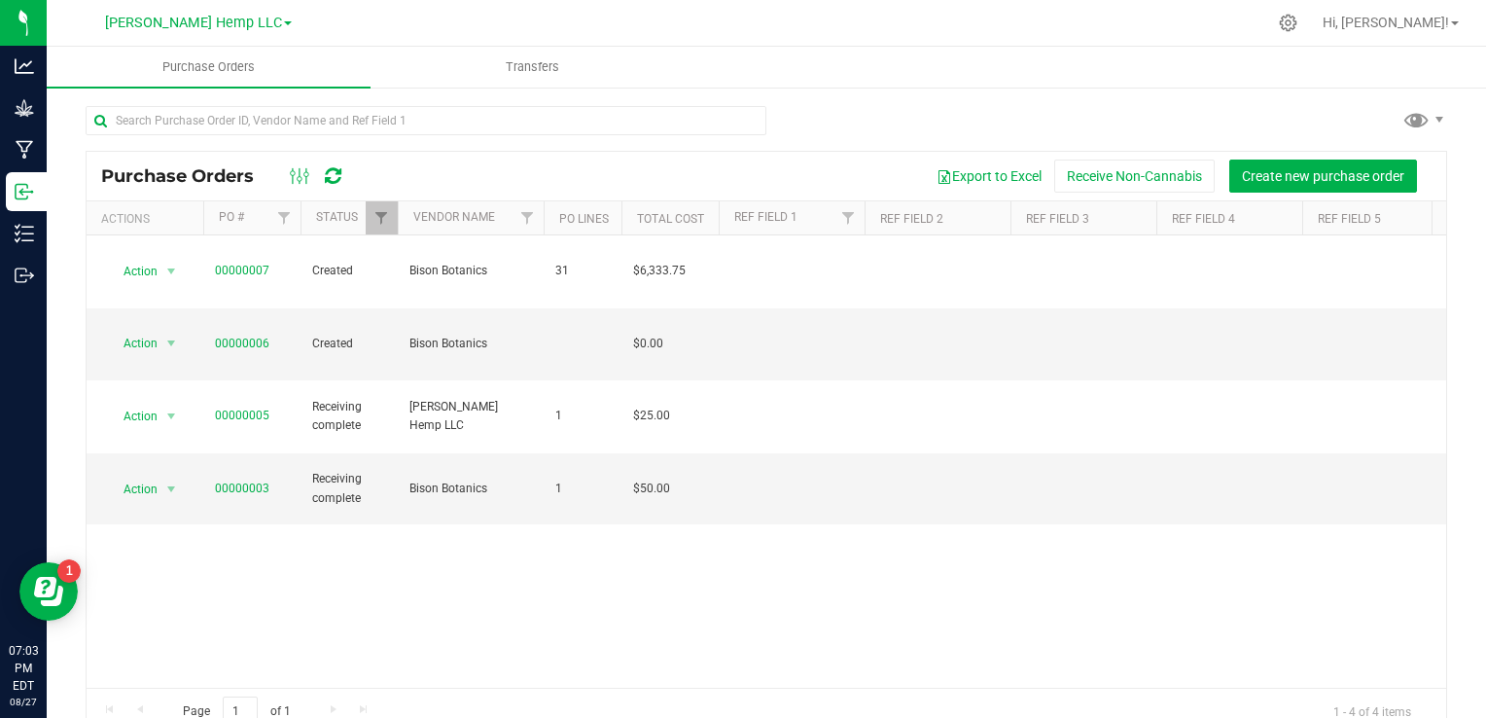
click at [331, 169] on icon at bounding box center [333, 175] width 17 height 19
click at [508, 69] on span "Transfers" at bounding box center [532, 67] width 106 height 18
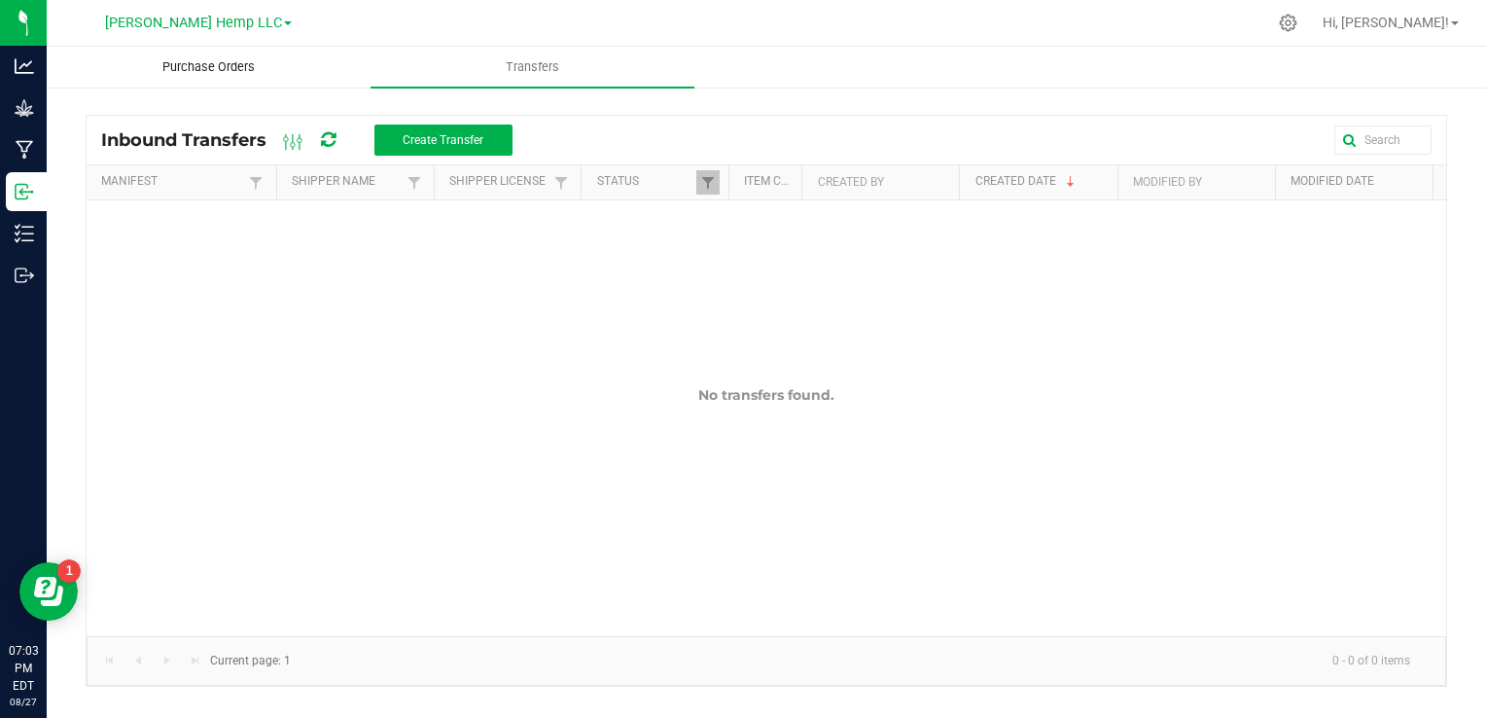
click at [194, 56] on uib-tab-heading "Purchase Orders" at bounding box center [209, 67] width 322 height 39
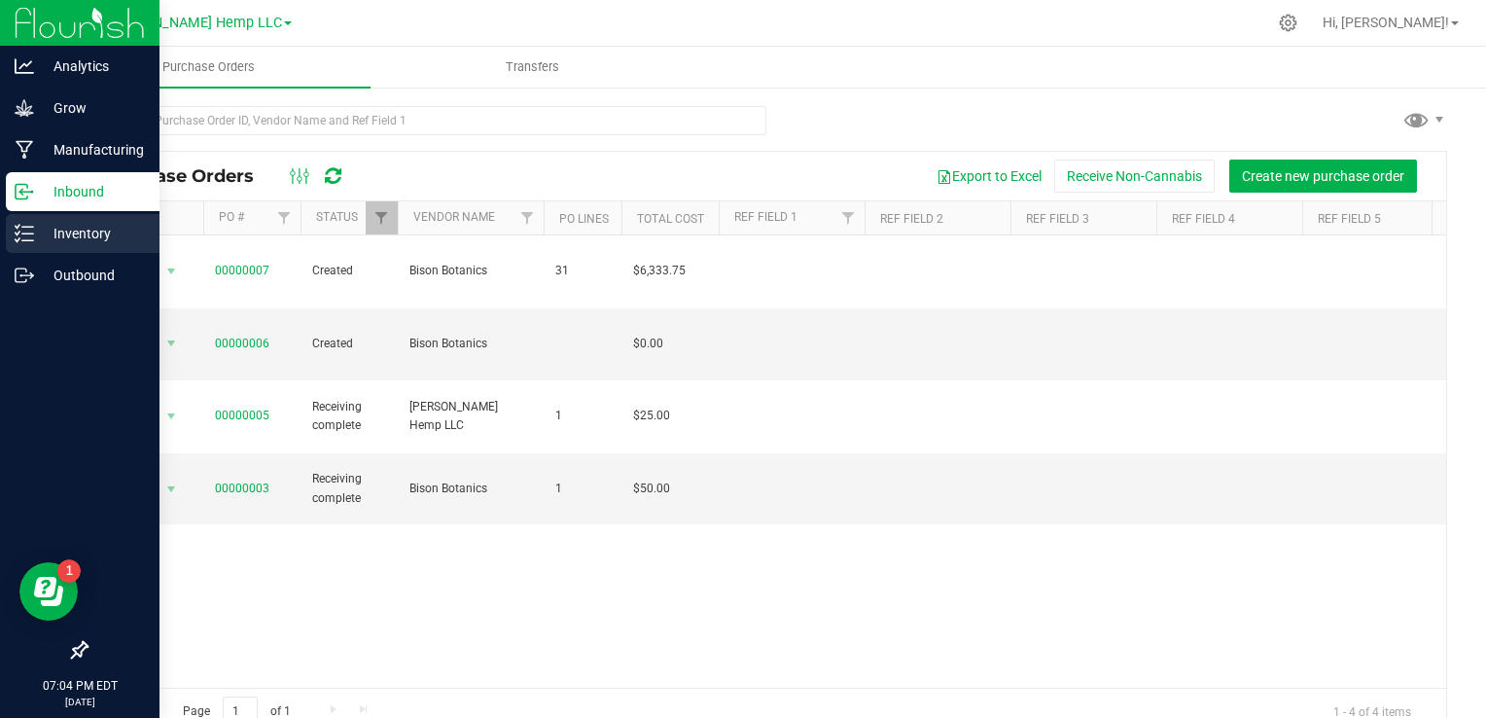
click at [35, 228] on p "Inventory" at bounding box center [92, 233] width 117 height 23
click at [31, 229] on icon at bounding box center [24, 233] width 19 height 19
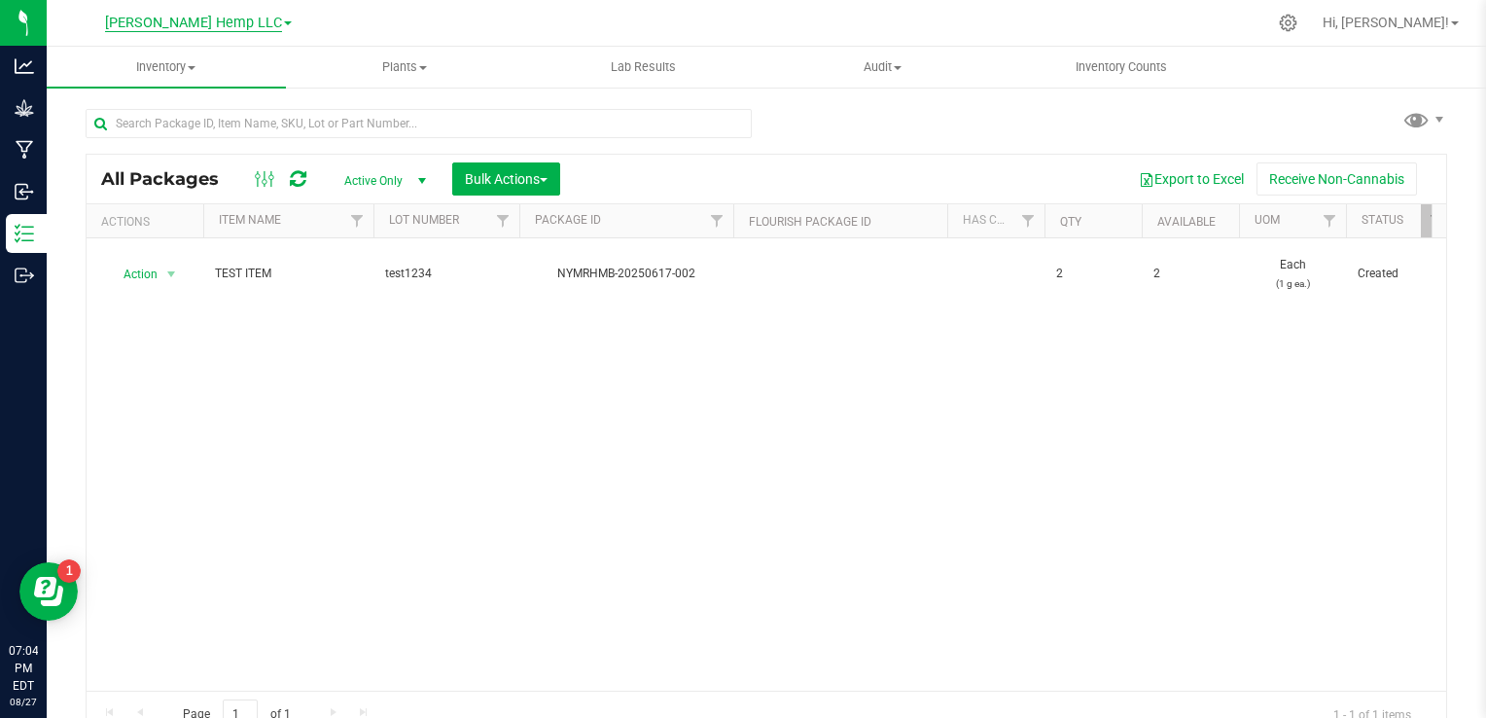
click at [193, 26] on span "[PERSON_NAME] Hemp LLC" at bounding box center [193, 24] width 177 height 18
click at [158, 93] on link "[PERSON_NAME] Hemp Retail" at bounding box center [198, 95] width 284 height 26
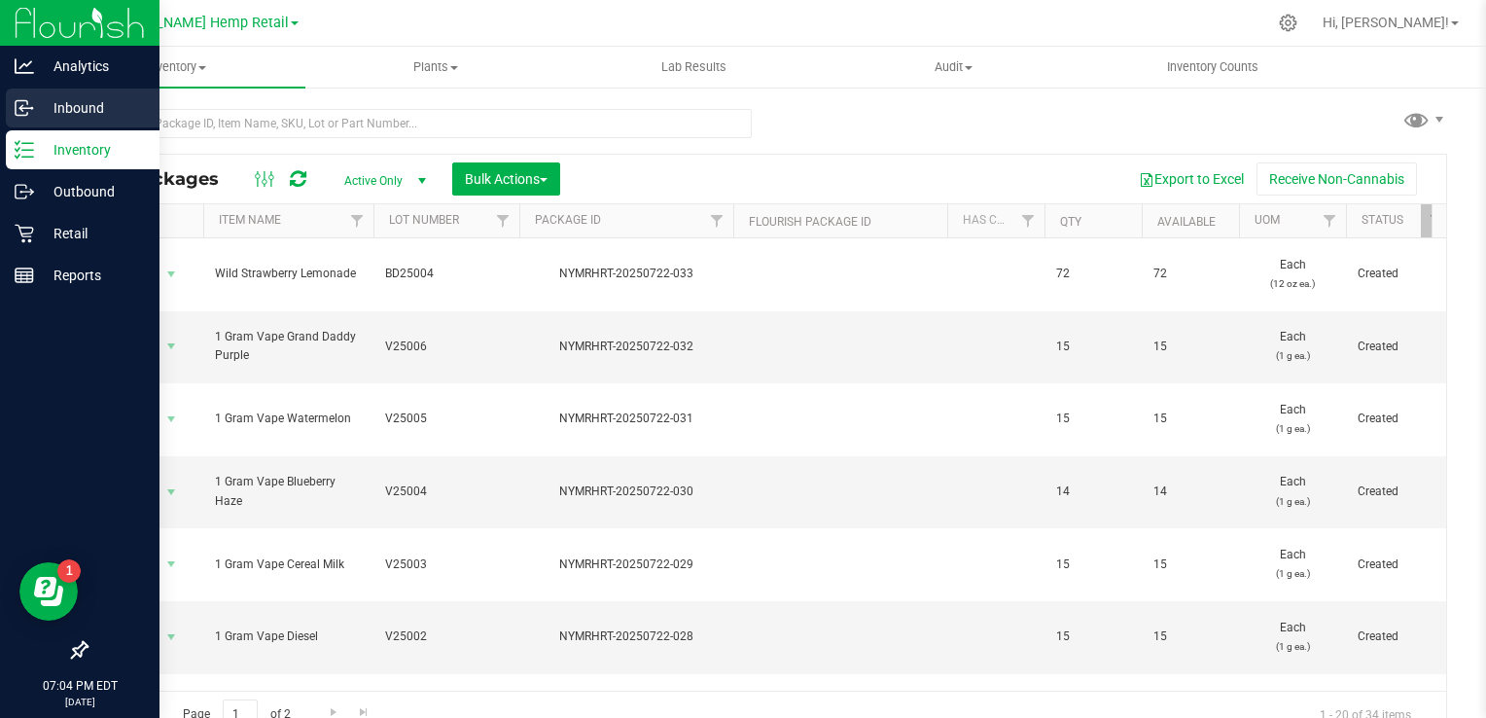
click at [44, 111] on p "Inbound" at bounding box center [92, 107] width 117 height 23
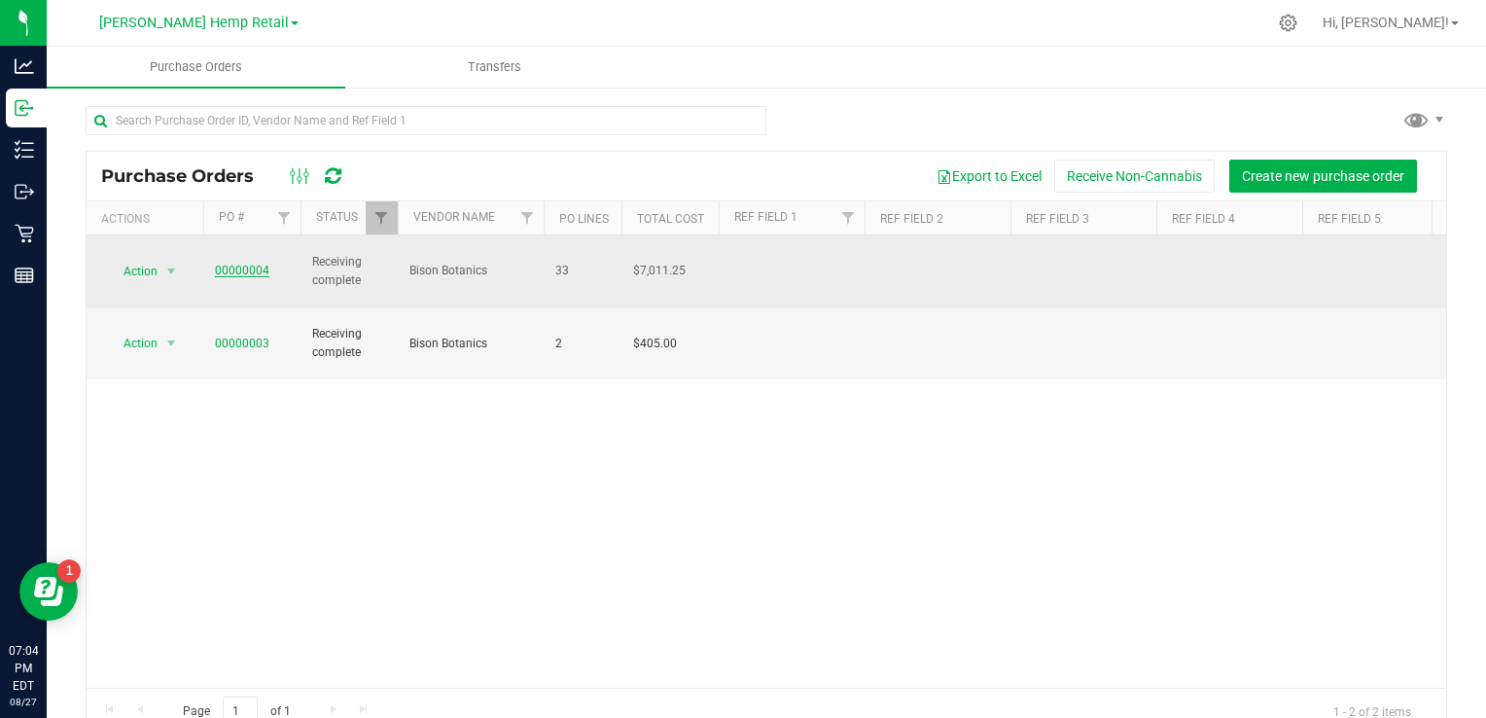
click at [253, 263] on link "00000004" at bounding box center [242, 270] width 54 height 14
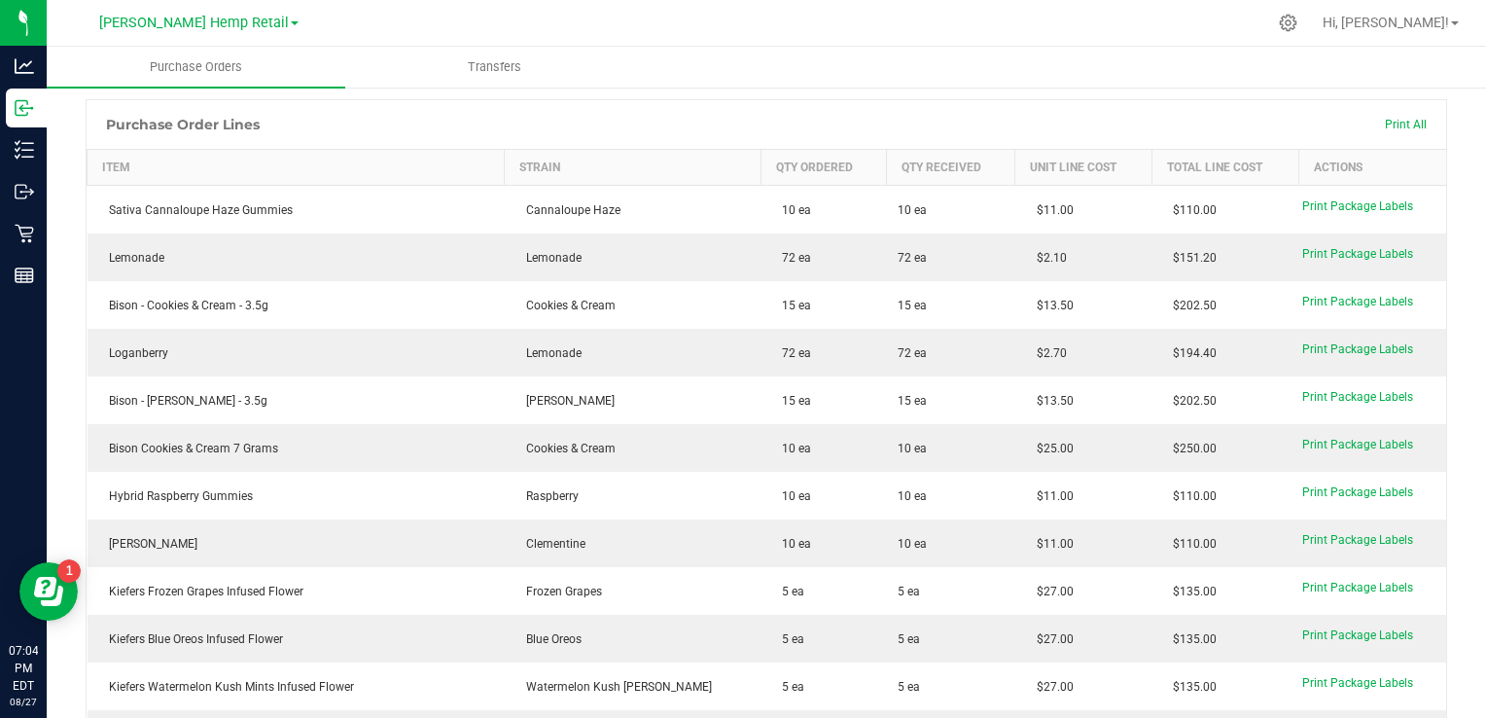
scroll to position [229, 0]
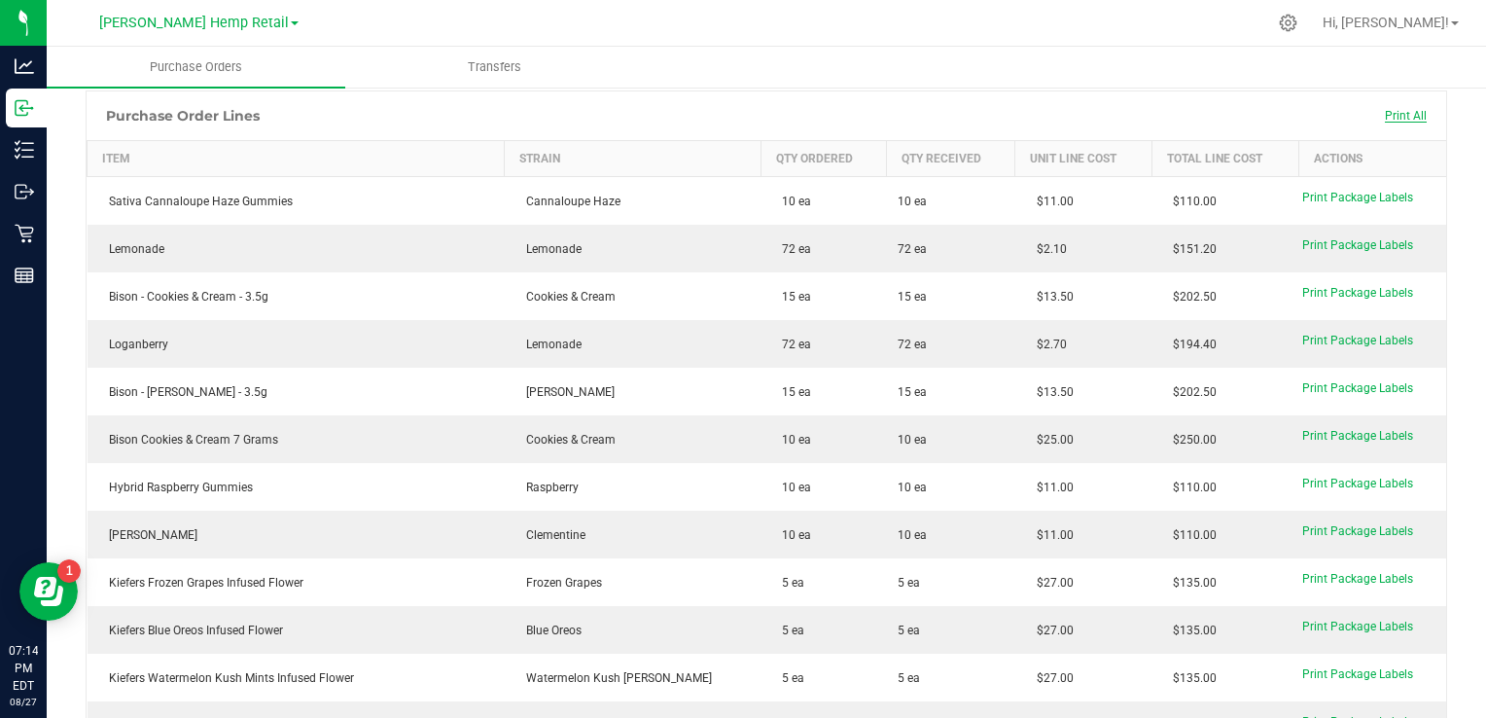
click at [1384, 109] on span "Print All" at bounding box center [1405, 116] width 42 height 14
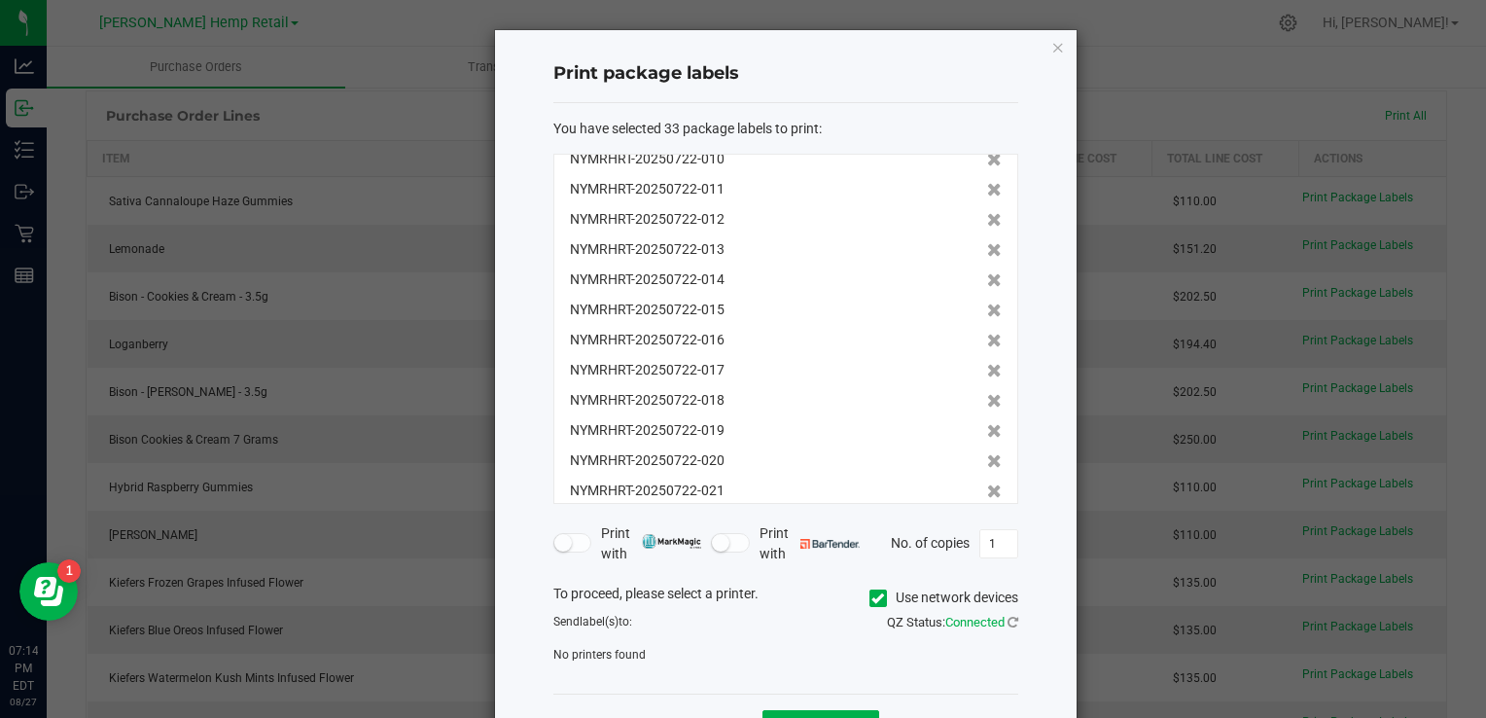
scroll to position [0, 0]
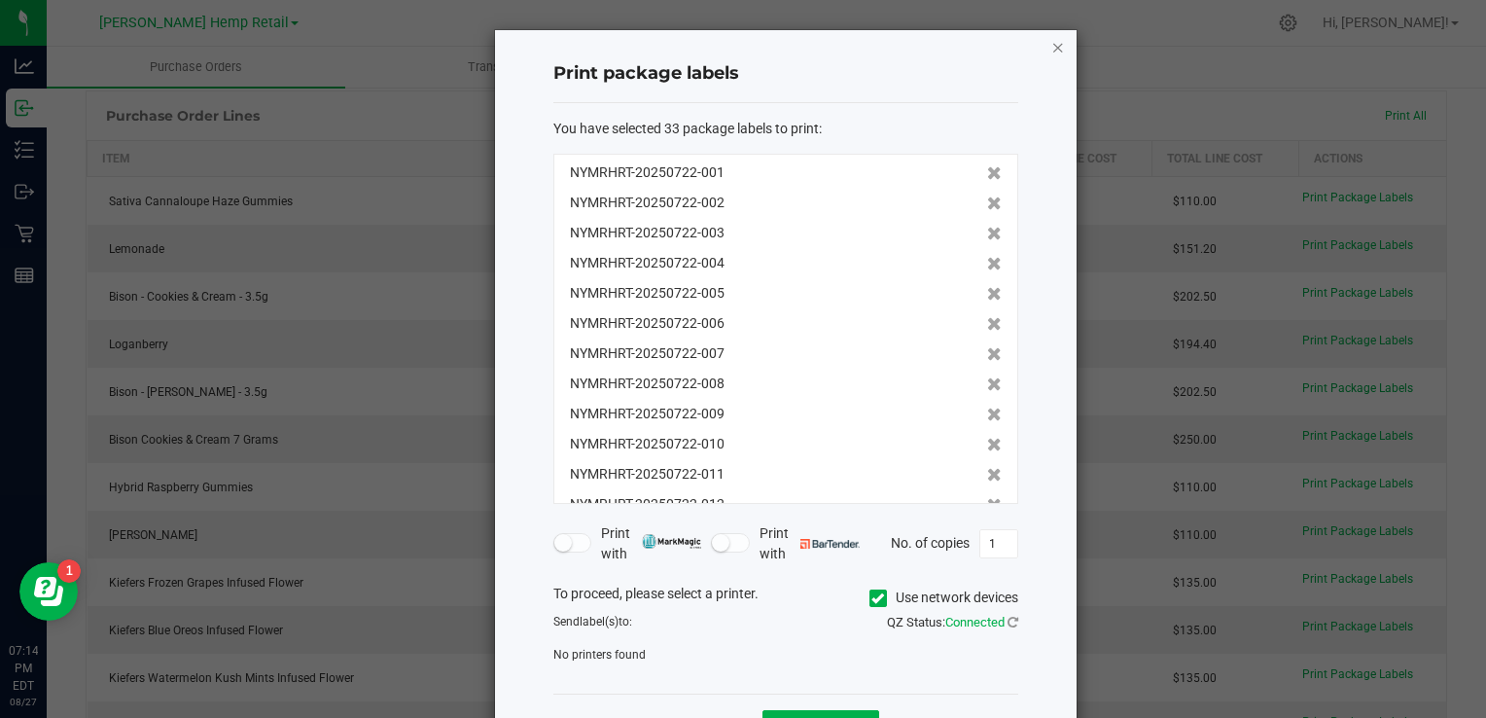
click at [1051, 41] on icon "button" at bounding box center [1058, 46] width 14 height 23
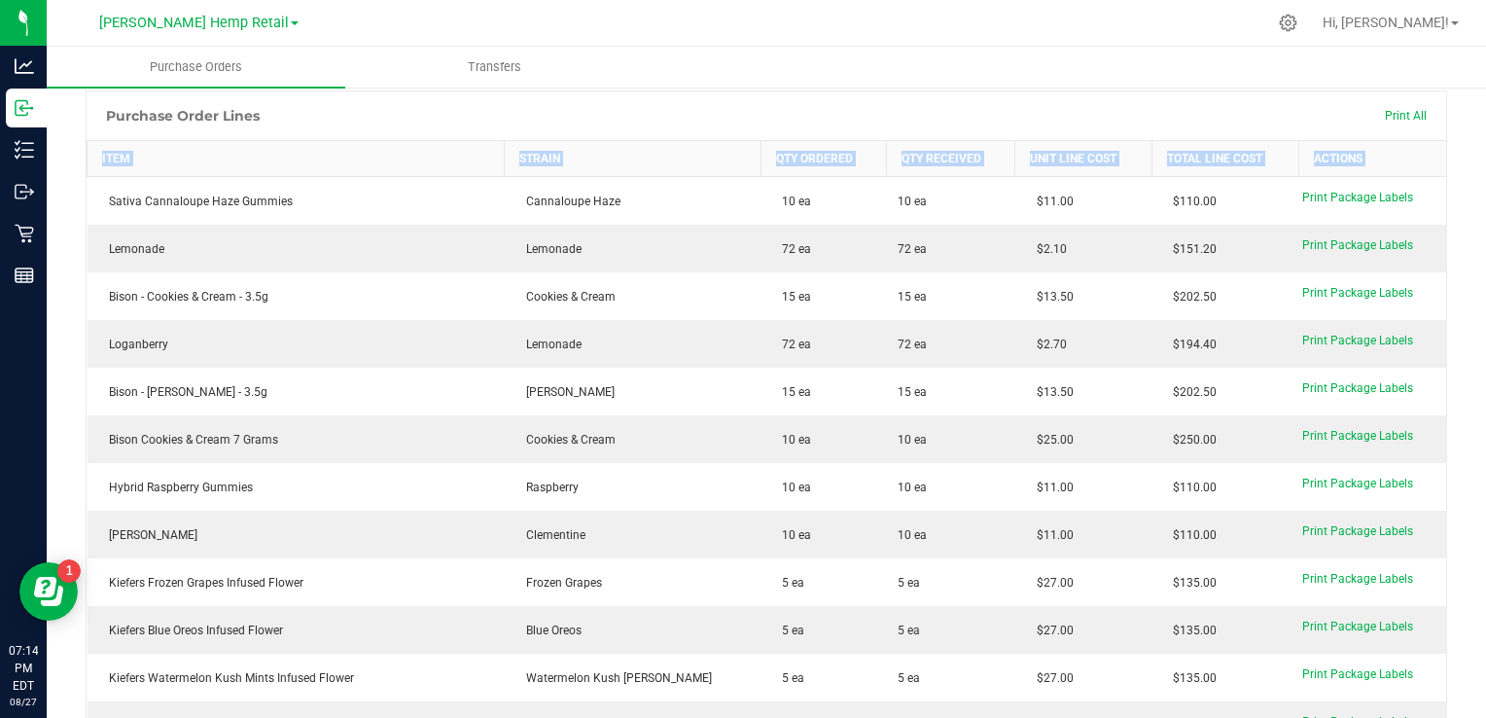
drag, startPoint x: 106, startPoint y: 188, endPoint x: 69, endPoint y: 172, distance: 40.1
click at [1177, 85] on ul "Purchase Orders Transfers" at bounding box center [790, 68] width 1486 height 42
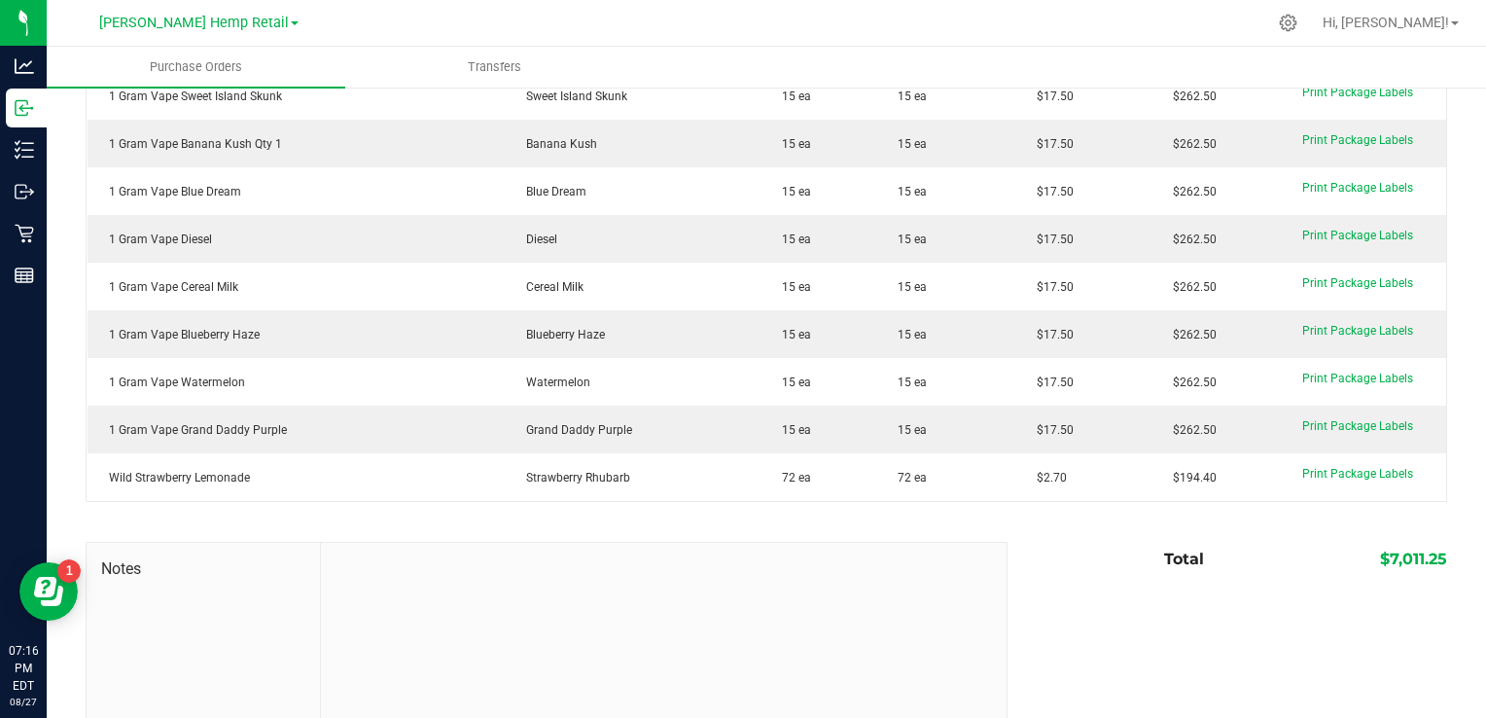
scroll to position [1474, 0]
click at [163, 17] on span "Morris Hemp Retail" at bounding box center [194, 24] width 190 height 18
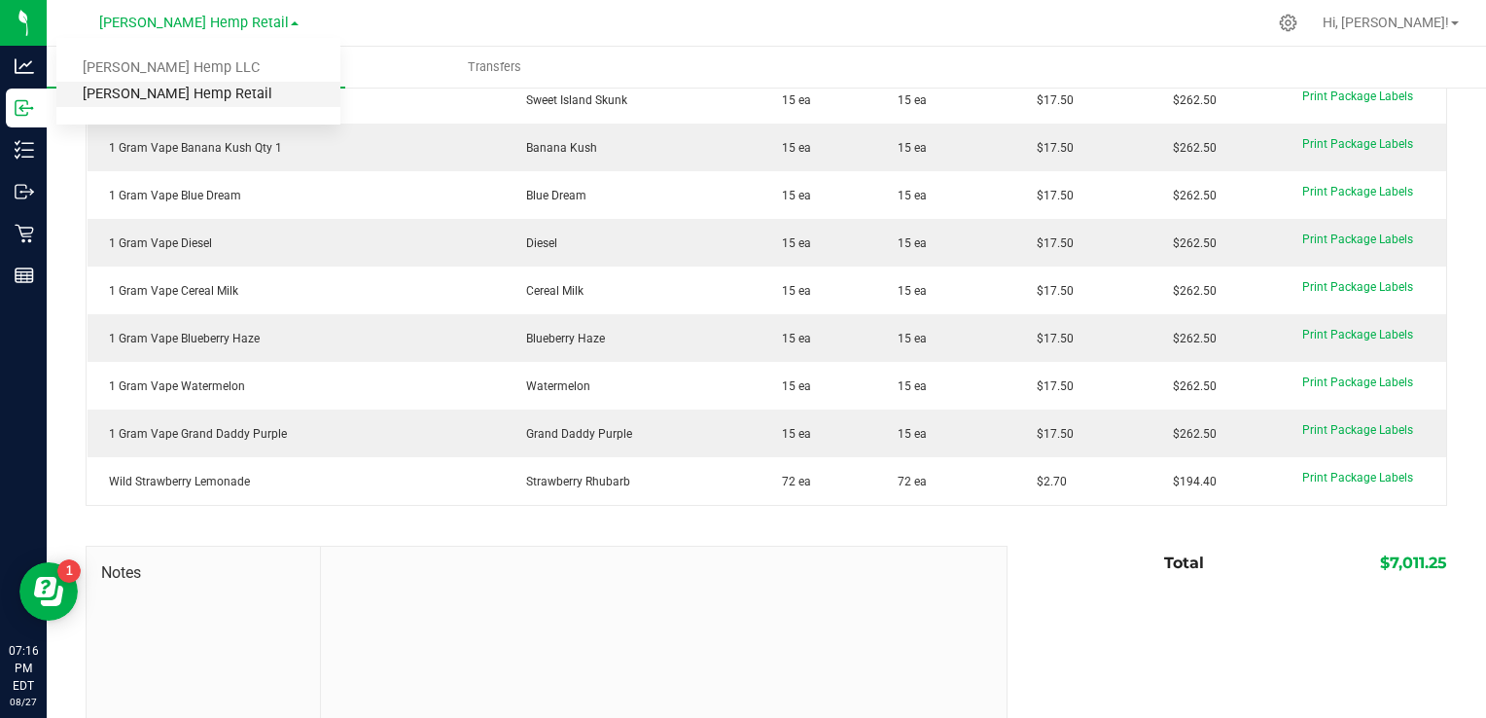
click at [139, 94] on link "Morris Hemp Retail" at bounding box center [198, 95] width 284 height 26
click at [247, 25] on span "Morris Hemp Retail" at bounding box center [194, 24] width 190 height 18
click at [188, 60] on link "[PERSON_NAME] Hemp LLC" at bounding box center [198, 68] width 284 height 26
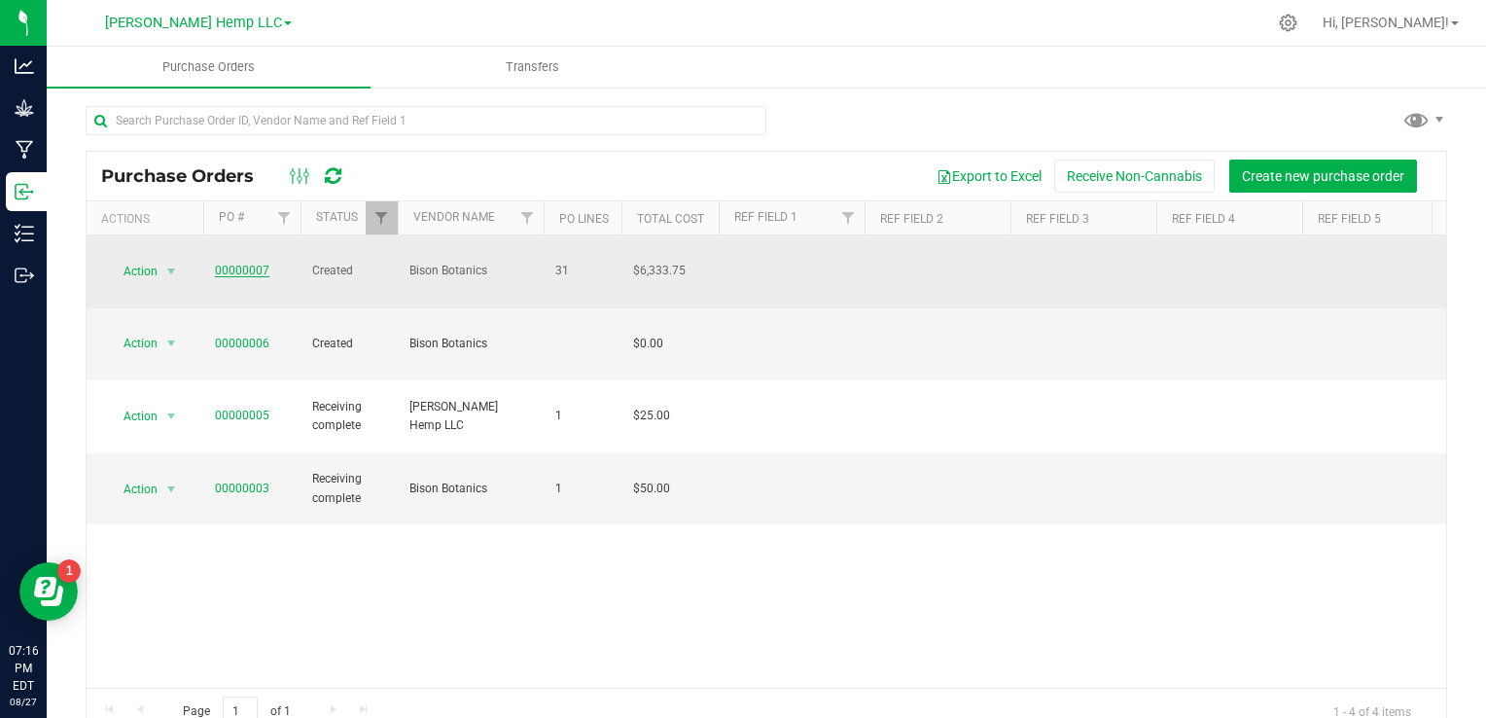
click at [241, 263] on link "00000007" at bounding box center [242, 270] width 54 height 14
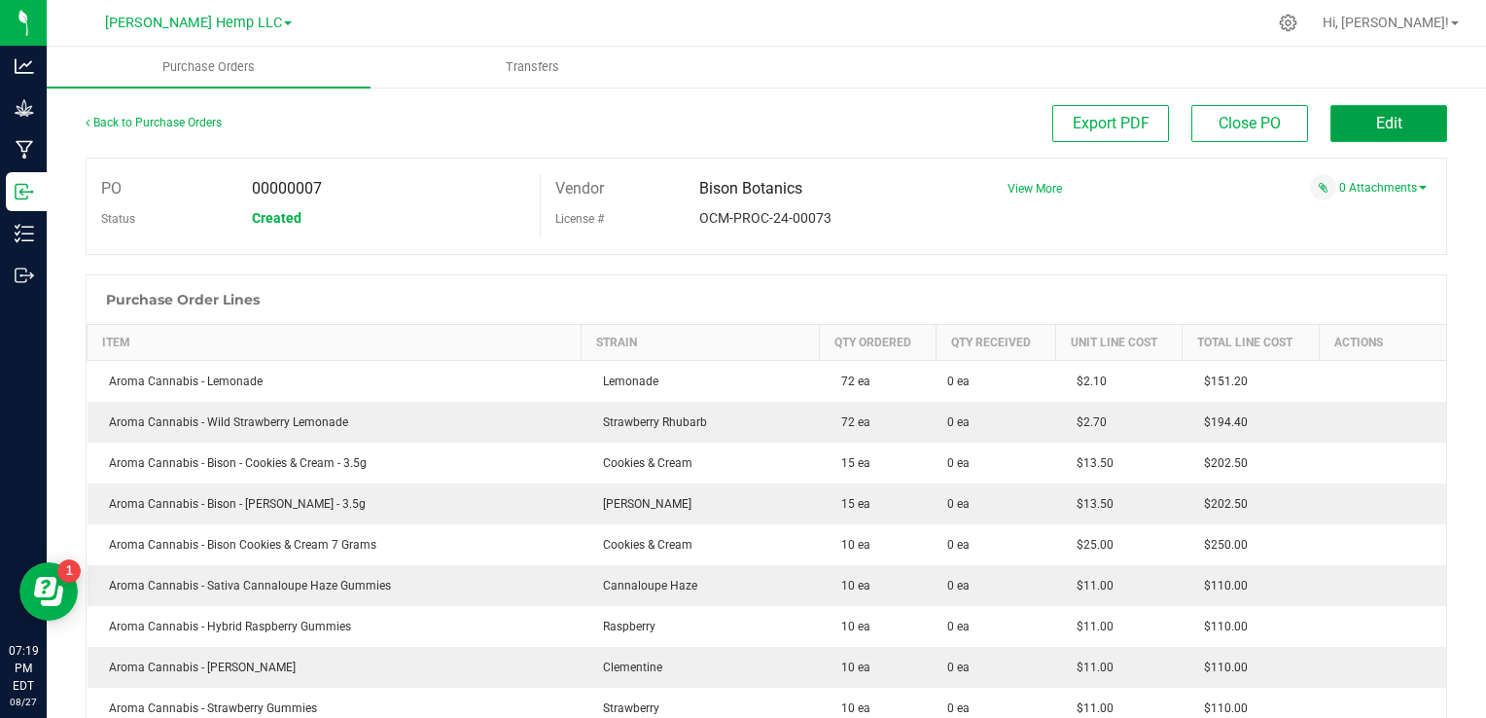
click at [1382, 123] on span "Edit" at bounding box center [1389, 123] width 26 height 18
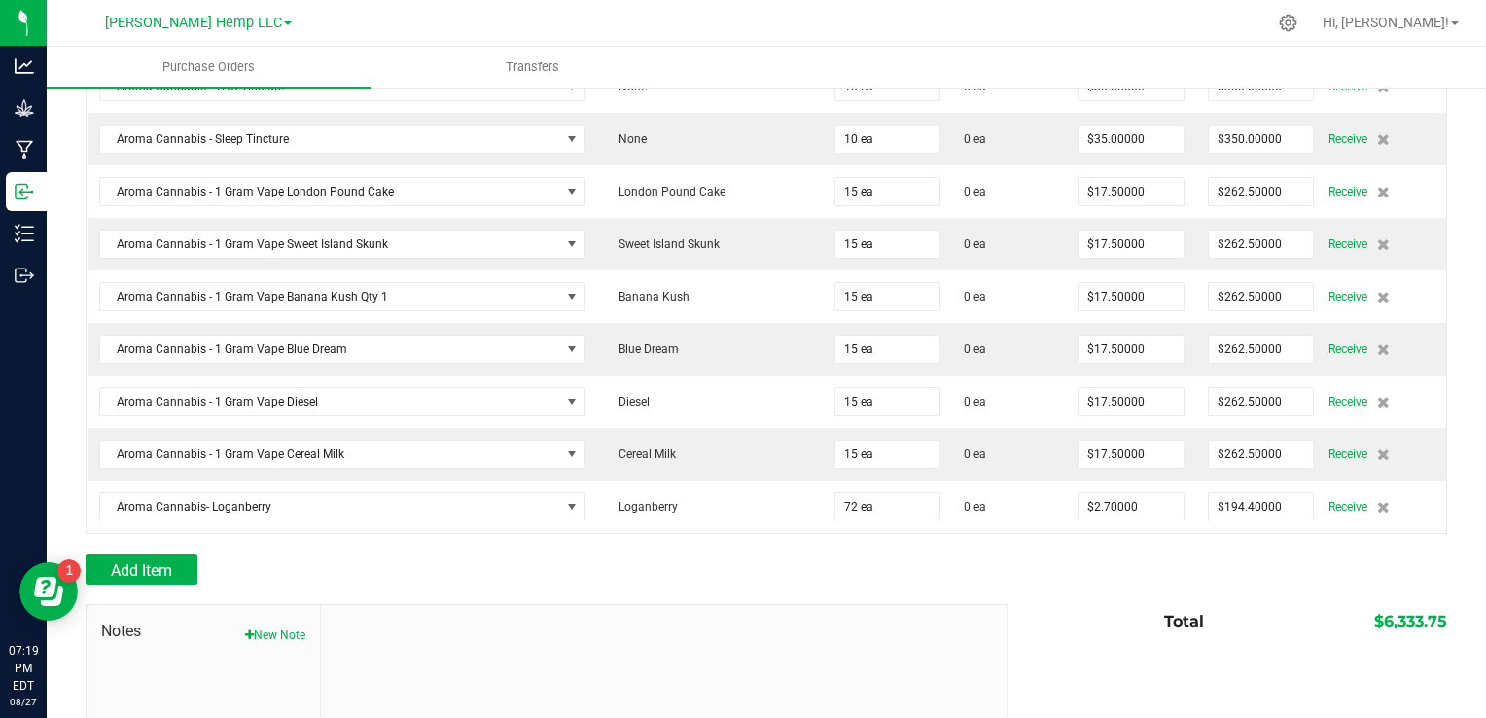
scroll to position [1611, 0]
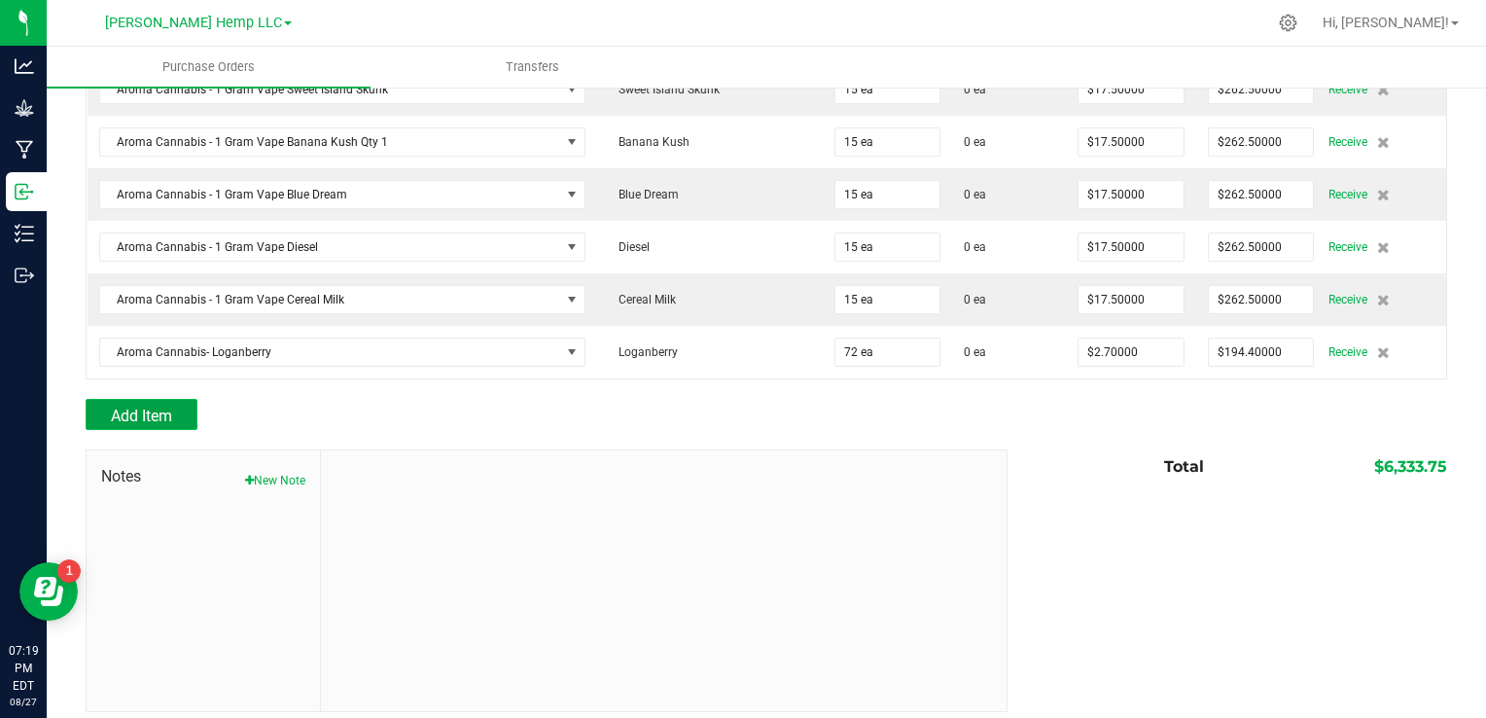
click at [115, 406] on span "Add Item" at bounding box center [141, 415] width 61 height 18
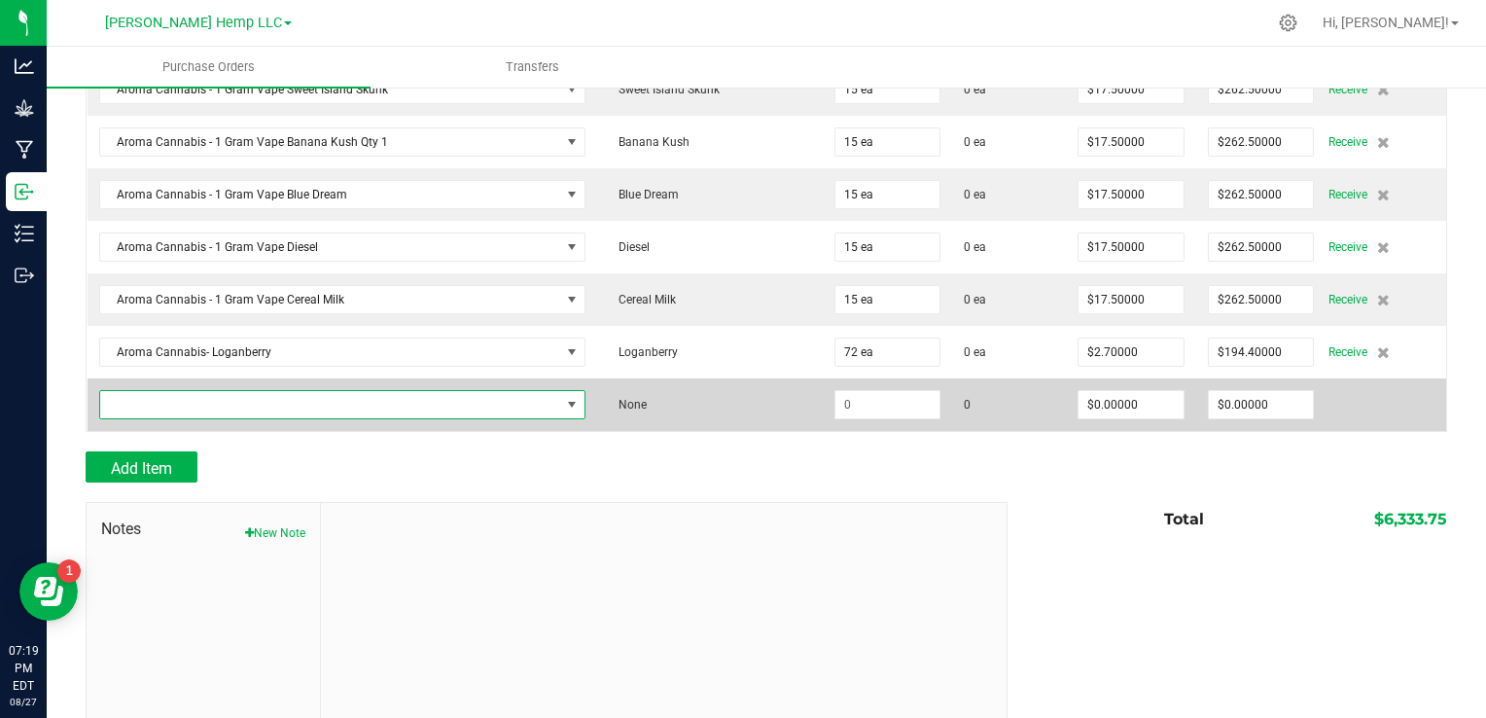
click at [564, 397] on span "NO DATA FOUND" at bounding box center [572, 405] width 16 height 16
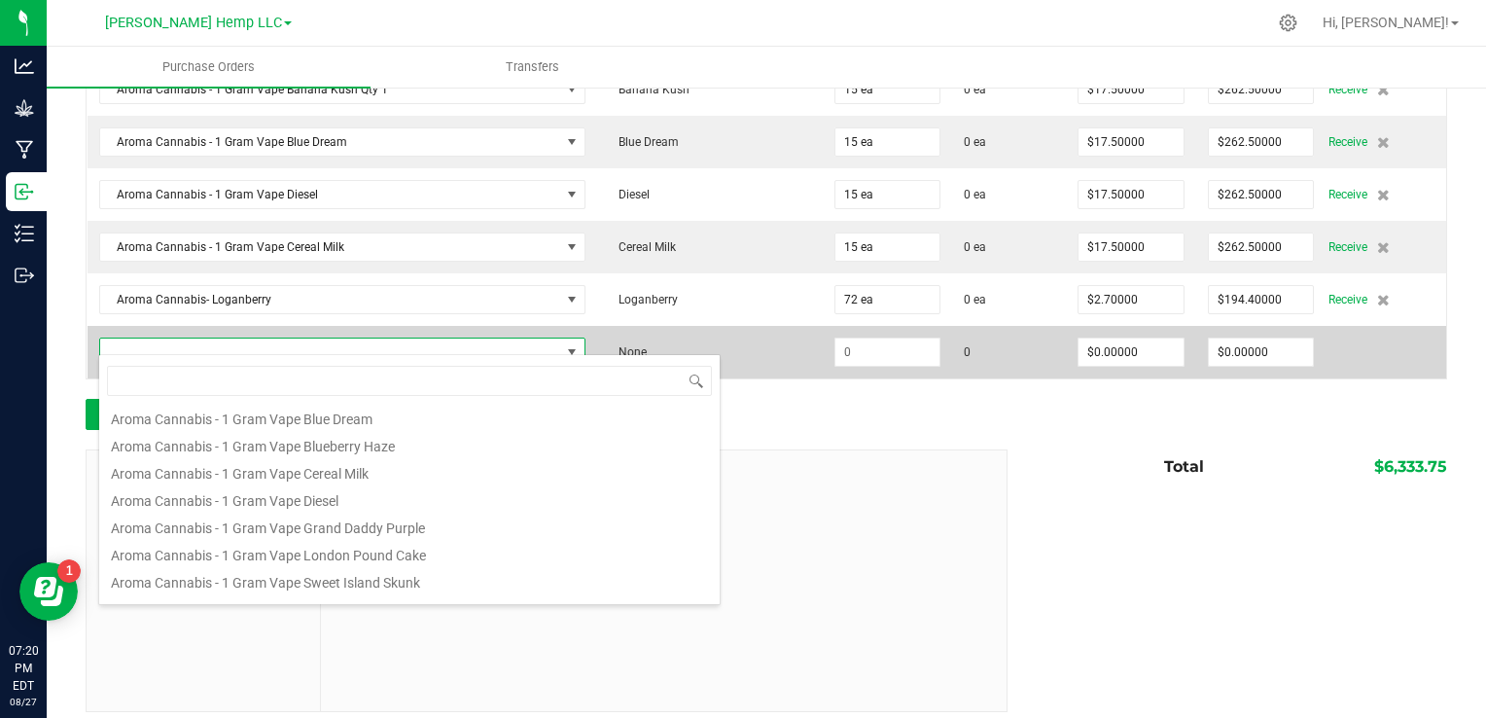
scroll to position [421, 0]
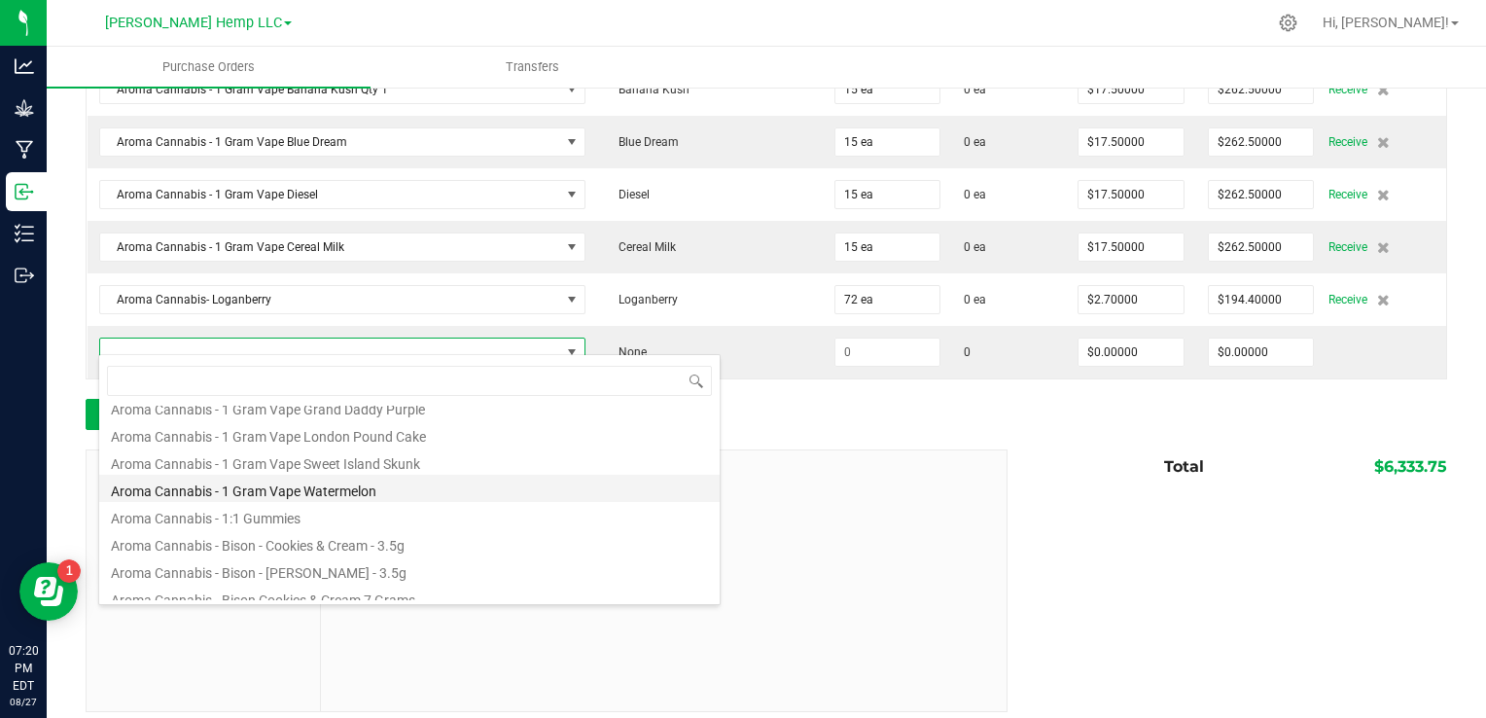
click at [372, 474] on li "Aroma Cannabis - 1 Gram Vape Watermelon" at bounding box center [409, 487] width 620 height 27
type input "$17.50000"
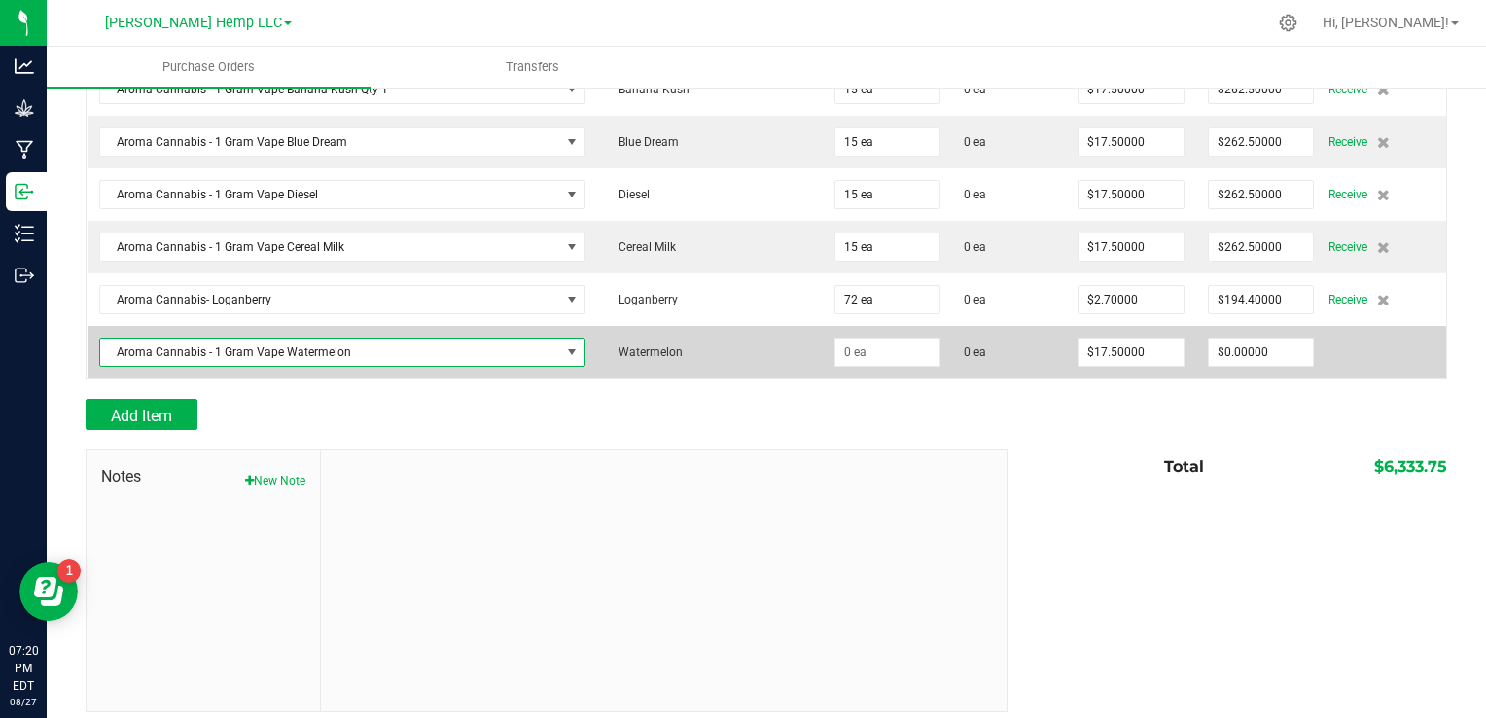
click at [564, 346] on span at bounding box center [572, 352] width 16 height 16
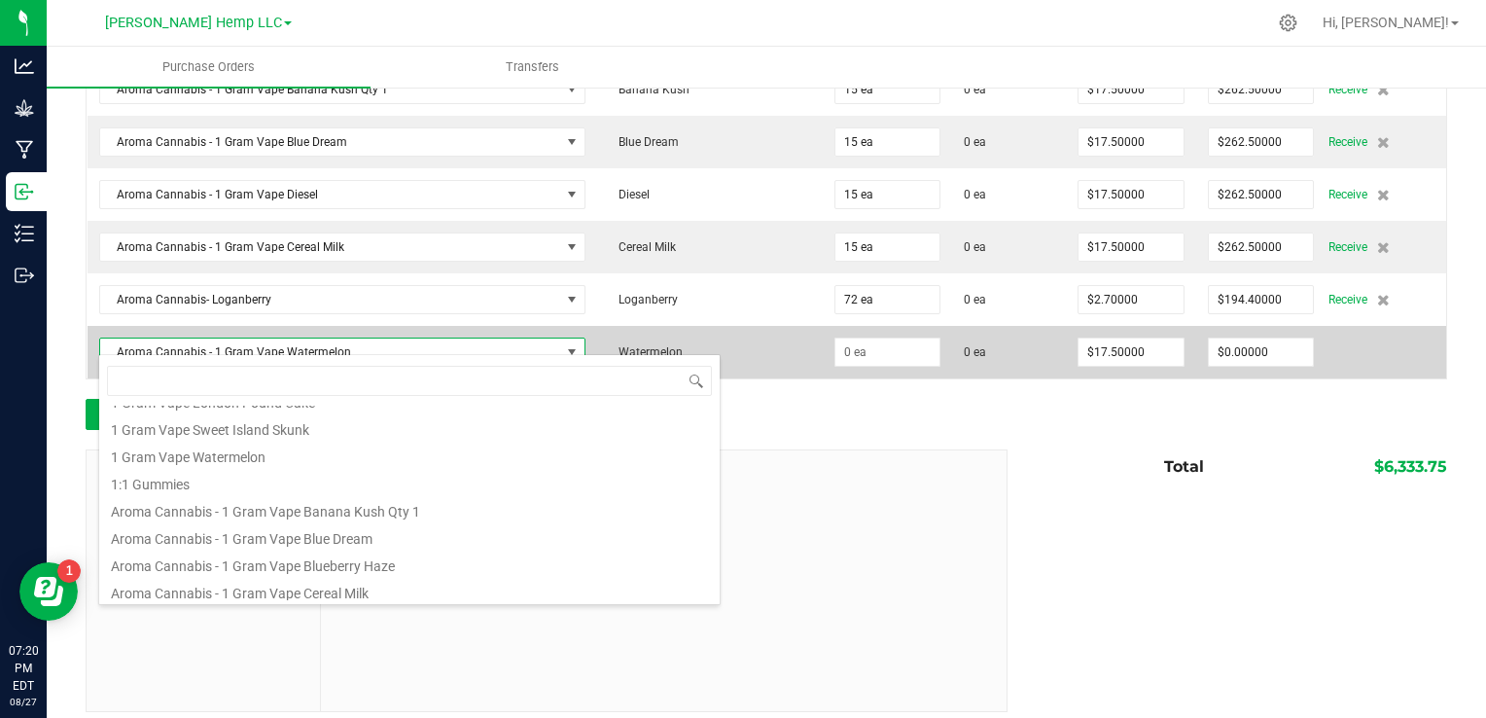
scroll to position [182, 0]
click at [835, 342] on input at bounding box center [887, 351] width 105 height 27
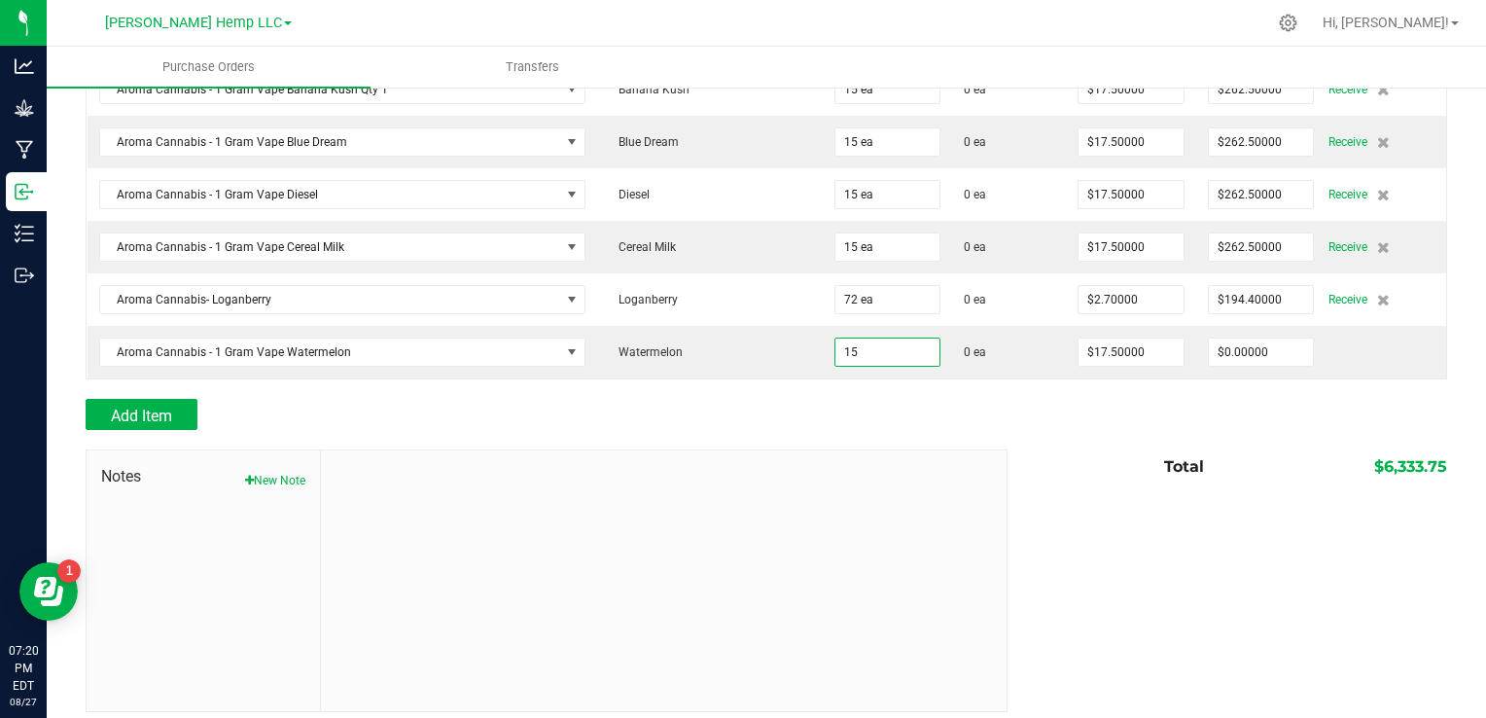
click at [280, 399] on div "Add Item" at bounding box center [539, 414] width 907 height 31
type input "15 ea"
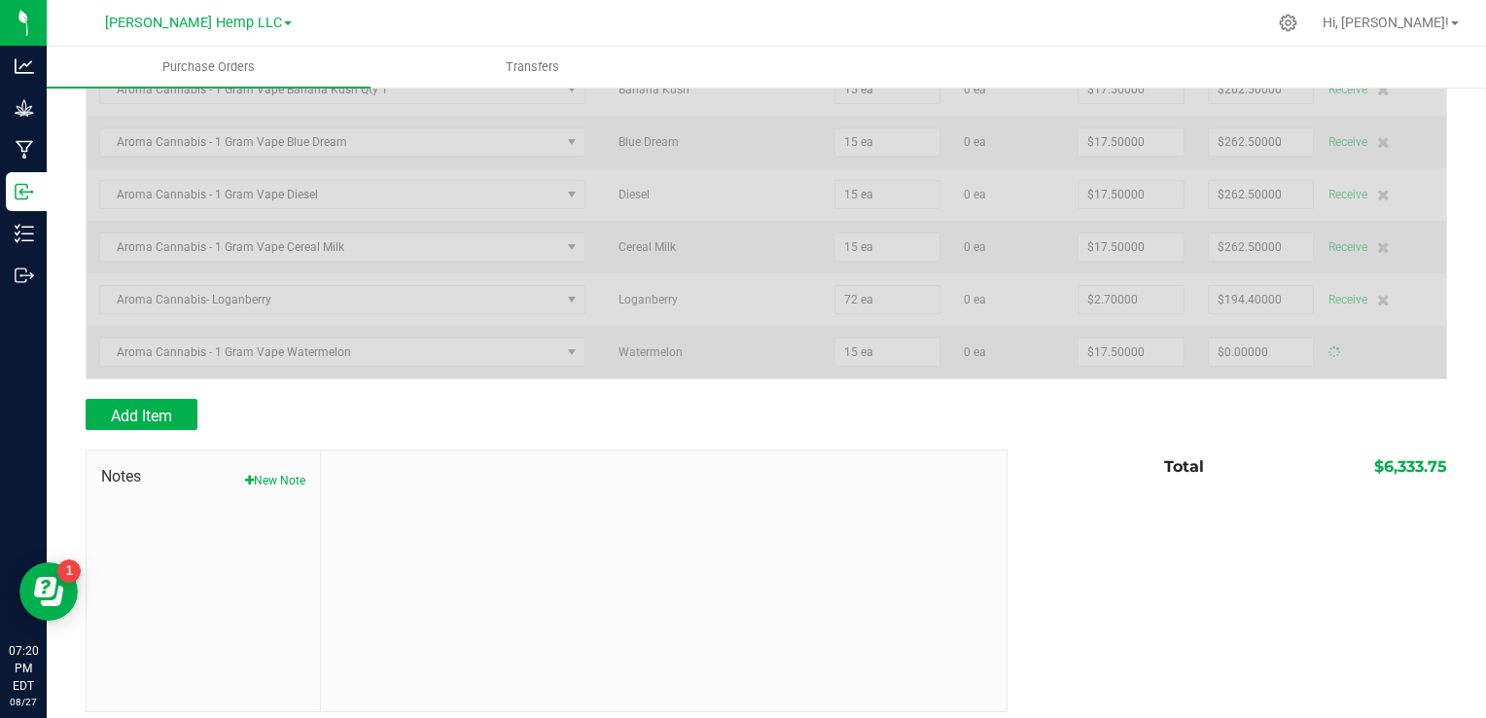
type input "$262.50000"
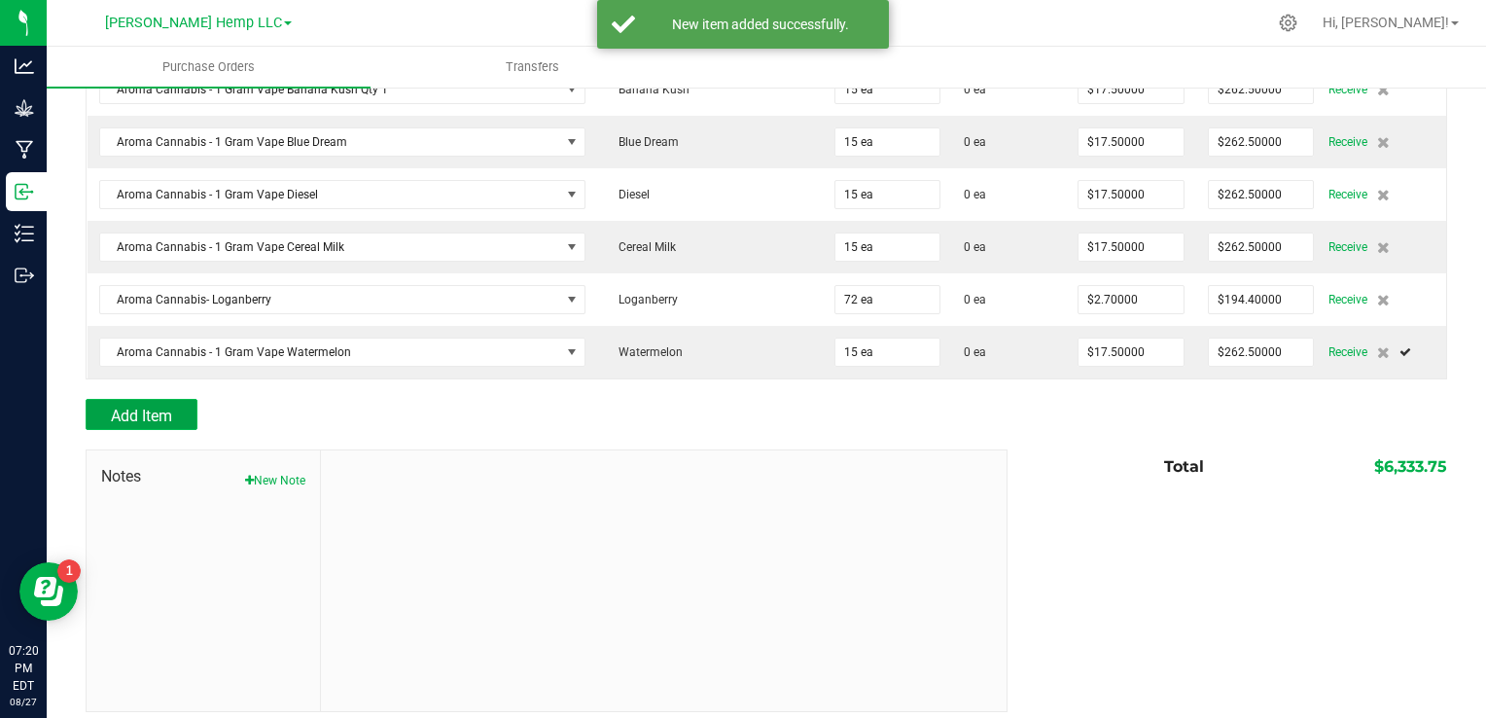
click at [177, 412] on button "Add Item" at bounding box center [142, 414] width 112 height 31
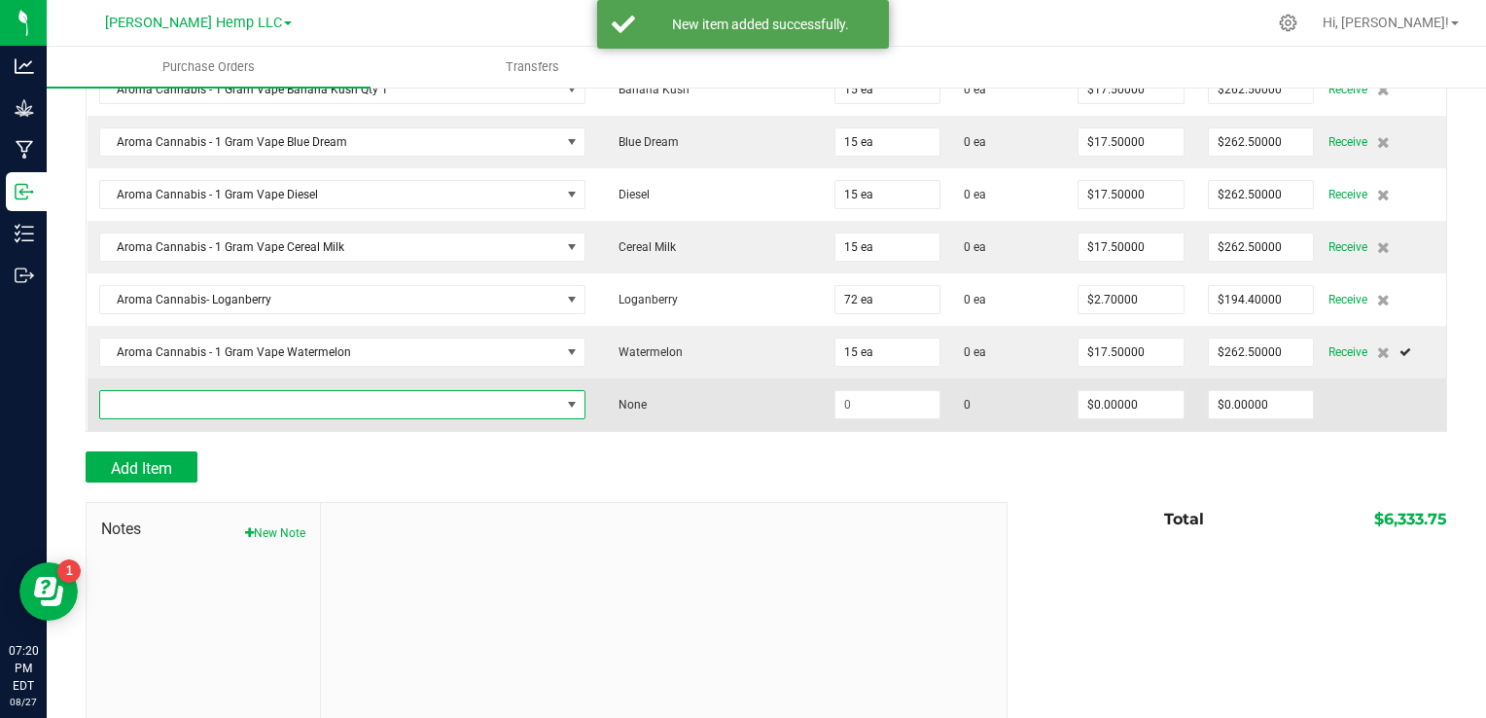
click at [564, 397] on span "NO DATA FOUND" at bounding box center [572, 405] width 16 height 16
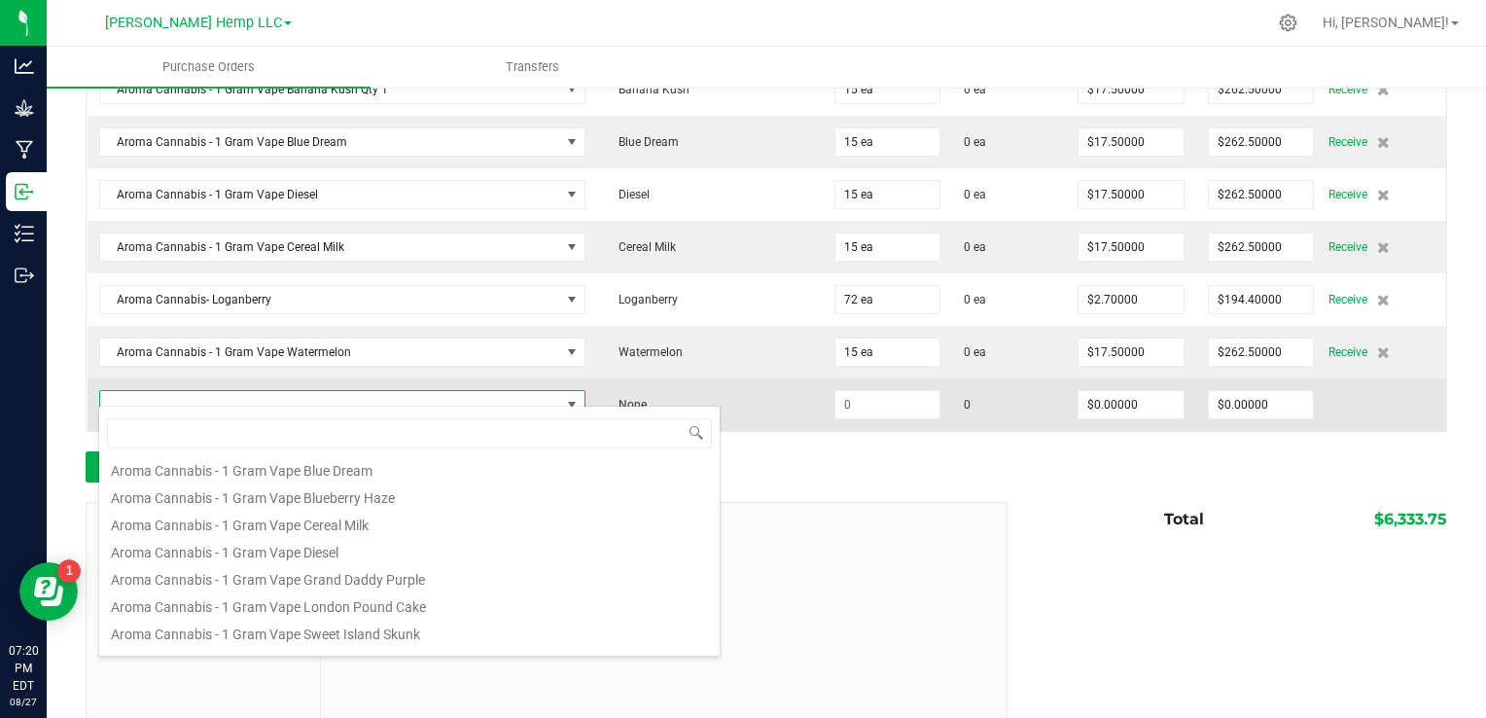
scroll to position [304, 0]
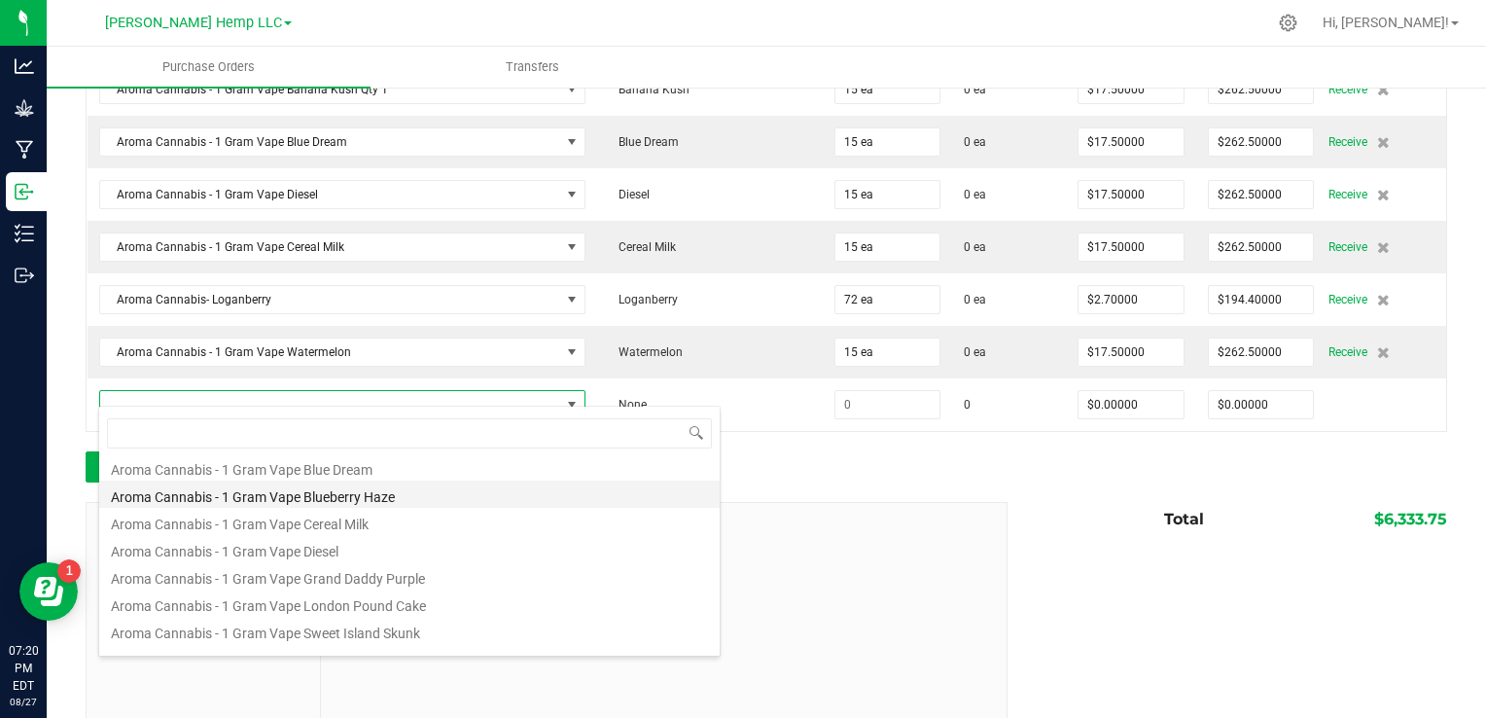
click at [472, 502] on li "Aroma Cannabis - 1 Gram Vape Blueberry Haze" at bounding box center [409, 493] width 620 height 27
type input "$17.50000"
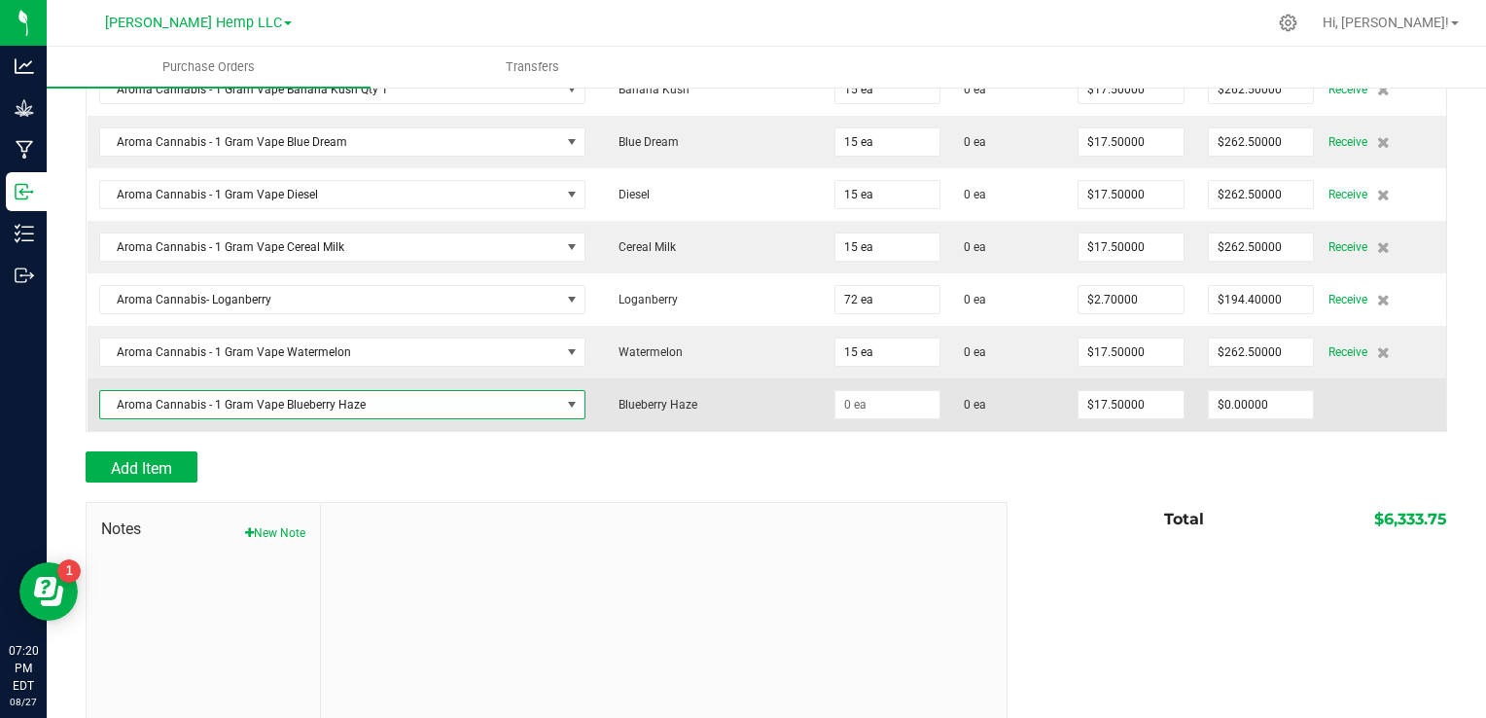
click at [564, 398] on span at bounding box center [572, 405] width 16 height 16
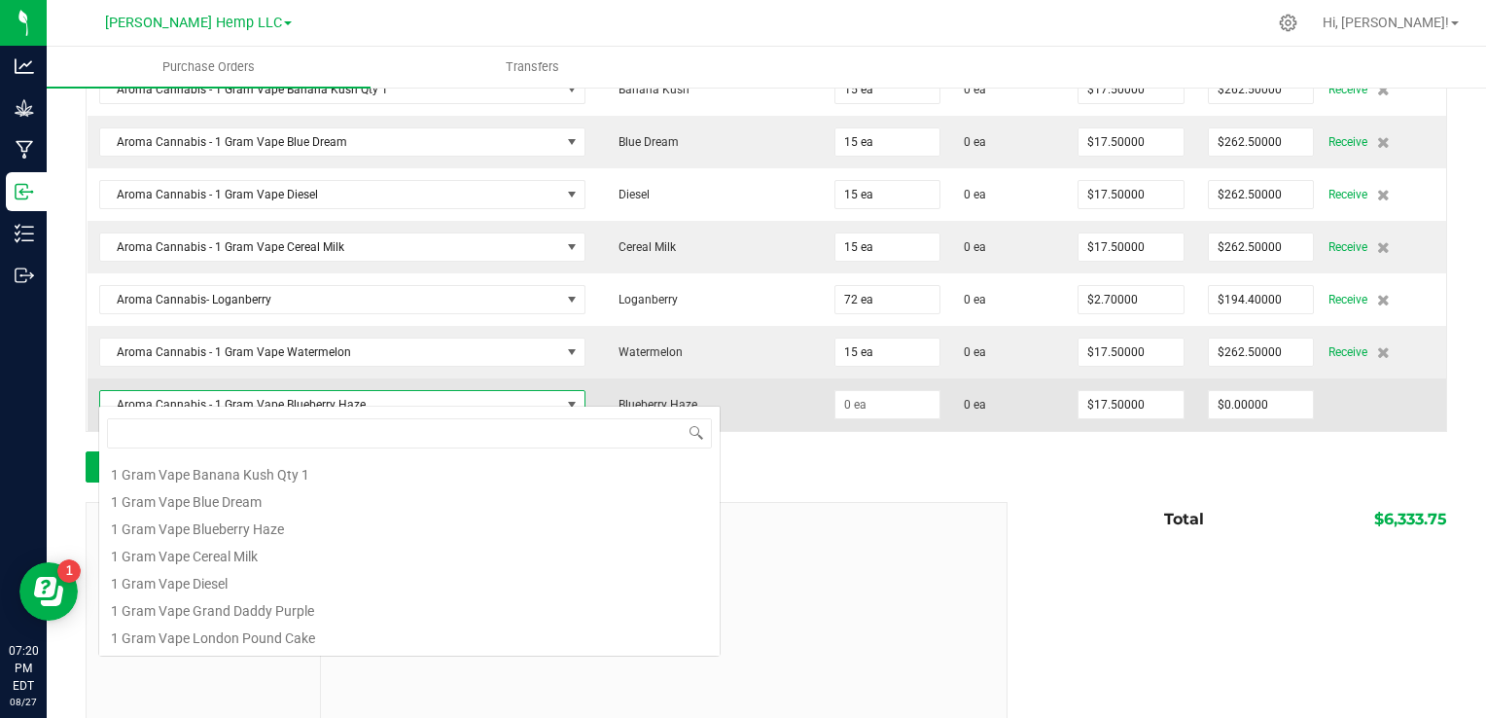
scroll to position [28, 456]
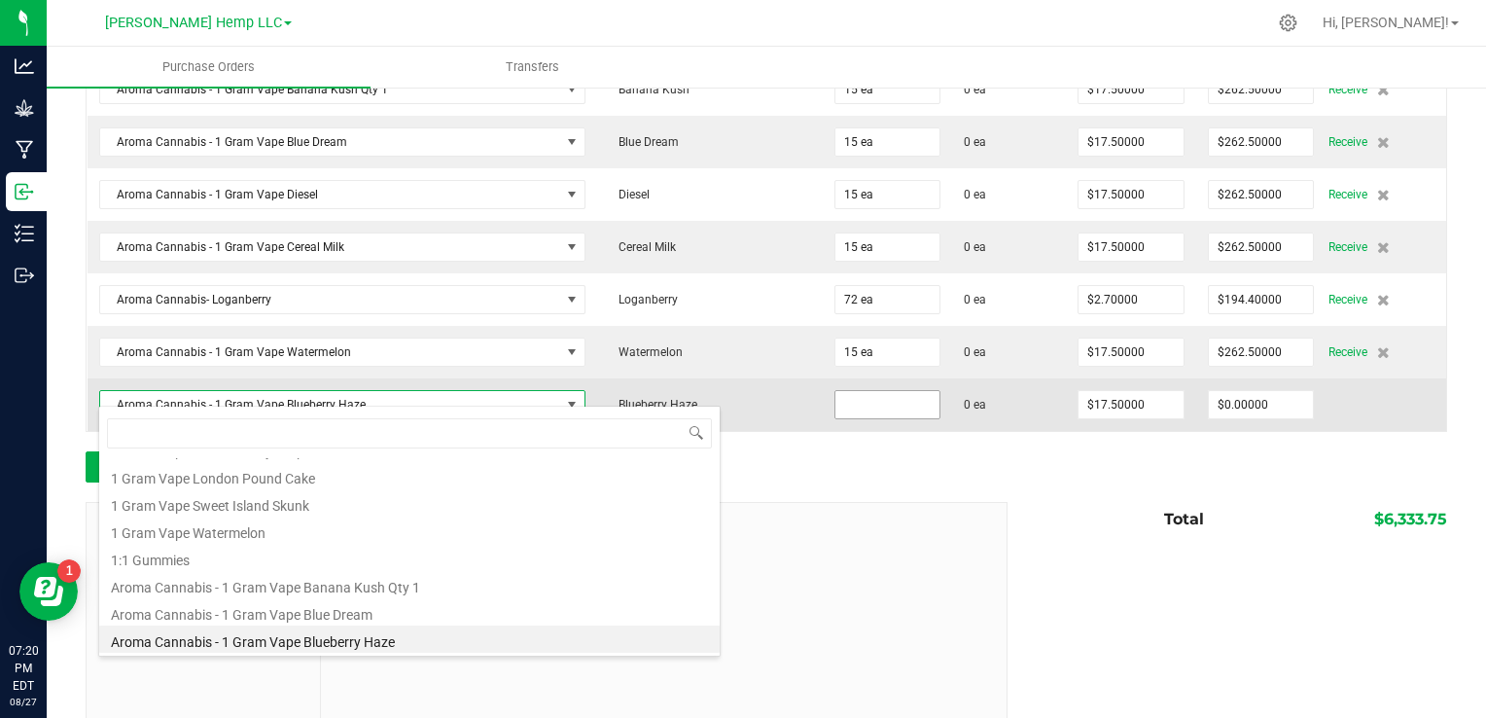
click at [836, 391] on input at bounding box center [887, 404] width 105 height 27
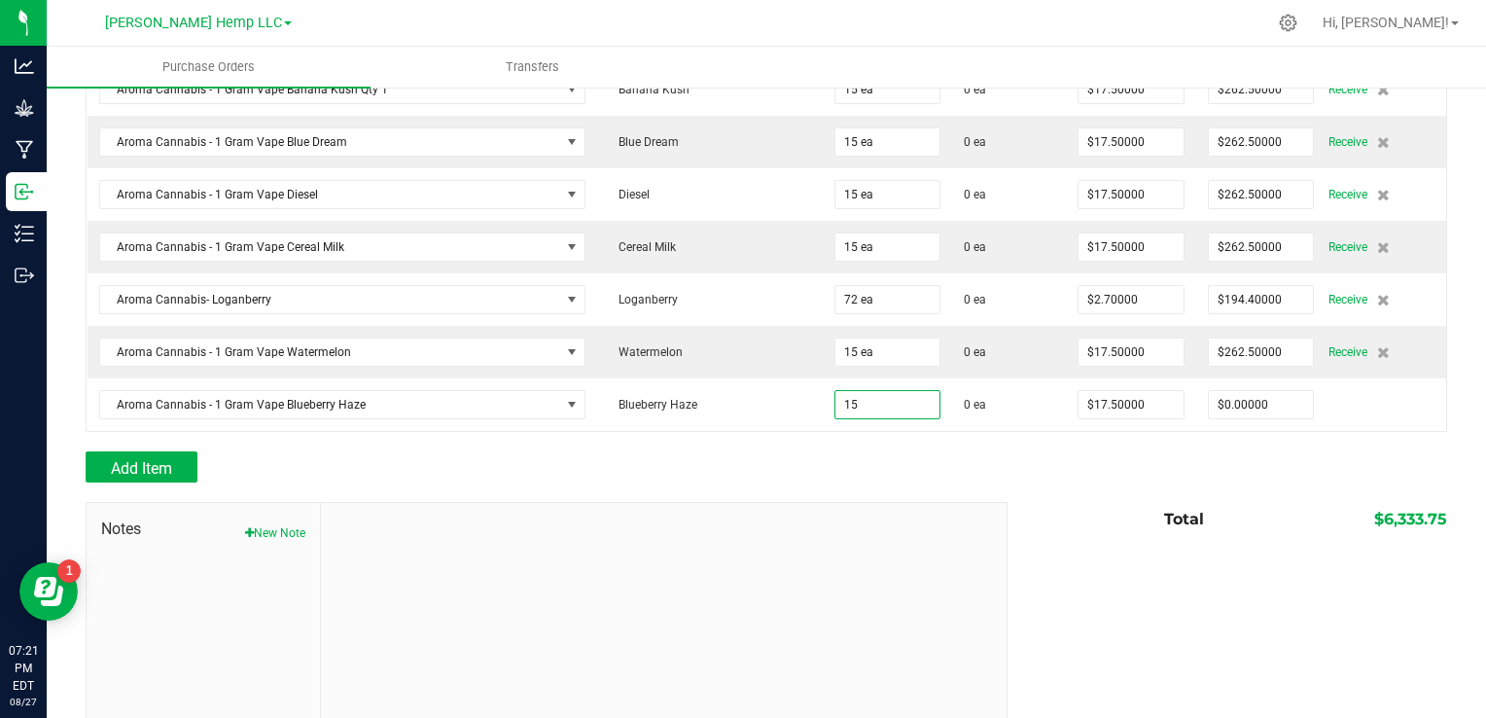
click at [428, 556] on div at bounding box center [664, 633] width 686 height 261
type input "15 ea"
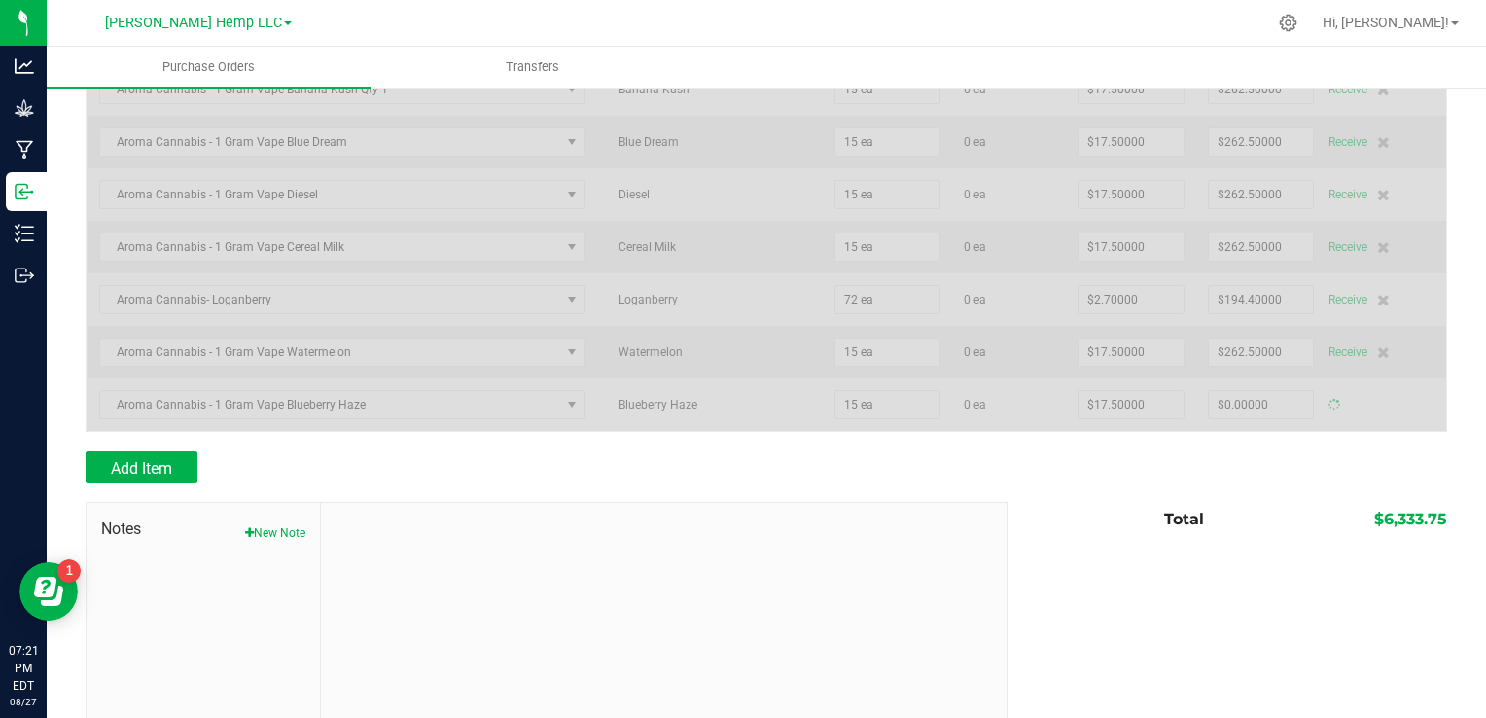
type input "$262.50000"
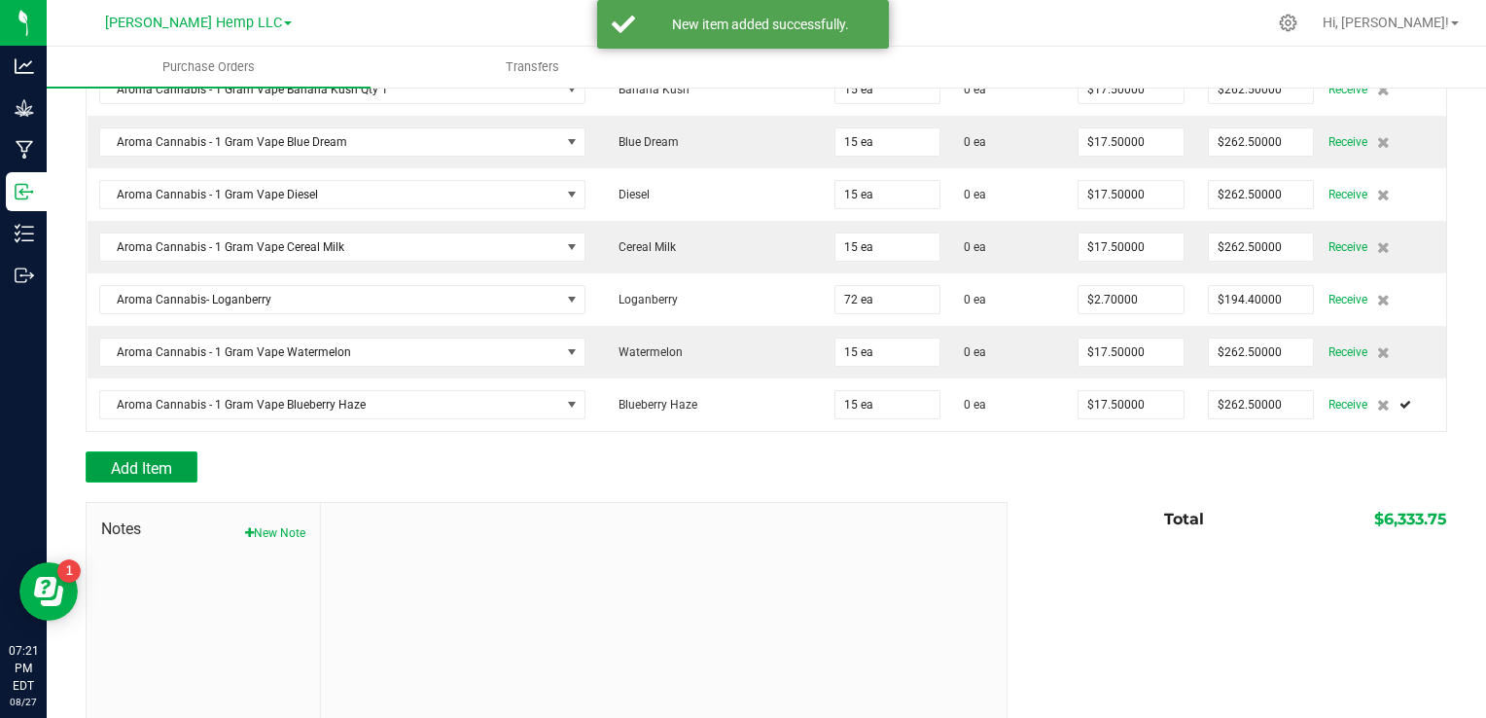
click at [163, 459] on span "Add Item" at bounding box center [141, 468] width 61 height 18
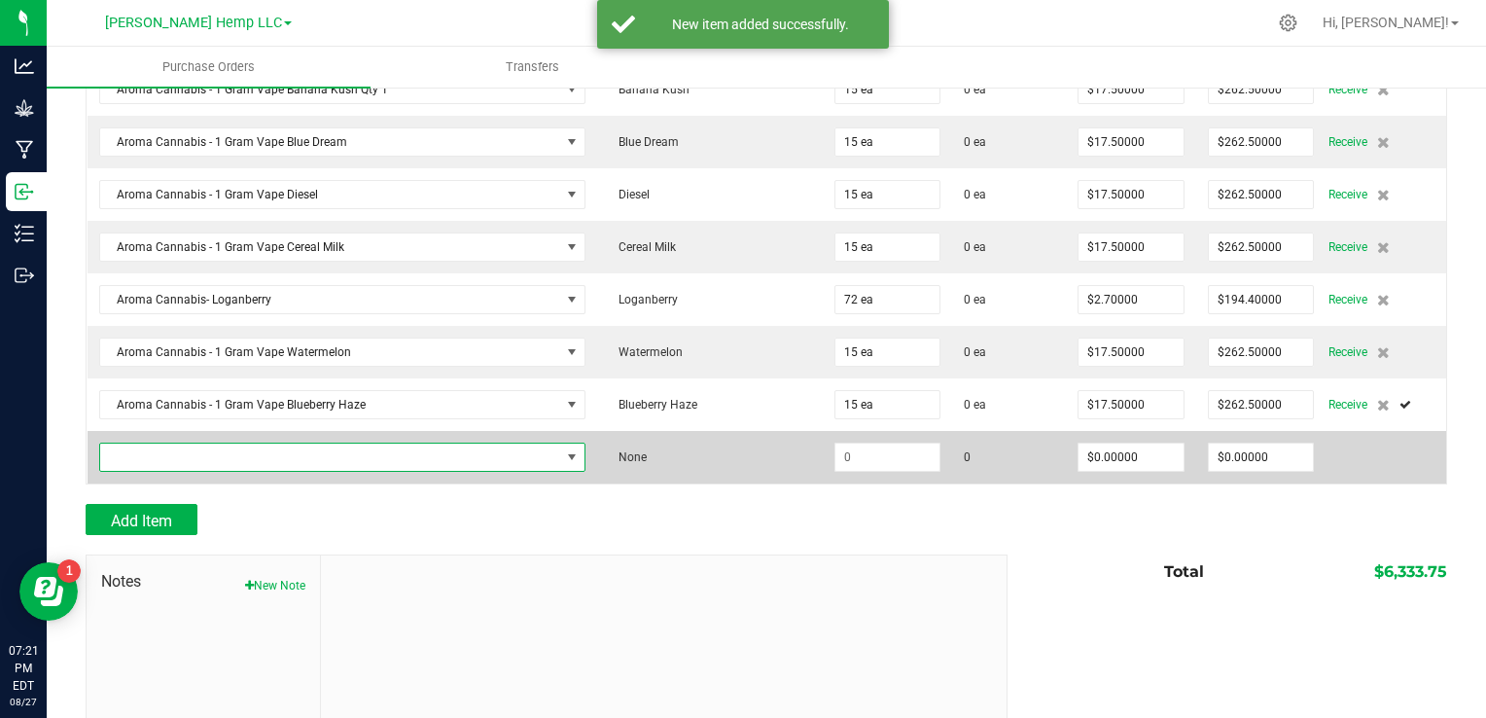
click at [564, 449] on span "NO DATA FOUND" at bounding box center [572, 457] width 16 height 16
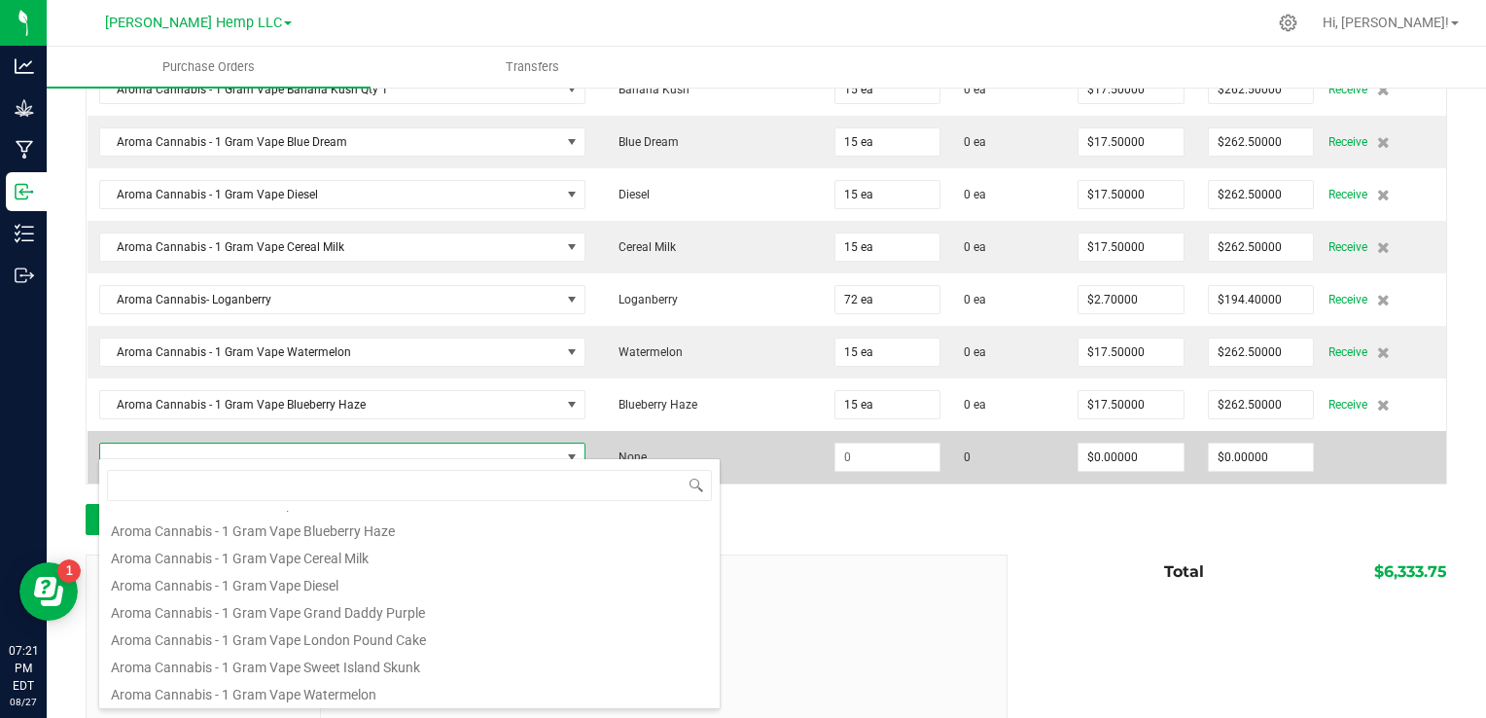
scroll to position [329, 0]
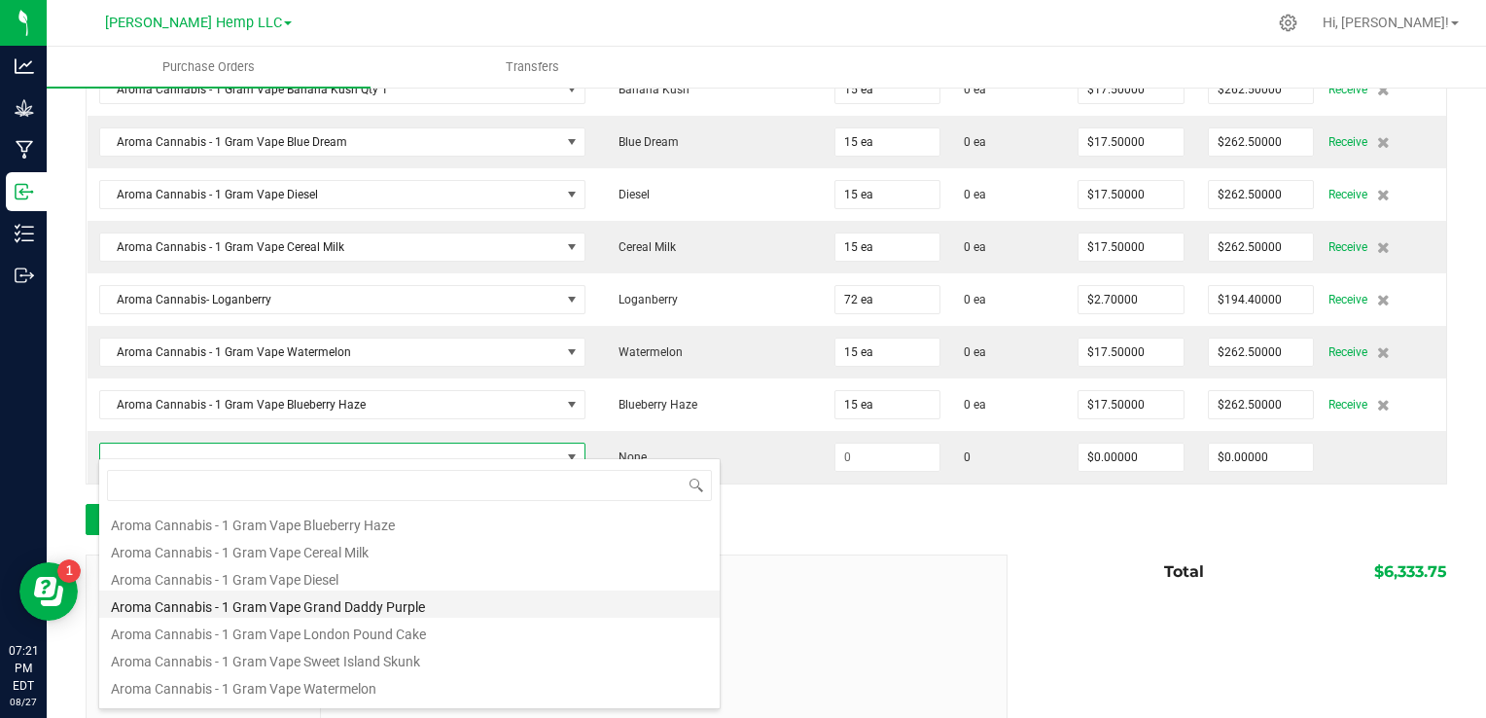
click at [414, 609] on li "Aroma Cannabis - 1 Gram Vape Grand Daddy Purple" at bounding box center [409, 603] width 620 height 27
type input "$17.50000"
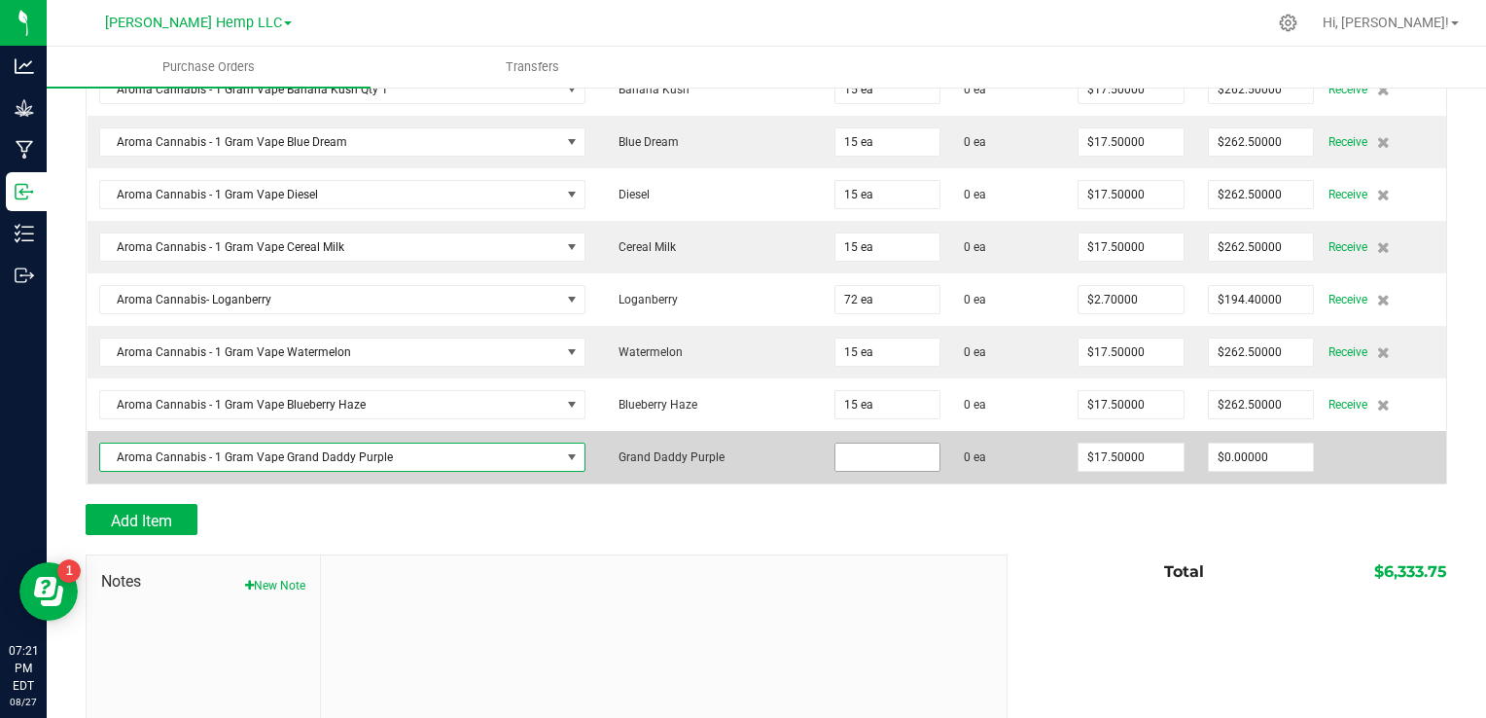
click at [835, 450] on input at bounding box center [887, 456] width 105 height 27
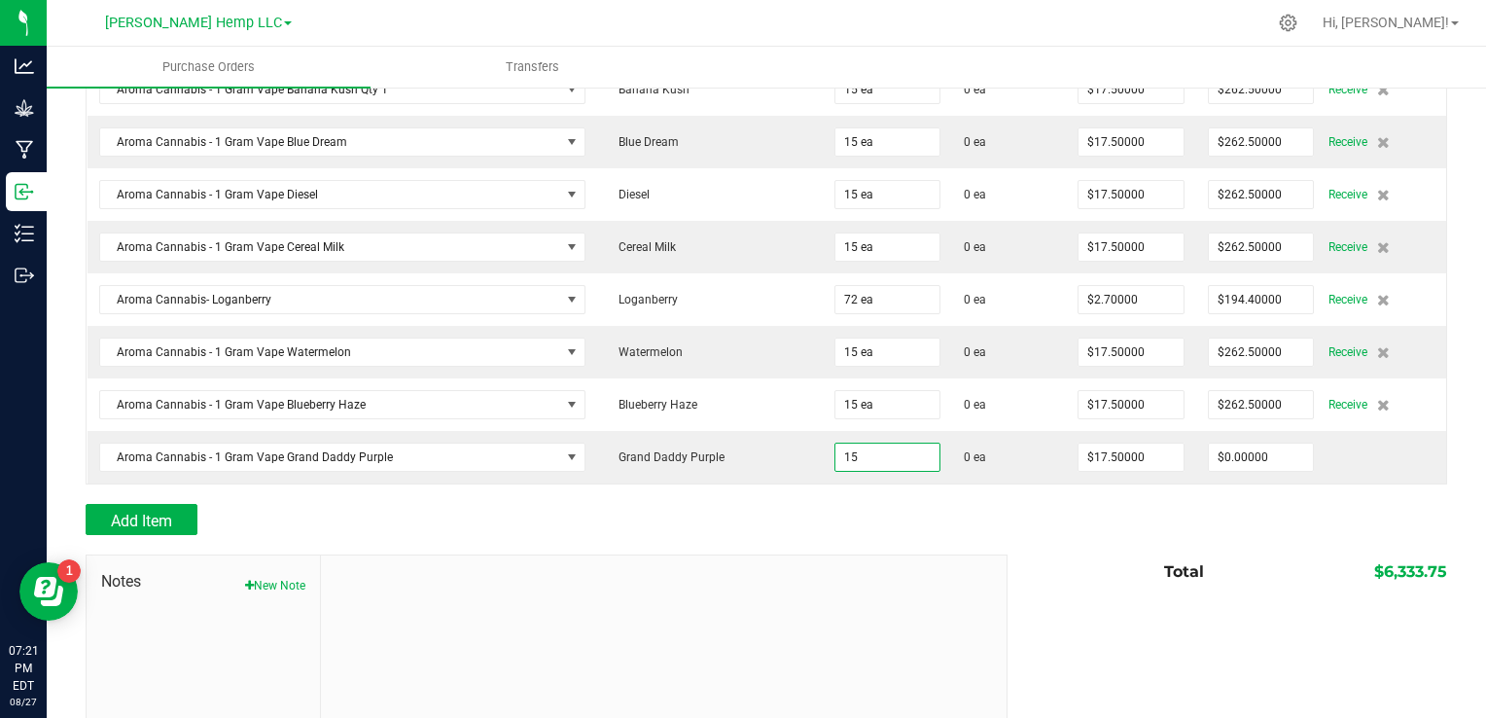
click at [525, 504] on div "Add Item" at bounding box center [539, 519] width 907 height 31
type input "15 ea"
type input "$262.50000"
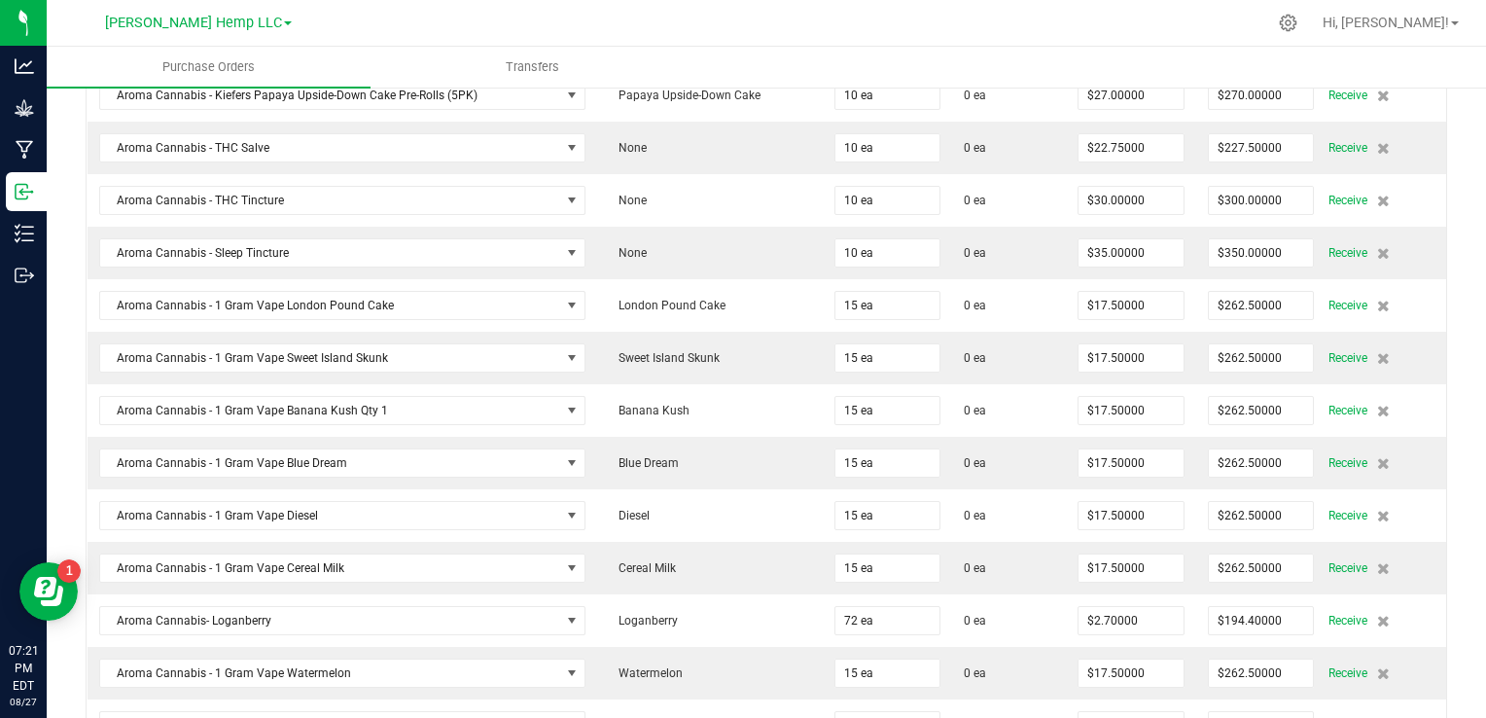
scroll to position [1768, 0]
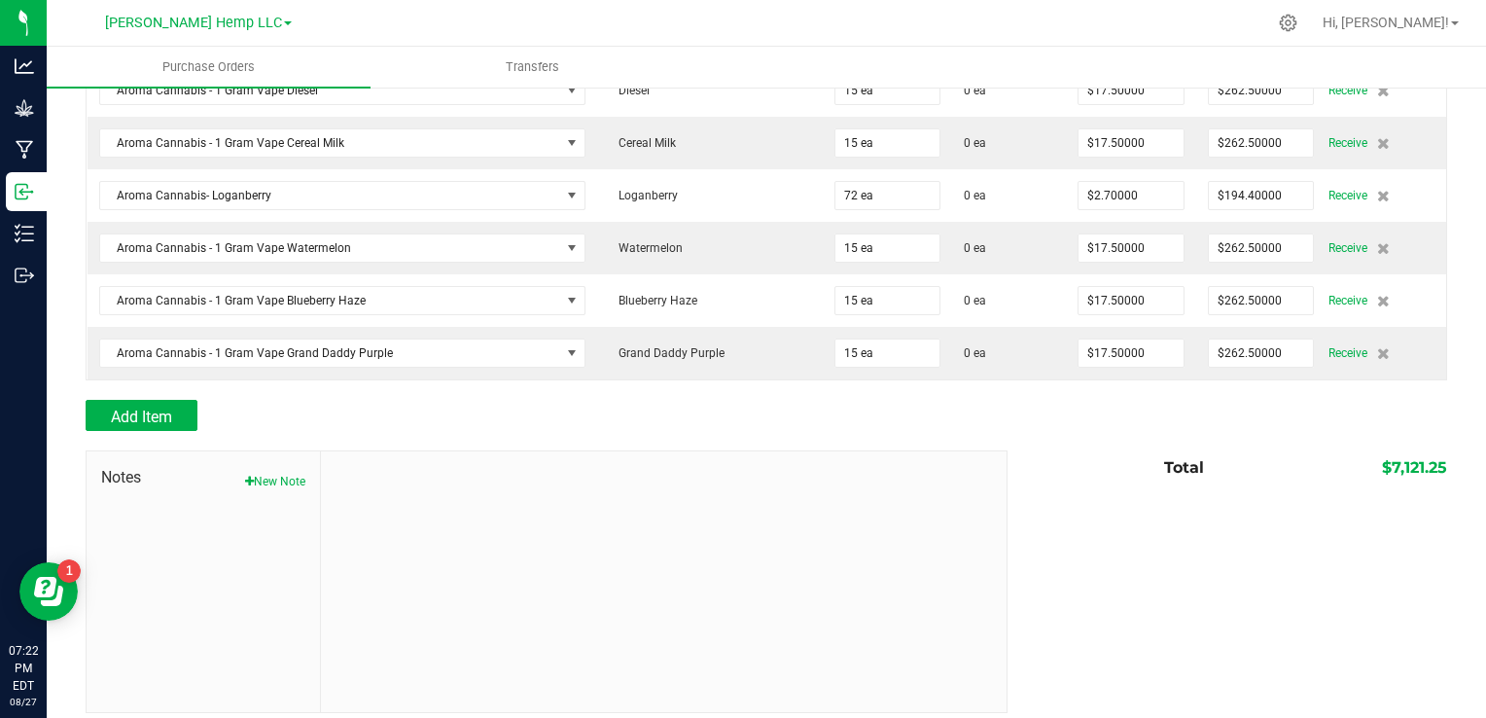
click at [112, 574] on div "Notes New Note" at bounding box center [204, 581] width 234 height 261
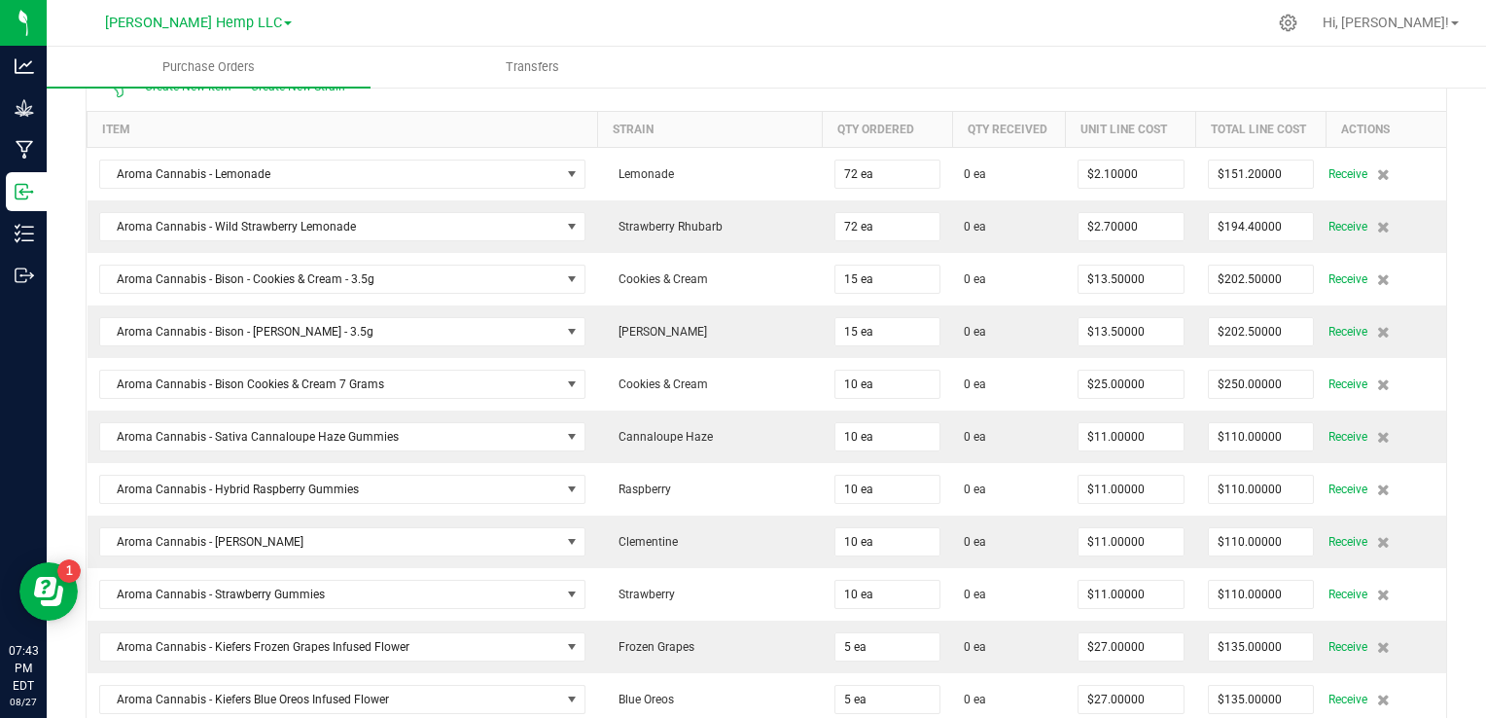
scroll to position [208, 0]
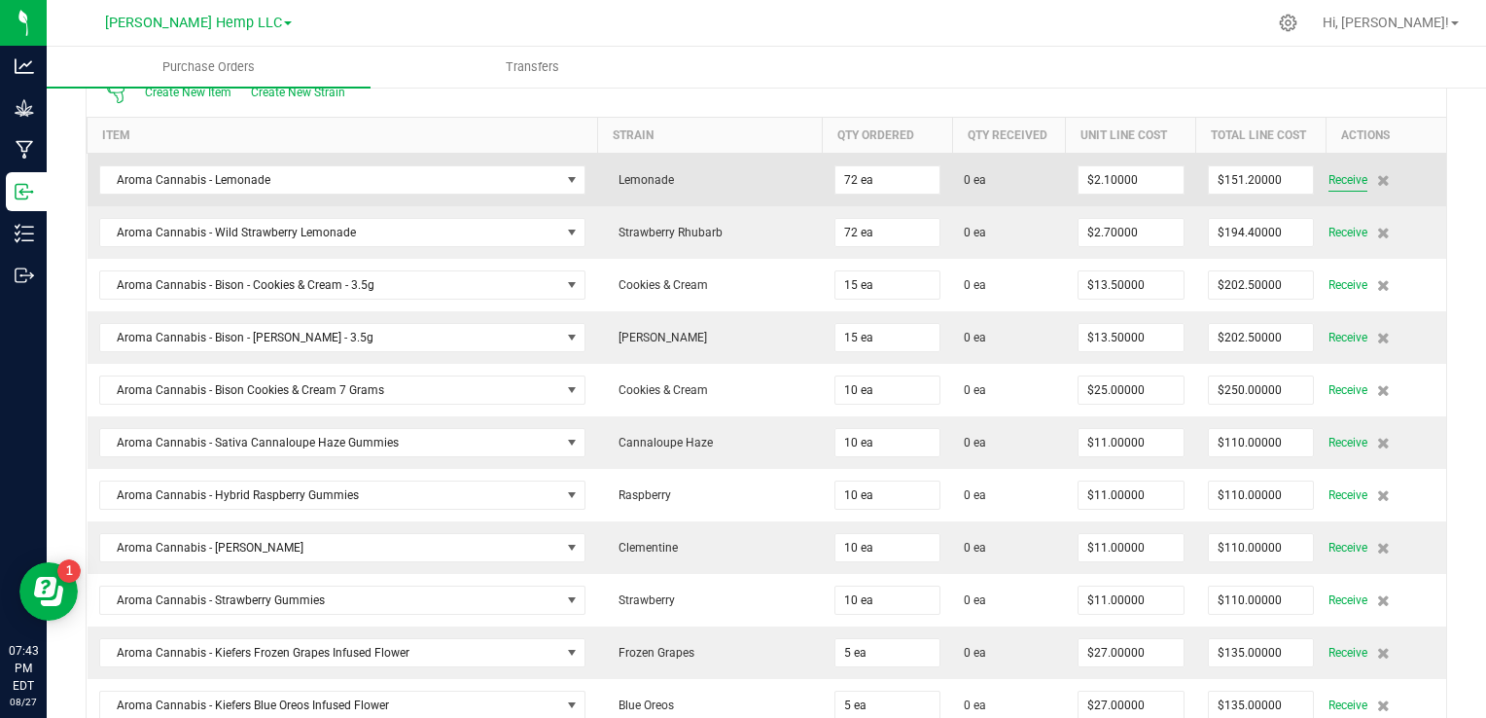
click at [1328, 183] on span "Receive" at bounding box center [1347, 179] width 39 height 23
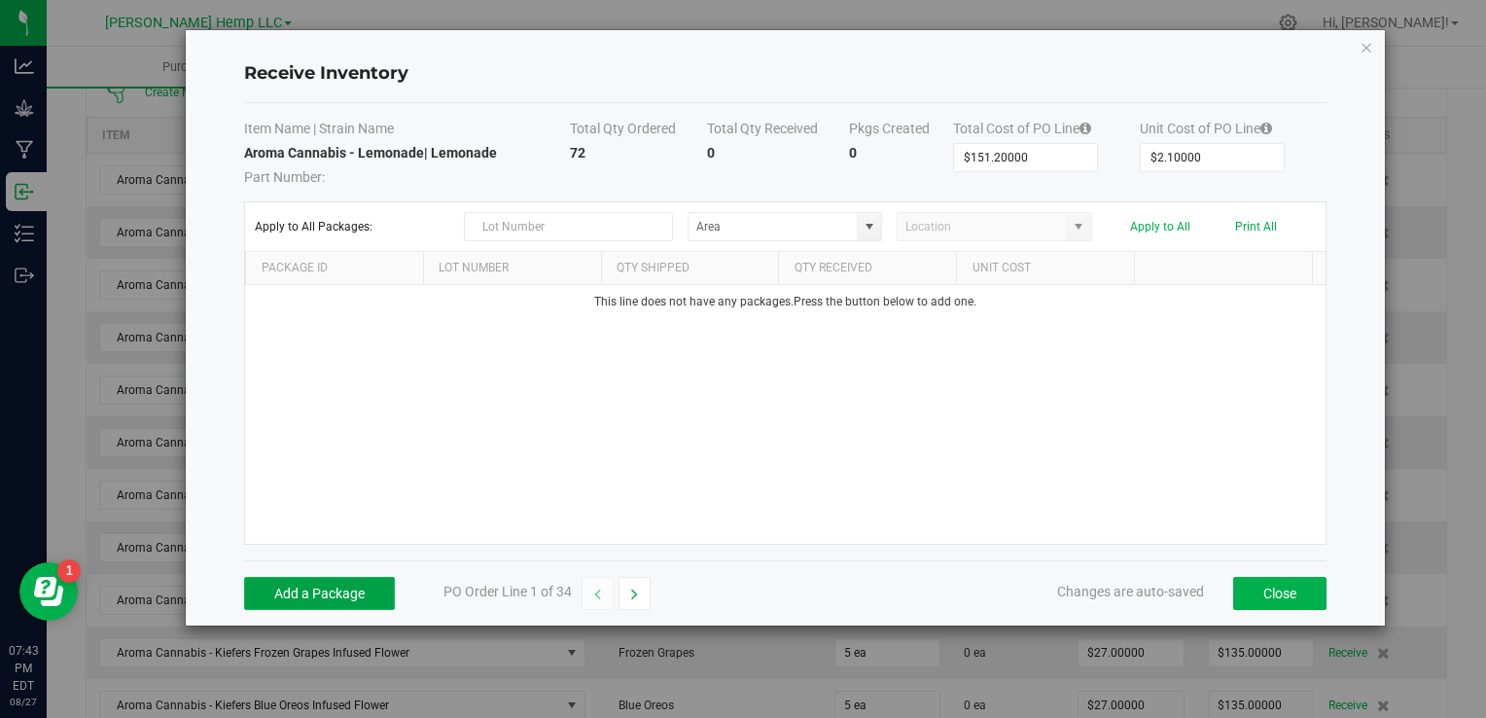
click at [332, 589] on button "Add a Package" at bounding box center [319, 593] width 151 height 33
